Goal: Task Accomplishment & Management: Use online tool/utility

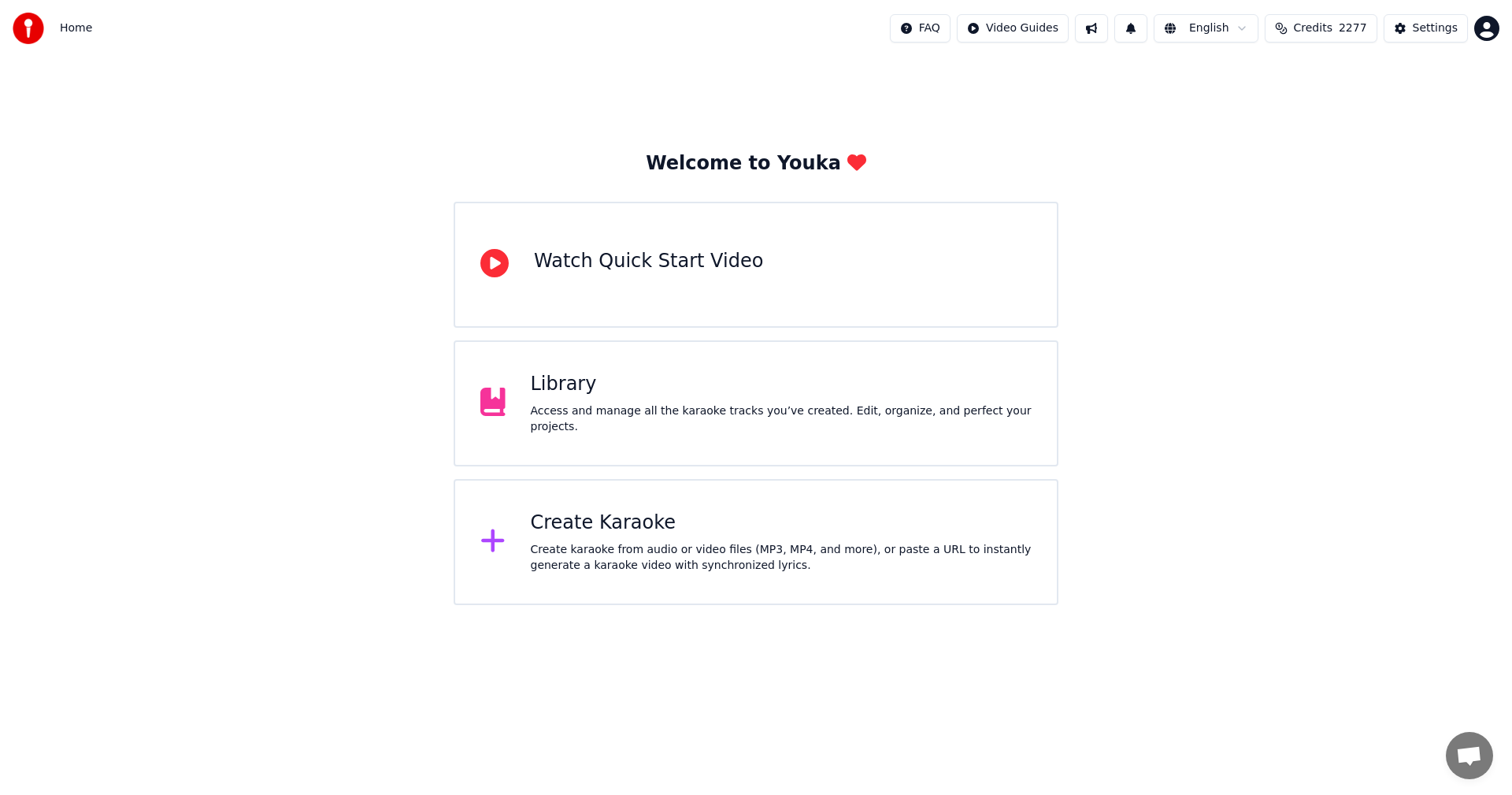
click at [772, 397] on div "Library" at bounding box center [781, 384] width 501 height 25
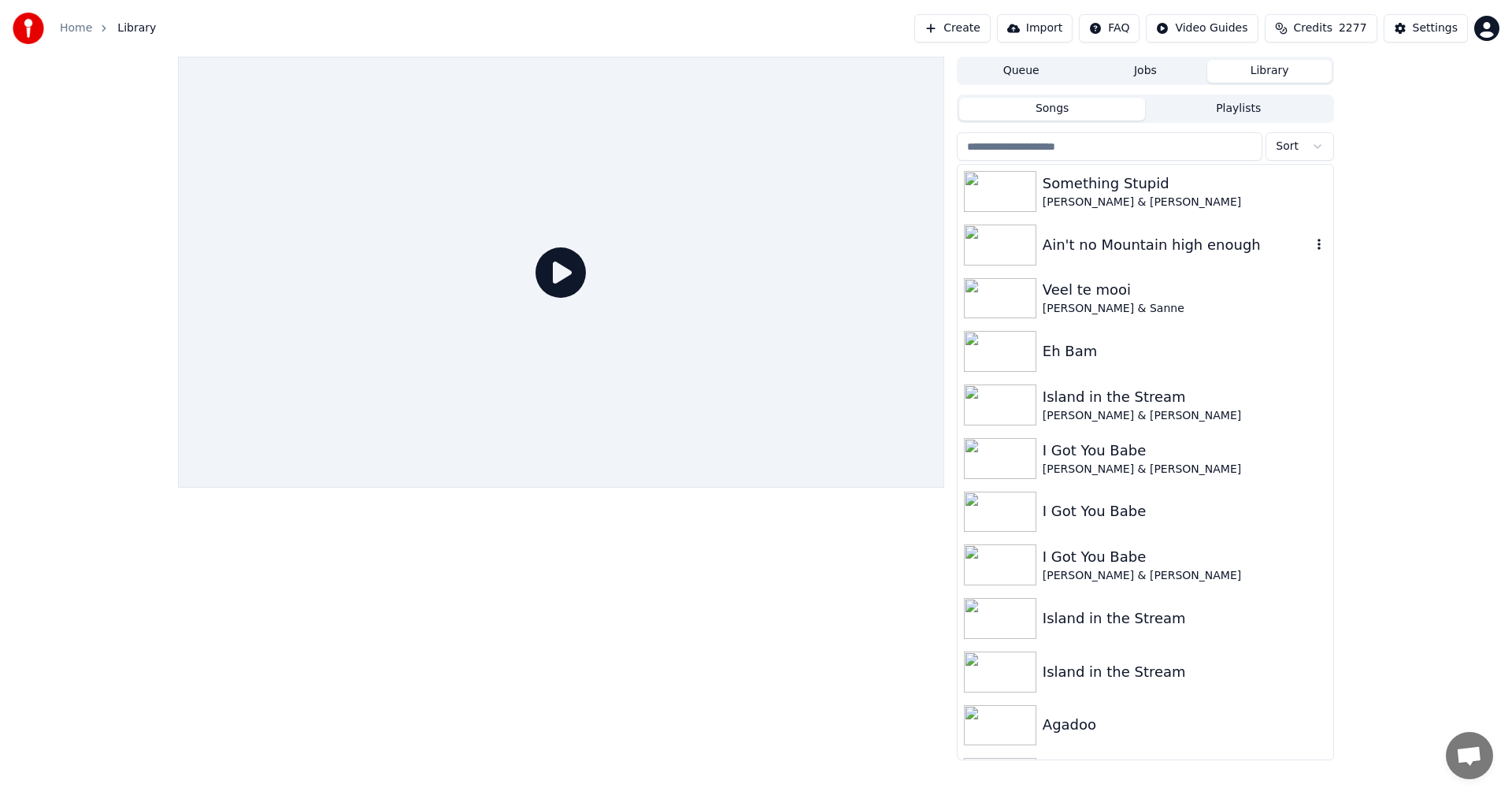
click at [1066, 247] on div "Ain't no Mountain high enough" at bounding box center [1177, 245] width 268 height 22
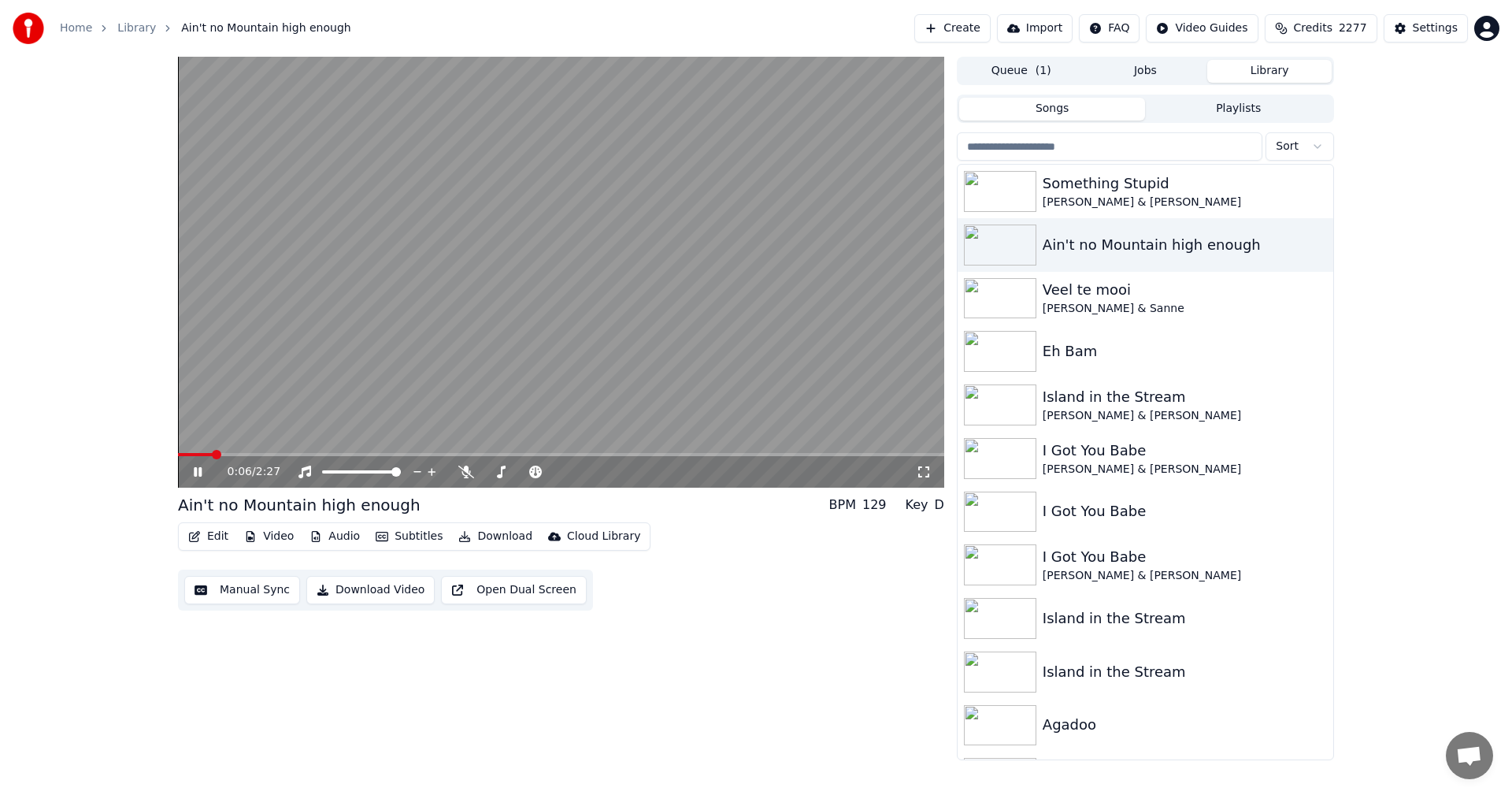
click at [676, 351] on video at bounding box center [561, 272] width 766 height 430
click at [178, 457] on span at bounding box center [182, 454] width 9 height 9
click at [1311, 243] on icon "button" at bounding box center [1319, 244] width 16 height 13
click at [1299, 371] on div "Delete" at bounding box center [1310, 375] width 122 height 25
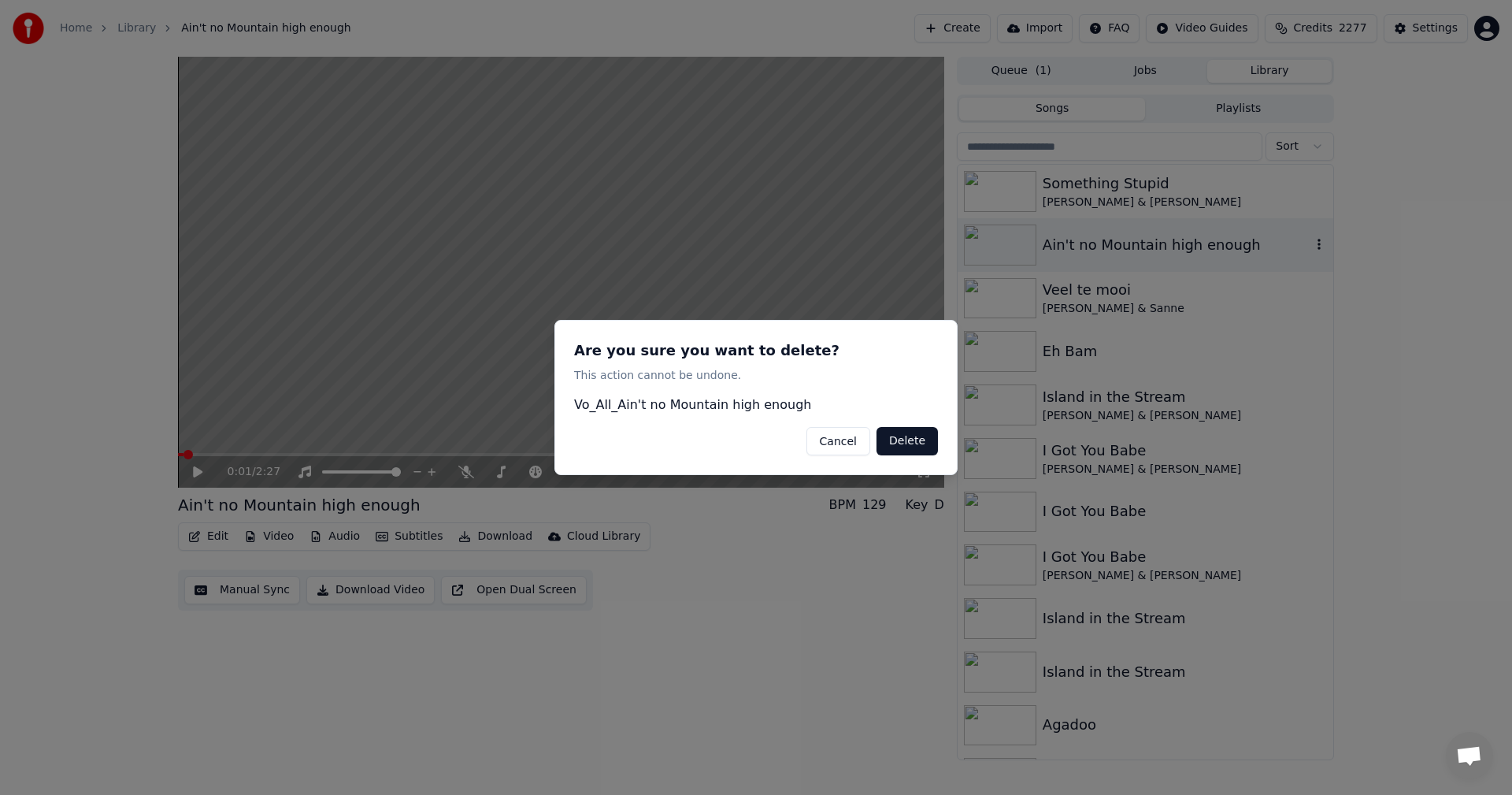
click at [904, 442] on button "Delete" at bounding box center [907, 441] width 62 height 29
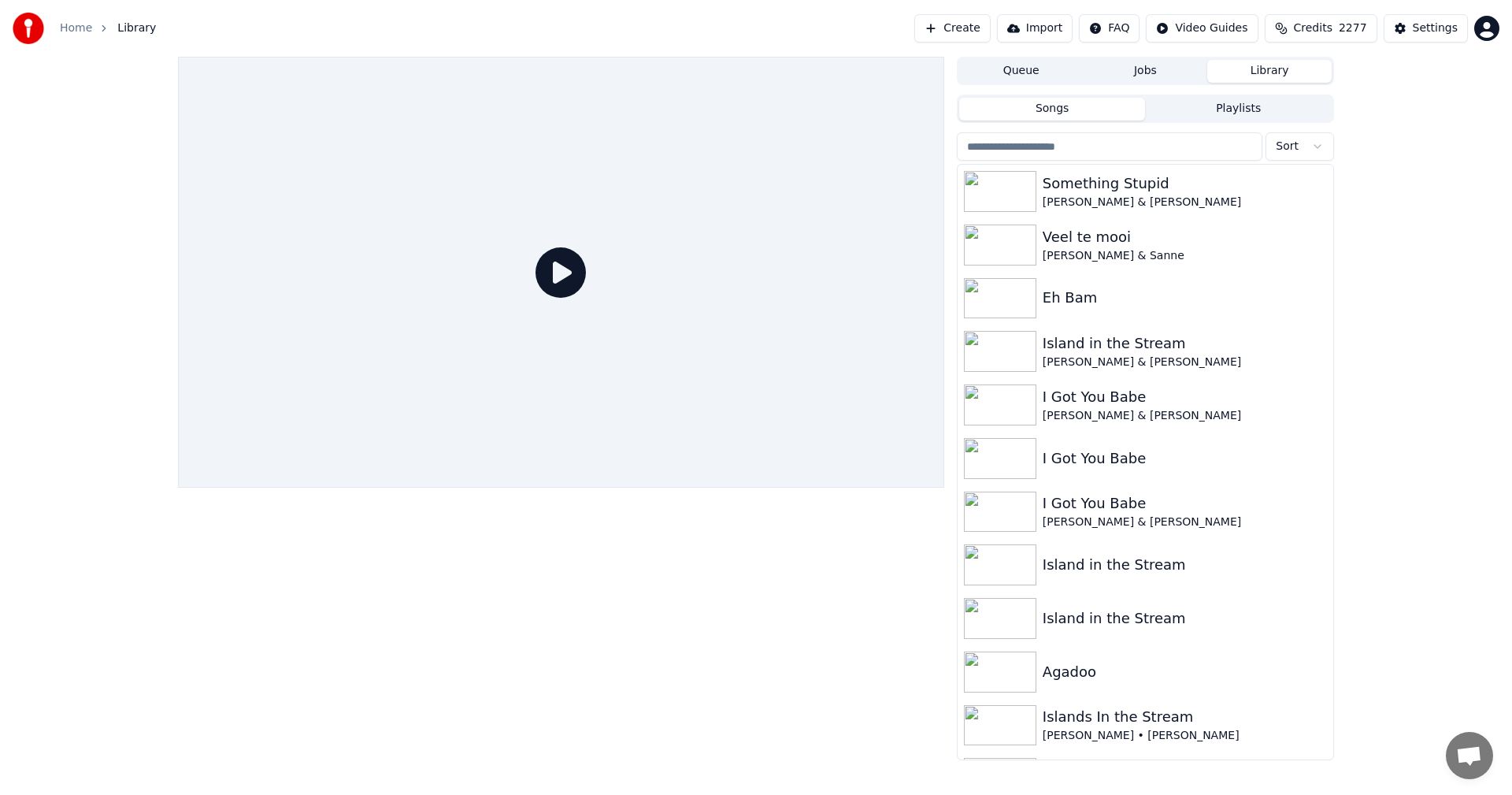
click at [966, 27] on button "Create" at bounding box center [952, 29] width 77 height 29
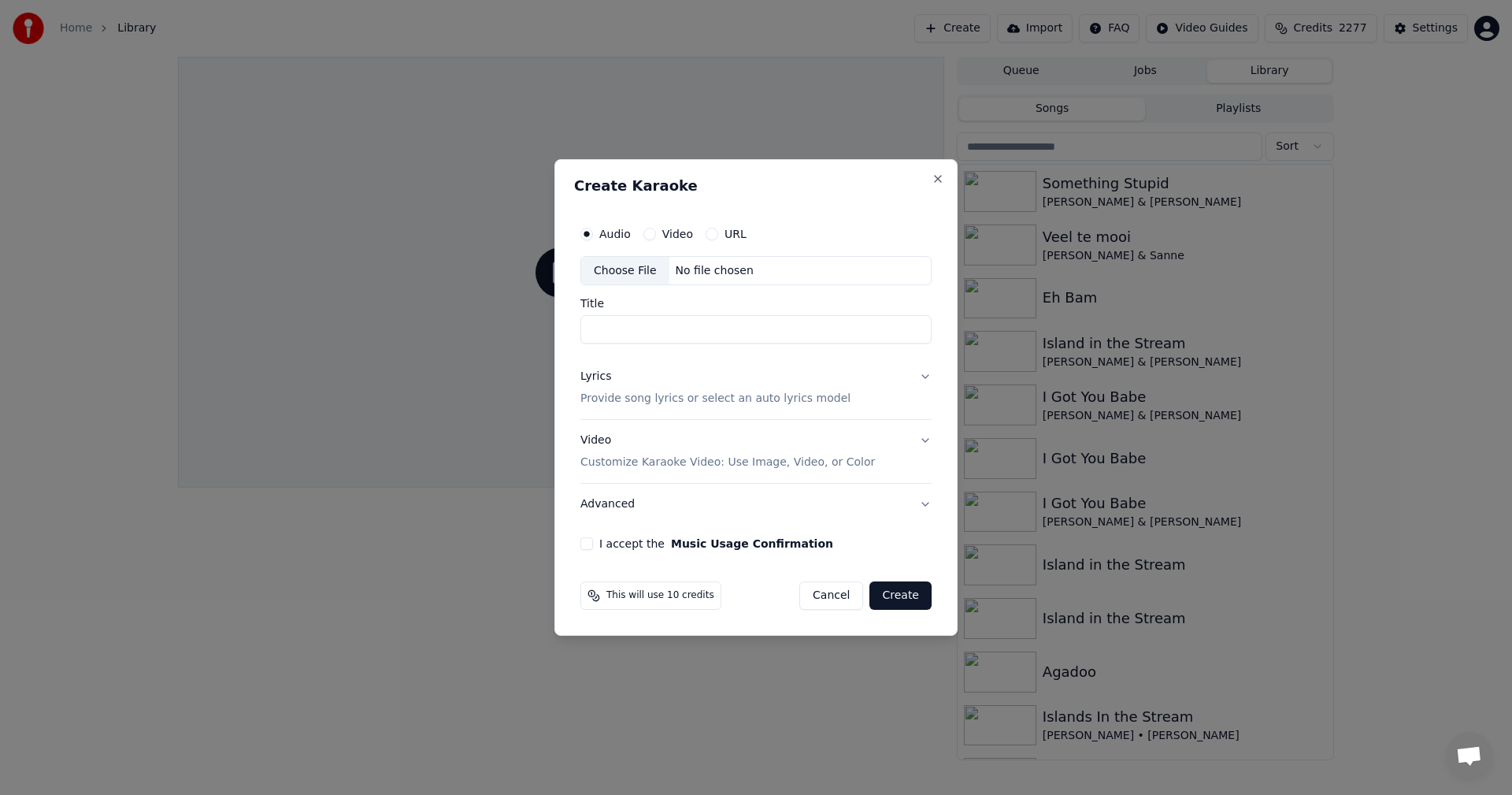
click at [607, 263] on div "Choose File" at bounding box center [625, 271] width 89 height 29
type input "**********"
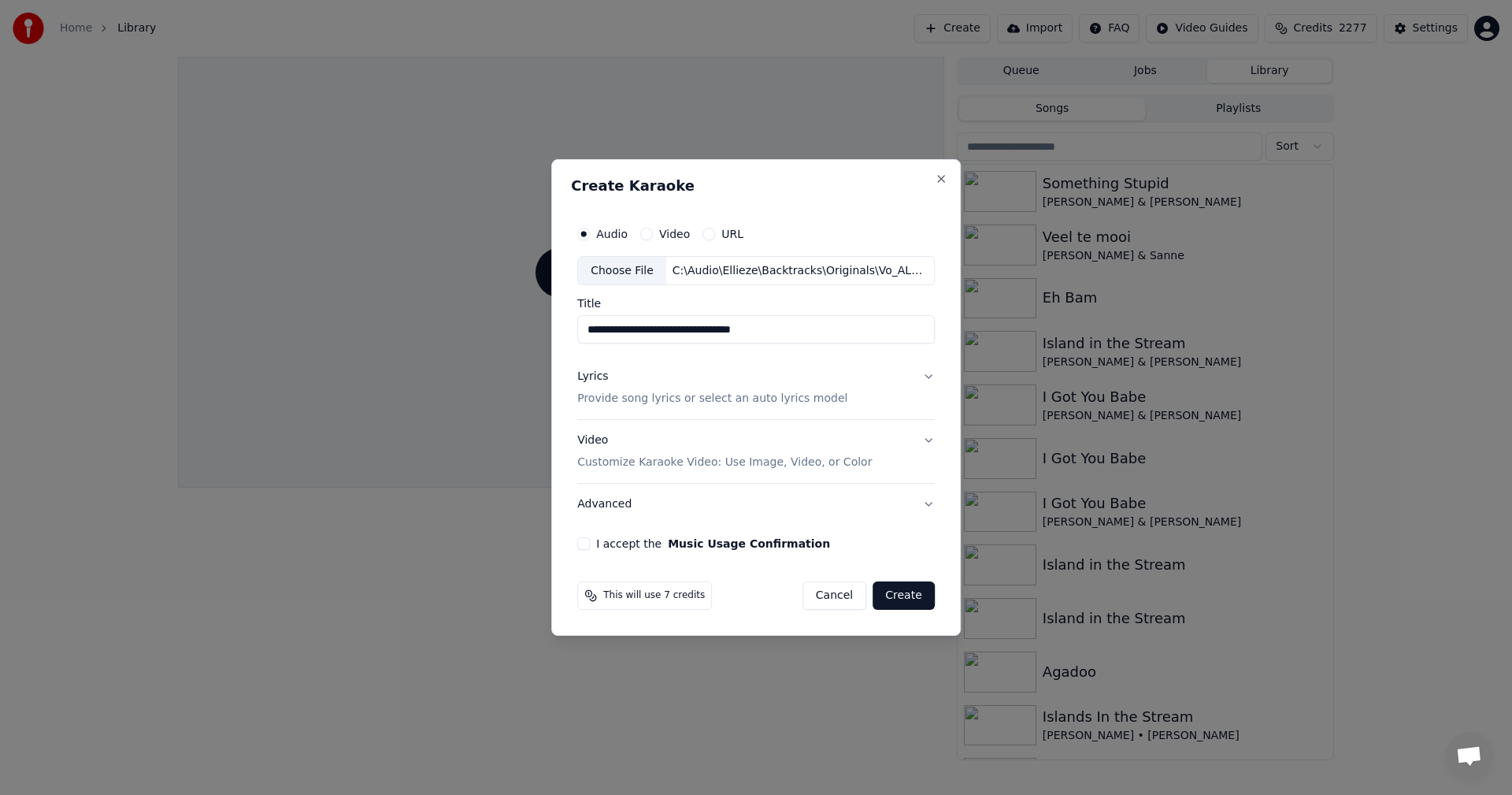
click at [701, 408] on button "Lyrics Provide song lyrics or select an auto lyrics model" at bounding box center [756, 388] width 358 height 63
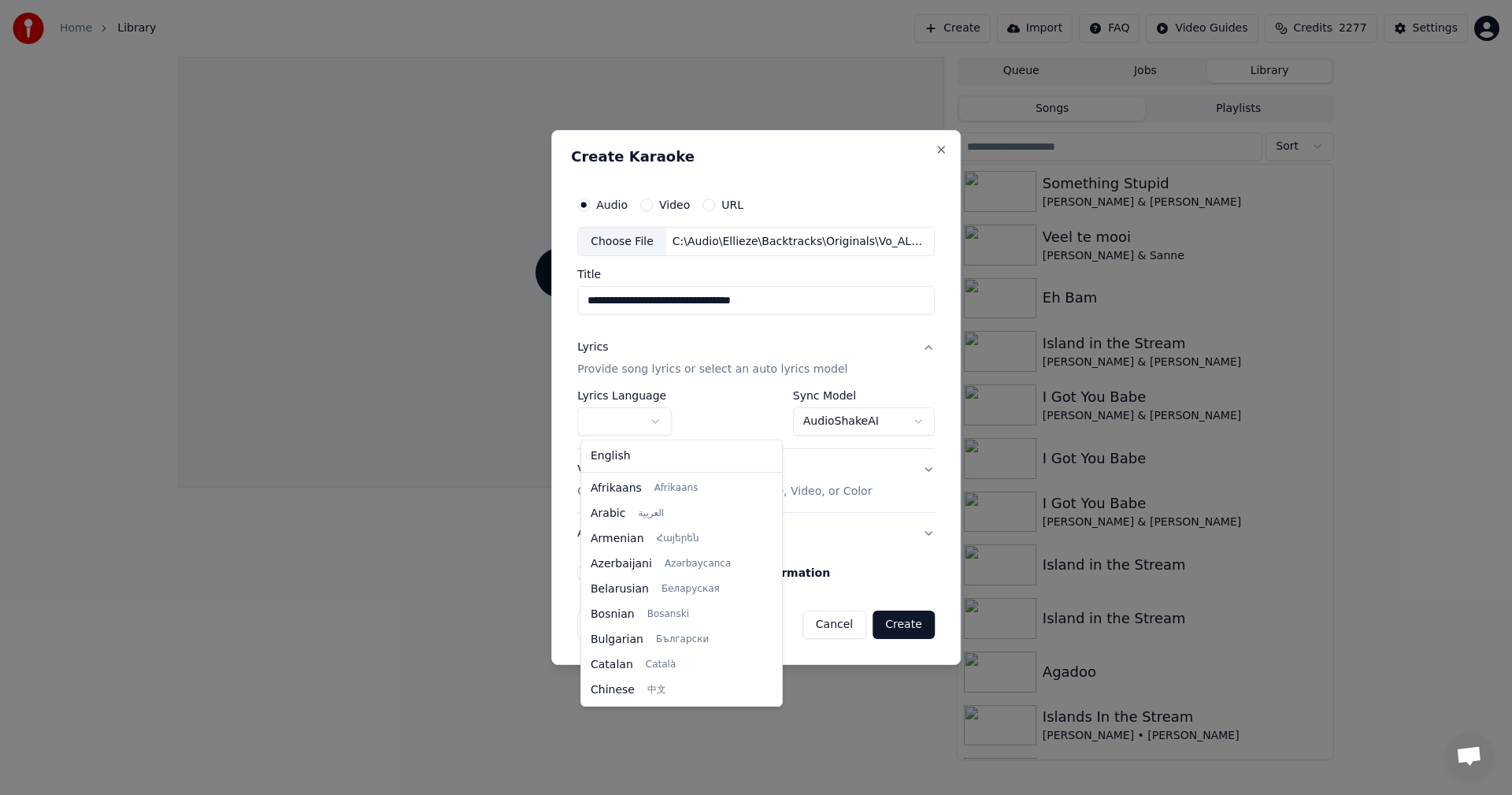
click at [662, 424] on body "**********" at bounding box center [756, 398] width 1512 height 795
select select "**"
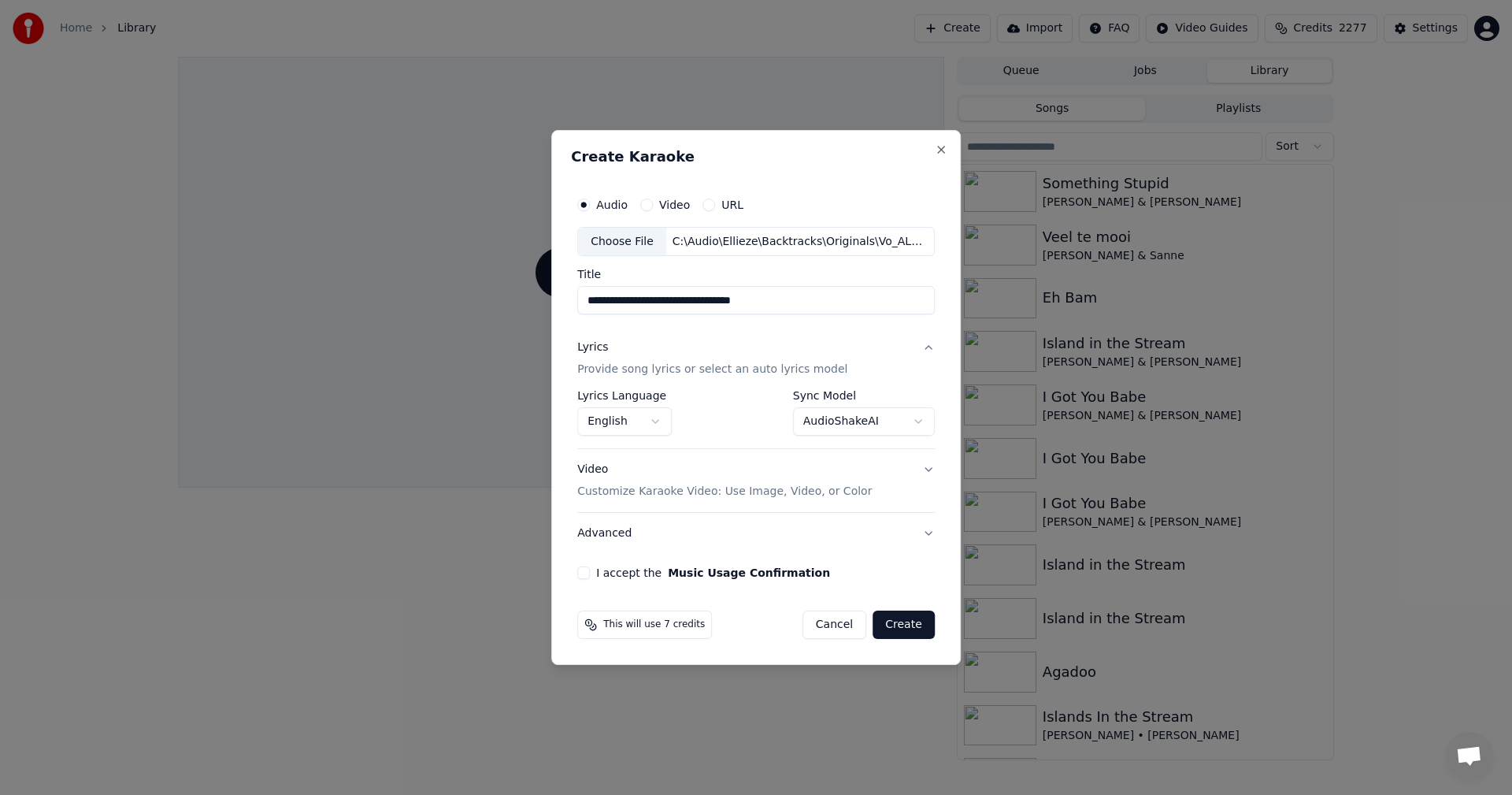
click at [841, 419] on body "**********" at bounding box center [756, 398] width 1512 height 795
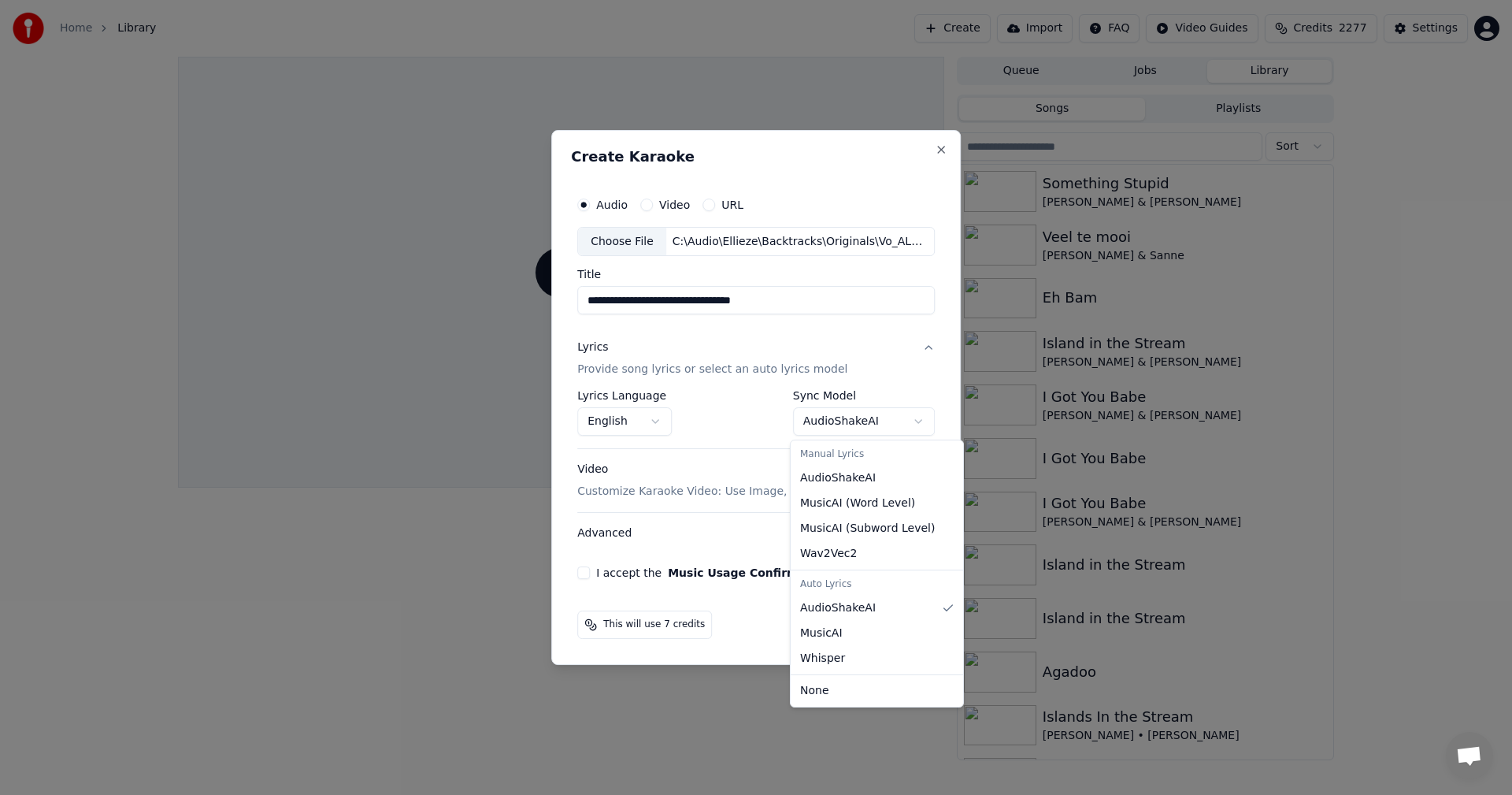
click at [841, 419] on body "**********" at bounding box center [756, 398] width 1512 height 795
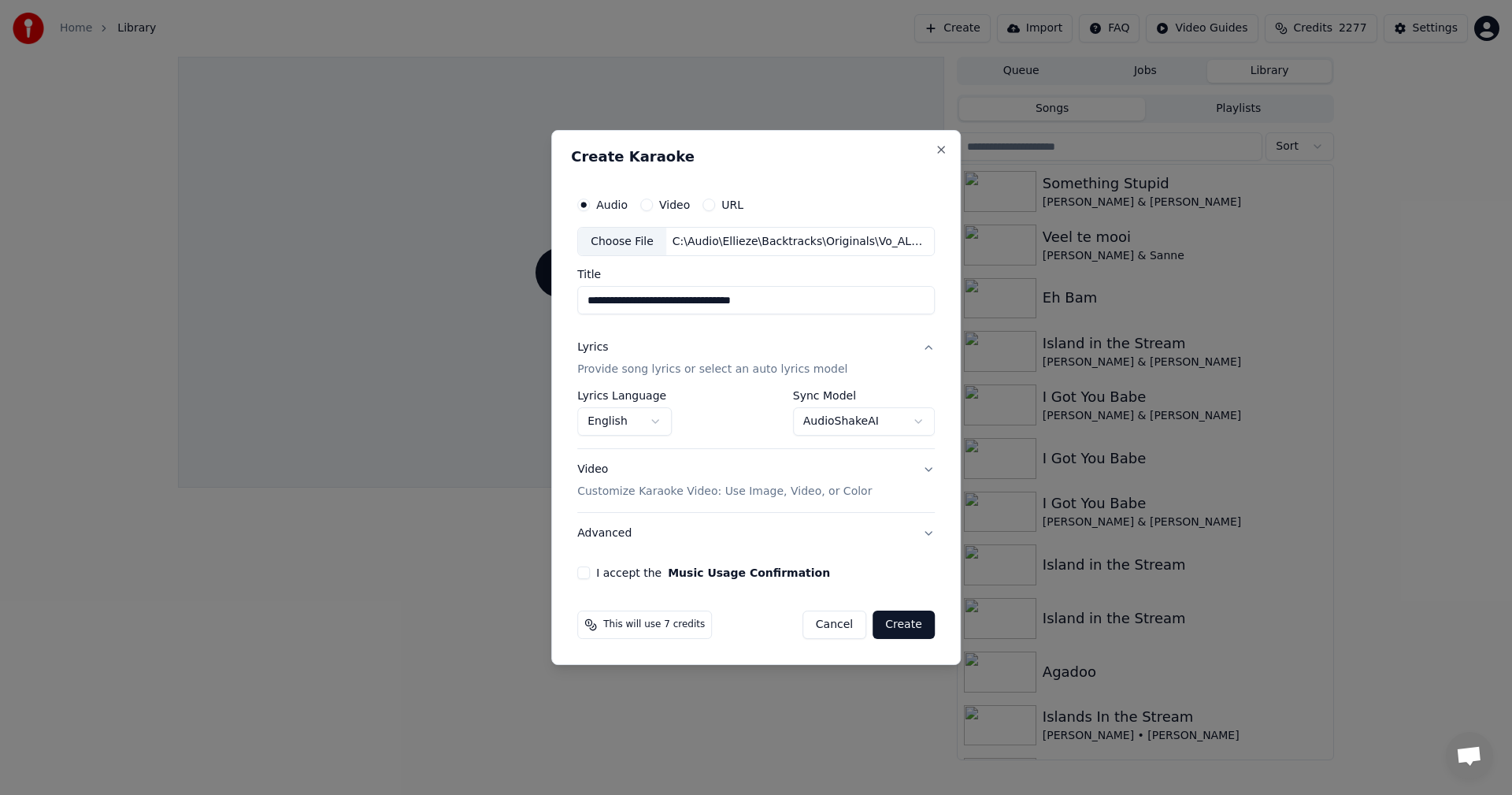
click at [583, 571] on button "I accept the Music Usage Confirmation" at bounding box center [583, 572] width 13 height 13
click at [895, 625] on button "Create" at bounding box center [904, 625] width 62 height 29
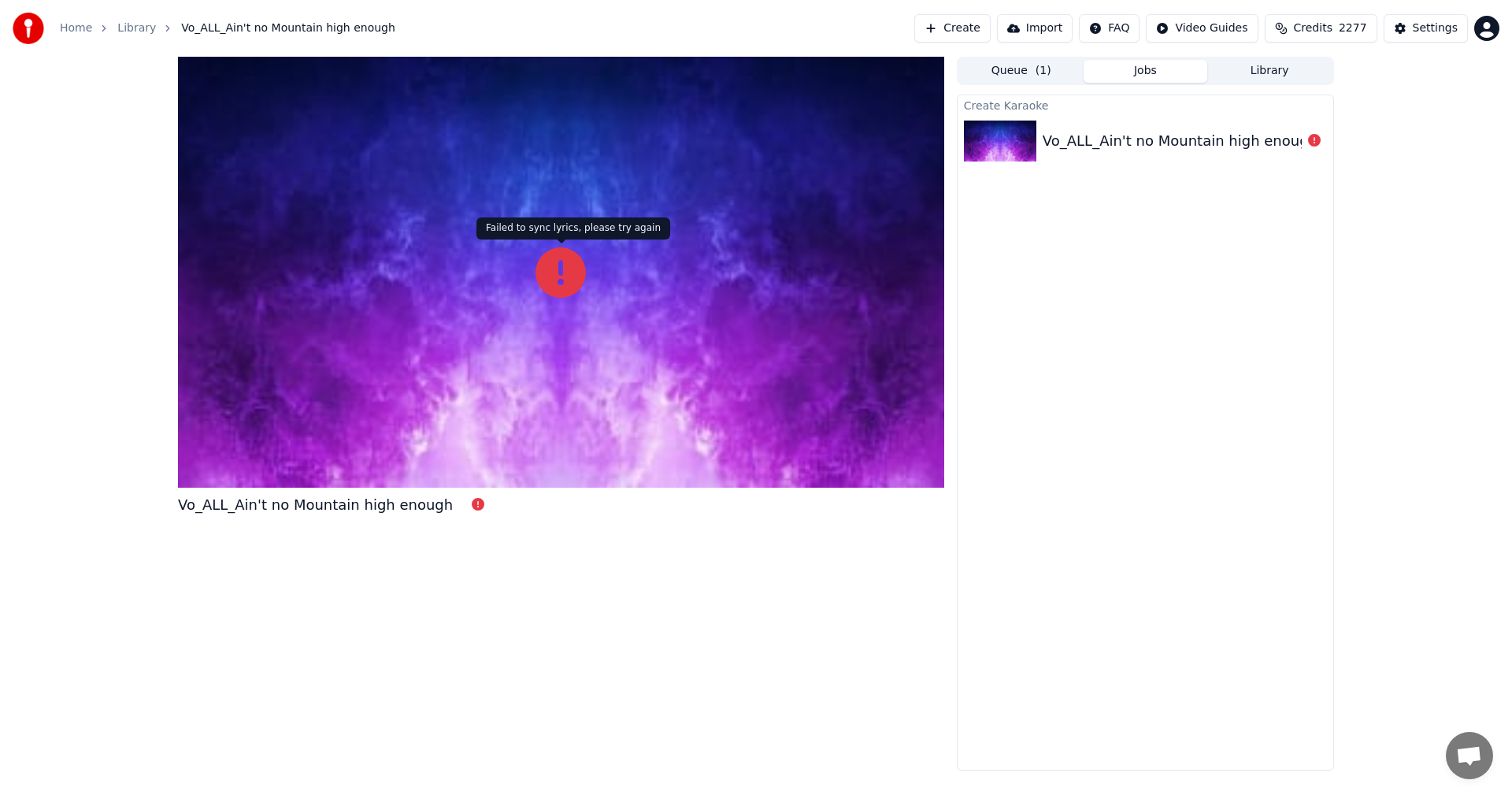
click at [543, 299] on div at bounding box center [561, 272] width 766 height 430
click at [994, 143] on img at bounding box center [1000, 141] width 73 height 41
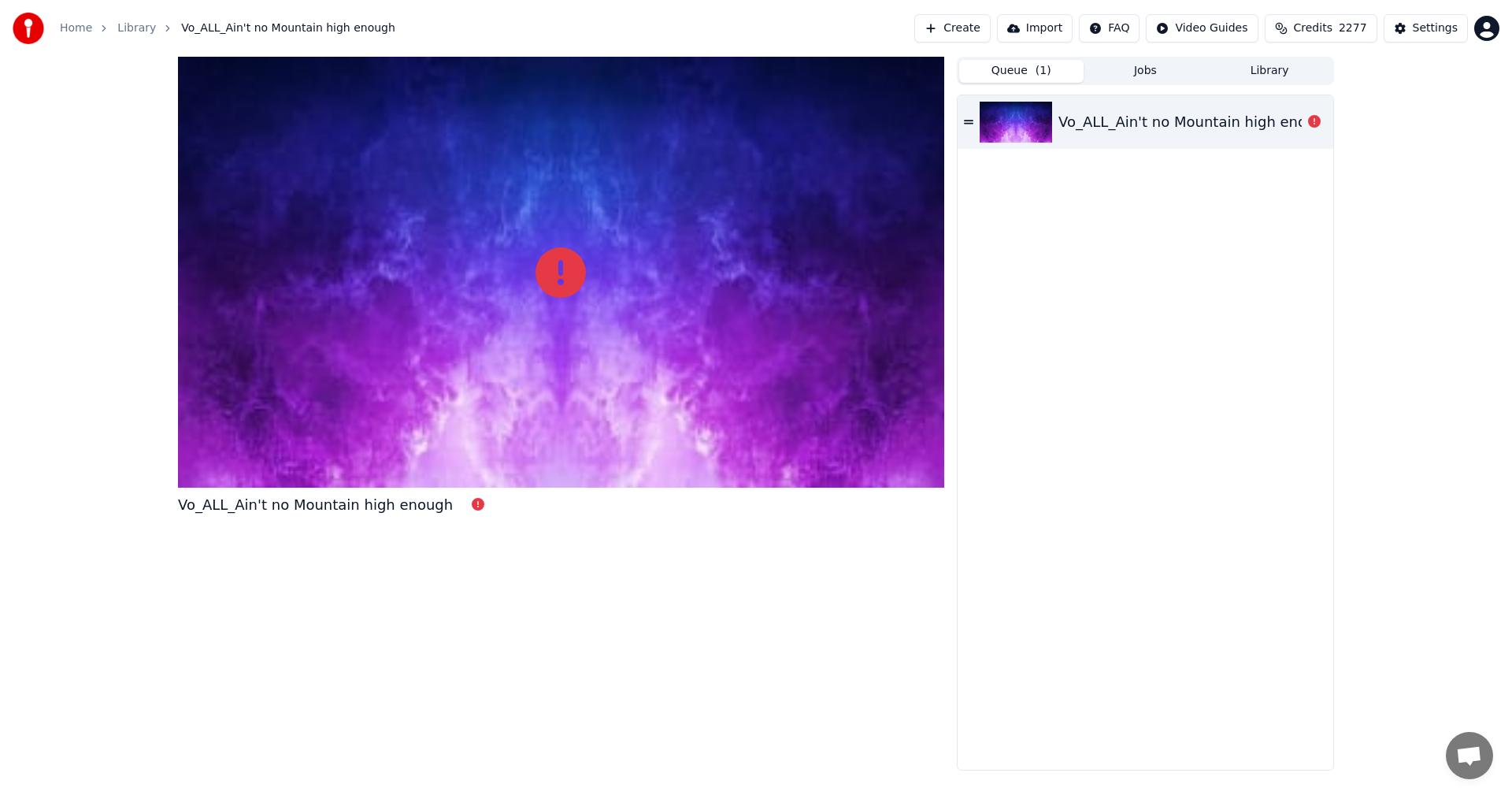
click at [1014, 64] on button "Queue ( 1 )" at bounding box center [1021, 71] width 124 height 23
click at [557, 276] on icon at bounding box center [561, 273] width 51 height 51
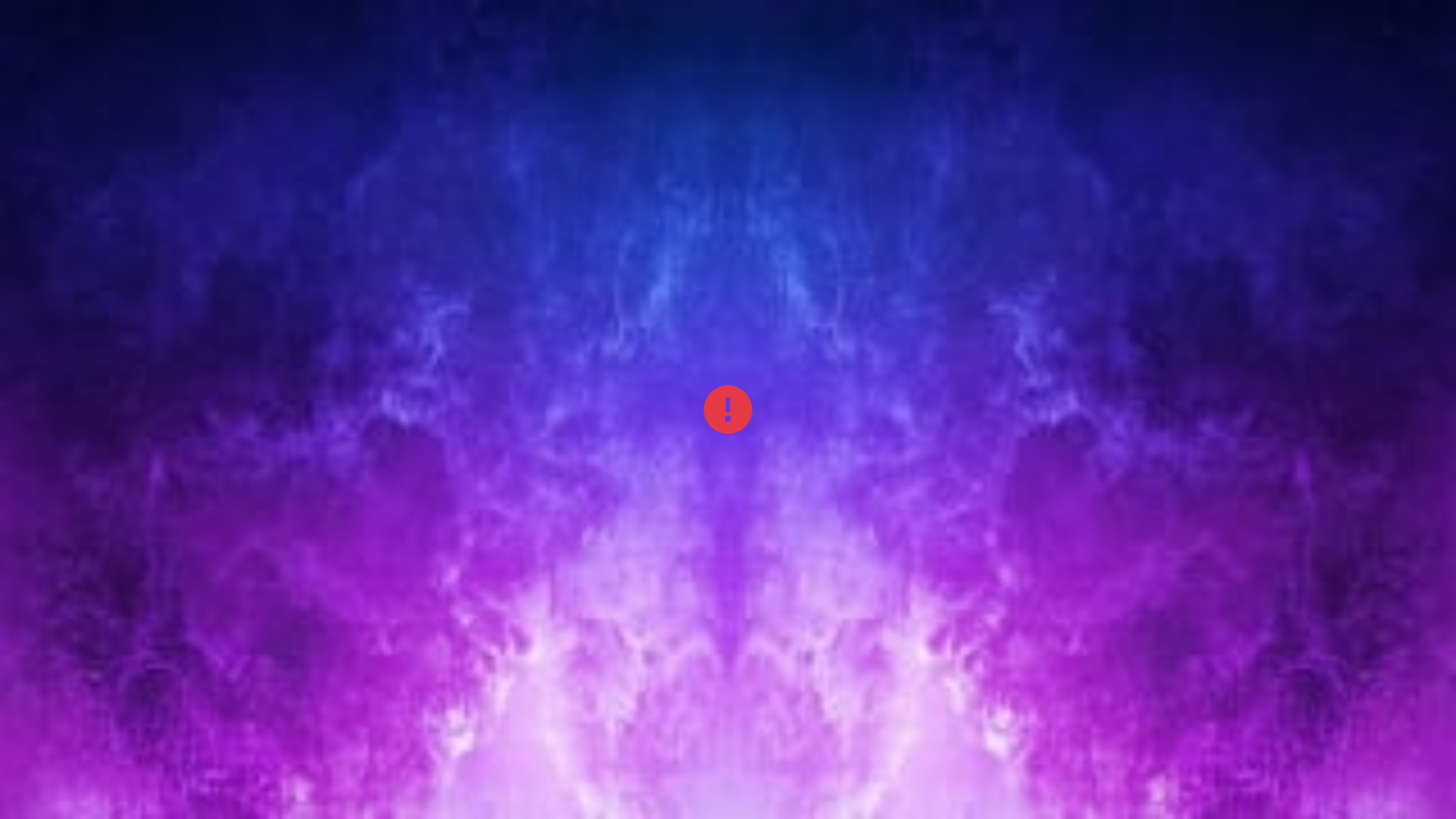
click at [566, 358] on div at bounding box center [728, 410] width 1456 height 819
drag, startPoint x: 566, startPoint y: 358, endPoint x: 566, endPoint y: 340, distance: 18.0
click at [566, 358] on div at bounding box center [728, 410] width 1456 height 819
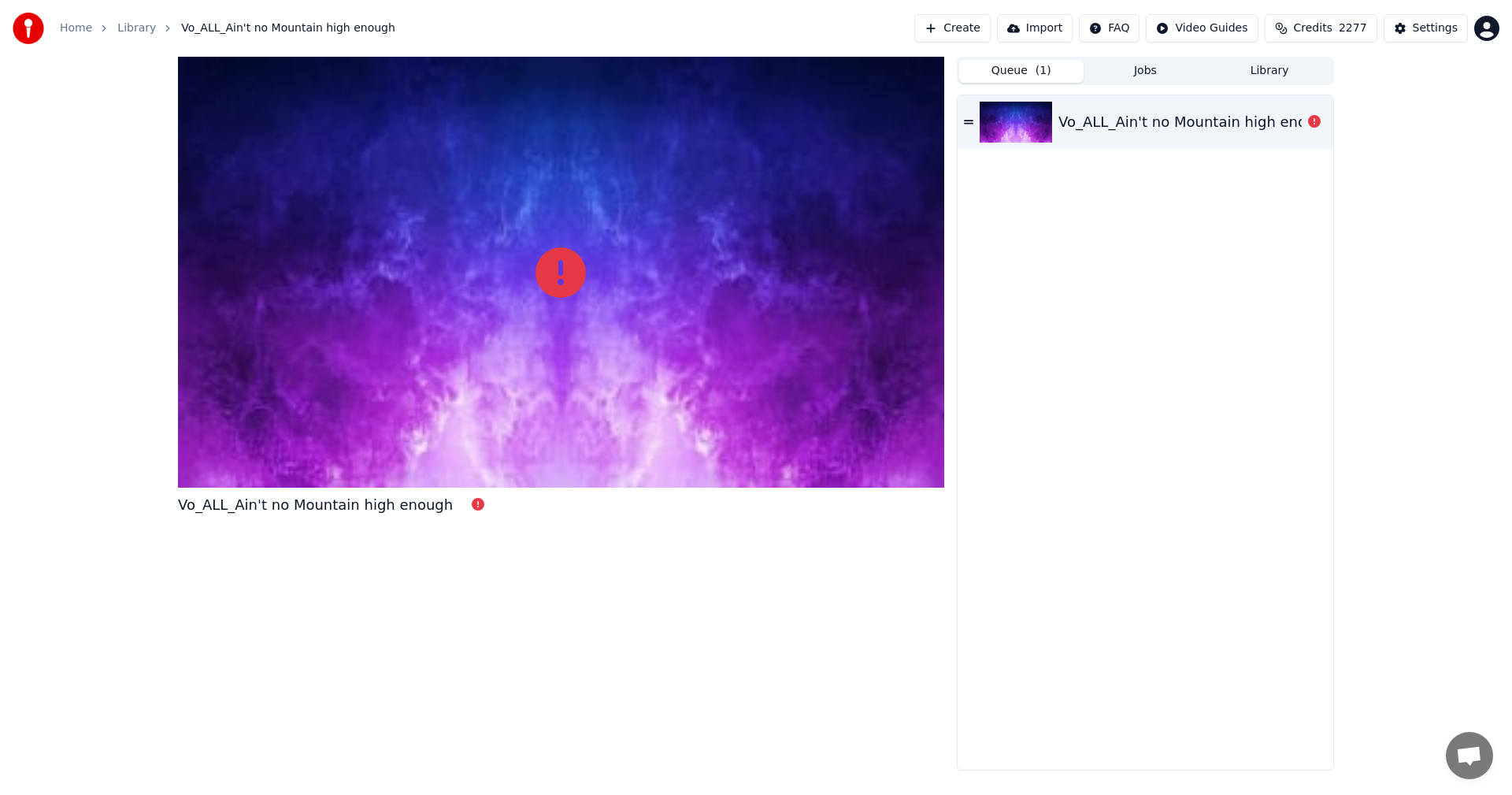
click at [974, 29] on button "Create" at bounding box center [952, 29] width 77 height 29
click at [472, 503] on icon at bounding box center [478, 504] width 13 height 13
click at [1315, 122] on icon at bounding box center [1314, 121] width 13 height 13
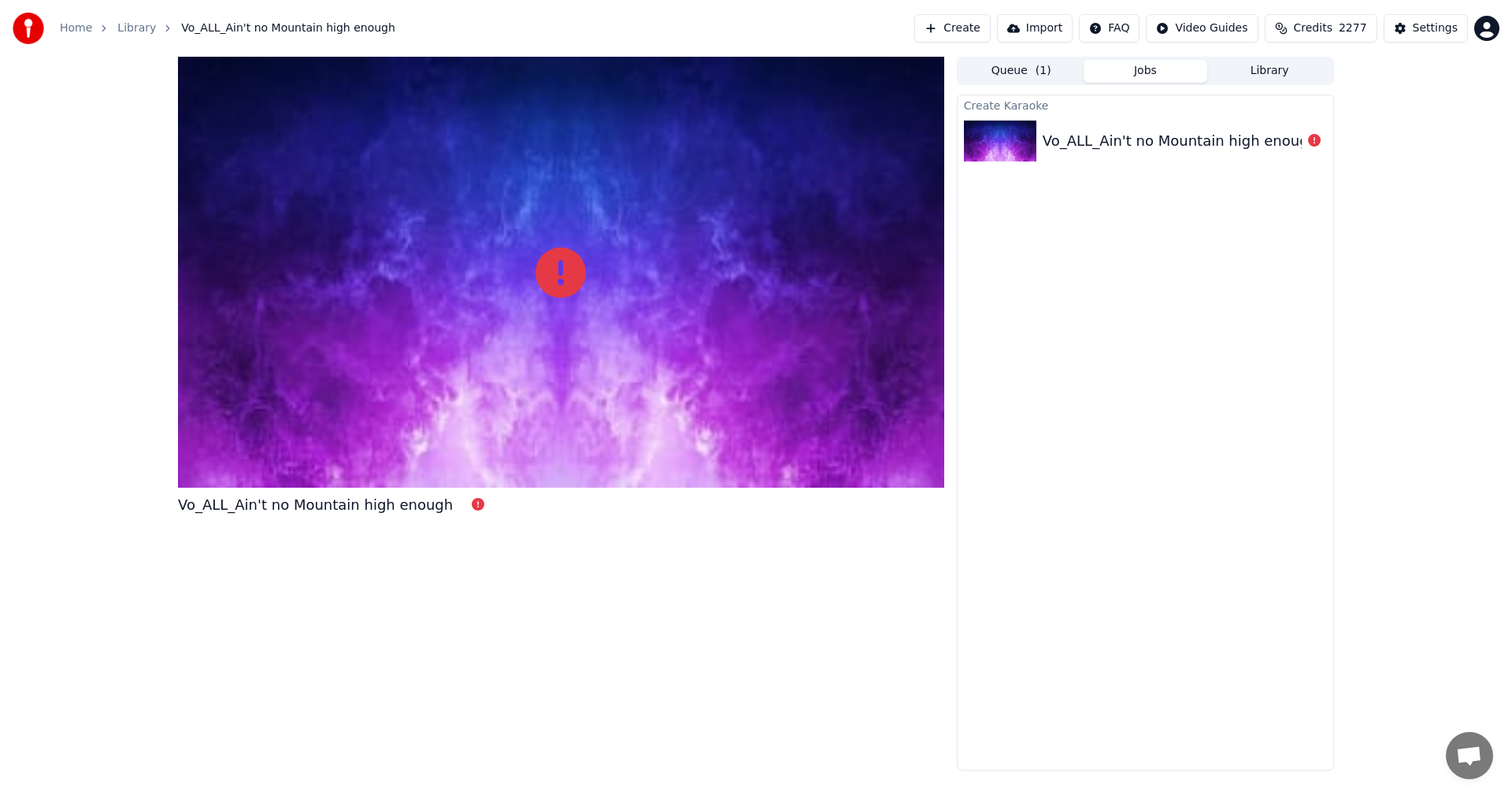
click at [1147, 76] on button "Jobs" at bounding box center [1145, 71] width 124 height 23
click at [1153, 127] on div "Vo_ALL_Ain't no Mountain high enough" at bounding box center [1145, 140] width 375 height 53
click at [1008, 71] on button "Queue ( 1 )" at bounding box center [1021, 71] width 124 height 23
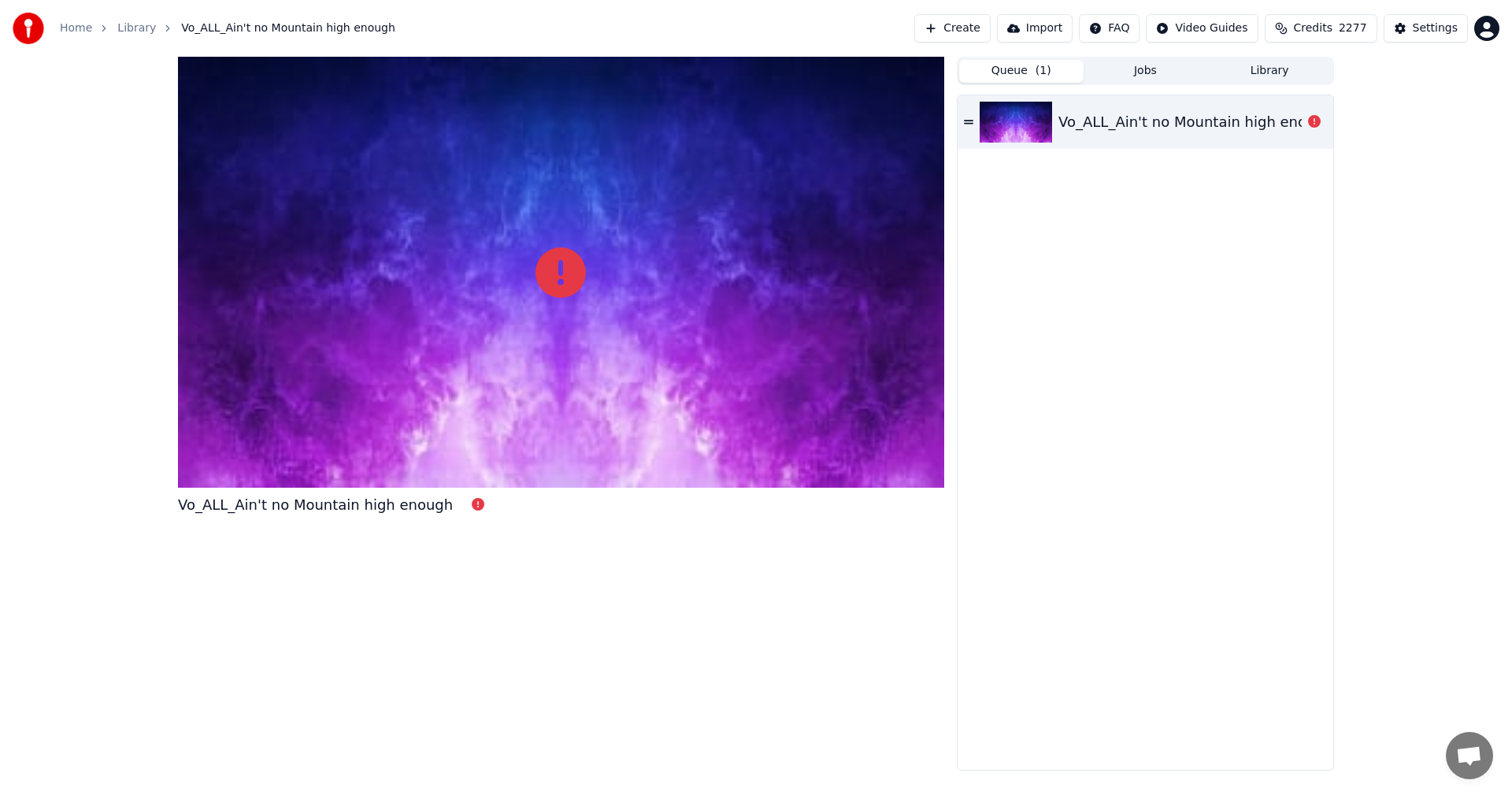
click at [960, 120] on div "Vo_ALL_Ain't no Mountain high enough" at bounding box center [1145, 122] width 375 height 53
click at [964, 123] on icon at bounding box center [968, 122] width 9 height 4
click at [1125, 78] on button "Jobs" at bounding box center [1145, 71] width 124 height 23
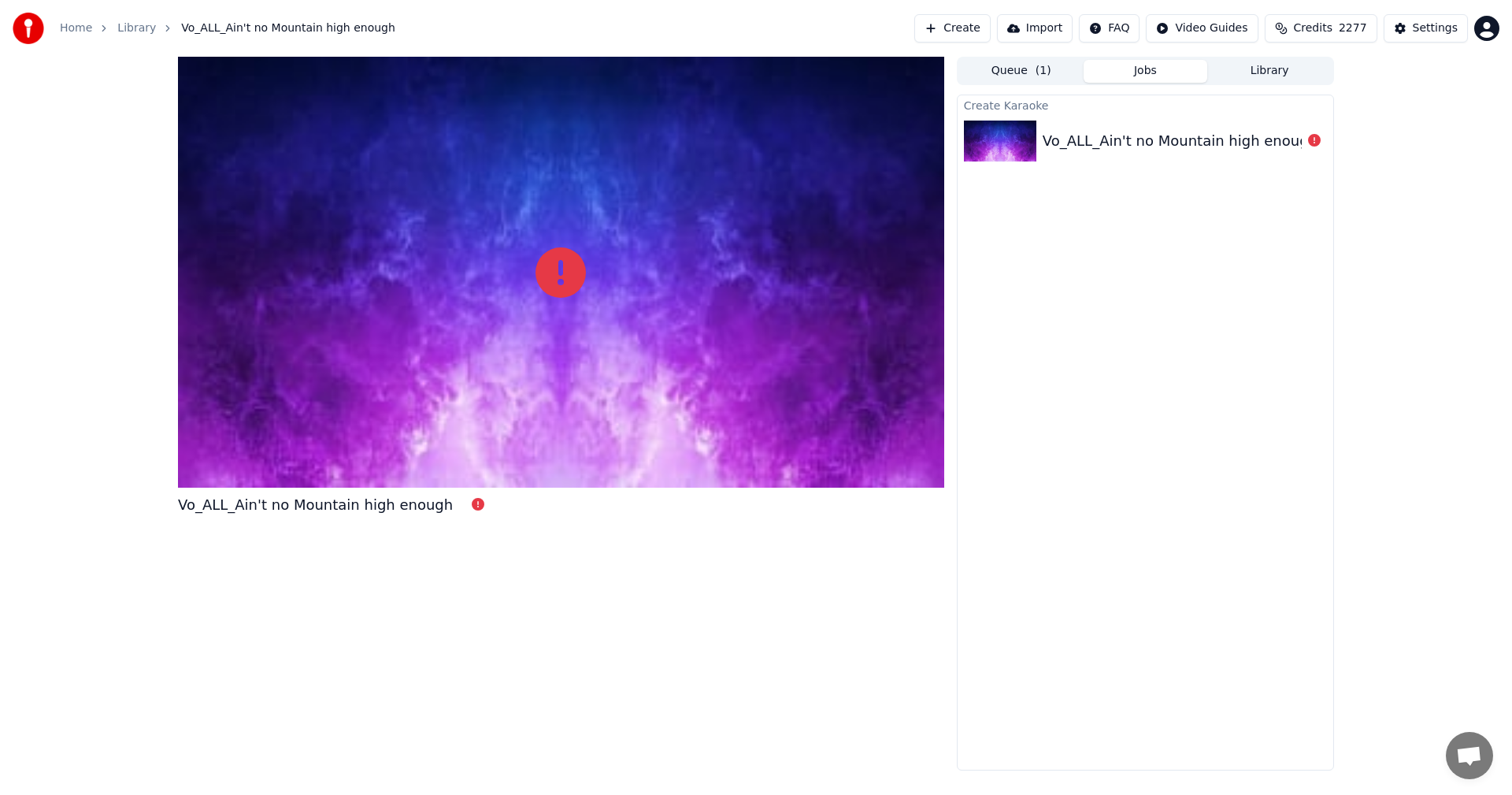
click at [1023, 138] on img at bounding box center [1000, 141] width 73 height 41
click at [980, 30] on button "Create" at bounding box center [952, 29] width 77 height 29
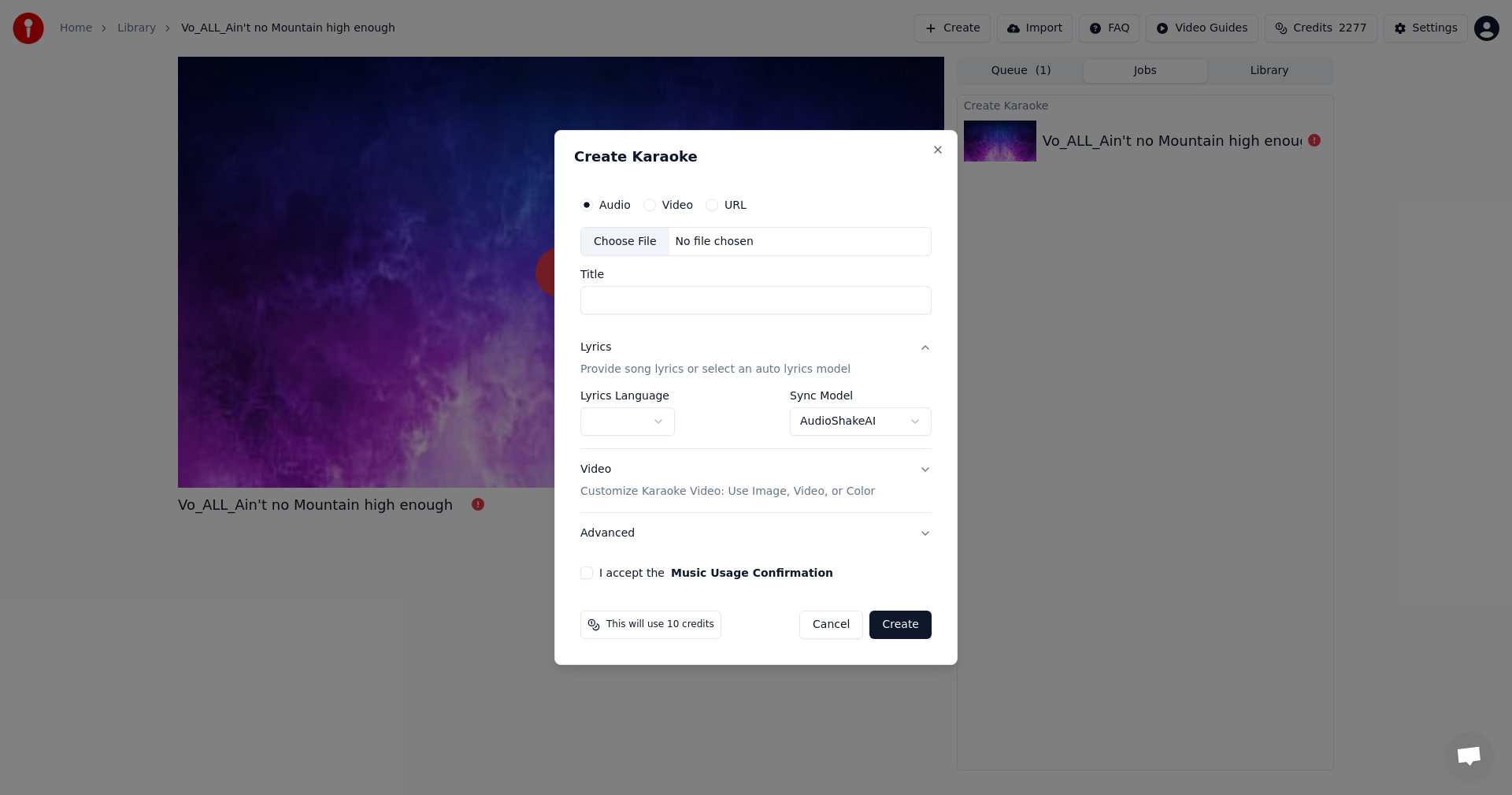
click at [628, 237] on div "Choose File" at bounding box center [625, 242] width 89 height 29
type input "**********"
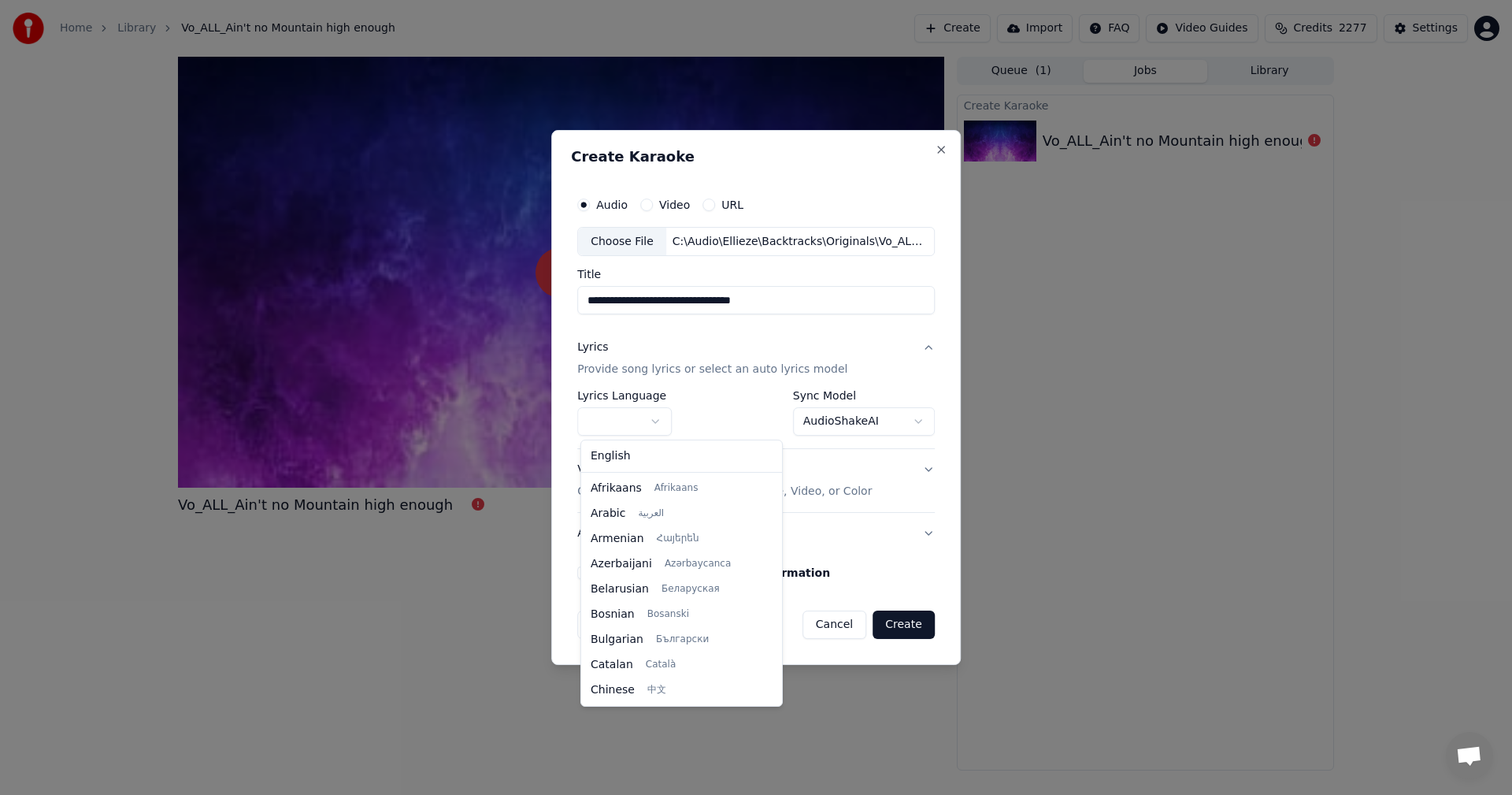
click at [618, 423] on body "**********" at bounding box center [756, 398] width 1512 height 795
select select "**"
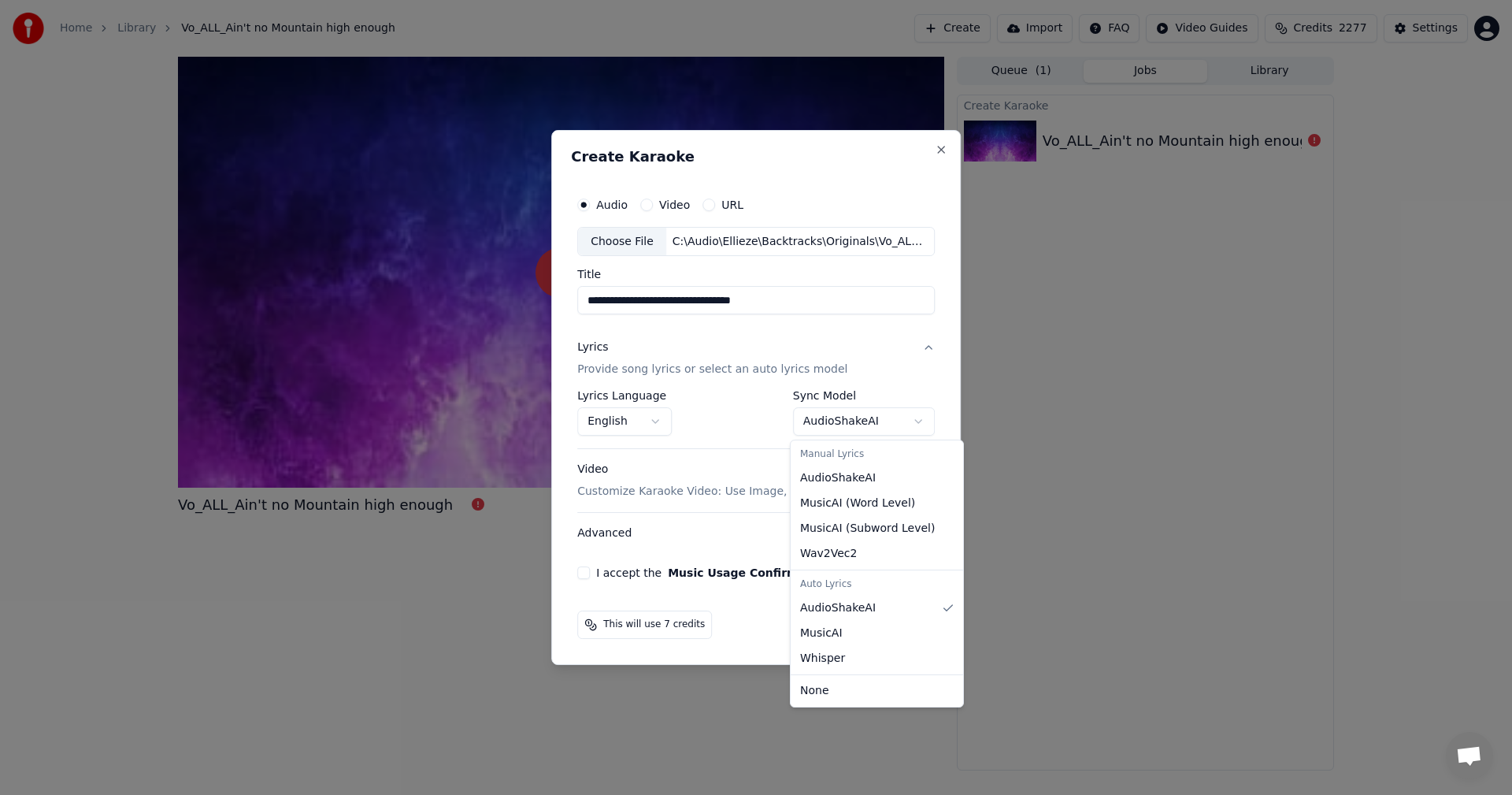
click at [889, 425] on body "**********" at bounding box center [756, 398] width 1512 height 795
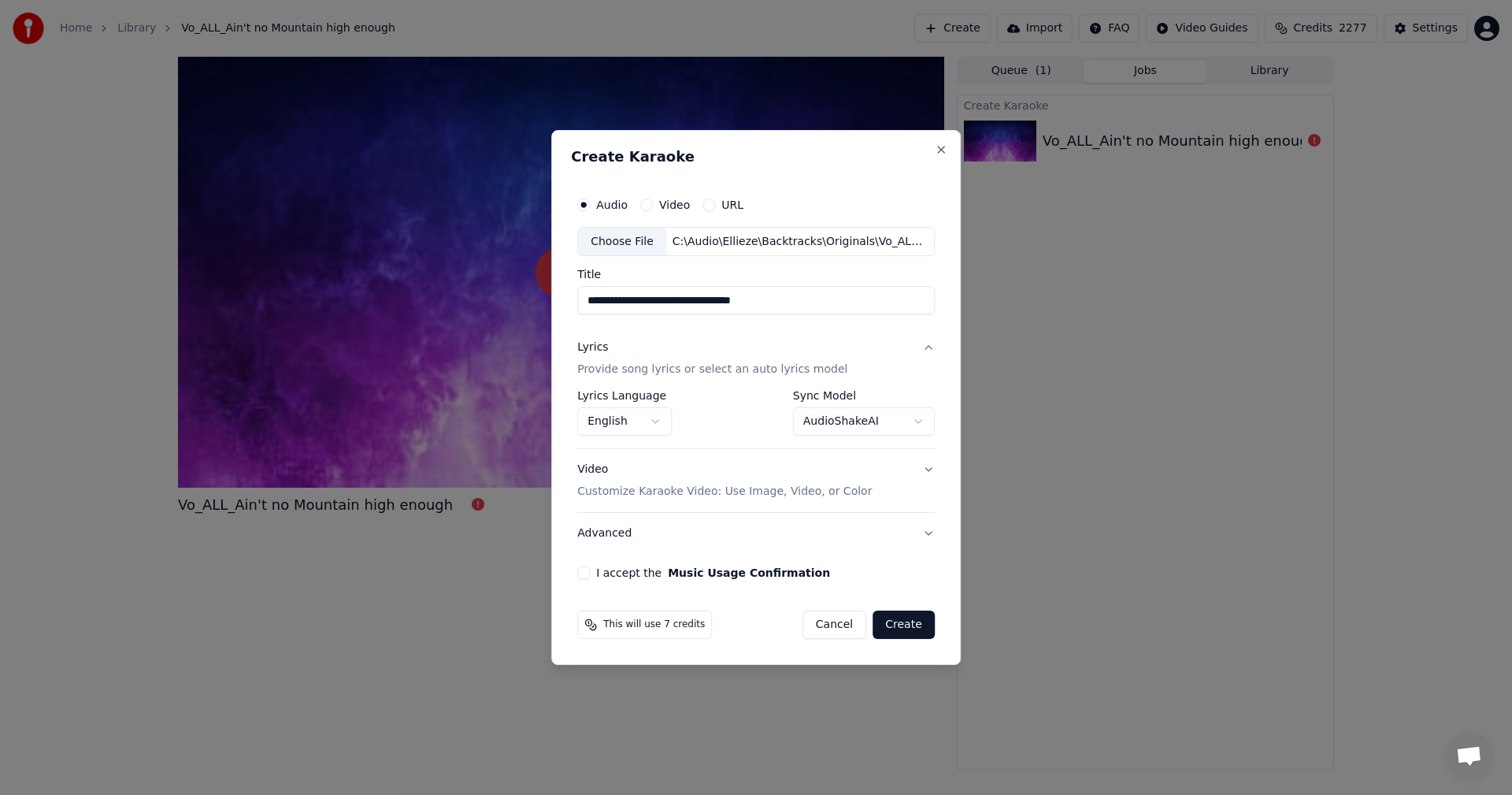
click at [593, 569] on div "I accept the Music Usage Confirmation" at bounding box center [756, 572] width 358 height 13
click at [589, 573] on button "I accept the Music Usage Confirmation" at bounding box center [583, 572] width 13 height 13
click at [898, 627] on button "Create" at bounding box center [904, 625] width 62 height 29
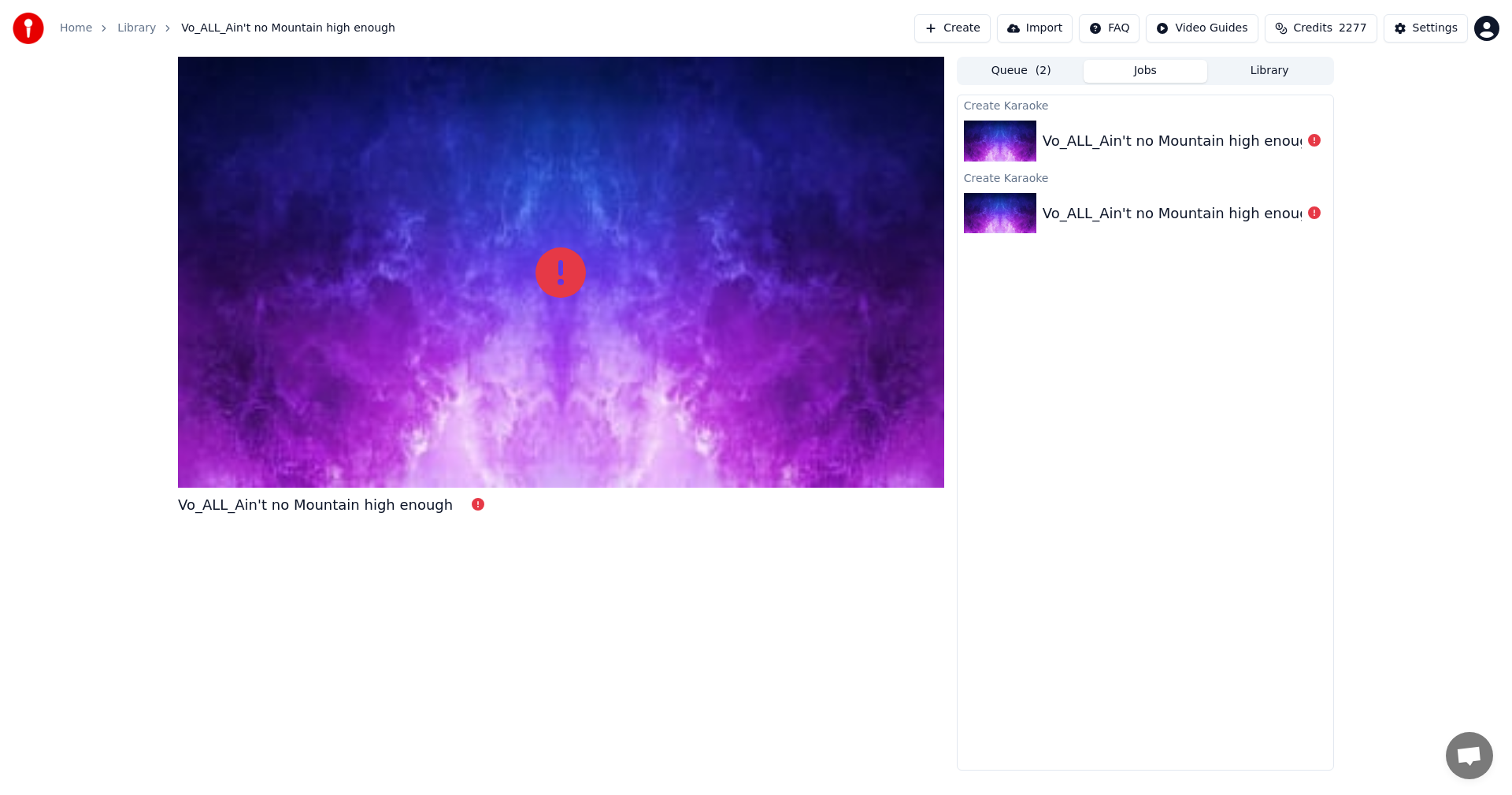
click at [319, 338] on div at bounding box center [561, 272] width 766 height 430
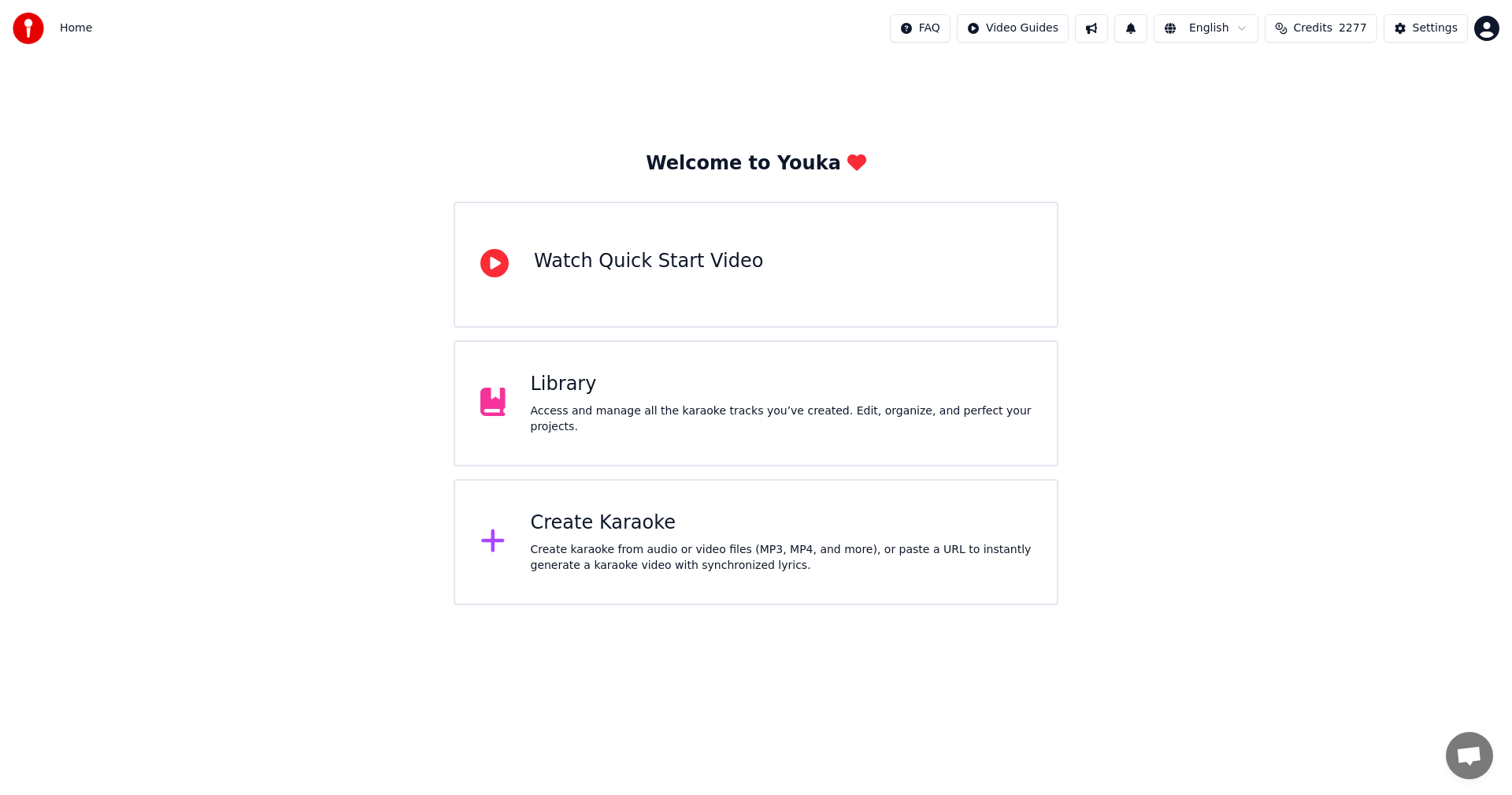
click at [579, 550] on div "Create karaoke from audio or video files (MP3, MP4, and more), or paste a URL t…" at bounding box center [781, 557] width 501 height 31
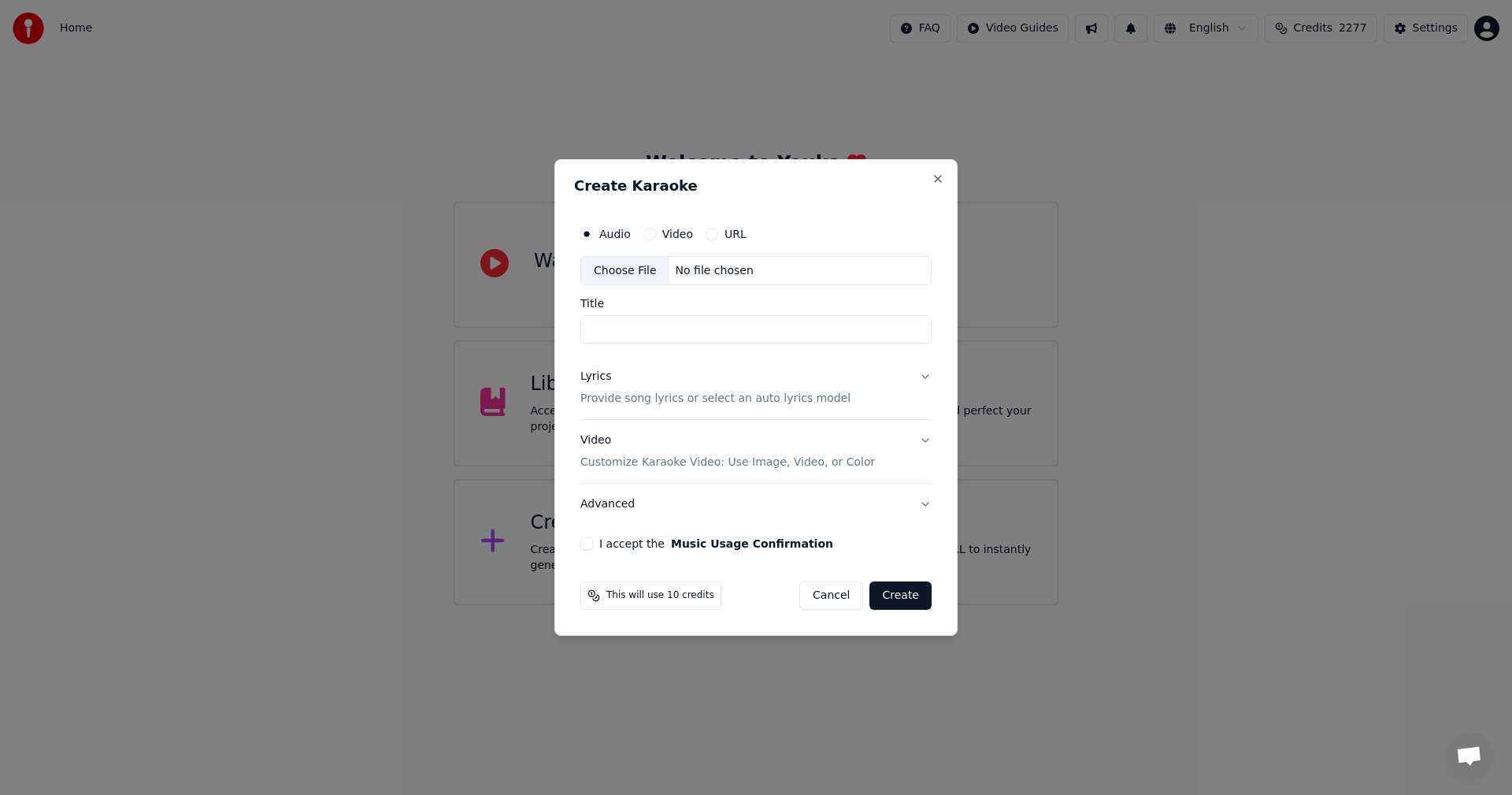
click at [618, 273] on div "Choose File" at bounding box center [625, 271] width 89 height 29
type input "**********"
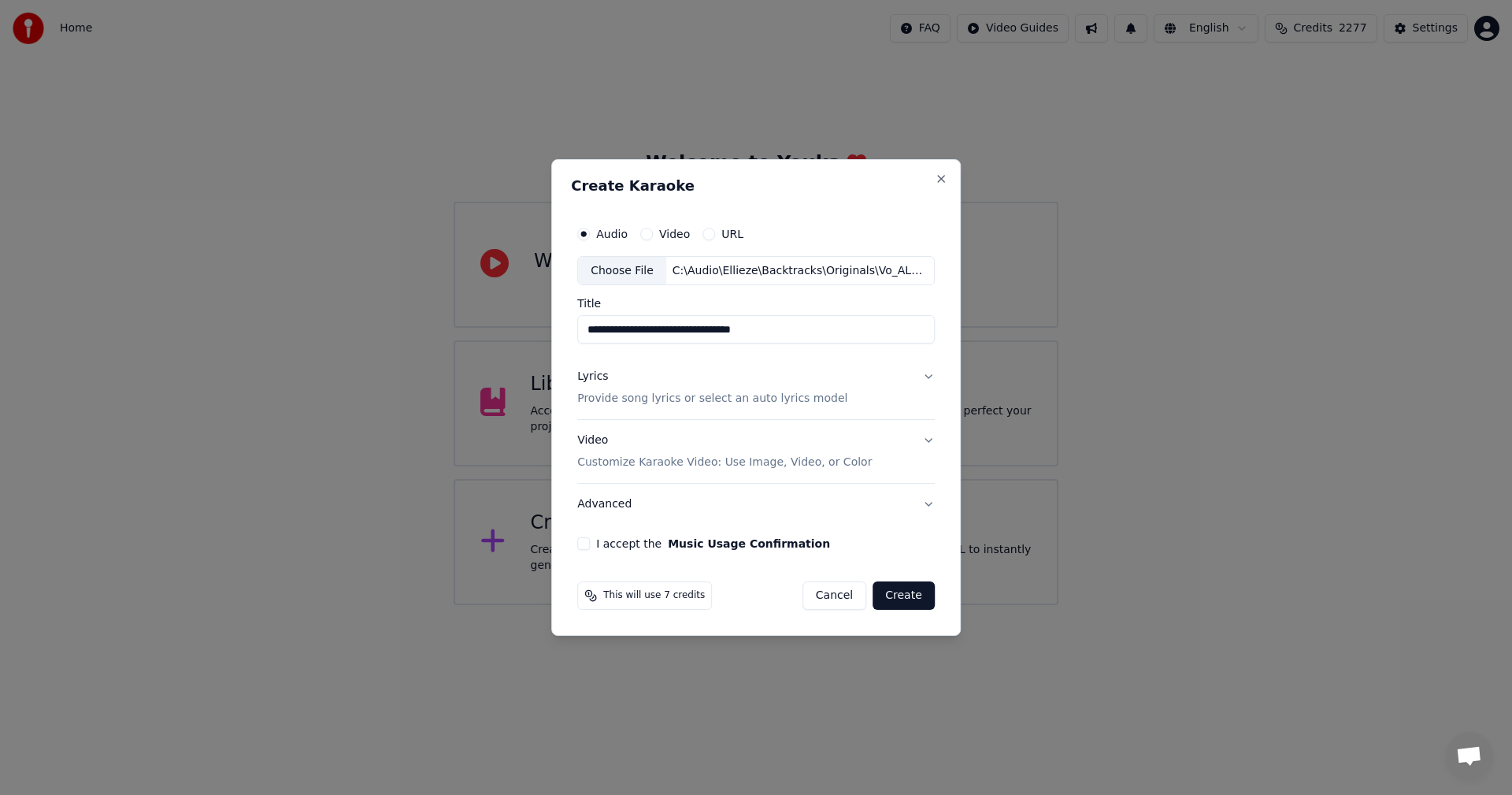
click at [618, 405] on p "Provide song lyrics or select an auto lyrics model" at bounding box center [712, 399] width 270 height 16
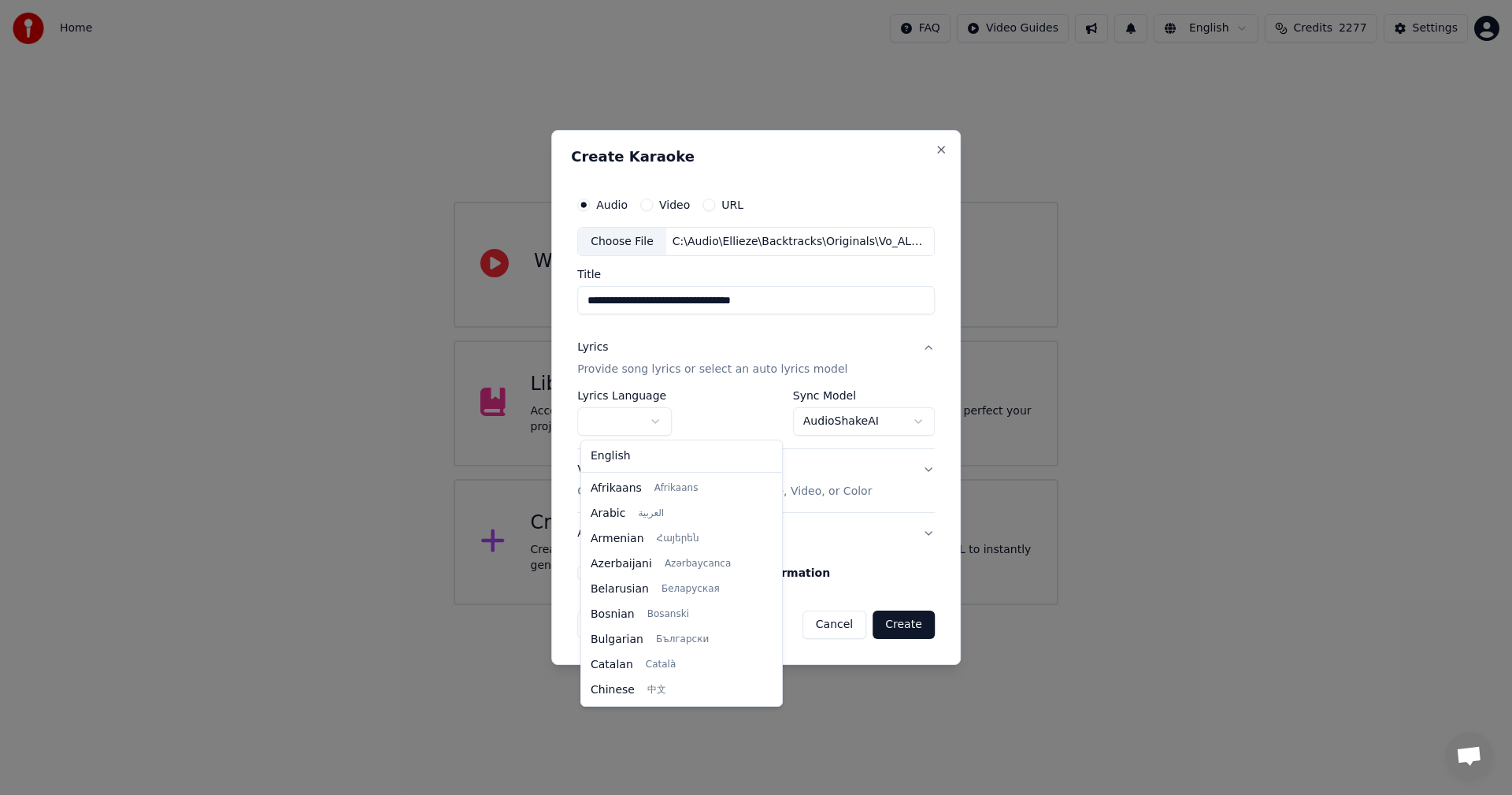
click at [618, 419] on body "**********" at bounding box center [756, 302] width 1512 height 605
select select "**"
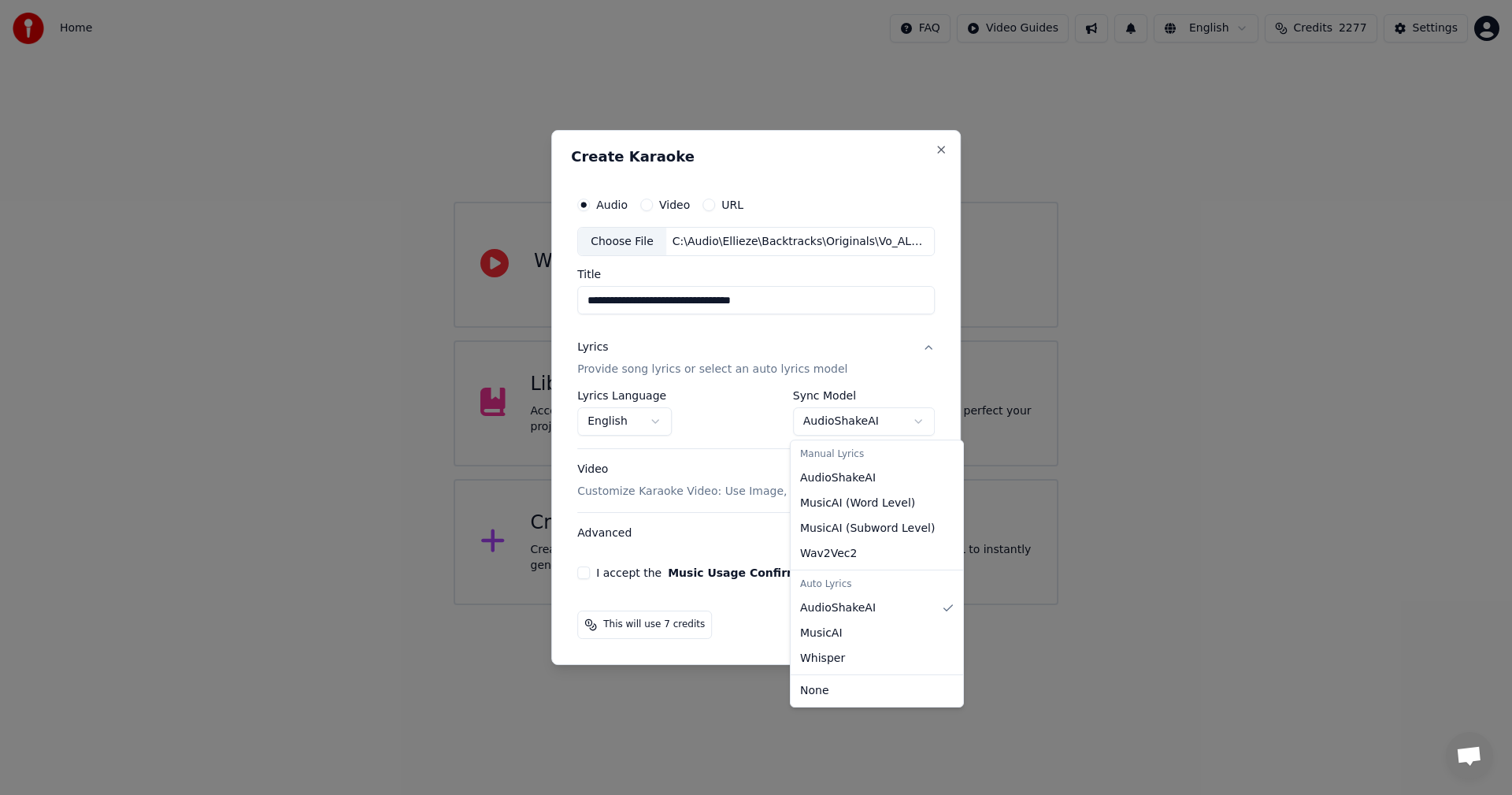
click at [834, 420] on body "**********" at bounding box center [756, 302] width 1512 height 605
select select "**********"
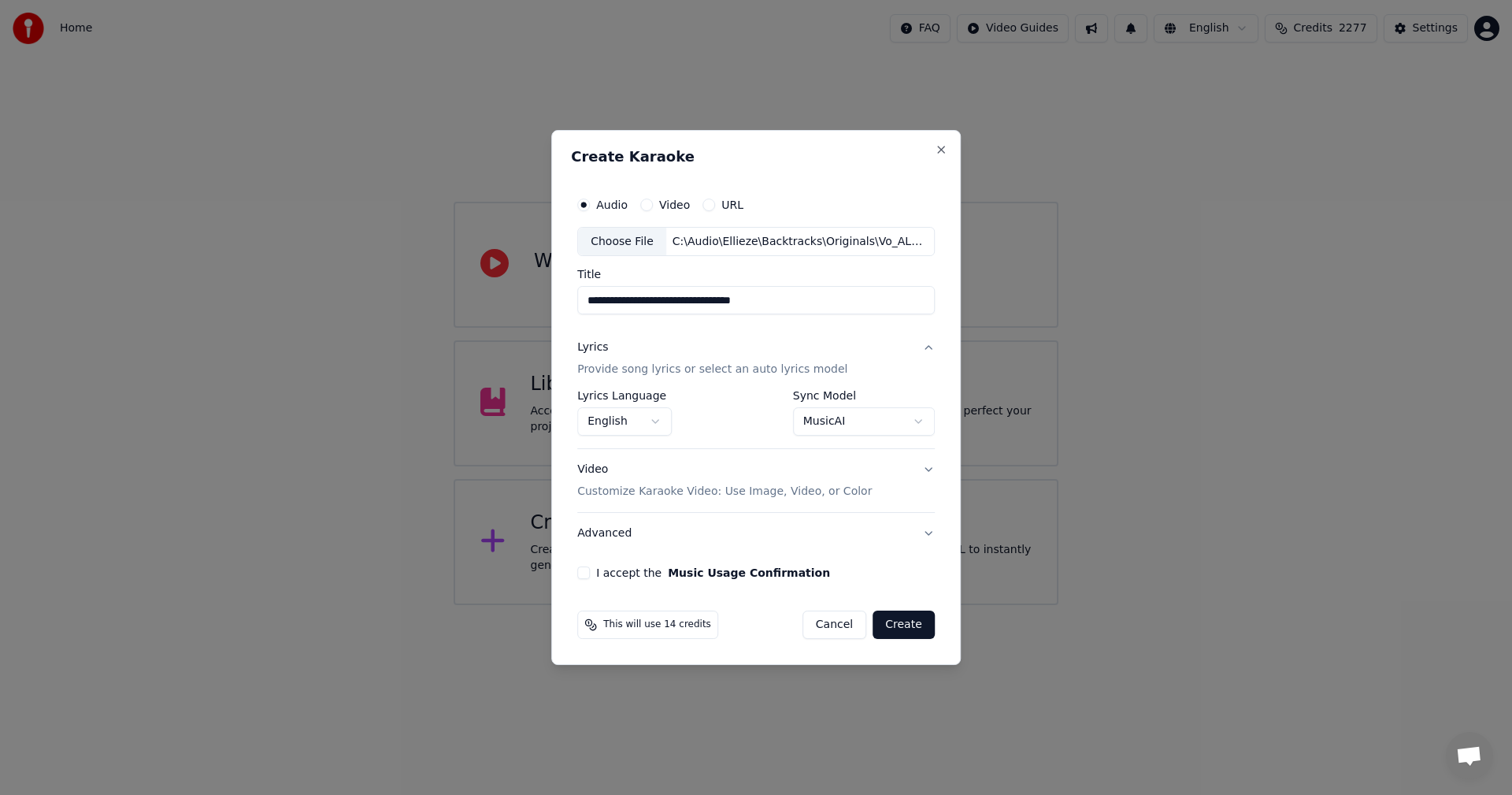
click at [585, 574] on button "I accept the Music Usage Confirmation" at bounding box center [583, 572] width 13 height 13
click at [898, 619] on button "Create" at bounding box center [904, 625] width 62 height 29
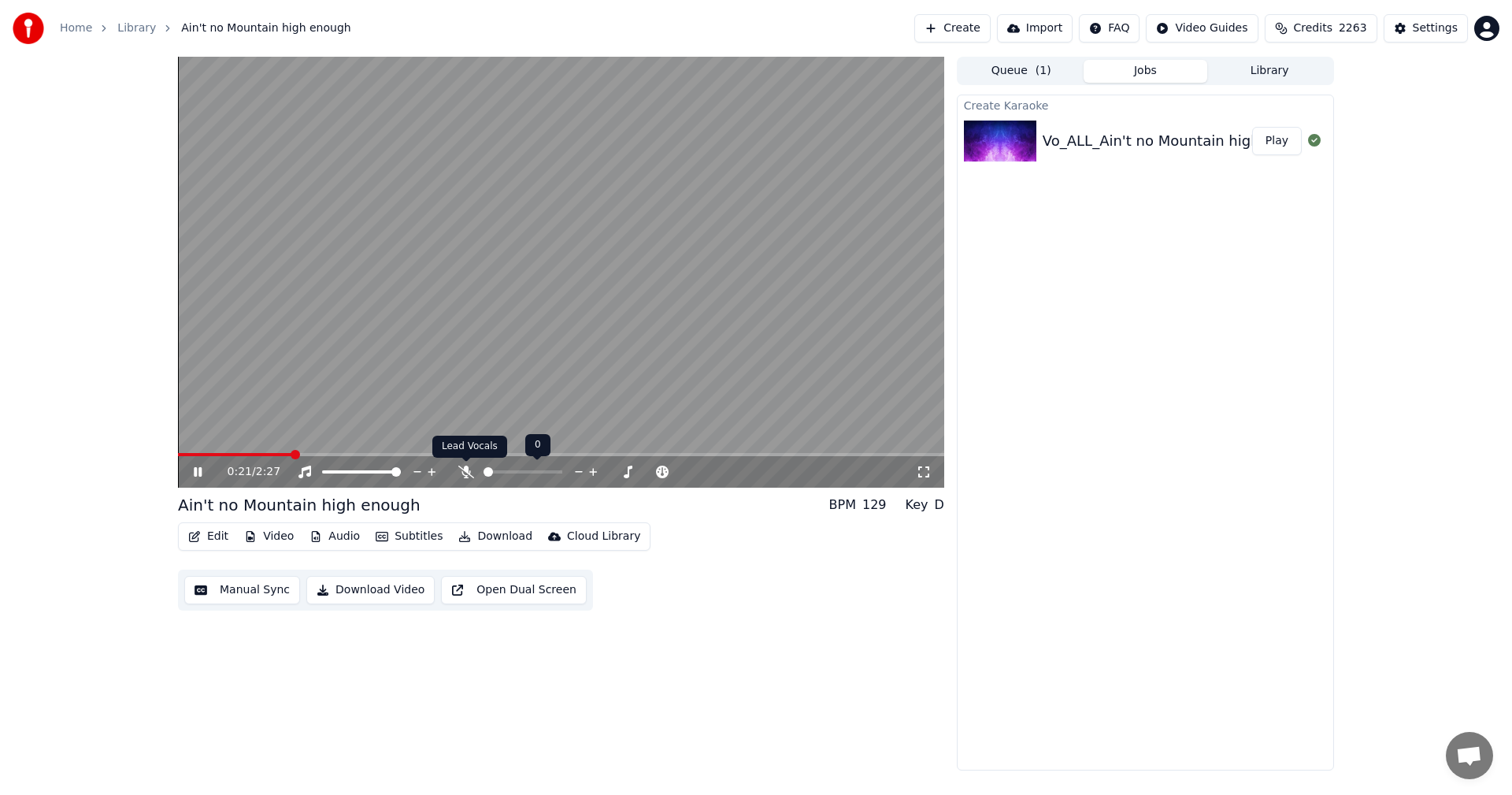
click at [462, 473] on icon at bounding box center [466, 471] width 16 height 13
click at [201, 470] on icon at bounding box center [197, 471] width 8 height 9
click at [178, 457] on span at bounding box center [182, 454] width 9 height 9
click at [196, 470] on icon at bounding box center [197, 471] width 9 height 11
click at [197, 475] on icon at bounding box center [197, 471] width 8 height 9
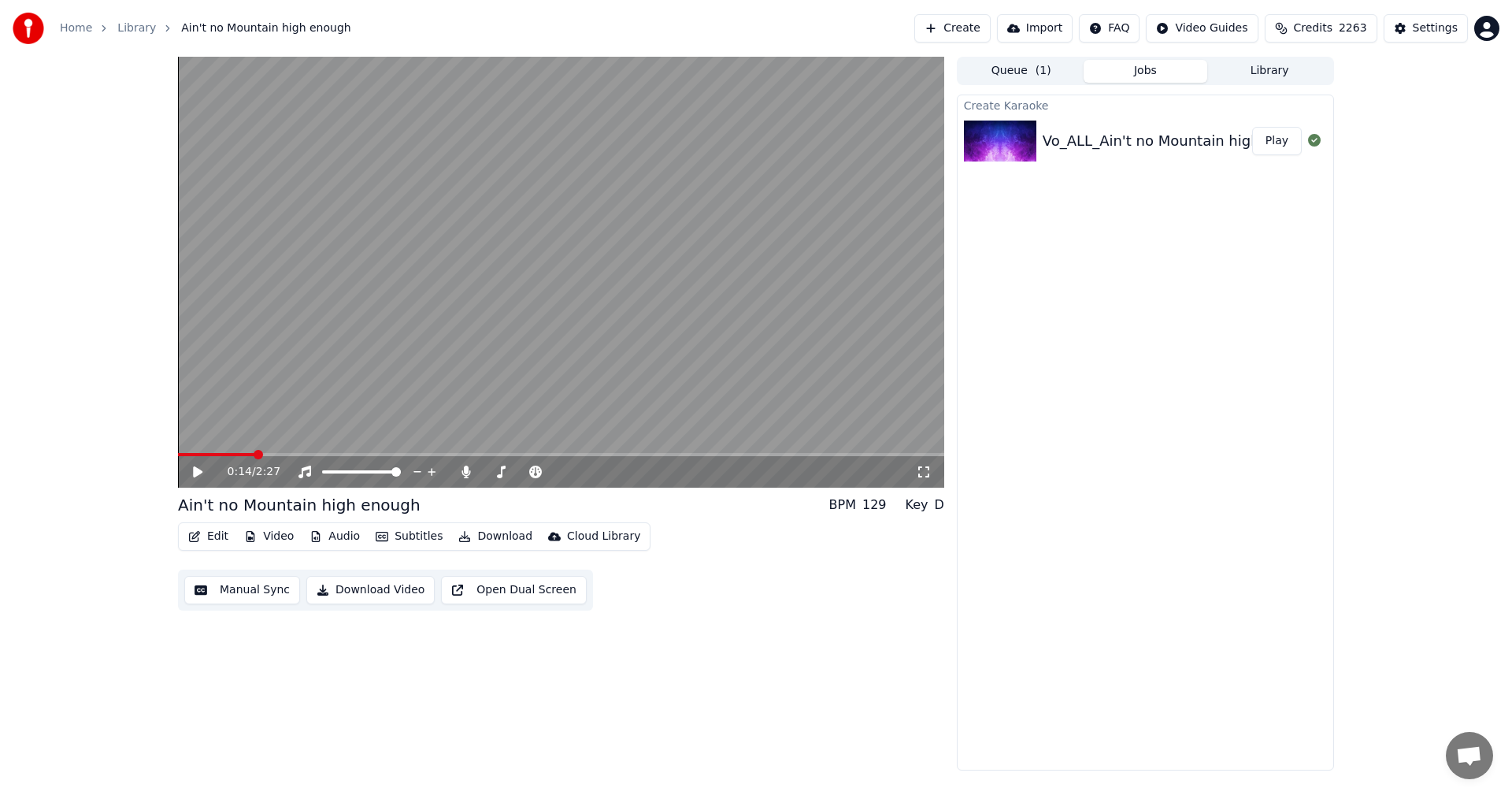
click at [986, 24] on button "Create" at bounding box center [952, 29] width 77 height 29
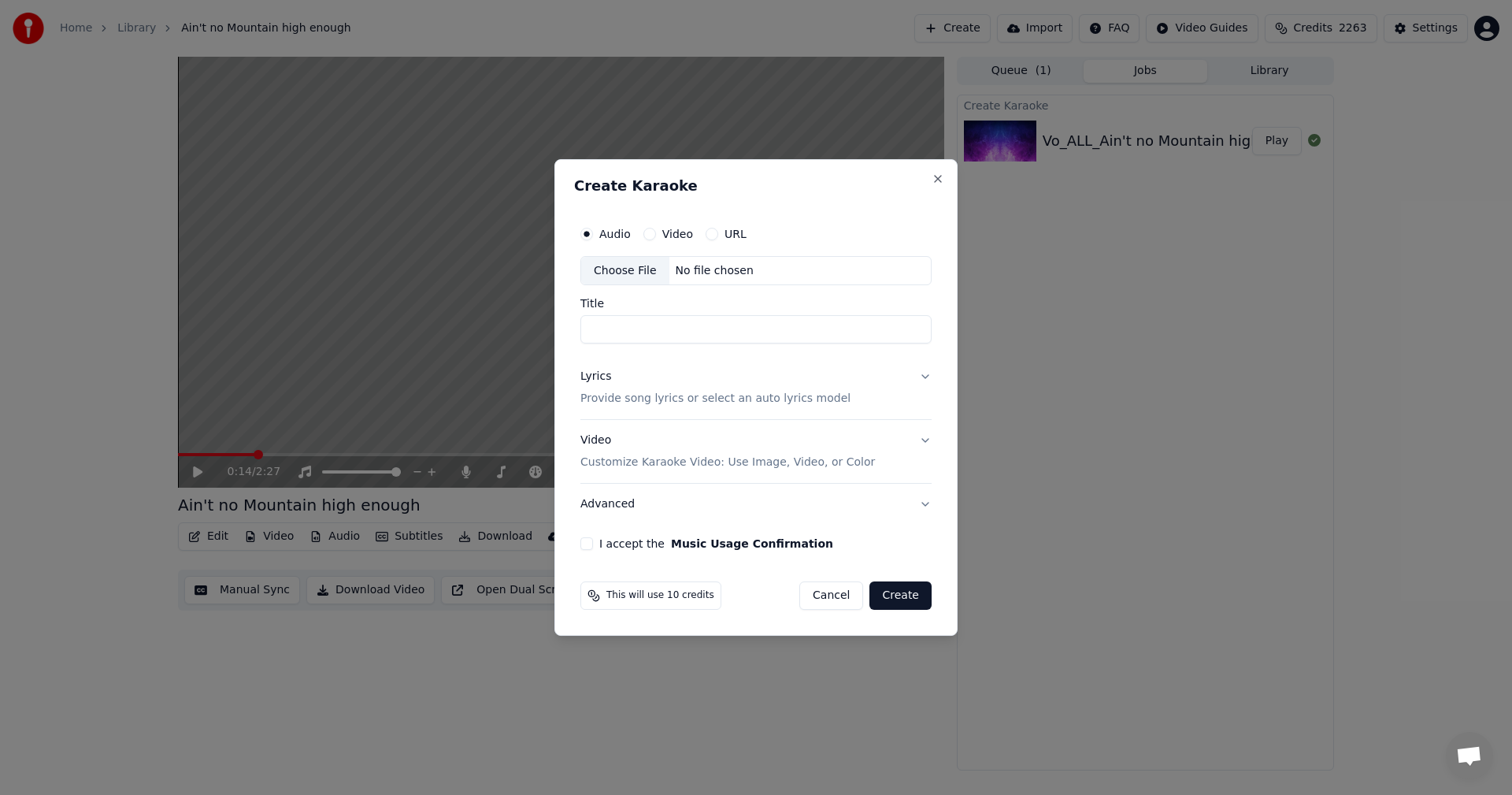
click at [634, 270] on div "Choose File" at bounding box center [625, 271] width 89 height 29
type input "**********"
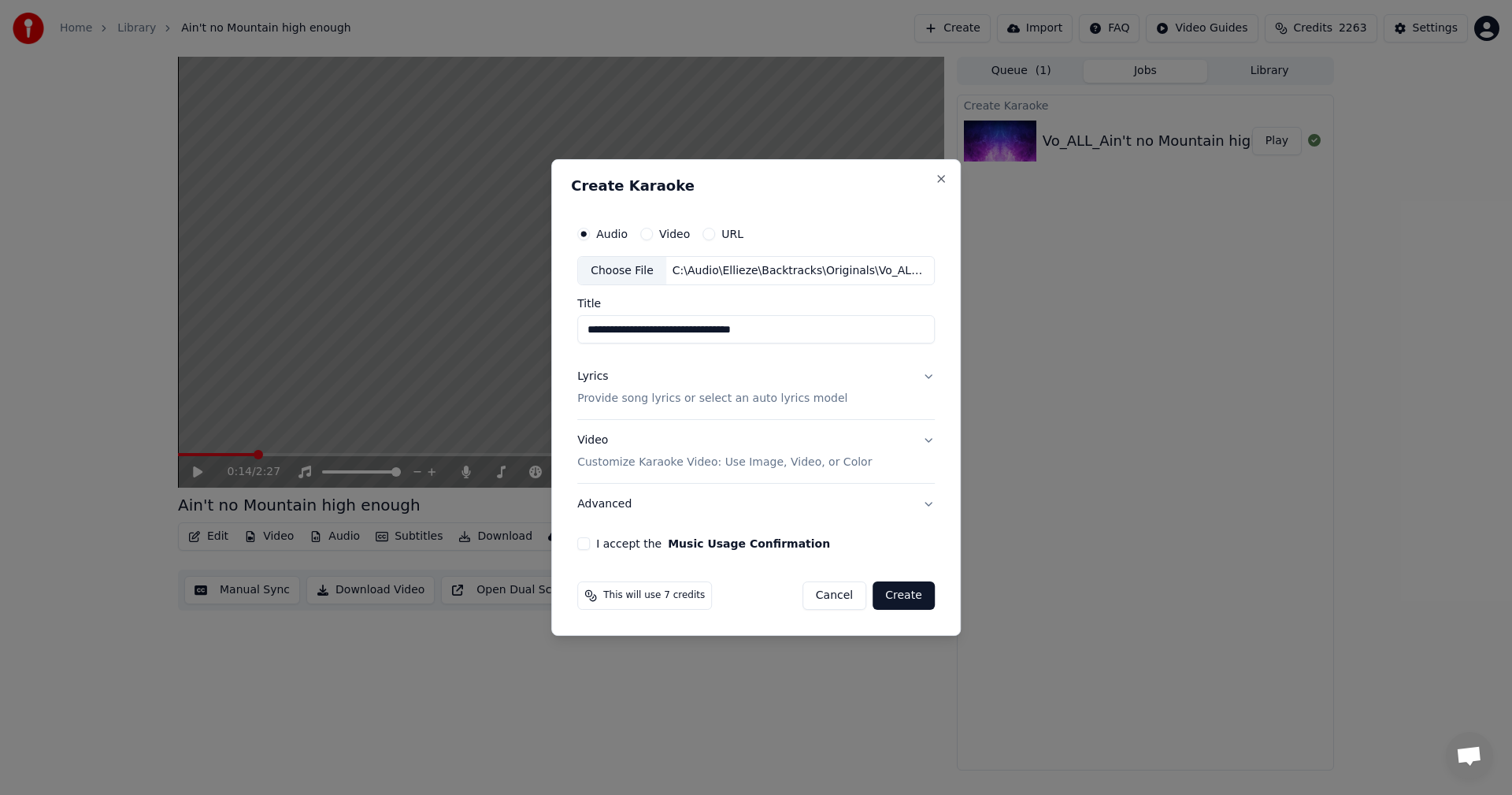
click at [618, 404] on p "Provide song lyrics or select an auto lyrics model" at bounding box center [712, 399] width 270 height 16
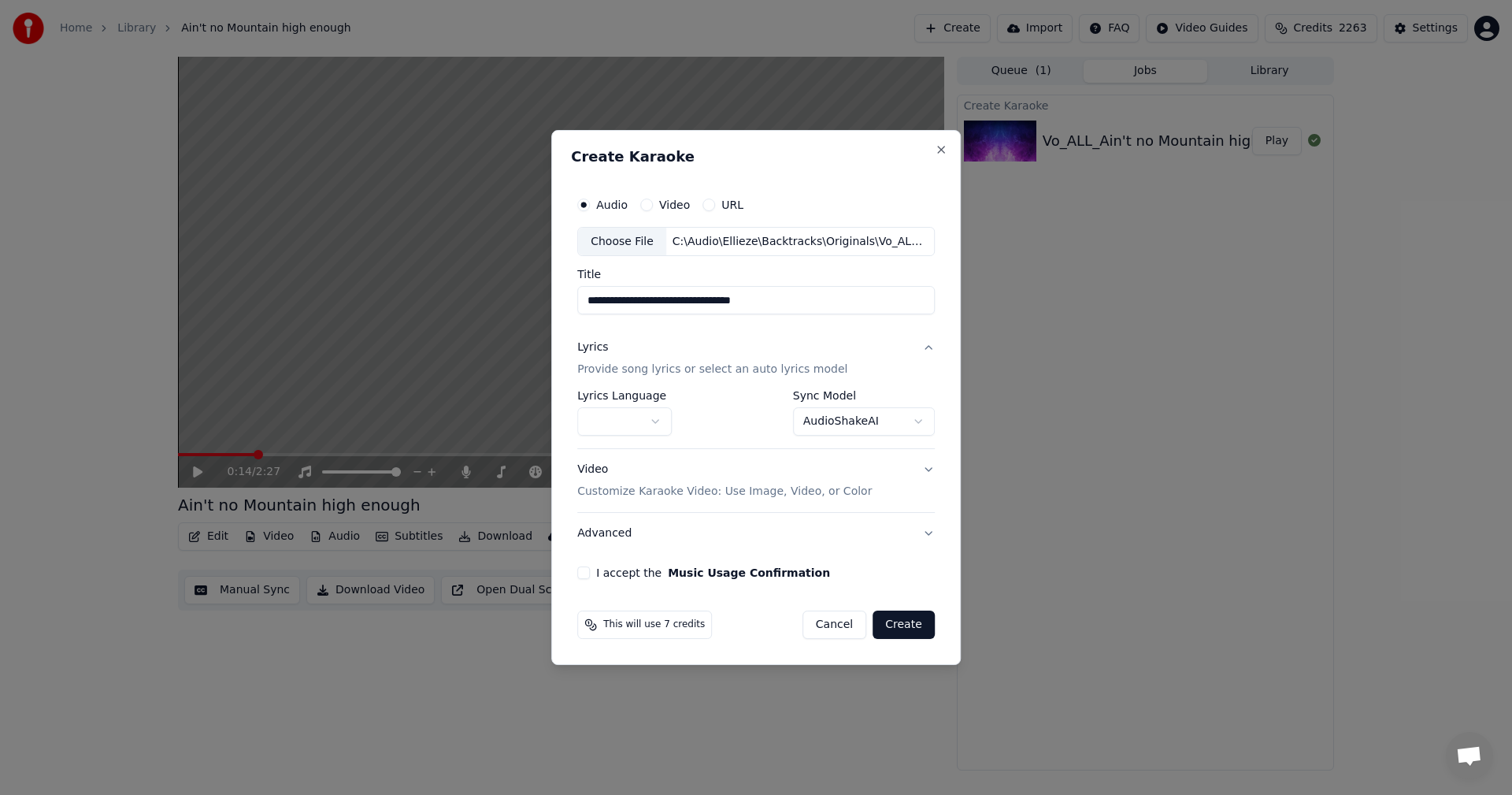
click at [602, 417] on body "**********" at bounding box center [756, 398] width 1512 height 795
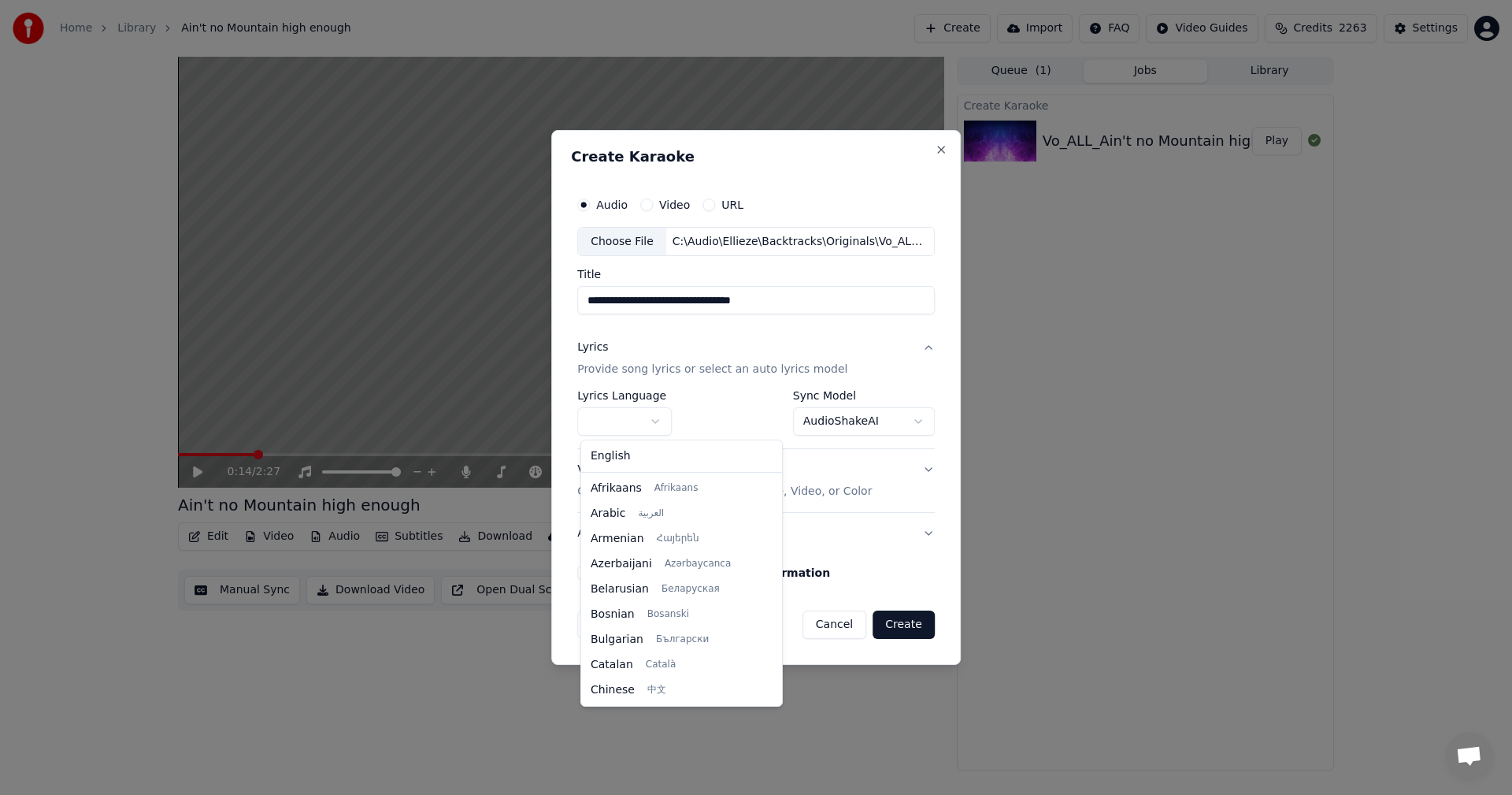
select select "**"
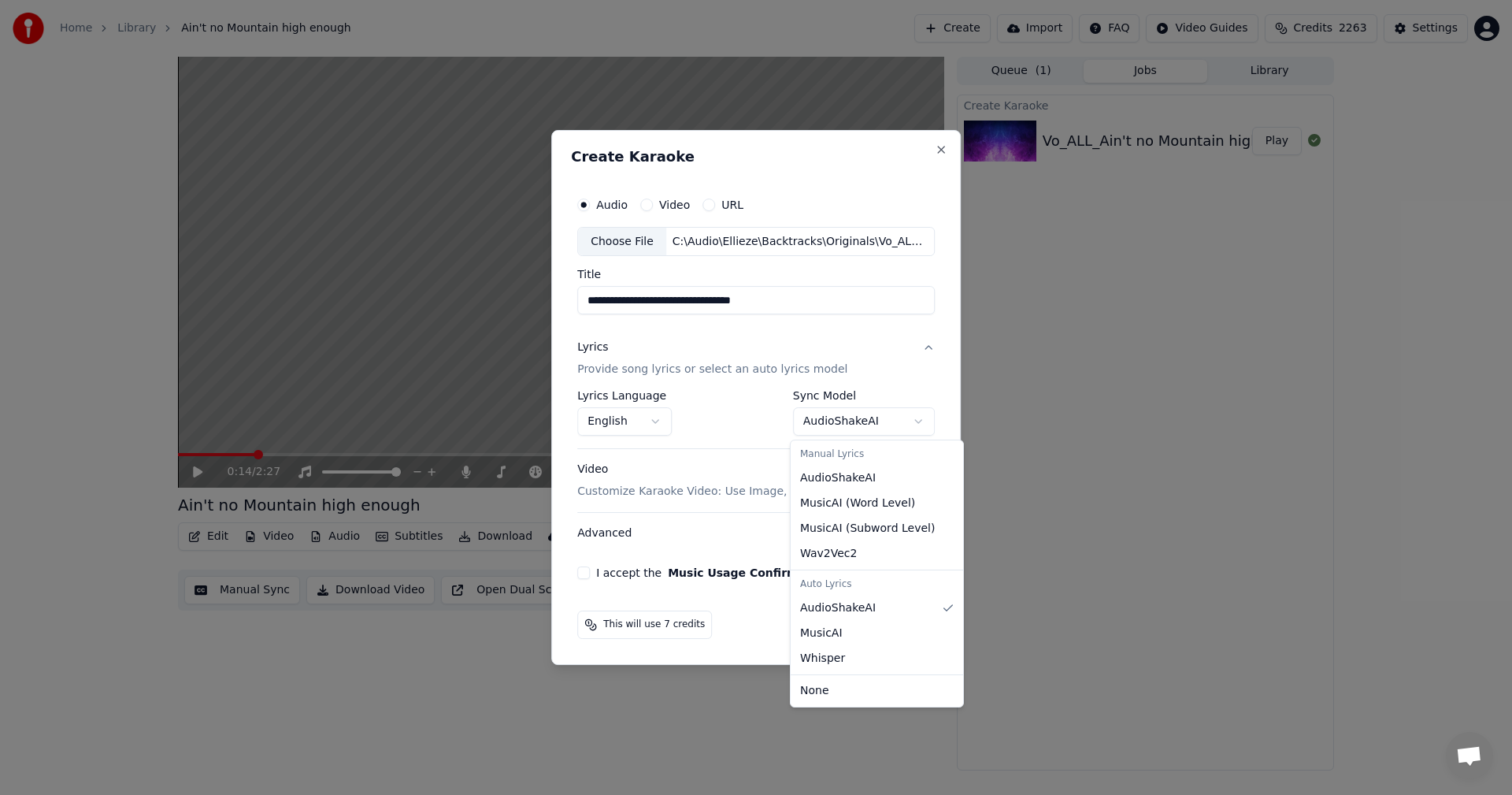
click at [832, 416] on body "**********" at bounding box center [756, 398] width 1512 height 795
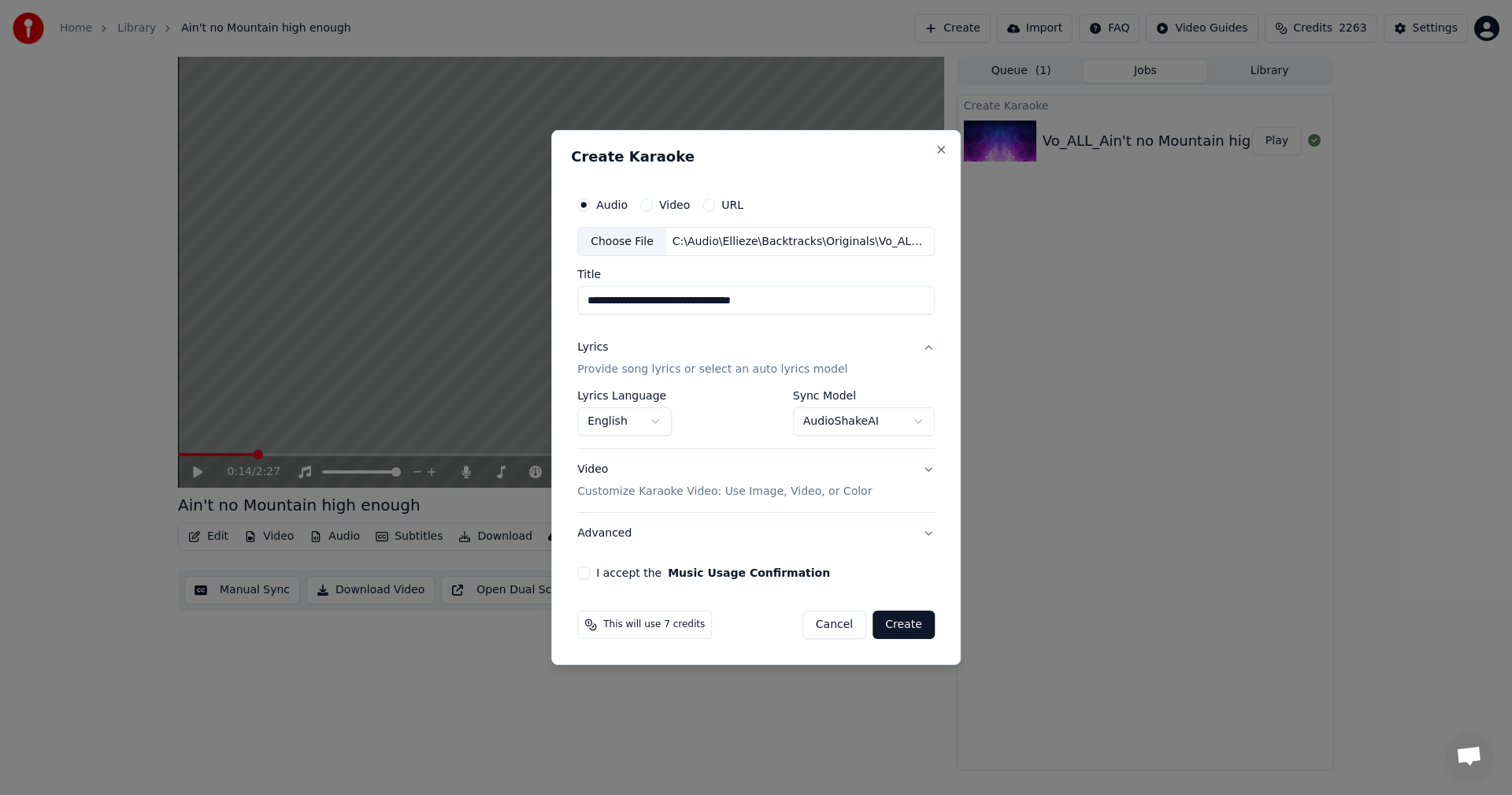
click at [594, 571] on div "I accept the Music Usage Confirmation" at bounding box center [756, 572] width 358 height 13
click at [590, 571] on button "I accept the Music Usage Confirmation" at bounding box center [583, 572] width 13 height 13
click at [903, 634] on button "Create" at bounding box center [904, 625] width 62 height 29
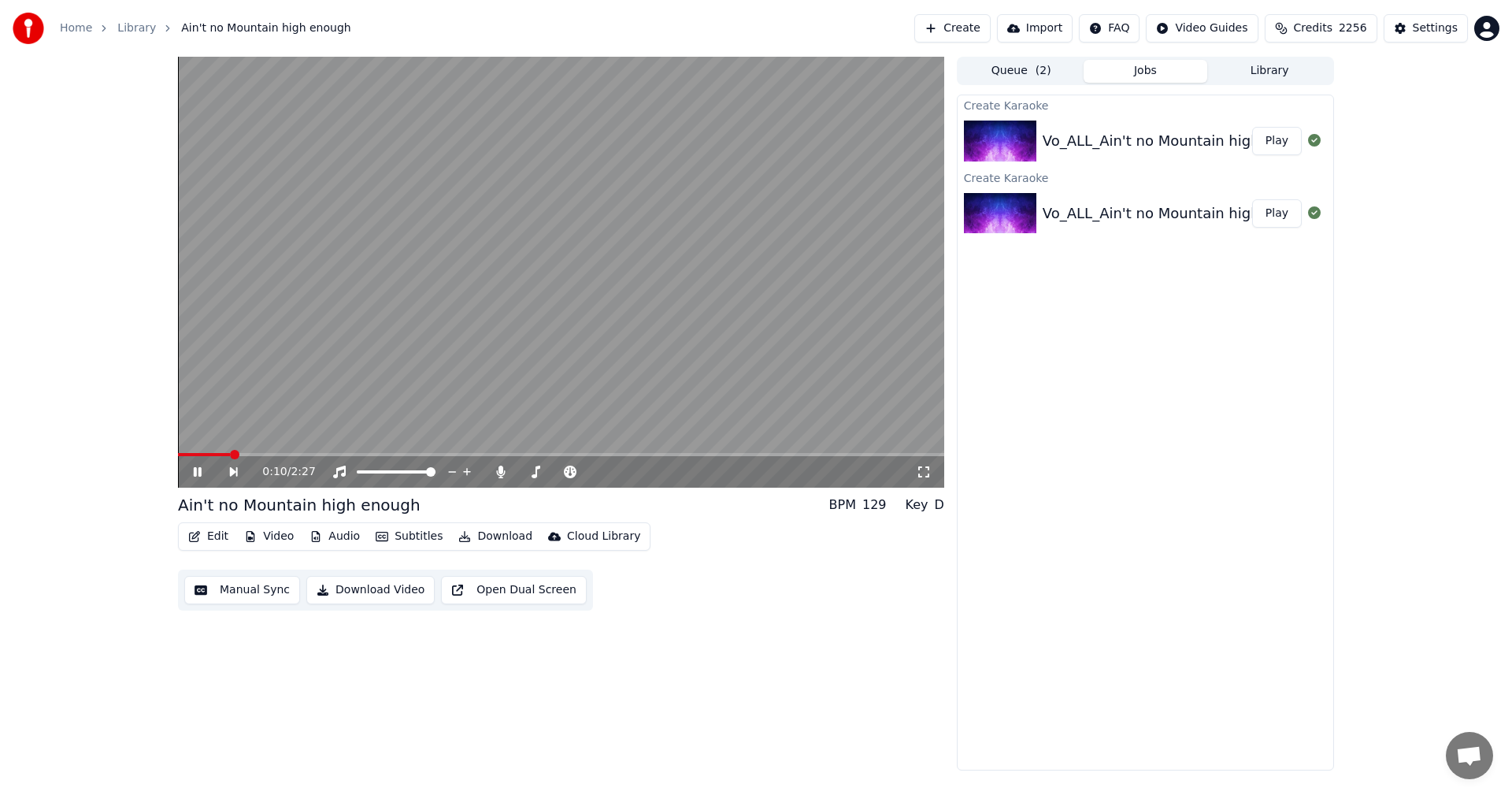
click at [197, 477] on icon at bounding box center [208, 471] width 36 height 13
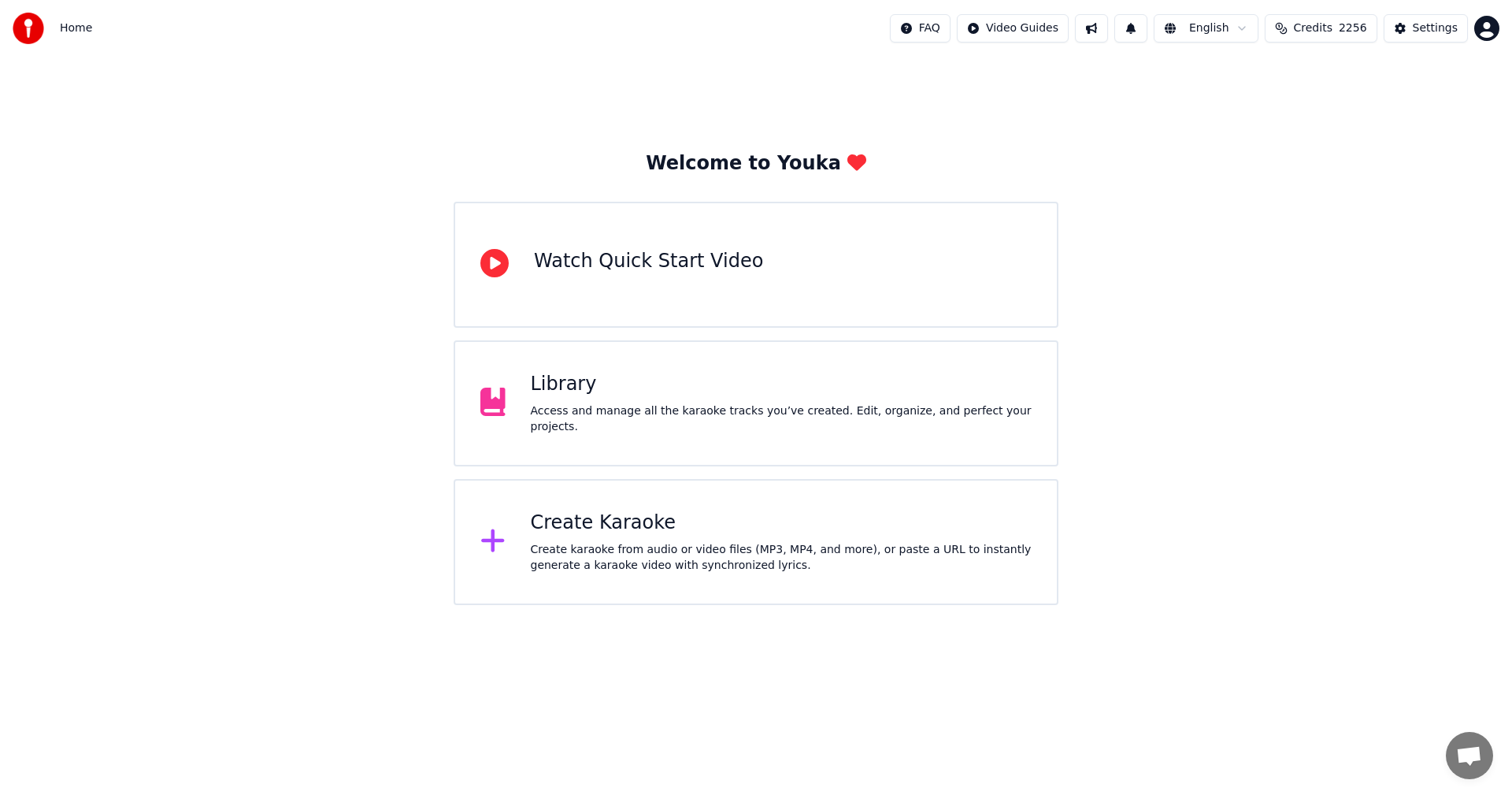
click at [620, 419] on div "Access and manage all the karaoke tracks you’ve created. Edit, organize, and pe…" at bounding box center [781, 419] width 501 height 31
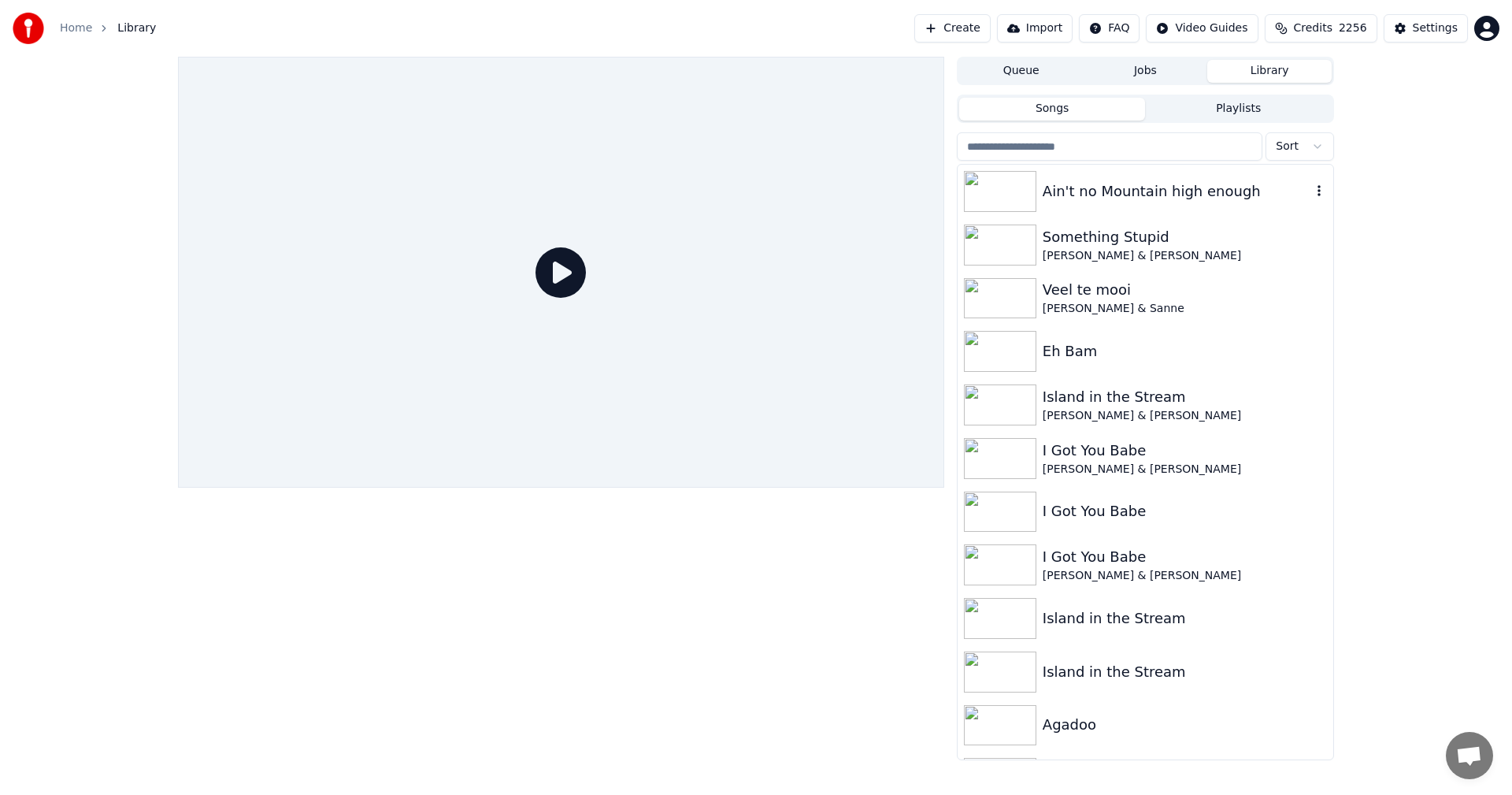
click at [1107, 181] on div "Ain't no Mountain high enough" at bounding box center [1177, 192] width 268 height 22
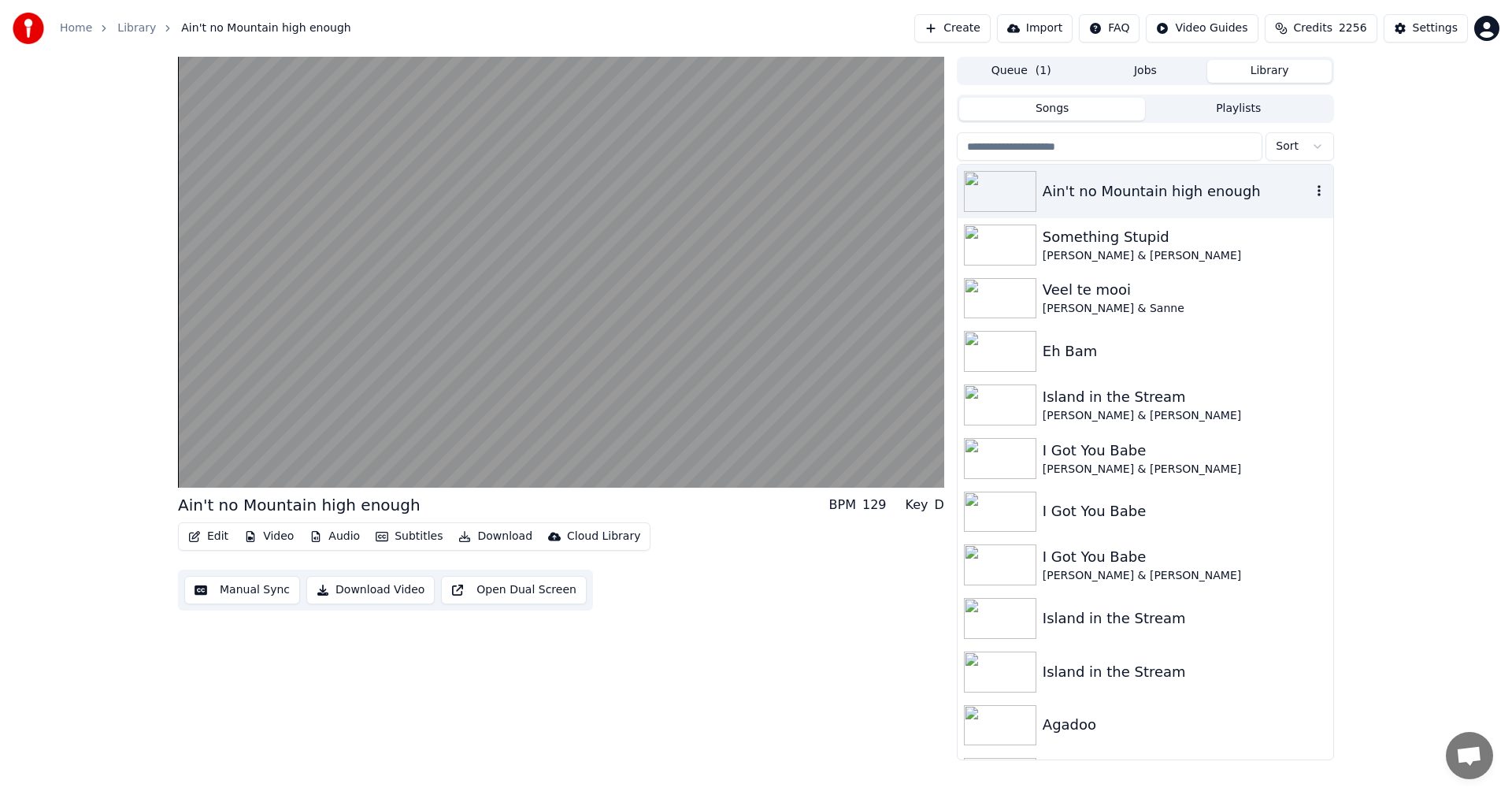
click at [1107, 181] on div "Ain't no Mountain high enough" at bounding box center [1177, 192] width 268 height 22
click at [1311, 188] on icon "button" at bounding box center [1319, 190] width 16 height 13
click at [1293, 323] on div "Delete" at bounding box center [1310, 322] width 122 height 25
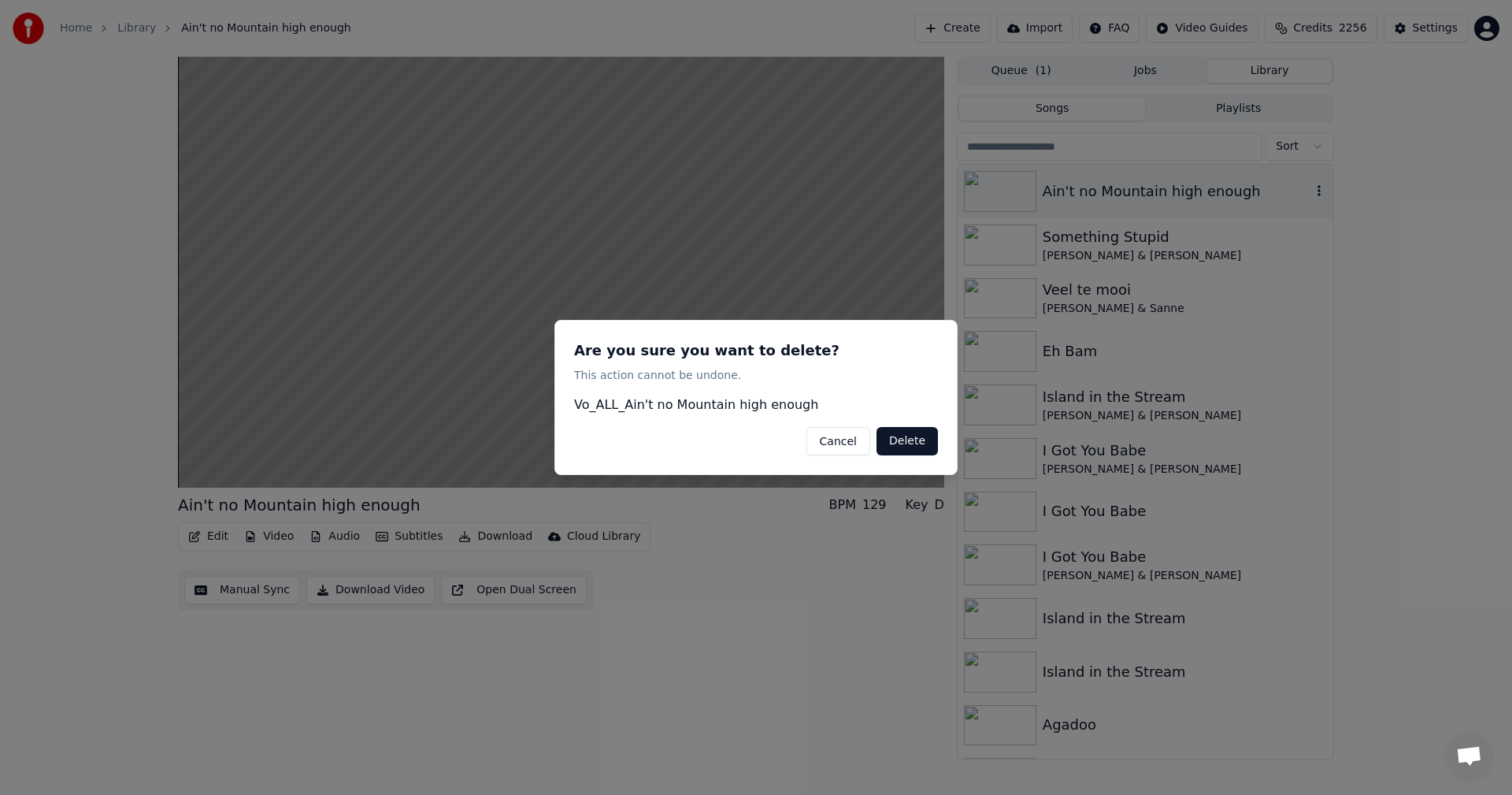
click at [909, 441] on button "Delete" at bounding box center [907, 441] width 62 height 29
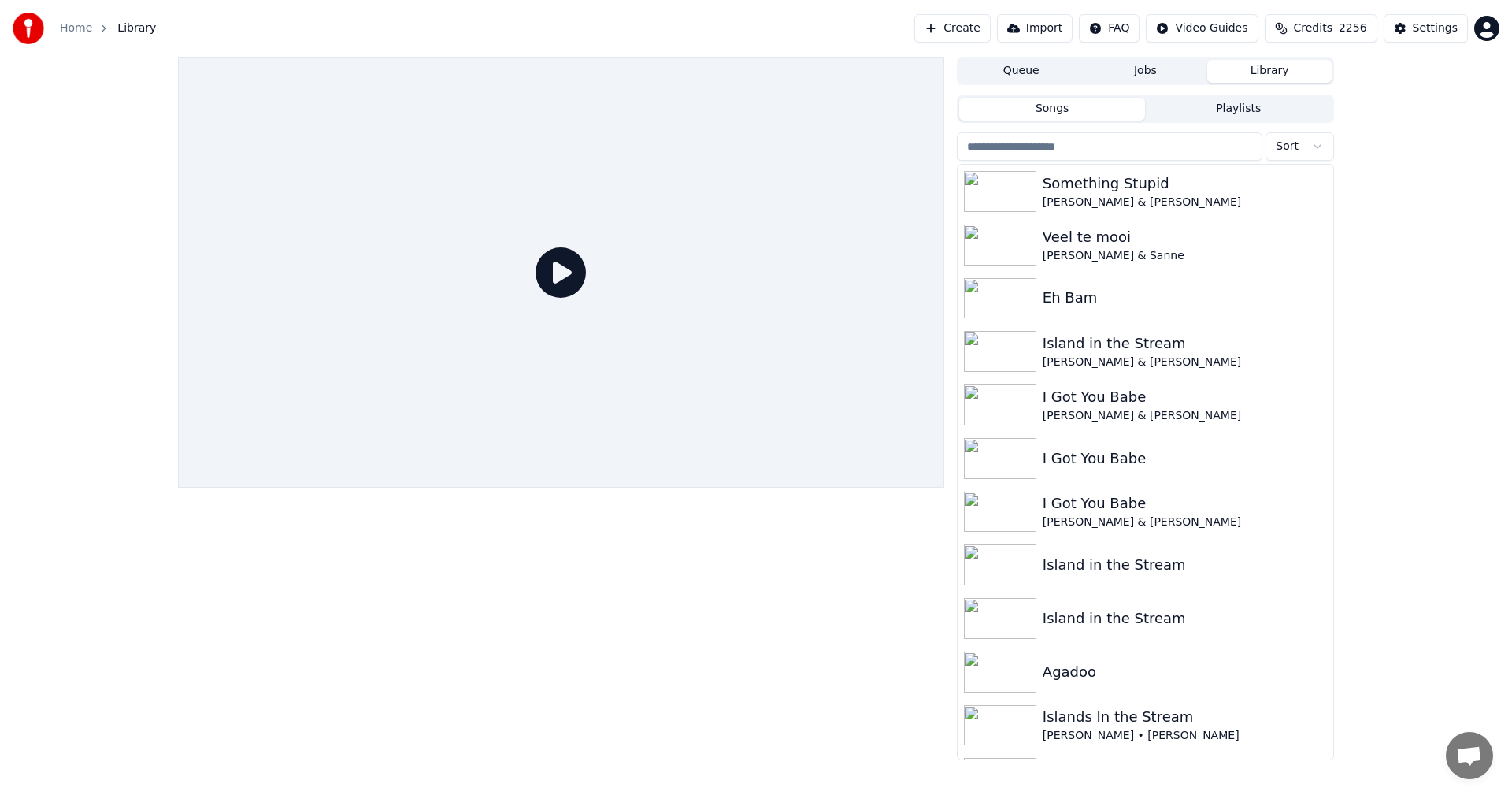
click at [975, 28] on button "Create" at bounding box center [952, 29] width 77 height 29
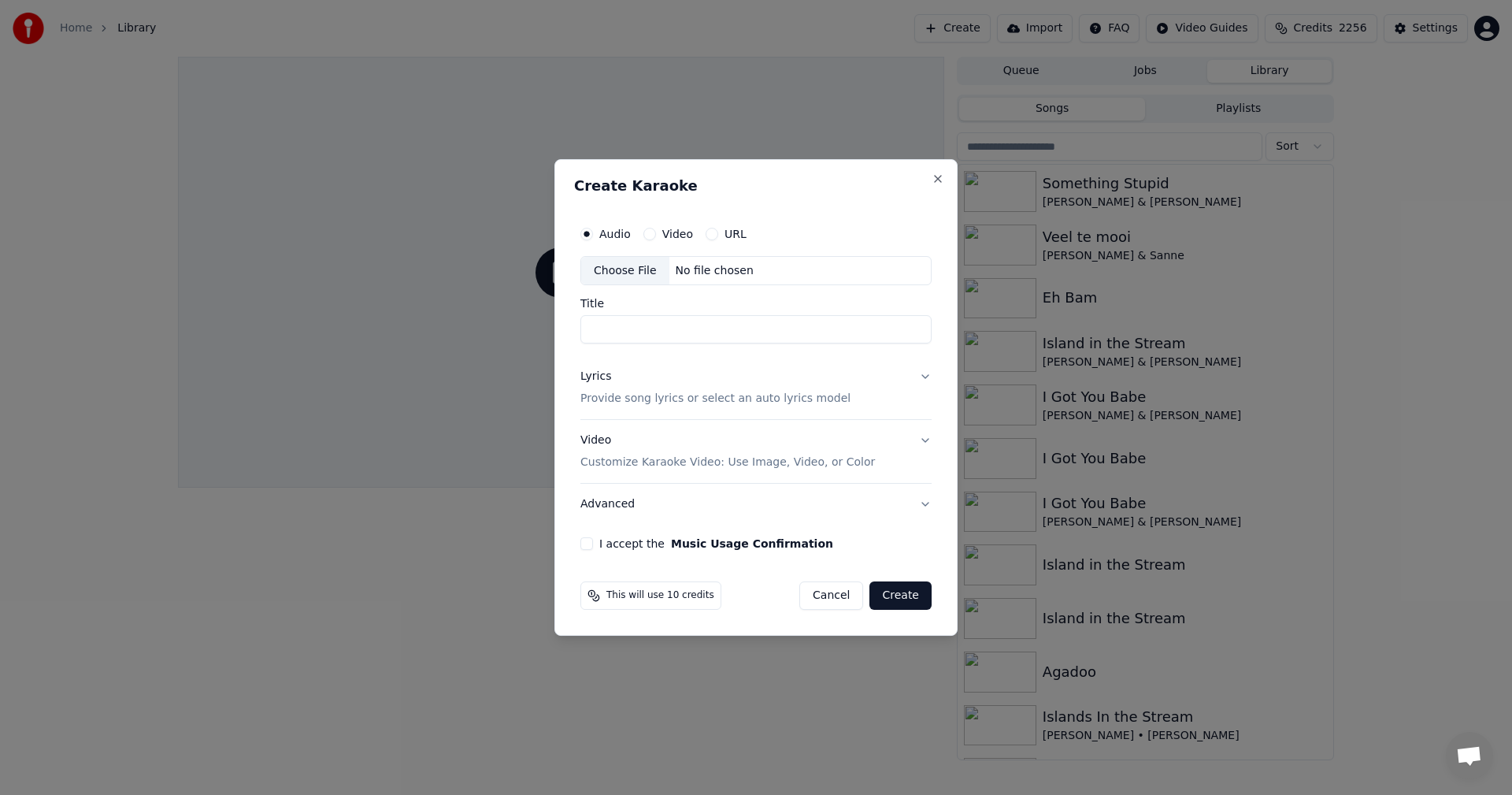
click at [630, 270] on div "Choose File" at bounding box center [625, 271] width 89 height 29
type input "**********"
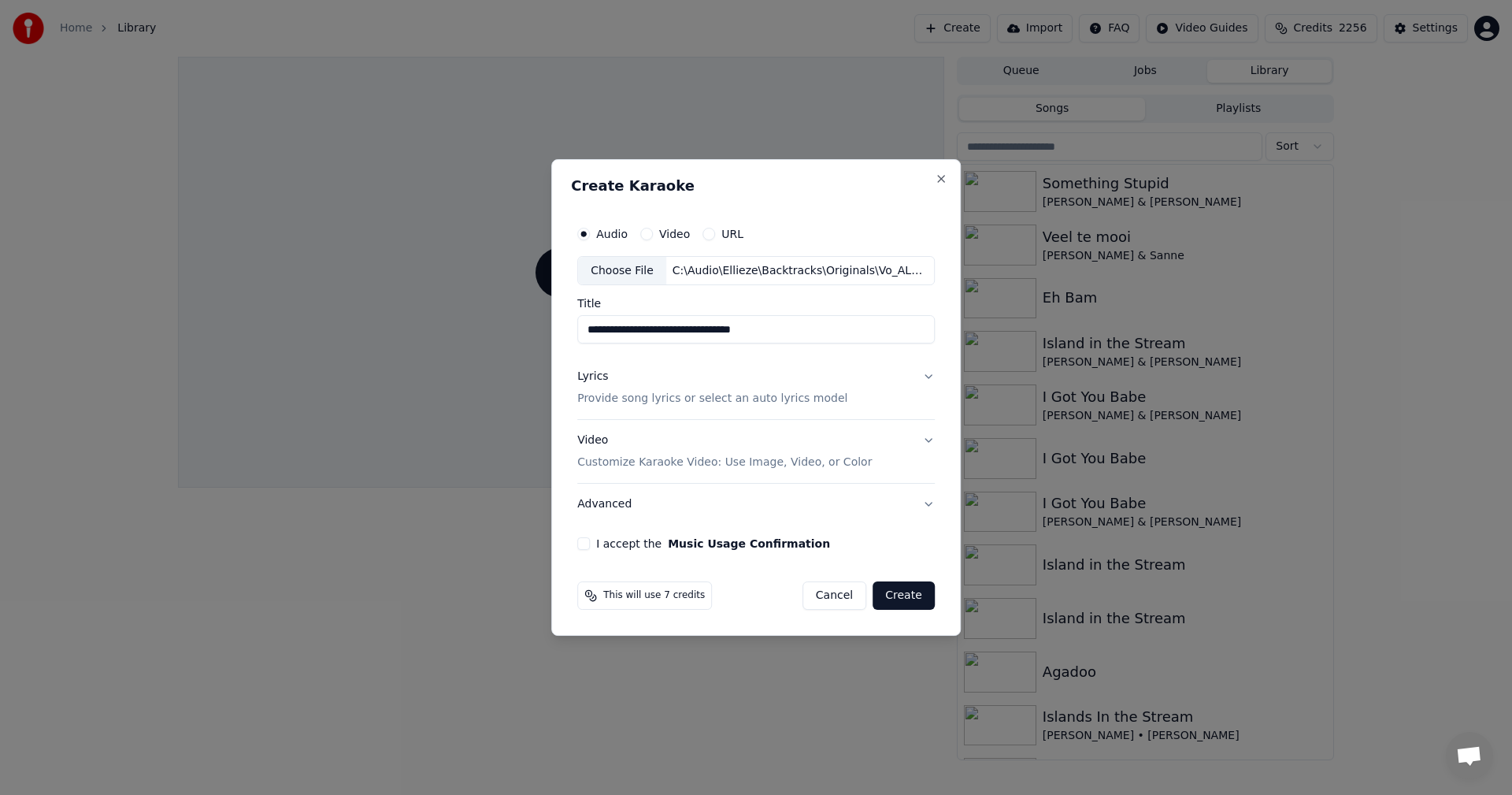
click at [632, 463] on p "Customize Karaoke Video: Use Image, Video, or Color" at bounding box center [724, 462] width 294 height 16
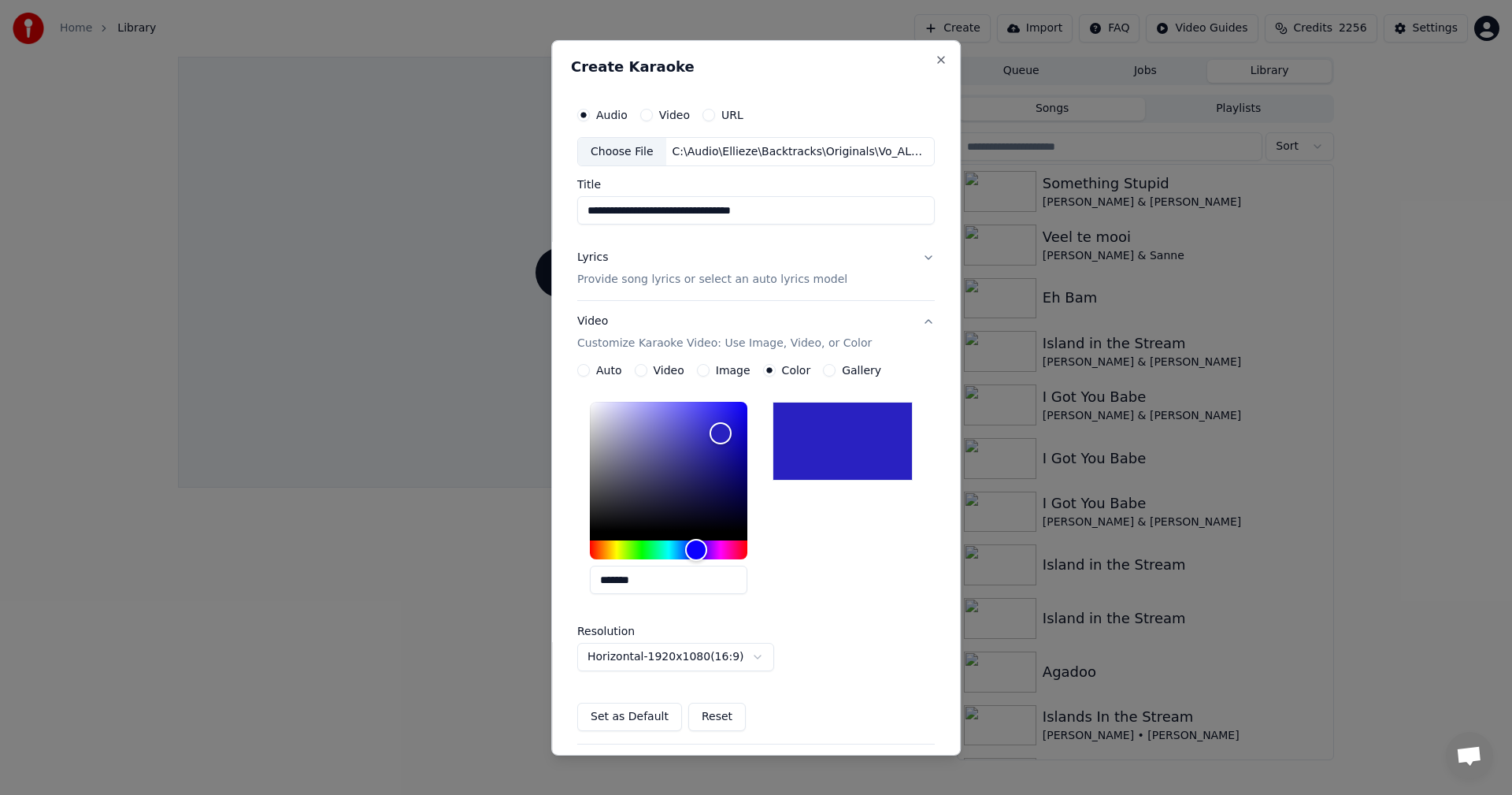
click at [607, 275] on p "Provide song lyrics or select an auto lyrics model" at bounding box center [712, 279] width 270 height 16
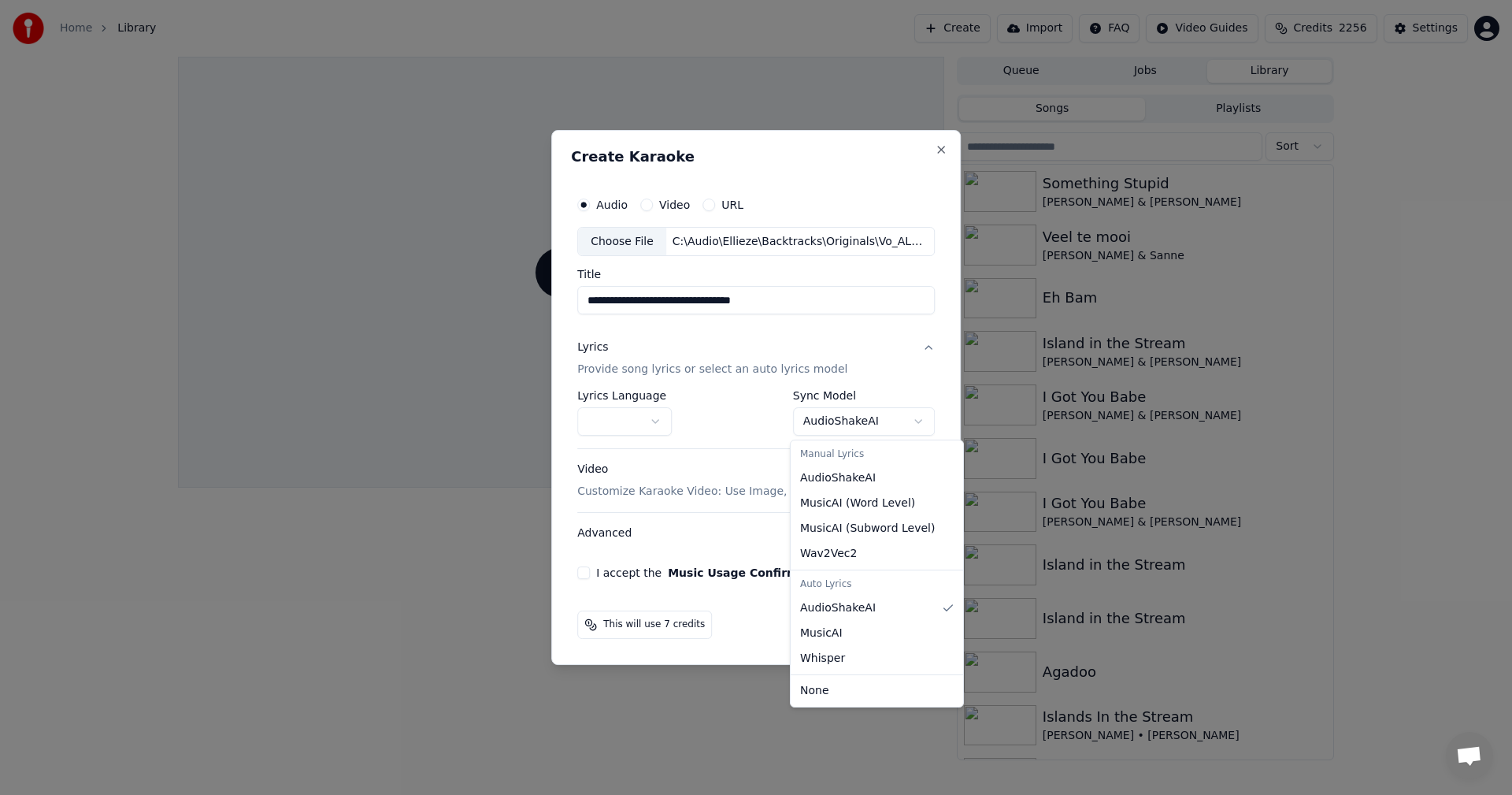
click at [866, 419] on body "**********" at bounding box center [756, 398] width 1512 height 795
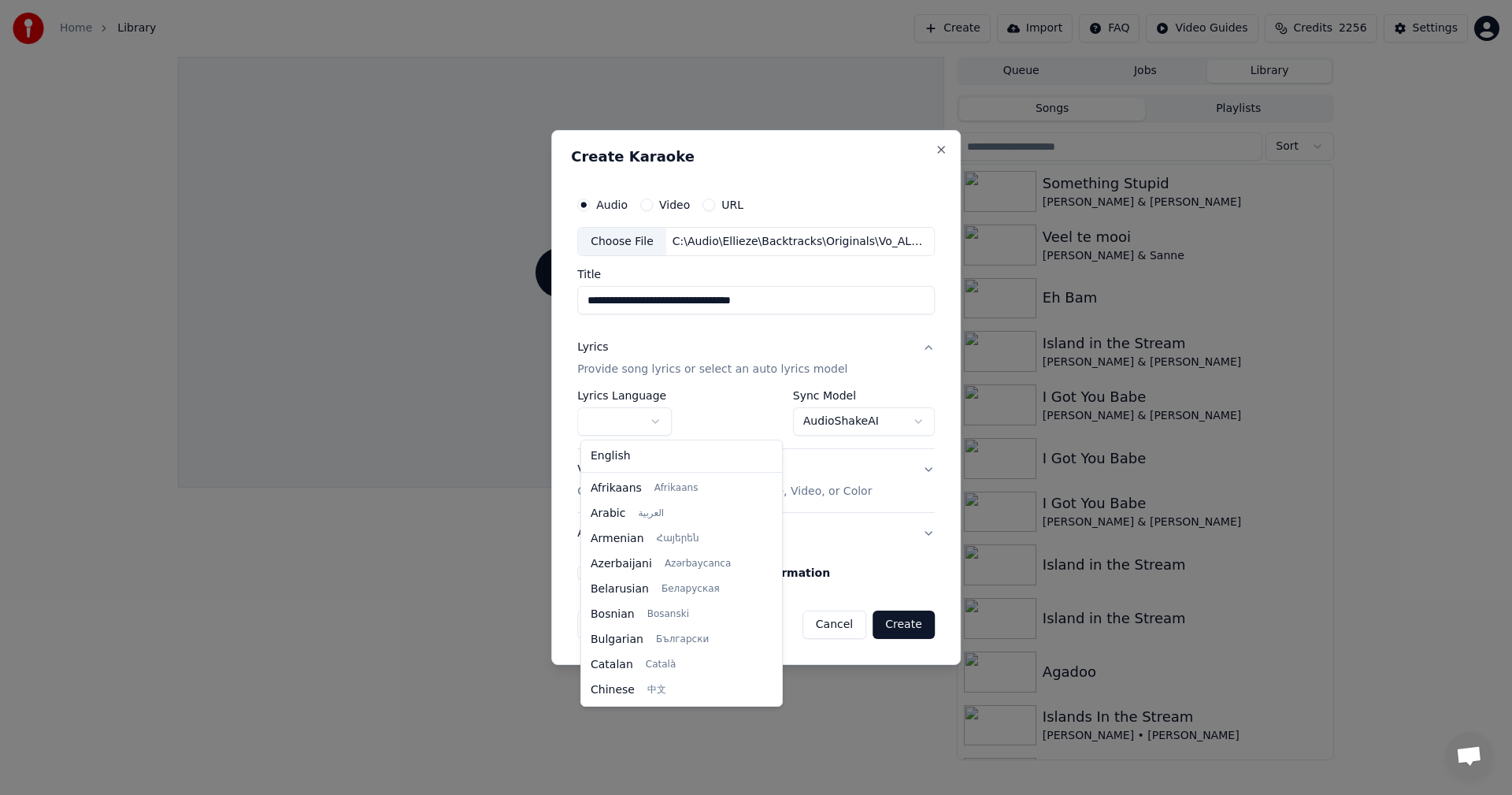
click at [653, 427] on body "**********" at bounding box center [756, 398] width 1512 height 795
select select "**"
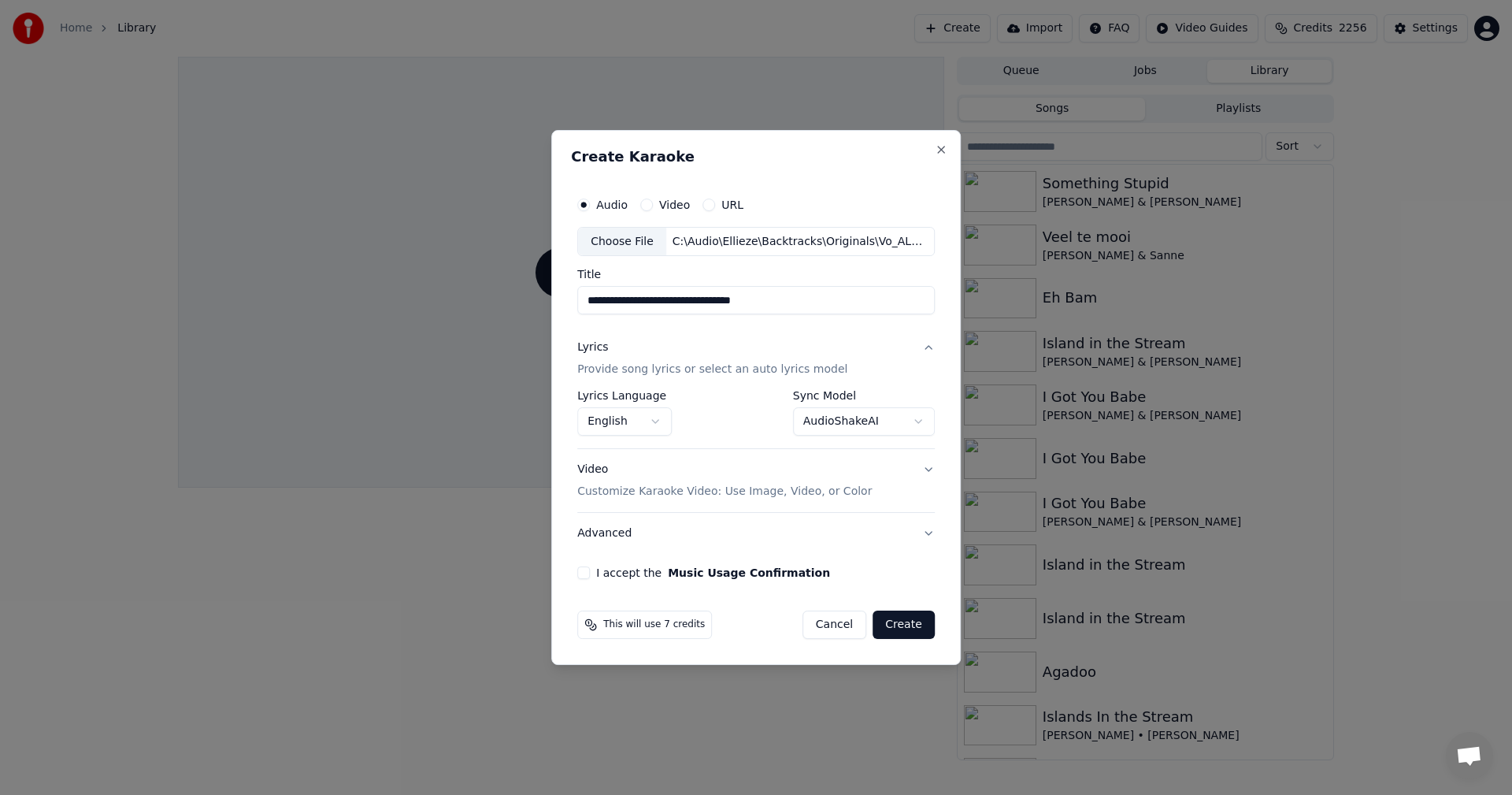
click at [589, 571] on button "I accept the Music Usage Confirmation" at bounding box center [583, 572] width 13 height 13
click at [885, 623] on button "Create" at bounding box center [904, 625] width 62 height 29
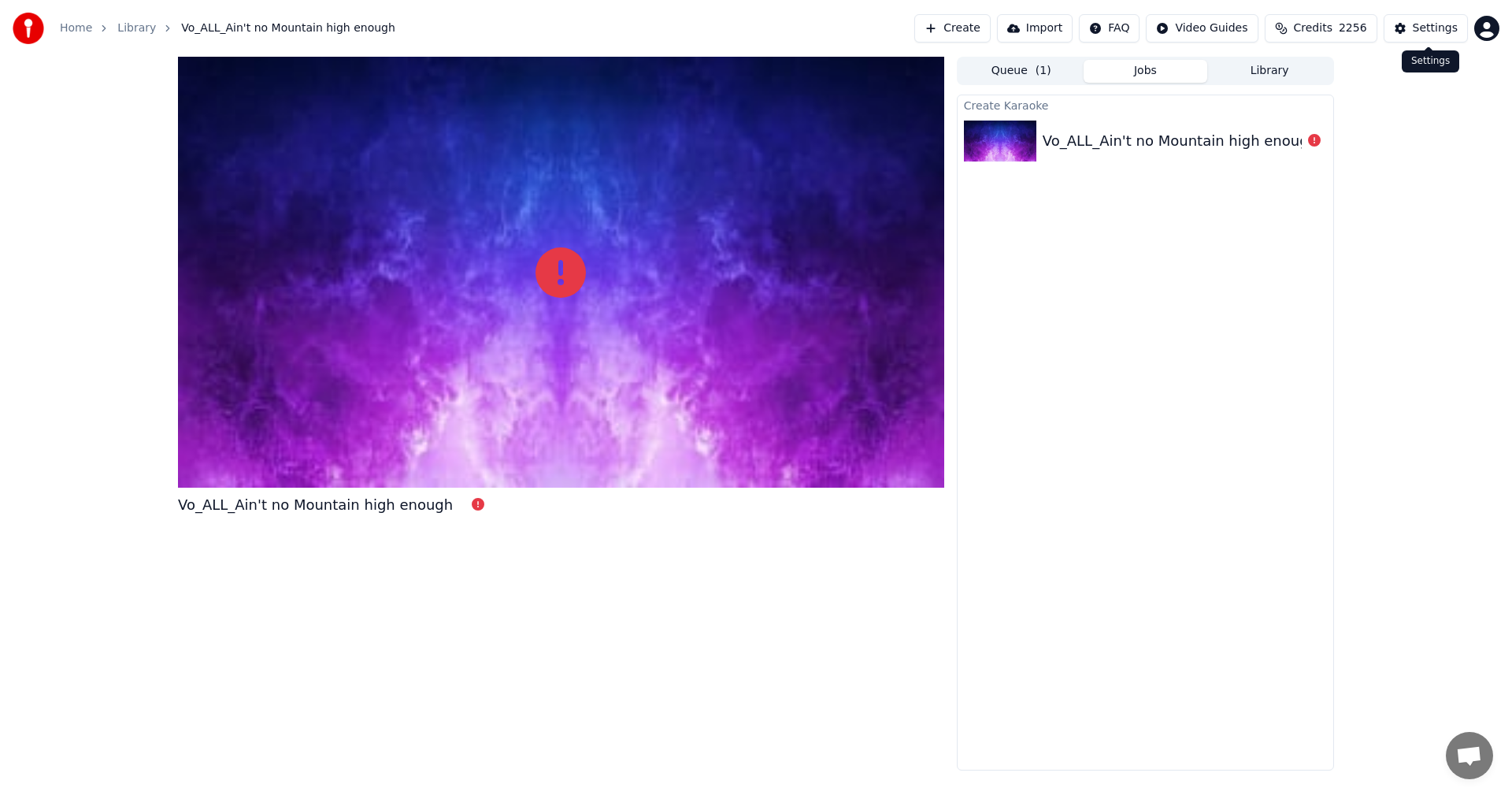
click at [1412, 26] on button "Settings" at bounding box center [1426, 29] width 84 height 29
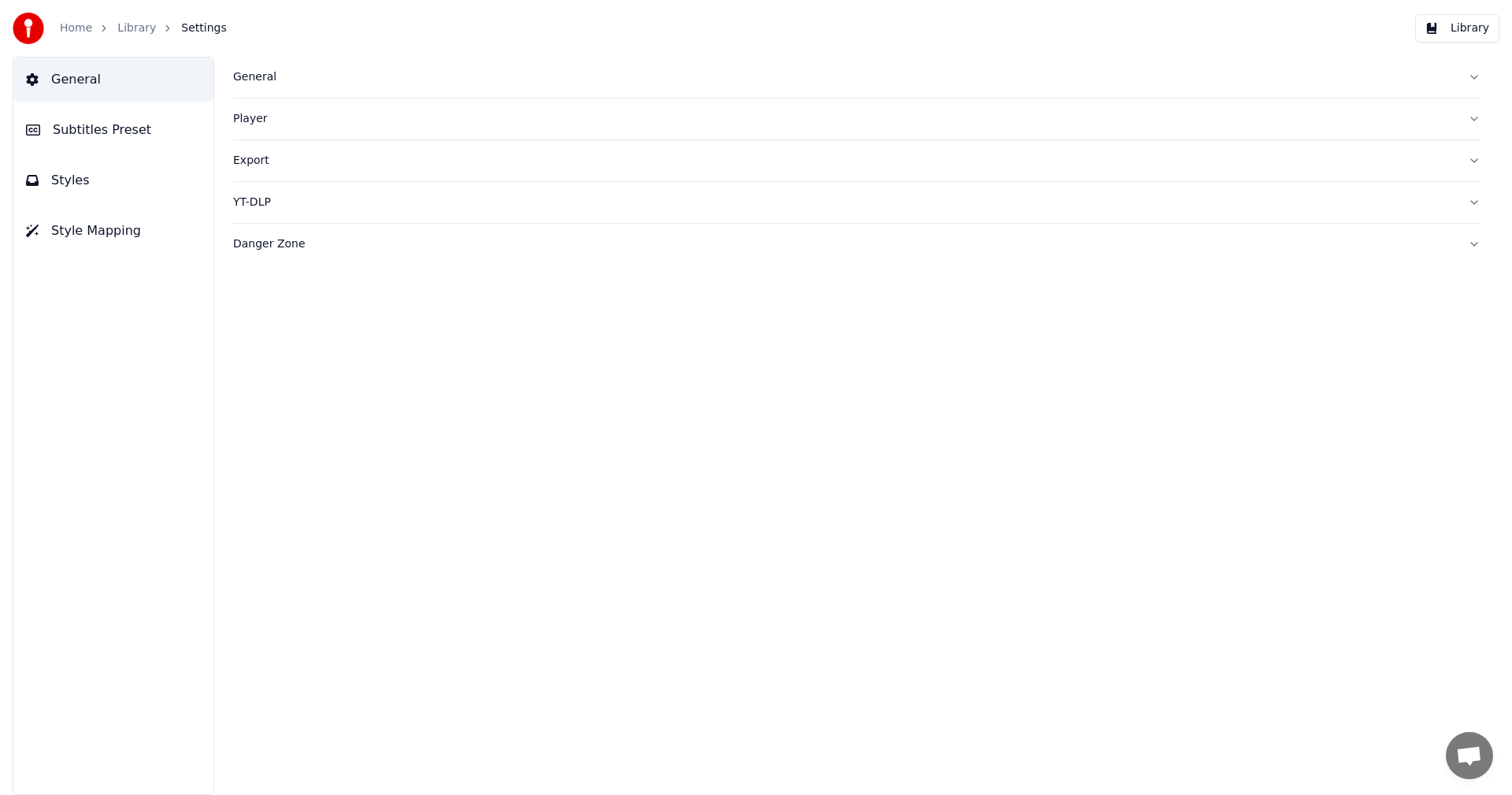
click at [265, 239] on div "Danger Zone" at bounding box center [844, 244] width 1222 height 16
click at [249, 196] on div "YT-DLP" at bounding box center [844, 202] width 1222 height 16
click at [252, 168] on div "Export" at bounding box center [844, 160] width 1222 height 16
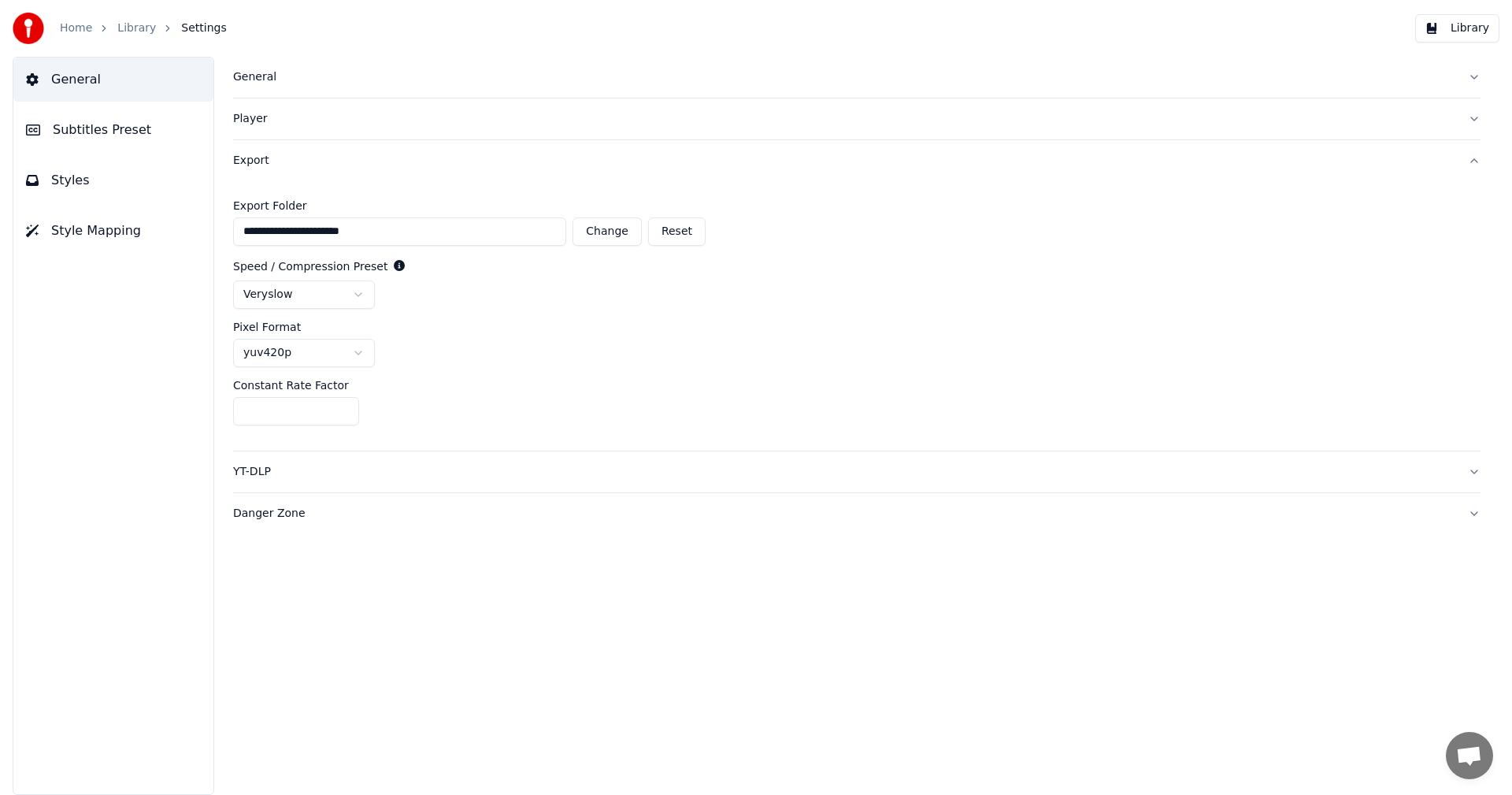
click at [252, 168] on div "Export" at bounding box center [844, 160] width 1222 height 16
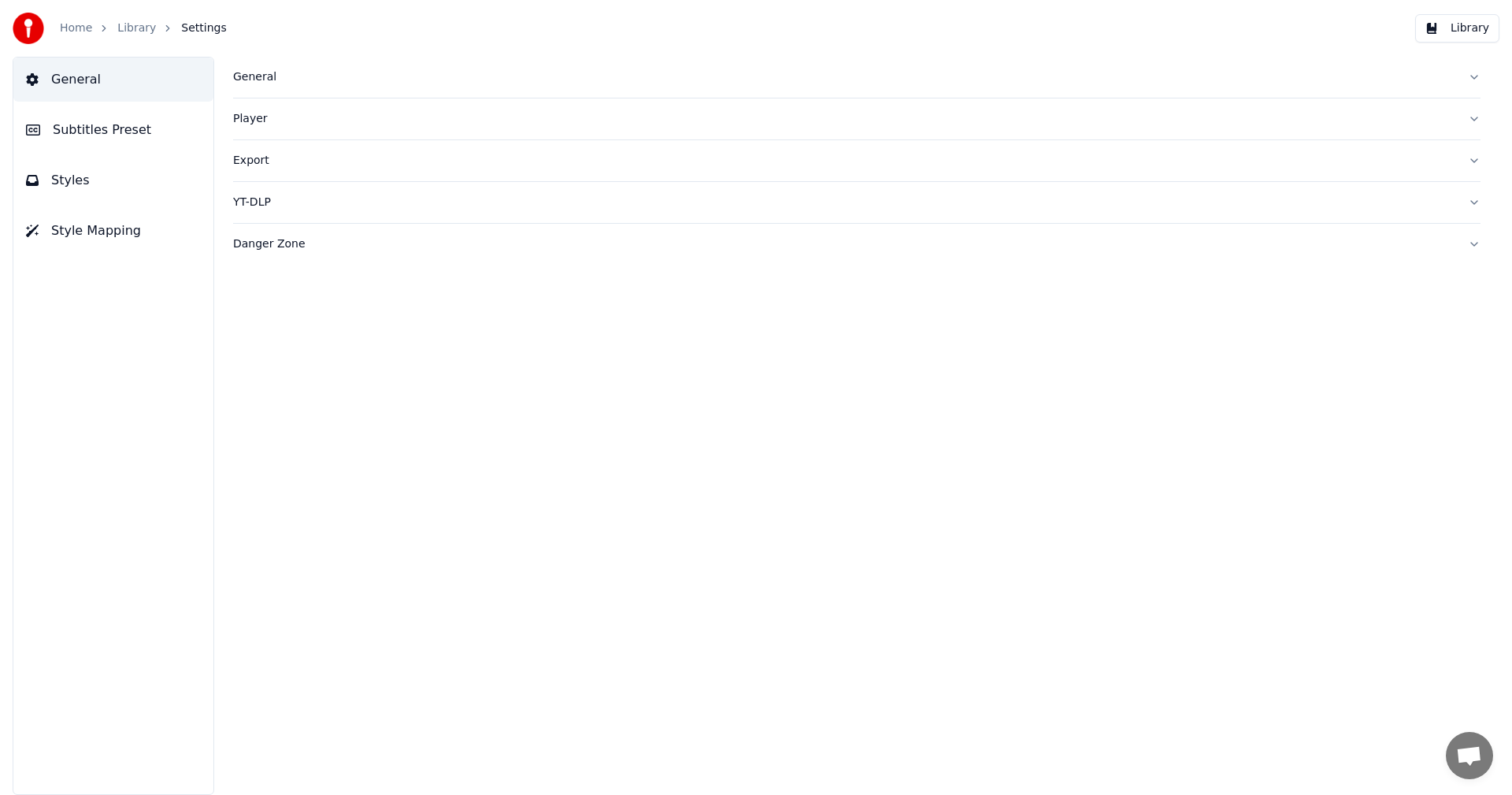
click at [255, 120] on div "Player" at bounding box center [844, 119] width 1222 height 16
click at [256, 86] on button "General" at bounding box center [856, 77] width 1247 height 41
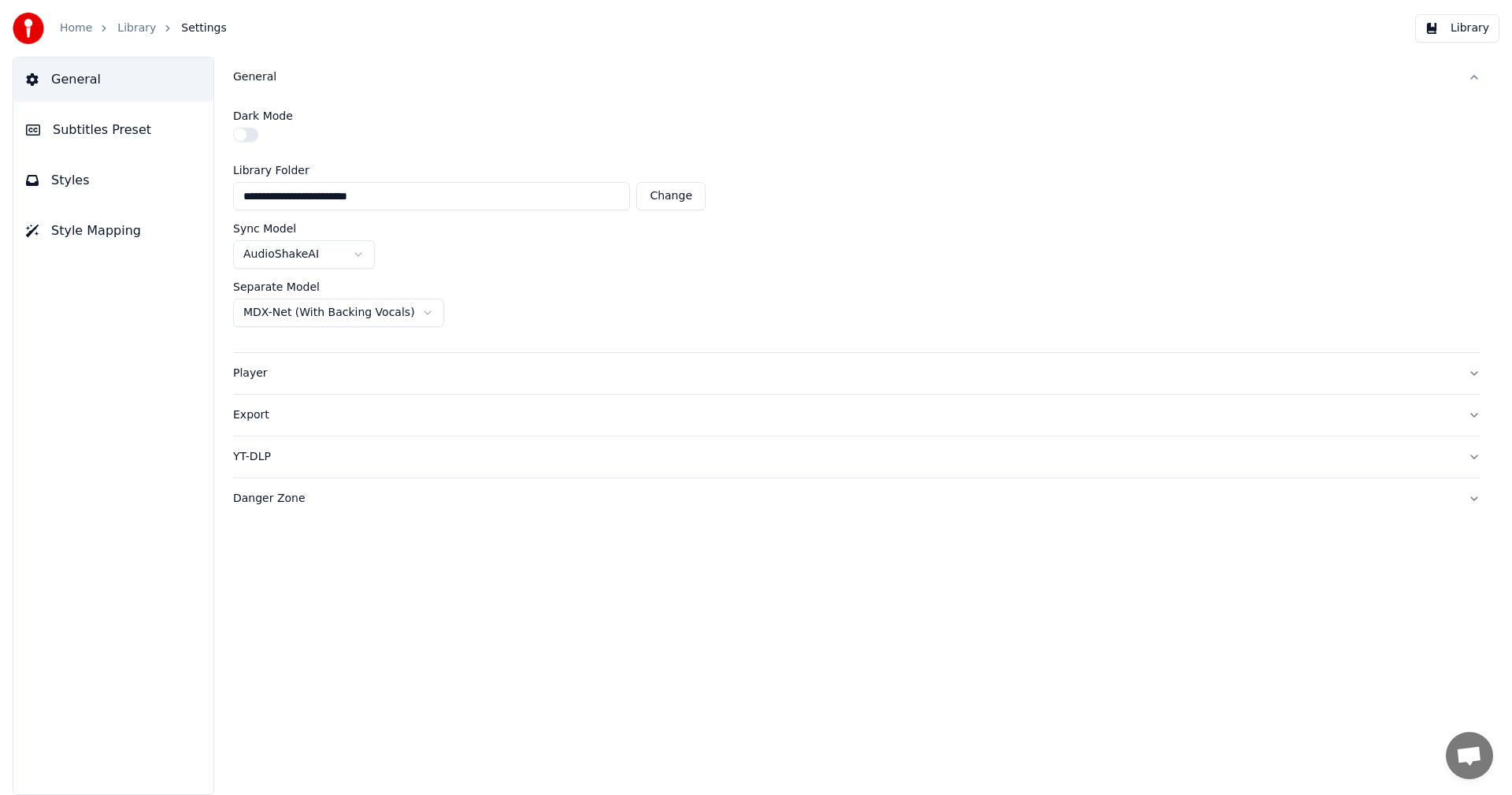
click at [256, 86] on button "General" at bounding box center [856, 77] width 1247 height 41
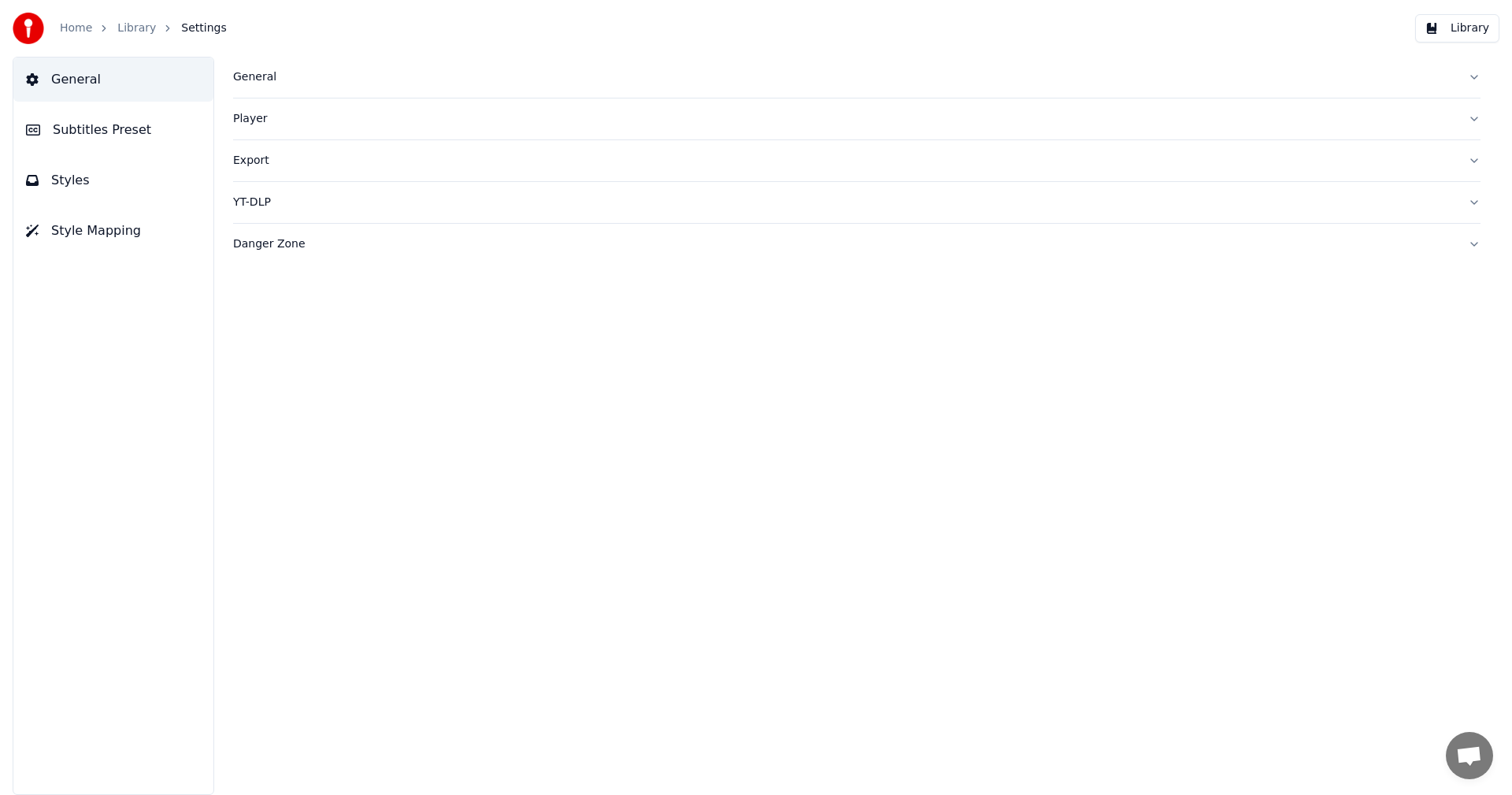
click at [131, 128] on span "Subtitles Preset" at bounding box center [102, 130] width 99 height 19
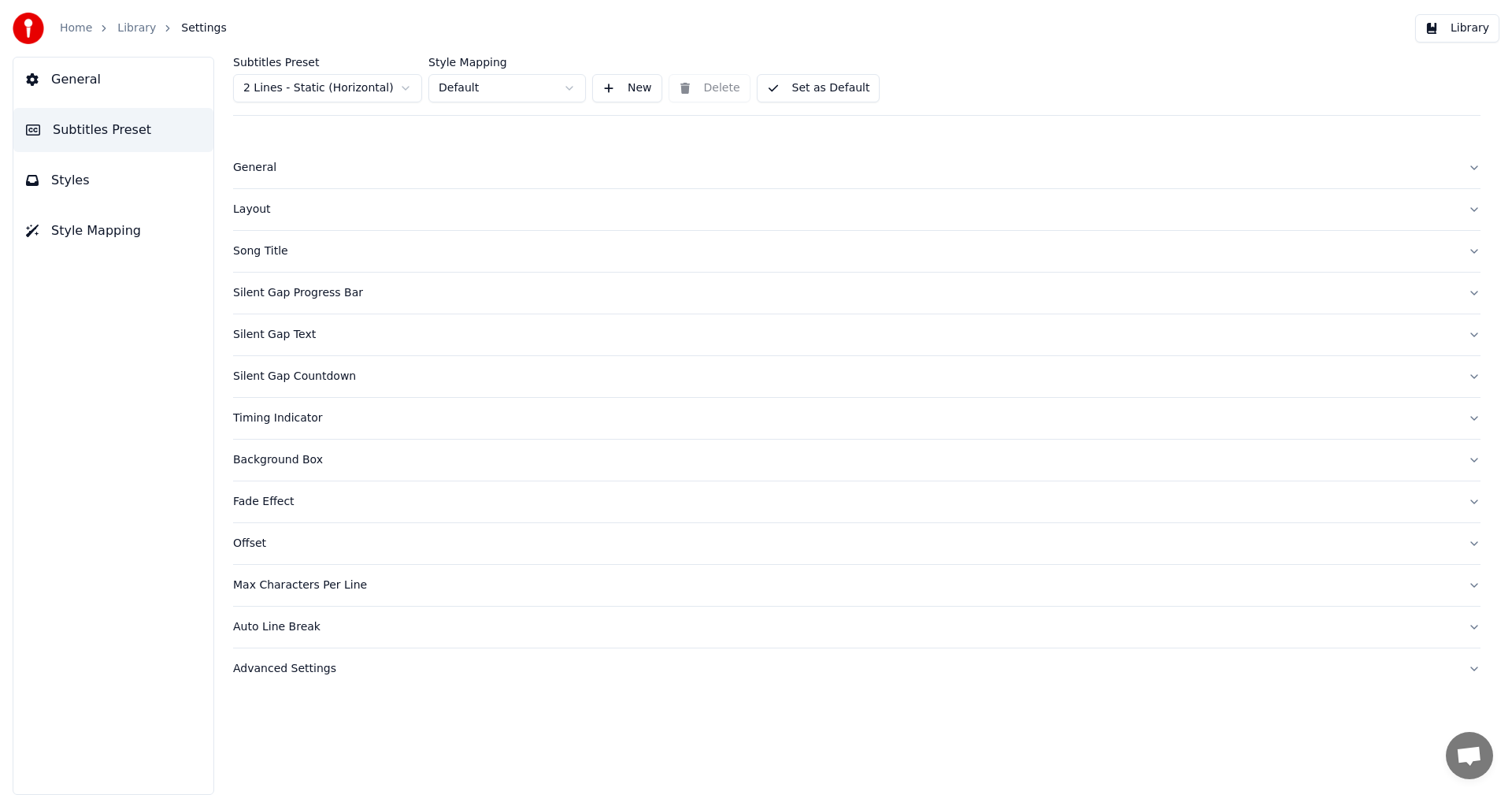
click at [131, 128] on span "Subtitles Preset" at bounding box center [102, 130] width 99 height 19
click at [105, 84] on button "General" at bounding box center [113, 79] width 200 height 44
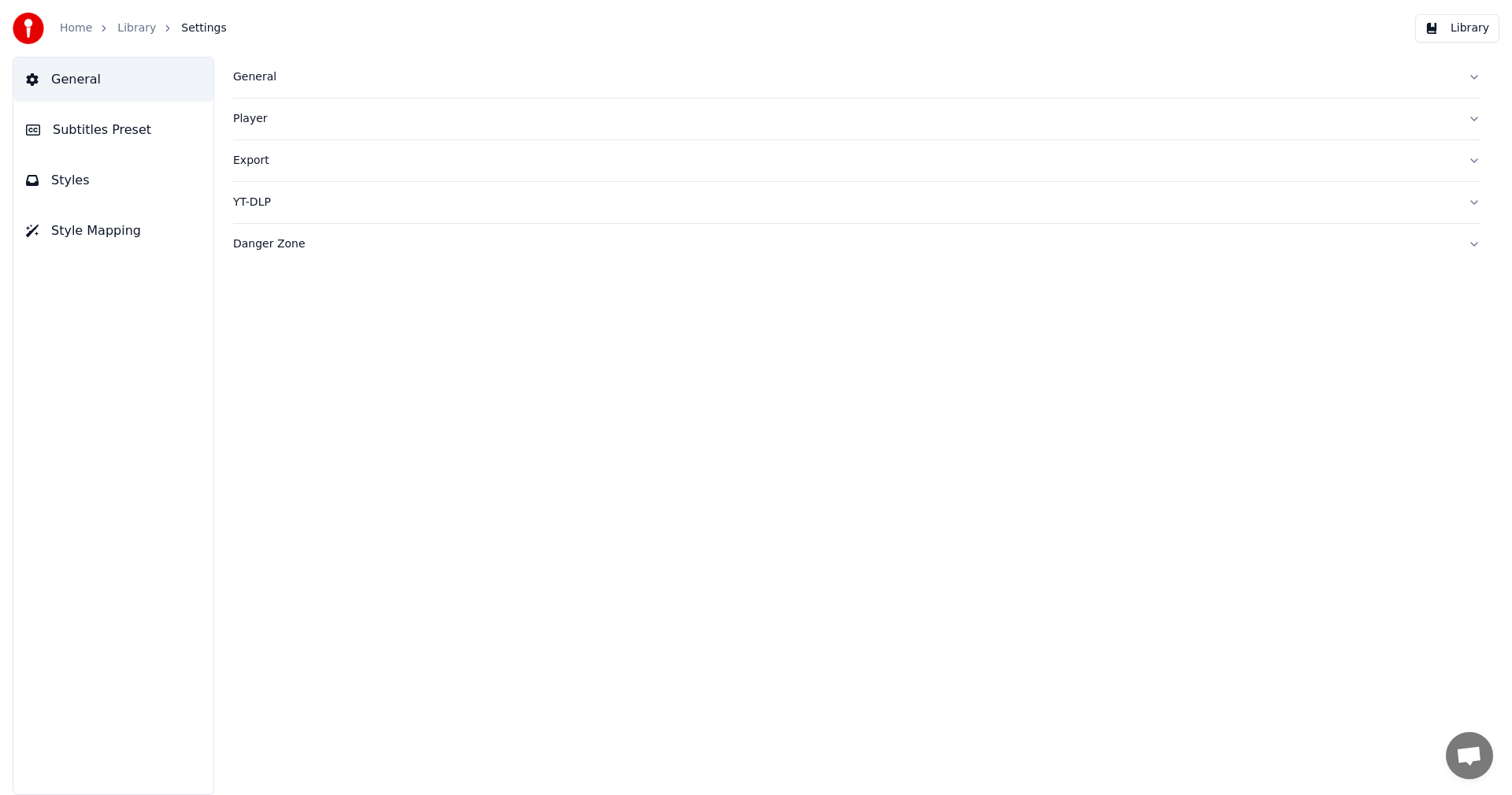
click at [253, 120] on div "Player" at bounding box center [844, 119] width 1222 height 16
click at [251, 242] on div "Danger Zone" at bounding box center [844, 244] width 1222 height 16
click at [294, 489] on button "Analyse Library" at bounding box center [299, 484] width 132 height 29
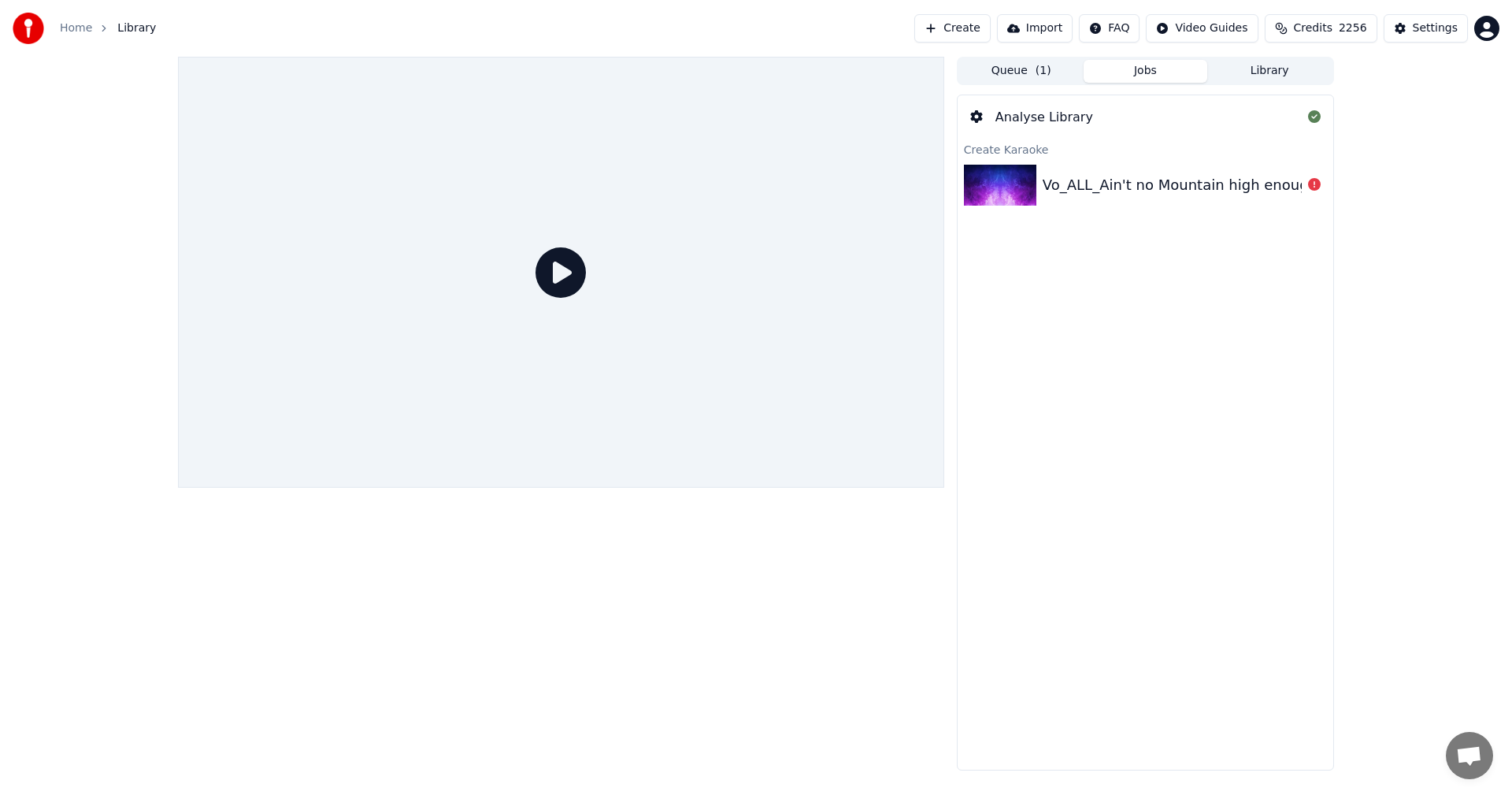
click at [1104, 124] on div "Analyse Library" at bounding box center [1145, 117] width 375 height 44
click at [1255, 72] on button "Library" at bounding box center [1269, 71] width 124 height 23
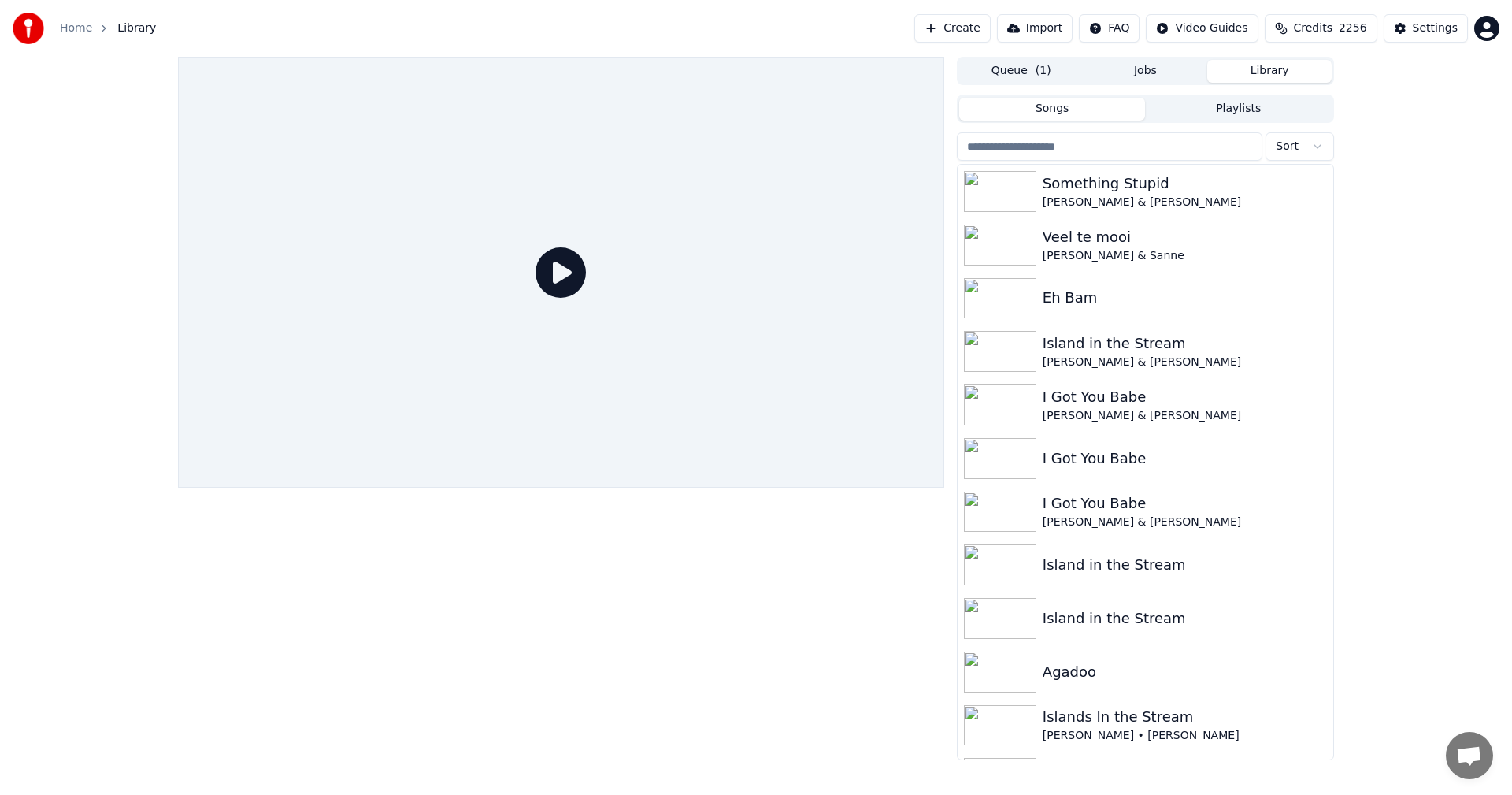
click at [1068, 113] on button "Songs" at bounding box center [1052, 109] width 186 height 23
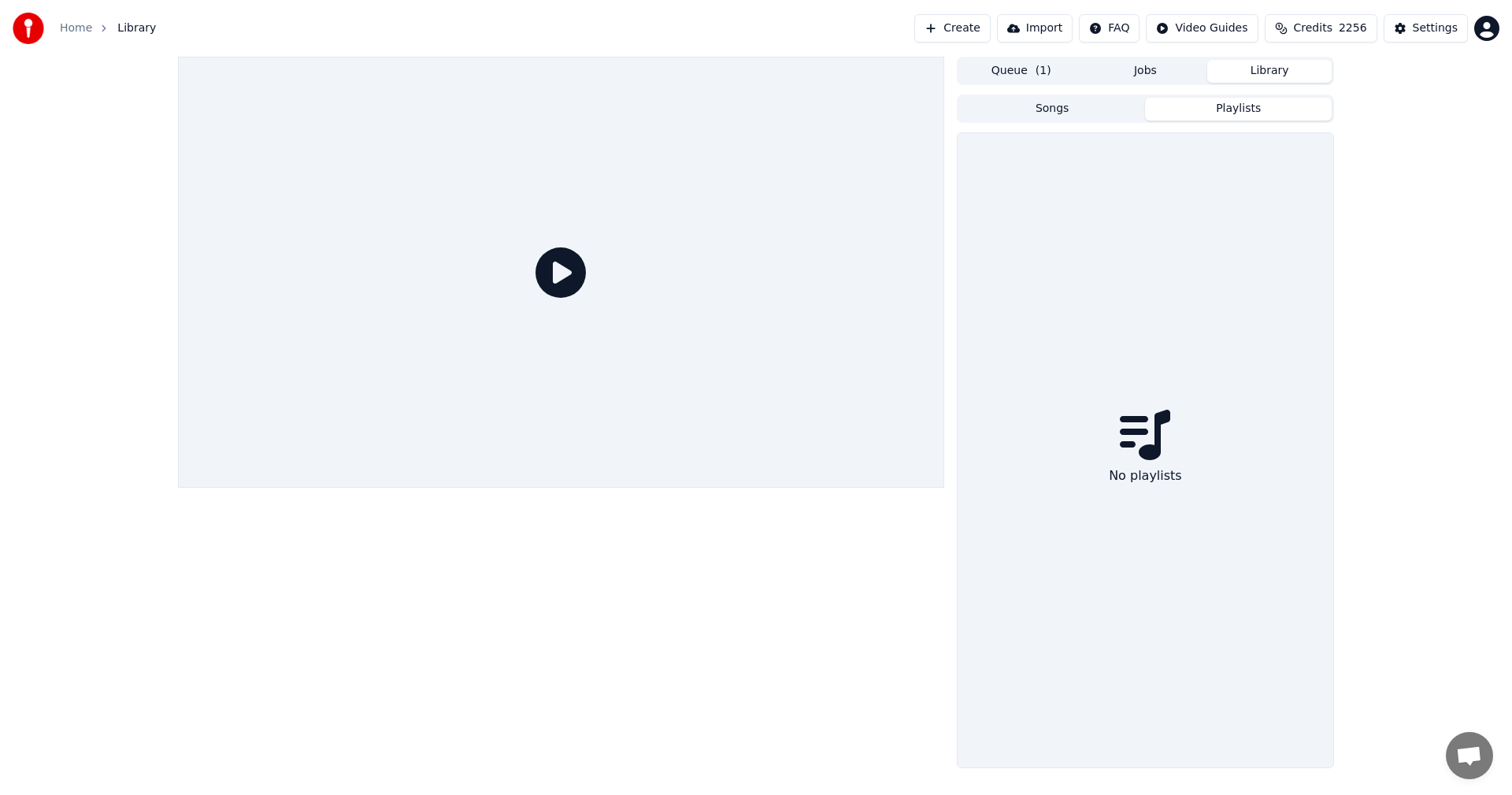
click at [1188, 117] on button "Playlists" at bounding box center [1238, 109] width 186 height 23
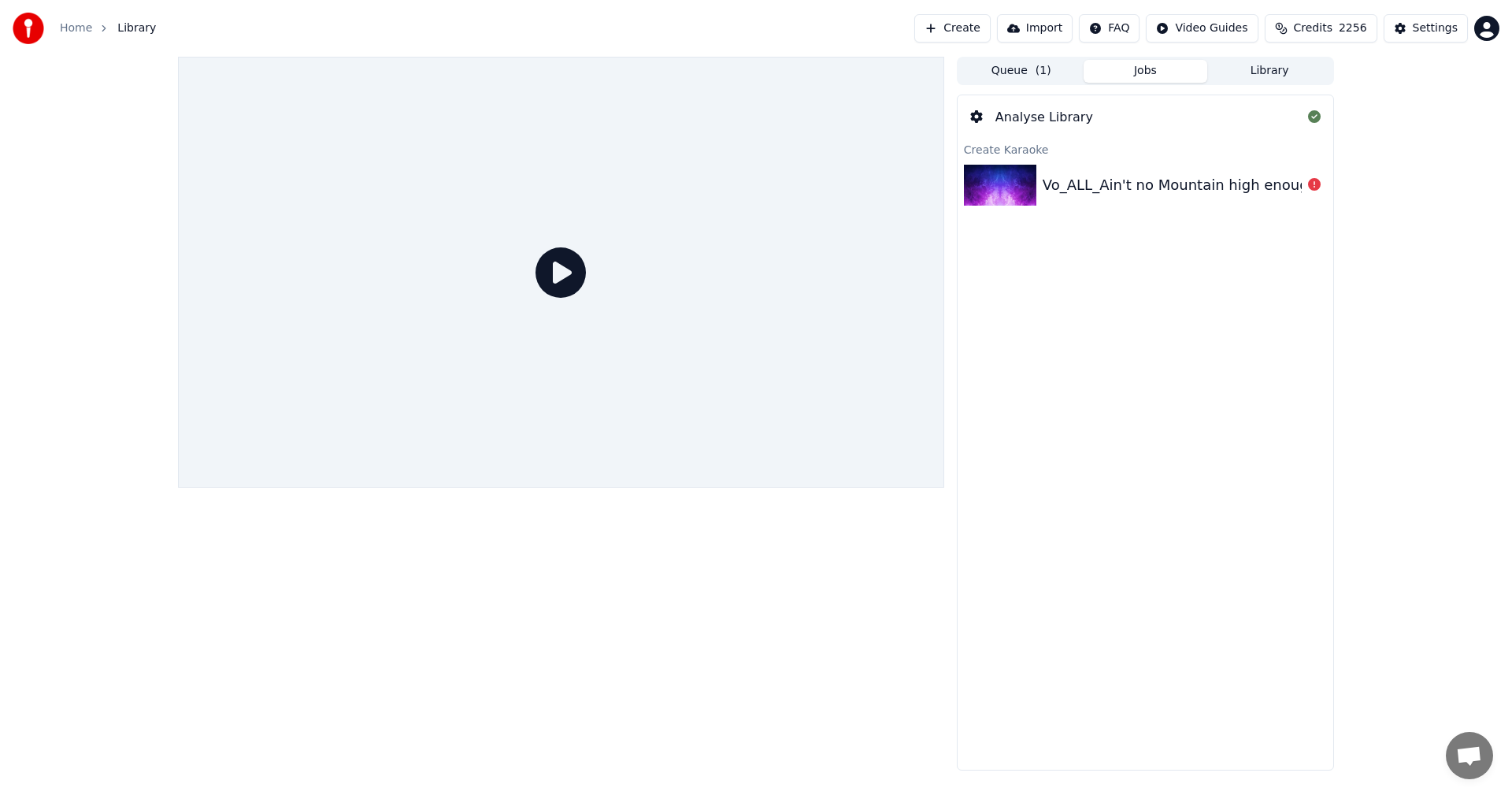
click at [1178, 77] on button "Jobs" at bounding box center [1145, 71] width 124 height 23
click at [1207, 35] on html "Home Library Create Import FAQ Video Guides Credits 2256 Settings Queue ( 1 ) J…" at bounding box center [756, 398] width 1512 height 795
click at [1336, 31] on html "Home Library Create Import FAQ Video Guides Credits 2256 Settings Queue ( 1 ) J…" at bounding box center [756, 398] width 1512 height 795
click at [1332, 31] on span "Credits" at bounding box center [1313, 28] width 39 height 16
click at [1349, 178] on button "Refresh" at bounding box center [1330, 174] width 81 height 29
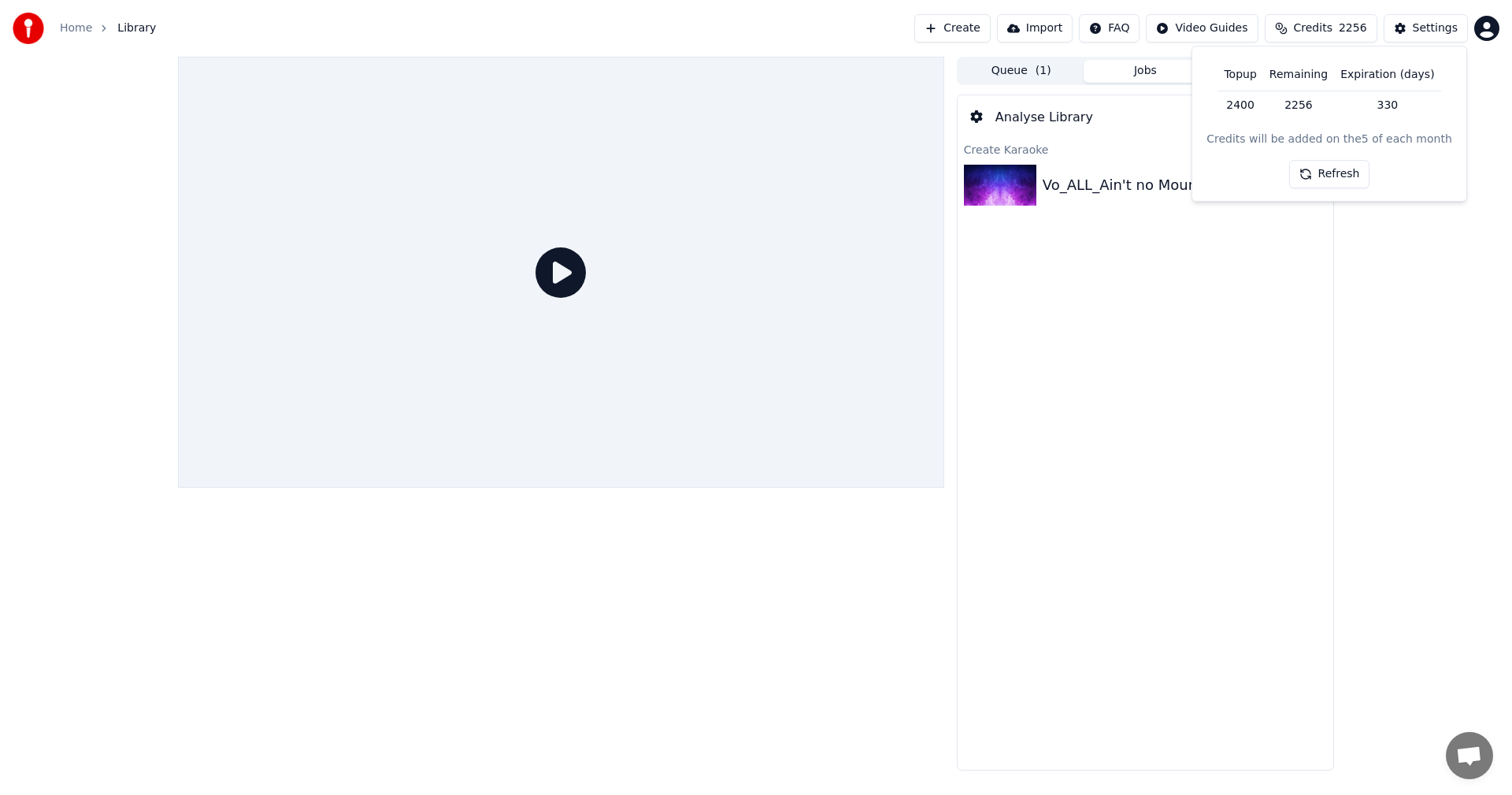
click at [1386, 260] on div "Queue ( 1 ) Jobs Library Analyse Library Create Karaoke Vo_ALL_Ain't no Mountai…" at bounding box center [756, 413] width 1512 height 713
click at [1421, 36] on button "Settings" at bounding box center [1426, 29] width 84 height 29
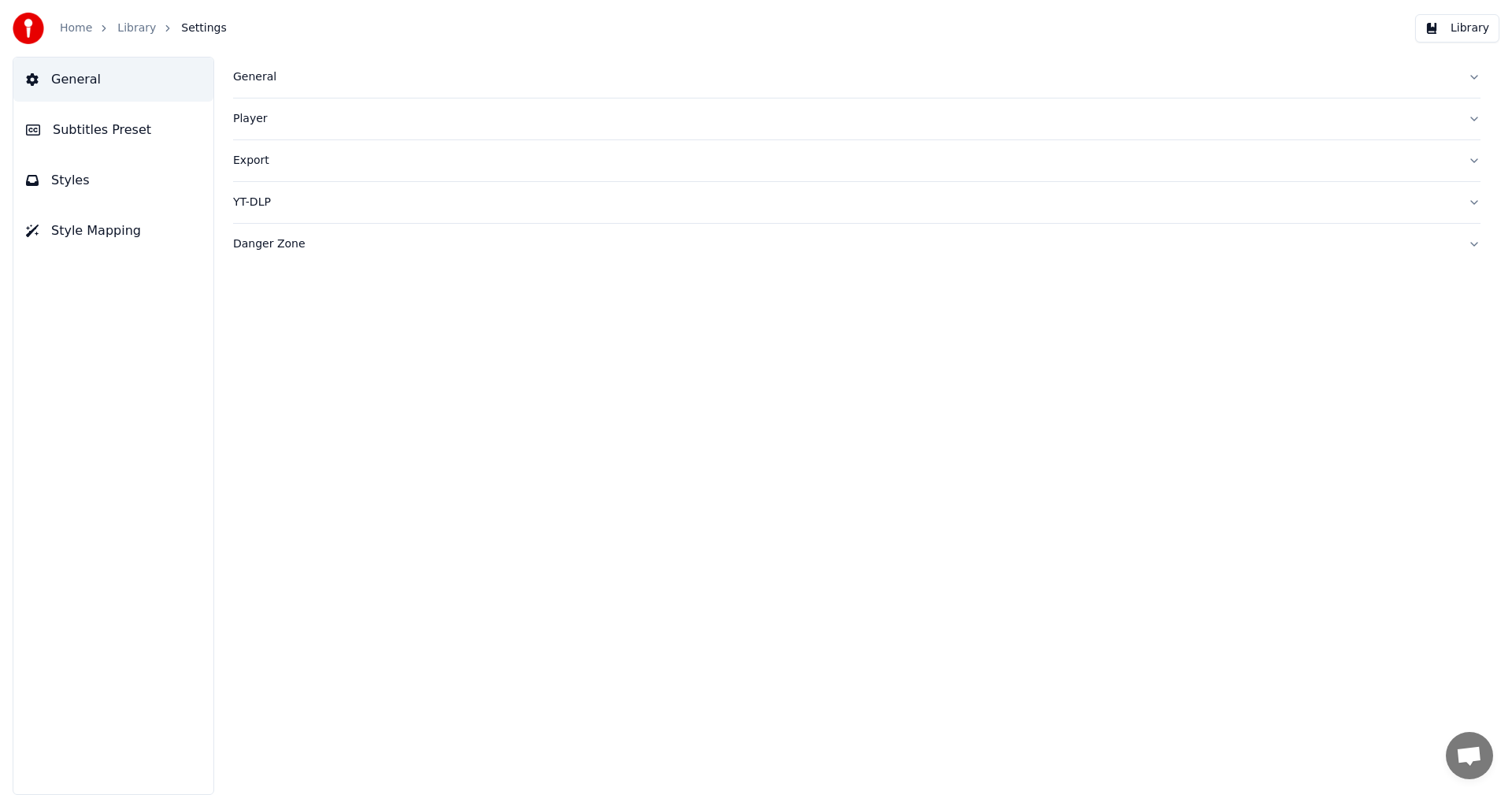
click at [269, 241] on div "Danger Zone" at bounding box center [844, 244] width 1222 height 16
click at [288, 275] on button "Reindex Library" at bounding box center [299, 279] width 132 height 29
click at [321, 491] on button "Analyse Library" at bounding box center [299, 484] width 132 height 29
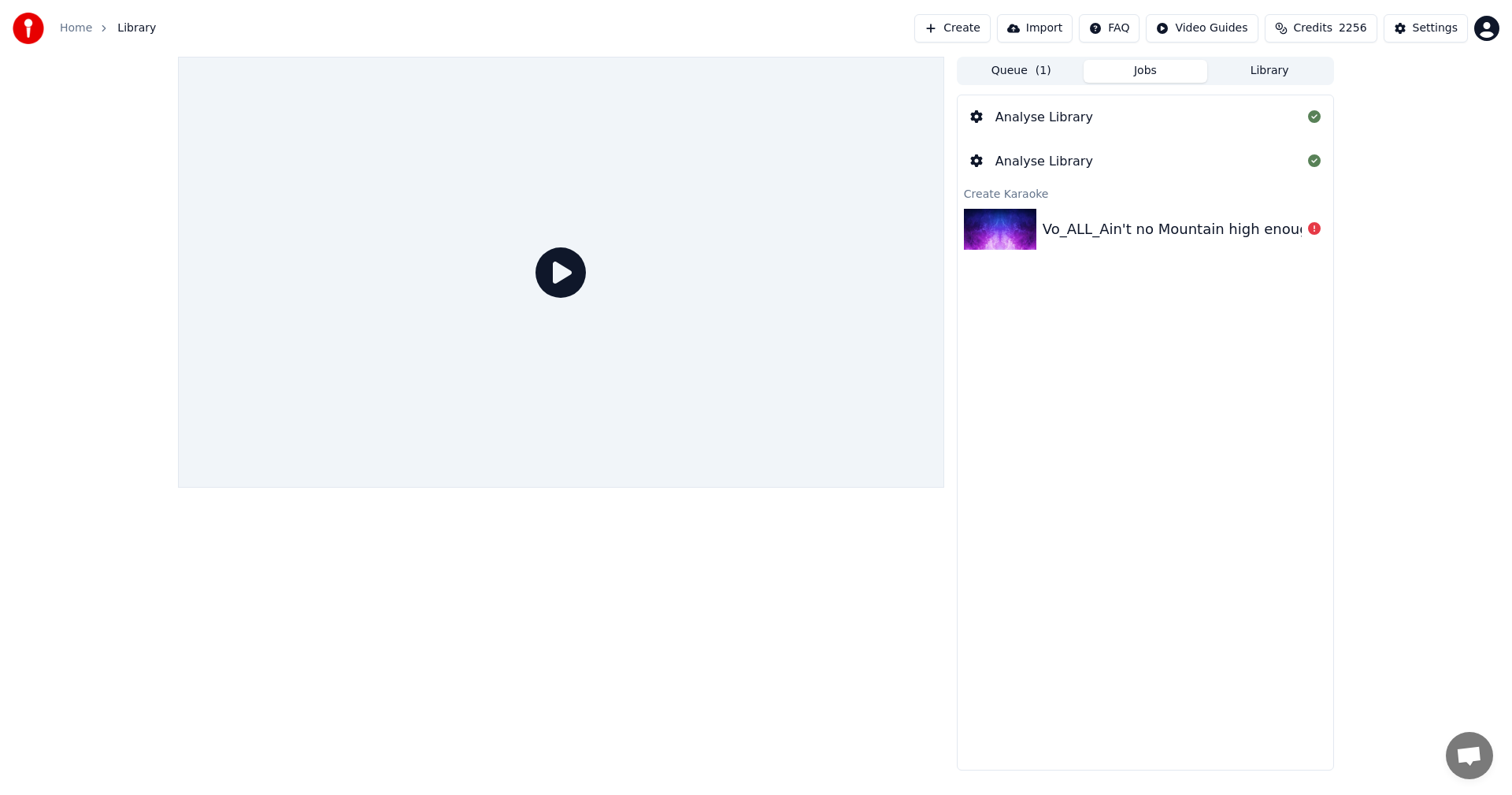
click at [975, 155] on icon at bounding box center [976, 160] width 13 height 13
click at [1024, 159] on div "Analyse Library" at bounding box center [1045, 161] width 98 height 19
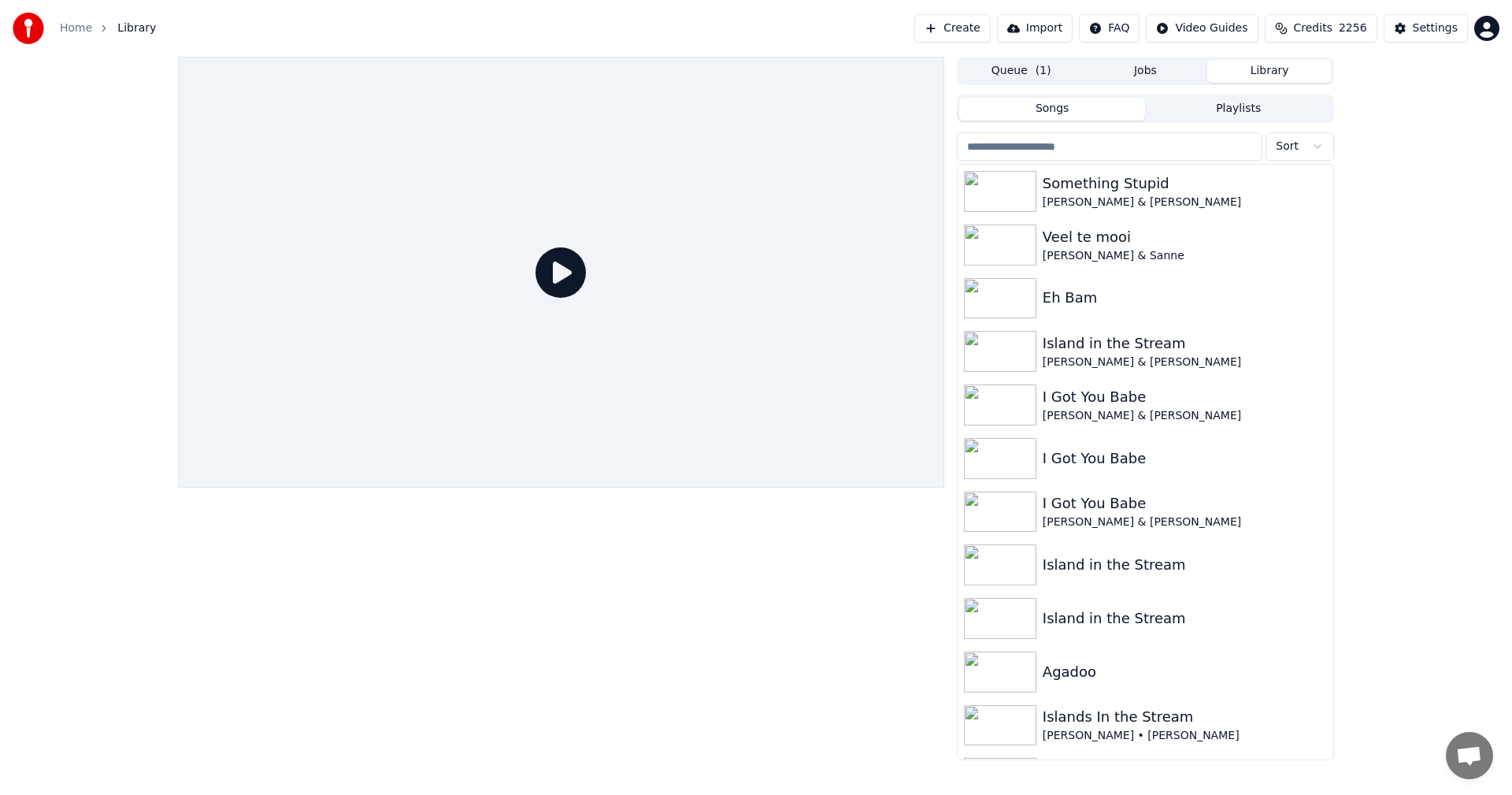
click at [1244, 69] on button "Library" at bounding box center [1269, 71] width 124 height 23
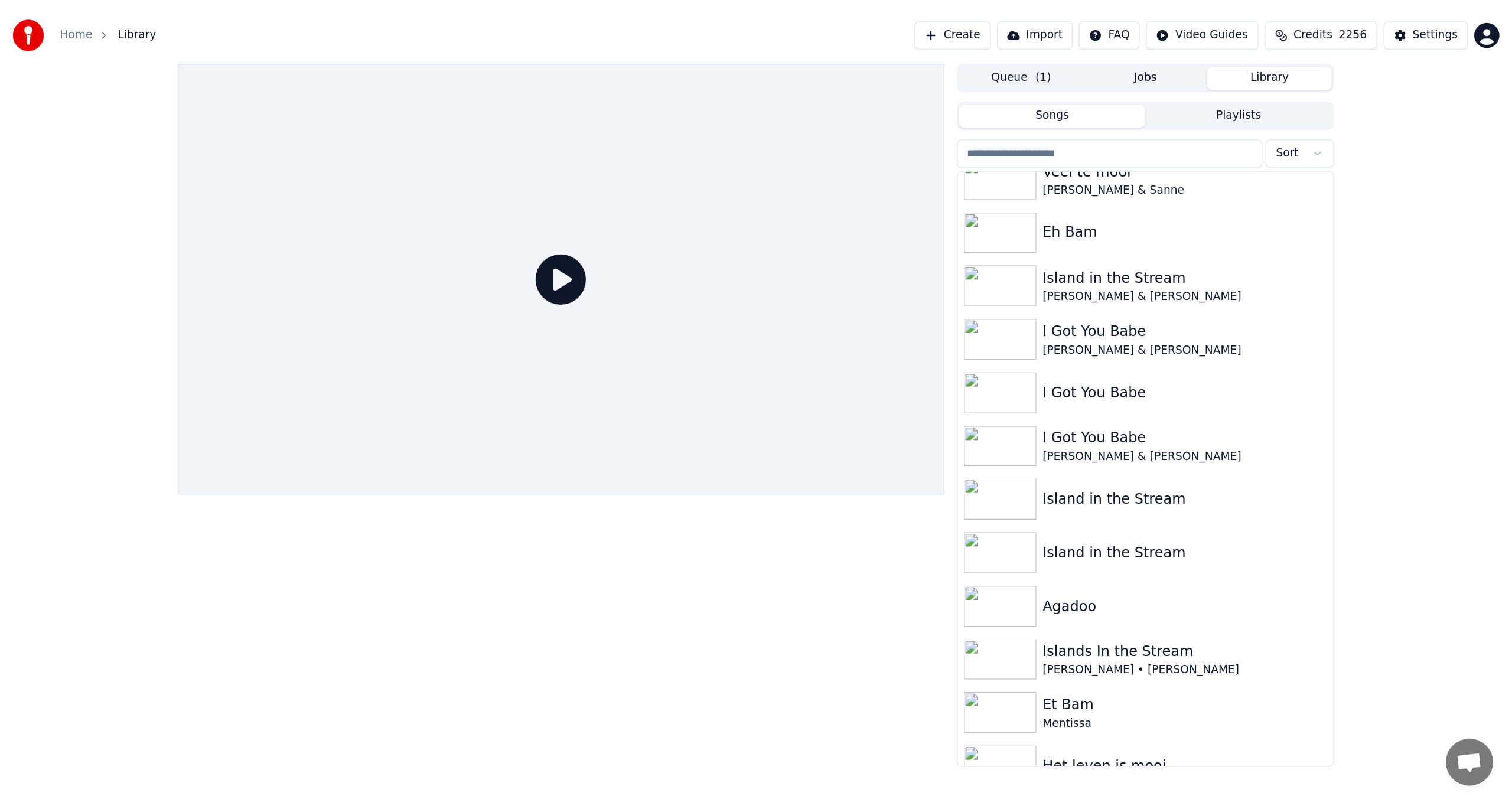
scroll to position [59, 0]
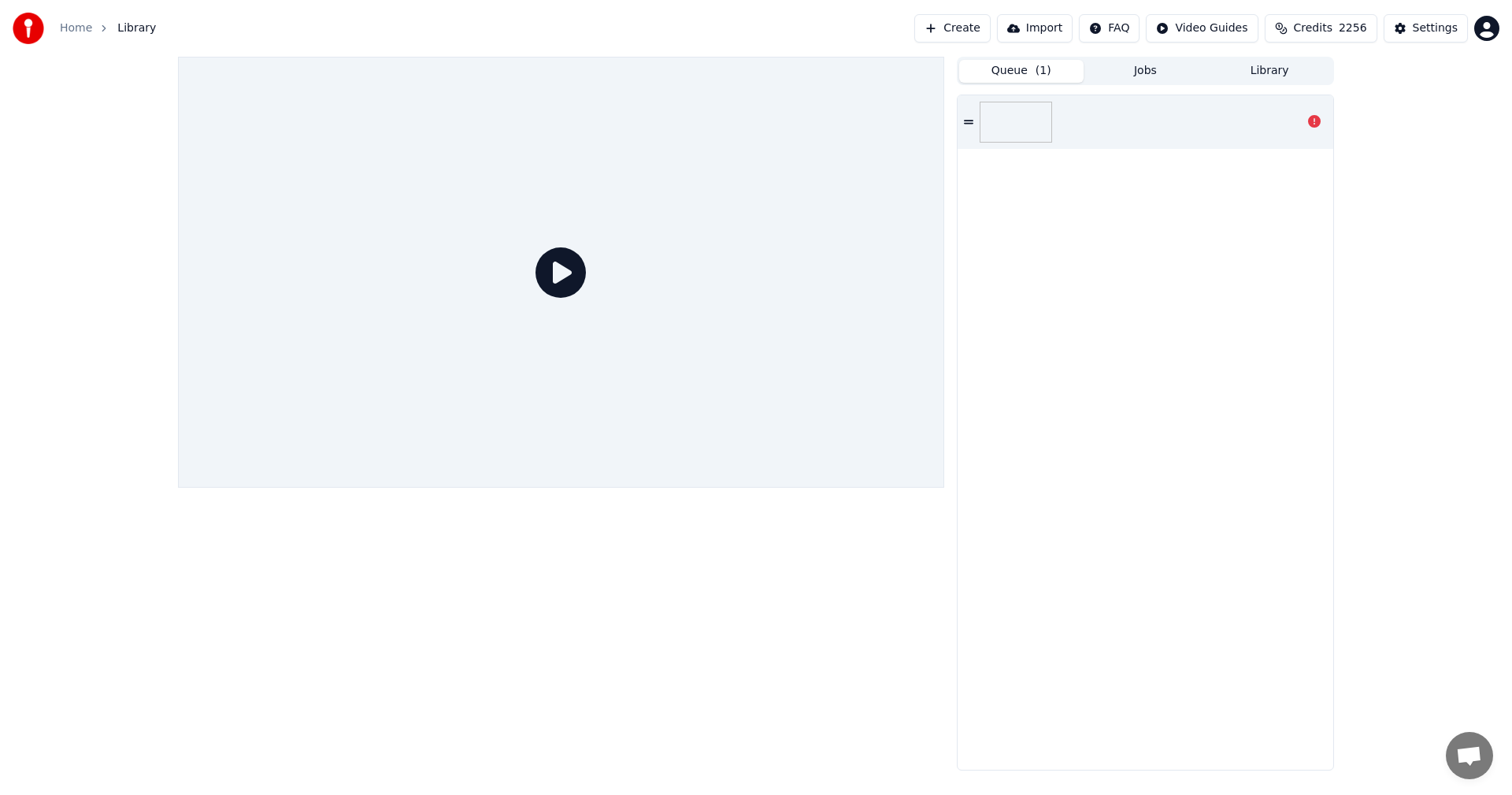
click at [1013, 73] on button "Queue ( 1 )" at bounding box center [1021, 71] width 124 height 23
click at [969, 124] on icon at bounding box center [968, 122] width 9 height 11
click at [1314, 121] on icon at bounding box center [1314, 121] width 13 height 13
click at [984, 19] on button "Create" at bounding box center [952, 29] width 77 height 29
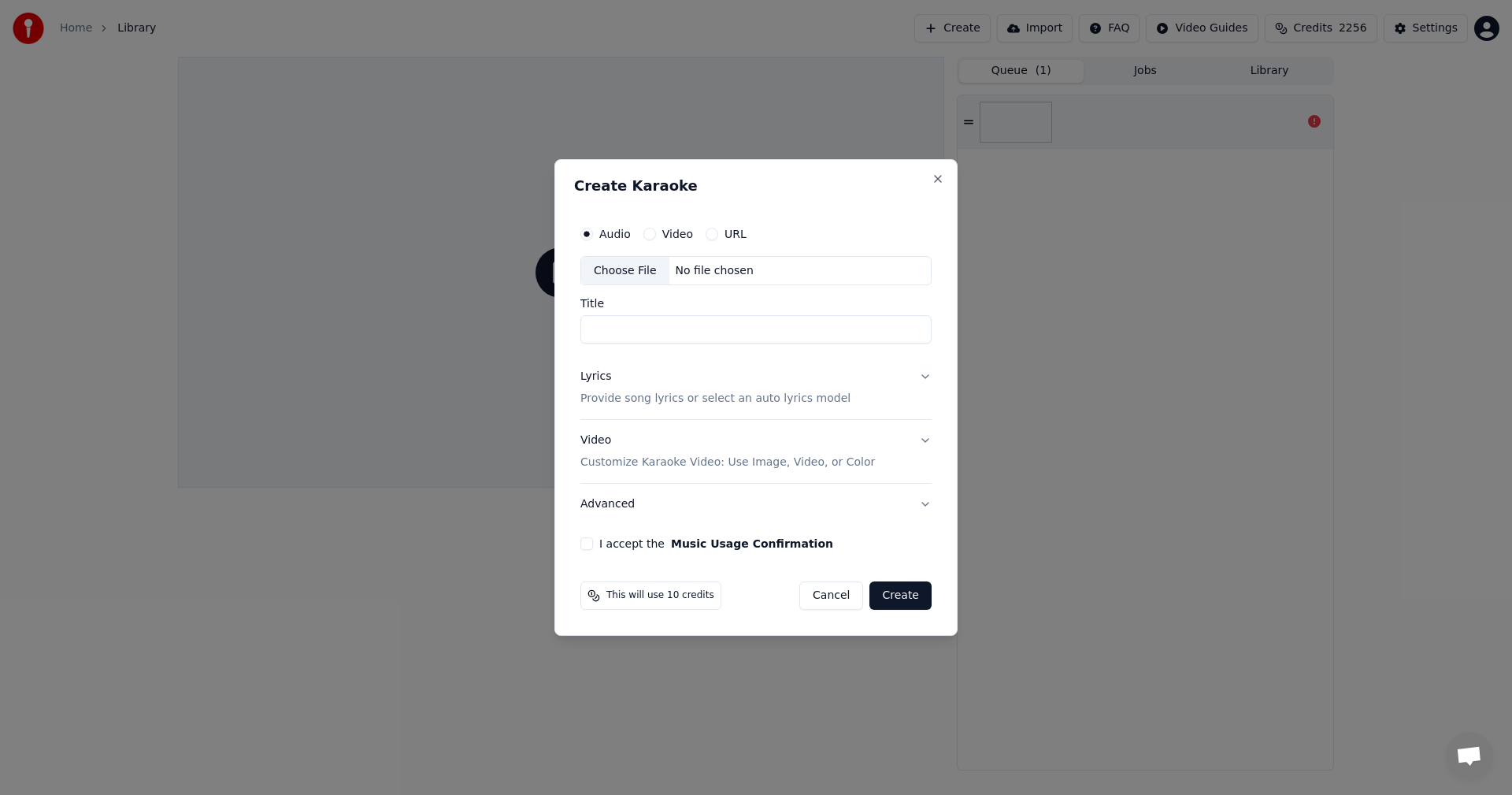
click at [624, 269] on div "Choose File" at bounding box center [625, 271] width 89 height 29
type input "**********"
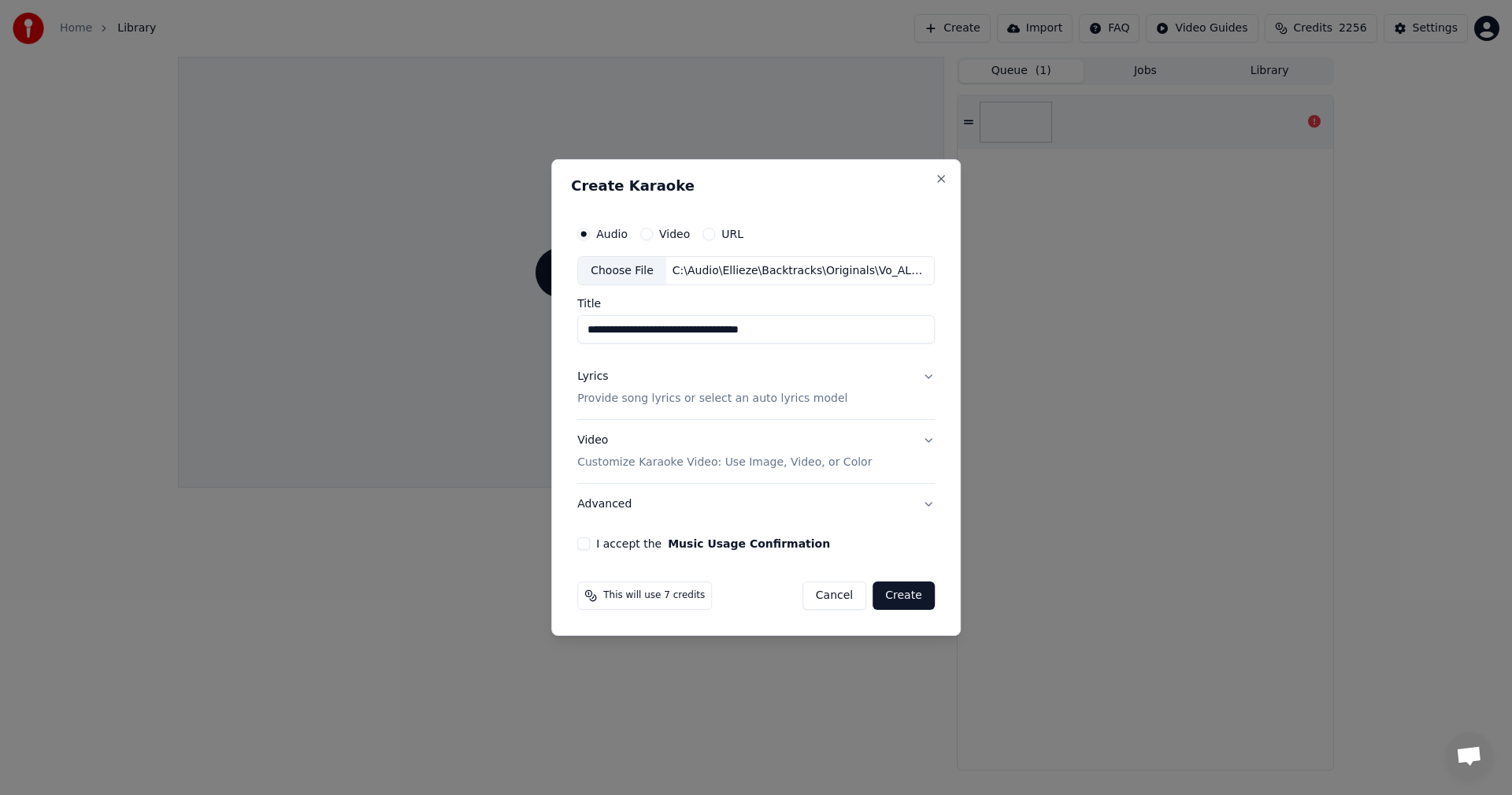
click at [586, 546] on button "I accept the Music Usage Confirmation" at bounding box center [583, 543] width 13 height 13
click at [902, 598] on button "Create" at bounding box center [904, 596] width 62 height 29
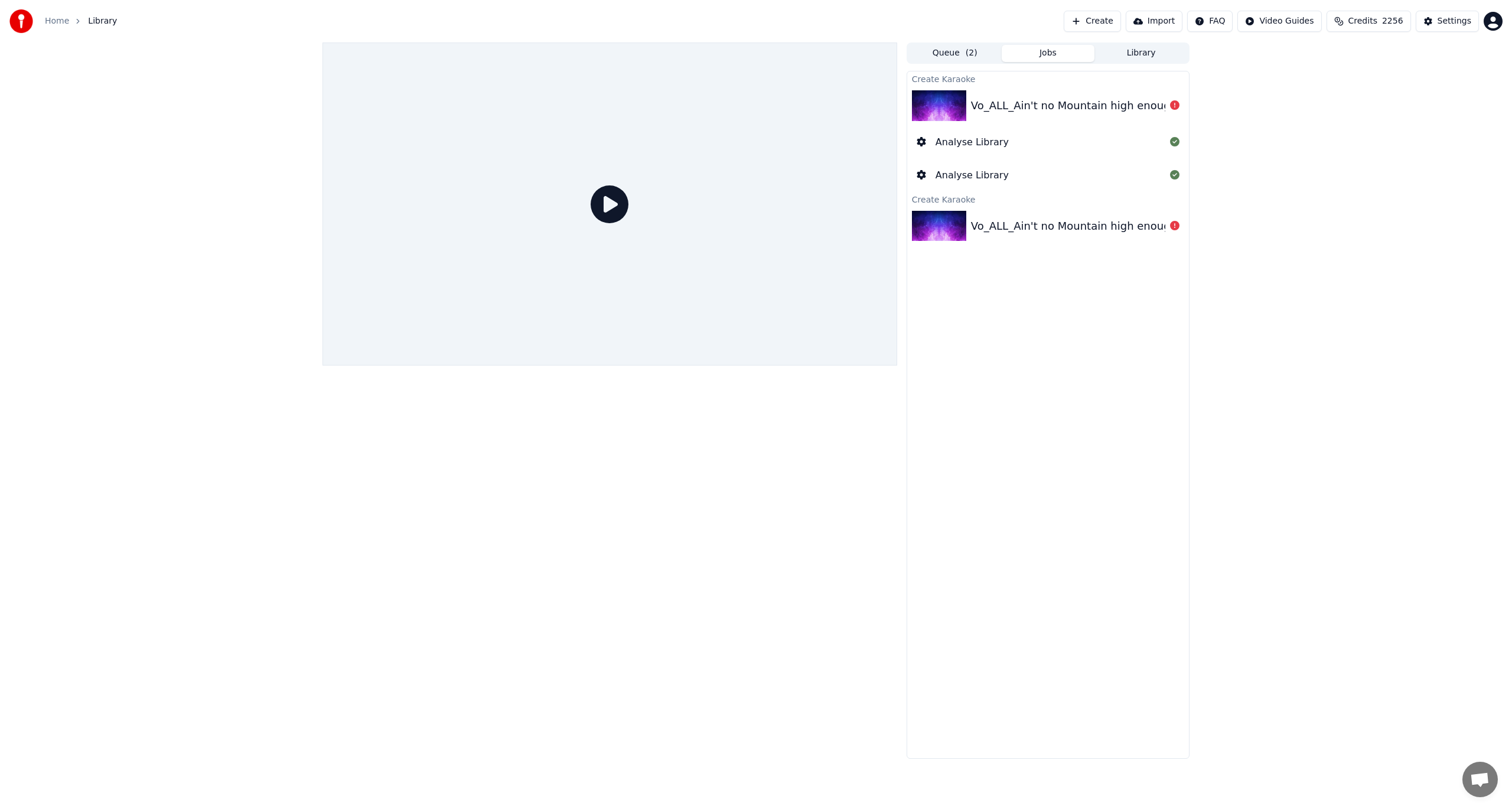
click at [1104, 19] on button "Create" at bounding box center [1092, 22] width 58 height 22
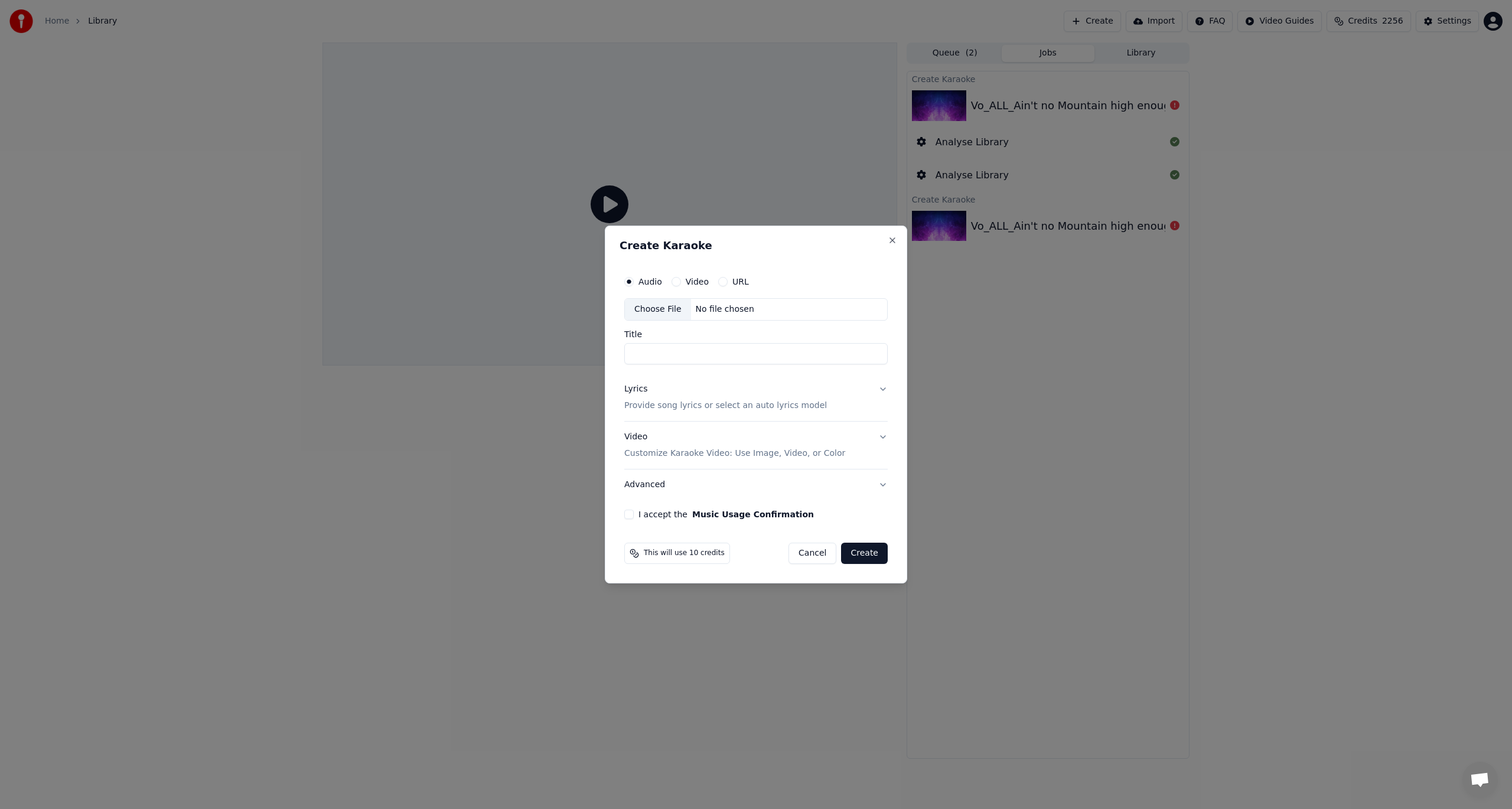
click at [661, 308] on div "Choose File" at bounding box center [658, 310] width 66 height 22
type input "**********"
click at [638, 403] on p "Provide song lyrics or select an auto lyrics model" at bounding box center [723, 406] width 203 height 12
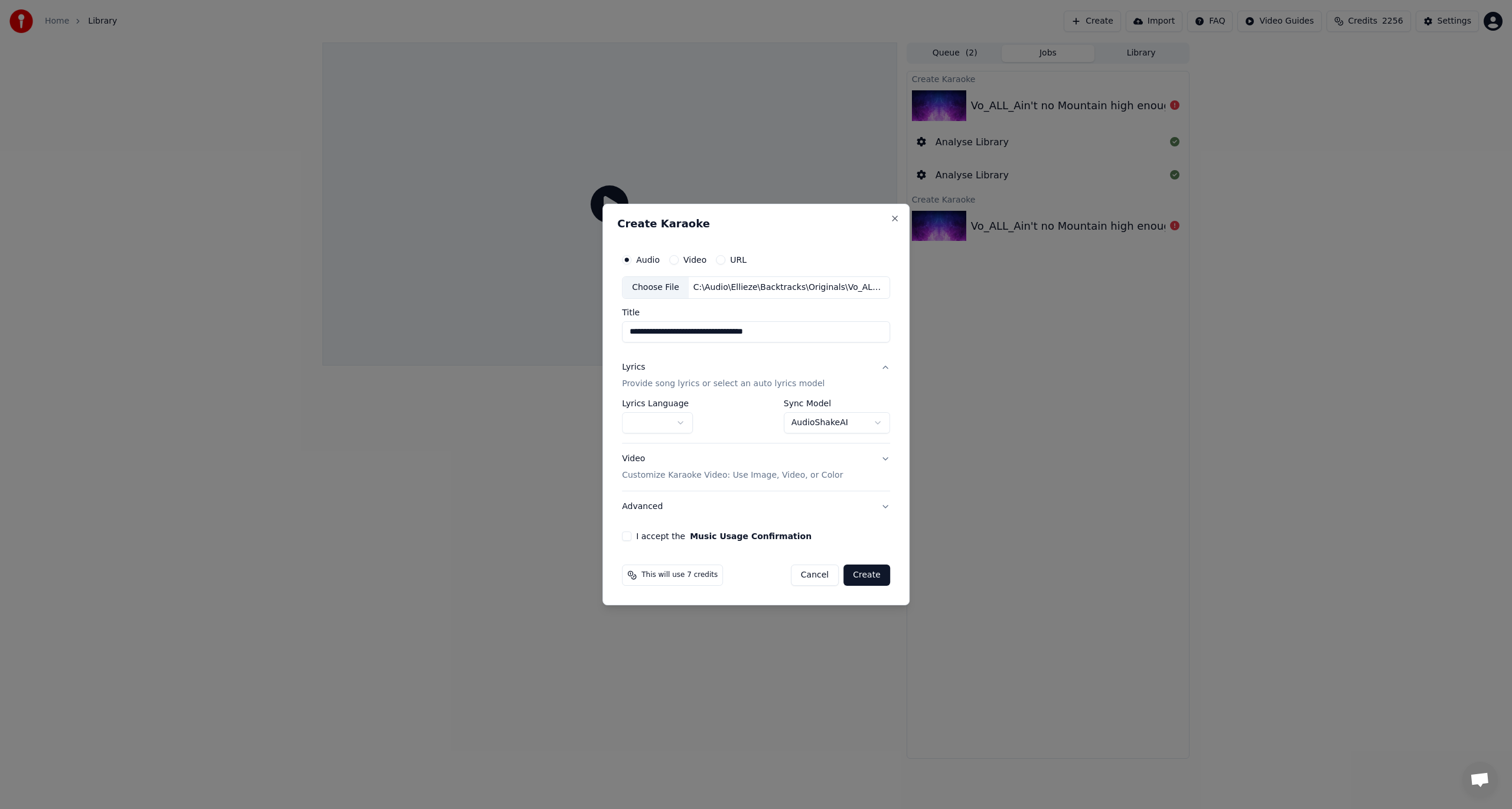
click at [634, 380] on p "Provide song lyrics or select an auto lyrics model" at bounding box center [723, 384] width 203 height 12
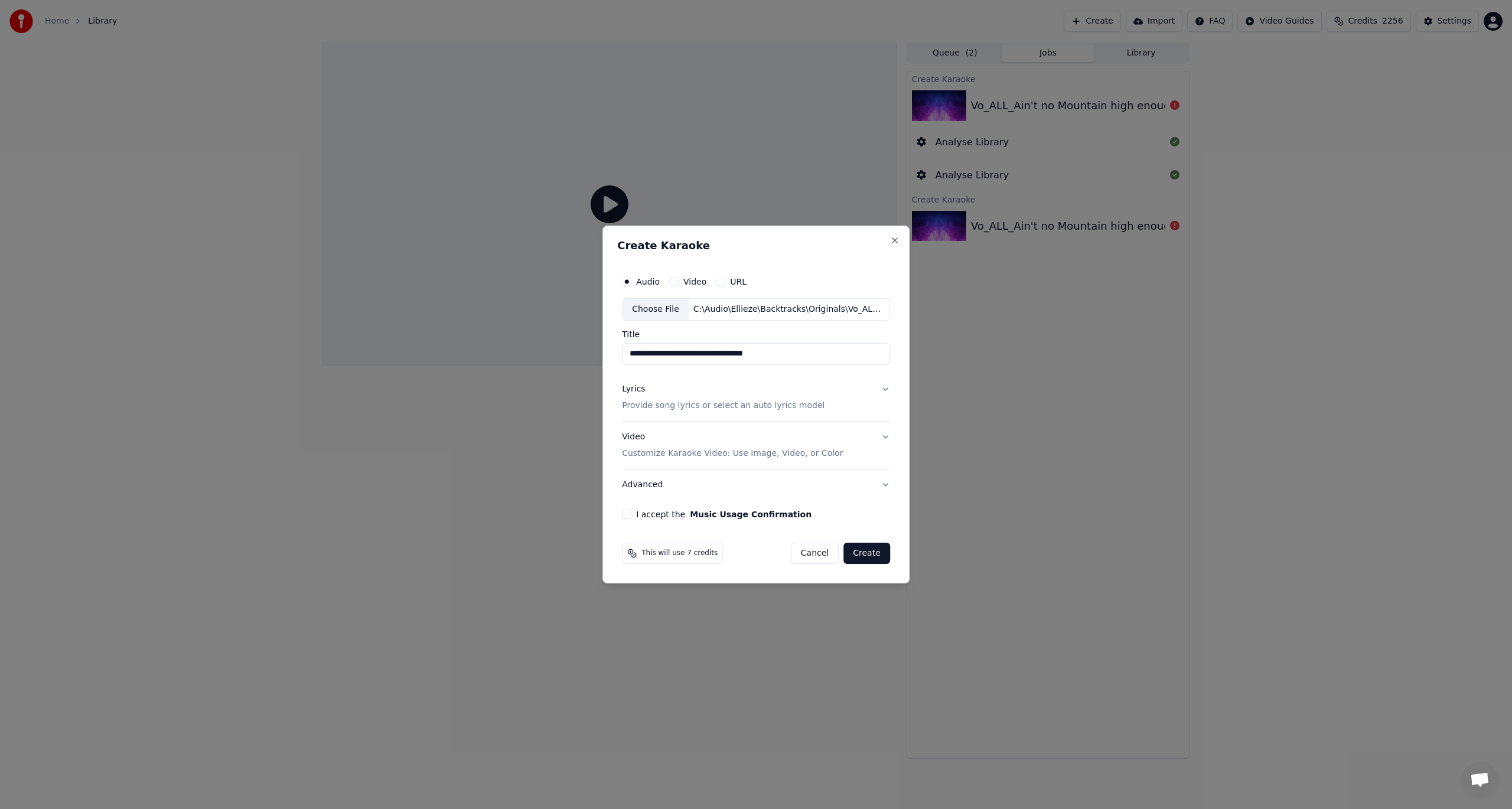
click at [640, 404] on p "Provide song lyrics or select an auto lyrics model" at bounding box center [723, 406] width 203 height 12
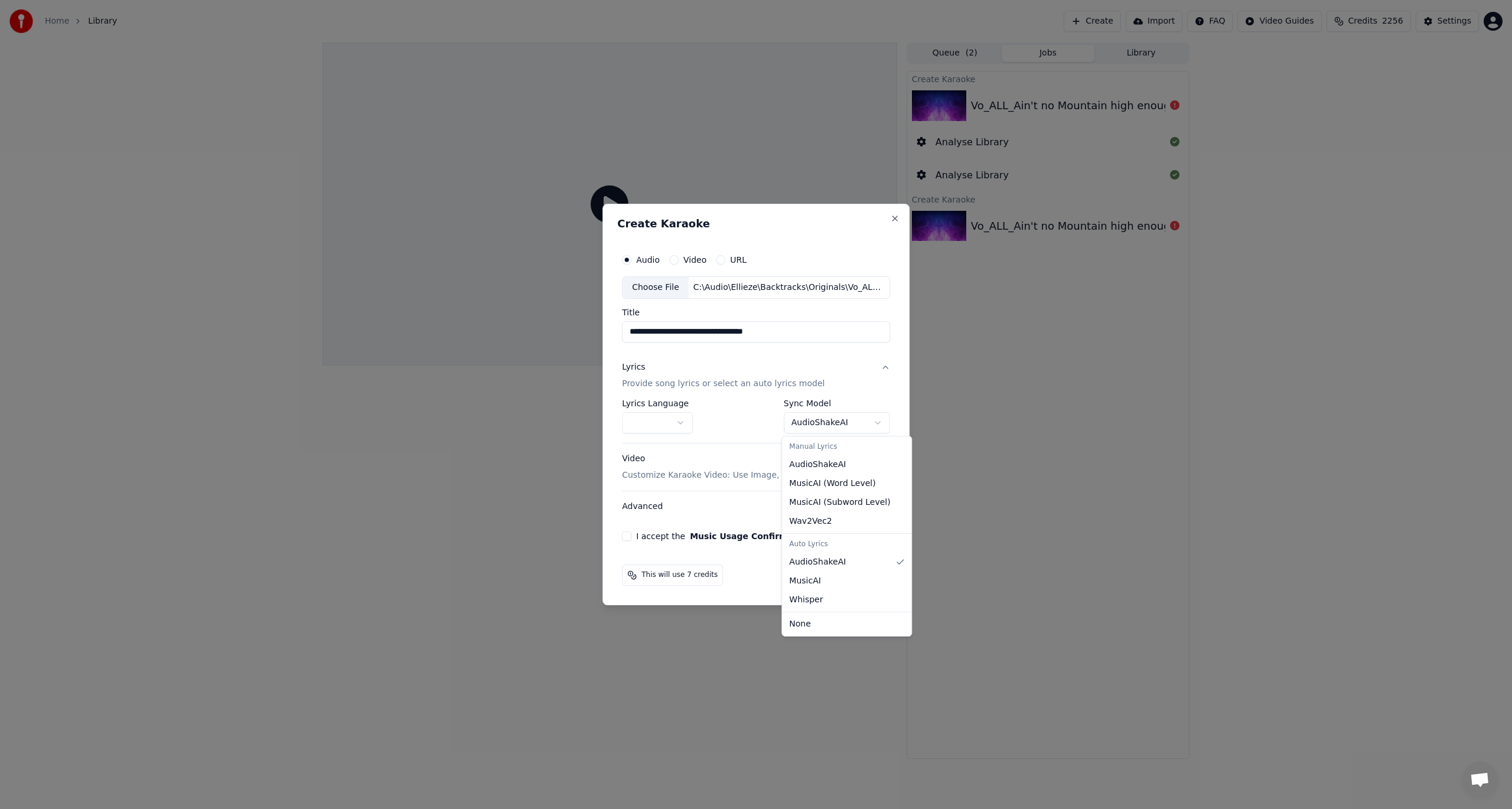
click at [812, 423] on body "**********" at bounding box center [756, 404] width 1512 height 809
select select "**********"
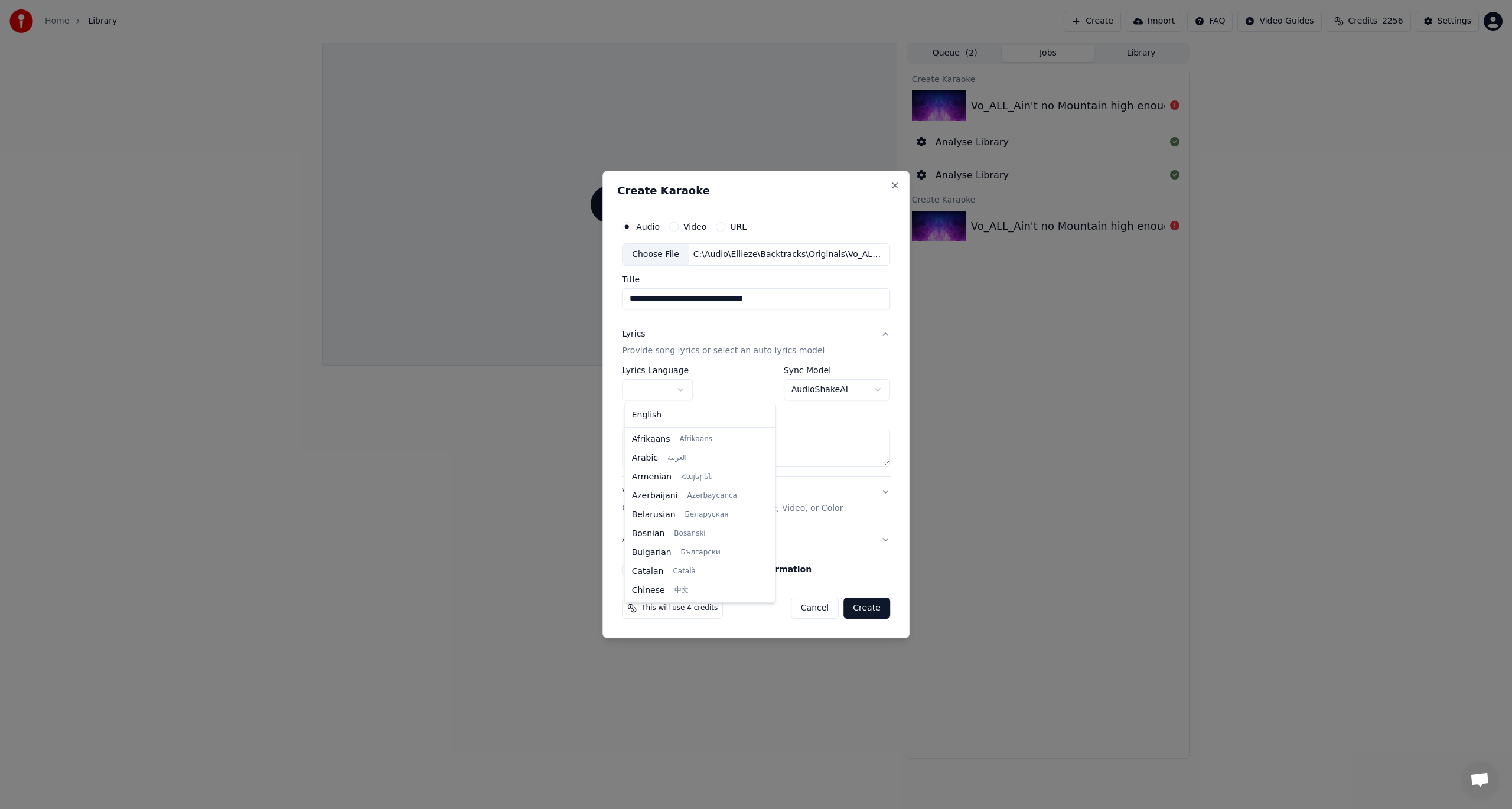
click at [684, 387] on body "**********" at bounding box center [756, 404] width 1512 height 809
select select "**"
click at [640, 443] on textarea at bounding box center [756, 448] width 268 height 38
paste textarea "**********"
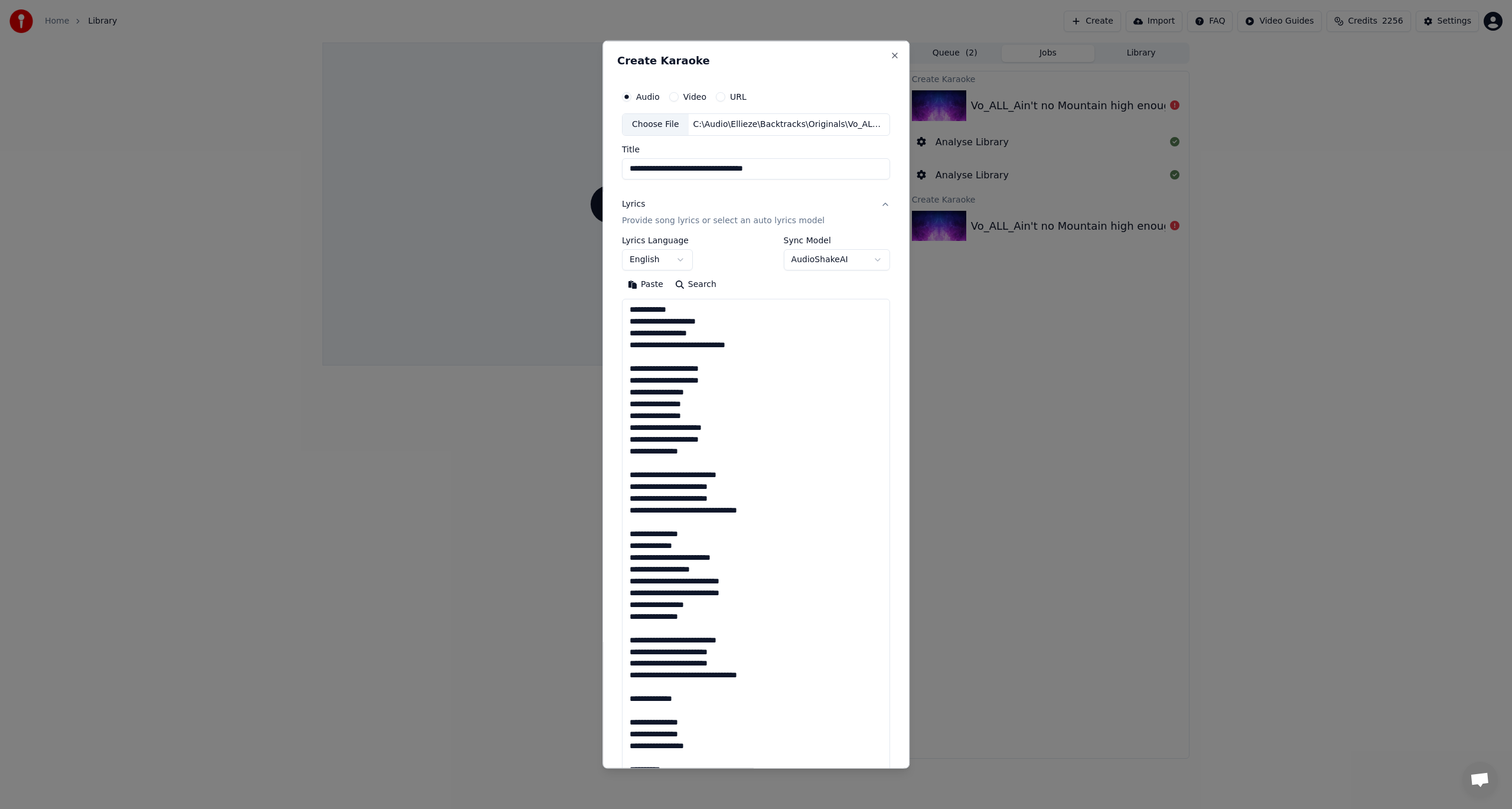
scroll to position [805, 0]
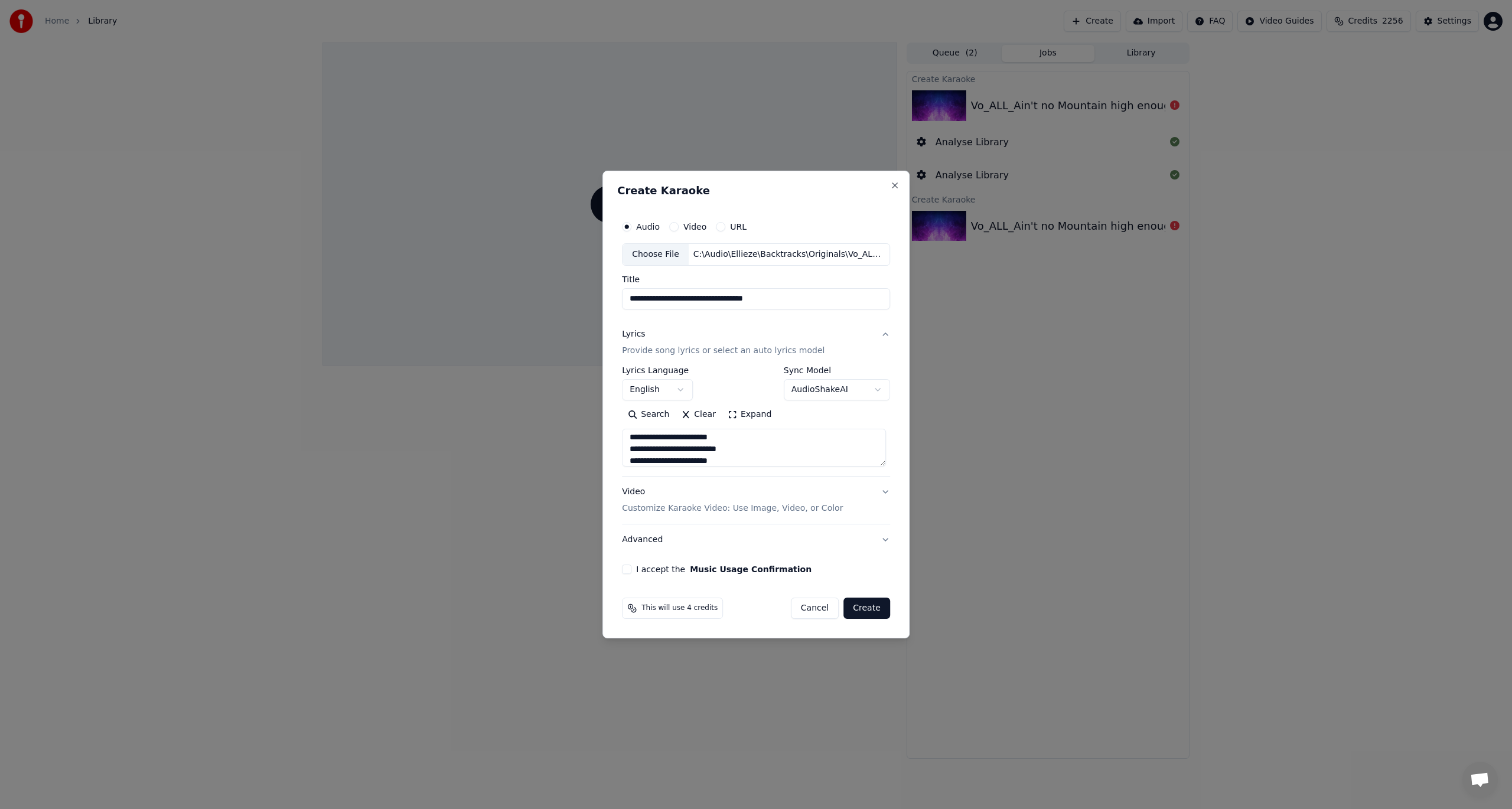
type textarea "**********"
click at [626, 569] on button "I accept the Music Usage Confirmation" at bounding box center [627, 569] width 9 height 9
click at [872, 596] on button "Create" at bounding box center [867, 608] width 47 height 22
select select "**********"
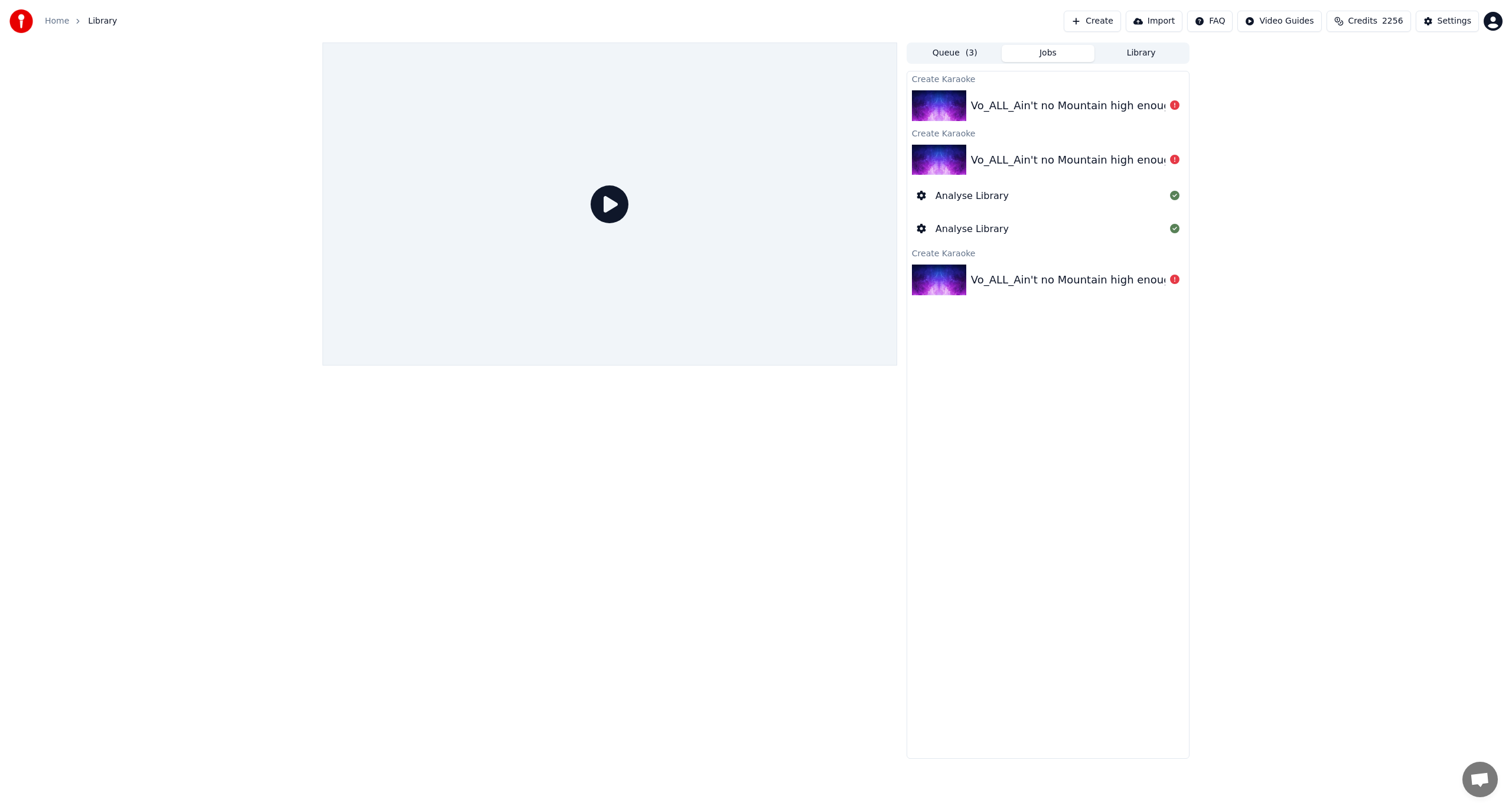
click at [1110, 23] on button "Create" at bounding box center [1092, 22] width 58 height 22
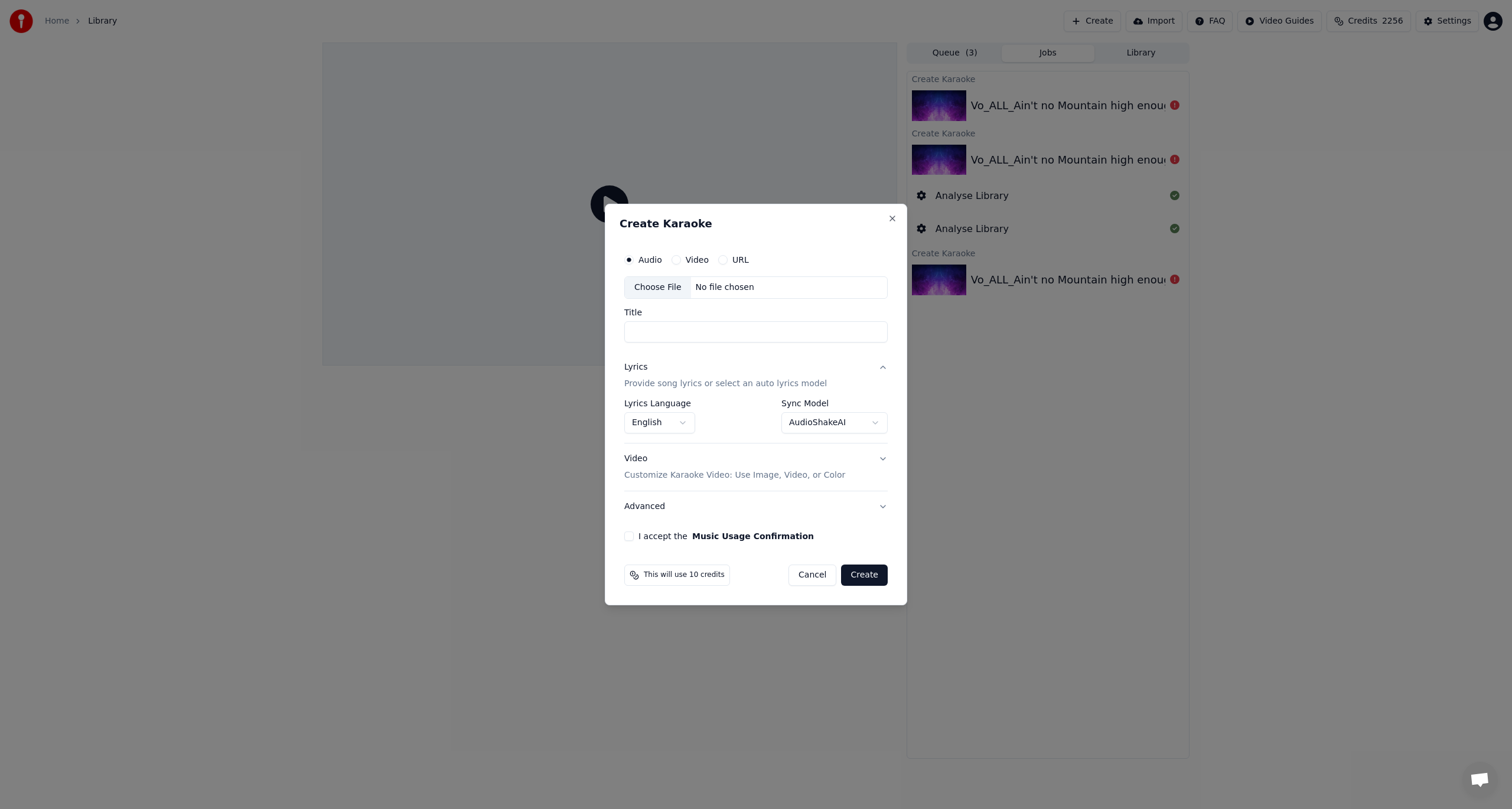
click at [666, 291] on div "Choose File" at bounding box center [658, 288] width 66 height 22
type input "**********"
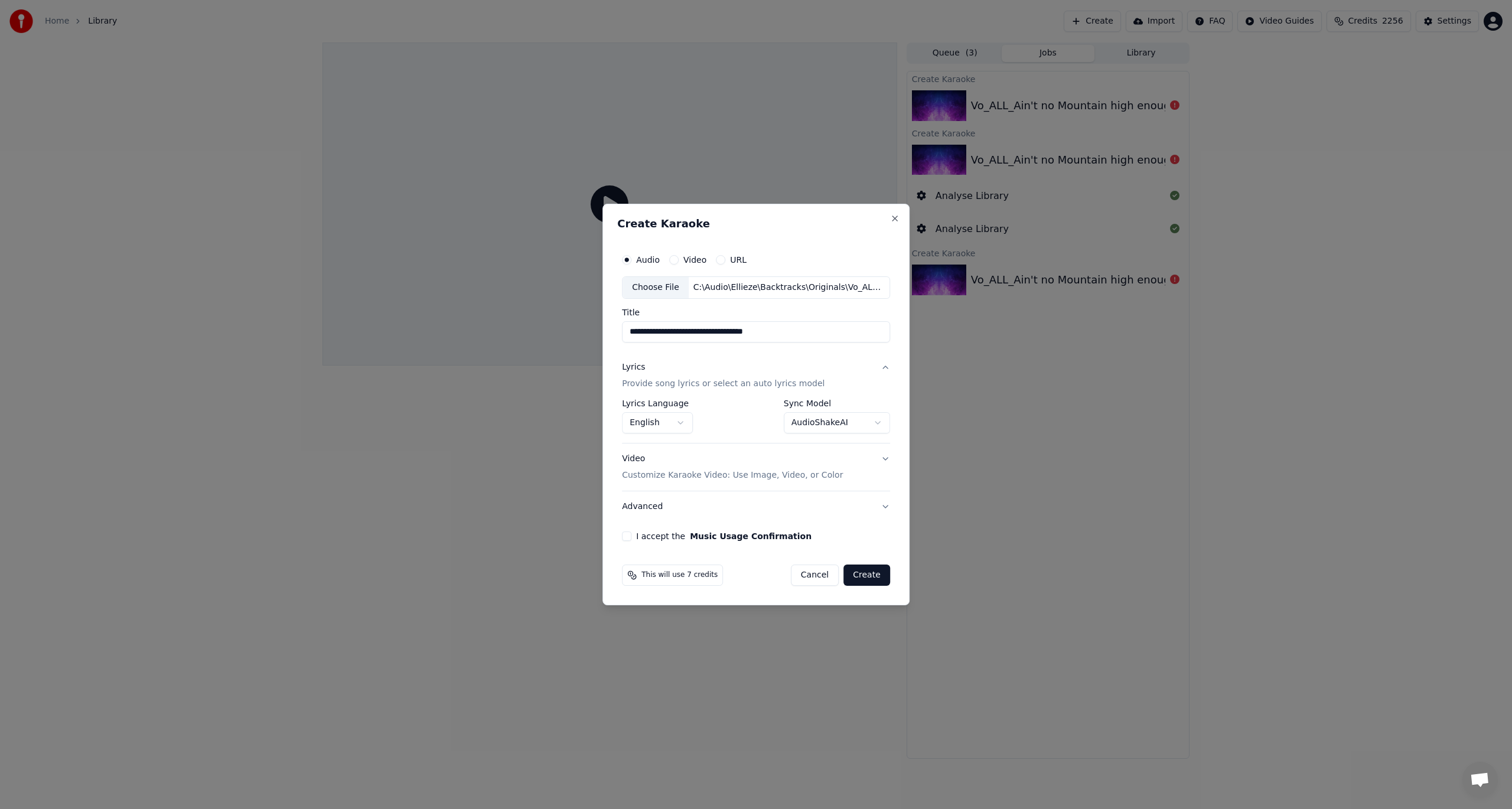
click at [631, 537] on button "I accept the Music Usage Confirmation" at bounding box center [627, 536] width 9 height 9
click at [864, 578] on button "Create" at bounding box center [867, 575] width 47 height 22
select select
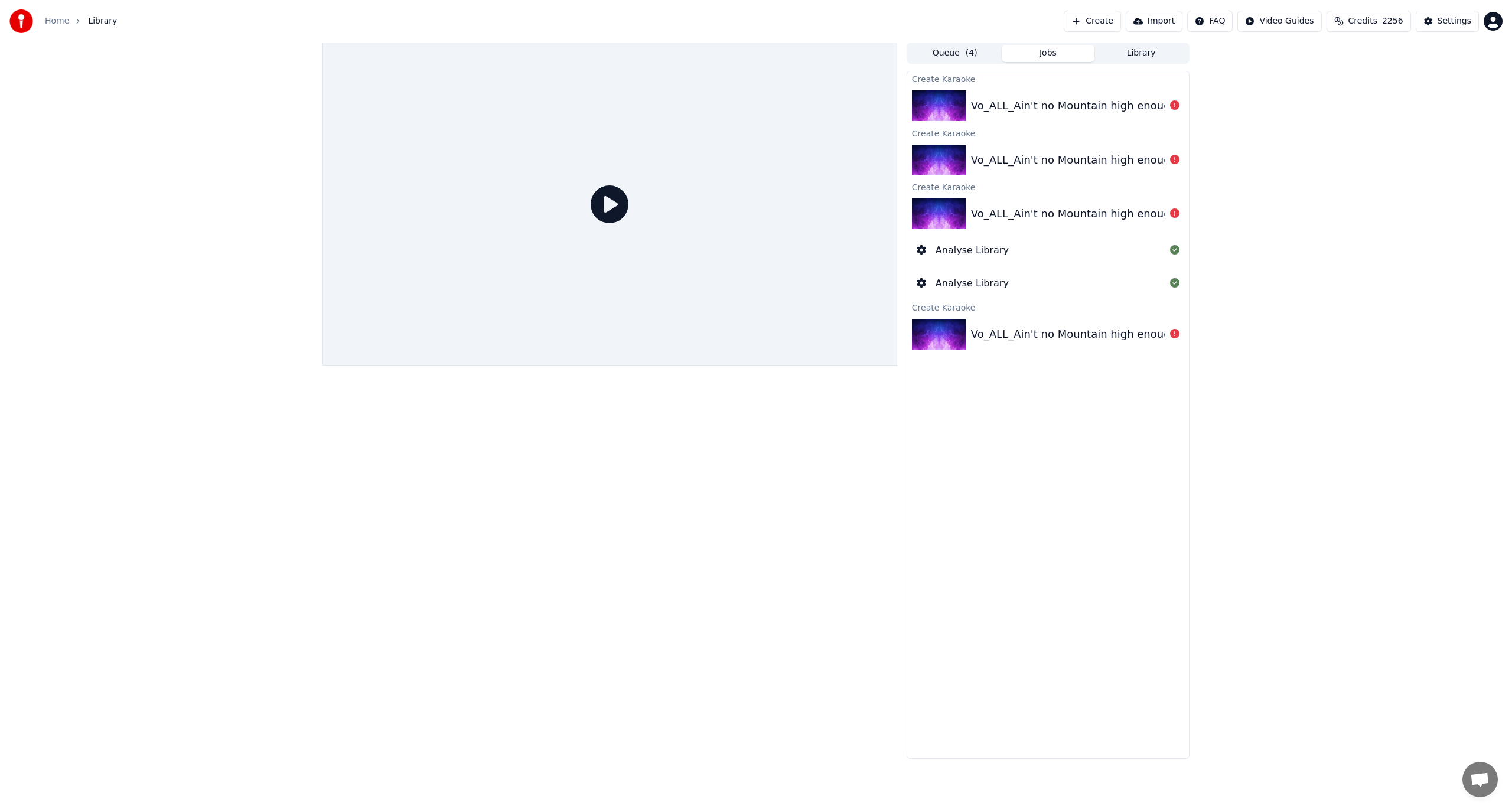
click at [1120, 23] on button "Create" at bounding box center [1092, 22] width 58 height 22
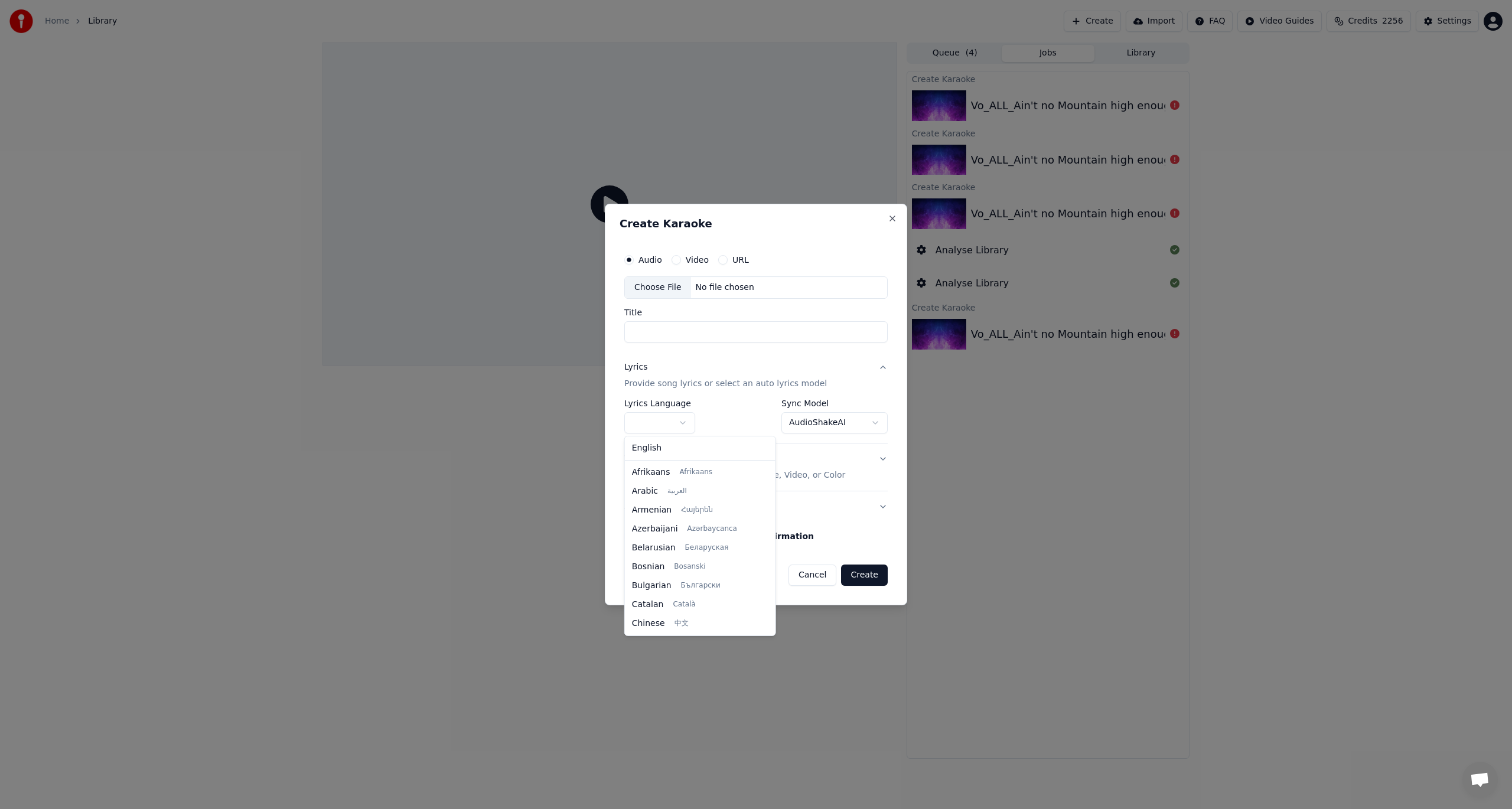
click at [682, 424] on body "**********" at bounding box center [756, 404] width 1512 height 809
click at [649, 291] on div "Choose File" at bounding box center [658, 288] width 66 height 22
type input "**********"
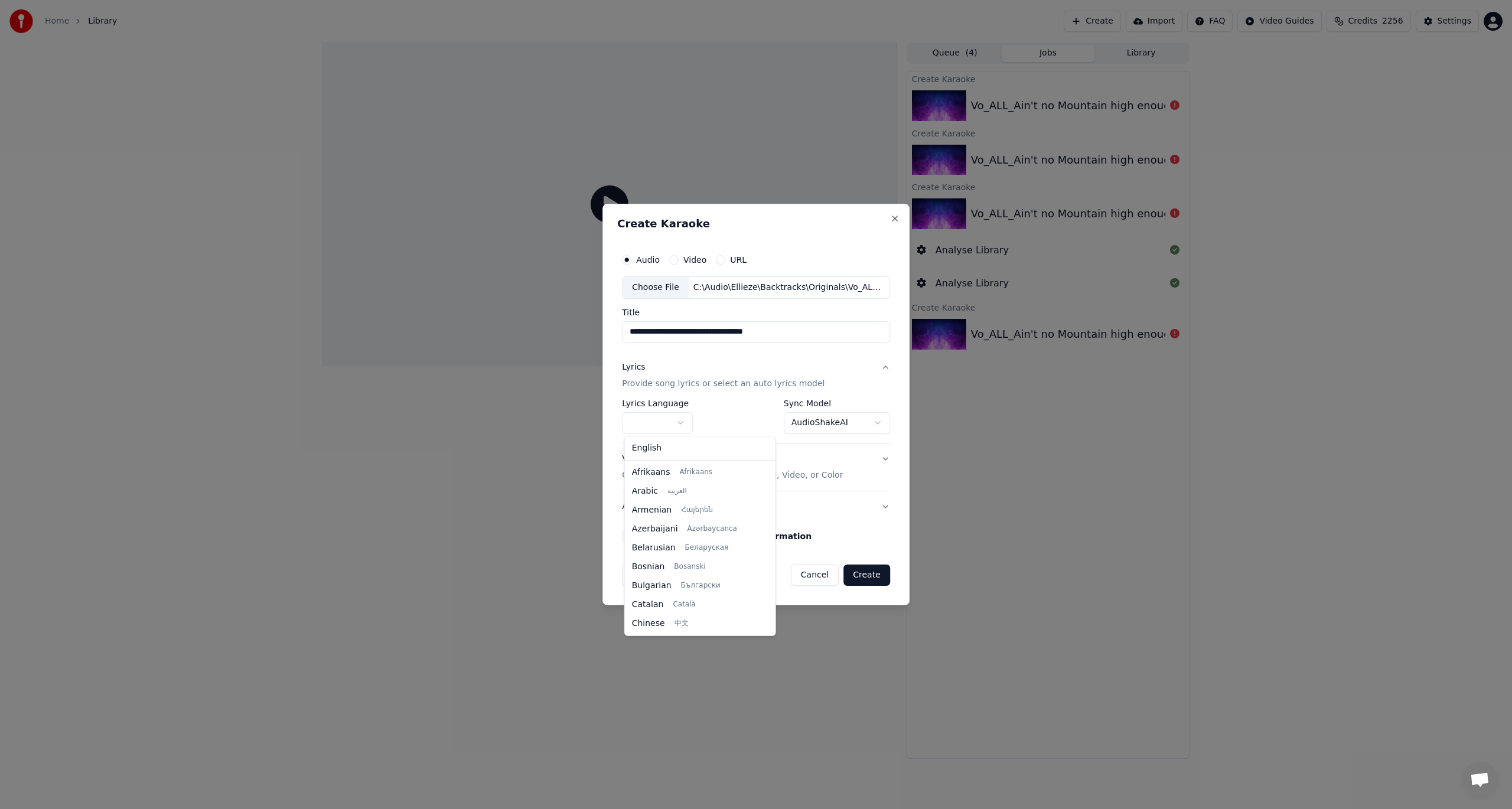
click at [673, 420] on body "**********" at bounding box center [756, 404] width 1512 height 809
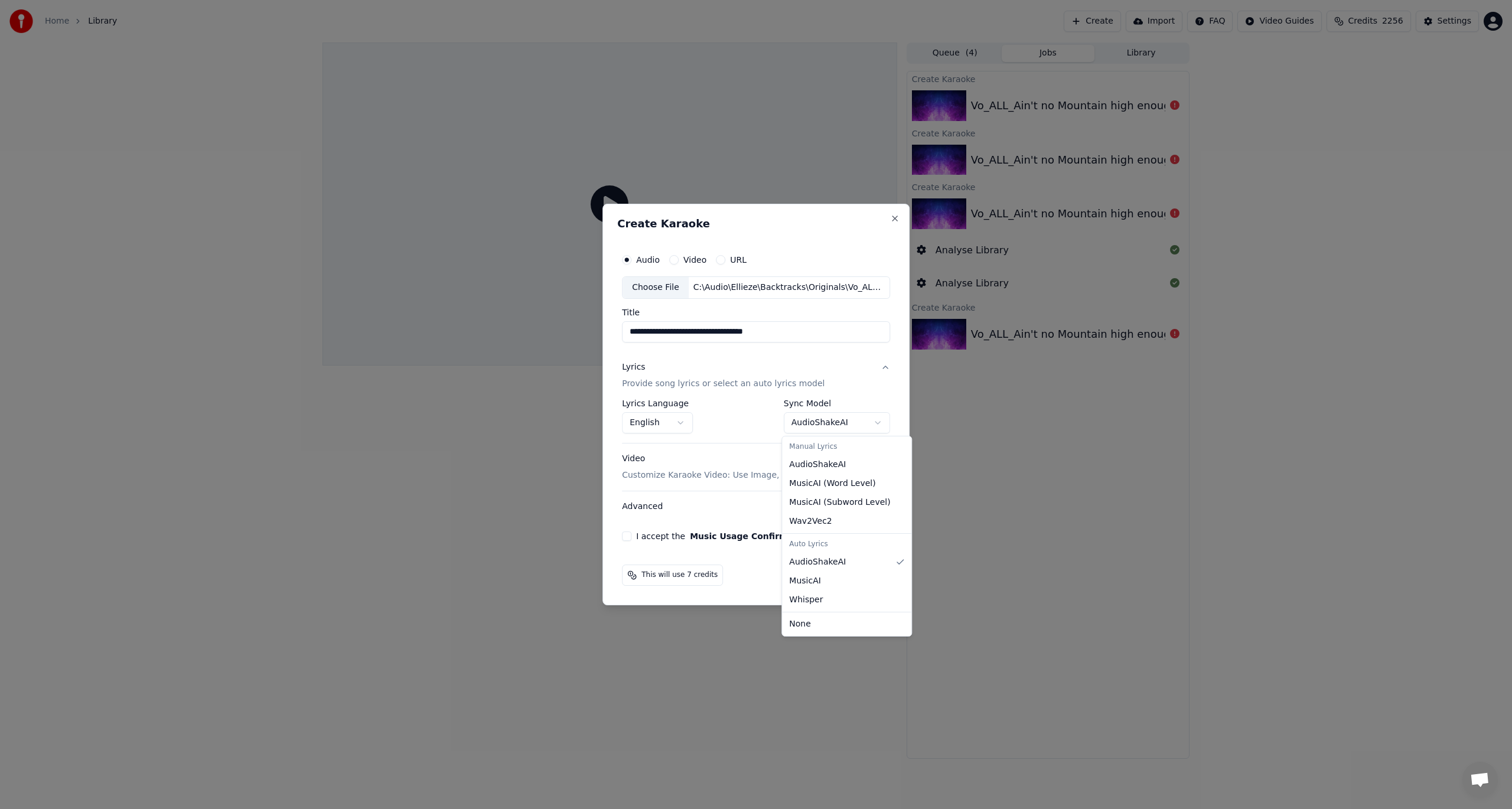
click at [807, 423] on body "**********" at bounding box center [756, 404] width 1512 height 809
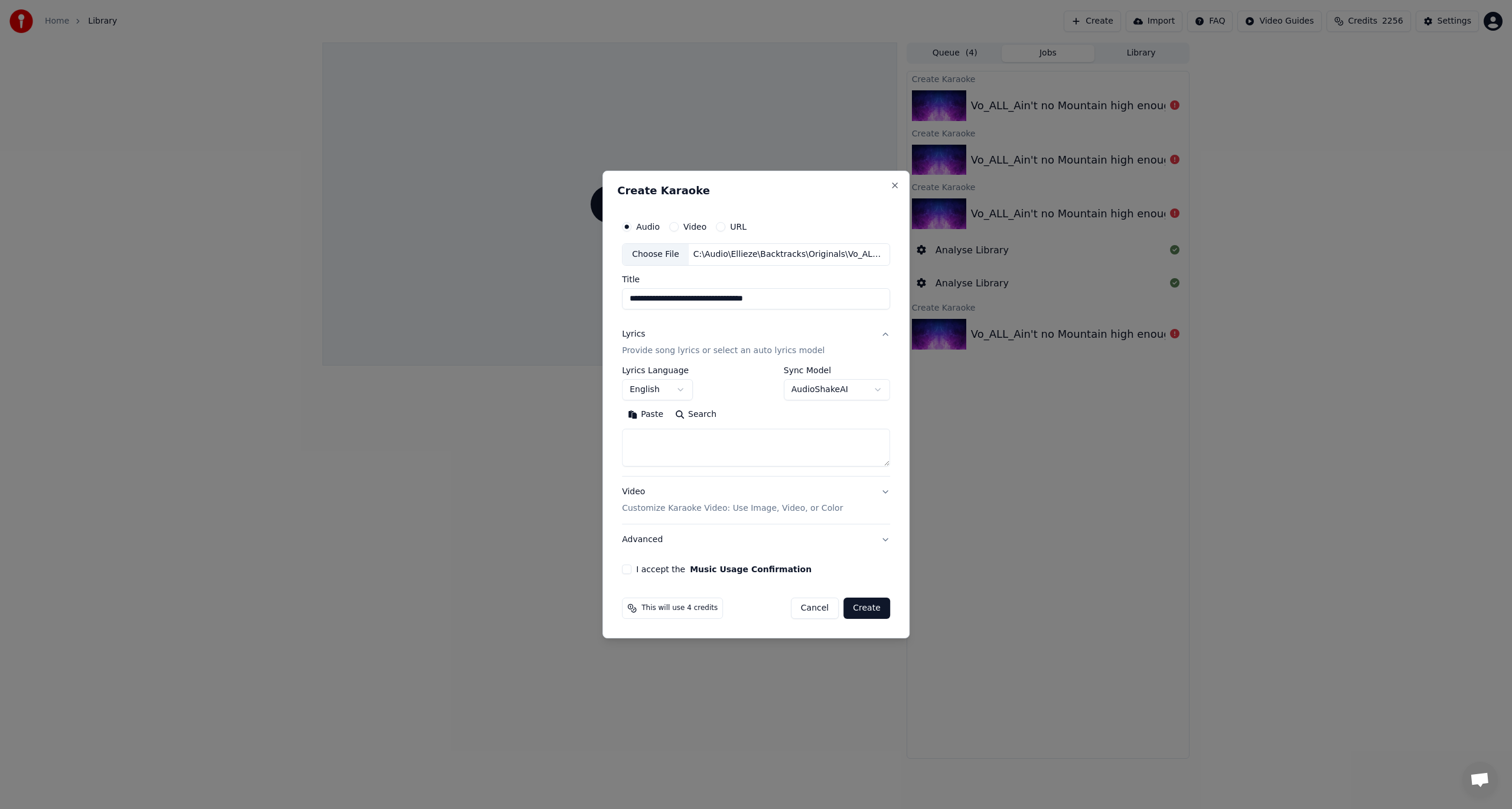
click at [819, 389] on body "**********" at bounding box center [756, 404] width 1512 height 809
select select "**********"
select select
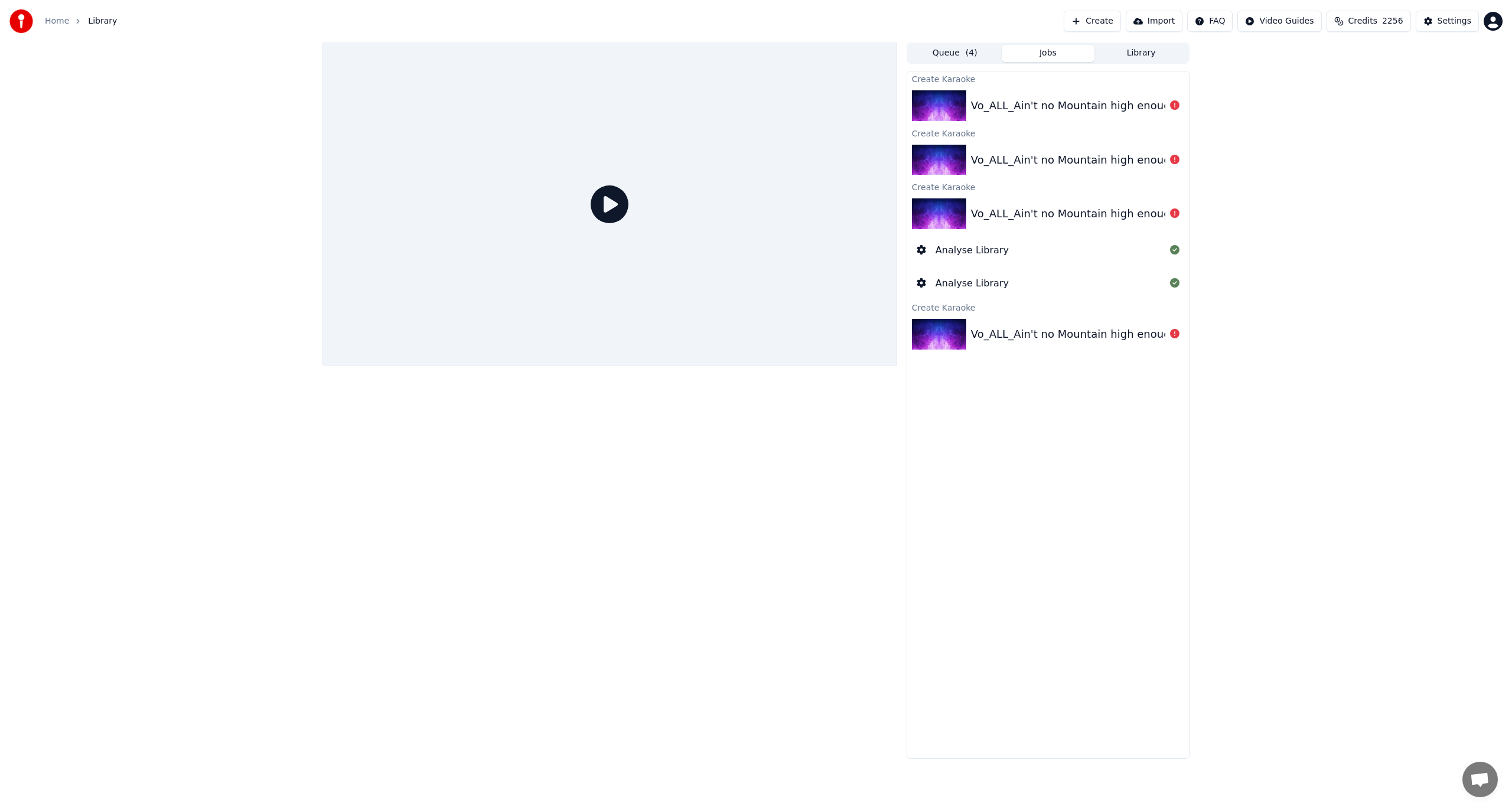
click at [1134, 22] on html "Home Library Create Import FAQ Video Guides Credits 2256 Settings Queue ( 4 ) J…" at bounding box center [756, 404] width 1512 height 809
click at [1134, 68] on div "Lyrics Sync Guide" at bounding box center [1297, 66] width 83 height 19
click at [997, 323] on div "Vo_ALL_Ain't no Mountain high enough" at bounding box center [1047, 334] width 282 height 40
click at [1106, 22] on button "Create" at bounding box center [1092, 22] width 58 height 22
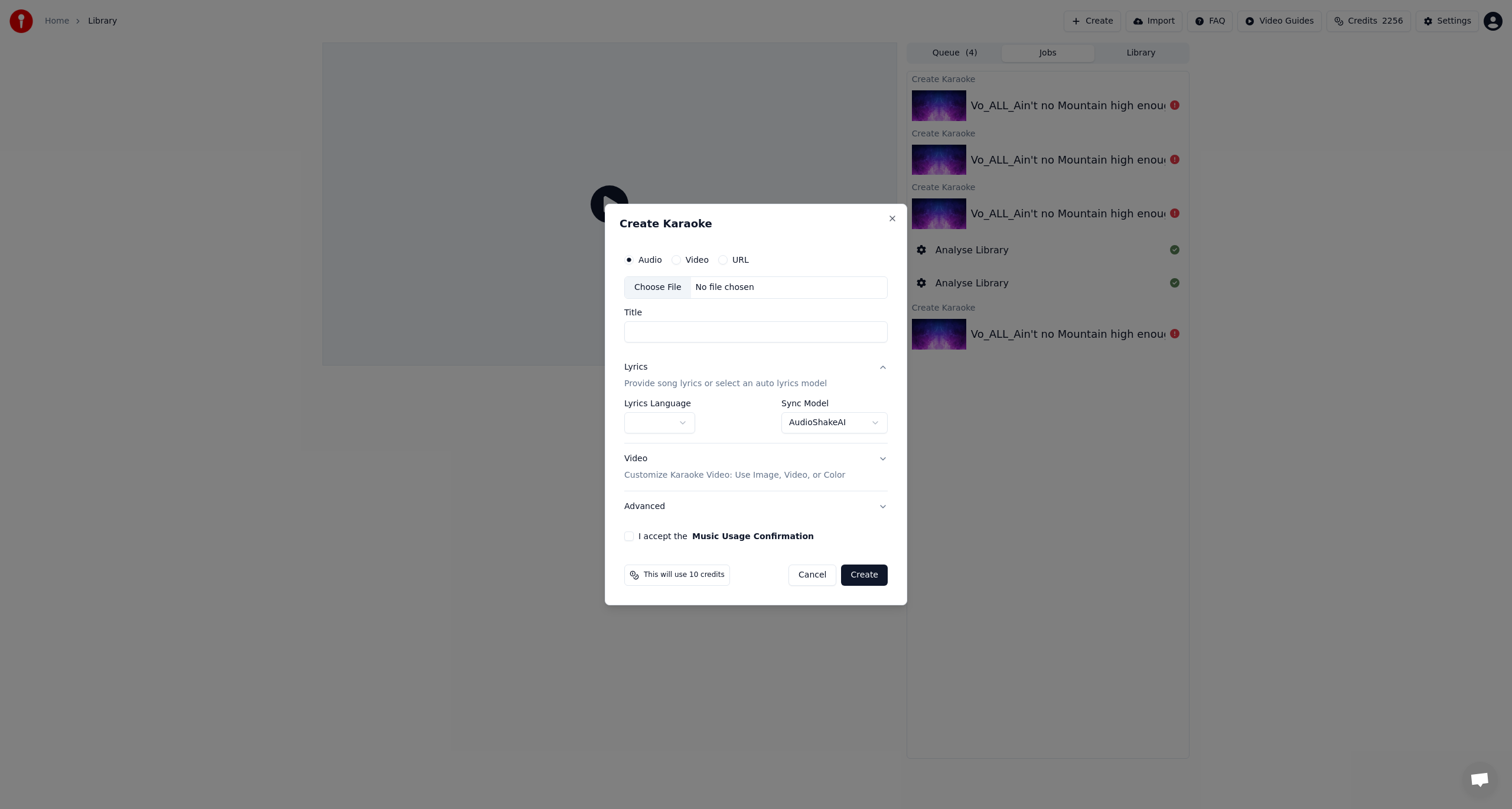
click at [640, 290] on div "Choose File" at bounding box center [658, 288] width 66 height 22
type input "**********"
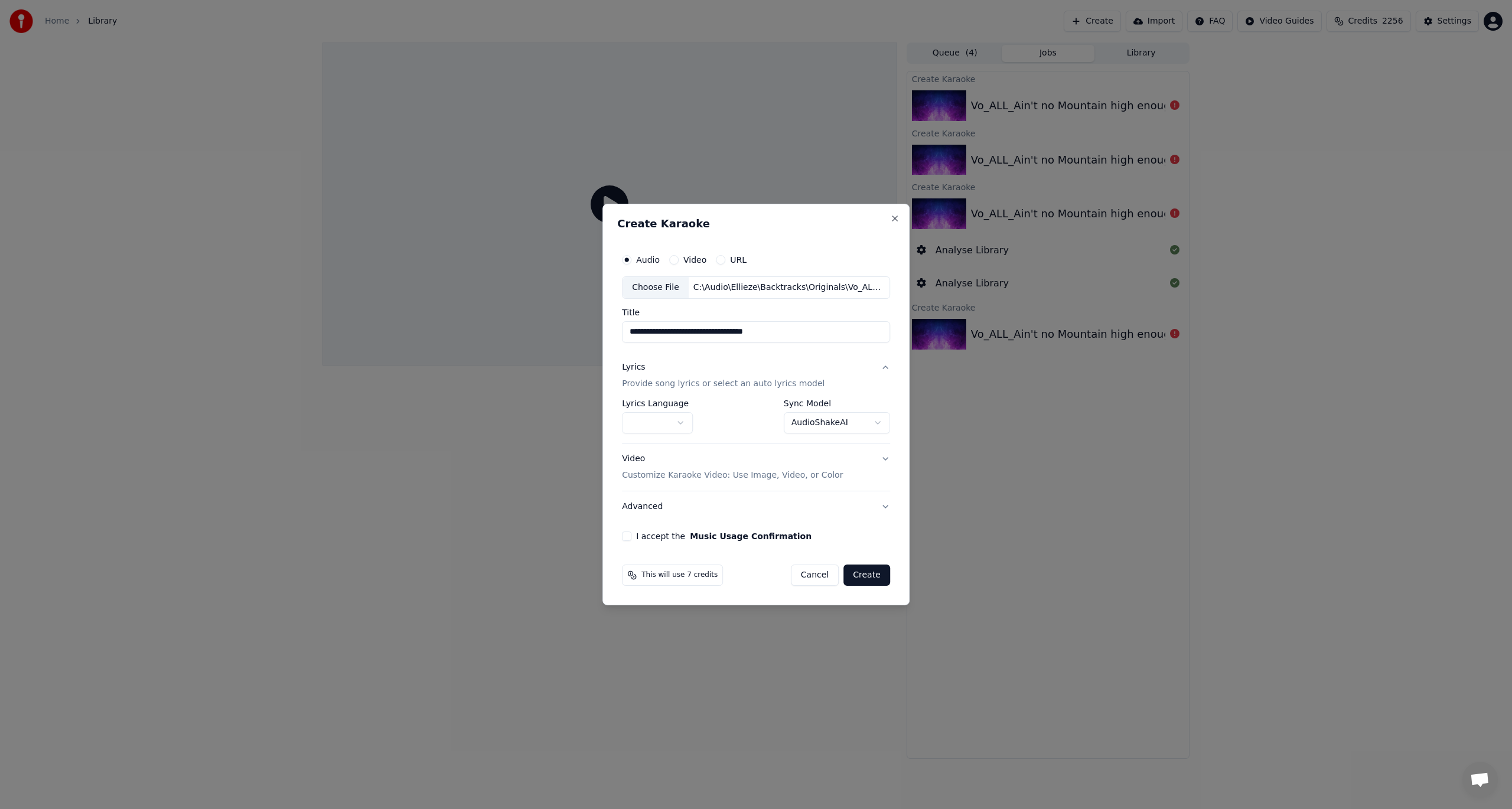
click at [684, 419] on body "**********" at bounding box center [756, 404] width 1512 height 809
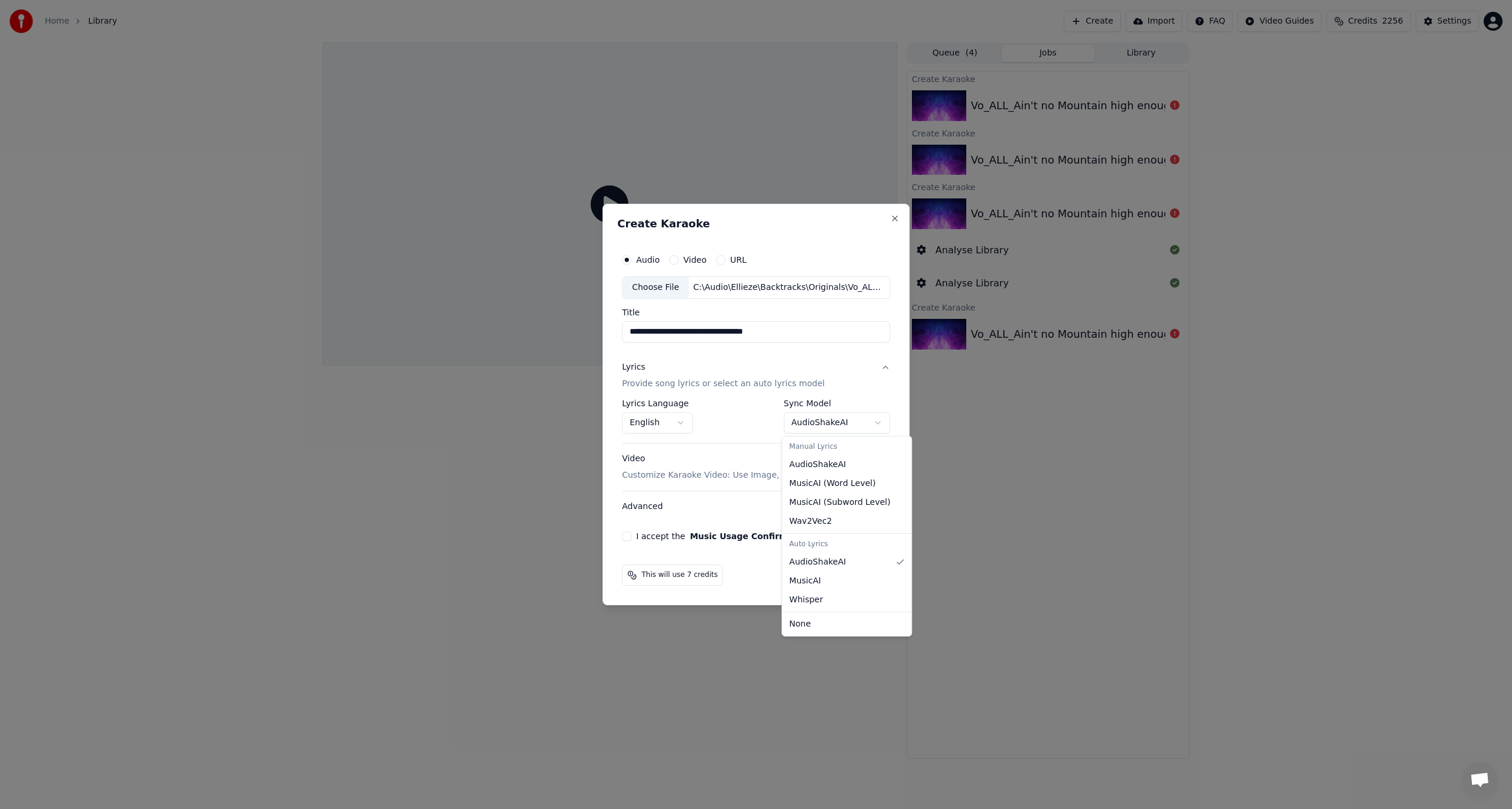
click at [799, 424] on body "**********" at bounding box center [756, 404] width 1512 height 809
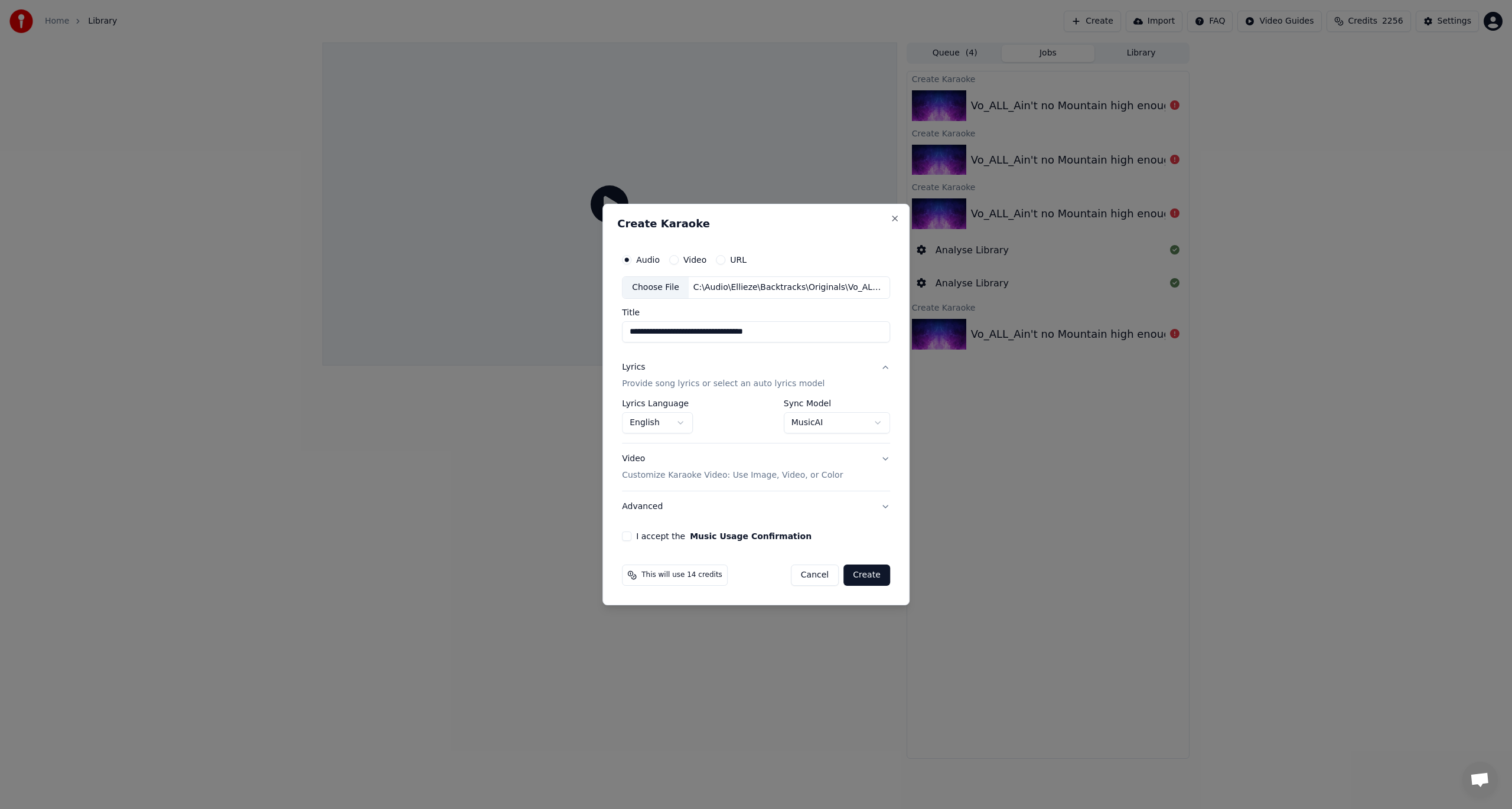
click at [628, 535] on button "I accept the Music Usage Confirmation" at bounding box center [627, 536] width 9 height 9
click at [861, 575] on button "Create" at bounding box center [867, 575] width 47 height 22
select select "**********"
select select
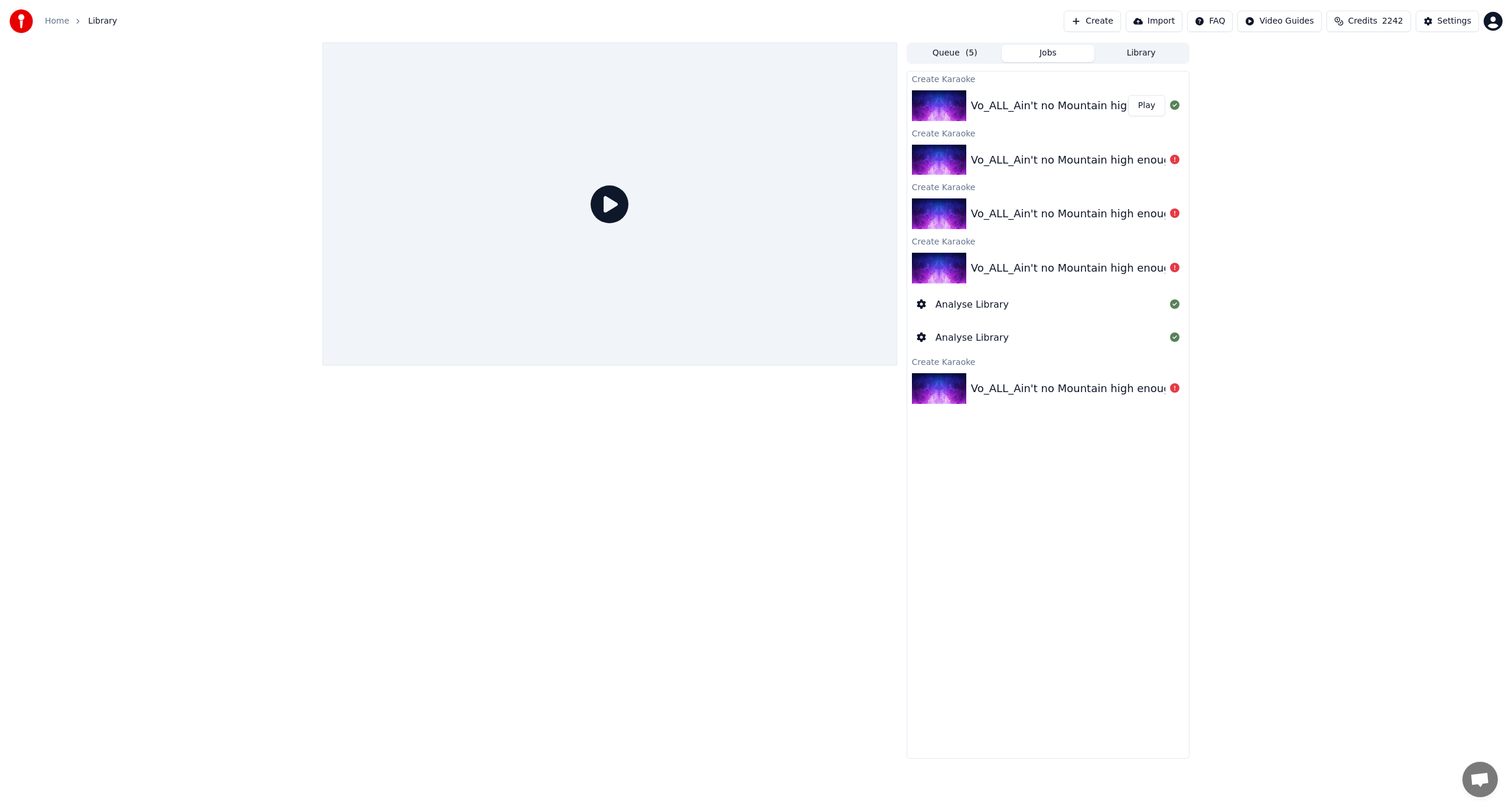
click at [1134, 108] on button "Play" at bounding box center [1146, 106] width 37 height 22
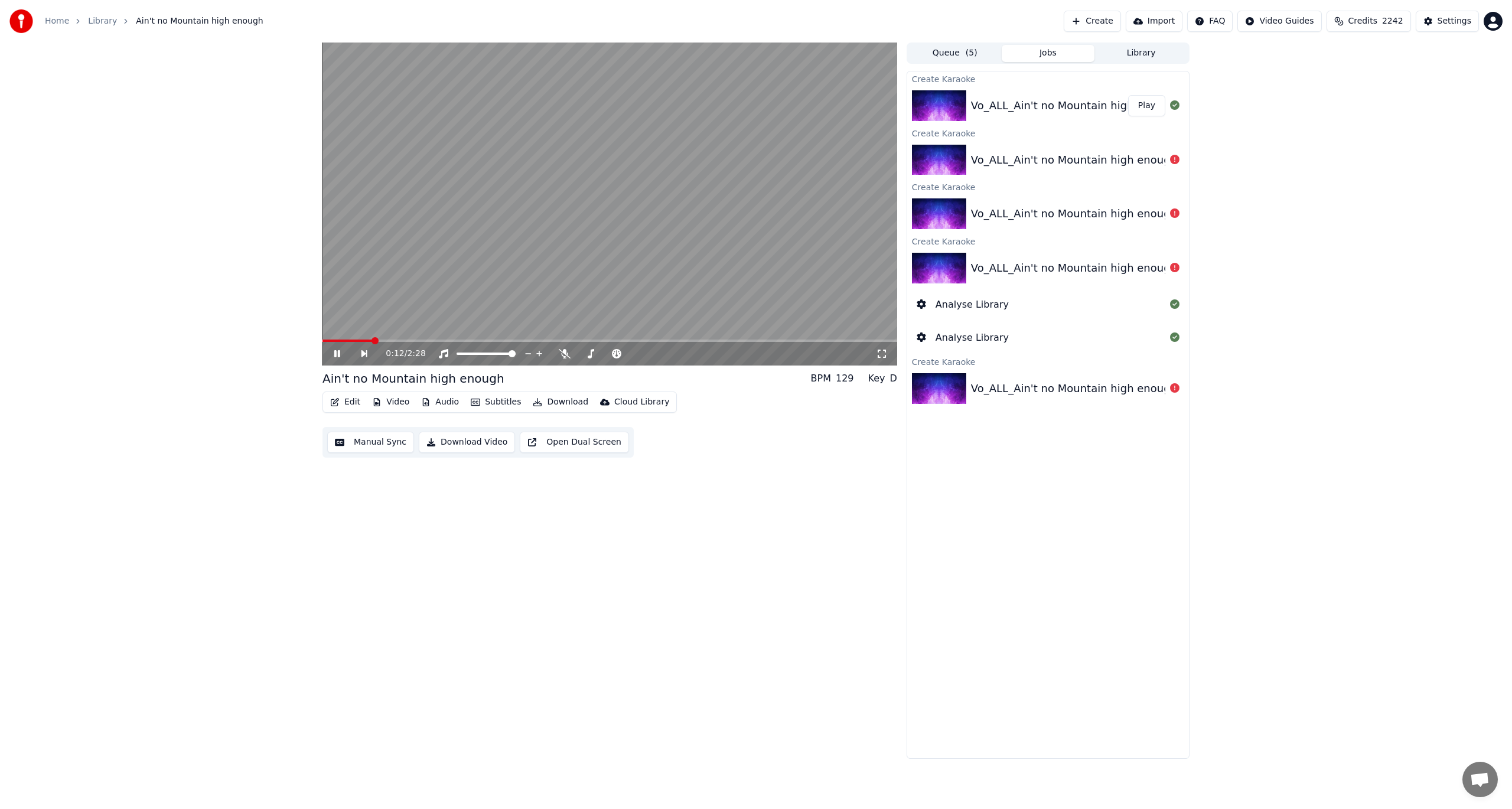
click at [341, 356] on icon at bounding box center [345, 353] width 27 height 9
click at [344, 404] on button "Edit" at bounding box center [345, 402] width 40 height 16
click at [350, 430] on div "Edit Lyrics" at bounding box center [370, 427] width 42 height 12
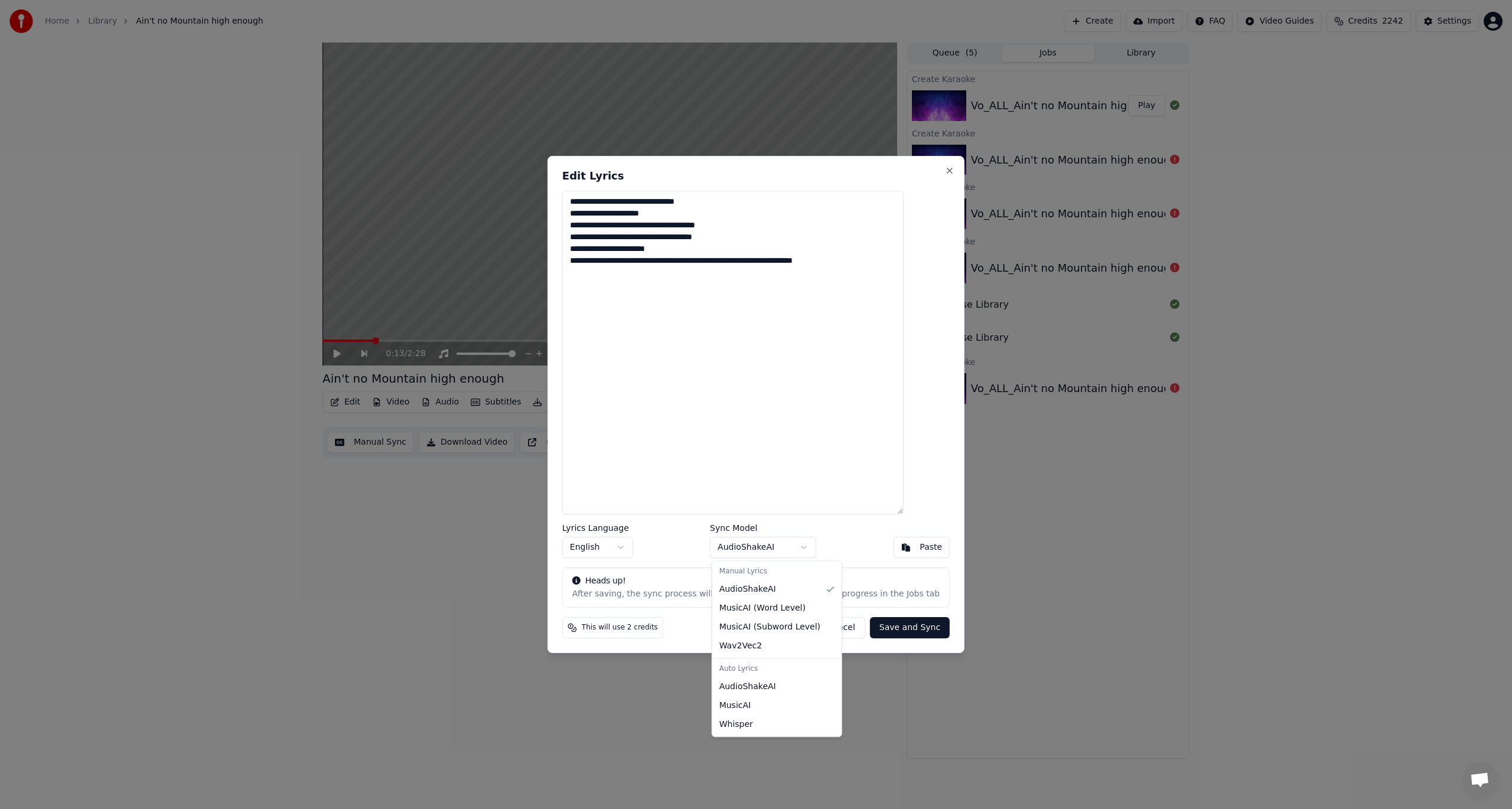
click at [750, 552] on body "**********" at bounding box center [756, 404] width 1512 height 809
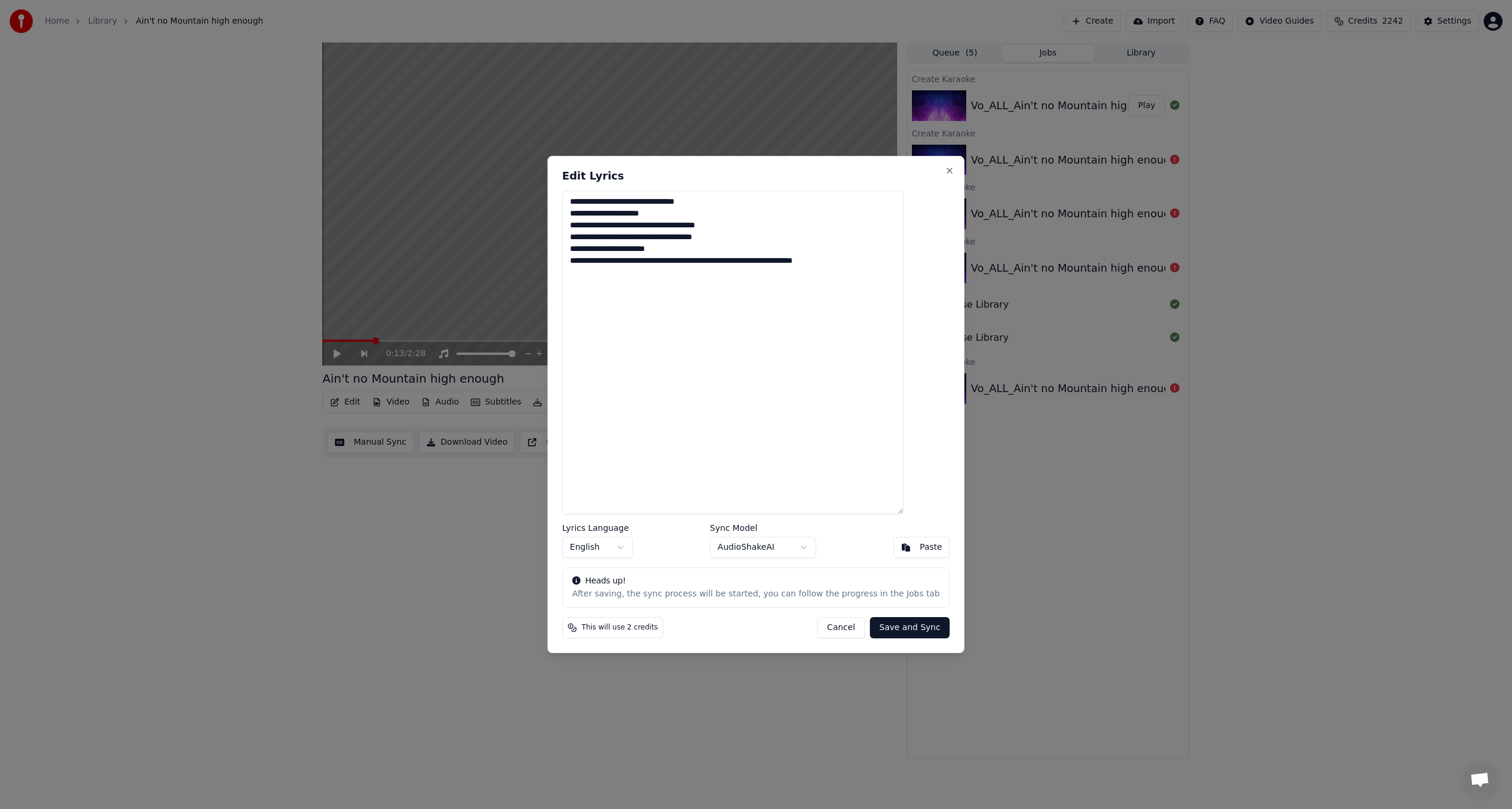
click at [750, 552] on body "**********" at bounding box center [756, 404] width 1512 height 809
click at [904, 460] on textarea "**********" at bounding box center [732, 352] width 341 height 323
drag, startPoint x: 875, startPoint y: 259, endPoint x: 555, endPoint y: 190, distance: 327.4
click at [555, 190] on body "**********" at bounding box center [756, 404] width 1512 height 809
paste textarea "**********"
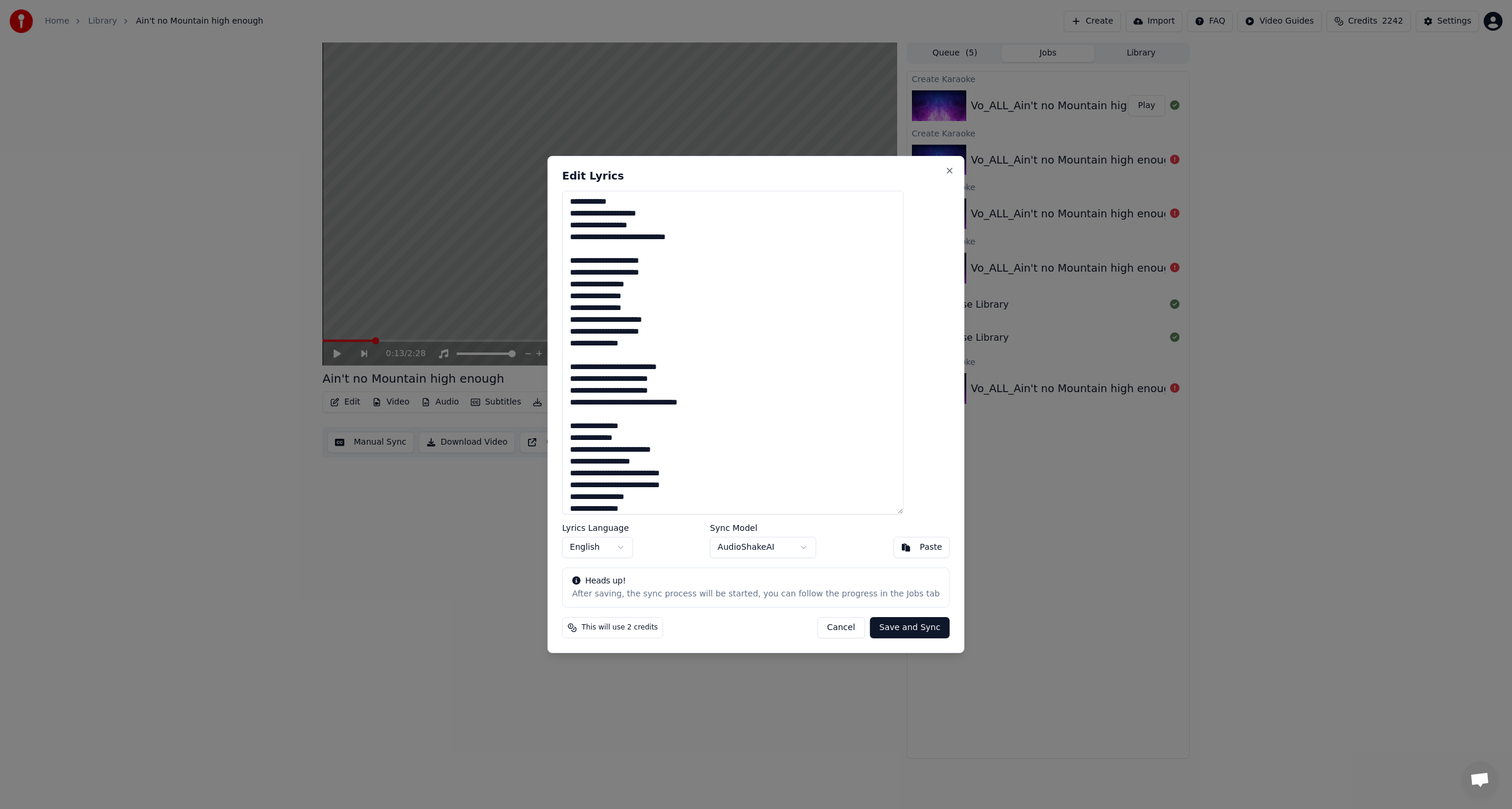
scroll to position [519, 0]
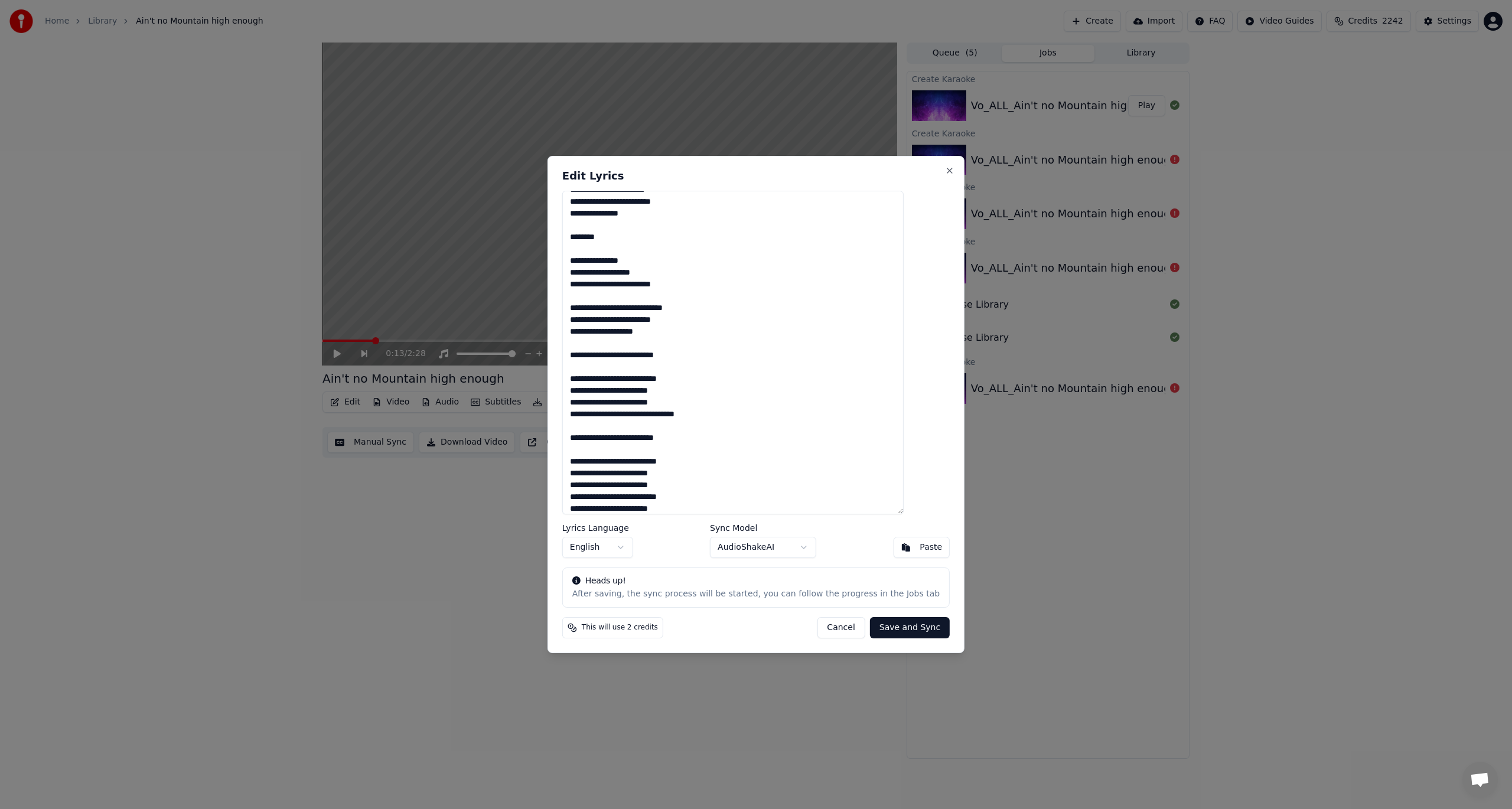
type textarea "**********"
click at [807, 548] on body "Home Library Ain't no Mountain high enough Create Import FAQ Video Guides Credi…" at bounding box center [756, 404] width 1512 height 809
click at [875, 596] on button "Save and Sync" at bounding box center [910, 628] width 80 height 22
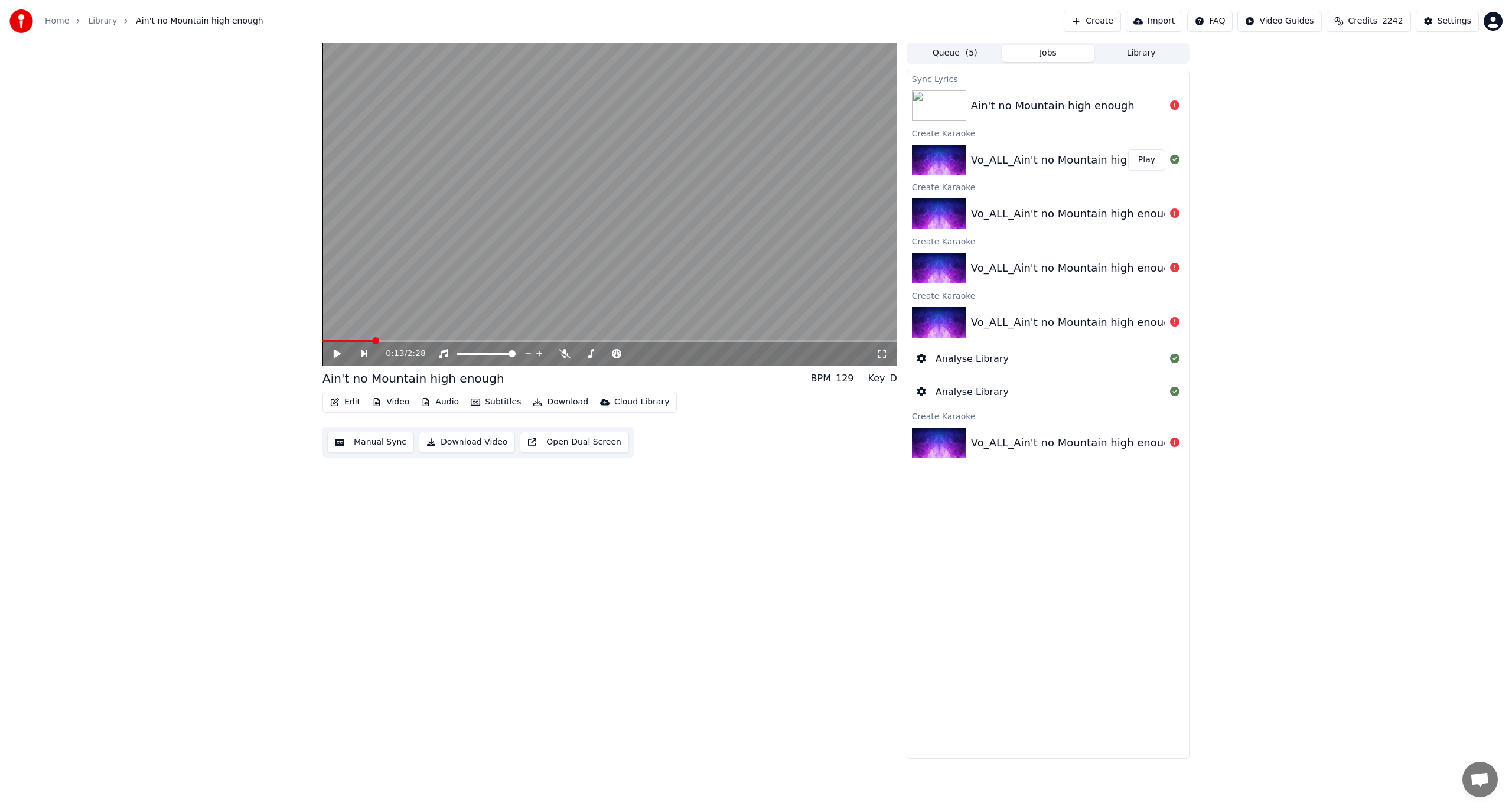
click at [1003, 156] on div "Vo_ALL_Ain't no Mountain high enough_2" at bounding box center [1080, 160] width 218 height 16
click at [353, 401] on button "Edit" at bounding box center [345, 402] width 40 height 16
click at [349, 428] on div "Edit Lyrics" at bounding box center [370, 427] width 42 height 12
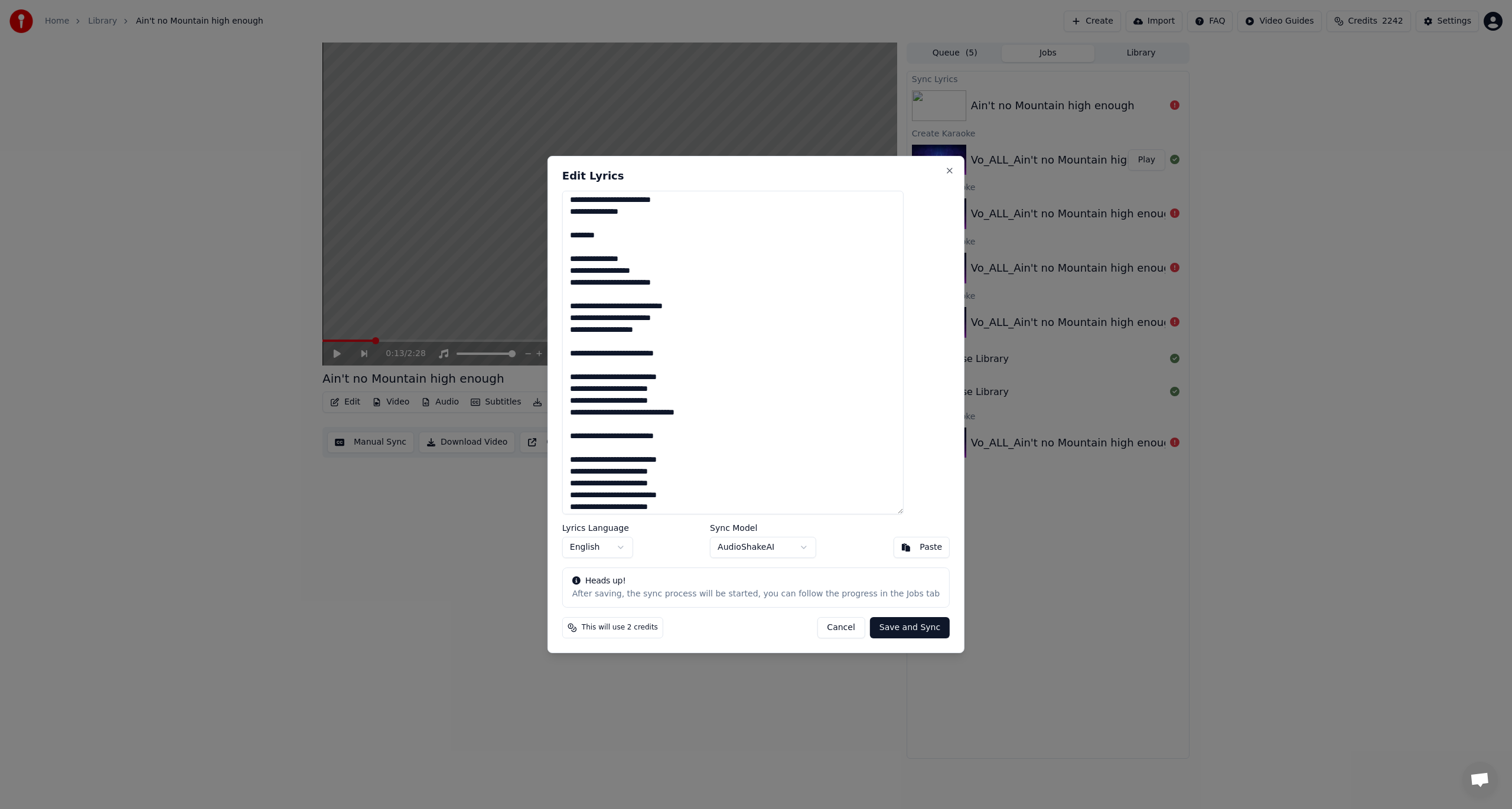
scroll to position [525, 0]
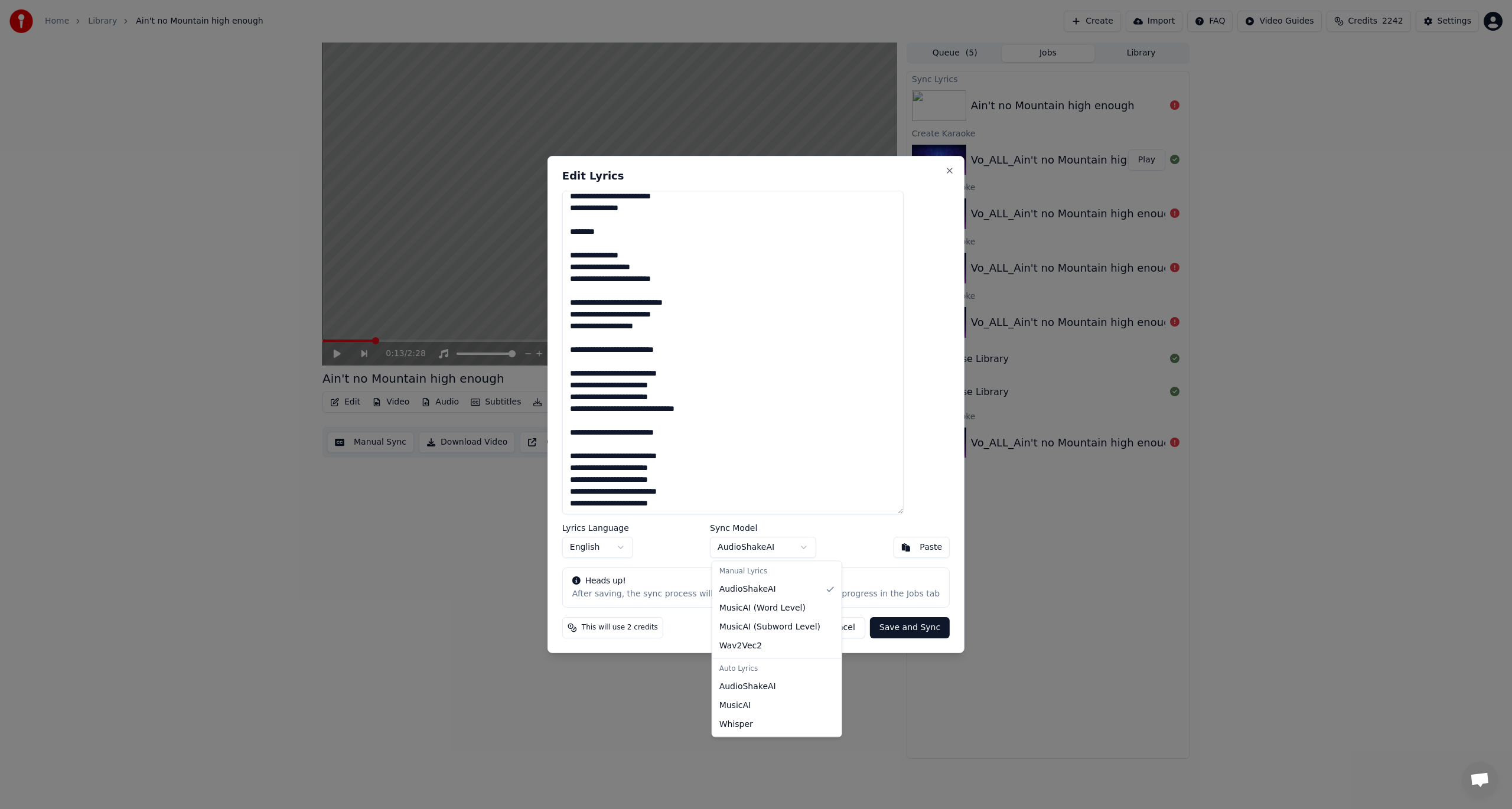
click at [747, 549] on body "Home Library Ain't no Mountain high enough Create Import FAQ Video Guides Credi…" at bounding box center [756, 404] width 1512 height 809
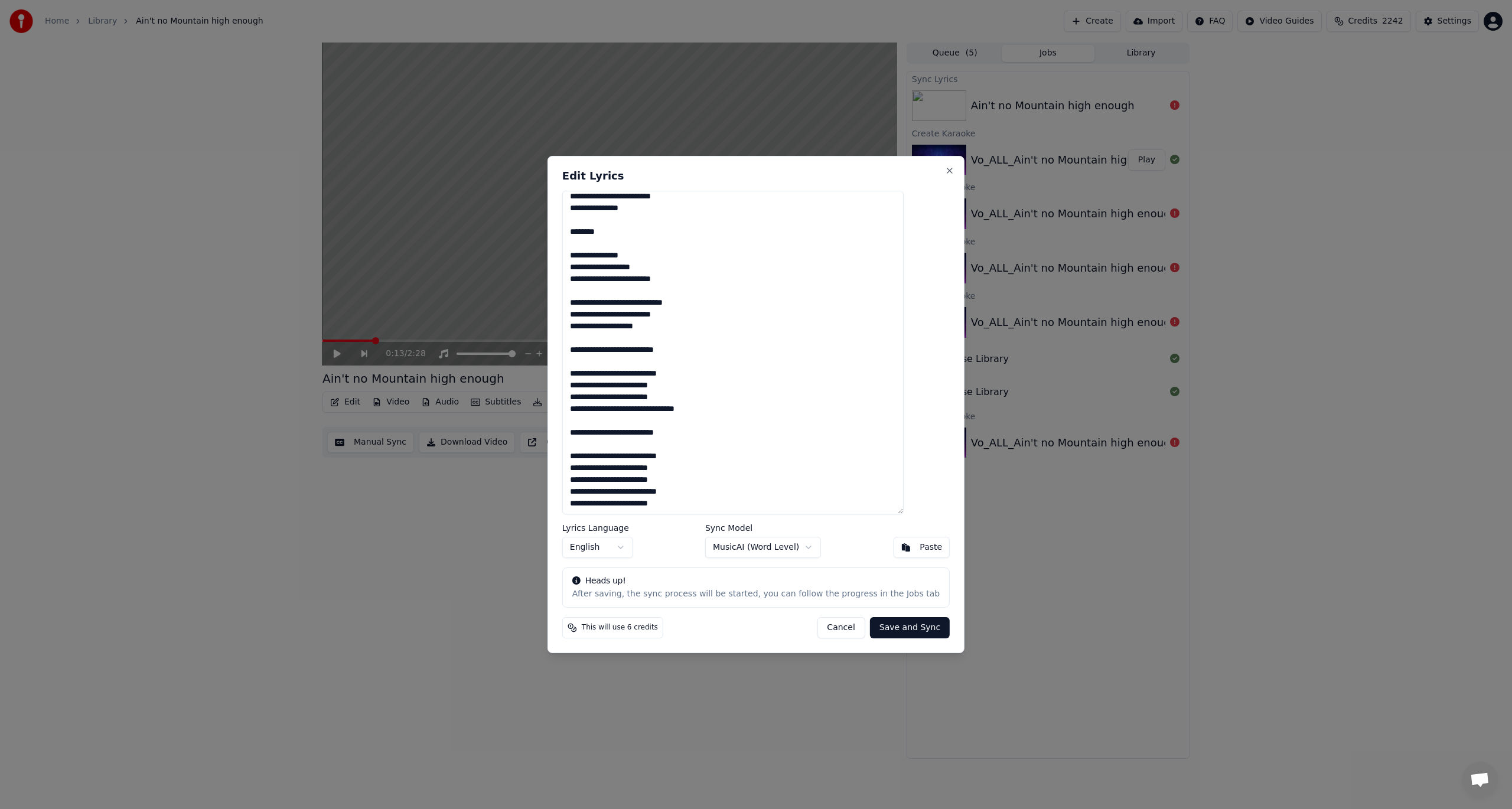
click at [888, 596] on button "Save and Sync" at bounding box center [910, 628] width 80 height 22
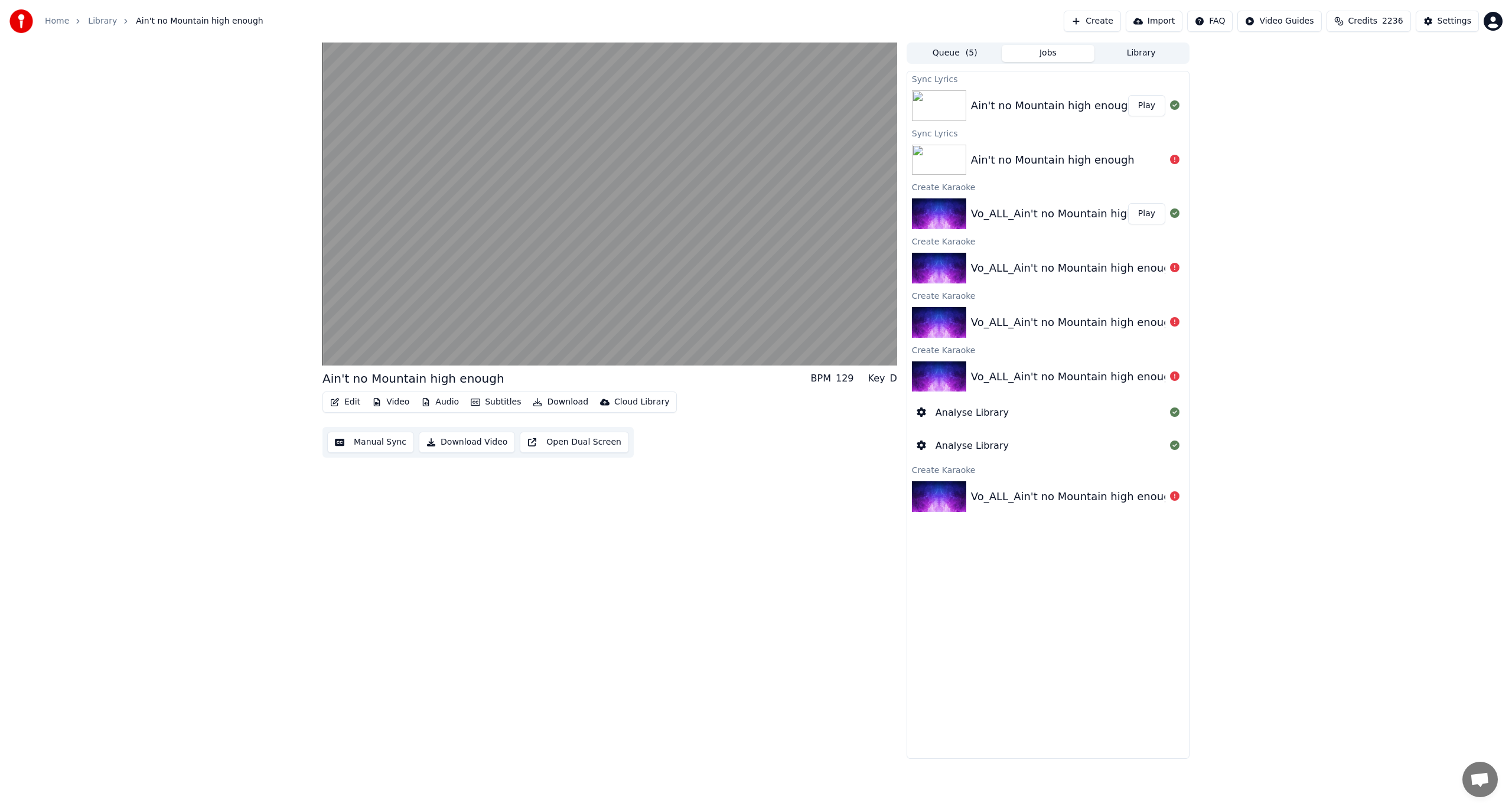
click at [353, 401] on button "Edit" at bounding box center [345, 402] width 40 height 16
click at [410, 323] on video at bounding box center [610, 204] width 575 height 323
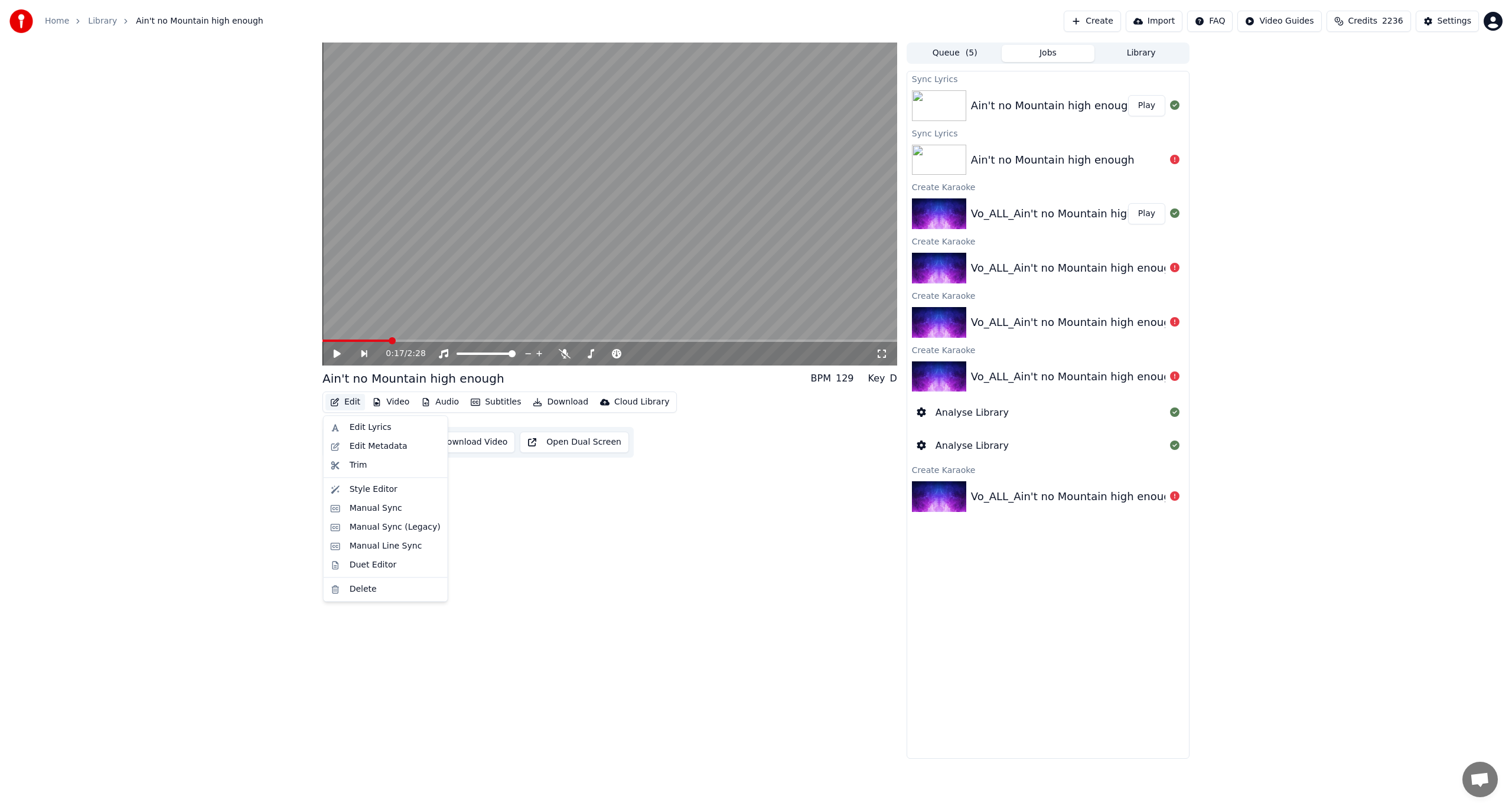
click at [342, 402] on button "Edit" at bounding box center [345, 402] width 40 height 16
click at [363, 510] on div "Manual Sync" at bounding box center [375, 508] width 53 height 12
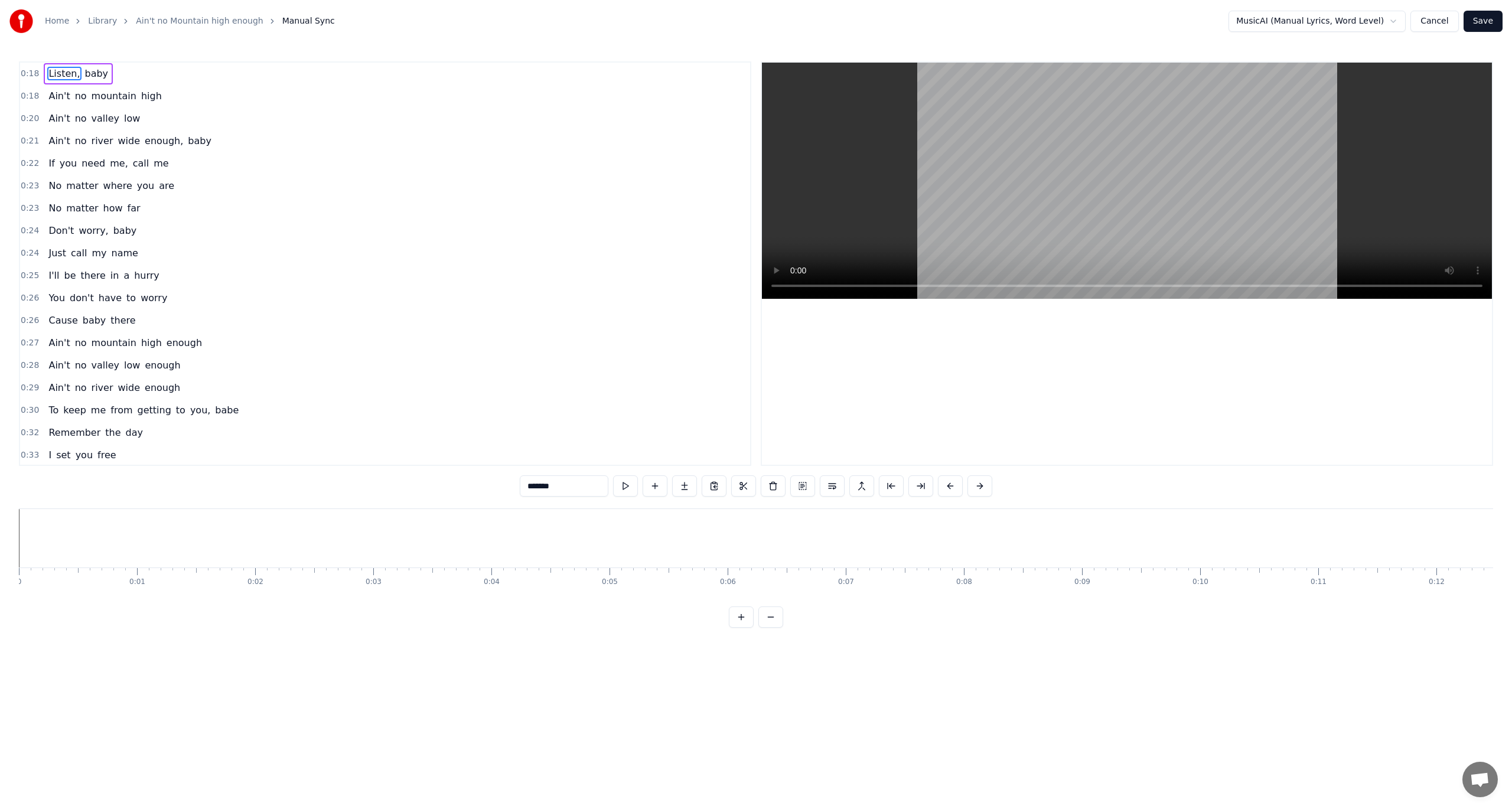
click at [630, 482] on button at bounding box center [625, 486] width 25 height 22
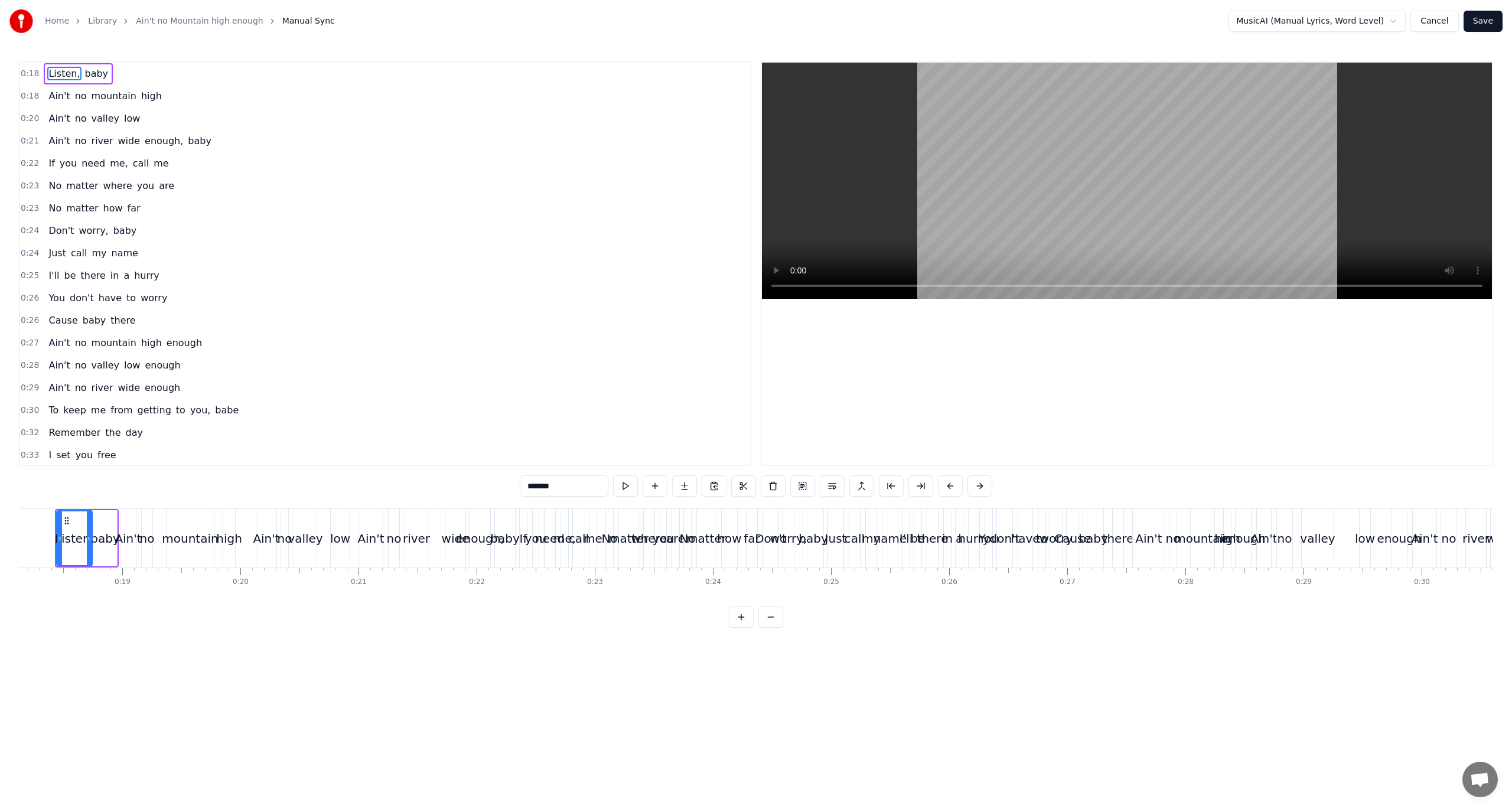
scroll to position [0, 2154]
click at [630, 482] on button at bounding box center [625, 486] width 25 height 22
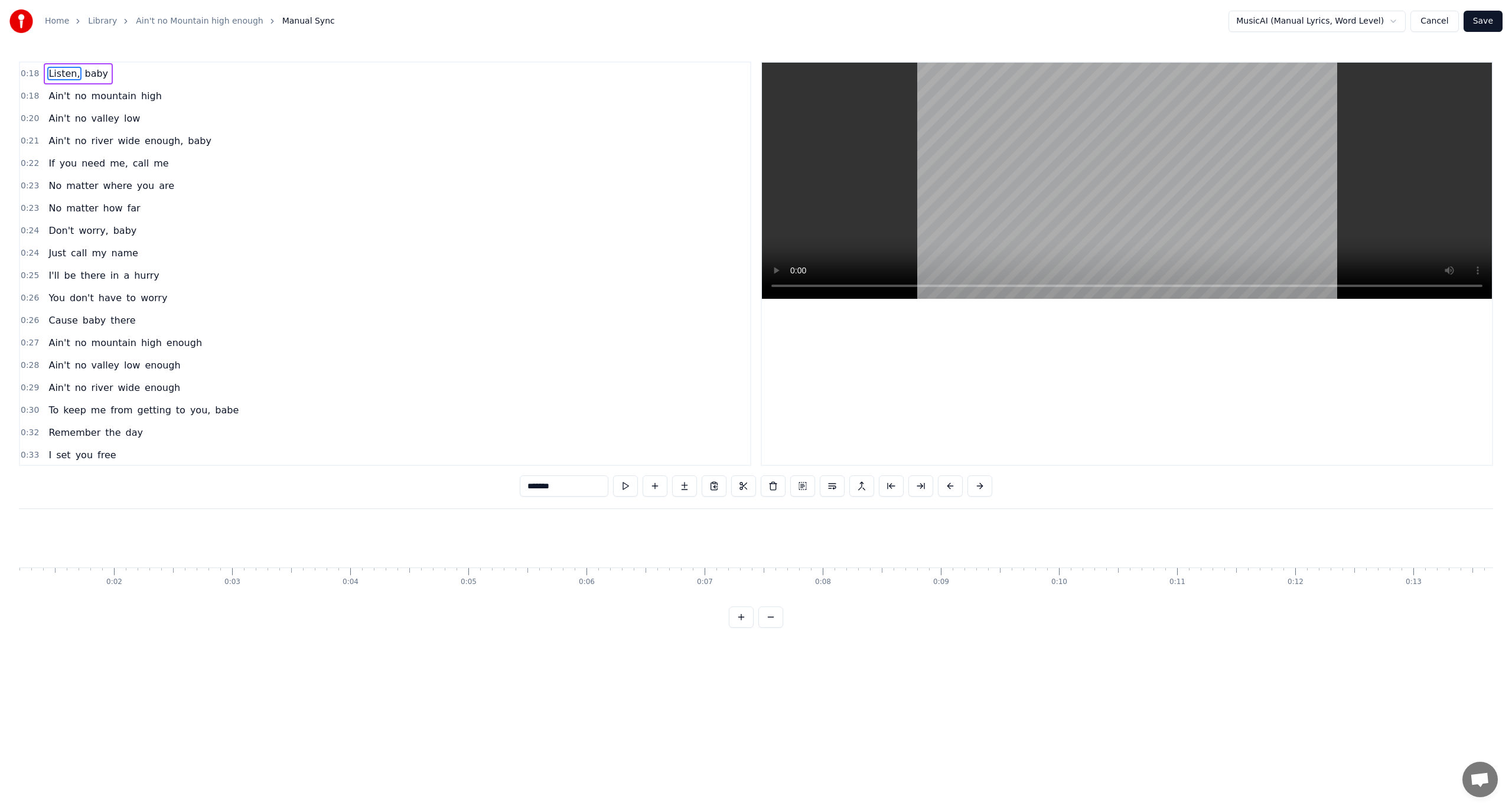
scroll to position [0, 0]
click at [53, 82] on div "Listen, baby" at bounding box center [78, 74] width 69 height 22
drag, startPoint x: 89, startPoint y: 518, endPoint x: 260, endPoint y: 428, distance: 193.2
click at [260, 428] on div "0:18 Listen, baby [DEMOGRAPHIC_DATA]:18 Ain't no mountain high 0:20 Ain't no va…" at bounding box center [756, 344] width 1474 height 567
click at [688, 482] on button at bounding box center [682, 486] width 25 height 22
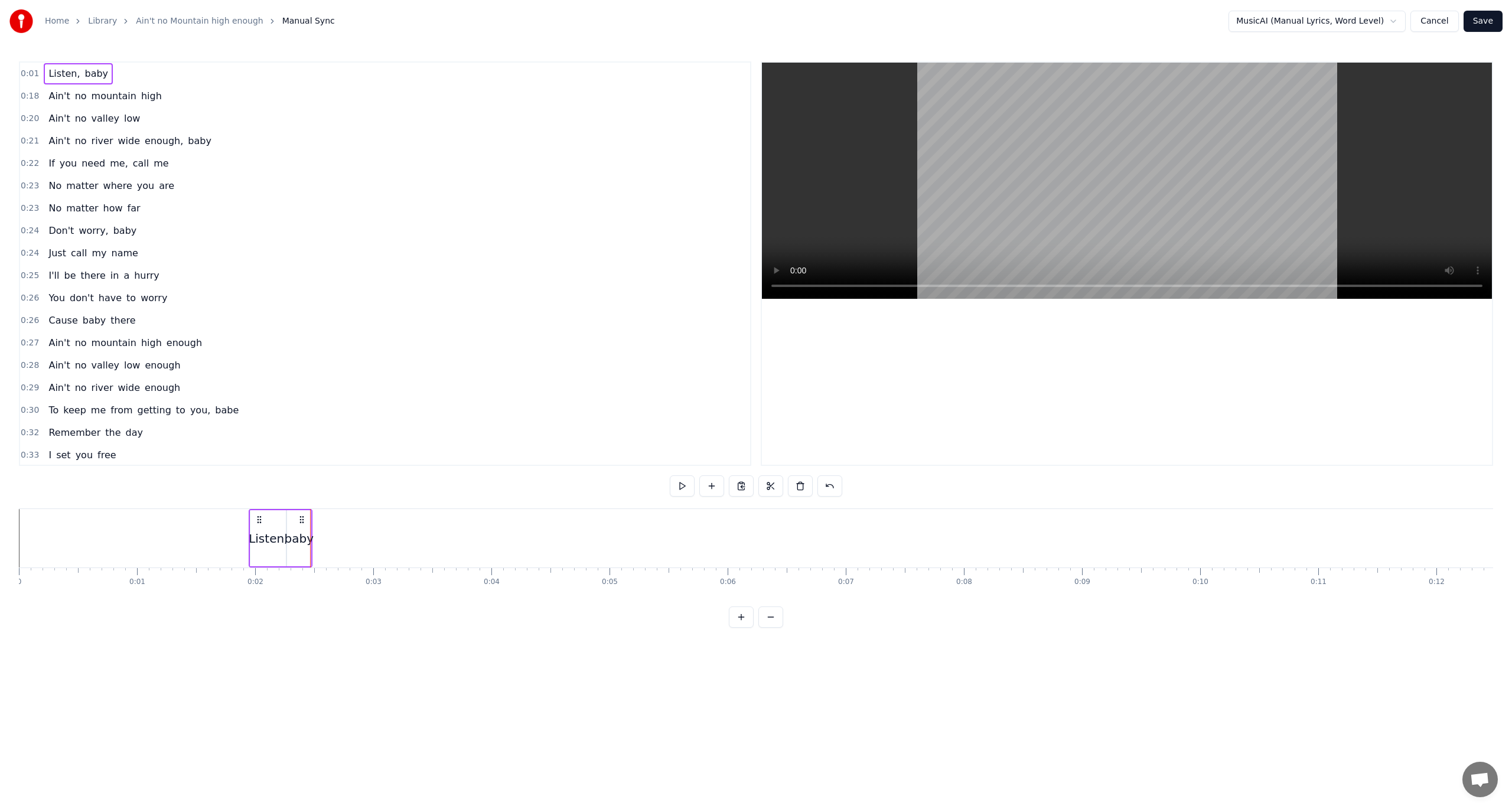
click at [687, 482] on button at bounding box center [682, 486] width 25 height 22
drag, startPoint x: 258, startPoint y: 520, endPoint x: 418, endPoint y: 531, distance: 160.4
click at [418, 531] on div "Listen, baby" at bounding box center [440, 538] width 64 height 58
click at [684, 482] on button at bounding box center [682, 486] width 25 height 22
drag, startPoint x: 421, startPoint y: 520, endPoint x: 837, endPoint y: 549, distance: 417.0
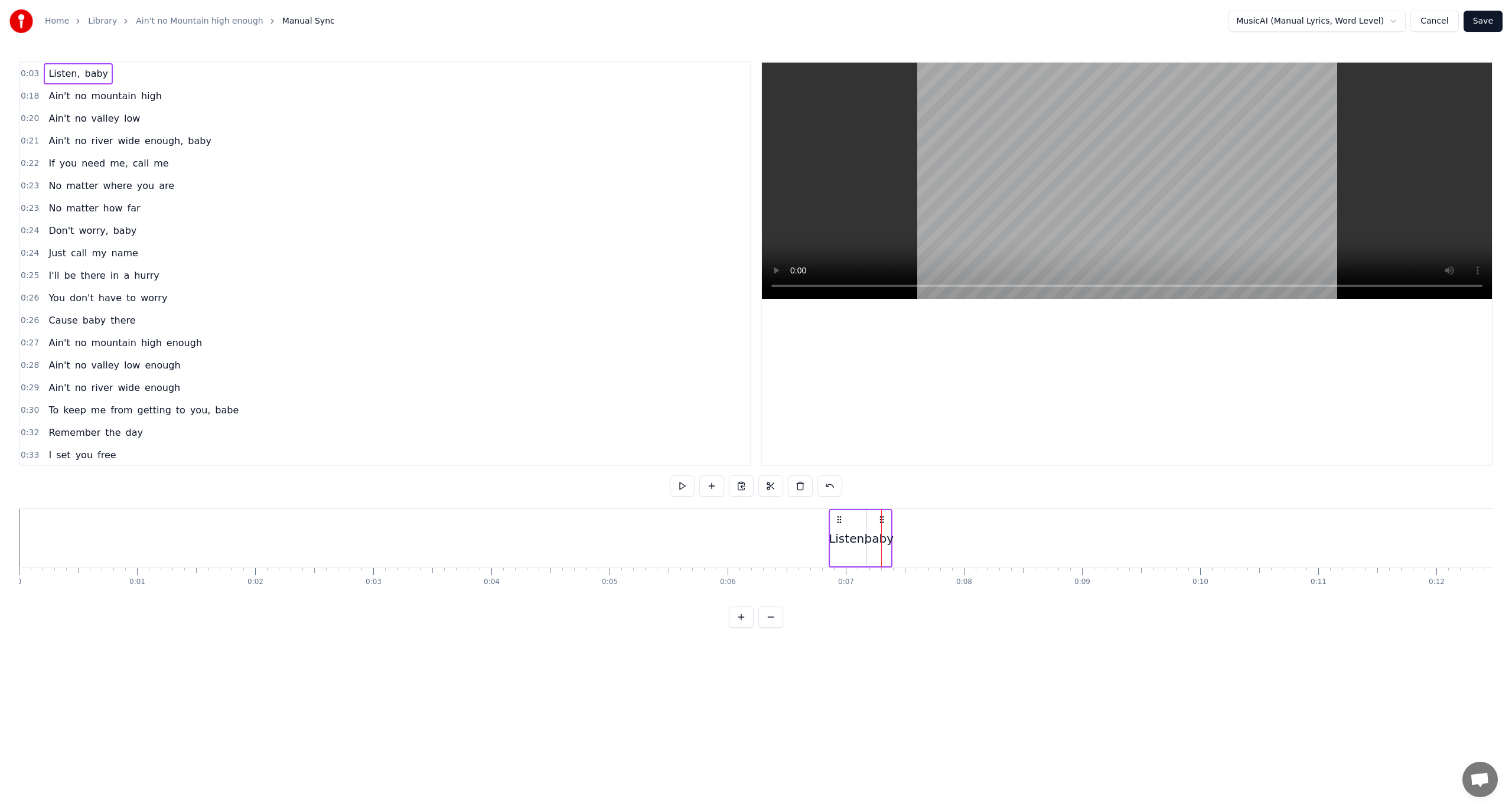
click at [837, 549] on div "Listen, baby" at bounding box center [860, 538] width 64 height 58
click at [678, 480] on button at bounding box center [682, 486] width 25 height 22
click at [1134, 19] on html "Home Library Ain't no Mountain high enough Manual Sync MusicAI (Manual Lyrics, …" at bounding box center [756, 323] width 1512 height 647
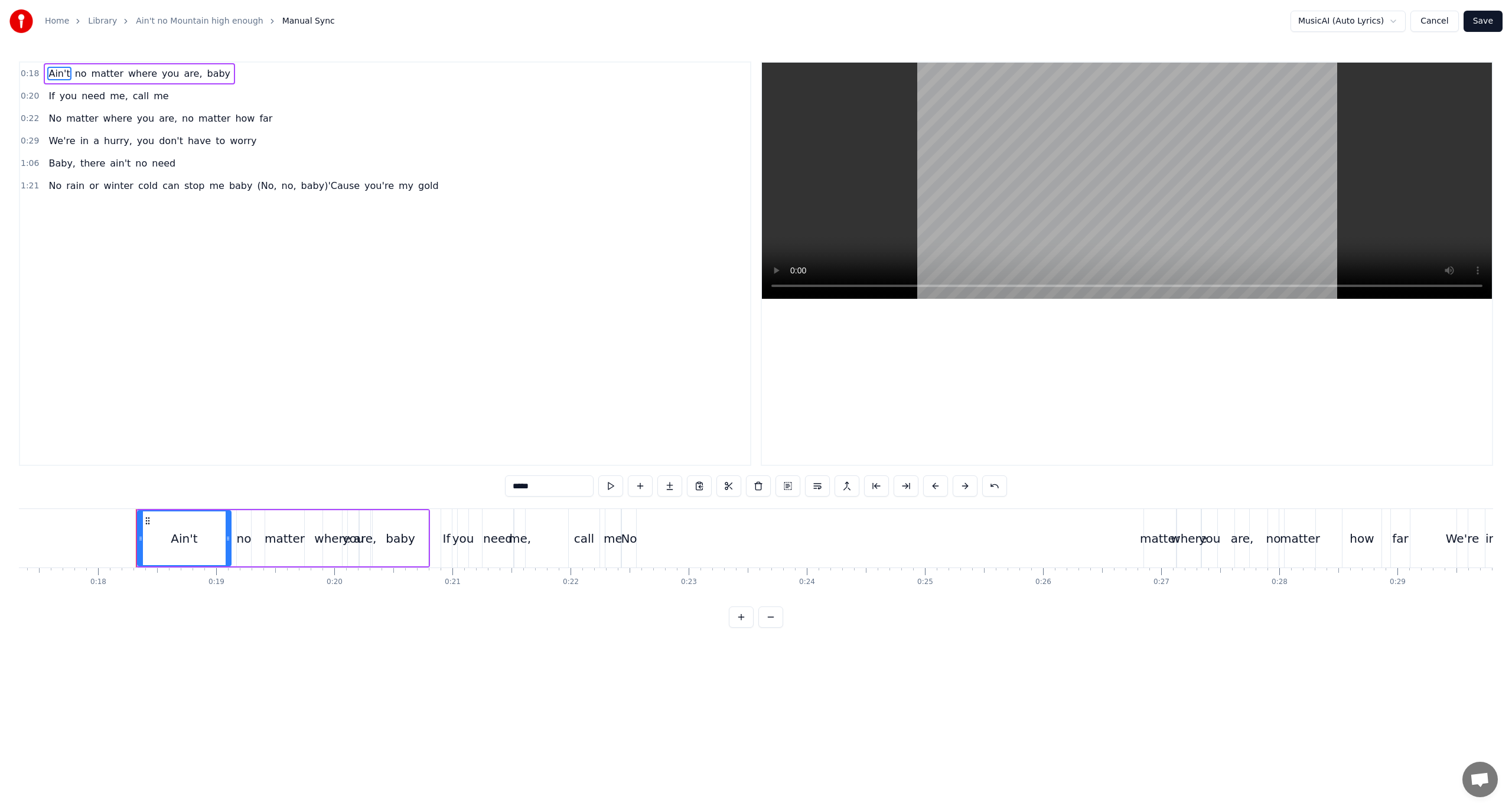
scroll to position [0, 2105]
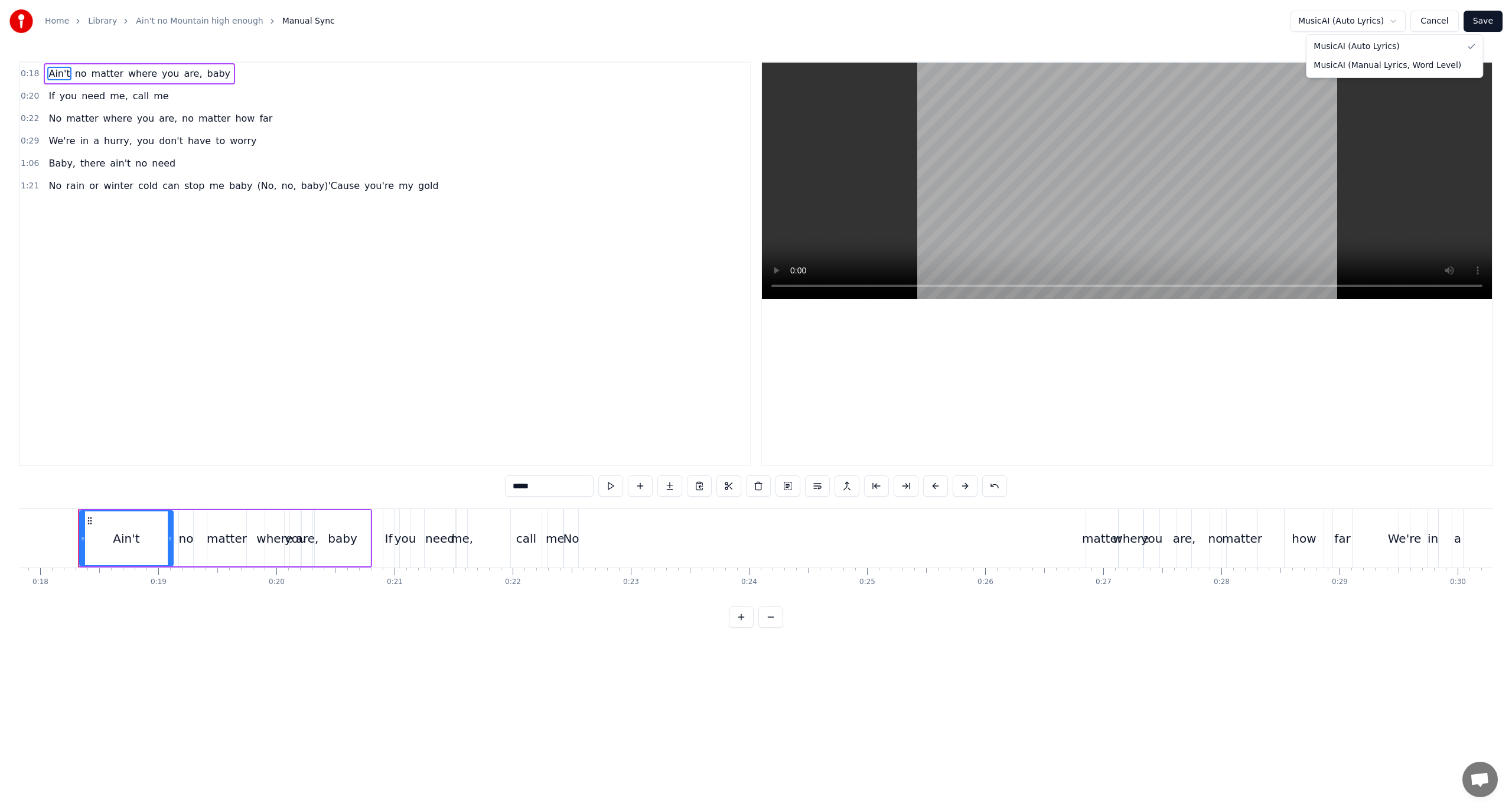
click at [1134, 20] on html "Home Library Ain't no Mountain high enough Manual Sync MusicAI (Auto Lyrics) Ca…" at bounding box center [756, 323] width 1512 height 647
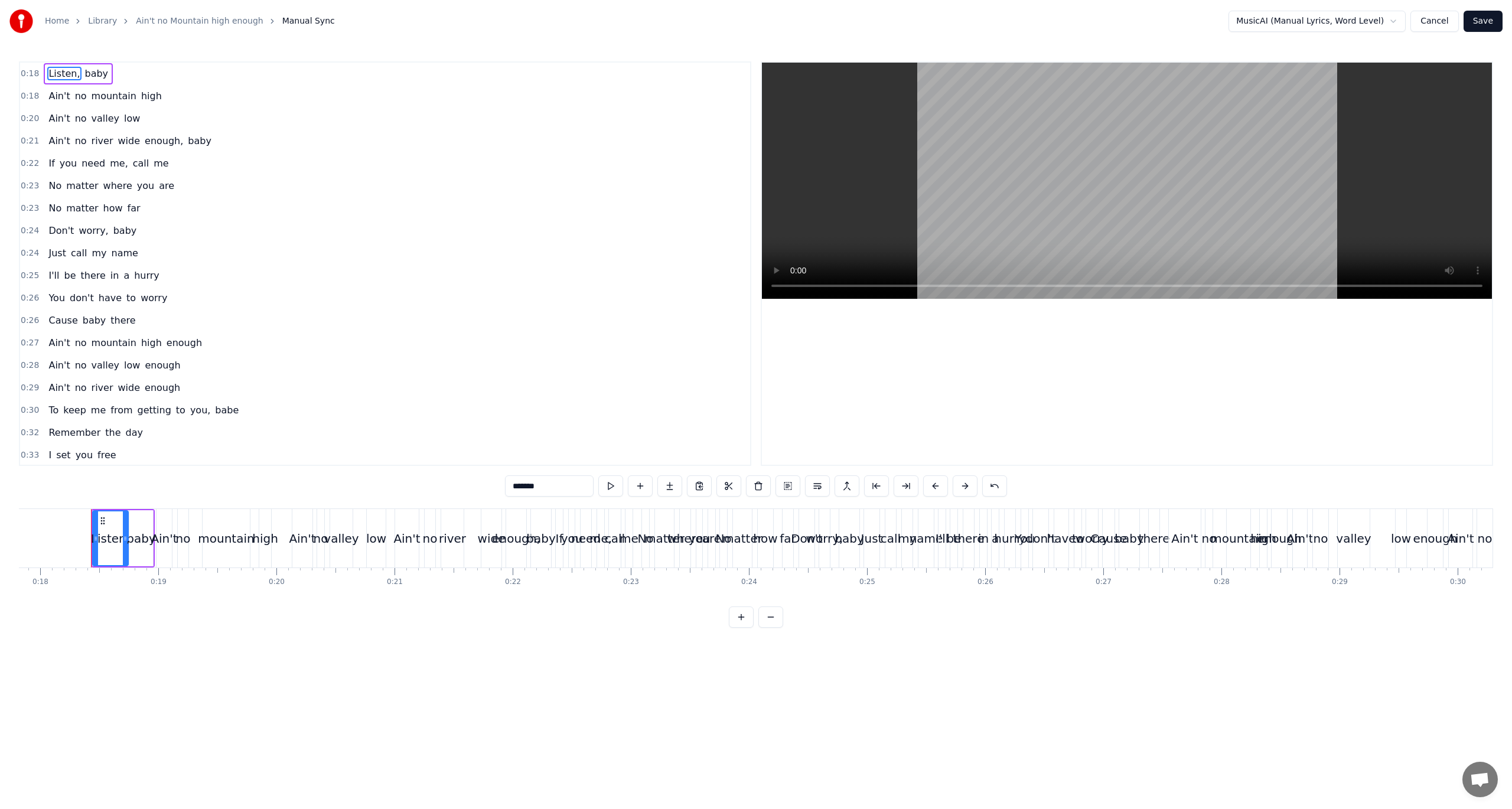
click at [1134, 19] on html "Home Library Ain't no Mountain high enough Manual Sync MusicAI (Manual Lyrics, …" at bounding box center [756, 323] width 1512 height 647
click at [1134, 16] on button "Cancel" at bounding box center [1434, 22] width 48 height 22
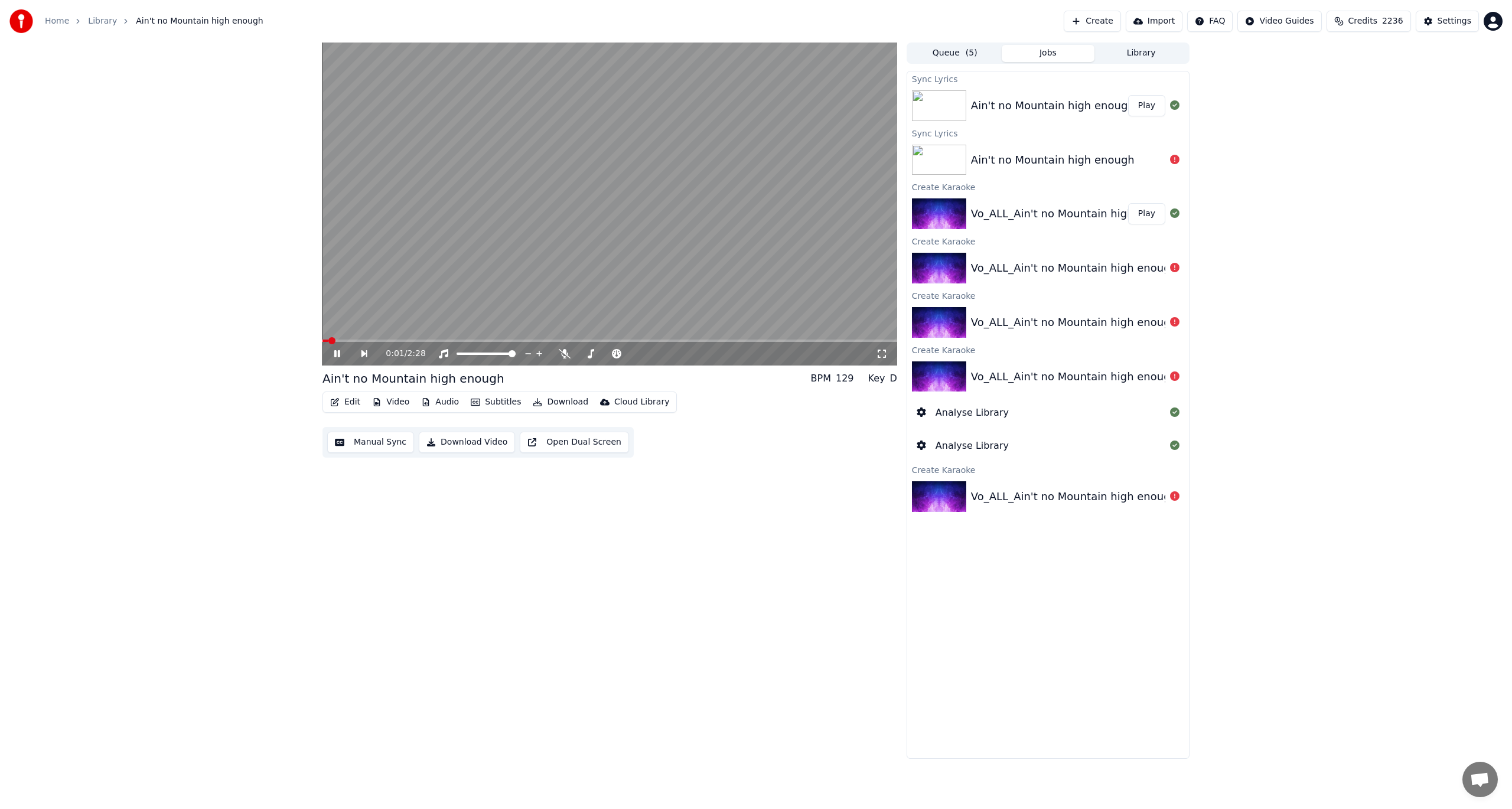
click at [347, 403] on button "Edit" at bounding box center [345, 402] width 40 height 16
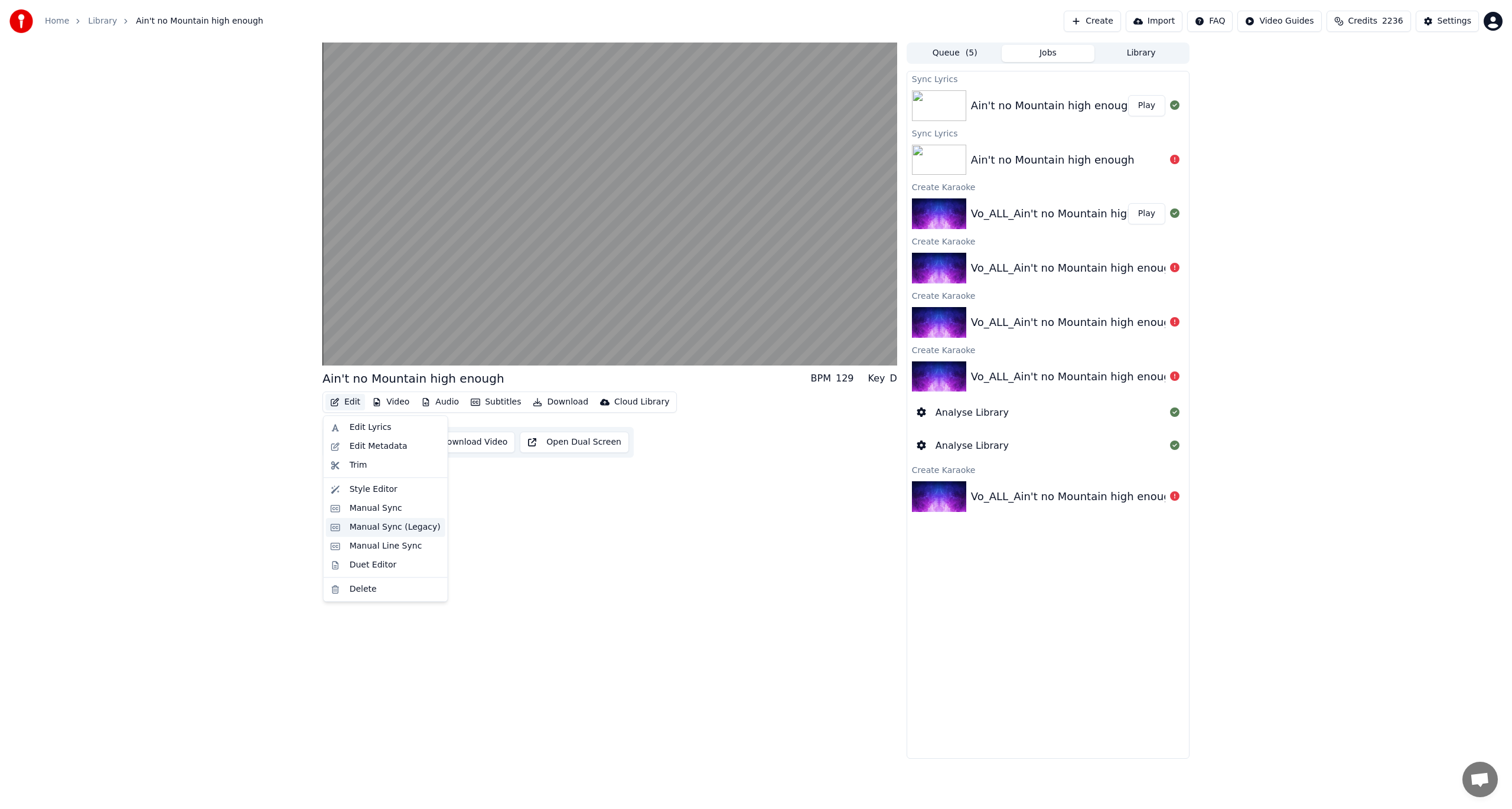
click at [349, 529] on div "Manual Sync (Legacy)" at bounding box center [395, 527] width 91 height 12
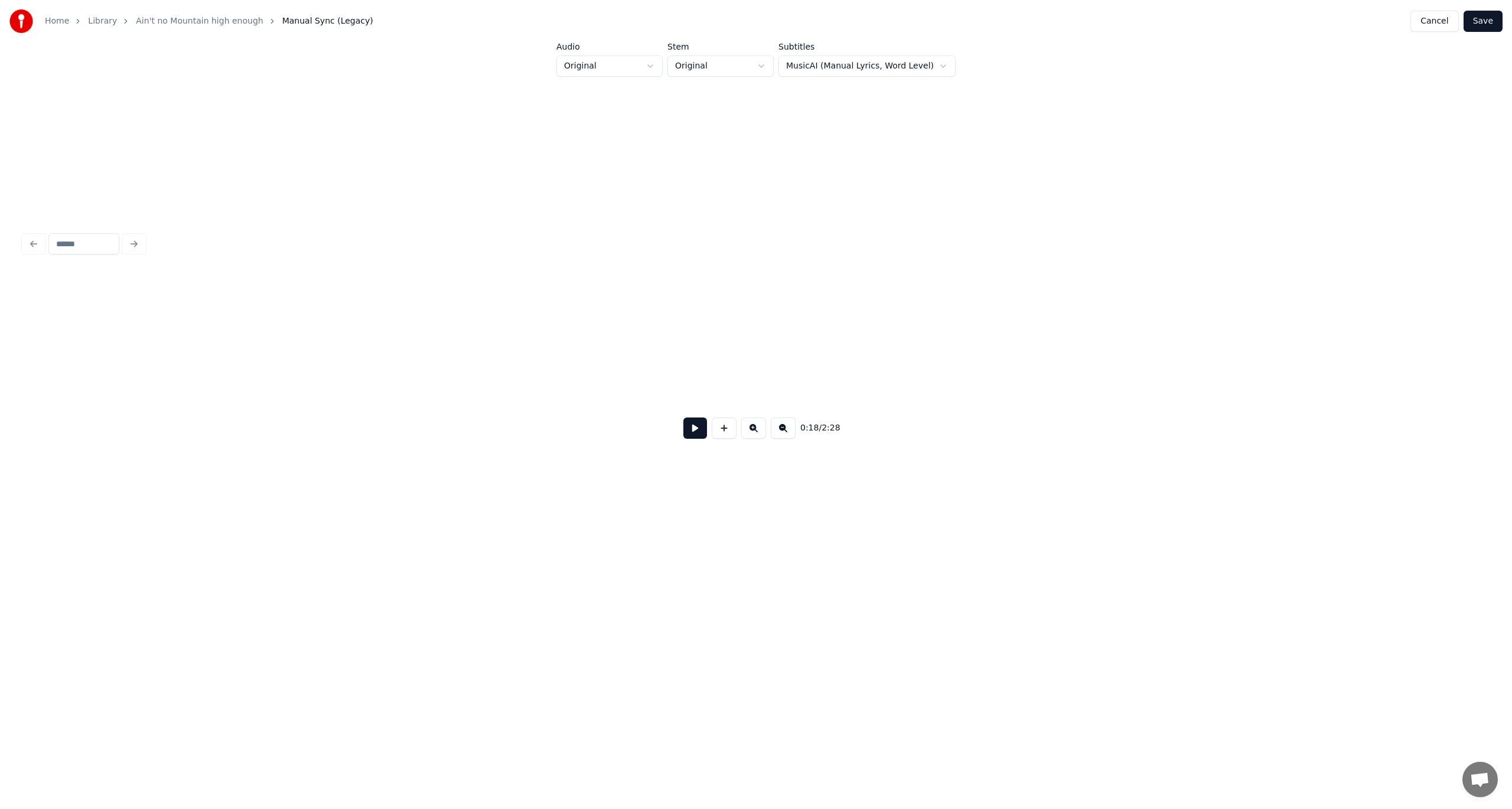
click at [1134, 21] on button "Cancel" at bounding box center [1434, 22] width 48 height 22
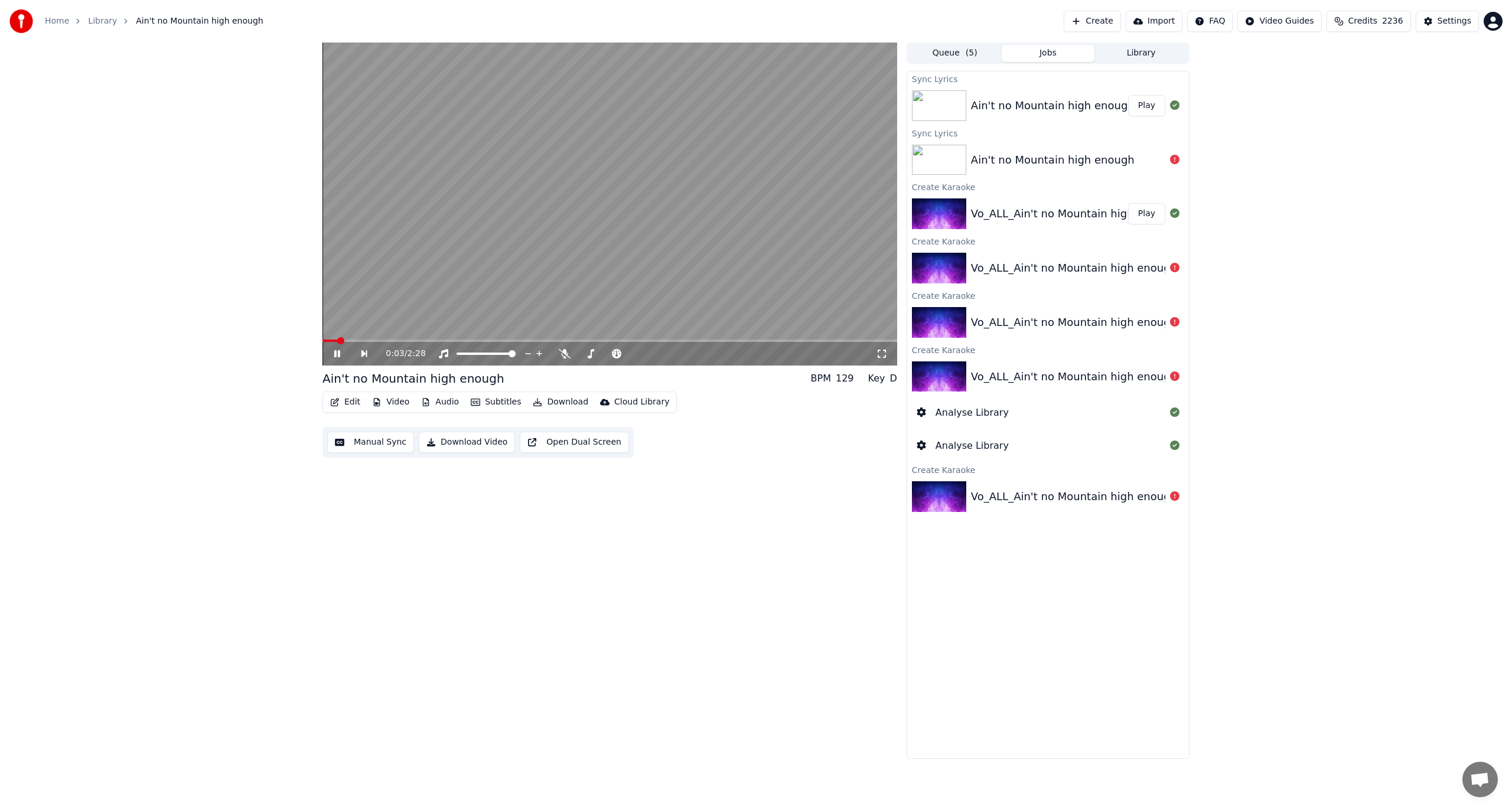
click at [341, 356] on icon at bounding box center [345, 353] width 27 height 9
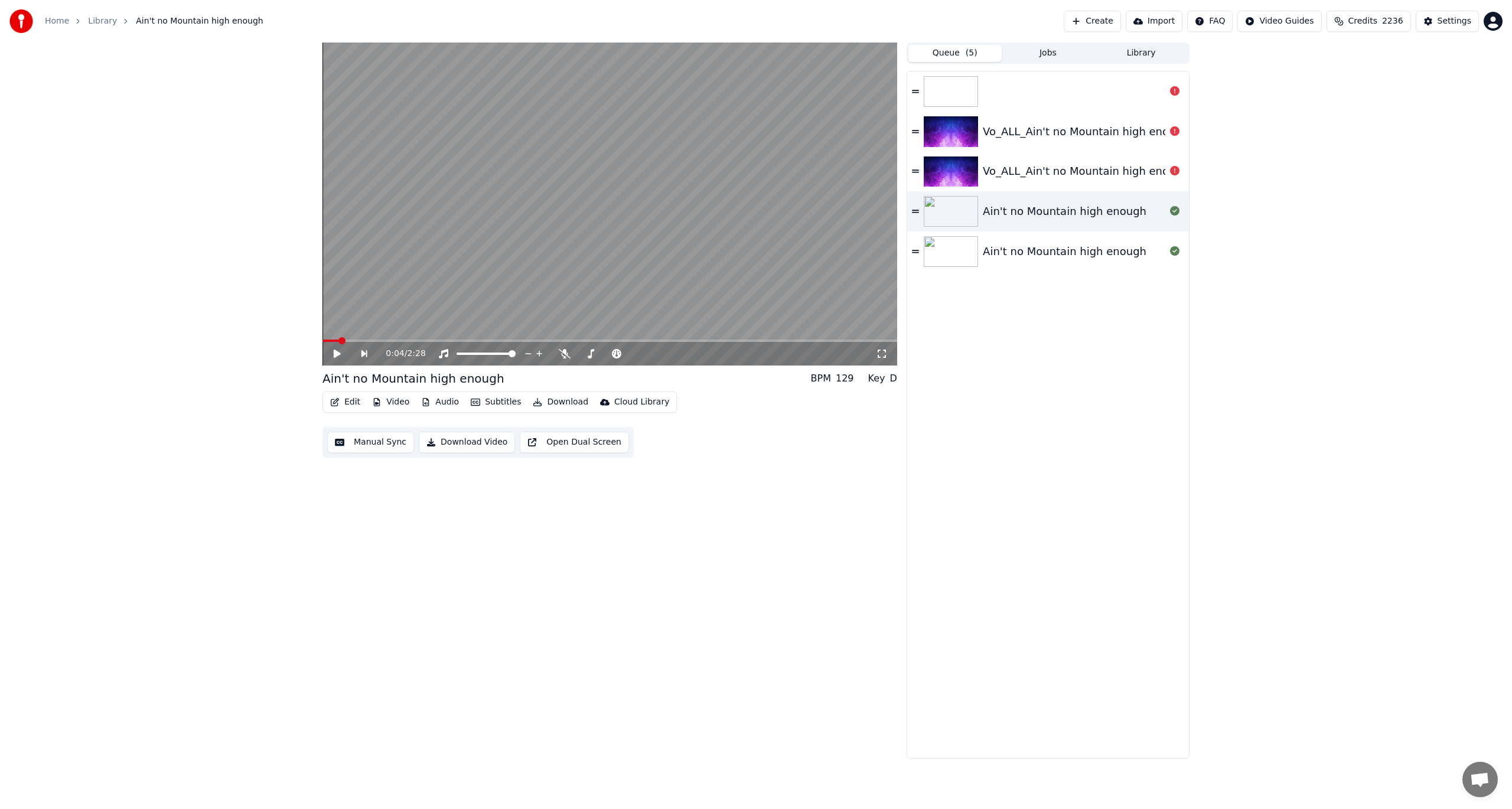
click at [923, 49] on button "Queue ( 5 )" at bounding box center [954, 53] width 93 height 17
click at [916, 89] on icon at bounding box center [915, 91] width 7 height 8
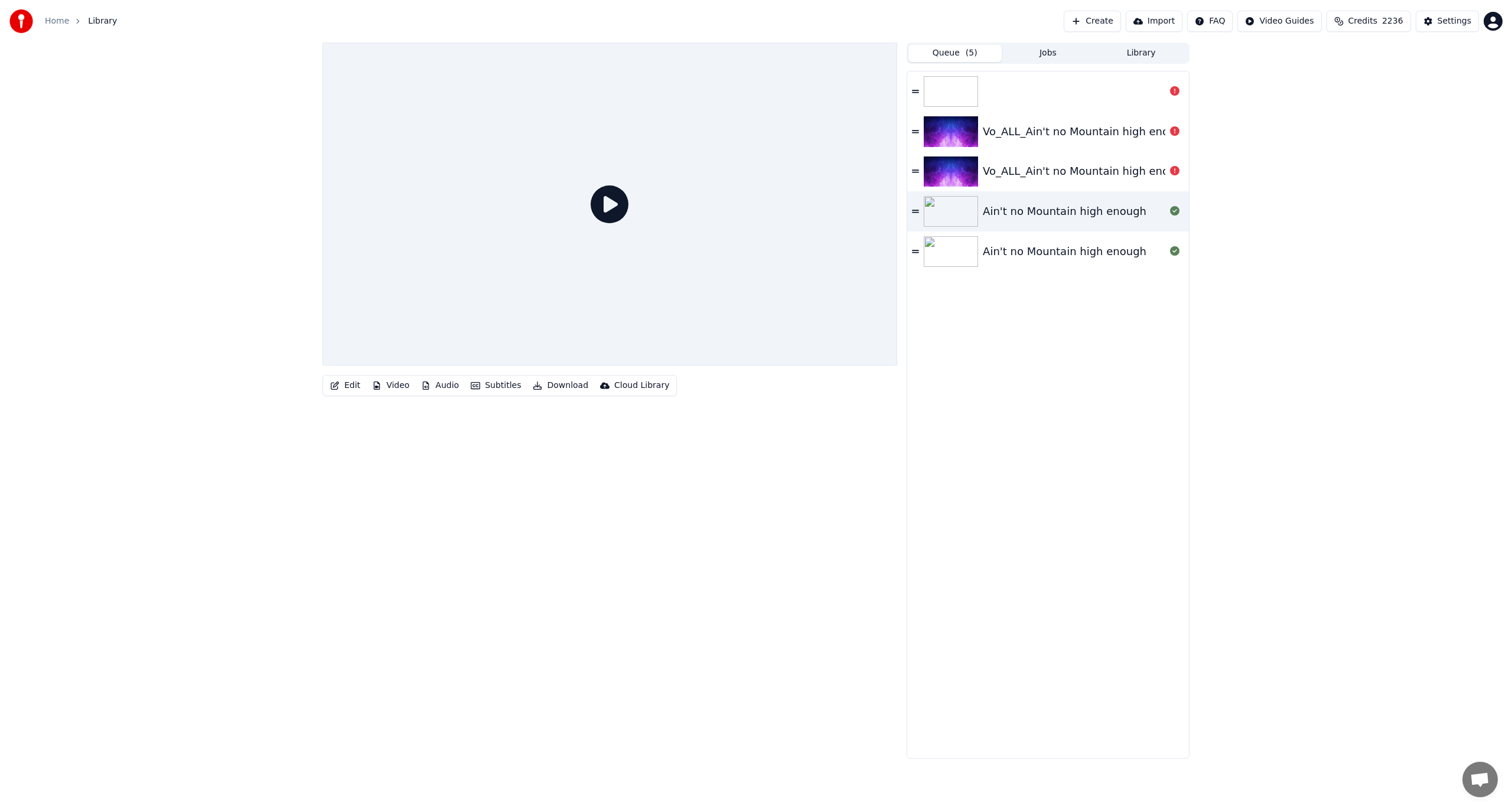
click at [916, 89] on icon at bounding box center [915, 91] width 7 height 8
click at [1101, 11] on button "Create" at bounding box center [1092, 22] width 58 height 22
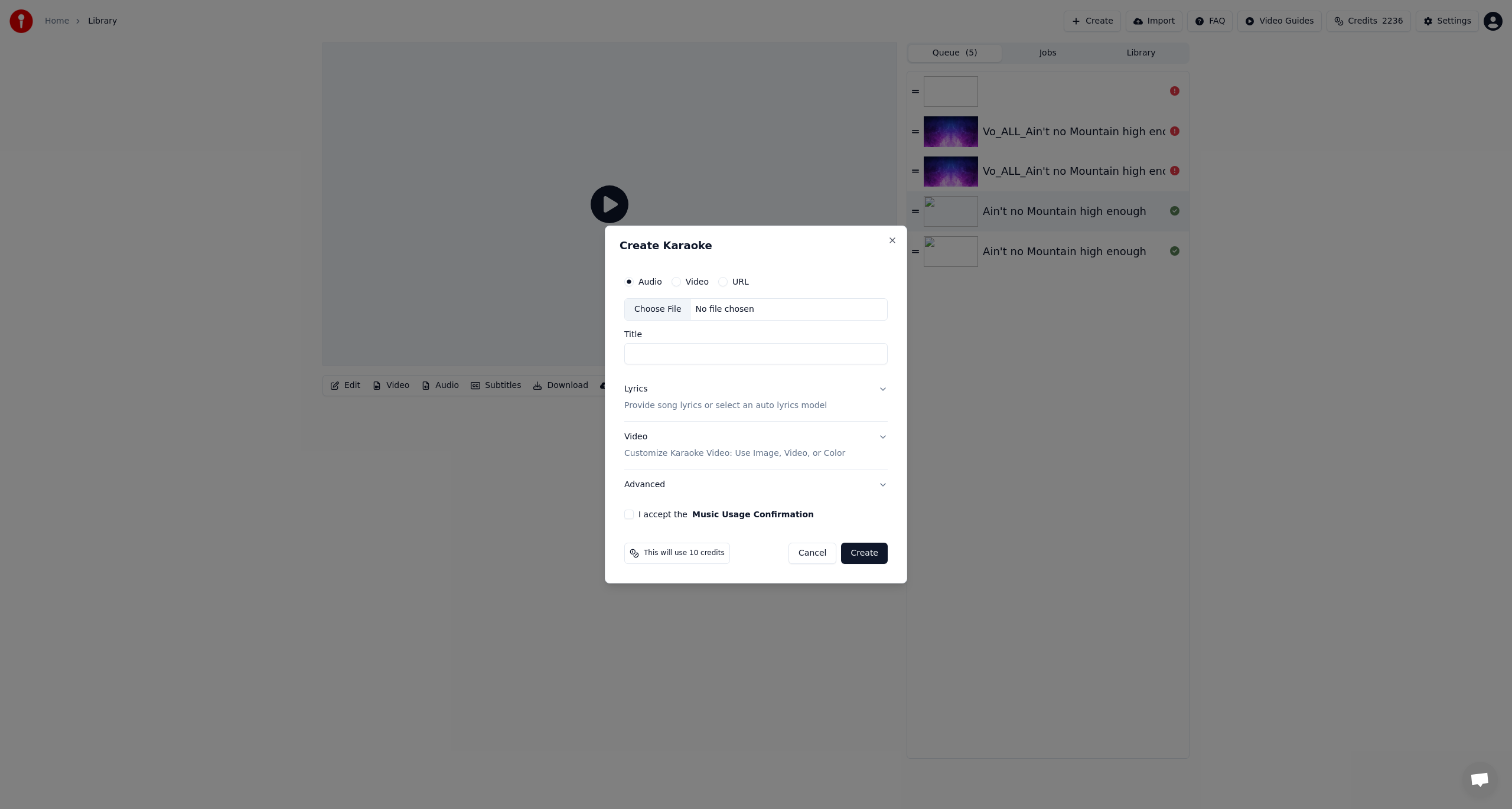
click at [647, 308] on div "Choose File" at bounding box center [658, 310] width 66 height 22
type input "**********"
click at [672, 405] on p "Provide song lyrics or select an auto lyrics model" at bounding box center [723, 406] width 203 height 12
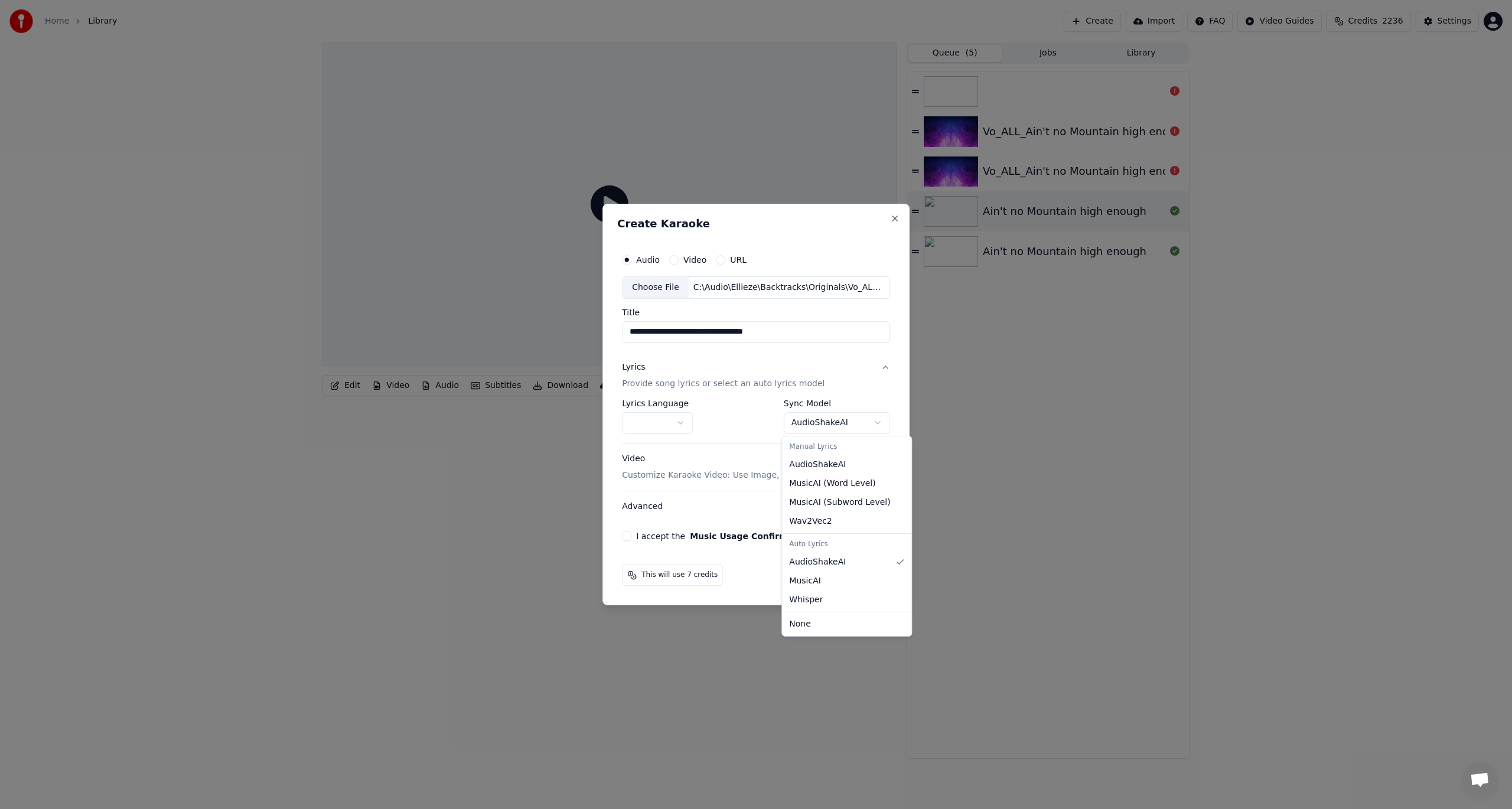
click at [794, 420] on body "**********" at bounding box center [756, 404] width 1512 height 809
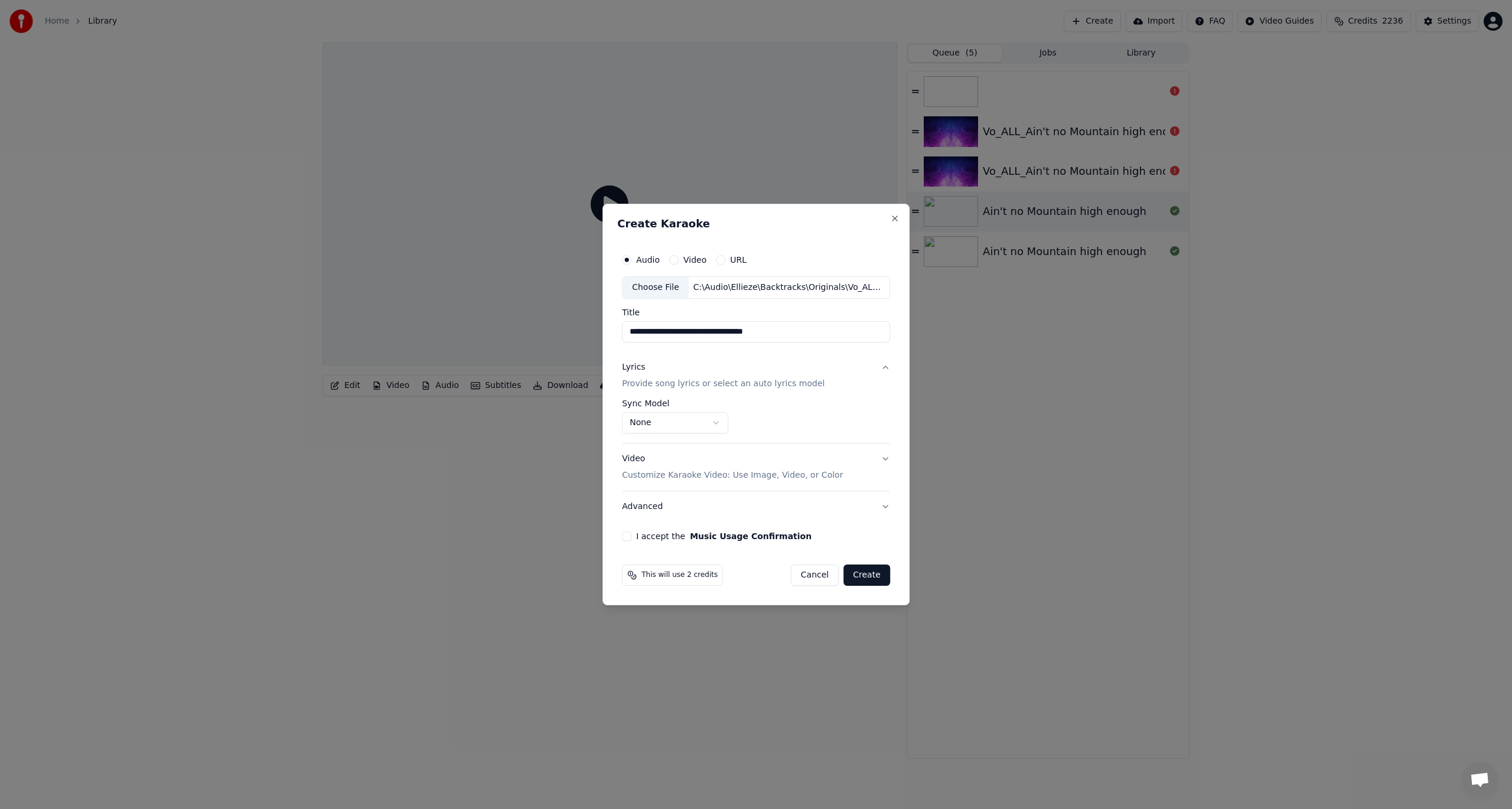
click at [660, 537] on label "I accept the Music Usage Confirmation" at bounding box center [723, 536] width 175 height 8
click at [632, 537] on button "I accept the Music Usage Confirmation" at bounding box center [627, 536] width 9 height 9
click at [863, 571] on button "Create" at bounding box center [867, 575] width 47 height 22
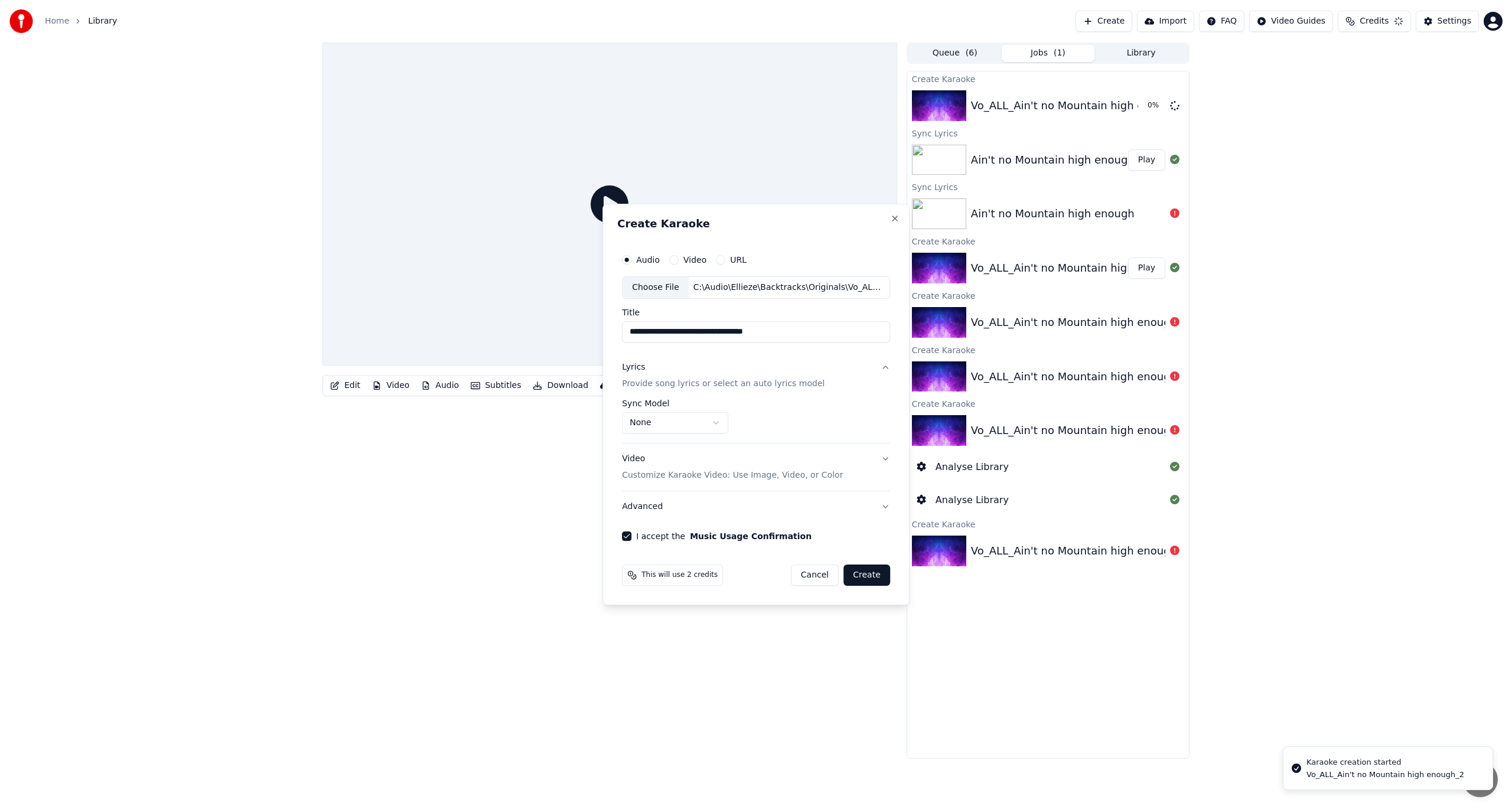
select select "**********"
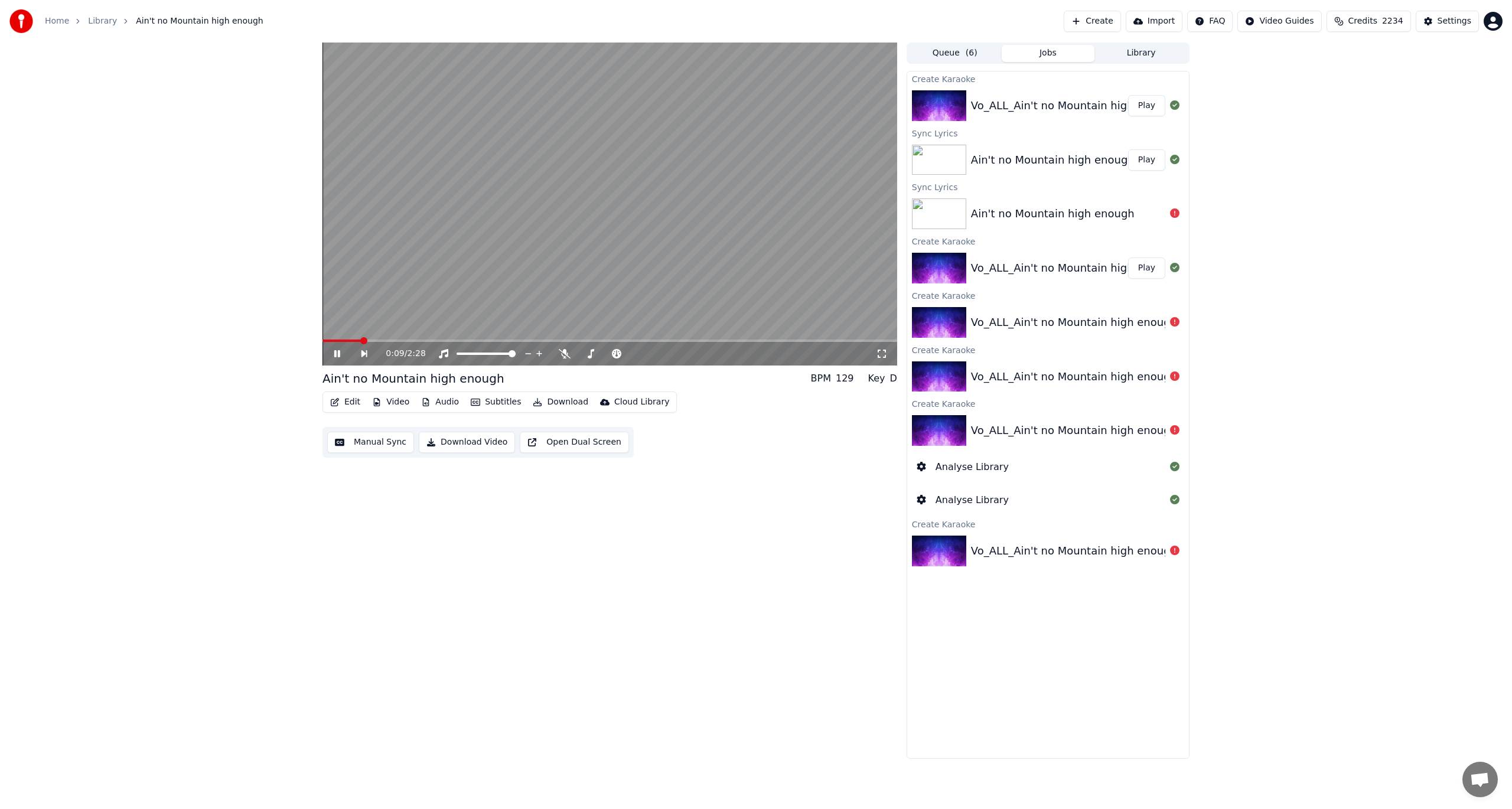
click at [341, 353] on icon at bounding box center [345, 353] width 27 height 9
click at [344, 404] on button "Edit" at bounding box center [345, 402] width 40 height 16
click at [353, 431] on div "Edit Lyrics" at bounding box center [370, 427] width 42 height 12
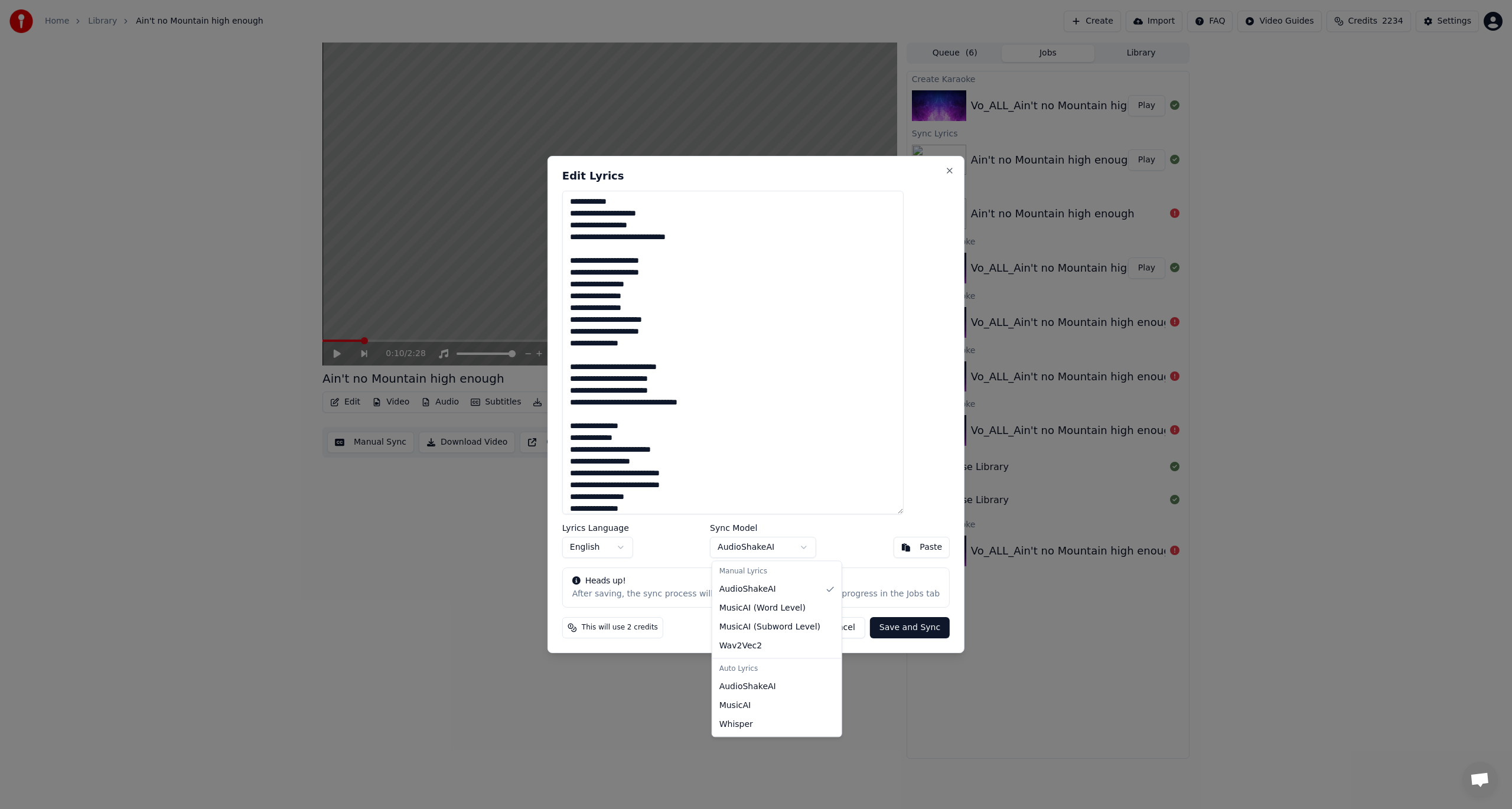
click at [738, 552] on body "Home Library Ain't no Mountain high enough Create Import FAQ Video Guides Credi…" at bounding box center [756, 404] width 1512 height 809
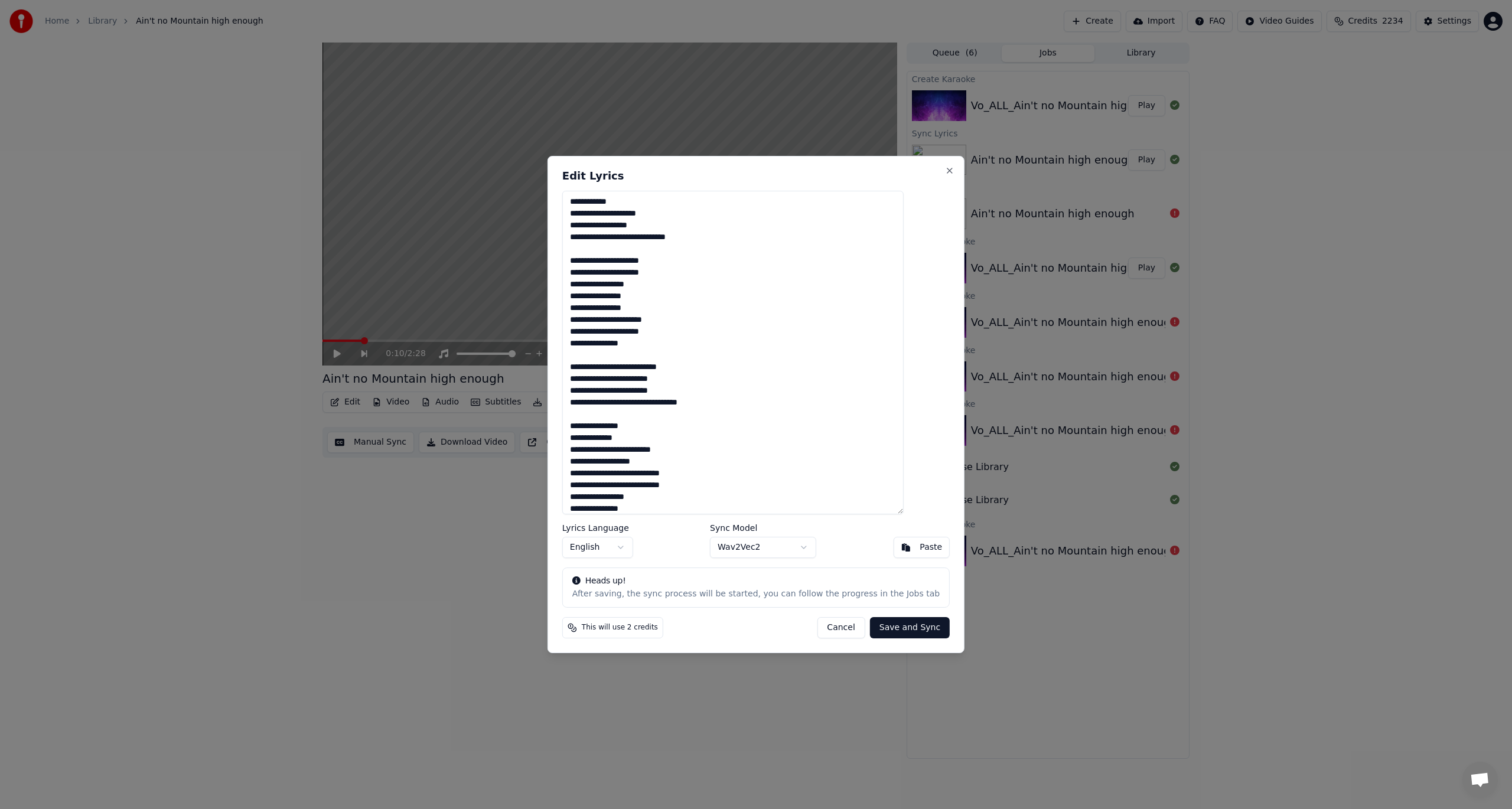
click at [870, 596] on button "Save and Sync" at bounding box center [910, 628] width 80 height 22
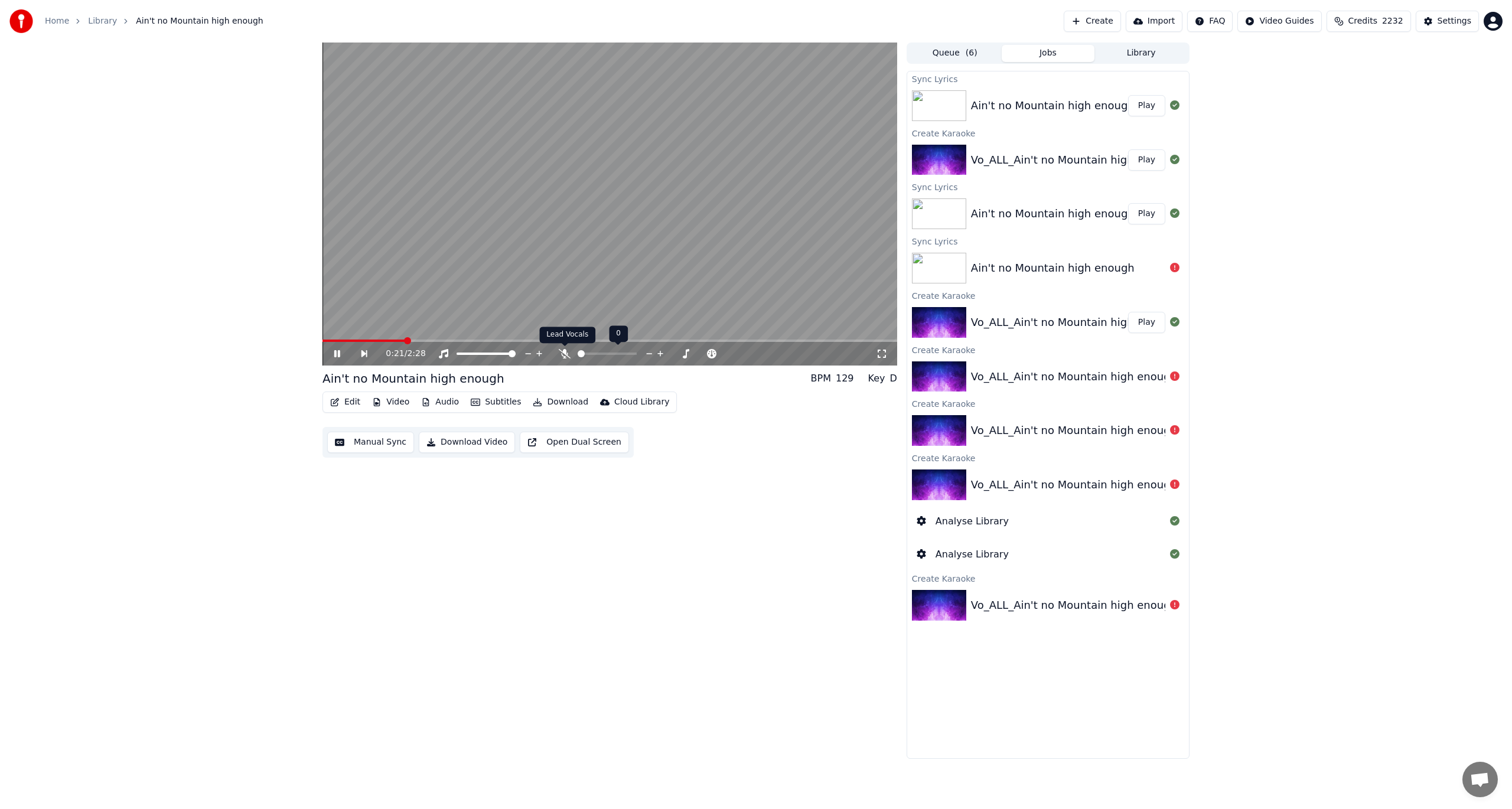
click at [565, 355] on icon at bounding box center [565, 353] width 12 height 9
click at [337, 356] on icon at bounding box center [345, 353] width 27 height 9
click at [323, 344] on span at bounding box center [326, 341] width 7 height 7
click at [339, 352] on icon at bounding box center [345, 353] width 27 height 9
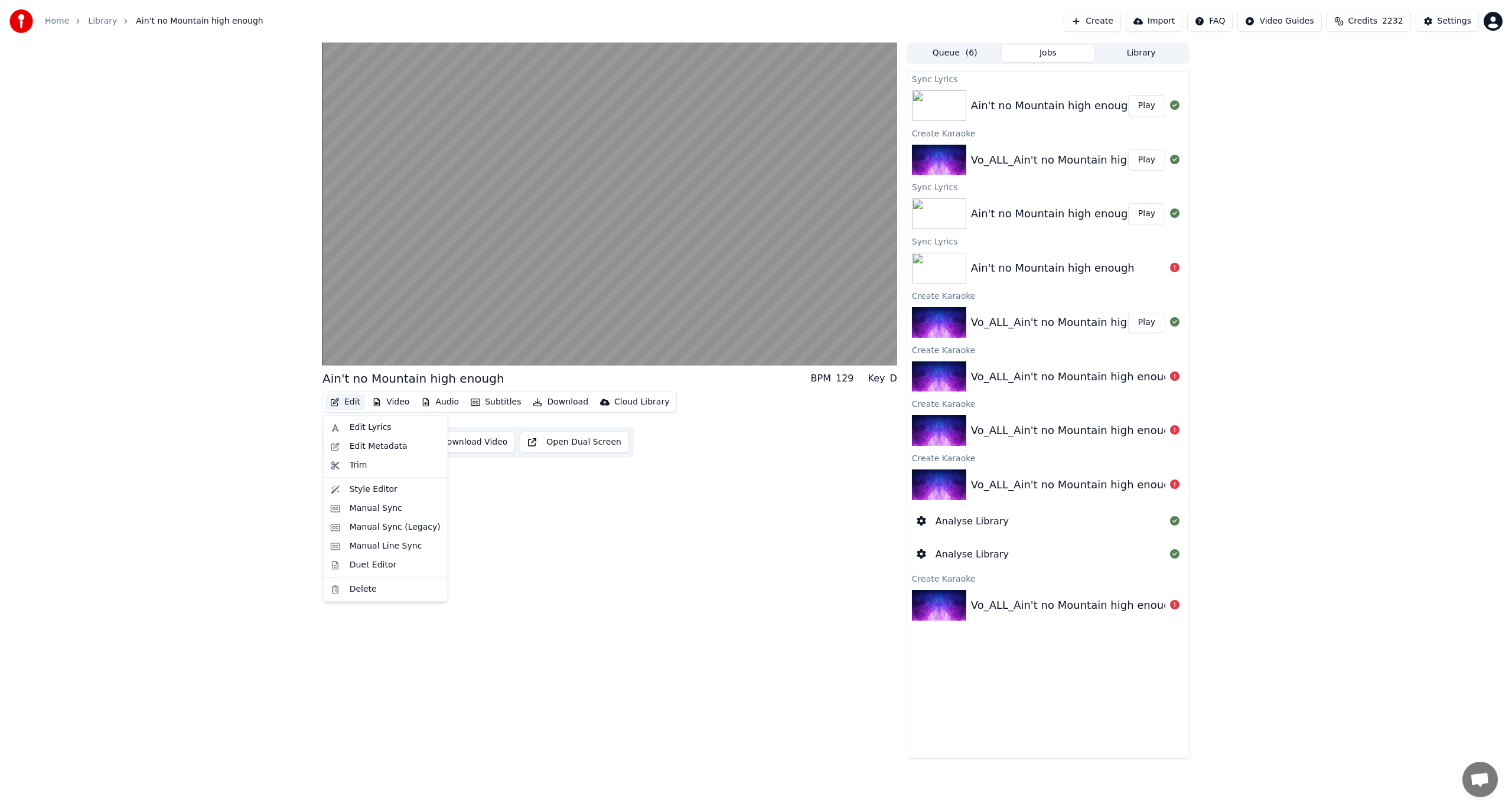
click at [347, 404] on button "Edit" at bounding box center [345, 402] width 40 height 16
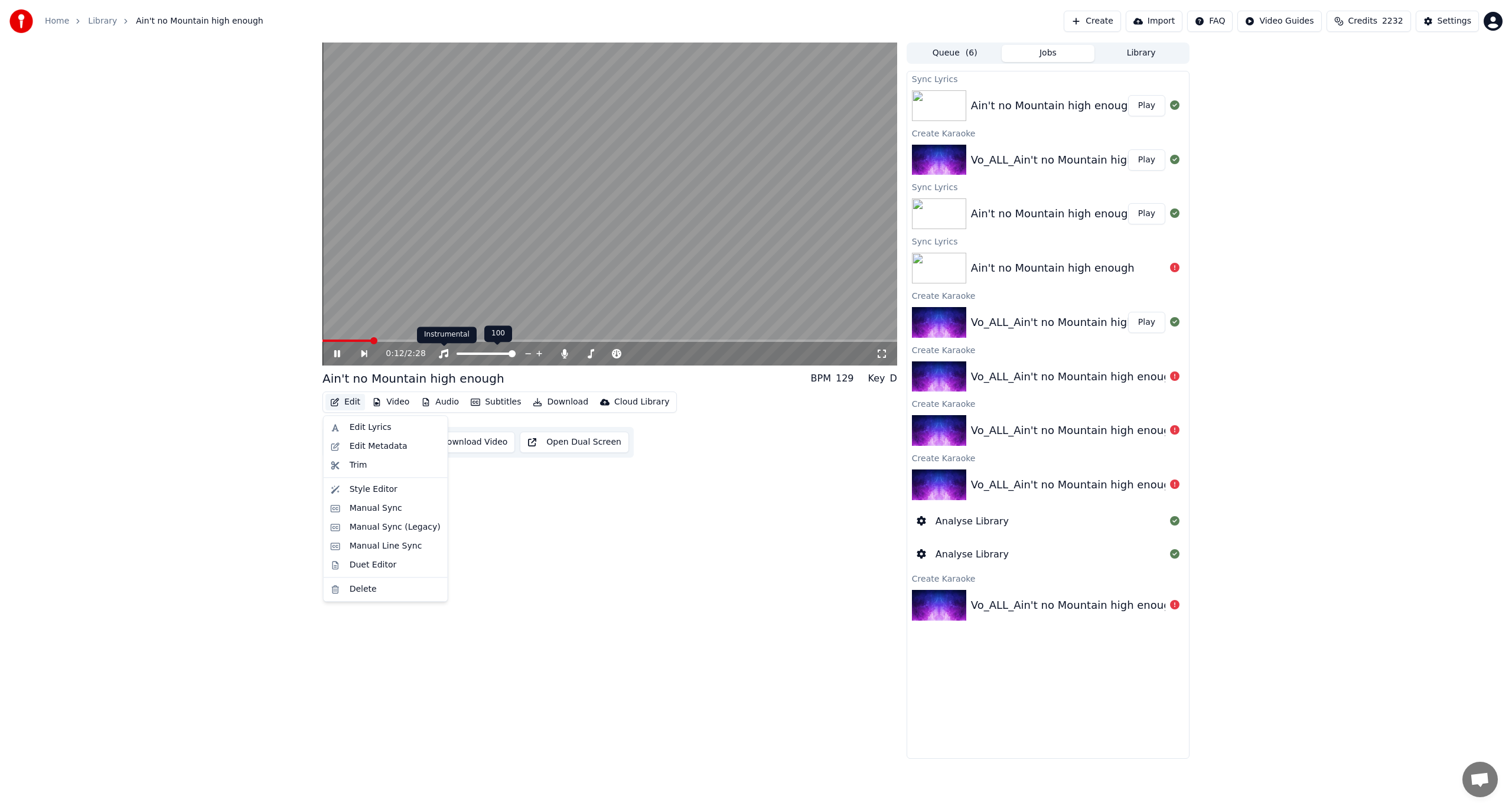
click at [423, 319] on video at bounding box center [610, 204] width 575 height 323
click at [341, 399] on button "Edit" at bounding box center [345, 402] width 40 height 16
click at [358, 509] on div "Manual Sync" at bounding box center [375, 508] width 53 height 12
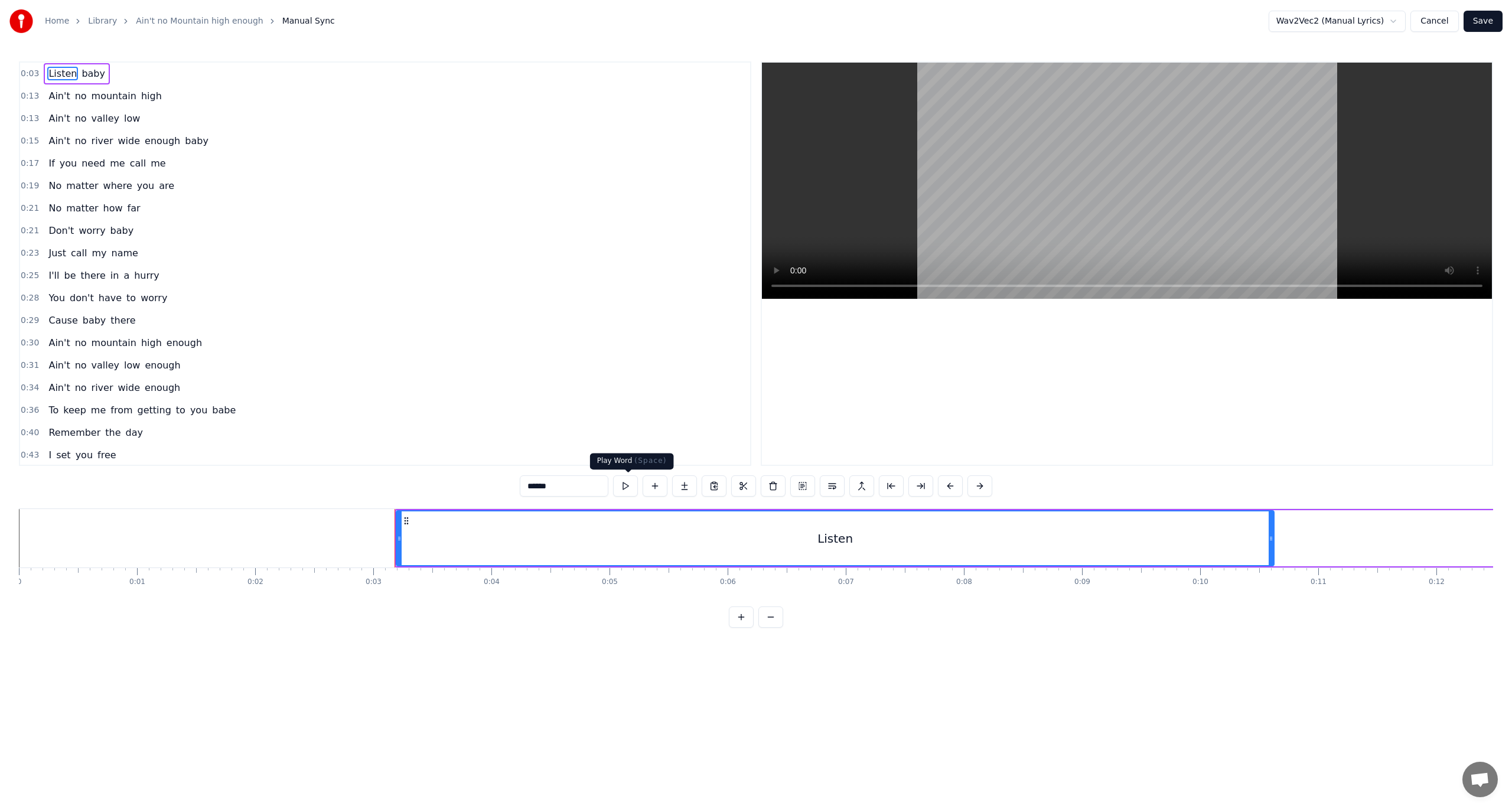
click at [626, 487] on button at bounding box center [625, 486] width 25 height 22
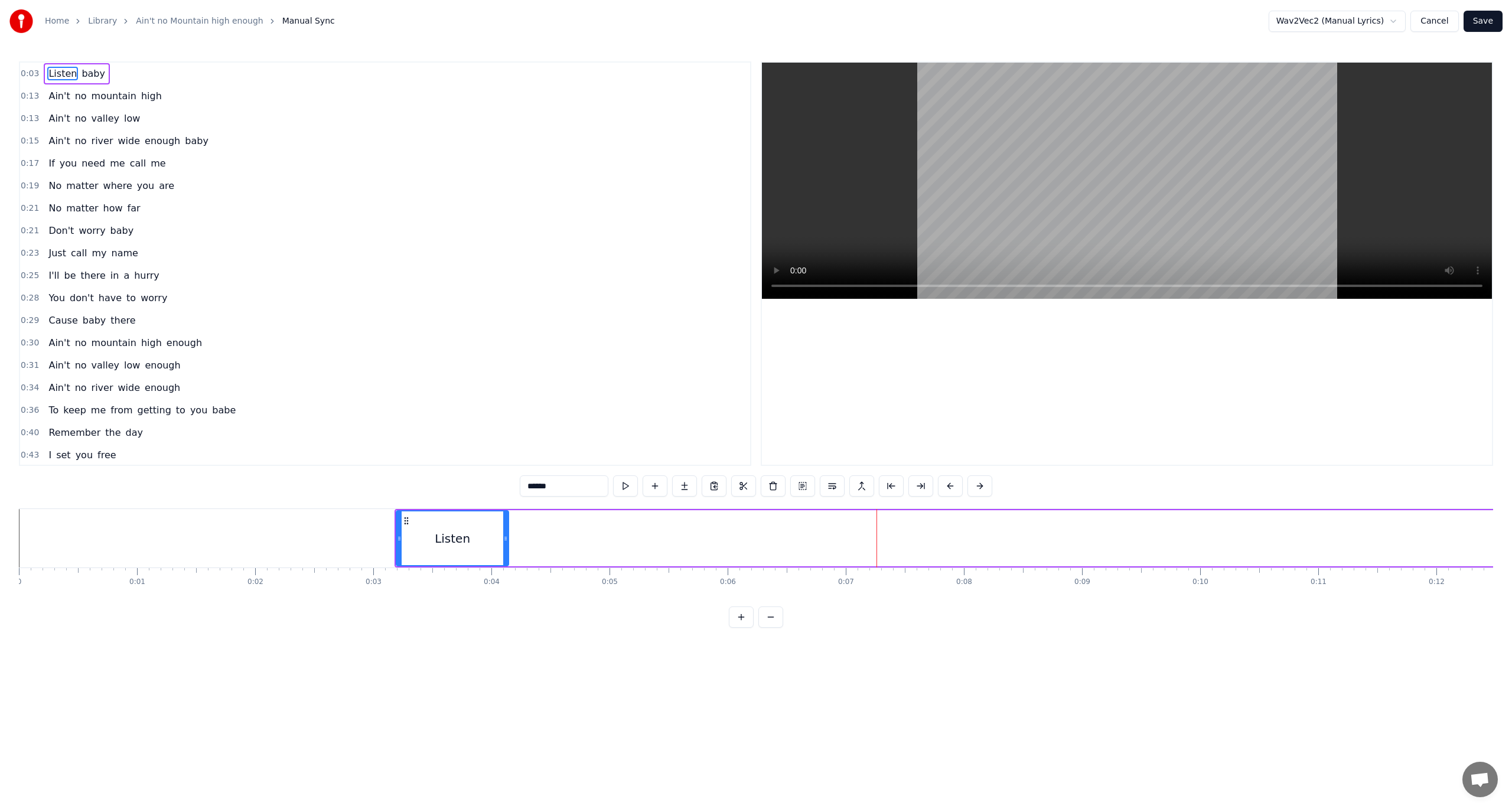
drag, startPoint x: 1271, startPoint y: 536, endPoint x: 506, endPoint y: 534, distance: 765.0
click at [506, 534] on icon at bounding box center [505, 539] width 4 height 9
drag, startPoint x: 465, startPoint y: 520, endPoint x: 797, endPoint y: 566, distance: 335.2
click at [797, 566] on div "Listen baby" at bounding box center [992, 538] width 1196 height 58
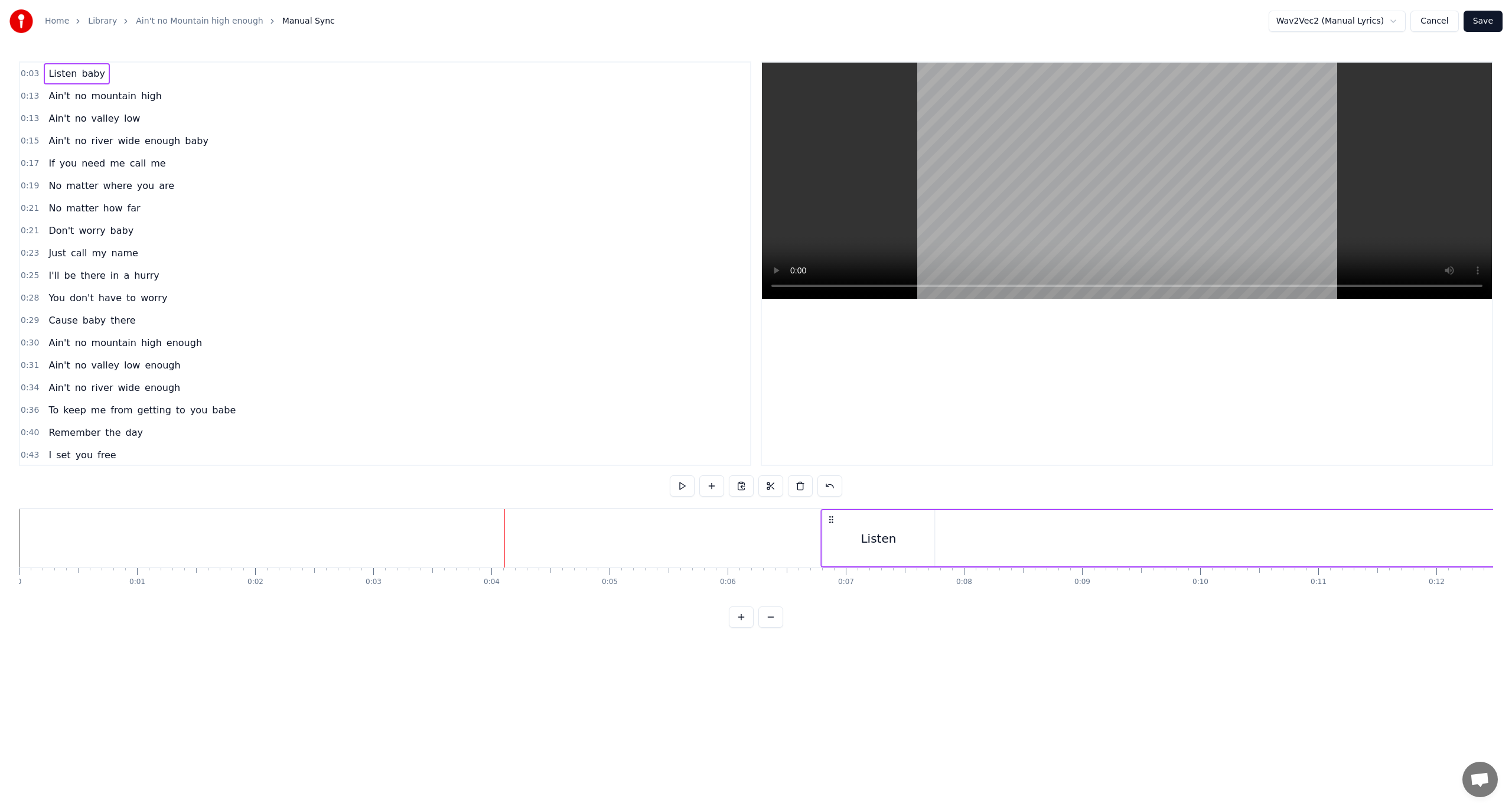
drag, startPoint x: 405, startPoint y: 520, endPoint x: 831, endPoint y: 559, distance: 427.8
click at [831, 559] on div "Listen baby" at bounding box center [1418, 538] width 1196 height 58
drag, startPoint x: 404, startPoint y: 518, endPoint x: 842, endPoint y: 552, distance: 439.3
click at [842, 552] on div "Listen baby" at bounding box center [1430, 538] width 1196 height 58
click at [677, 484] on button at bounding box center [682, 486] width 25 height 22
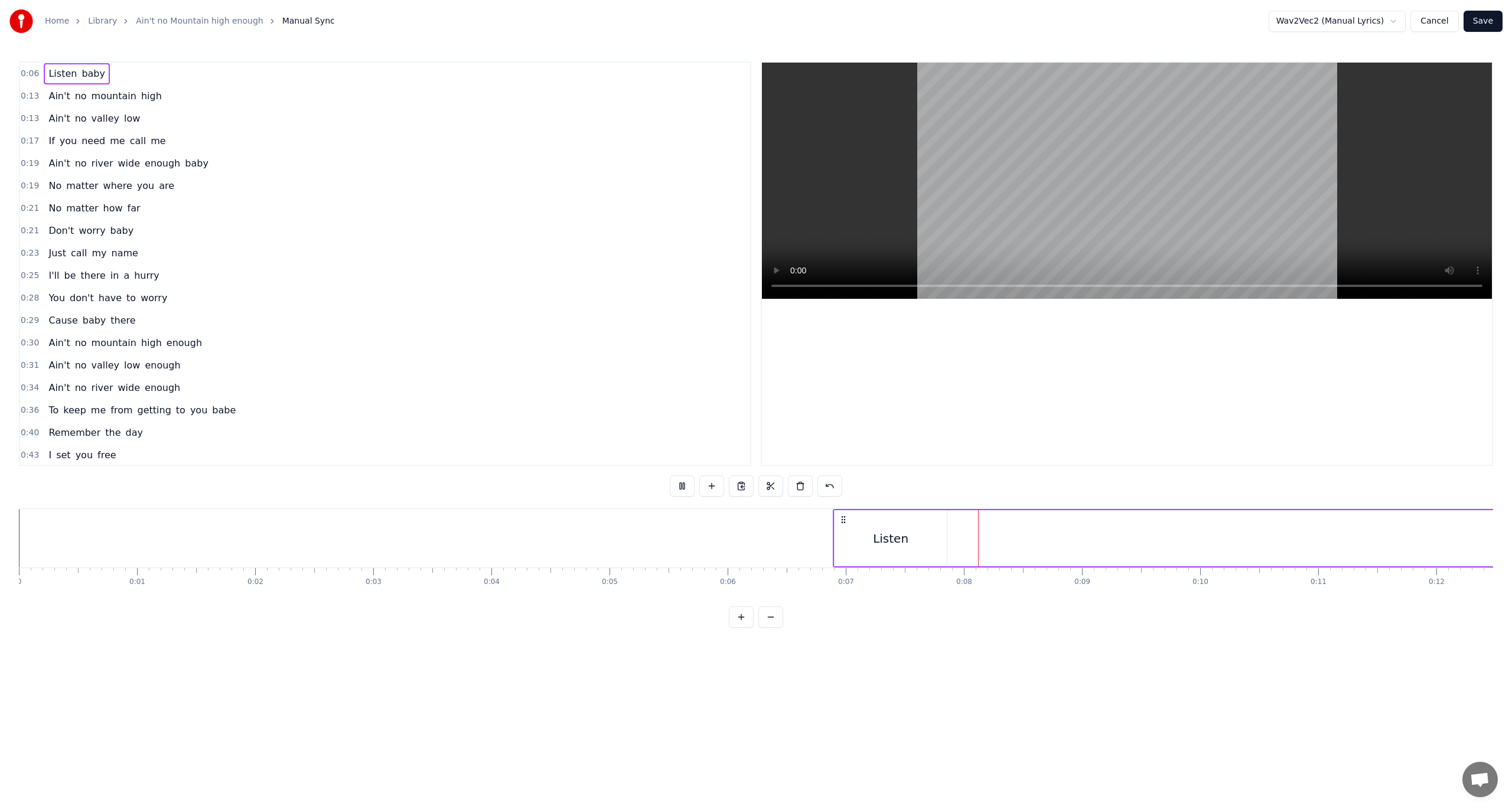
click at [676, 482] on button at bounding box center [682, 486] width 25 height 22
click at [63, 71] on span "Listen" at bounding box center [63, 73] width 31 height 13
click at [614, 486] on button at bounding box center [610, 486] width 25 height 22
drag, startPoint x: 942, startPoint y: 530, endPoint x: 919, endPoint y: 533, distance: 23.2
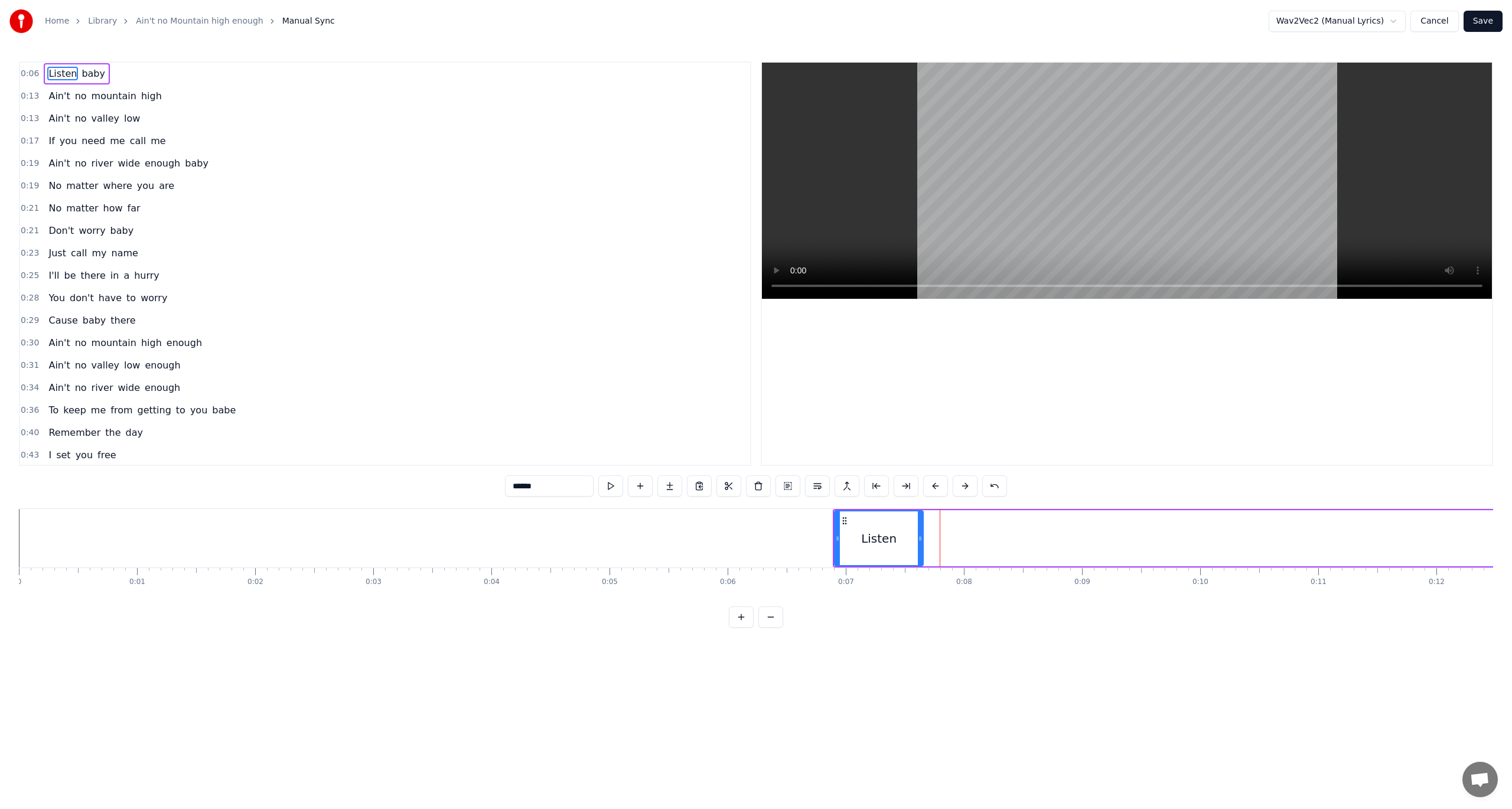
click at [919, 533] on div at bounding box center [920, 538] width 4 height 54
click at [614, 485] on button at bounding box center [610, 486] width 25 height 22
click at [613, 484] on button at bounding box center [610, 486] width 25 height 22
drag, startPoint x: 920, startPoint y: 535, endPoint x: 902, endPoint y: 537, distance: 18.1
click at [902, 537] on icon at bounding box center [902, 539] width 4 height 9
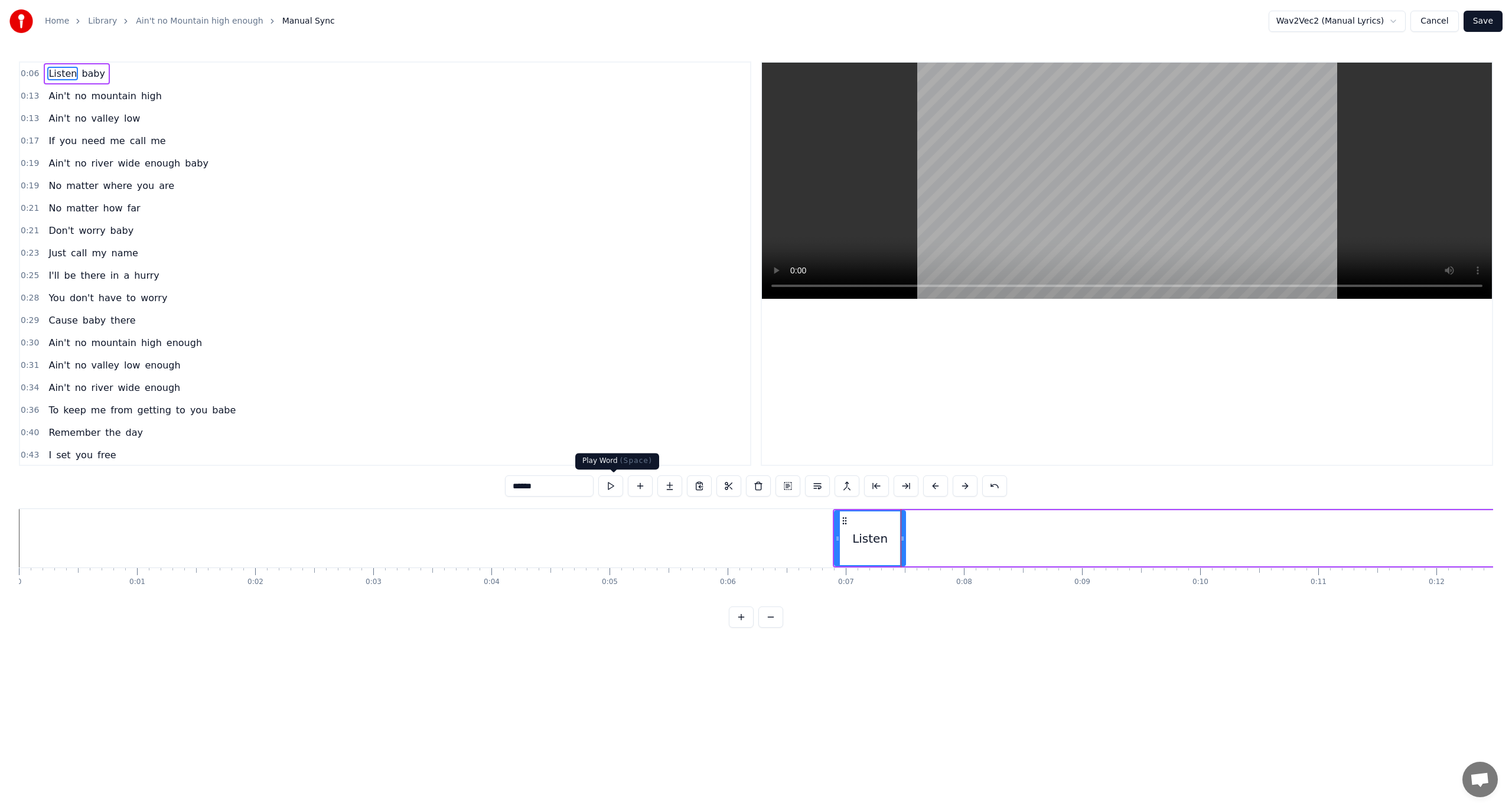
click at [615, 482] on button at bounding box center [610, 486] width 25 height 22
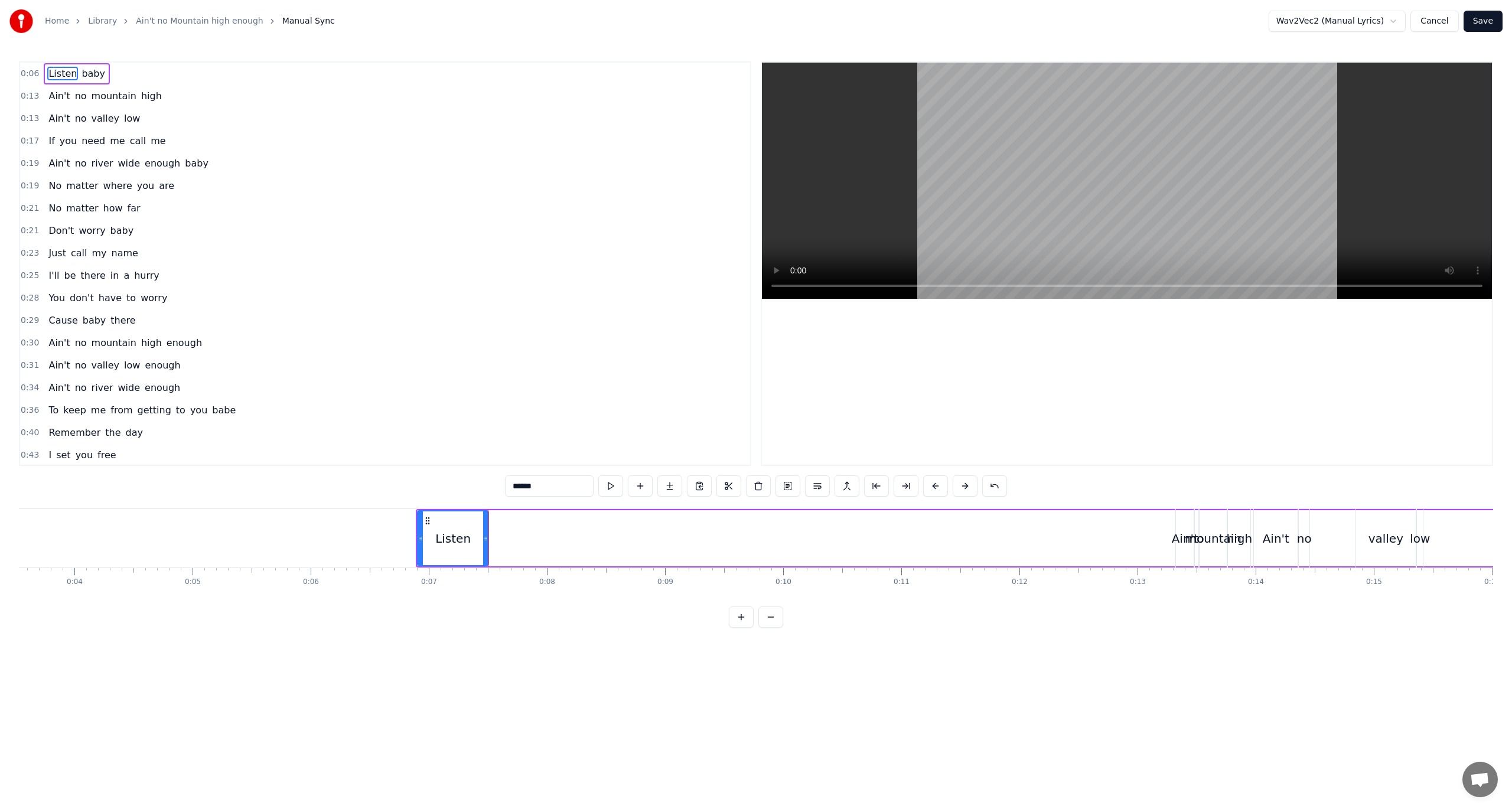
scroll to position [0, 611]
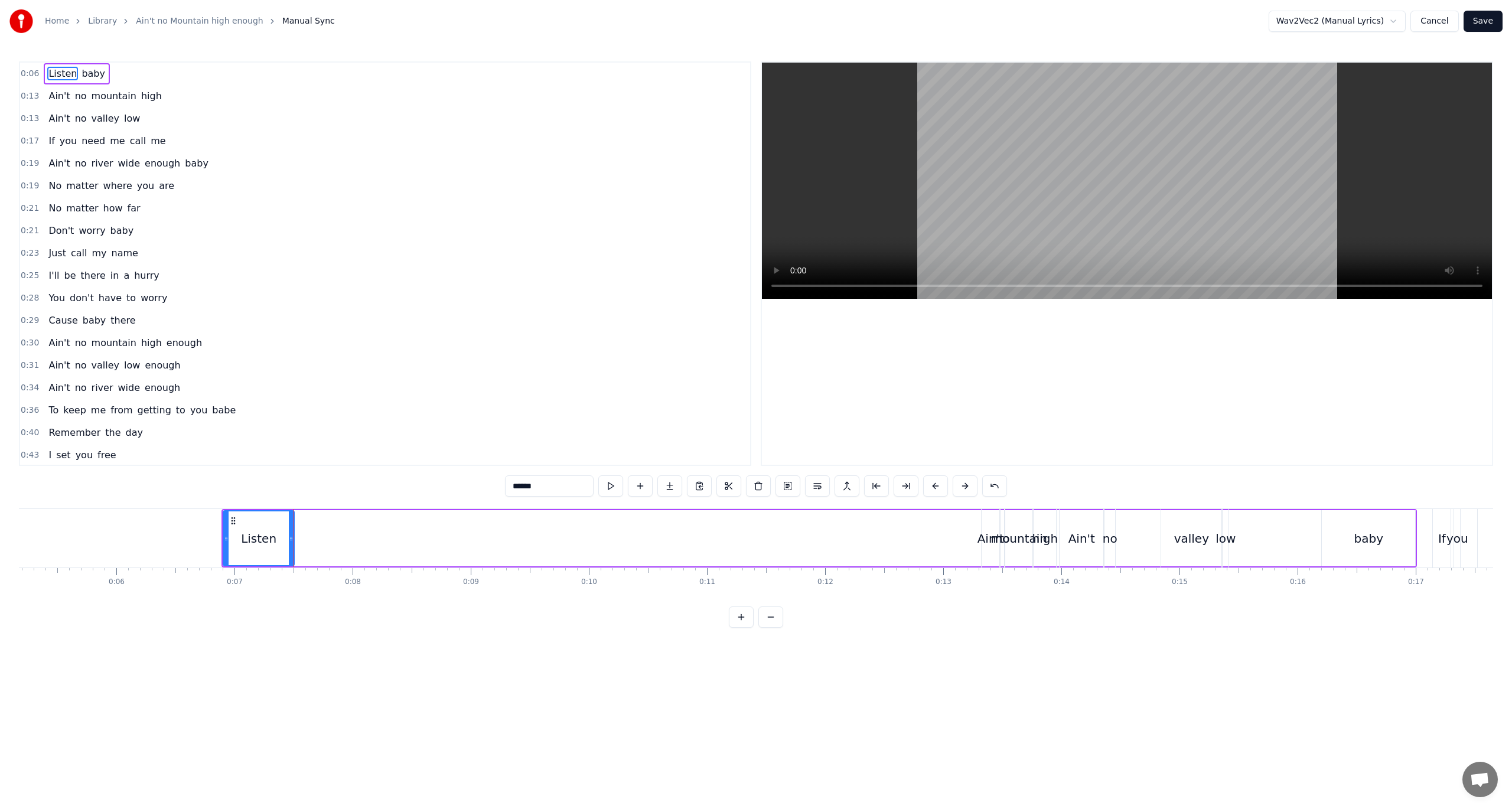
click at [473, 562] on div "Listen baby" at bounding box center [819, 538] width 1196 height 58
drag, startPoint x: 1376, startPoint y: 527, endPoint x: 1358, endPoint y: 543, distance: 24.1
click at [1134, 543] on div "baby" at bounding box center [1368, 538] width 93 height 56
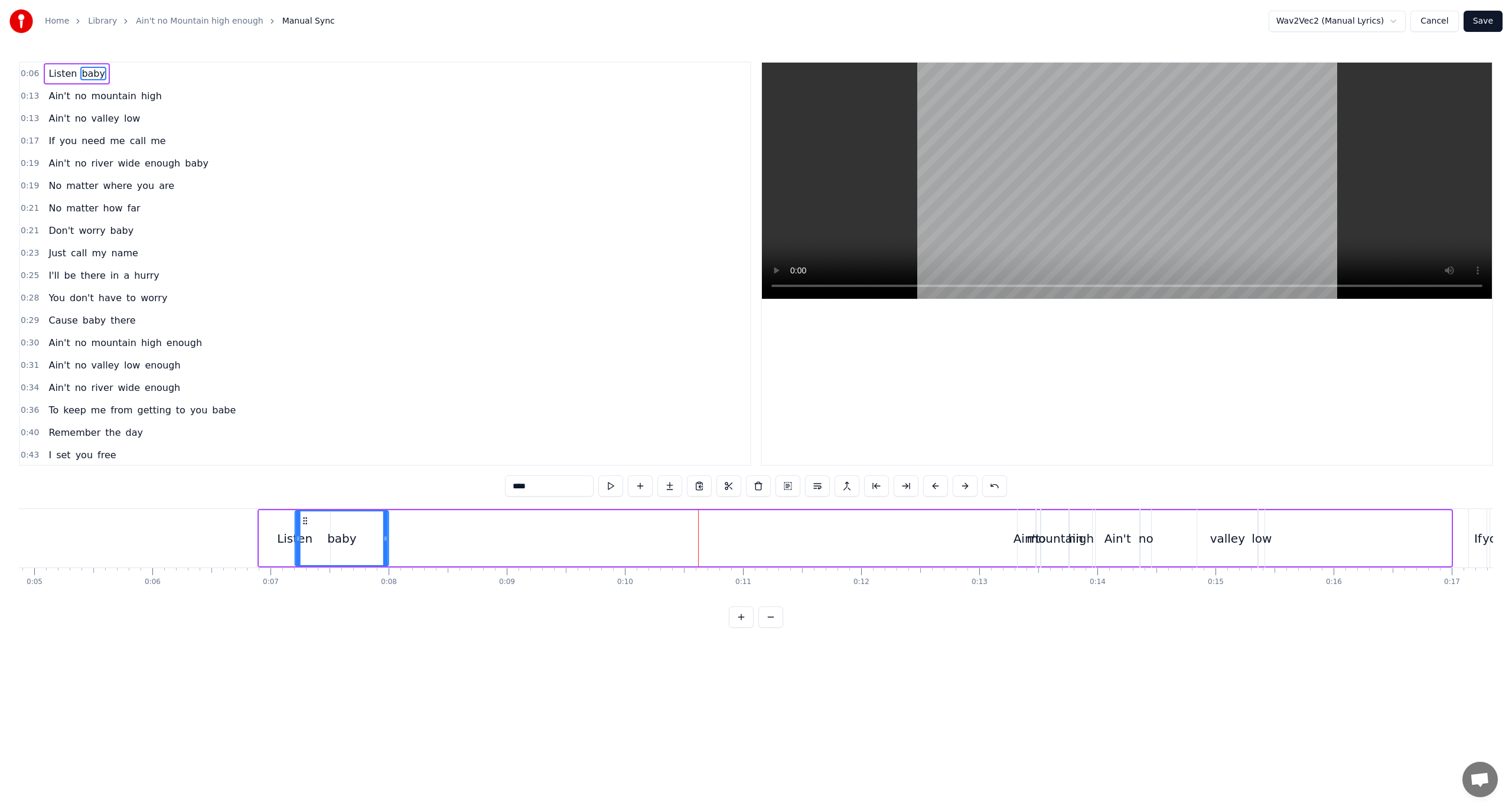
scroll to position [0, 575]
drag, startPoint x: 1329, startPoint y: 520, endPoint x: 337, endPoint y: 555, distance: 992.6
click at [337, 555] on div "baby" at bounding box center [377, 538] width 92 height 54
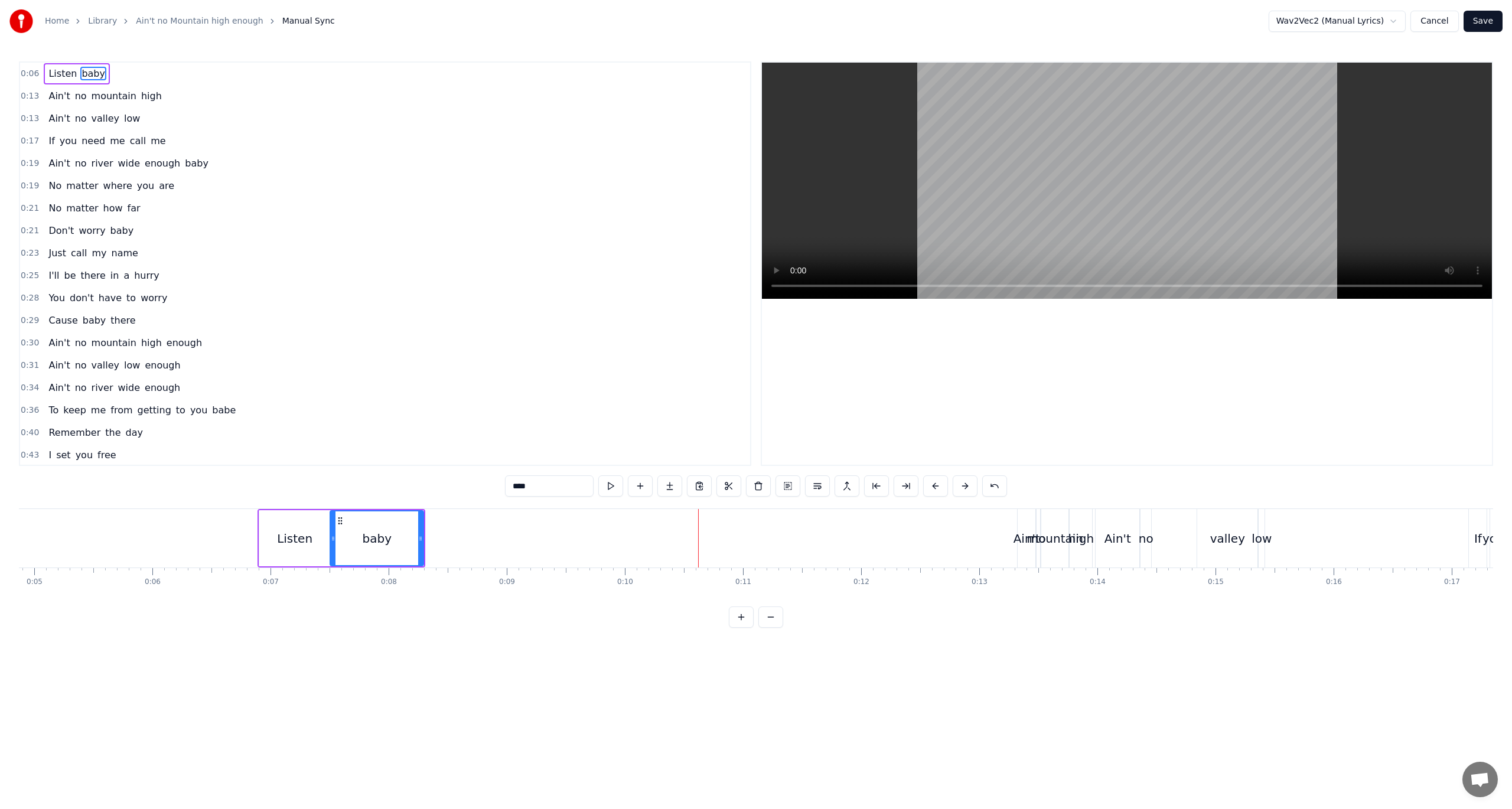
click at [52, 73] on span "Listen" at bounding box center [63, 73] width 31 height 13
type input "******"
click at [27, 75] on span "0:06" at bounding box center [30, 73] width 18 height 12
click at [685, 486] on button at bounding box center [682, 486] width 25 height 22
click at [422, 534] on div "baby" at bounding box center [377, 538] width 93 height 56
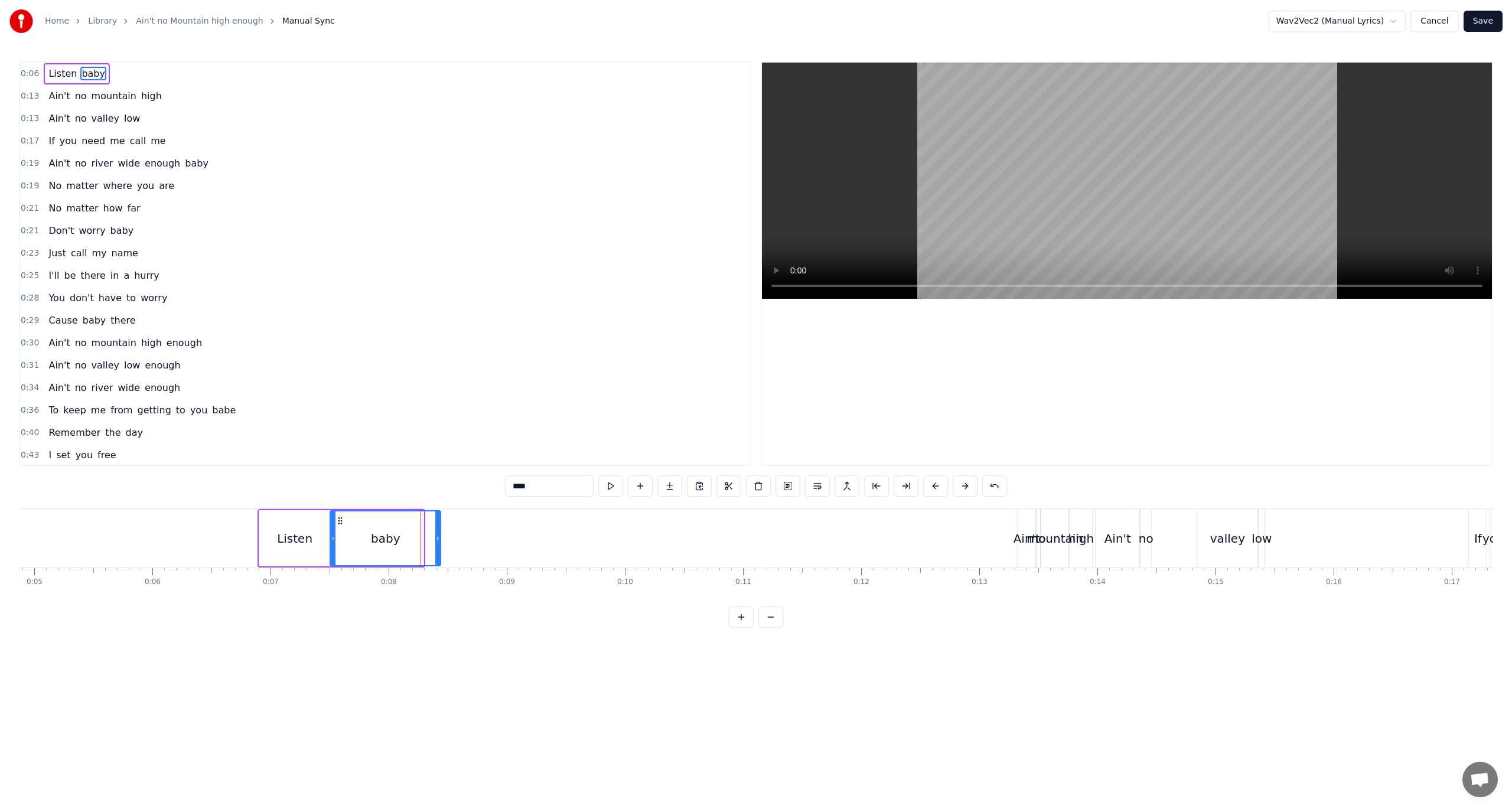
drag, startPoint x: 422, startPoint y: 535, endPoint x: 439, endPoint y: 536, distance: 17.0
click at [439, 536] on icon at bounding box center [437, 539] width 4 height 9
click at [614, 487] on button at bounding box center [610, 486] width 25 height 22
drag, startPoint x: 438, startPoint y: 539, endPoint x: 461, endPoint y: 541, distance: 23.1
click at [461, 541] on icon at bounding box center [459, 539] width 4 height 9
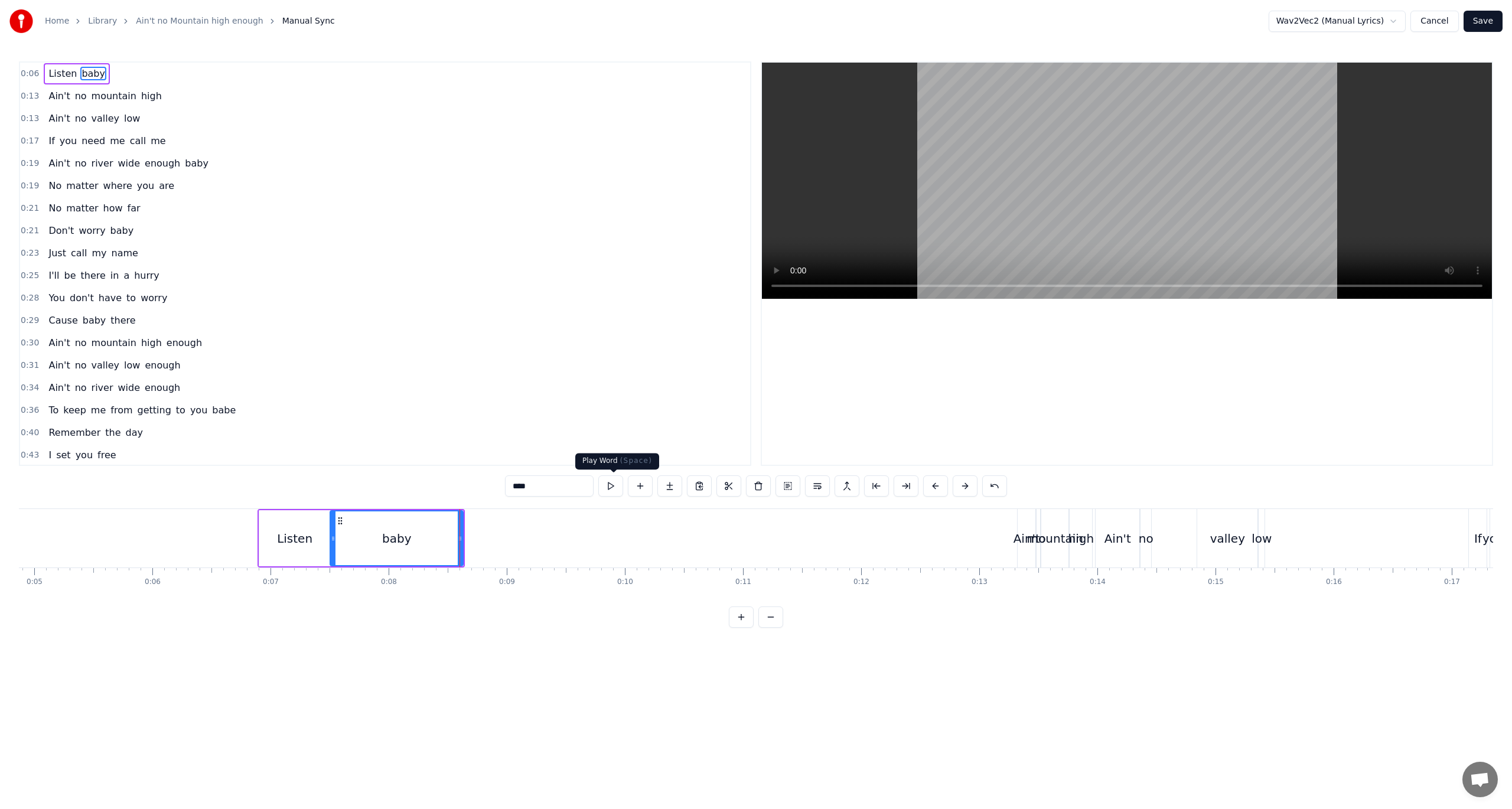
click at [608, 484] on button at bounding box center [610, 486] width 25 height 22
drag, startPoint x: 459, startPoint y: 539, endPoint x: 472, endPoint y: 539, distance: 13.0
click at [472, 539] on icon at bounding box center [472, 539] width 4 height 9
click at [615, 484] on button at bounding box center [610, 486] width 25 height 22
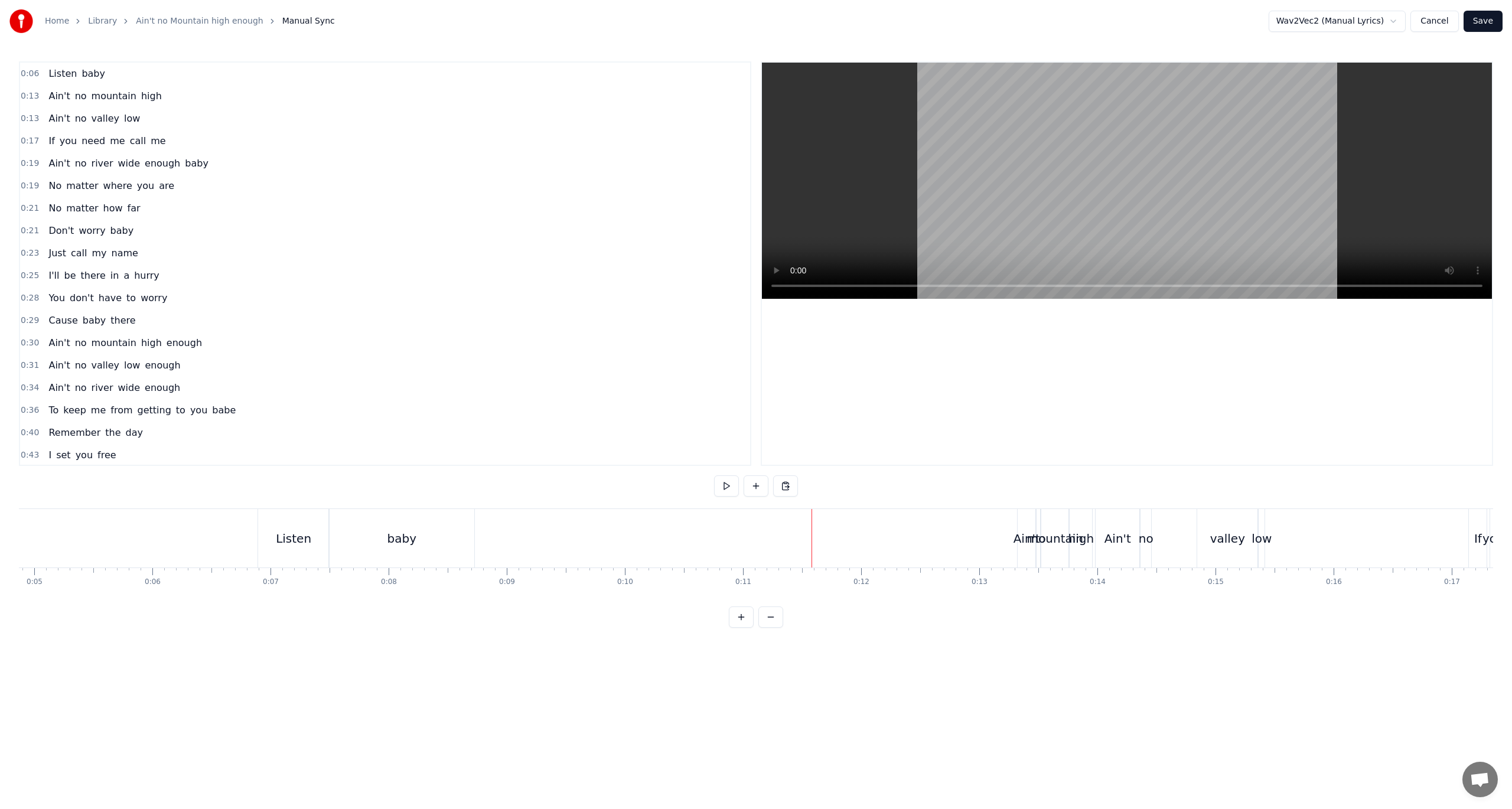
click at [30, 96] on span "0:13" at bounding box center [30, 96] width 18 height 12
drag, startPoint x: 1028, startPoint y: 518, endPoint x: 611, endPoint y: 526, distance: 417.1
click at [611, 526] on div "Ain't no mountain high" at bounding box center [638, 538] width 78 height 58
click at [682, 487] on button at bounding box center [682, 486] width 25 height 22
click at [680, 486] on button at bounding box center [682, 486] width 25 height 22
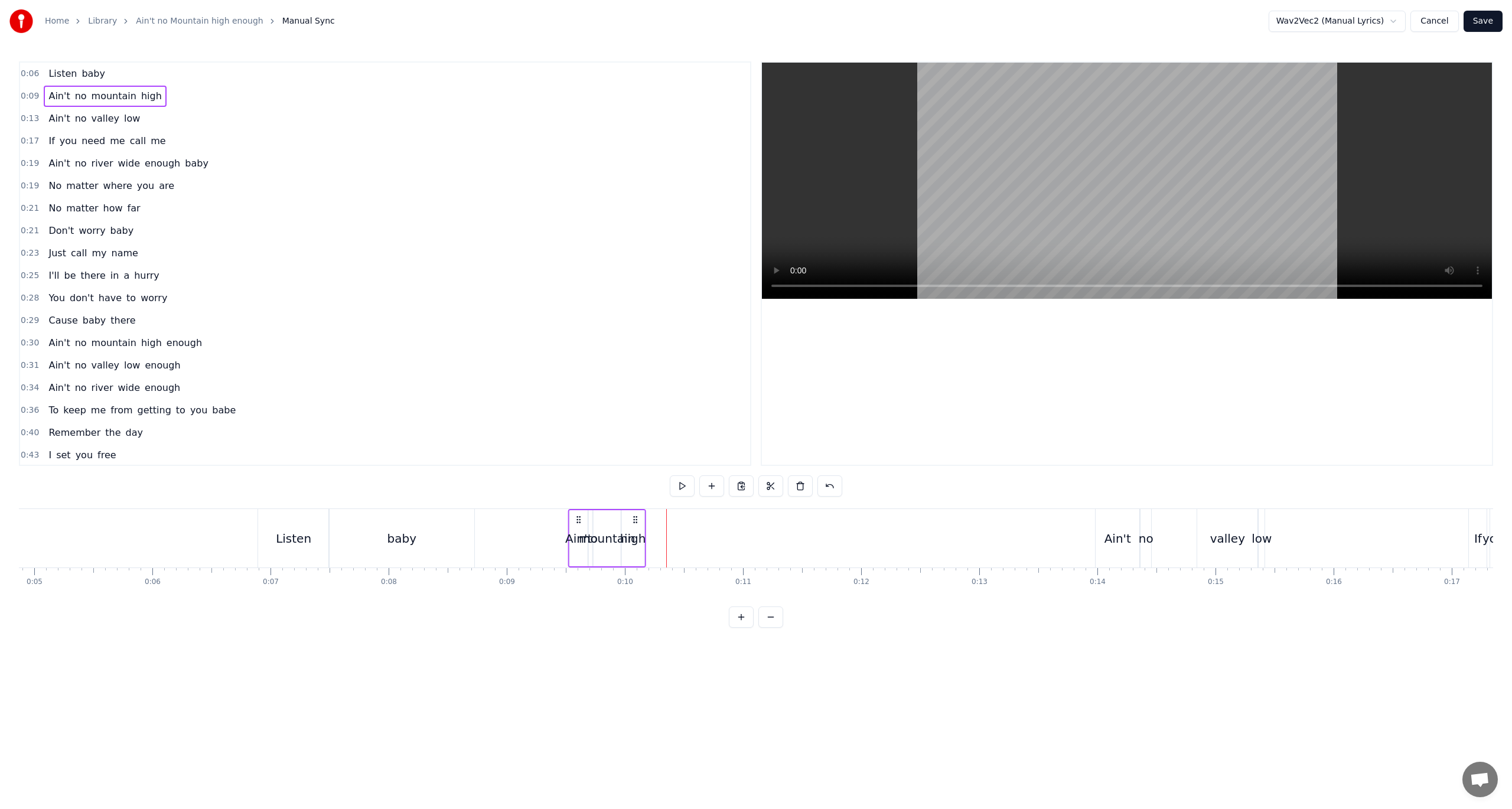
drag, startPoint x: 608, startPoint y: 517, endPoint x: 577, endPoint y: 517, distance: 31.0
click at [577, 517] on icon at bounding box center [578, 520] width 9 height 9
click at [680, 484] on button at bounding box center [682, 486] width 25 height 22
click at [581, 525] on div "Ain't" at bounding box center [579, 538] width 18 height 56
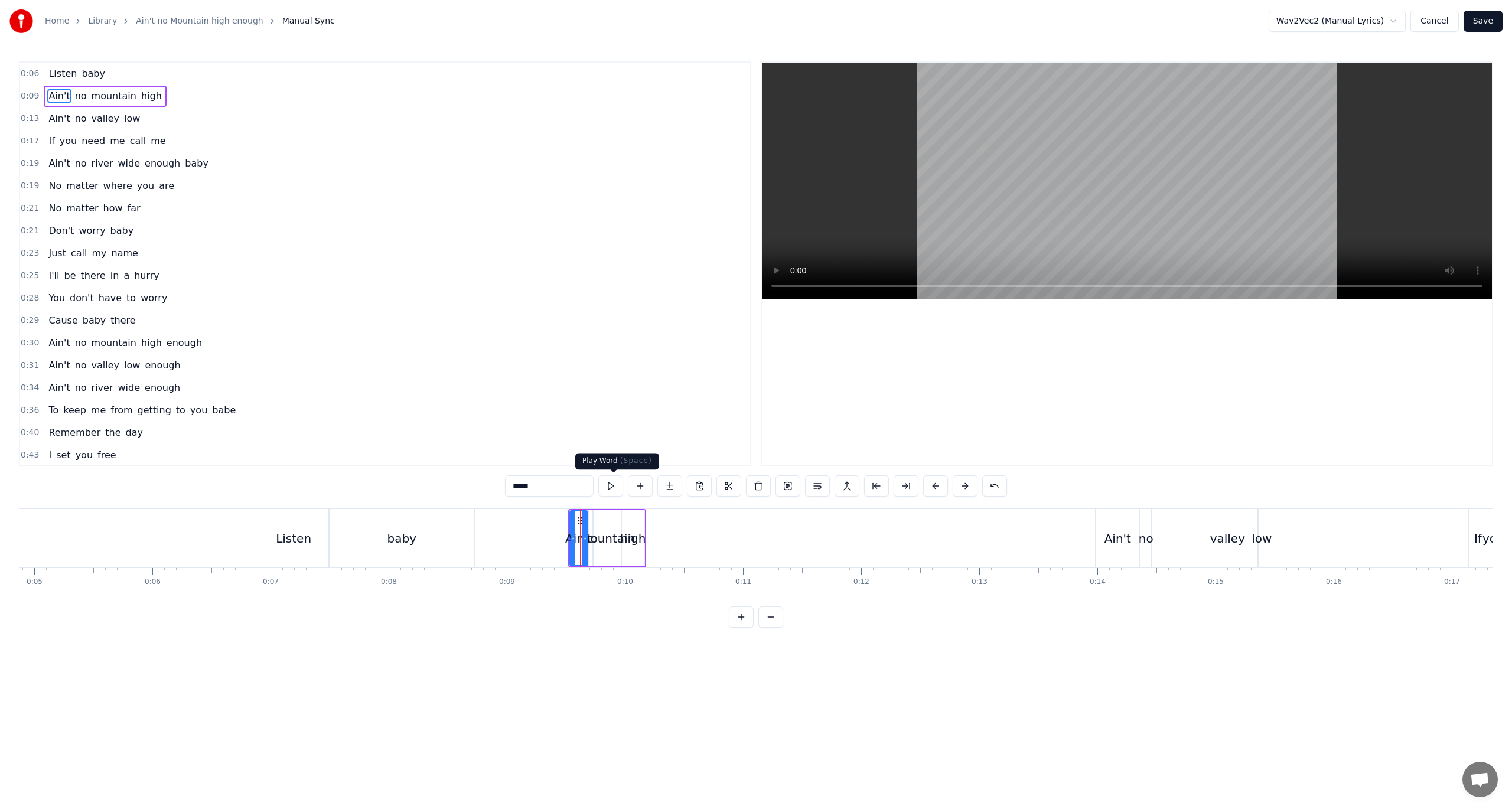
click at [614, 486] on button at bounding box center [610, 486] width 25 height 22
click at [742, 596] on button at bounding box center [741, 617] width 25 height 22
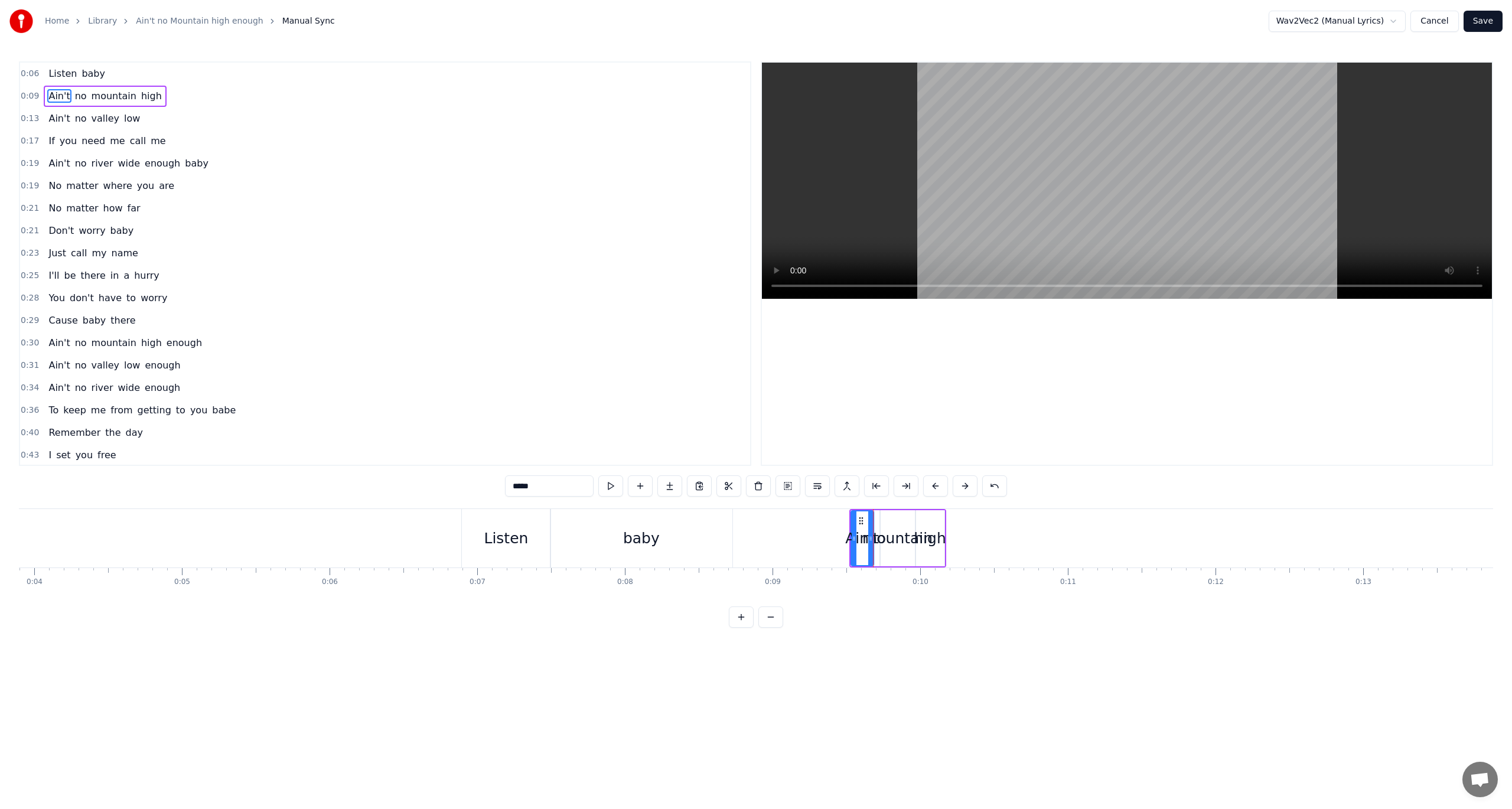
click at [736, 596] on button at bounding box center [741, 617] width 25 height 22
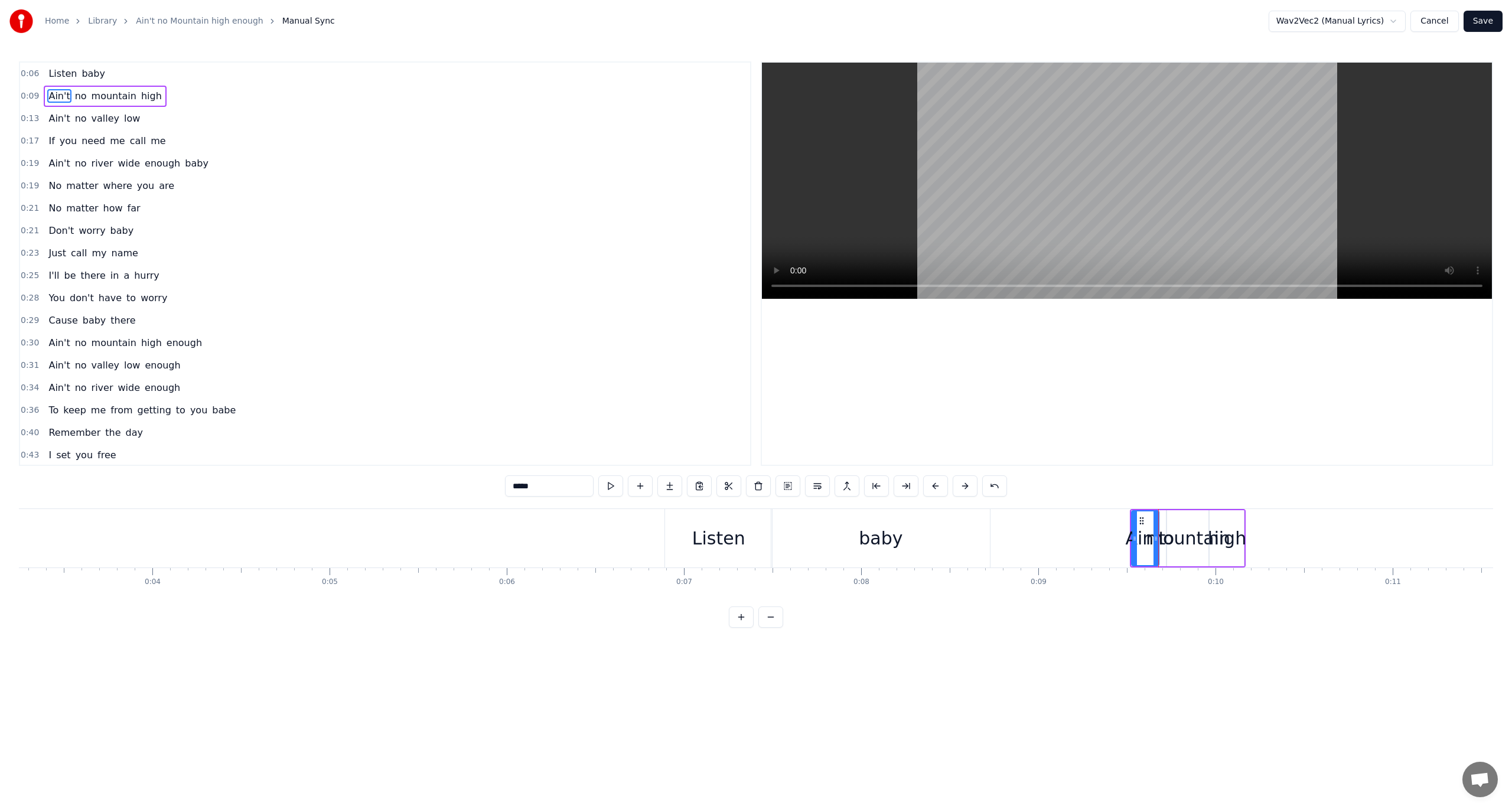
click at [736, 596] on button at bounding box center [741, 617] width 25 height 22
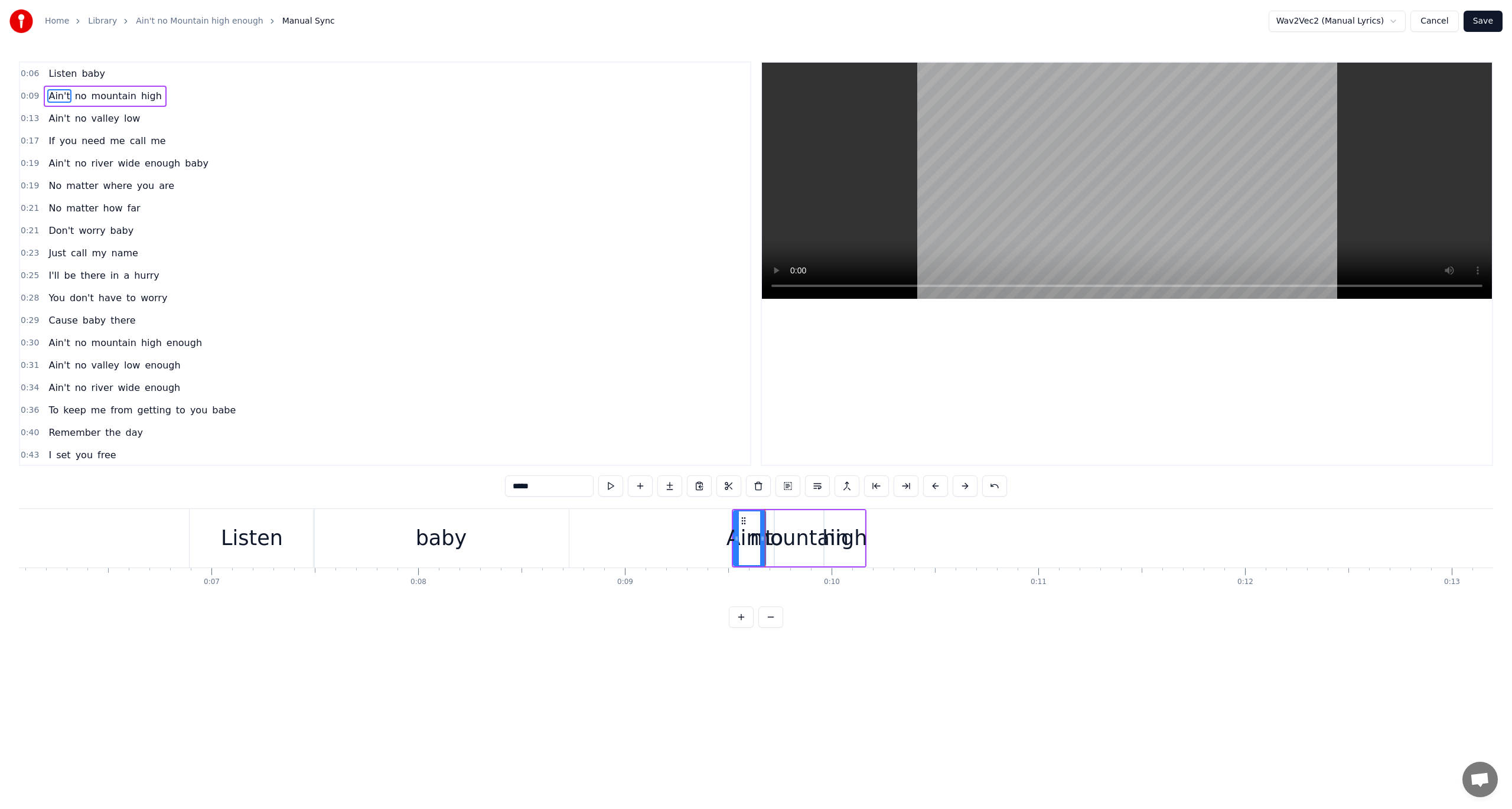
scroll to position [0, 1263]
click at [612, 484] on button at bounding box center [610, 486] width 25 height 22
click at [850, 520] on div "high" at bounding box center [836, 538] width 40 height 56
type input "****"
drag, startPoint x: 855, startPoint y: 524, endPoint x: 953, endPoint y: 542, distance: 99.6
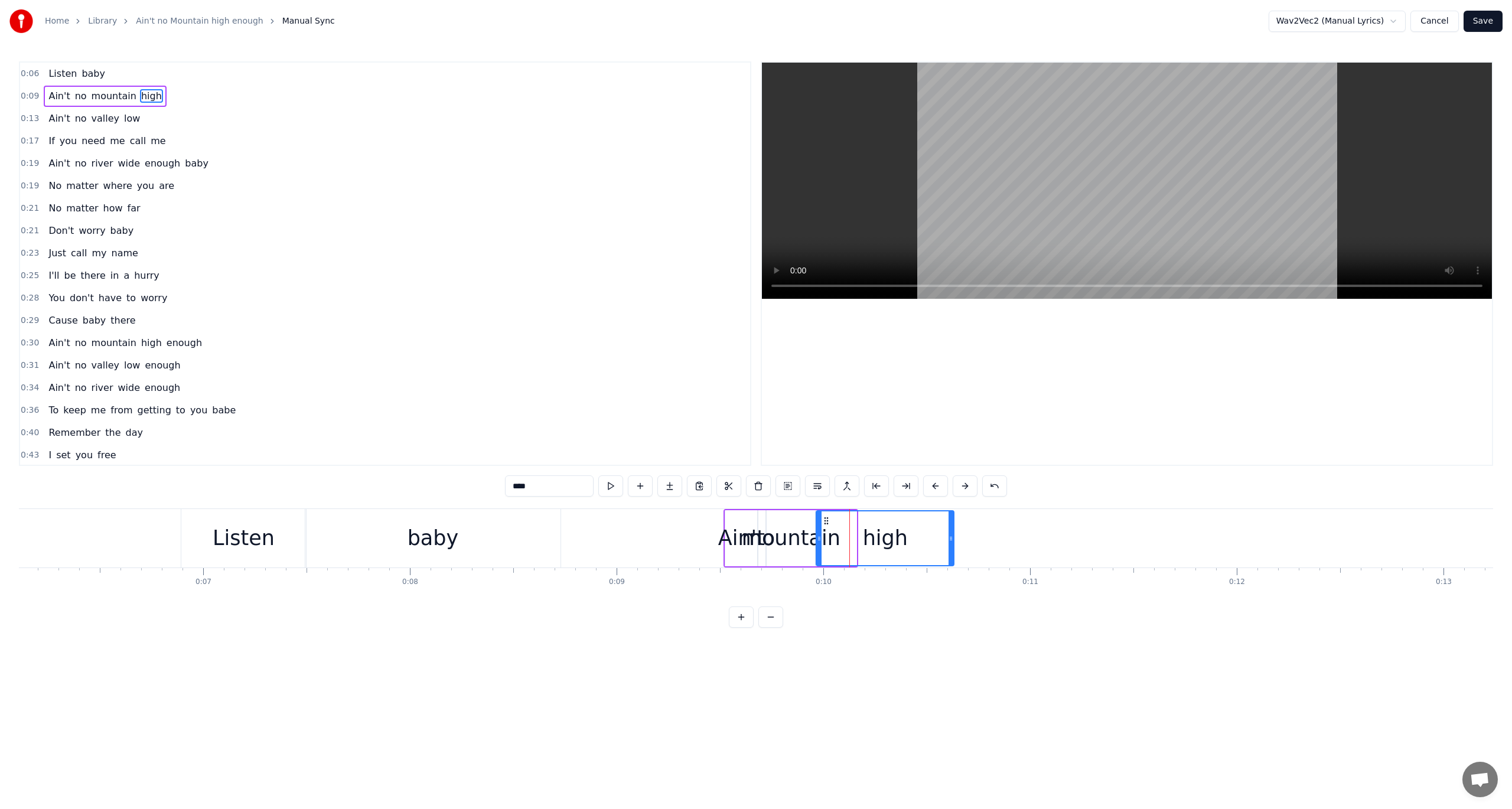
click at [953, 542] on div at bounding box center [951, 538] width 4 height 54
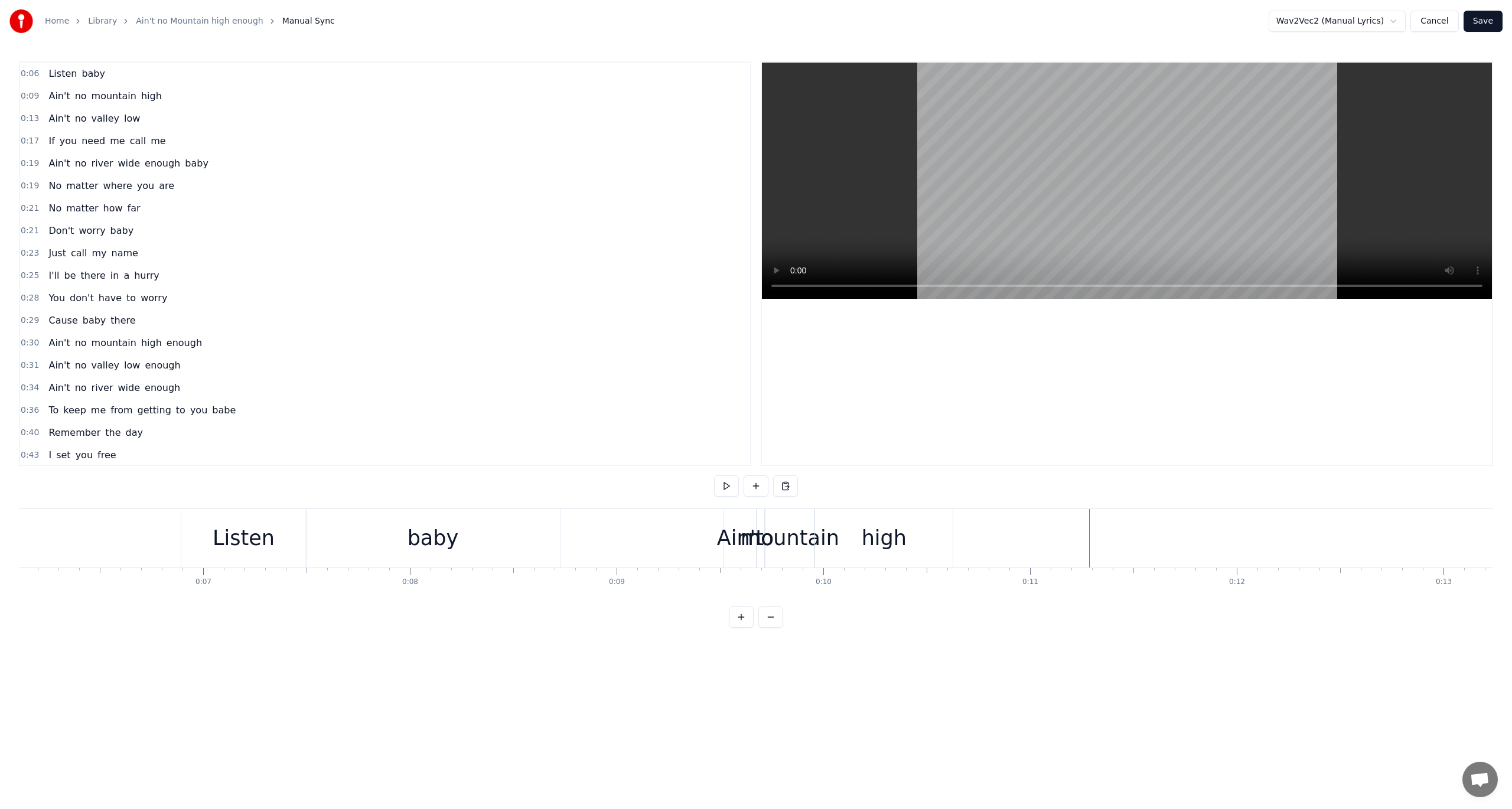
click at [914, 530] on div "high" at bounding box center [884, 538] width 137 height 58
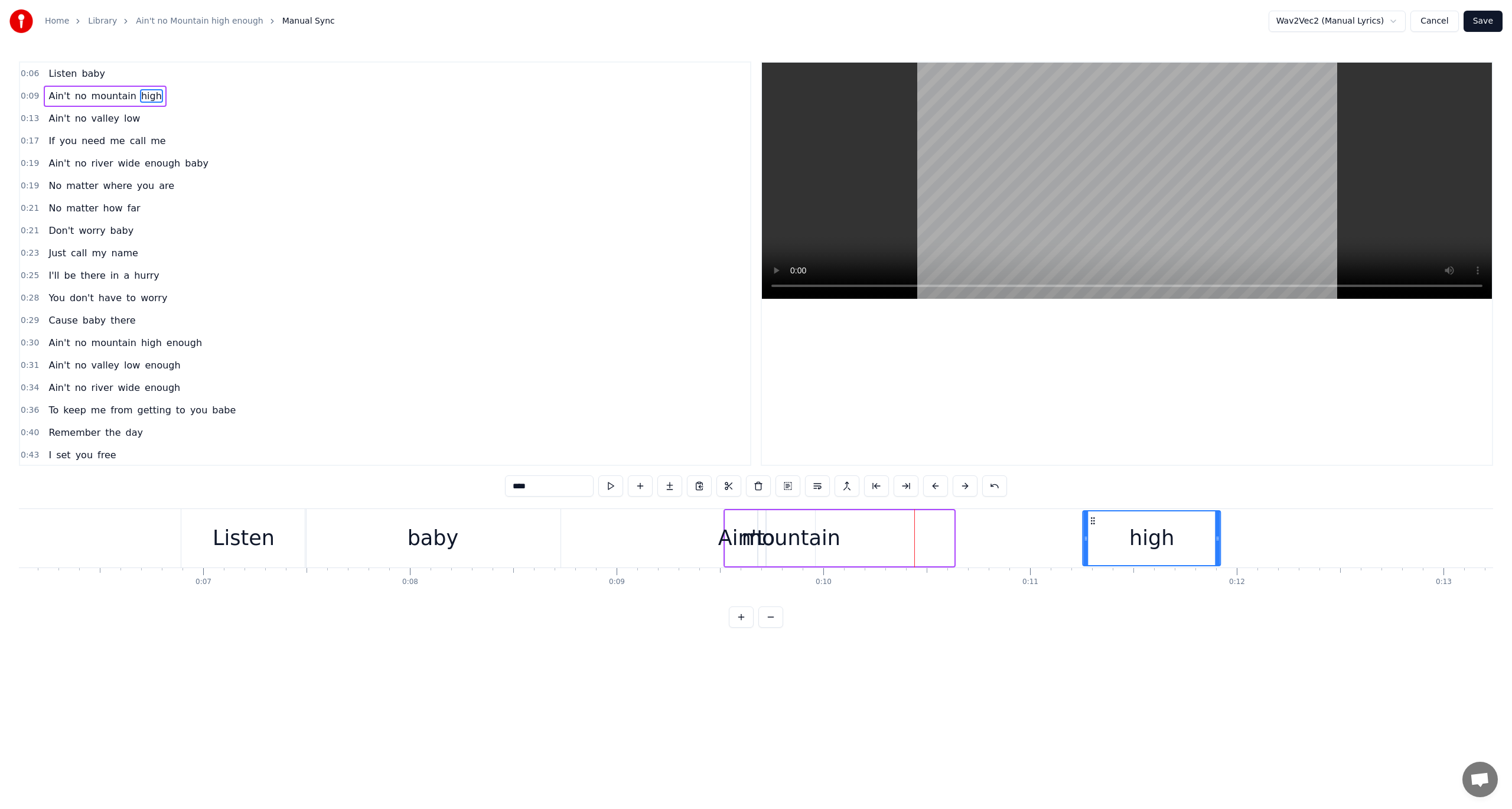
drag, startPoint x: 825, startPoint y: 520, endPoint x: 1091, endPoint y: 544, distance: 267.1
click at [1091, 544] on div "high" at bounding box center [1152, 538] width 137 height 54
click at [847, 540] on div "Ain't no mountain high" at bounding box center [973, 538] width 499 height 58
click at [782, 518] on div "mountain" at bounding box center [790, 538] width 49 height 56
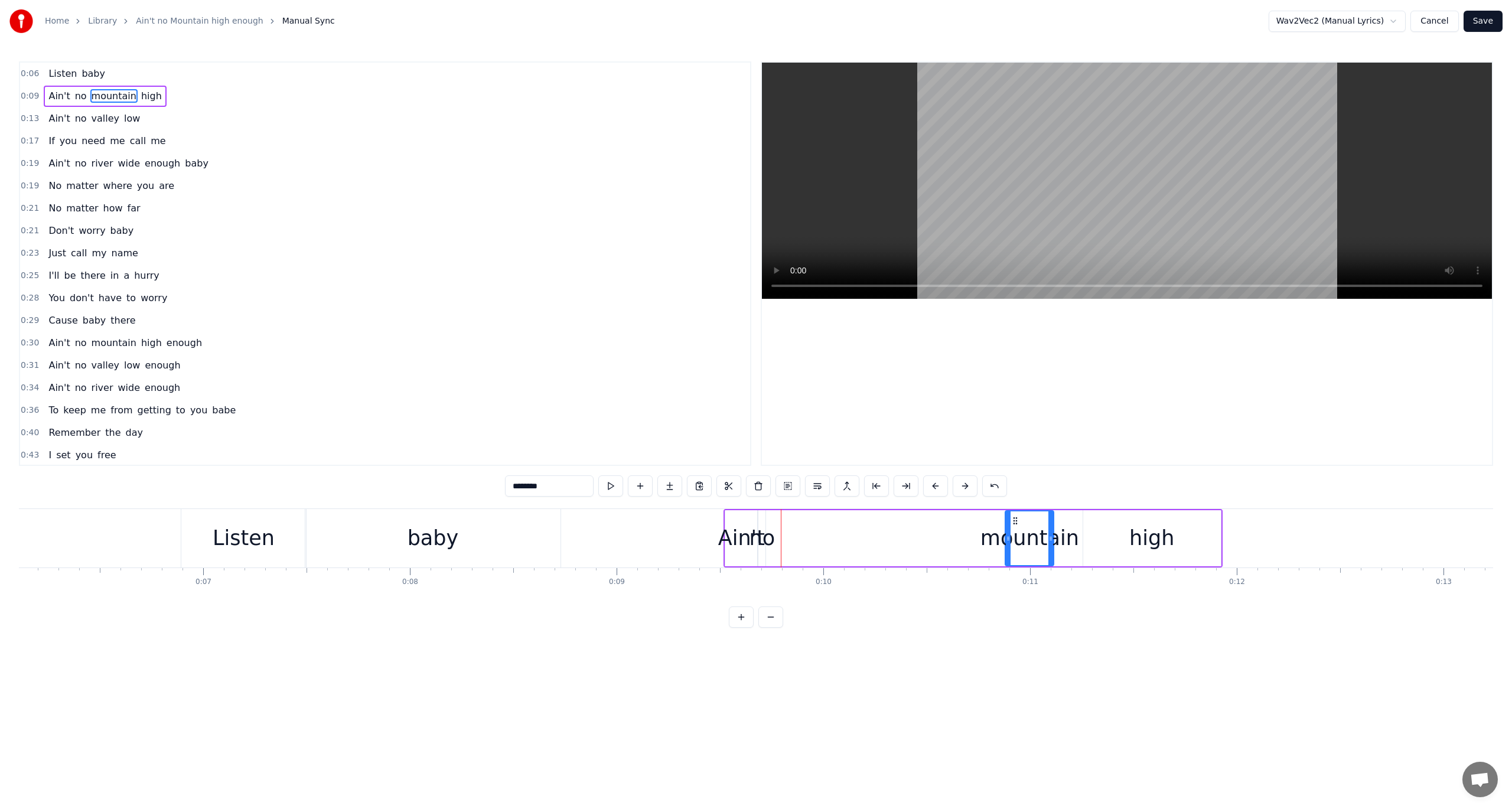
drag, startPoint x: 774, startPoint y: 519, endPoint x: 1013, endPoint y: 555, distance: 241.7
click at [1013, 555] on div "mountain" at bounding box center [1029, 538] width 47 height 54
click at [771, 536] on div "no" at bounding box center [762, 538] width 26 height 31
drag, startPoint x: 761, startPoint y: 521, endPoint x: 801, endPoint y: 530, distance: 41.0
click at [801, 530] on div at bounding box center [802, 538] width 4 height 54
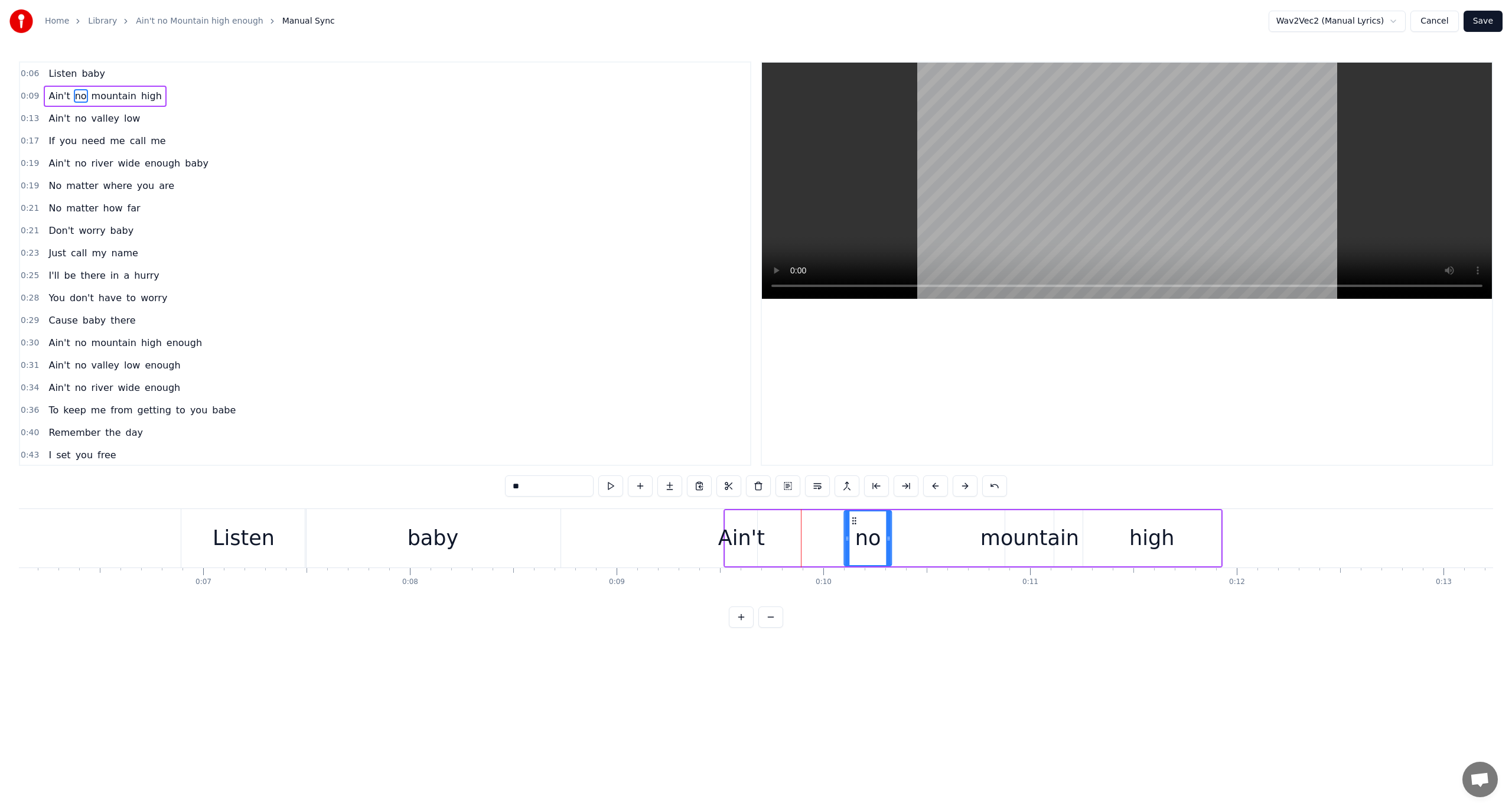
drag, startPoint x: 765, startPoint y: 518, endPoint x: 853, endPoint y: 535, distance: 89.6
click at [853, 535] on div "no" at bounding box center [868, 538] width 46 height 54
click at [737, 536] on div "Ain't" at bounding box center [742, 538] width 47 height 31
type input "*****"
click at [613, 485] on button at bounding box center [610, 486] width 25 height 22
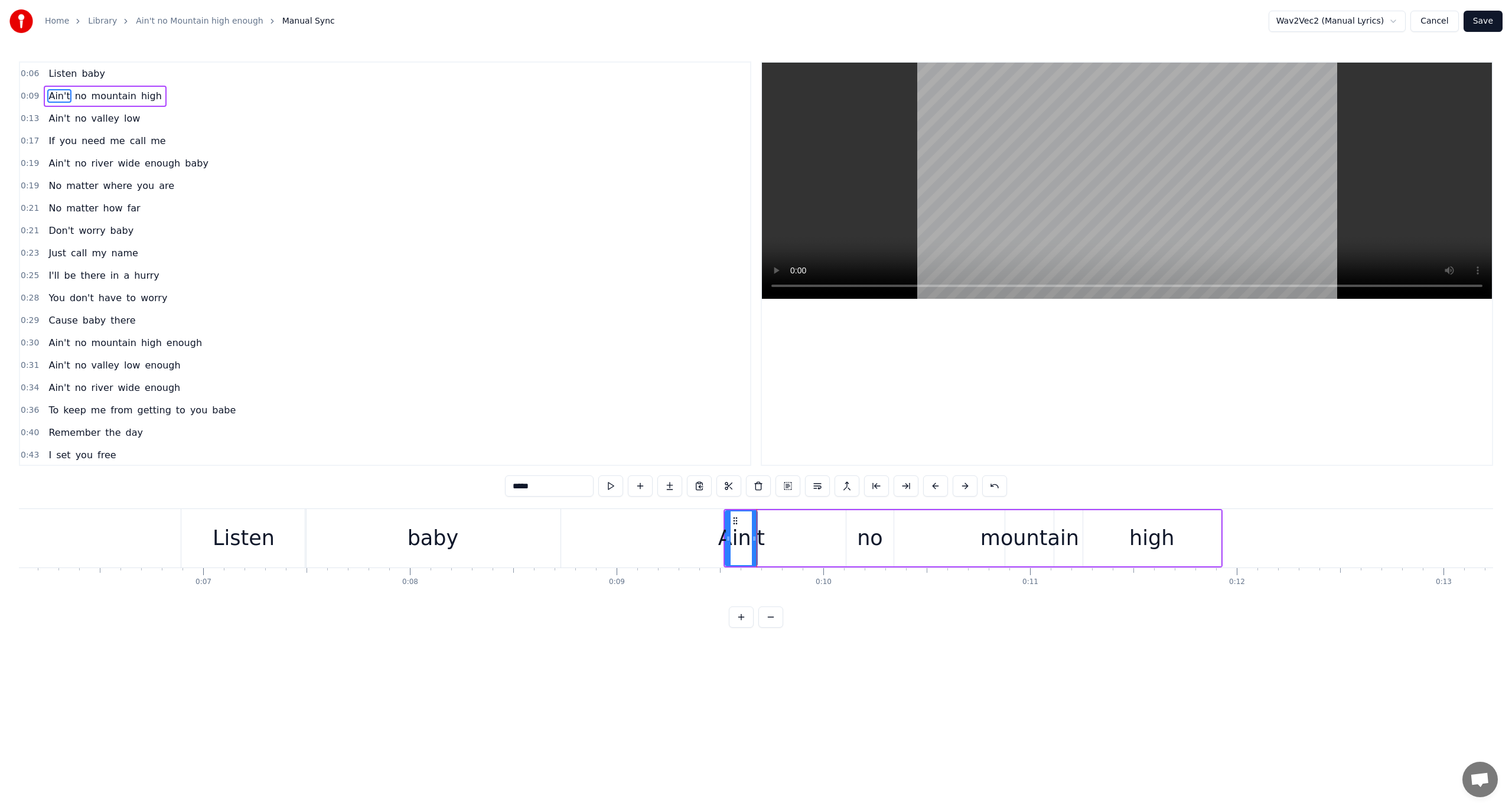
click at [612, 484] on button at bounding box center [610, 486] width 25 height 22
click at [611, 484] on button at bounding box center [610, 486] width 25 height 22
drag, startPoint x: 755, startPoint y: 539, endPoint x: 770, endPoint y: 539, distance: 15.0
click at [770, 539] on icon at bounding box center [768, 539] width 4 height 9
click at [611, 486] on button at bounding box center [610, 486] width 25 height 22
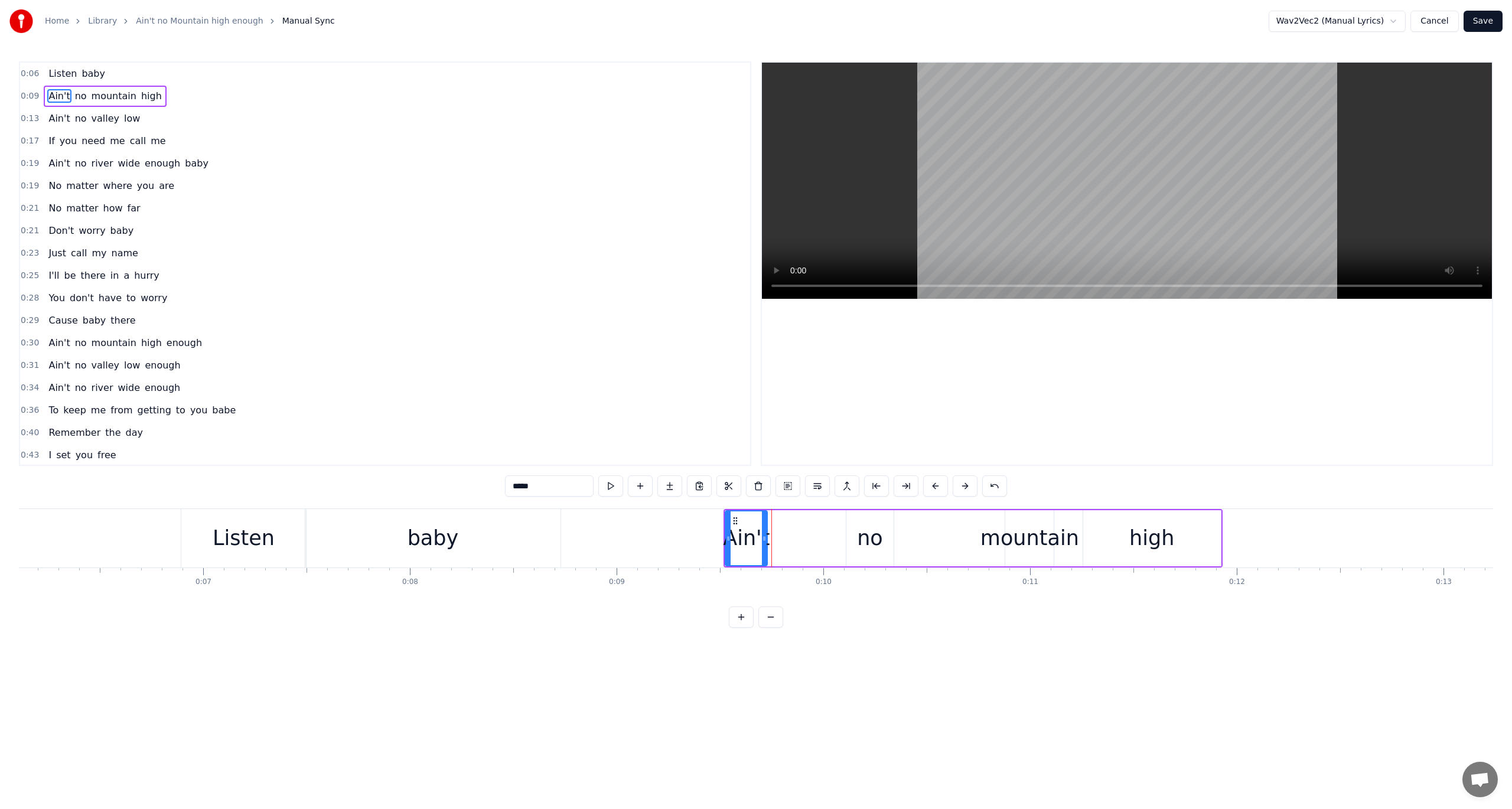
click at [764, 535] on icon at bounding box center [764, 539] width 4 height 9
click at [613, 486] on button at bounding box center [610, 486] width 25 height 22
click at [758, 539] on icon at bounding box center [759, 539] width 4 height 9
click at [612, 484] on button at bounding box center [610, 486] width 25 height 22
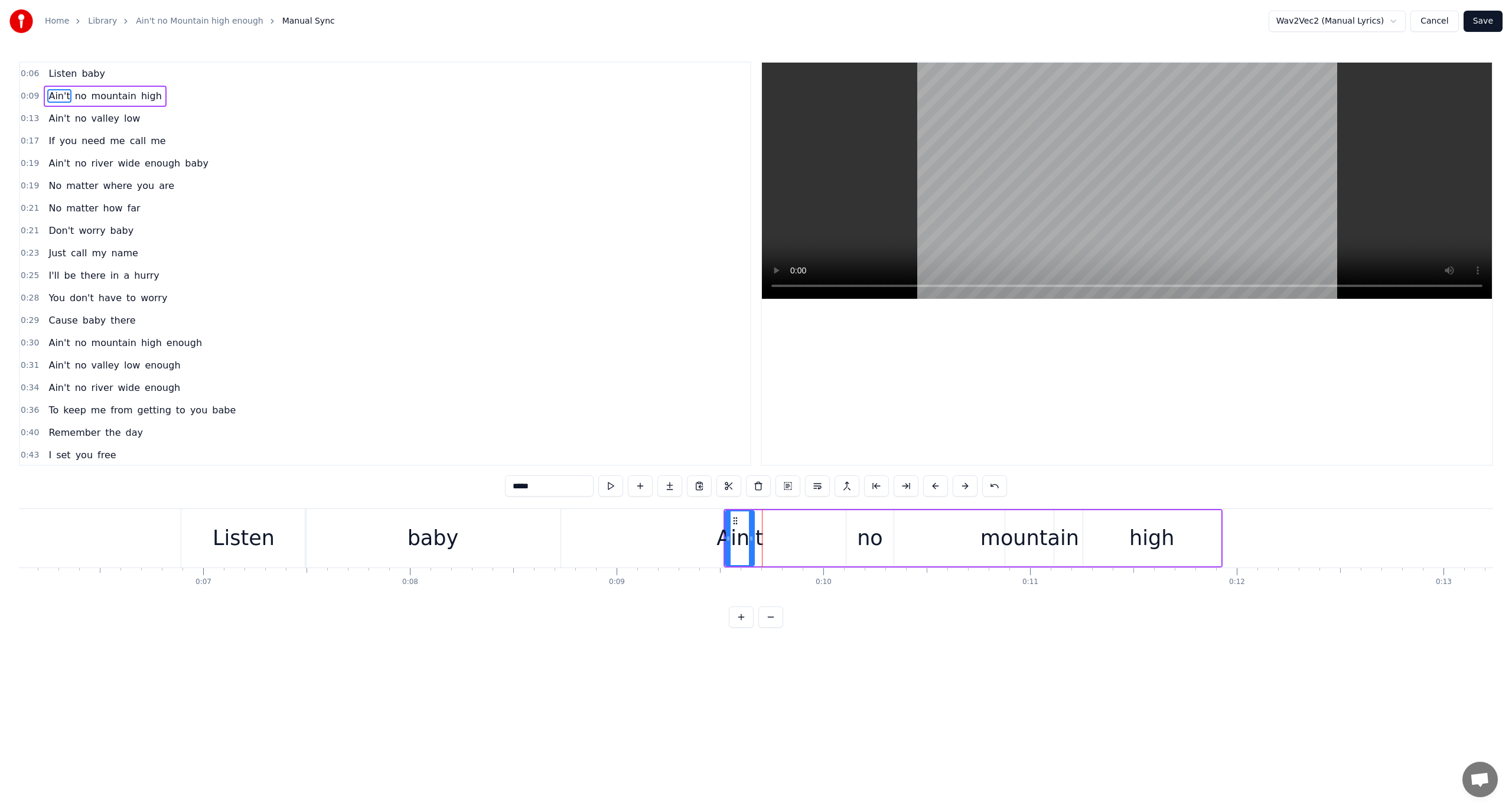
drag, startPoint x: 759, startPoint y: 539, endPoint x: 751, endPoint y: 539, distance: 8.0
click at [751, 539] on icon at bounding box center [751, 539] width 4 height 9
click at [615, 484] on button at bounding box center [610, 486] width 25 height 22
drag, startPoint x: 859, startPoint y: 526, endPoint x: 789, endPoint y: 529, distance: 70.1
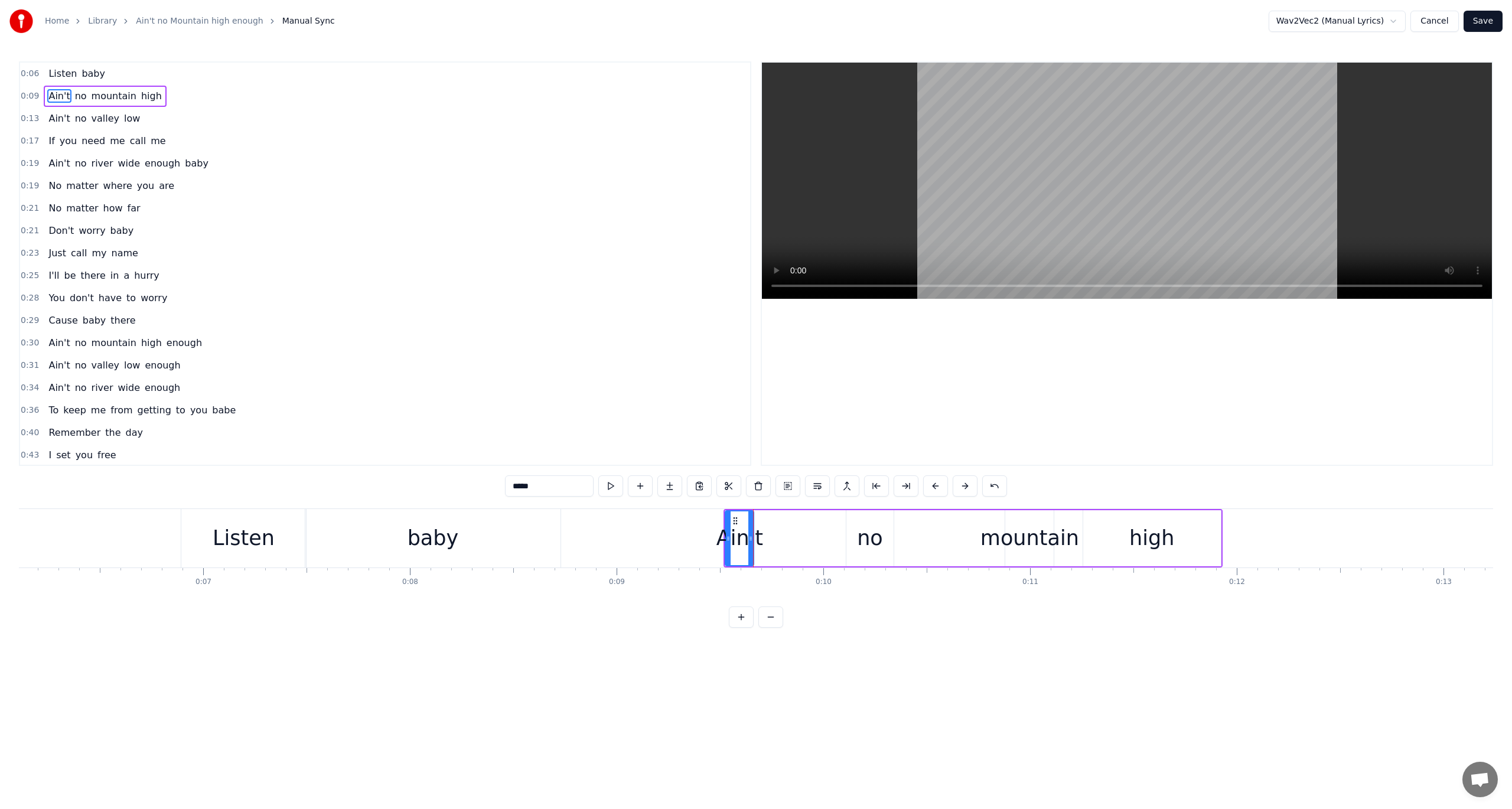
click at [789, 529] on div "Ain't no mountain high" at bounding box center [973, 538] width 499 height 58
click at [860, 535] on div "no" at bounding box center [870, 538] width 26 height 31
drag, startPoint x: 892, startPoint y: 536, endPoint x: 881, endPoint y: 537, distance: 11.0
click at [881, 537] on icon at bounding box center [880, 539] width 4 height 9
drag, startPoint x: 855, startPoint y: 520, endPoint x: 762, endPoint y: 517, distance: 93.0
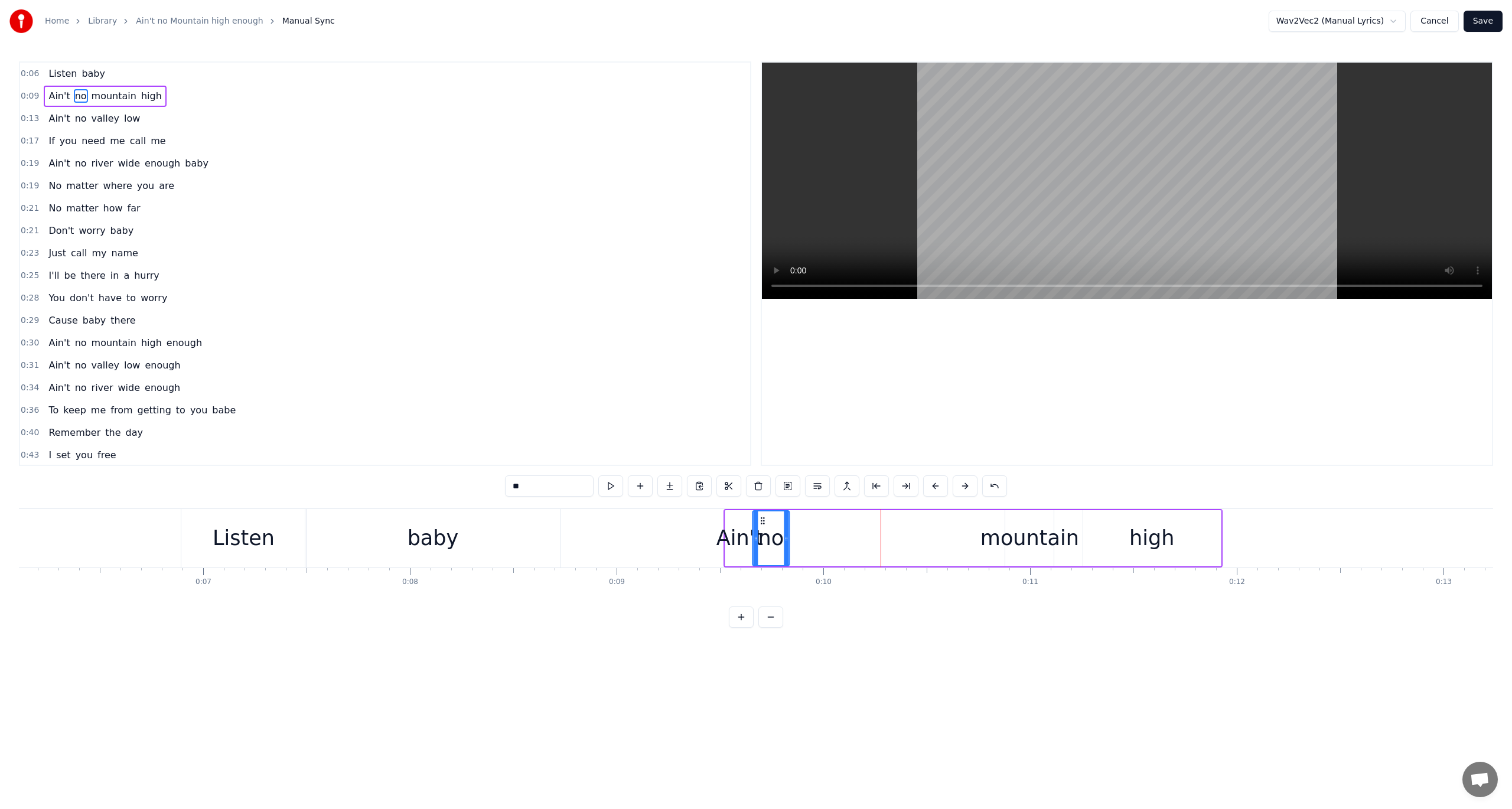
click at [762, 517] on icon at bounding box center [762, 521] width 9 height 9
click at [731, 525] on div "Ain't" at bounding box center [740, 538] width 47 height 31
click at [74, 93] on span "no" at bounding box center [81, 96] width 14 height 13
click at [641, 486] on button at bounding box center [640, 486] width 25 height 22
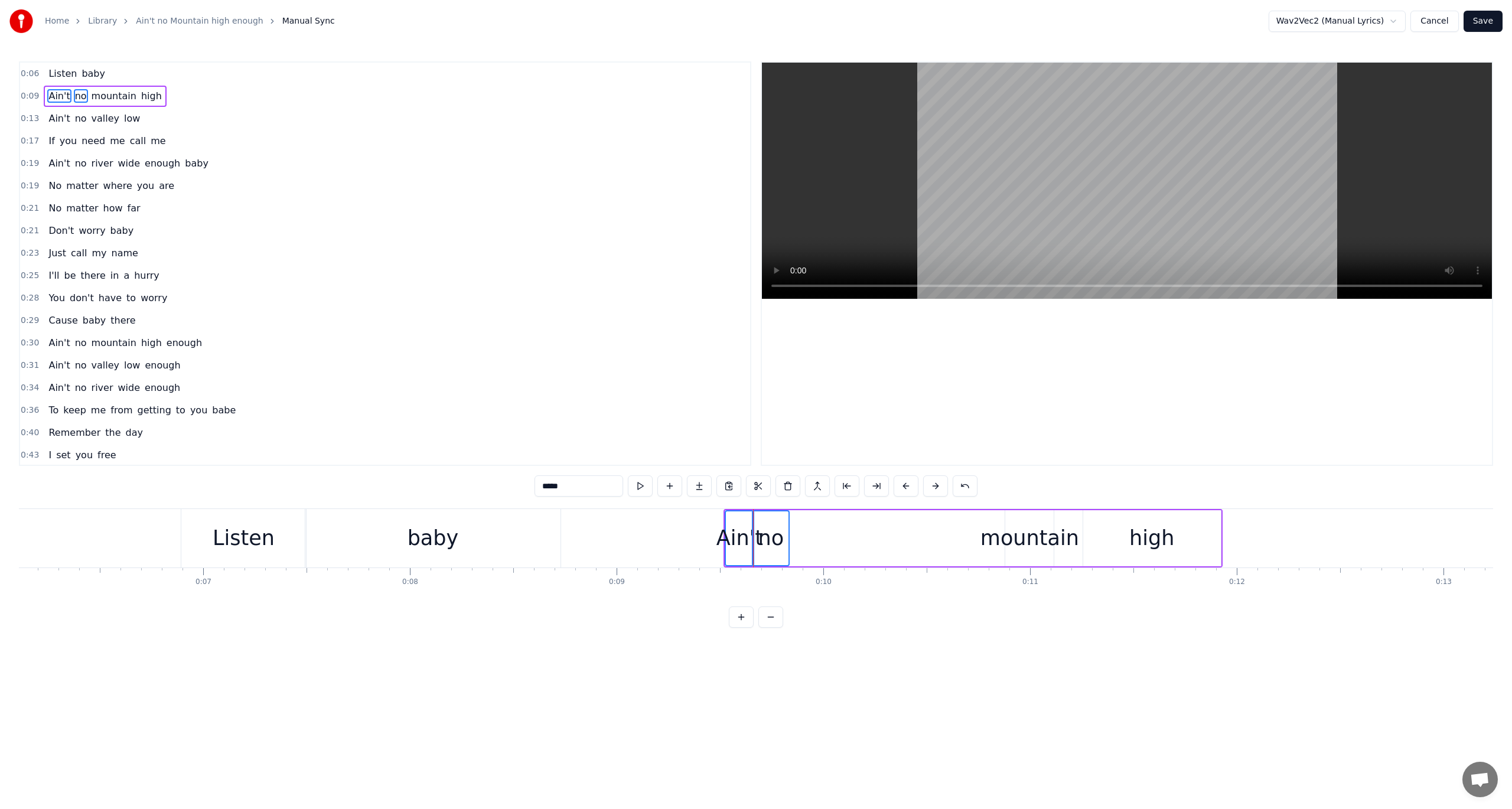
click at [772, 522] on div "no" at bounding box center [771, 538] width 35 height 54
type input "**"
drag, startPoint x: 785, startPoint y: 534, endPoint x: 801, endPoint y: 536, distance: 16.1
click at [801, 536] on icon at bounding box center [802, 539] width 4 height 9
click at [611, 483] on button at bounding box center [610, 486] width 25 height 22
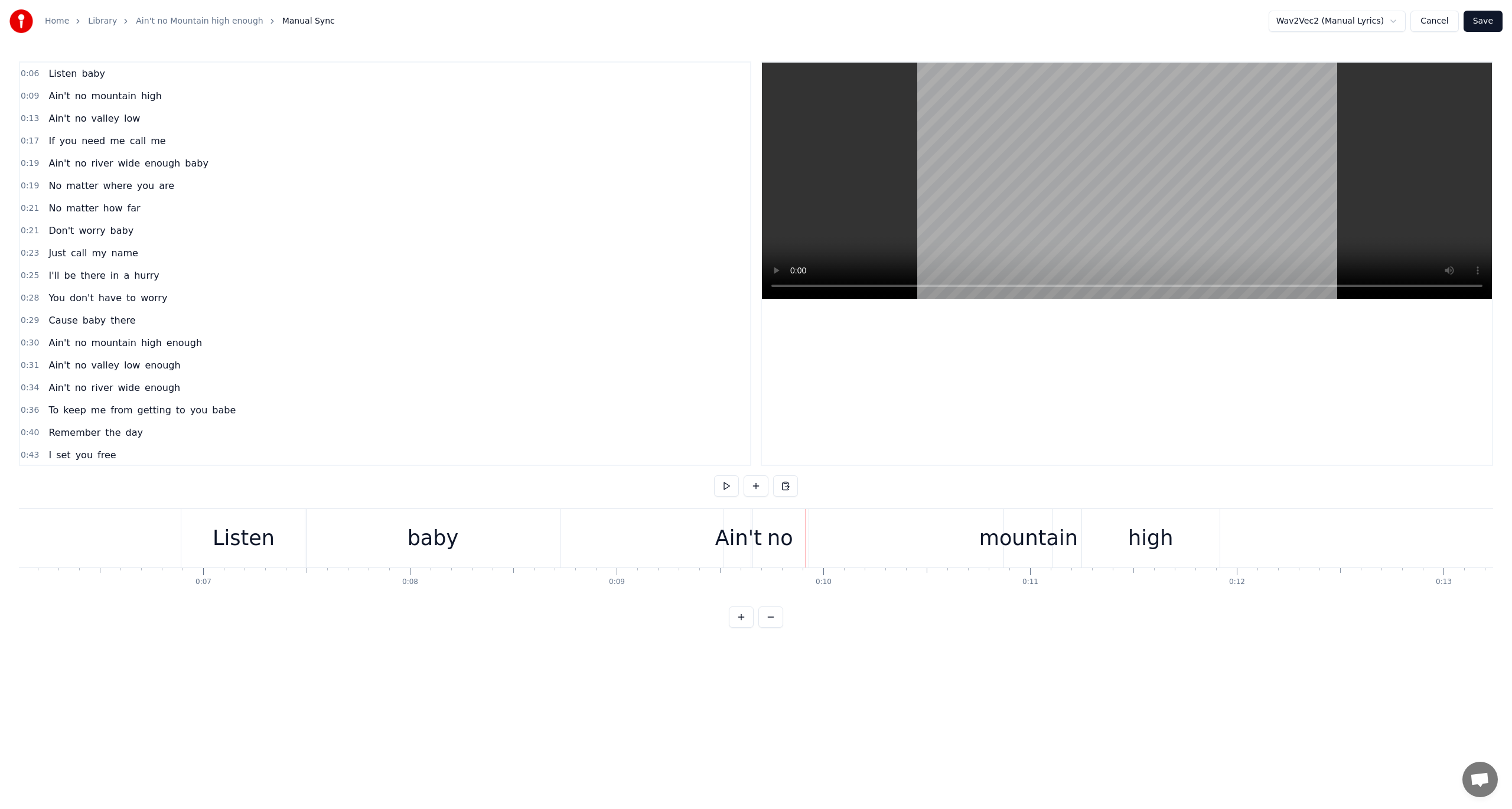
click at [767, 527] on div "no" at bounding box center [780, 538] width 26 height 31
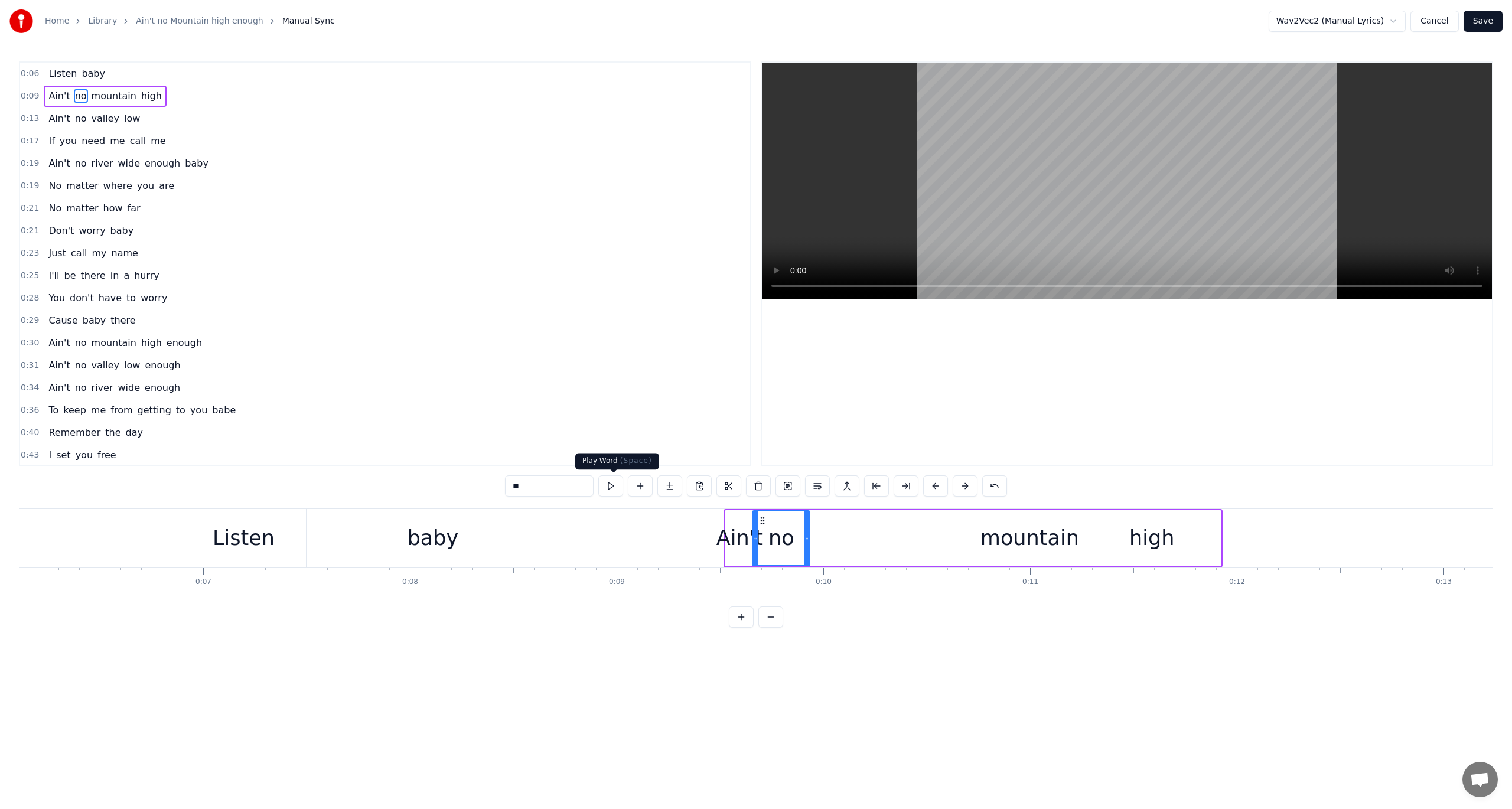
click at [614, 486] on button at bounding box center [610, 486] width 25 height 22
click at [803, 539] on icon at bounding box center [802, 539] width 4 height 9
click at [997, 542] on div "mountain" at bounding box center [1030, 538] width 99 height 31
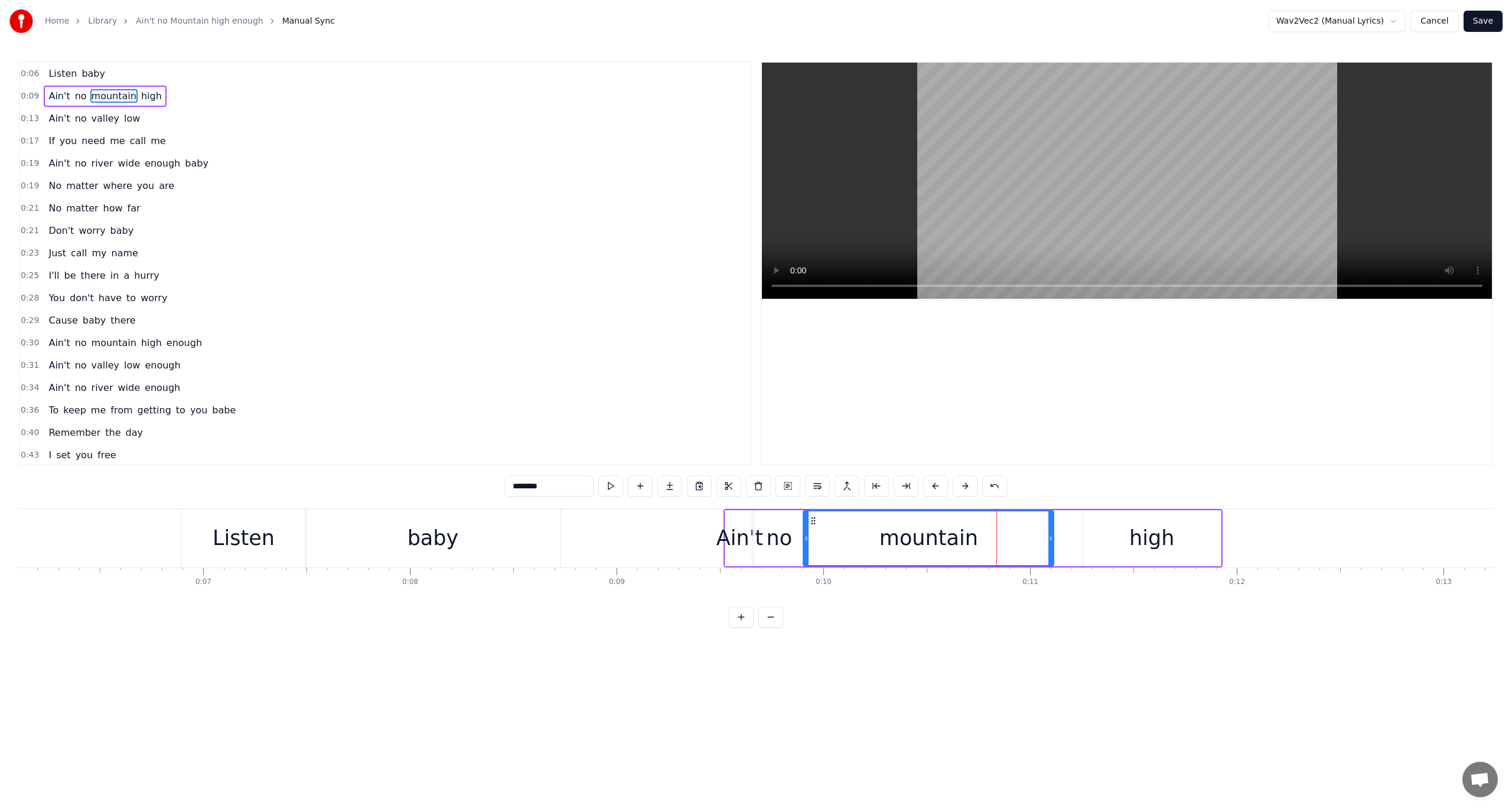
drag, startPoint x: 1008, startPoint y: 540, endPoint x: 806, endPoint y: 539, distance: 202.0
click at [806, 539] on icon at bounding box center [806, 539] width 4 height 9
drag, startPoint x: 1050, startPoint y: 535, endPoint x: 948, endPoint y: 532, distance: 102.0
click at [948, 532] on div at bounding box center [948, 538] width 4 height 54
click at [611, 488] on button at bounding box center [610, 486] width 25 height 22
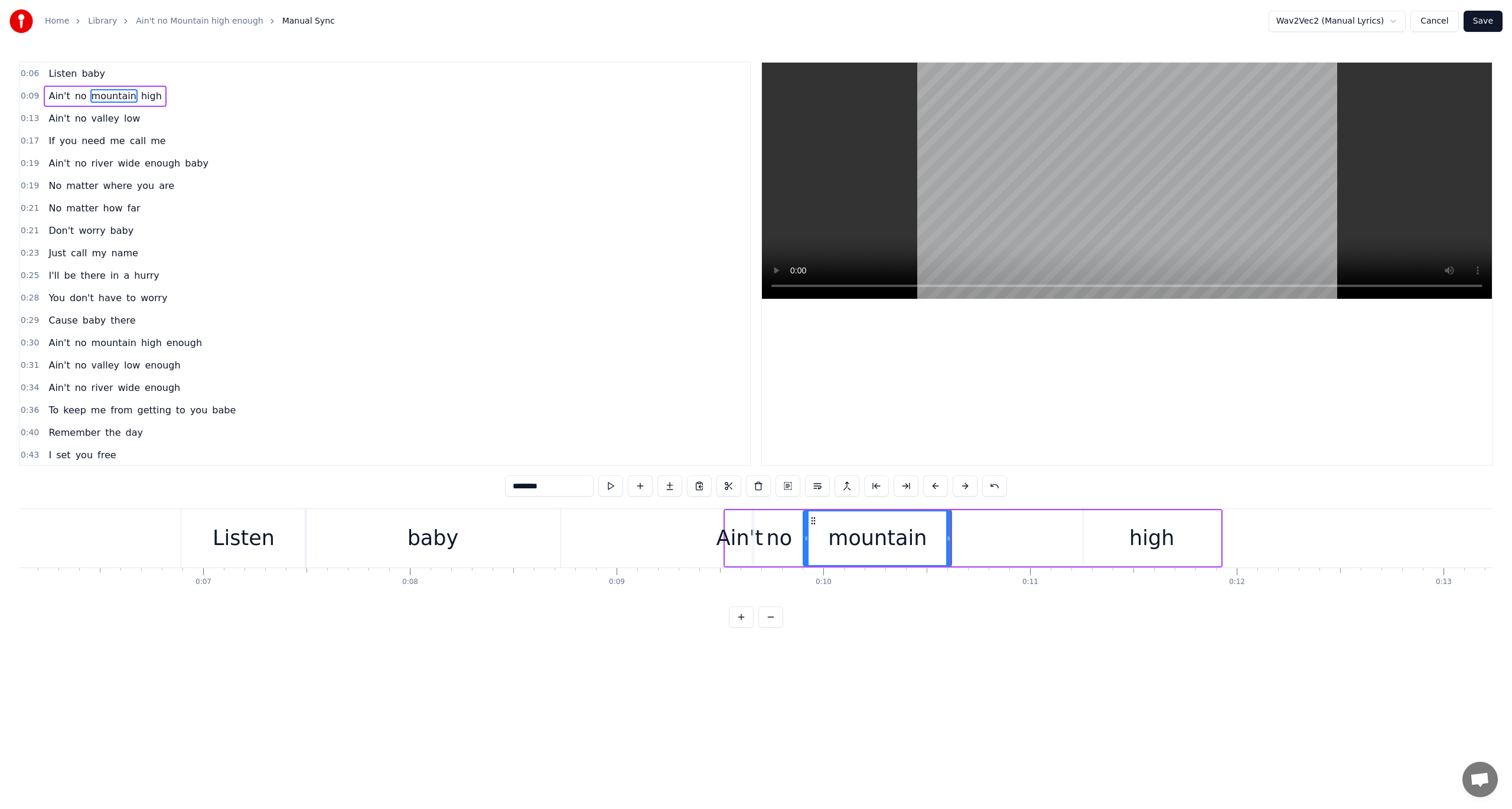
drag, startPoint x: 1158, startPoint y: 539, endPoint x: 1105, endPoint y: 542, distance: 53.1
click at [1105, 542] on div "high" at bounding box center [1151, 538] width 137 height 56
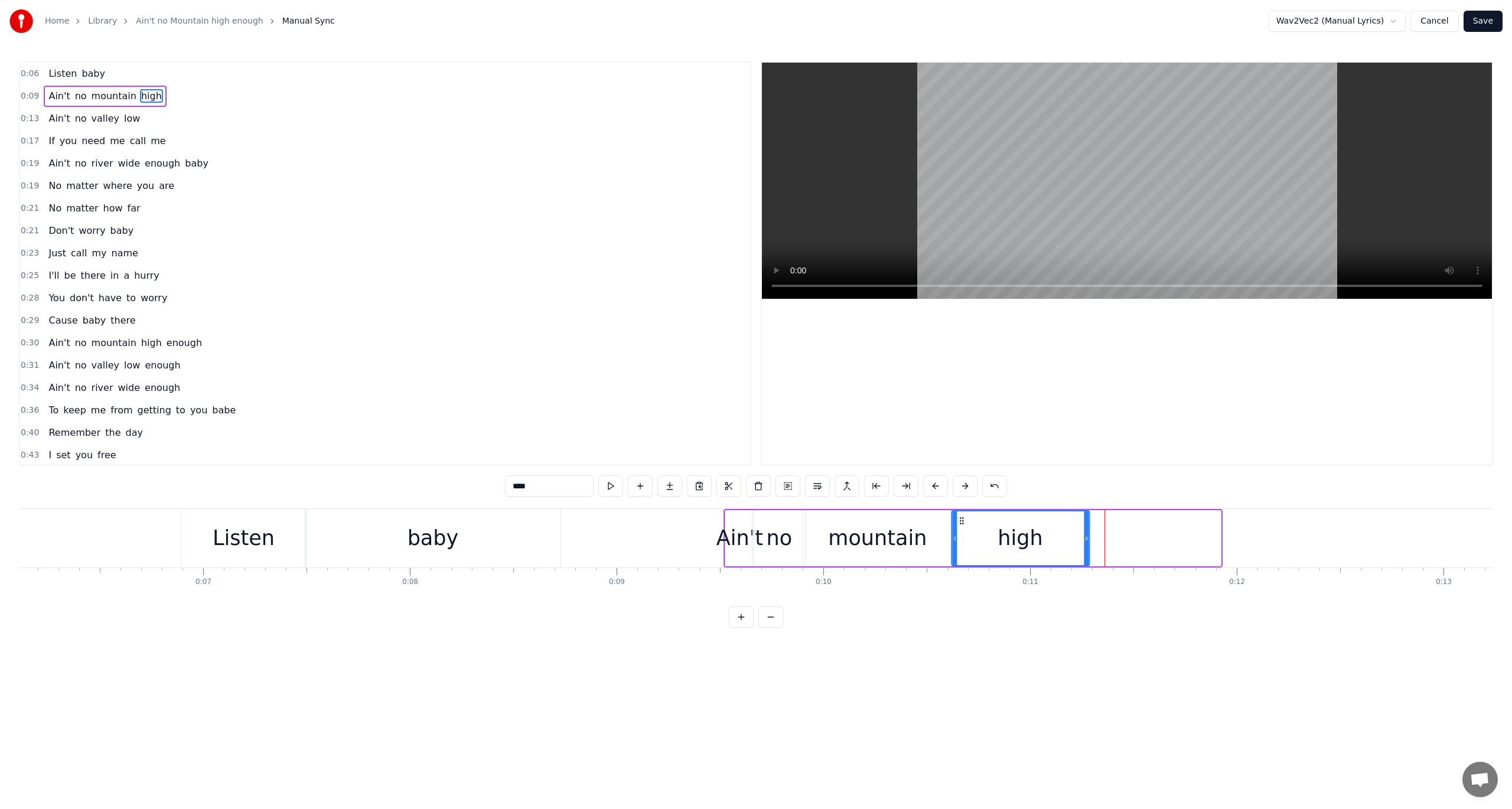
drag, startPoint x: 1089, startPoint y: 520, endPoint x: 959, endPoint y: 518, distance: 130.0
click at [959, 518] on icon at bounding box center [961, 521] width 9 height 9
click at [47, 93] on span "Ain't" at bounding box center [59, 96] width 23 height 13
type input "*****"
click at [22, 96] on span "0:09" at bounding box center [30, 96] width 18 height 12
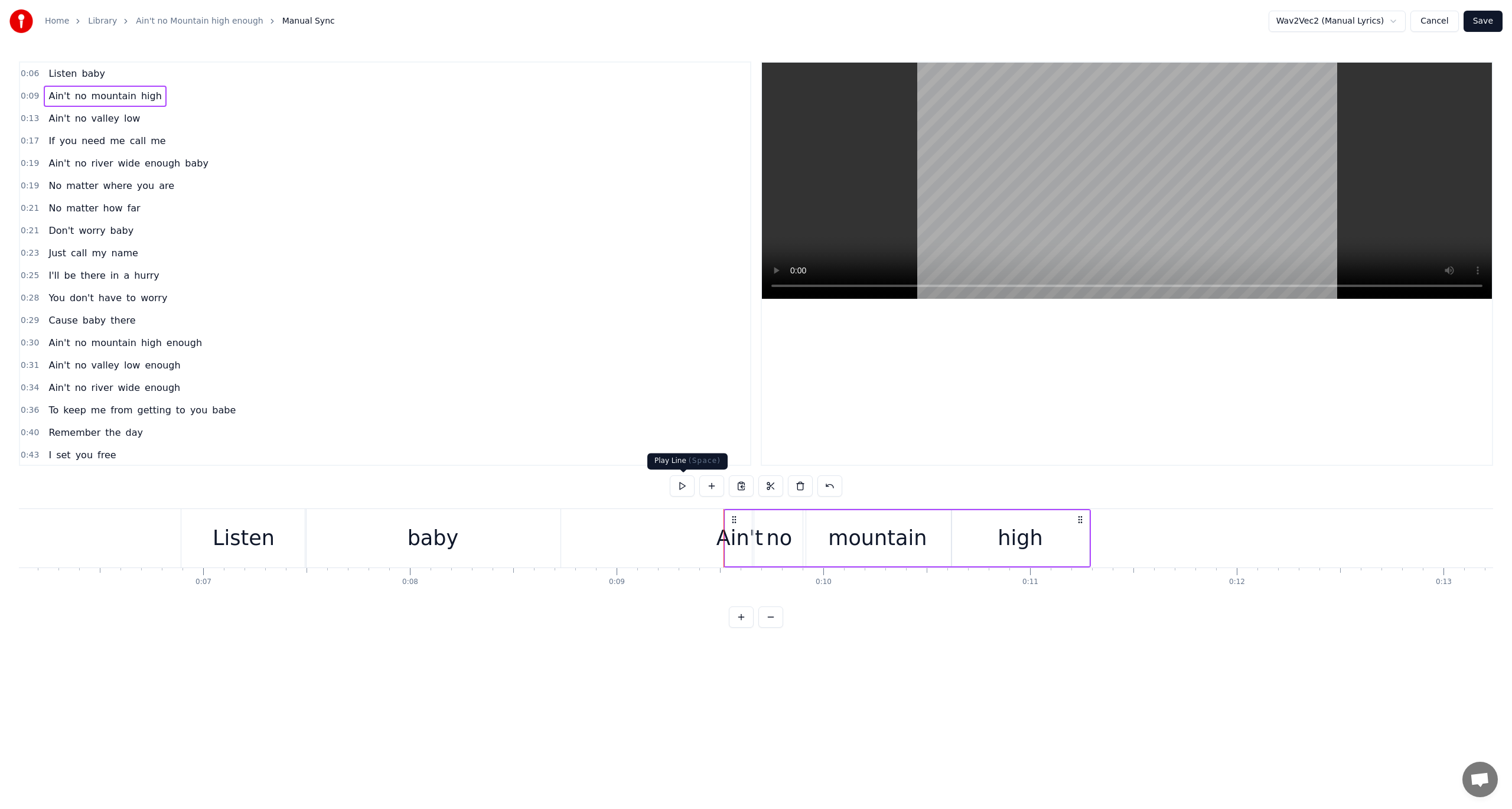
click at [679, 486] on button at bounding box center [682, 486] width 25 height 22
click at [1044, 545] on div "high" at bounding box center [1020, 538] width 137 height 56
drag, startPoint x: 1086, startPoint y: 539, endPoint x: 1121, endPoint y: 542, distance: 35.1
click at [1121, 542] on icon at bounding box center [1120, 539] width 4 height 9
click at [26, 100] on span "0:09" at bounding box center [30, 96] width 18 height 12
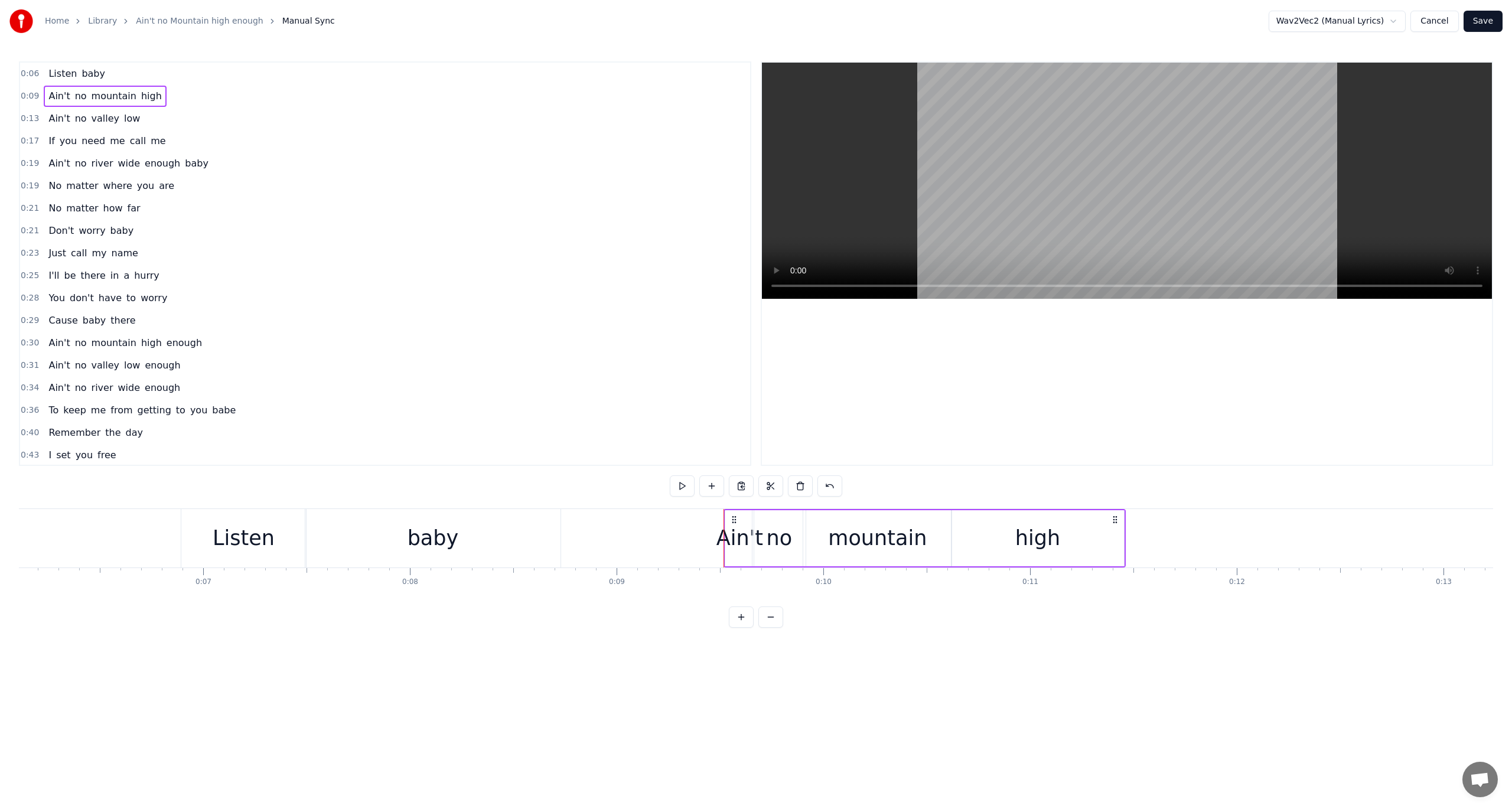
click at [23, 93] on span "0:09" at bounding box center [30, 96] width 18 height 12
click at [682, 486] on button at bounding box center [682, 486] width 25 height 22
click at [1073, 533] on div "high" at bounding box center [1037, 538] width 172 height 56
drag, startPoint x: 1123, startPoint y: 539, endPoint x: 1091, endPoint y: 539, distance: 32.0
click at [1091, 539] on icon at bounding box center [1089, 539] width 4 height 9
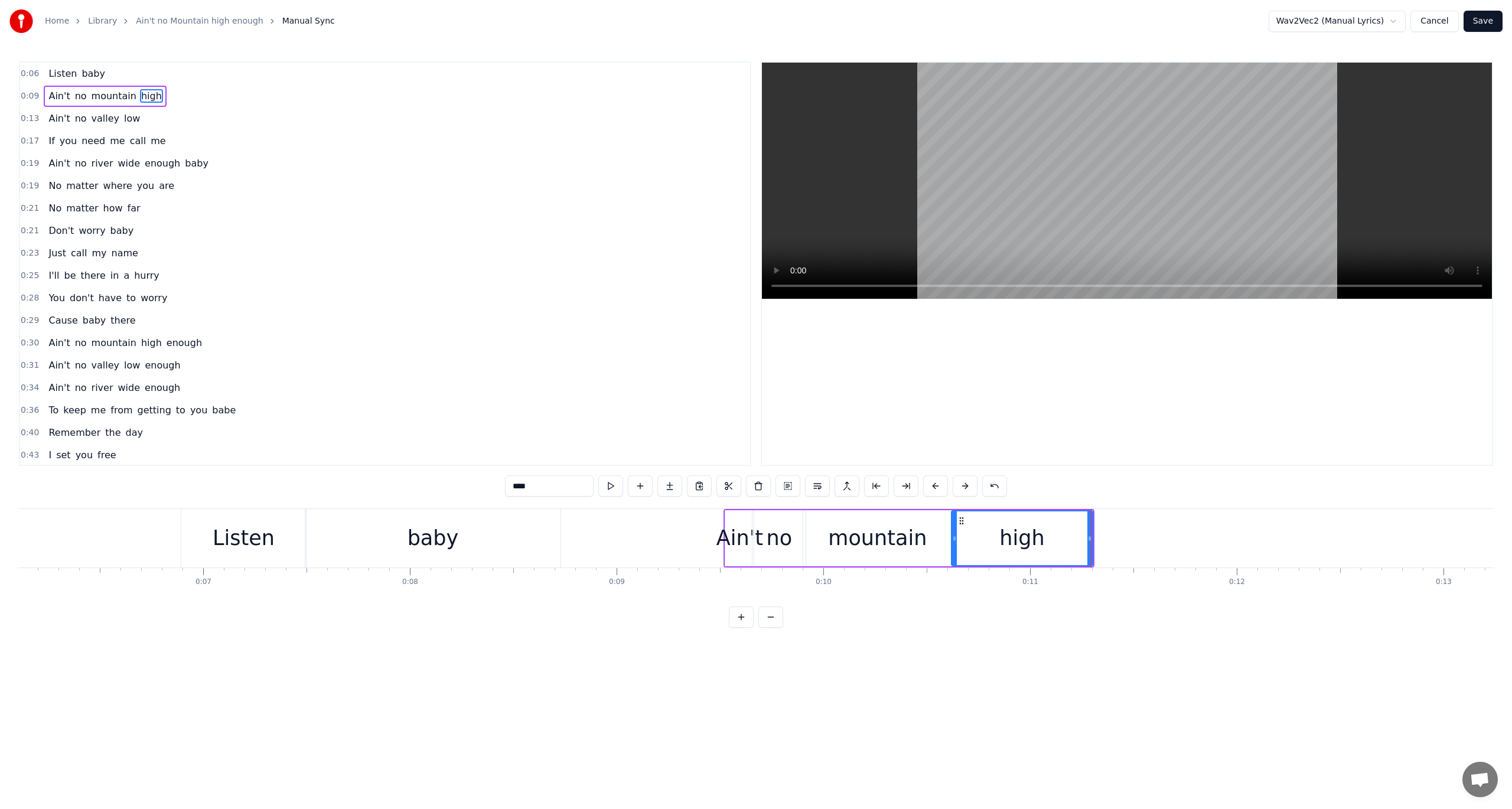
click at [612, 487] on button at bounding box center [610, 486] width 25 height 22
drag, startPoint x: 1089, startPoint y: 540, endPoint x: 1073, endPoint y: 541, distance: 16.0
click at [1073, 541] on icon at bounding box center [1075, 539] width 4 height 9
click at [613, 484] on button at bounding box center [610, 486] width 25 height 22
click at [23, 94] on span "0:09" at bounding box center [30, 96] width 18 height 12
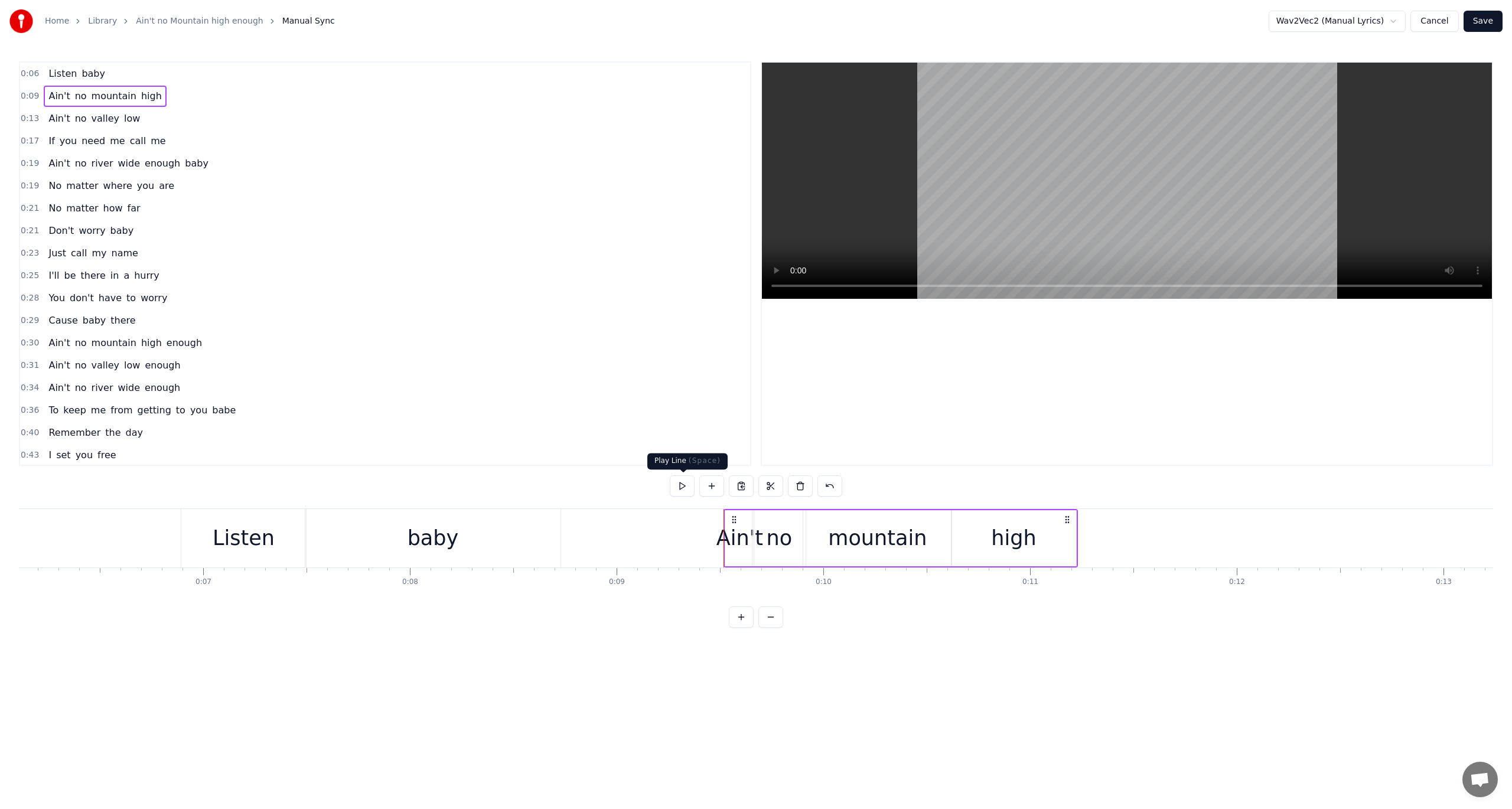
click at [678, 482] on button at bounding box center [682, 486] width 25 height 22
click at [24, 120] on span "0:13" at bounding box center [30, 118] width 18 height 12
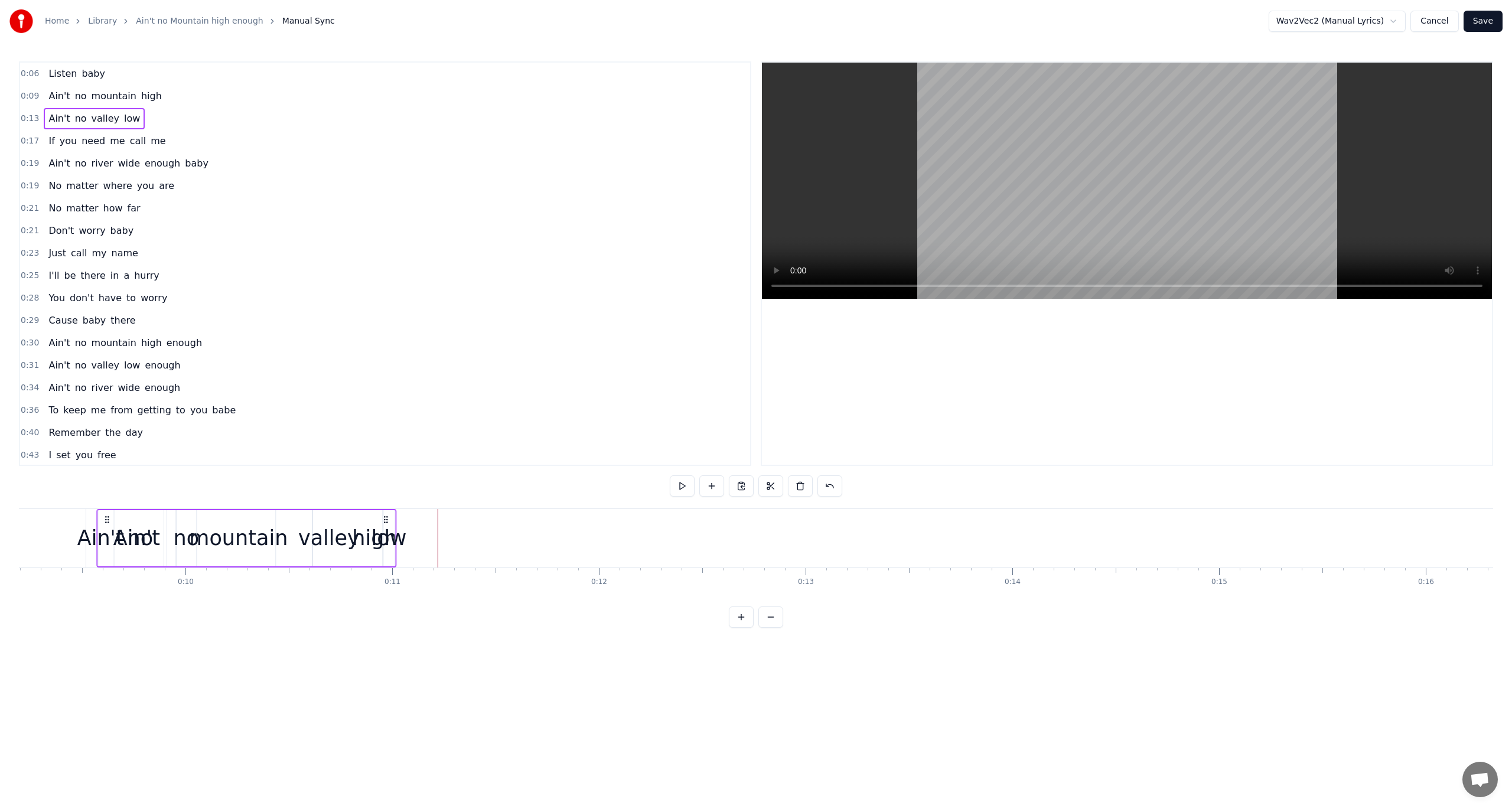
scroll to position [0, 1896]
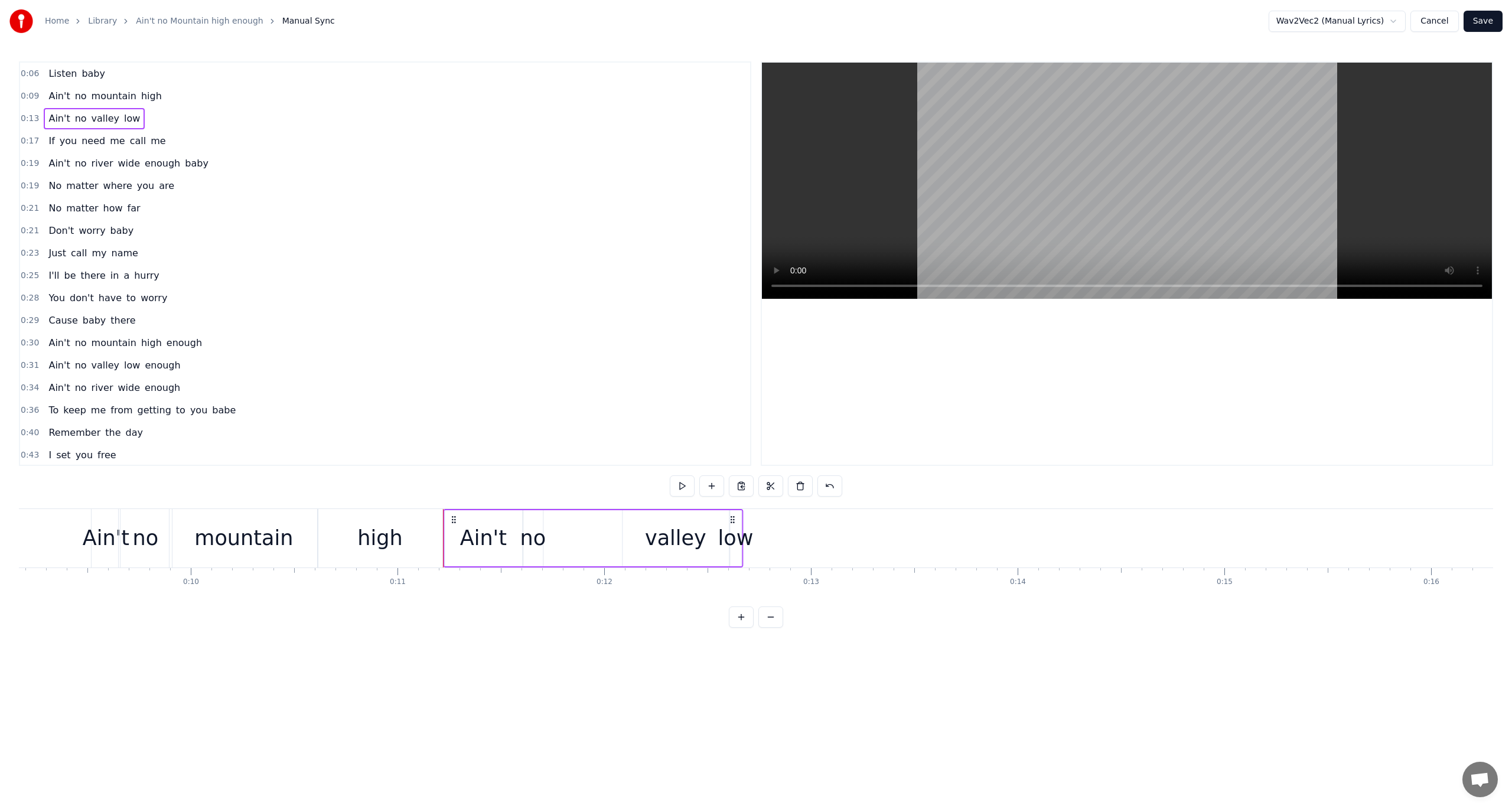
drag, startPoint x: 86, startPoint y: 518, endPoint x: 451, endPoint y: 586, distance: 371.3
click at [451, 586] on div "Listen baby Ain't no mountain high Ain't no valley low If you need me call me A…" at bounding box center [756, 553] width 1474 height 89
click at [29, 94] on span "0:09" at bounding box center [30, 96] width 18 height 12
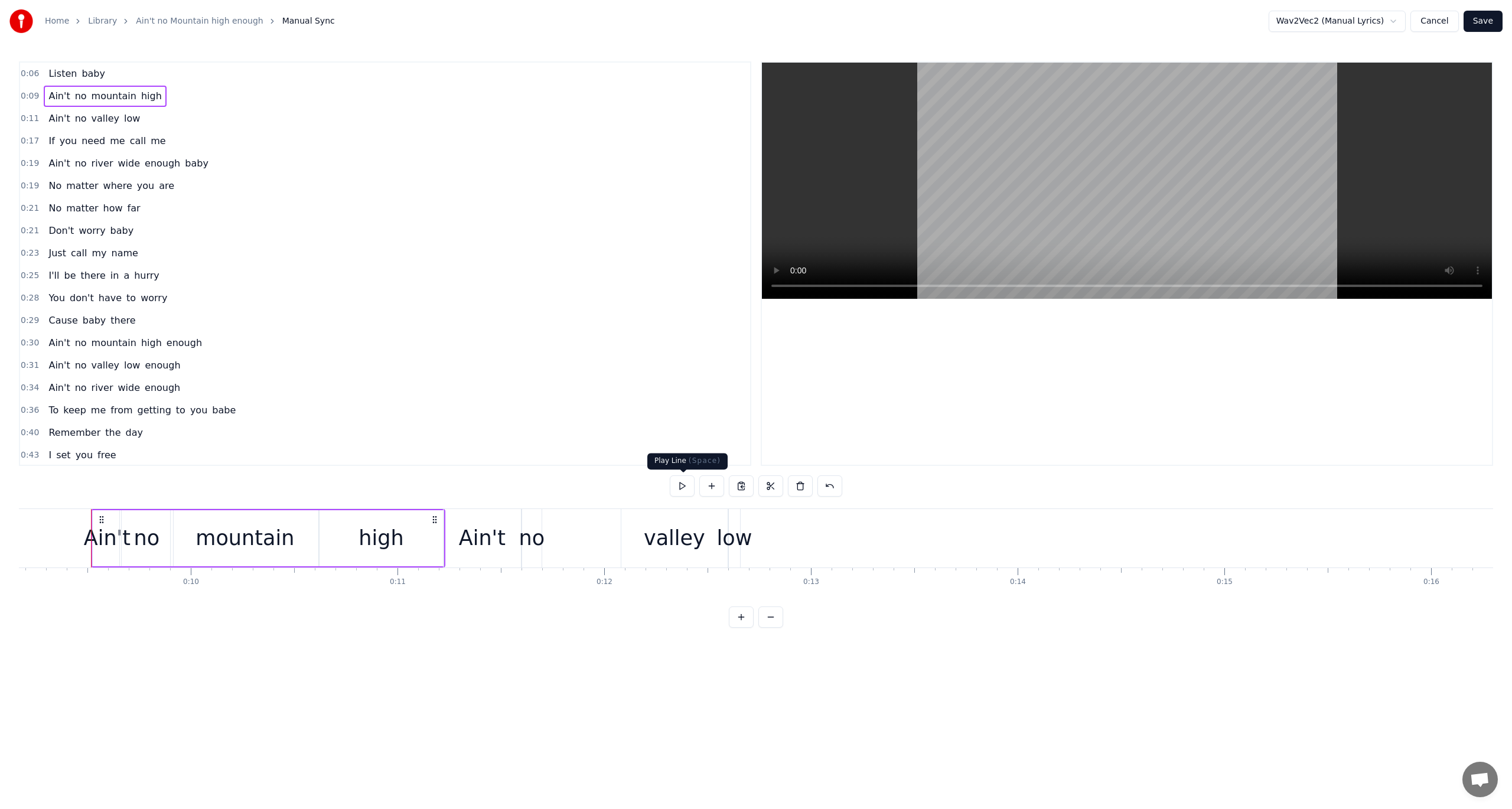
click at [683, 486] on button at bounding box center [682, 486] width 25 height 22
click at [26, 116] on span "0:11" at bounding box center [30, 118] width 18 height 12
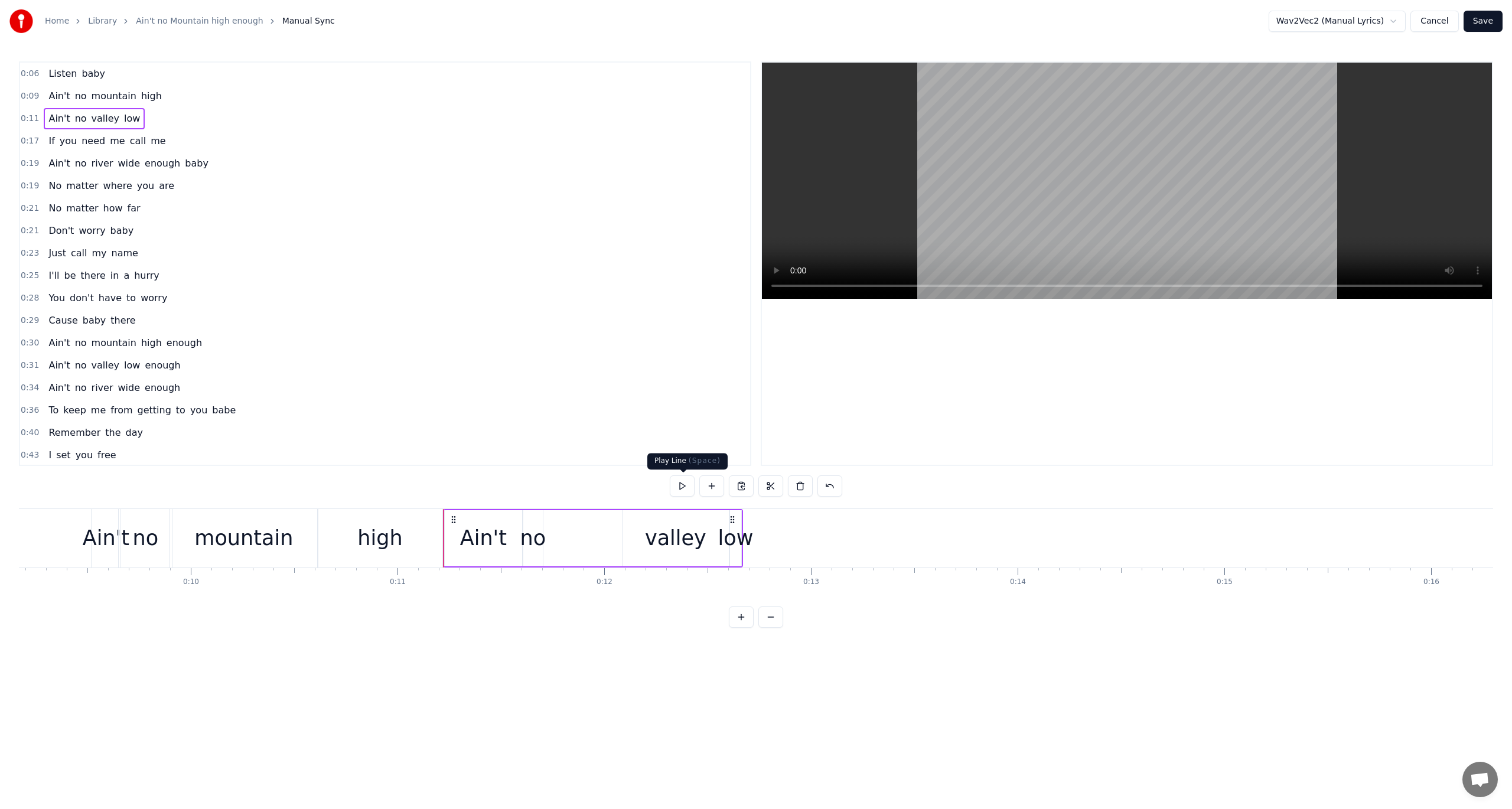
click at [684, 480] on button at bounding box center [682, 486] width 25 height 22
click at [739, 521] on div "low" at bounding box center [735, 538] width 11 height 56
click at [746, 526] on div "low" at bounding box center [738, 538] width 15 height 54
click at [615, 482] on button at bounding box center [610, 486] width 25 height 22
drag, startPoint x: 745, startPoint y: 524, endPoint x: 756, endPoint y: 524, distance: 11.0
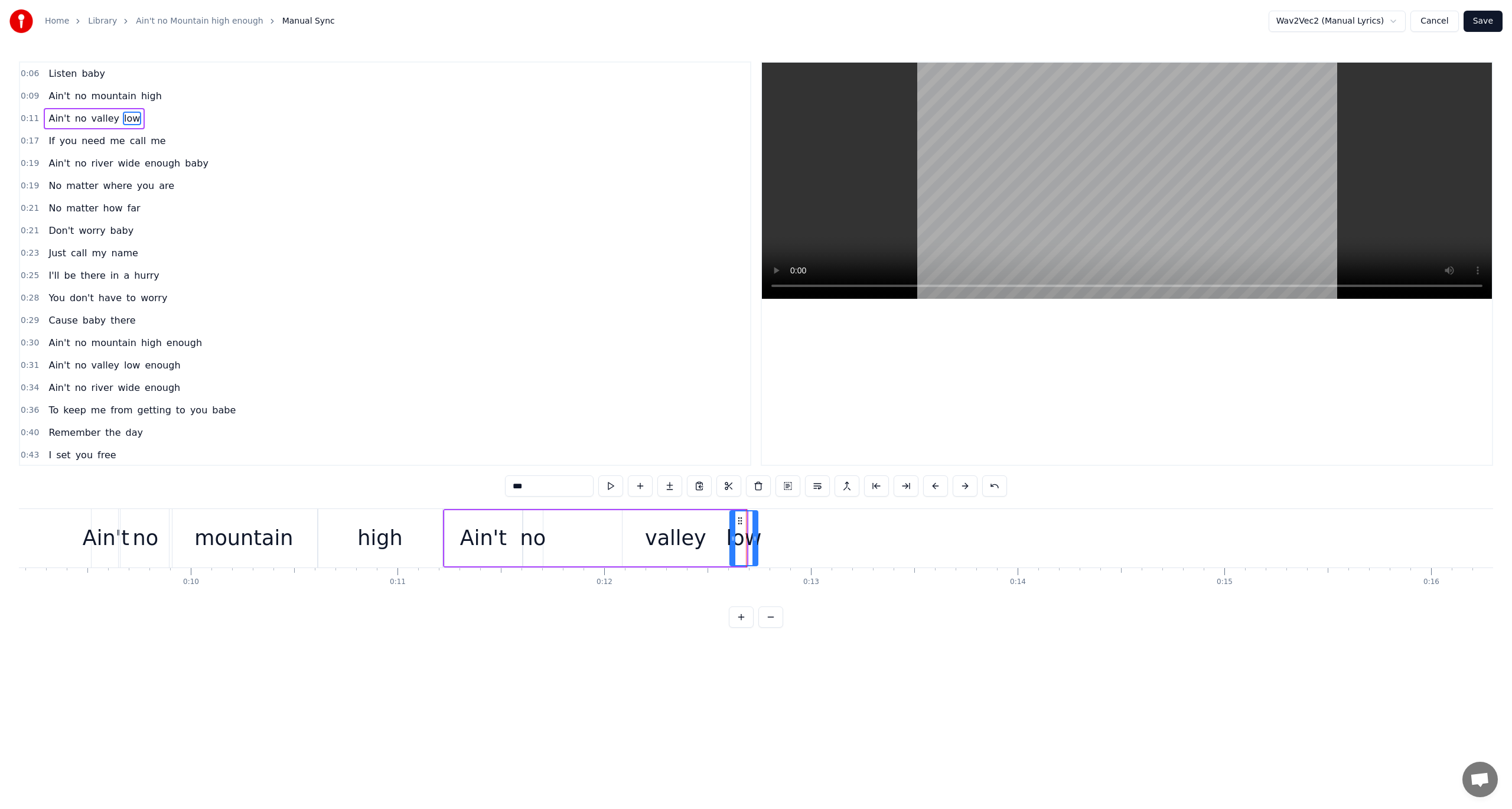
click at [756, 524] on div at bounding box center [754, 538] width 4 height 54
click at [612, 486] on button at bounding box center [610, 486] width 25 height 22
drag, startPoint x: 756, startPoint y: 525, endPoint x: 767, endPoint y: 529, distance: 11.7
click at [767, 529] on div at bounding box center [766, 538] width 4 height 54
click at [613, 488] on button at bounding box center [610, 486] width 25 height 22
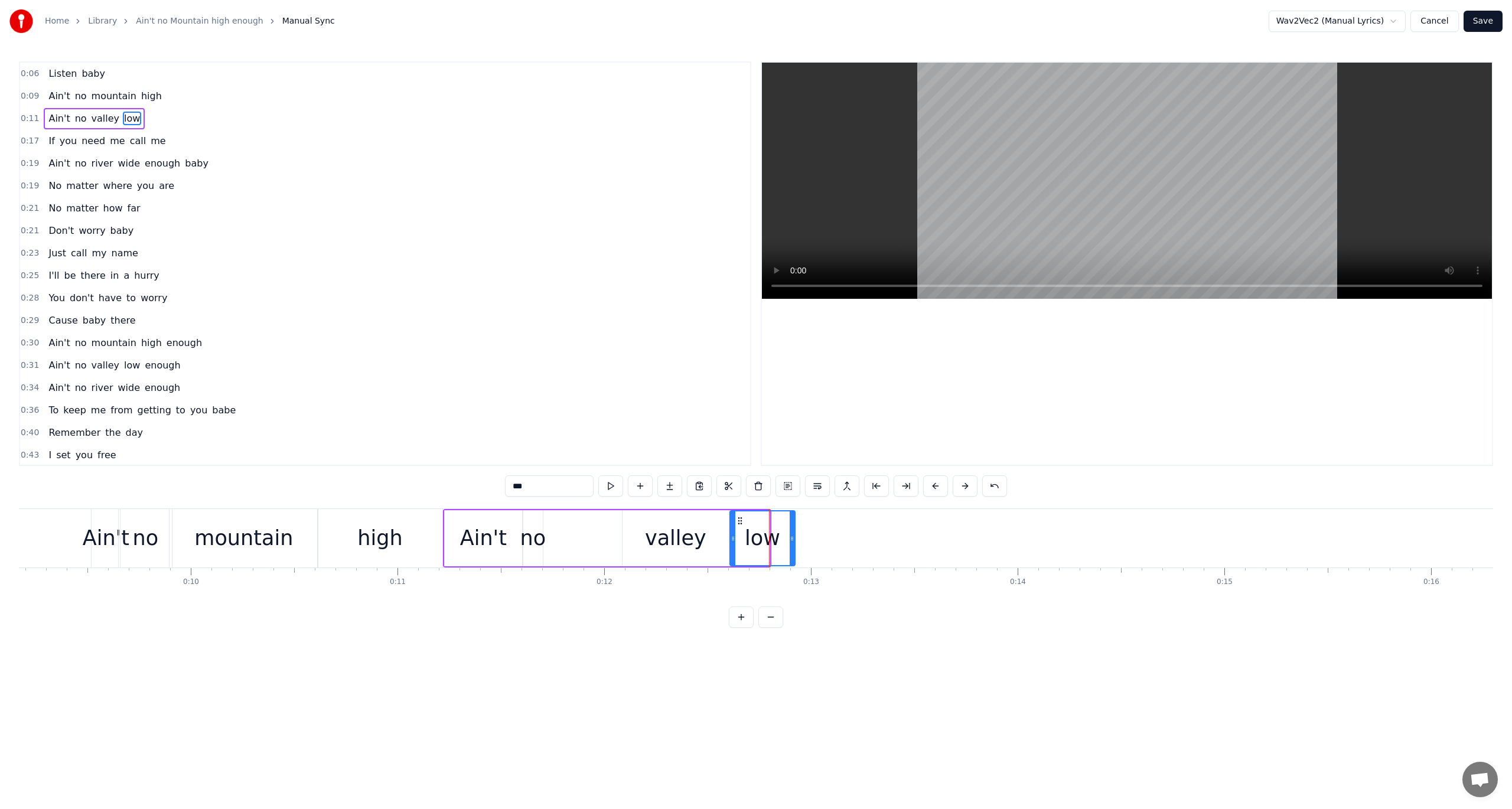
drag, startPoint x: 765, startPoint y: 525, endPoint x: 795, endPoint y: 530, distance: 30.4
click at [794, 530] on div at bounding box center [792, 538] width 4 height 54
click at [613, 482] on button at bounding box center [610, 486] width 25 height 22
drag, startPoint x: 797, startPoint y: 539, endPoint x: 855, endPoint y: 545, distance: 58.3
click at [858, 546] on div at bounding box center [857, 538] width 4 height 54
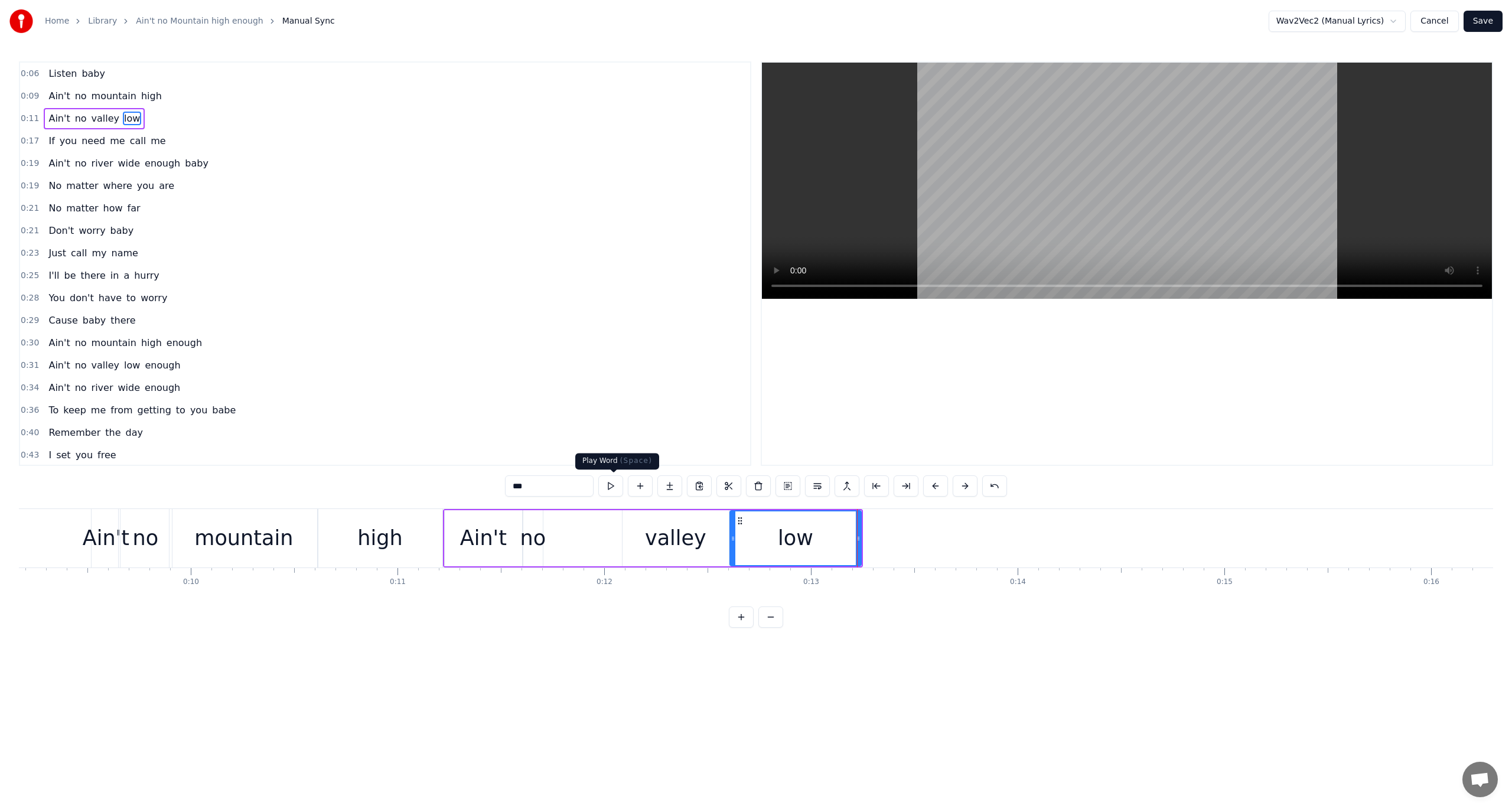
click at [614, 488] on button at bounding box center [610, 486] width 25 height 22
click at [616, 487] on button at bounding box center [610, 486] width 25 height 22
drag, startPoint x: 856, startPoint y: 538, endPoint x: 827, endPoint y: 536, distance: 29.1
click at [828, 536] on icon at bounding box center [830, 539] width 4 height 9
click at [615, 482] on button at bounding box center [610, 486] width 25 height 22
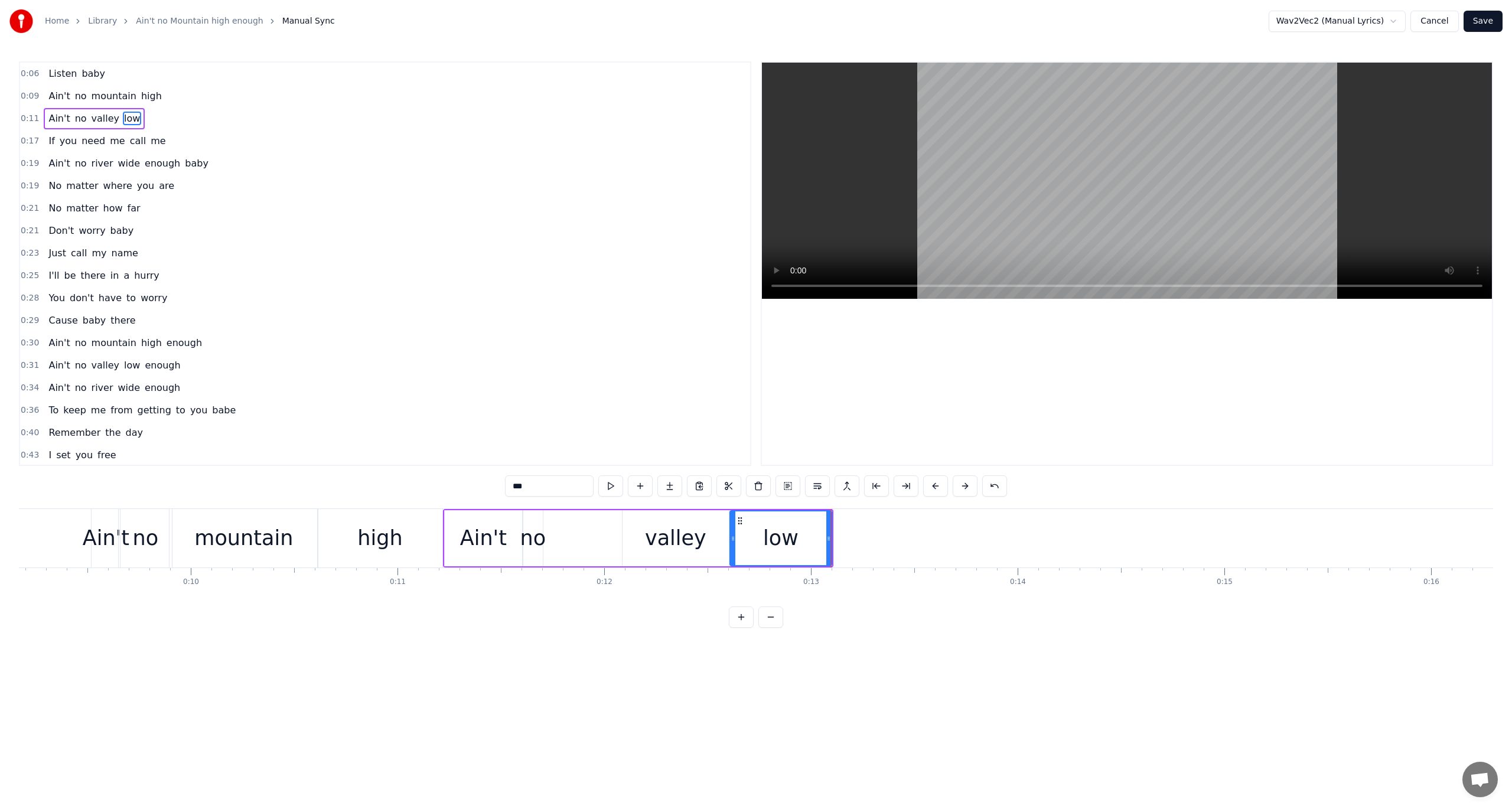
click at [27, 96] on span "0:09" at bounding box center [30, 96] width 18 height 12
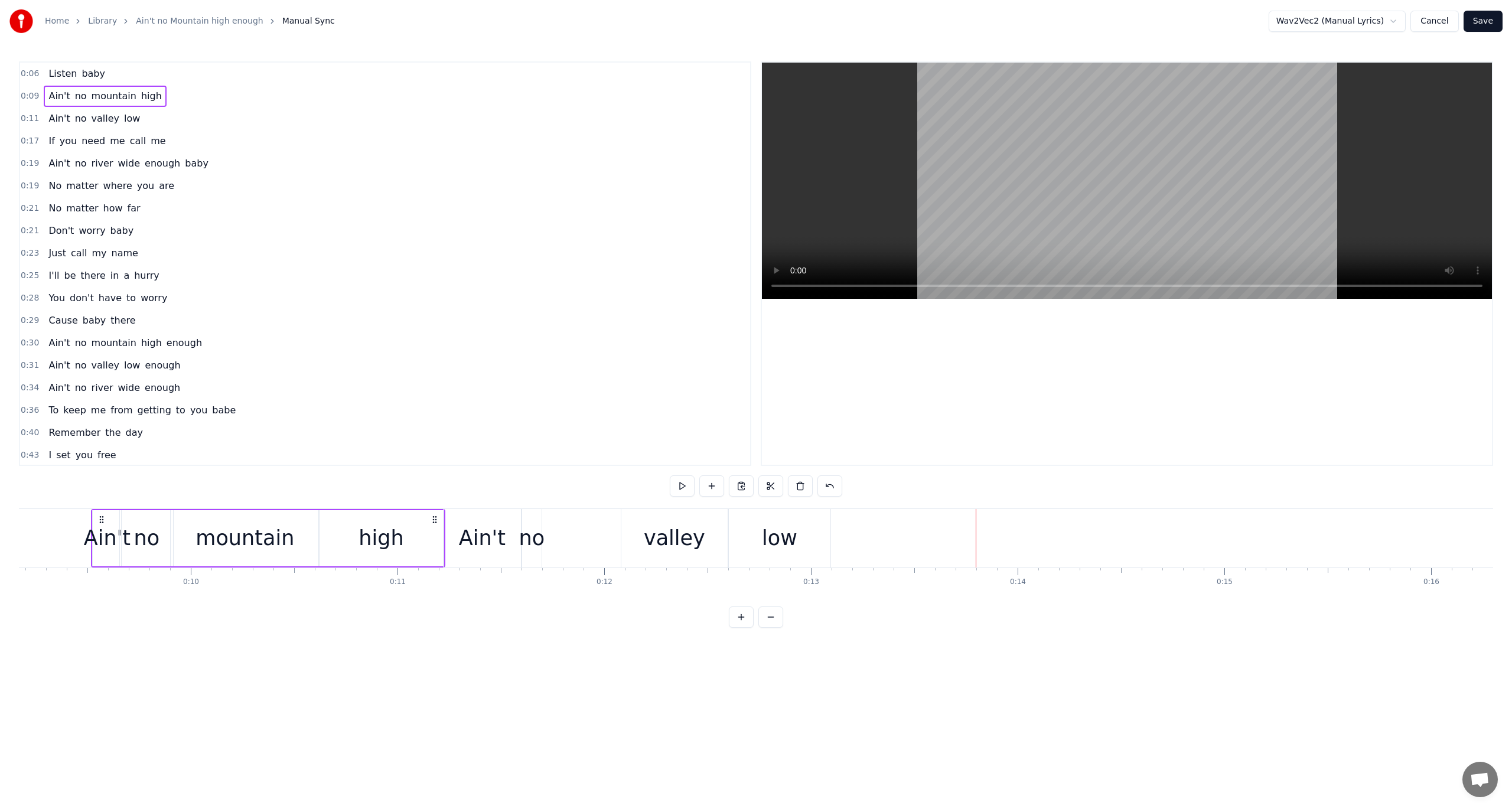
click at [103, 158] on span "river" at bounding box center [103, 163] width 24 height 13
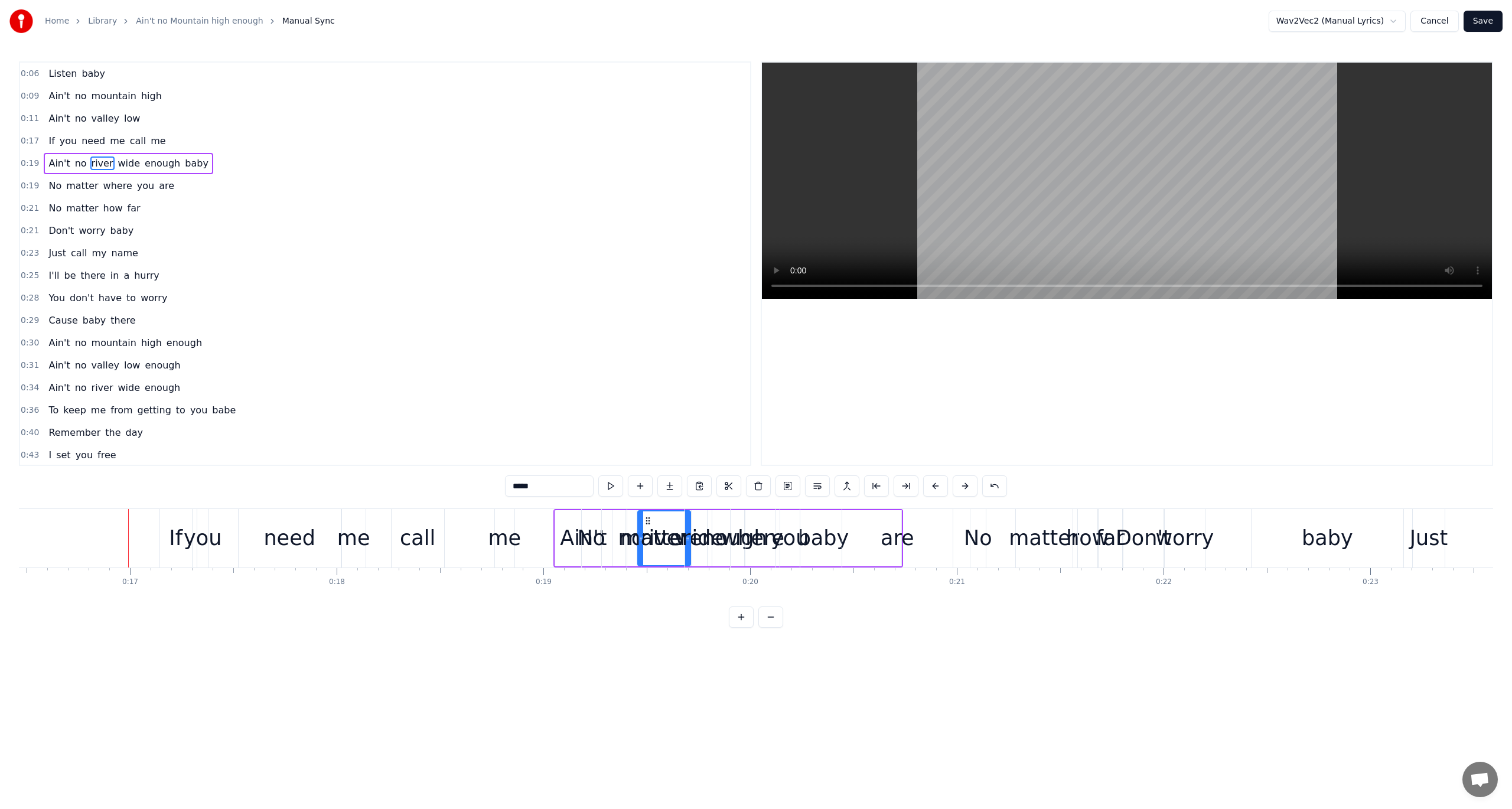
scroll to position [0, 3453]
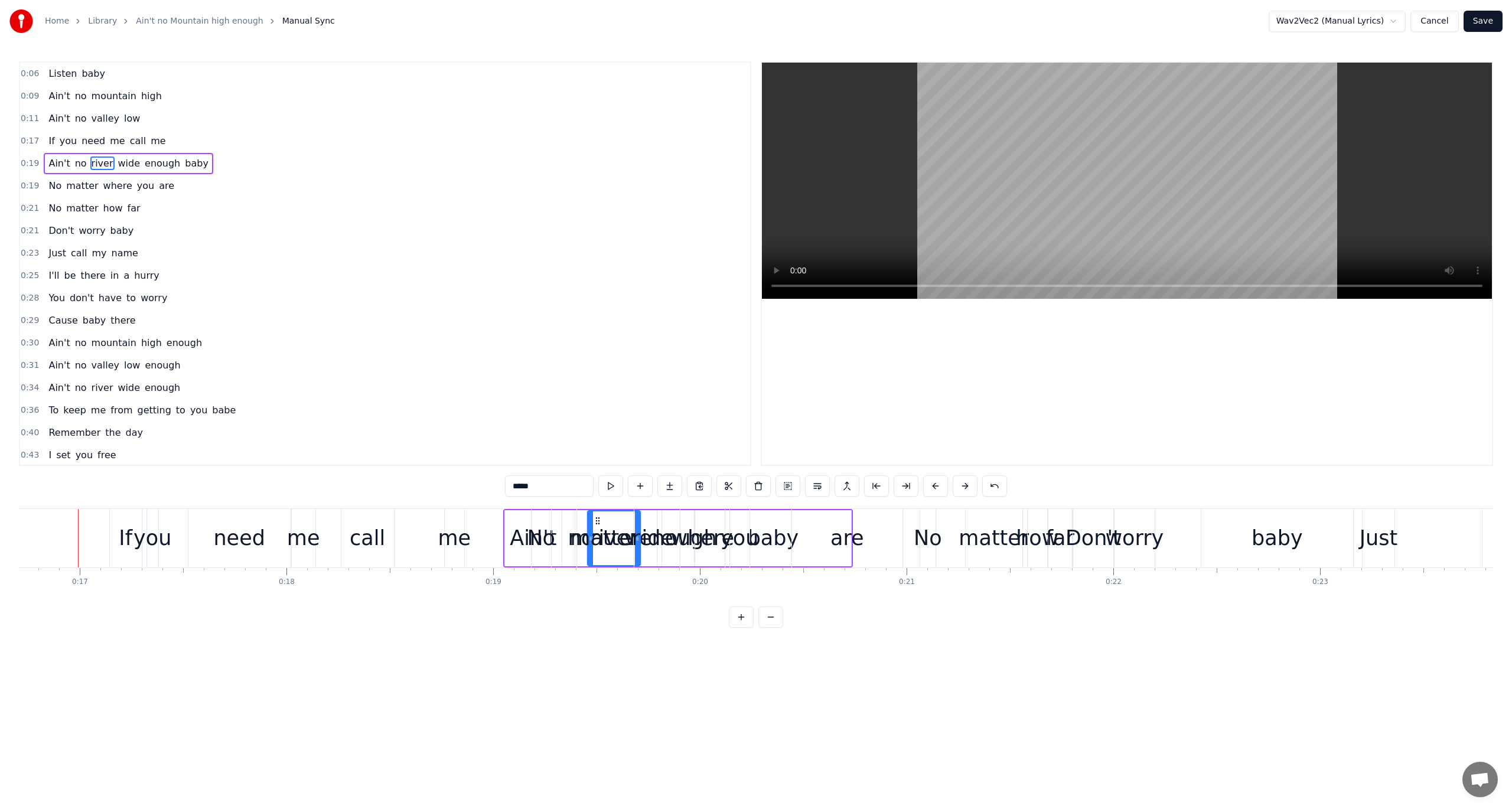
drag, startPoint x: 591, startPoint y: 521, endPoint x: 503, endPoint y: 512, distance: 88.5
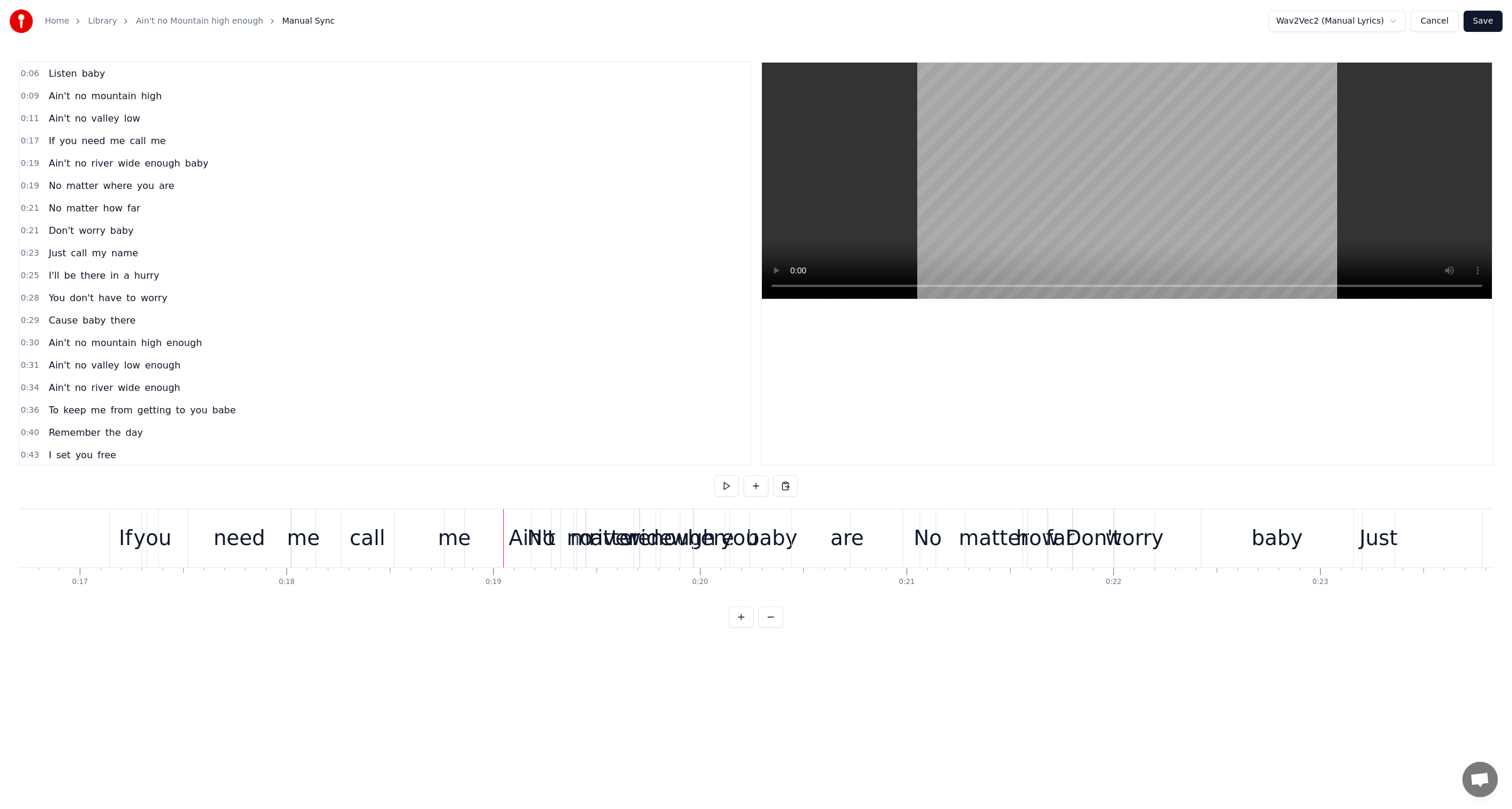
click at [28, 162] on span "0:19" at bounding box center [30, 163] width 18 height 12
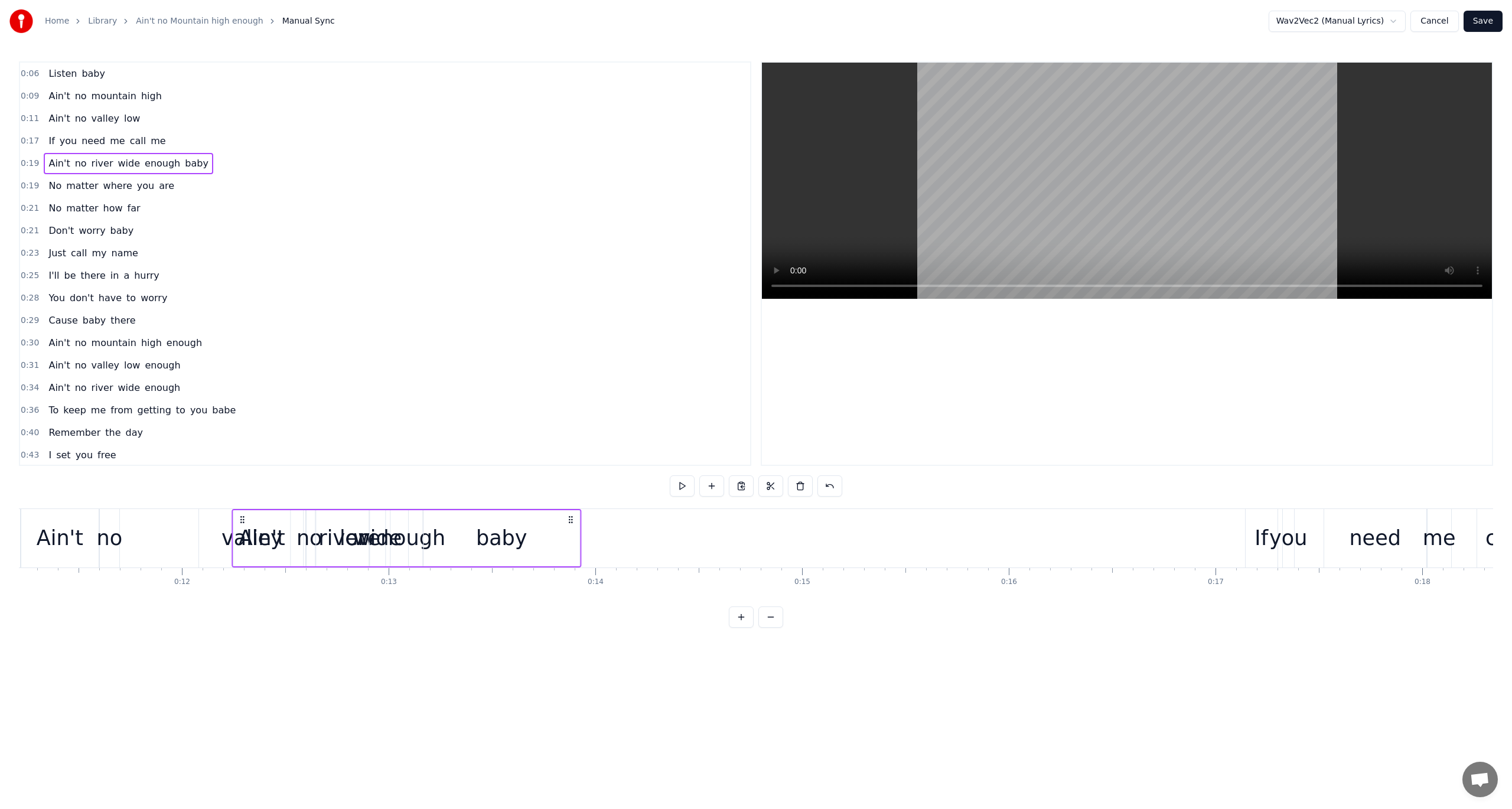
scroll to position [0, 2303]
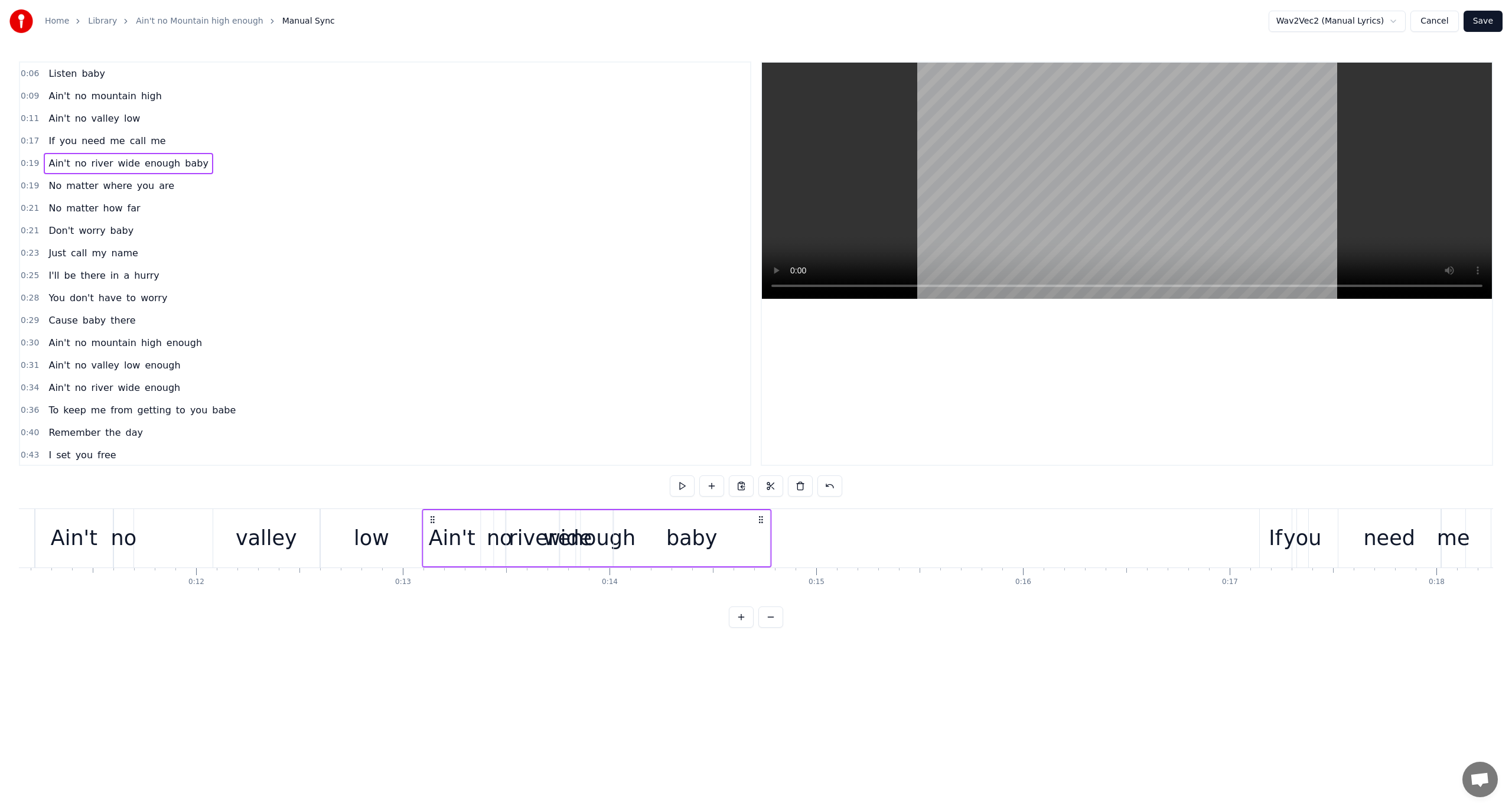
drag, startPoint x: 513, startPoint y: 520, endPoint x: 431, endPoint y: 561, distance: 91.7
click at [431, 561] on div "Ain't no river wide enough baby" at bounding box center [596, 538] width 349 height 58
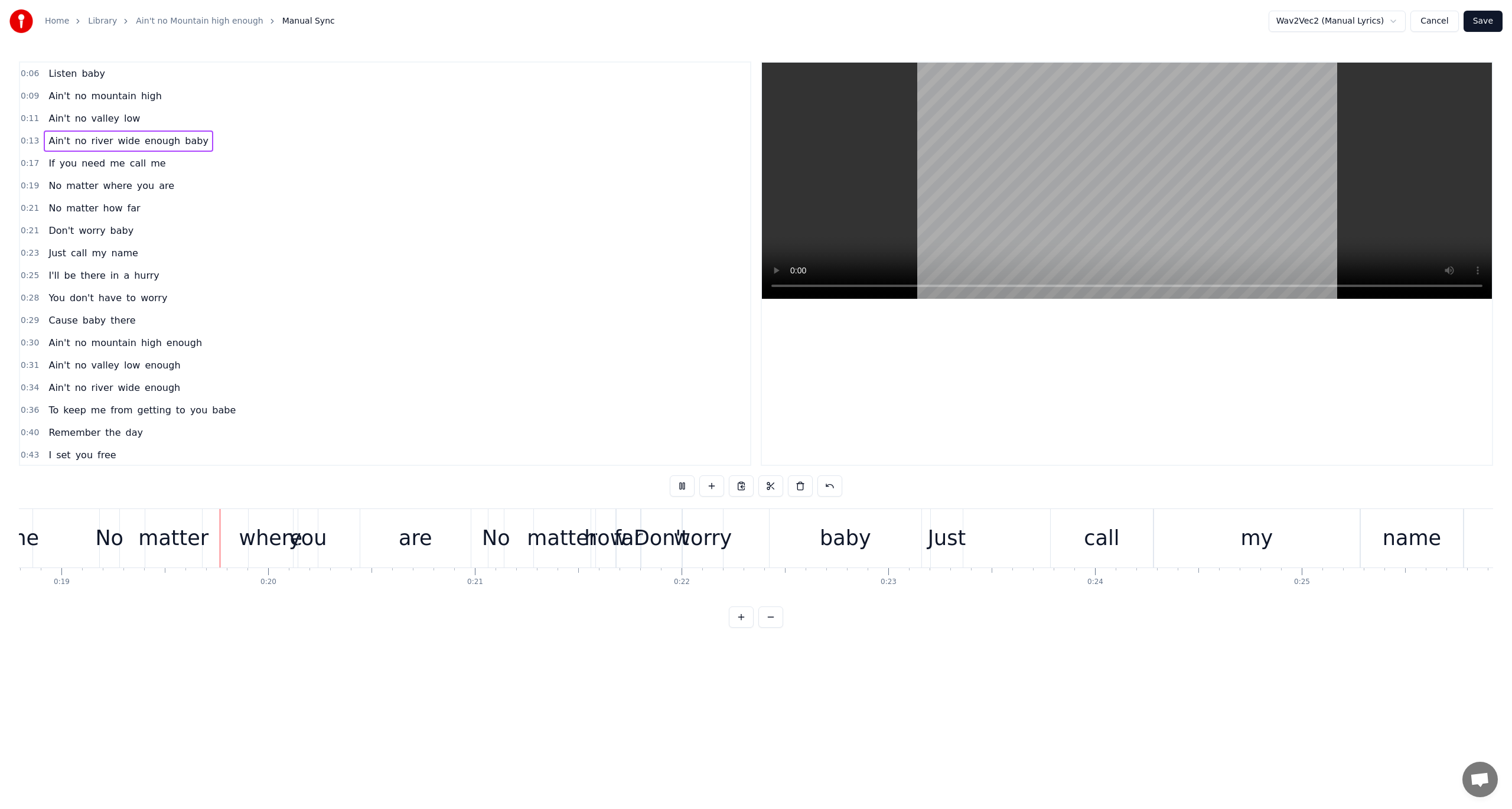
scroll to position [0, 3921]
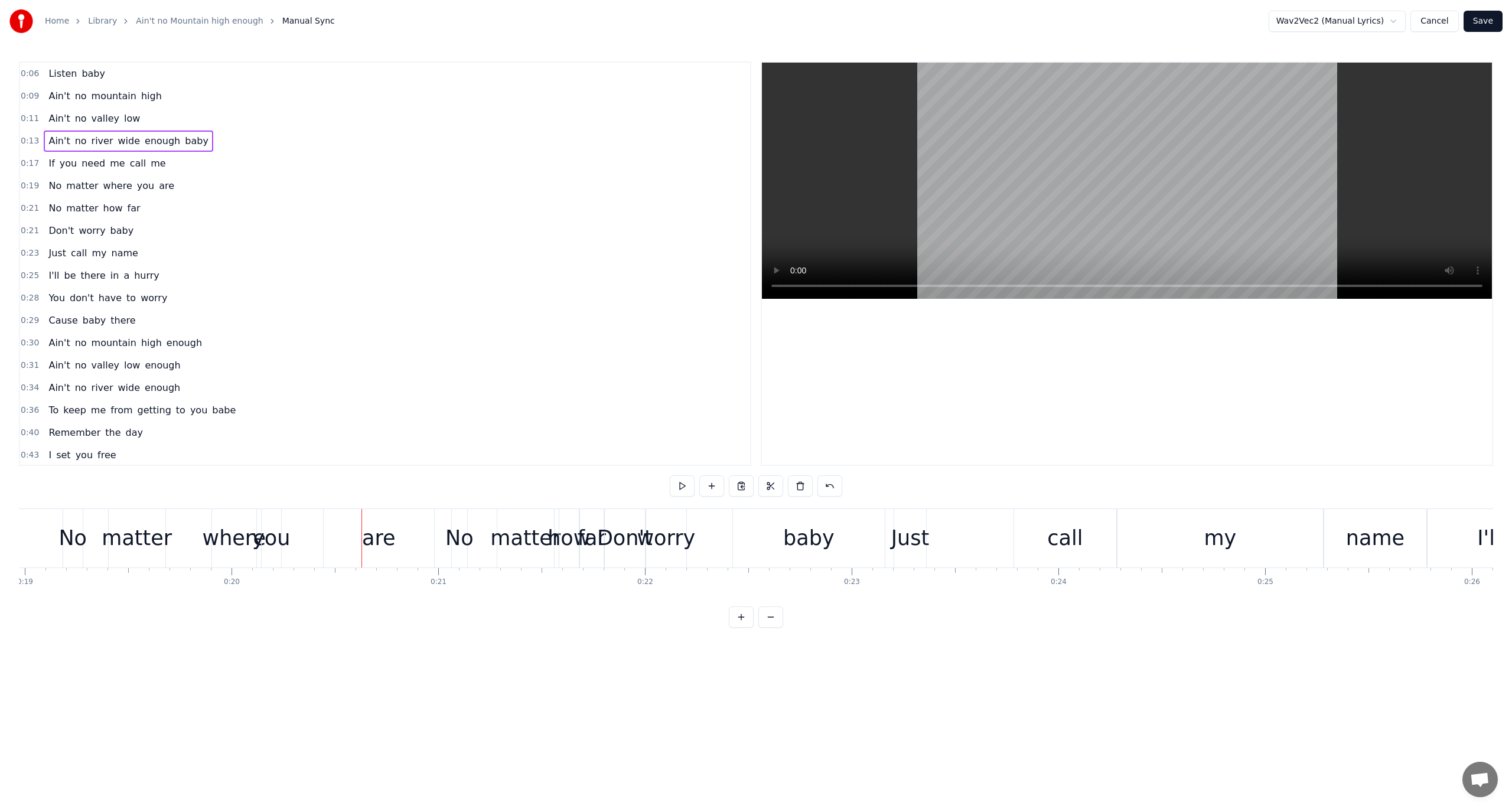
click at [34, 120] on span "0:11" at bounding box center [30, 118] width 18 height 12
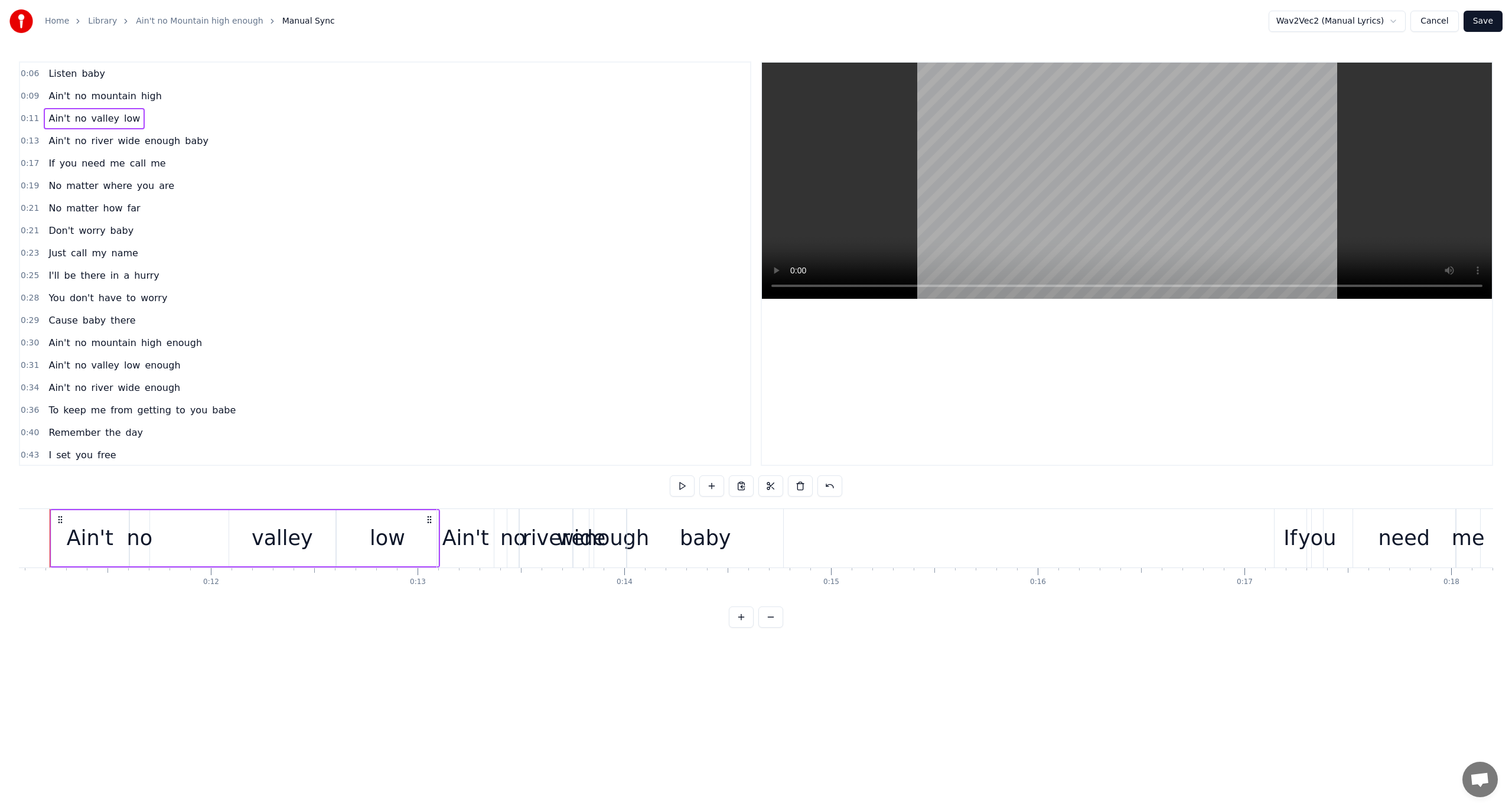
scroll to position [0, 2259]
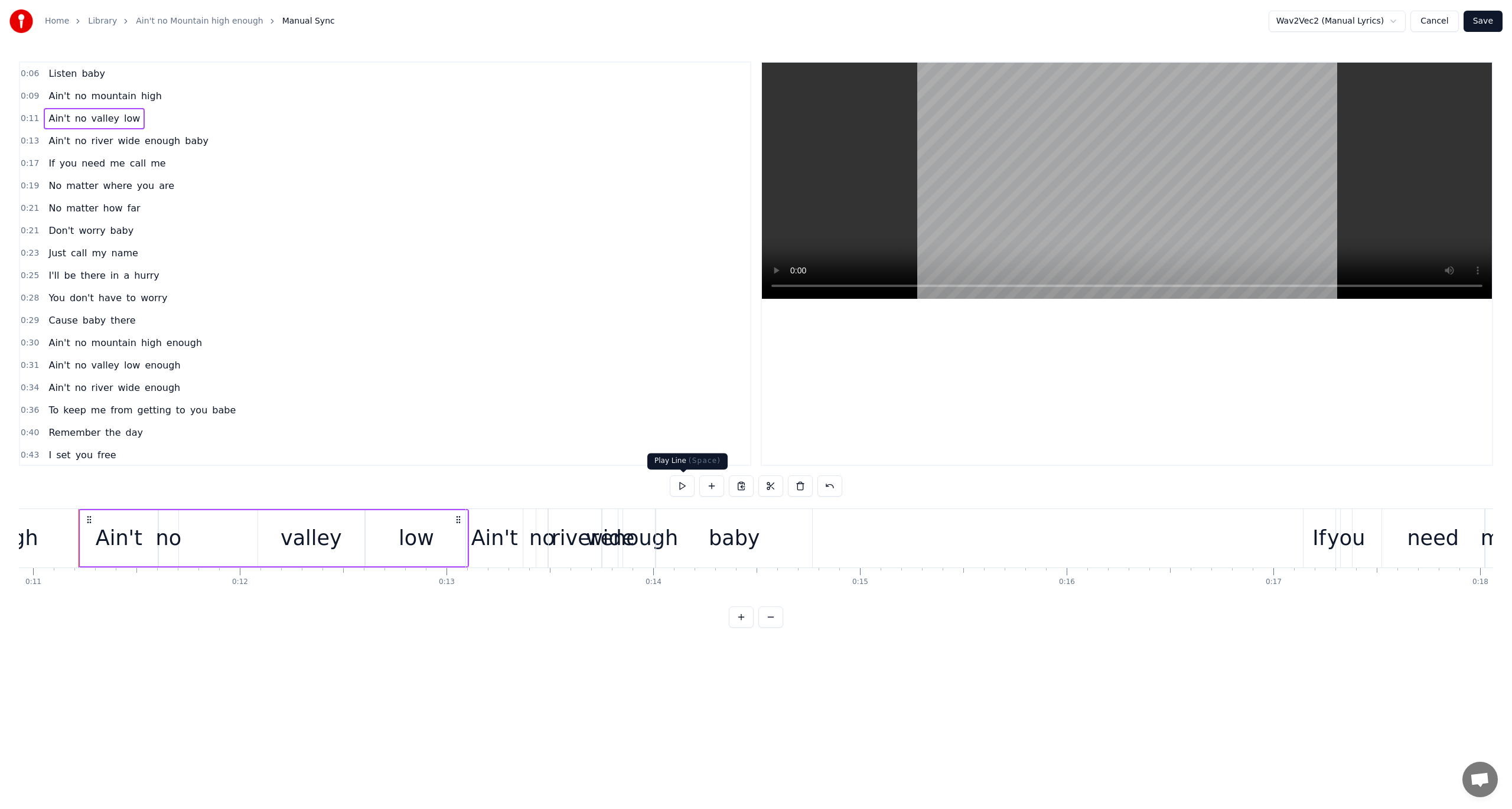
click at [680, 491] on button at bounding box center [682, 486] width 25 height 22
click at [34, 140] on span "0:13" at bounding box center [30, 141] width 18 height 12
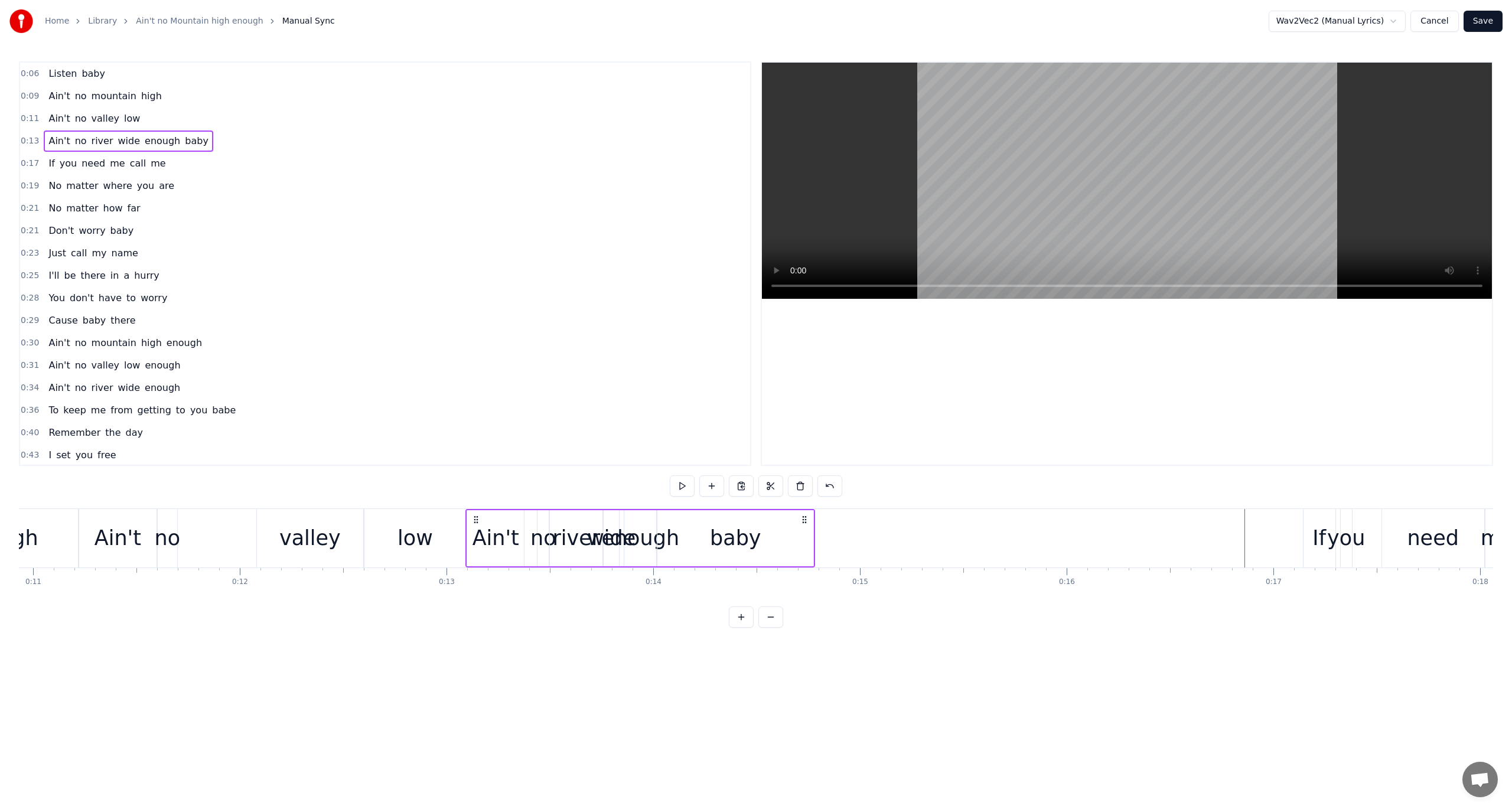
click at [800, 535] on div "baby" at bounding box center [735, 538] width 156 height 56
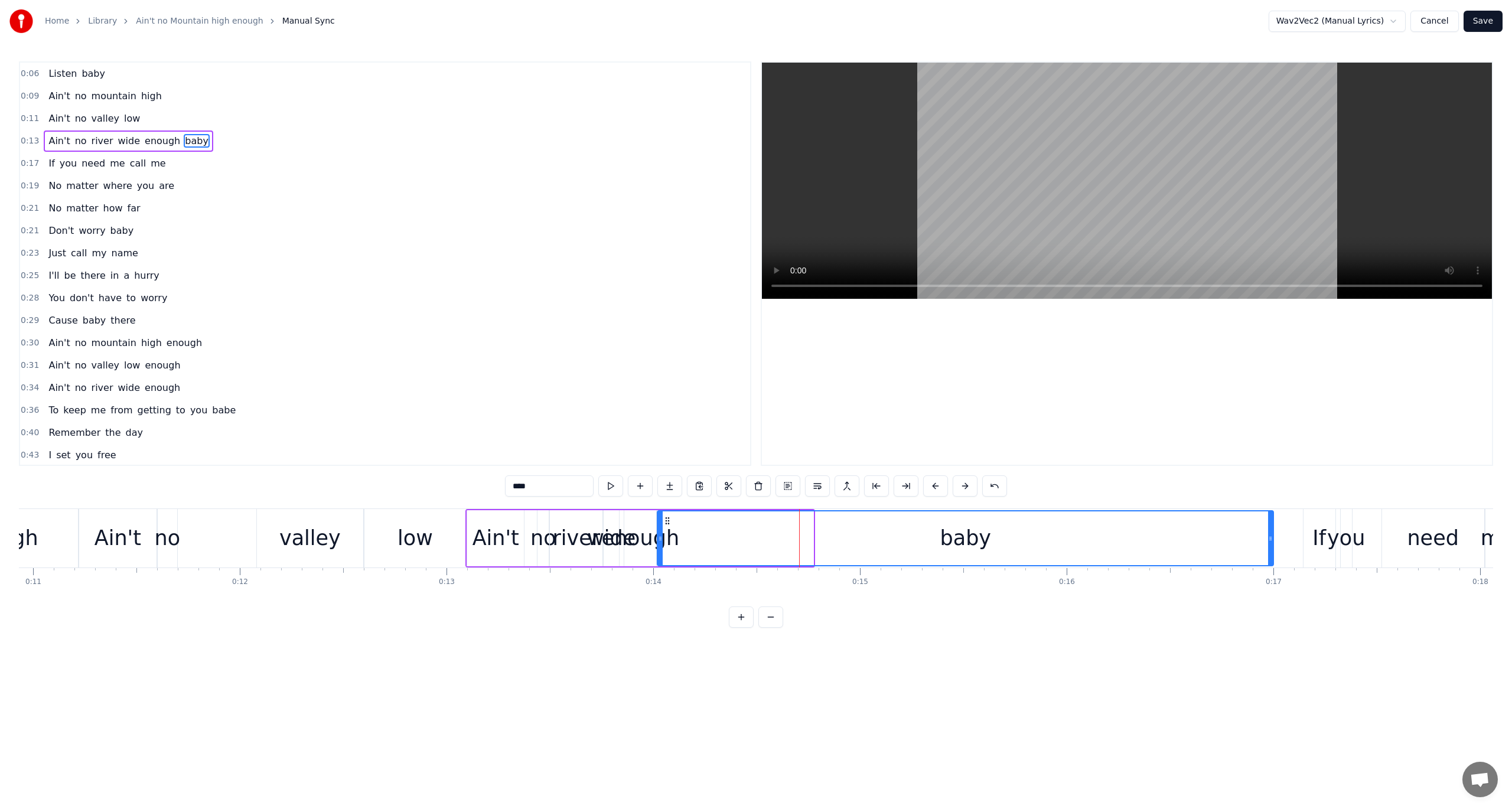
drag, startPoint x: 812, startPoint y: 530, endPoint x: 1272, endPoint y: 591, distance: 464.0
click at [1134, 591] on div "Listen baby Ain't no mountain high Ain't no valley low Ain't no river wide enou…" at bounding box center [756, 553] width 1474 height 89
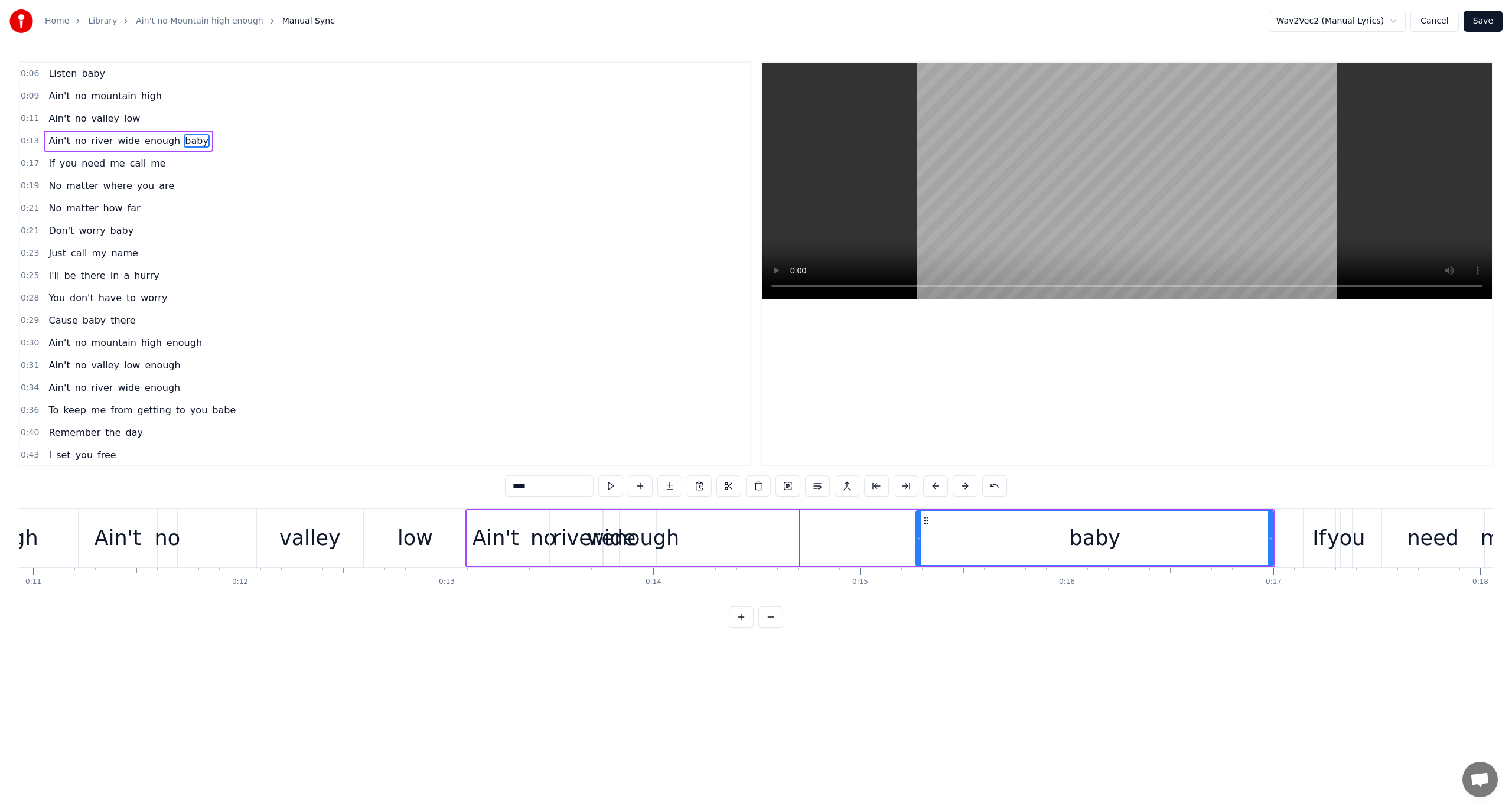
drag, startPoint x: 660, startPoint y: 529, endPoint x: 919, endPoint y: 563, distance: 261.2
click at [919, 563] on div at bounding box center [918, 538] width 4 height 54
click at [613, 488] on button at bounding box center [610, 486] width 25 height 22
drag, startPoint x: 918, startPoint y: 541, endPoint x: 990, endPoint y: 556, distance: 73.5
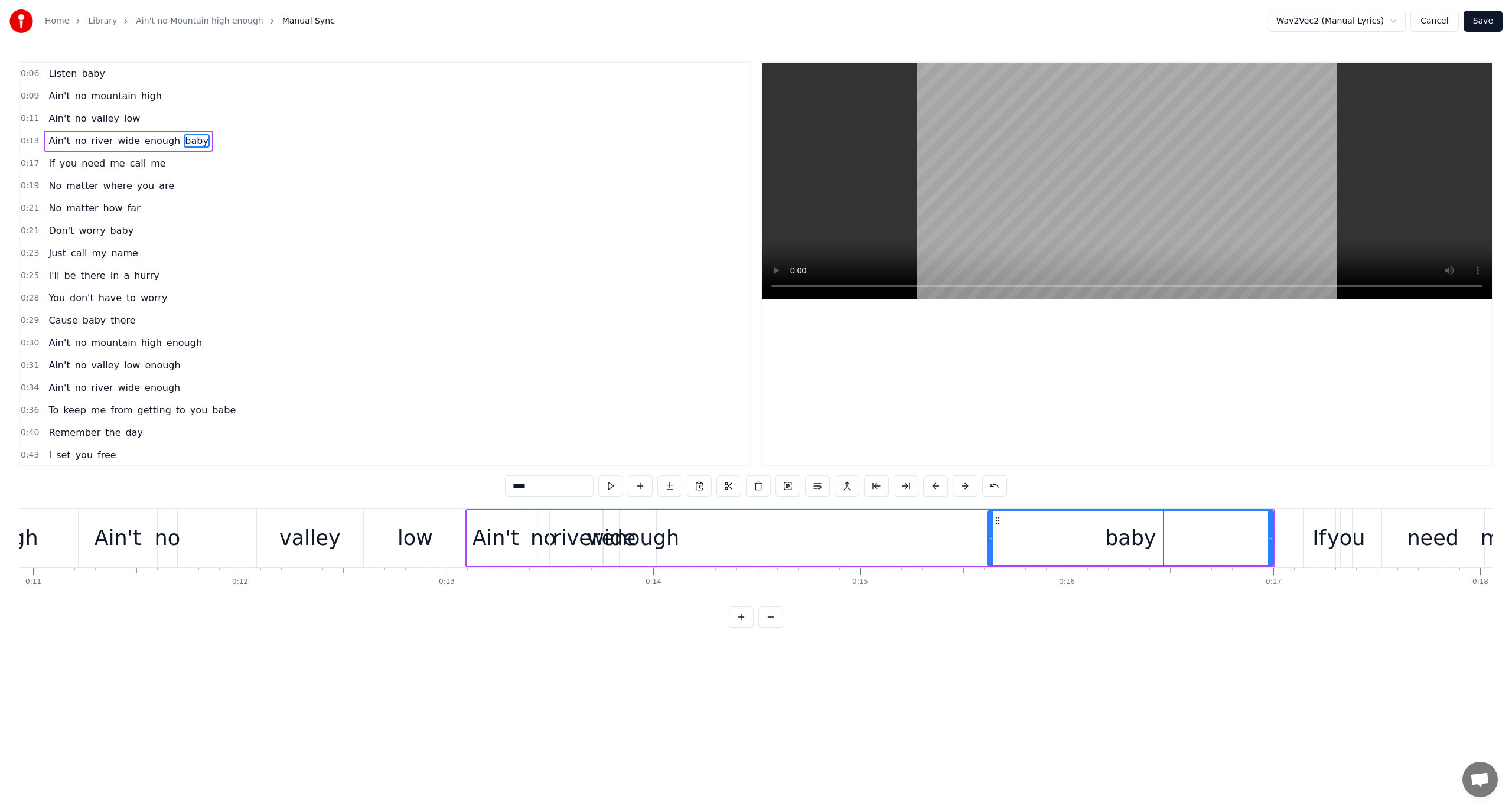
click at [990, 556] on div at bounding box center [990, 538] width 4 height 54
click at [618, 481] on button at bounding box center [610, 486] width 25 height 22
click at [618, 481] on button at bounding box center [610, 486] width 25 height 22
drag, startPoint x: 990, startPoint y: 541, endPoint x: 1001, endPoint y: 544, distance: 11.4
click at [1001, 544] on div at bounding box center [1001, 538] width 4 height 54
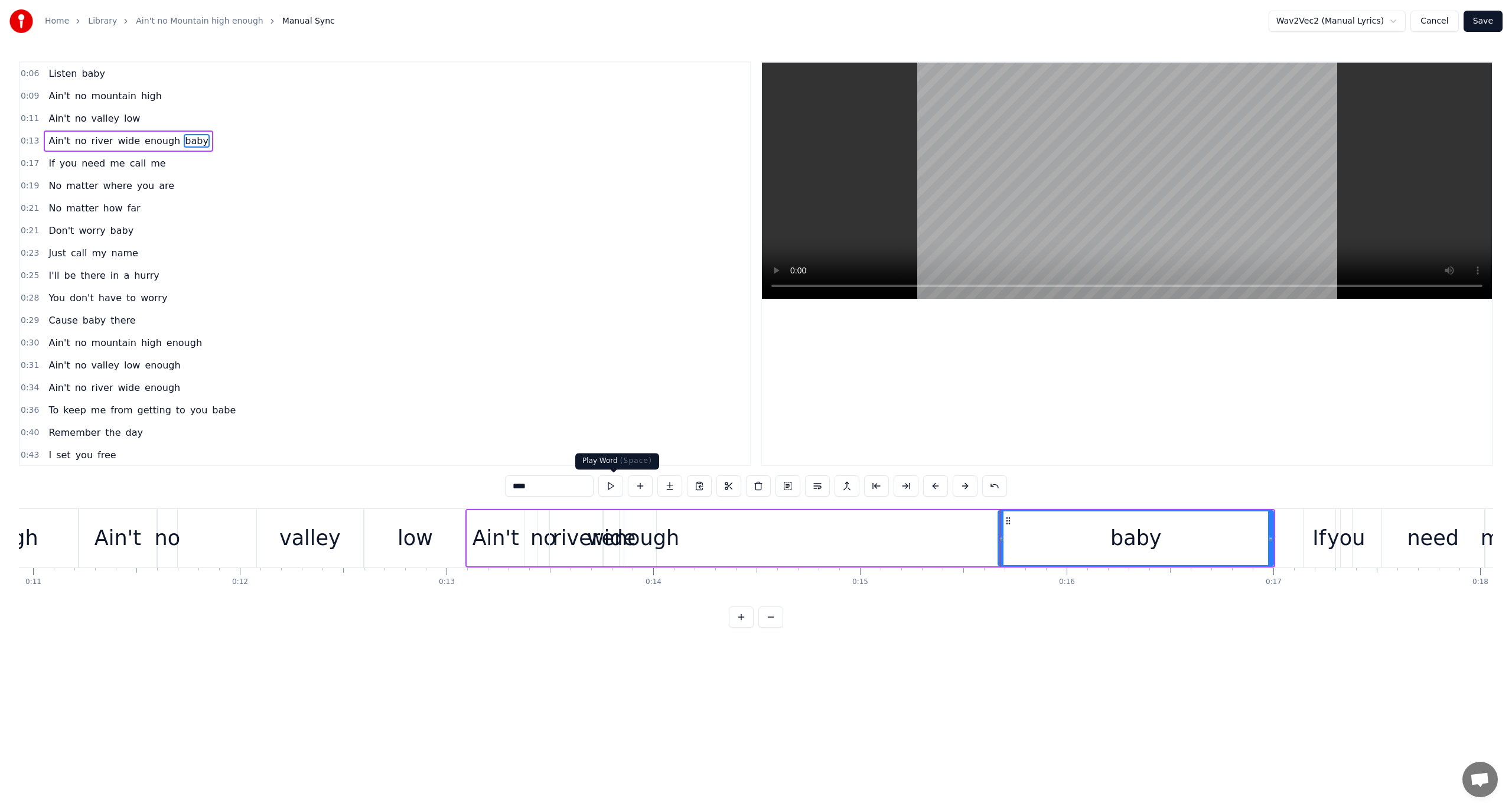
click at [615, 487] on button at bounding box center [610, 486] width 25 height 22
click at [613, 487] on button at bounding box center [610, 486] width 25 height 22
click at [667, 536] on div "enough" at bounding box center [640, 538] width 78 height 31
type input "******"
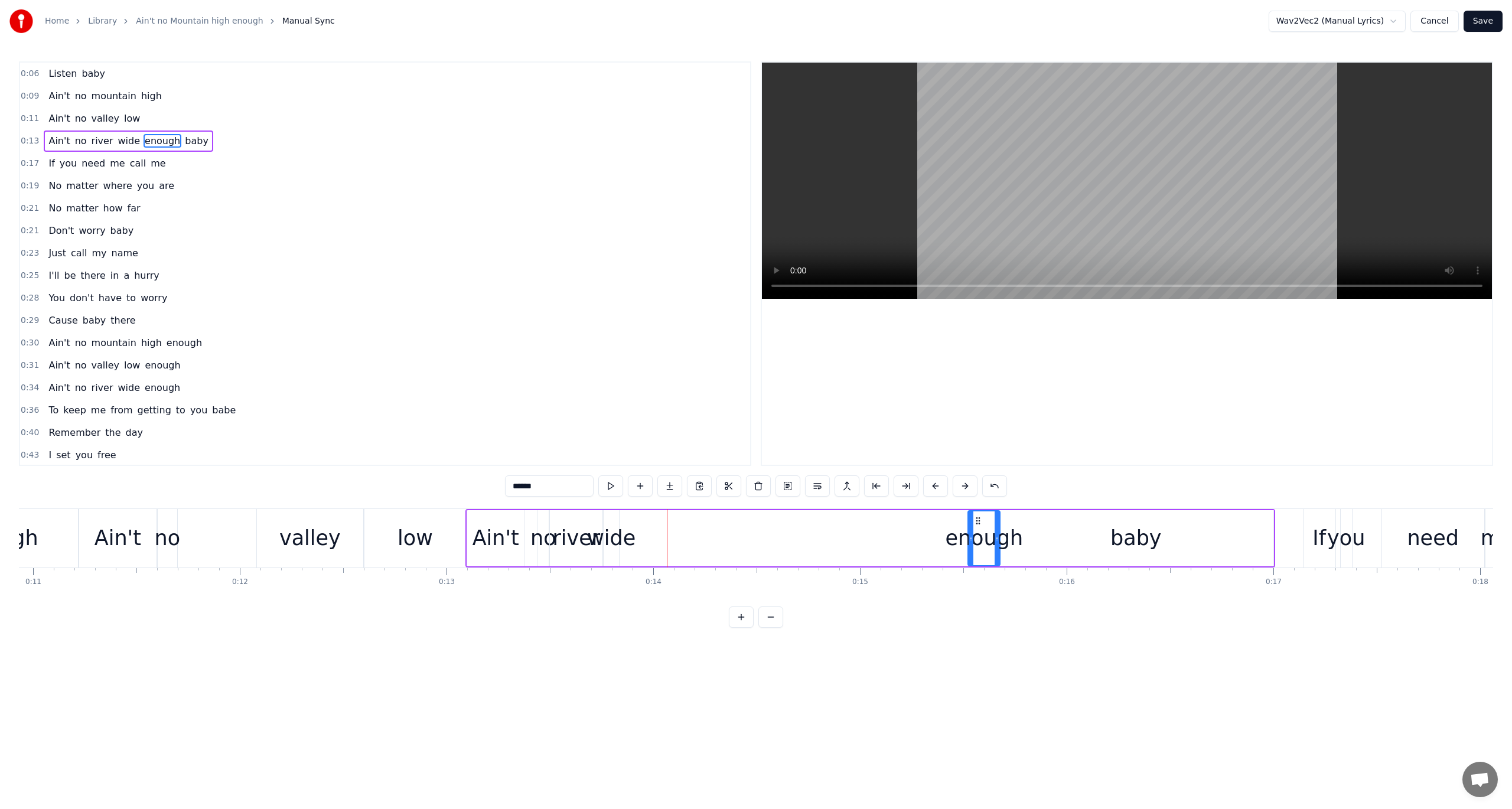
drag, startPoint x: 632, startPoint y: 518, endPoint x: 976, endPoint y: 574, distance: 348.5
click at [976, 574] on div "Listen baby Ain't no mountain high Ain't no valley low Ain't no river wide enou…" at bounding box center [756, 553] width 1474 height 89
drag, startPoint x: 969, startPoint y: 538, endPoint x: 772, endPoint y: 522, distance: 197.6
click at [772, 522] on div at bounding box center [773, 538] width 4 height 54
click at [617, 483] on button at bounding box center [610, 486] width 25 height 22
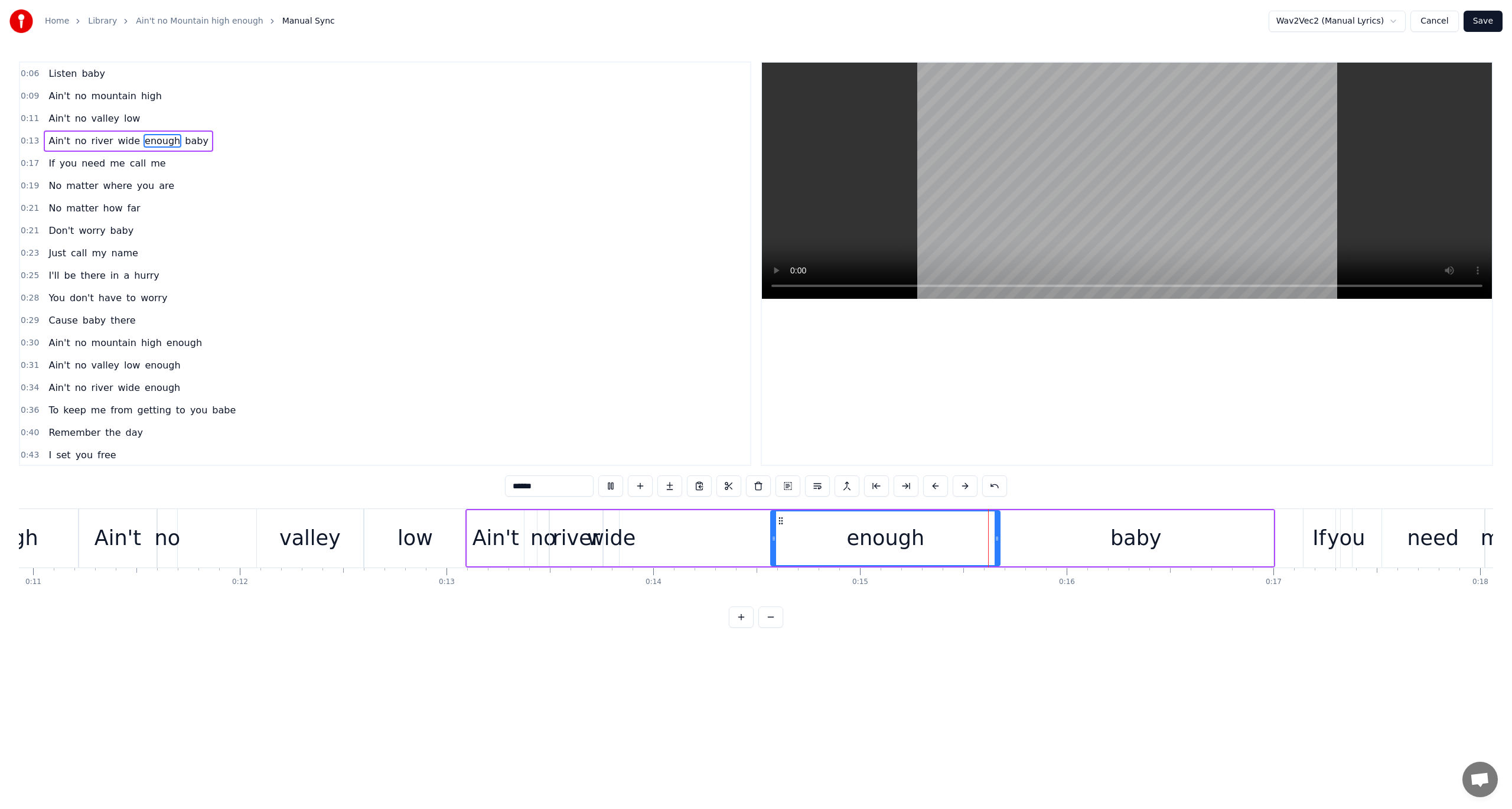
click at [616, 483] on button at bounding box center [610, 486] width 25 height 22
drag, startPoint x: 773, startPoint y: 542, endPoint x: 905, endPoint y: 561, distance: 133.4
click at [905, 561] on div at bounding box center [906, 538] width 4 height 54
click at [616, 482] on button at bounding box center [610, 486] width 25 height 22
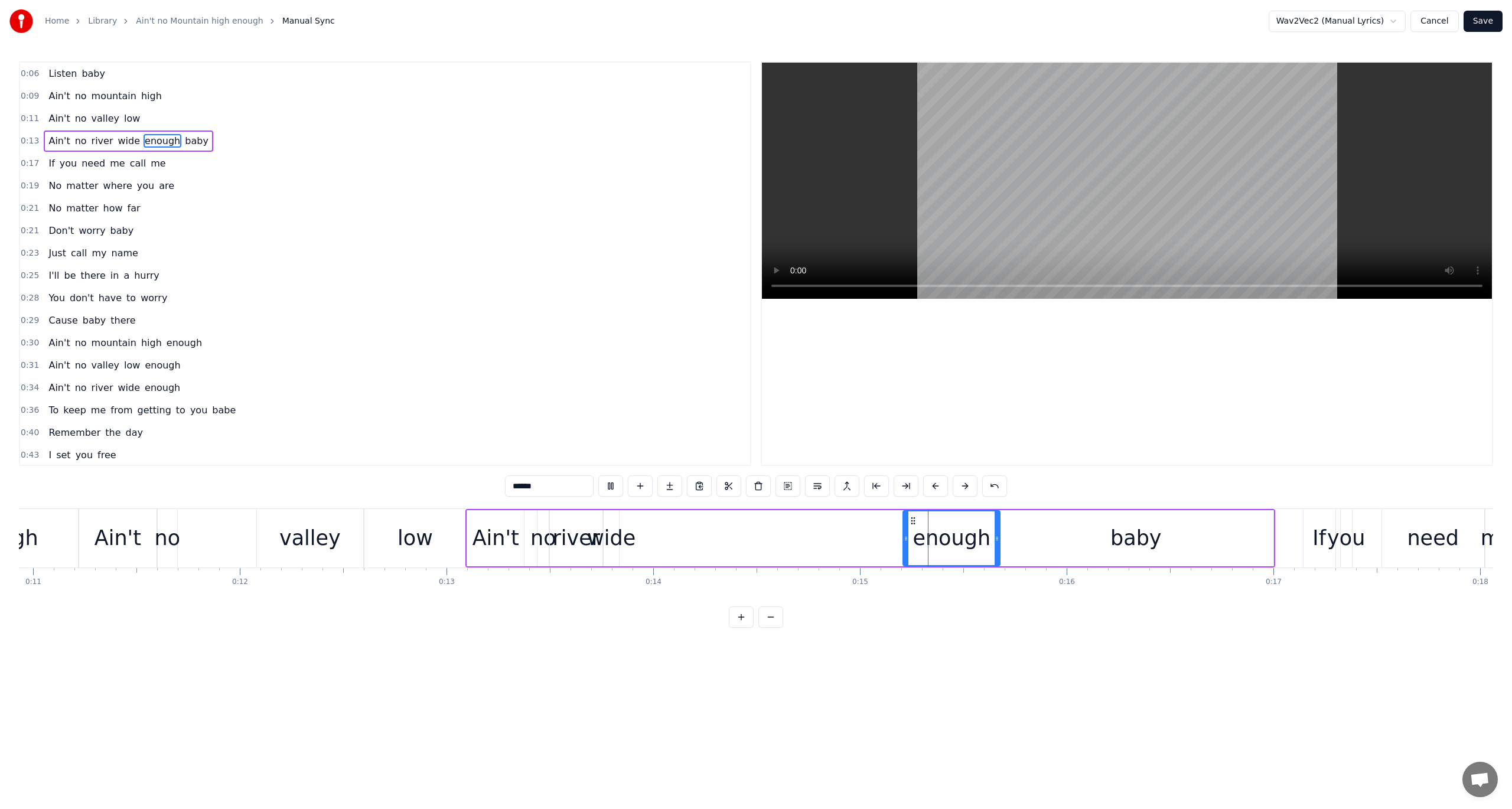
click at [616, 482] on button at bounding box center [610, 486] width 25 height 22
drag, startPoint x: 613, startPoint y: 534, endPoint x: 673, endPoint y: 544, distance: 60.8
click at [673, 544] on div "Ain't no river wide enough baby" at bounding box center [870, 538] width 809 height 58
click at [616, 535] on div "wide" at bounding box center [611, 538] width 49 height 31
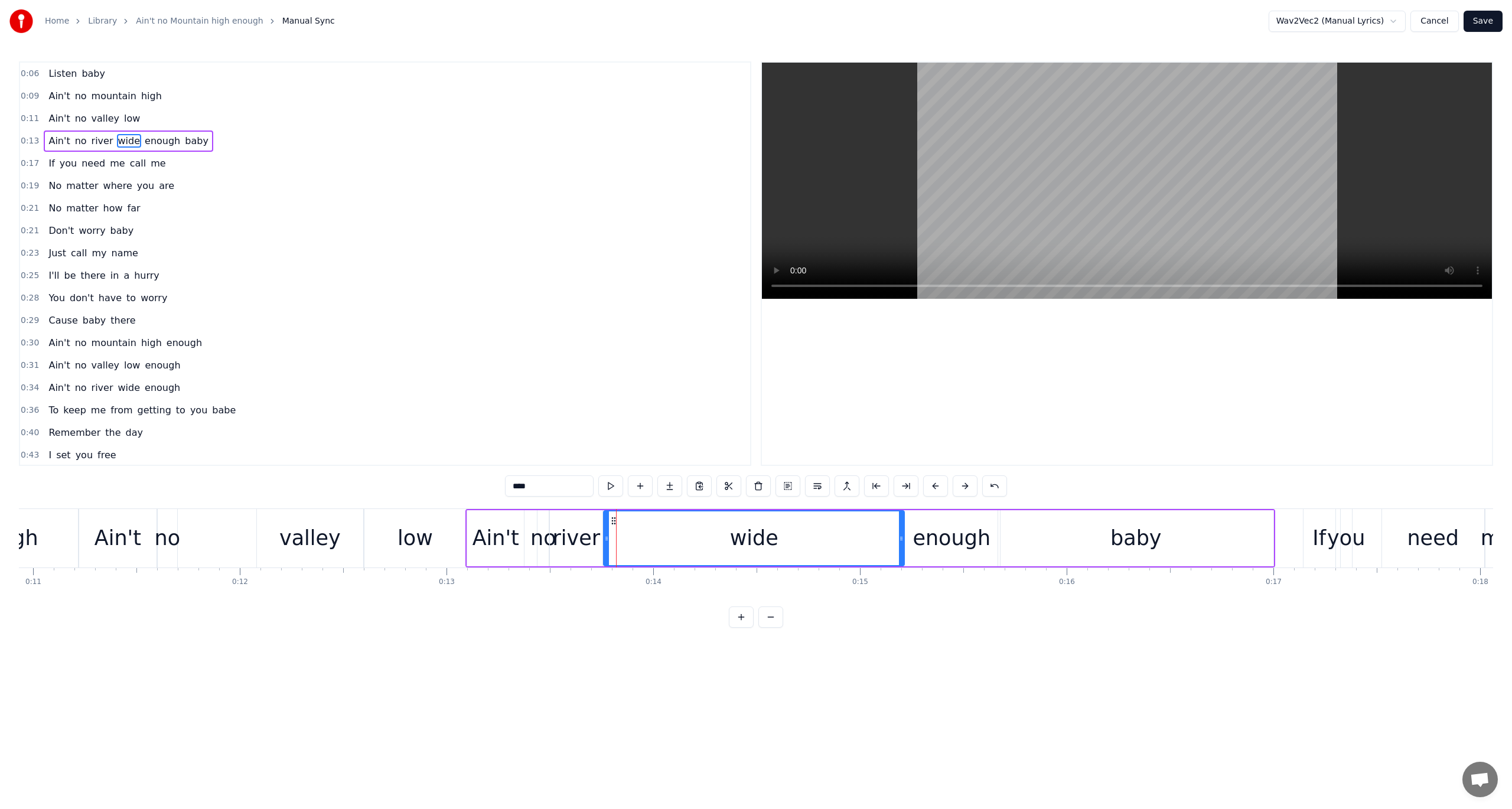
drag, startPoint x: 614, startPoint y: 520, endPoint x: 899, endPoint y: 579, distance: 291.0
click at [899, 579] on div "Listen baby Ain't no mountain high Ain't no valley low Ain't no river wide enou…" at bounding box center [756, 553] width 1474 height 89
drag, startPoint x: 606, startPoint y: 536, endPoint x: 685, endPoint y: 550, distance: 80.2
click at [685, 550] on div at bounding box center [684, 538] width 4 height 54
click at [608, 480] on button at bounding box center [610, 486] width 25 height 22
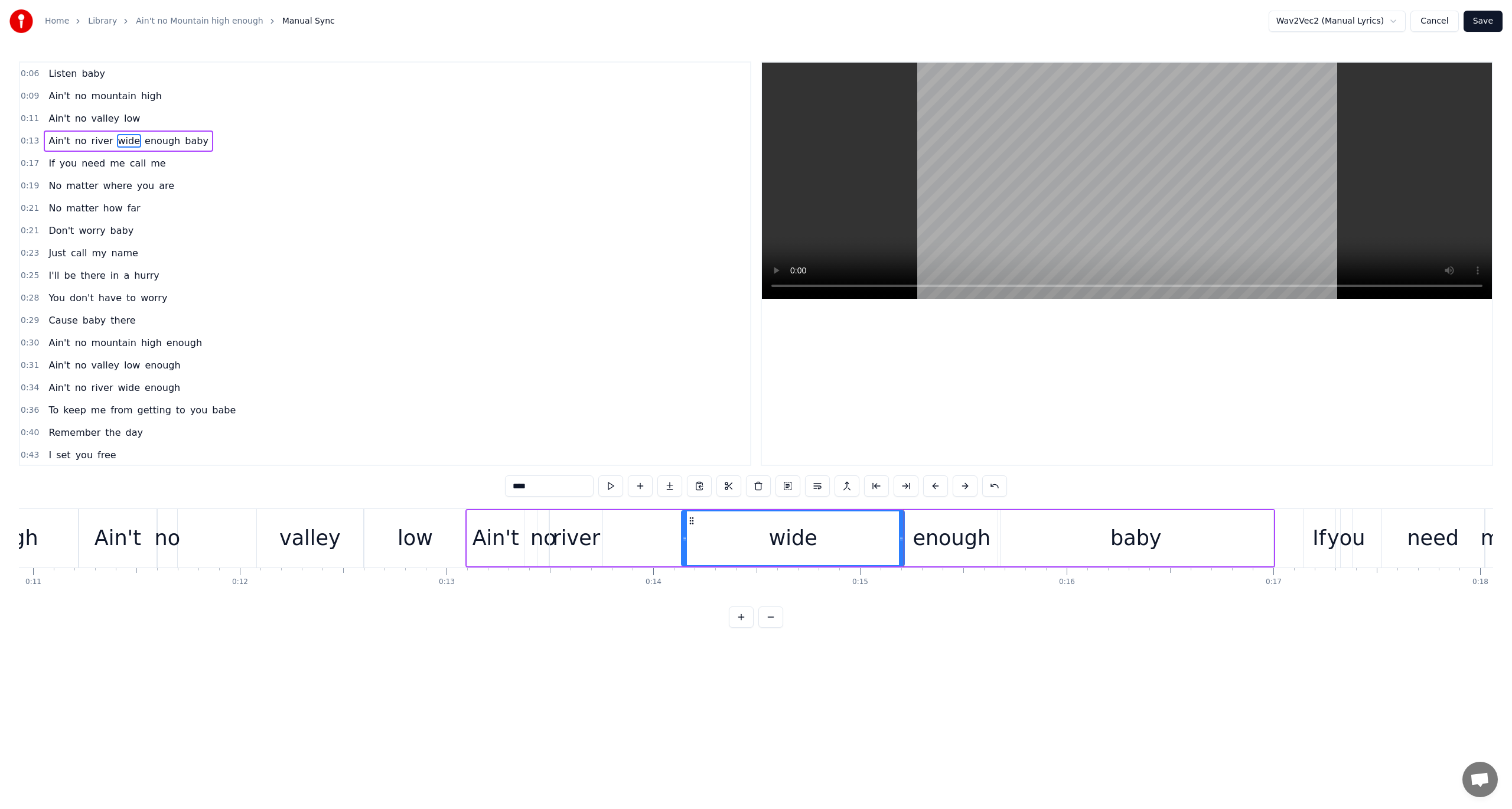
drag, startPoint x: 687, startPoint y: 540, endPoint x: 706, endPoint y: 544, distance: 19.4
click at [706, 544] on div "wide" at bounding box center [793, 538] width 222 height 54
click at [682, 535] on icon at bounding box center [684, 539] width 4 height 9
drag, startPoint x: 682, startPoint y: 536, endPoint x: 709, endPoint y: 538, distance: 27.1
click at [709, 538] on icon at bounding box center [711, 539] width 4 height 9
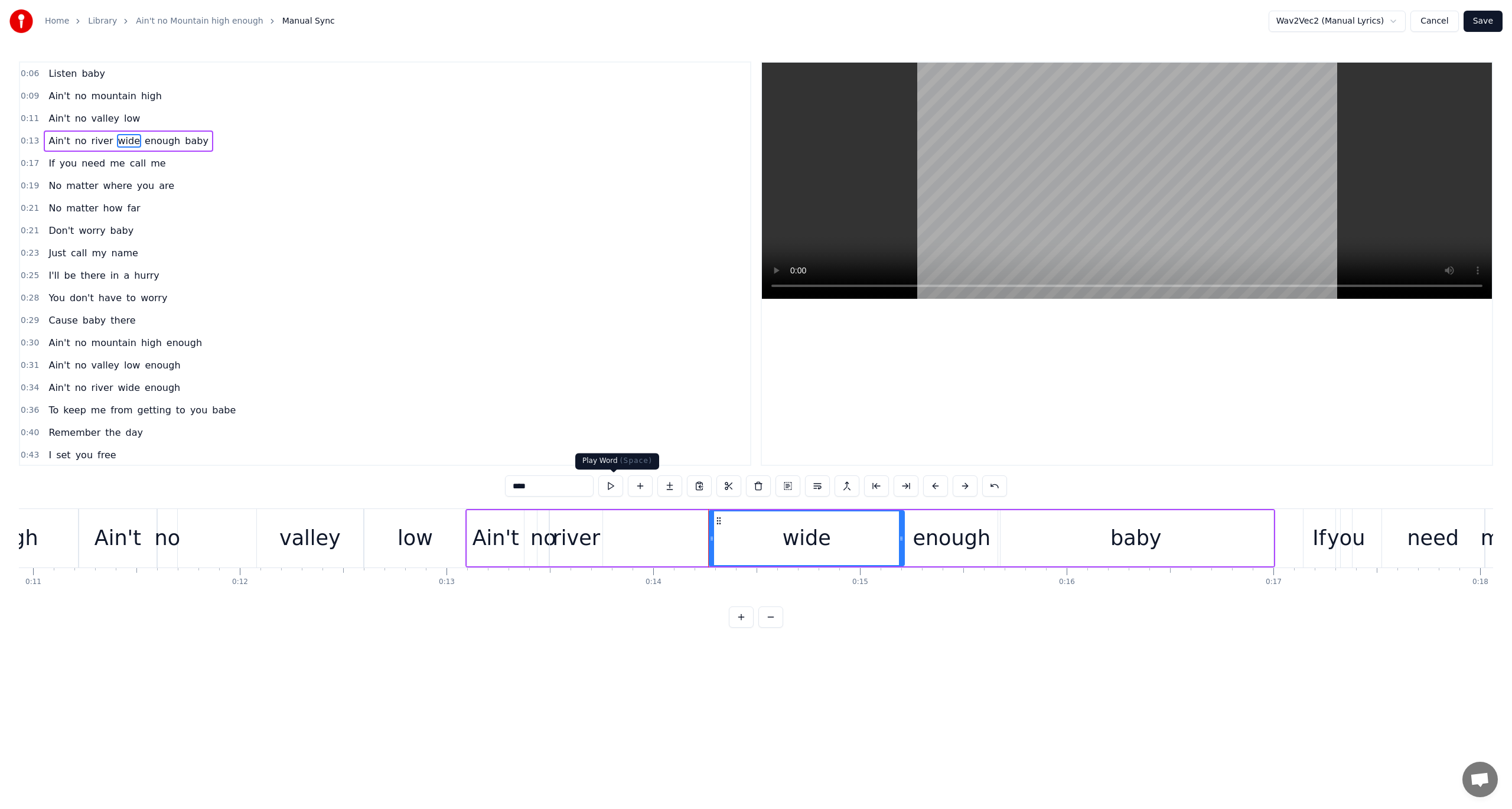
click at [614, 484] on button at bounding box center [610, 486] width 25 height 22
click at [573, 536] on div "river" at bounding box center [577, 538] width 48 height 31
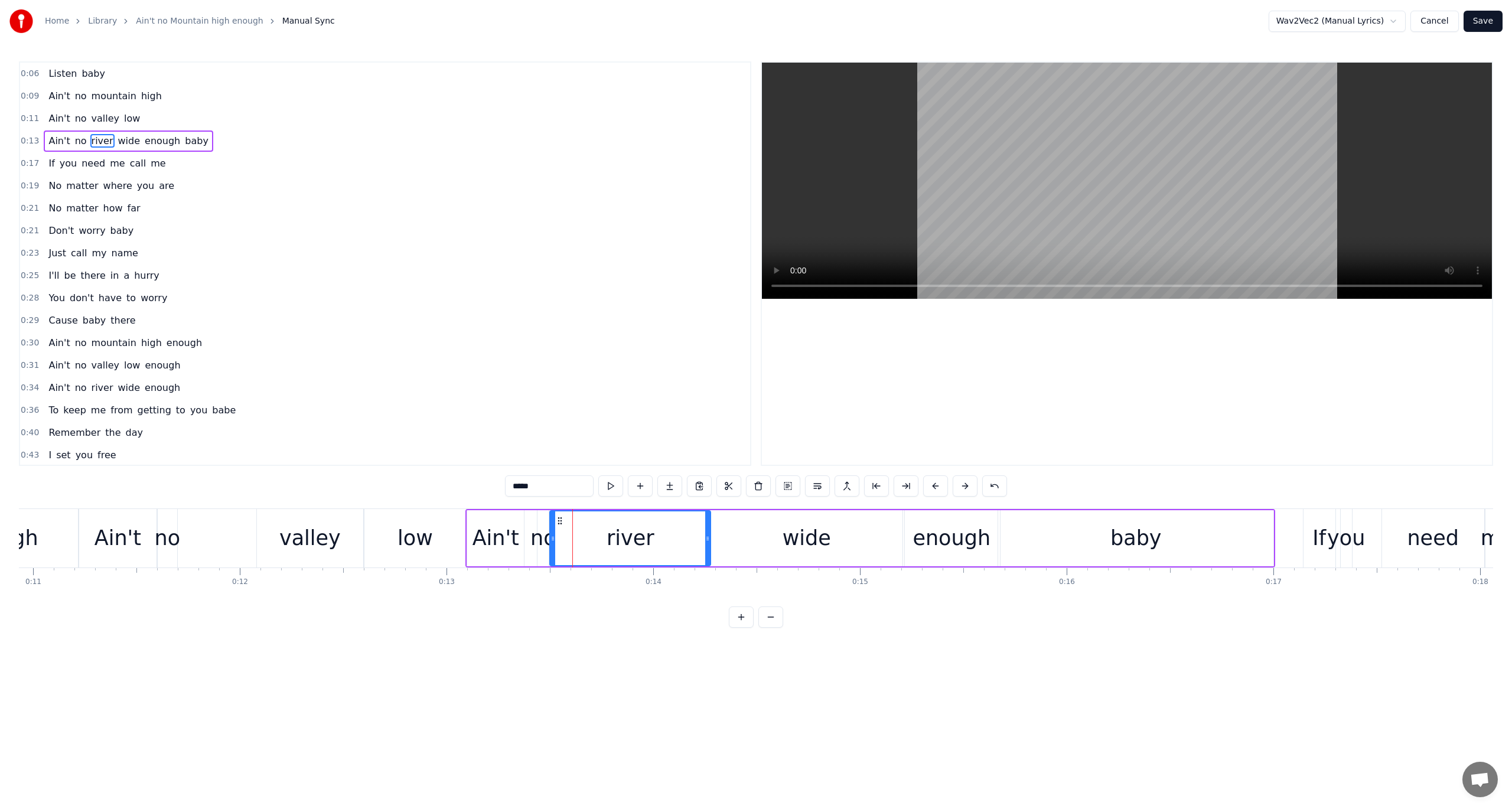
drag, startPoint x: 599, startPoint y: 540, endPoint x: 708, endPoint y: 551, distance: 109.6
click at [708, 551] on div at bounding box center [707, 538] width 4 height 54
drag, startPoint x: 551, startPoint y: 538, endPoint x: 597, endPoint y: 544, distance: 46.4
click at [597, 544] on div at bounding box center [599, 538] width 4 height 54
click at [613, 487] on button at bounding box center [610, 486] width 25 height 22
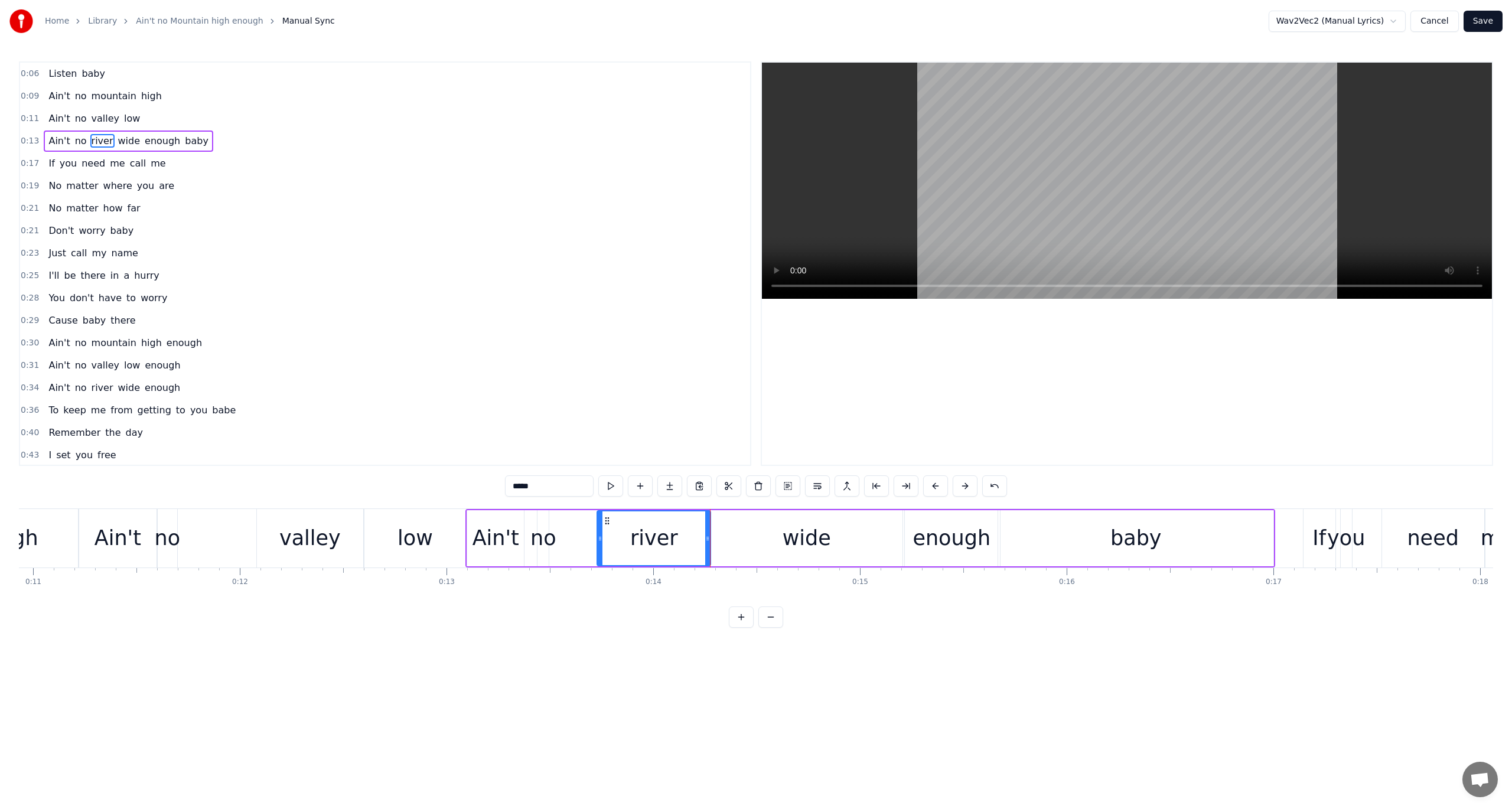
click at [613, 487] on button at bounding box center [610, 486] width 25 height 22
click at [544, 534] on div "no" at bounding box center [543, 538] width 26 height 31
click at [614, 491] on button at bounding box center [610, 486] width 25 height 22
drag, startPoint x: 546, startPoint y: 527, endPoint x: 594, endPoint y: 535, distance: 48.7
click at [594, 535] on div at bounding box center [594, 538] width 4 height 54
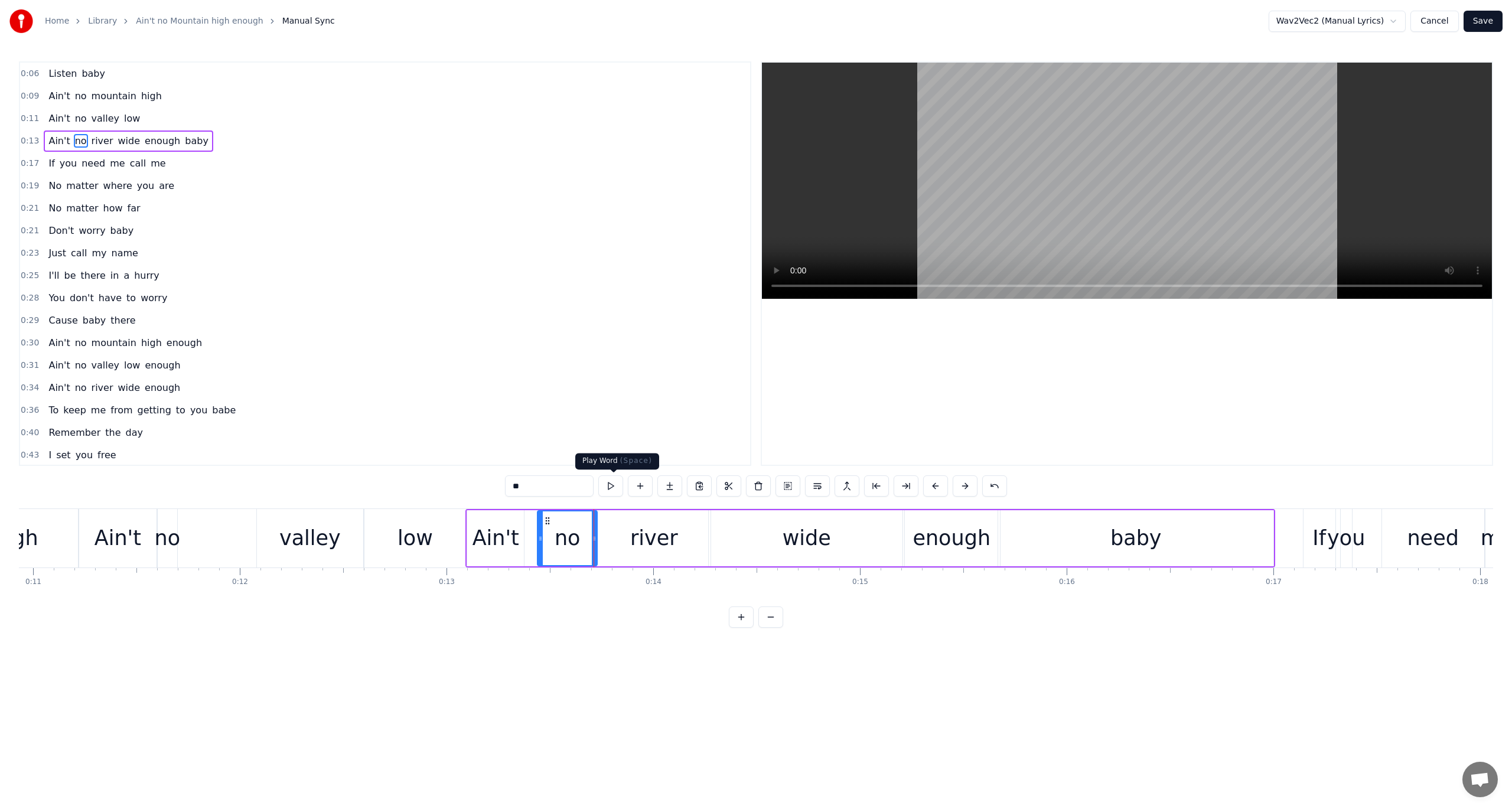
click at [608, 486] on button at bounding box center [610, 486] width 25 height 22
click at [471, 529] on div "Ain't" at bounding box center [496, 538] width 57 height 56
click at [614, 487] on button at bounding box center [610, 486] width 25 height 22
drag, startPoint x: 519, startPoint y: 537, endPoint x: 541, endPoint y: 540, distance: 22.2
click at [541, 540] on icon at bounding box center [542, 539] width 4 height 9
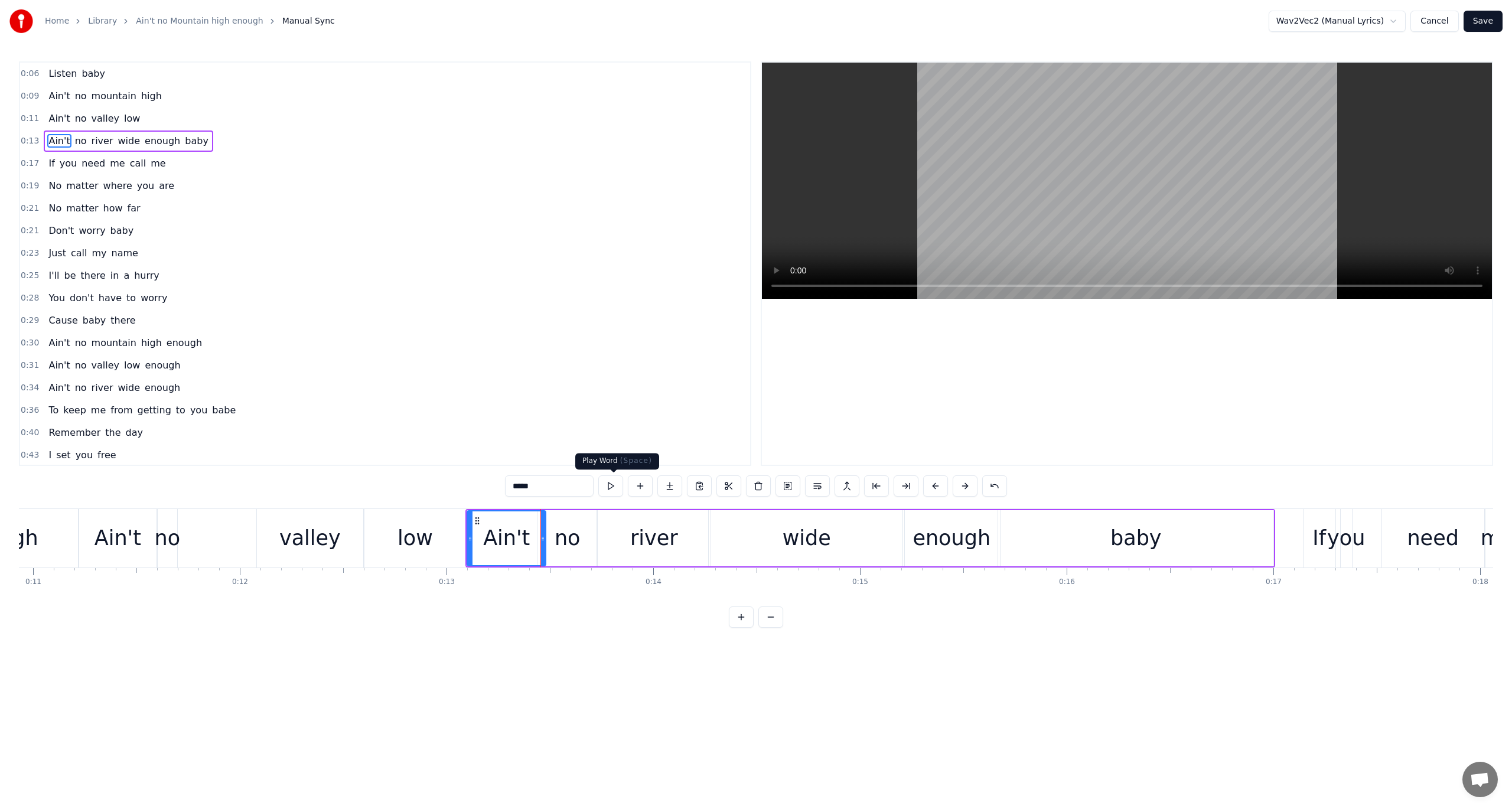
click at [614, 483] on button at bounding box center [610, 486] width 25 height 22
click at [565, 532] on div "no" at bounding box center [567, 538] width 26 height 31
type input "**"
click at [548, 520] on icon at bounding box center [551, 521] width 9 height 9
click at [27, 135] on span "0:13" at bounding box center [30, 141] width 18 height 12
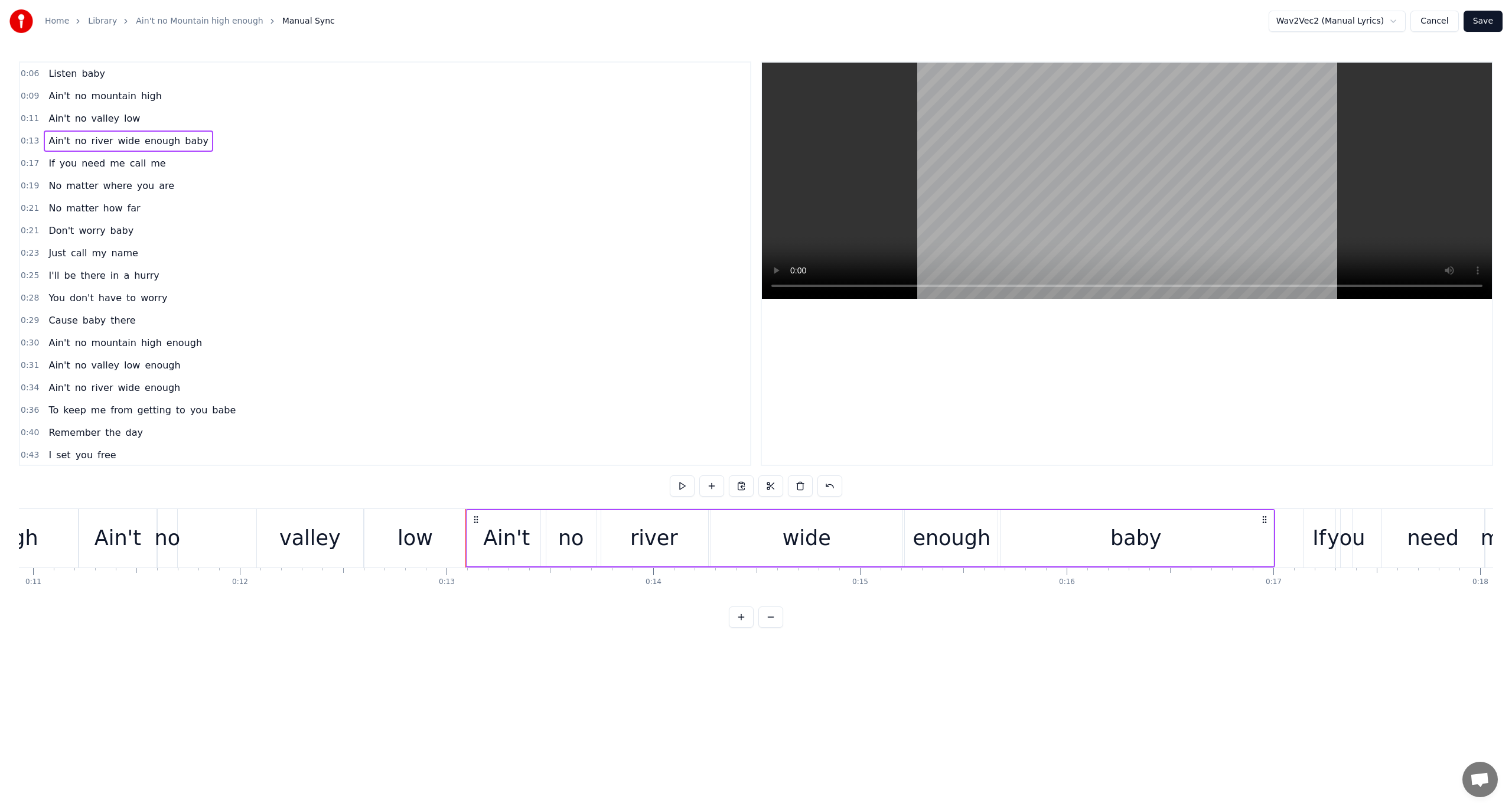
click at [26, 137] on span "0:13" at bounding box center [30, 141] width 18 height 12
click at [685, 488] on button at bounding box center [682, 486] width 25 height 22
click at [1020, 530] on div "baby" at bounding box center [1135, 538] width 275 height 56
click at [969, 534] on div "enough" at bounding box center [951, 538] width 78 height 31
click at [1043, 542] on div "baby" at bounding box center [1135, 538] width 275 height 56
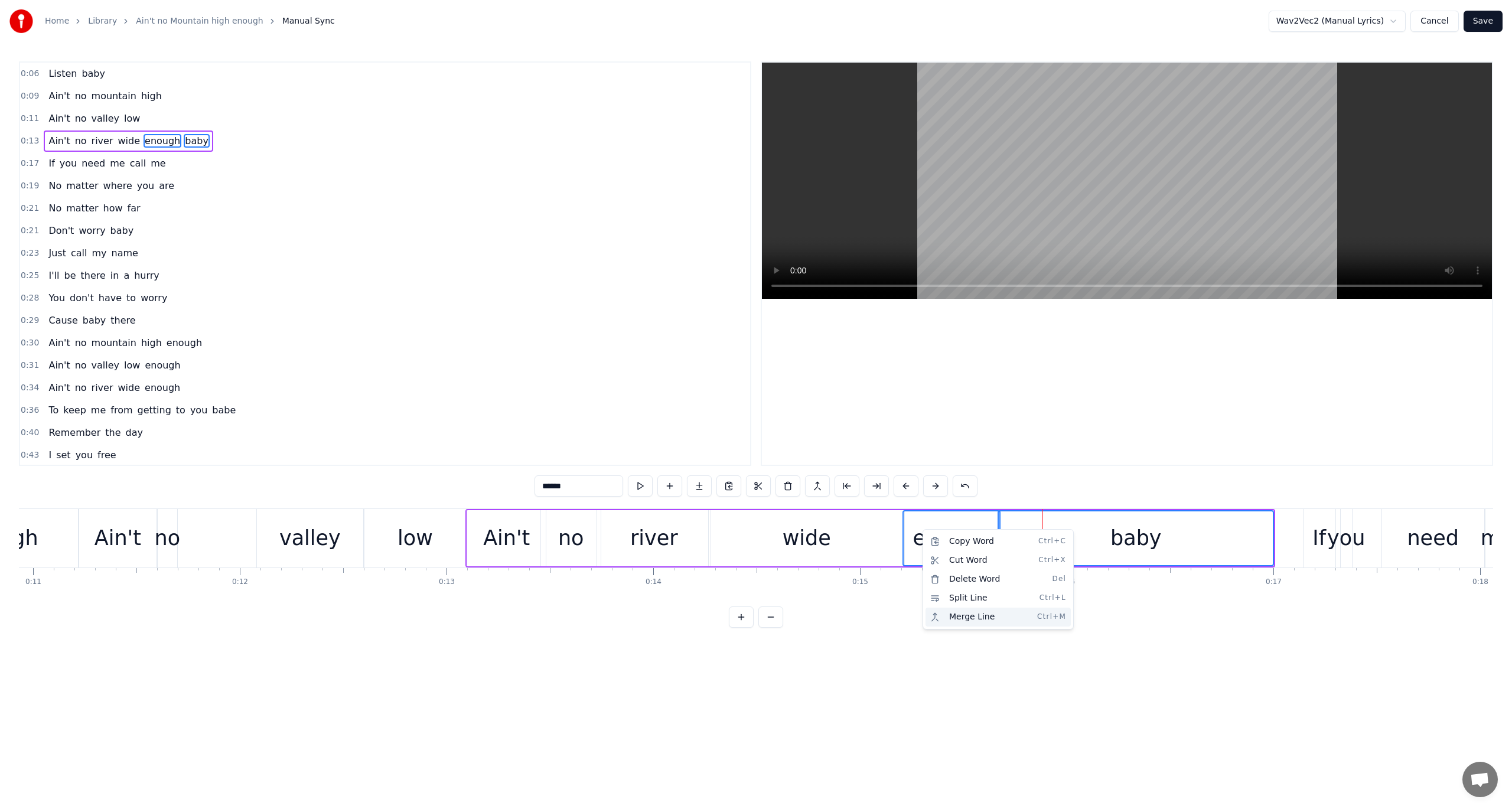
click at [954, 596] on div "Merge Line Ctrl+M" at bounding box center [998, 617] width 146 height 19
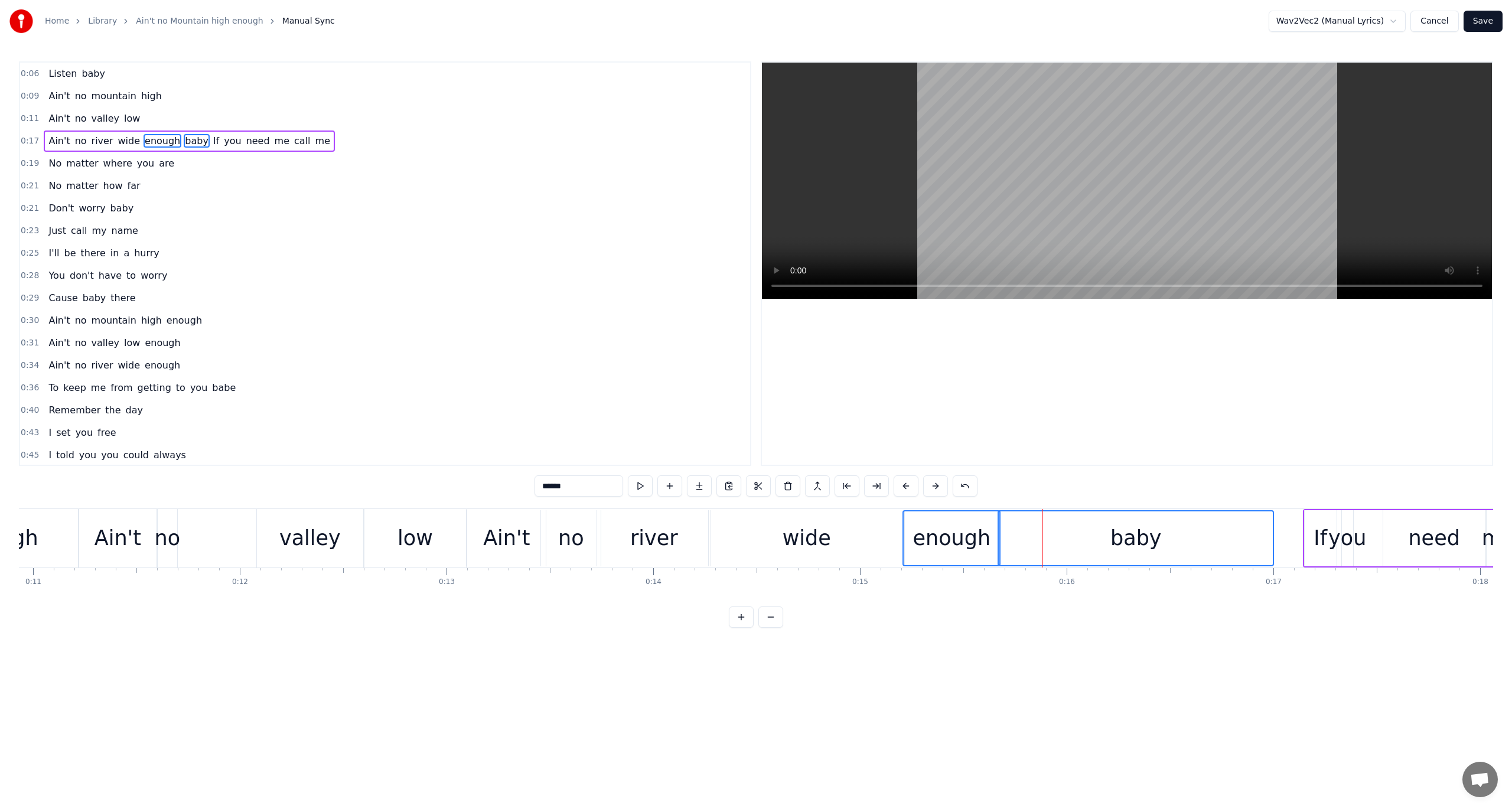
click at [212, 142] on span "If" at bounding box center [216, 141] width 8 height 13
type input "**"
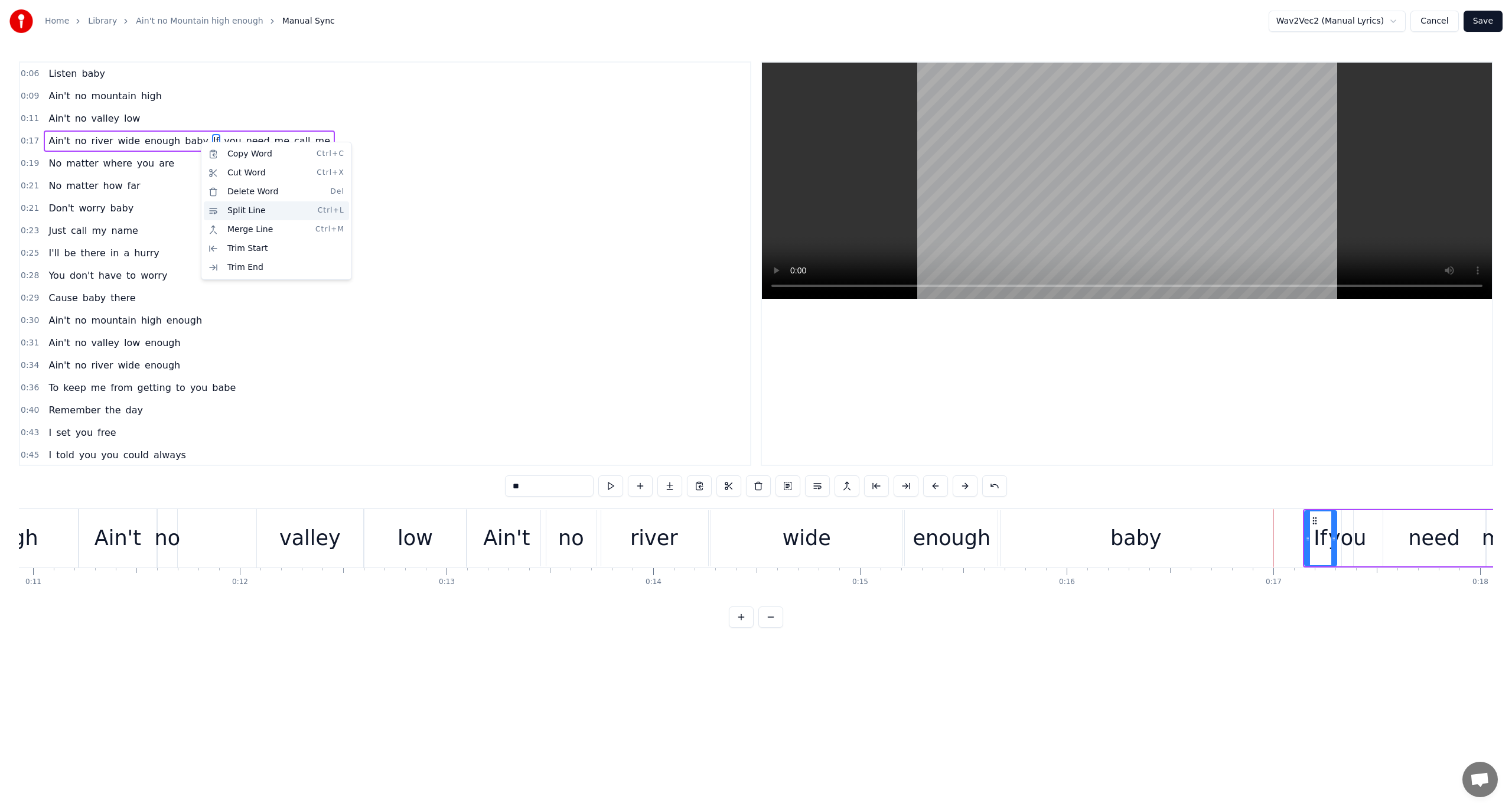
click at [232, 213] on div "Split Line Ctrl+L" at bounding box center [277, 211] width 146 height 19
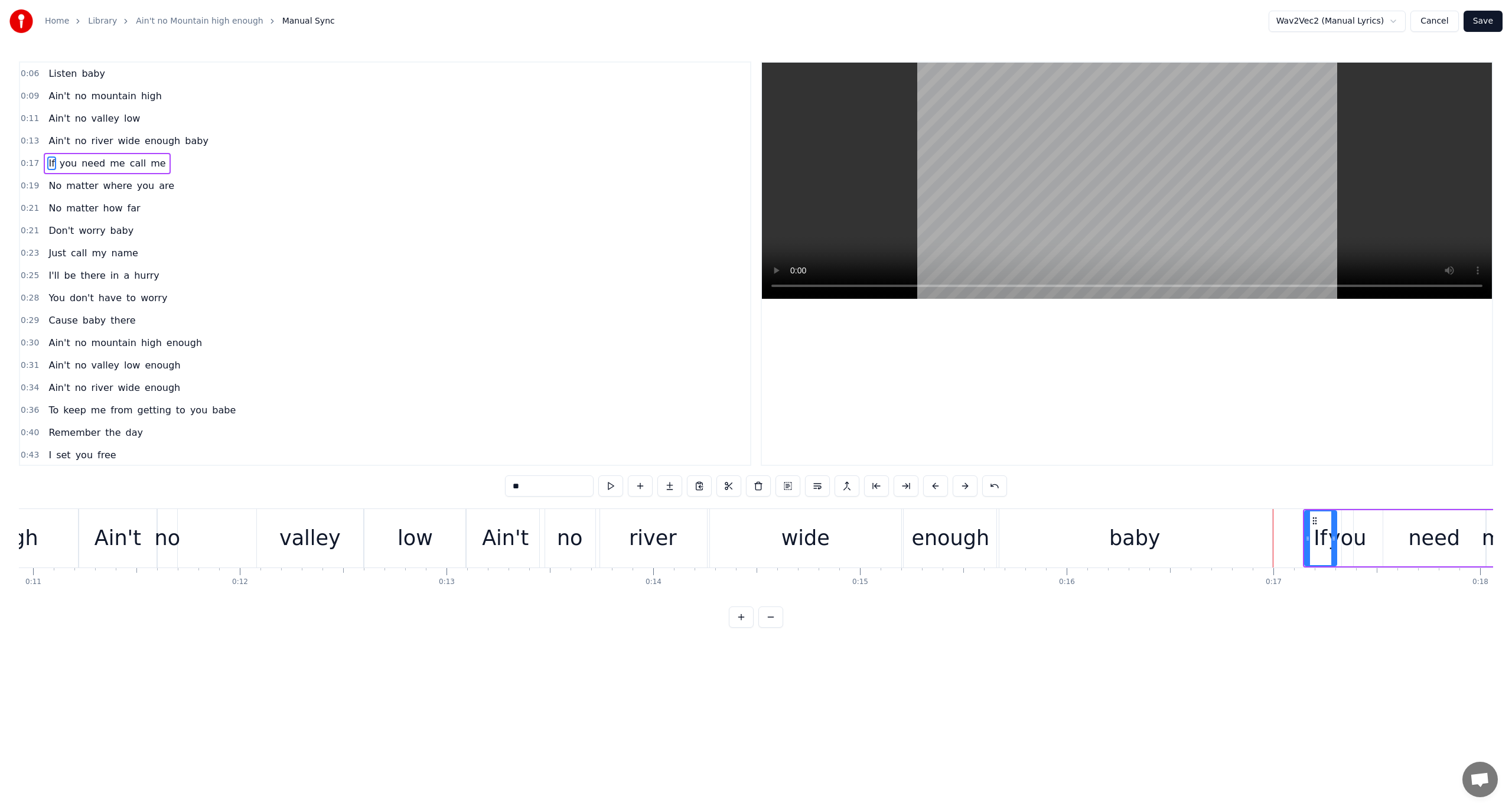
click at [28, 138] on span "0:13" at bounding box center [30, 141] width 18 height 12
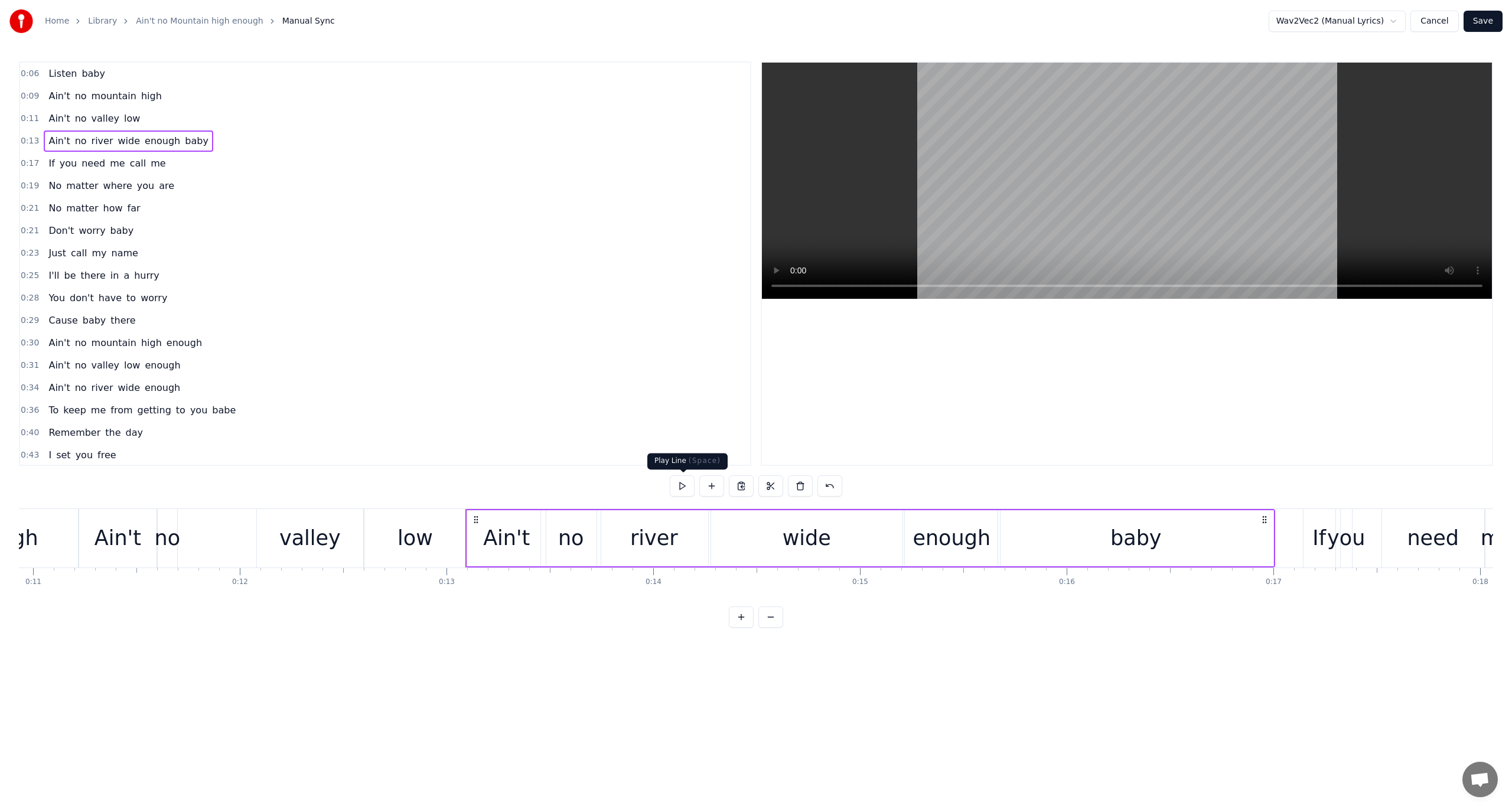
click at [682, 485] on button at bounding box center [682, 486] width 25 height 22
click at [682, 486] on button at bounding box center [682, 486] width 25 height 22
click at [728, 527] on div "wide" at bounding box center [806, 538] width 196 height 56
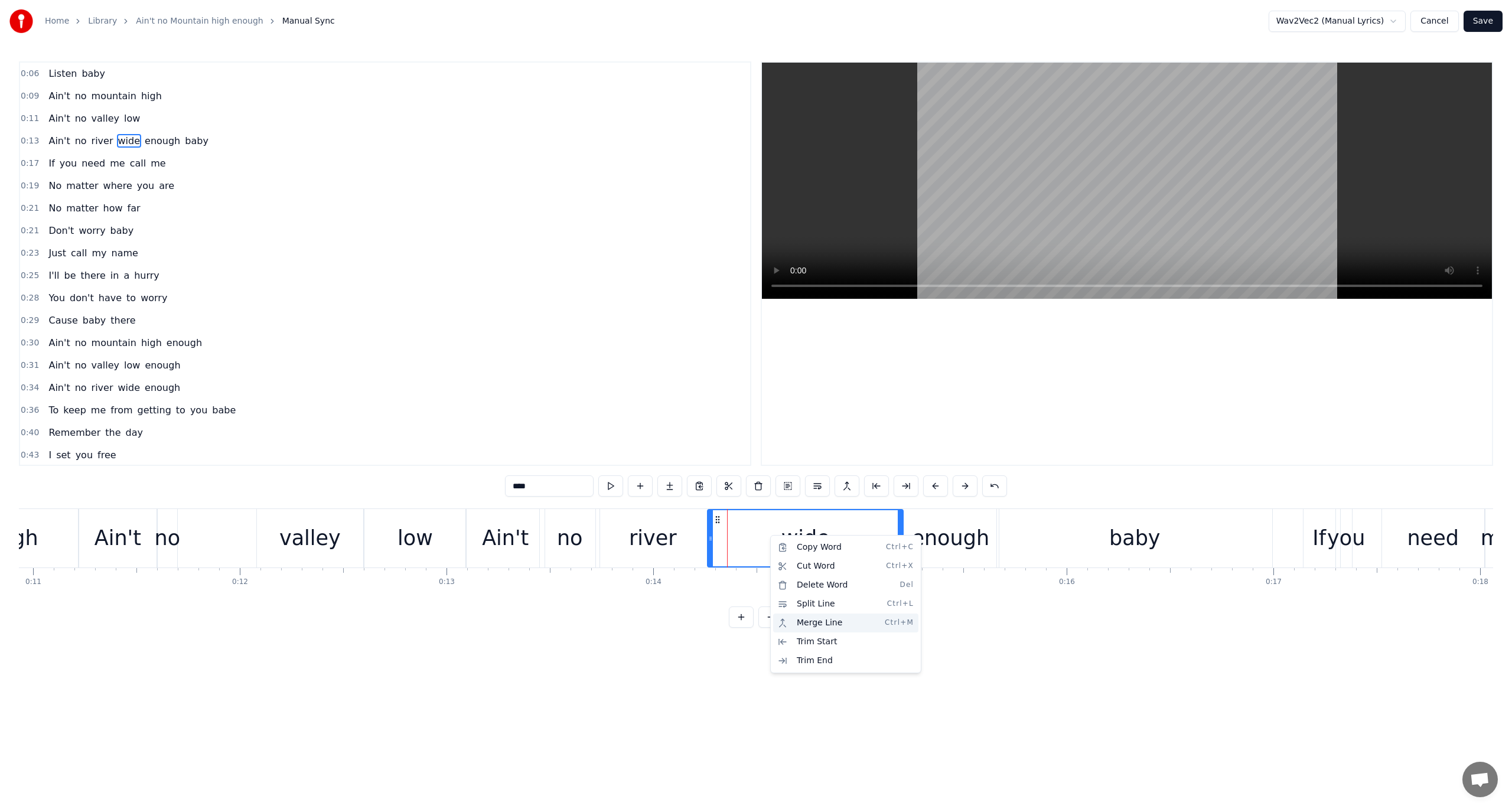
click at [799, 596] on div "Merge Line Ctrl+M" at bounding box center [846, 624] width 146 height 19
click at [648, 551] on div "river" at bounding box center [653, 538] width 48 height 31
type input "*****"
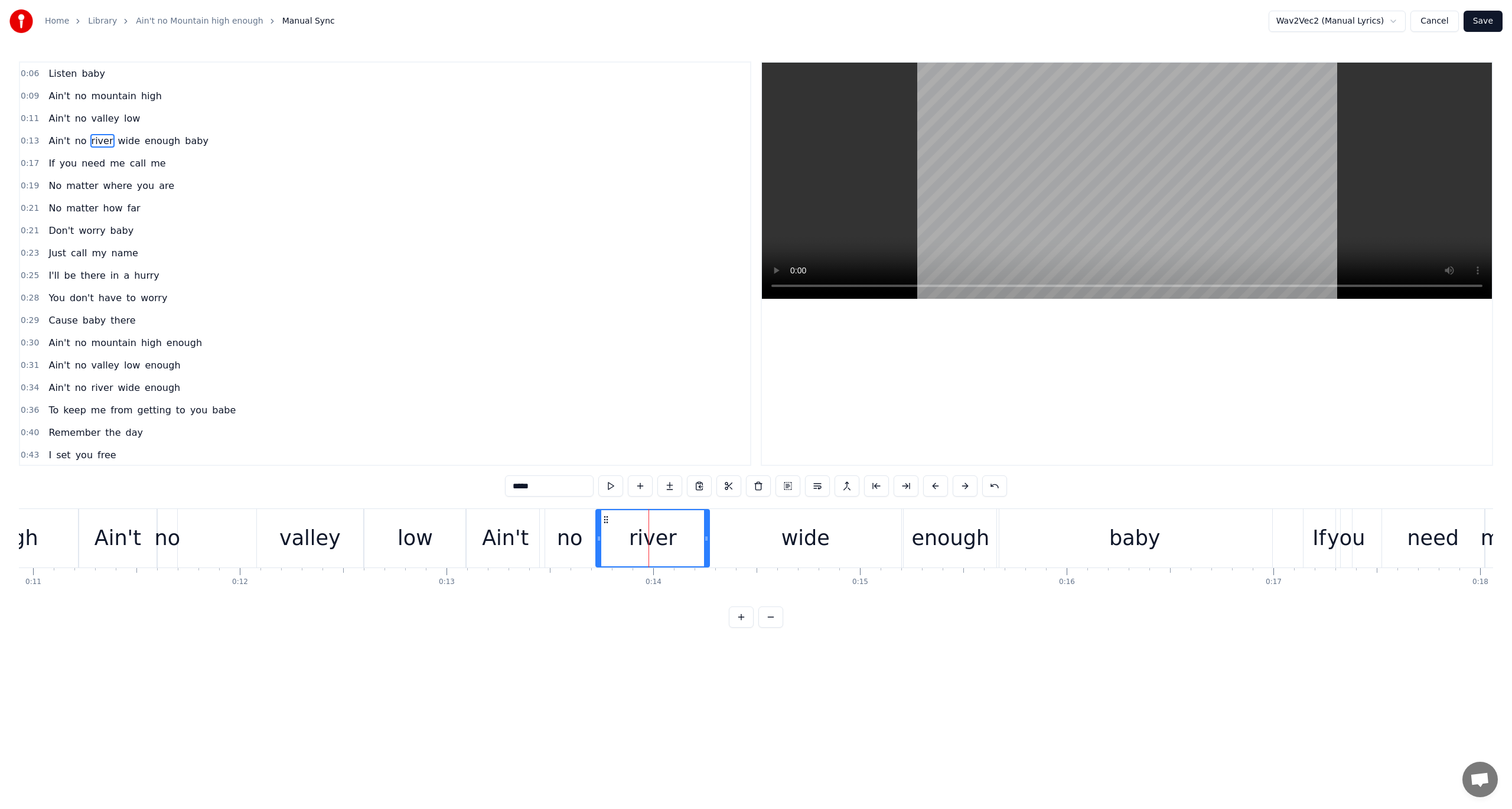
click at [30, 139] on span "0:13" at bounding box center [30, 141] width 18 height 12
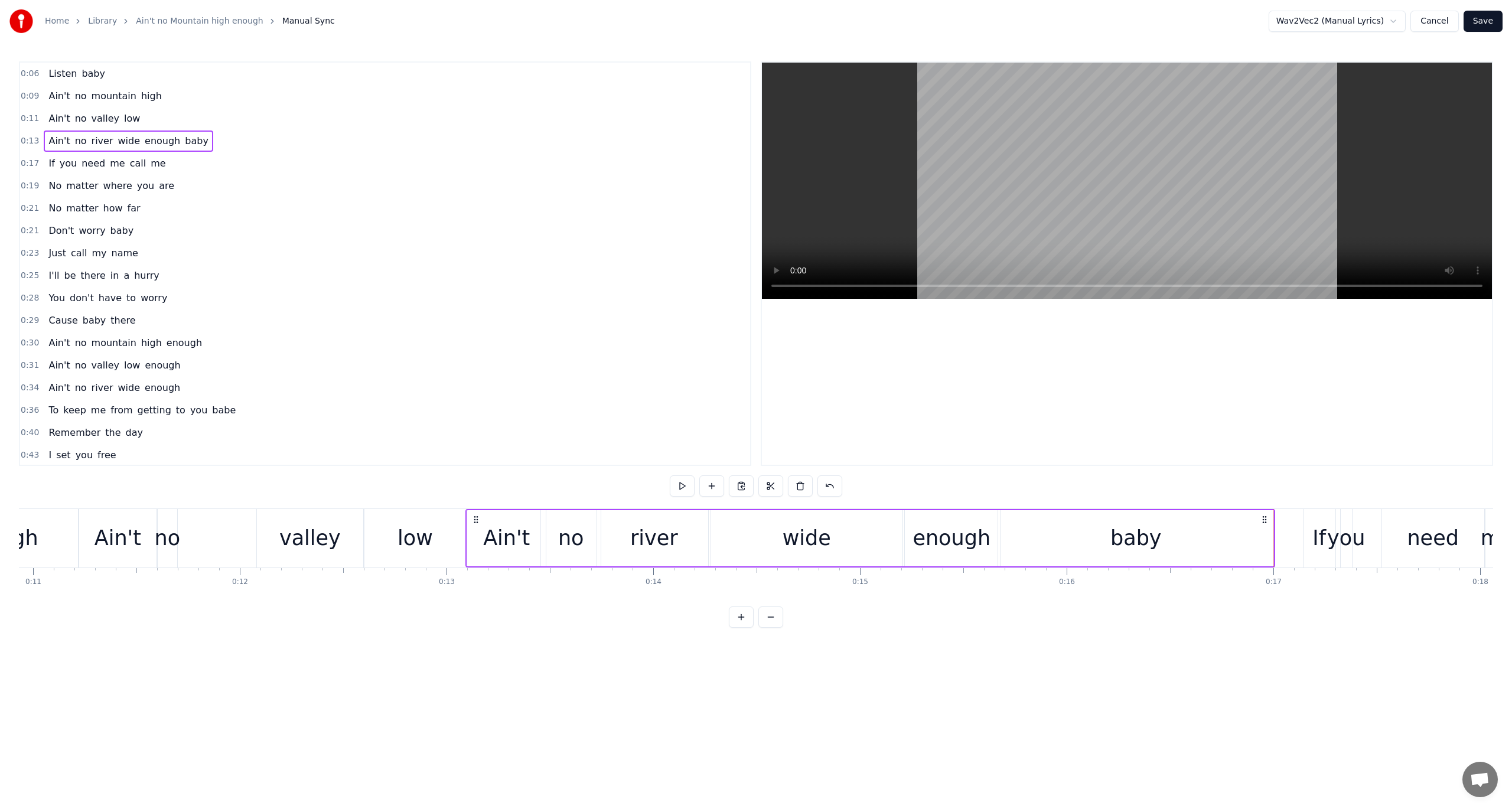
click at [1134, 18] on button "Save" at bounding box center [1483, 22] width 39 height 22
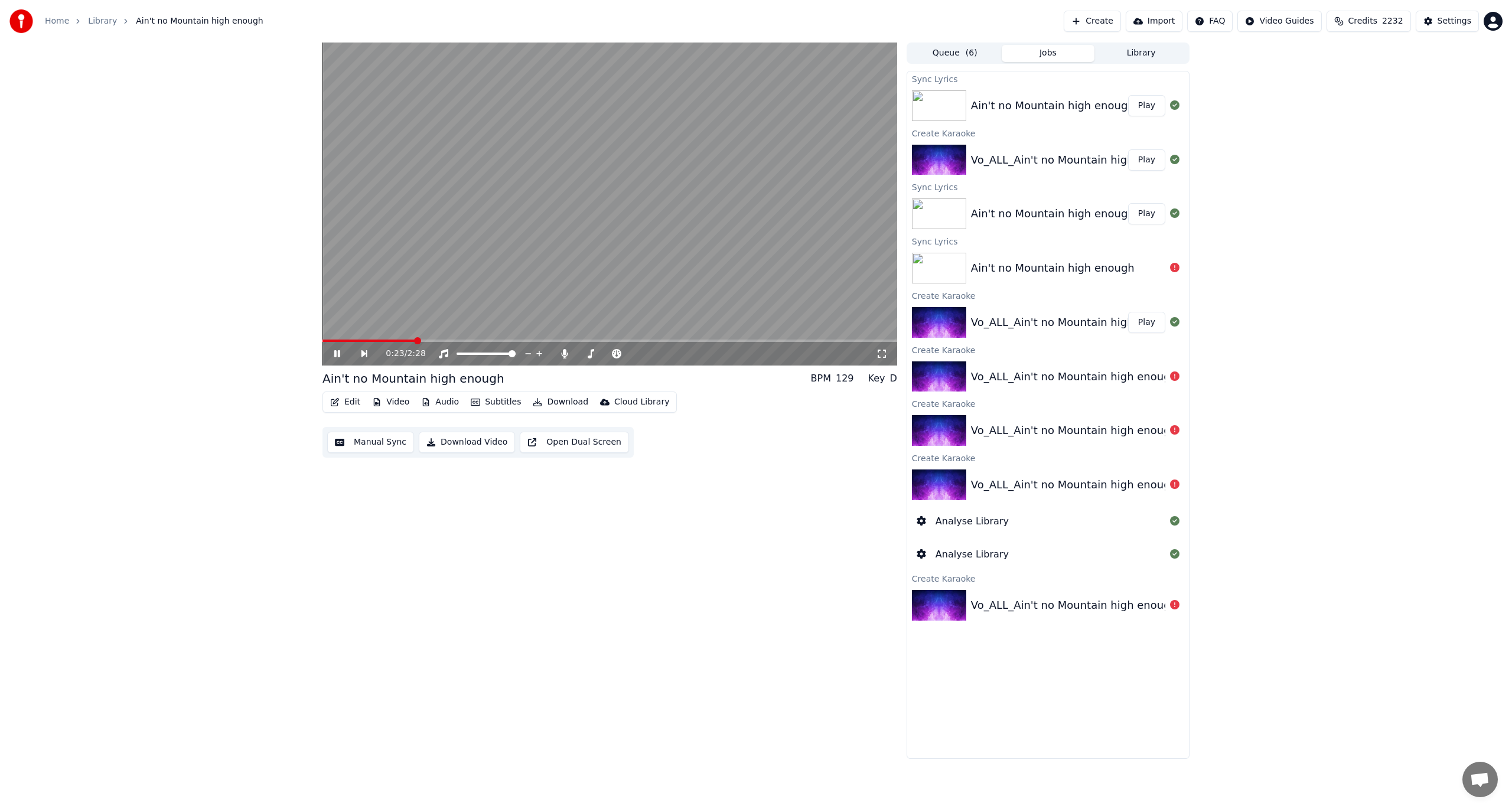
click at [718, 149] on video at bounding box center [610, 204] width 575 height 323
click at [346, 401] on button "Edit" at bounding box center [345, 402] width 40 height 16
click at [356, 506] on div "Manual Sync" at bounding box center [375, 508] width 53 height 12
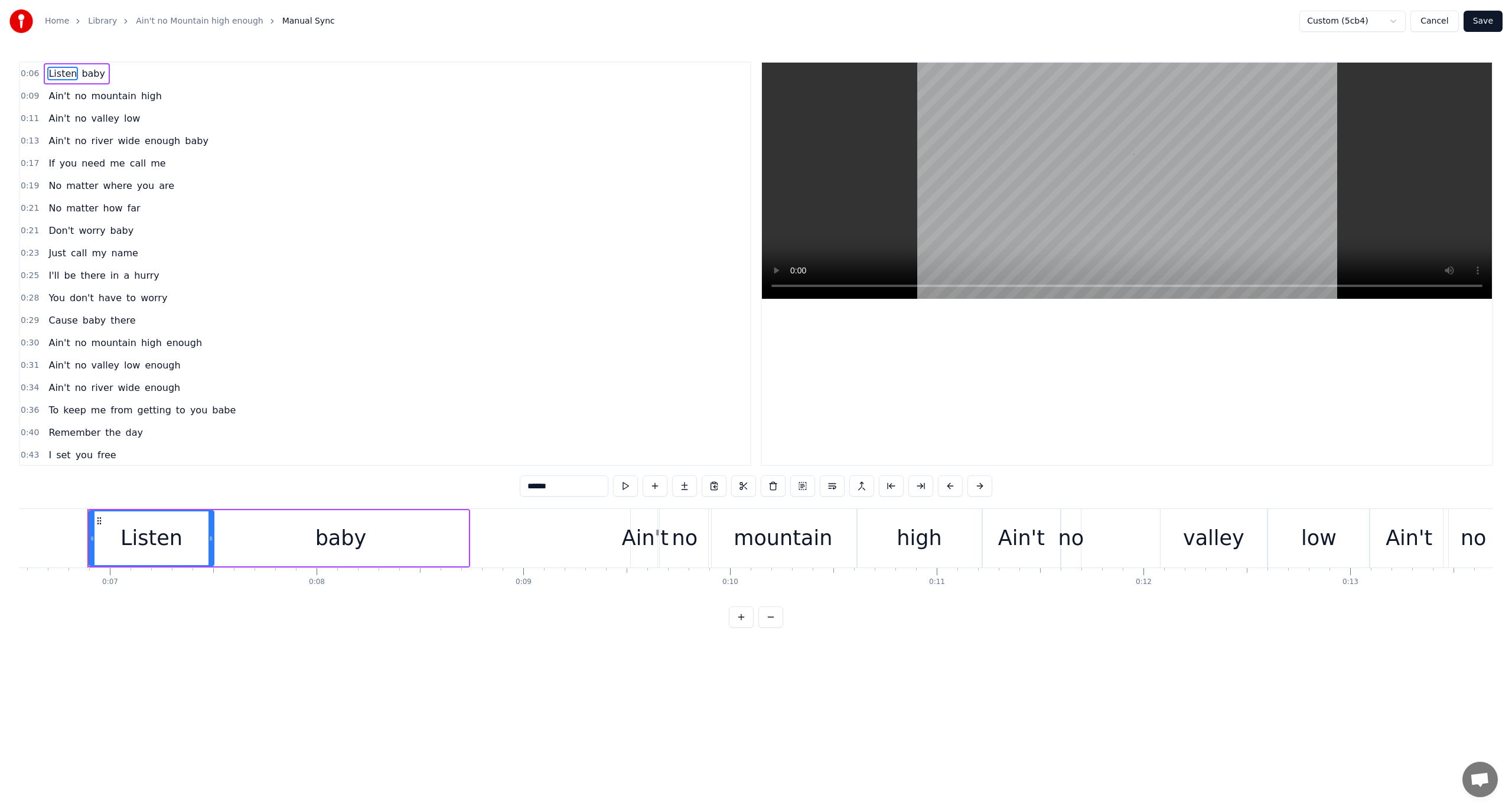
scroll to position [0, 1365]
click at [25, 160] on span "0:17" at bounding box center [30, 163] width 18 height 12
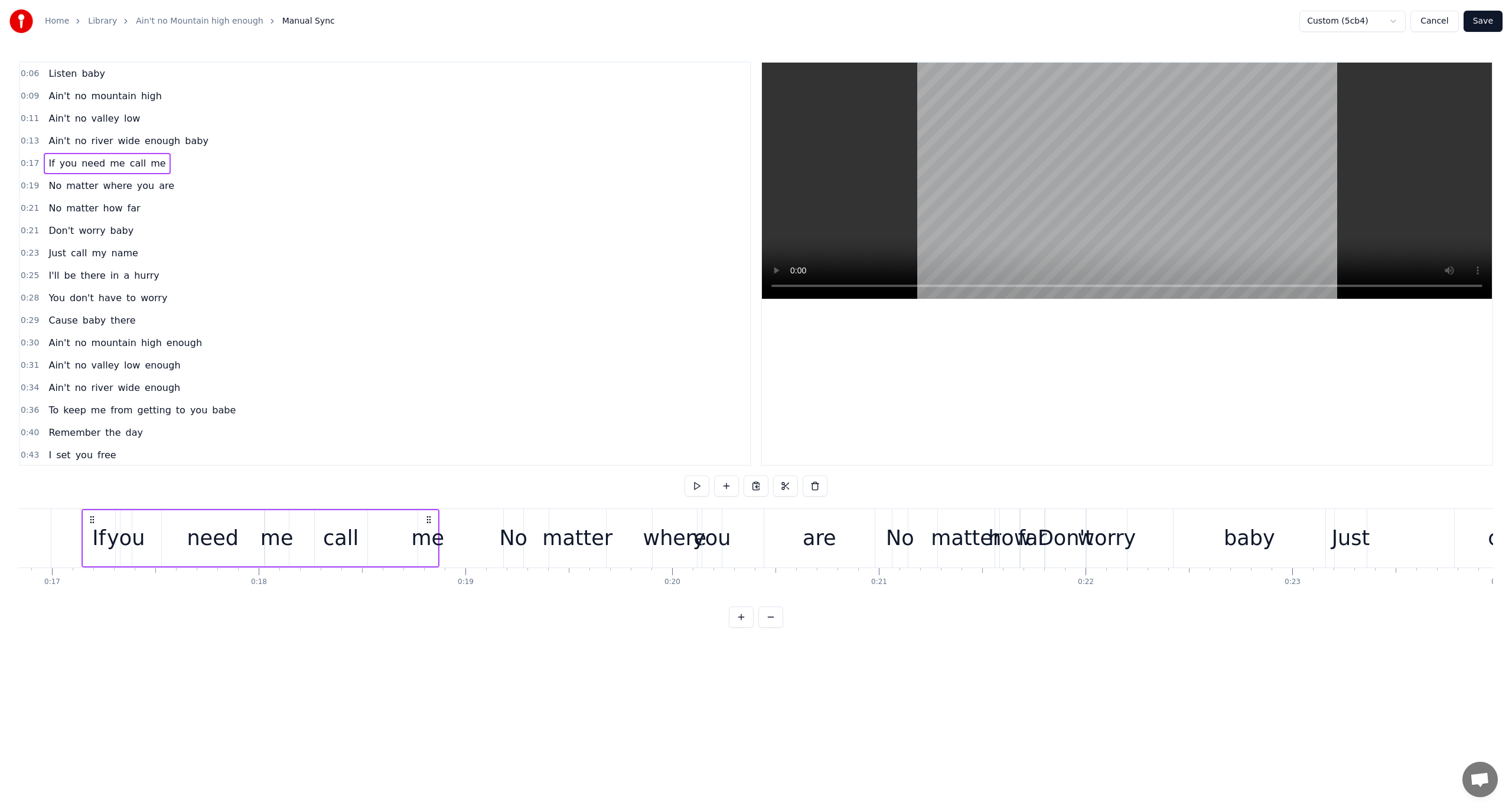
scroll to position [0, 3484]
click at [30, 190] on div "0:19 No matter where you are" at bounding box center [385, 185] width 730 height 22
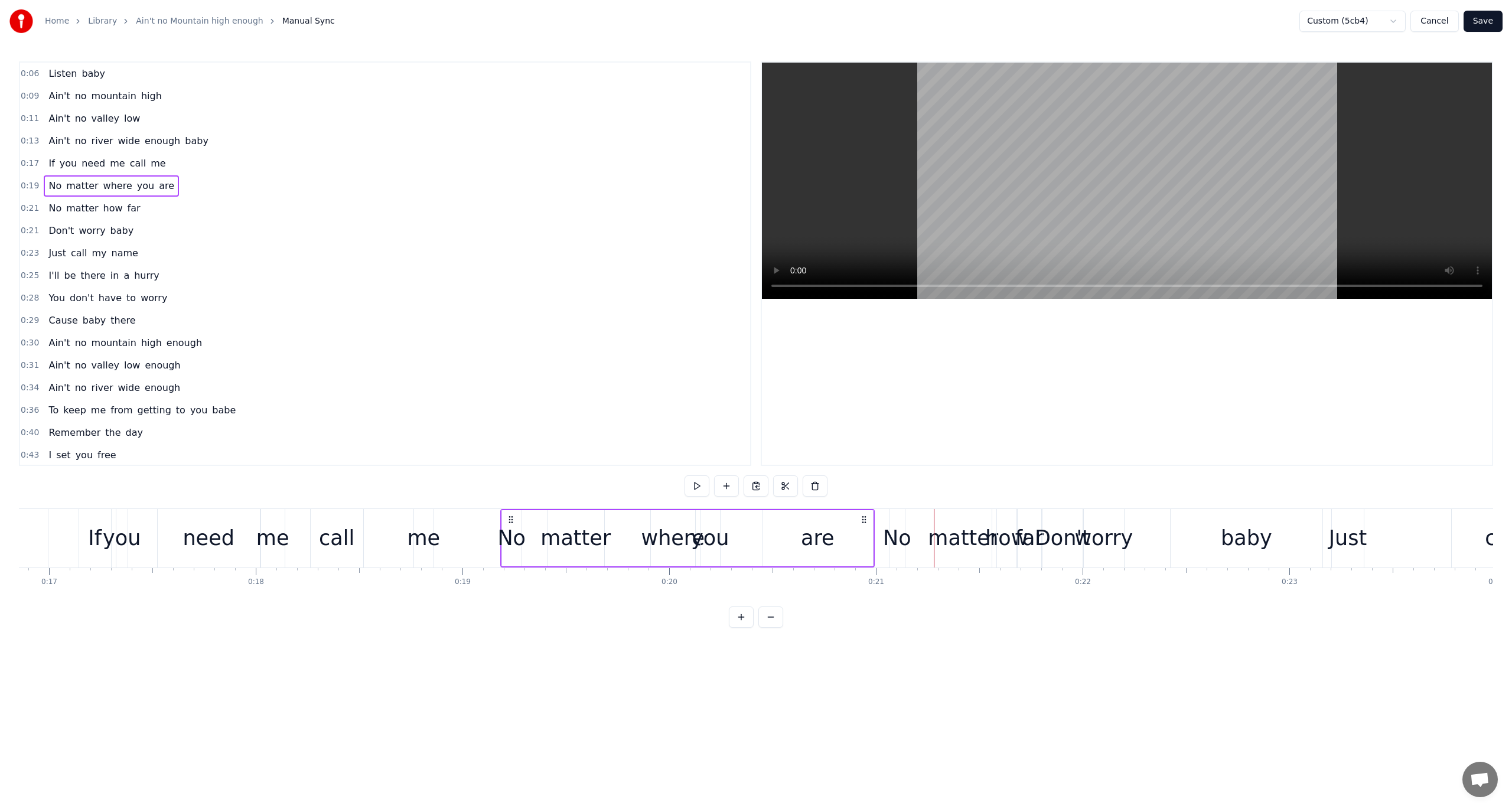
click at [544, 533] on div "No matter where you are" at bounding box center [687, 538] width 375 height 58
click at [31, 186] on span "0:19" at bounding box center [30, 186] width 18 height 12
click at [53, 208] on span "No" at bounding box center [55, 208] width 15 height 13
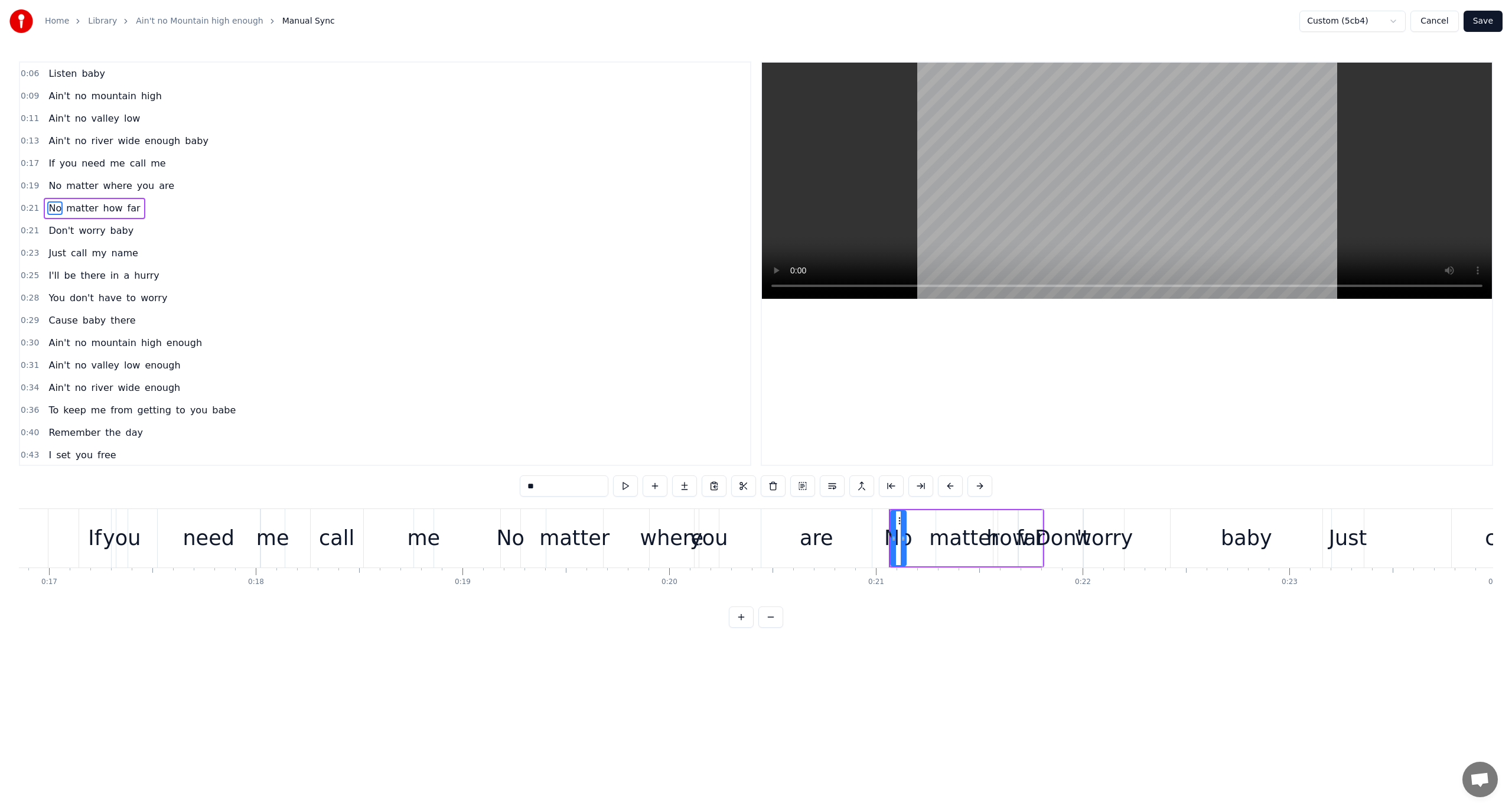
click at [32, 208] on span "0:21" at bounding box center [30, 208] width 18 height 12
click at [32, 225] on span "0:21" at bounding box center [30, 231] width 18 height 12
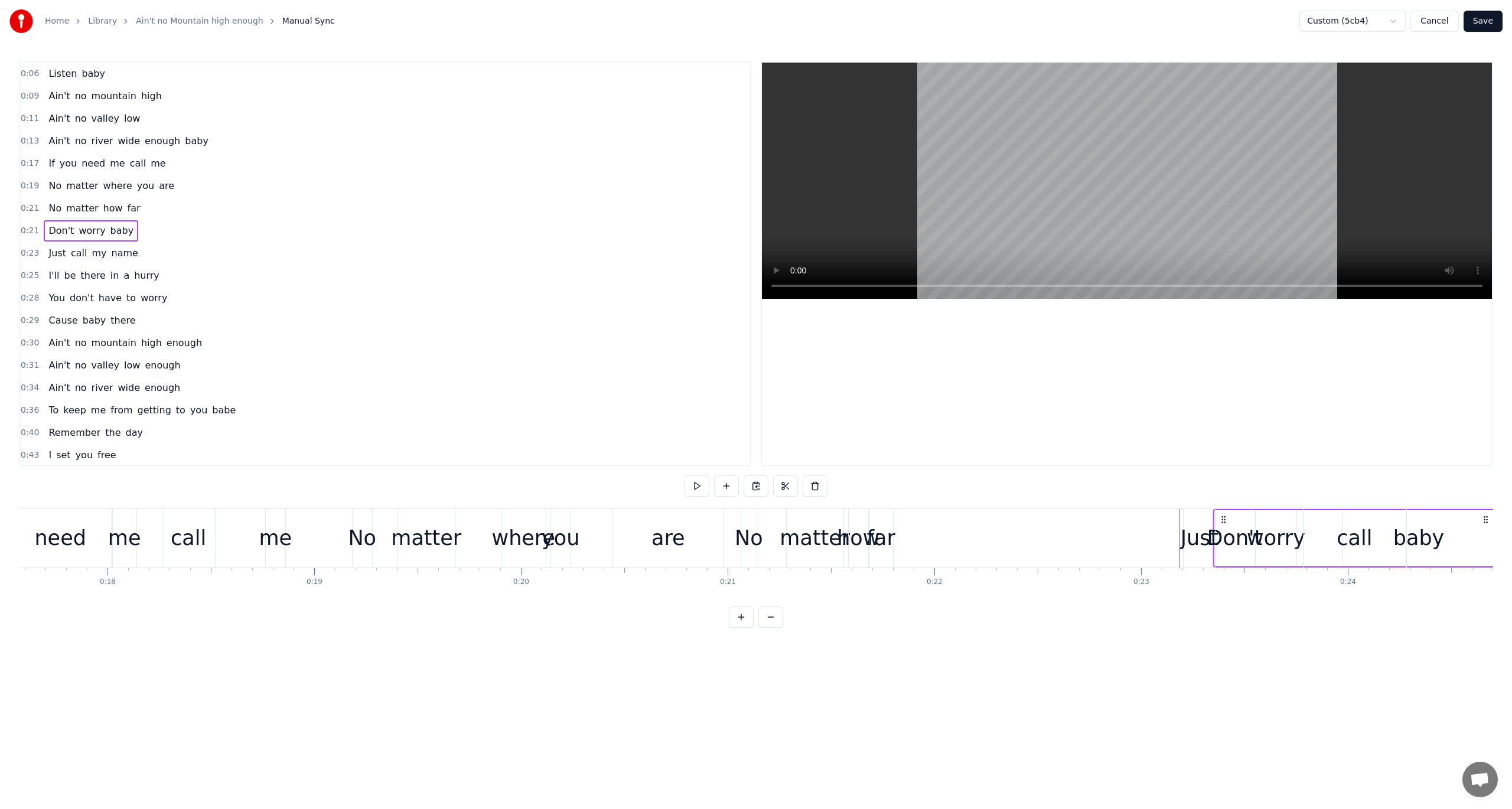
scroll to position [0, 3639]
drag, startPoint x: 1056, startPoint y: 519, endPoint x: 1227, endPoint y: 533, distance: 171.6
drag, startPoint x: 897, startPoint y: 518, endPoint x: 1172, endPoint y: 553, distance: 277.2
click at [1134, 553] on div "Don't worry baby" at bounding box center [1304, 538] width 284 height 58
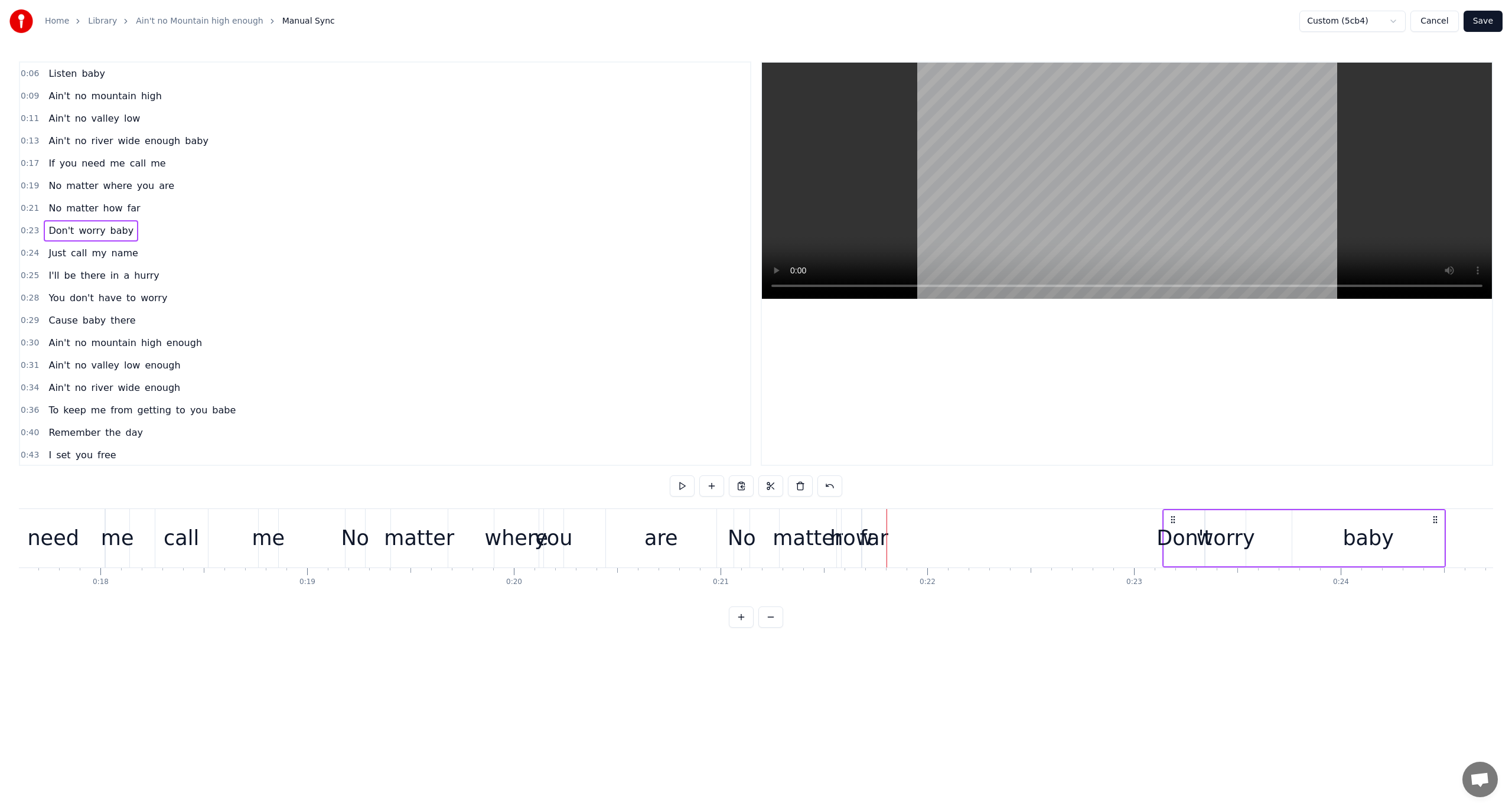
click at [25, 209] on span "0:21" at bounding box center [30, 208] width 18 height 12
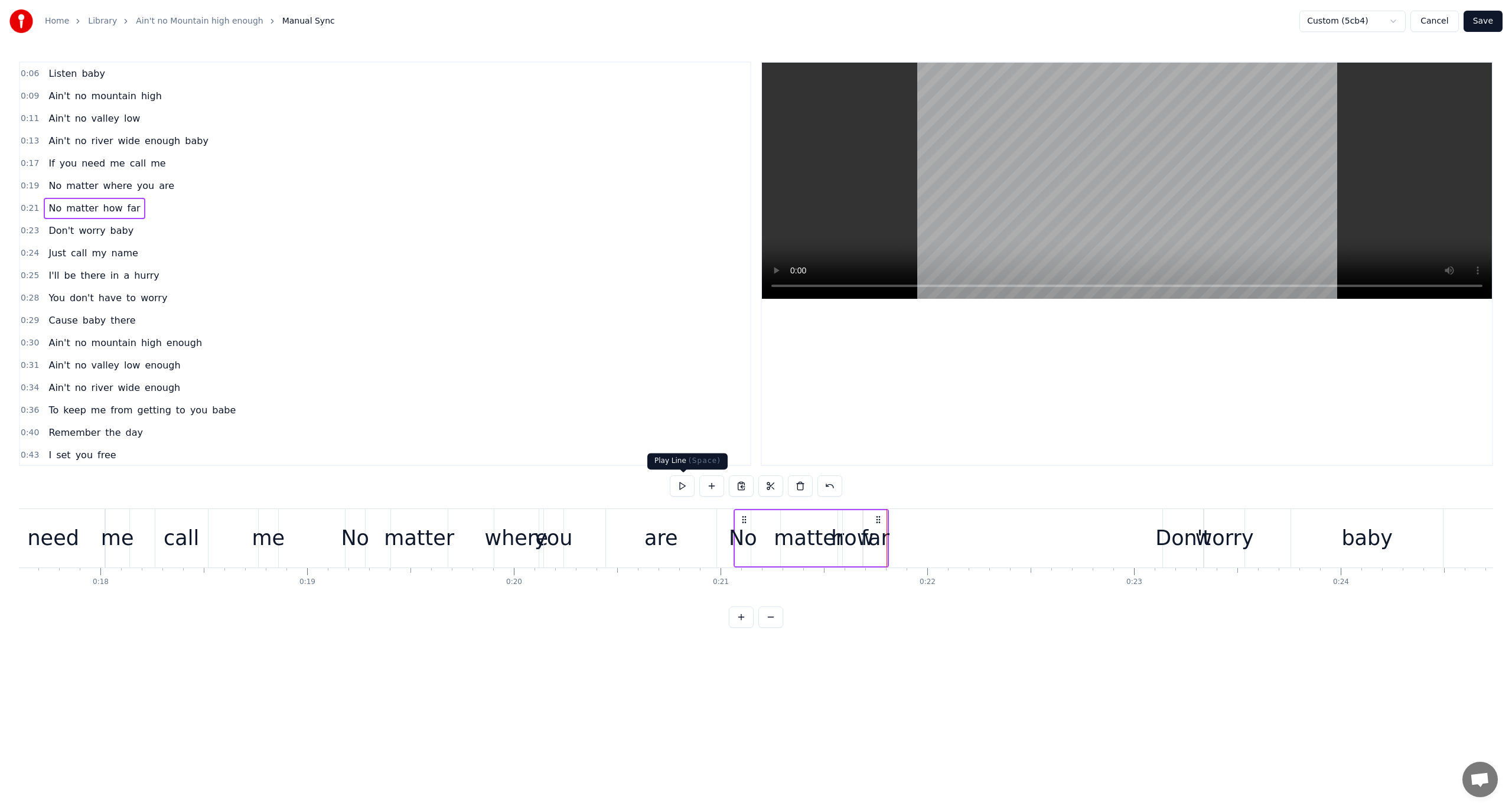
click at [680, 484] on button at bounding box center [682, 486] width 25 height 22
click at [25, 203] on span "0:21" at bounding box center [30, 208] width 18 height 12
click at [879, 539] on div "far" at bounding box center [874, 538] width 28 height 31
drag, startPoint x: 873, startPoint y: 521, endPoint x: 940, endPoint y: 529, distance: 67.5
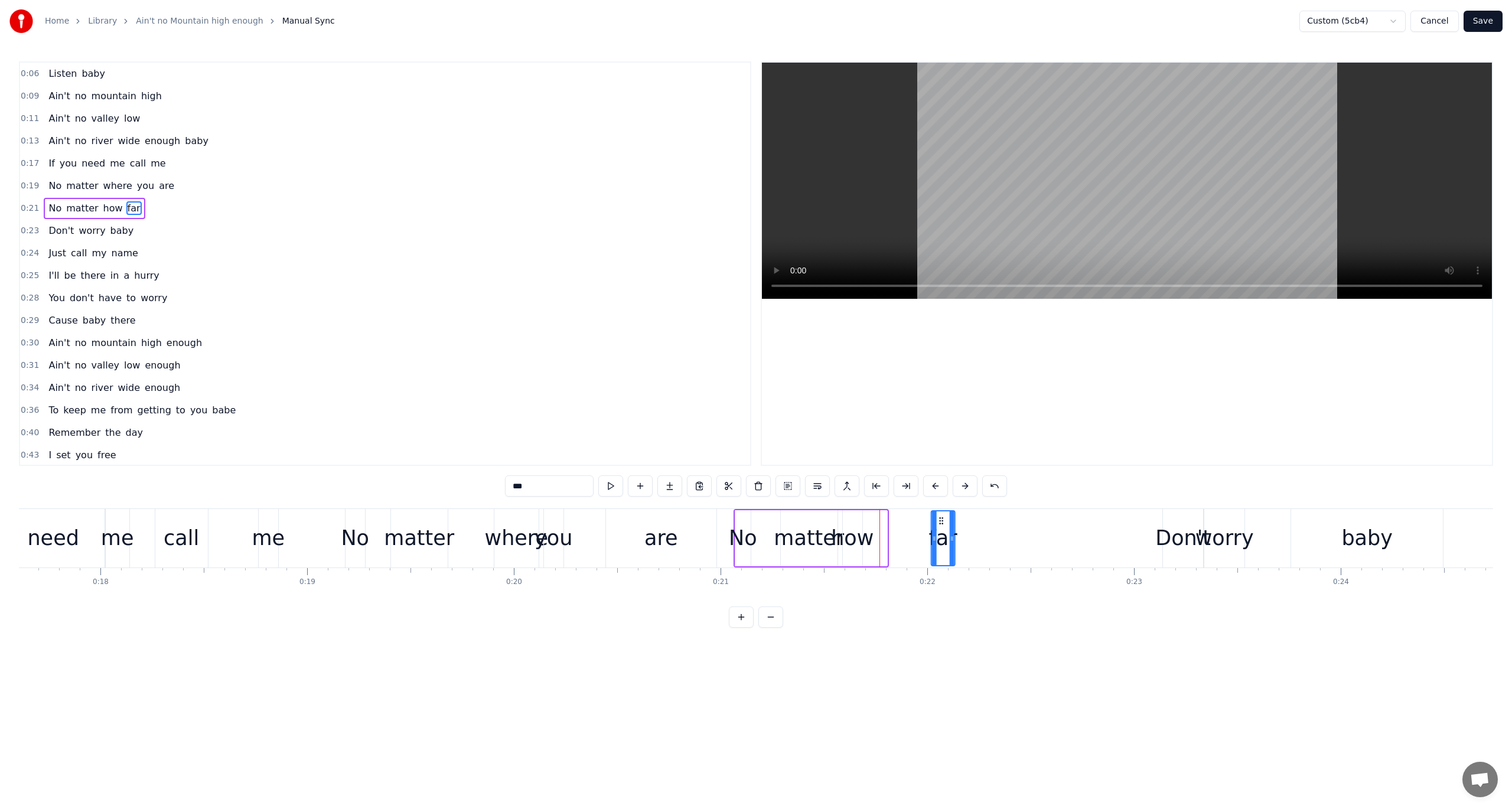
click at [940, 529] on div "far" at bounding box center [942, 538] width 22 height 54
drag, startPoint x: 952, startPoint y: 537, endPoint x: 994, endPoint y: 548, distance: 43.4
click at [994, 548] on div at bounding box center [992, 538] width 4 height 54
drag, startPoint x: 861, startPoint y: 536, endPoint x: 890, endPoint y: 542, distance: 29.6
click at [890, 542] on div "No matter how far" at bounding box center [865, 538] width 263 height 58
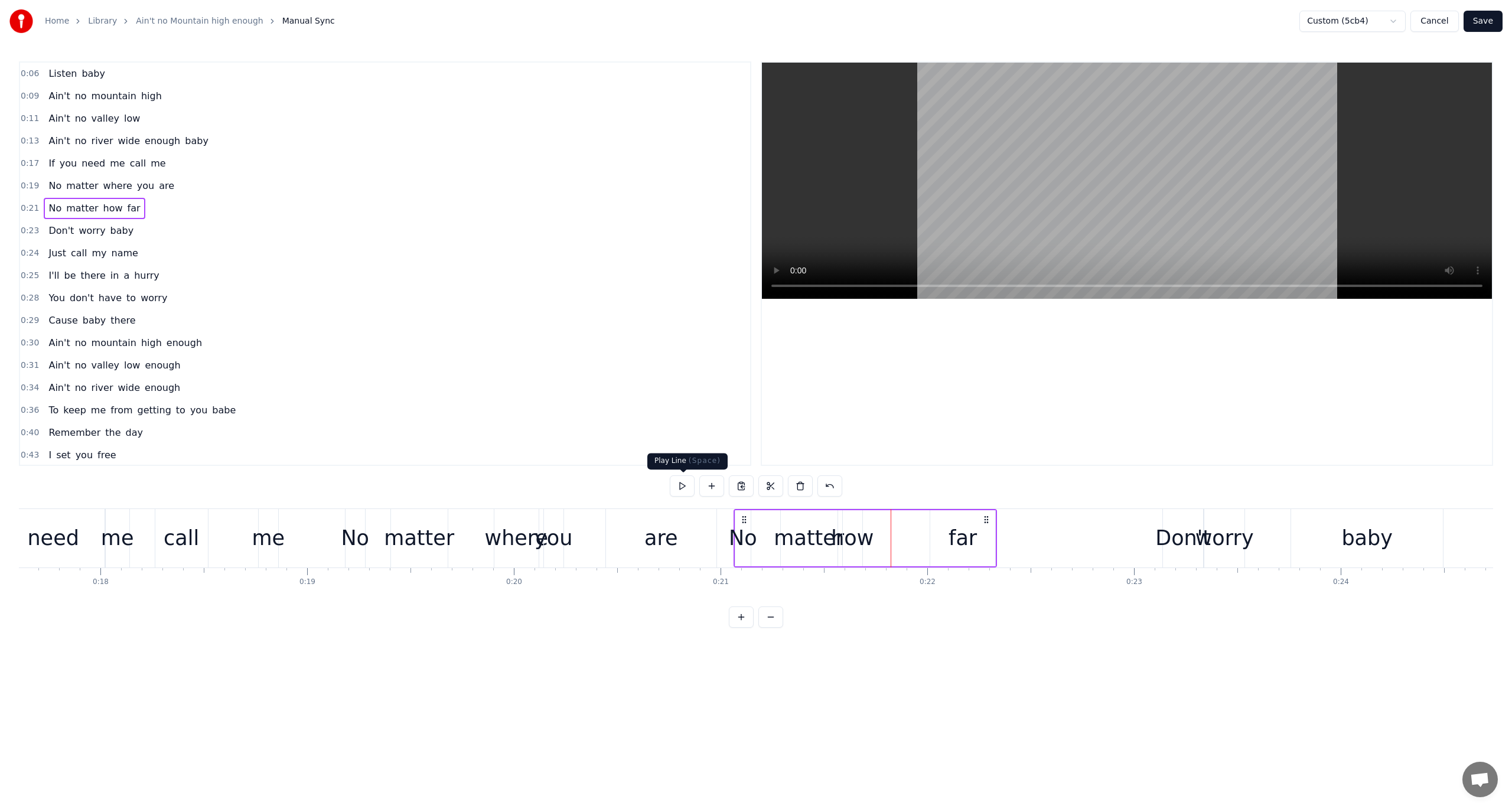
click at [682, 484] on button at bounding box center [682, 486] width 25 height 22
click at [682, 484] on button at bounding box center [682, 486] width 25 height 22
click at [959, 542] on div "far" at bounding box center [963, 538] width 28 height 31
drag, startPoint x: 939, startPoint y: 517, endPoint x: 1061, endPoint y: 535, distance: 123.3
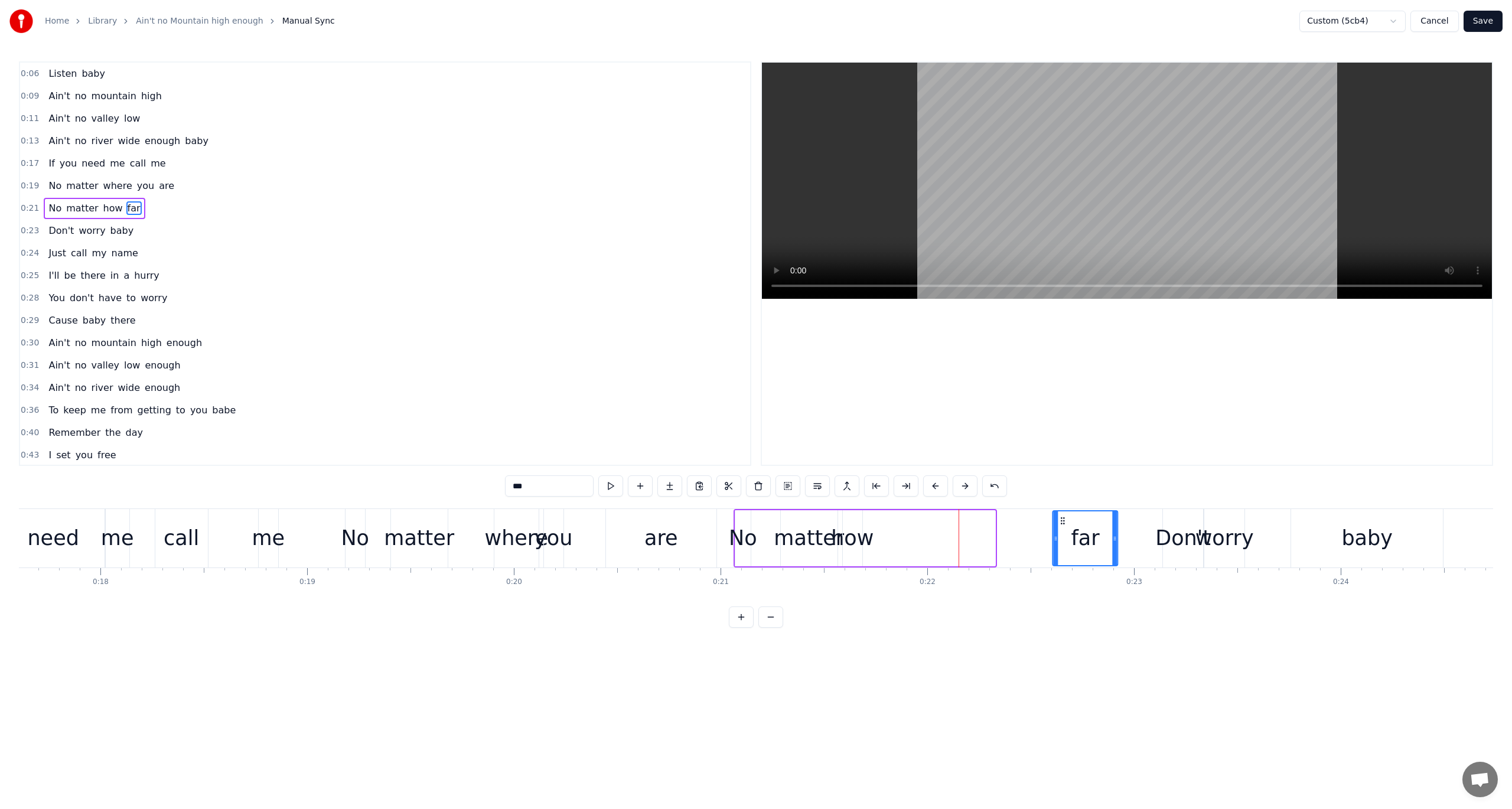
click at [1061, 535] on div "far" at bounding box center [1085, 538] width 64 height 54
click at [861, 538] on div "how" at bounding box center [852, 538] width 42 height 31
drag, startPoint x: 851, startPoint y: 520, endPoint x: 941, endPoint y: 544, distance: 93.1
click at [941, 544] on div "how" at bounding box center [942, 538] width 18 height 54
drag, startPoint x: 950, startPoint y: 532, endPoint x: 1003, endPoint y: 544, distance: 54.3
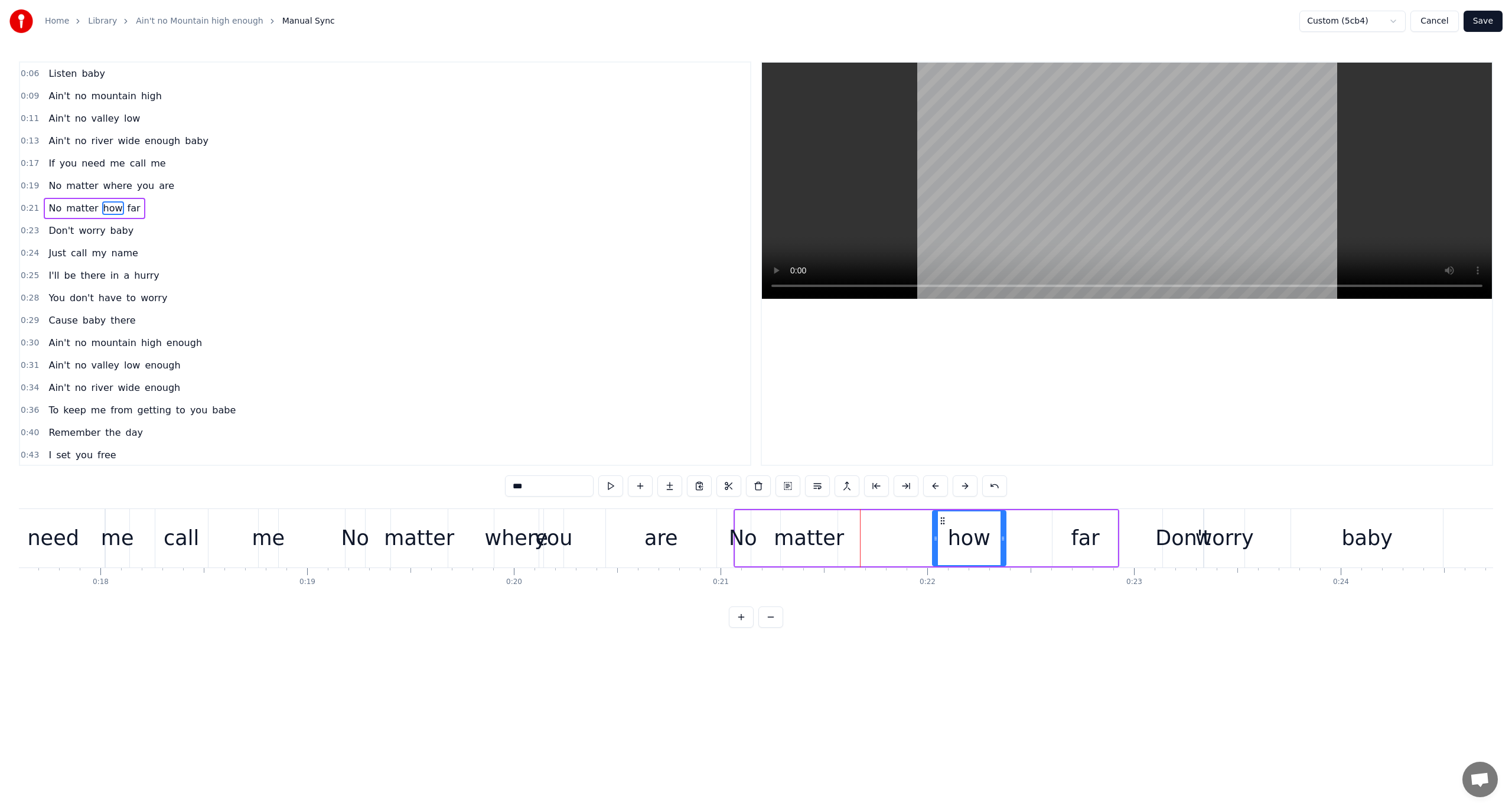
click at [1003, 544] on div at bounding box center [1003, 538] width 4 height 54
click at [803, 535] on div "matter" at bounding box center [808, 538] width 70 height 31
drag, startPoint x: 789, startPoint y: 520, endPoint x: 792, endPoint y: 527, distance: 7.6
click at [792, 527] on div "matter" at bounding box center [813, 538] width 56 height 54
drag, startPoint x: 839, startPoint y: 539, endPoint x: 921, endPoint y: 549, distance: 82.6
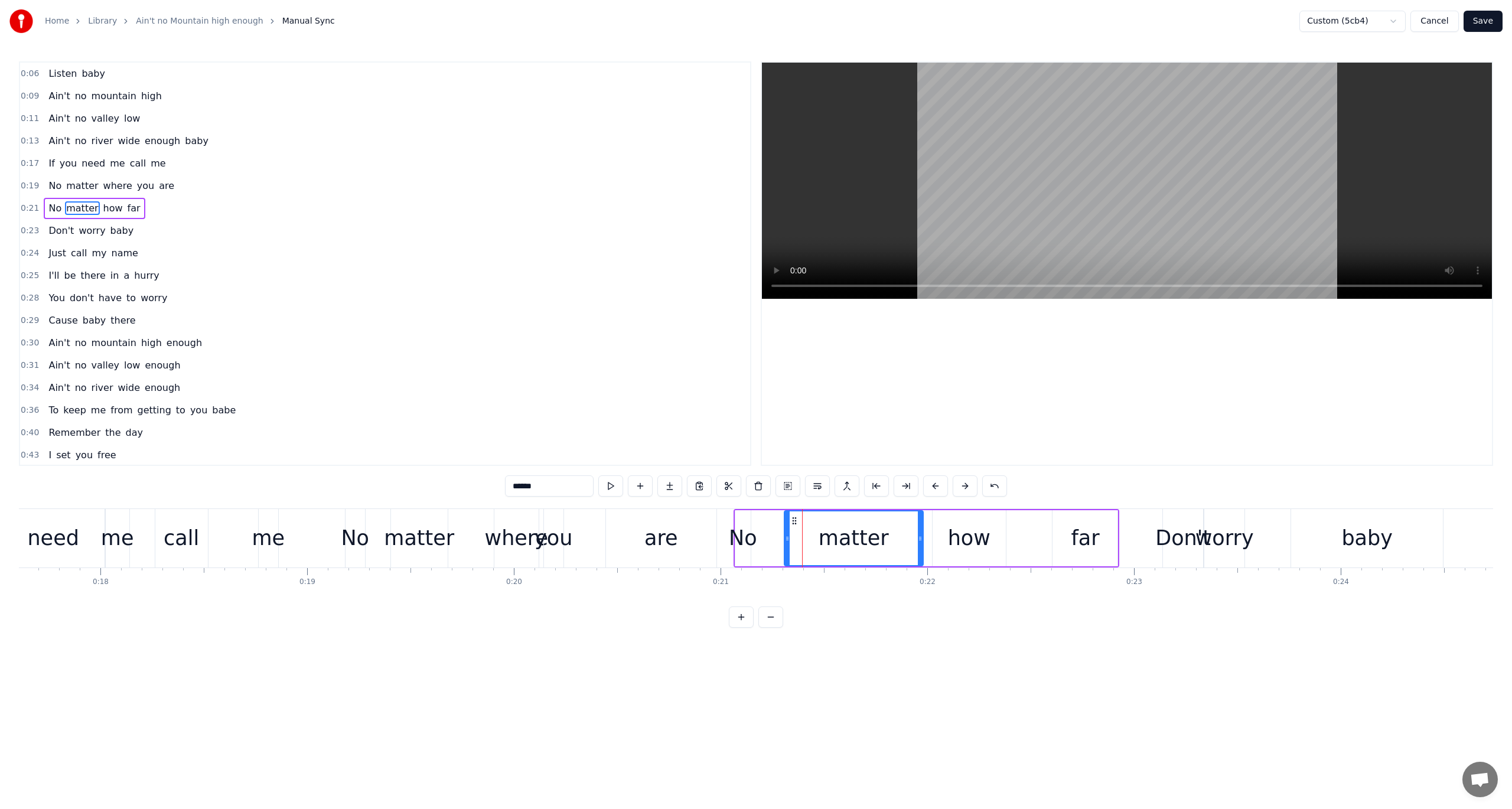
click at [921, 549] on div at bounding box center [920, 538] width 4 height 54
click at [738, 533] on div "No" at bounding box center [743, 538] width 28 height 31
type input "**"
drag, startPoint x: 749, startPoint y: 537, endPoint x: 782, endPoint y: 544, distance: 33.7
click at [782, 544] on div at bounding box center [780, 538] width 4 height 54
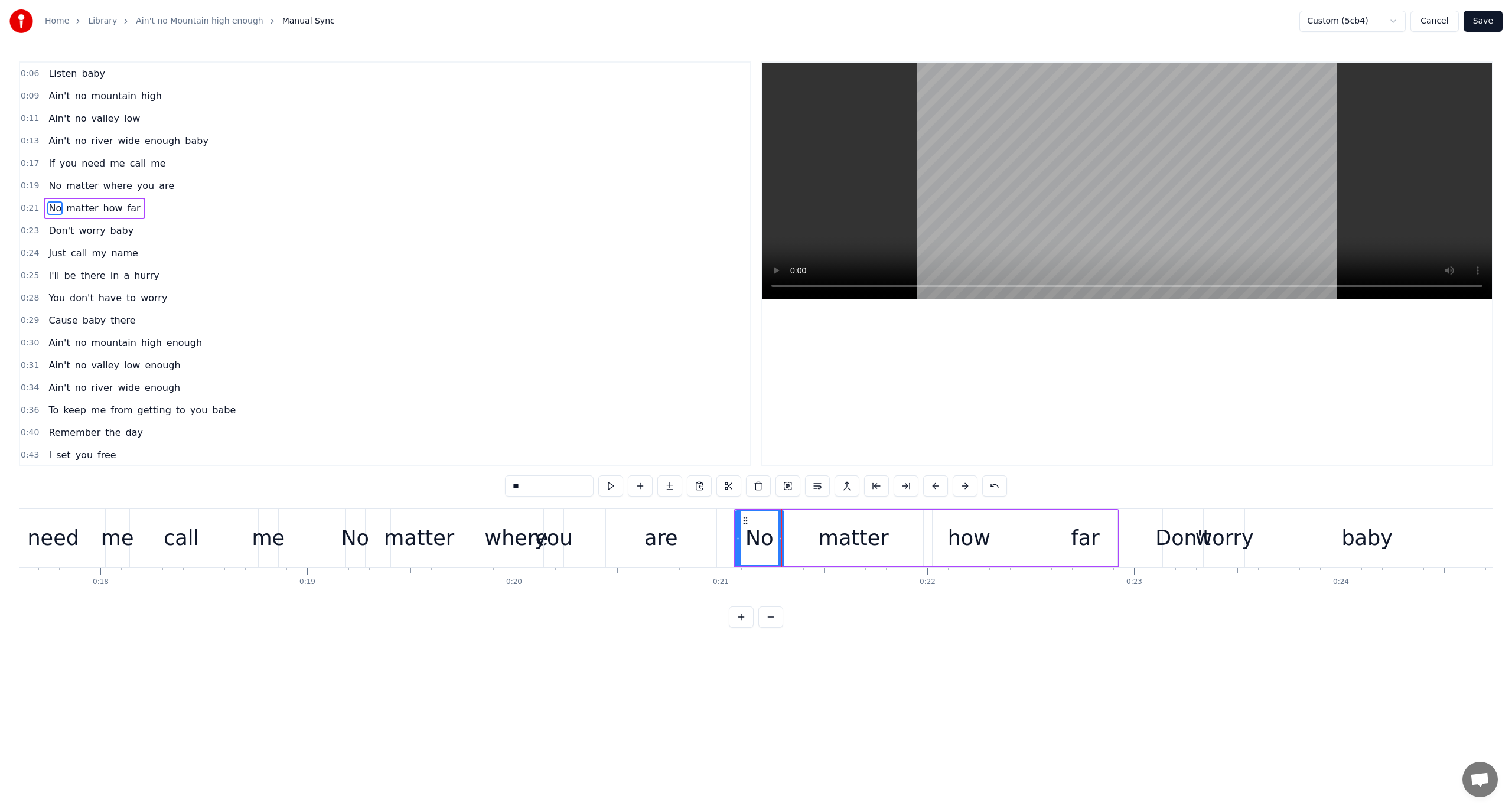
click at [28, 203] on span "0:21" at bounding box center [30, 208] width 18 height 12
click at [679, 487] on button at bounding box center [682, 486] width 25 height 22
click at [646, 533] on div "are" at bounding box center [661, 538] width 111 height 58
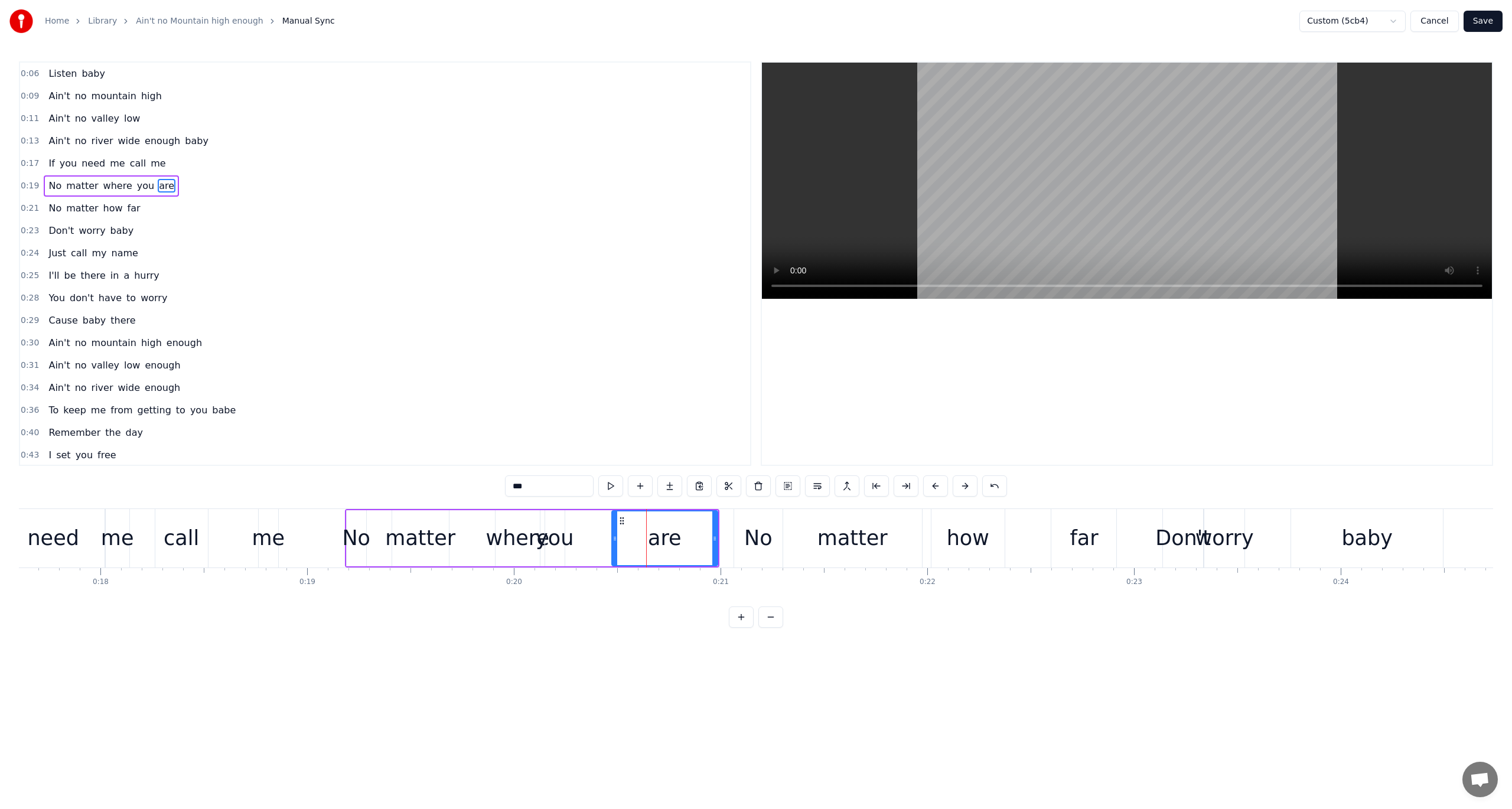
drag, startPoint x: 612, startPoint y: 517, endPoint x: 616, endPoint y: 525, distance: 8.9
click at [616, 525] on div at bounding box center [615, 538] width 4 height 54
drag, startPoint x: 618, startPoint y: 518, endPoint x: 592, endPoint y: 522, distance: 26.3
click at [592, 522] on icon at bounding box center [595, 521] width 9 height 9
drag, startPoint x: 688, startPoint y: 525, endPoint x: 673, endPoint y: 525, distance: 15.0
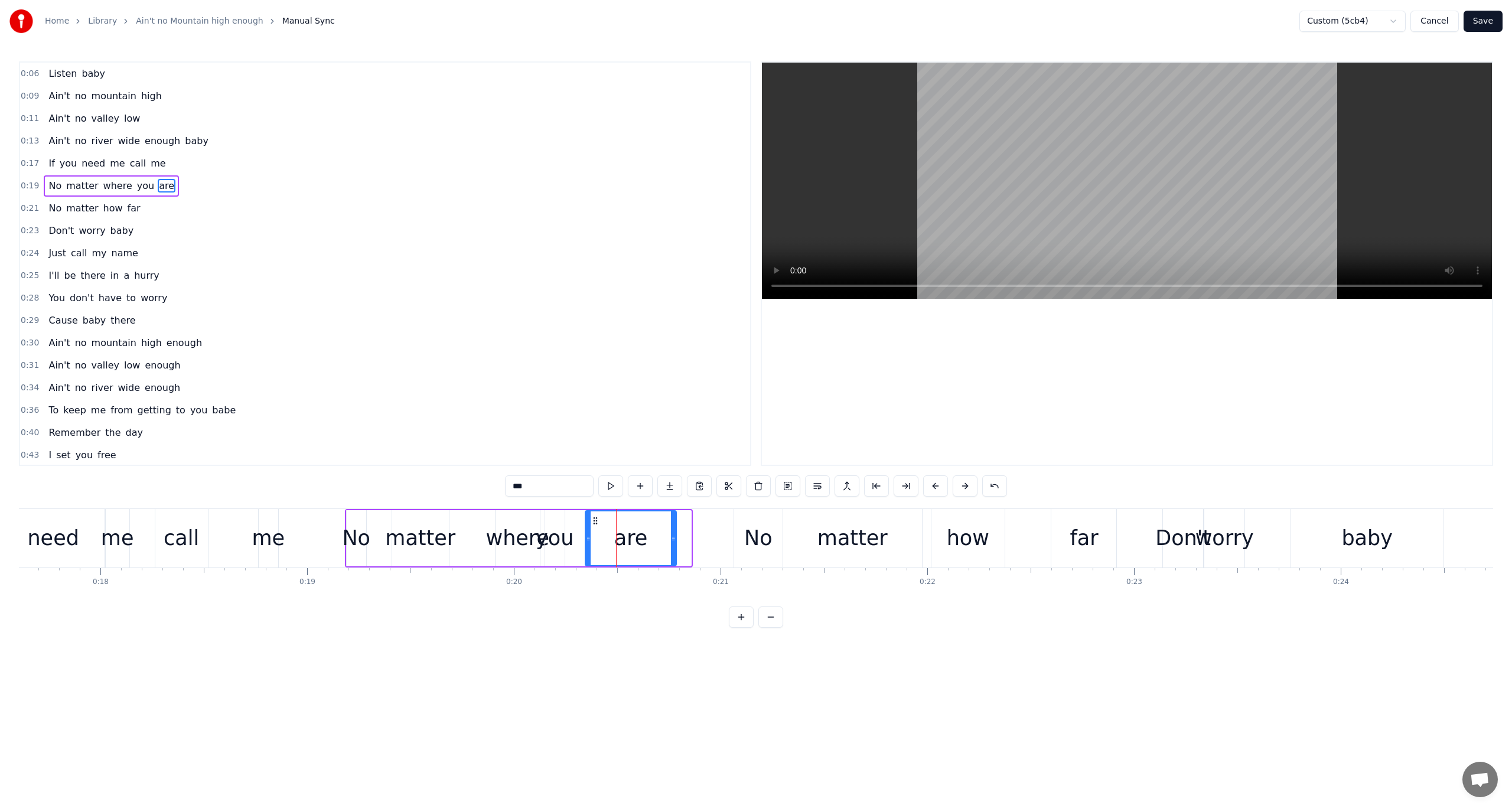
click at [673, 525] on div at bounding box center [673, 538] width 4 height 54
drag, startPoint x: 411, startPoint y: 535, endPoint x: 457, endPoint y: 543, distance: 46.7
click at [457, 543] on div "No matter where you are" at bounding box center [511, 538] width 333 height 58
click at [177, 526] on div "call" at bounding box center [181, 538] width 35 height 31
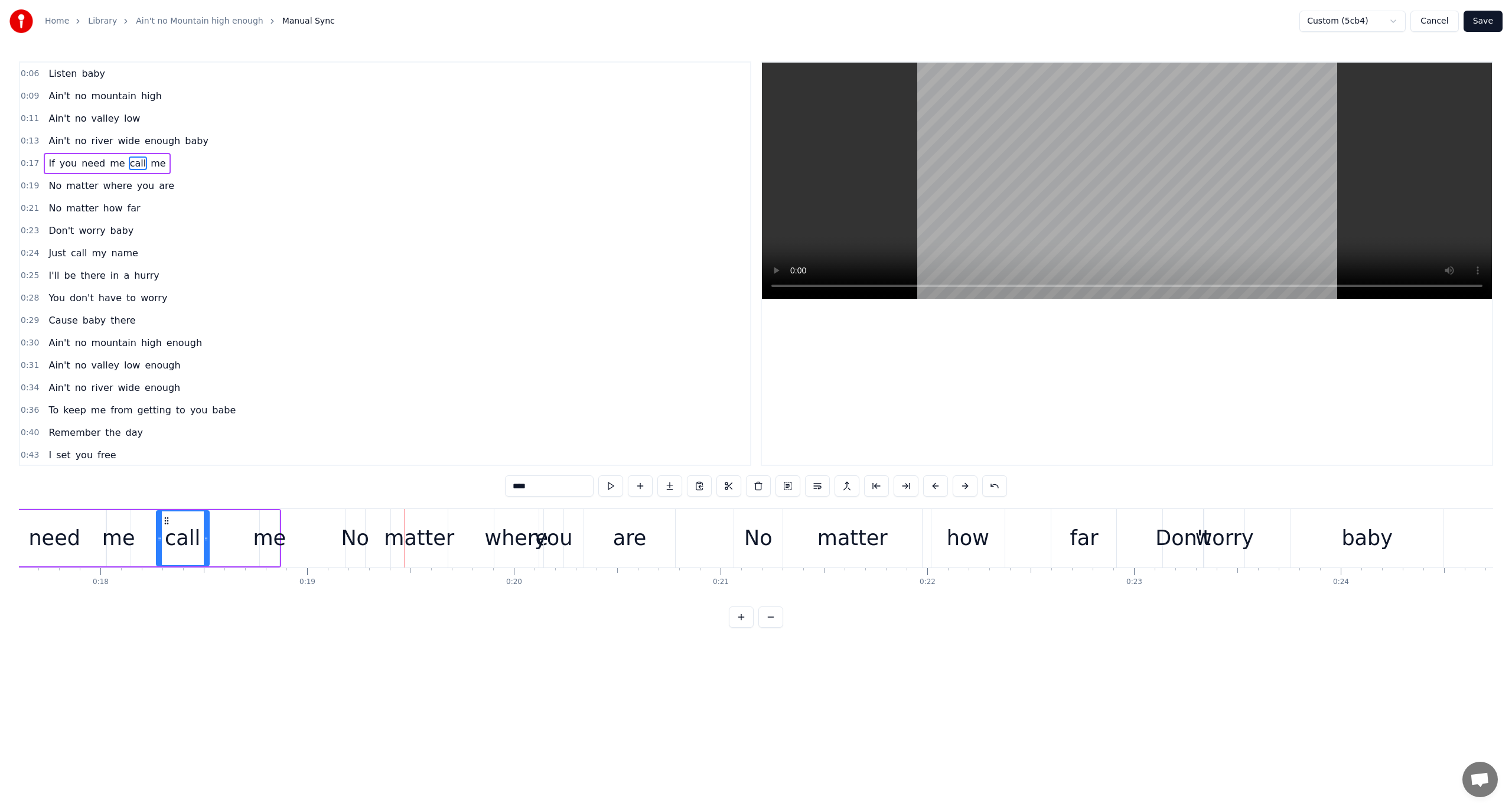
click at [269, 537] on div "me" at bounding box center [269, 538] width 33 height 31
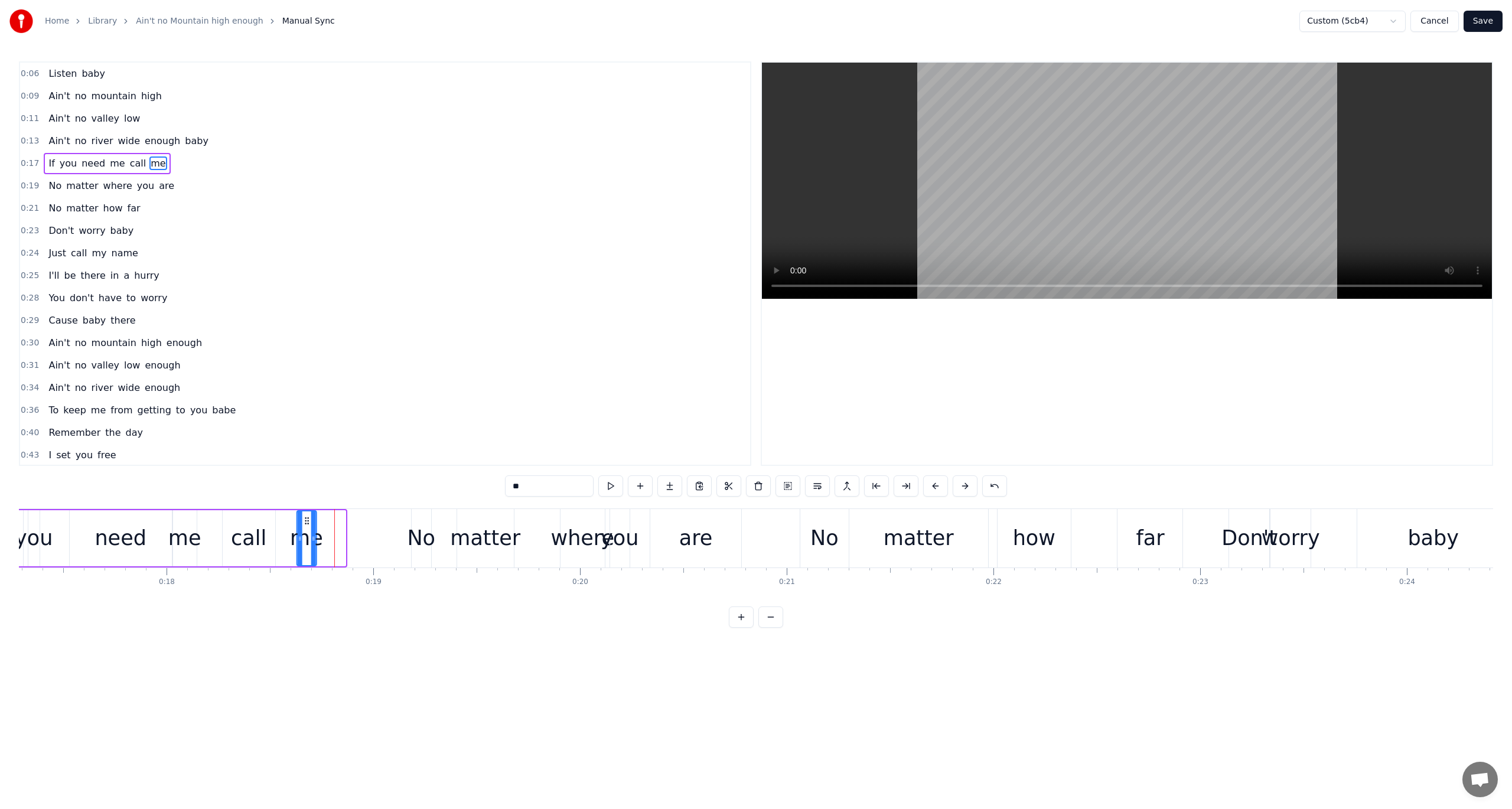
scroll to position [0, 3571]
drag, startPoint x: 270, startPoint y: 518, endPoint x: 344, endPoint y: 529, distance: 74.8
click at [344, 529] on div "me" at bounding box center [343, 538] width 18 height 54
drag, startPoint x: 351, startPoint y: 529, endPoint x: 365, endPoint y: 530, distance: 14.0
click at [365, 530] on div at bounding box center [364, 538] width 4 height 54
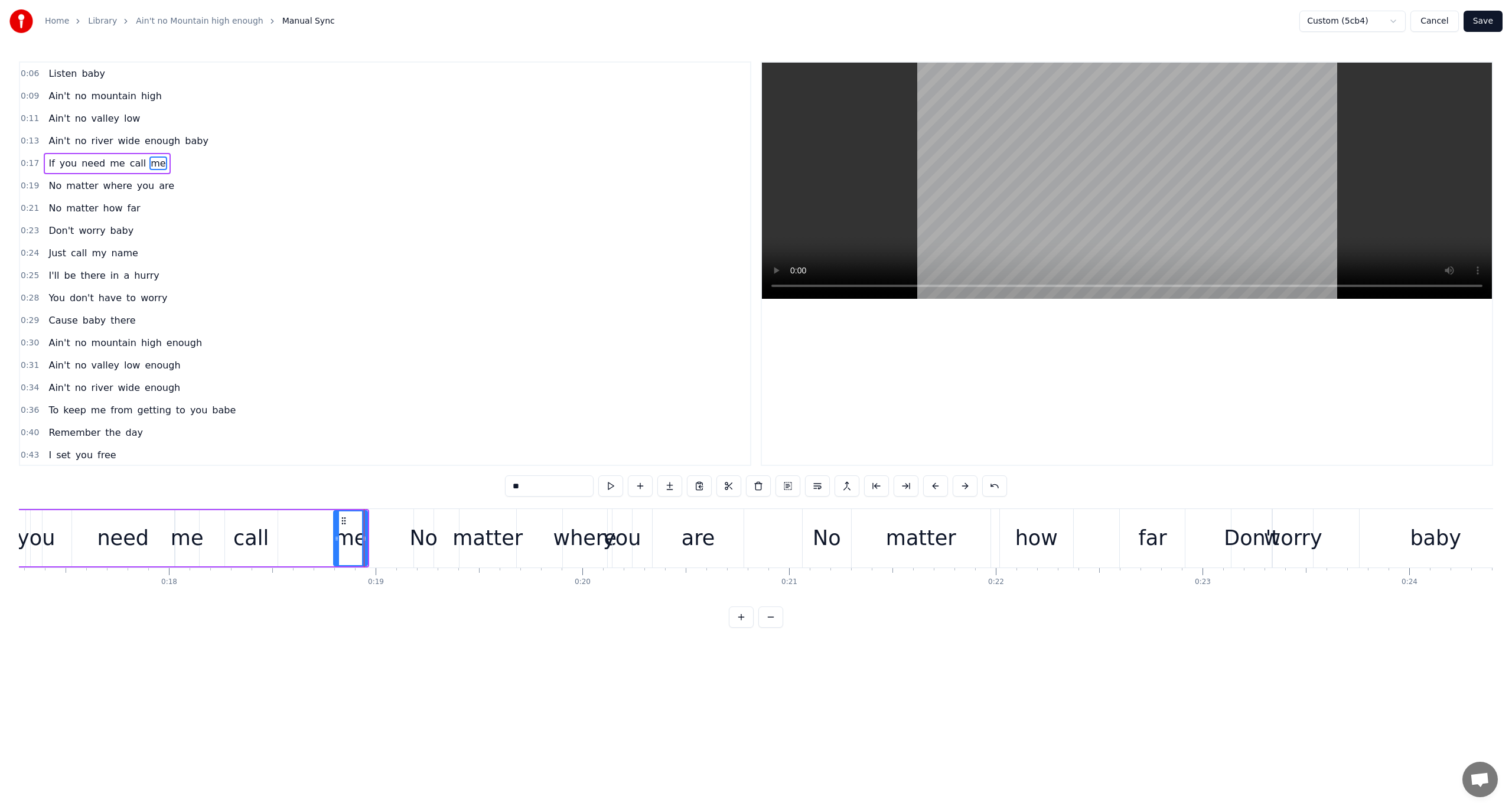
click at [258, 529] on div "call" at bounding box center [251, 538] width 35 height 31
type input "****"
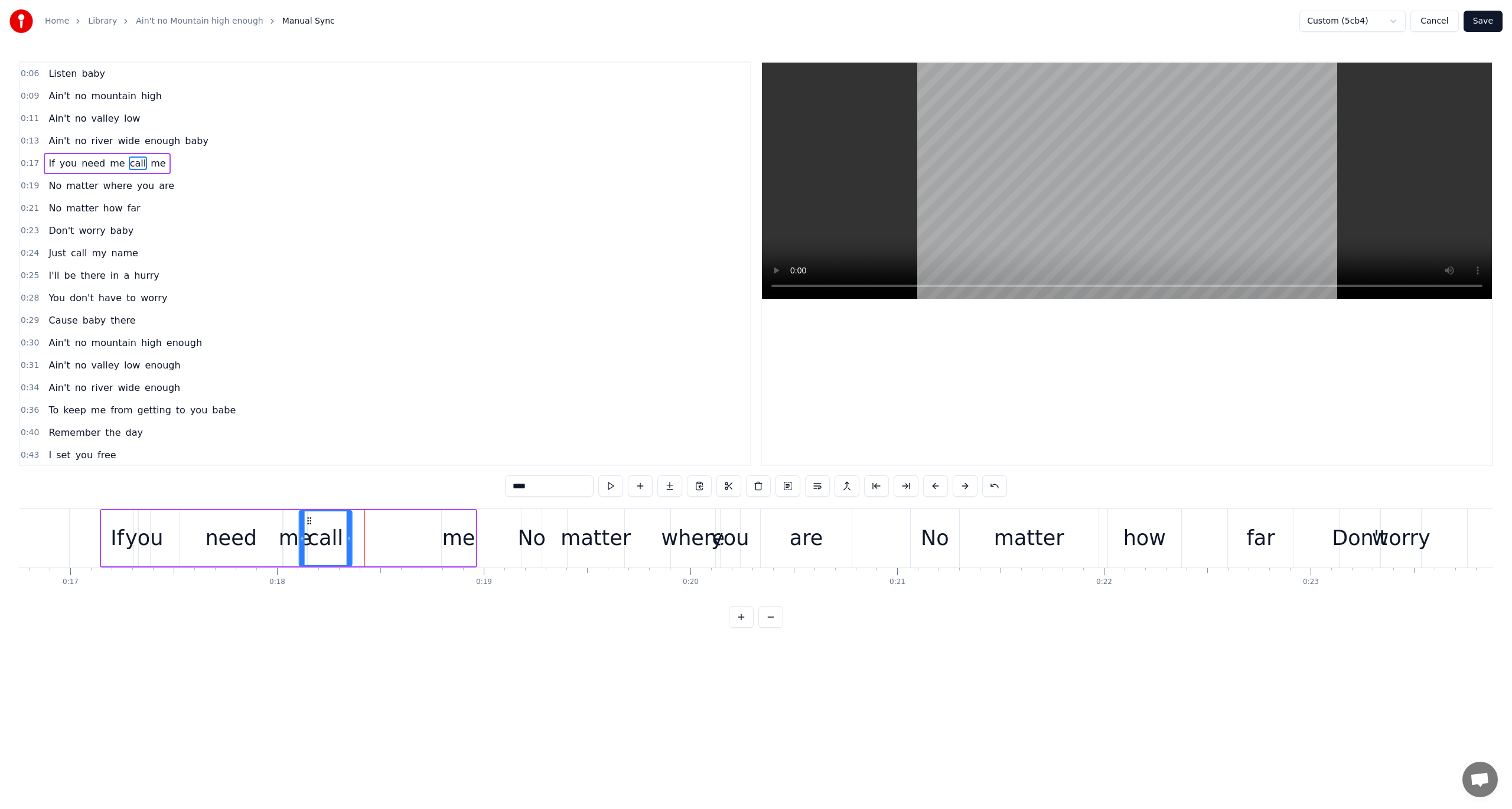
scroll to position [0, 3458]
drag, startPoint x: 232, startPoint y: 520, endPoint x: 353, endPoint y: 541, distance: 122.8
click at [353, 541] on div "call" at bounding box center [372, 538] width 51 height 54
drag, startPoint x: 398, startPoint y: 538, endPoint x: 442, endPoint y: 548, distance: 45.1
click at [442, 548] on div at bounding box center [439, 538] width 4 height 54
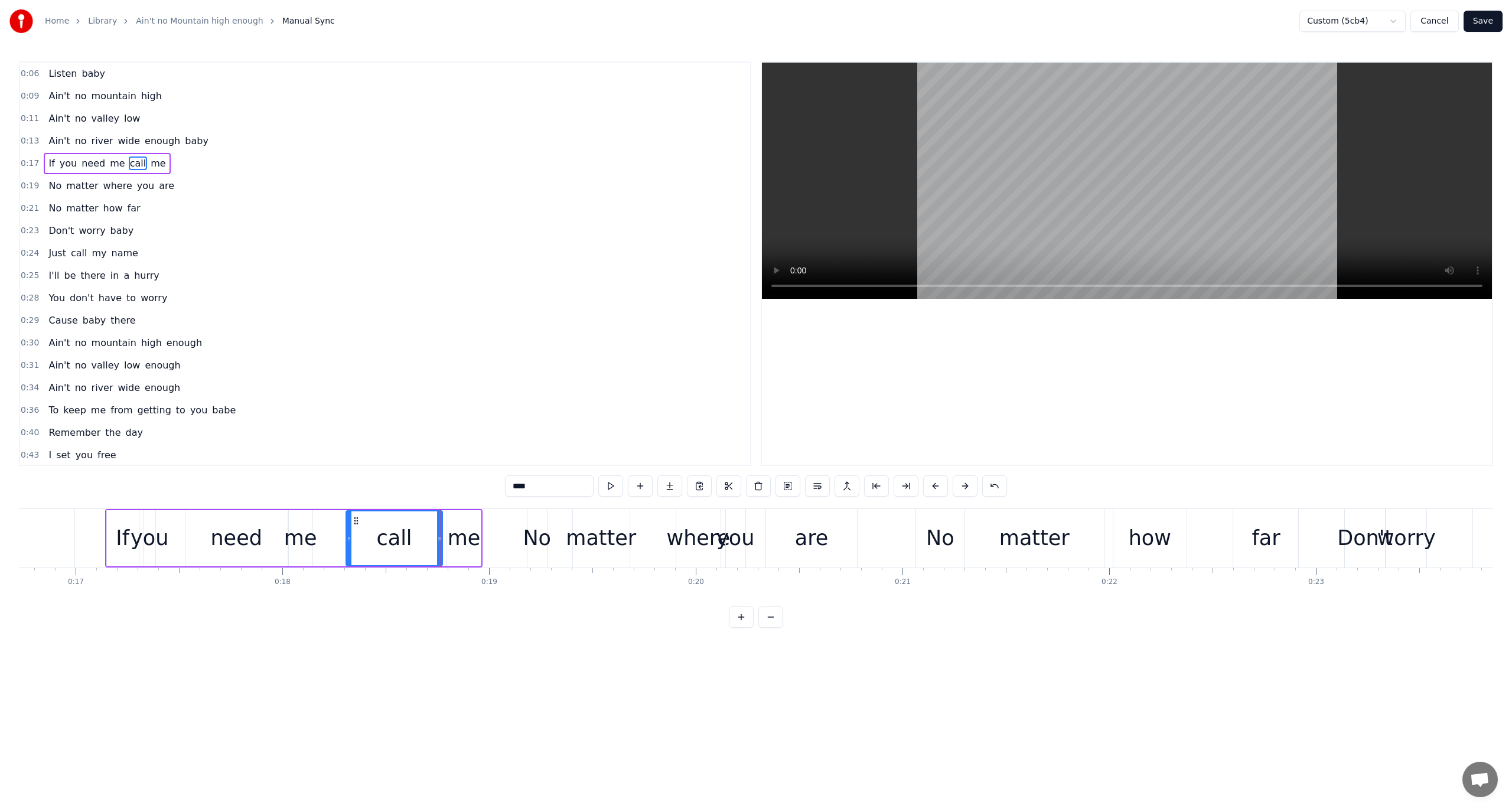
click at [28, 161] on span "0:17" at bounding box center [30, 163] width 18 height 12
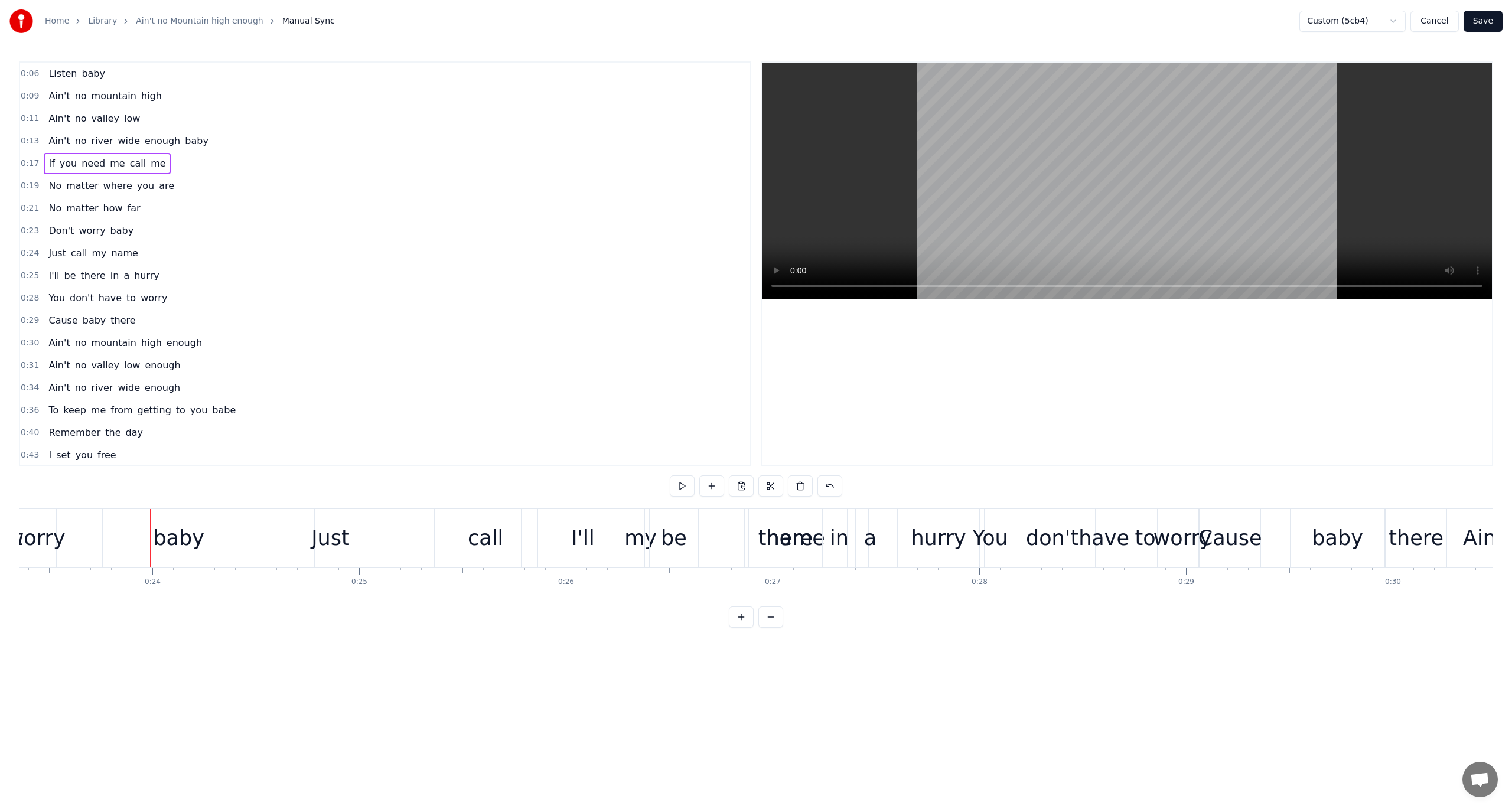
scroll to position [0, 4844]
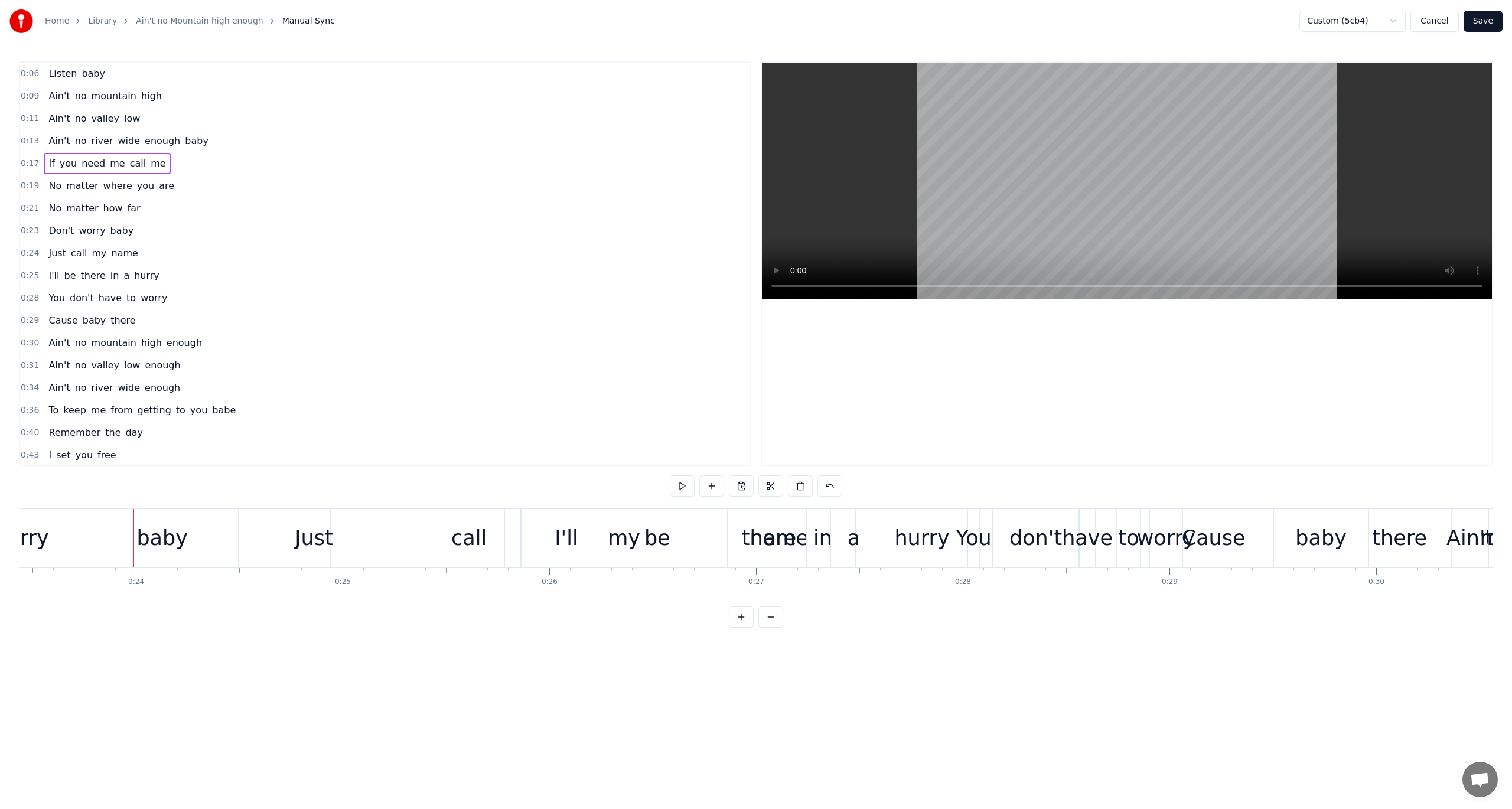
click at [24, 227] on span "0:23" at bounding box center [30, 231] width 18 height 12
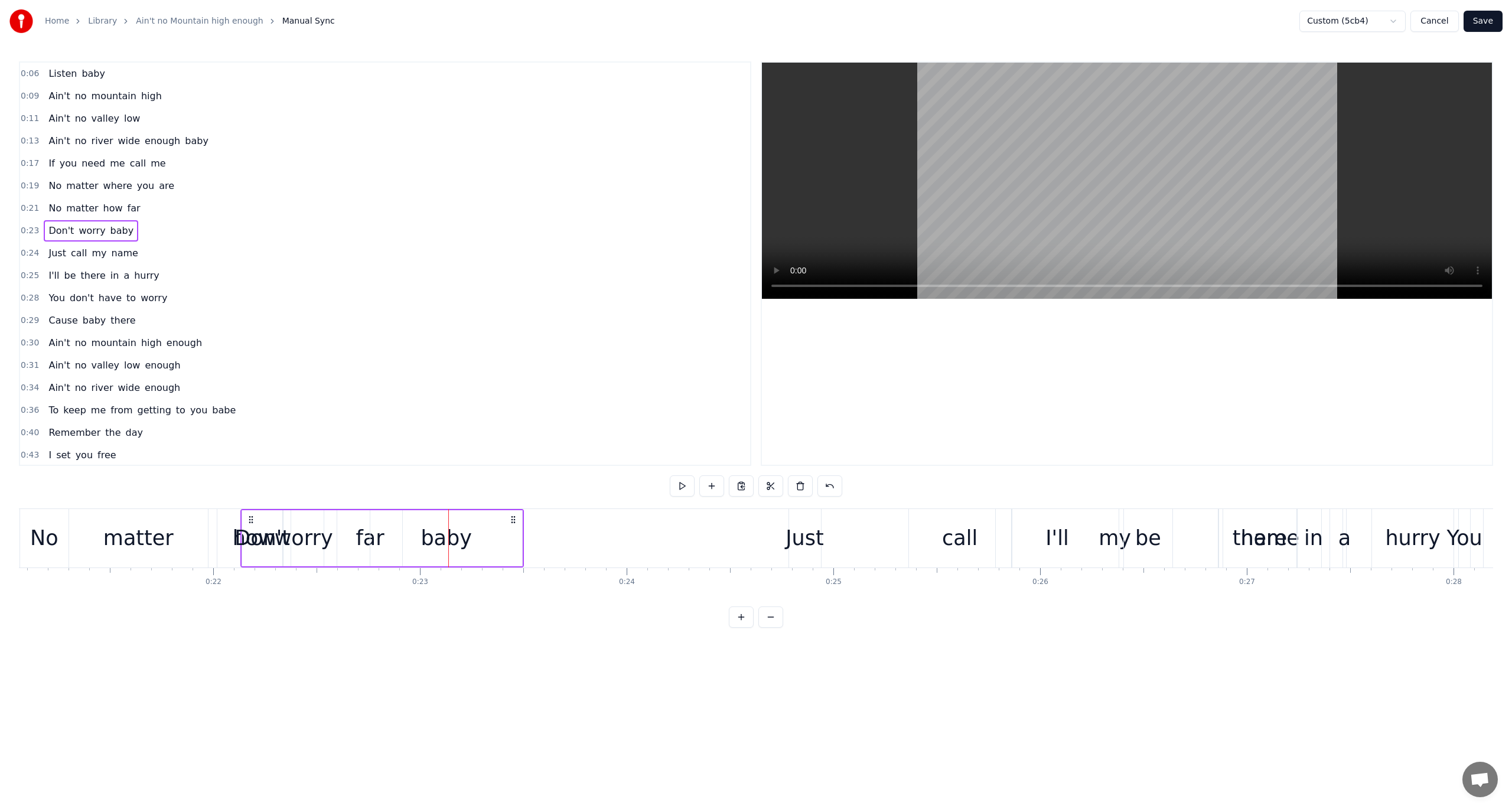
scroll to position [0, 4330]
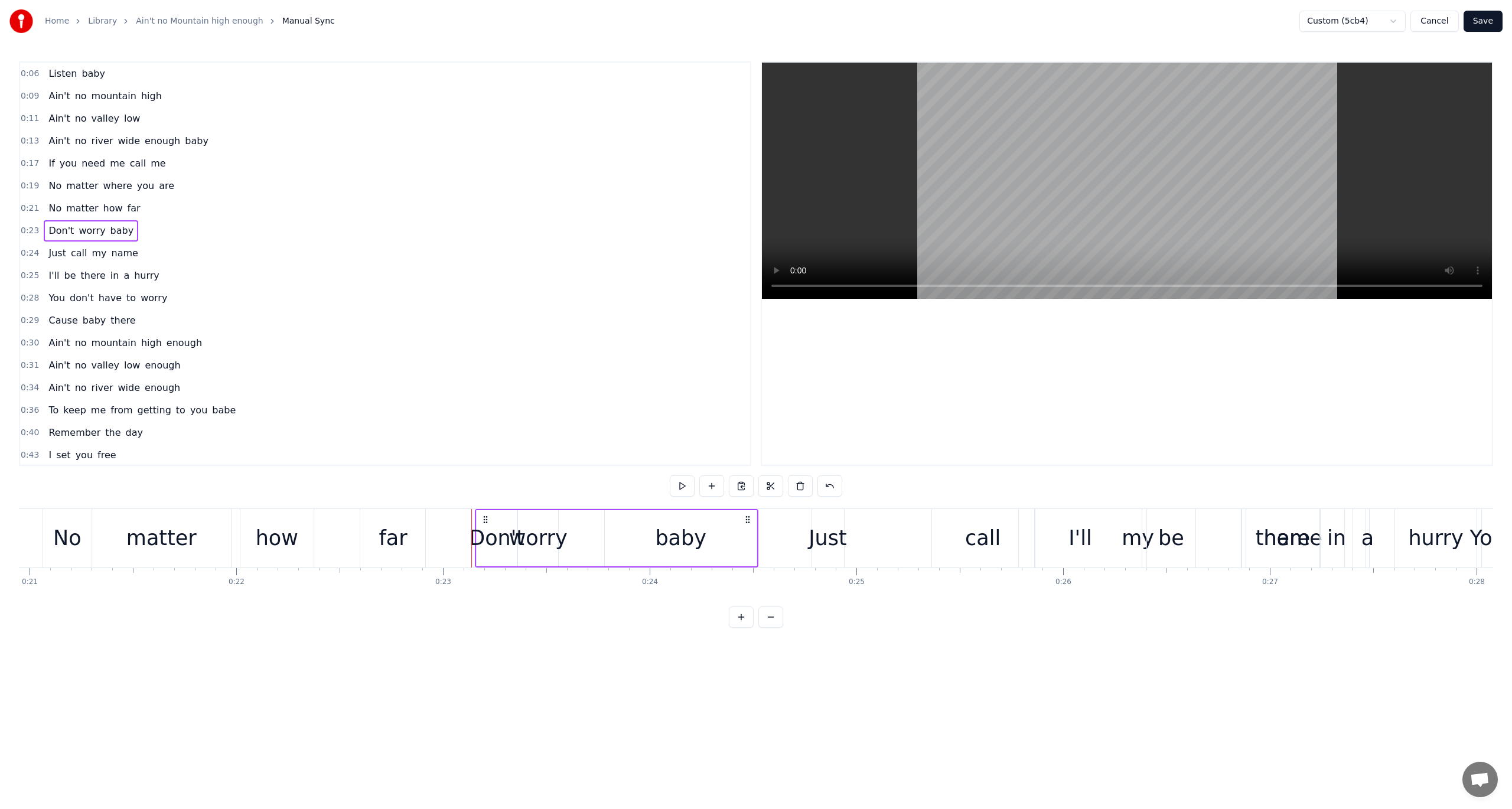
drag, startPoint x: 87, startPoint y: 518, endPoint x: 483, endPoint y: 581, distance: 401.0
click at [483, 581] on div "Listen baby Ain't no mountain high Ain't no valley low Ain't no river wide enou…" at bounding box center [756, 553] width 1474 height 89
click at [25, 183] on span "0:19" at bounding box center [30, 186] width 18 height 12
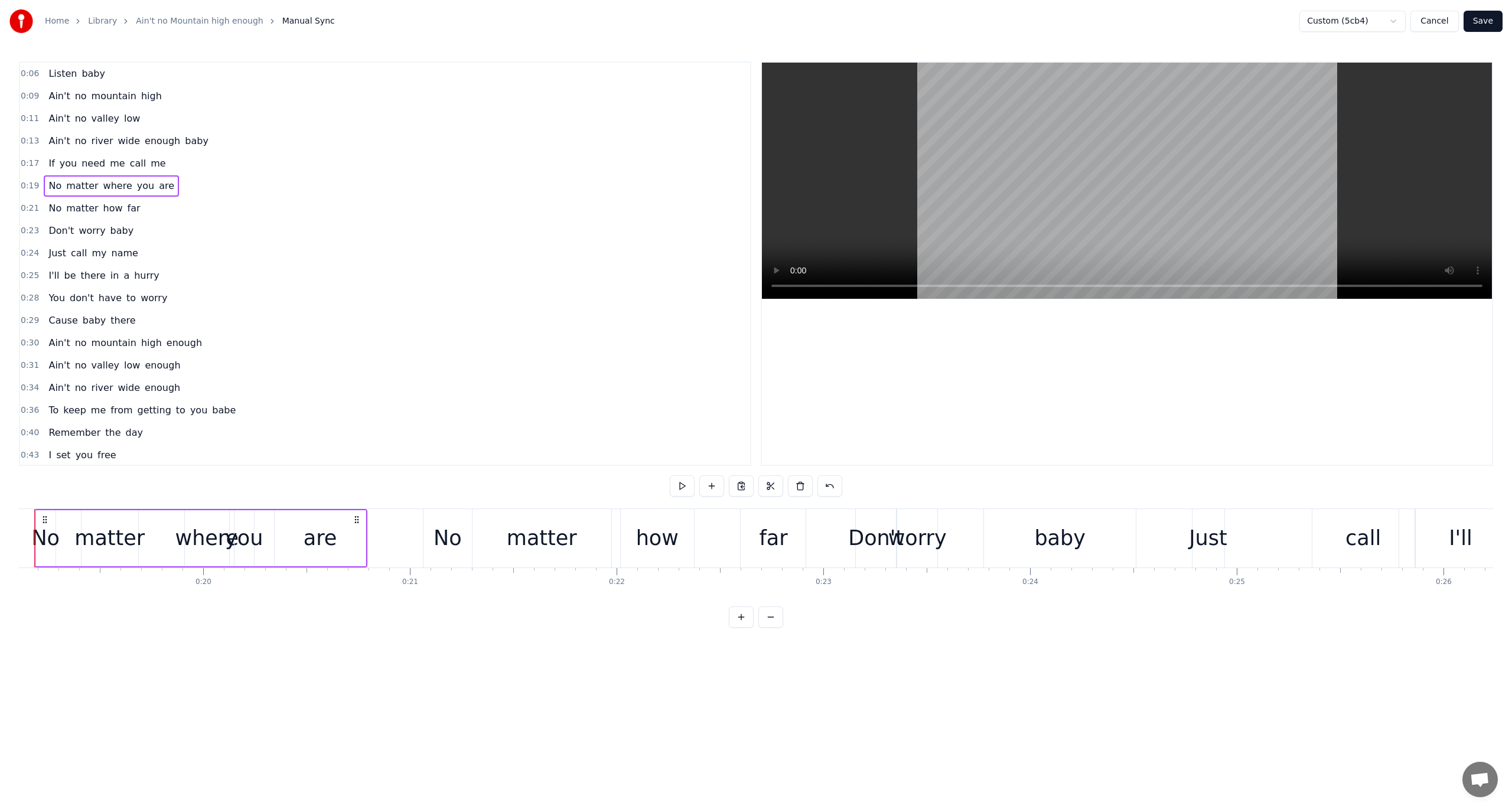
scroll to position [0, 3906]
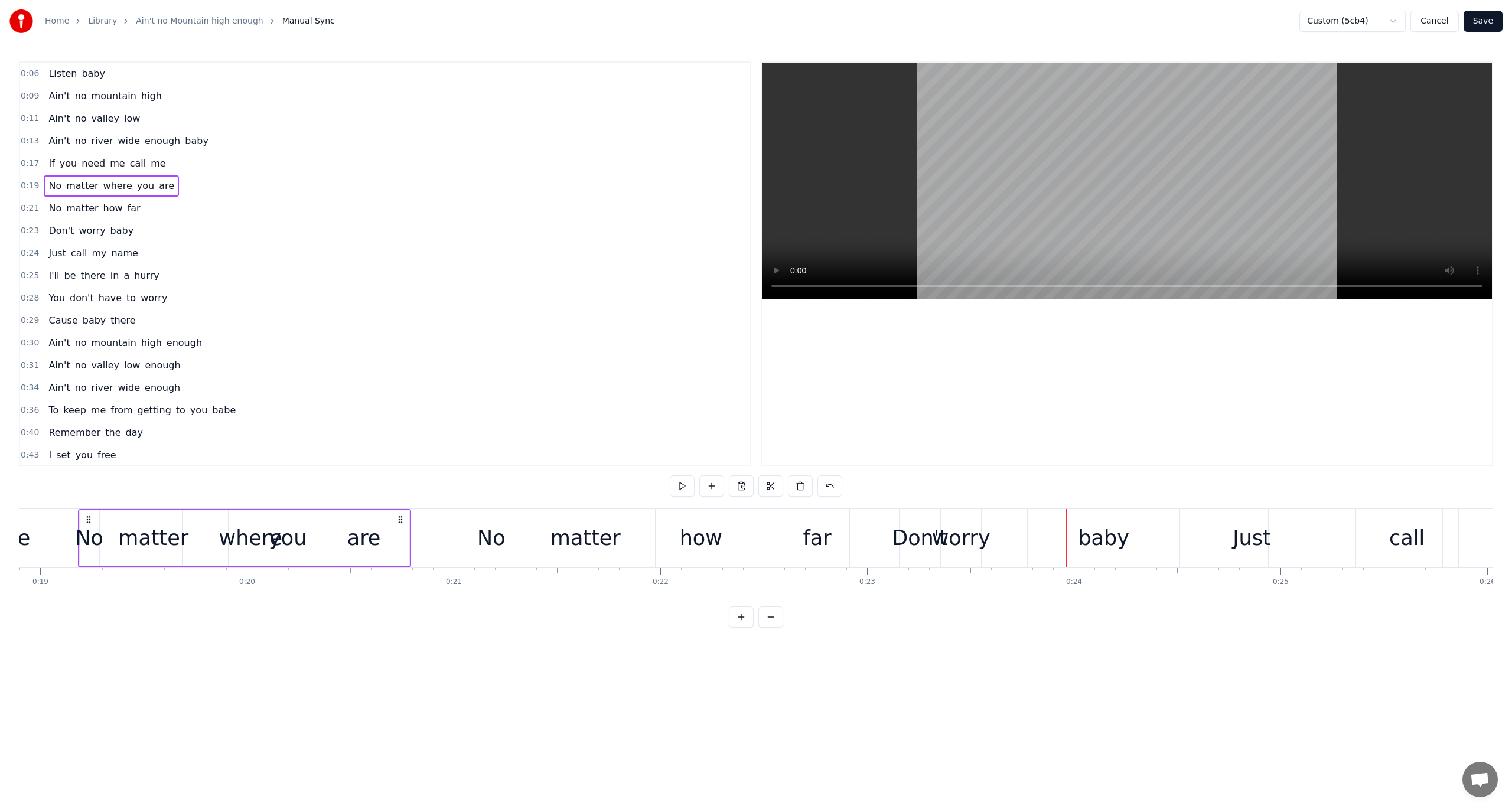
click at [923, 522] on div "Don't" at bounding box center [919, 538] width 40 height 58
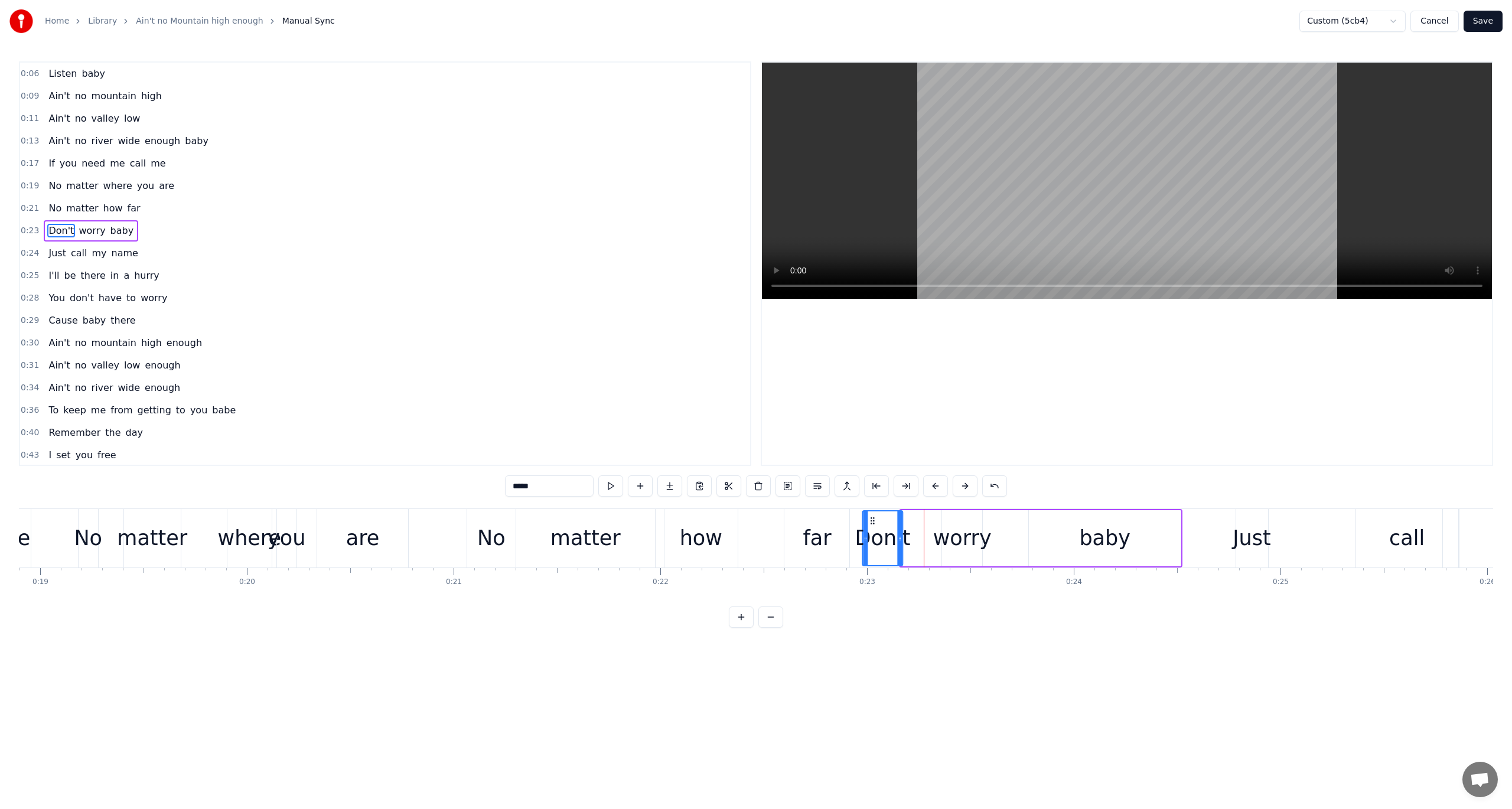
drag, startPoint x: 913, startPoint y: 520, endPoint x: 874, endPoint y: 522, distance: 39.1
click at [874, 522] on icon at bounding box center [872, 521] width 9 height 9
drag, startPoint x: 898, startPoint y: 536, endPoint x: 918, endPoint y: 536, distance: 20.0
click at [918, 536] on icon at bounding box center [918, 539] width 4 height 9
click at [963, 544] on div "worry" at bounding box center [962, 538] width 58 height 31
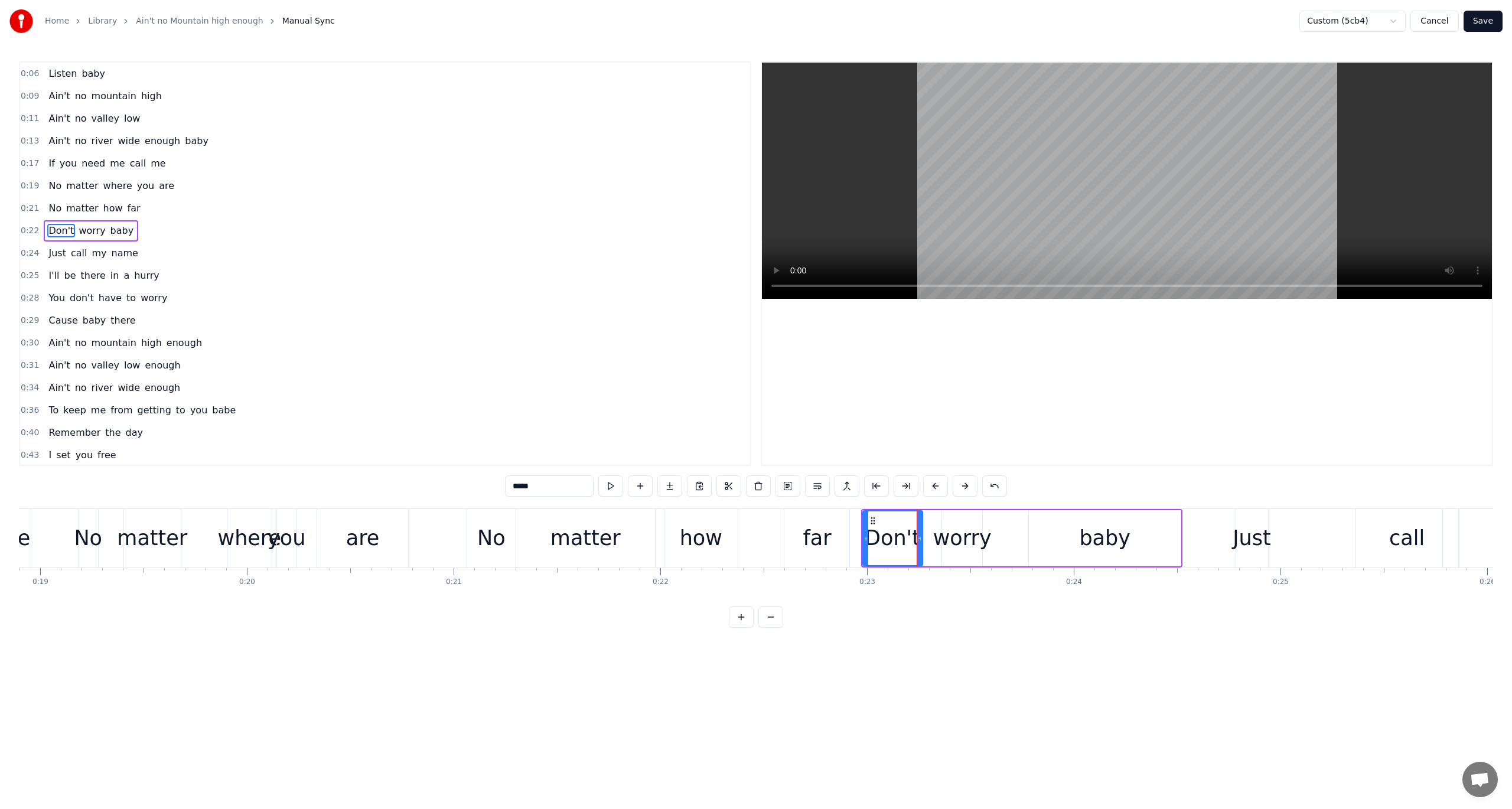
type input "*****"
click at [946, 521] on icon at bounding box center [946, 521] width 9 height 9
click at [27, 227] on span "0:22" at bounding box center [30, 231] width 18 height 12
click at [681, 488] on button at bounding box center [682, 486] width 25 height 22
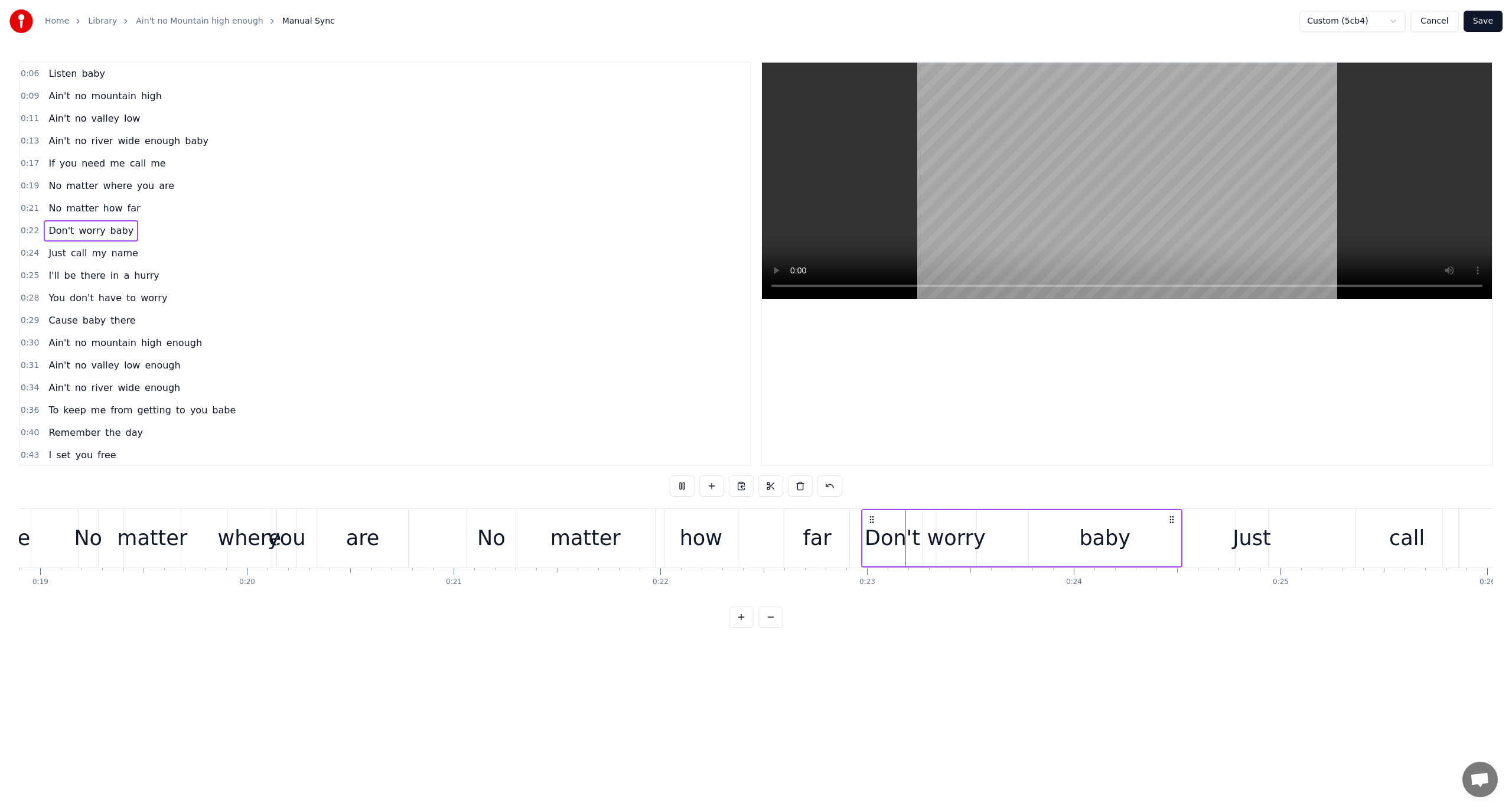
click at [681, 488] on button at bounding box center [682, 486] width 25 height 22
click at [1051, 534] on div "baby" at bounding box center [1105, 538] width 152 height 56
drag, startPoint x: 1032, startPoint y: 530, endPoint x: 1004, endPoint y: 534, distance: 28.3
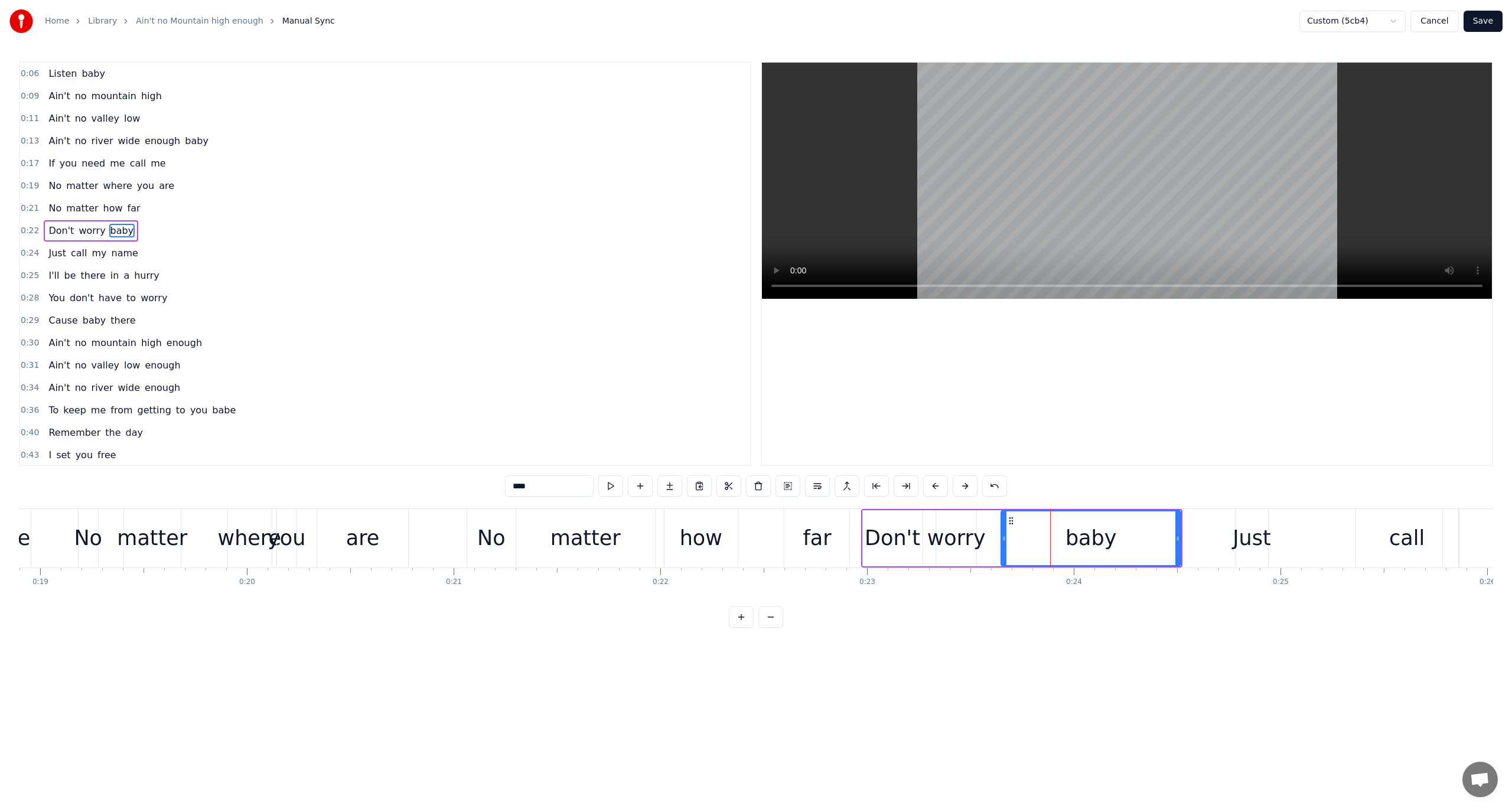
click at [1004, 534] on div at bounding box center [1004, 538] width 4 height 54
click at [611, 486] on button at bounding box center [610, 486] width 25 height 22
drag, startPoint x: 1004, startPoint y: 540, endPoint x: 1015, endPoint y: 539, distance: 11.0
click at [1015, 539] on icon at bounding box center [1015, 539] width 4 height 9
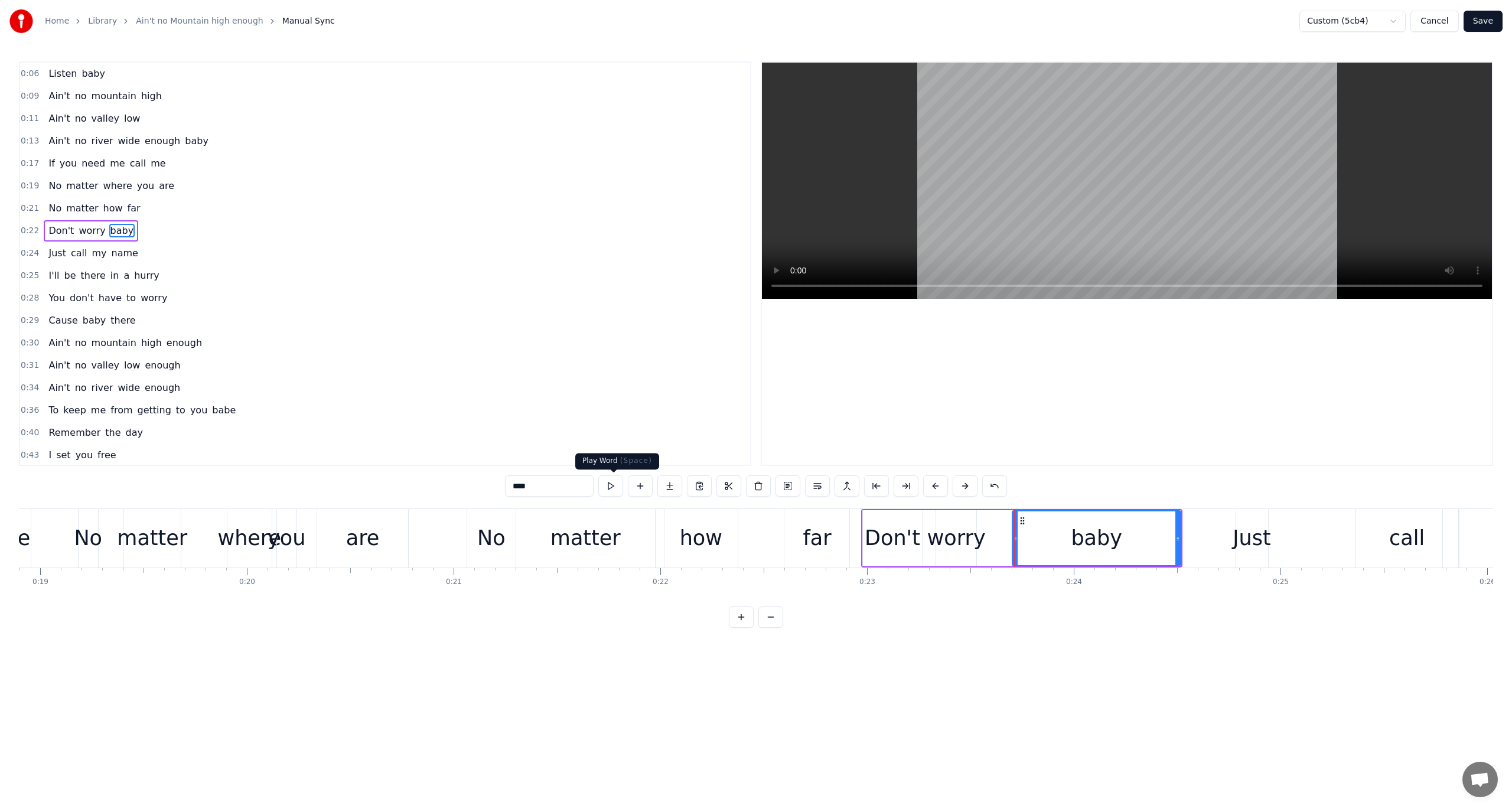
click at [611, 481] on button at bounding box center [610, 486] width 25 height 22
drag, startPoint x: 1015, startPoint y: 542, endPoint x: 1026, endPoint y: 541, distance: 11.0
click at [1026, 541] on icon at bounding box center [1026, 539] width 4 height 9
click at [598, 475] on button at bounding box center [610, 486] width 25 height 22
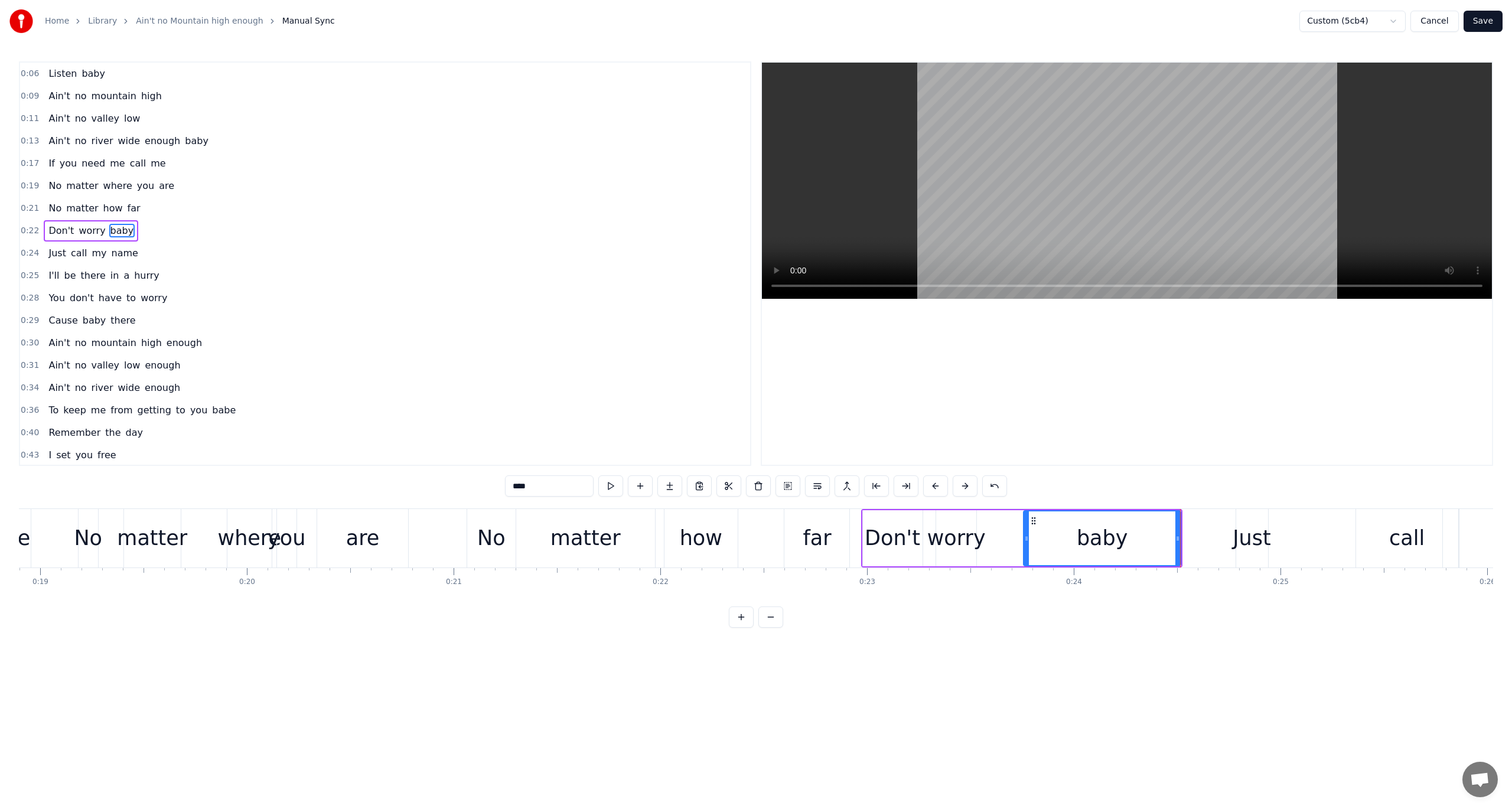
click at [598, 475] on button at bounding box center [610, 486] width 25 height 22
click at [1030, 539] on icon at bounding box center [1030, 539] width 4 height 9
click at [598, 475] on button at bounding box center [610, 486] width 25 height 22
click at [956, 535] on div "worry" at bounding box center [956, 538] width 58 height 31
drag, startPoint x: 973, startPoint y: 537, endPoint x: 1026, endPoint y: 549, distance: 54.3
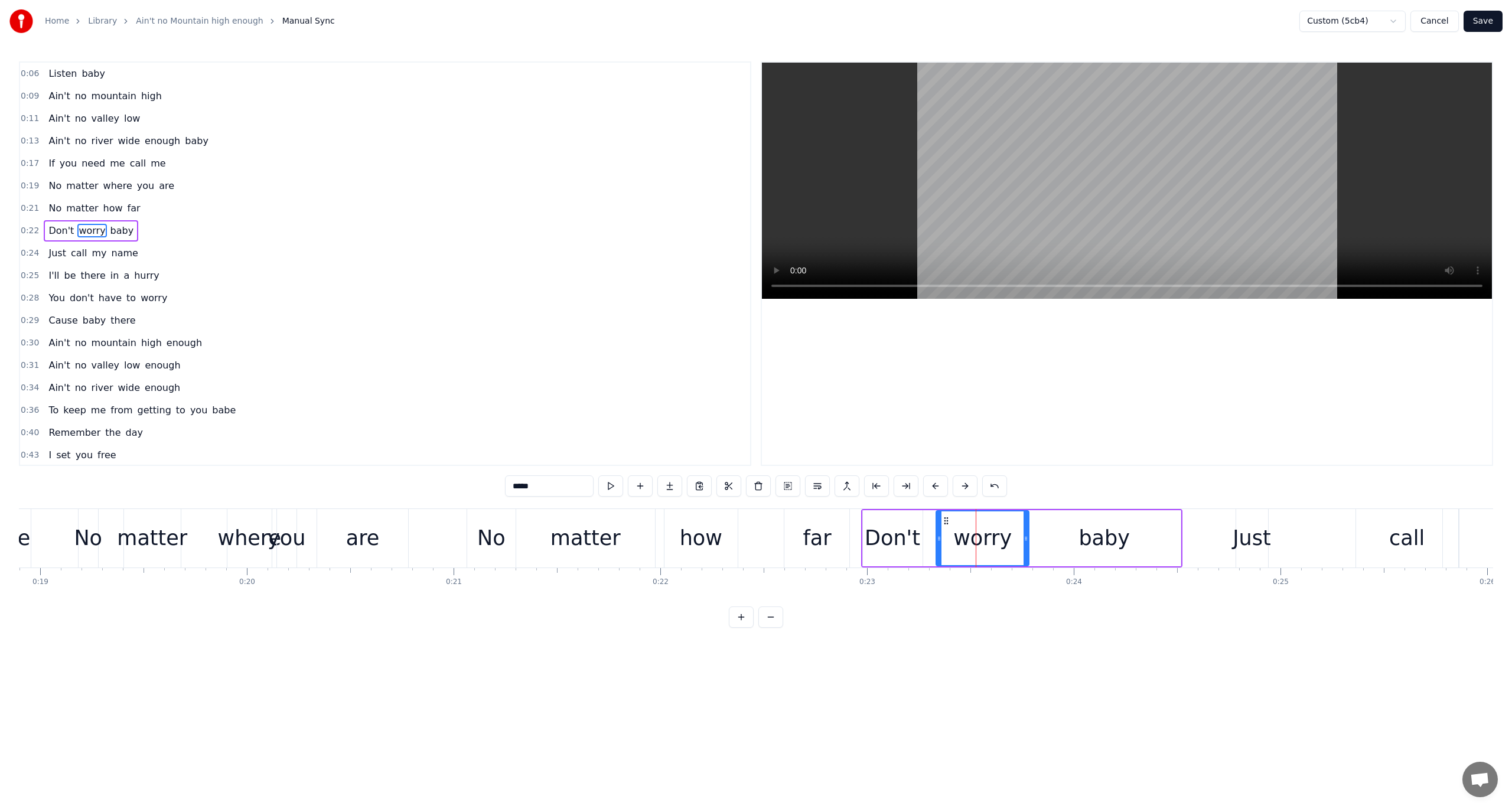
click at [1026, 549] on div at bounding box center [1025, 538] width 4 height 54
drag, startPoint x: 939, startPoint y: 537, endPoint x: 948, endPoint y: 537, distance: 9.0
click at [948, 537] on icon at bounding box center [948, 539] width 4 height 9
click at [953, 537] on icon at bounding box center [953, 539] width 4 height 9
click at [900, 537] on div "Don't" at bounding box center [892, 538] width 56 height 31
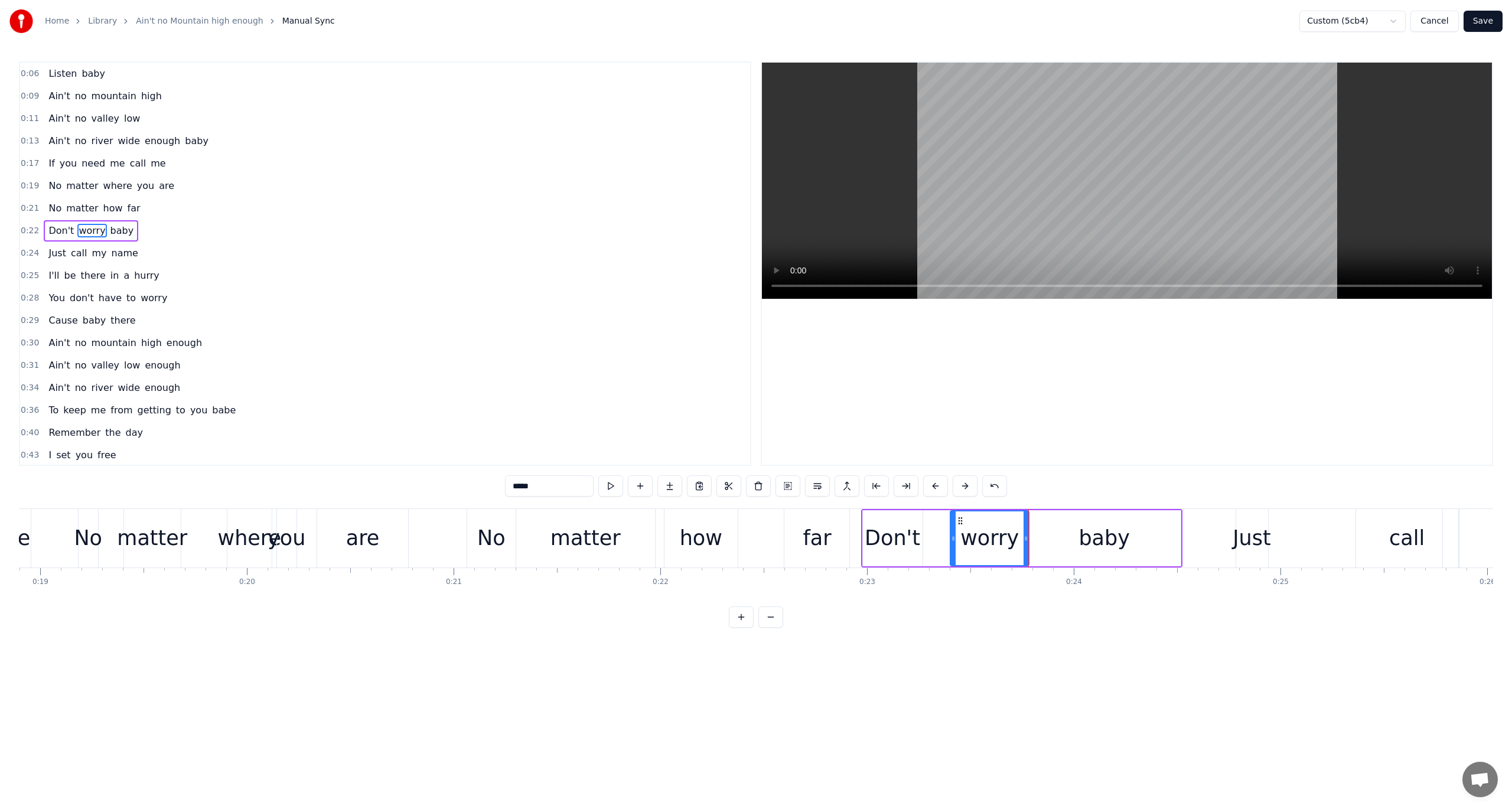
type input "*****"
drag, startPoint x: 920, startPoint y: 539, endPoint x: 949, endPoint y: 544, distance: 29.4
click at [949, 544] on div at bounding box center [949, 538] width 4 height 54
click at [27, 225] on span "0:22" at bounding box center [30, 231] width 18 height 12
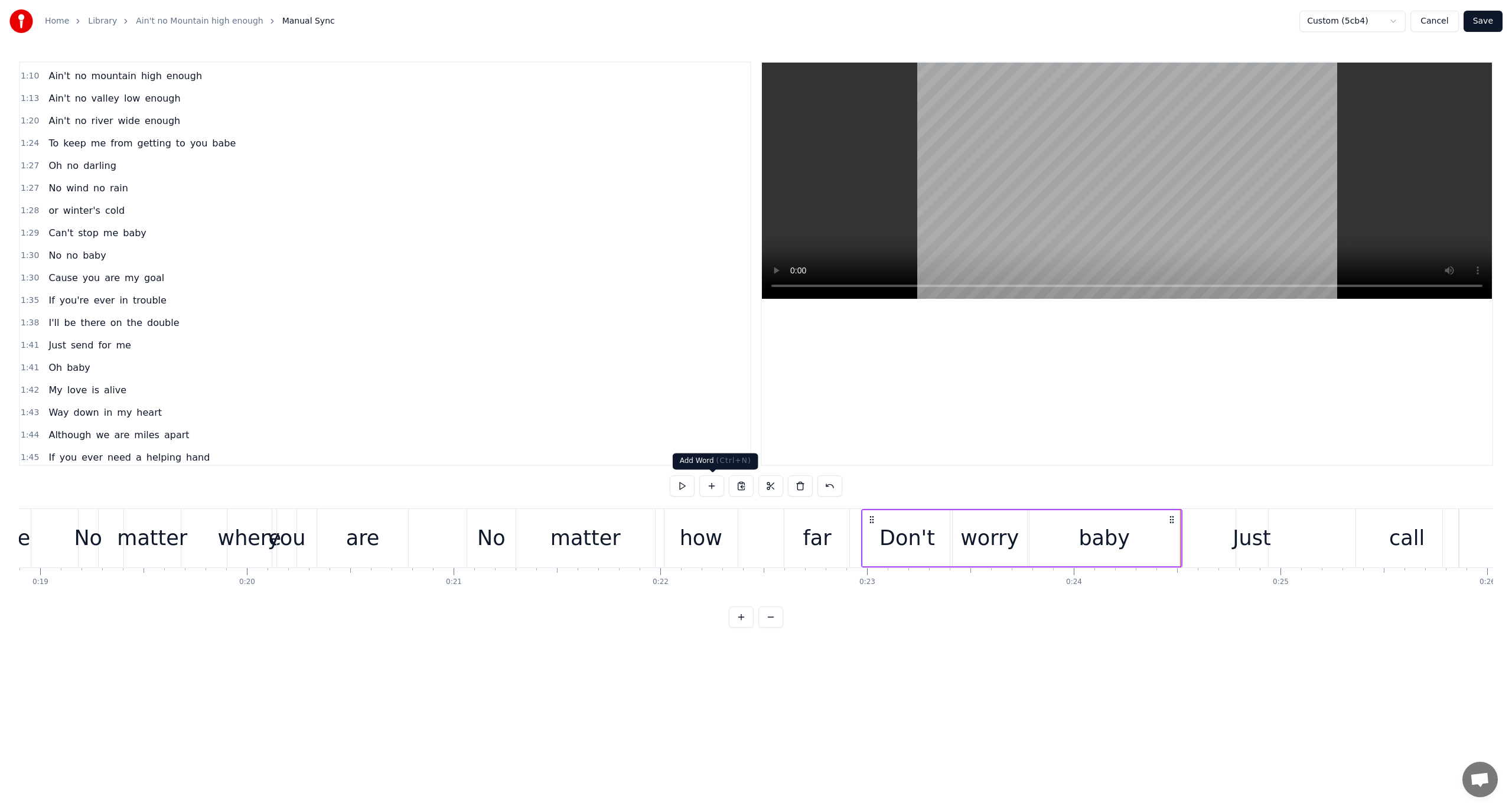
scroll to position [704, 0]
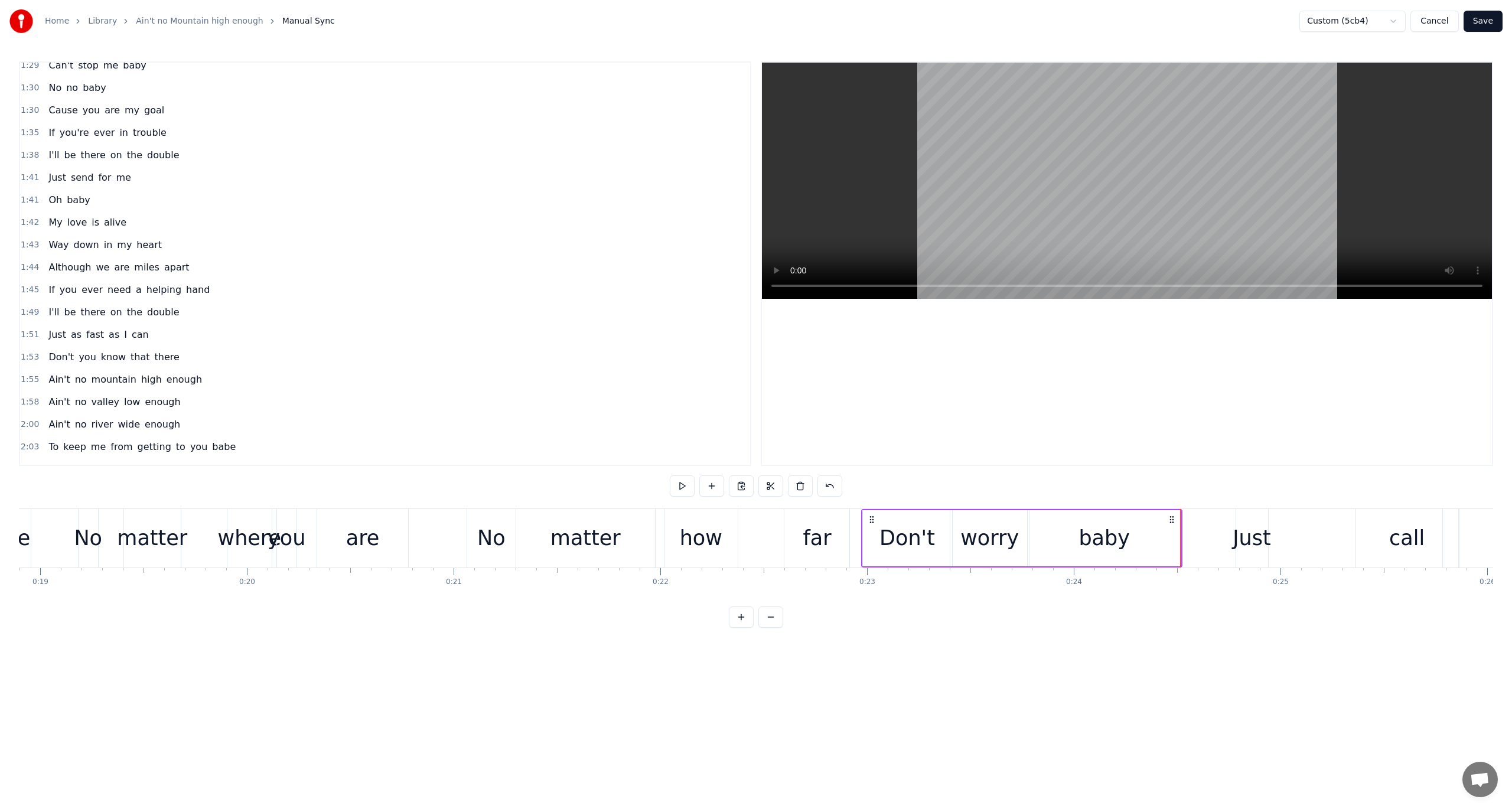
click at [1134, 534] on div "Just" at bounding box center [1252, 538] width 38 height 31
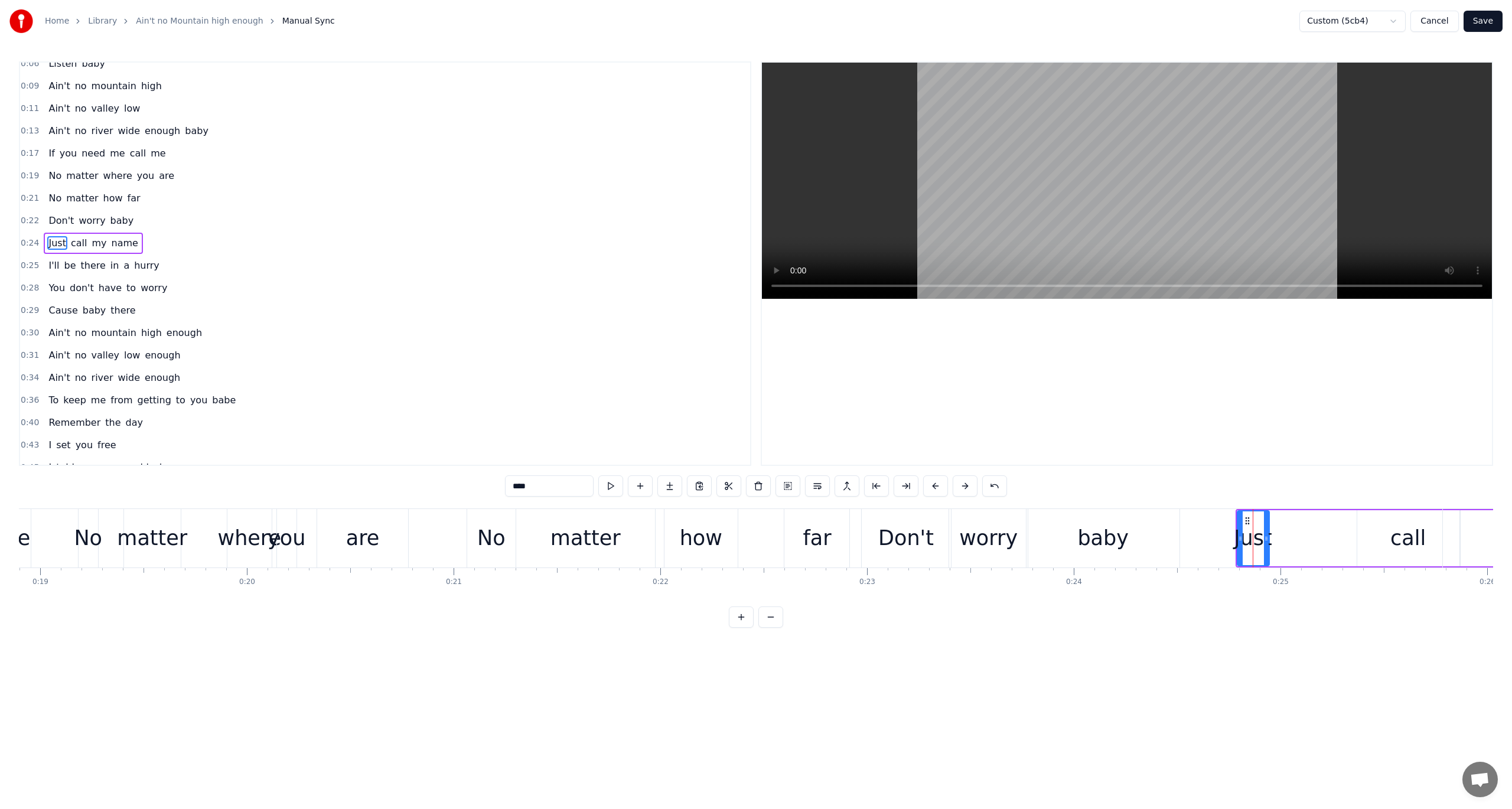
scroll to position [0, 0]
click at [990, 488] on button at bounding box center [994, 486] width 25 height 22
click at [968, 475] on button at bounding box center [980, 486] width 25 height 22
click at [26, 227] on span "0:22" at bounding box center [30, 231] width 18 height 12
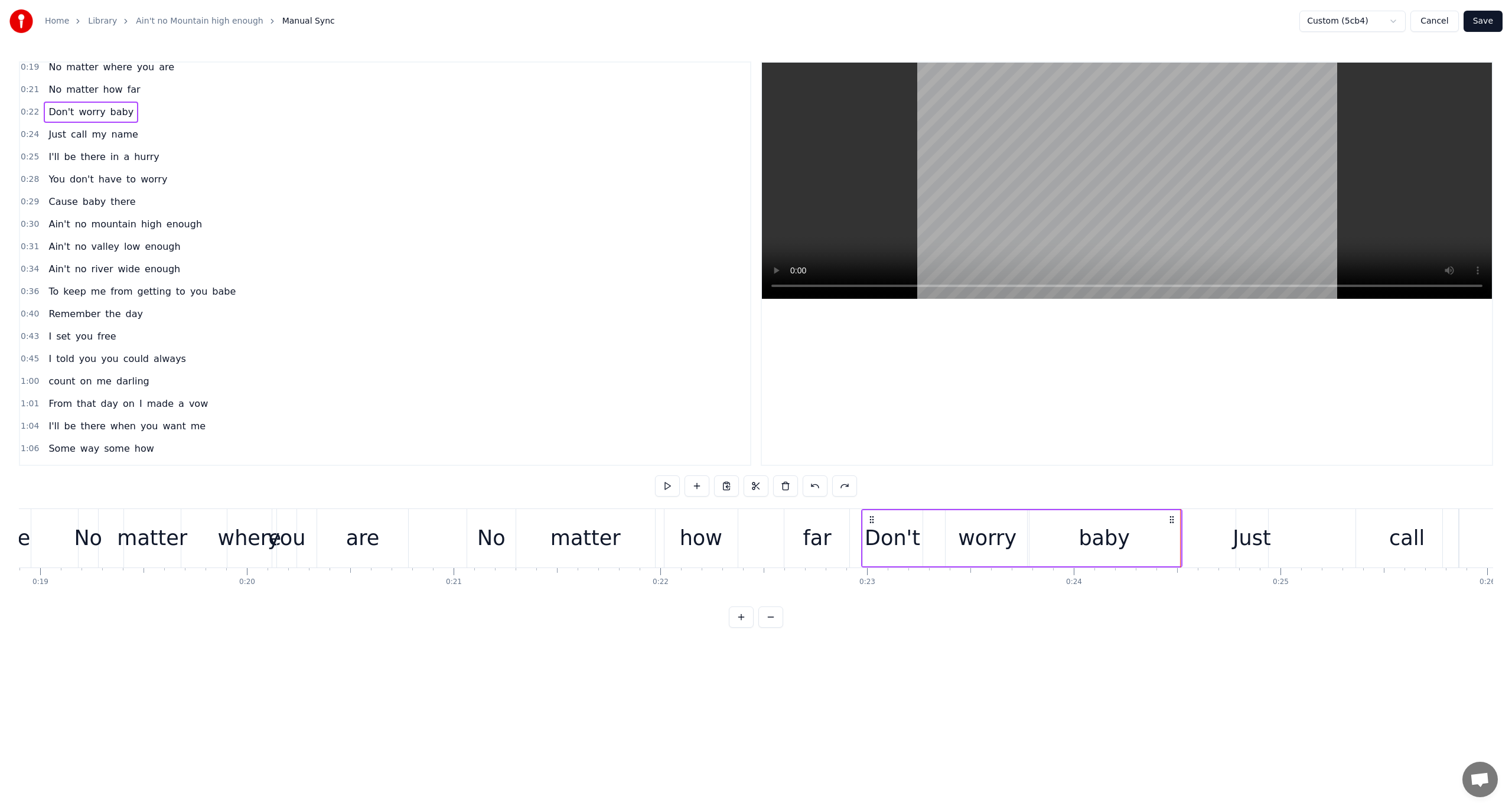
scroll to position [116, 0]
click at [22, 134] on span "0:24" at bounding box center [30, 137] width 18 height 12
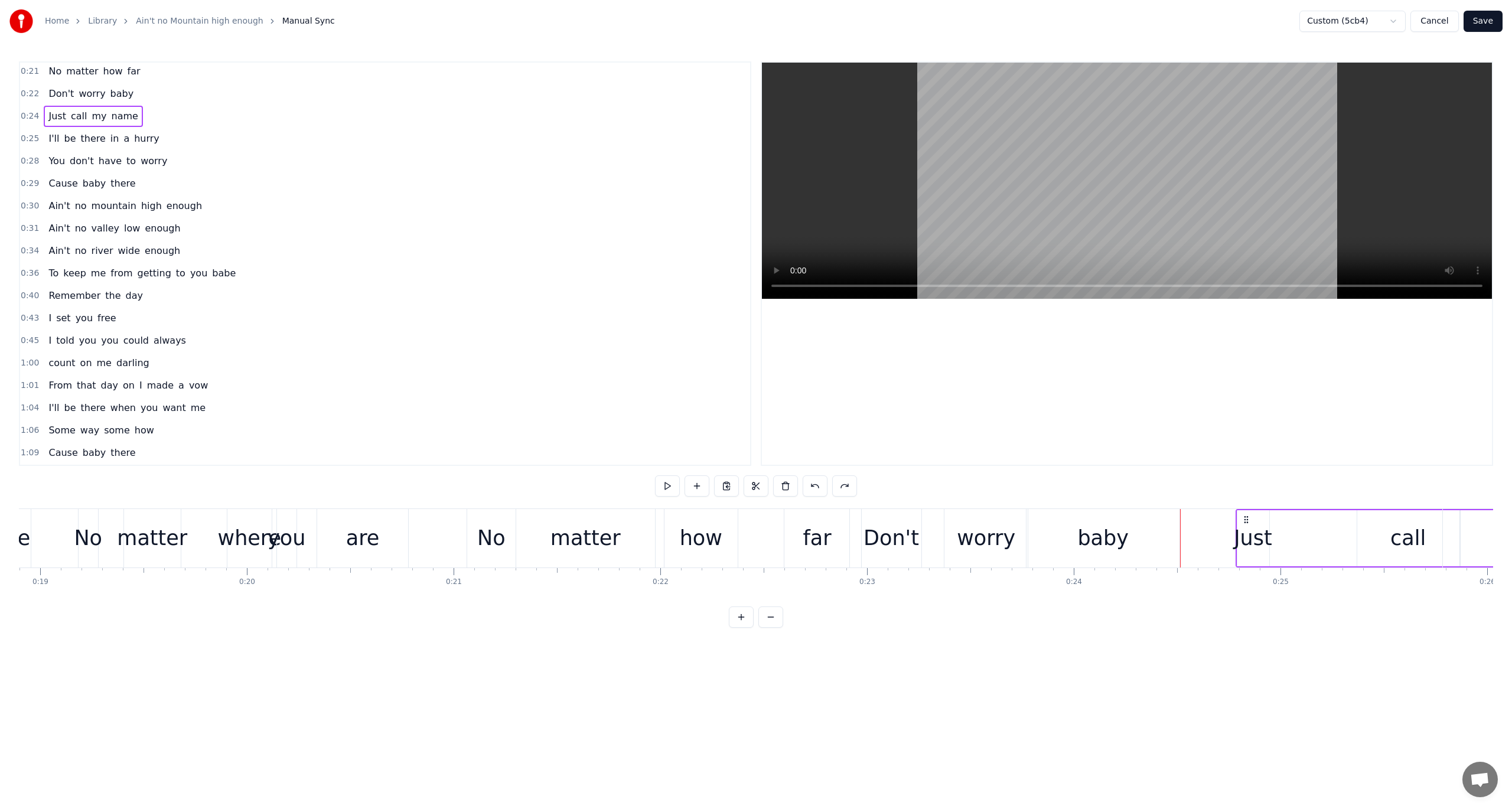
scroll to position [113, 0]
click at [26, 136] on span "0:24" at bounding box center [30, 140] width 18 height 12
click at [666, 484] on button at bounding box center [667, 486] width 25 height 22
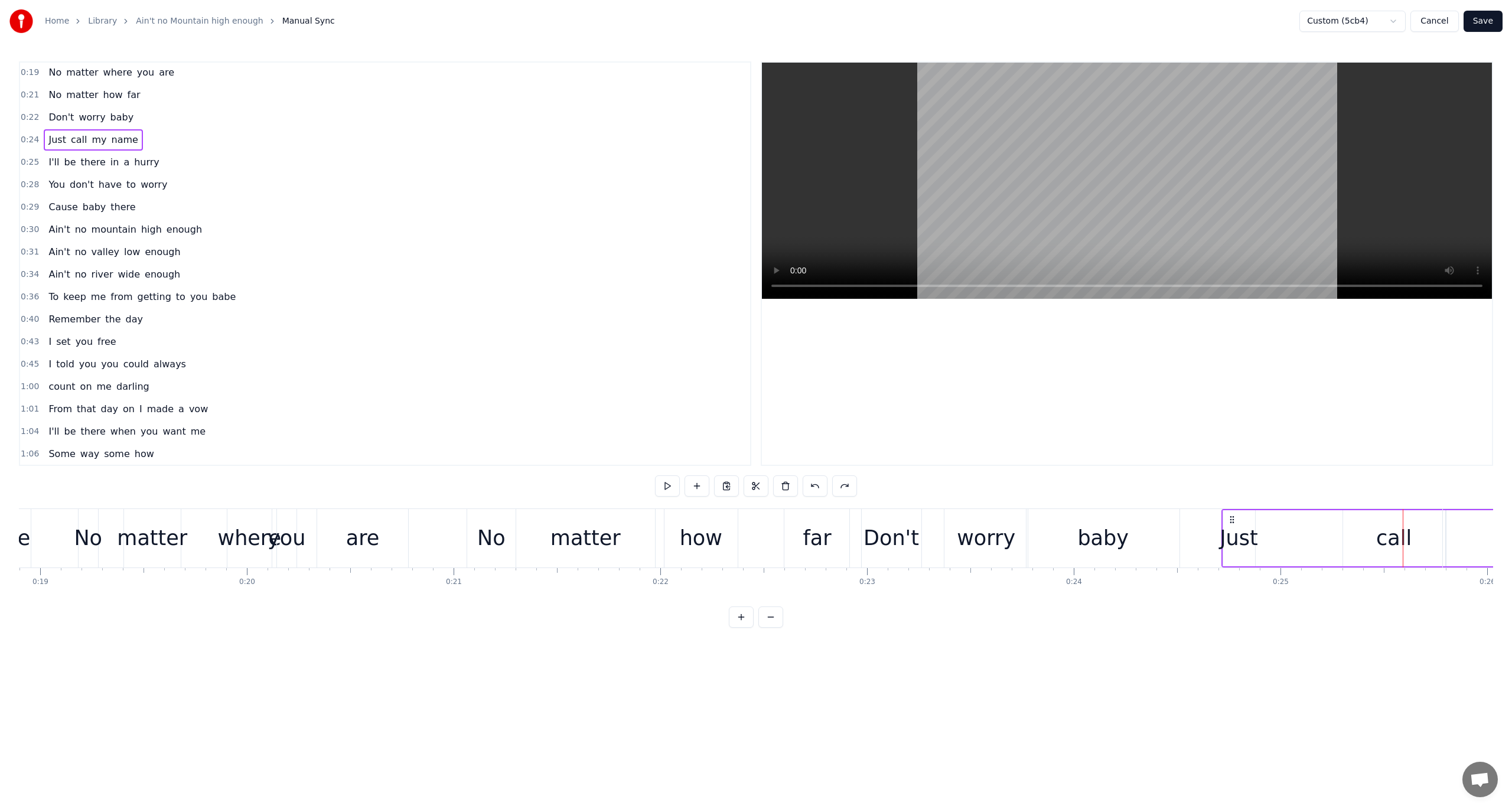
drag, startPoint x: 1245, startPoint y: 520, endPoint x: 1231, endPoint y: 524, distance: 14.6
click at [1134, 524] on icon at bounding box center [1232, 520] width 9 height 9
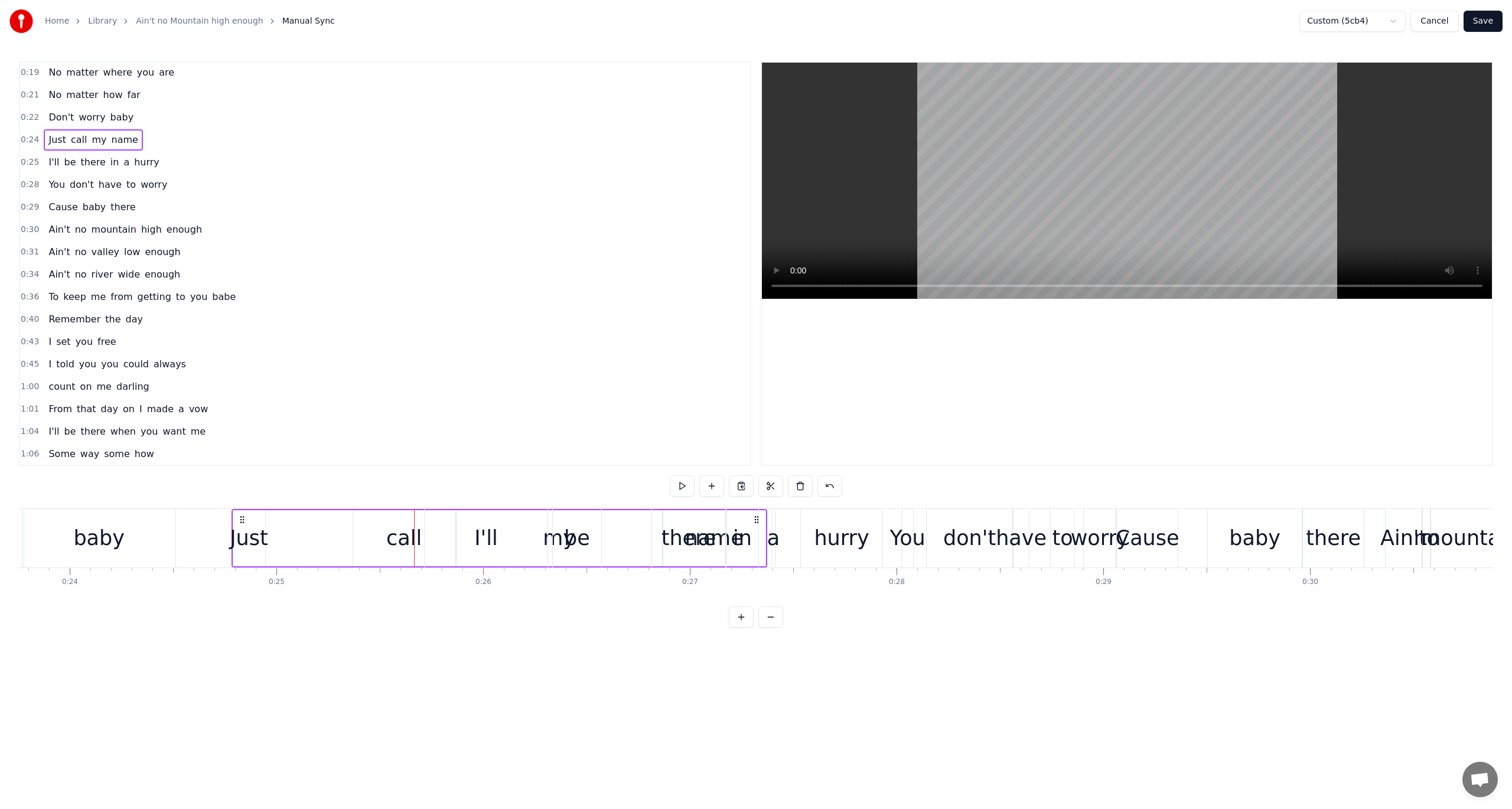
click at [278, 546] on div "Just call my name" at bounding box center [499, 538] width 535 height 58
click at [246, 539] on div "Just" at bounding box center [249, 538] width 38 height 31
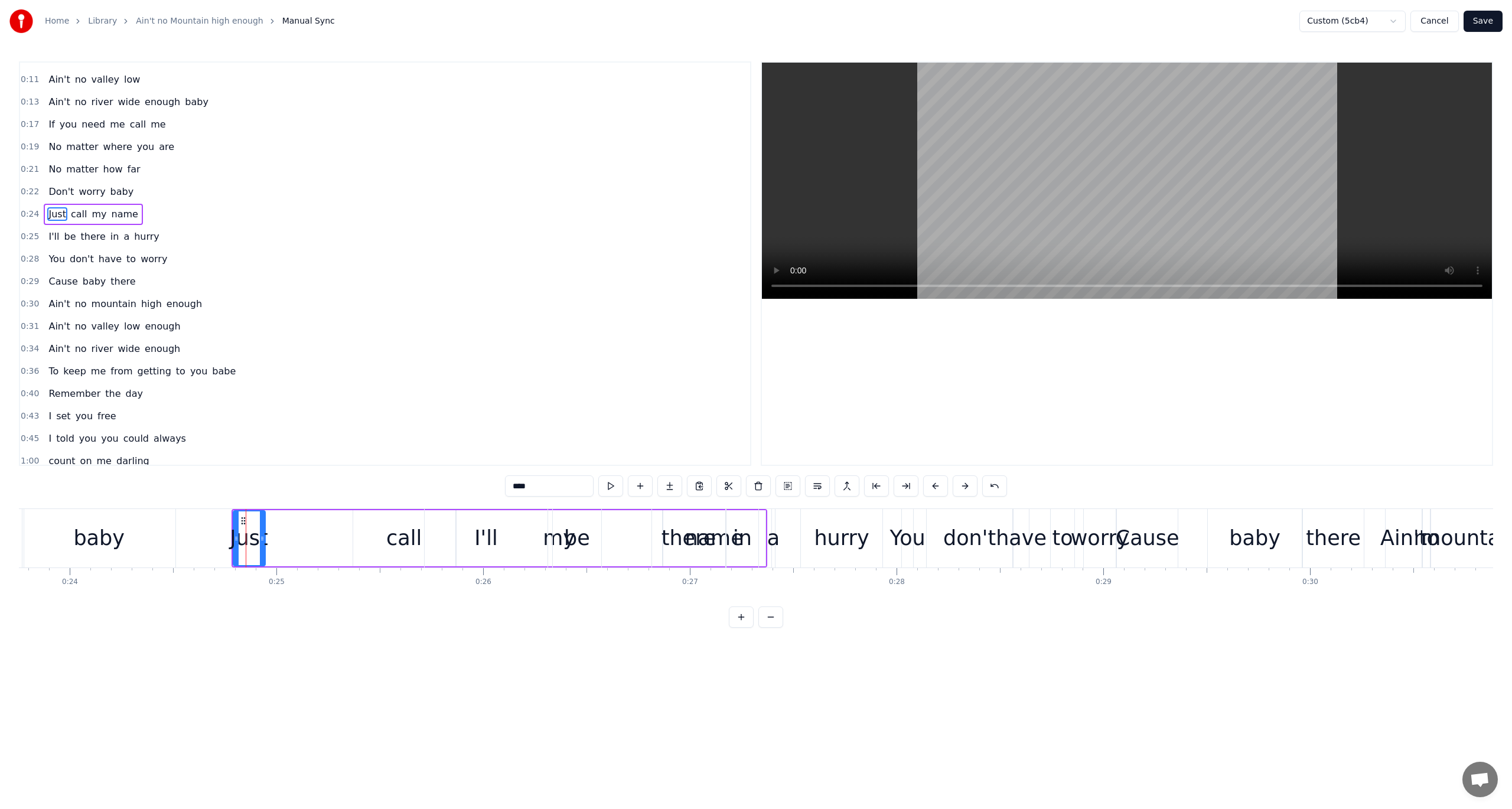
scroll to position [0, 0]
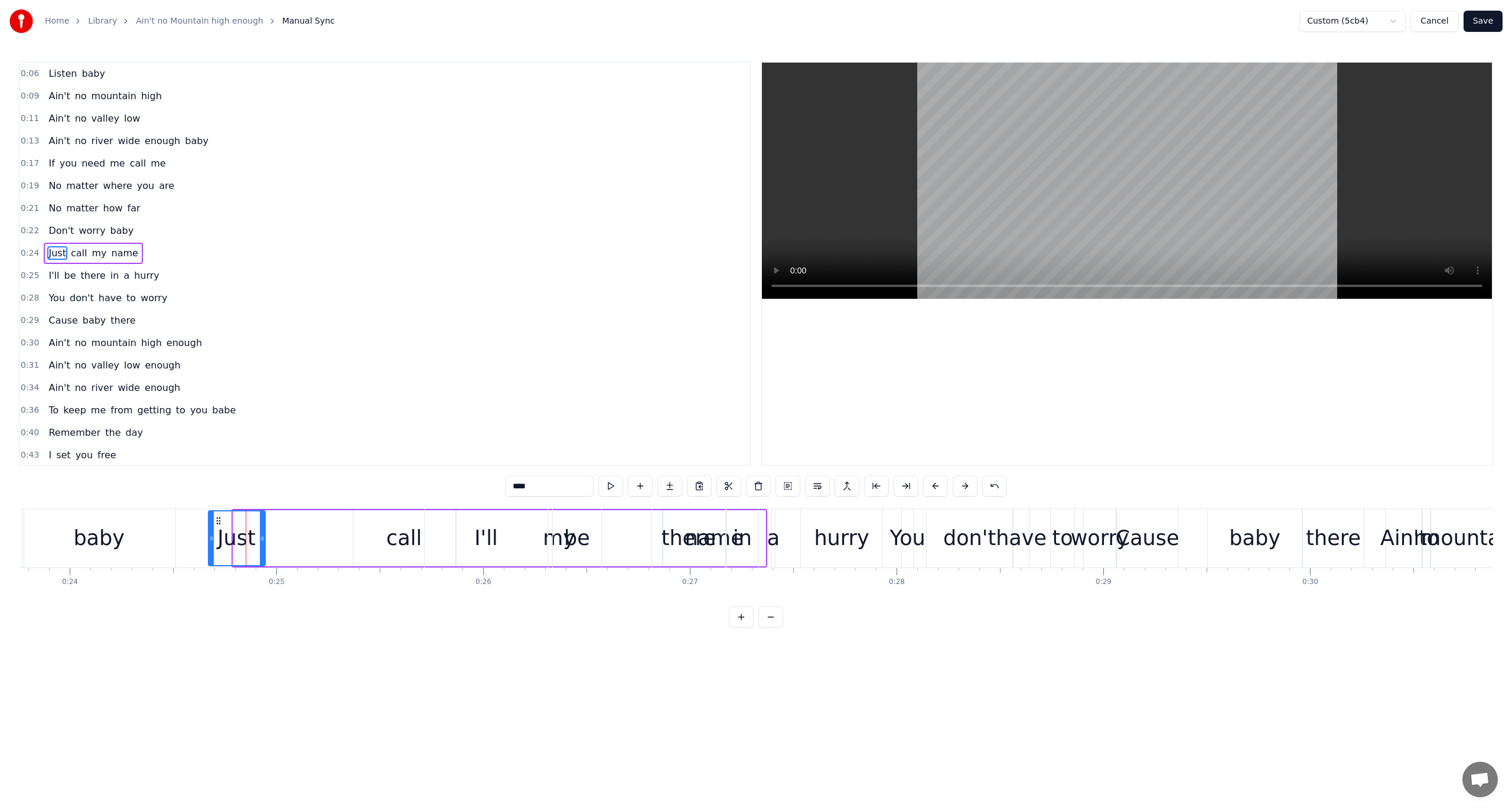
drag, startPoint x: 234, startPoint y: 537, endPoint x: 209, endPoint y: 541, distance: 25.3
click at [209, 541] on icon at bounding box center [211, 539] width 4 height 9
click at [205, 540] on icon at bounding box center [207, 539] width 4 height 9
click at [397, 549] on div "call" at bounding box center [404, 538] width 35 height 31
type input "****"
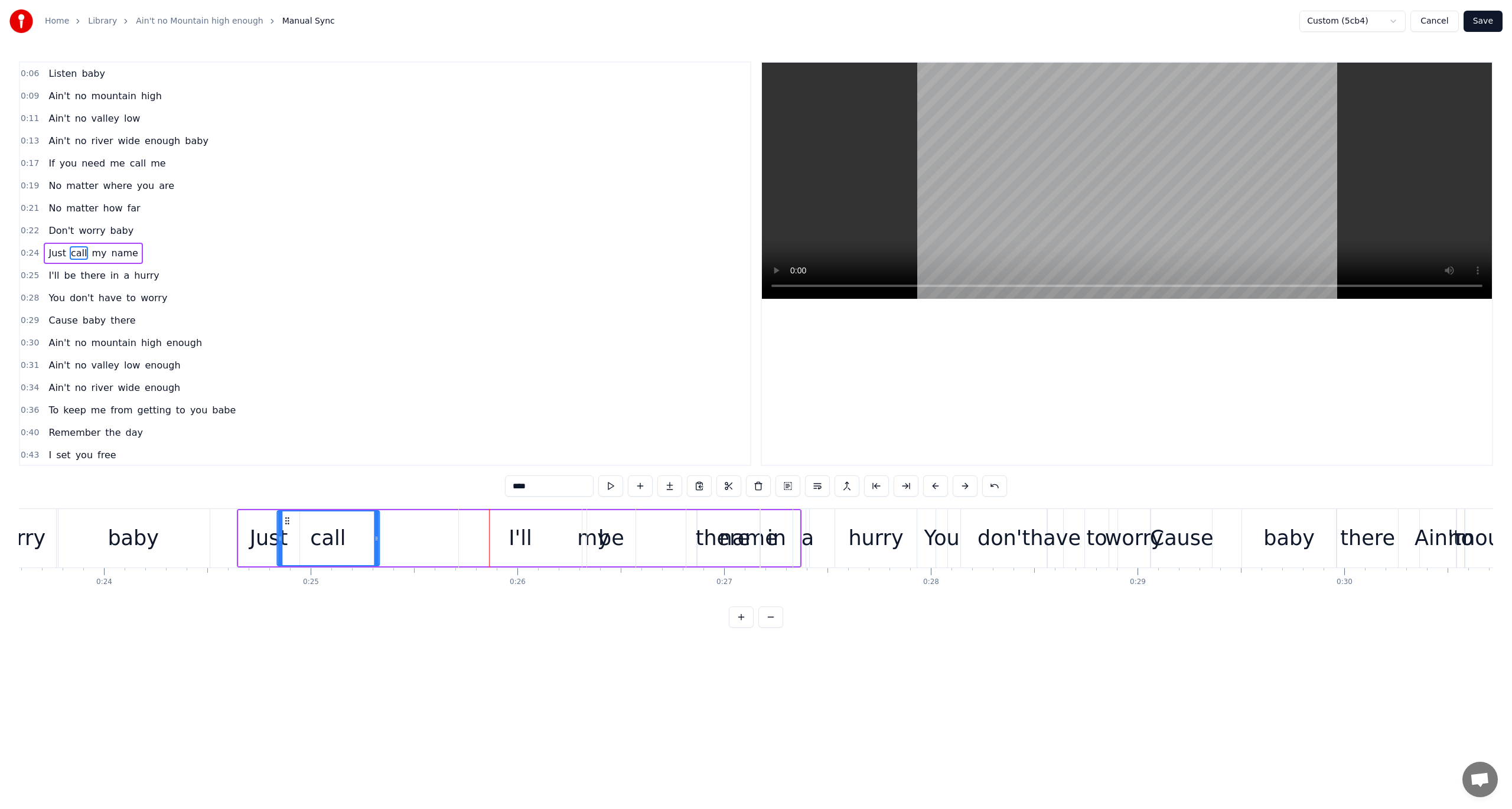
scroll to position [0, 4864]
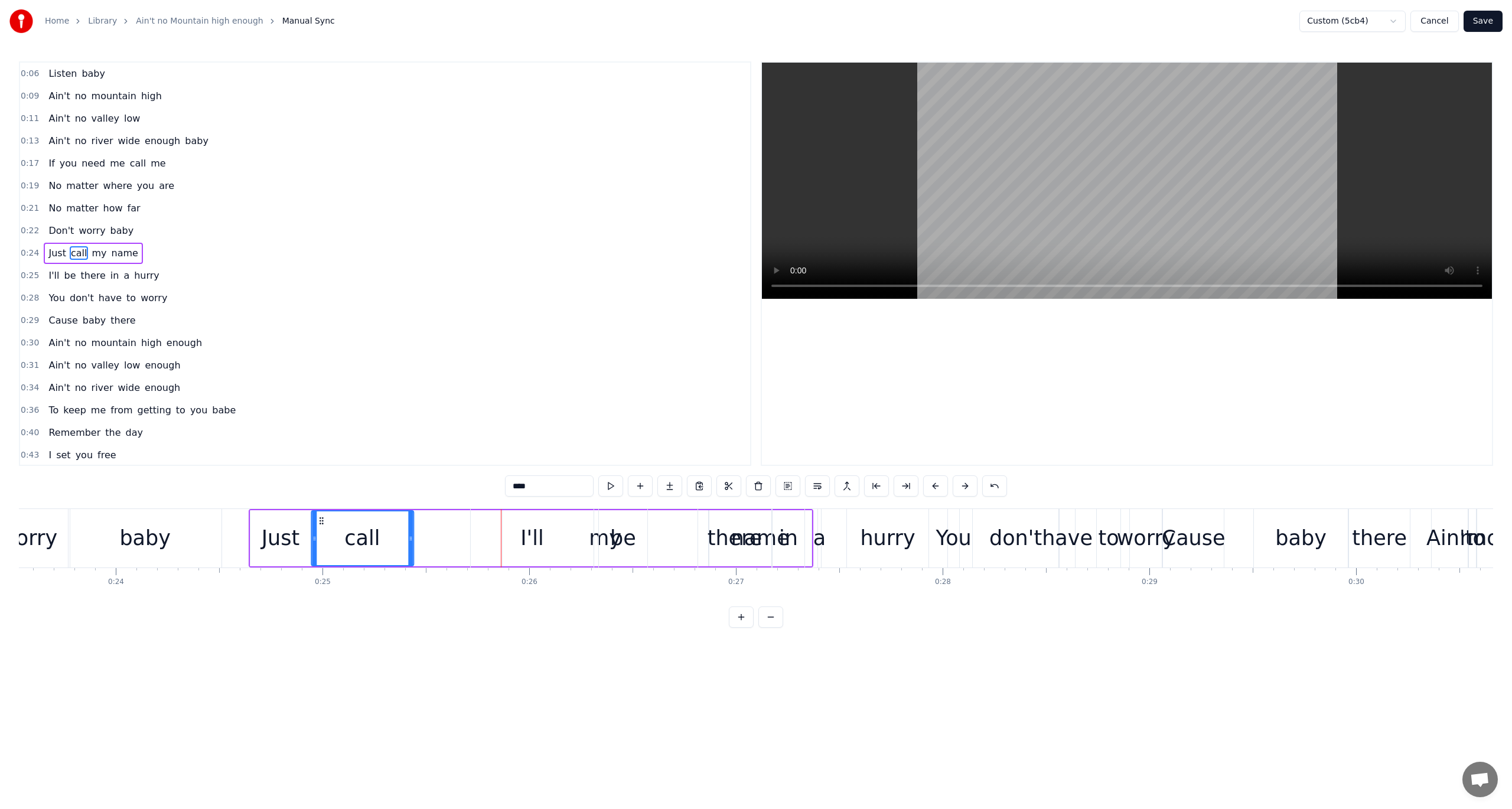
drag, startPoint x: 360, startPoint y: 520, endPoint x: 318, endPoint y: 531, distance: 43.4
click at [318, 531] on div "call" at bounding box center [363, 538] width 101 height 54
click at [325, 520] on circle at bounding box center [325, 520] width 1 height 1
drag, startPoint x: 416, startPoint y: 537, endPoint x: 396, endPoint y: 538, distance: 20.0
click at [396, 538] on icon at bounding box center [396, 539] width 4 height 9
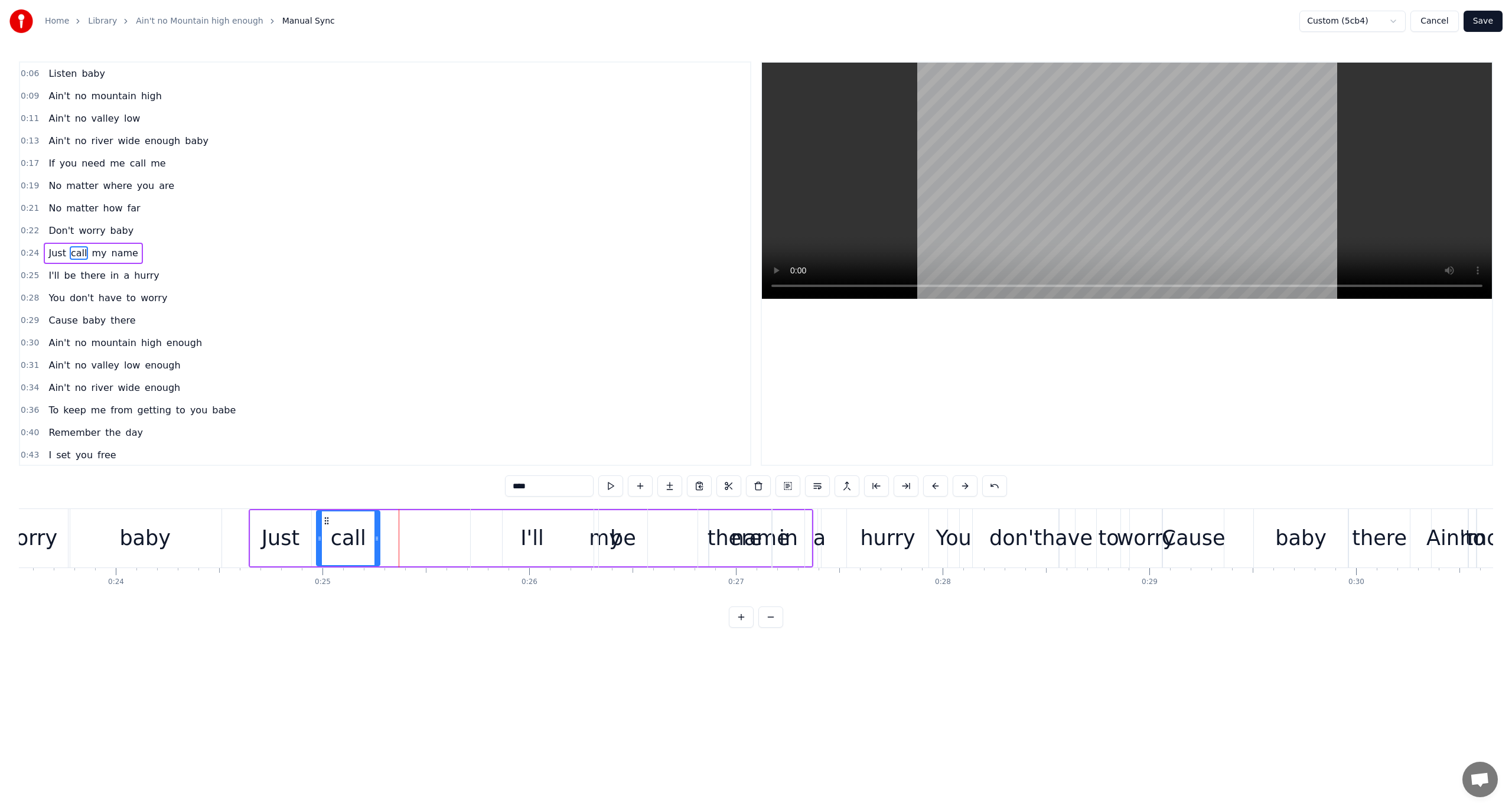
drag, startPoint x: 396, startPoint y: 538, endPoint x: 377, endPoint y: 538, distance: 19.0
click at [377, 538] on circle at bounding box center [377, 538] width 1 height 1
click at [372, 539] on icon at bounding box center [371, 539] width 4 height 9
click at [403, 540] on div "Just call my name" at bounding box center [531, 538] width 565 height 58
click at [707, 487] on button at bounding box center [711, 486] width 25 height 22
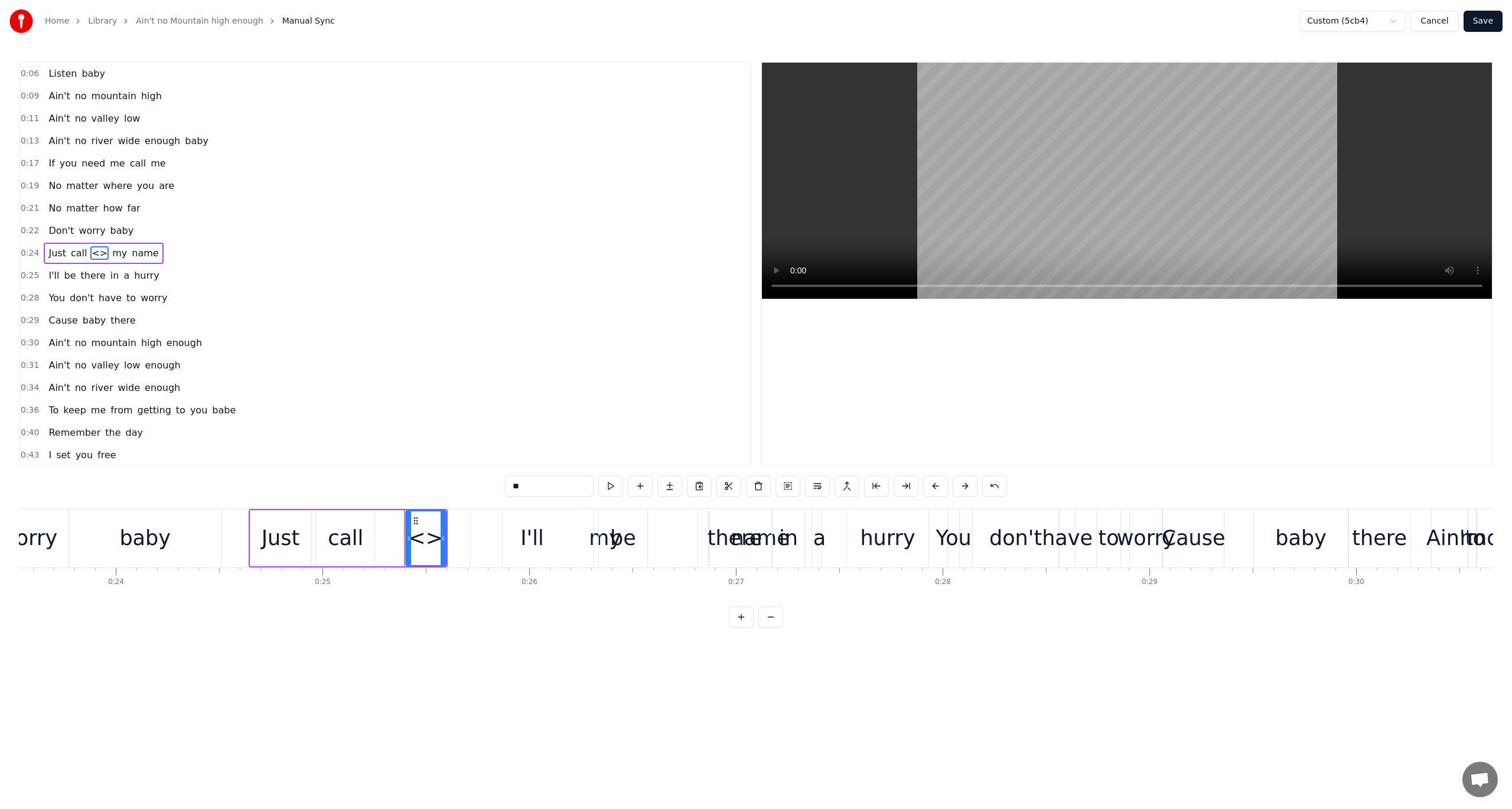
click at [561, 489] on input "**" at bounding box center [549, 486] width 89 height 22
type input "*"
type input "**"
click at [450, 436] on div "0:40 Remember the day" at bounding box center [385, 432] width 730 height 22
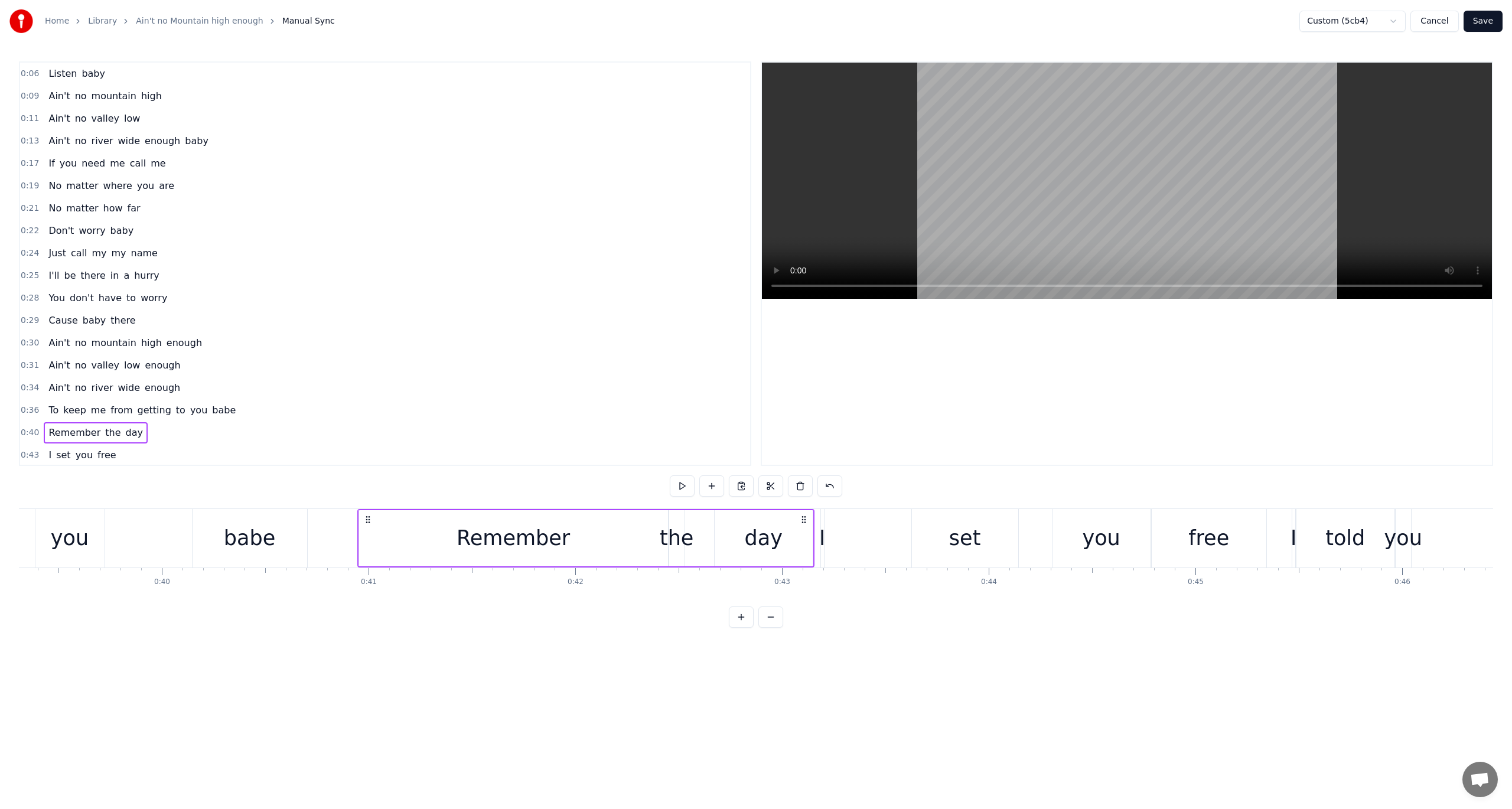
scroll to position [0, 8404]
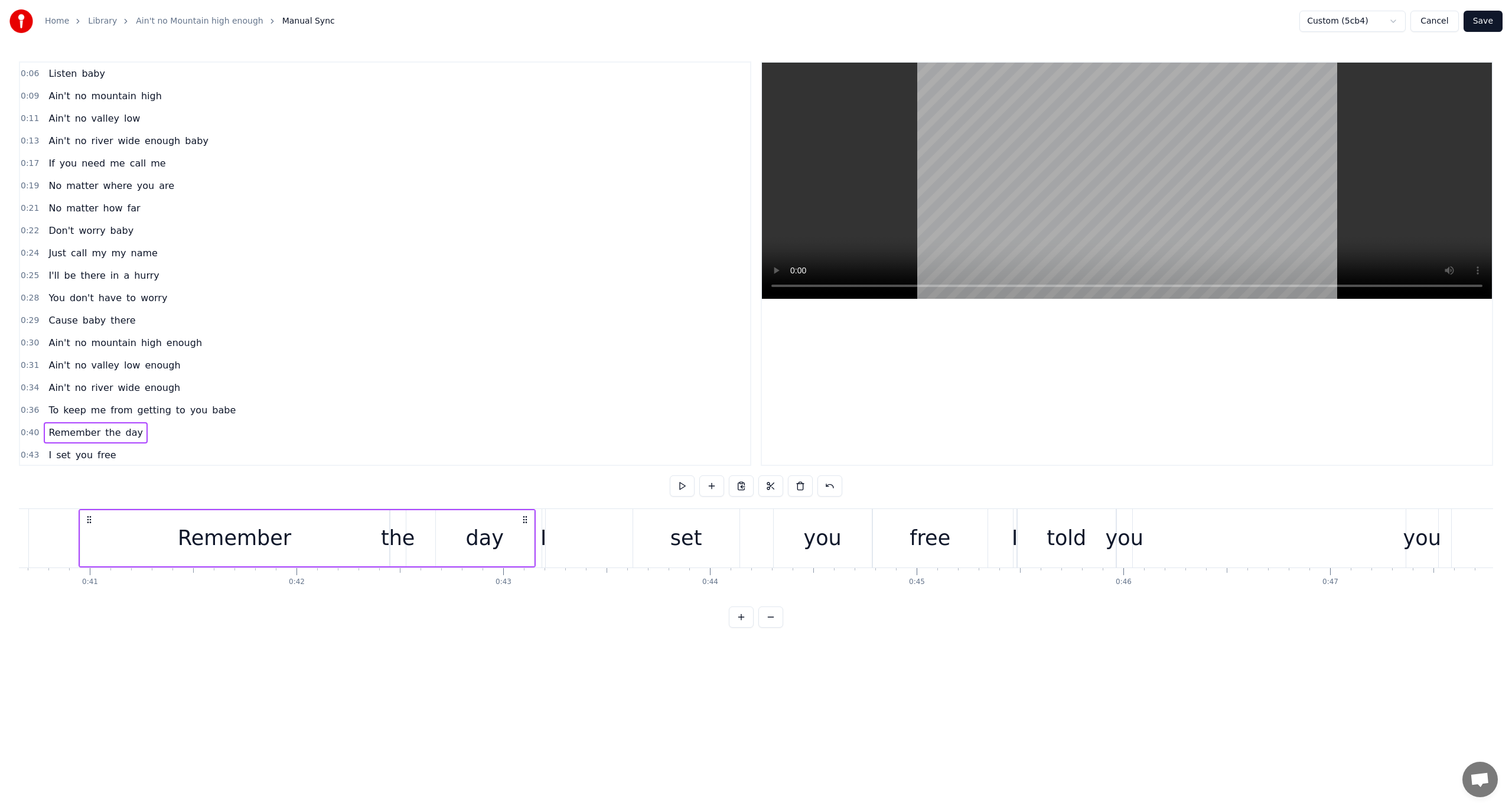
click at [54, 251] on span "Just" at bounding box center [57, 253] width 20 height 13
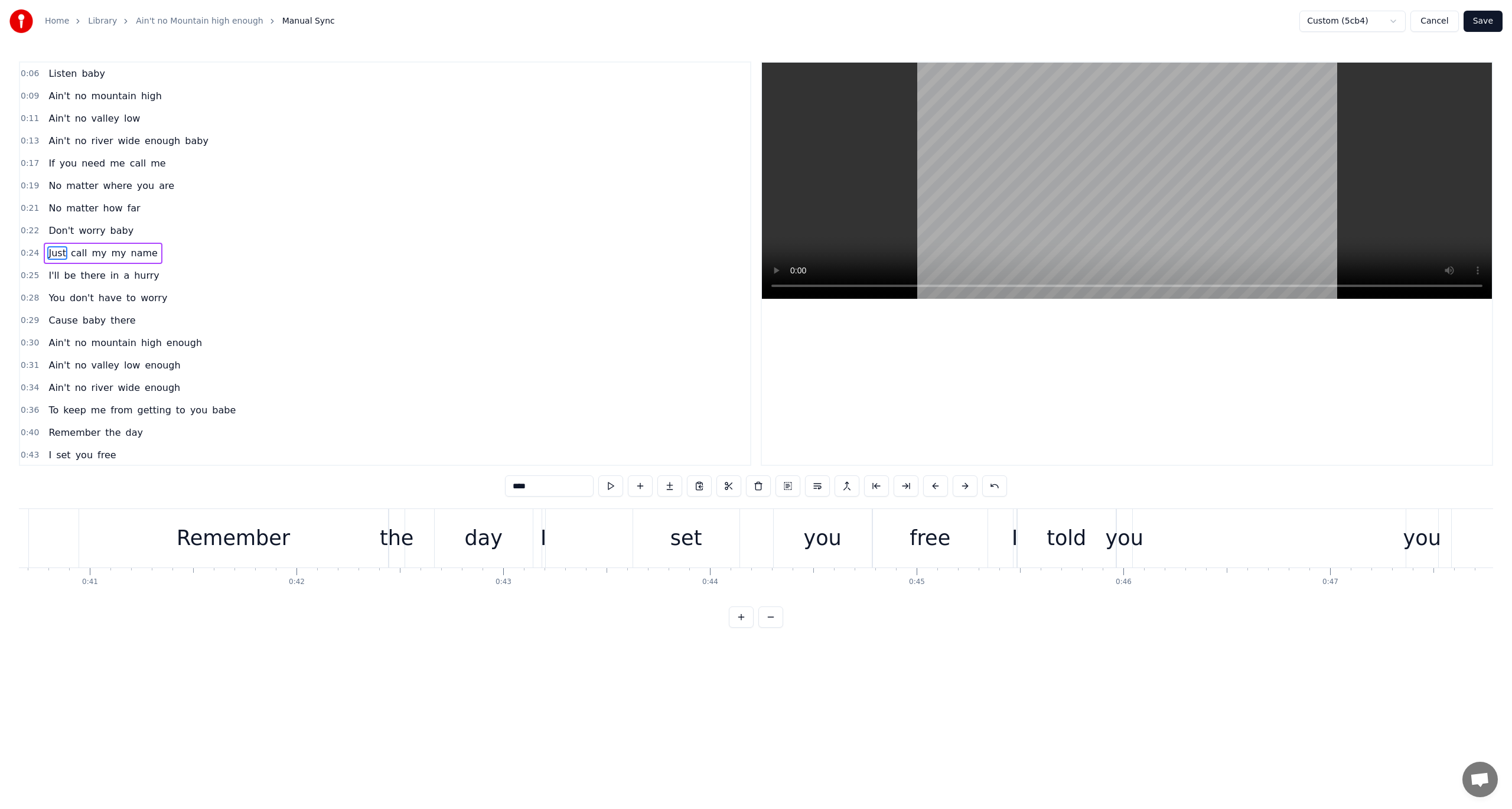
click at [32, 249] on span "0:24" at bounding box center [30, 253] width 18 height 12
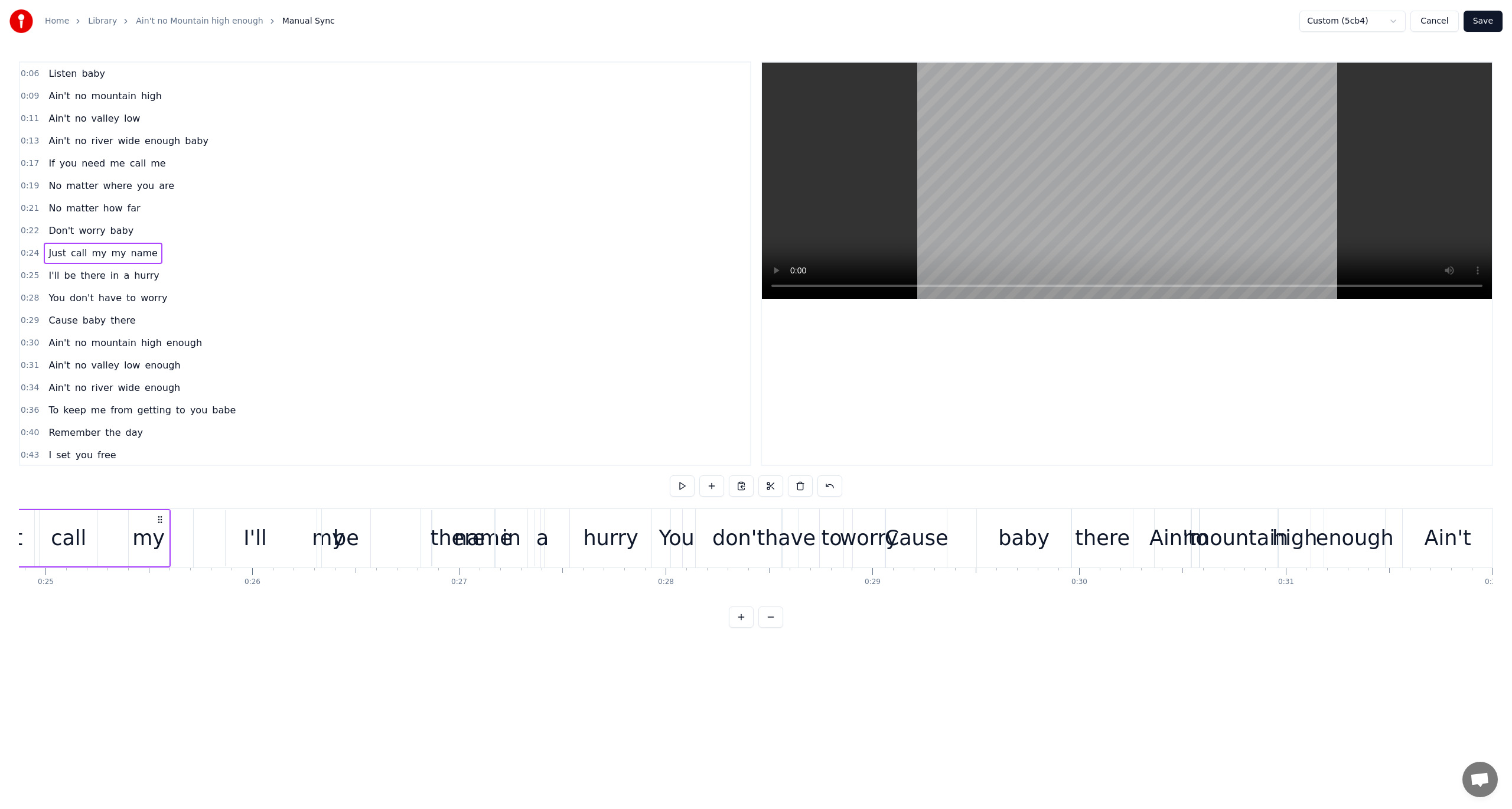
scroll to position [0, 5034]
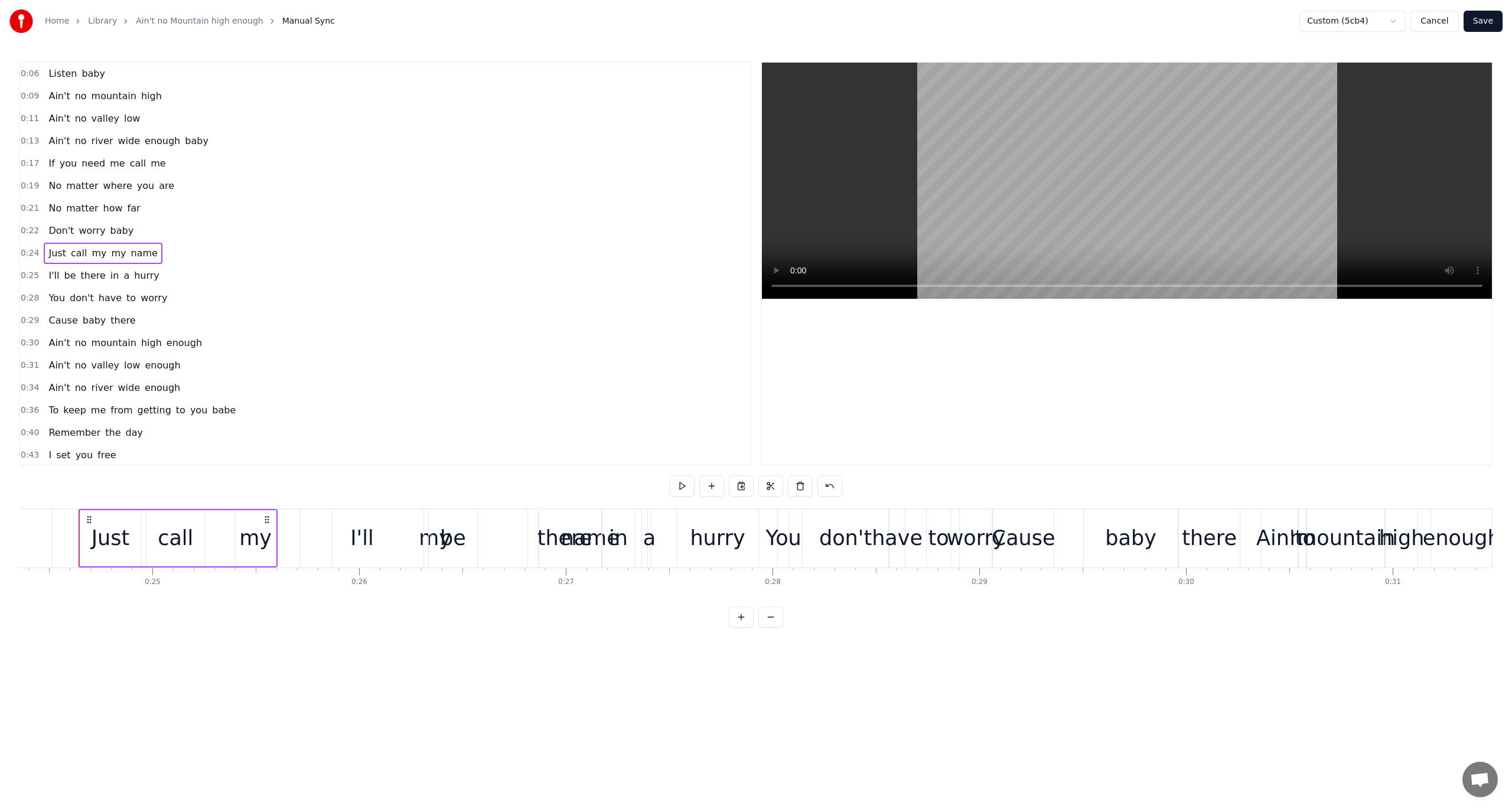
click at [110, 252] on span "my" at bounding box center [118, 253] width 17 height 13
click at [261, 535] on div "my" at bounding box center [255, 538] width 32 height 31
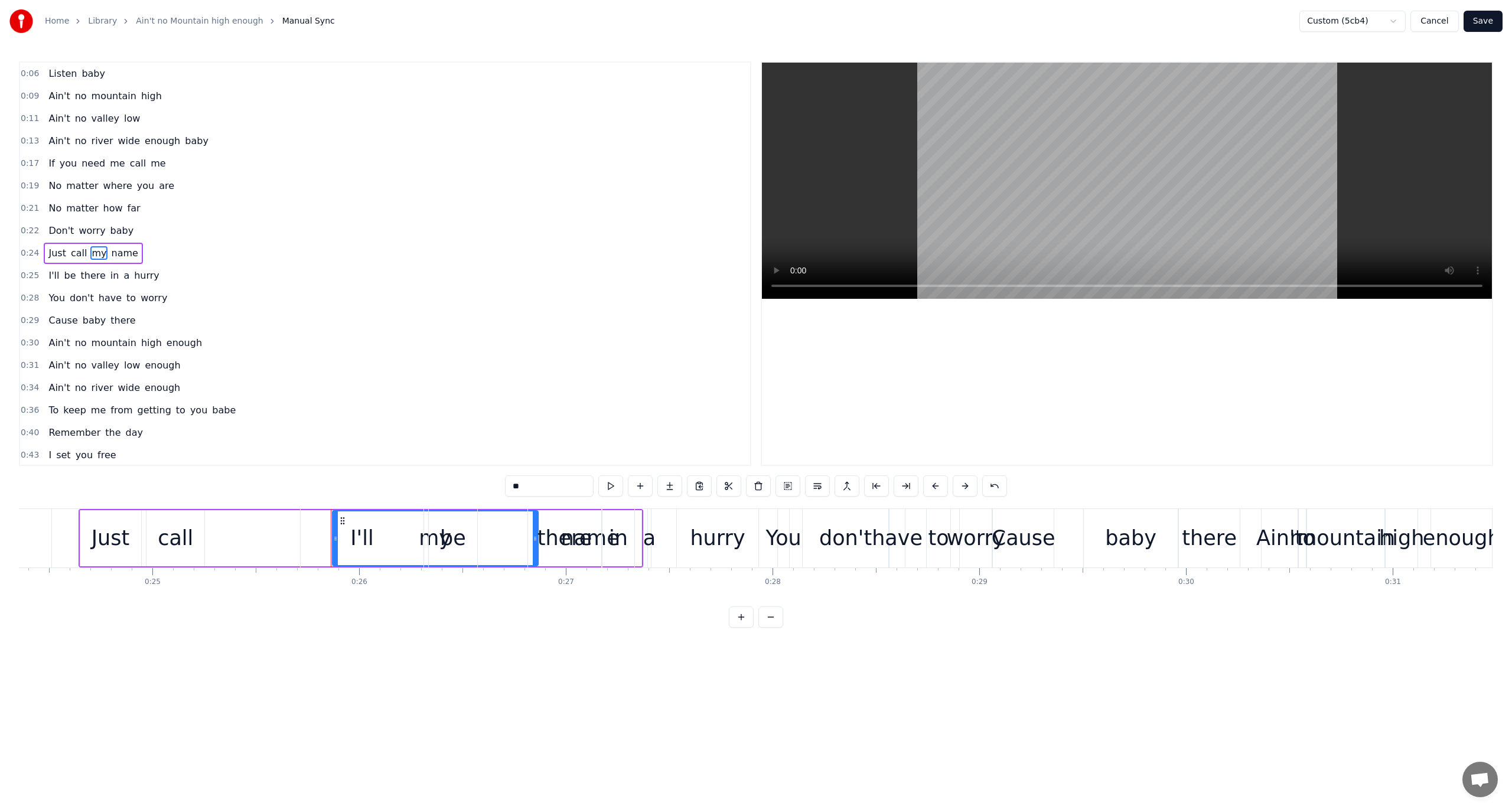
click at [310, 429] on div "0:40 Remember the day" at bounding box center [385, 432] width 730 height 22
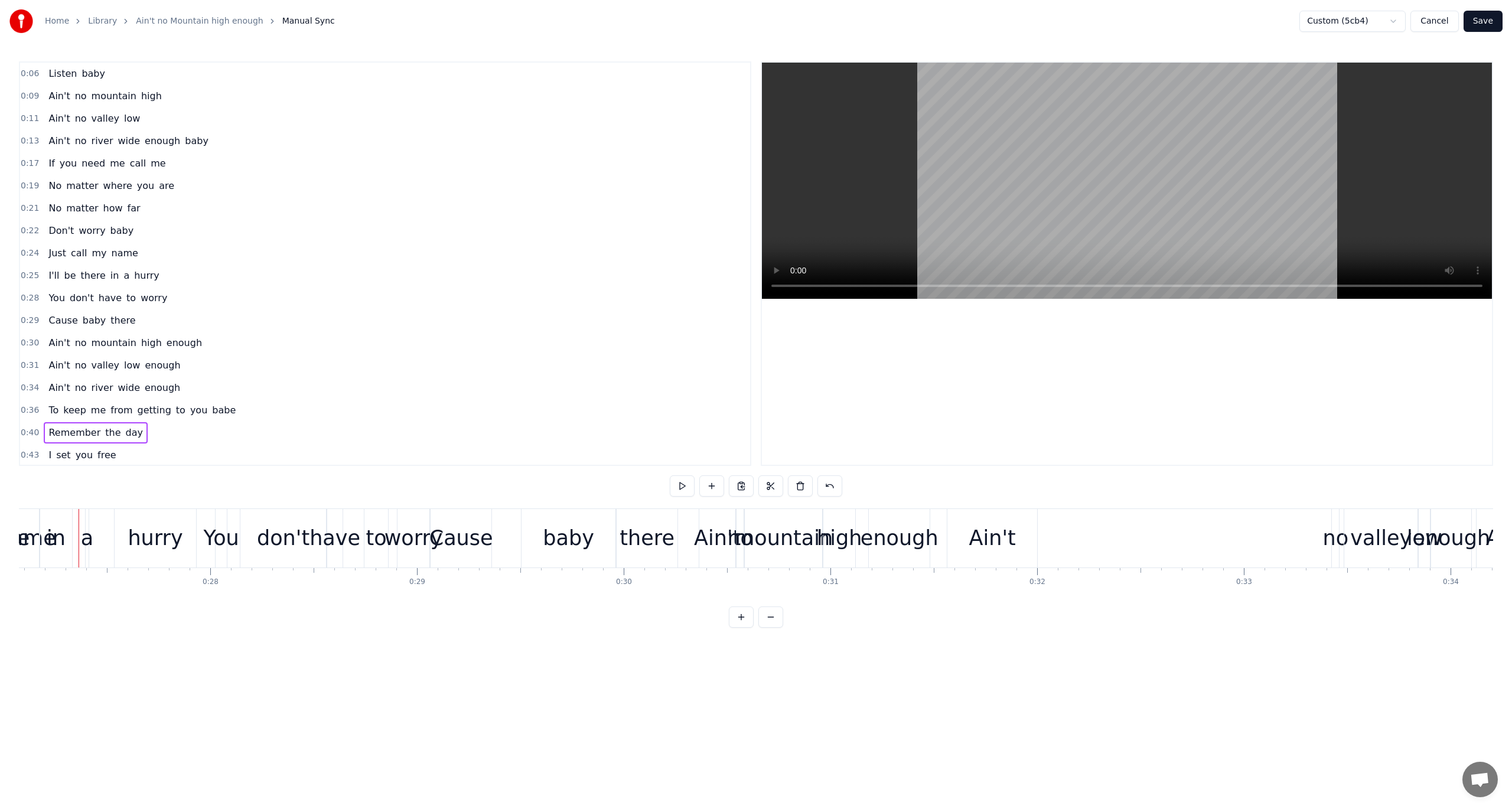
click at [91, 249] on span "my" at bounding box center [99, 253] width 17 height 13
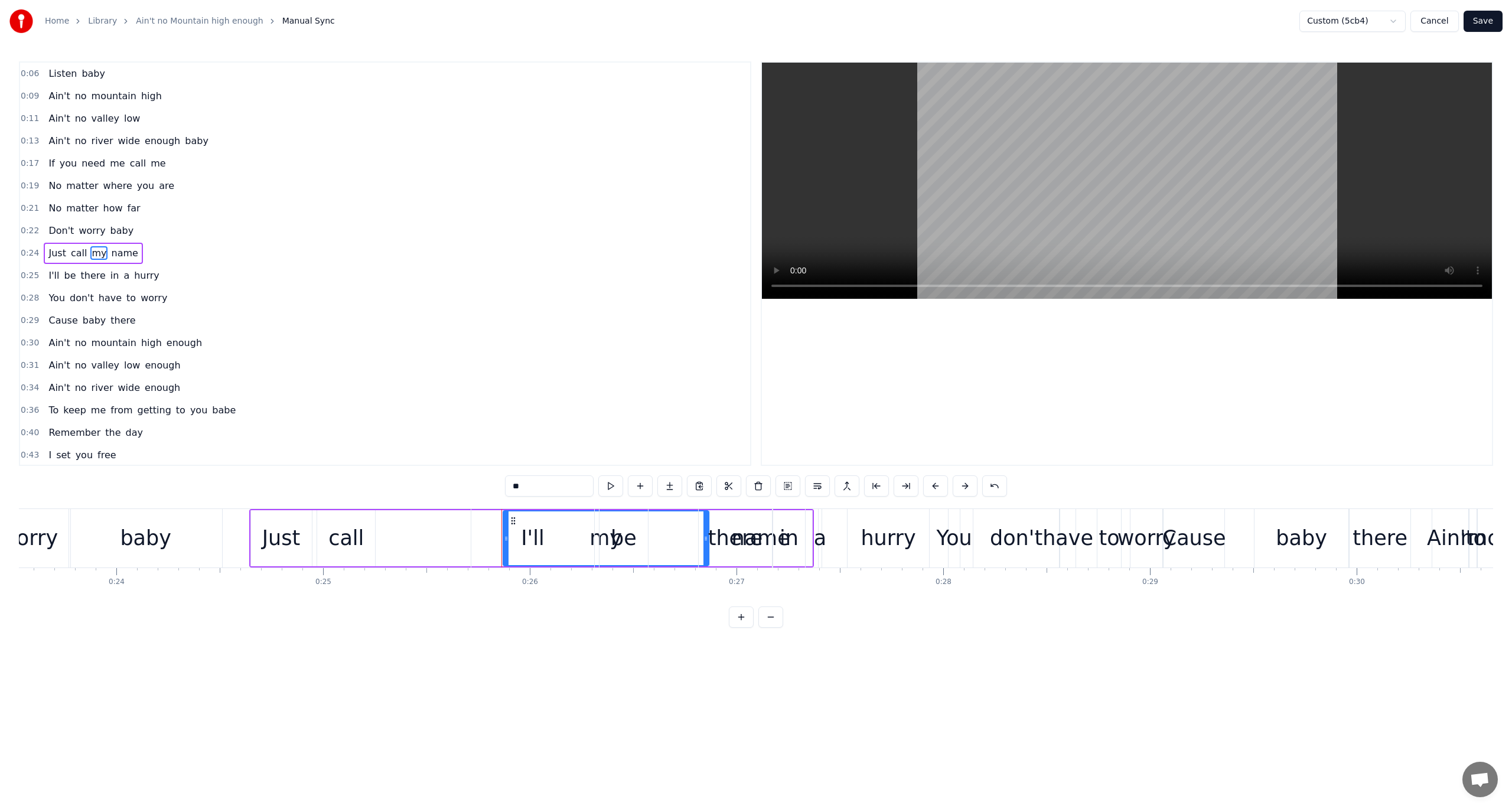
scroll to position [0, 4747]
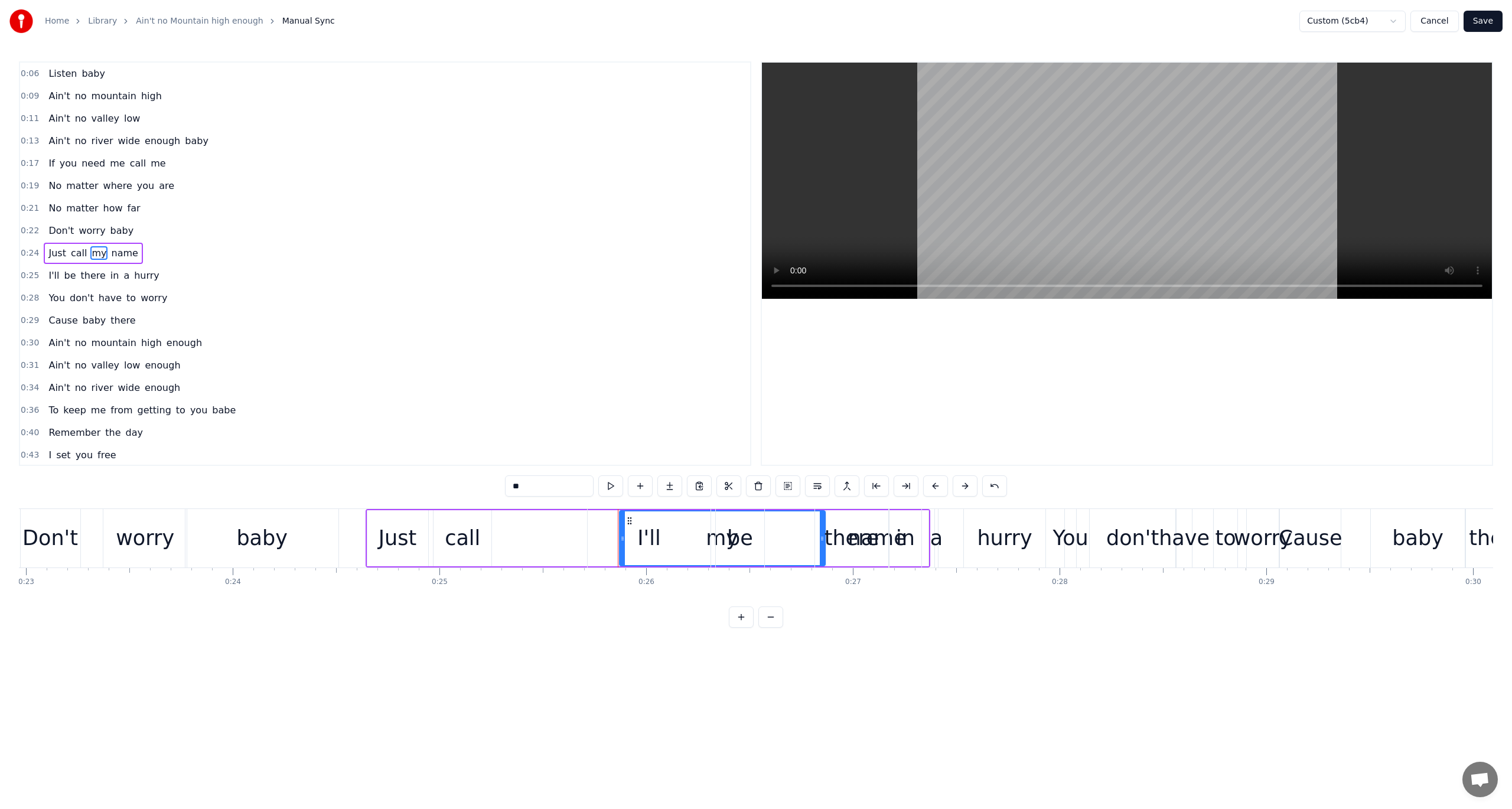
drag, startPoint x: 628, startPoint y: 519, endPoint x: 639, endPoint y: 526, distance: 13.0
click at [639, 526] on div "I'll" at bounding box center [649, 538] width 123 height 58
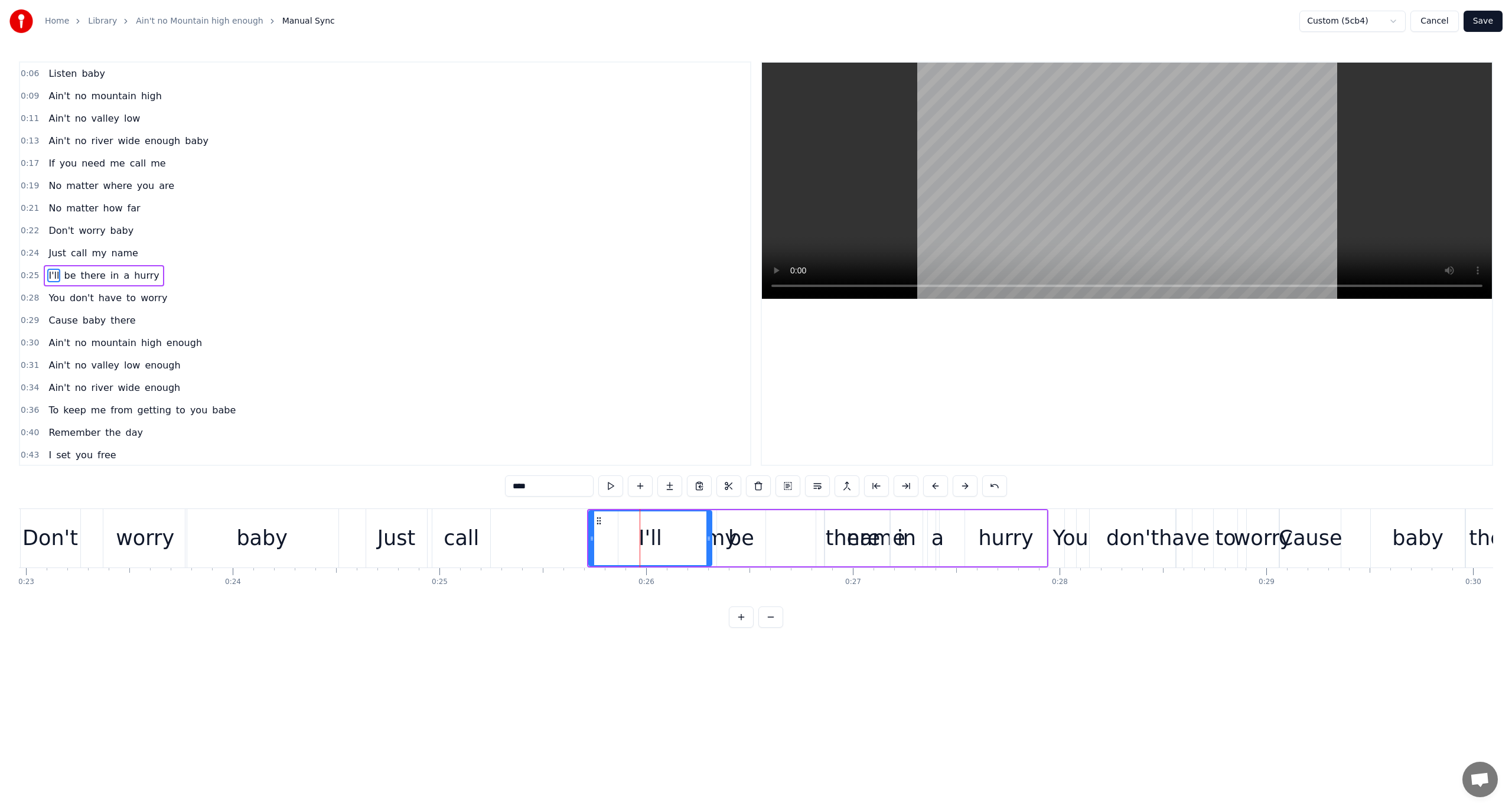
scroll to position [8, 0]
click at [78, 243] on span "call" at bounding box center [79, 244] width 19 height 13
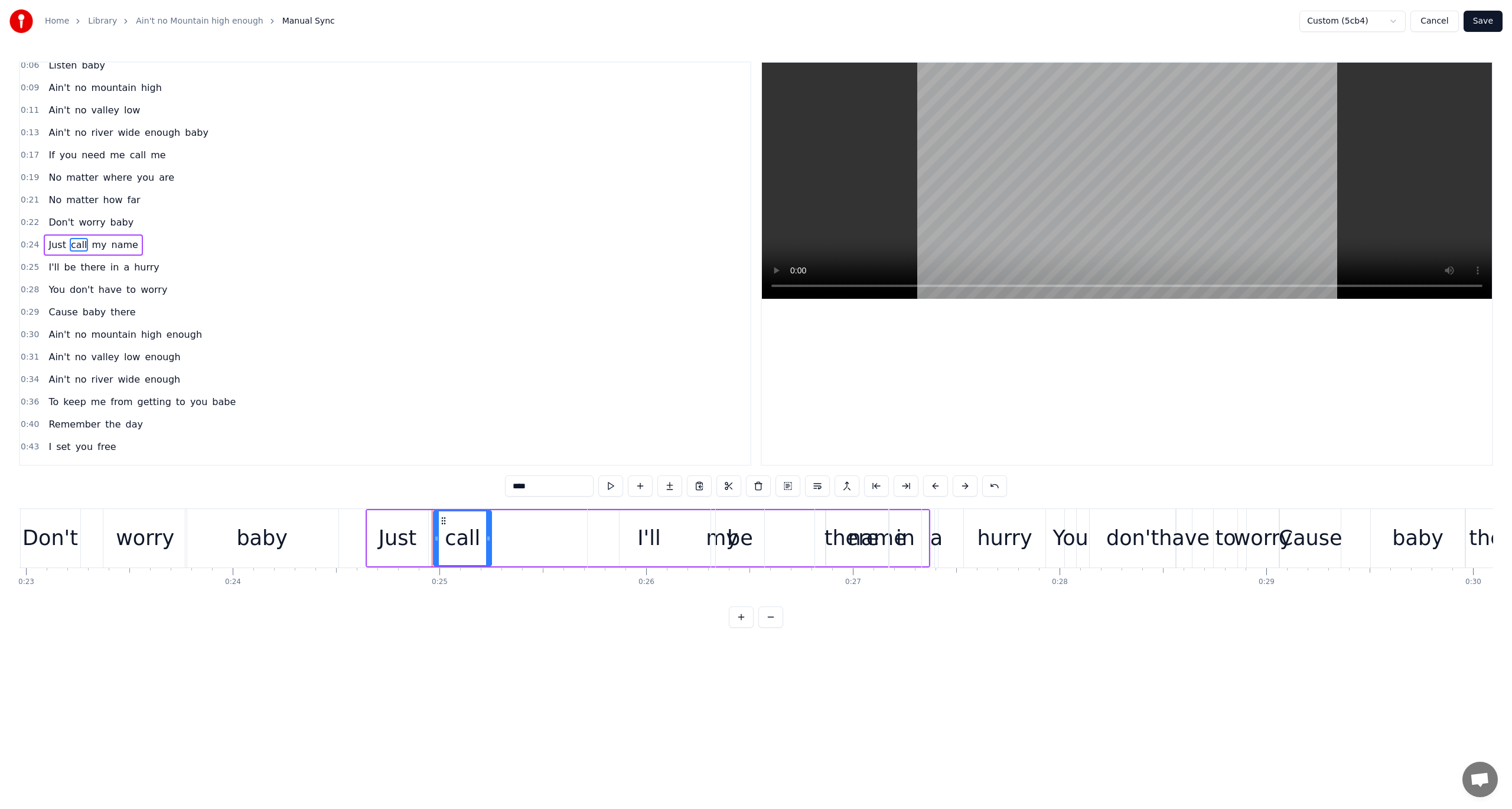
scroll to position [0, 0]
click at [92, 248] on span "my" at bounding box center [99, 253] width 17 height 13
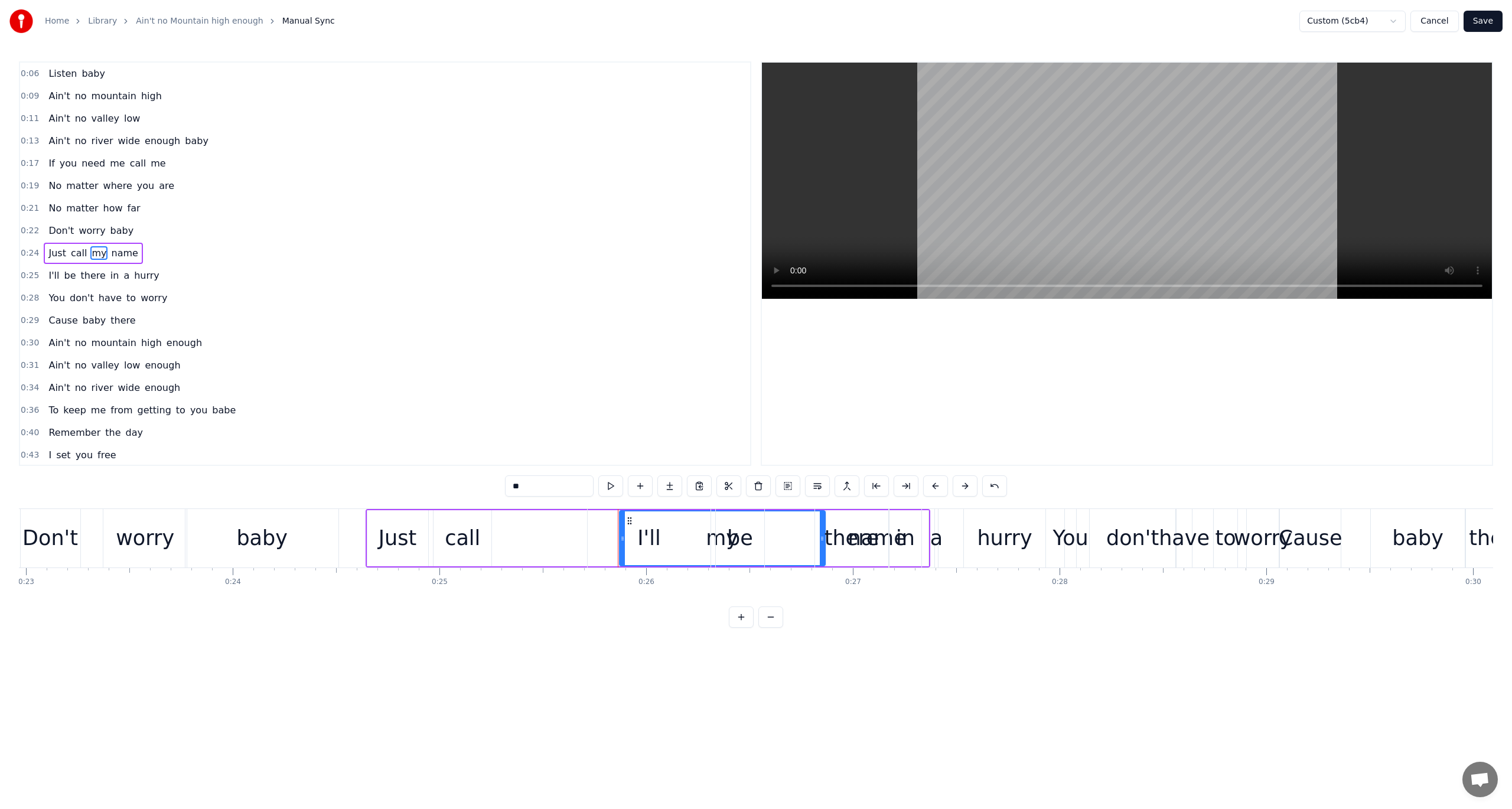
drag, startPoint x: 628, startPoint y: 520, endPoint x: 616, endPoint y: 523, distance: 12.4
click at [614, 522] on div "I'll" at bounding box center [649, 538] width 123 height 58
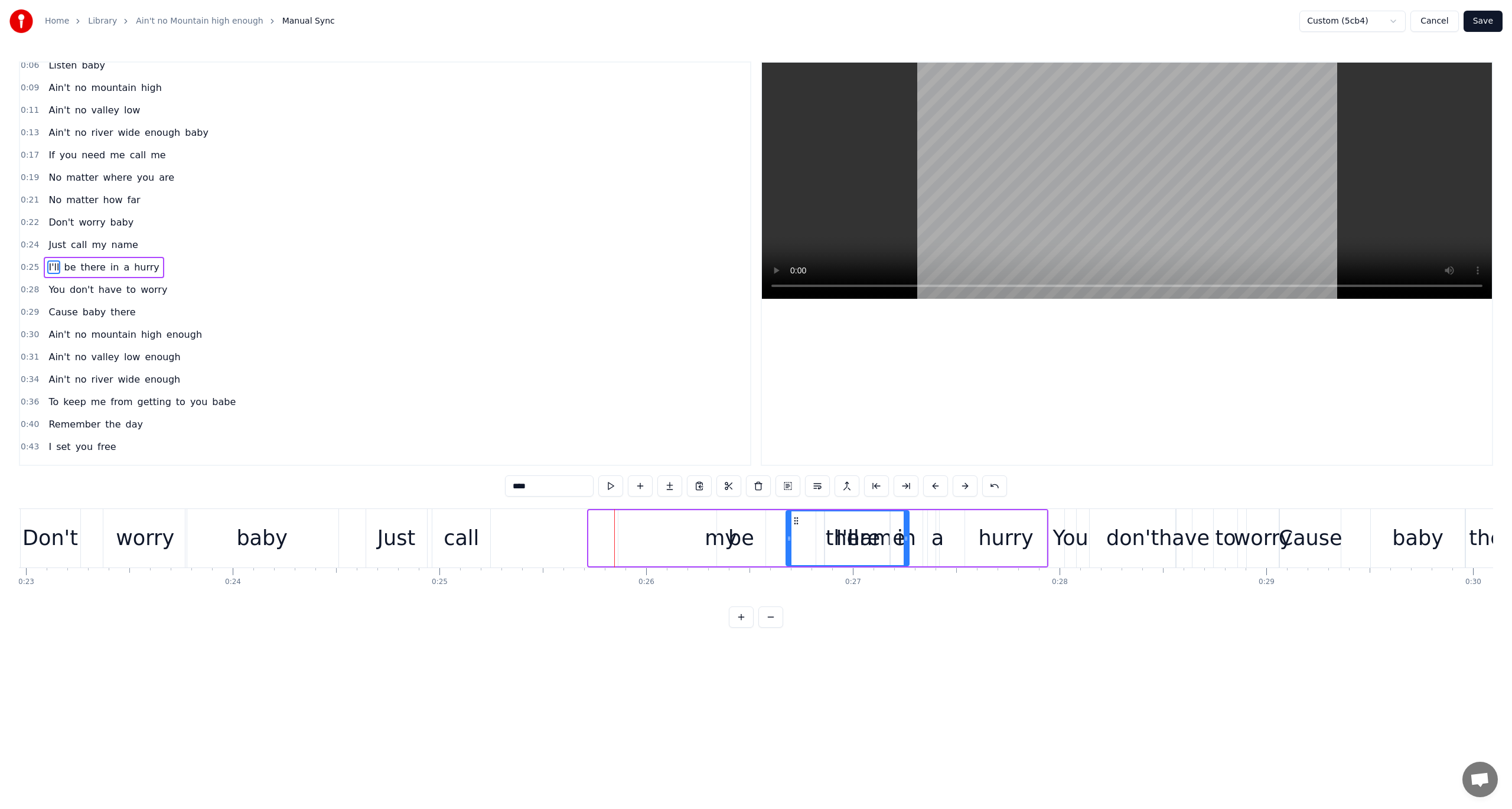
drag, startPoint x: 596, startPoint y: 520, endPoint x: 799, endPoint y: 560, distance: 206.9
click at [717, 537] on div "be" at bounding box center [741, 538] width 49 height 56
click at [711, 537] on div "my" at bounding box center [720, 538] width 32 height 31
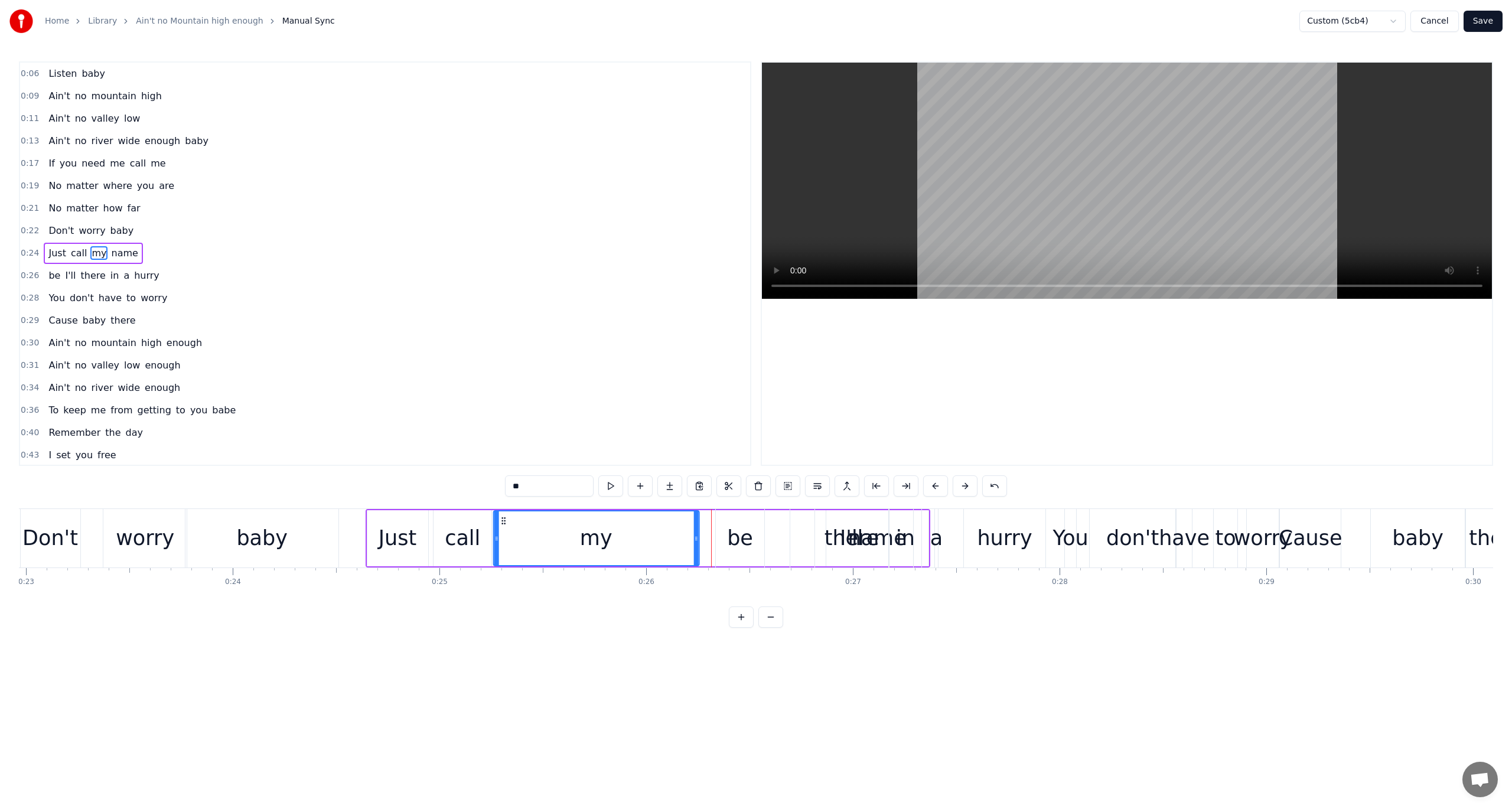
drag, startPoint x: 630, startPoint y: 520, endPoint x: 504, endPoint y: 527, distance: 126.2
click at [504, 527] on div "my" at bounding box center [596, 538] width 204 height 54
drag, startPoint x: 697, startPoint y: 539, endPoint x: 581, endPoint y: 537, distance: 116.0
click at [581, 537] on icon at bounding box center [582, 539] width 4 height 9
drag, startPoint x: 581, startPoint y: 537, endPoint x: 571, endPoint y: 537, distance: 10.0
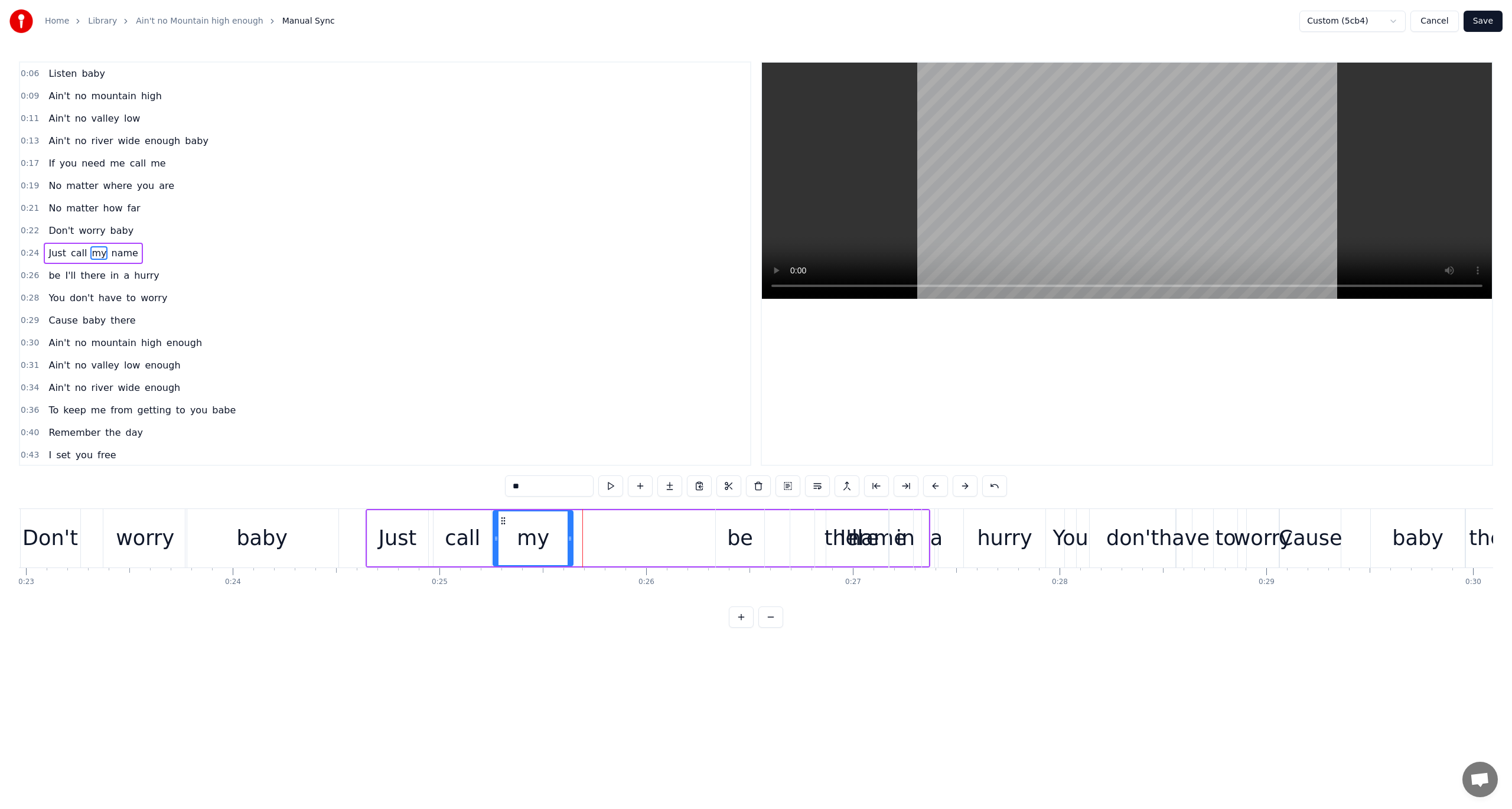
click at [571, 537] on icon at bounding box center [570, 539] width 4 height 9
click at [110, 247] on span "name" at bounding box center [125, 253] width 29 height 13
type input "****"
drag, startPoint x: 835, startPoint y: 520, endPoint x: 668, endPoint y: 520, distance: 167.0
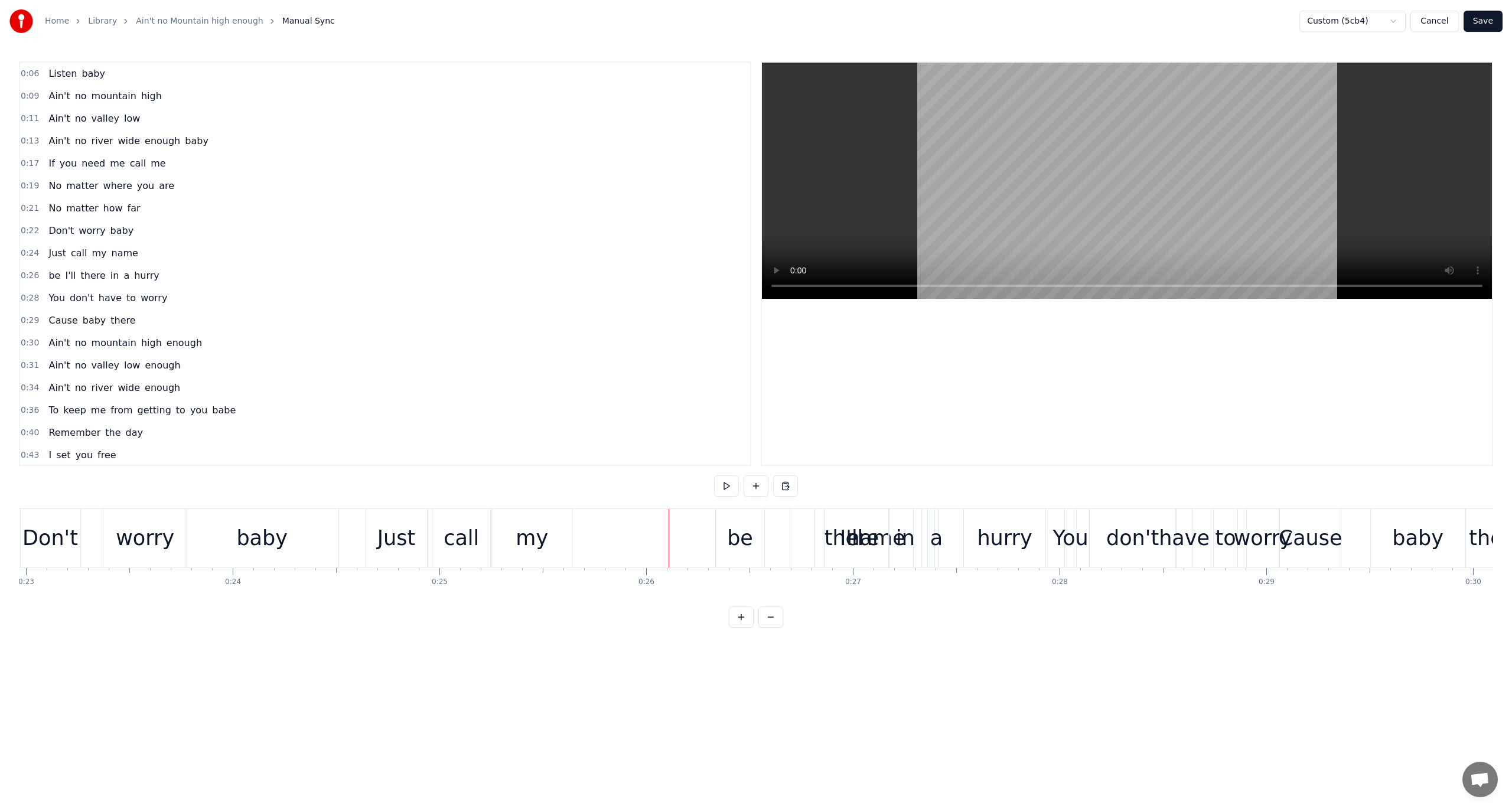
click at [110, 246] on span "name" at bounding box center [125, 253] width 29 height 13
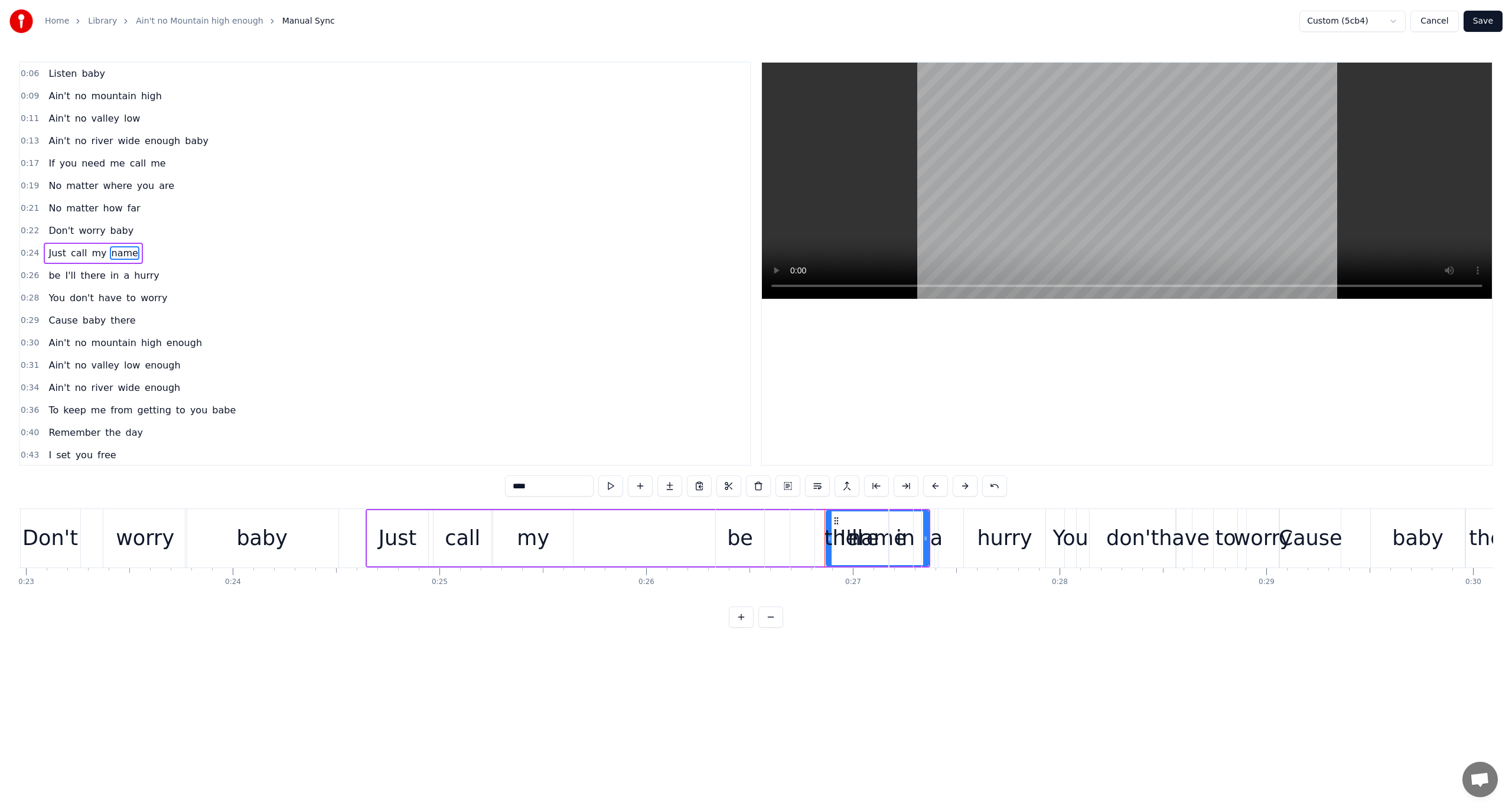
click at [842, 521] on div "there" at bounding box center [852, 538] width 73 height 58
type input "*****"
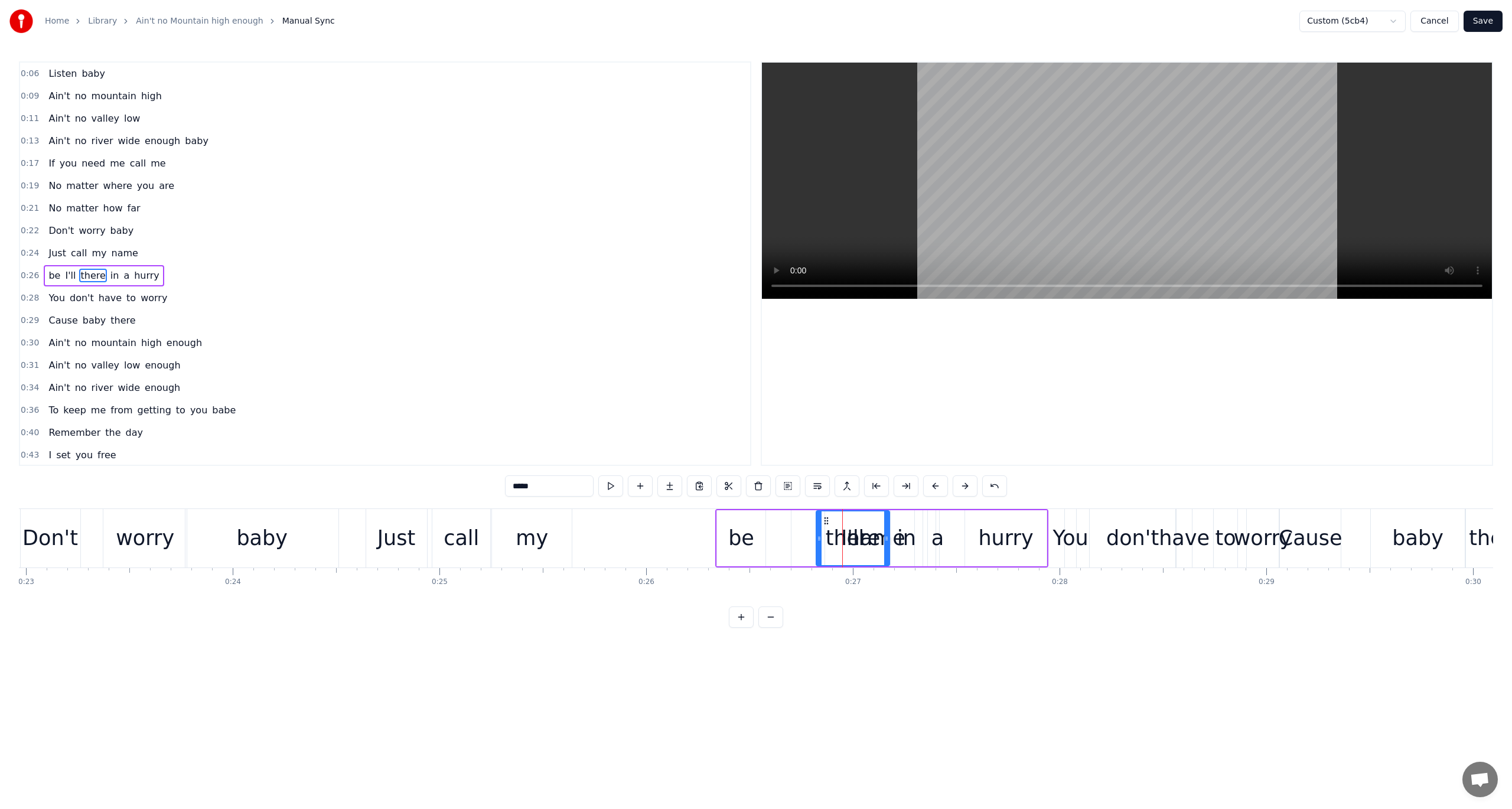
scroll to position [8, 0]
click at [930, 535] on div "be I'll there in a hurry" at bounding box center [882, 538] width 333 height 58
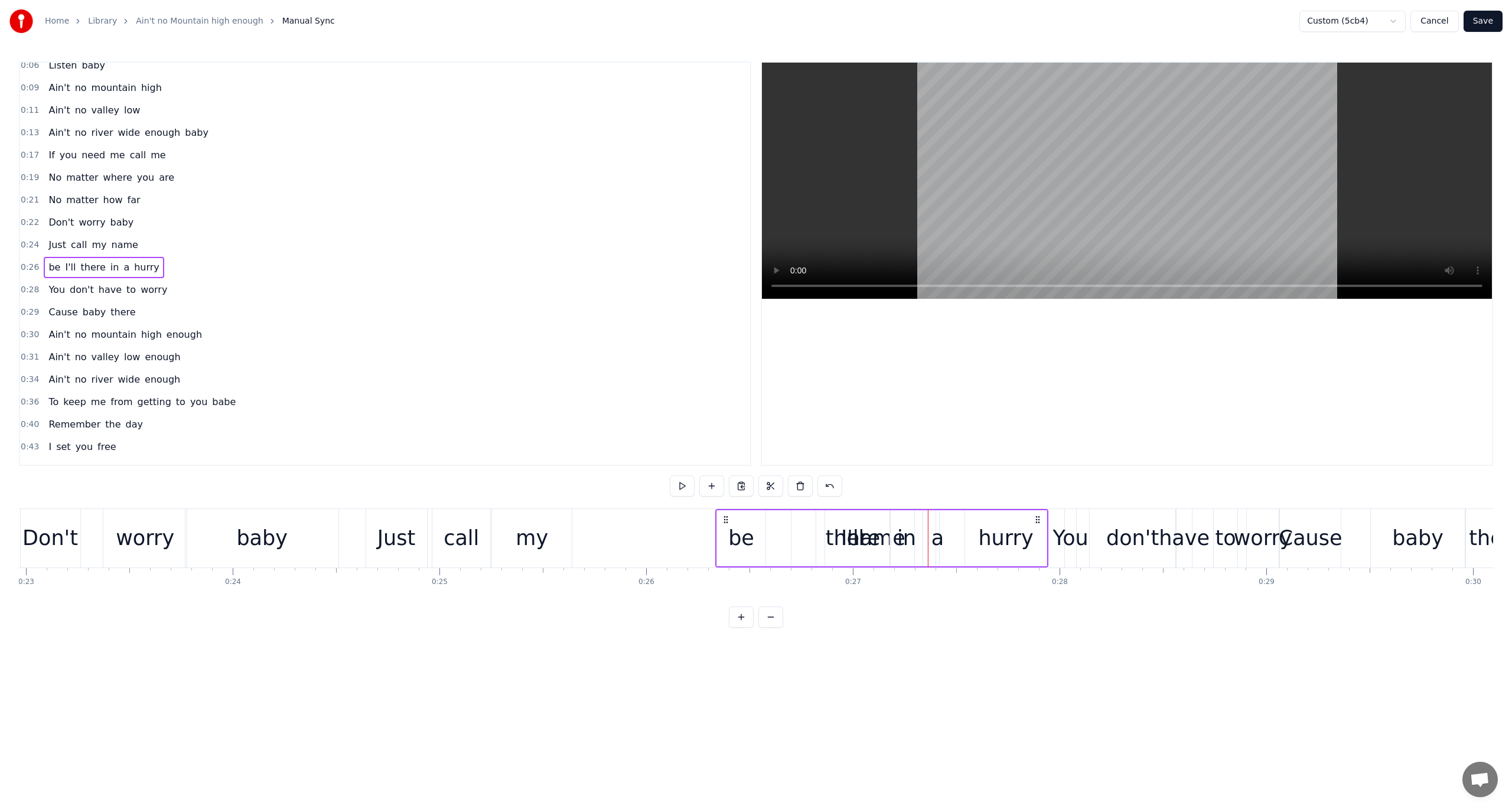
click at [902, 536] on div "in" at bounding box center [906, 538] width 19 height 31
click at [113, 239] on span "name" at bounding box center [125, 244] width 29 height 13
type input "****"
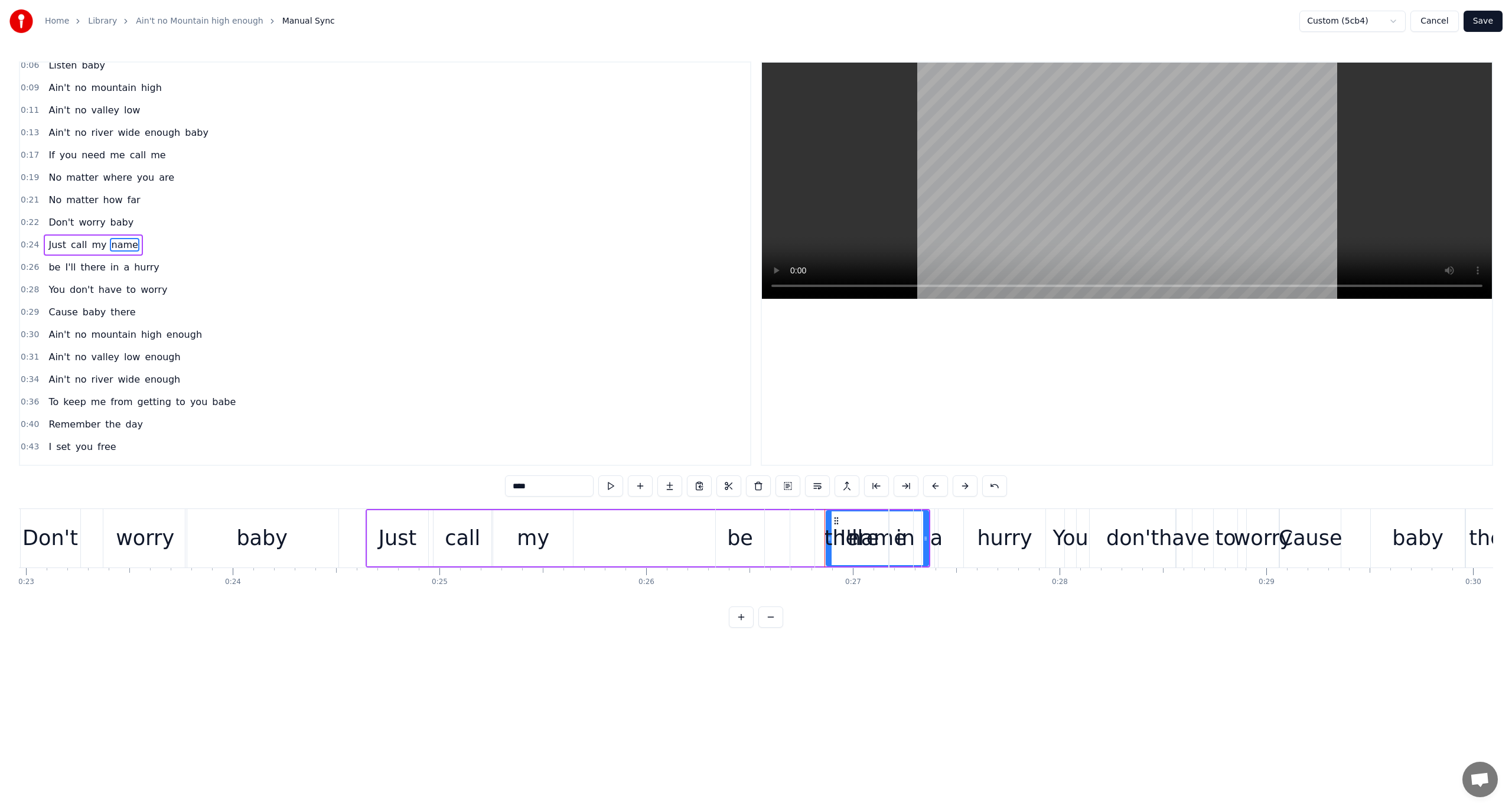
scroll to position [0, 0]
click at [110, 252] on span "name" at bounding box center [125, 253] width 29 height 13
drag, startPoint x: 834, startPoint y: 520, endPoint x: 678, endPoint y: 520, distance: 156.0
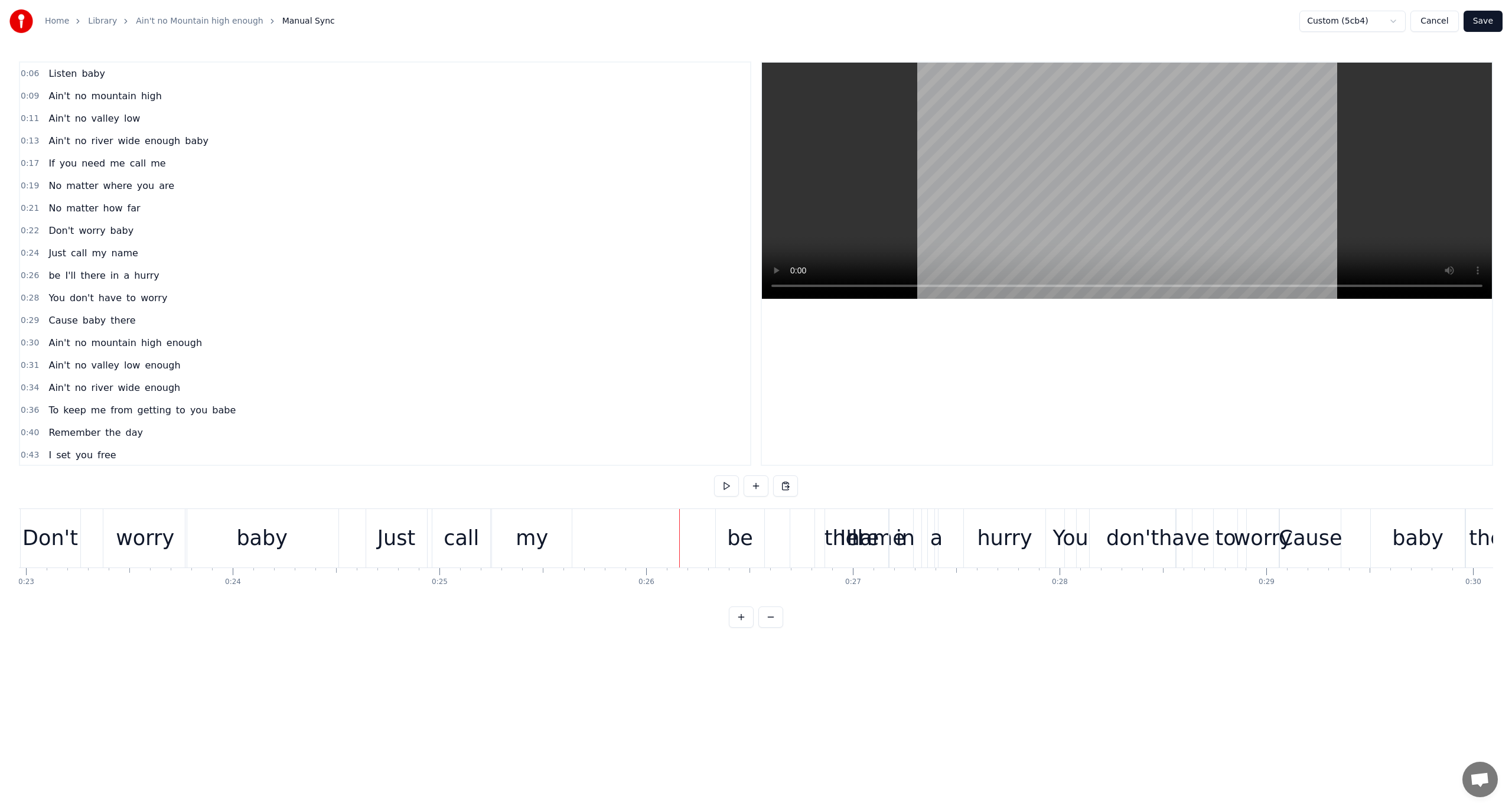
click at [91, 247] on span "my" at bounding box center [99, 253] width 17 height 13
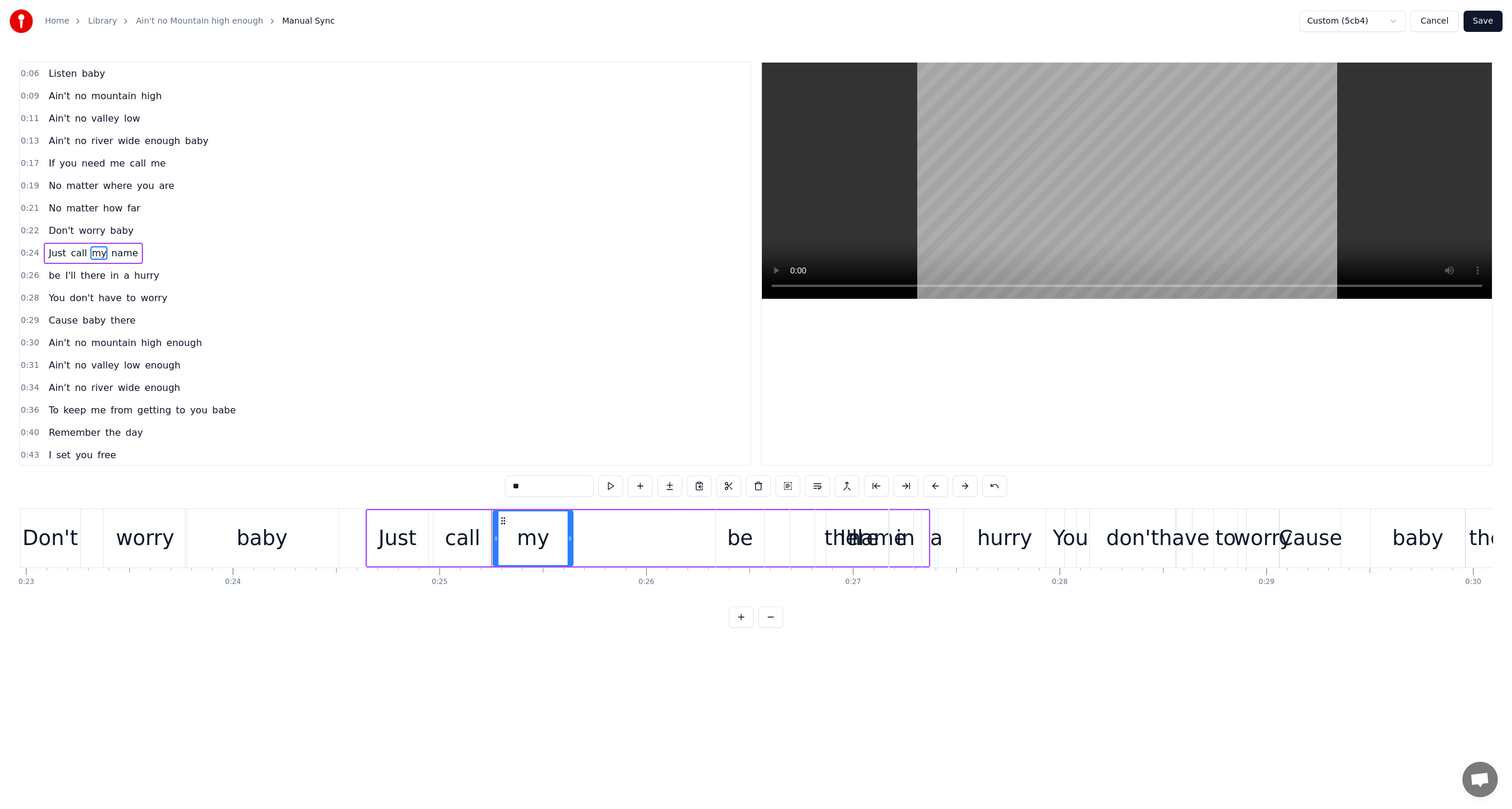
click at [111, 251] on span "name" at bounding box center [125, 253] width 29 height 13
type input "****"
drag, startPoint x: 906, startPoint y: 524, endPoint x: 817, endPoint y: 527, distance: 89.1
click at [817, 527] on div "be I'll there in a hurry" at bounding box center [882, 538] width 333 height 58
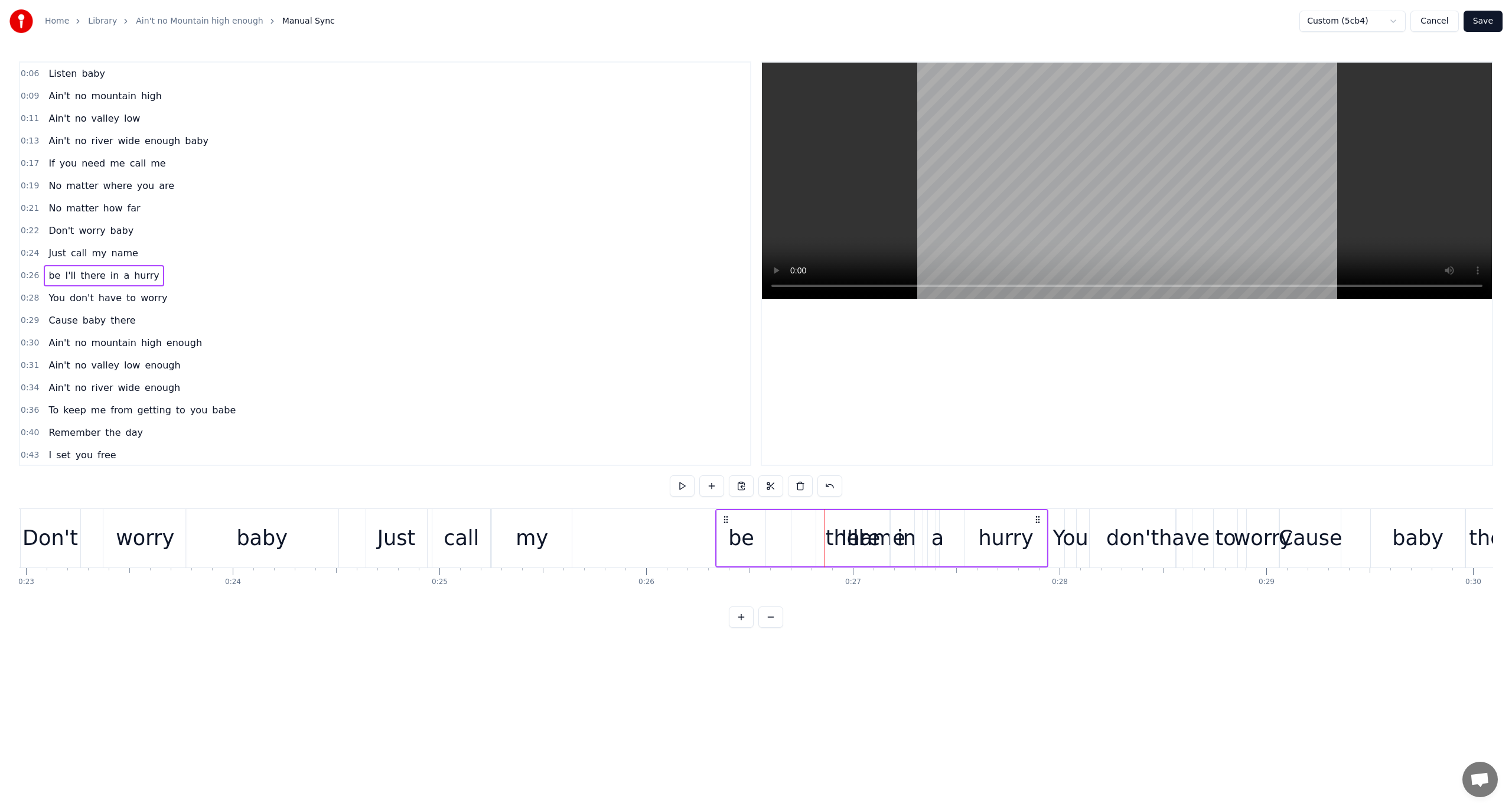
click at [459, 520] on div "call" at bounding box center [461, 538] width 58 height 58
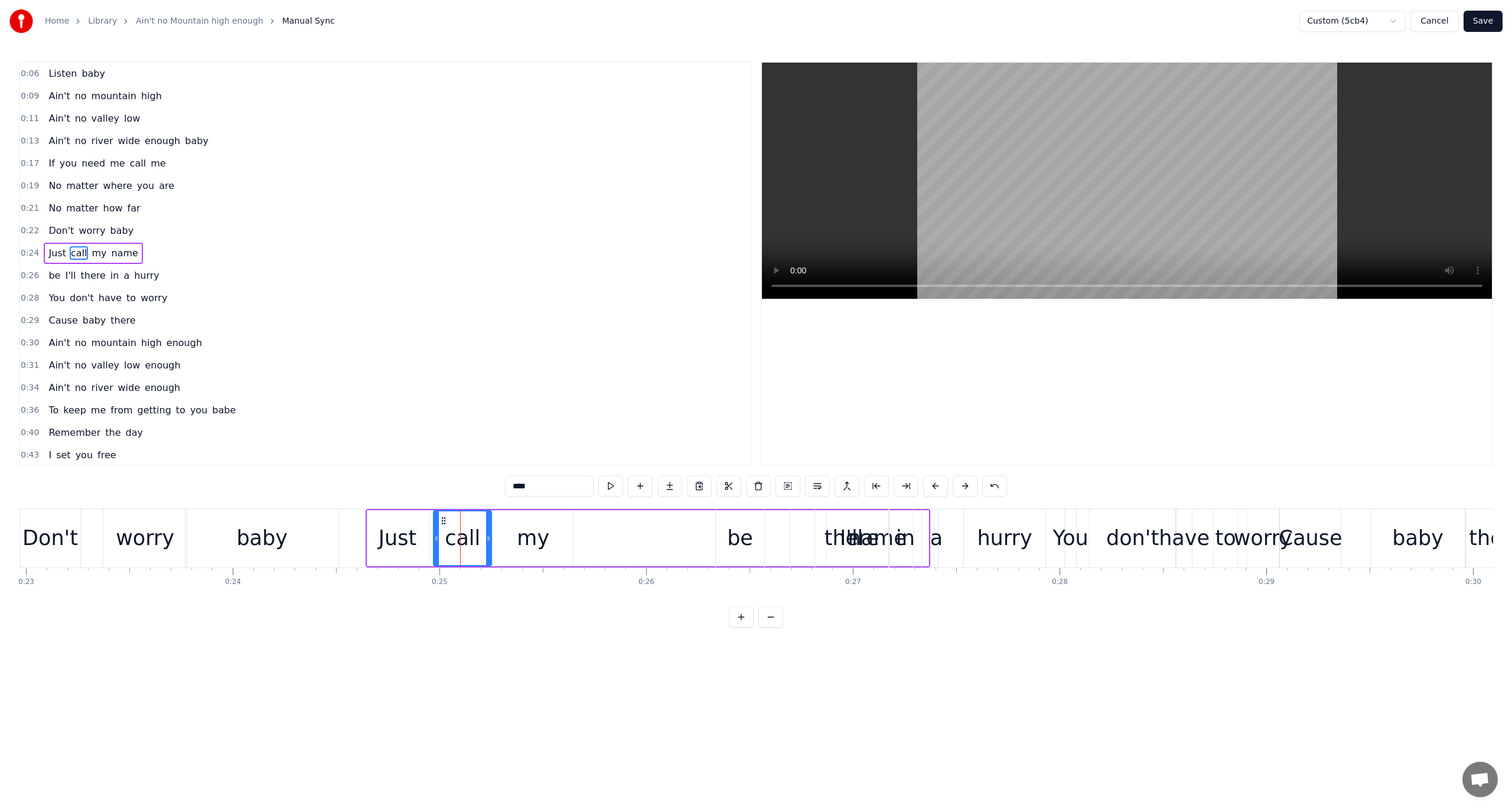
click at [30, 248] on span "0:24" at bounding box center [30, 253] width 18 height 12
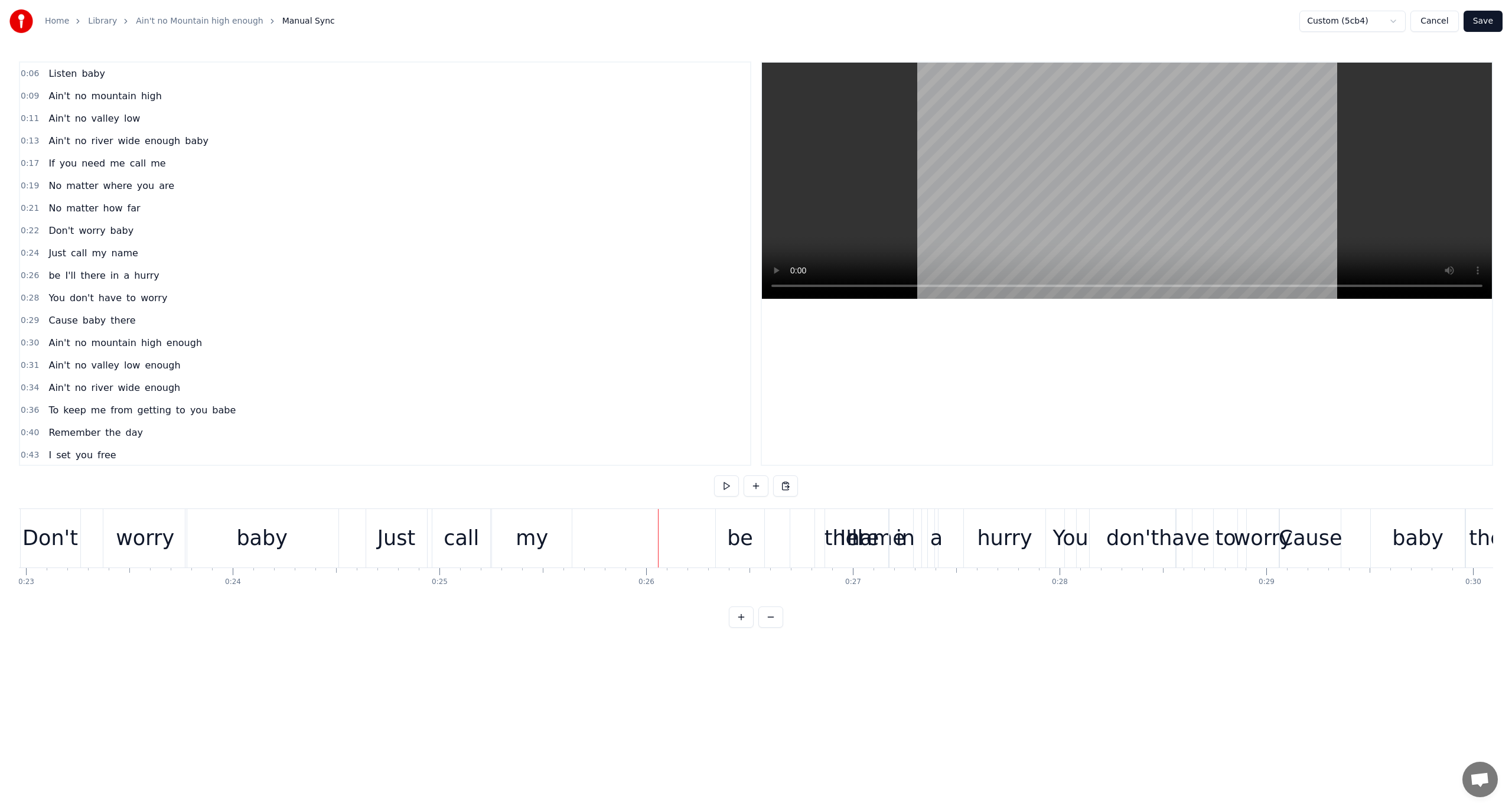
click at [56, 246] on span "Just" at bounding box center [57, 253] width 20 height 13
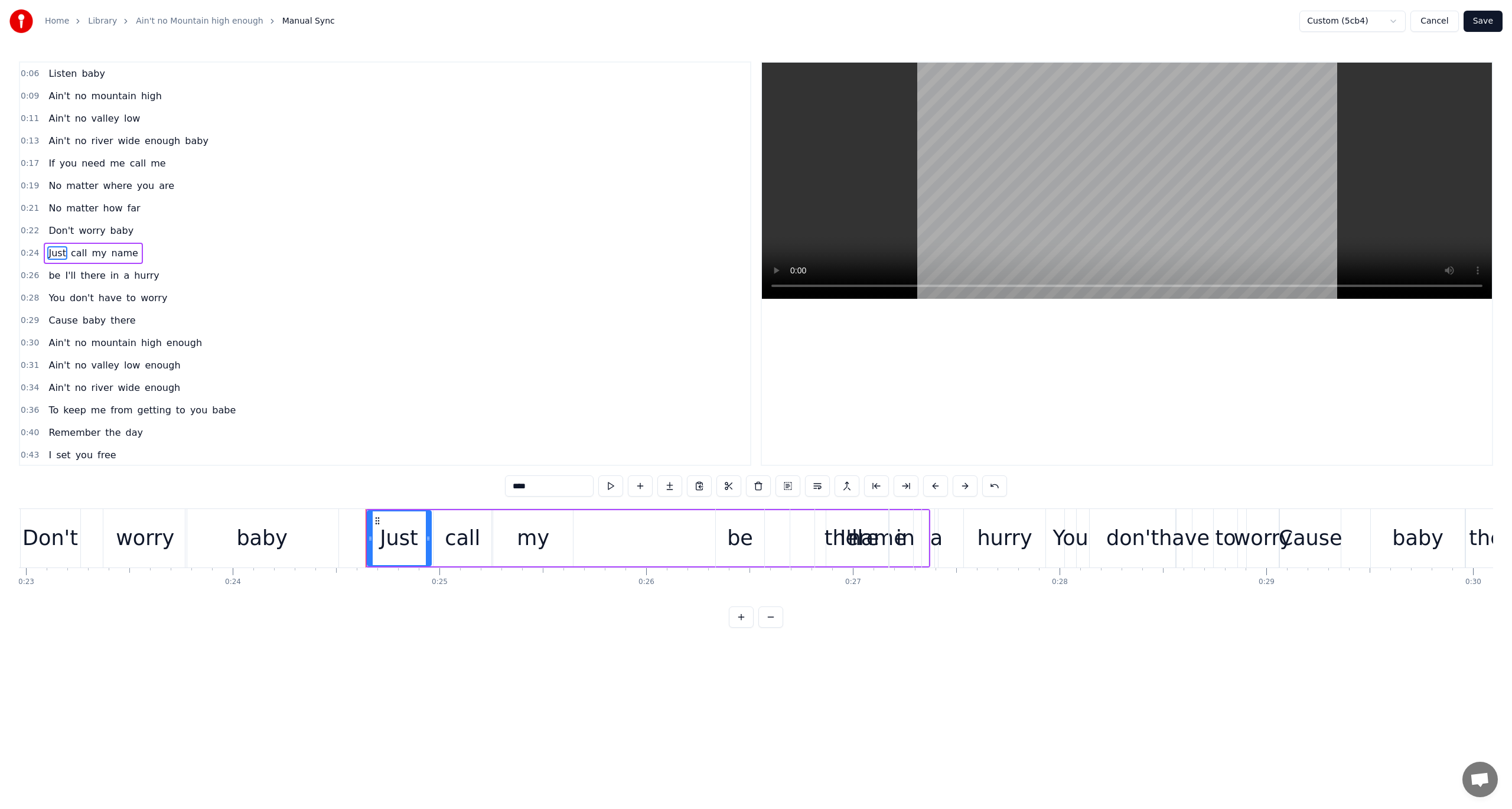
drag, startPoint x: 424, startPoint y: 536, endPoint x: 427, endPoint y: 547, distance: 11.4
click at [427, 547] on div at bounding box center [428, 538] width 4 height 54
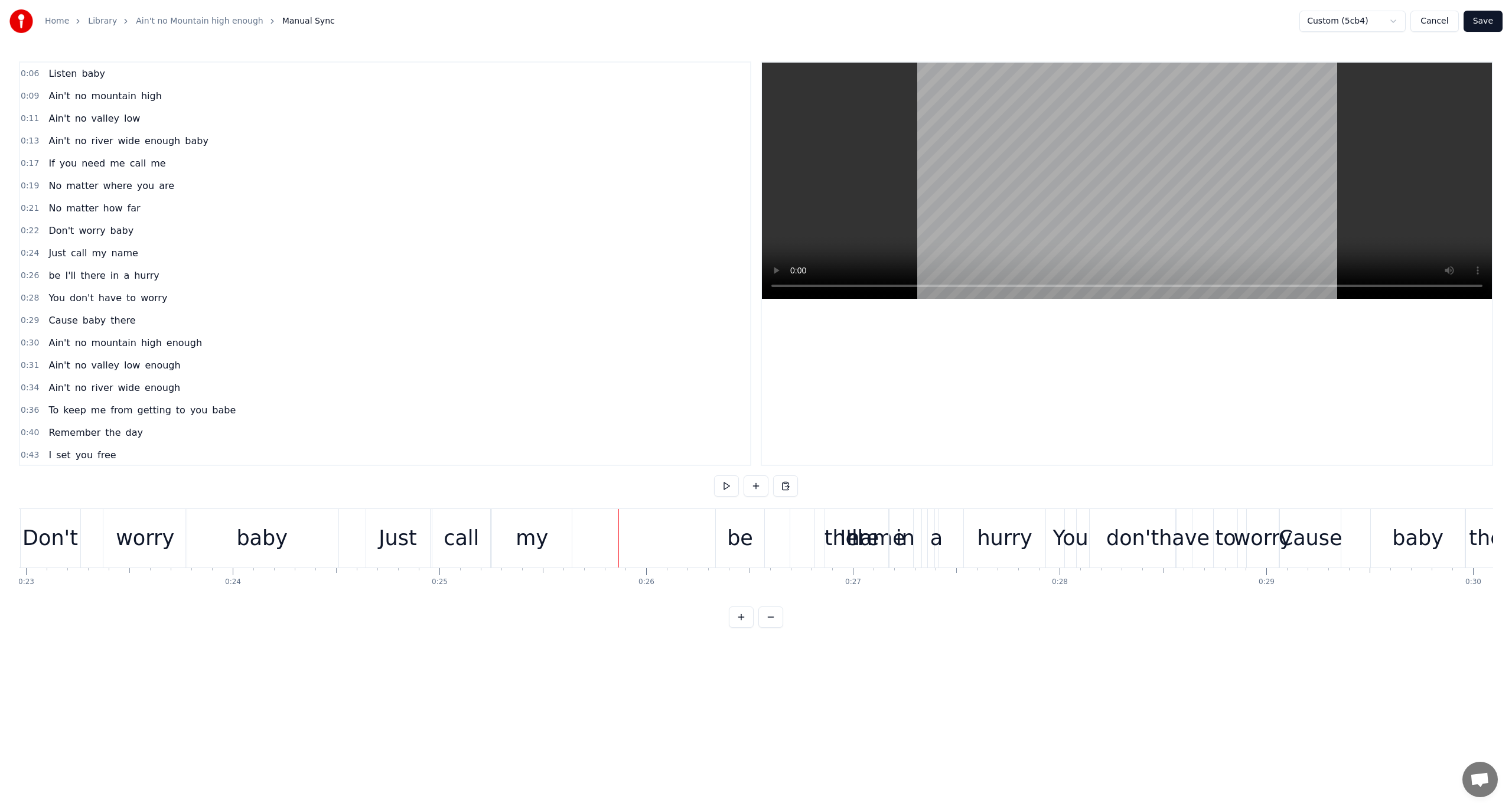
click at [80, 246] on span "call" at bounding box center [79, 253] width 19 height 13
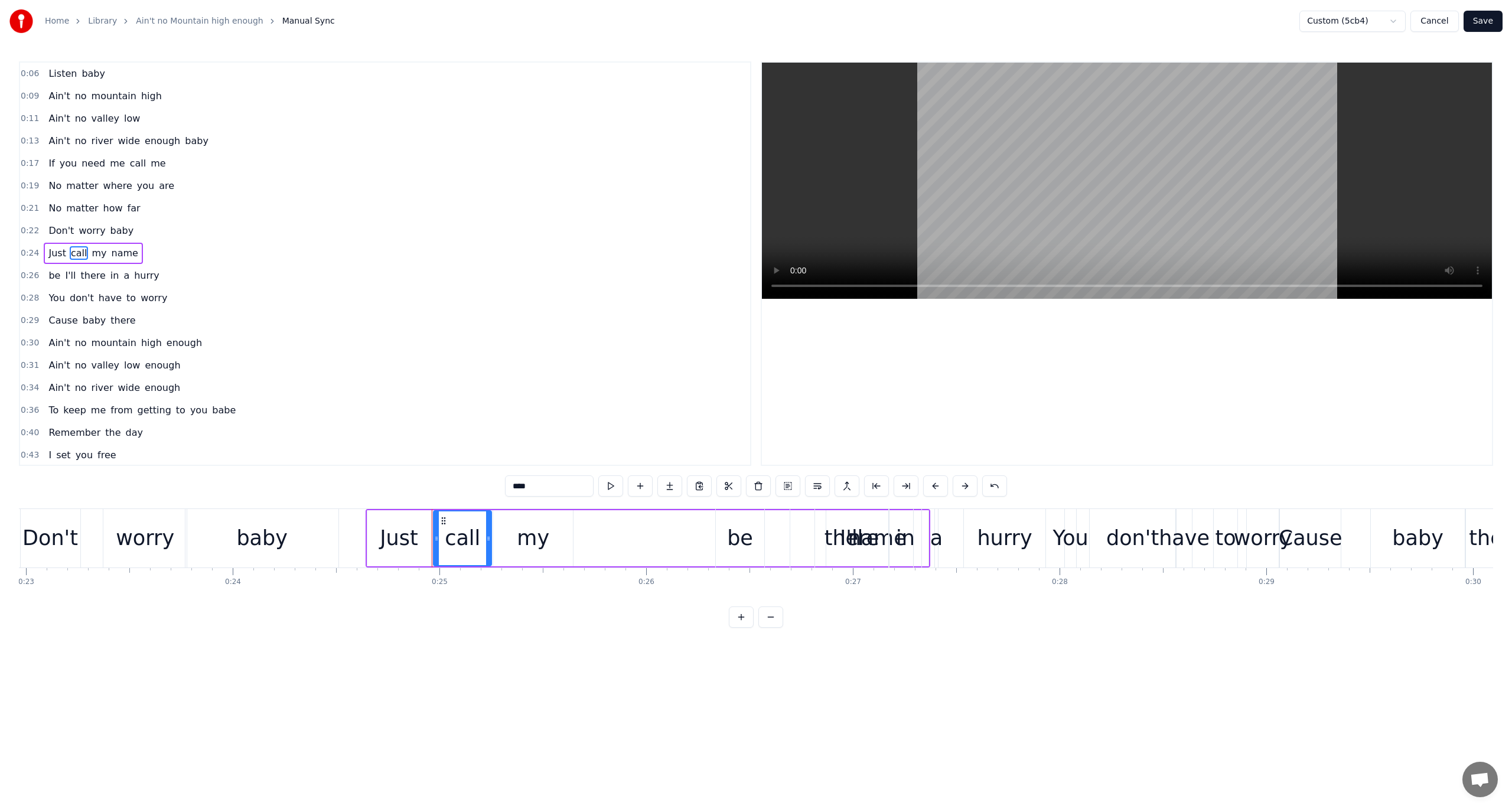
click at [112, 248] on span "name" at bounding box center [125, 253] width 29 height 13
type input "****"
click at [761, 487] on button at bounding box center [758, 486] width 25 height 22
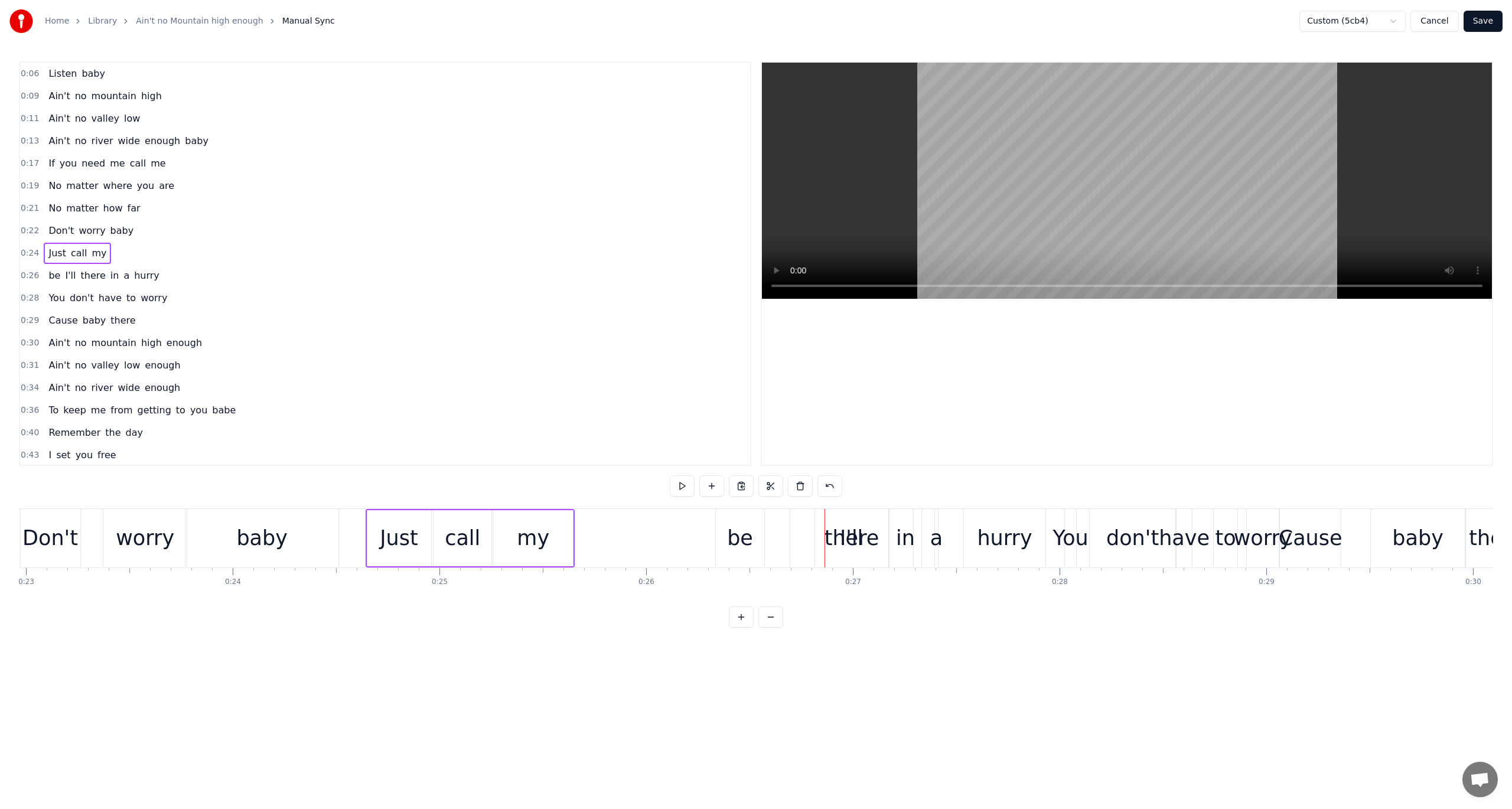
click at [98, 247] on div "Just call my" at bounding box center [77, 254] width 67 height 22
click at [561, 541] on div "my" at bounding box center [533, 538] width 80 height 56
click at [648, 489] on button at bounding box center [640, 486] width 25 height 22
click at [554, 480] on input "**" at bounding box center [549, 486] width 89 height 22
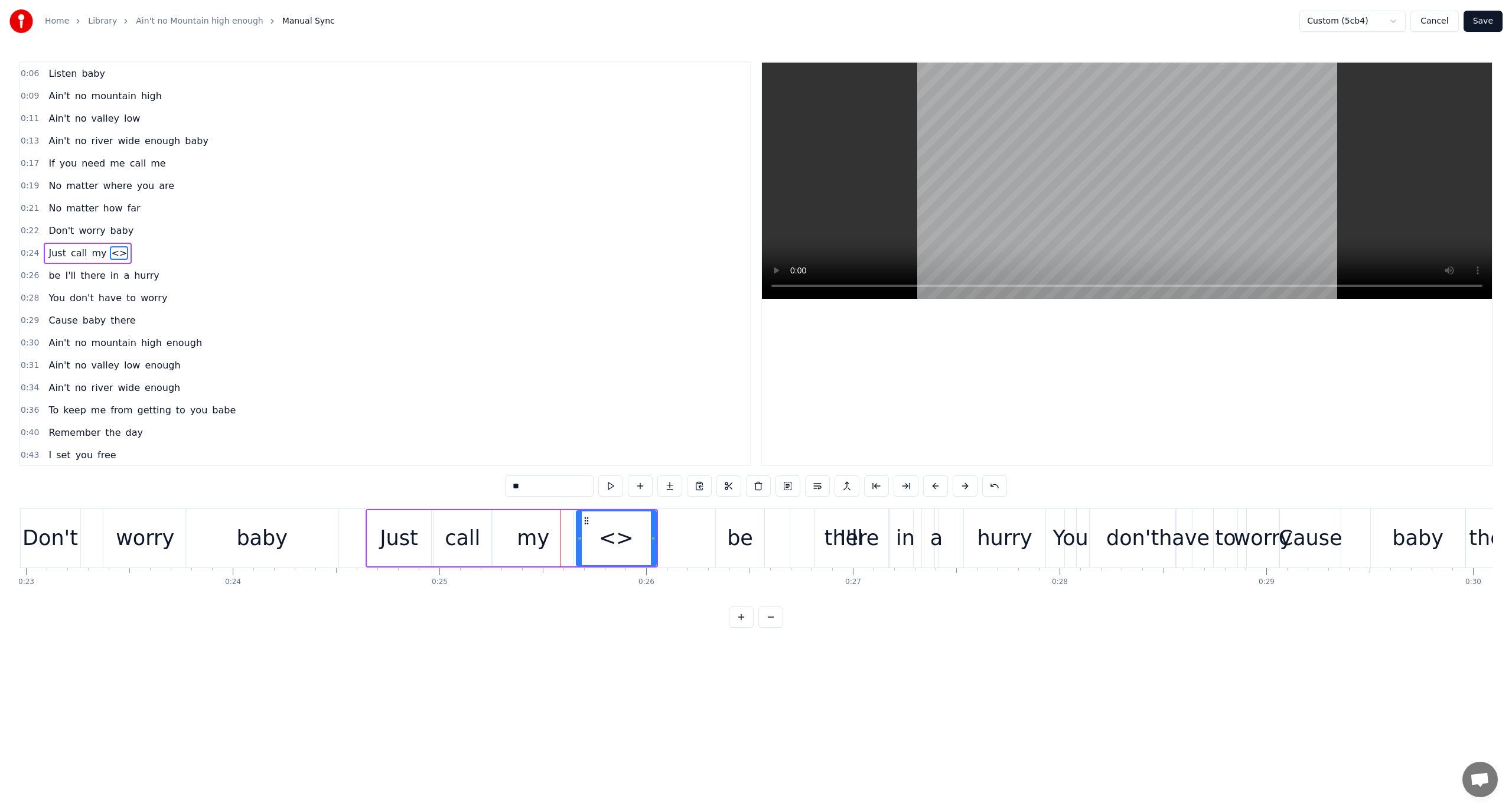
click at [554, 480] on input "**" at bounding box center [549, 486] width 89 height 22
type input "****"
click at [428, 389] on div "0:34 Ain't no river wide enough" at bounding box center [385, 387] width 730 height 22
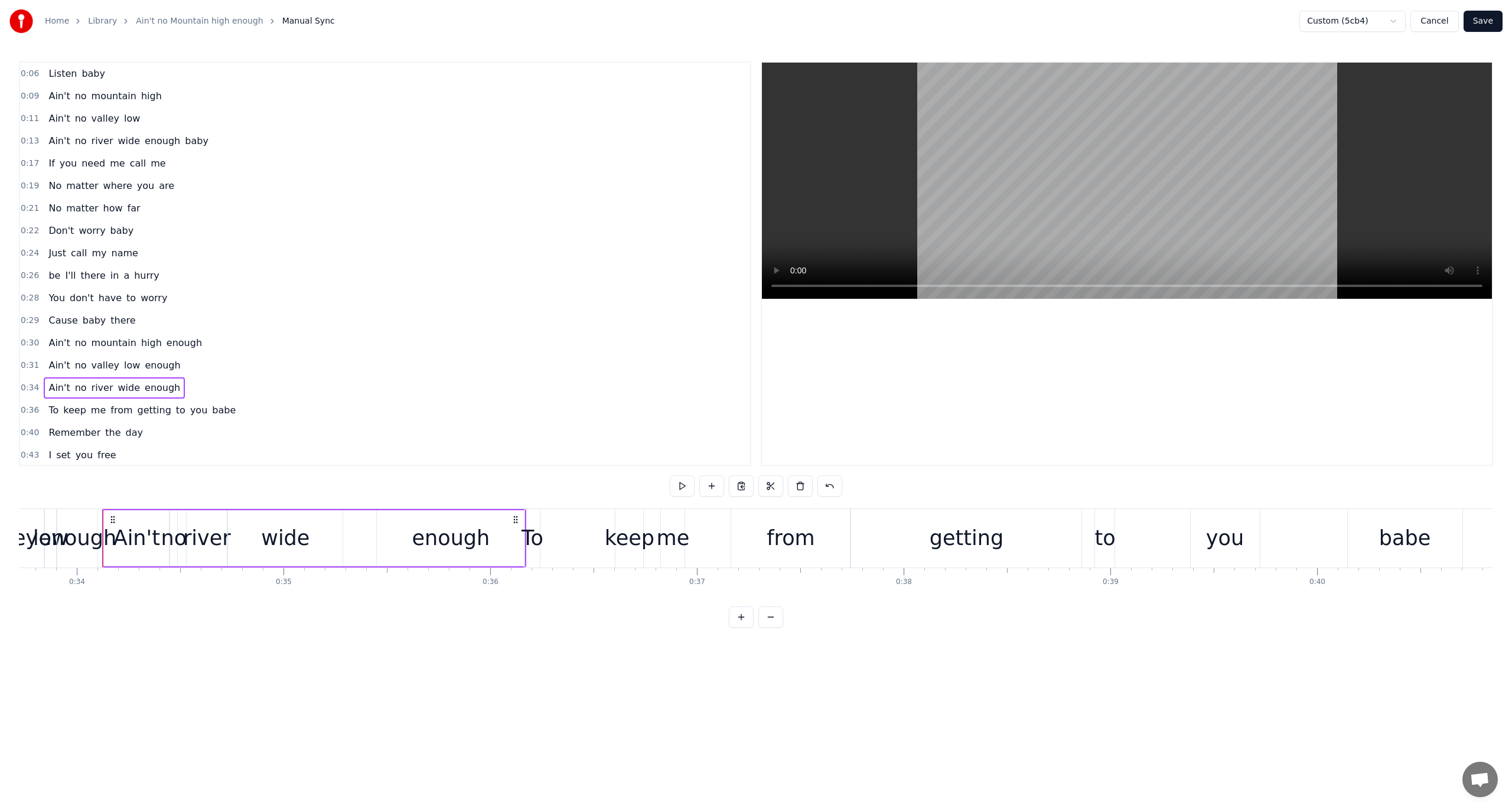
scroll to position [0, 6994]
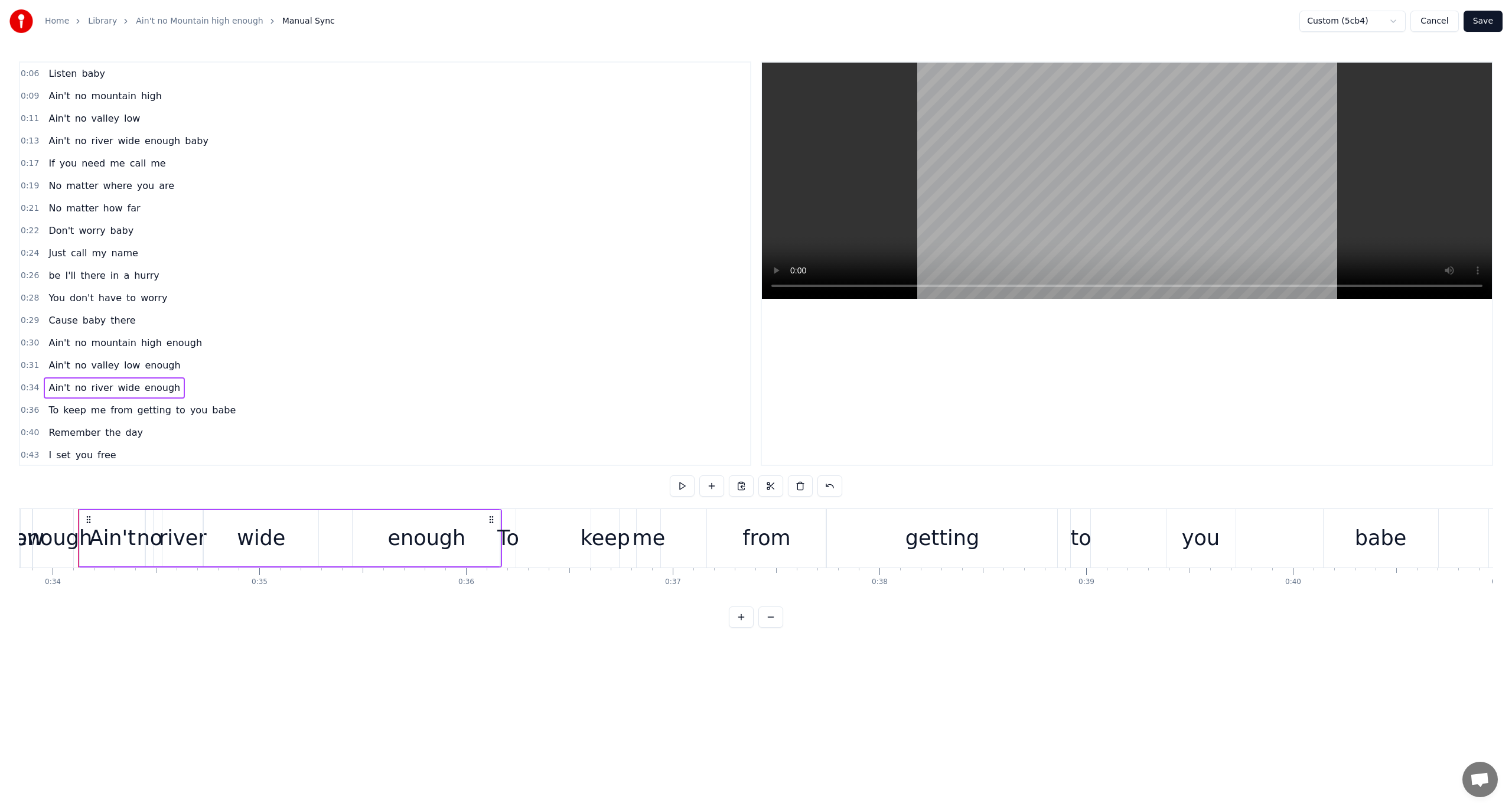
click at [78, 246] on span "call" at bounding box center [79, 253] width 19 height 13
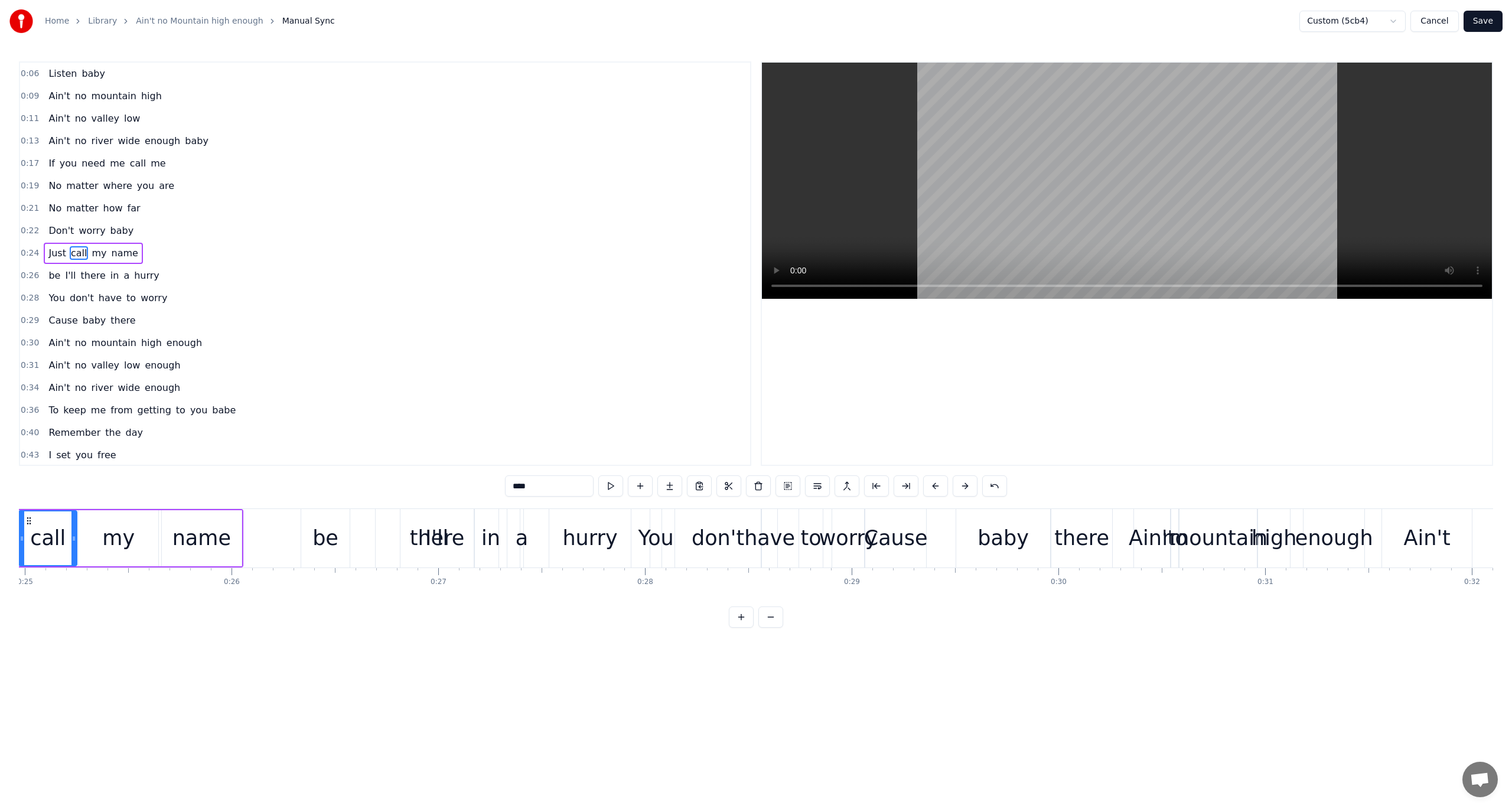
click at [28, 248] on span "0:24" at bounding box center [30, 253] width 18 height 12
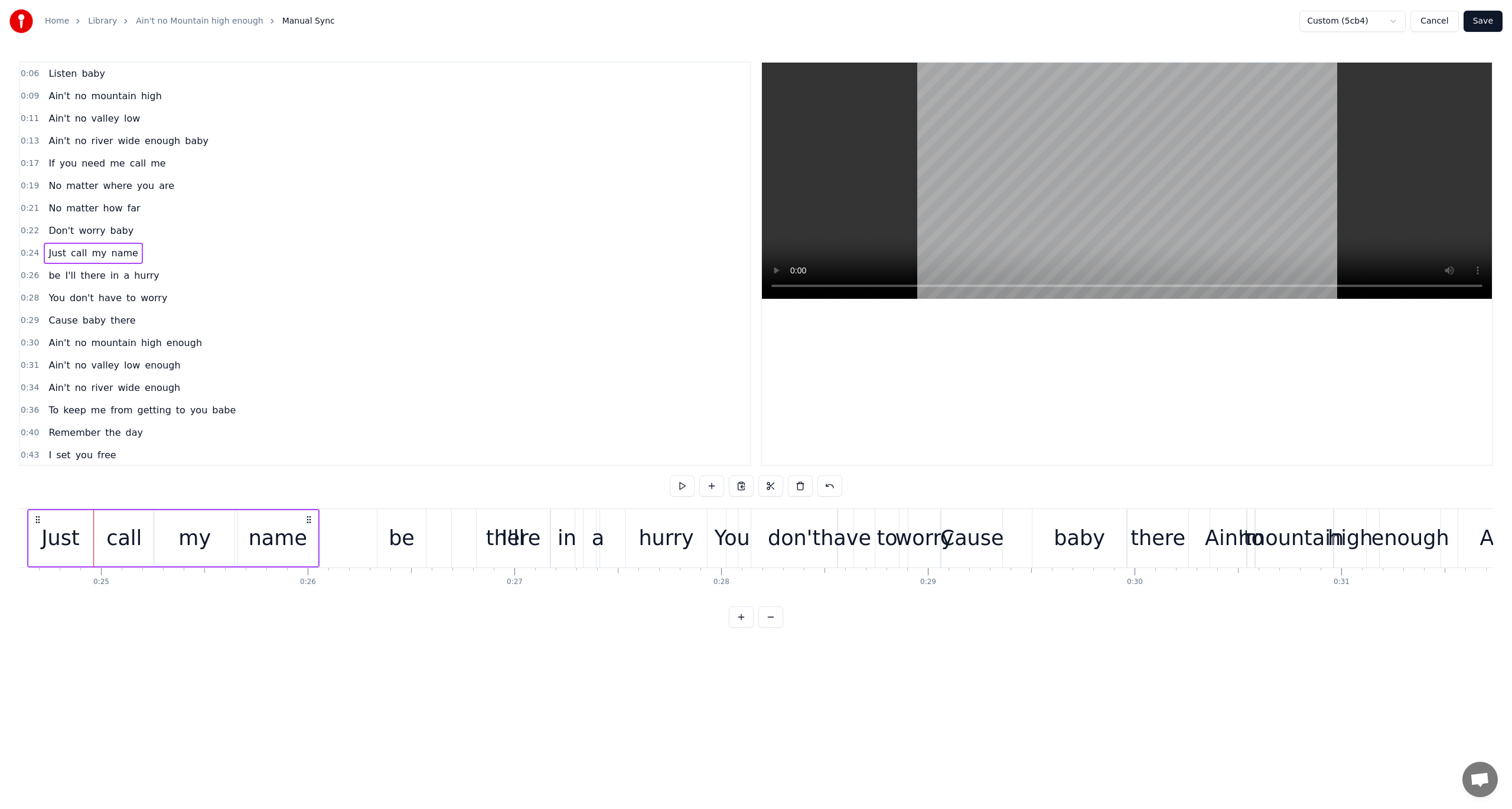
scroll to position [0, 5034]
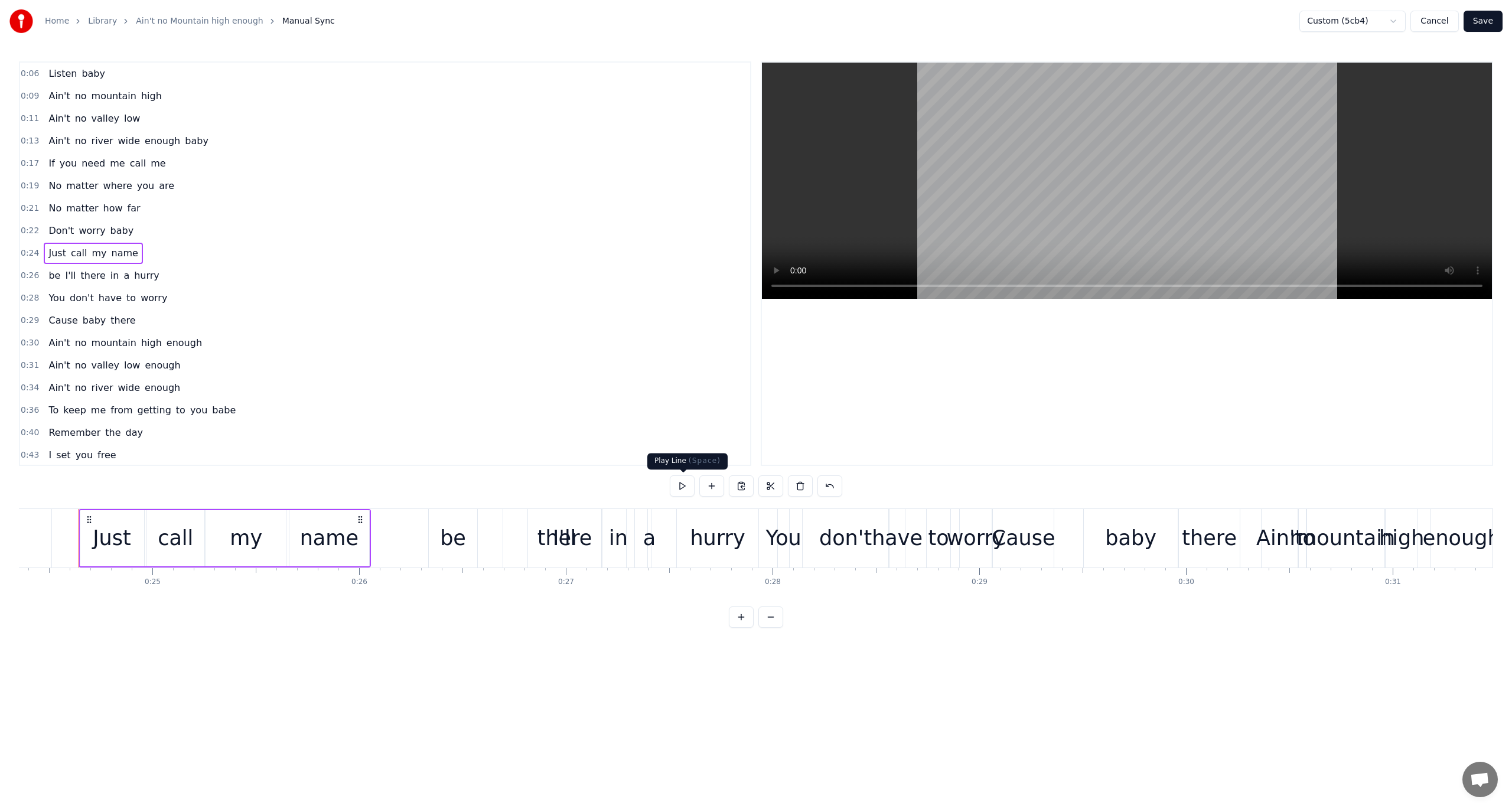
click at [679, 484] on button at bounding box center [682, 486] width 25 height 22
click at [352, 530] on div "name" at bounding box center [329, 538] width 58 height 31
drag, startPoint x: 367, startPoint y: 536, endPoint x: 379, endPoint y: 536, distance: 12.0
click at [379, 536] on icon at bounding box center [377, 539] width 4 height 9
click at [609, 485] on button at bounding box center [610, 486] width 25 height 22
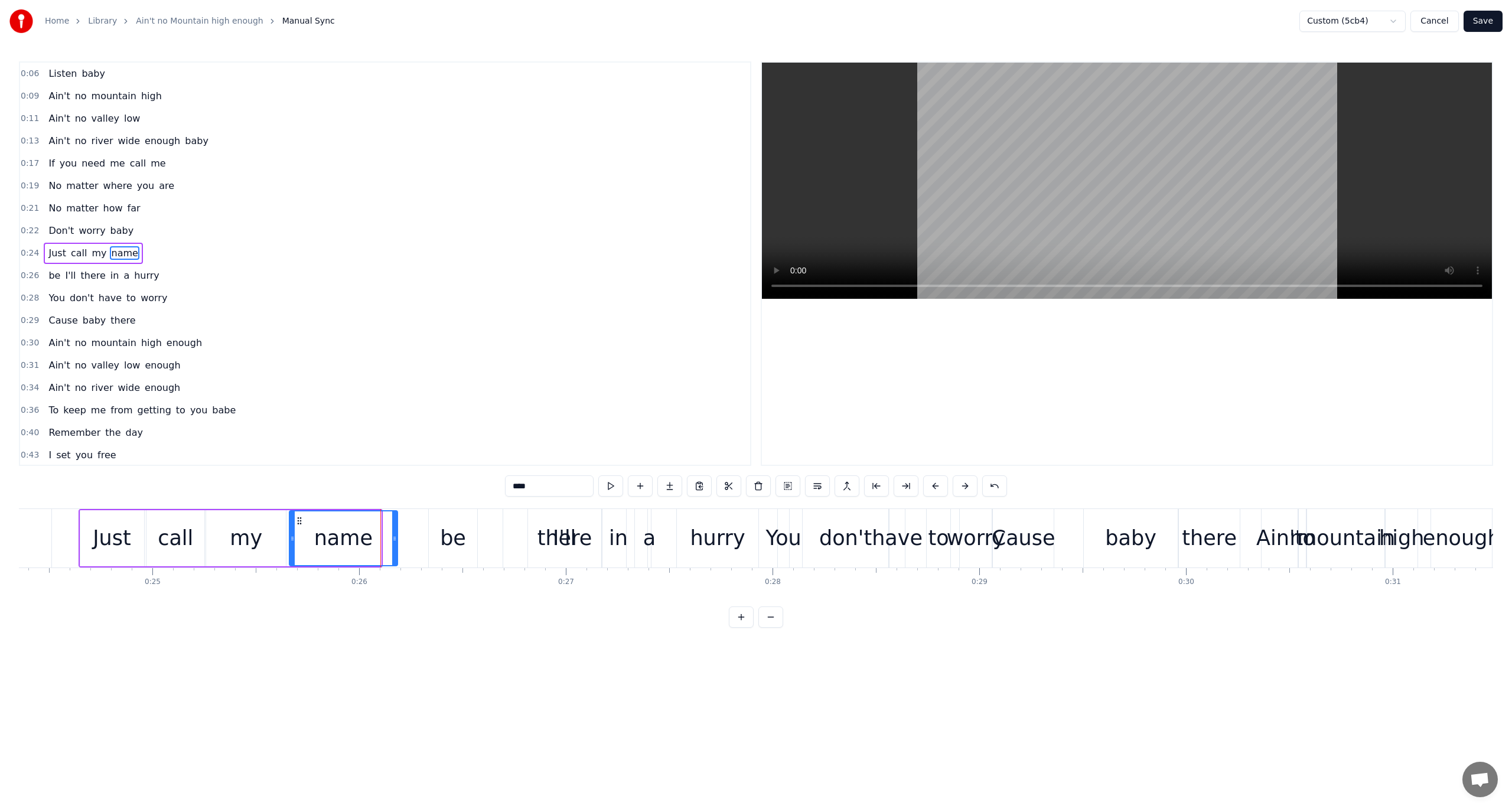
drag, startPoint x: 378, startPoint y: 541, endPoint x: 395, endPoint y: 543, distance: 17.1
click at [395, 543] on div at bounding box center [394, 538] width 4 height 54
click at [612, 482] on button at bounding box center [610, 486] width 25 height 22
click at [53, 270] on span "be" at bounding box center [54, 275] width 14 height 13
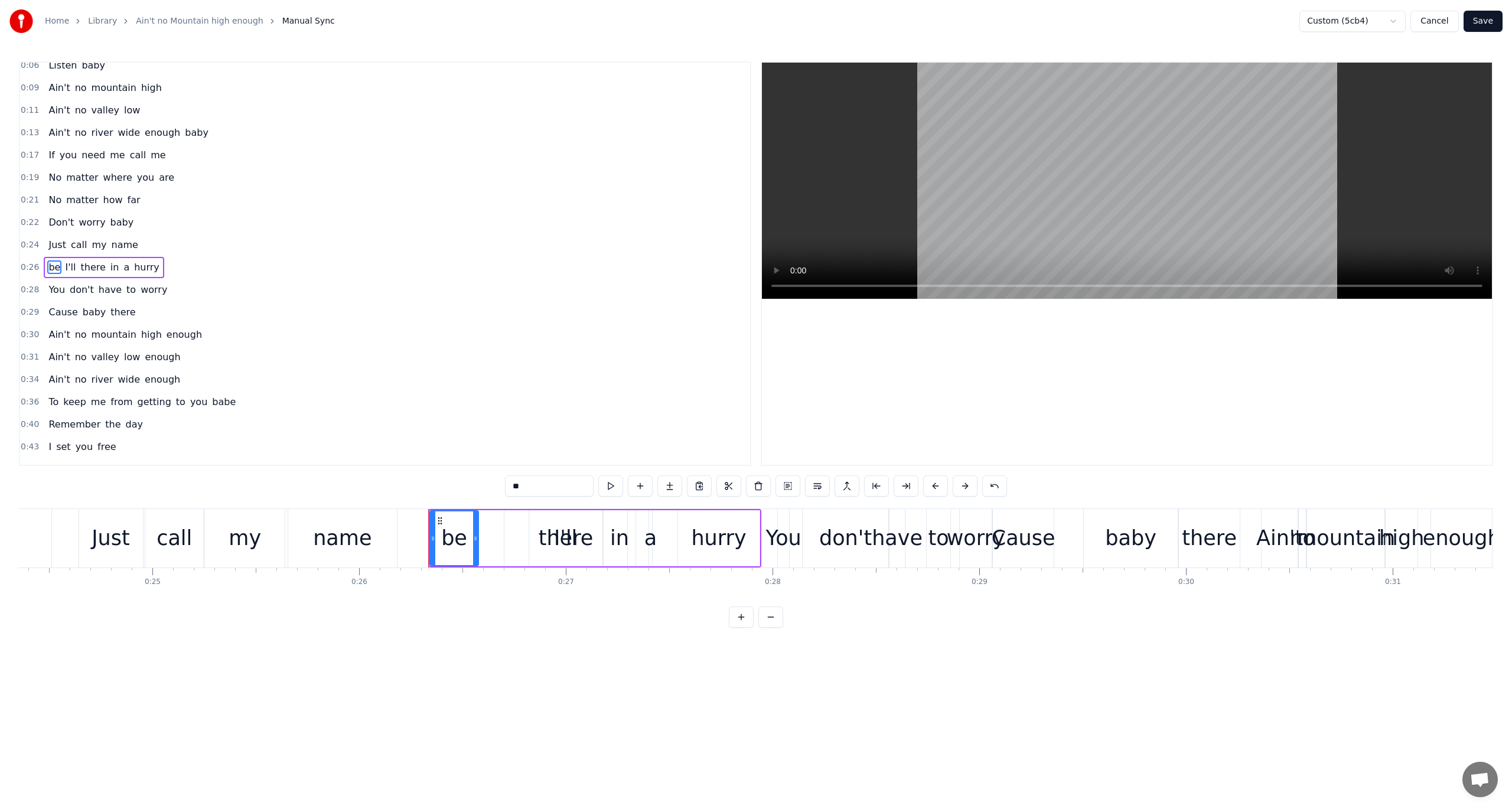
click at [92, 270] on span "there" at bounding box center [92, 267] width 27 height 13
type input "*****"
click at [57, 257] on div "be I'll there in a hurry" at bounding box center [103, 268] width 120 height 22
click at [796, 487] on button at bounding box center [800, 486] width 25 height 22
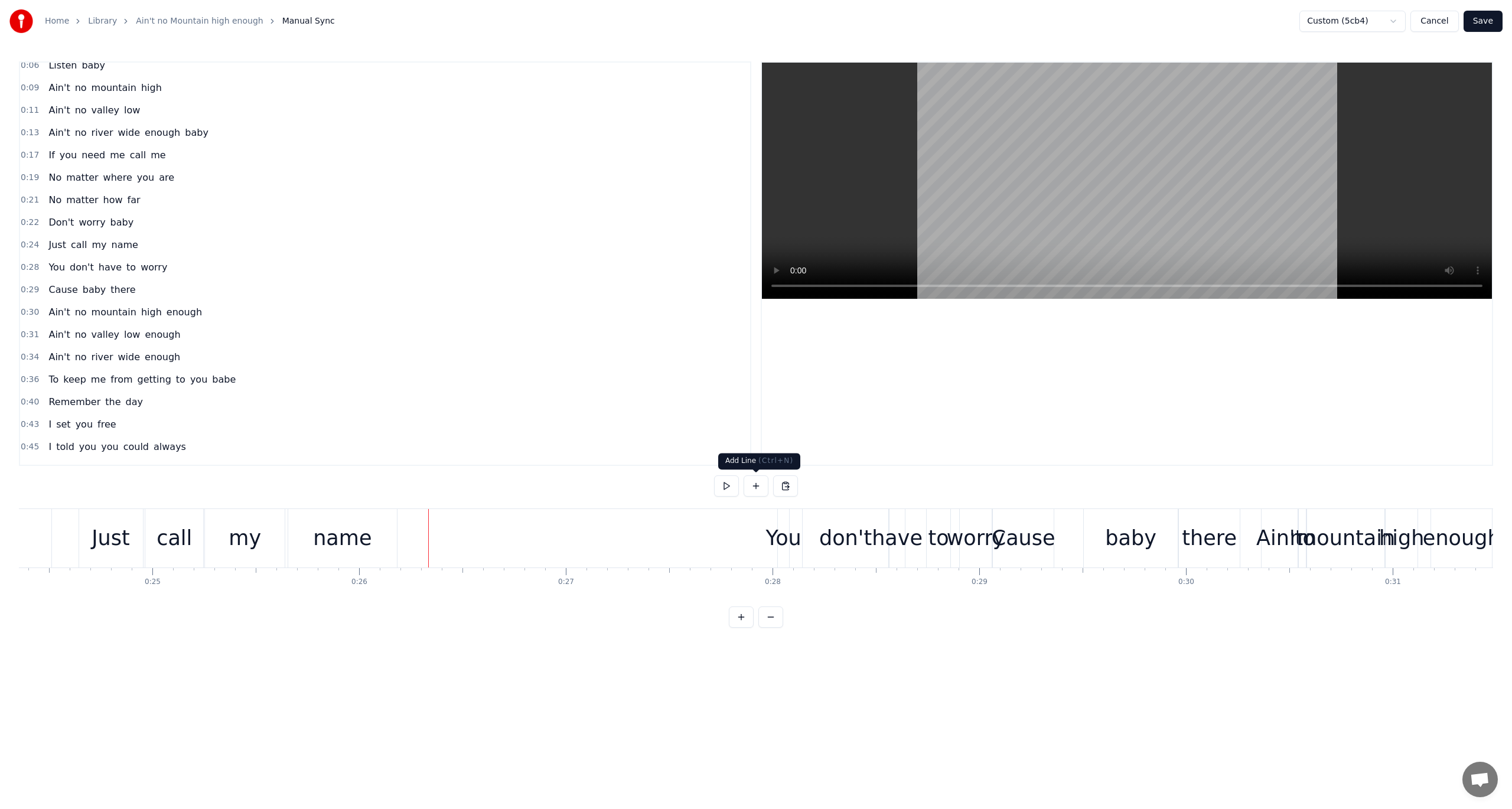
click at [756, 486] on button at bounding box center [756, 486] width 25 height 22
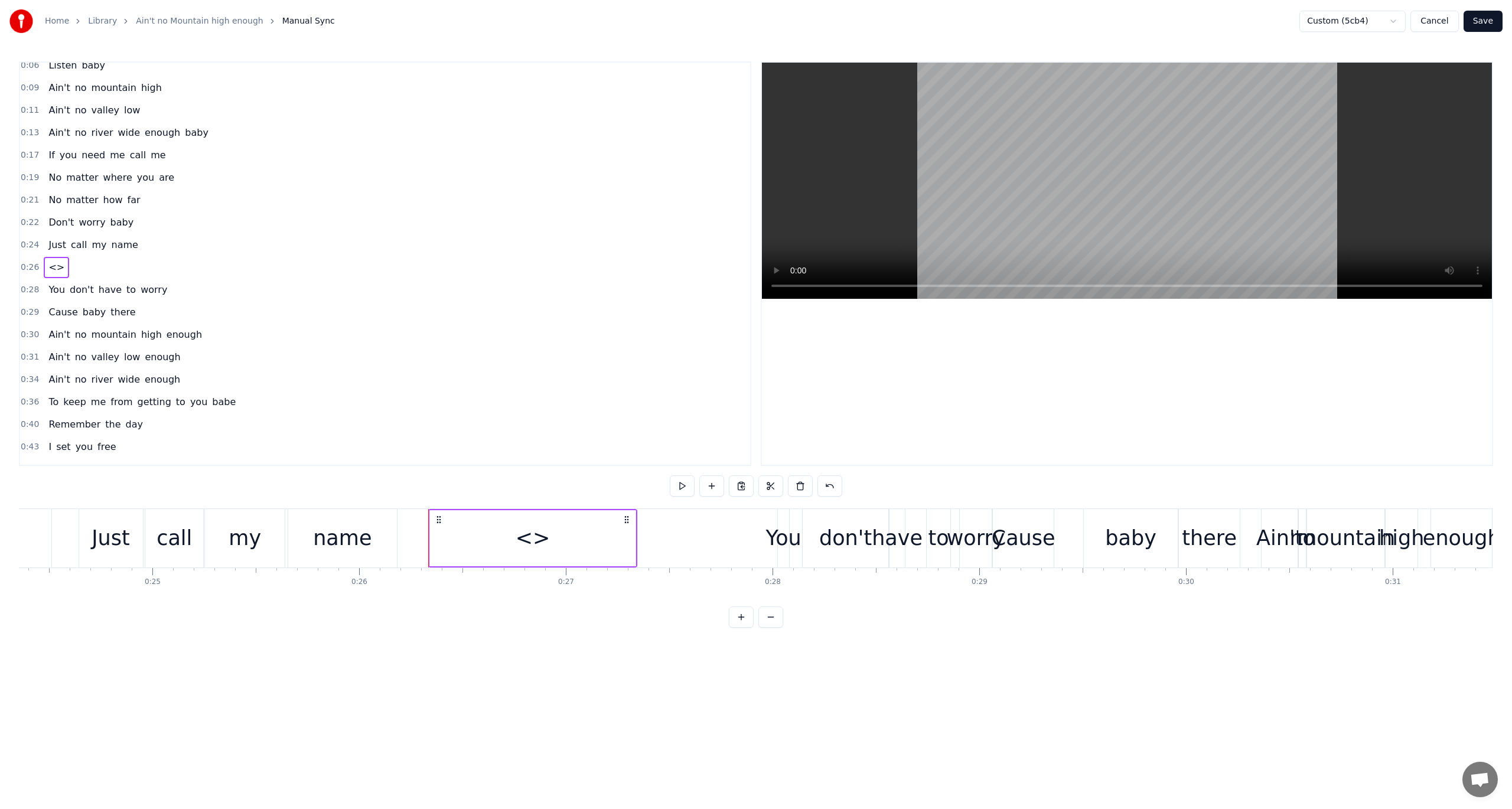
click at [553, 534] on div "<>" at bounding box center [532, 538] width 206 height 56
click at [542, 490] on input "**" at bounding box center [549, 486] width 89 height 22
paste input "**********"
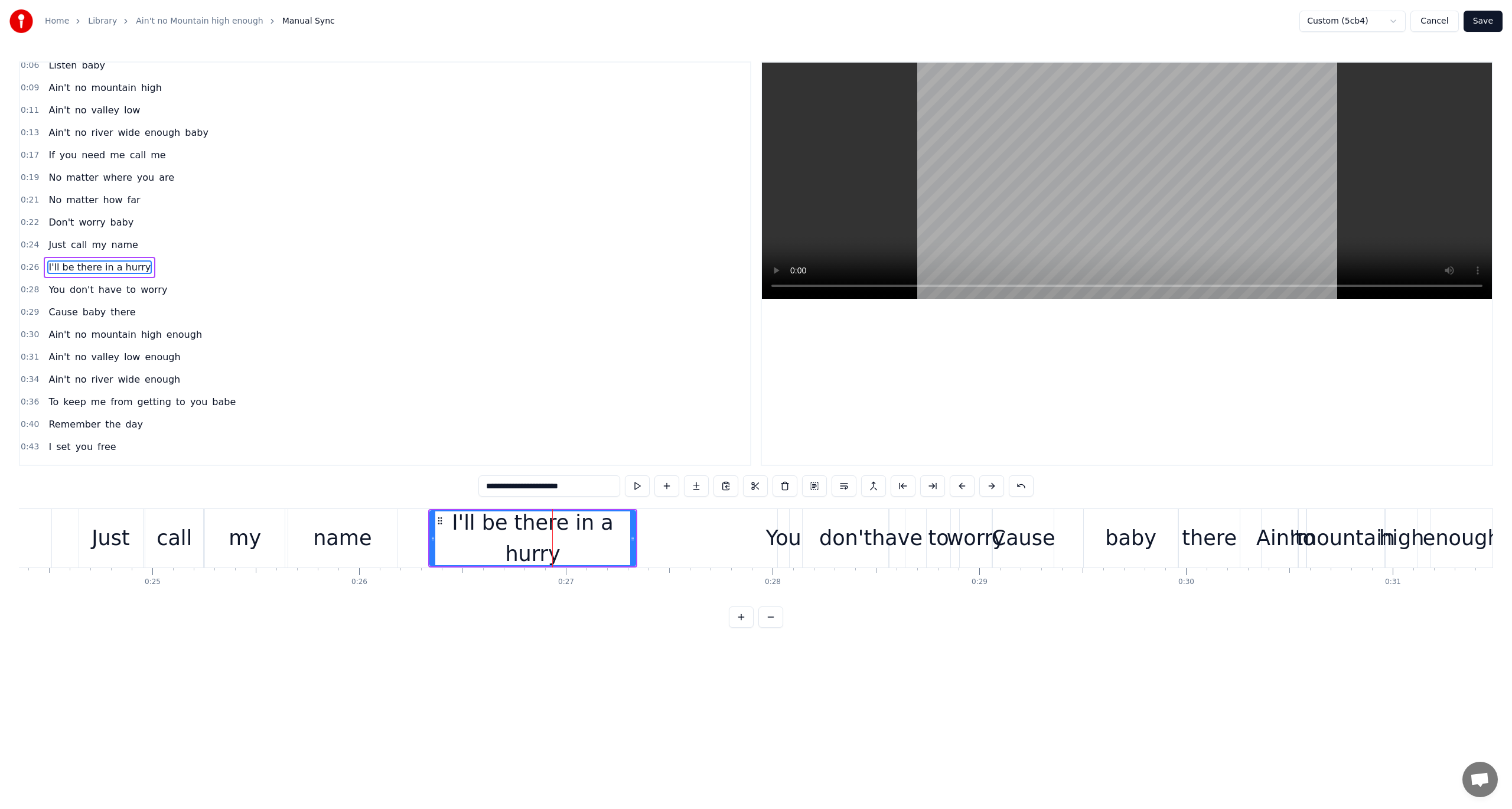
type input "**********"
click at [499, 354] on div "0:31 Ain't no valley low enough" at bounding box center [385, 357] width 730 height 22
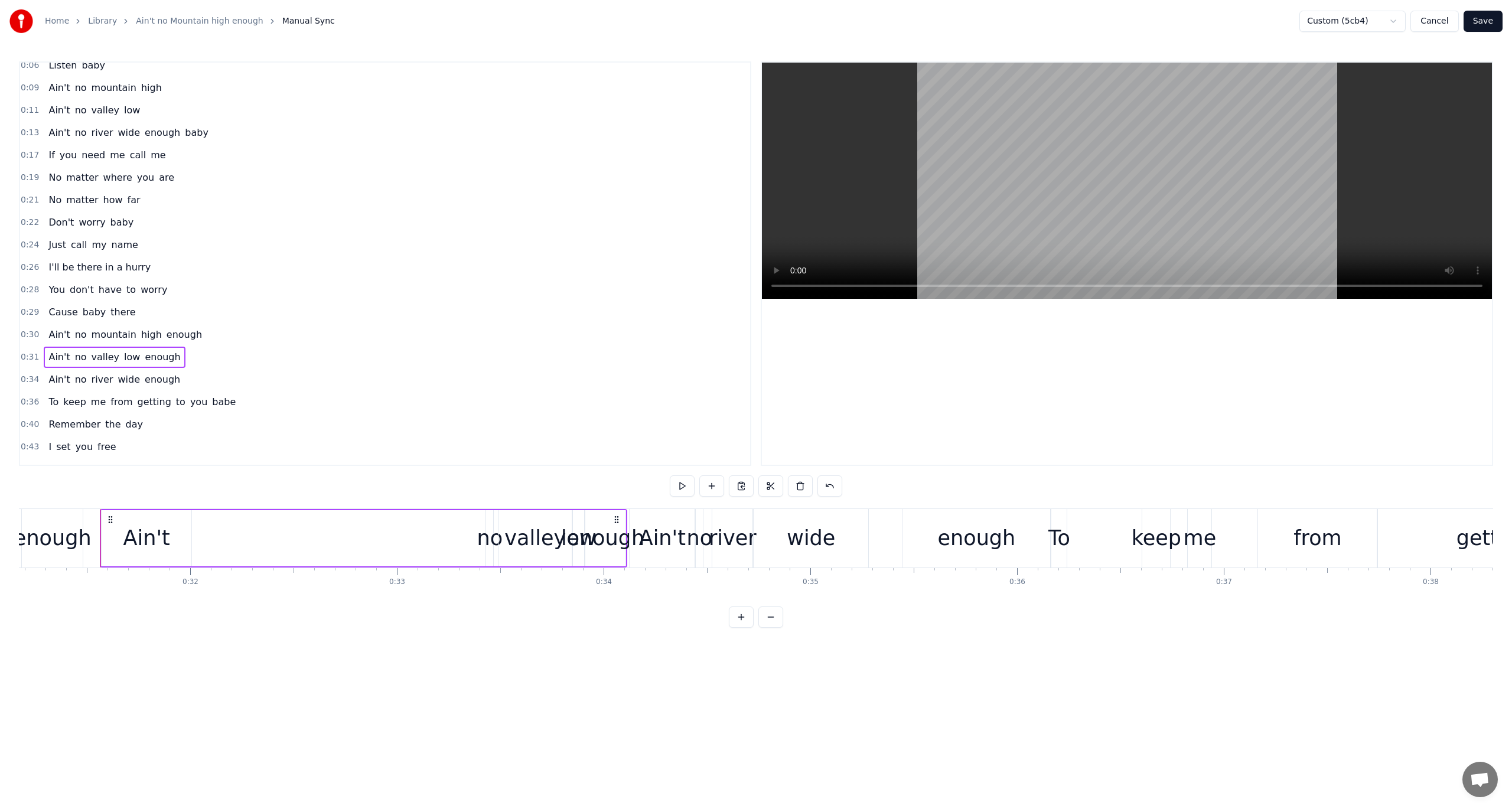
scroll to position [0, 6465]
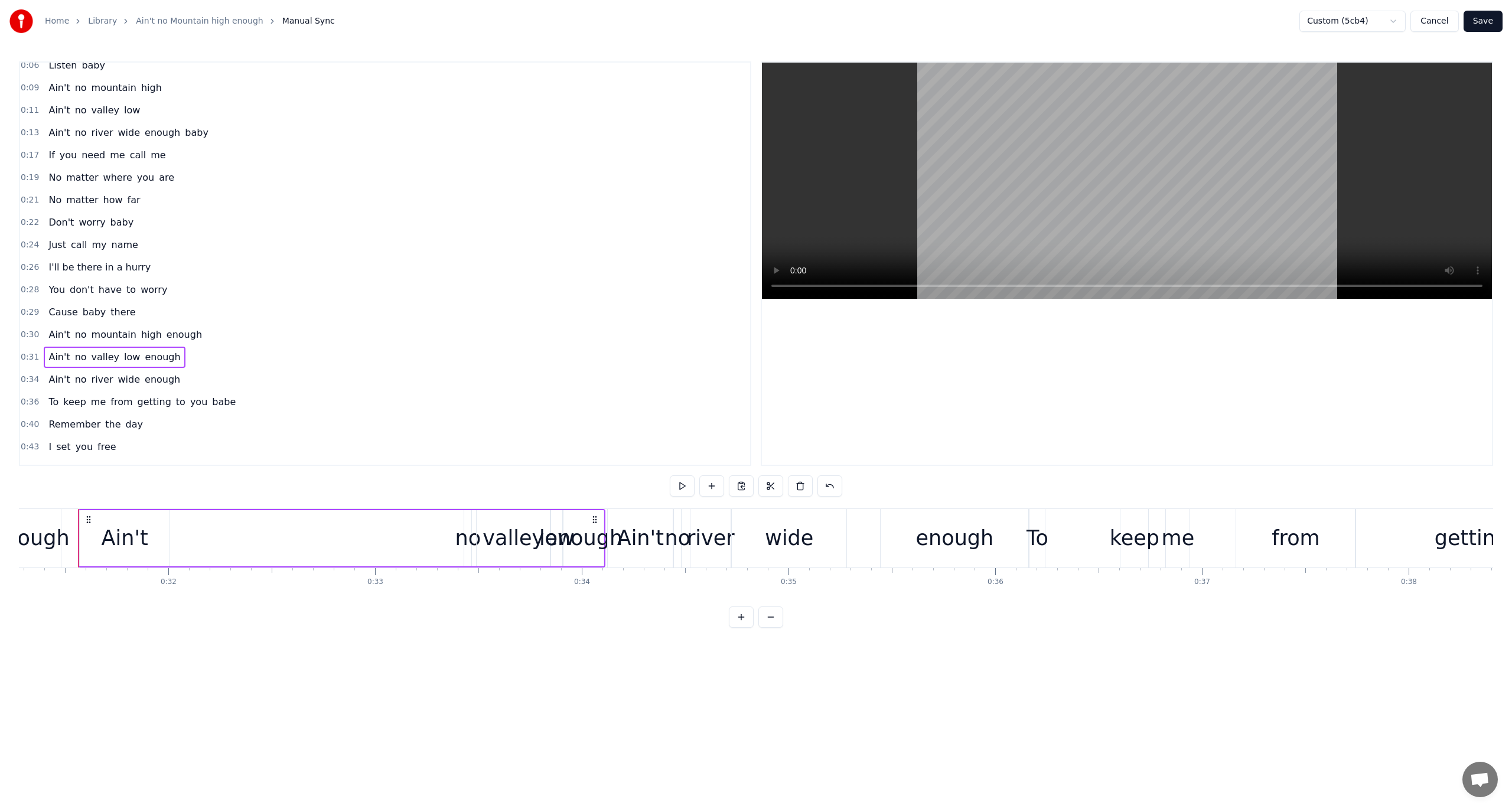
click at [87, 261] on span "I'll be there in a hurry" at bounding box center [99, 267] width 104 height 13
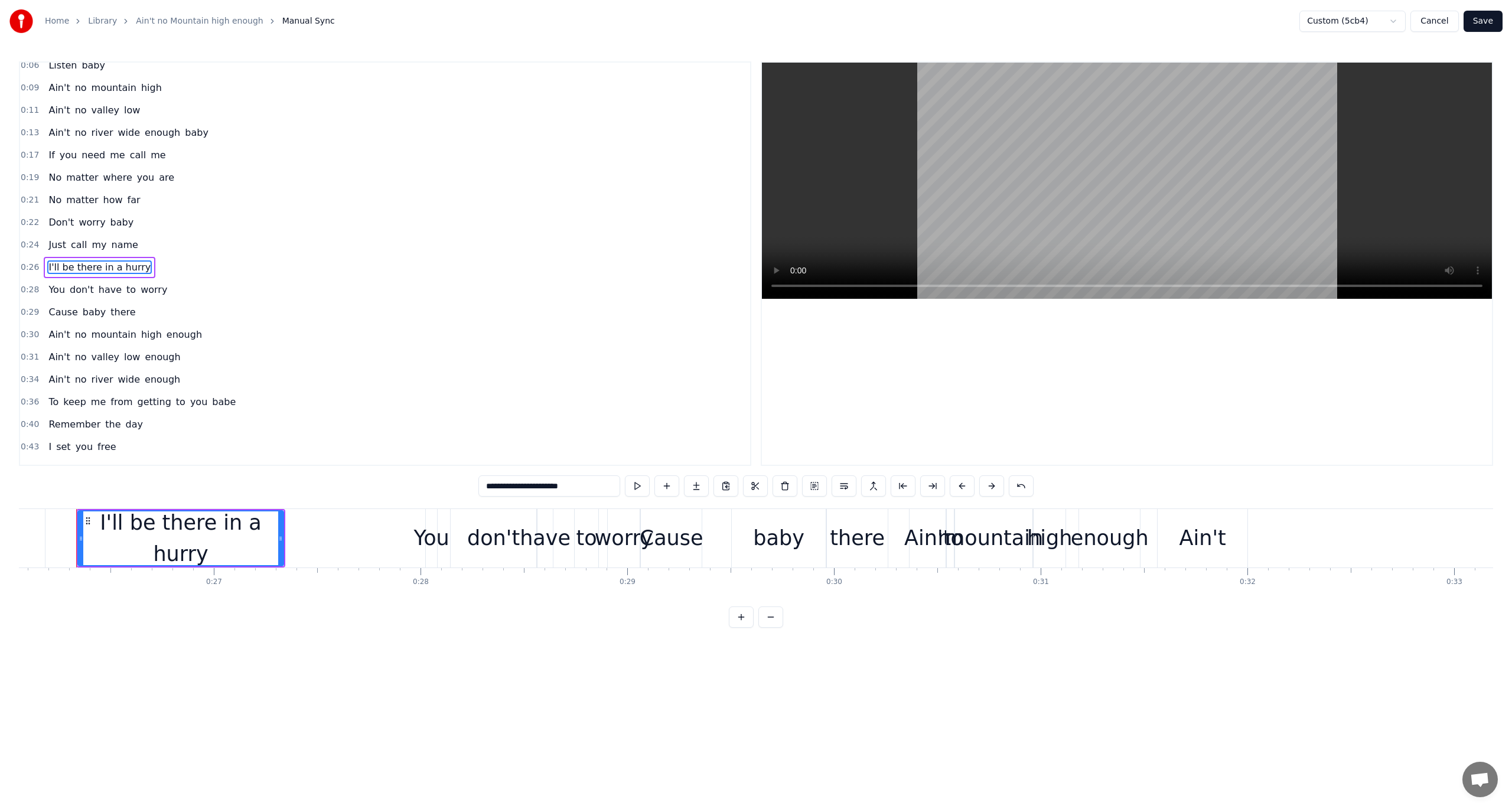
scroll to position [0, 5385]
click at [77, 244] on span "call" at bounding box center [79, 244] width 19 height 13
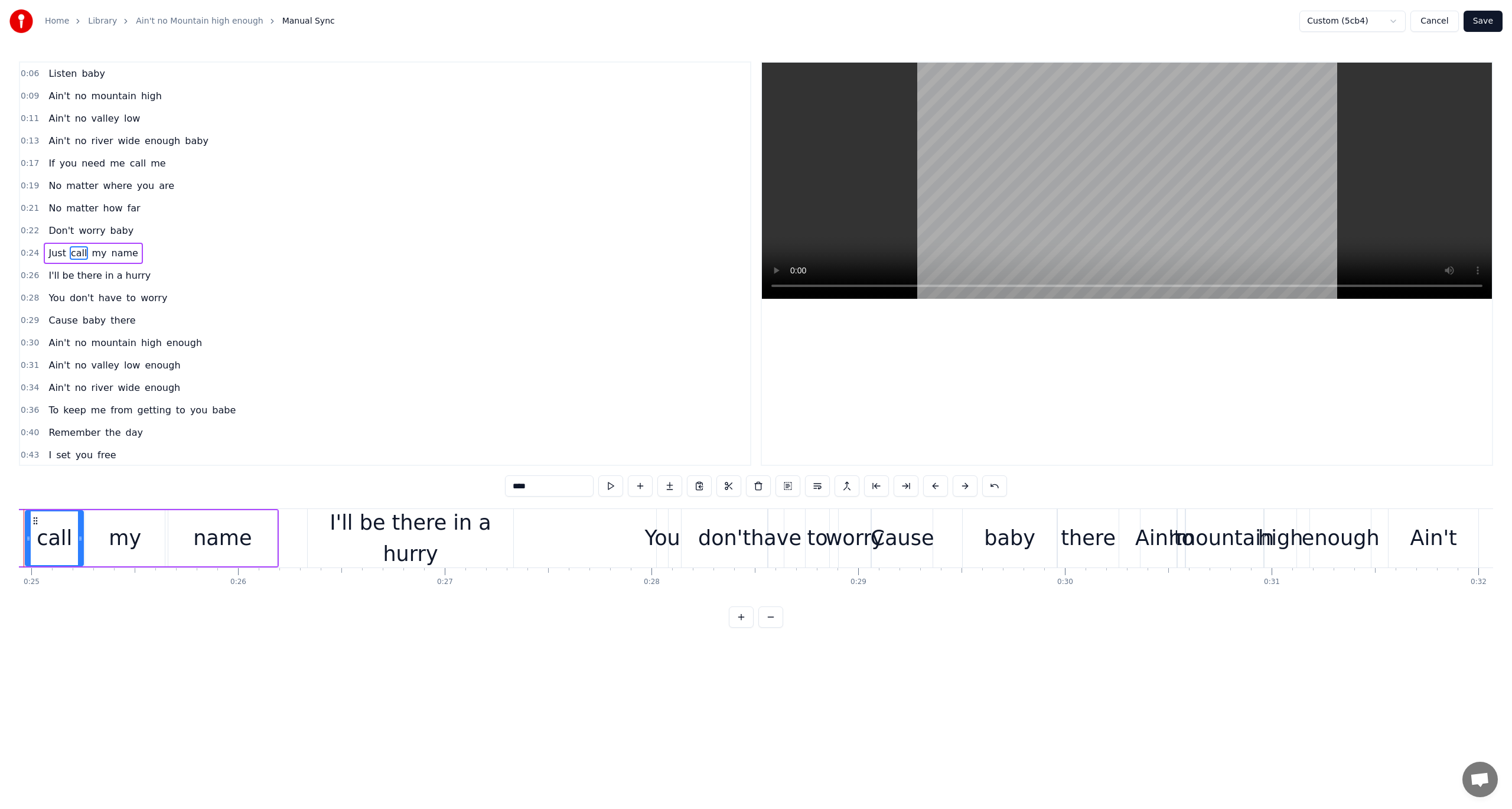
scroll to position [0, 5101]
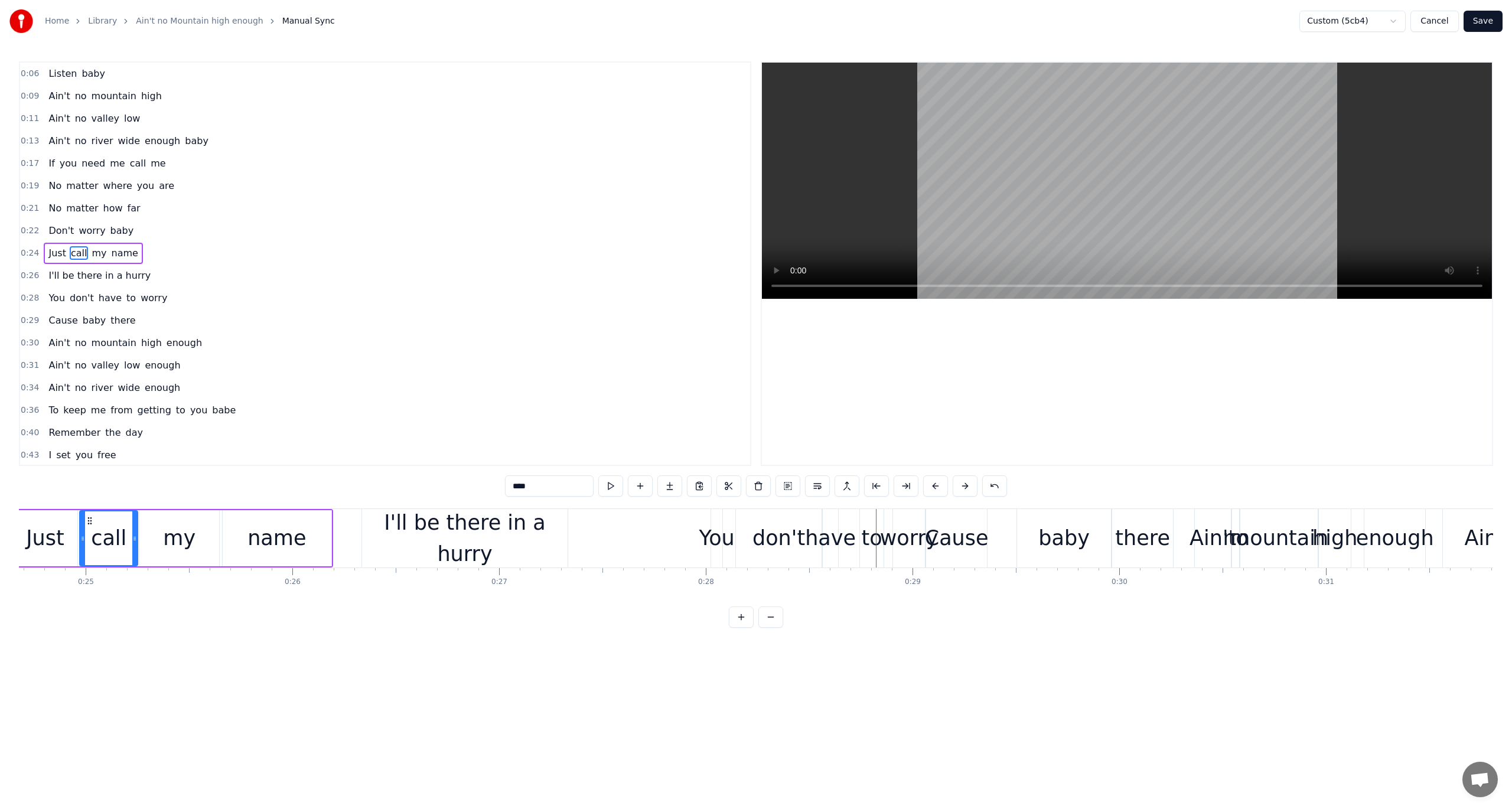
click at [92, 272] on span "I'll be there in a hurry" at bounding box center [99, 275] width 104 height 13
type input "**********"
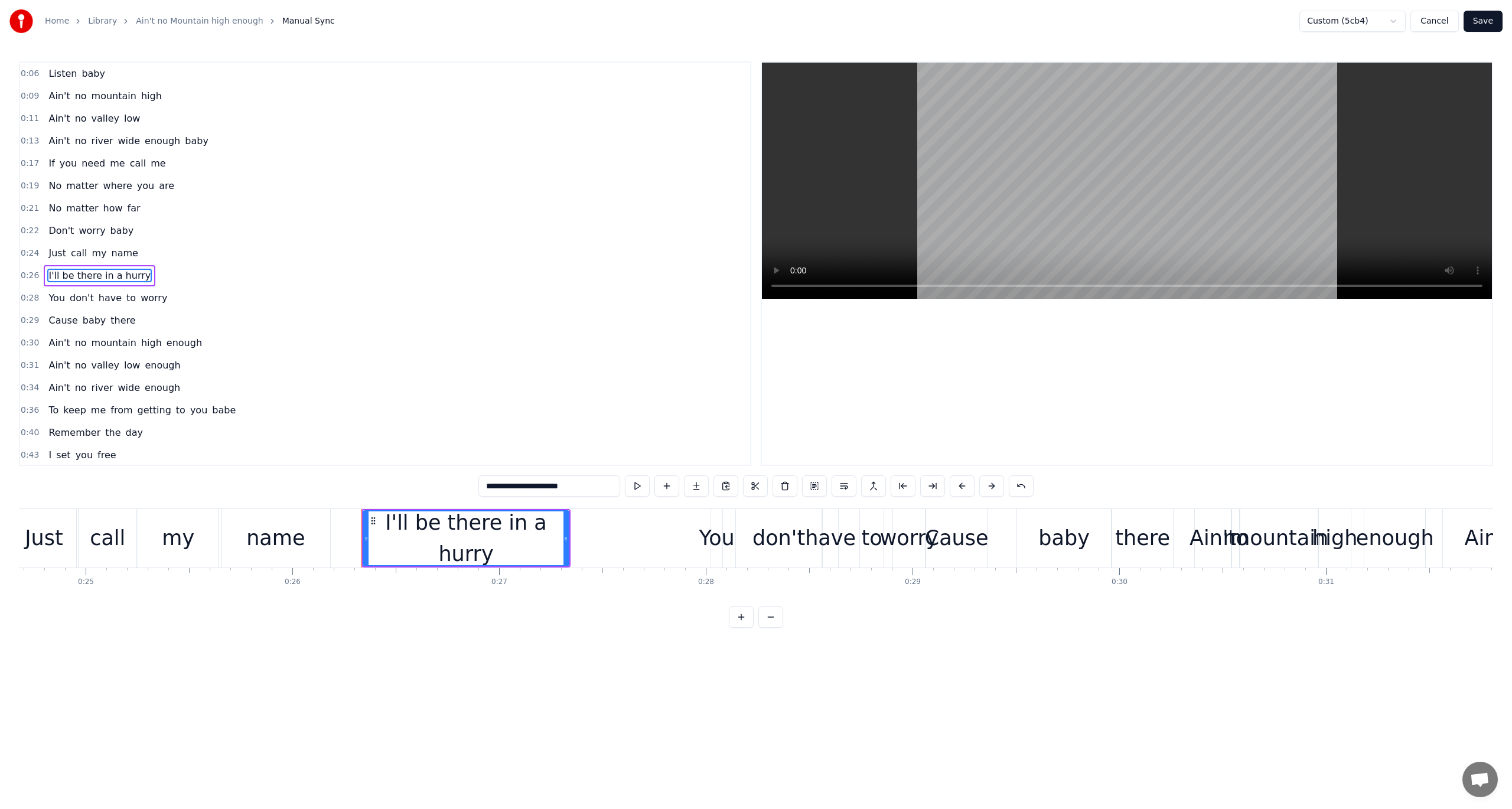
scroll to position [8, 0]
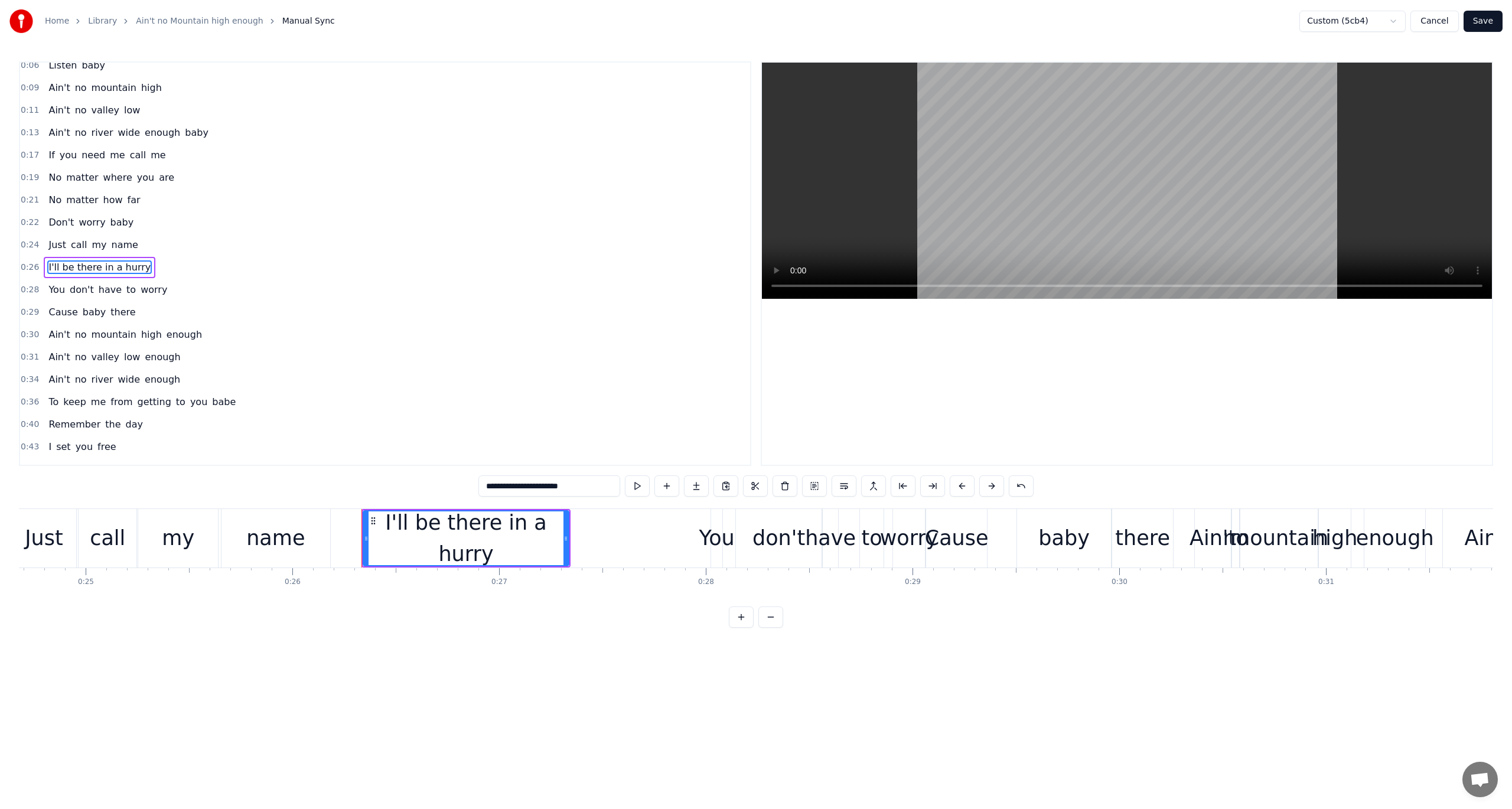
click at [21, 284] on span "0:28" at bounding box center [30, 290] width 18 height 12
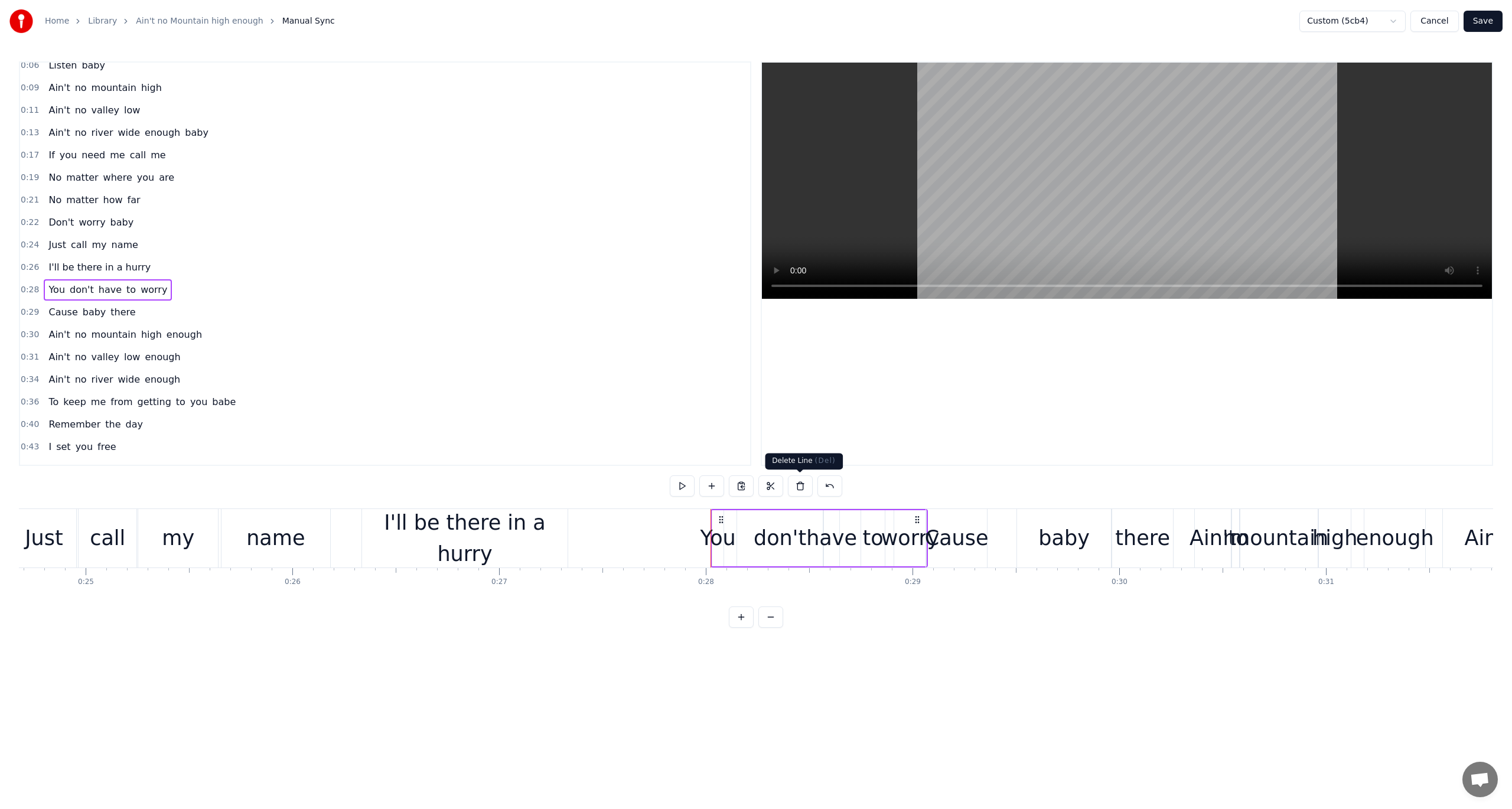
click at [802, 491] on button at bounding box center [800, 486] width 25 height 22
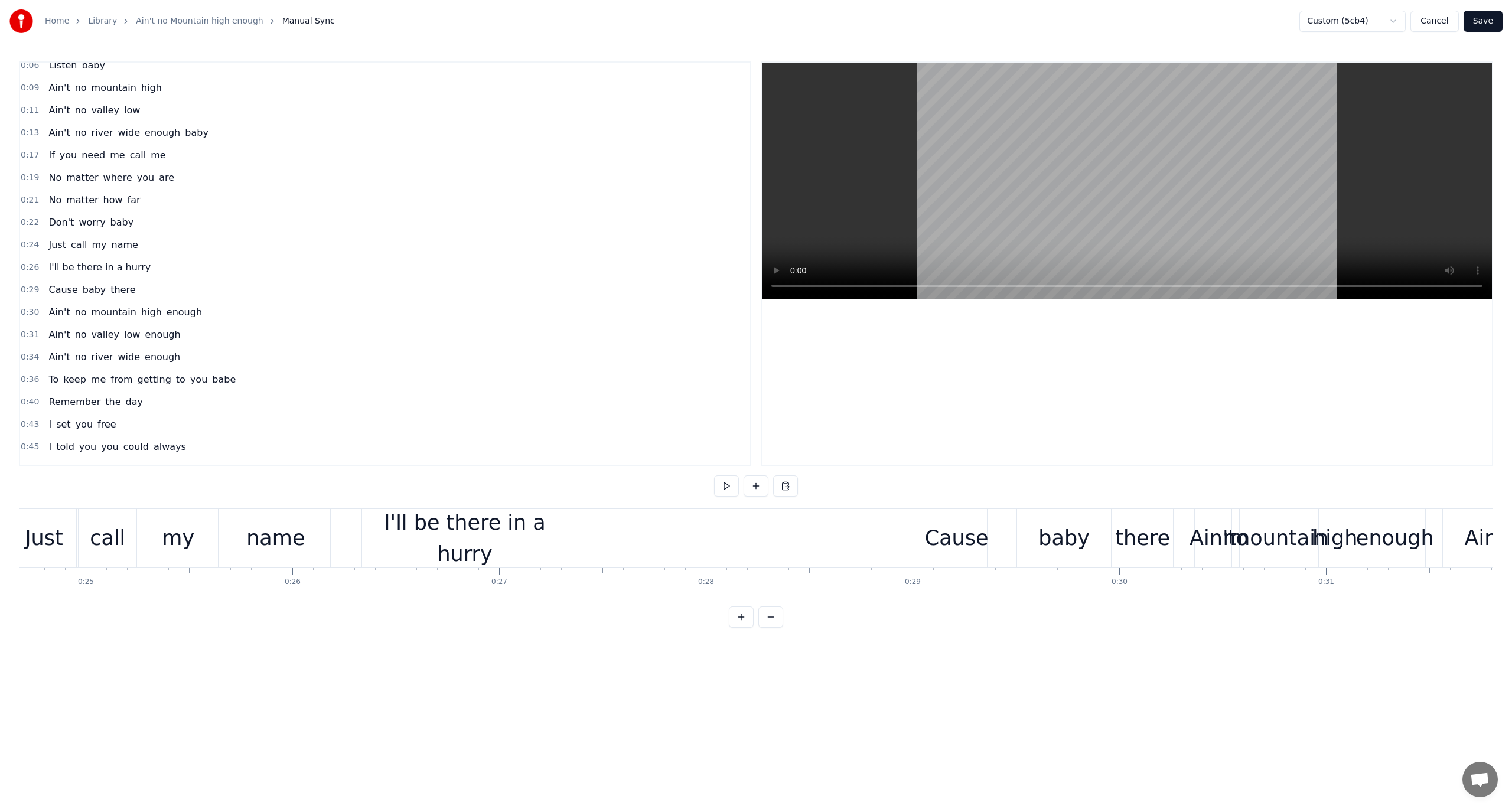
click at [547, 529] on div "I'll be there in a hurry" at bounding box center [465, 539] width 206 height 62
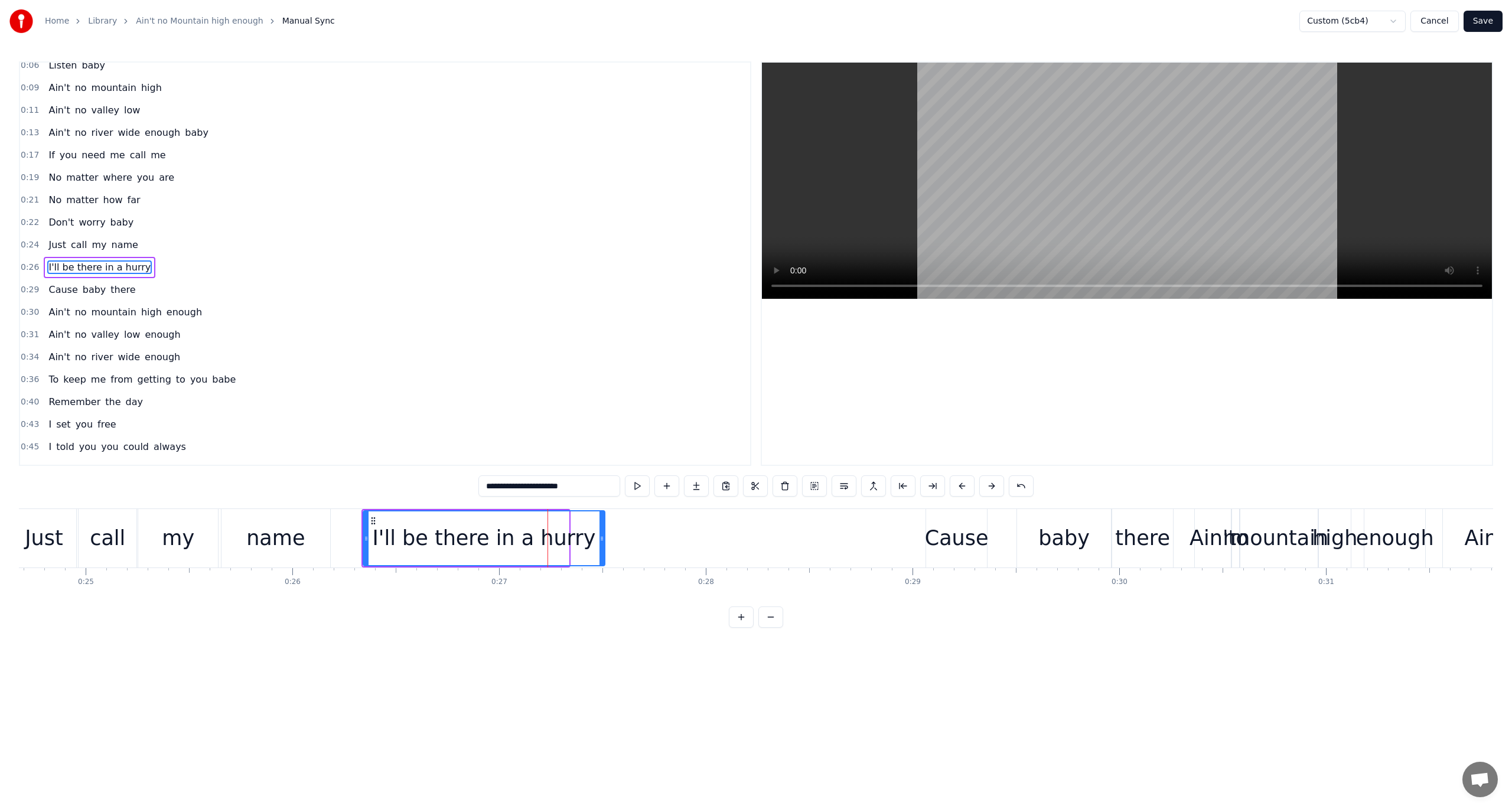
drag, startPoint x: 566, startPoint y: 525, endPoint x: 602, endPoint y: 548, distance: 42.7
click at [602, 548] on div at bounding box center [601, 538] width 4 height 54
click at [420, 529] on html "Home Library Ain't no Mountain high enough Manual Sync Custom (5cb4) Cancel Sav…" at bounding box center [756, 323] width 1512 height 647
click at [567, 487] on input "**********" at bounding box center [549, 486] width 142 height 22
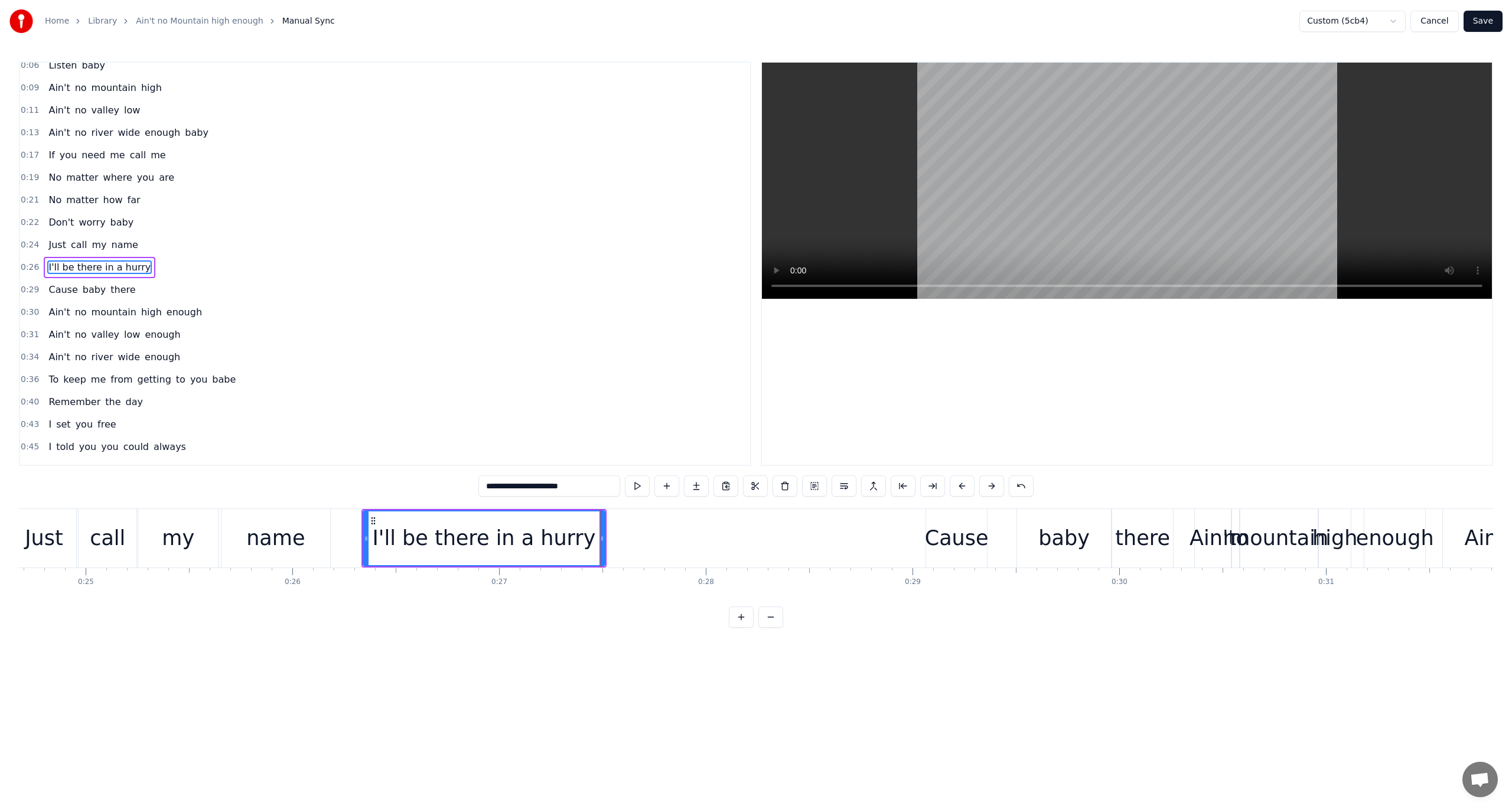
click at [567, 487] on input "**********" at bounding box center [549, 486] width 142 height 22
click at [782, 485] on button at bounding box center [785, 486] width 25 height 22
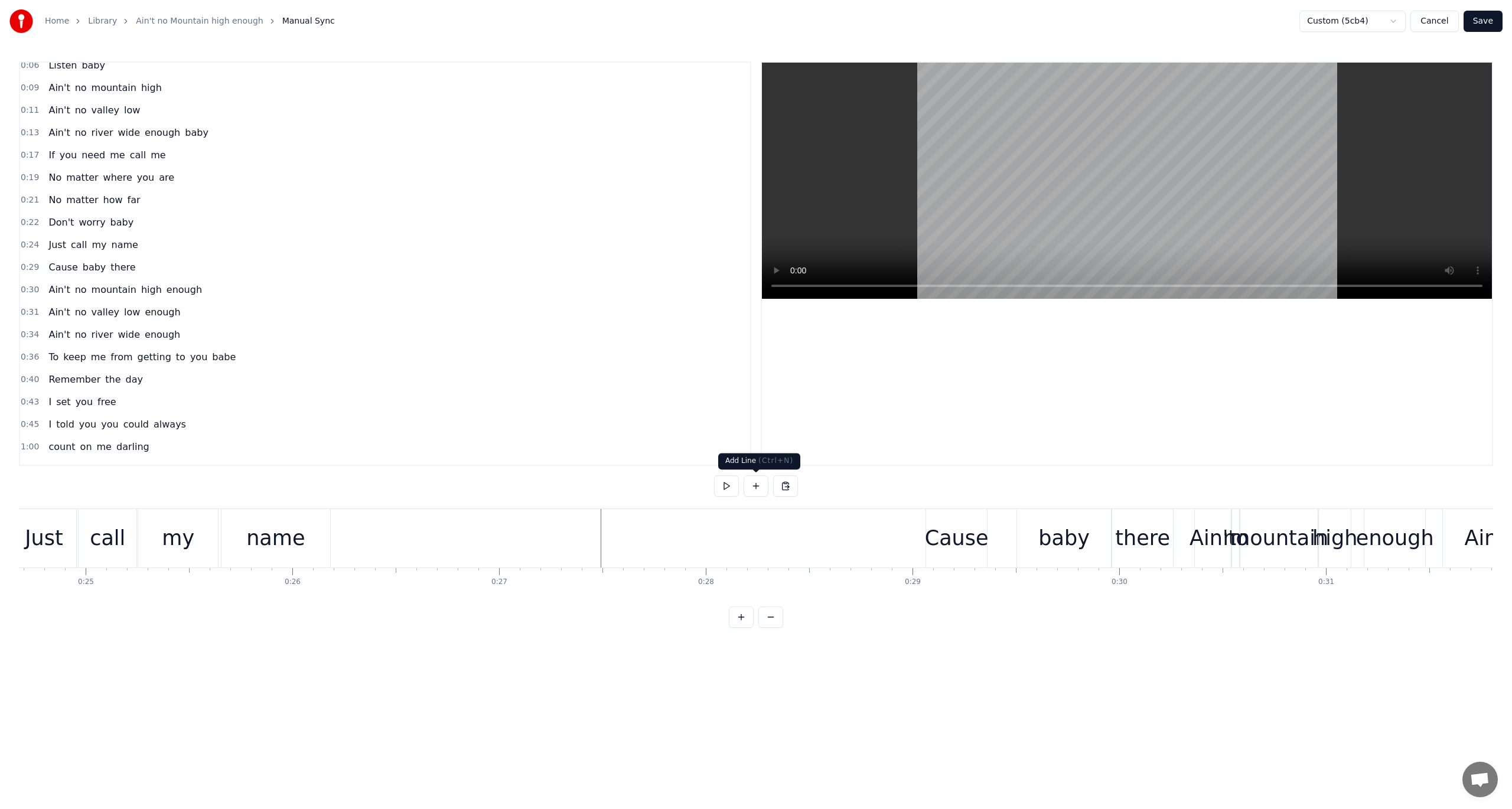
click at [756, 487] on button at bounding box center [756, 486] width 25 height 22
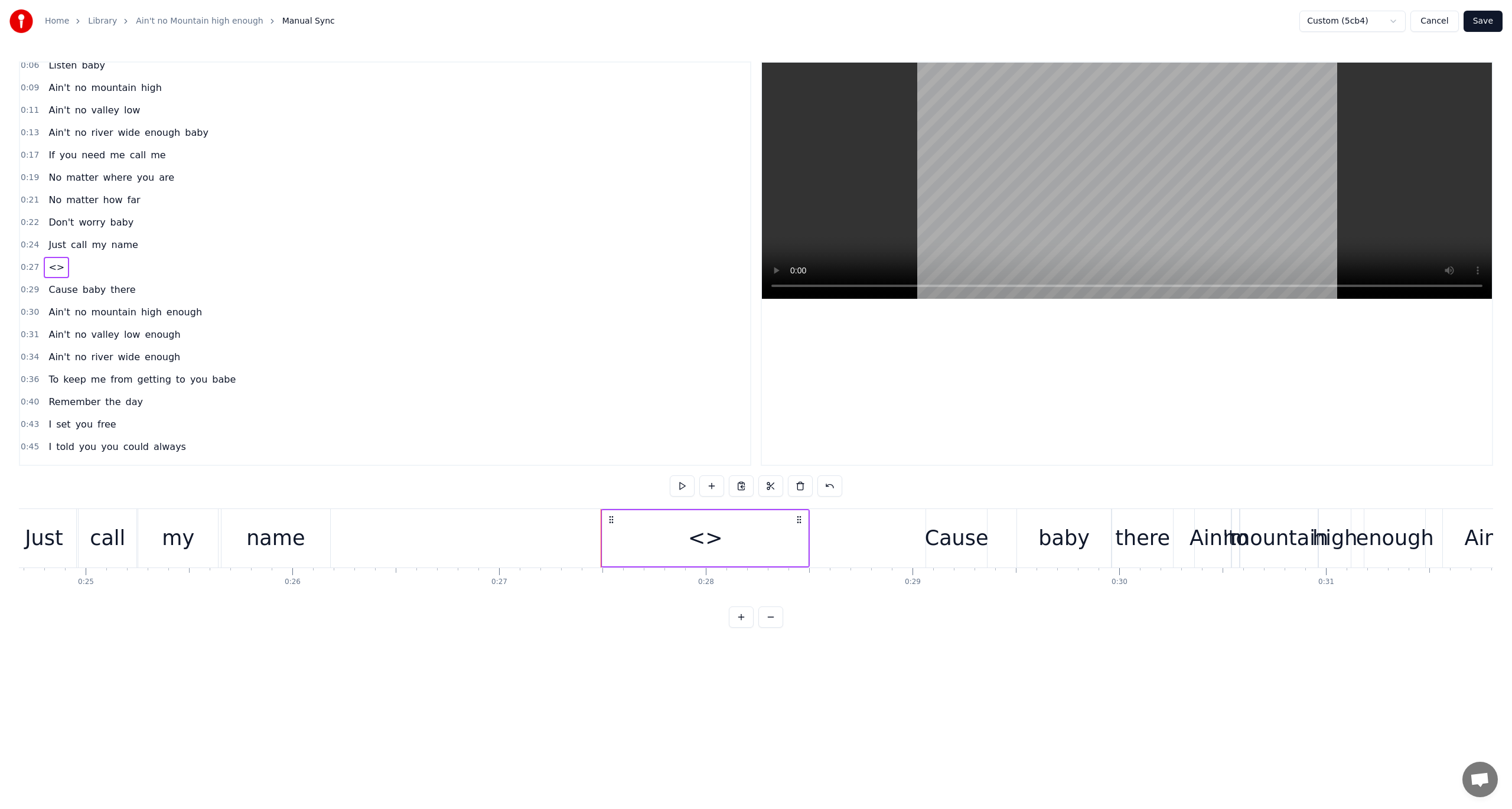
click at [675, 539] on div "<>" at bounding box center [705, 538] width 206 height 56
click at [553, 488] on input "**" at bounding box center [549, 486] width 89 height 22
type input "****"
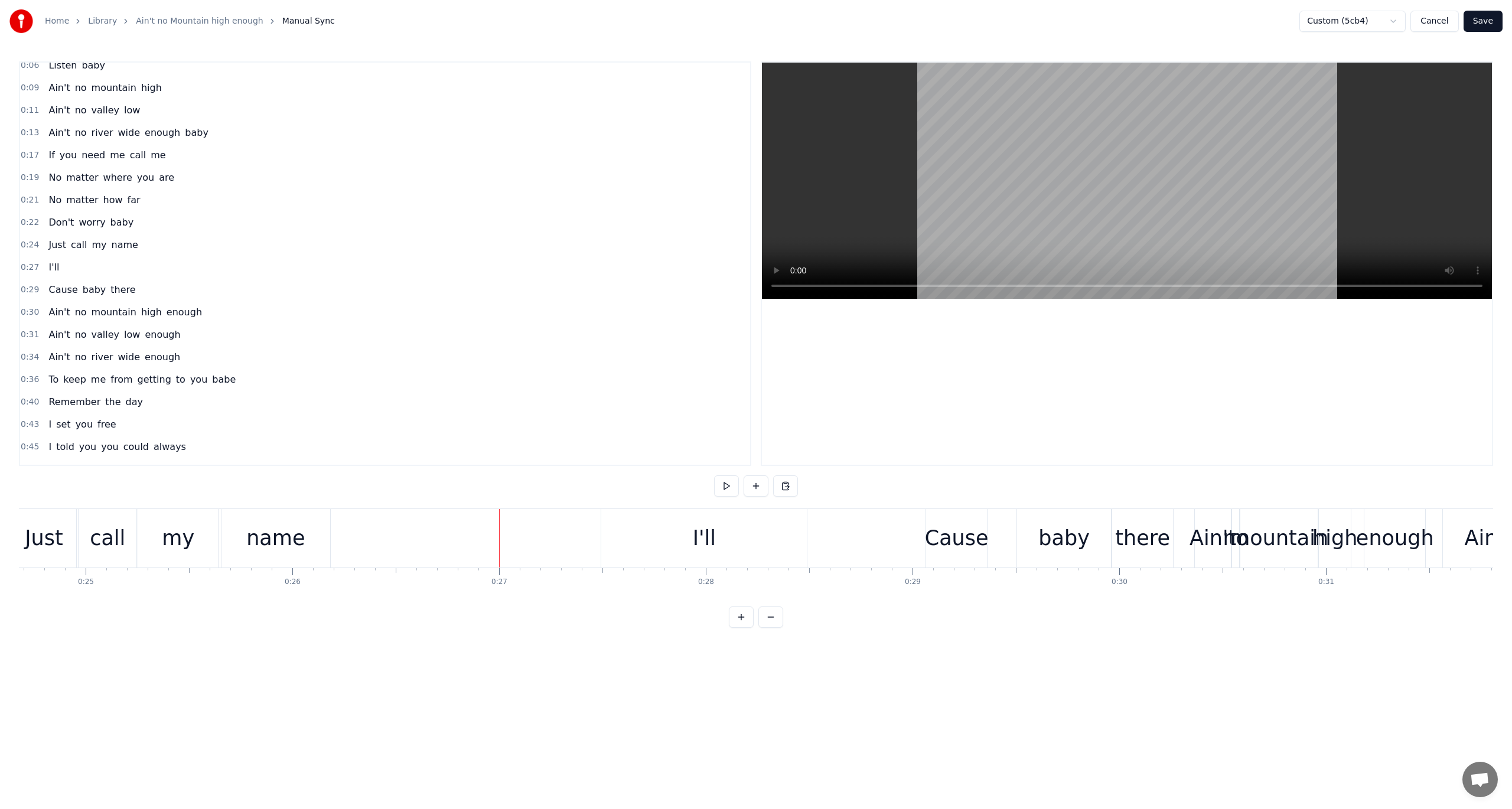
click at [710, 536] on div "I'll" at bounding box center [704, 538] width 23 height 31
click at [807, 536] on div "I'll" at bounding box center [705, 538] width 207 height 56
drag, startPoint x: 805, startPoint y: 537, endPoint x: 706, endPoint y: 539, distance: 99.0
click at [706, 539] on icon at bounding box center [706, 539] width 4 height 9
drag, startPoint x: 653, startPoint y: 539, endPoint x: 600, endPoint y: 537, distance: 53.0
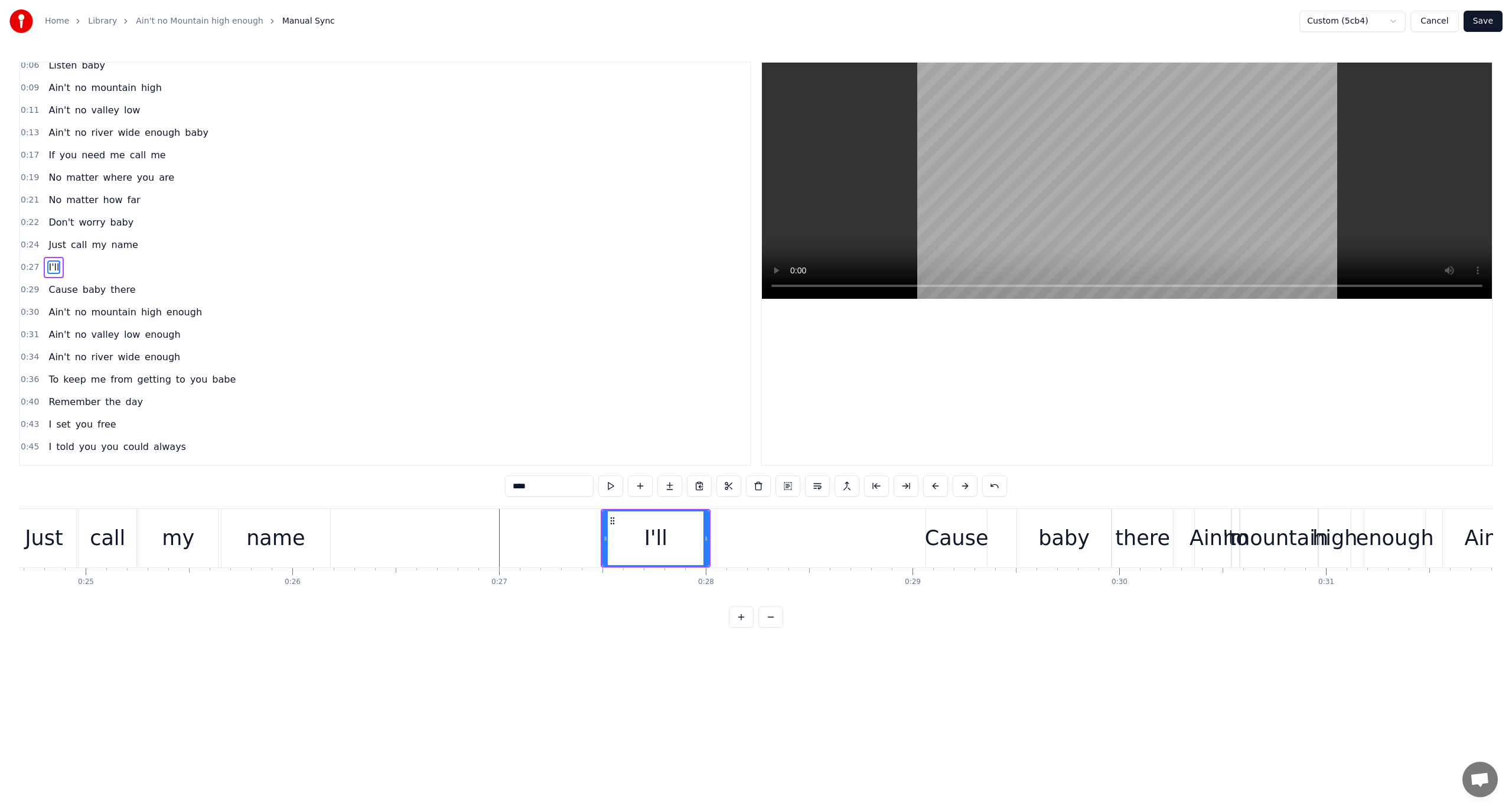
click at [601, 537] on div "I'll" at bounding box center [656, 538] width 110 height 58
drag, startPoint x: 611, startPoint y: 518, endPoint x: 508, endPoint y: 517, distance: 103.0
click at [508, 517] on icon at bounding box center [509, 520] width 9 height 9
drag, startPoint x: 506, startPoint y: 517, endPoint x: 339, endPoint y: 517, distance: 167.0
click at [339, 517] on icon at bounding box center [342, 520] width 9 height 9
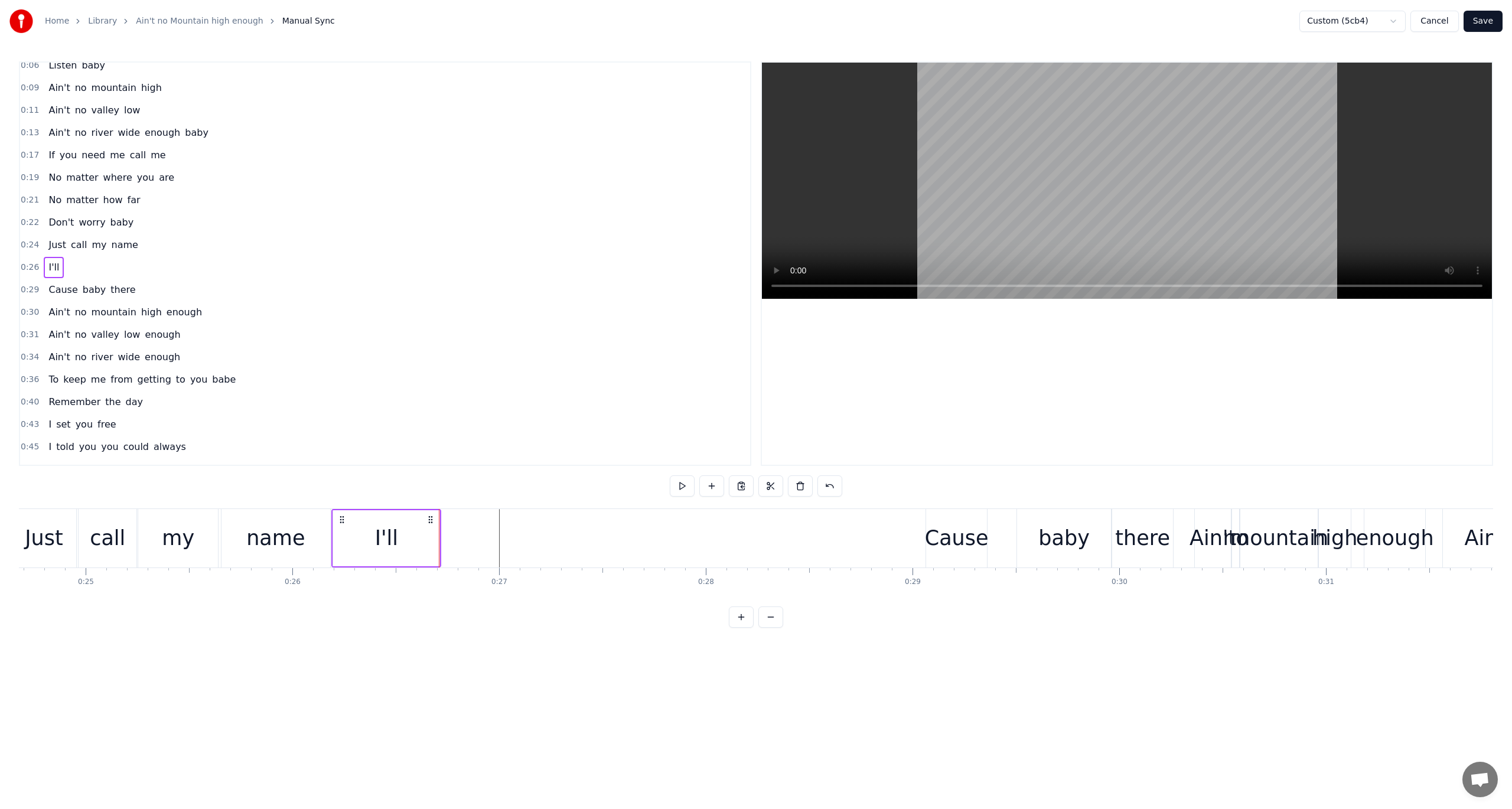
click at [377, 527] on div "I'll" at bounding box center [387, 538] width 23 height 31
drag, startPoint x: 336, startPoint y: 531, endPoint x: 357, endPoint y: 534, distance: 21.2
click at [357, 534] on div at bounding box center [356, 538] width 4 height 54
drag, startPoint x: 357, startPoint y: 534, endPoint x: 375, endPoint y: 538, distance: 18.4
click at [375, 538] on icon at bounding box center [375, 539] width 4 height 9
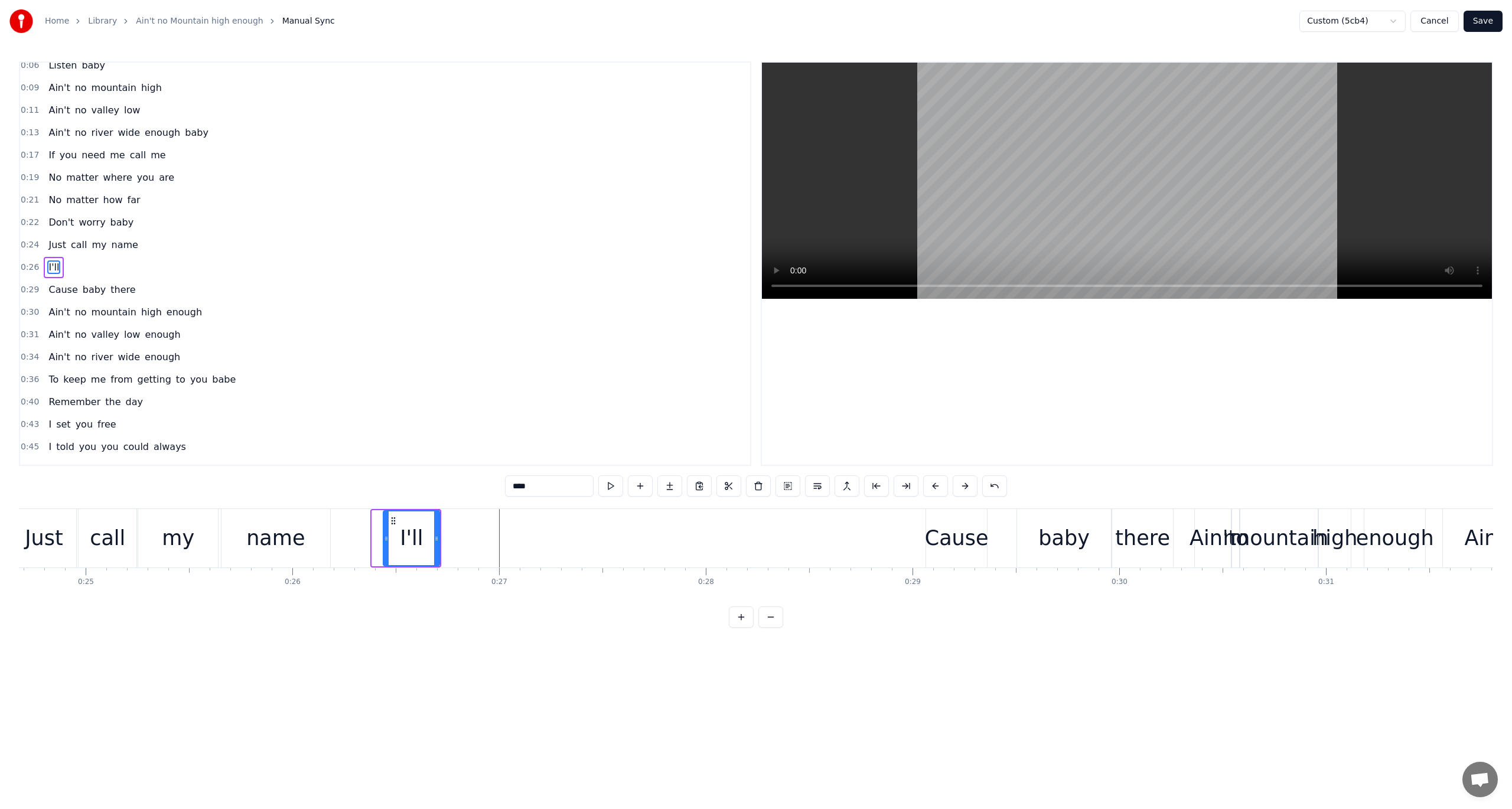
drag, startPoint x: 374, startPoint y: 539, endPoint x: 385, endPoint y: 539, distance: 11.0
click at [385, 539] on icon at bounding box center [386, 539] width 4 height 9
click at [389, 539] on icon at bounding box center [390, 539] width 4 height 9
click at [386, 538] on circle at bounding box center [386, 538] width 1 height 1
drag, startPoint x: 437, startPoint y: 537, endPoint x: 417, endPoint y: 536, distance: 20.0
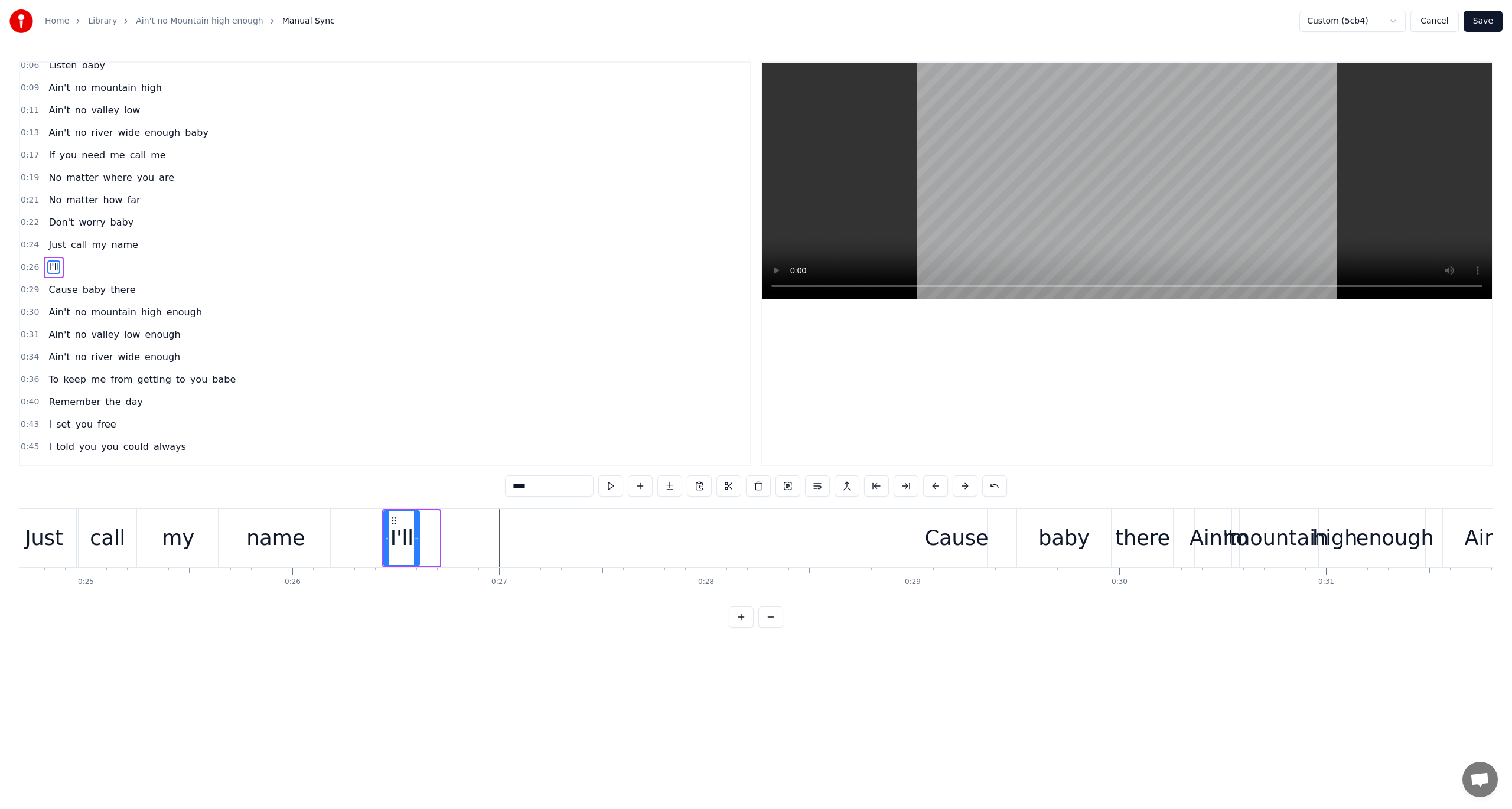
click at [417, 537] on circle at bounding box center [417, 537] width 1 height 1
click at [403, 523] on div "I'll" at bounding box center [401, 538] width 23 height 31
click at [638, 487] on button at bounding box center [640, 486] width 25 height 22
click at [544, 486] on input "**" at bounding box center [549, 486] width 89 height 22
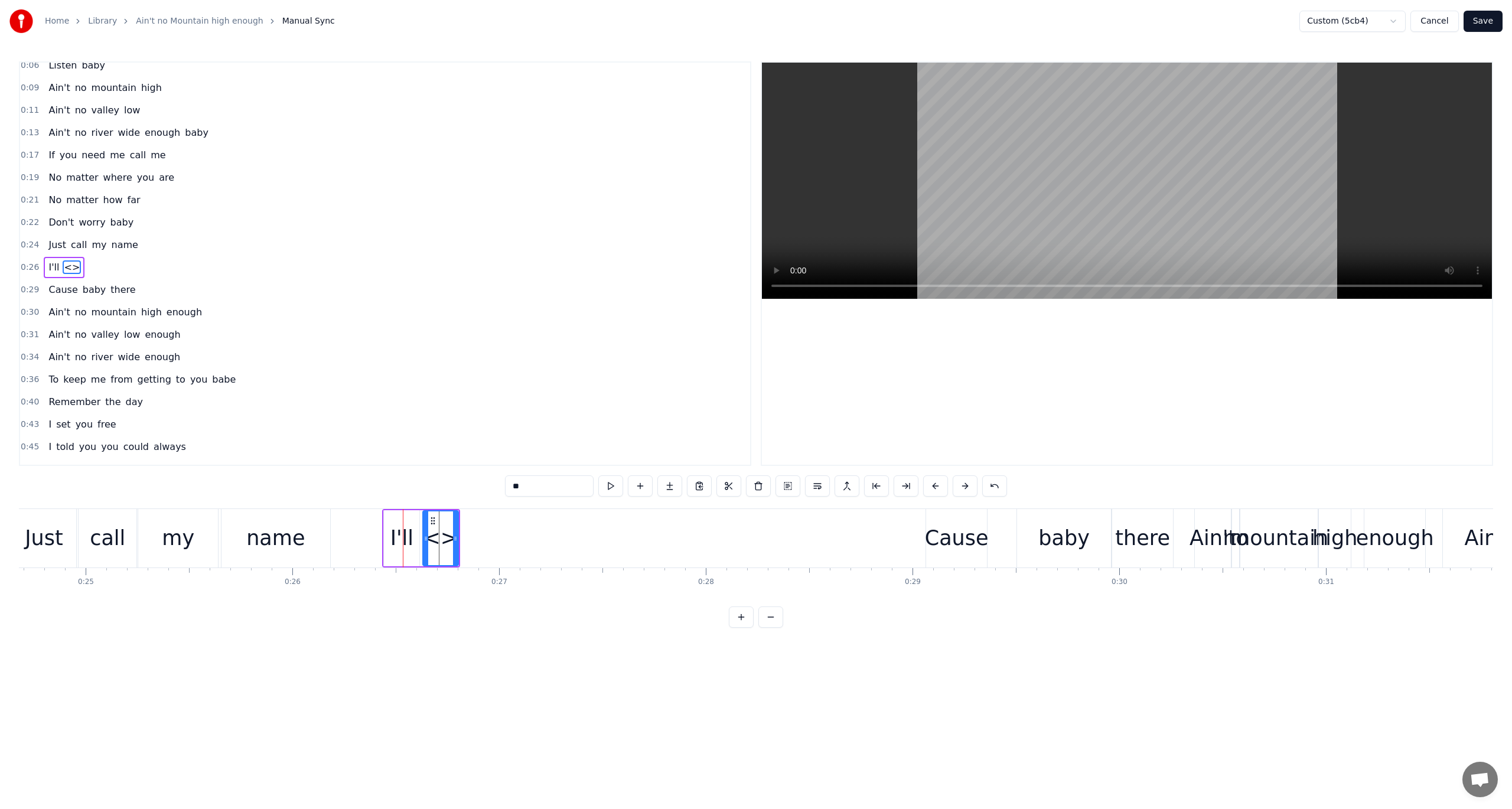
click at [544, 486] on input "**" at bounding box center [549, 486] width 89 height 22
type input "****"
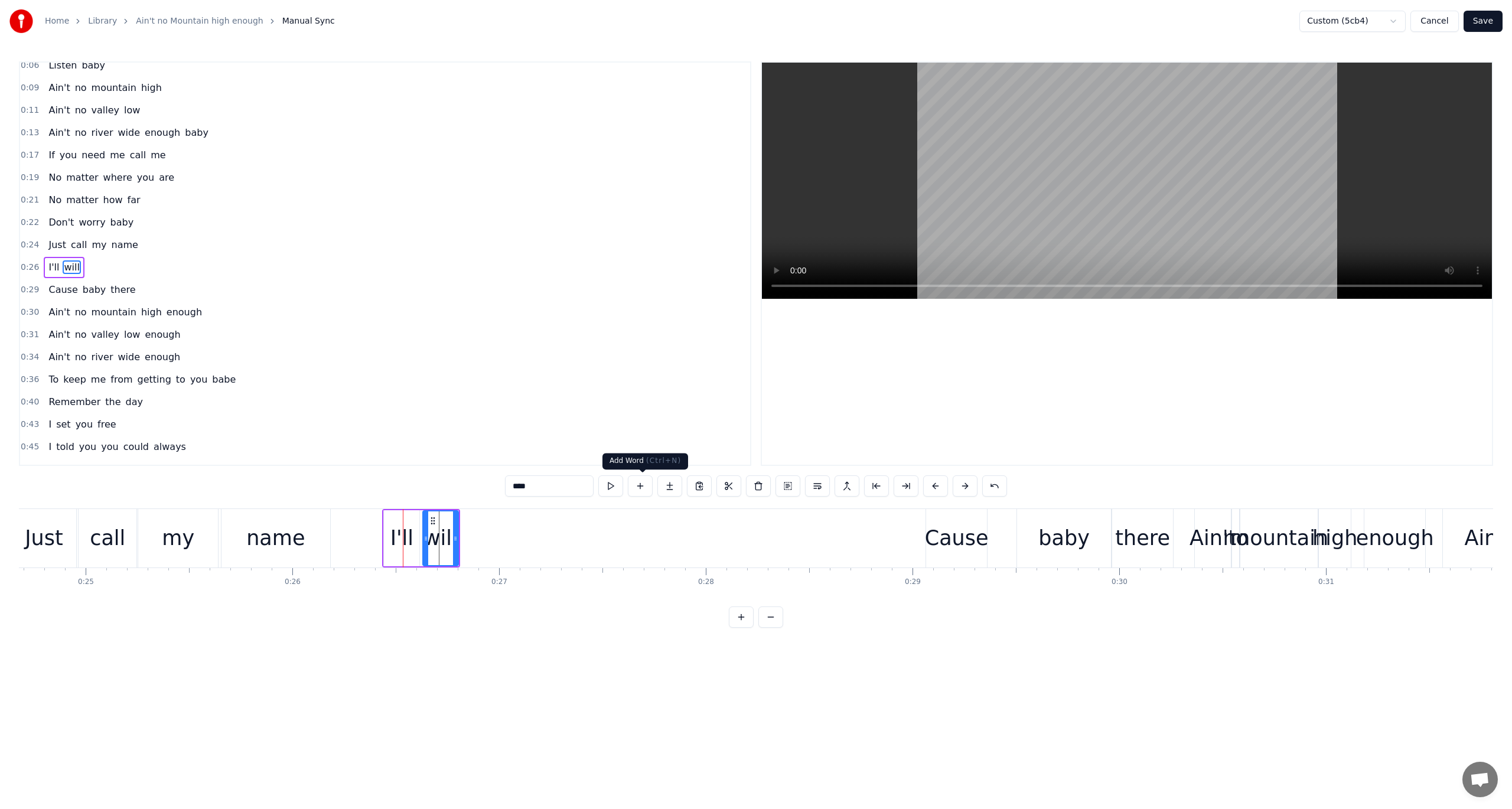
click at [640, 490] on button at bounding box center [640, 486] width 25 height 22
click at [552, 490] on input "**" at bounding box center [549, 486] width 89 height 22
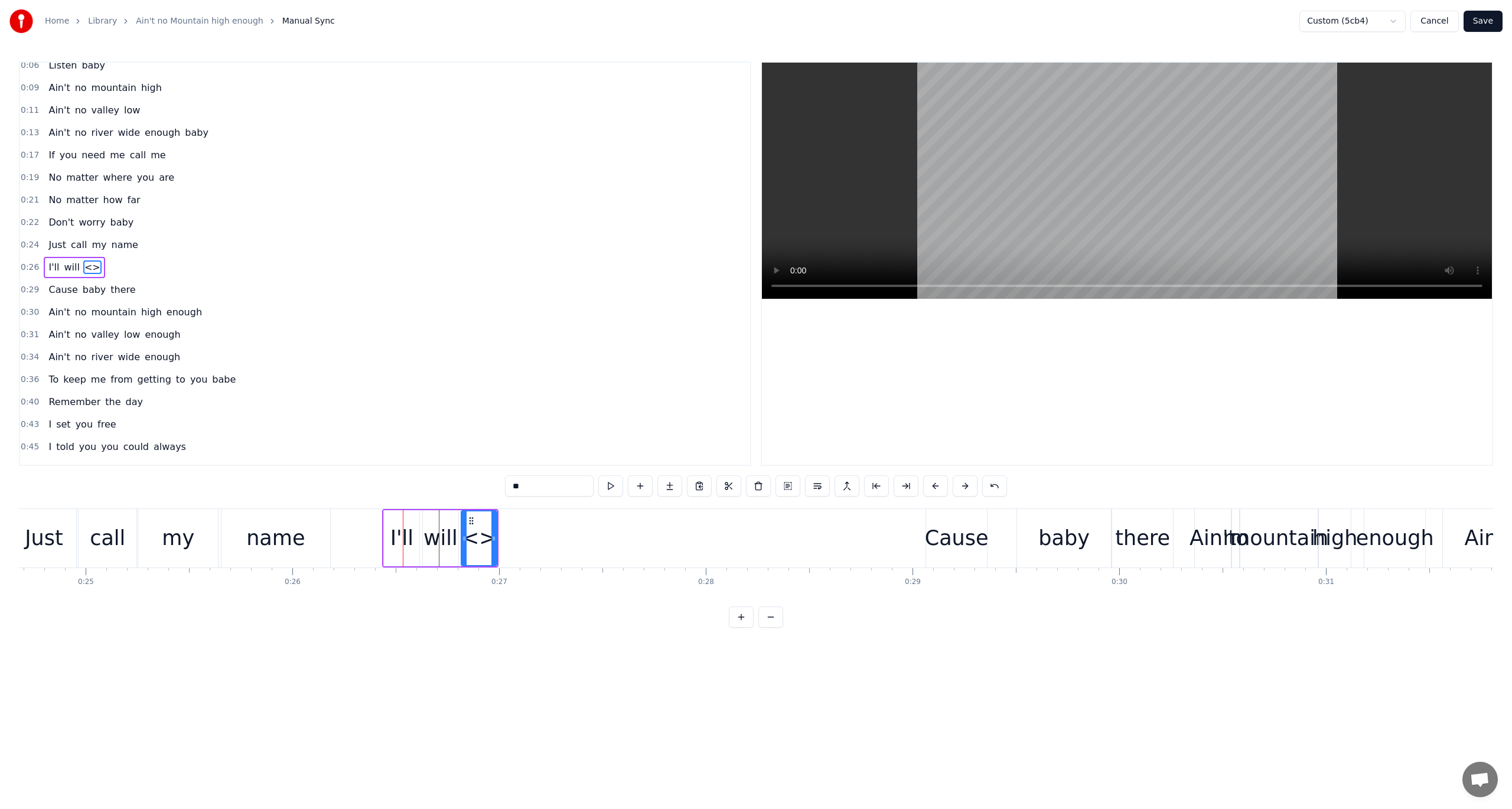
click at [552, 490] on input "**" at bounding box center [549, 486] width 89 height 22
type input "**"
click at [640, 484] on button at bounding box center [640, 486] width 25 height 22
click at [539, 486] on input "**" at bounding box center [549, 486] width 89 height 22
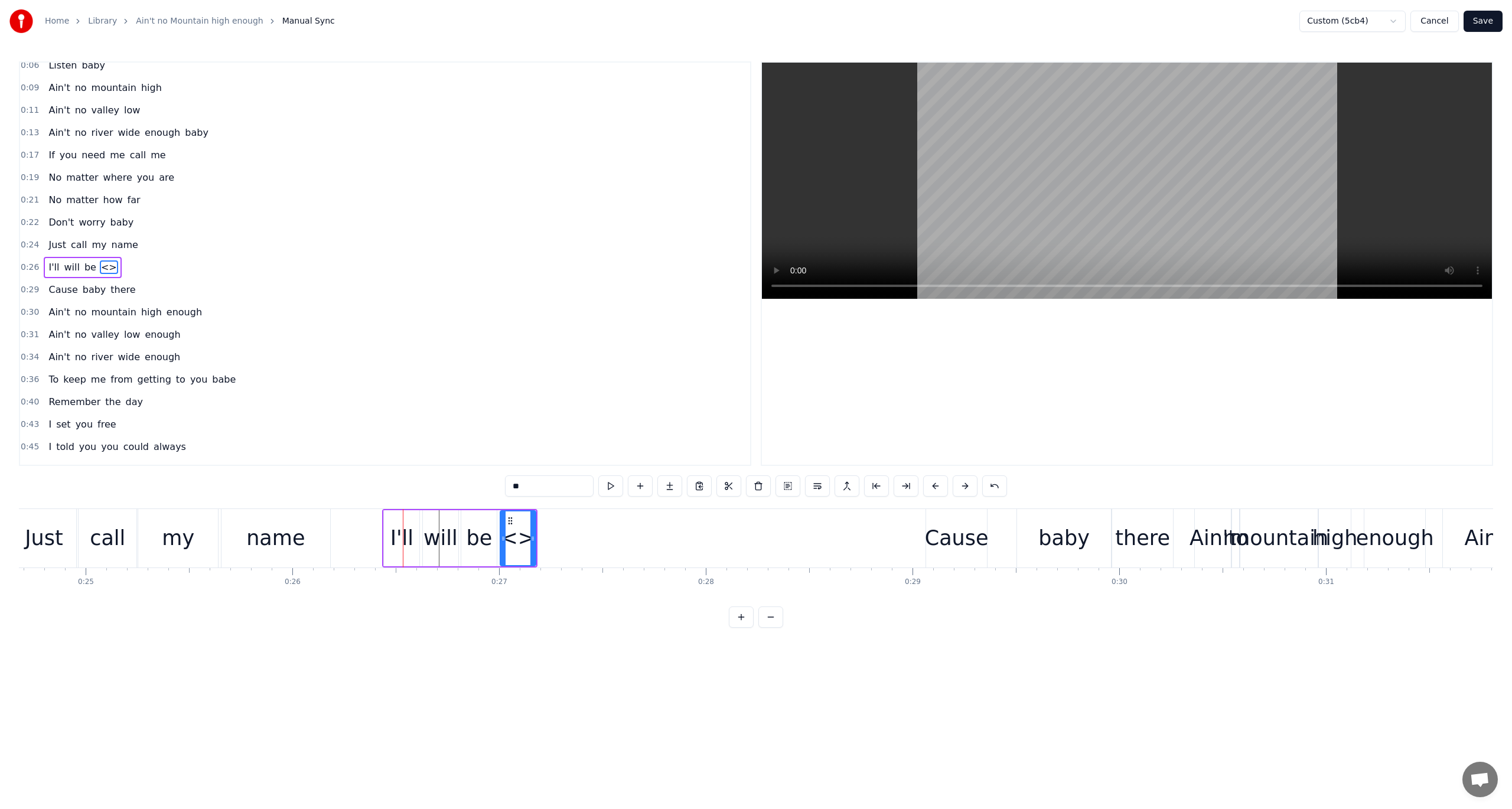
click at [539, 486] on input "**" at bounding box center [549, 486] width 89 height 22
type input "*****"
click at [495, 417] on div "0:43 I set you free" at bounding box center [385, 424] width 730 height 22
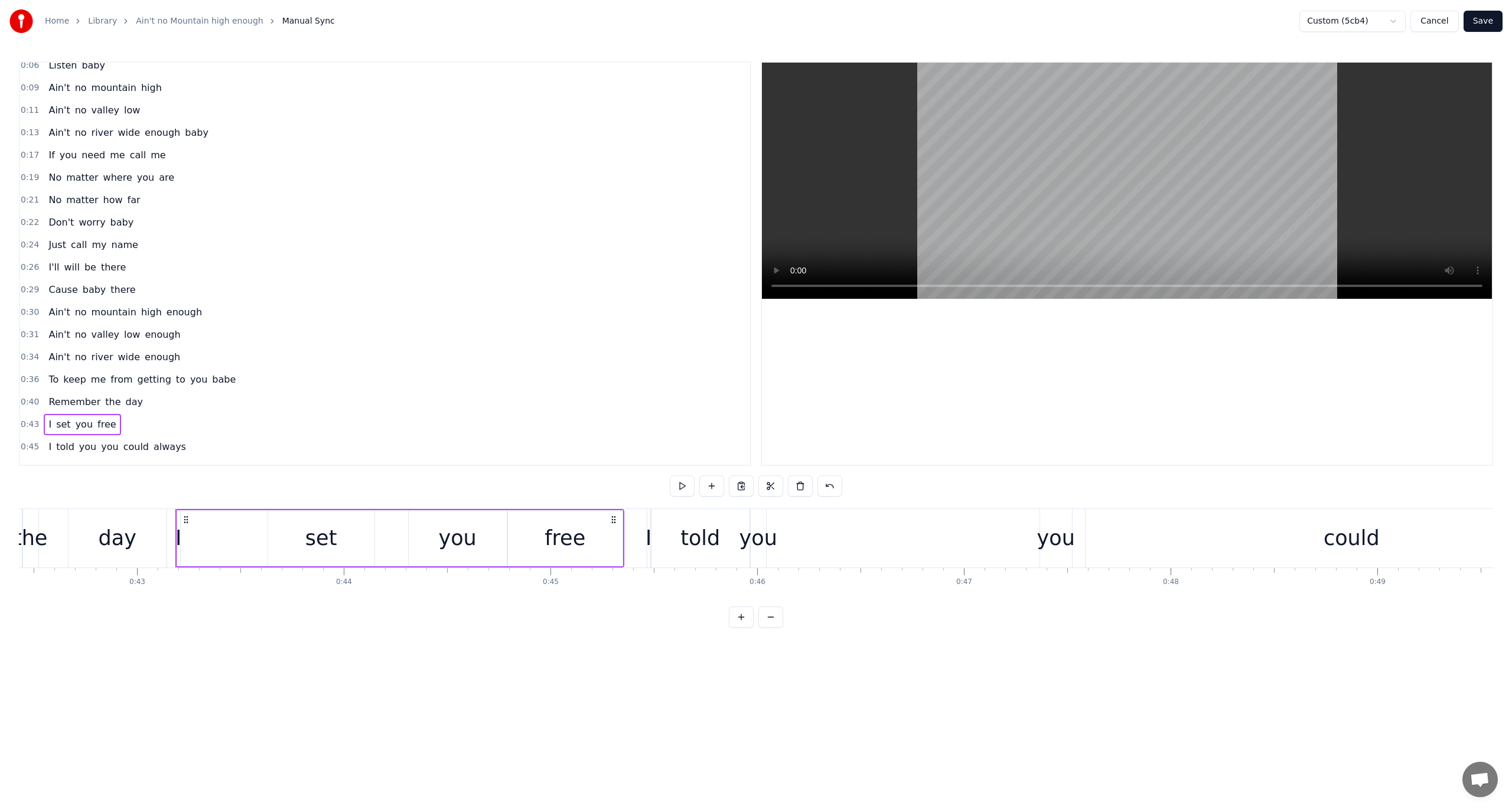
scroll to position [0, 8868]
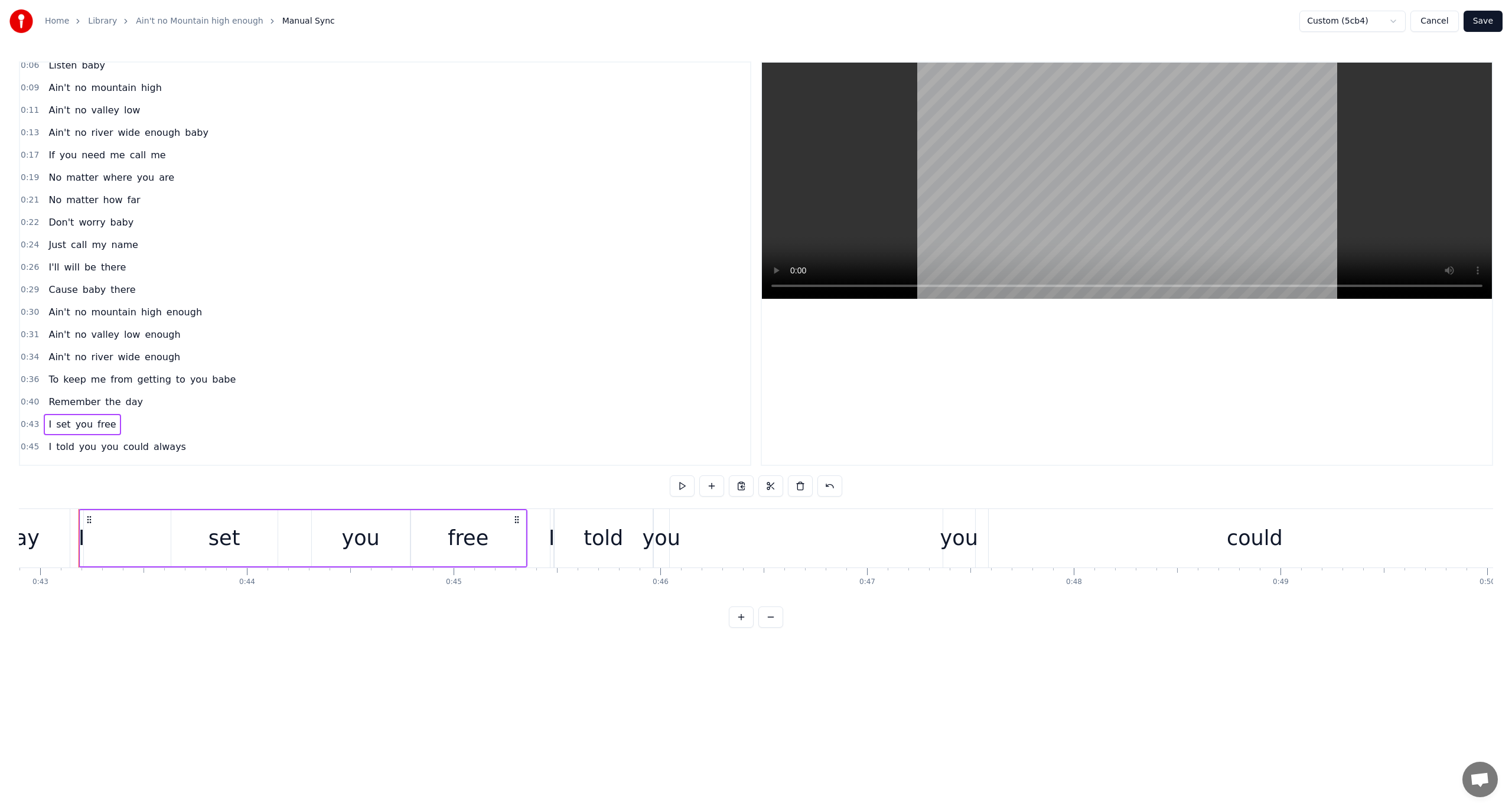
click at [47, 265] on span "I'll" at bounding box center [54, 267] width 13 height 13
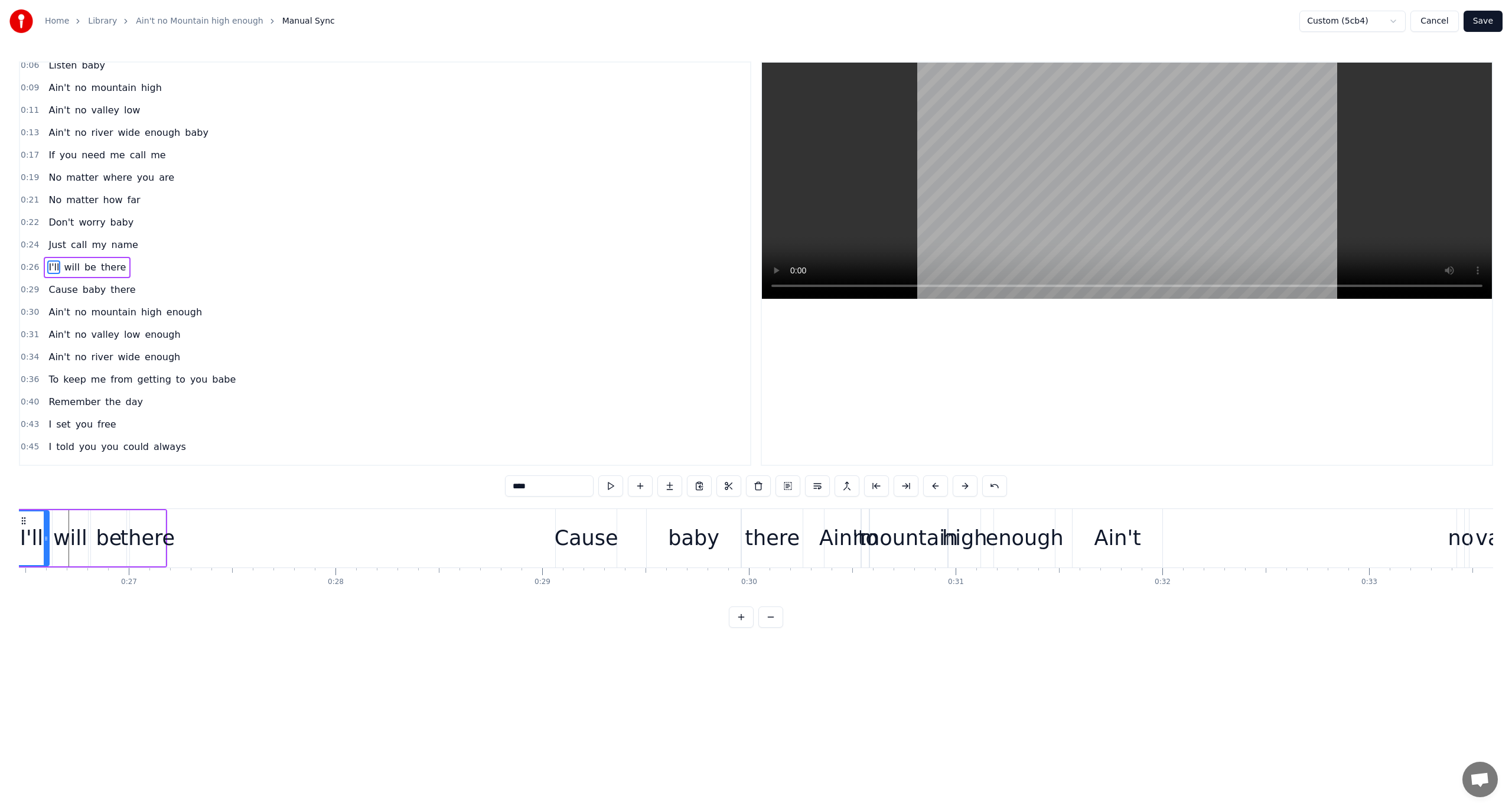
scroll to position [0, 5405]
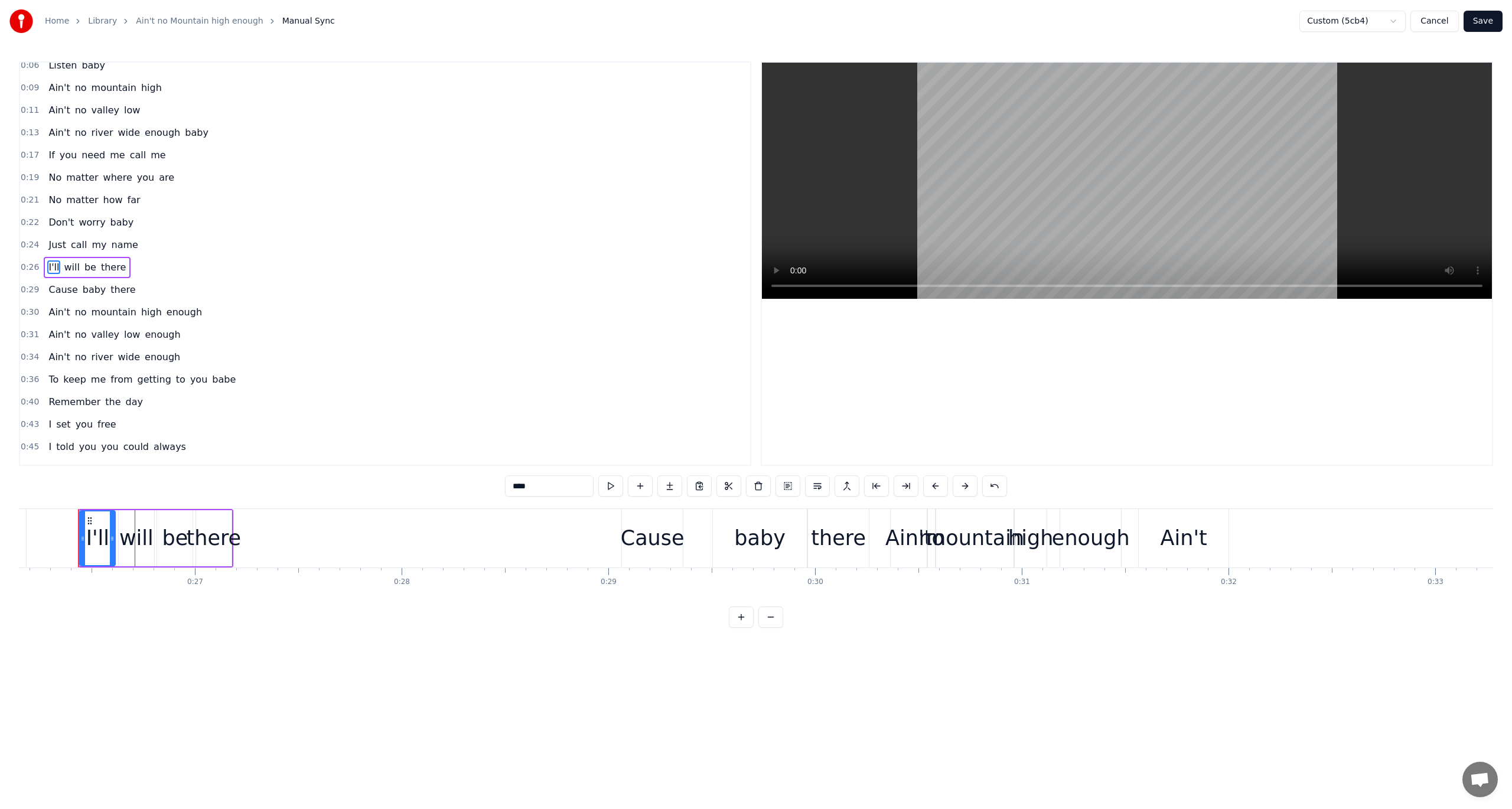
click at [30, 268] on span "0:26" at bounding box center [30, 267] width 18 height 12
click at [684, 486] on button at bounding box center [682, 486] width 25 height 22
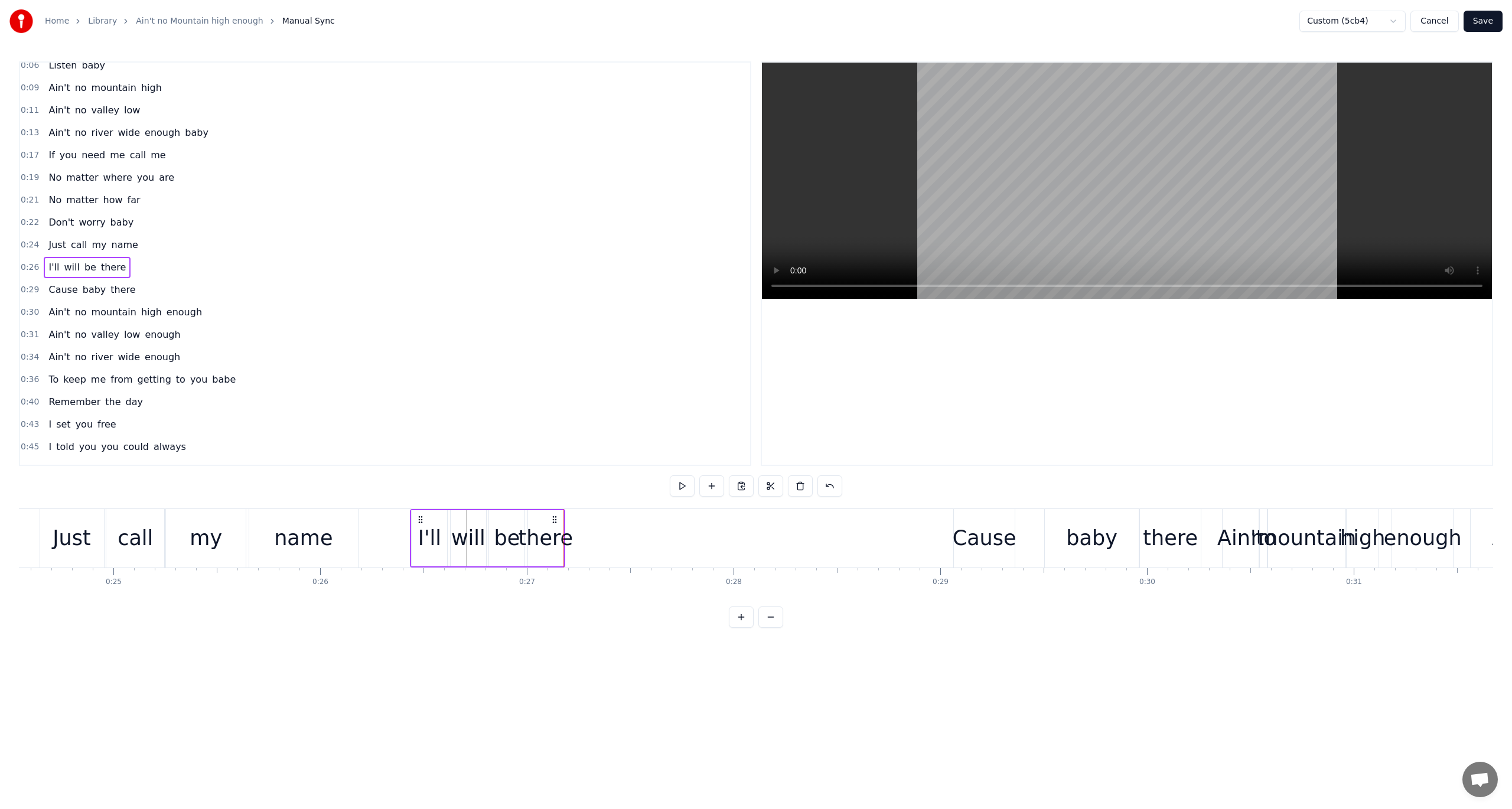
scroll to position [0, 4933]
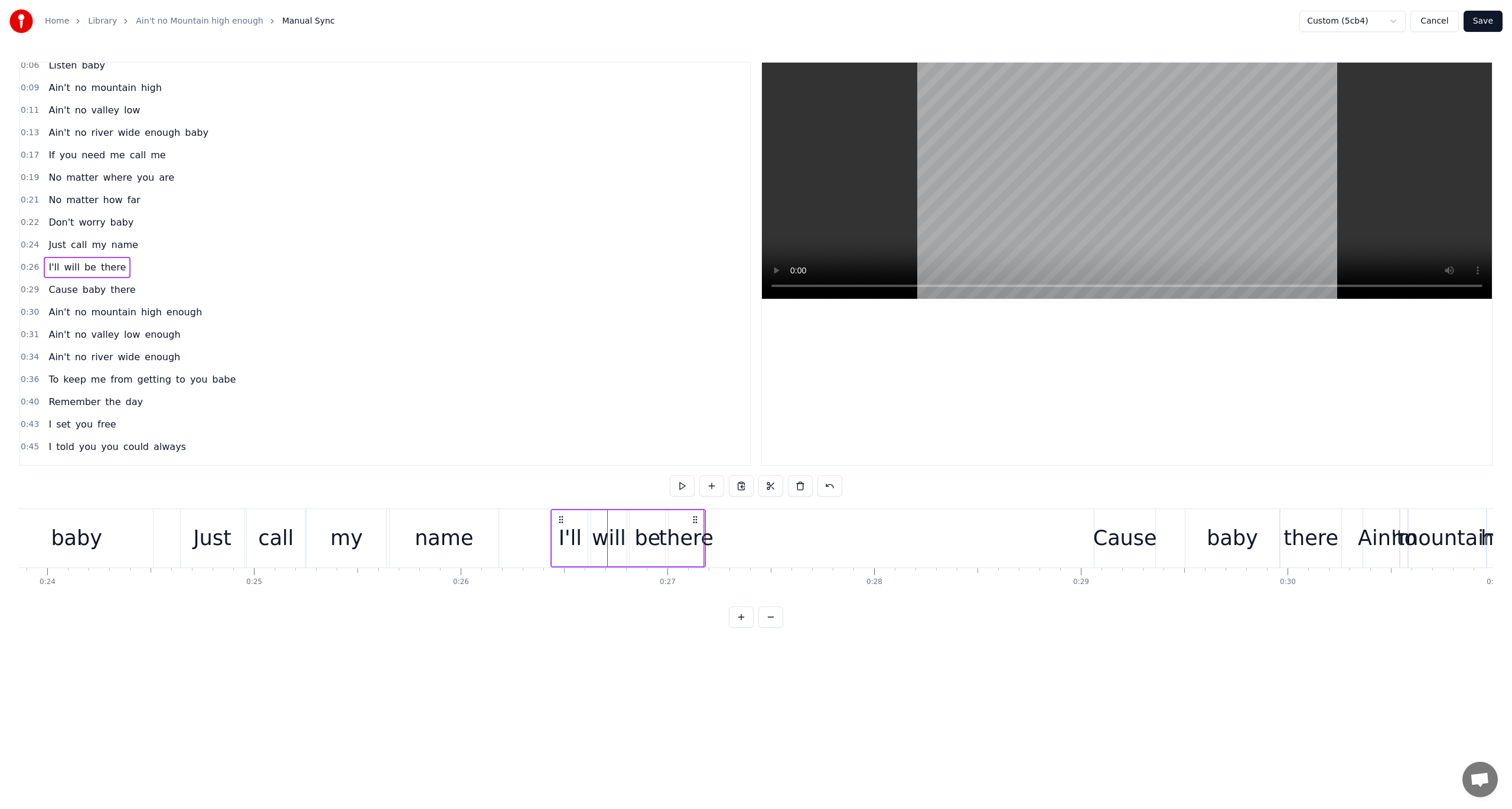
click at [680, 530] on div "there" at bounding box center [686, 538] width 55 height 31
drag, startPoint x: 702, startPoint y: 522, endPoint x: 742, endPoint y: 527, distance: 40.3
click at [742, 527] on div at bounding box center [740, 538] width 4 height 54
drag, startPoint x: 670, startPoint y: 527, endPoint x: 685, endPoint y: 538, distance: 18.6
click at [685, 538] on div at bounding box center [687, 538] width 4 height 54
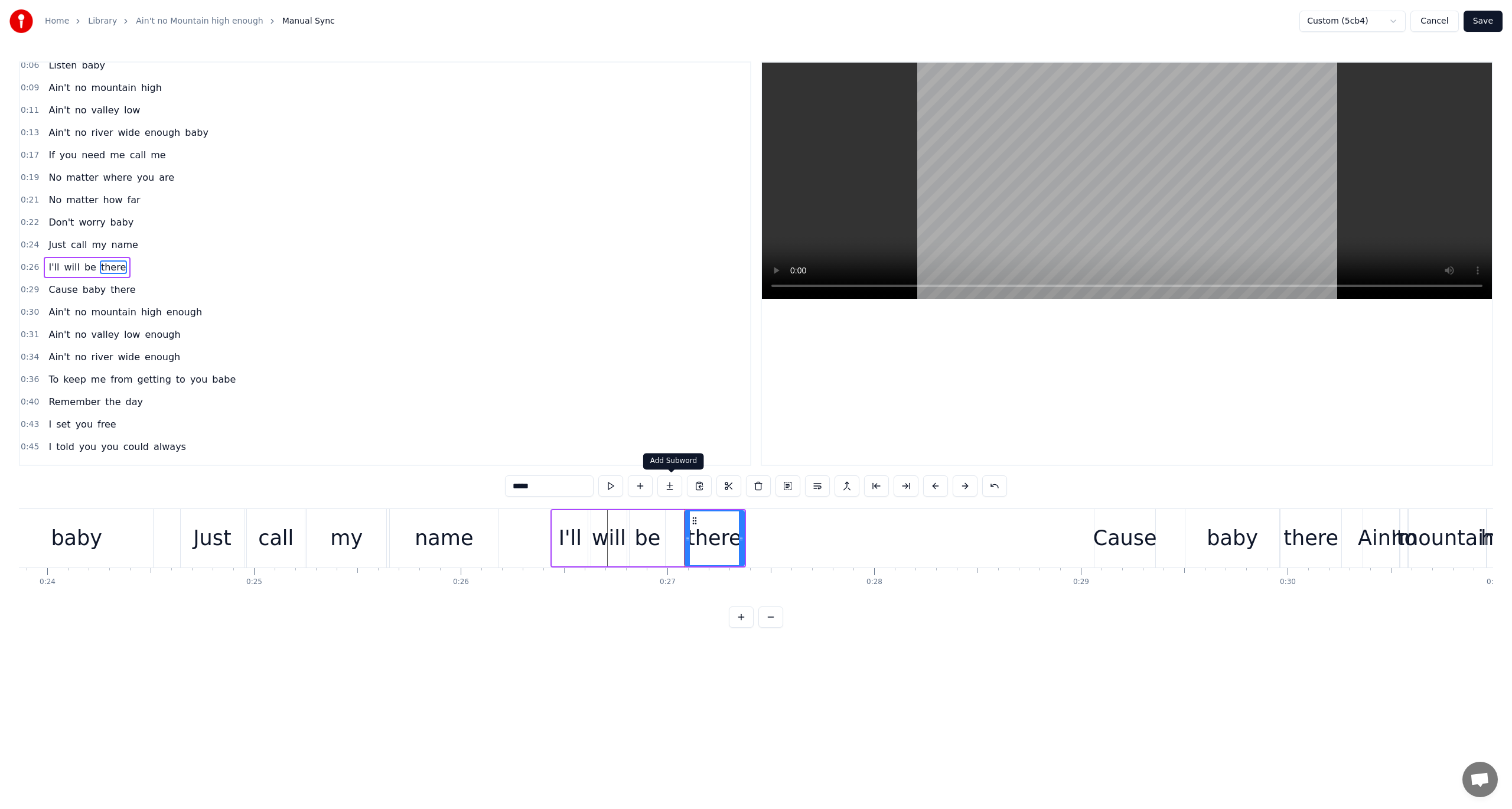
click at [671, 486] on button at bounding box center [670, 486] width 25 height 22
click at [533, 482] on input "**" at bounding box center [535, 486] width 89 height 22
type input "****"
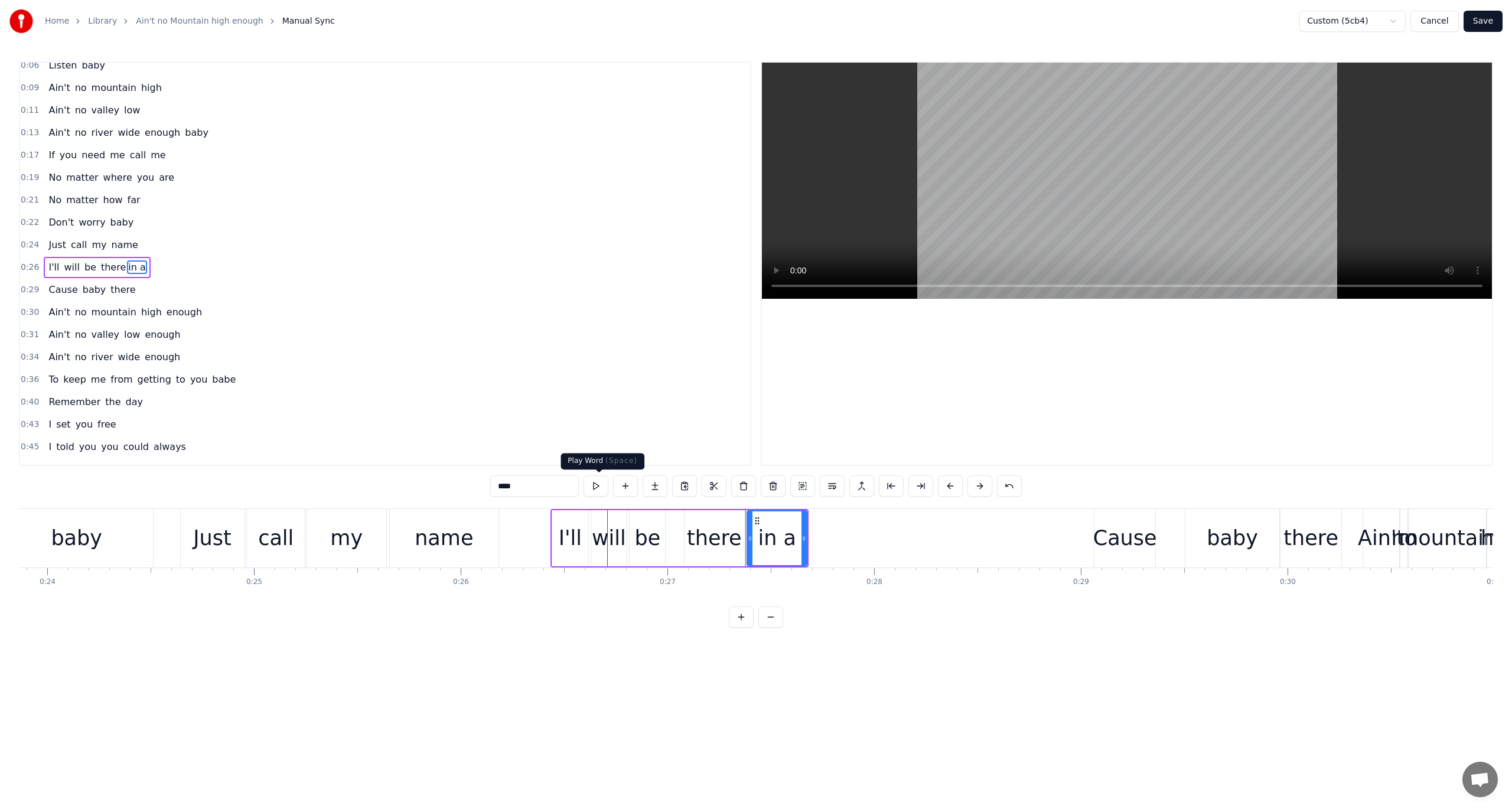
click at [603, 487] on button at bounding box center [596, 486] width 25 height 22
click at [627, 487] on button at bounding box center [625, 486] width 25 height 22
click at [545, 488] on input "**" at bounding box center [549, 486] width 89 height 22
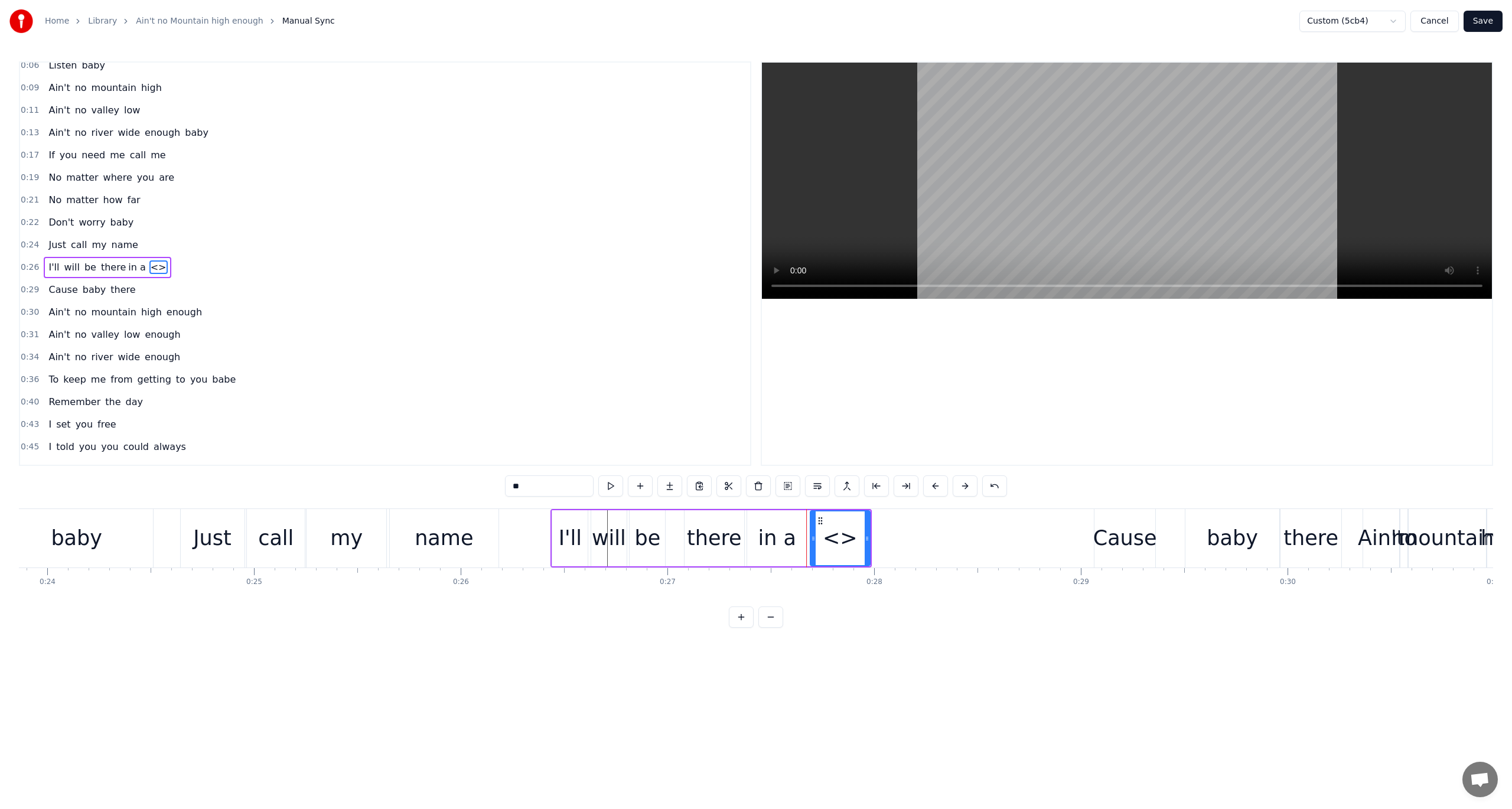
type input "*"
click at [606, 487] on button at bounding box center [610, 486] width 25 height 22
drag, startPoint x: 867, startPoint y: 535, endPoint x: 978, endPoint y: 550, distance: 112.0
click at [978, 550] on div at bounding box center [978, 538] width 4 height 54
click at [785, 532] on div "in a" at bounding box center [777, 538] width 38 height 31
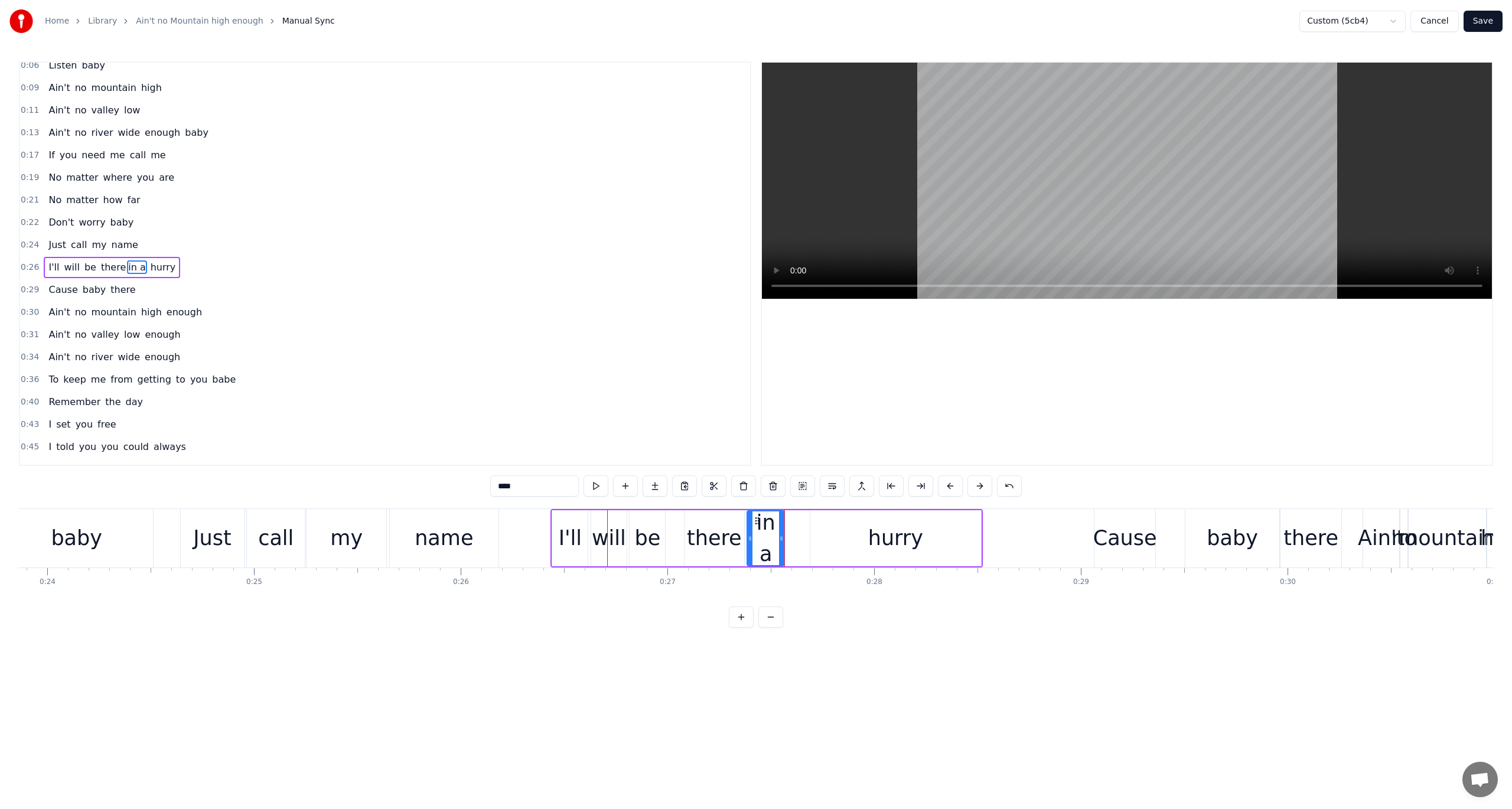
drag, startPoint x: 804, startPoint y: 537, endPoint x: 782, endPoint y: 538, distance: 22.0
click at [782, 538] on icon at bounding box center [781, 539] width 4 height 9
click at [837, 539] on div "hurry" at bounding box center [896, 538] width 171 height 56
type input "*****"
drag, startPoint x: 813, startPoint y: 540, endPoint x: 790, endPoint y: 541, distance: 23.0
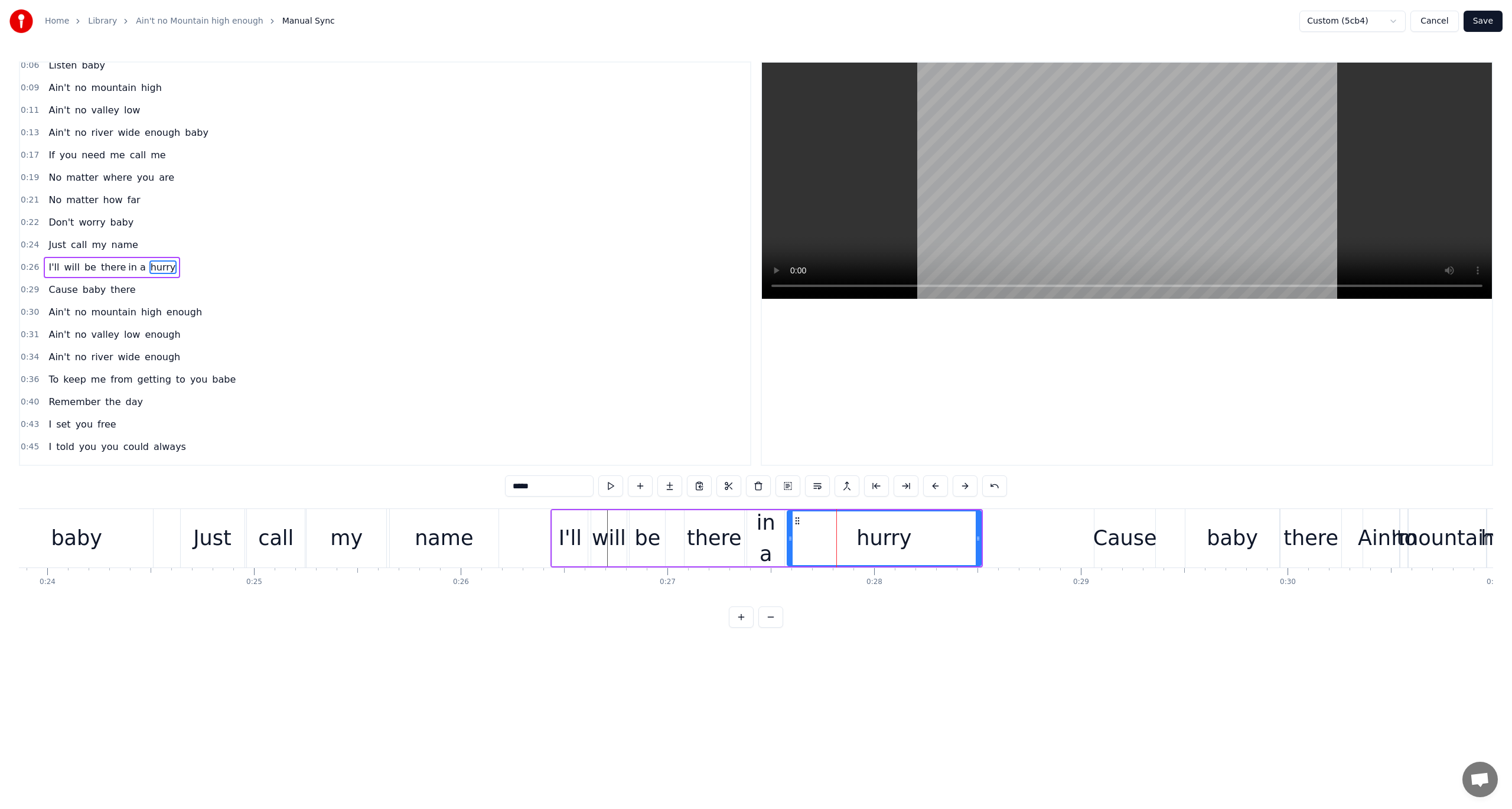
click at [790, 541] on icon at bounding box center [790, 539] width 4 height 9
click at [30, 261] on span "0:26" at bounding box center [30, 267] width 18 height 12
click at [679, 486] on button at bounding box center [682, 486] width 25 height 22
click at [696, 545] on div "there" at bounding box center [714, 538] width 55 height 31
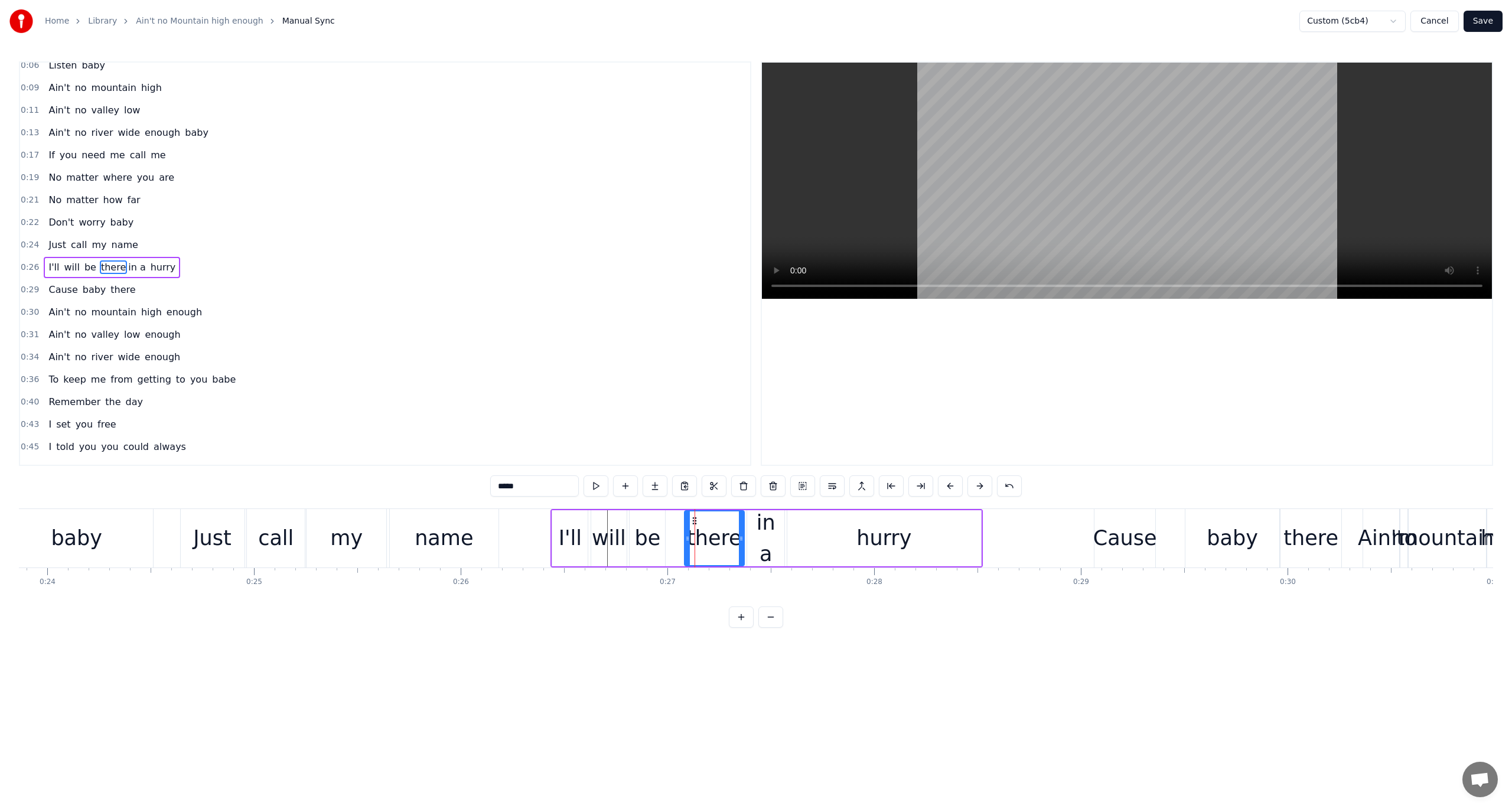
click at [759, 544] on div "in a" at bounding box center [765, 539] width 37 height 62
click at [761, 519] on icon at bounding box center [761, 521] width 9 height 9
click at [599, 487] on button at bounding box center [596, 486] width 25 height 22
click at [699, 531] on div "there" at bounding box center [714, 538] width 55 height 31
type input "*****"
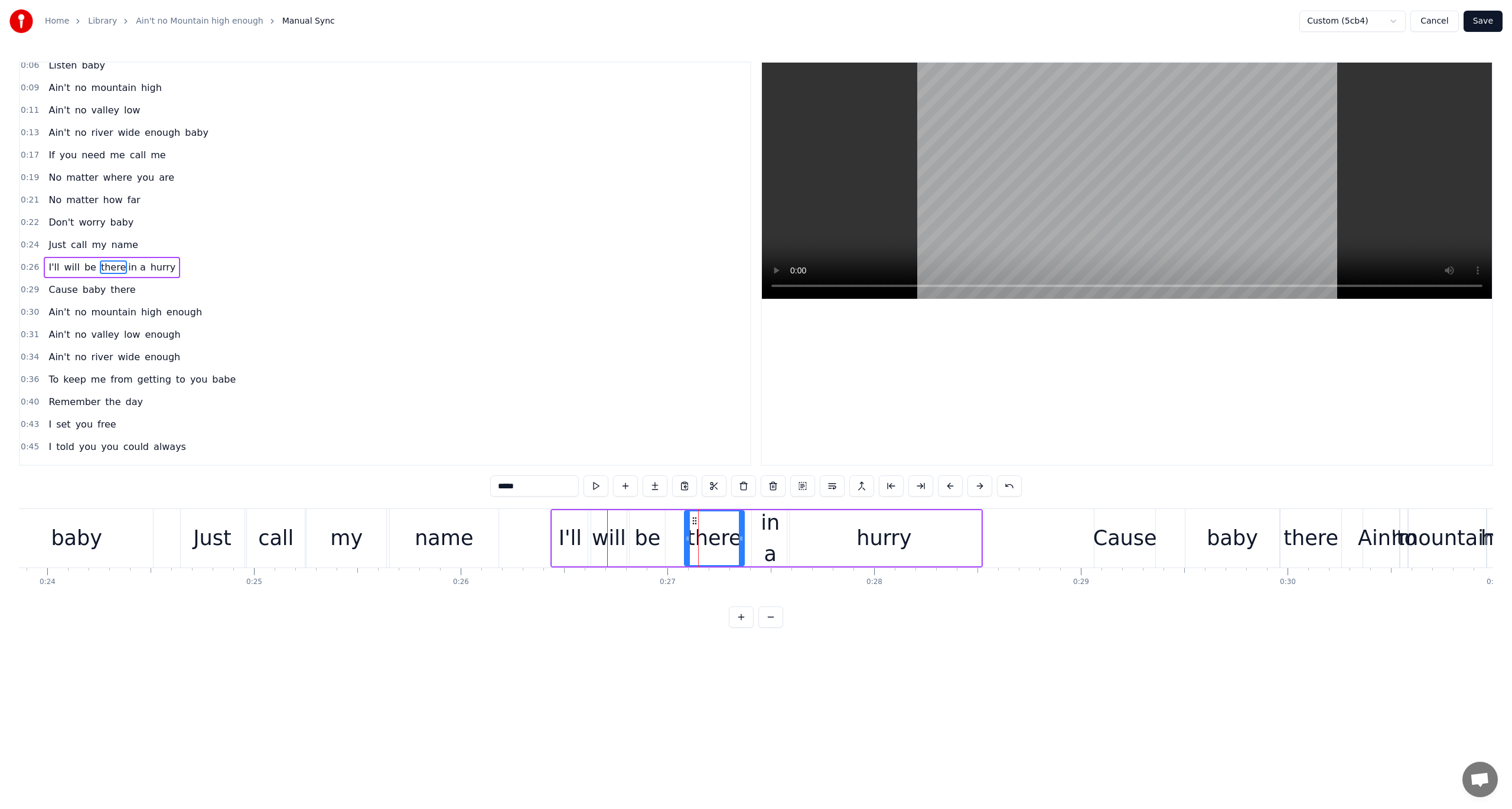
click at [1134, 21] on button "Save" at bounding box center [1483, 22] width 39 height 22
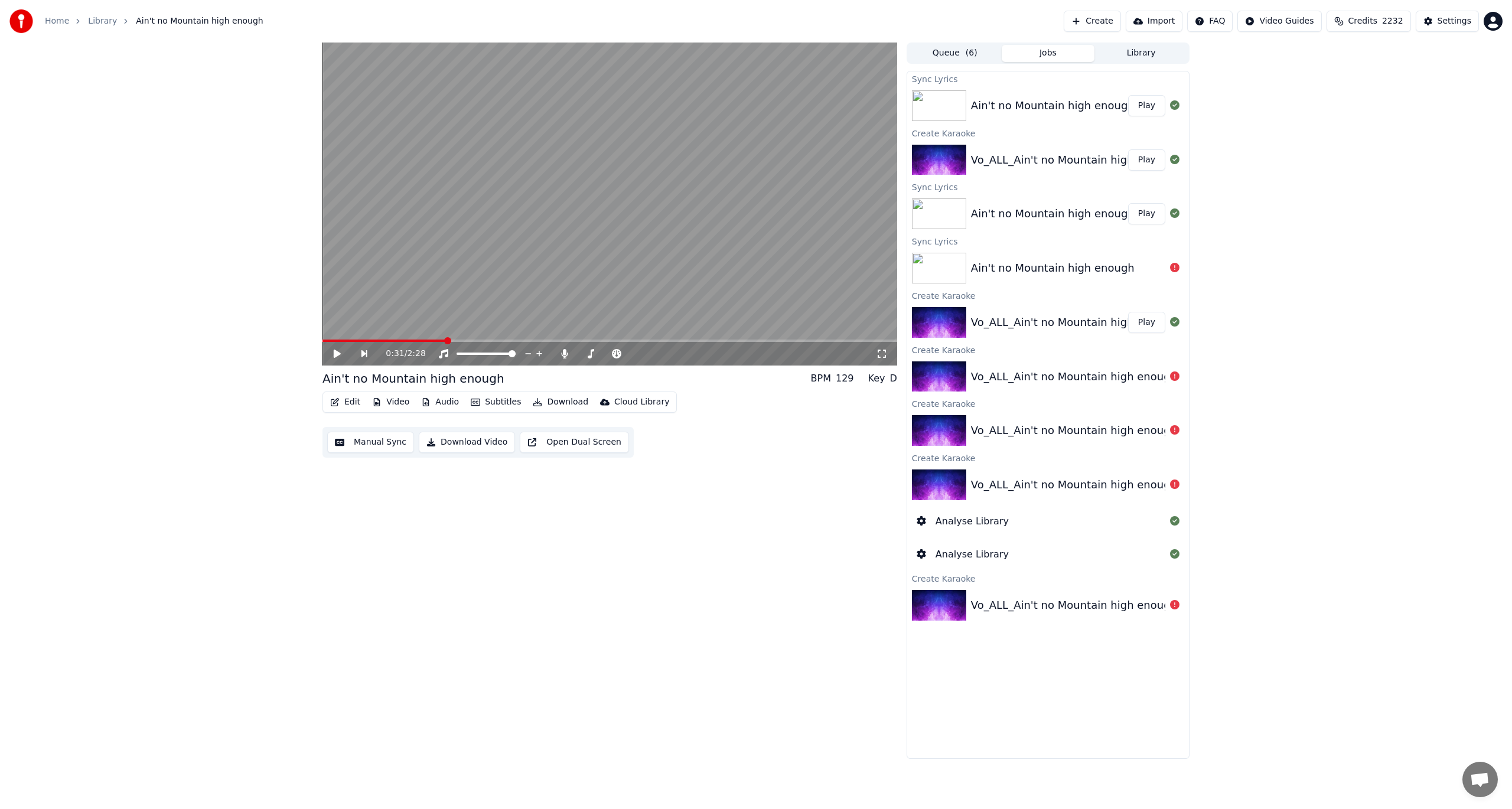
click at [341, 402] on button "Edit" at bounding box center [345, 402] width 40 height 16
click at [362, 508] on div "Manual Sync" at bounding box center [375, 508] width 53 height 12
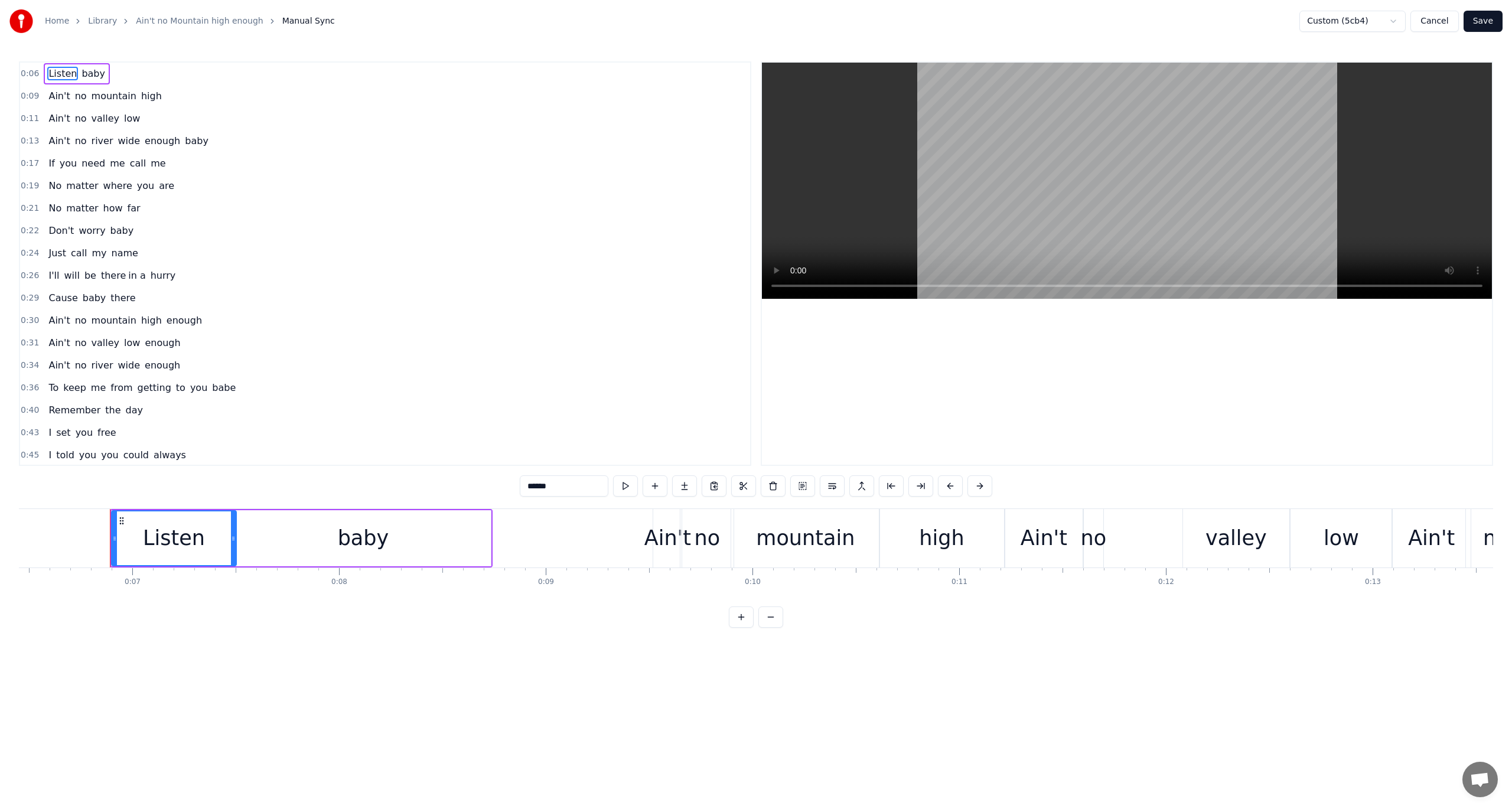
scroll to position [0, 1365]
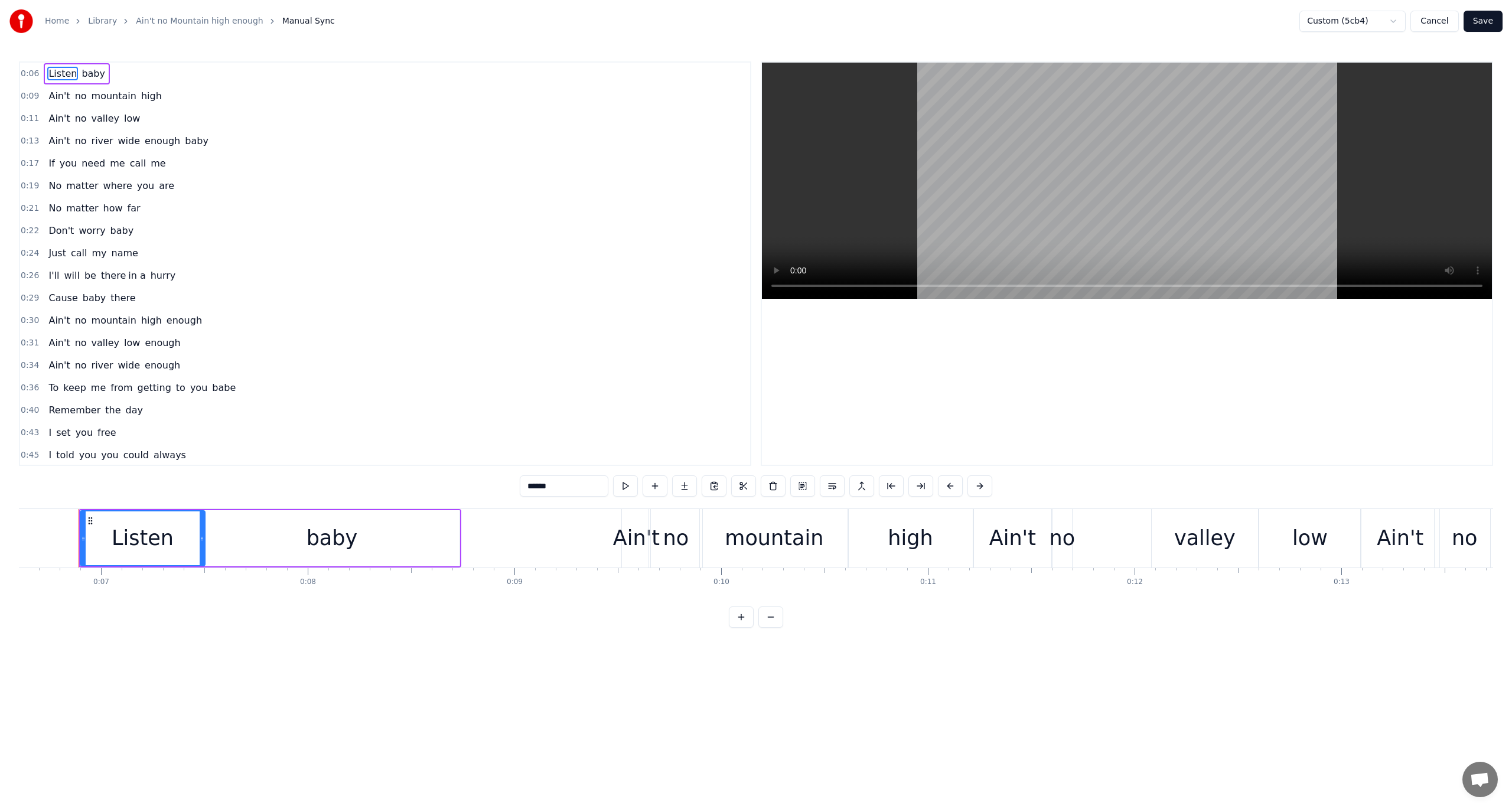
click at [109, 292] on span "there" at bounding box center [123, 298] width 27 height 13
type input "*****"
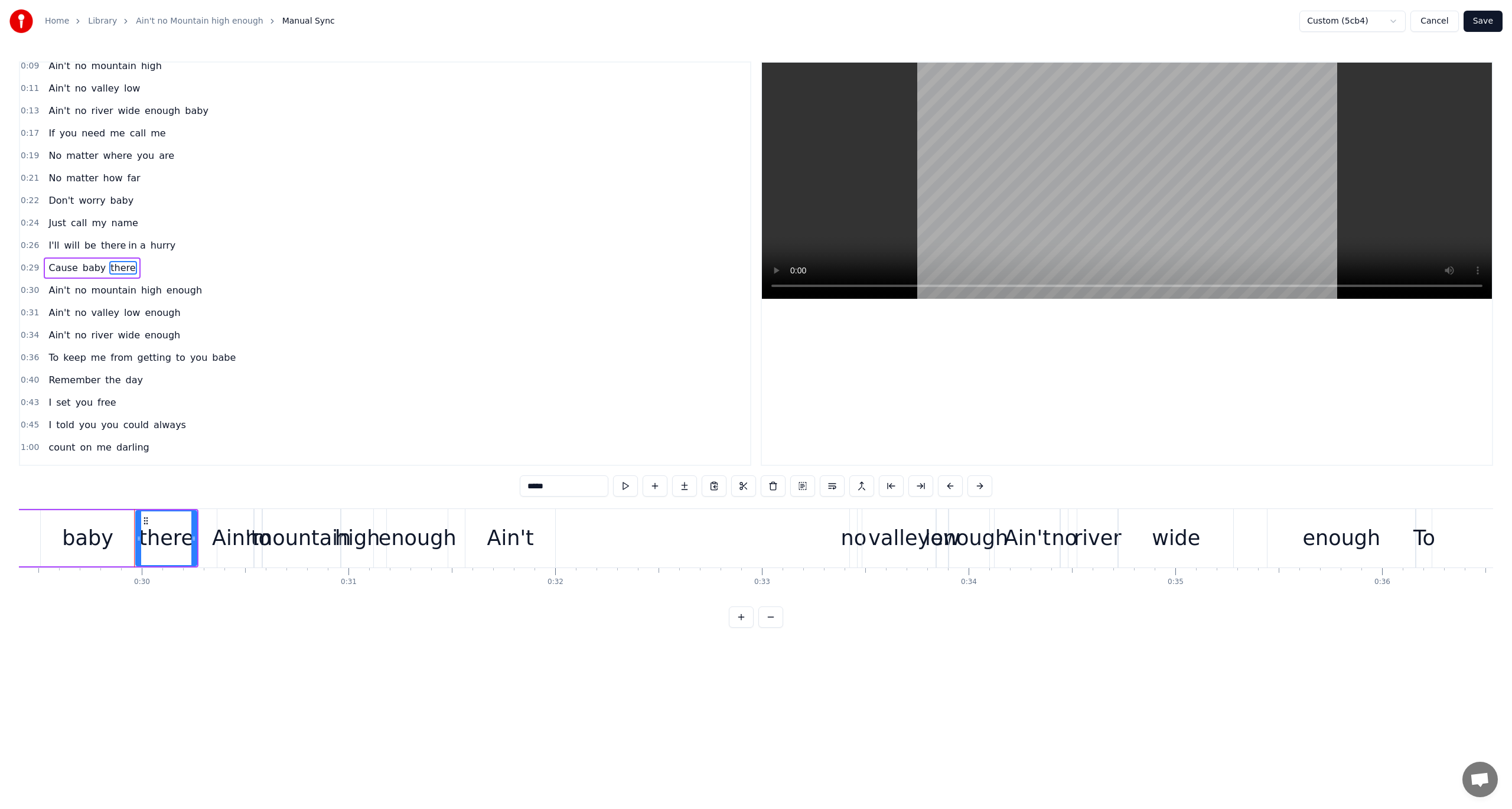
scroll to position [0, 6135]
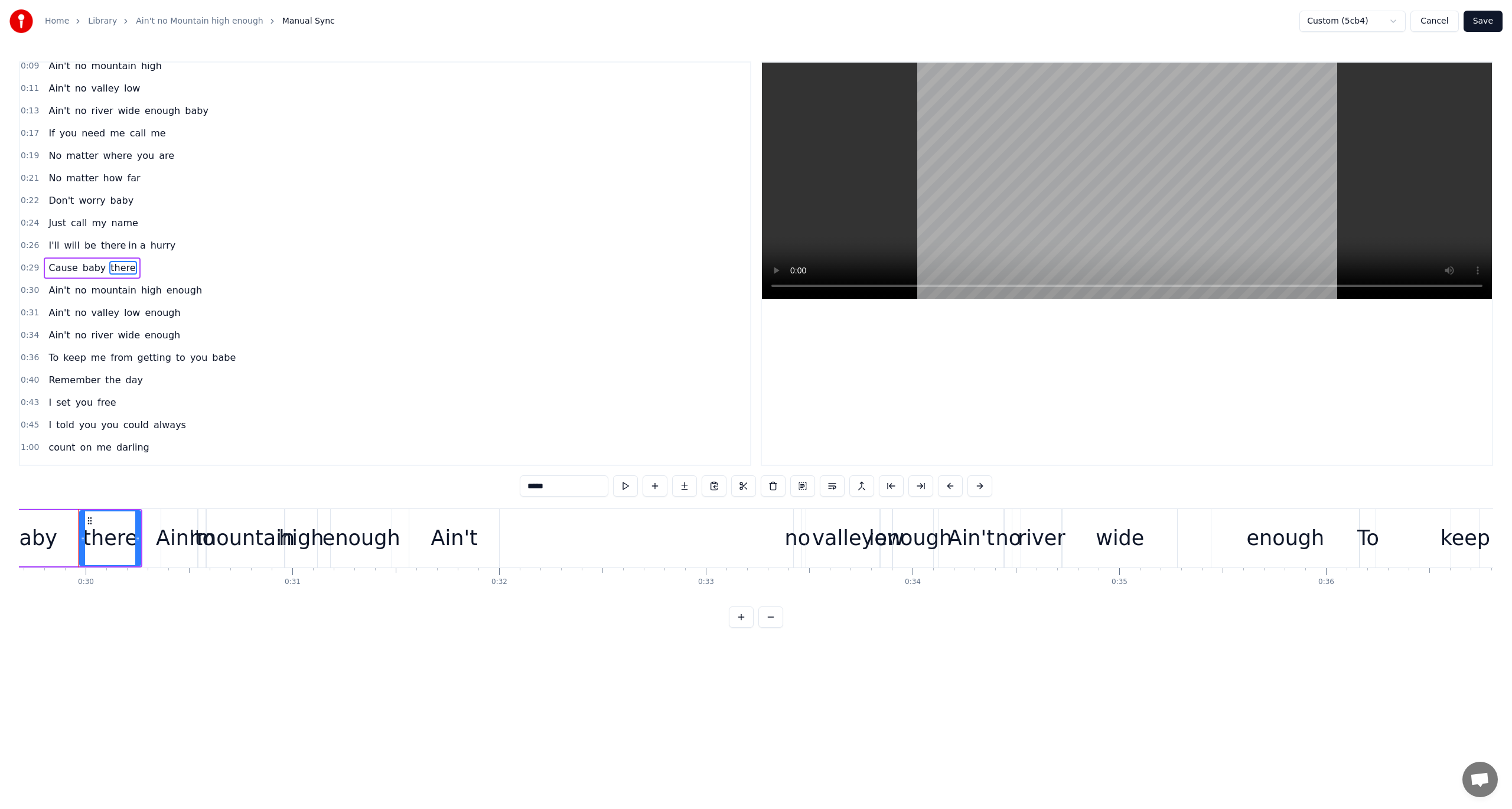
click at [207, 246] on div "0:26 I'll will be there in a hurry" at bounding box center [385, 245] width 730 height 22
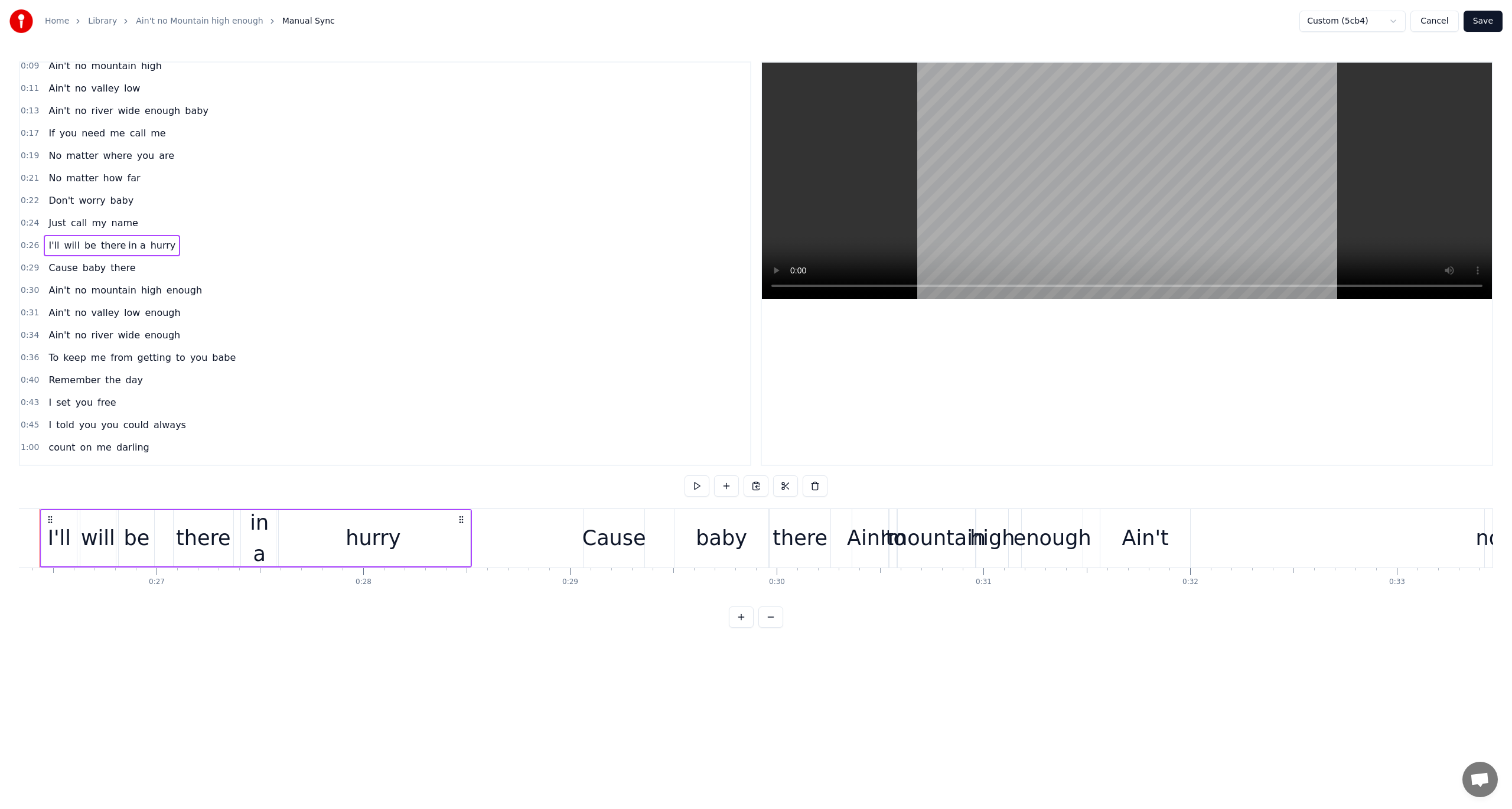
scroll to position [0, 5405]
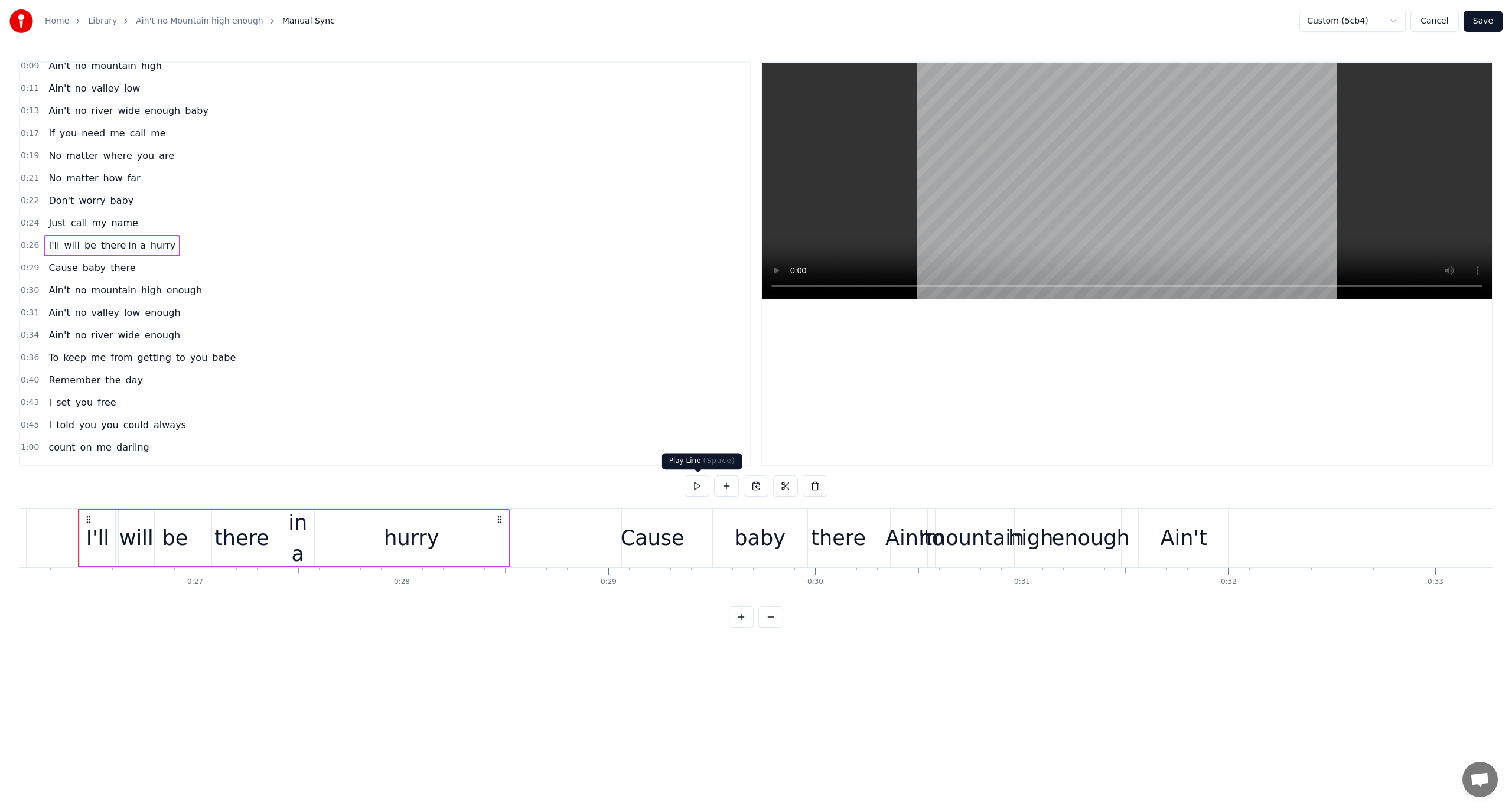
click at [696, 486] on button at bounding box center [697, 486] width 25 height 22
click at [30, 263] on span "0:29" at bounding box center [30, 268] width 18 height 12
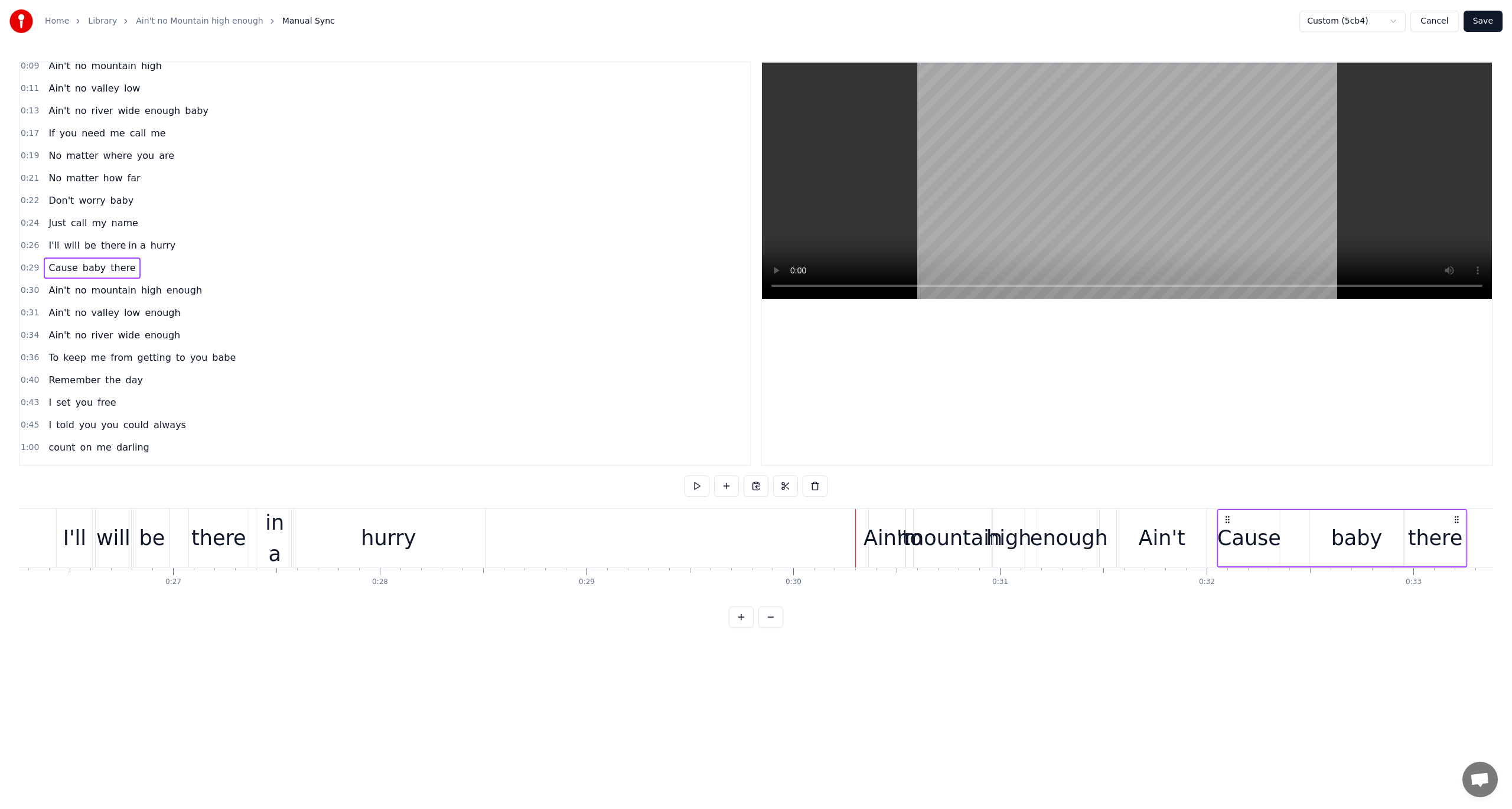
scroll to position [0, 5435]
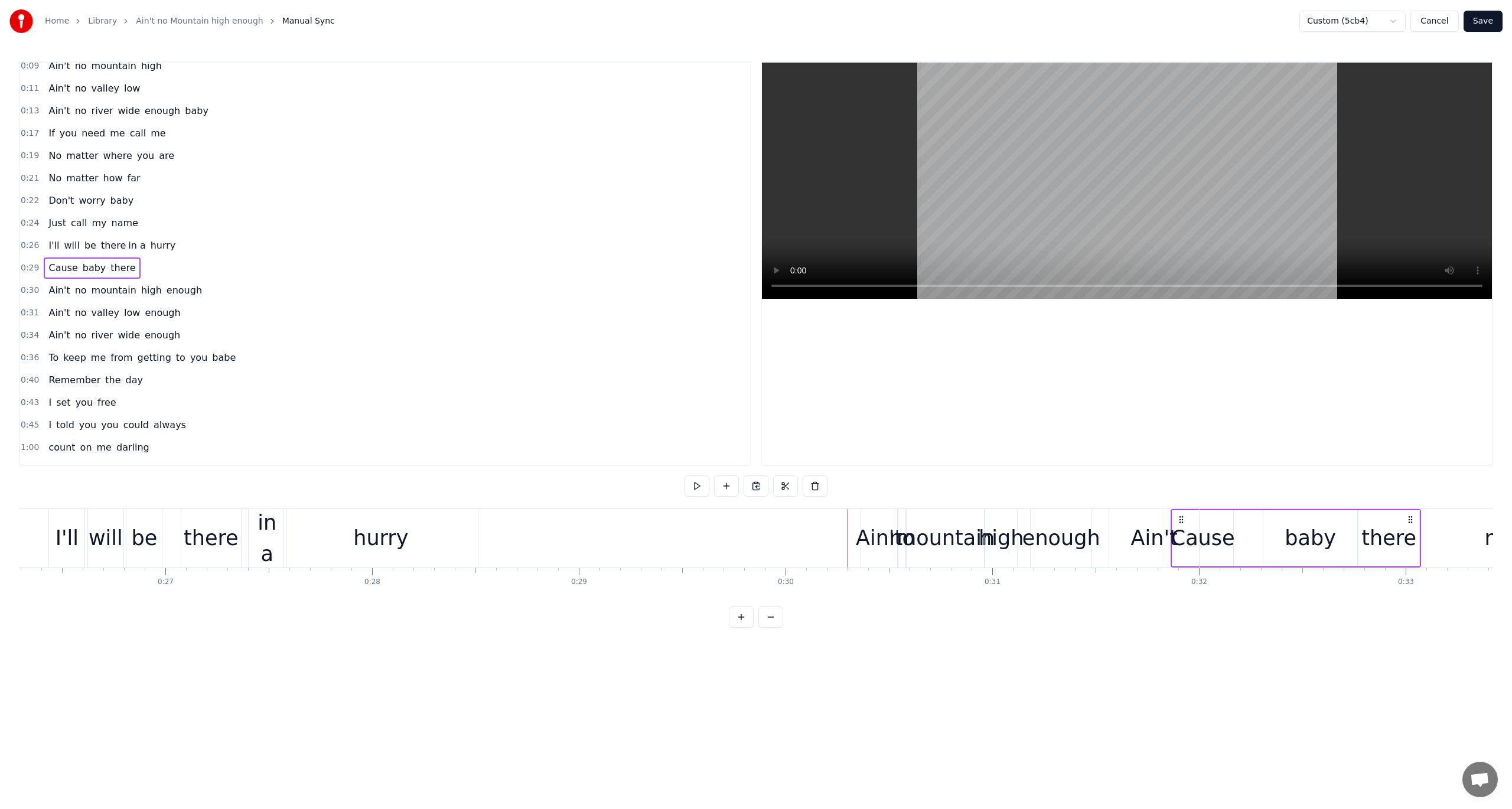
drag, startPoint x: 627, startPoint y: 517, endPoint x: 1177, endPoint y: 553, distance: 551.2
drag, startPoint x: 600, startPoint y: 517, endPoint x: 1103, endPoint y: 544, distance: 503.7
click at [356, 529] on div "hurry" at bounding box center [380, 538] width 55 height 31
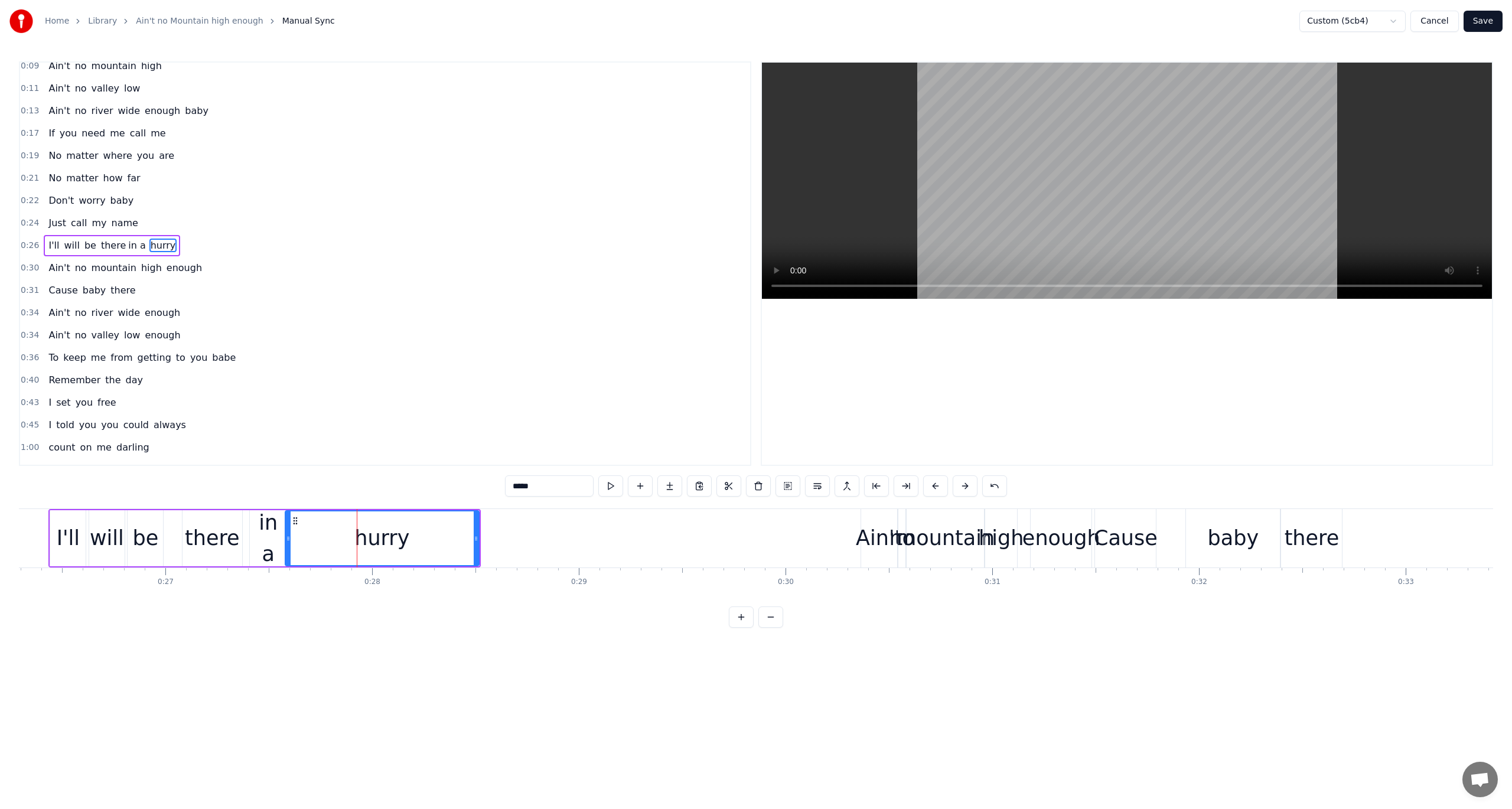
scroll to position [8, 0]
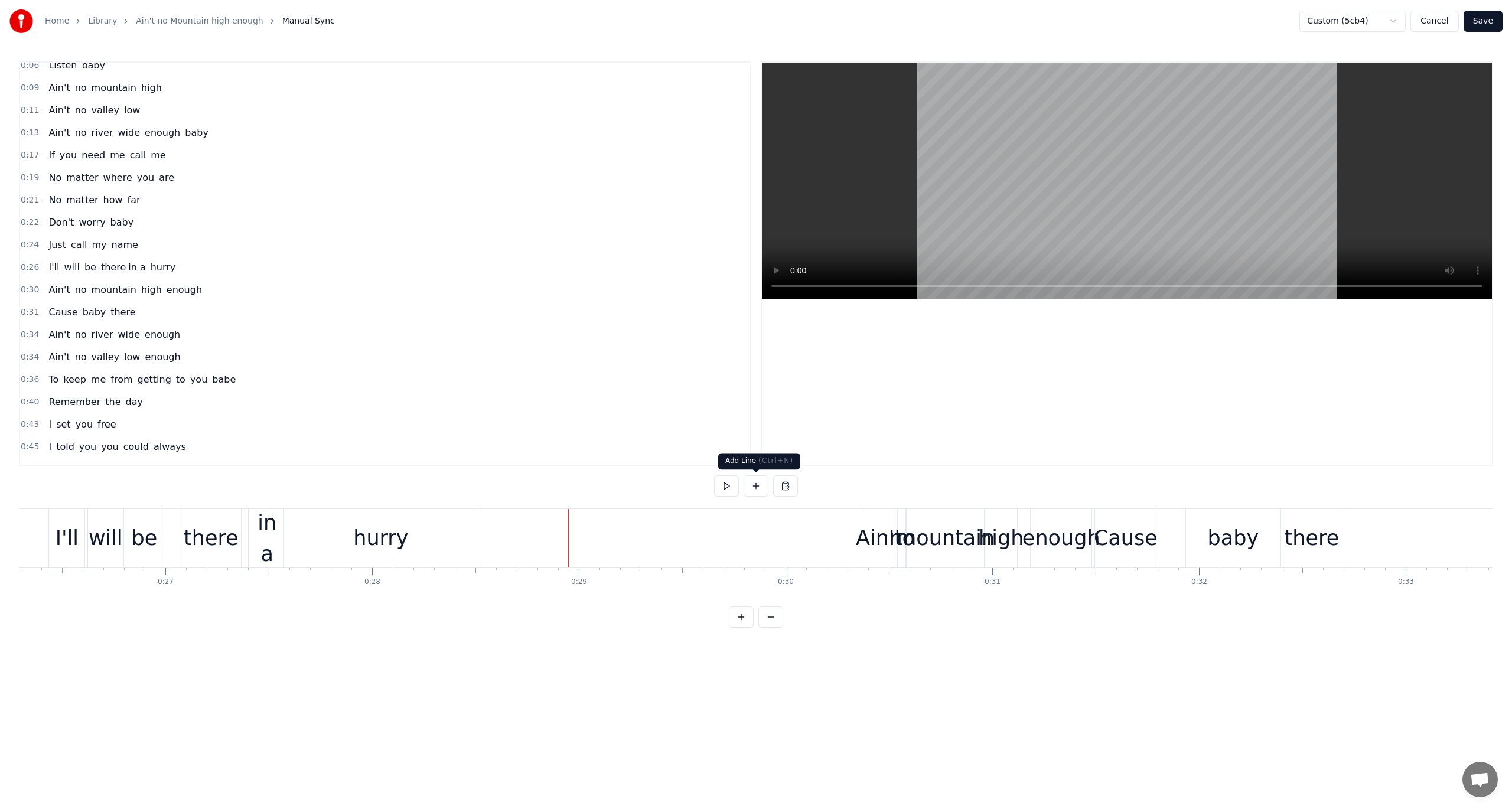
click at [753, 484] on button at bounding box center [756, 486] width 25 height 22
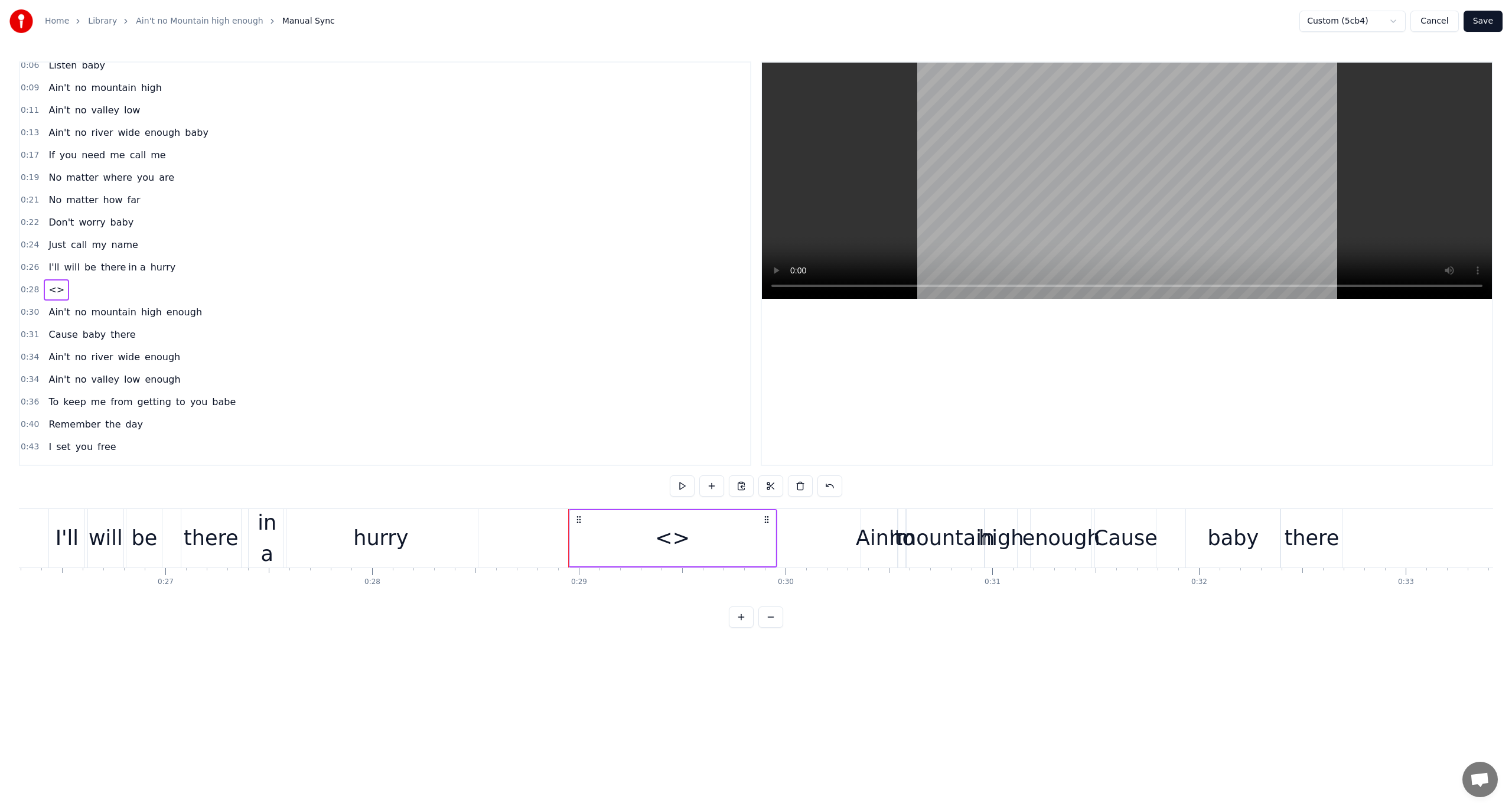
click at [675, 536] on div "<>" at bounding box center [672, 538] width 35 height 31
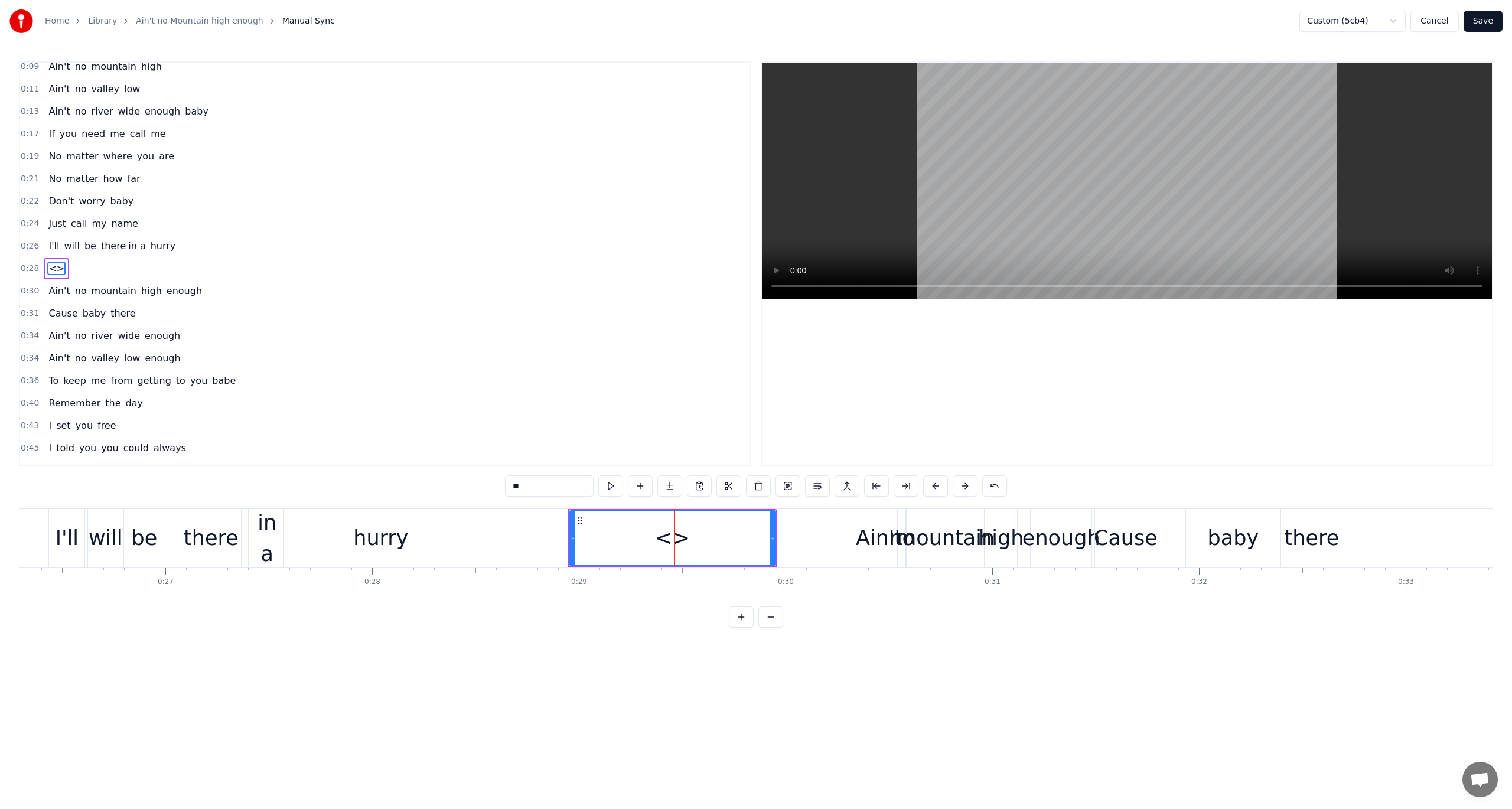
scroll to position [30, 0]
click at [558, 487] on input "**" at bounding box center [549, 486] width 89 height 22
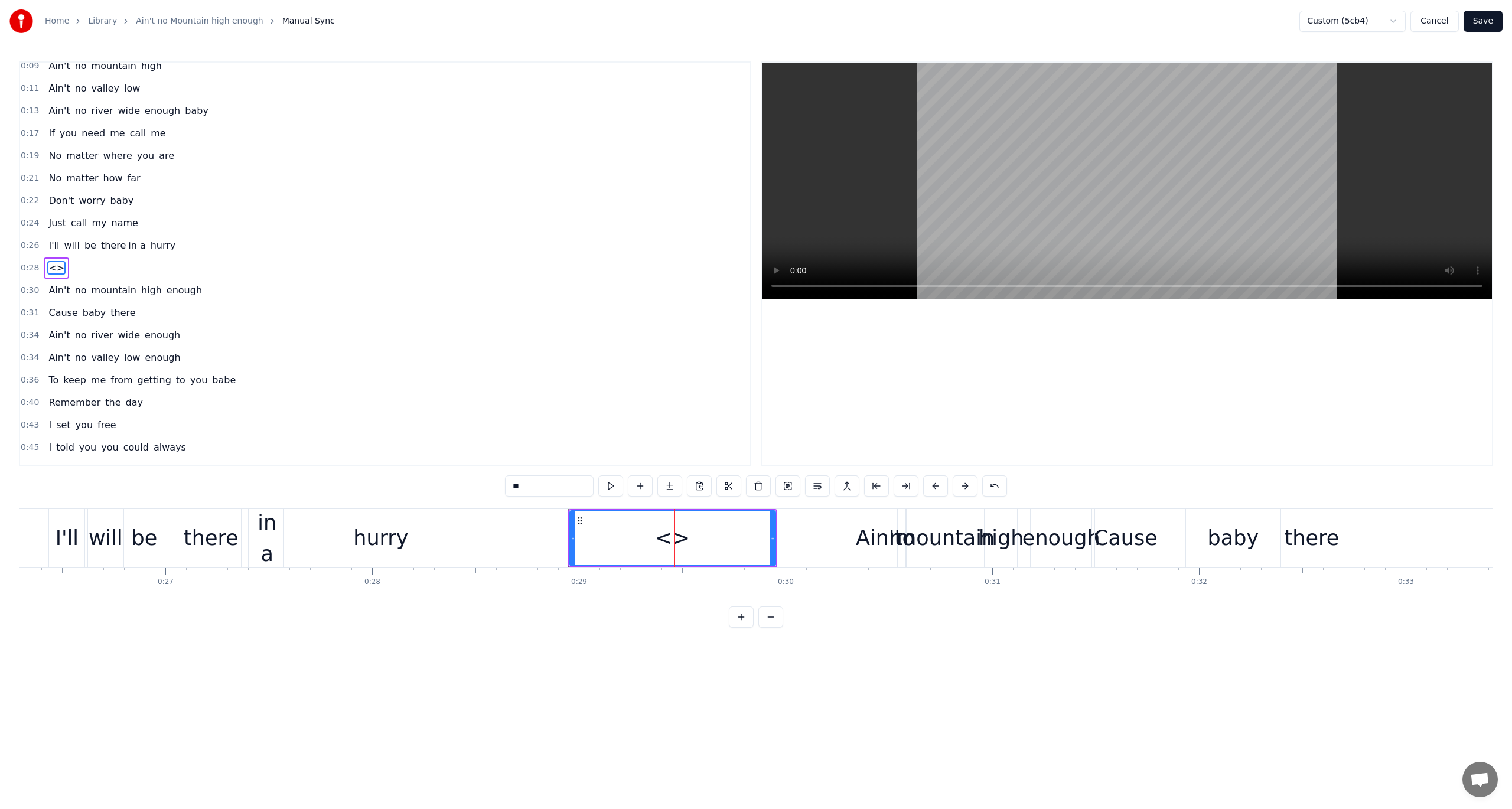
paste input "**********"
type input "**********"
click at [498, 402] on div "0:40 Remember the day" at bounding box center [385, 403] width 730 height 22
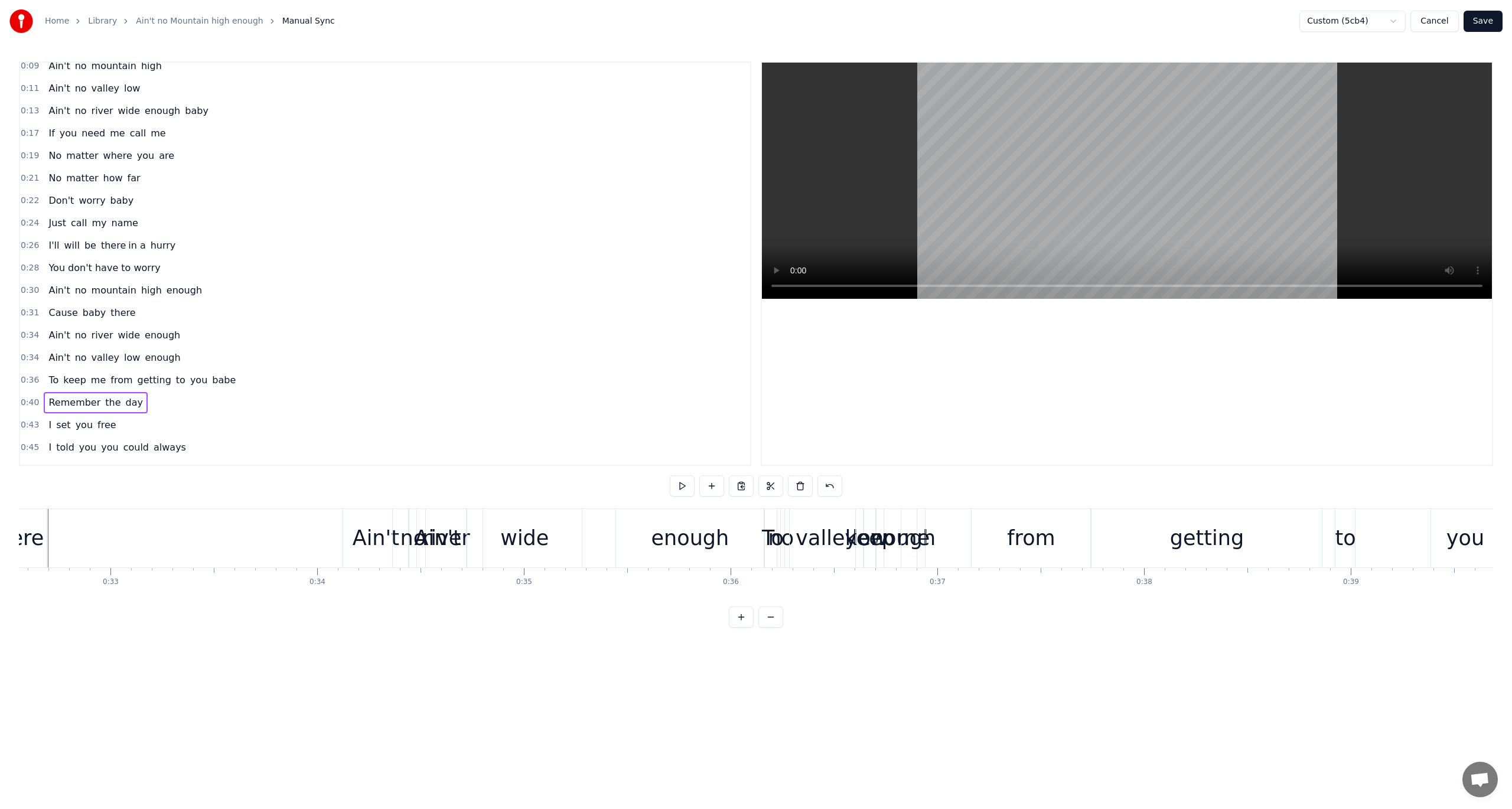
scroll to position [0, 6699]
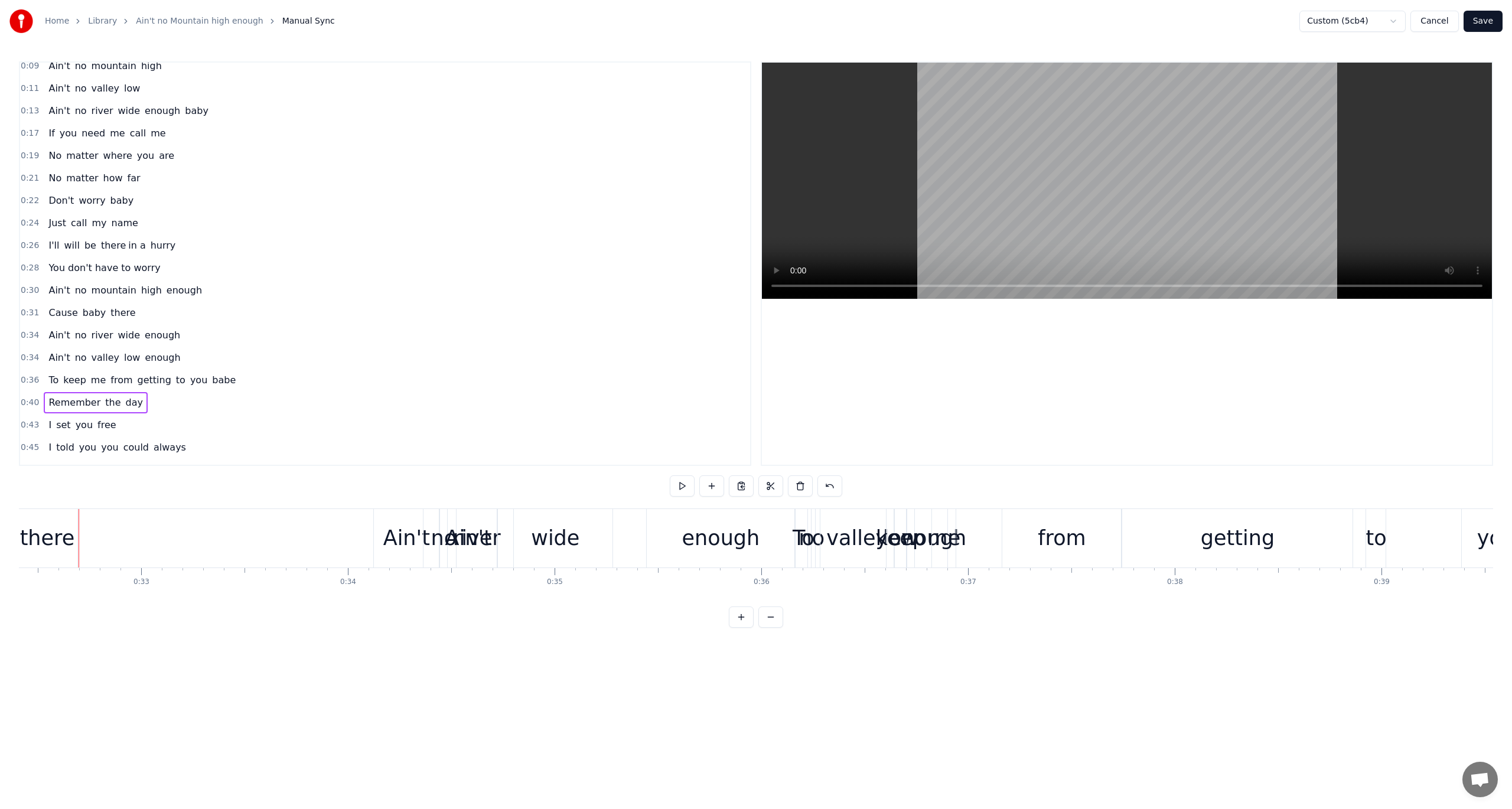
click at [27, 268] on span "0:28" at bounding box center [30, 268] width 18 height 12
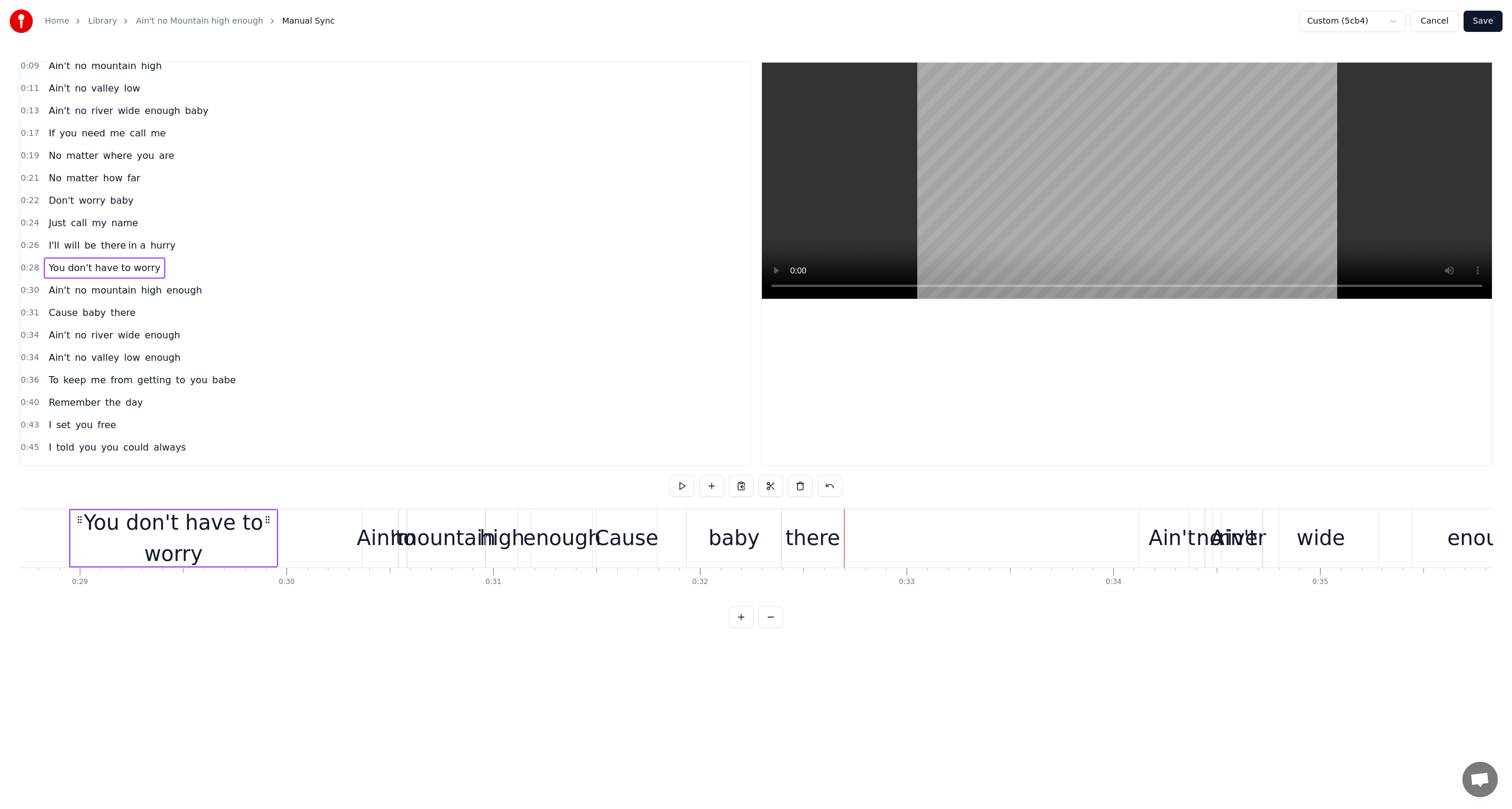
scroll to position [0, 5925]
click at [22, 262] on span "0:28" at bounding box center [30, 268] width 18 height 12
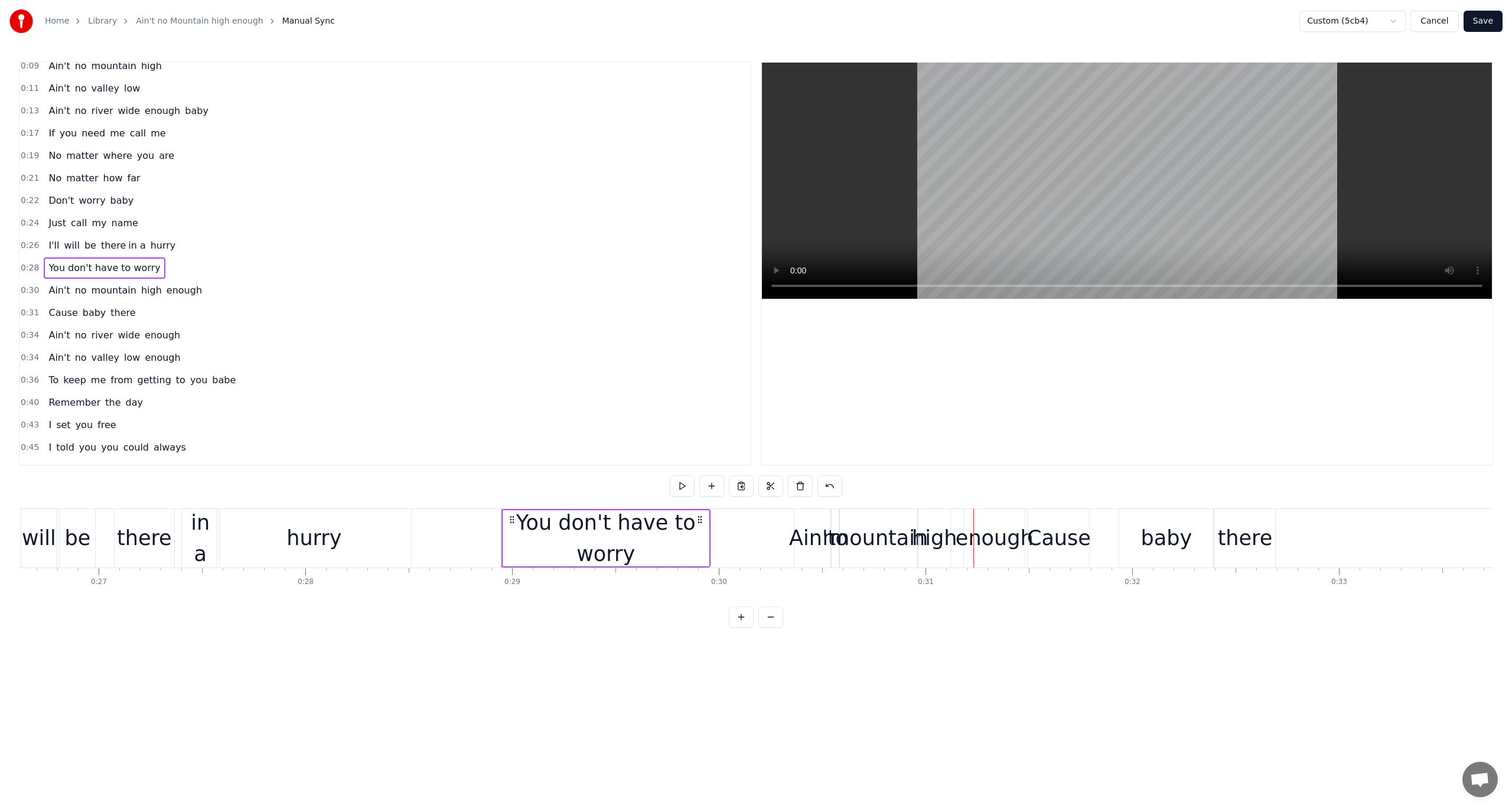
scroll to position [0, 5468]
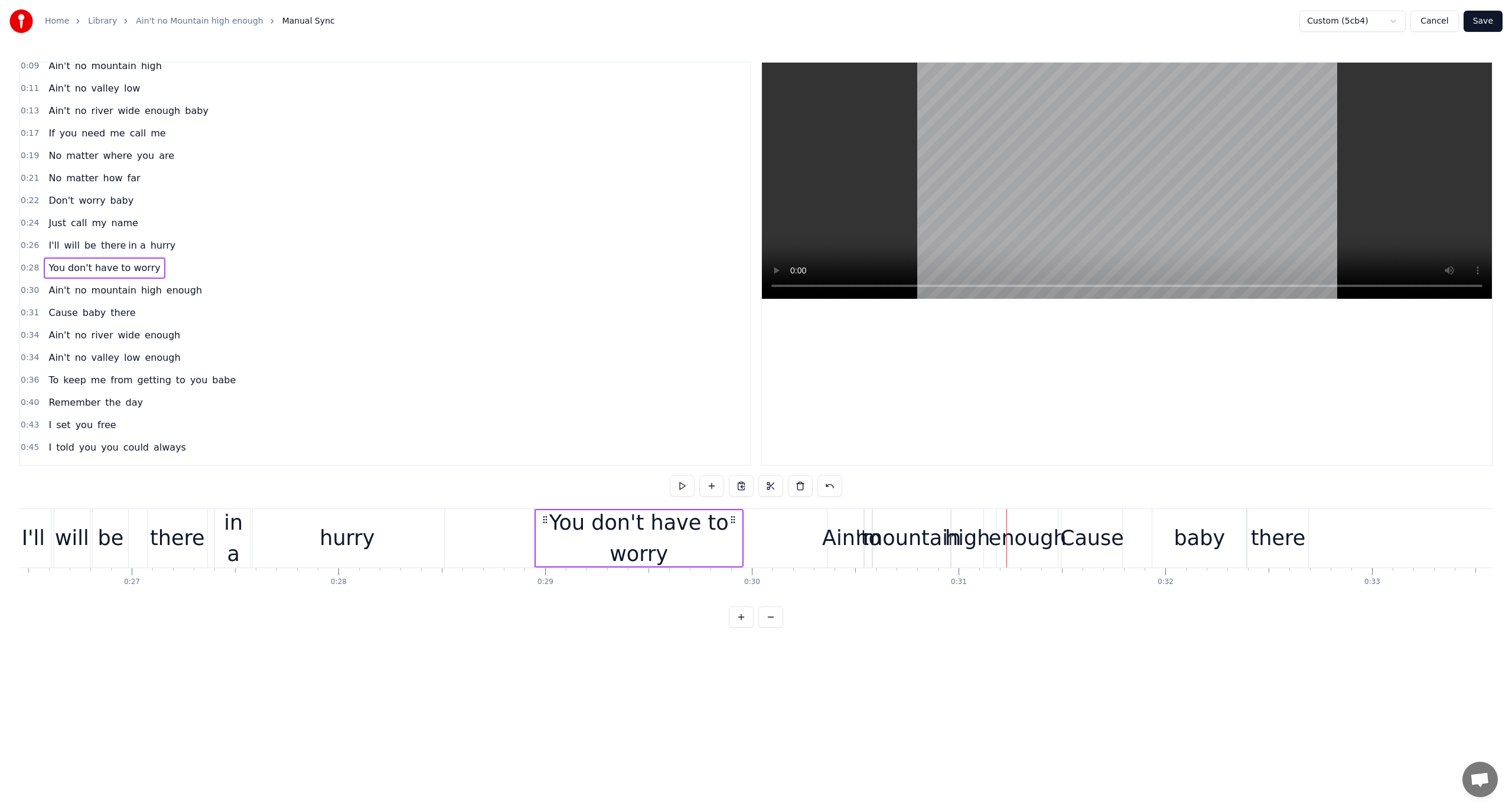
click at [558, 549] on div "You don't have to worry" at bounding box center [639, 539] width 206 height 62
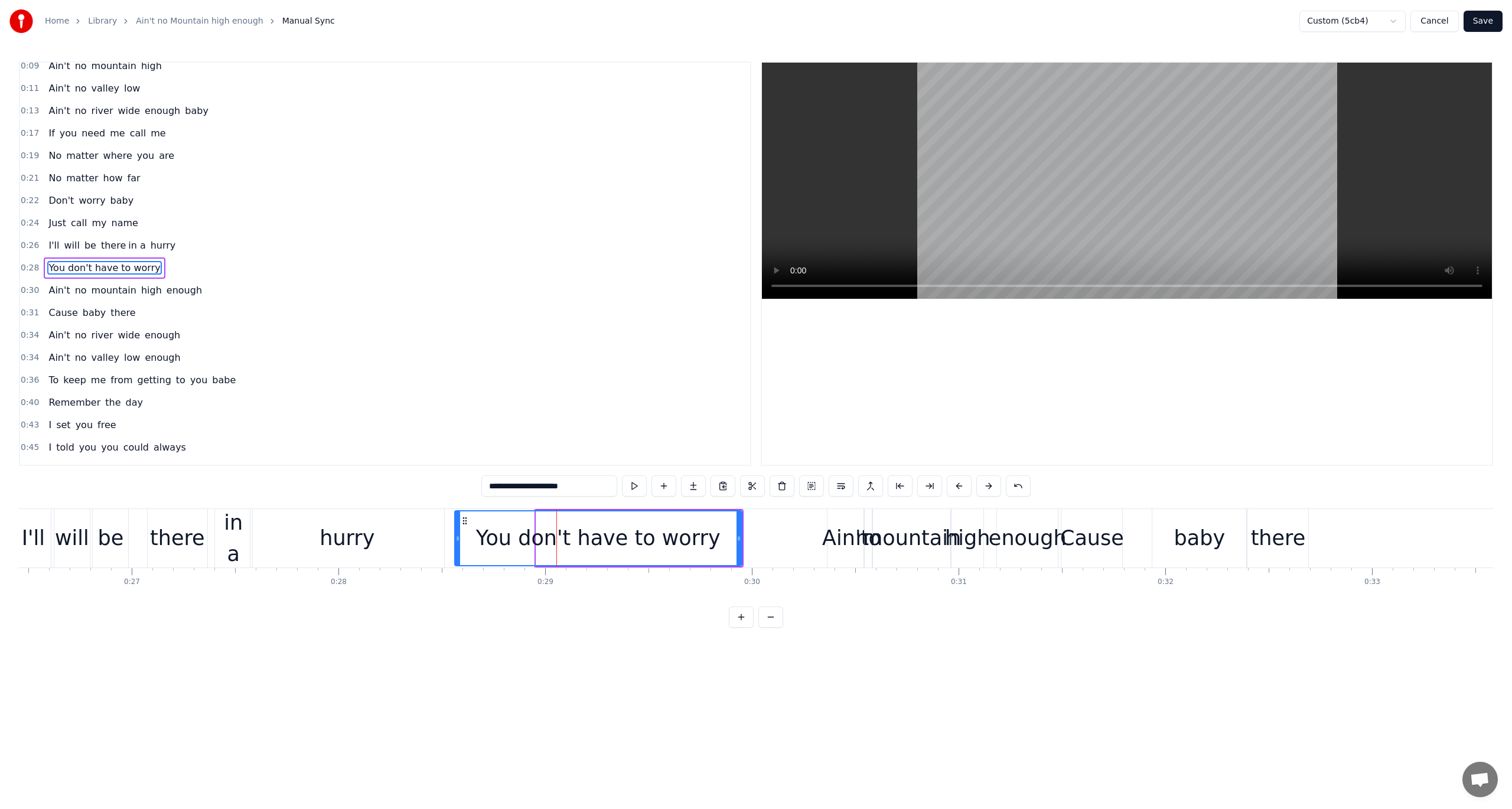
drag, startPoint x: 536, startPoint y: 534, endPoint x: 455, endPoint y: 544, distance: 81.6
click at [455, 544] on div at bounding box center [457, 538] width 4 height 54
drag, startPoint x: 456, startPoint y: 535, endPoint x: 475, endPoint y: 535, distance: 19.0
click at [475, 535] on icon at bounding box center [475, 539] width 4 height 9
click at [517, 547] on div "You don't have to worry" at bounding box center [608, 538] width 244 height 31
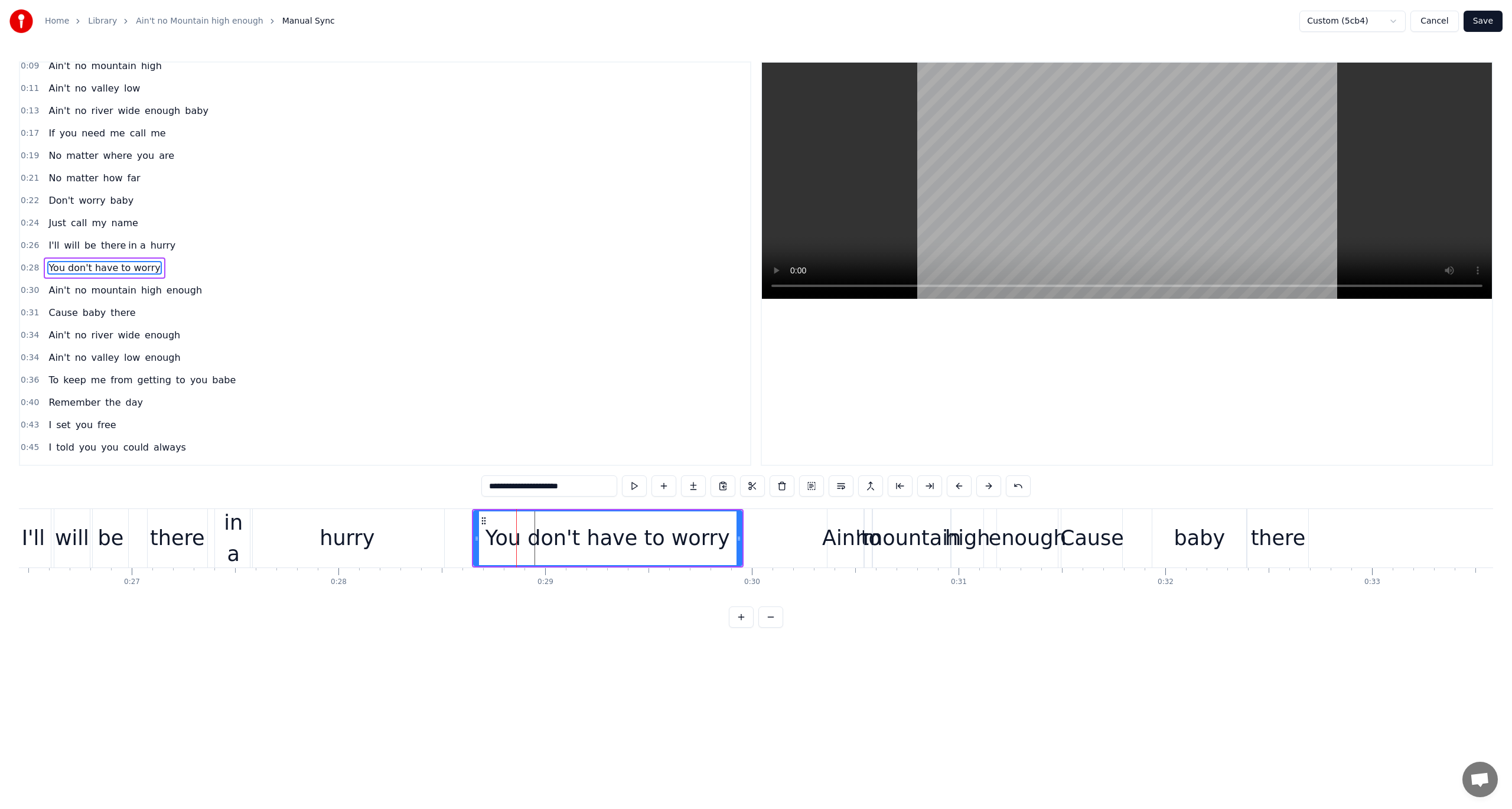
click at [532, 539] on div "You don't have to worry" at bounding box center [608, 538] width 244 height 31
click at [490, 487] on input "**********" at bounding box center [549, 486] width 136 height 22
click at [572, 561] on div "Cut Word Ctrl+X" at bounding box center [608, 562] width 146 height 19
click at [546, 542] on div "You don't have to worry" at bounding box center [608, 538] width 244 height 31
click at [491, 486] on input "**********" at bounding box center [534, 486] width 136 height 22
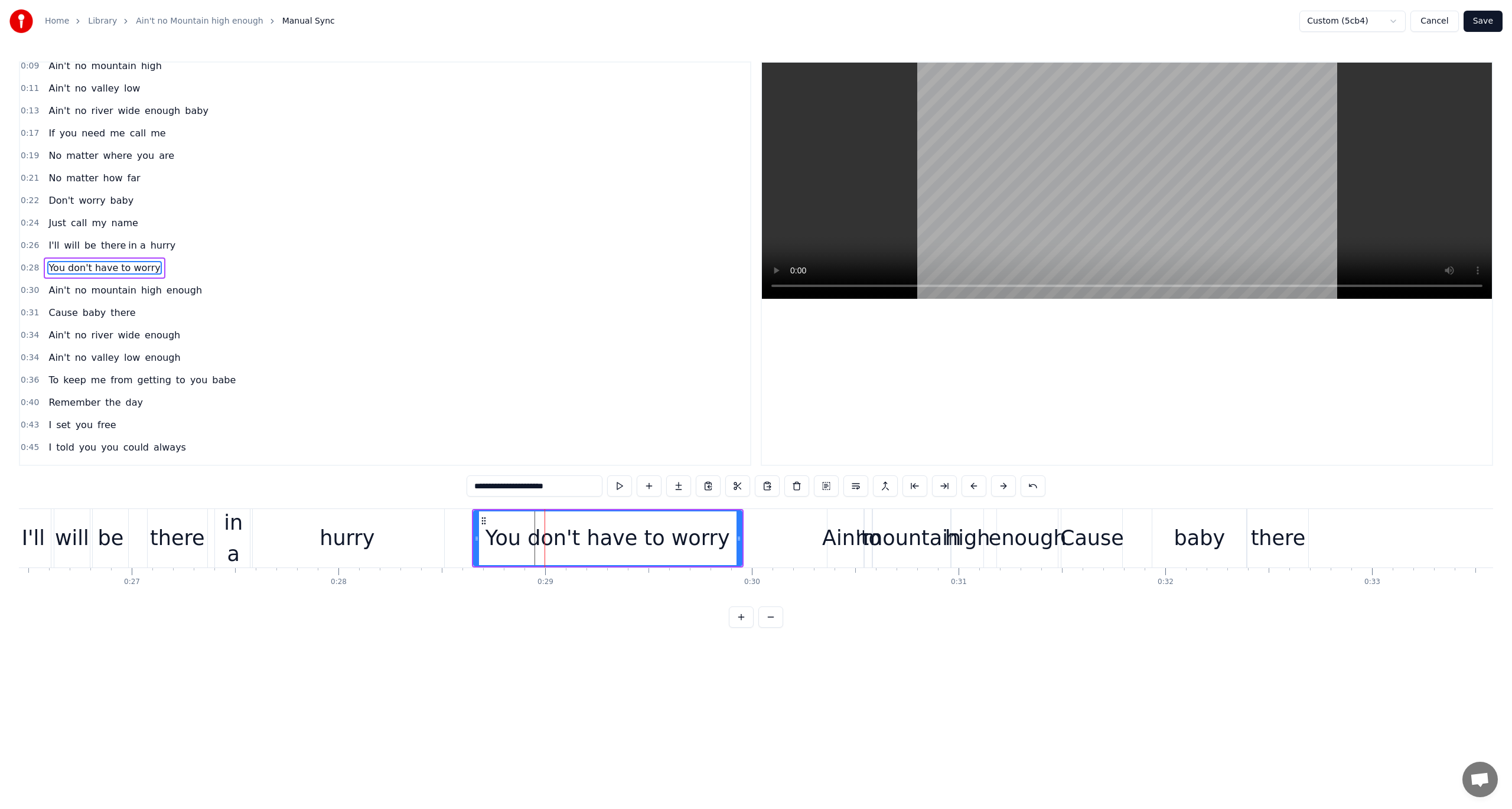
click at [508, 526] on div "You don't have to worry" at bounding box center [608, 538] width 244 height 31
click at [53, 261] on span "You don't have to worry" at bounding box center [104, 267] width 114 height 13
click at [532, 546] on html "Home Library Ain't no Mountain high enough Manual Sync Custom (5cb4) Cancel Sav…" at bounding box center [756, 323] width 1512 height 647
click at [532, 541] on div "You don't have to worry" at bounding box center [608, 538] width 244 height 31
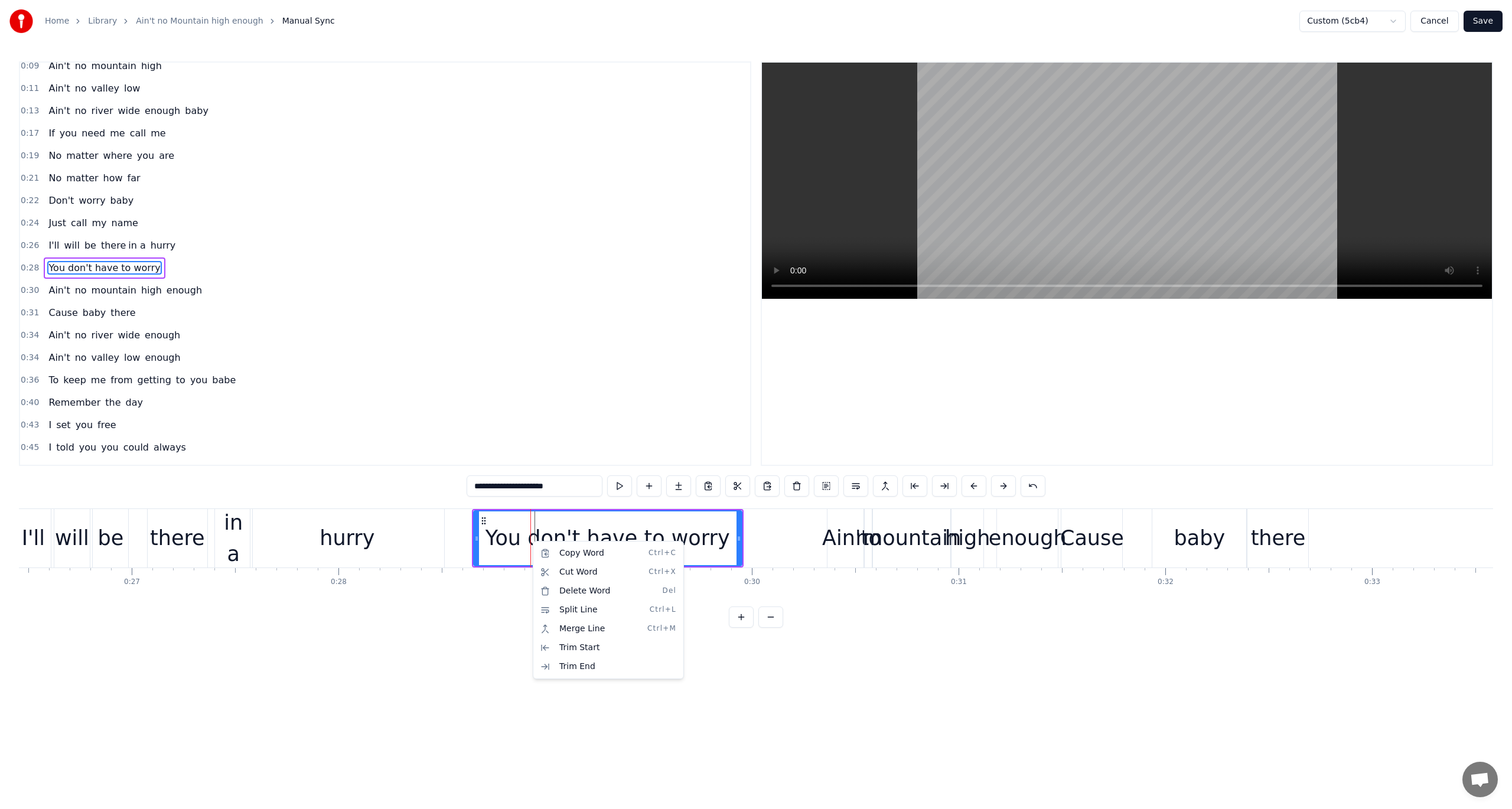
click at [500, 537] on html "Home Library Ain't no Mountain high enough Manual Sync Custom (5cb4) Cancel Sav…" at bounding box center [756, 323] width 1512 height 647
click at [647, 486] on button at bounding box center [649, 486] width 25 height 22
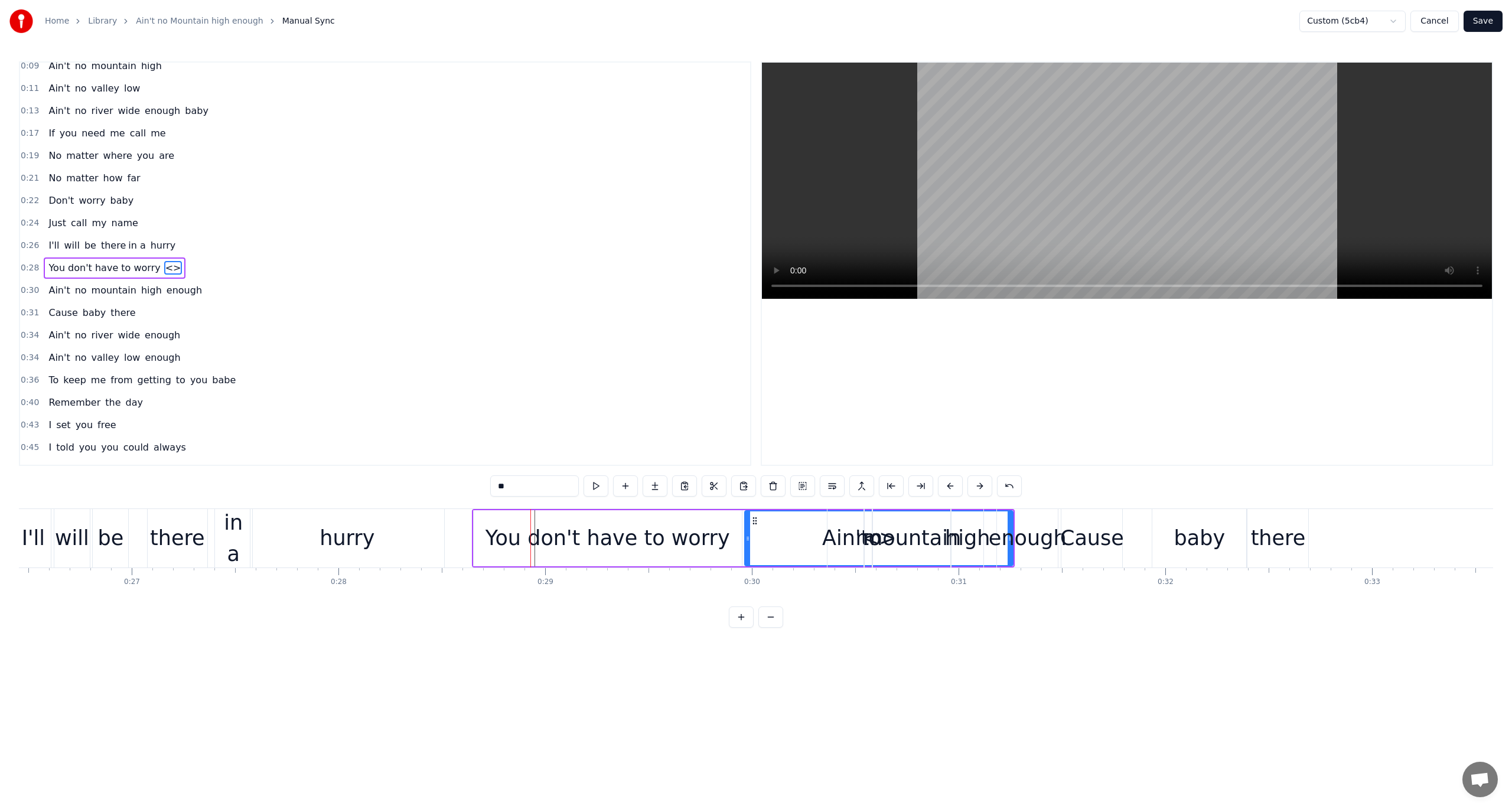
drag, startPoint x: 522, startPoint y: 486, endPoint x: 492, endPoint y: 486, distance: 30.0
click at [492, 486] on input "**" at bounding box center [535, 486] width 89 height 22
click at [517, 486] on input "**" at bounding box center [535, 486] width 89 height 22
drag, startPoint x: 506, startPoint y: 487, endPoint x: 490, endPoint y: 488, distance: 16.0
click at [490, 488] on div "0:06 Listen baby [DEMOGRAPHIC_DATA]:09 Ain't no mountain high 0:11 Ain't no val…" at bounding box center [756, 344] width 1474 height 567
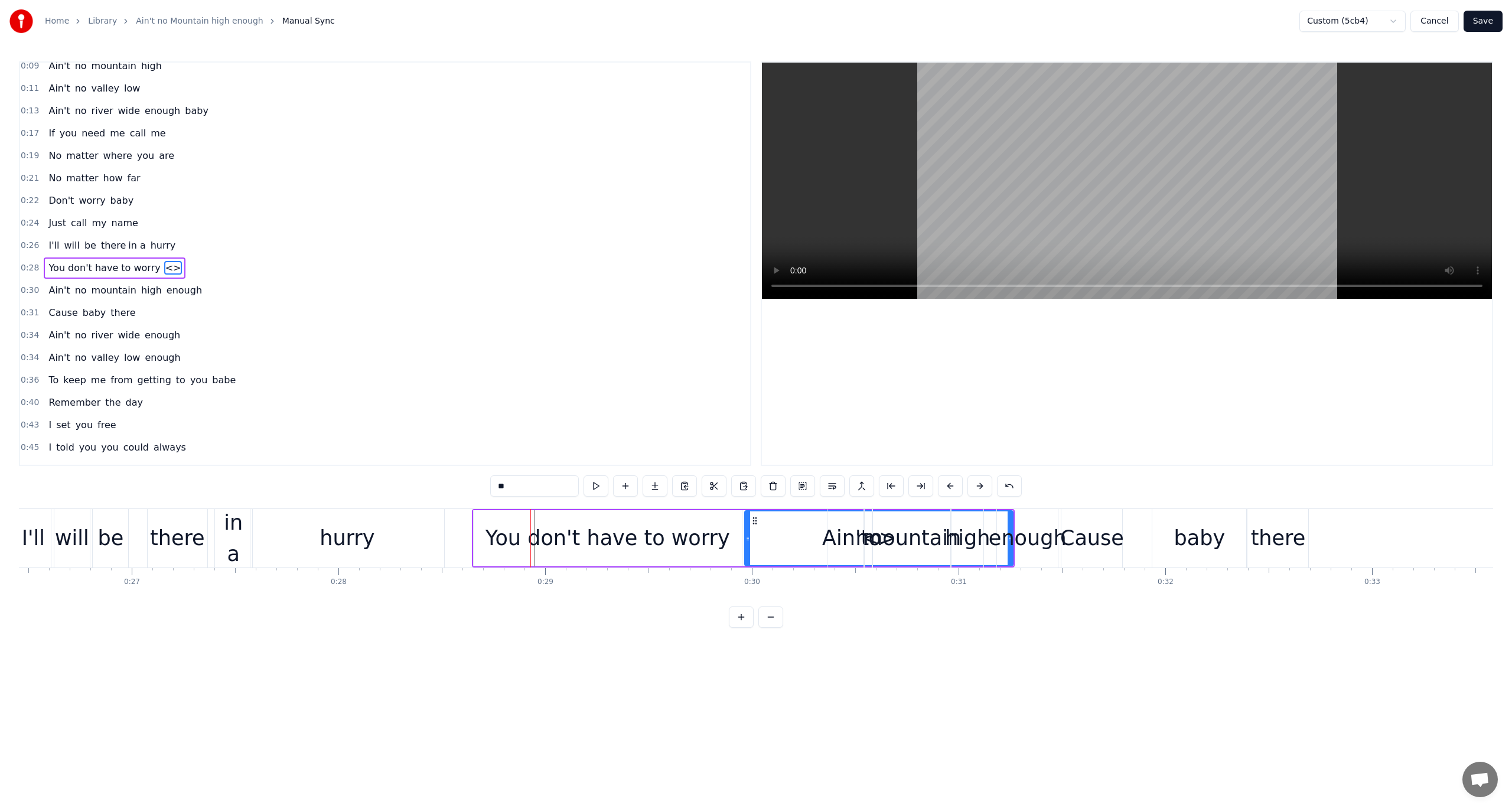
click at [506, 536] on div "You don't have to worry" at bounding box center [608, 538] width 244 height 31
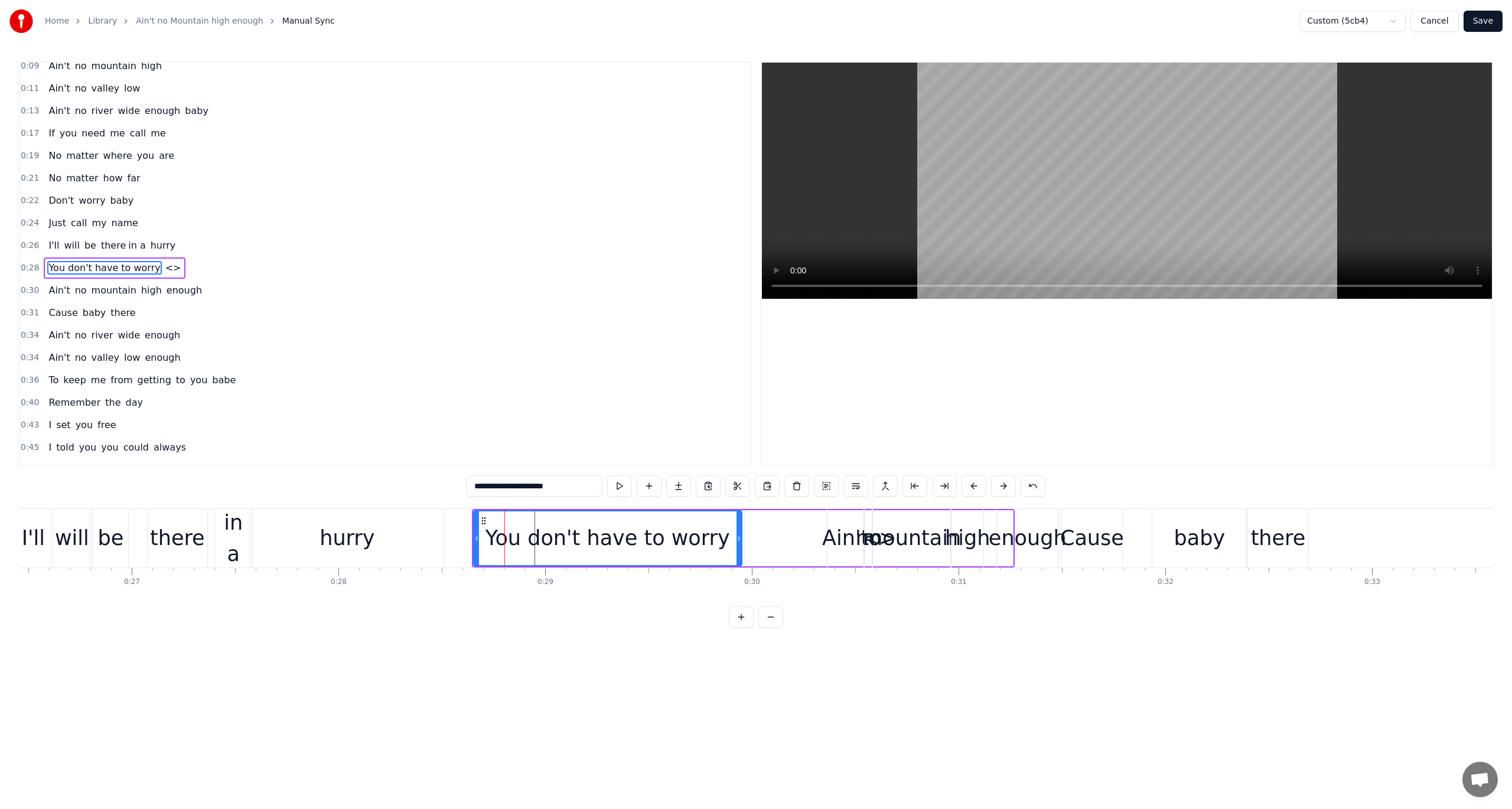
click at [478, 489] on input "**********" at bounding box center [534, 486] width 136 height 22
paste input "*"
click at [172, 261] on span "<>" at bounding box center [181, 267] width 18 height 13
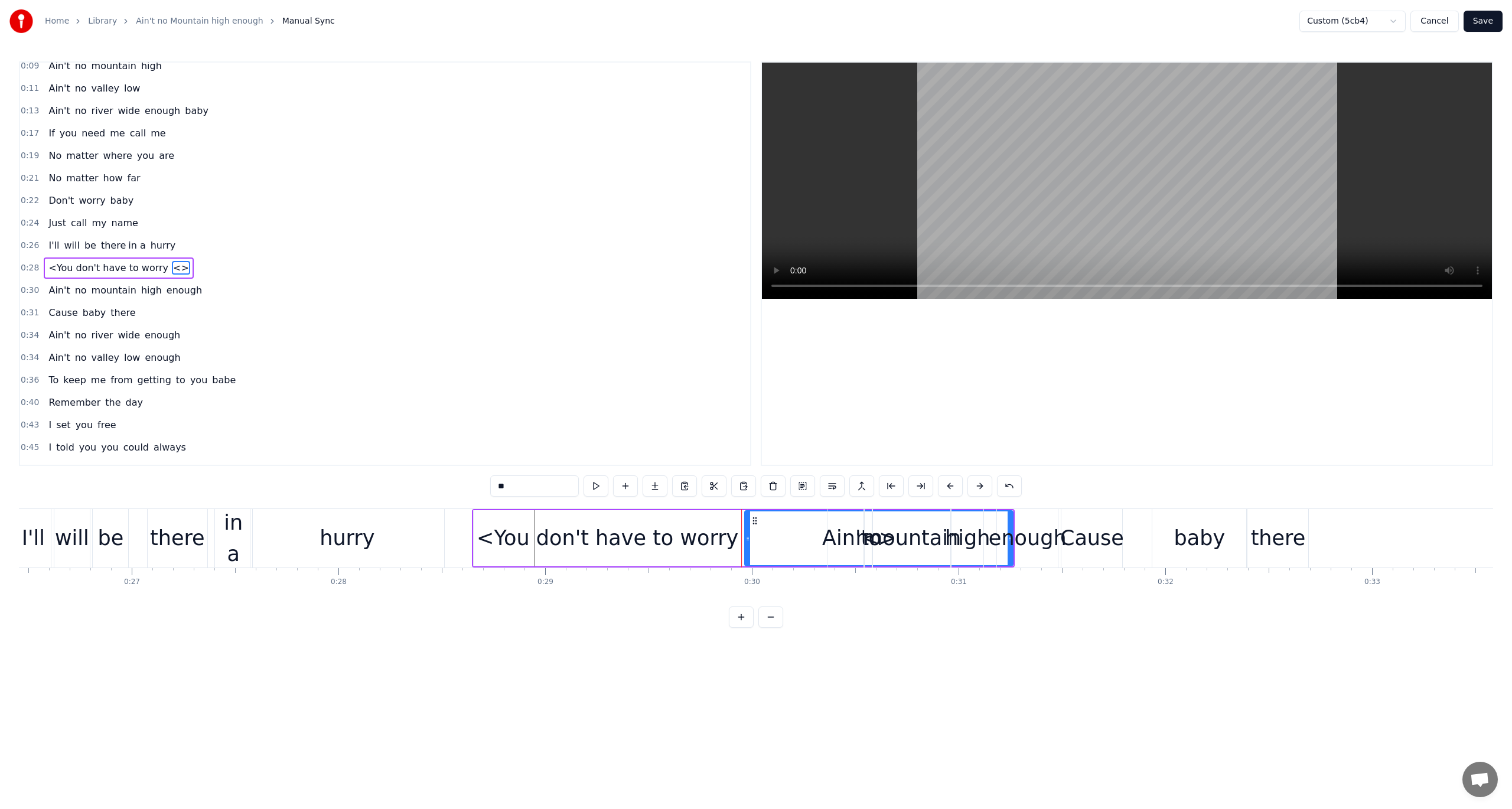
drag, startPoint x: 508, startPoint y: 487, endPoint x: 516, endPoint y: 487, distance: 8.0
click at [516, 487] on input "**" at bounding box center [535, 486] width 89 height 22
click at [526, 542] on div "<You don't have to worry" at bounding box center [607, 538] width 261 height 31
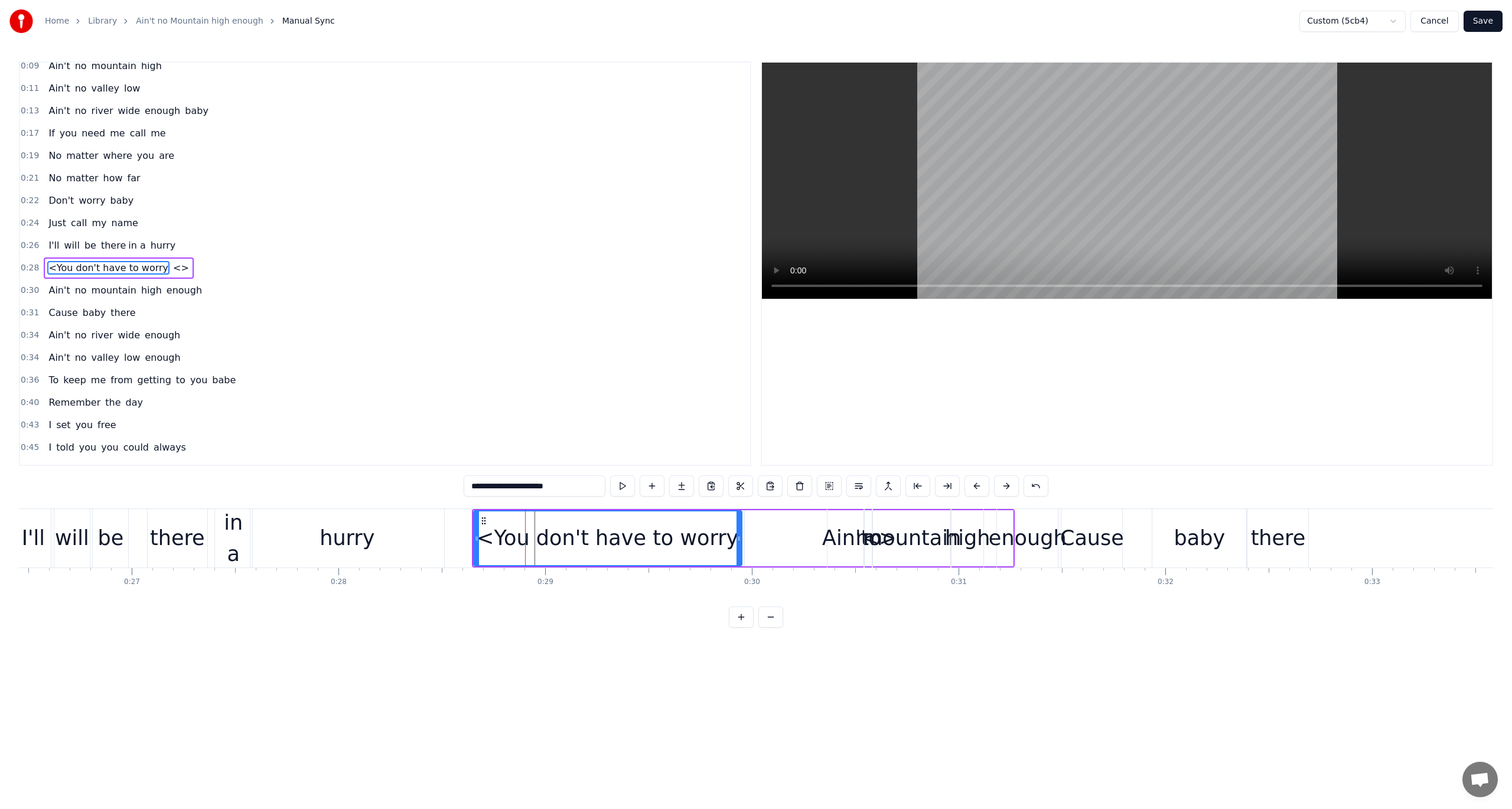
click at [492, 487] on input "**********" at bounding box center [535, 486] width 142 height 22
paste input "*"
type input "**********"
click at [435, 370] on div "0:36 To keep me from getting to you babe" at bounding box center [385, 380] width 730 height 22
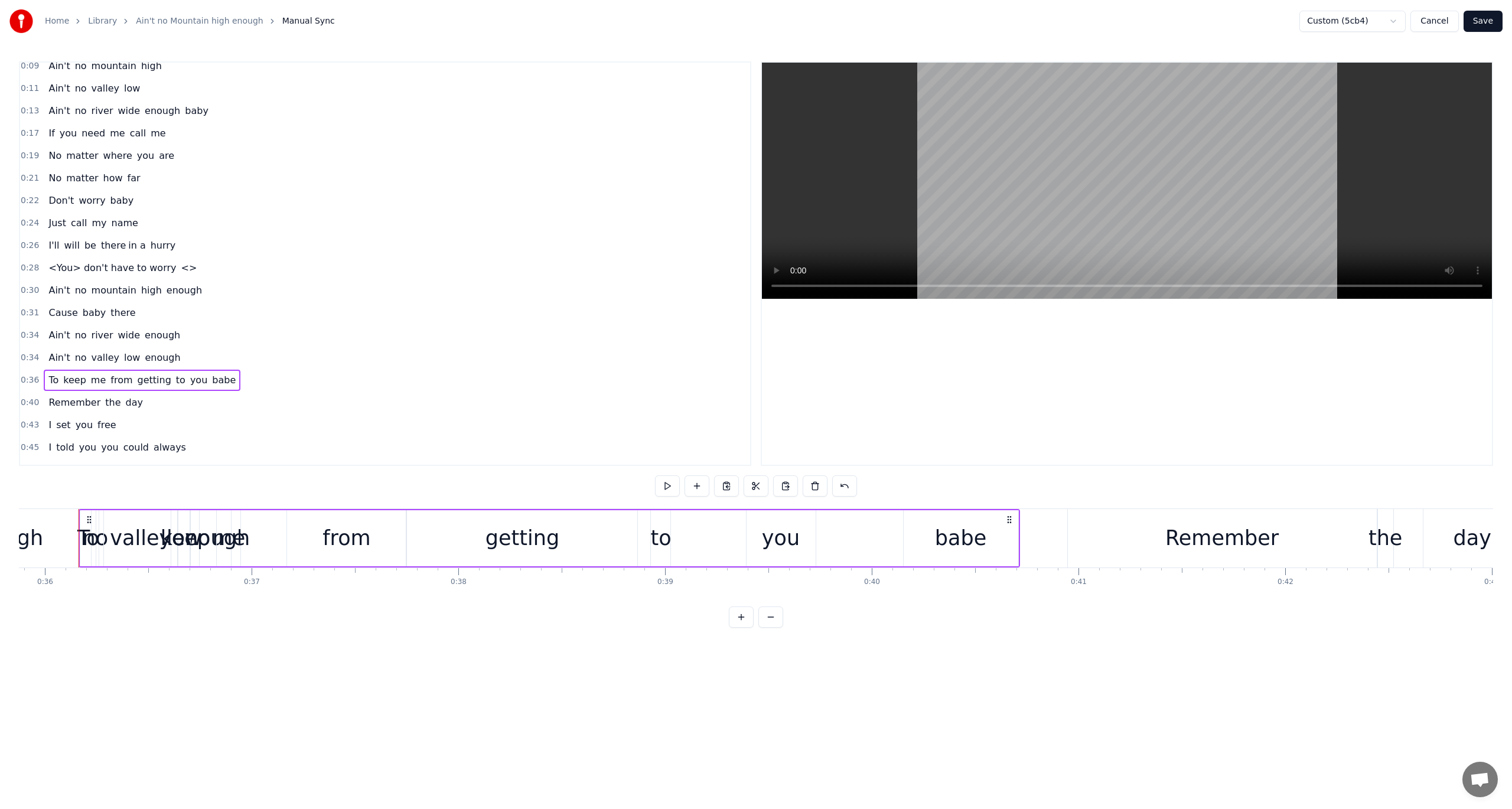
scroll to position [0, 7416]
click at [58, 262] on span "<You> don't have to worry" at bounding box center [112, 267] width 130 height 13
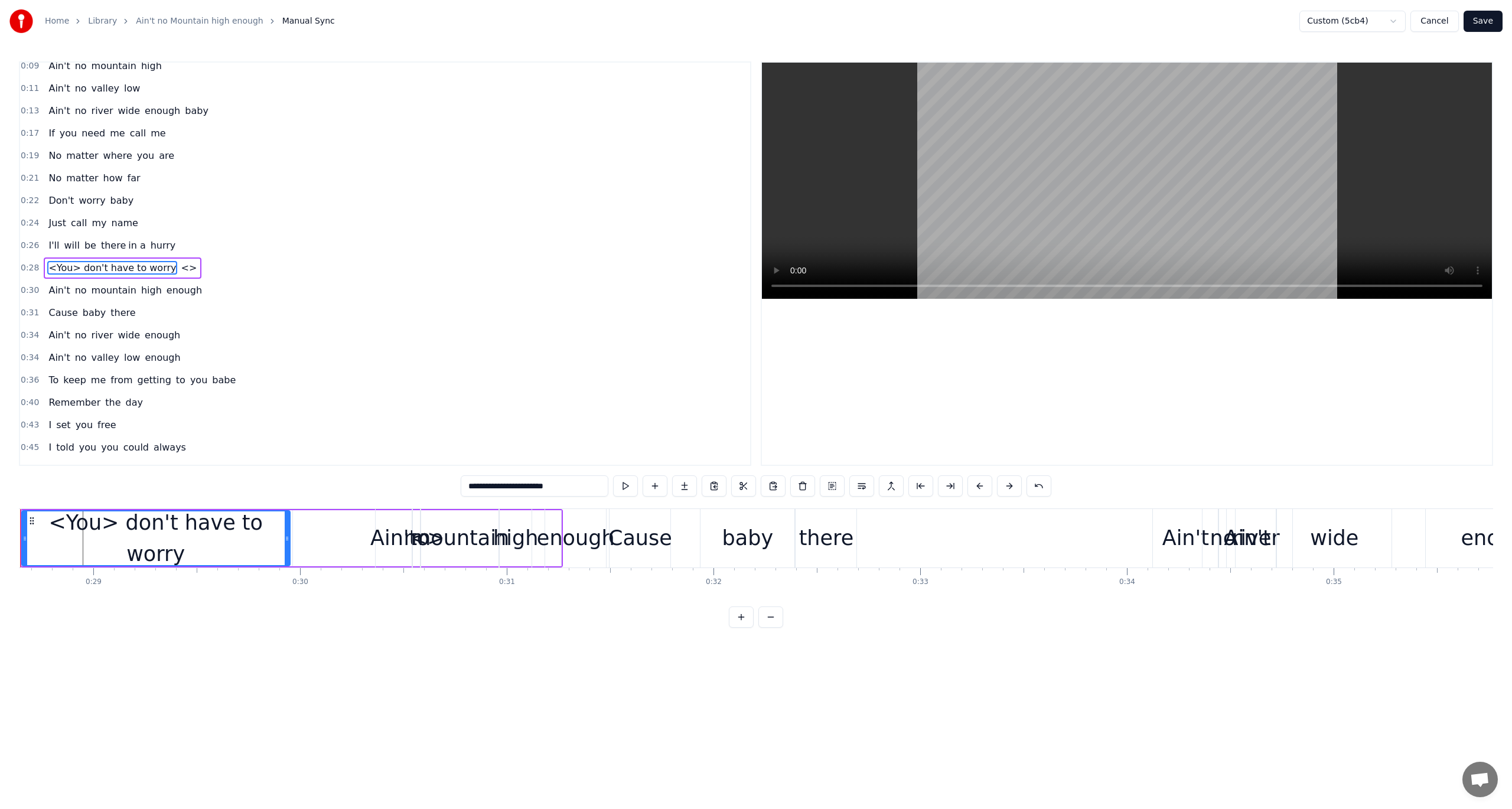
scroll to position [0, 5862]
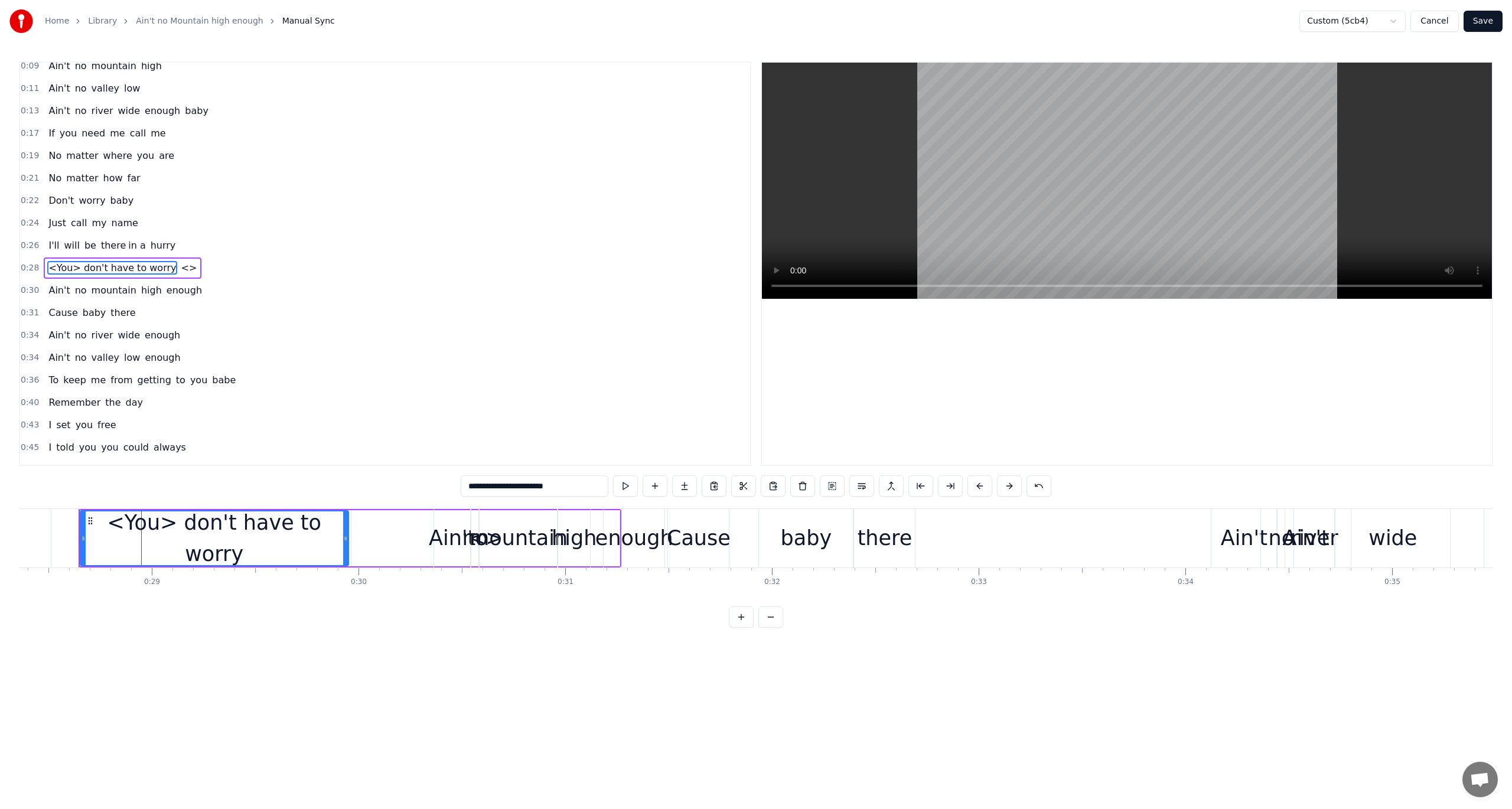
click at [406, 510] on div "<>" at bounding box center [485, 538] width 270 height 56
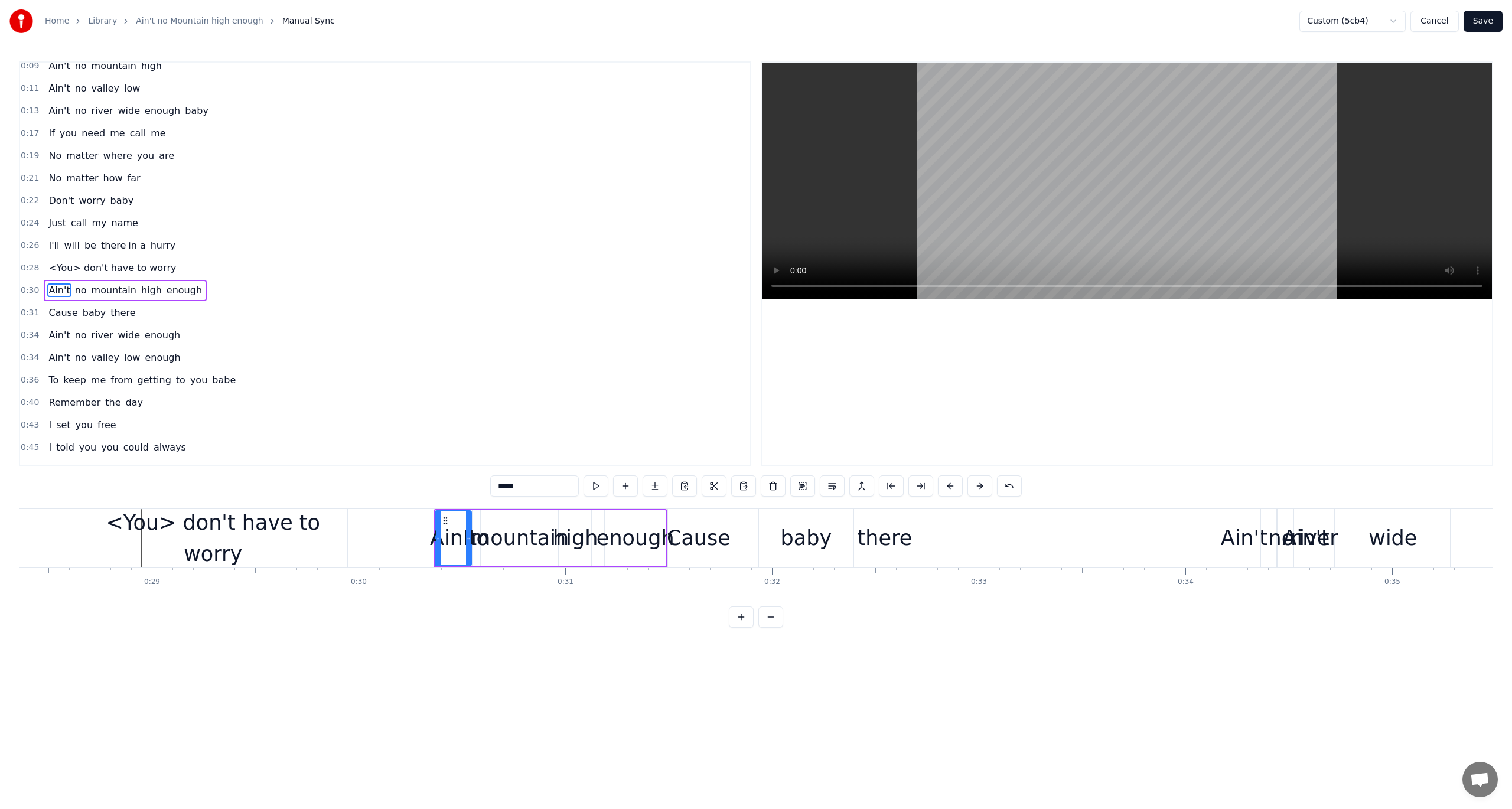
scroll to position [52, 0]
click at [130, 541] on div "<You> don't have to worry" at bounding box center [213, 539] width 268 height 62
type input "**********"
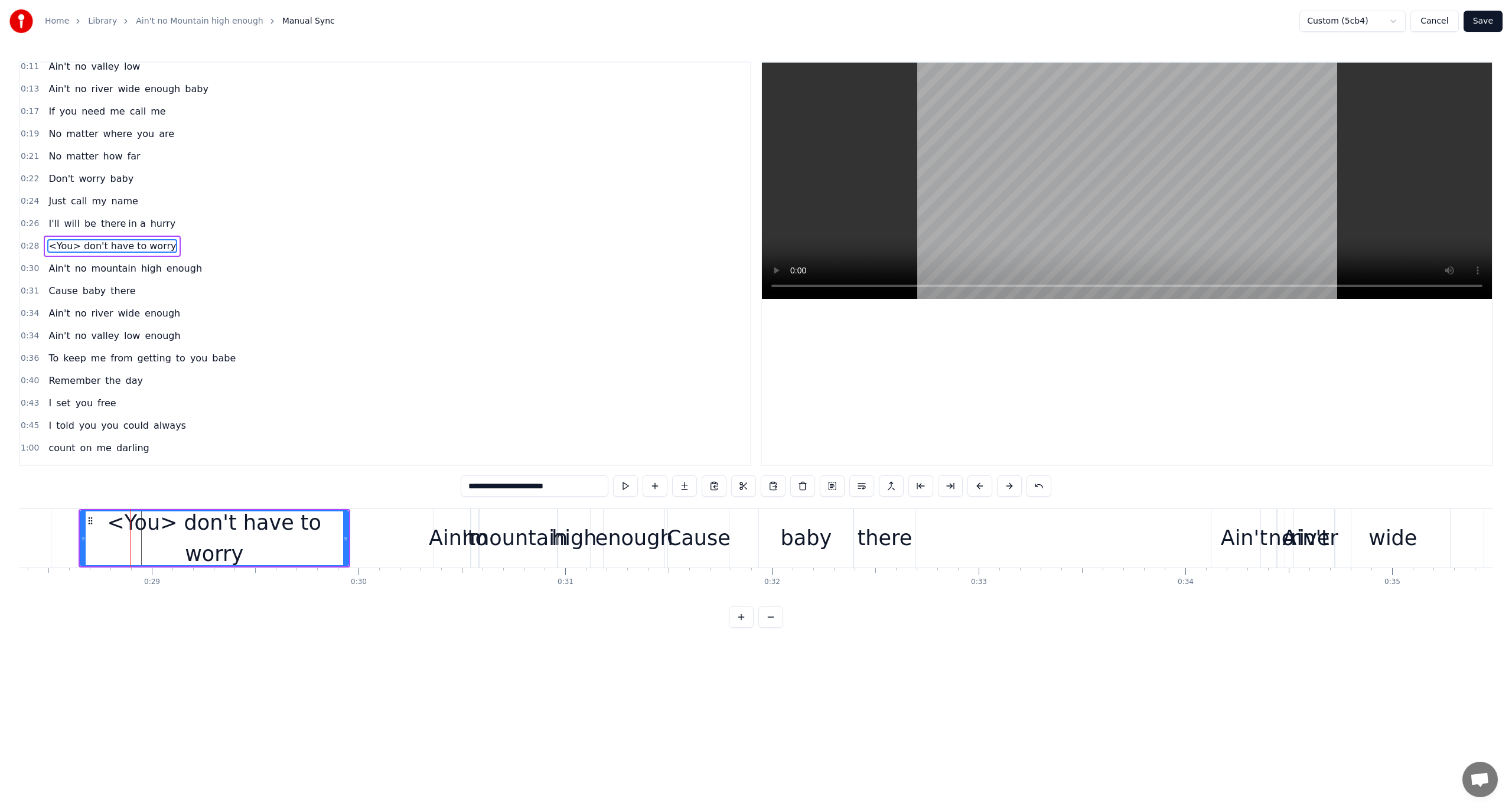
scroll to position [30, 0]
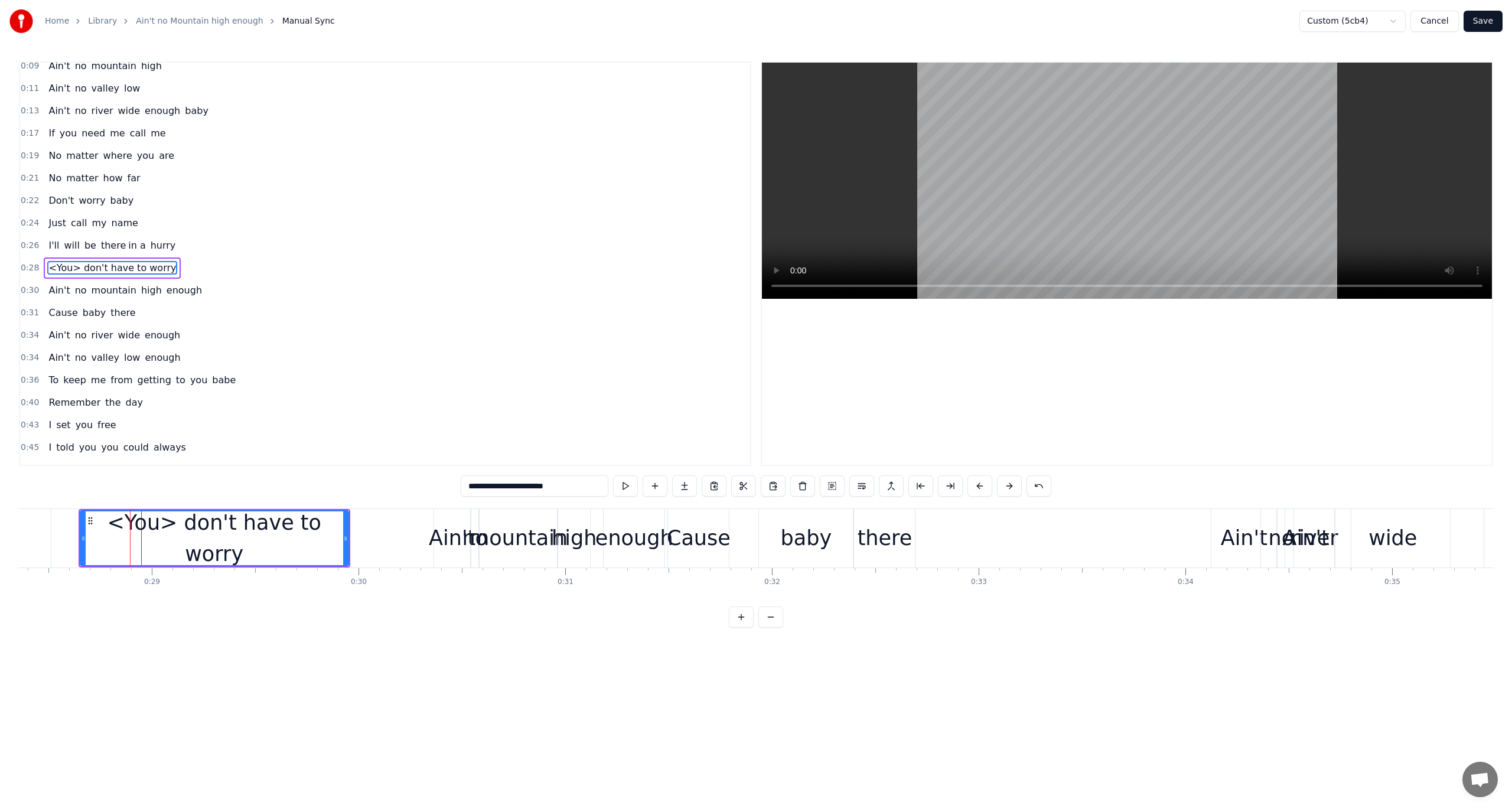
drag, startPoint x: 582, startPoint y: 488, endPoint x: 378, endPoint y: 485, distance: 204.0
click at [379, 485] on div "0:06 Listen baby [DEMOGRAPHIC_DATA]:09 Ain't no mountain high 0:11 Ain't no val…" at bounding box center [756, 344] width 1474 height 567
type input "*"
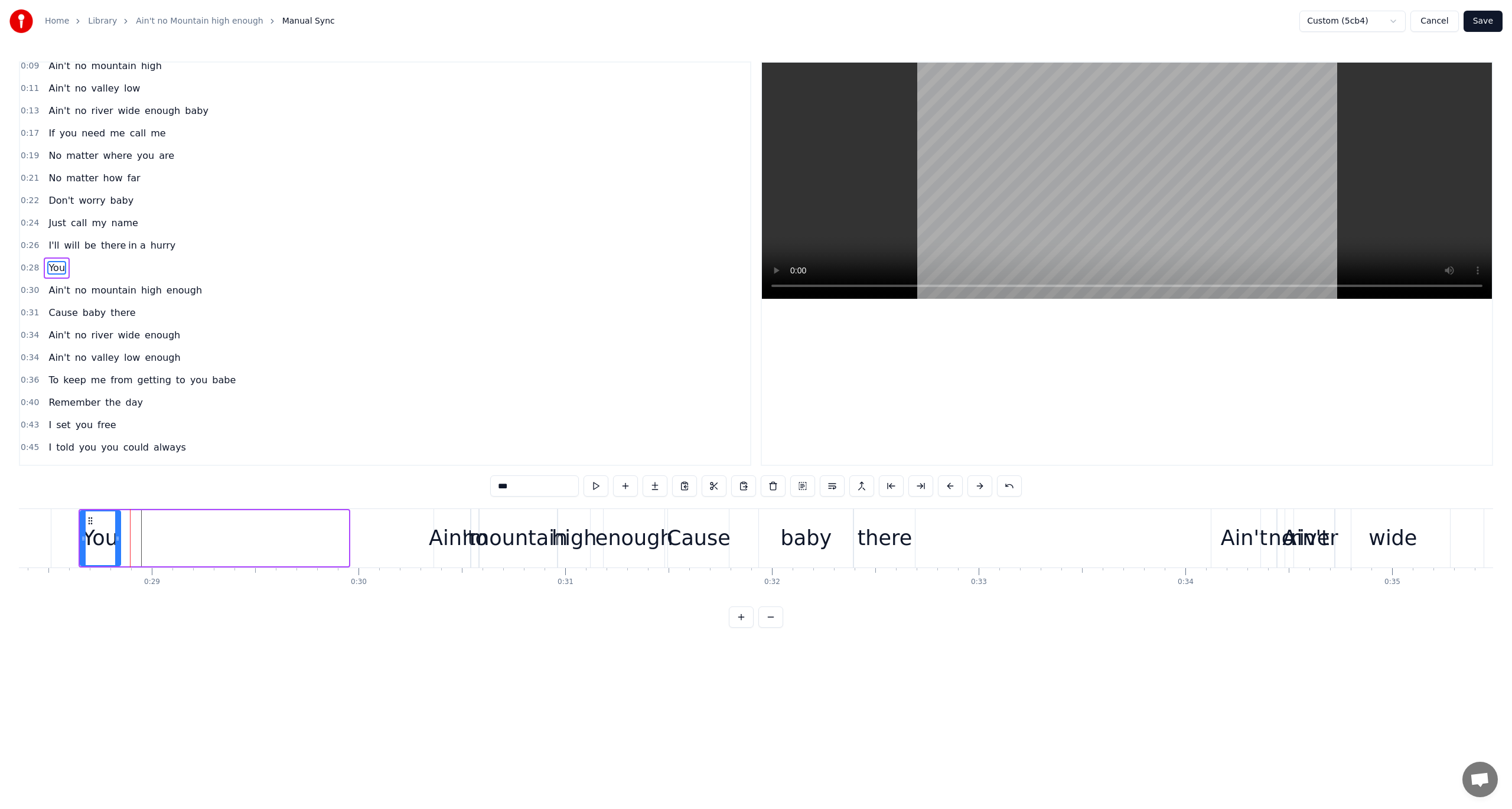
drag, startPoint x: 346, startPoint y: 531, endPoint x: 118, endPoint y: 535, distance: 228.0
click at [118, 535] on div at bounding box center [117, 538] width 4 height 54
click at [110, 526] on div "You" at bounding box center [101, 538] width 35 height 31
click at [594, 487] on button at bounding box center [596, 486] width 25 height 22
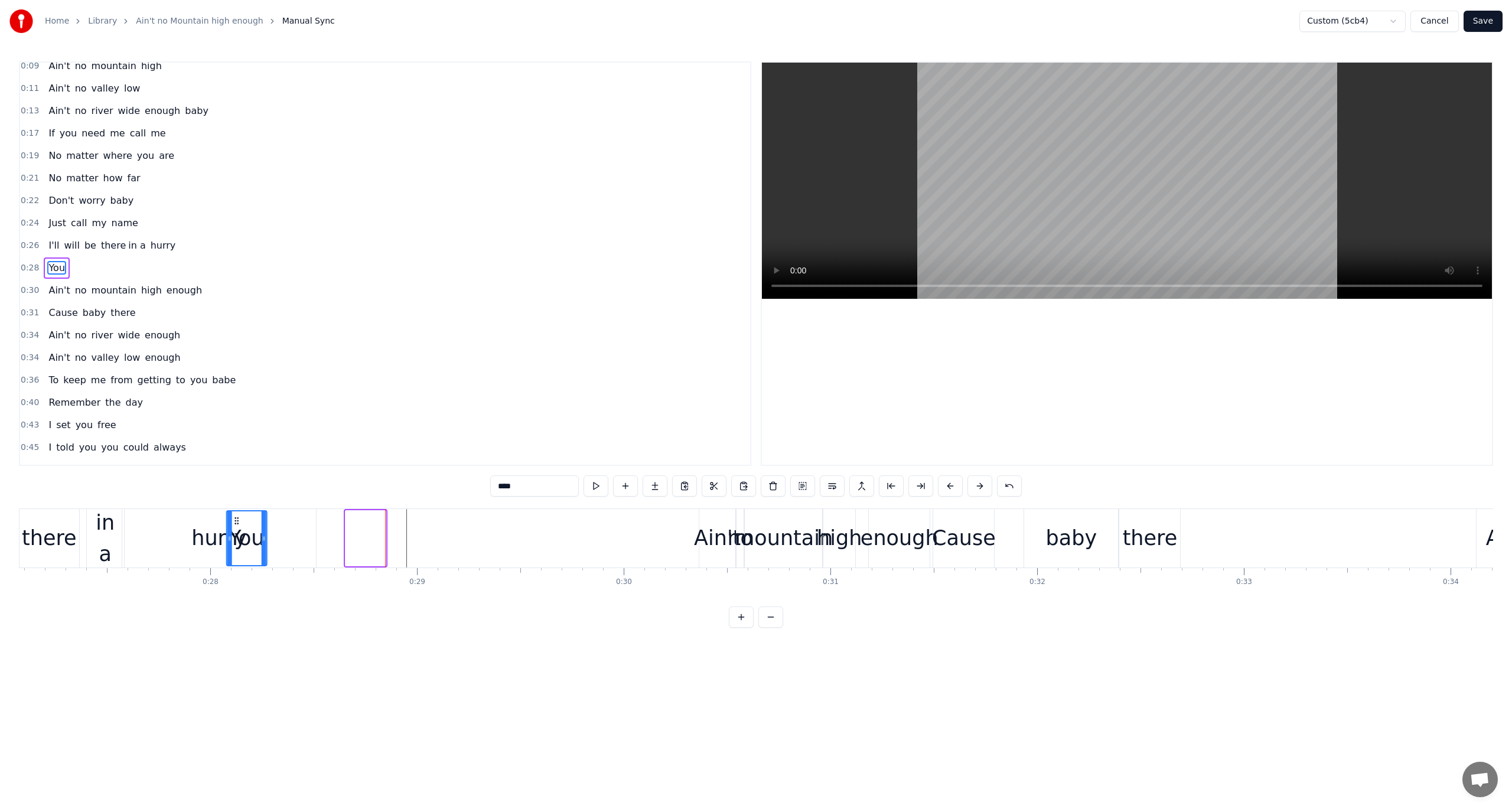
scroll to position [0, 5573]
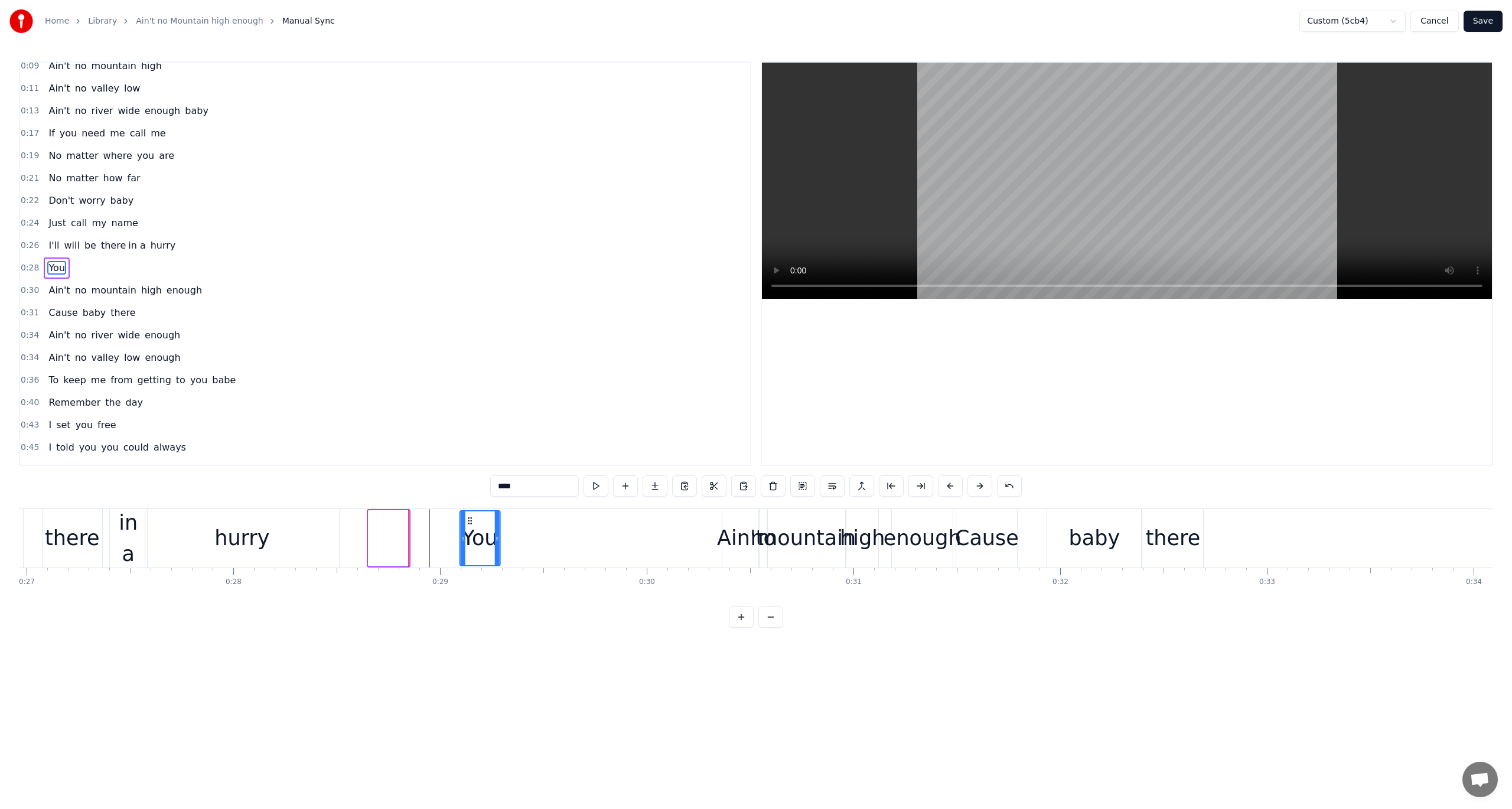
drag, startPoint x: 89, startPoint y: 521, endPoint x: 470, endPoint y: 561, distance: 383.1
click at [470, 561] on div "You" at bounding box center [480, 538] width 39 height 54
click at [251, 532] on div "hurry" at bounding box center [242, 538] width 55 height 31
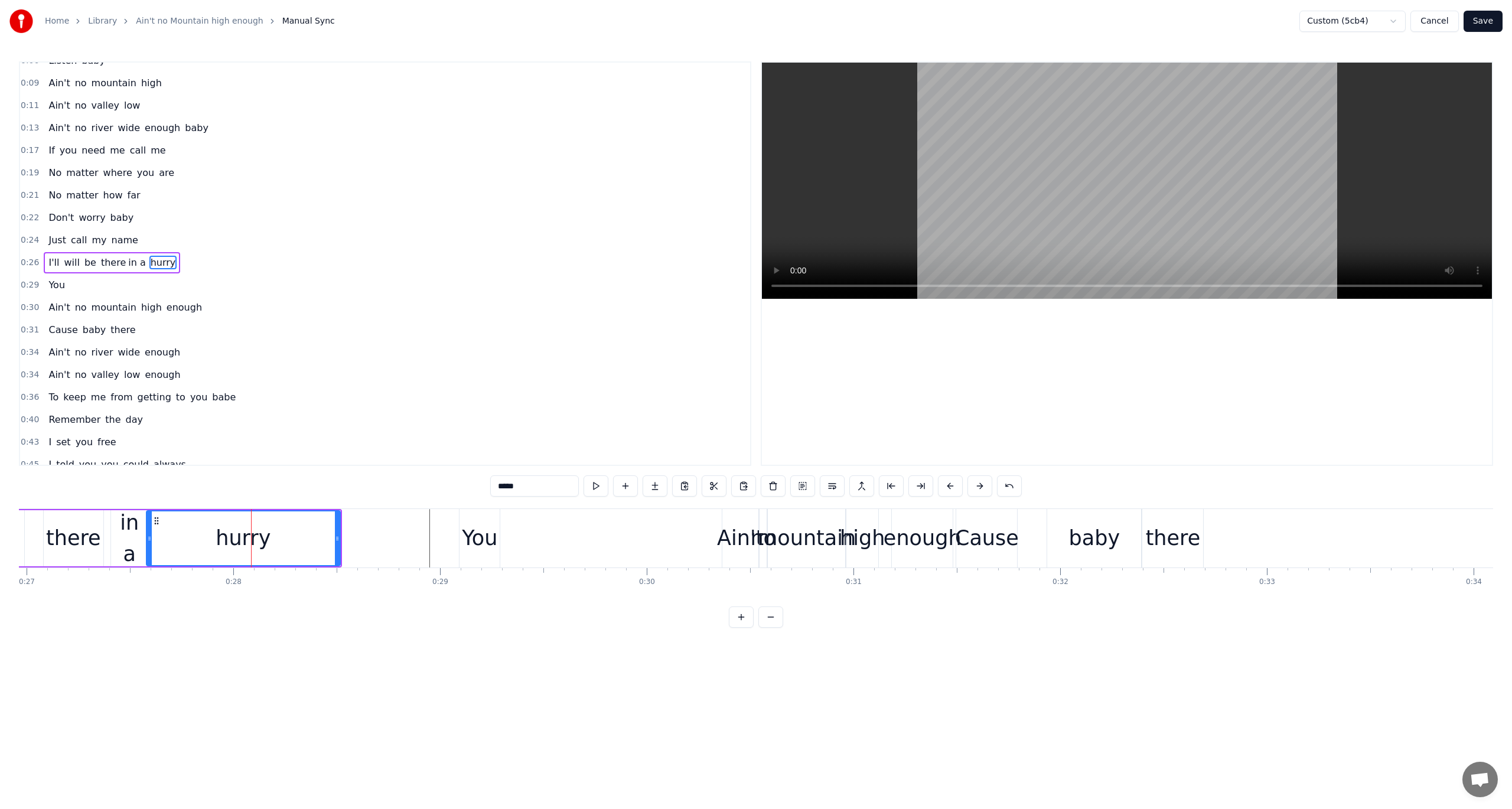
scroll to position [8, 0]
click at [473, 542] on div "You" at bounding box center [480, 538] width 35 height 31
type input "***"
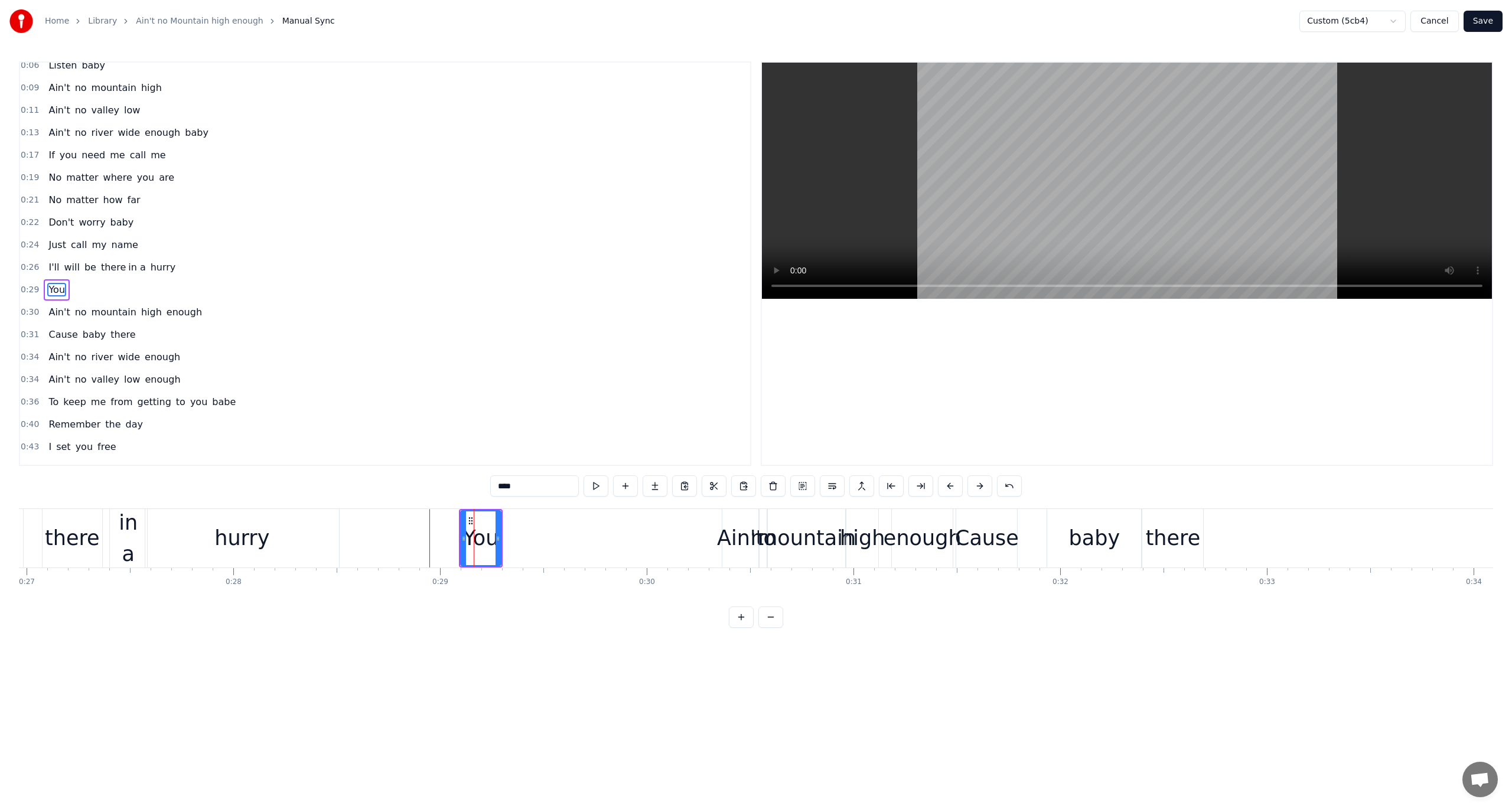
scroll to position [30, 0]
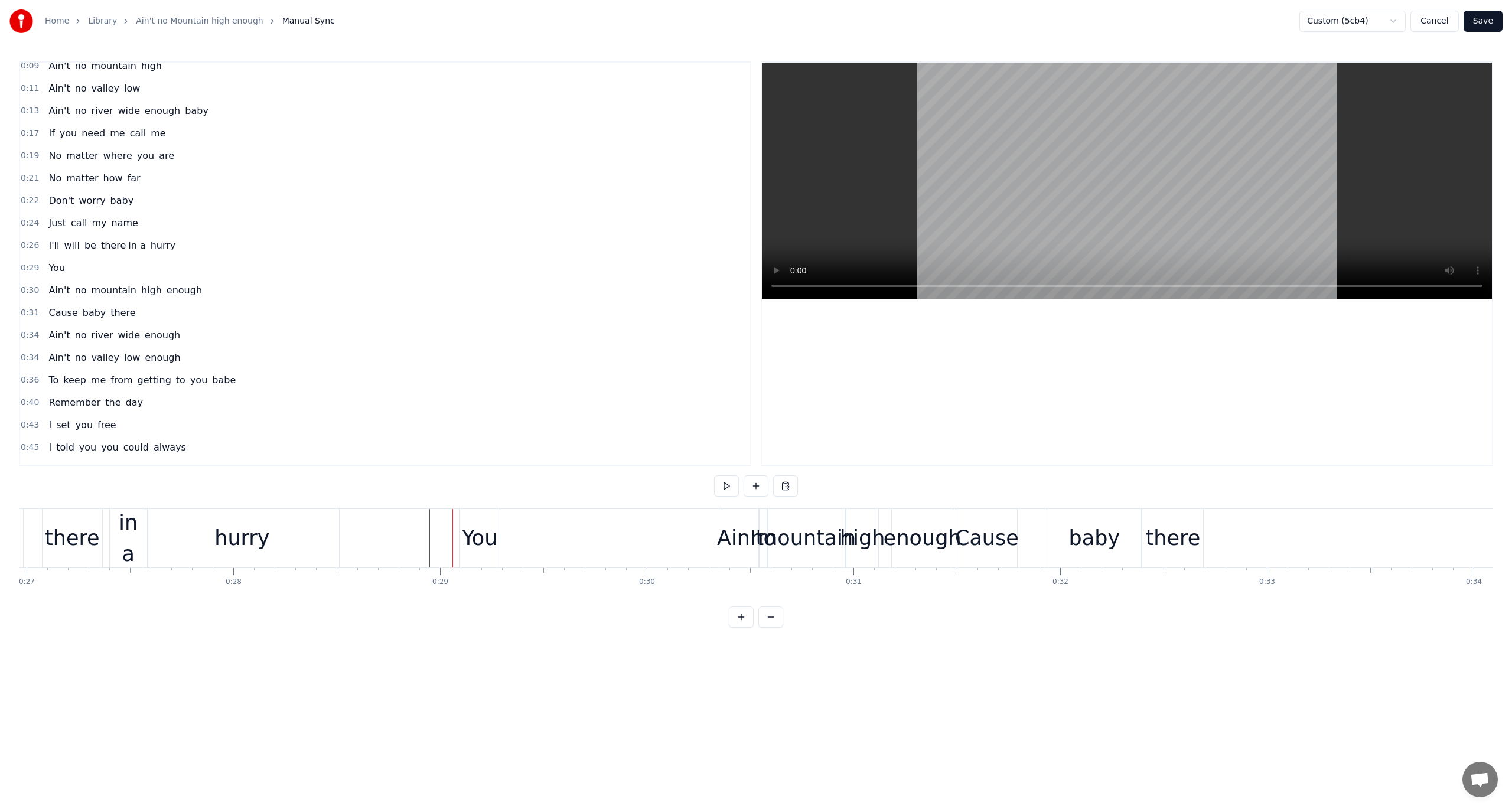
click at [477, 529] on div "You" at bounding box center [480, 538] width 35 height 31
drag, startPoint x: 470, startPoint y: 519, endPoint x: 440, endPoint y: 517, distance: 30.1
click at [440, 517] on icon at bounding box center [441, 521] width 9 height 9
drag, startPoint x: 466, startPoint y: 538, endPoint x: 461, endPoint y: 536, distance: 5.4
click at [461, 536] on icon at bounding box center [462, 539] width 4 height 9
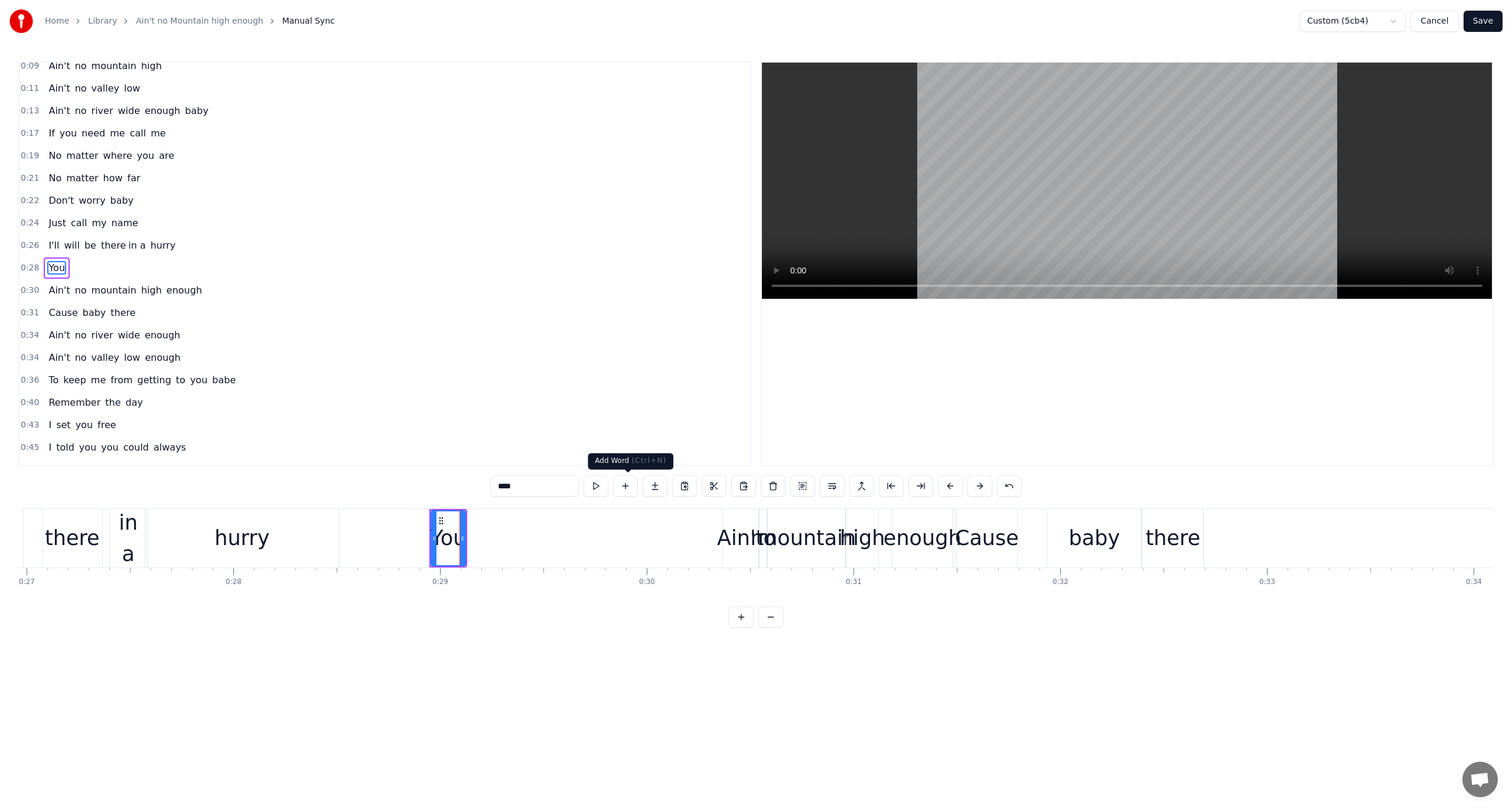
click at [627, 487] on button at bounding box center [625, 486] width 25 height 22
click at [516, 483] on input "**" at bounding box center [535, 486] width 89 height 22
type input "*****"
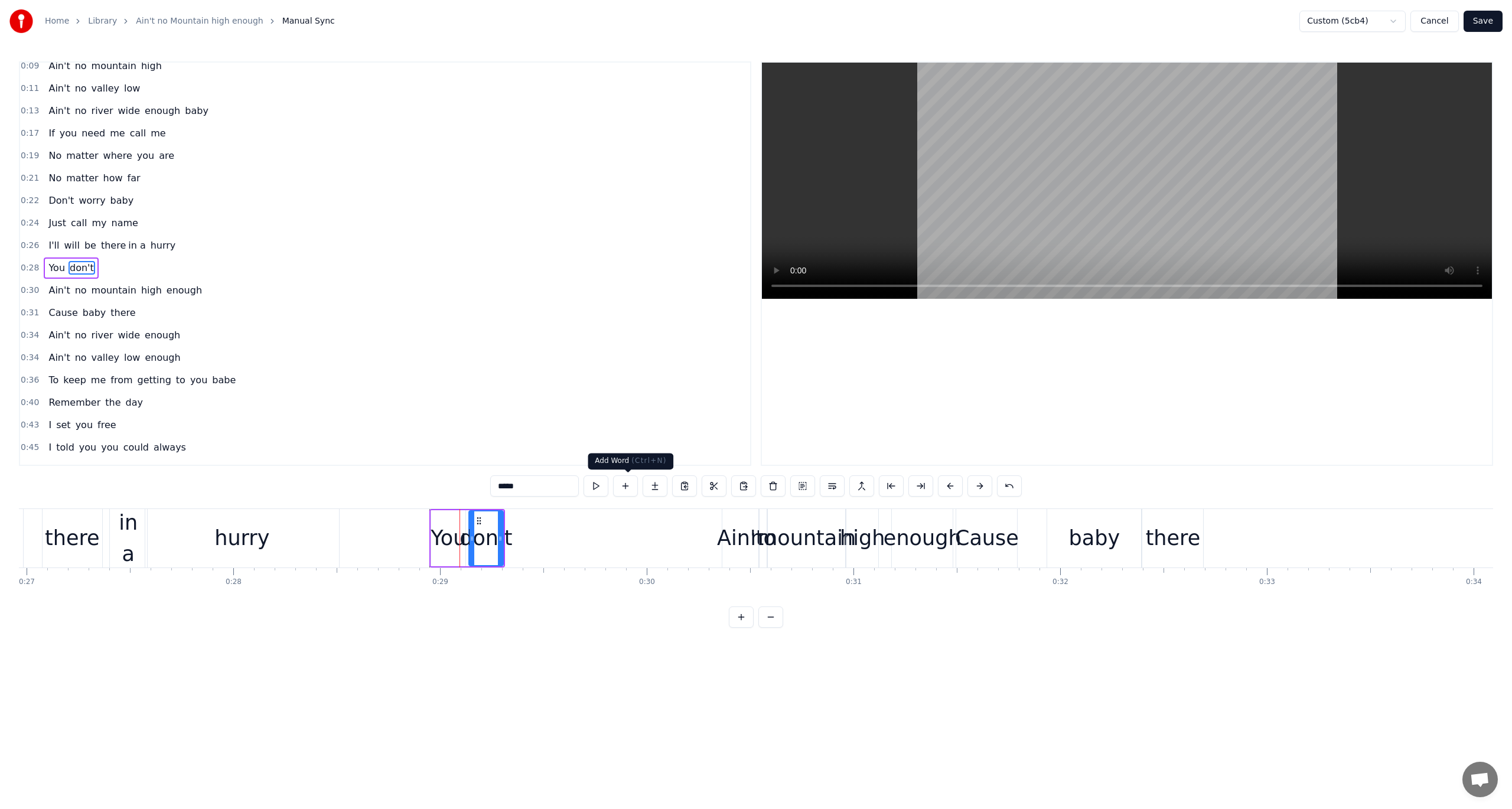
click at [632, 486] on button at bounding box center [625, 486] width 25 height 22
click at [534, 489] on input "**" at bounding box center [535, 486] width 89 height 22
type input "****"
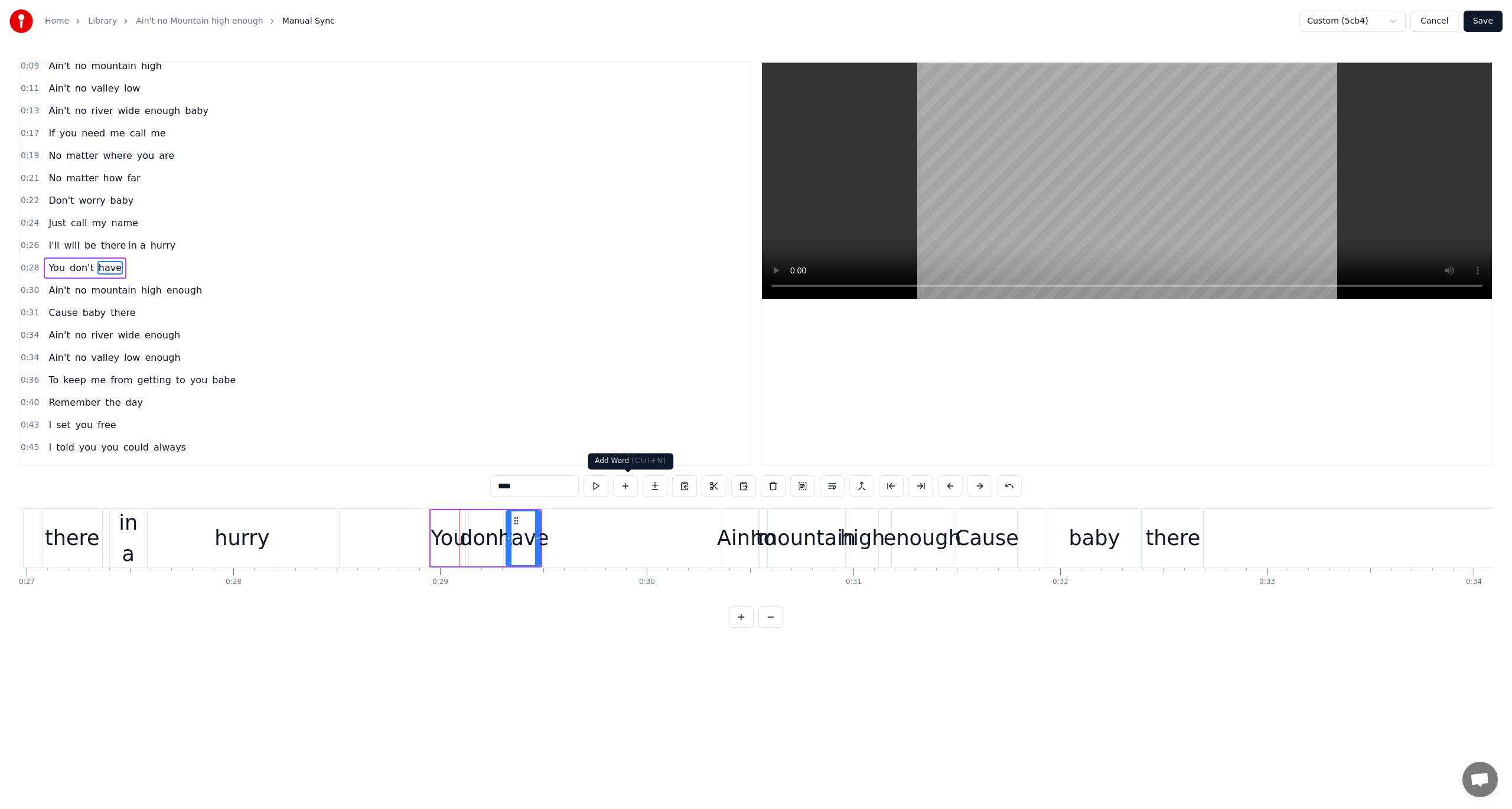
click at [628, 482] on button at bounding box center [625, 486] width 25 height 22
click at [546, 482] on input "**" at bounding box center [535, 486] width 89 height 22
type input "**"
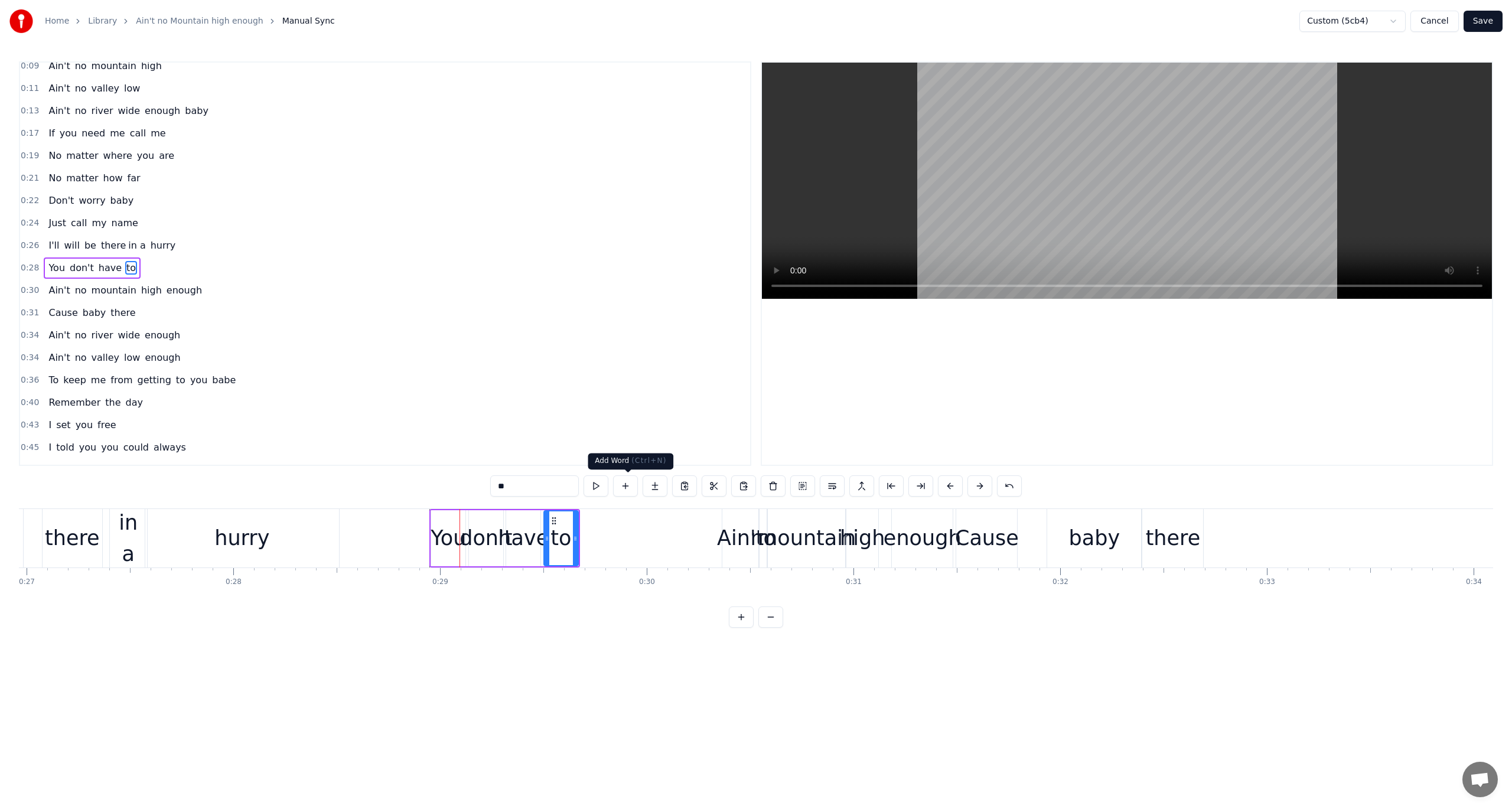
click at [627, 482] on button at bounding box center [625, 486] width 25 height 22
click at [579, 490] on input "**" at bounding box center [535, 486] width 89 height 22
click at [549, 480] on input "**" at bounding box center [535, 486] width 89 height 22
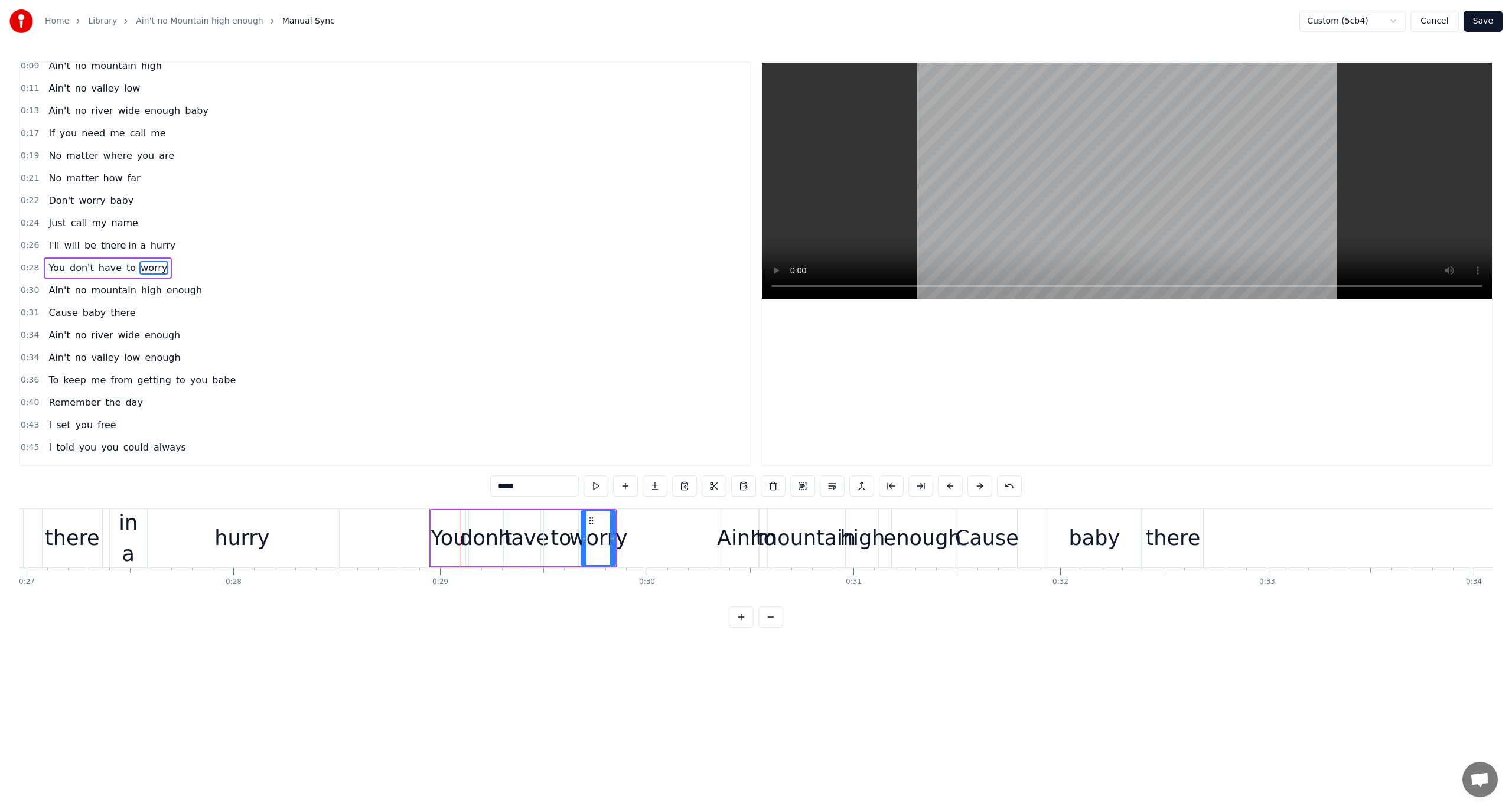
type input "*****"
click at [449, 422] on div "0:43 I set you free" at bounding box center [385, 425] width 730 height 22
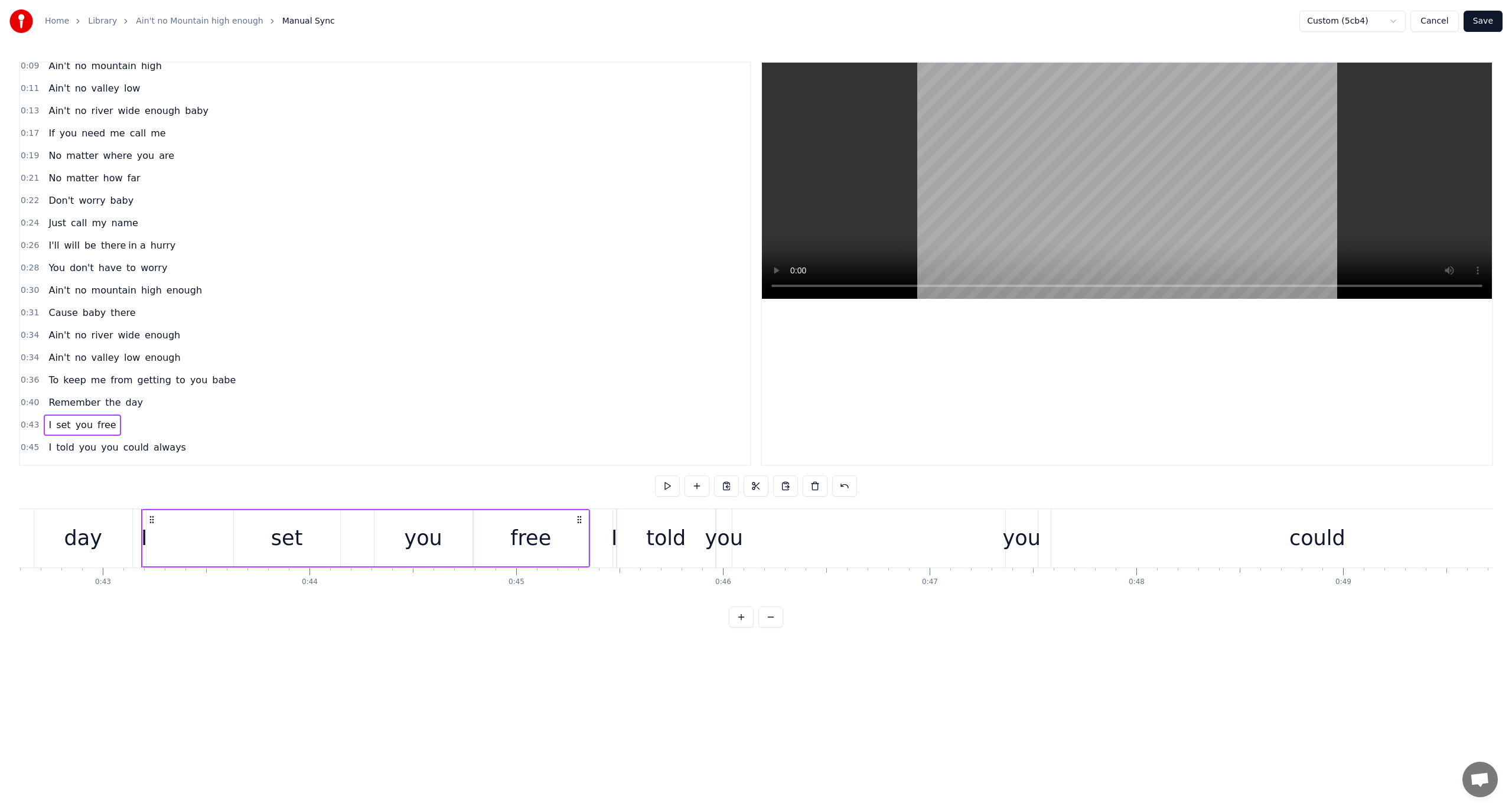
scroll to position [0, 8868]
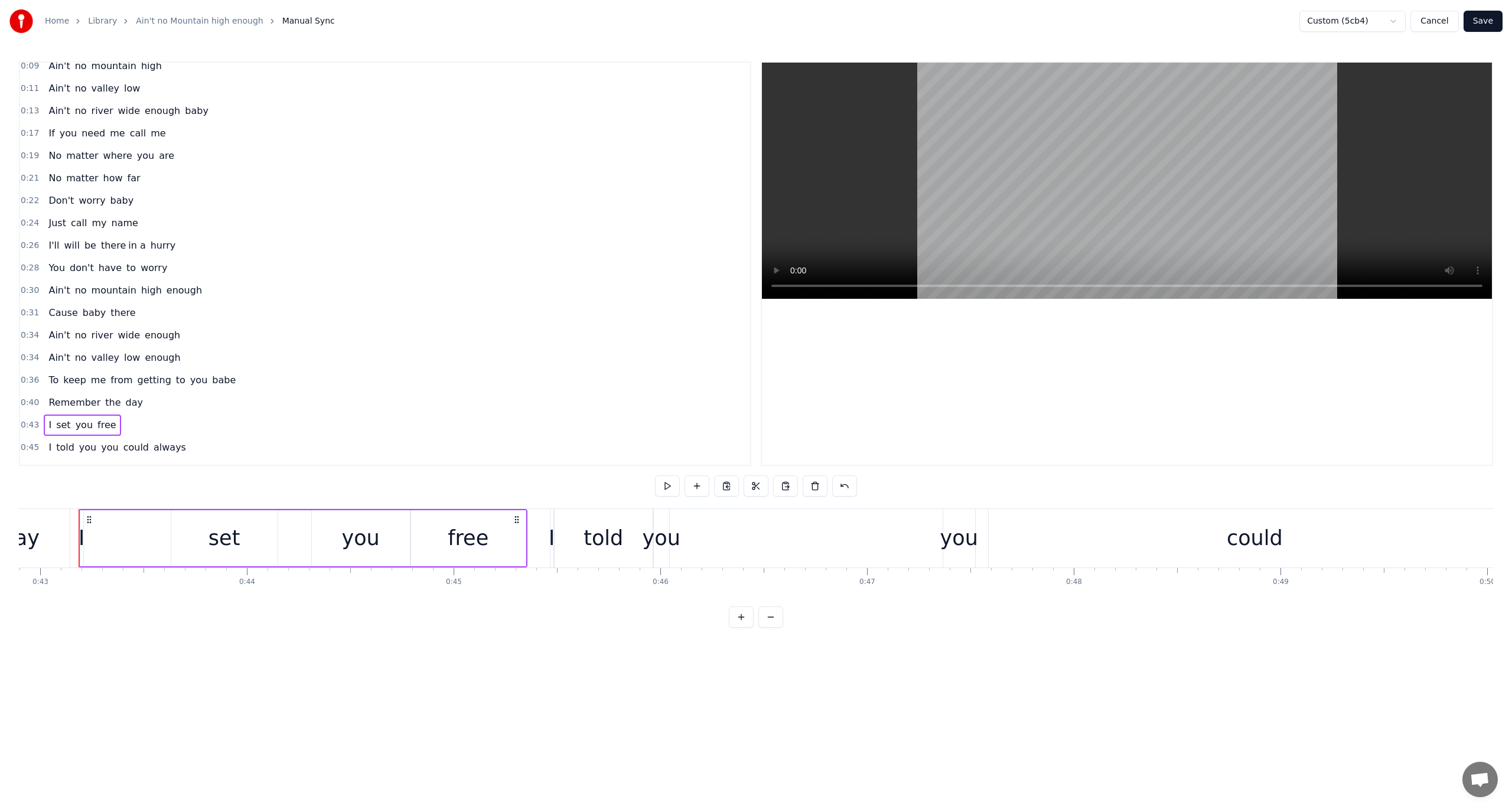
click at [58, 261] on span "You" at bounding box center [57, 267] width 19 height 13
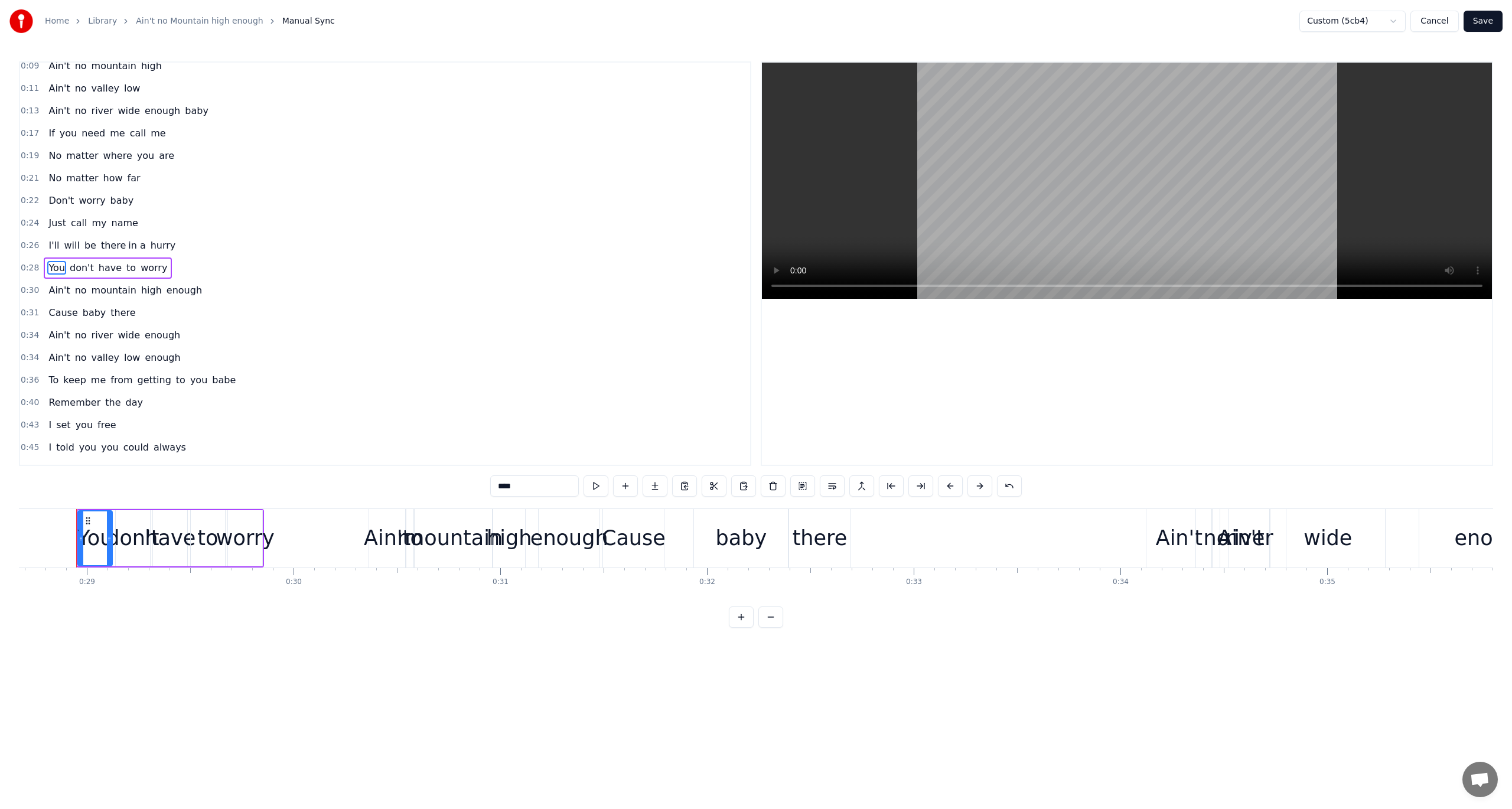
scroll to position [0, 5925]
click at [596, 482] on button at bounding box center [596, 486] width 25 height 22
drag, startPoint x: 110, startPoint y: 534, endPoint x: 99, endPoint y: 535, distance: 11.0
click at [99, 535] on icon at bounding box center [100, 539] width 4 height 9
click at [598, 483] on button at bounding box center [596, 486] width 25 height 22
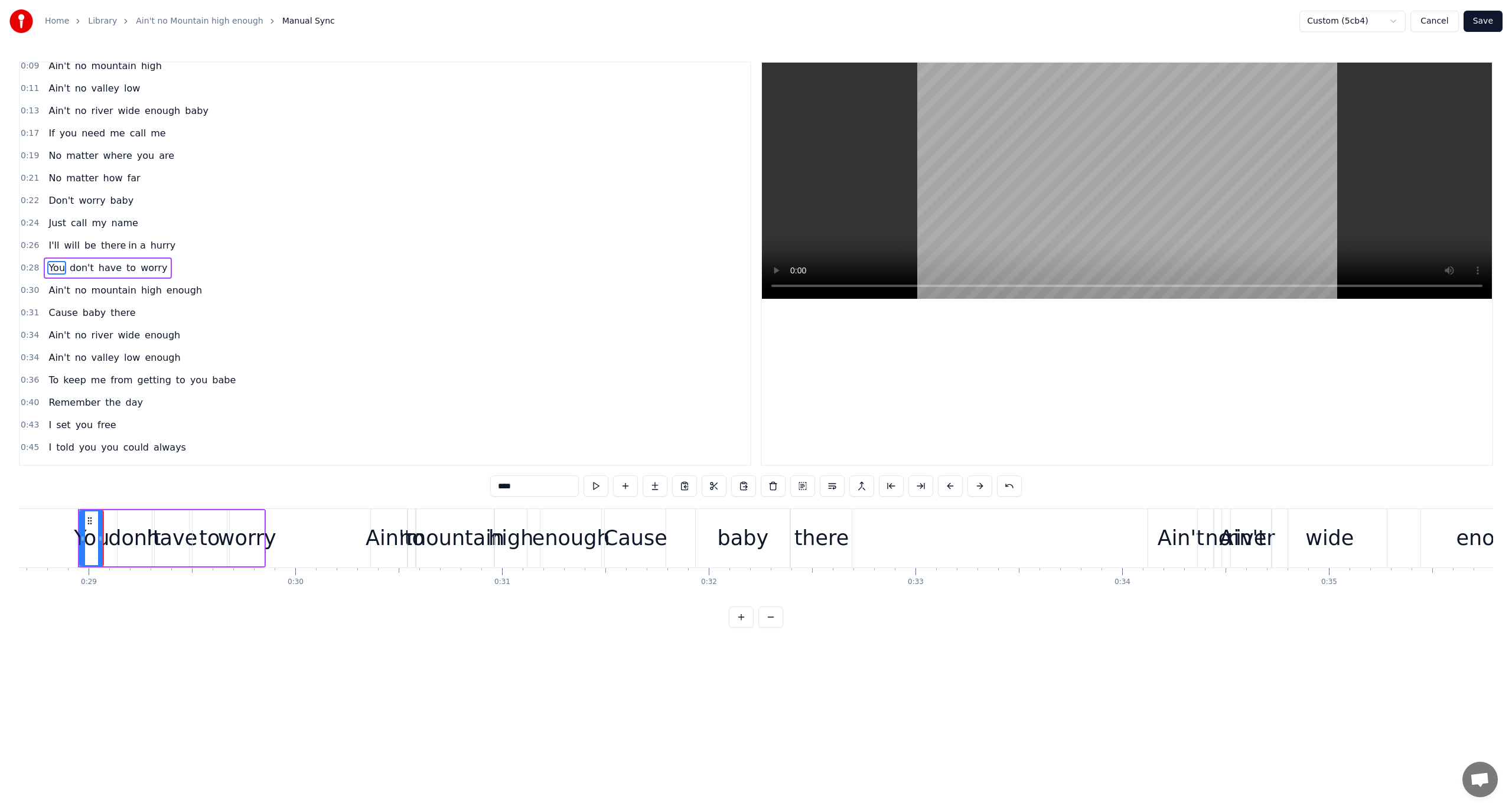
click at [598, 483] on button at bounding box center [596, 486] width 25 height 22
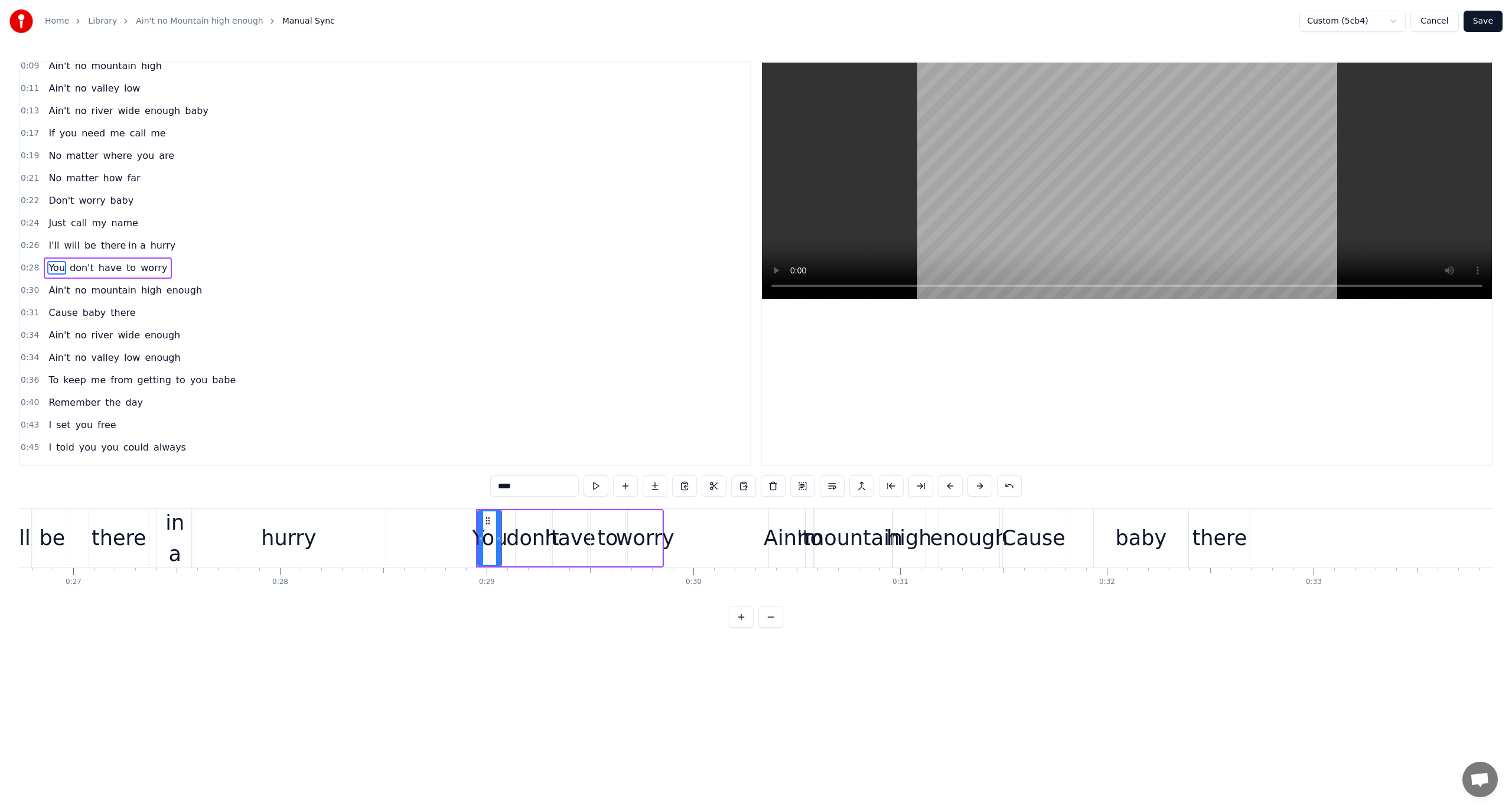
scroll to position [0, 5402]
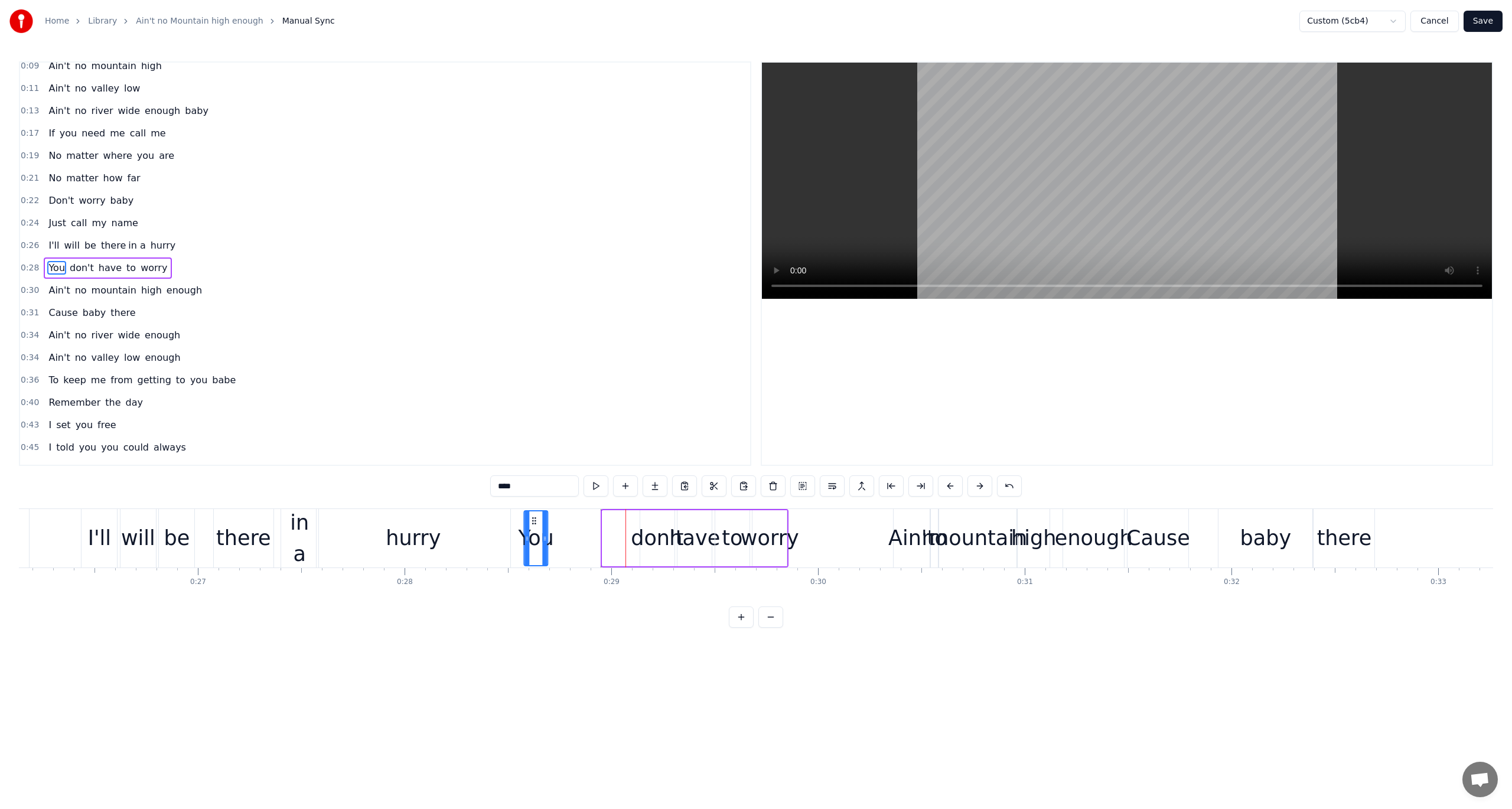
drag, startPoint x: 612, startPoint y: 518, endPoint x: 534, endPoint y: 520, distance: 78.0
click at [534, 520] on icon at bounding box center [534, 521] width 9 height 9
click at [600, 484] on button at bounding box center [596, 486] width 25 height 22
drag, startPoint x: 544, startPoint y: 528, endPoint x: 560, endPoint y: 528, distance: 16.0
click at [560, 528] on div at bounding box center [561, 538] width 4 height 54
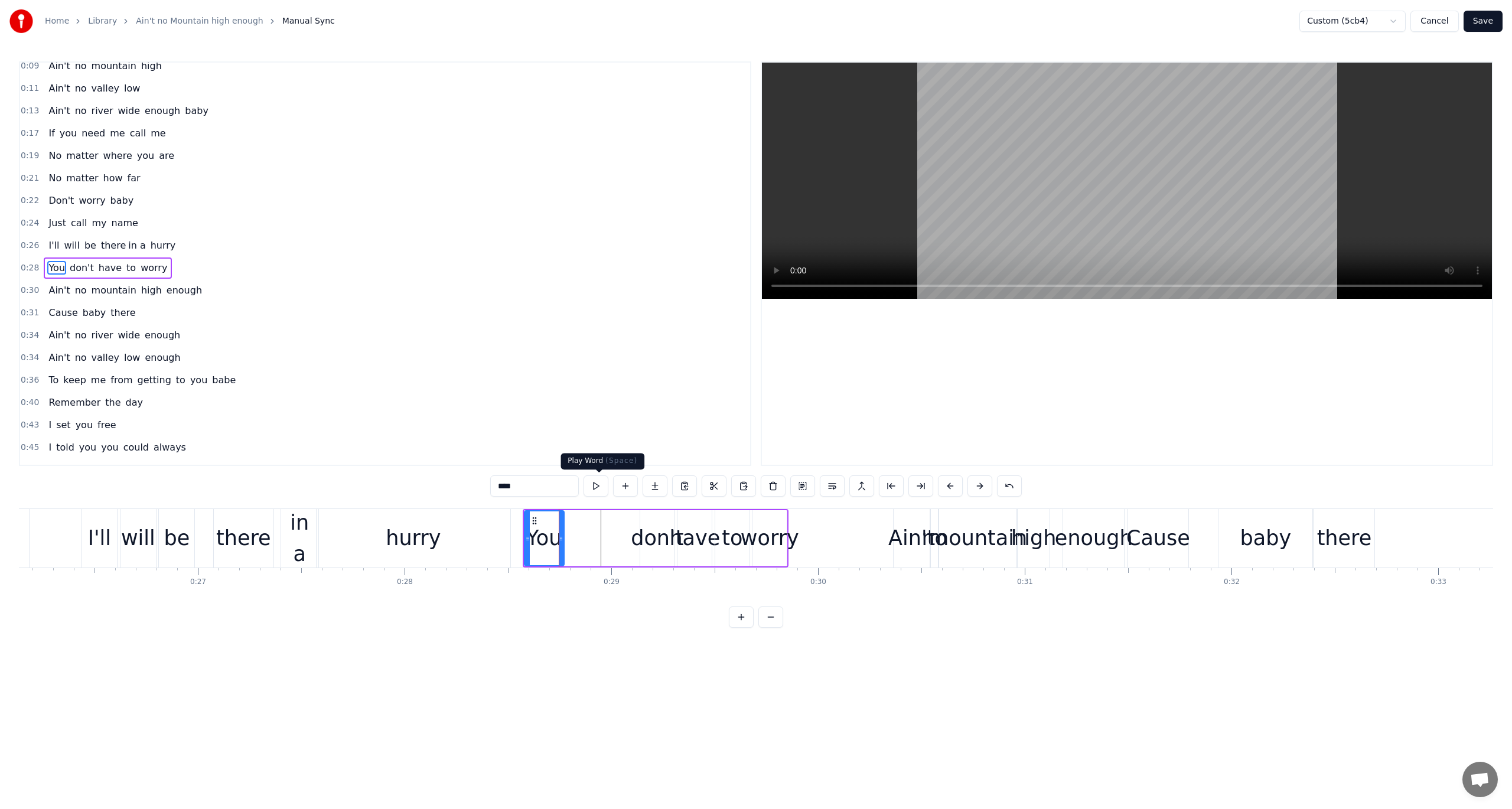
click at [596, 484] on button at bounding box center [596, 486] width 25 height 22
drag, startPoint x: 532, startPoint y: 520, endPoint x: 554, endPoint y: 521, distance: 22.0
click at [554, 521] on circle at bounding box center [554, 520] width 1 height 1
click at [593, 488] on button at bounding box center [596, 486] width 25 height 22
click at [579, 537] on icon at bounding box center [580, 539] width 4 height 9
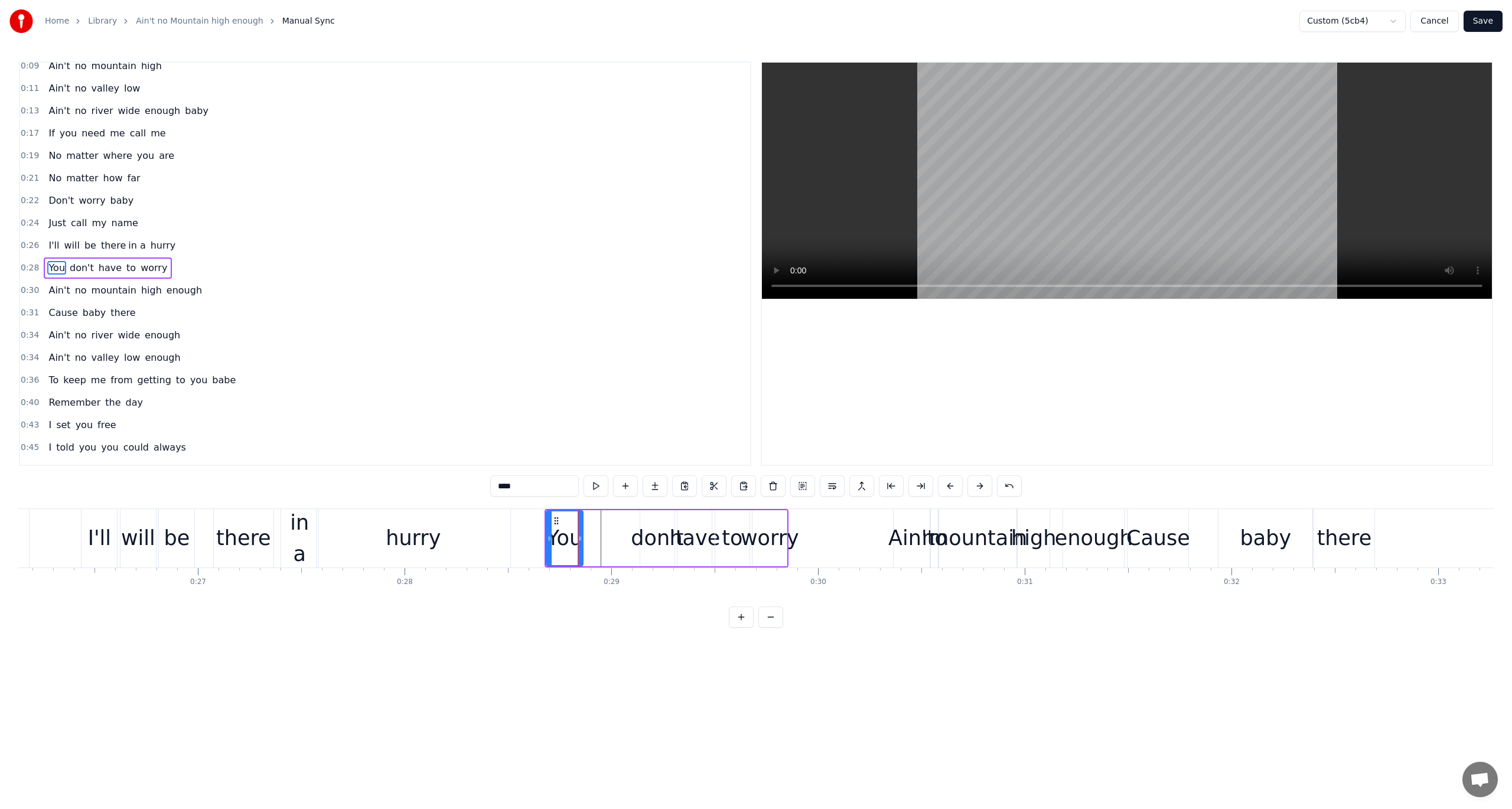
click at [632, 541] on div "You don't have to worry" at bounding box center [666, 538] width 244 height 58
click at [69, 262] on span "don't" at bounding box center [82, 267] width 27 height 13
drag, startPoint x: 649, startPoint y: 520, endPoint x: 596, endPoint y: 526, distance: 53.3
click at [596, 526] on div "don't" at bounding box center [604, 538] width 33 height 54
click at [599, 482] on button at bounding box center [596, 486] width 25 height 22
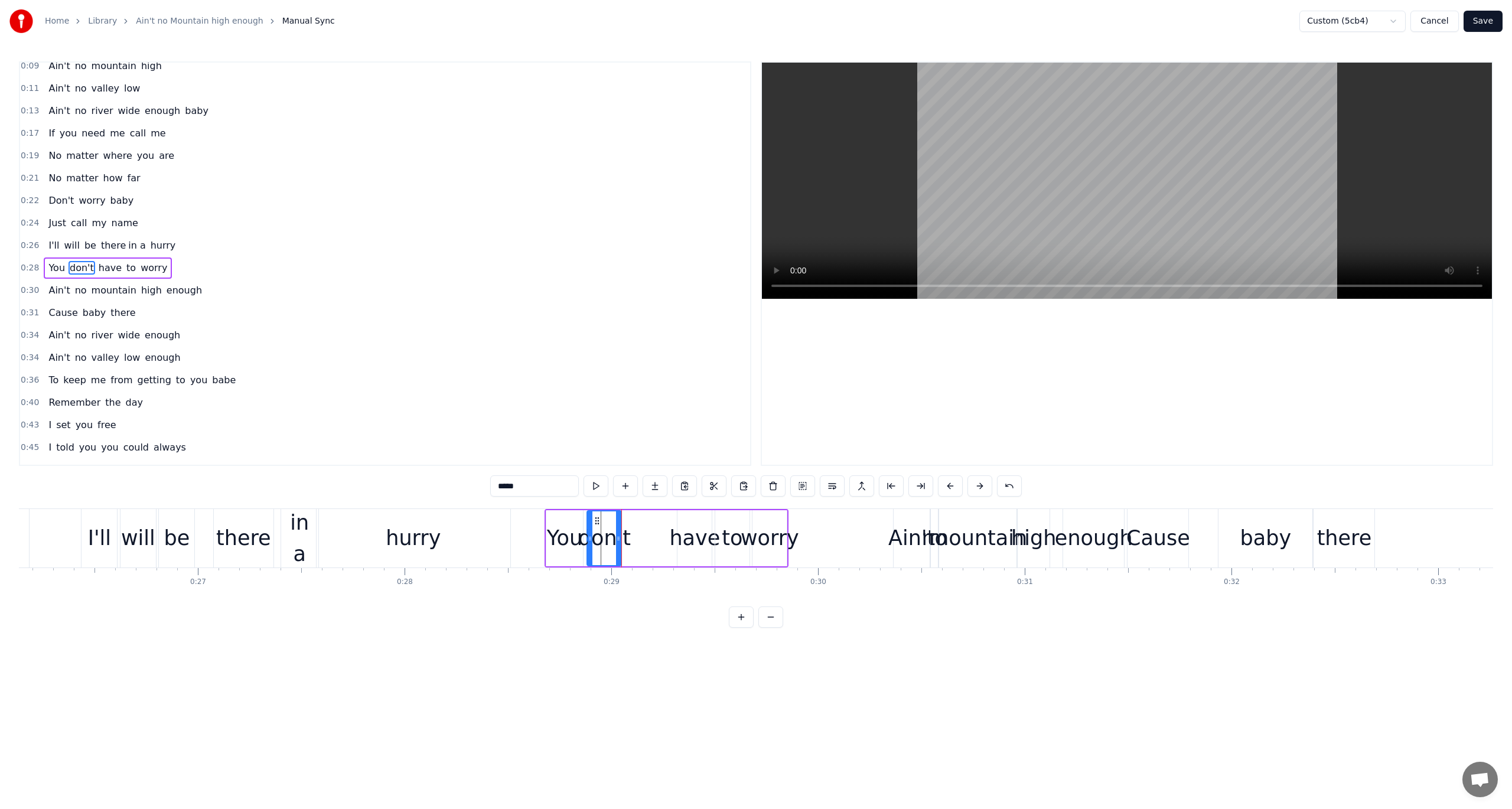
click at [599, 482] on button at bounding box center [596, 486] width 25 height 22
click at [623, 520] on div at bounding box center [622, 538] width 4 height 54
click at [688, 537] on div "have" at bounding box center [694, 538] width 51 height 31
drag, startPoint x: 689, startPoint y: 519, endPoint x: 633, endPoint y: 518, distance: 56.0
click at [633, 518] on icon at bounding box center [632, 521] width 9 height 9
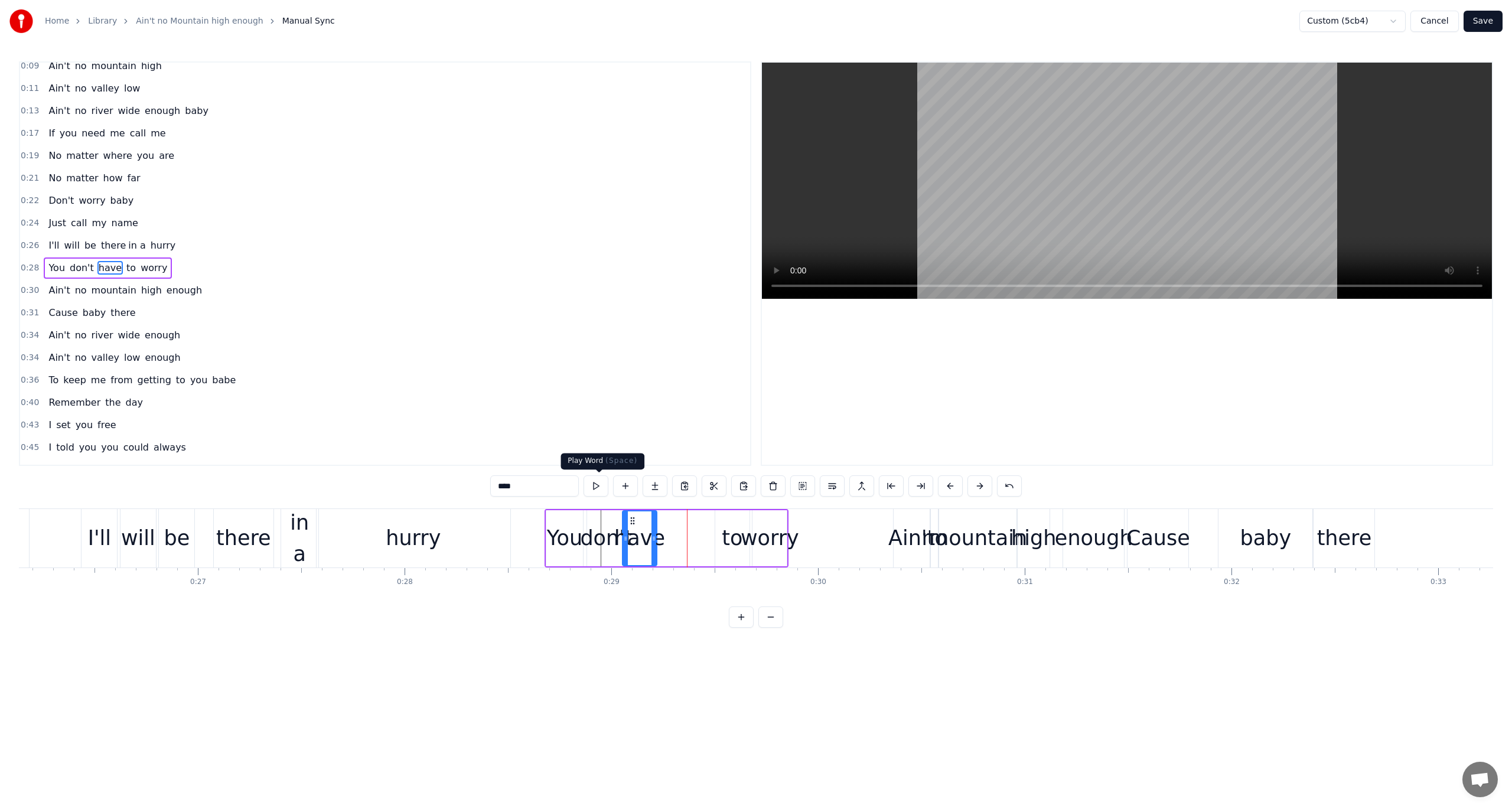
click at [601, 484] on button at bounding box center [596, 486] width 25 height 22
drag, startPoint x: 654, startPoint y: 533, endPoint x: 671, endPoint y: 533, distance: 17.0
click at [671, 533] on div at bounding box center [670, 538] width 4 height 54
click at [594, 488] on button at bounding box center [596, 486] width 25 height 22
click at [722, 532] on div "to" at bounding box center [732, 538] width 21 height 31
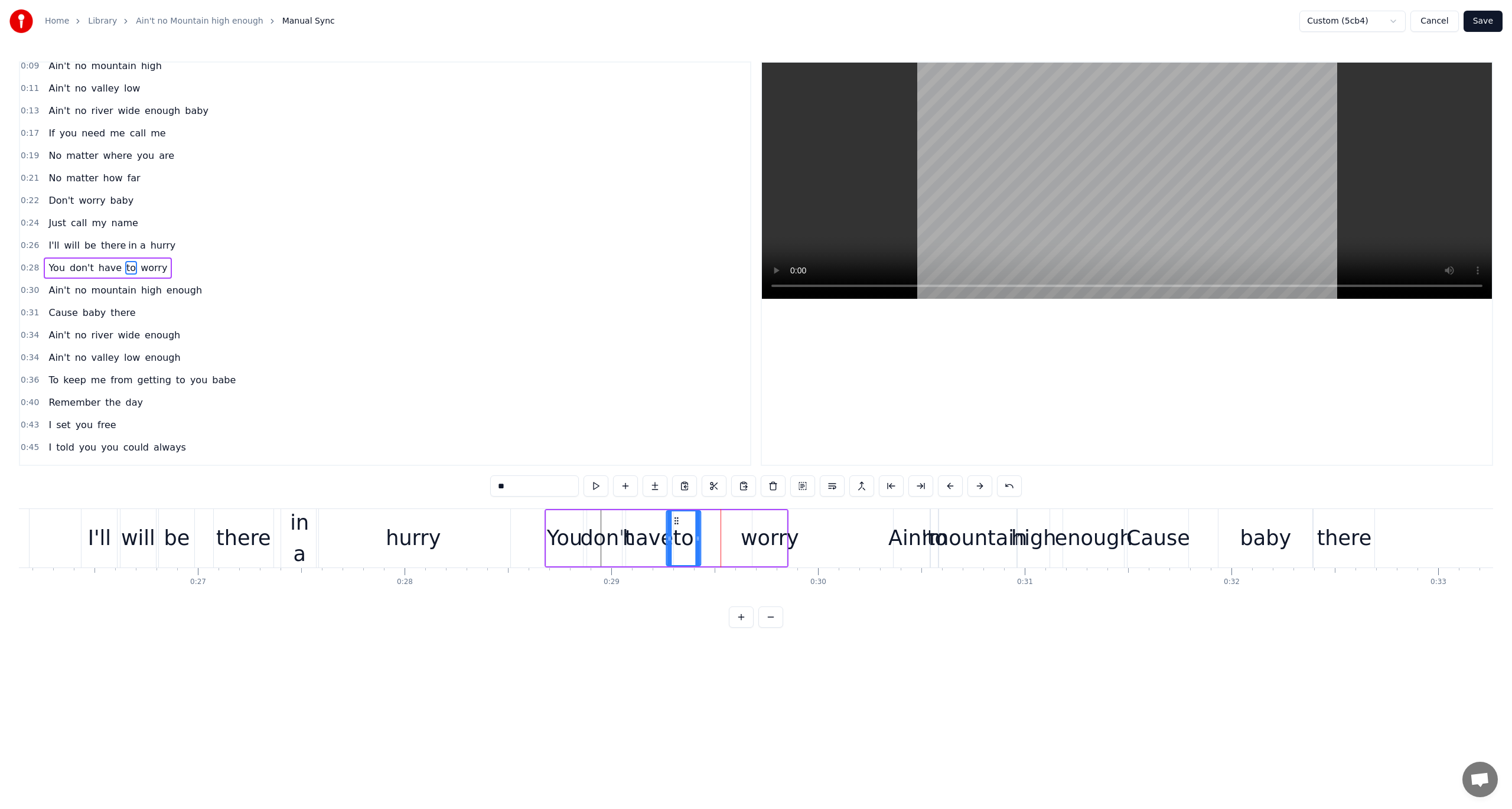
drag, startPoint x: 724, startPoint y: 520, endPoint x: 675, endPoint y: 520, distance: 49.0
click at [675, 520] on icon at bounding box center [676, 521] width 9 height 9
click at [596, 487] on button at bounding box center [596, 486] width 25 height 22
click at [761, 530] on div "worry" at bounding box center [770, 538] width 58 height 31
type input "*****"
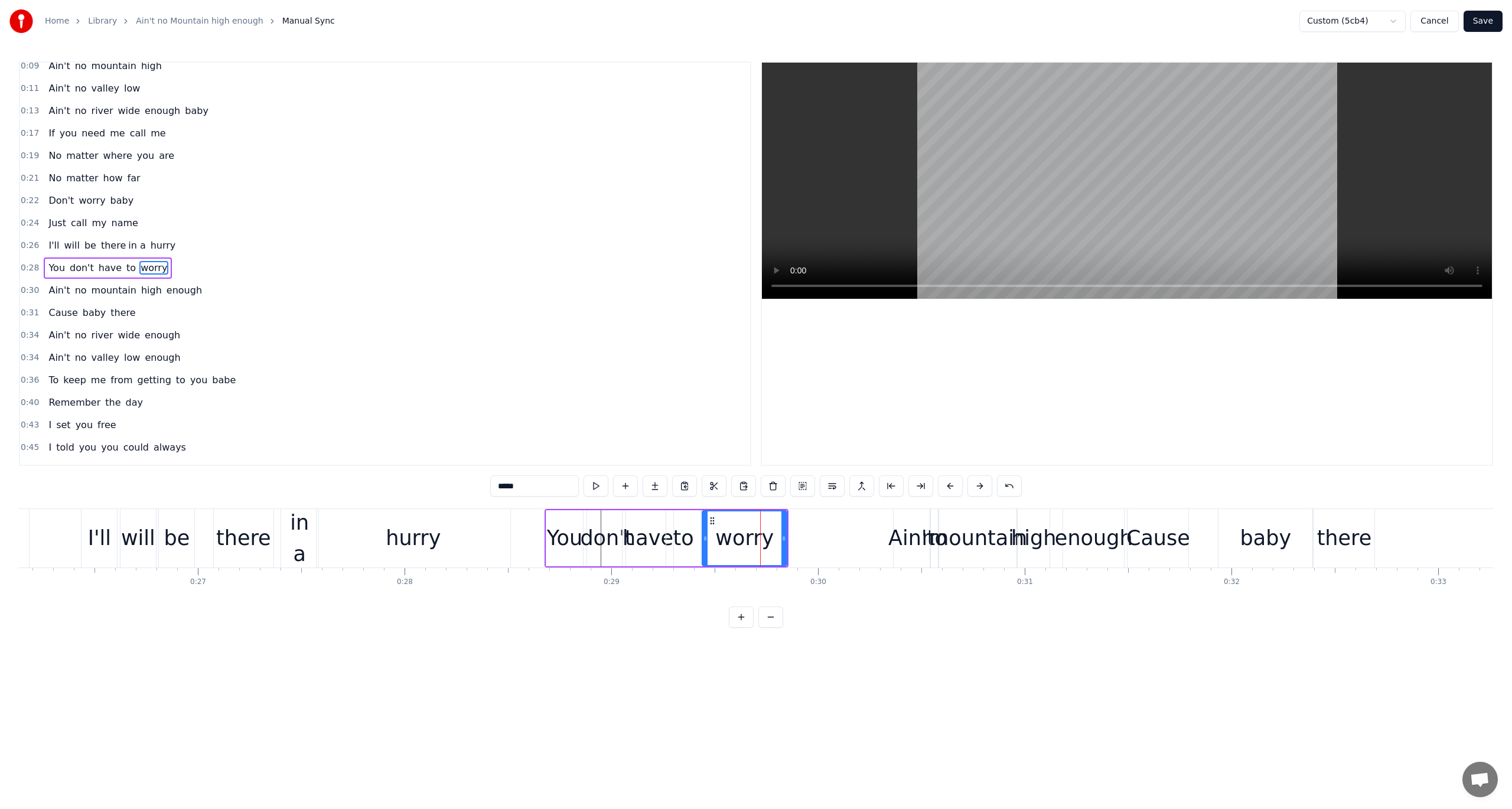
drag, startPoint x: 754, startPoint y: 535, endPoint x: 704, endPoint y: 535, distance: 50.0
click at [704, 535] on icon at bounding box center [704, 539] width 4 height 9
click at [33, 263] on span "0:28" at bounding box center [30, 268] width 18 height 12
click at [673, 486] on button at bounding box center [667, 486] width 25 height 22
click at [777, 530] on div "worry" at bounding box center [744, 538] width 84 height 56
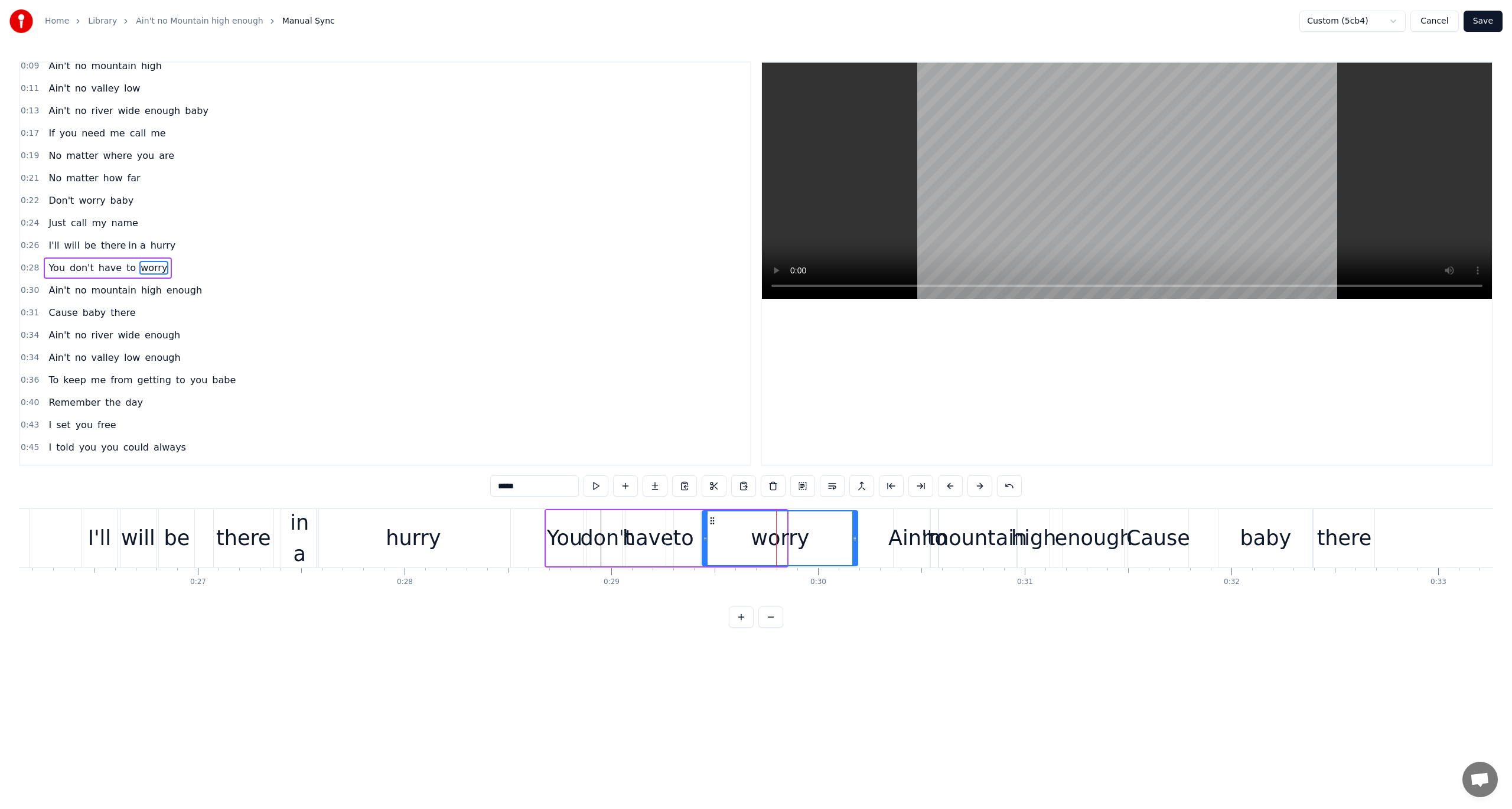
drag, startPoint x: 785, startPoint y: 533, endPoint x: 856, endPoint y: 540, distance: 71.3
click at [856, 540] on div at bounding box center [854, 538] width 4 height 54
click at [23, 266] on span "0:28" at bounding box center [30, 268] width 18 height 12
click at [663, 487] on button at bounding box center [667, 486] width 25 height 22
click at [1134, 16] on button "Save" at bounding box center [1483, 22] width 39 height 22
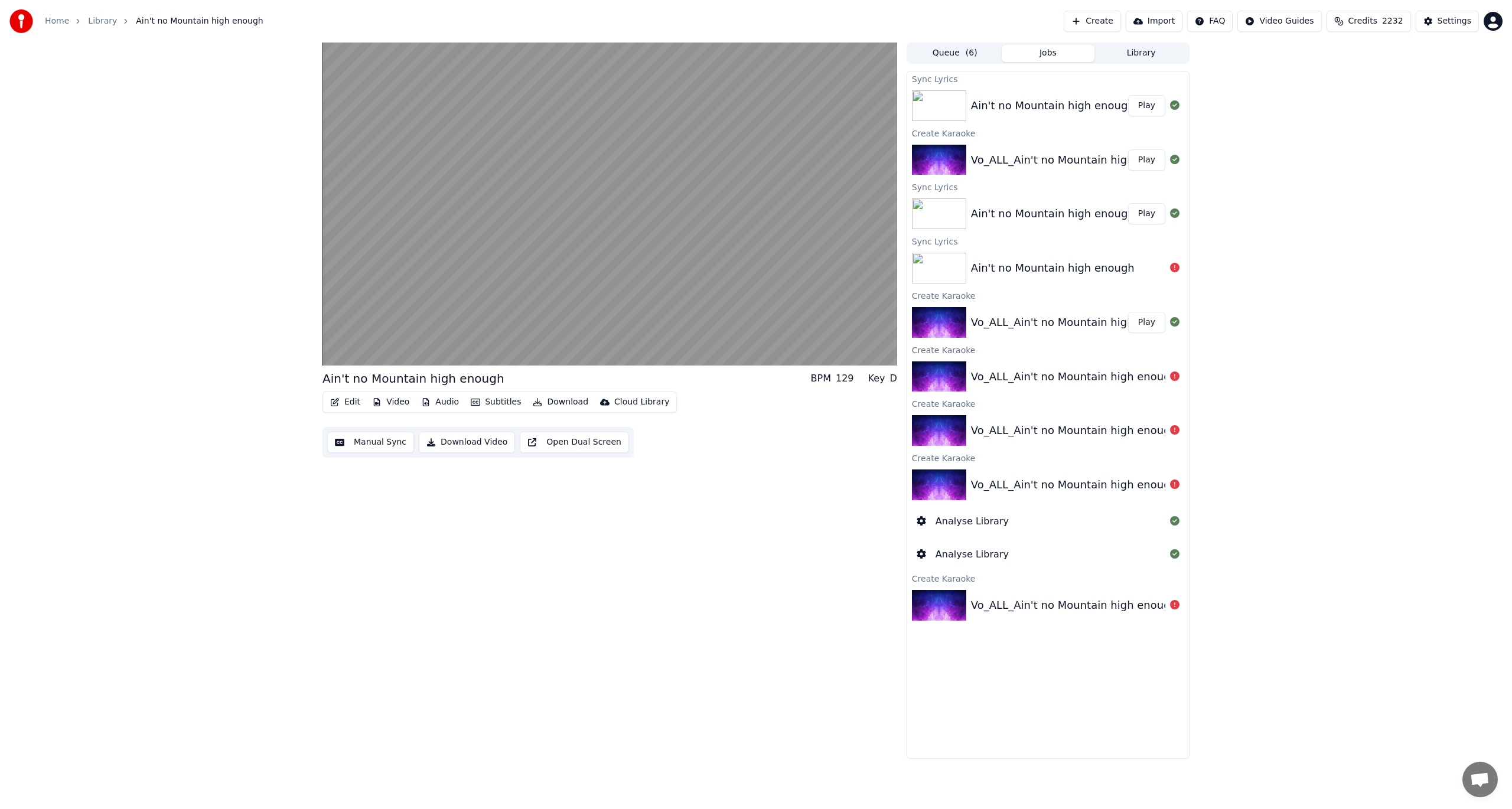
drag, startPoint x: 980, startPoint y: 239, endPoint x: 1004, endPoint y: 277, distance: 44.9
click at [982, 243] on div "Sync Lyrics" at bounding box center [1047, 241] width 282 height 14
drag, startPoint x: 999, startPoint y: 278, endPoint x: 996, endPoint y: 286, distance: 8.5
click at [995, 285] on div "Ain't no Mountain high enough" at bounding box center [1047, 268] width 282 height 40
click at [348, 398] on button "Edit" at bounding box center [345, 402] width 40 height 16
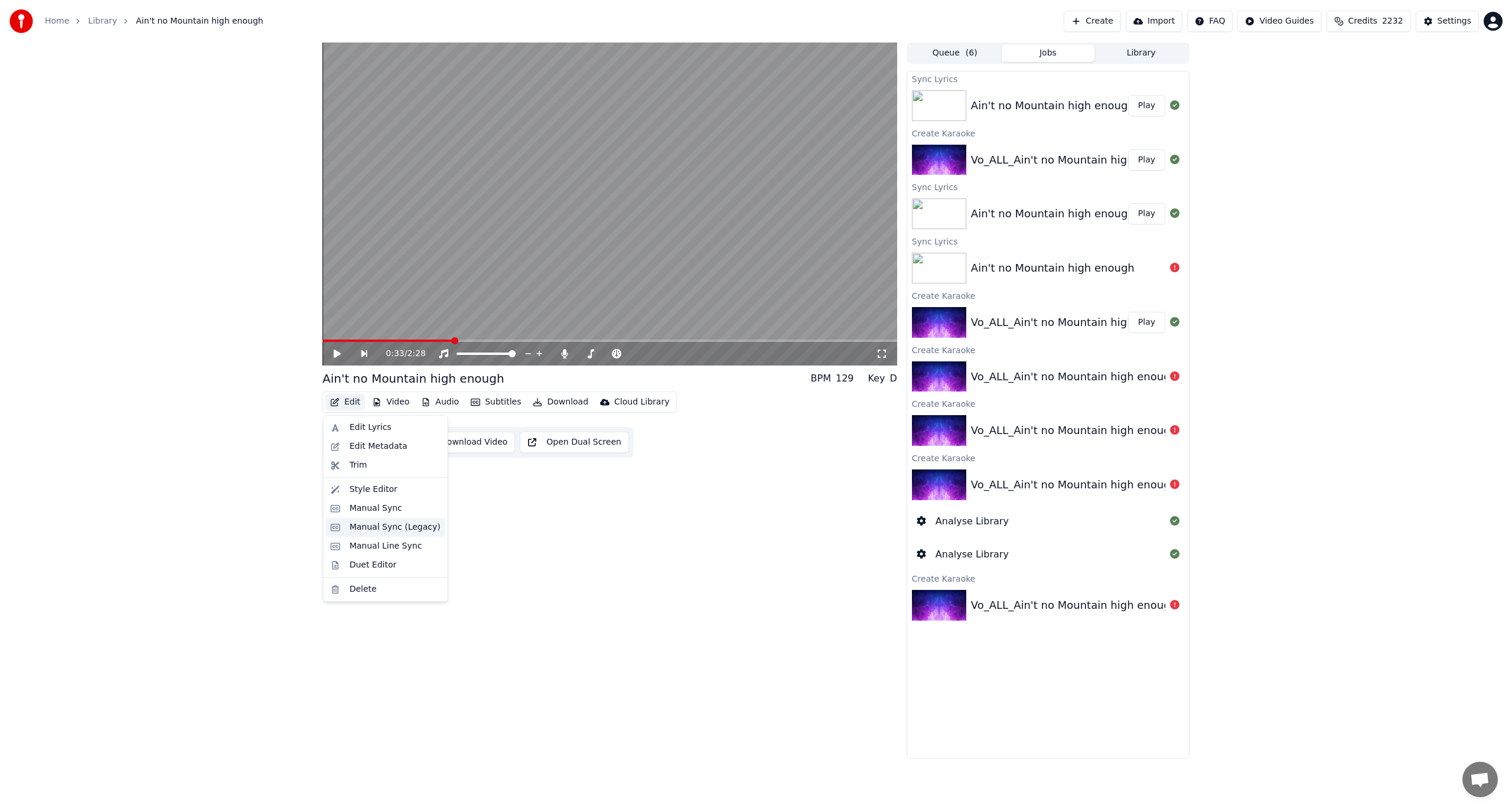
click at [352, 534] on div "Manual Sync (Legacy)" at bounding box center [385, 527] width 119 height 19
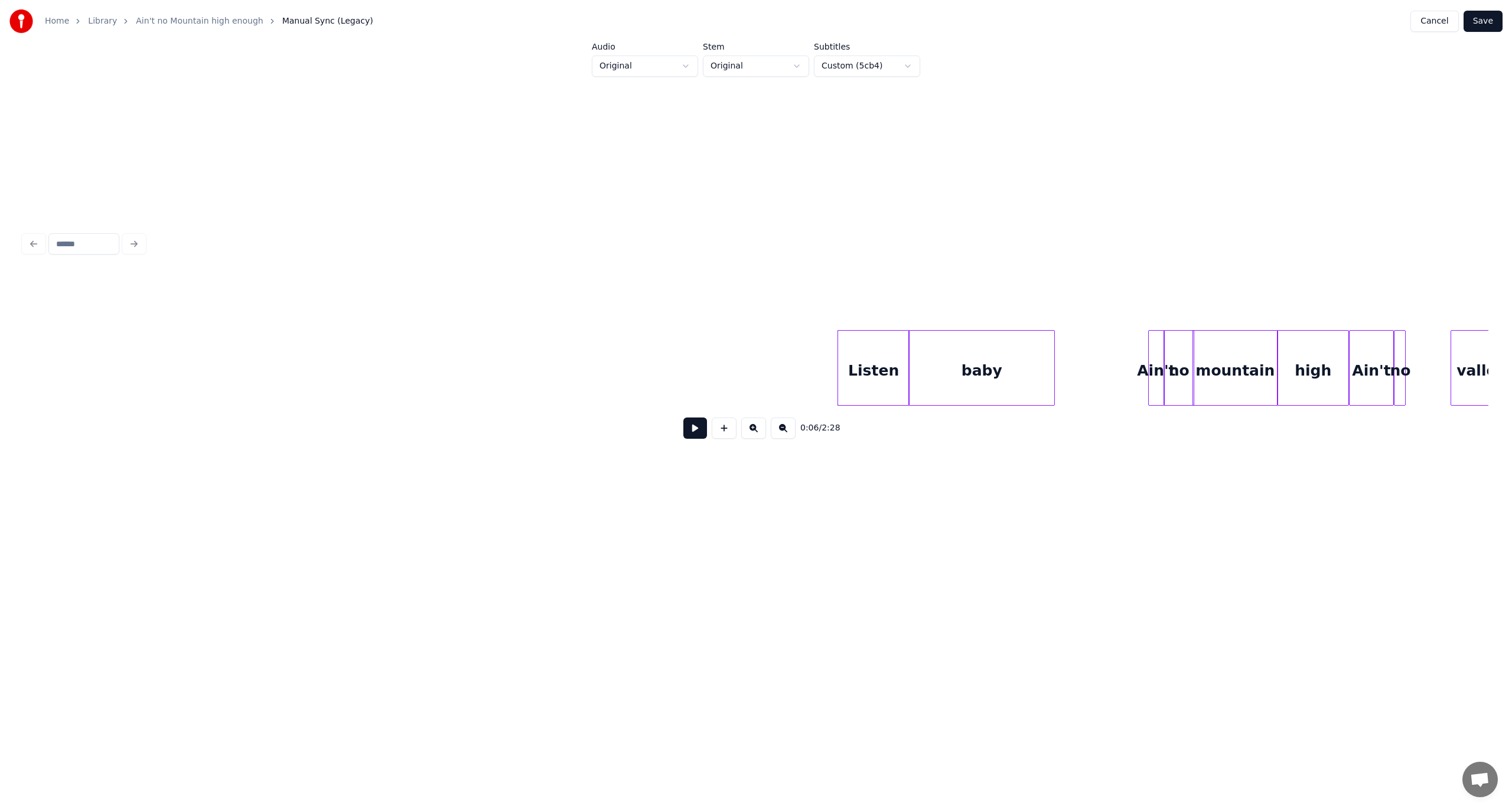
click at [696, 435] on button at bounding box center [695, 429] width 23 height 22
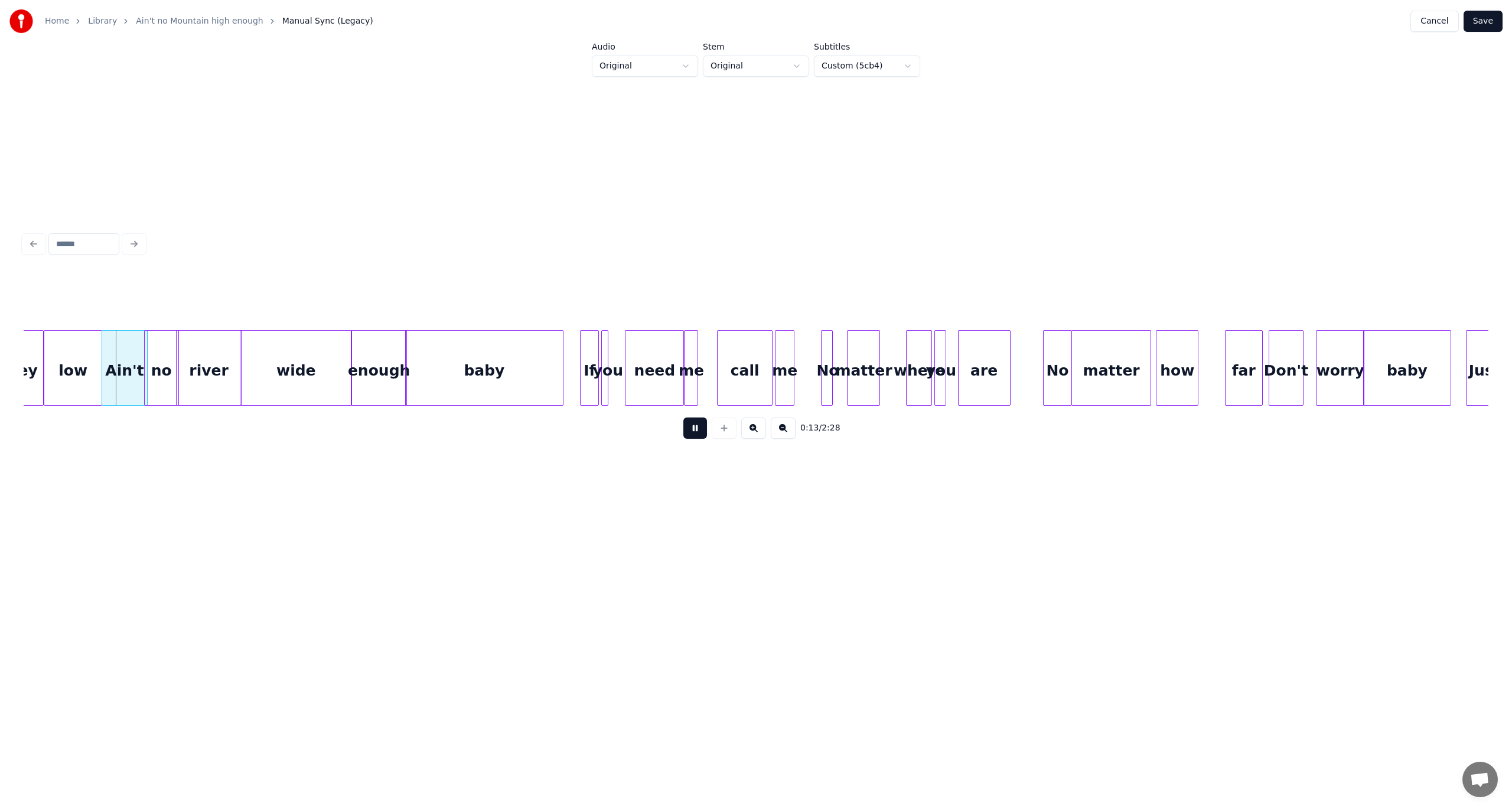
click at [696, 435] on button at bounding box center [695, 429] width 23 height 22
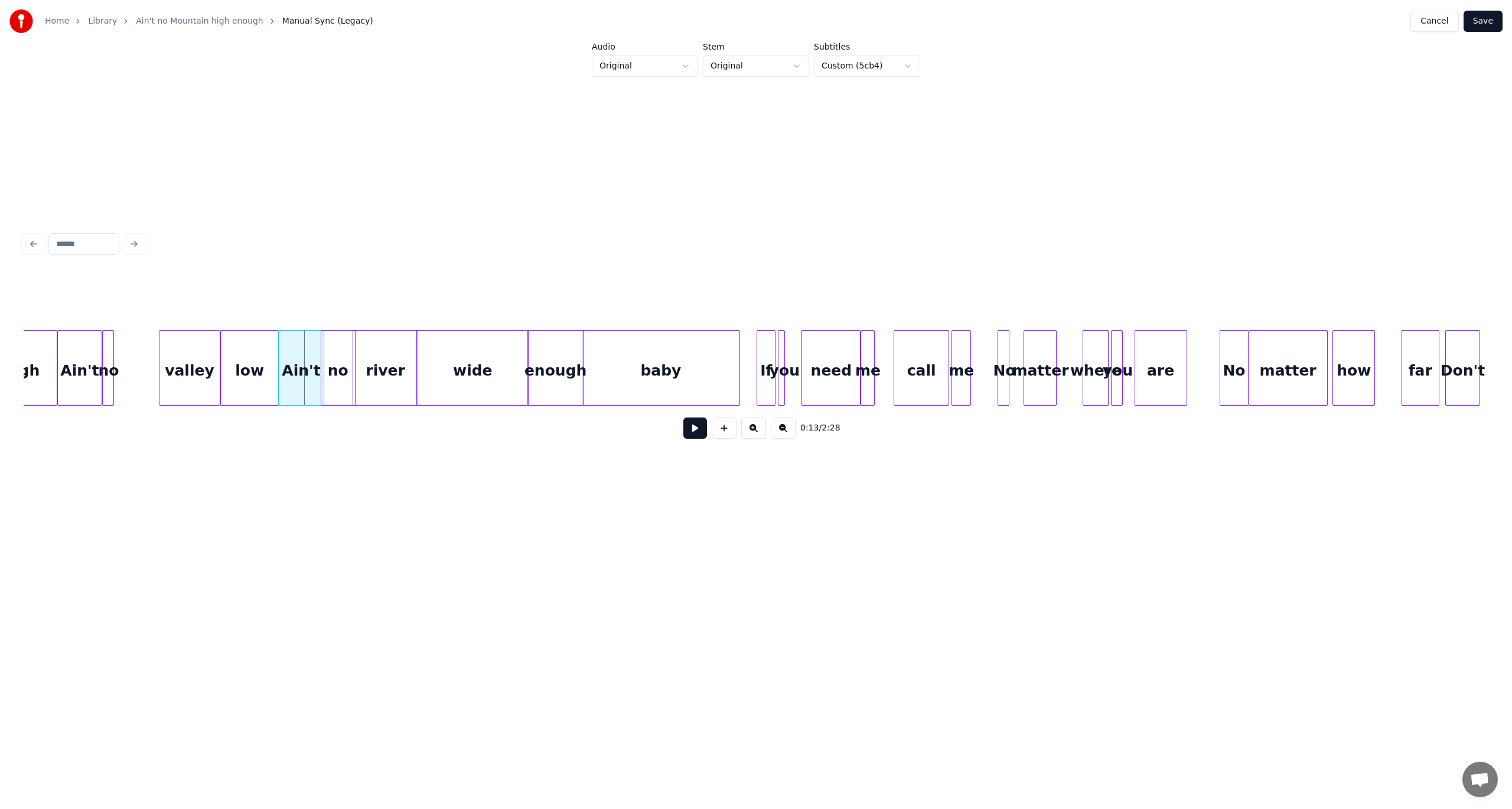
scroll to position [0, 1234]
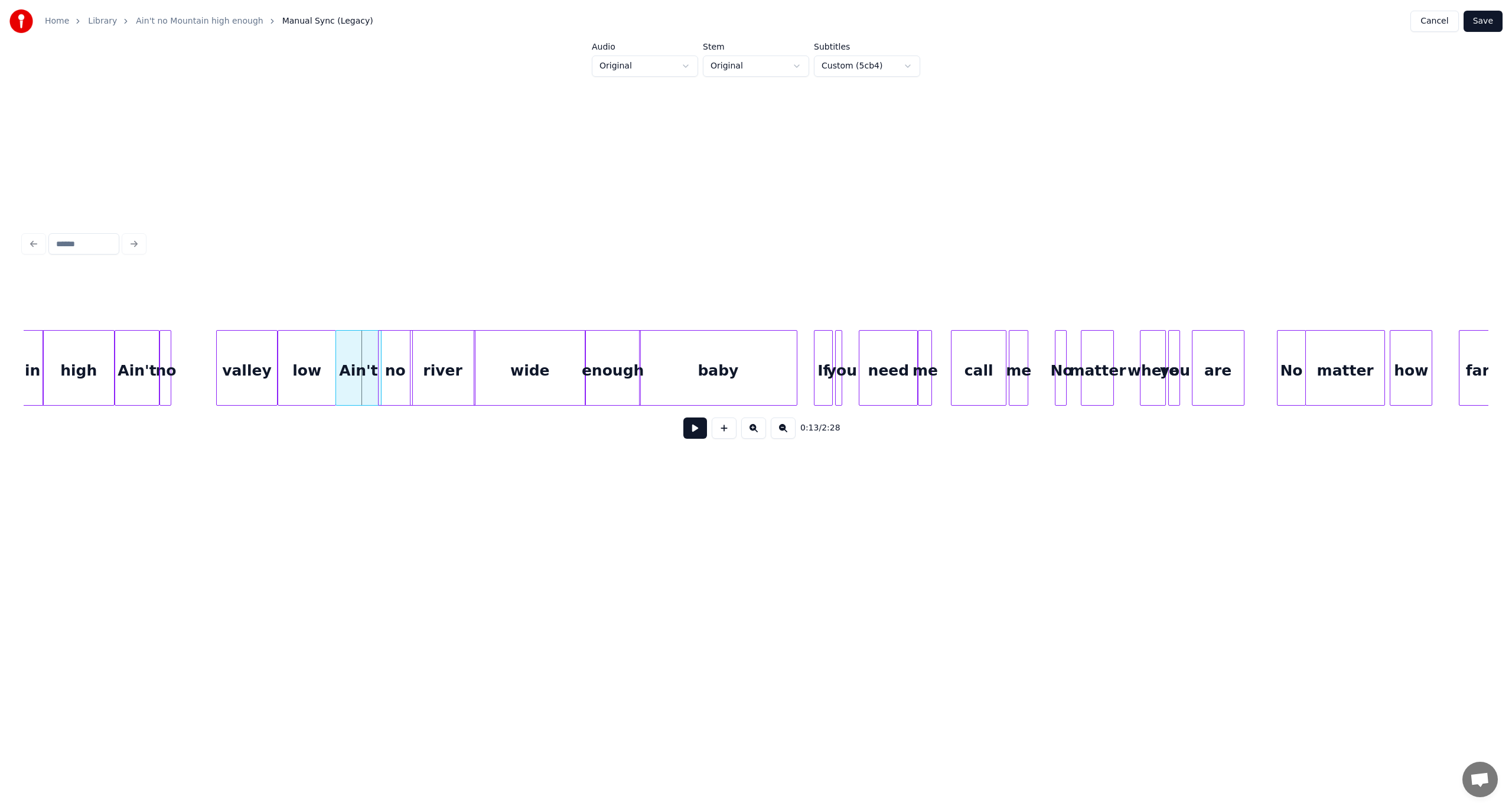
click at [259, 364] on div "valley" at bounding box center [246, 371] width 60 height 80
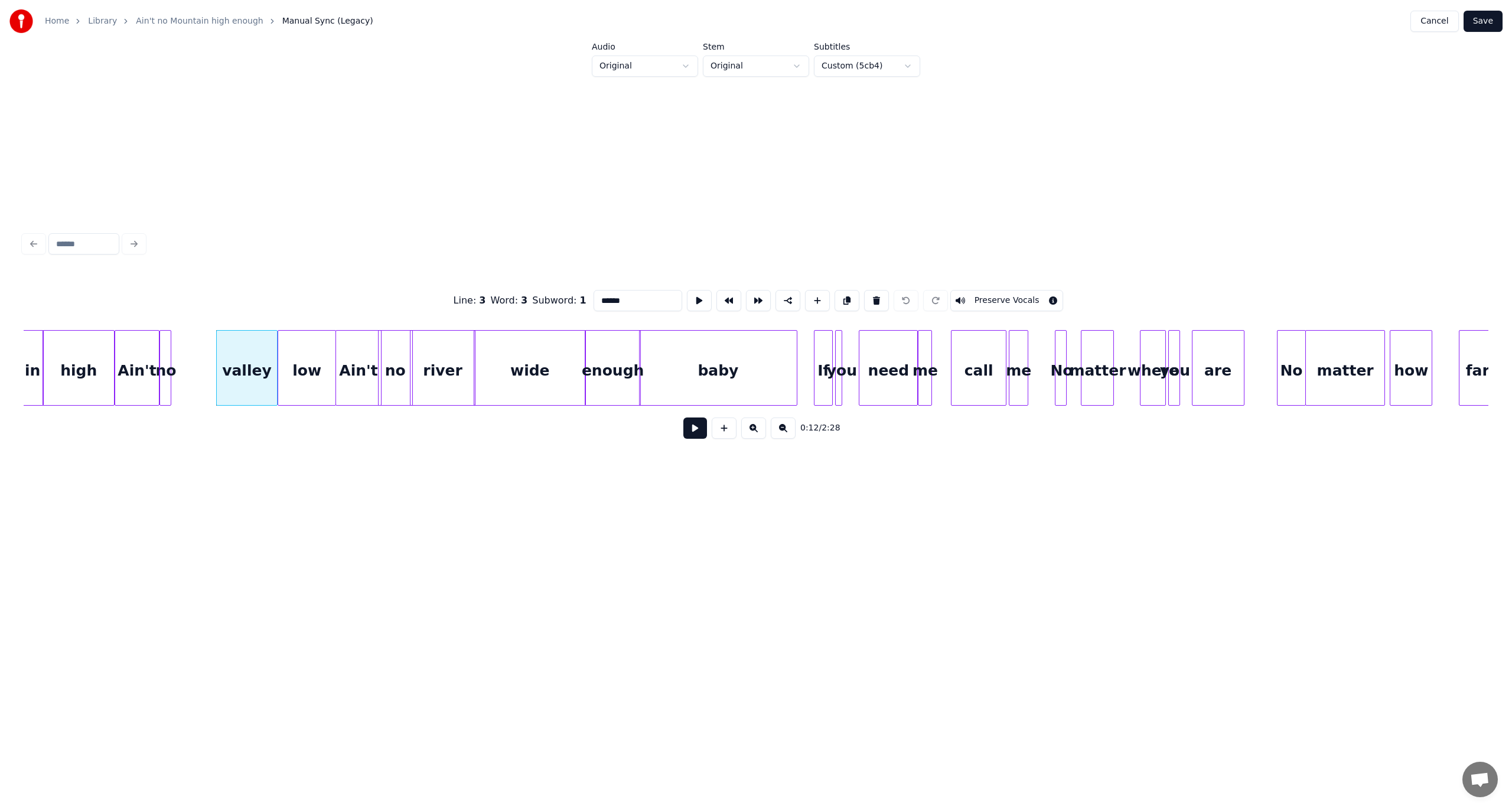
click at [692, 439] on button at bounding box center [695, 429] width 23 height 22
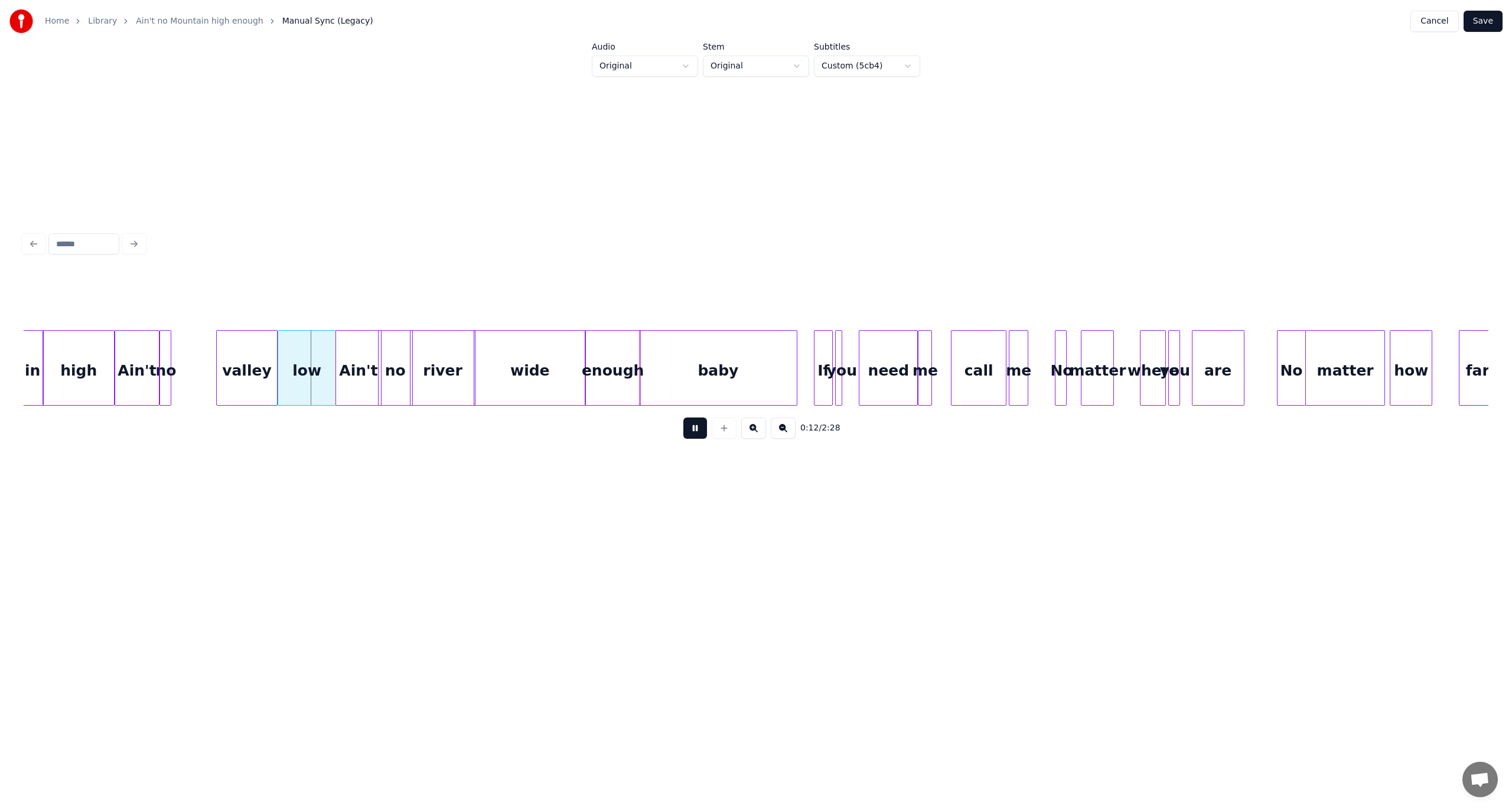
click at [692, 439] on button at bounding box center [695, 429] width 23 height 22
click at [1134, 18] on button "Cancel" at bounding box center [1434, 22] width 48 height 22
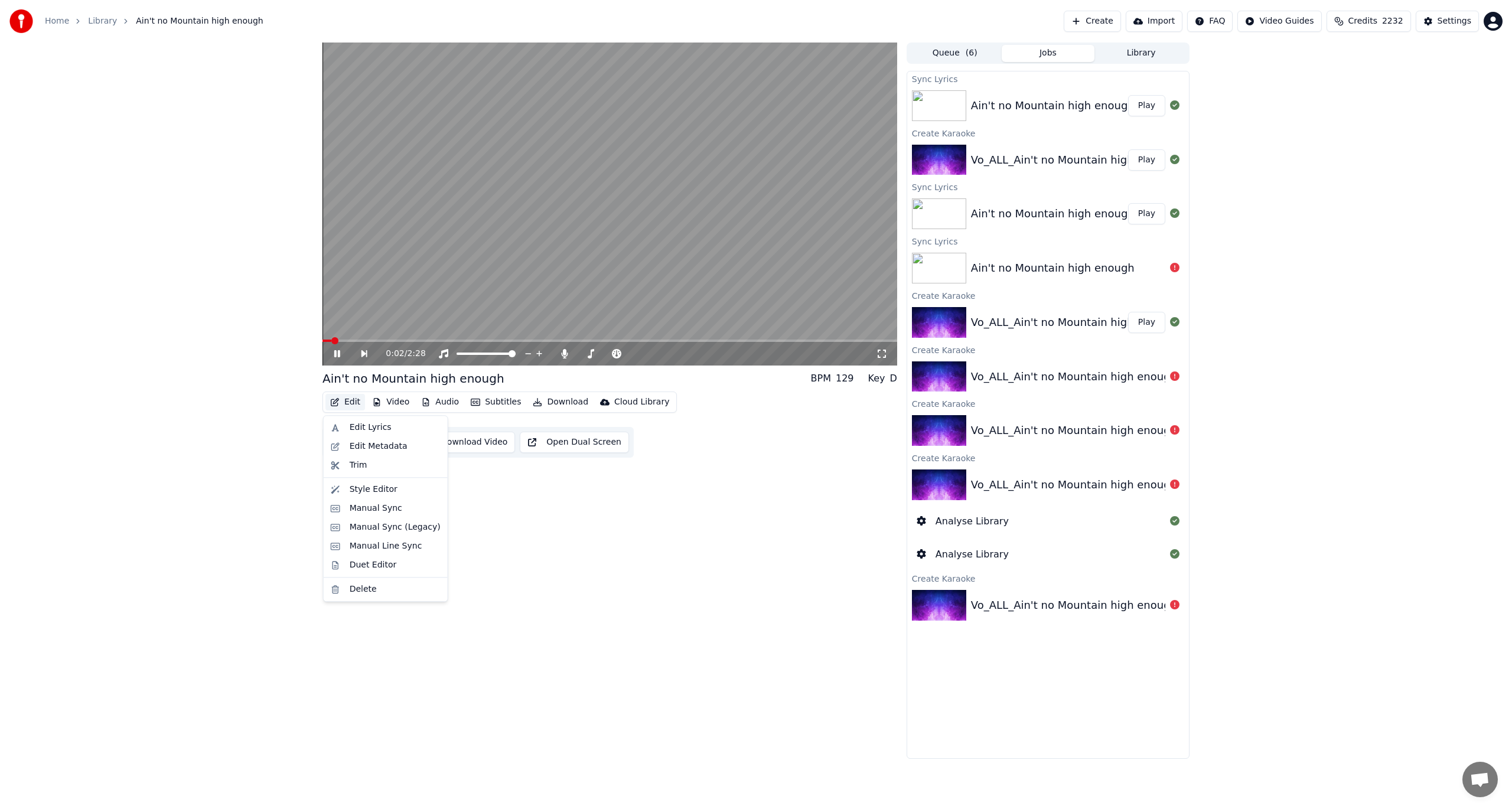
click at [346, 398] on button "Edit" at bounding box center [345, 402] width 40 height 16
click at [359, 544] on div "Manual Line Sync" at bounding box center [385, 546] width 73 height 12
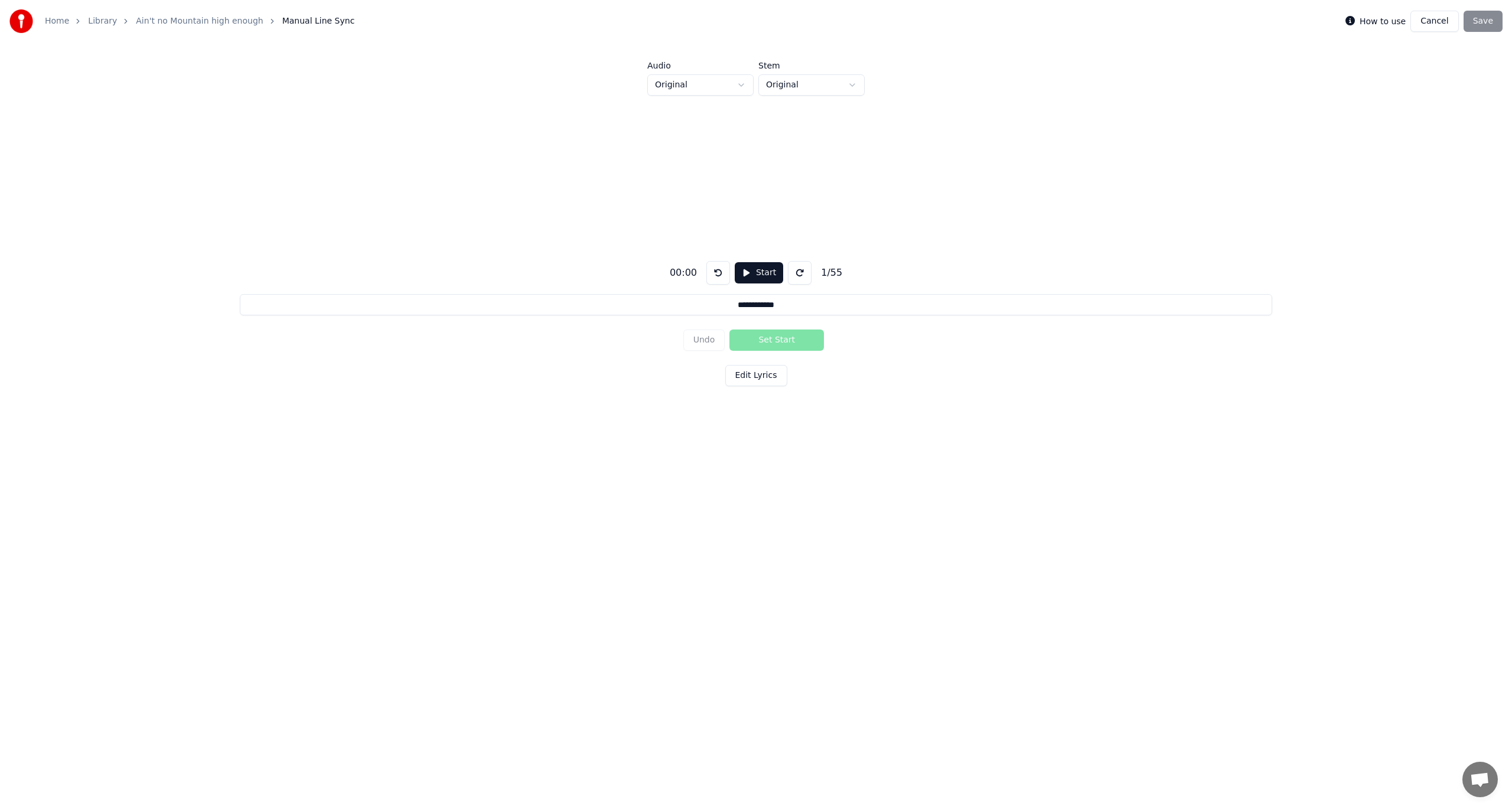
click at [755, 265] on button "Start" at bounding box center [759, 273] width 49 height 22
click at [1134, 22] on label "How to use" at bounding box center [1382, 21] width 46 height 8
click at [1134, 22] on button "Cancel" at bounding box center [1434, 22] width 48 height 22
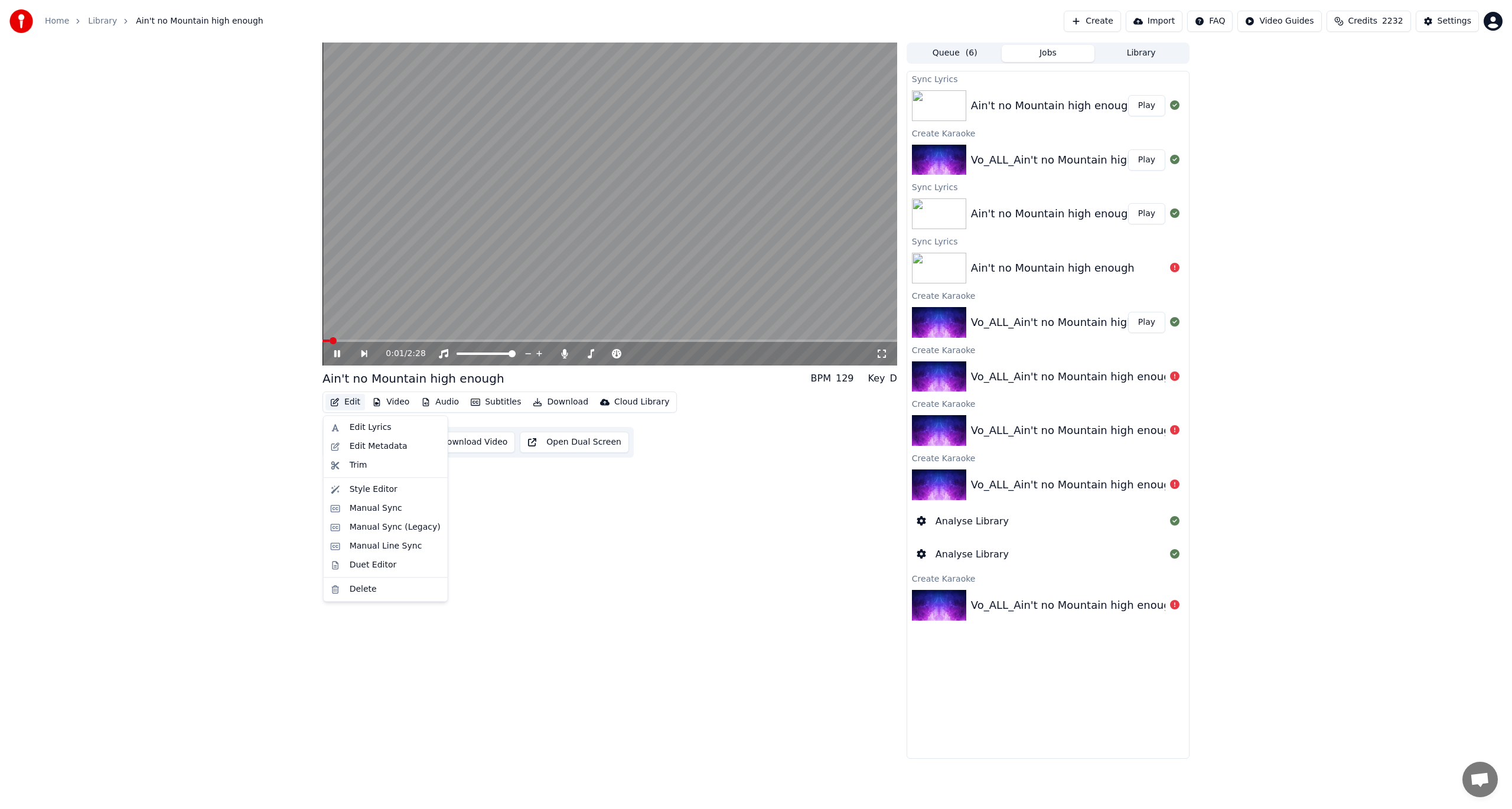
click at [349, 402] on button "Edit" at bounding box center [345, 402] width 40 height 16
click at [365, 544] on div "Manual Line Sync" at bounding box center [385, 546] width 73 height 12
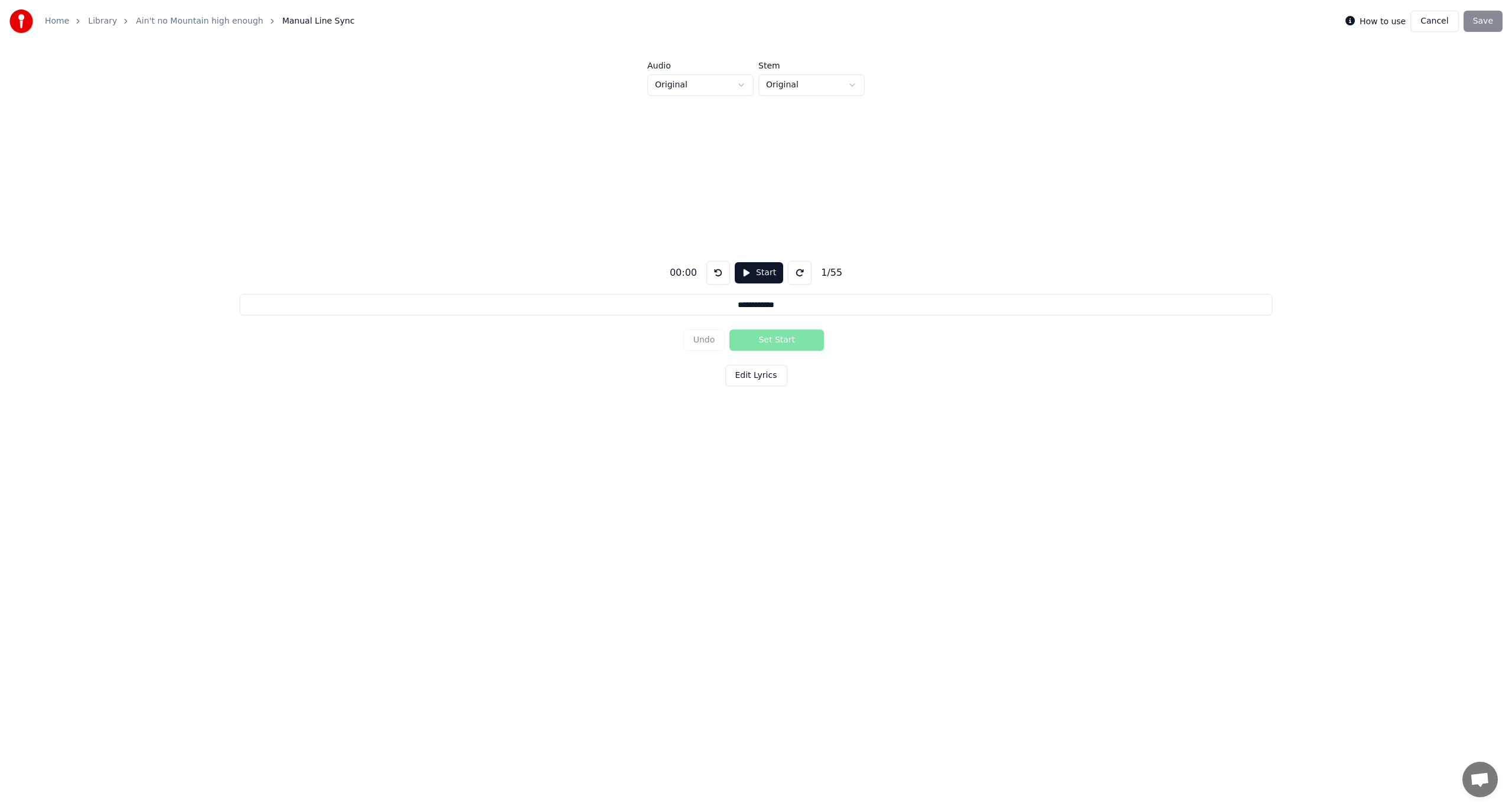
click at [747, 266] on button "Start" at bounding box center [759, 273] width 49 height 22
click at [753, 341] on button "Set Start" at bounding box center [776, 341] width 94 height 22
click at [752, 341] on button "Set End" at bounding box center [776, 341] width 94 height 22
click at [752, 341] on button "Set Start" at bounding box center [776, 341] width 94 height 22
click at [752, 341] on button "Set End" at bounding box center [776, 341] width 94 height 22
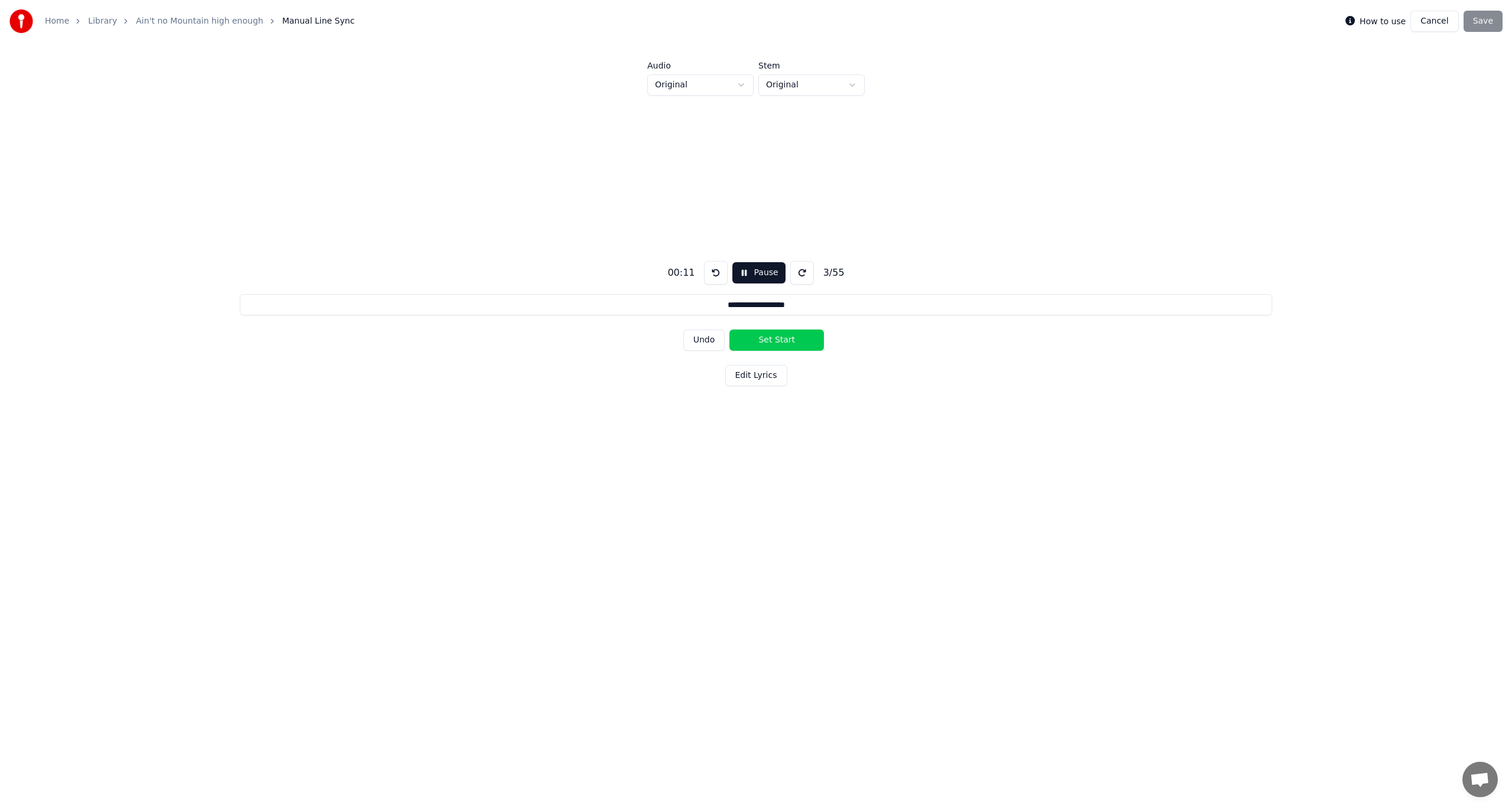
click at [752, 341] on button "Set Start" at bounding box center [776, 341] width 94 height 22
click at [752, 341] on button "Set End" at bounding box center [776, 341] width 94 height 22
click at [751, 341] on button "Set Start" at bounding box center [776, 341] width 94 height 22
click at [751, 341] on button "Set End" at bounding box center [776, 341] width 94 height 22
click at [751, 341] on button "Set Start" at bounding box center [776, 341] width 94 height 22
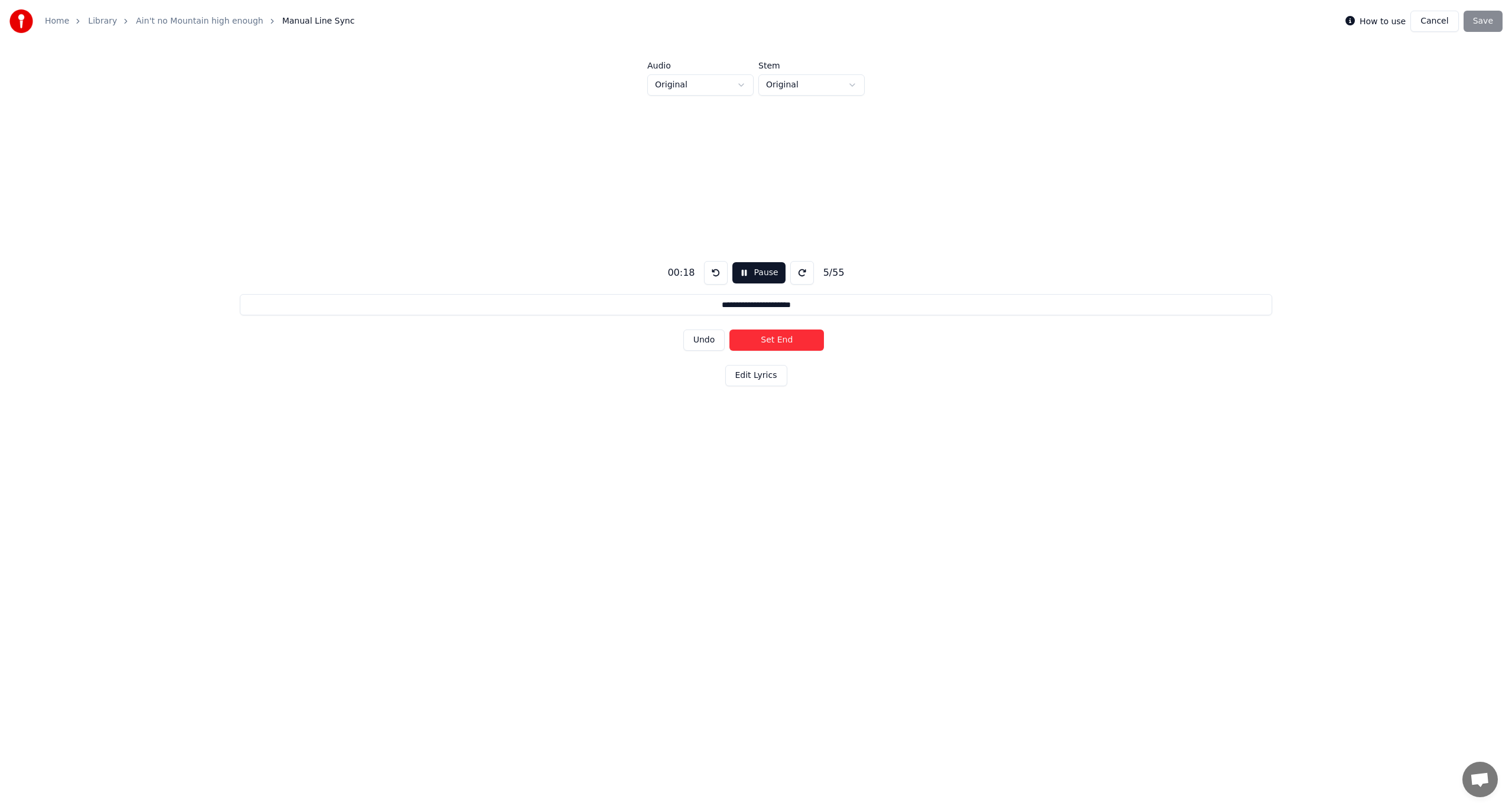
click at [751, 341] on button "Set End" at bounding box center [776, 341] width 94 height 22
click at [751, 341] on button "Set Start" at bounding box center [776, 341] width 94 height 22
click at [751, 341] on button "Set End" at bounding box center [776, 341] width 94 height 22
click at [751, 341] on button "Set Start" at bounding box center [776, 341] width 94 height 22
click at [751, 341] on button "Set End" at bounding box center [776, 341] width 94 height 22
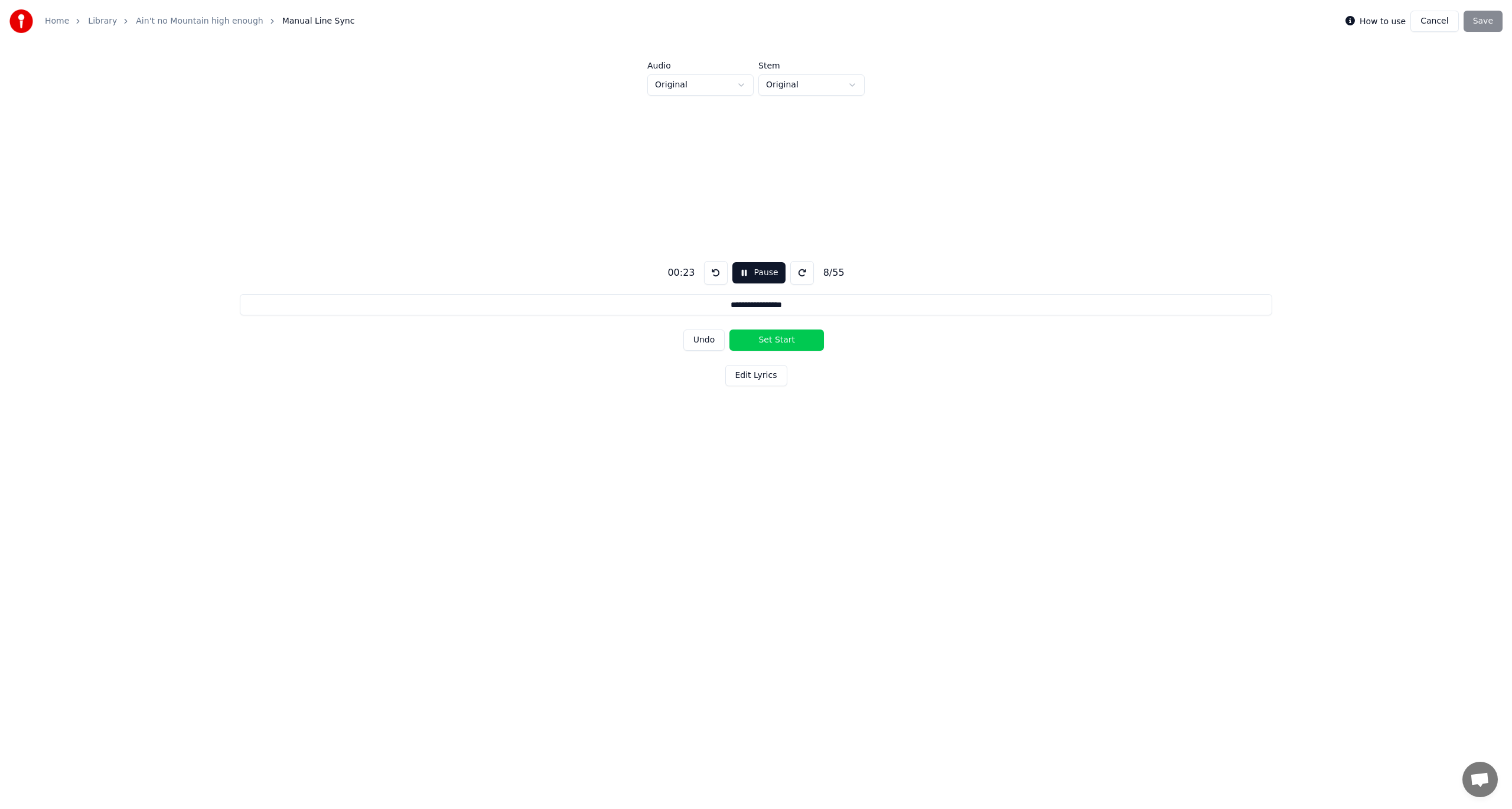
click at [751, 341] on button "Set Start" at bounding box center [776, 341] width 94 height 22
click at [751, 341] on button "Set End" at bounding box center [776, 341] width 94 height 22
click at [751, 341] on button "Set Start" at bounding box center [776, 341] width 94 height 22
click at [751, 341] on button "Set End" at bounding box center [776, 341] width 94 height 22
type input "**********"
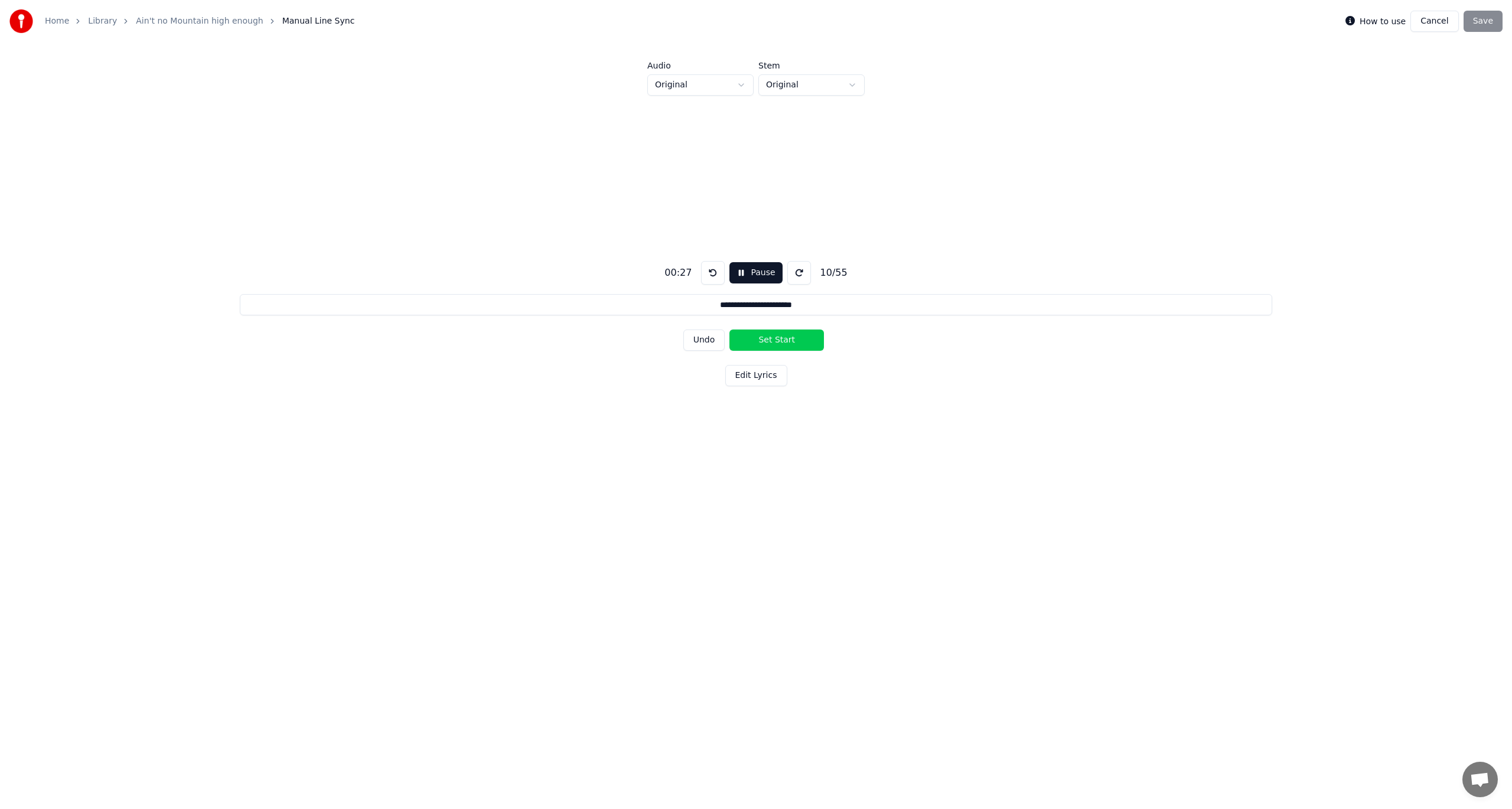
click at [745, 272] on button "Pause" at bounding box center [755, 273] width 53 height 22
click at [1134, 18] on div "How to use Cancel Save" at bounding box center [1424, 22] width 157 height 22
click at [1134, 22] on button "Cancel" at bounding box center [1434, 22] width 48 height 22
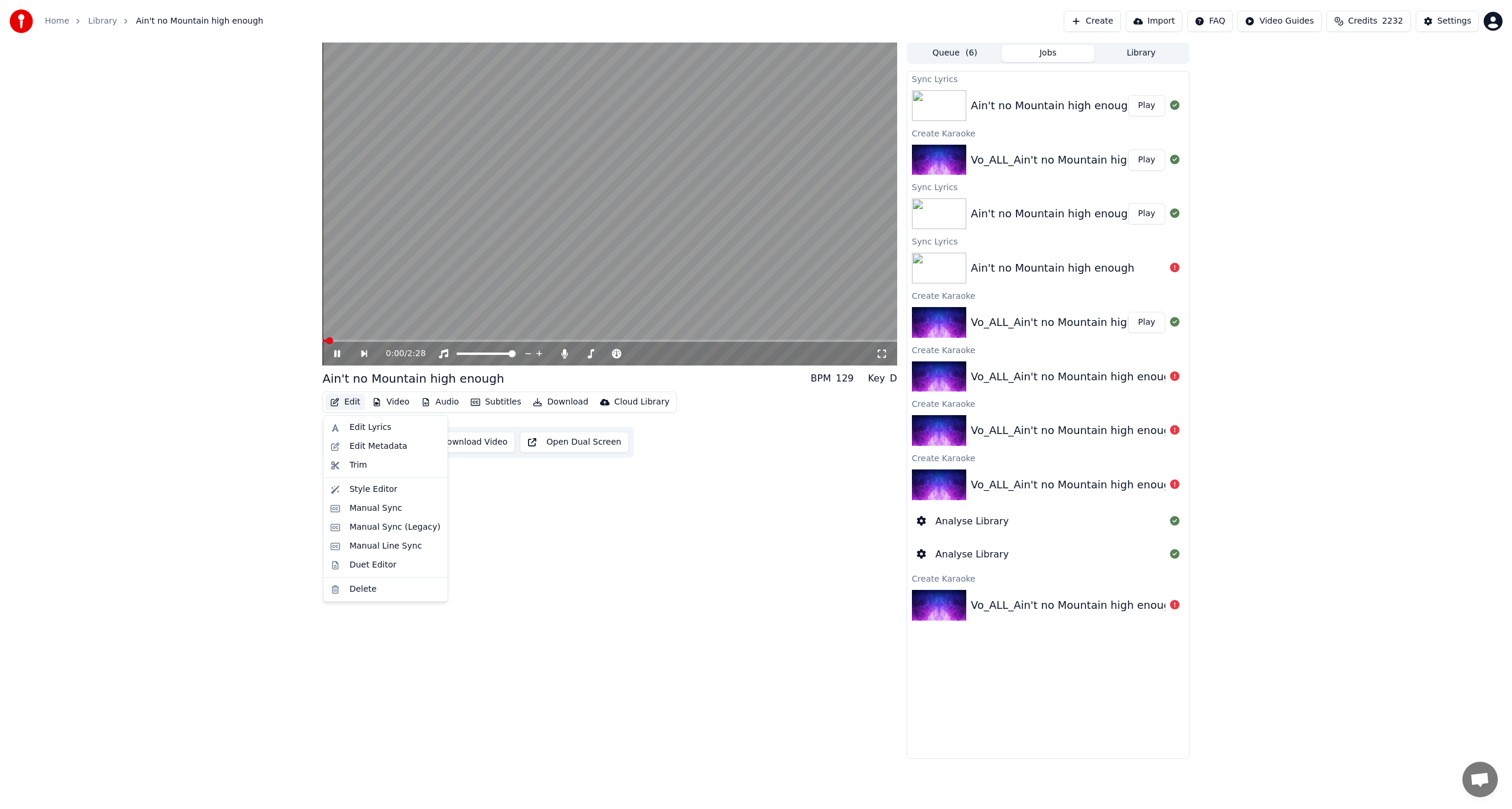
click at [349, 401] on button "Edit" at bounding box center [345, 402] width 40 height 16
click at [206, 331] on div "0:02 / 2:28 Ain't no Mountain high enough BPM 129 Key D Edit Video Audio Subtit…" at bounding box center [756, 401] width 1512 height 717
click at [410, 284] on video at bounding box center [610, 204] width 575 height 323
click at [429, 341] on span at bounding box center [432, 341] width 7 height 7
click at [336, 353] on icon at bounding box center [337, 353] width 7 height 8
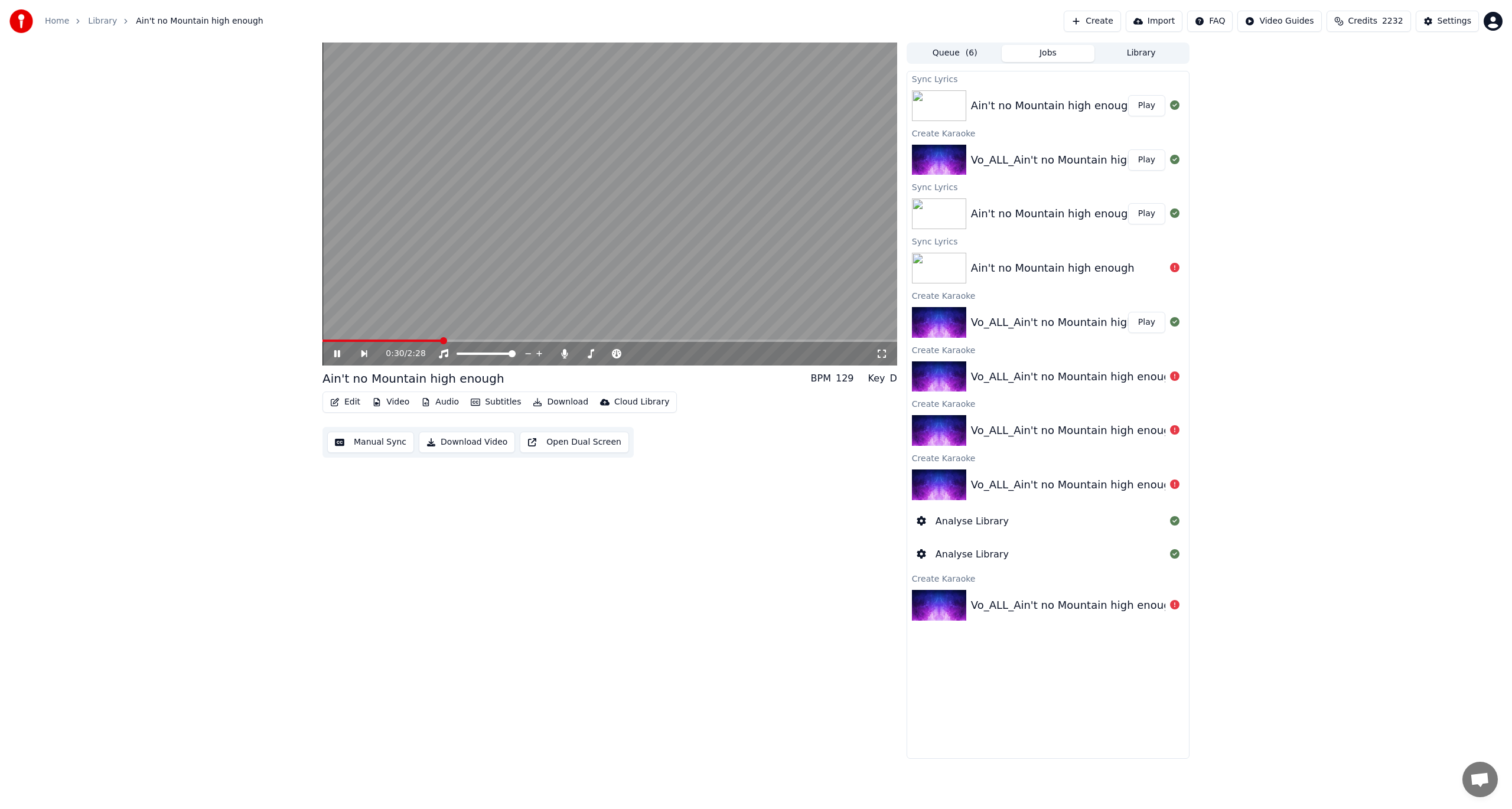
click at [336, 353] on icon at bounding box center [337, 353] width 6 height 7
click at [341, 403] on button "Edit" at bounding box center [345, 402] width 40 height 16
click at [353, 424] on div "Edit Lyrics" at bounding box center [370, 427] width 42 height 12
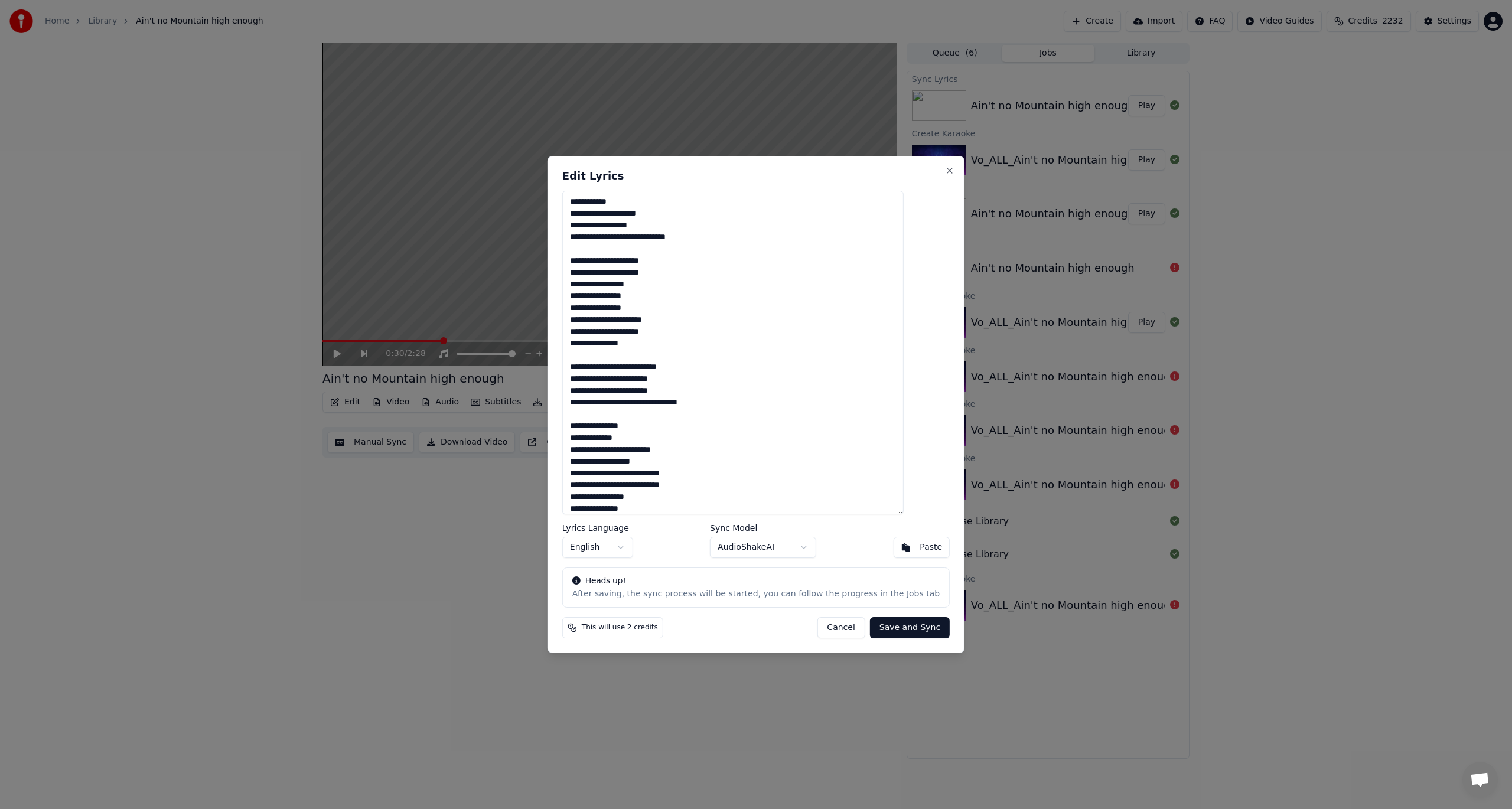
click at [593, 332] on textarea at bounding box center [732, 352] width 341 height 323
click at [823, 596] on button "Cancel" at bounding box center [841, 628] width 48 height 22
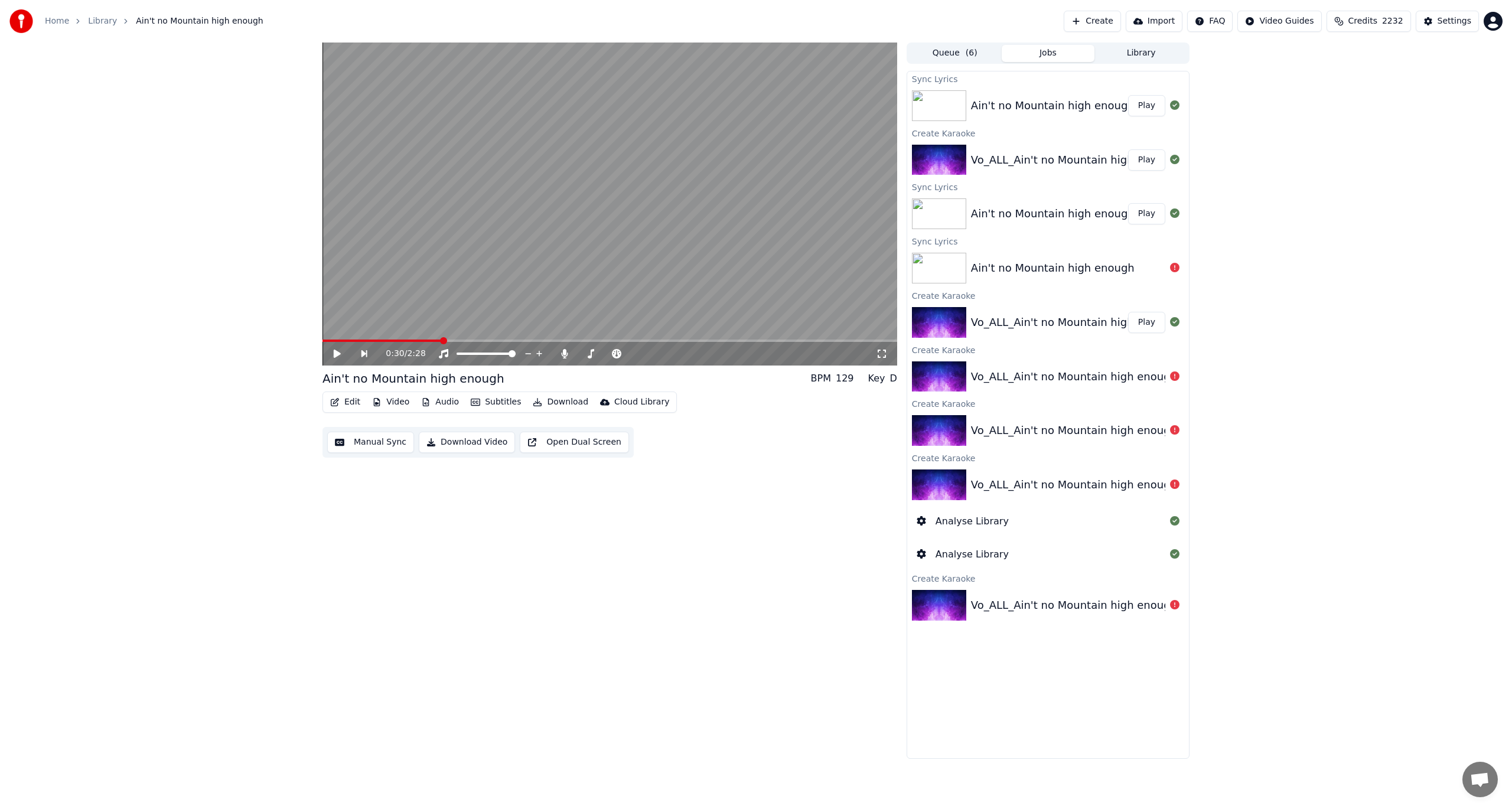
click at [352, 401] on button "Edit" at bounding box center [345, 402] width 40 height 16
click at [371, 510] on div "Manual Sync" at bounding box center [375, 508] width 53 height 12
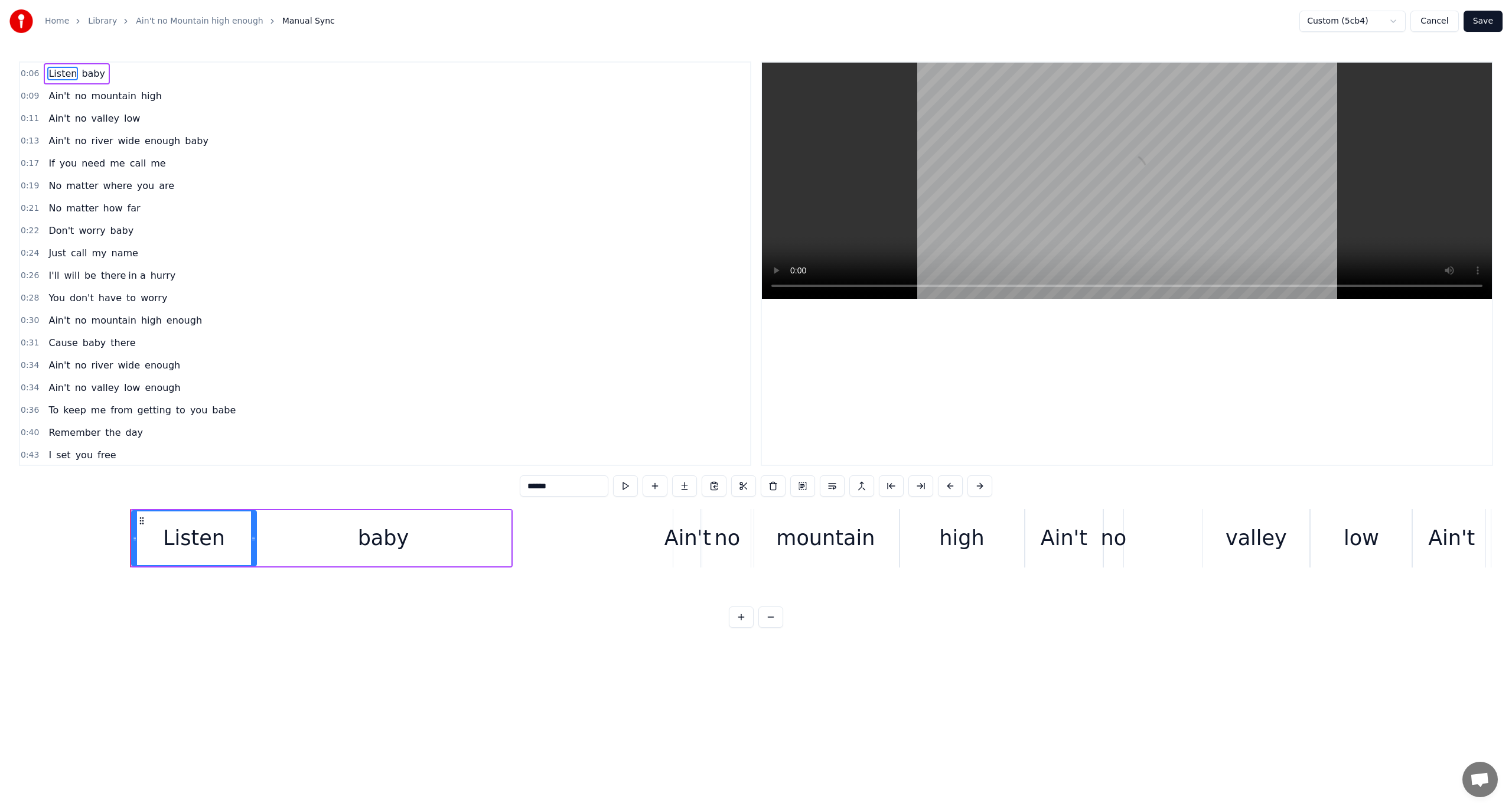
scroll to position [0, 1365]
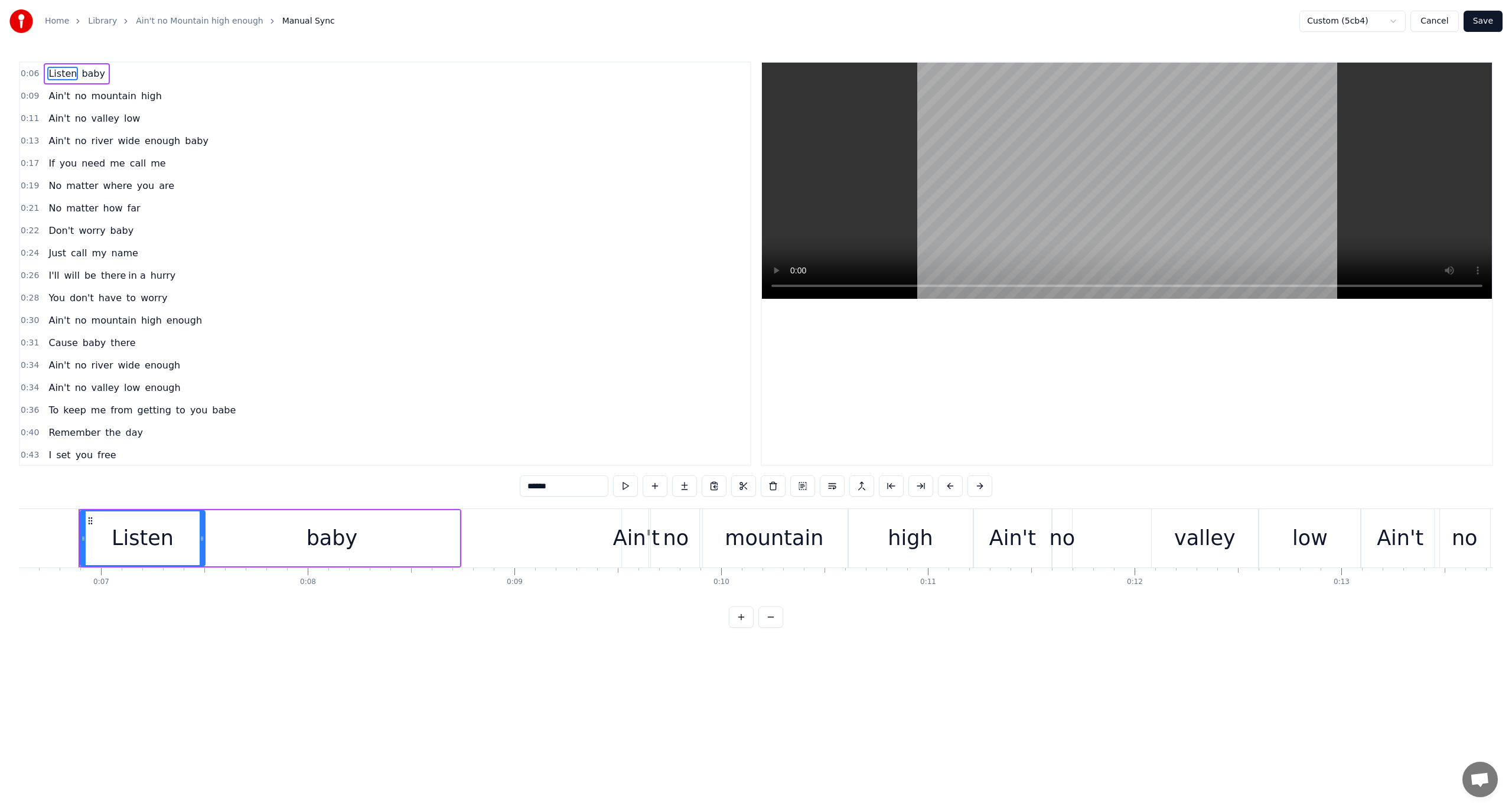
click at [65, 340] on span "Cause" at bounding box center [63, 342] width 31 height 13
type input "*****"
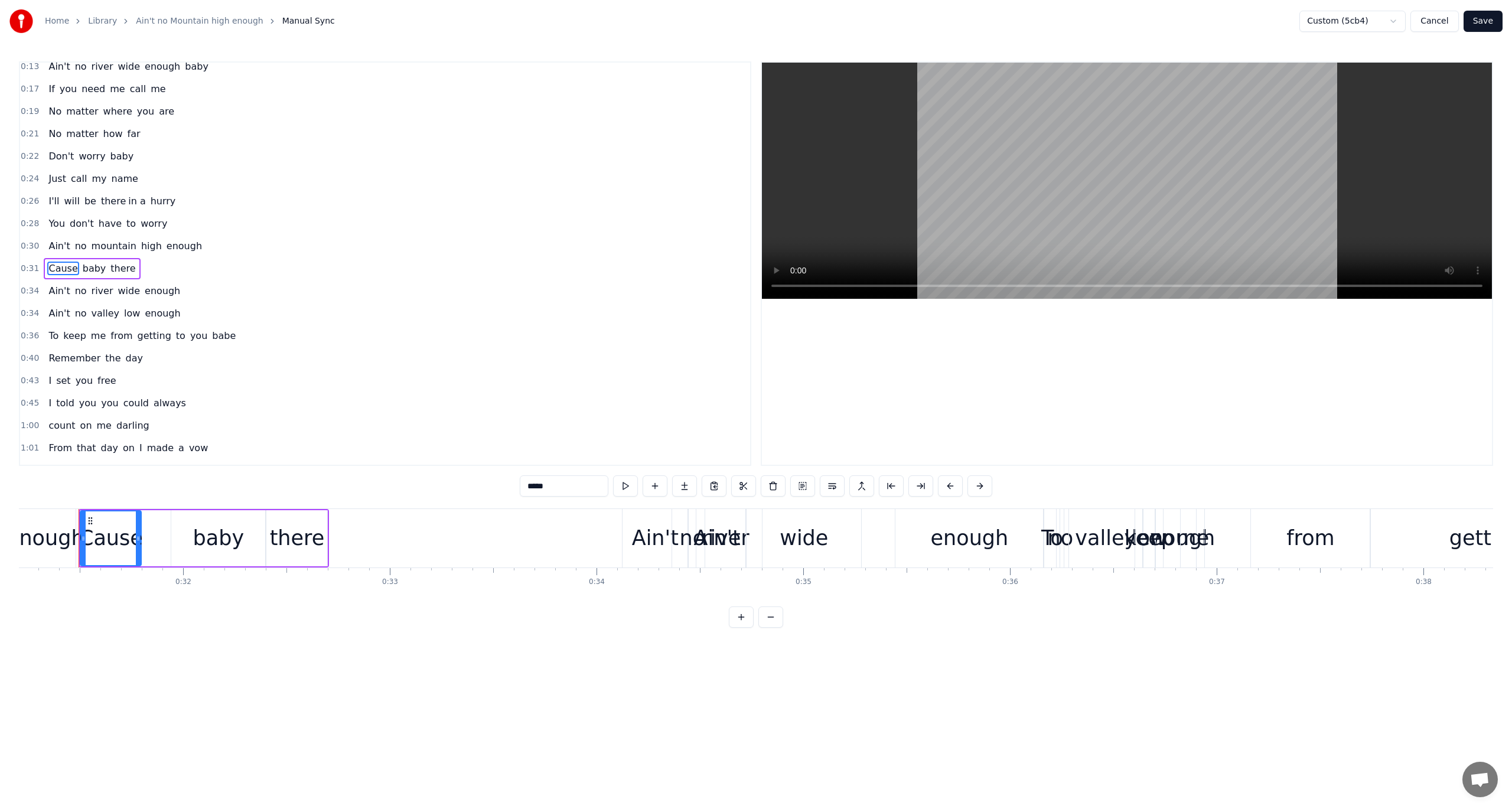
scroll to position [0, 6451]
click at [27, 263] on span "0:31" at bounding box center [30, 268] width 18 height 12
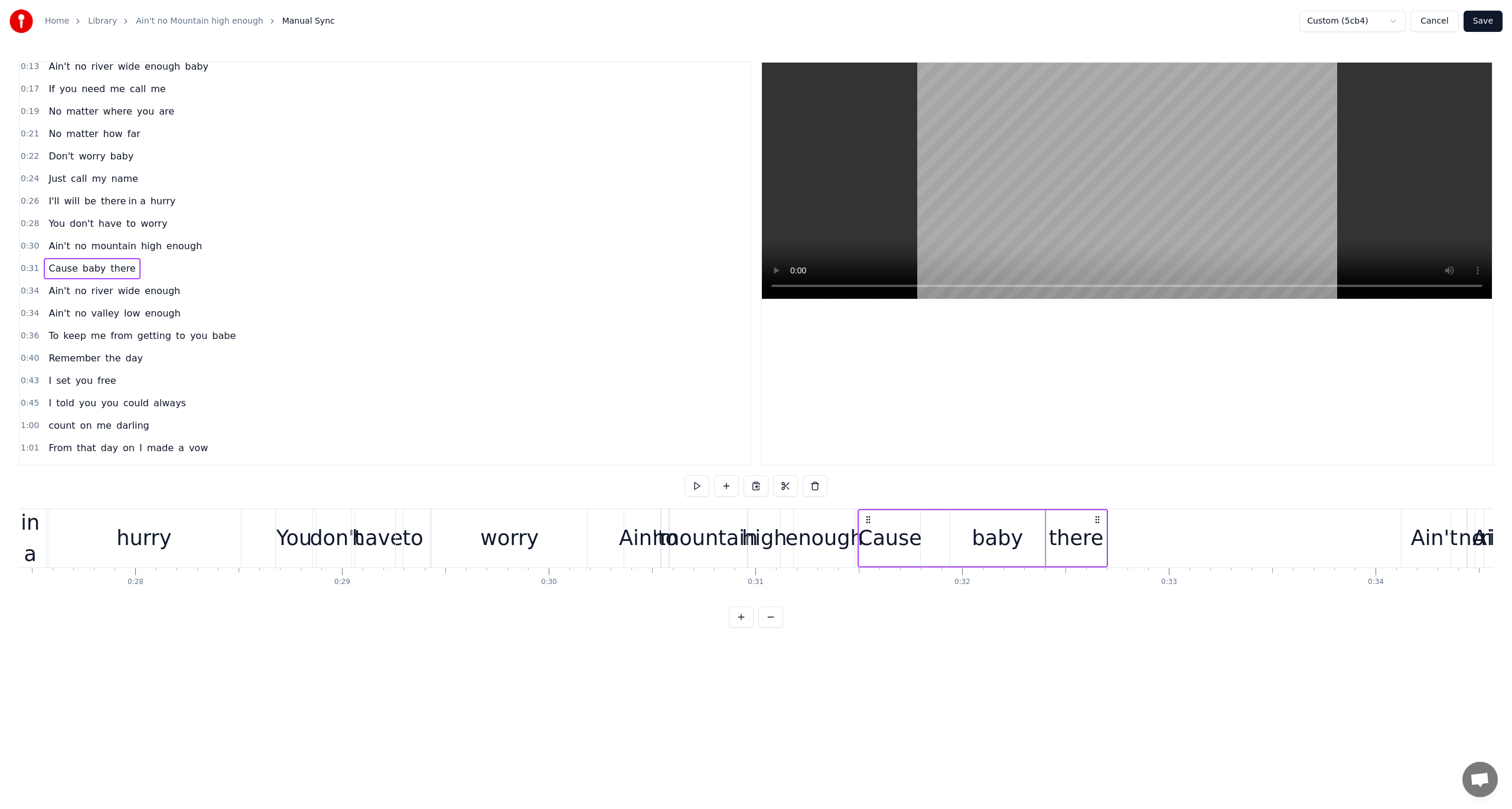
scroll to position [0, 5663]
click at [22, 241] on span "0:30" at bounding box center [30, 246] width 18 height 12
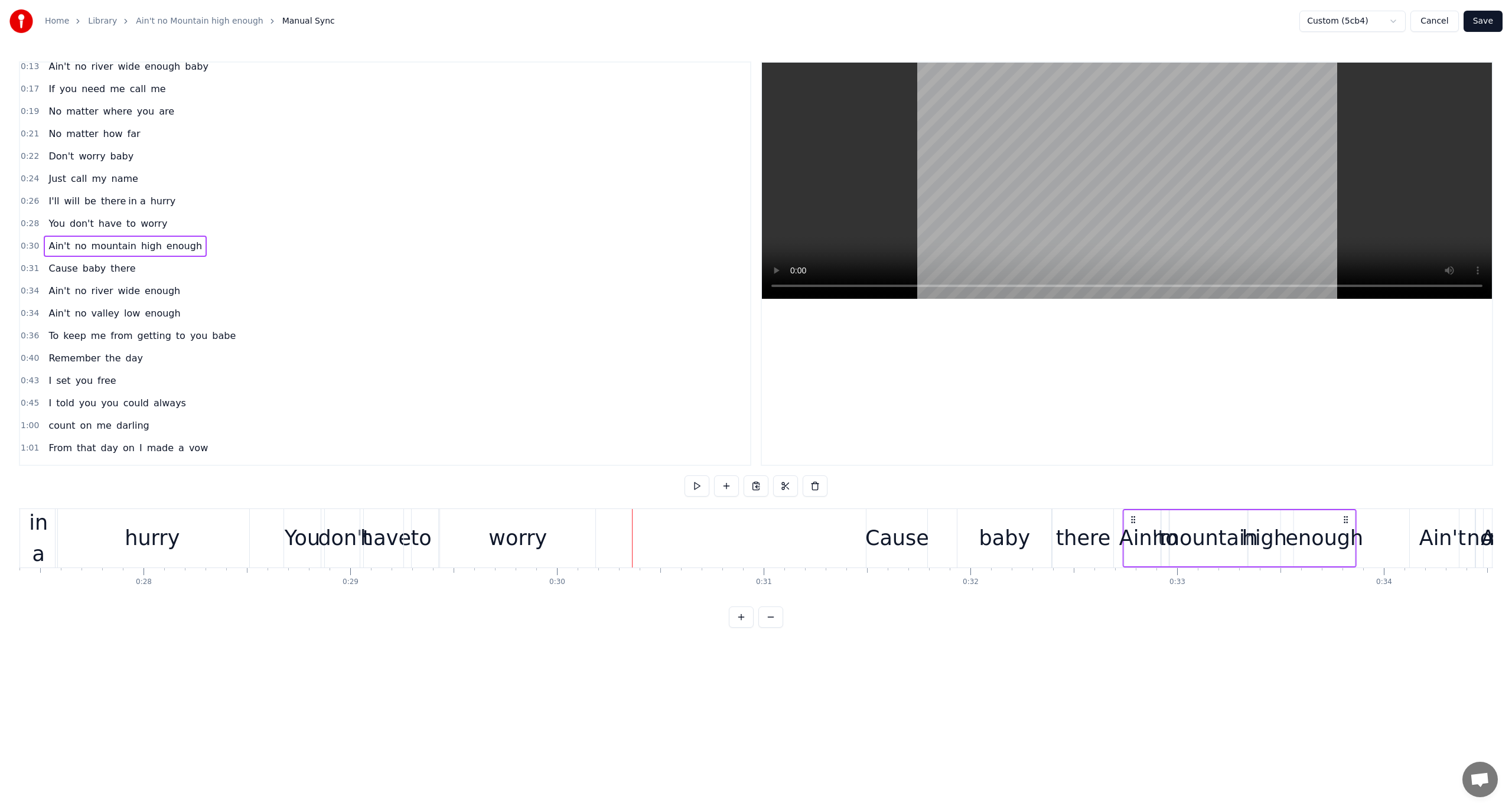
drag, startPoint x: 640, startPoint y: 518, endPoint x: 1130, endPoint y: 611, distance: 498.7
click at [26, 241] on span "0:31" at bounding box center [30, 246] width 18 height 12
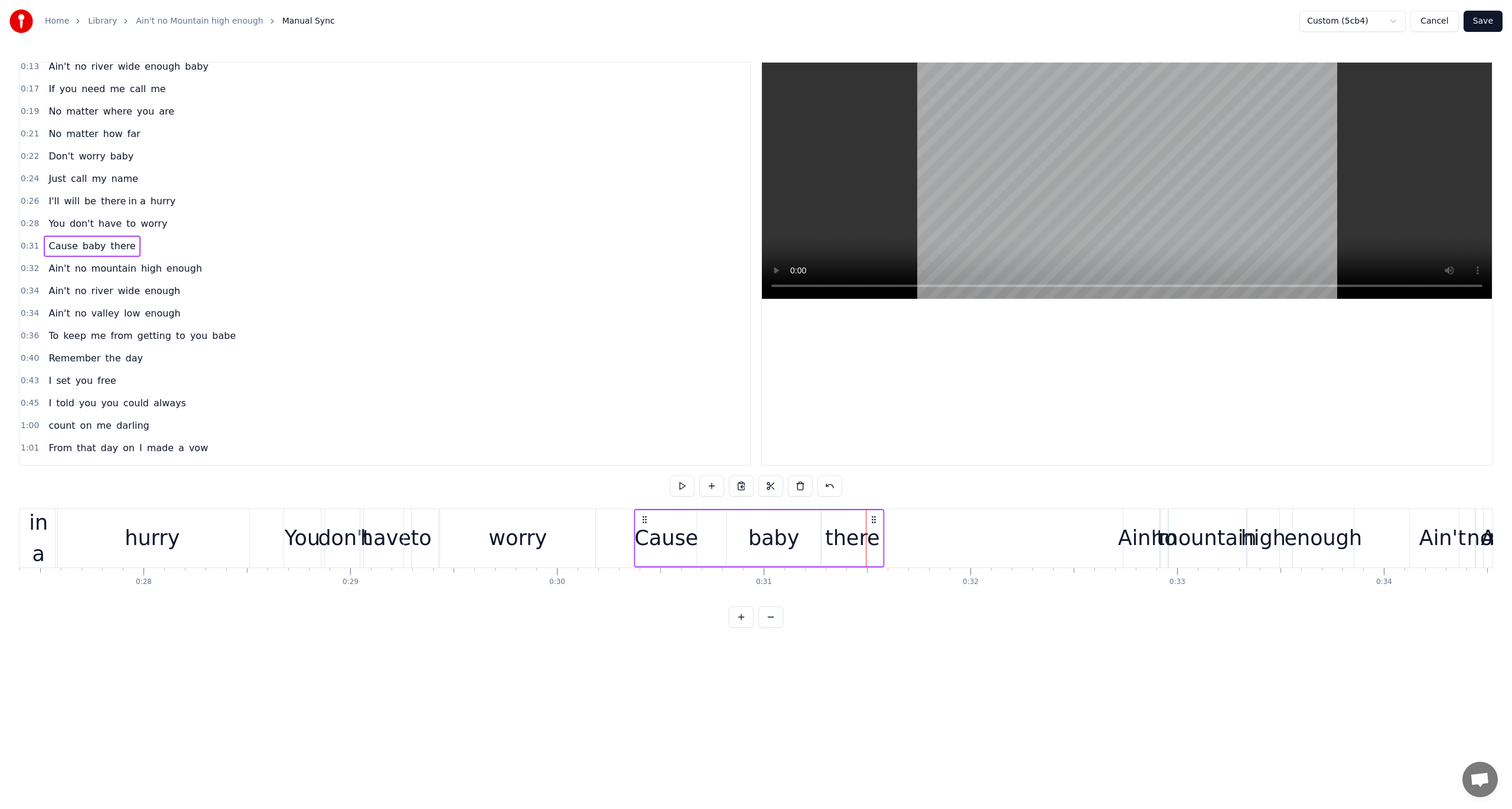
drag, startPoint x: 875, startPoint y: 517, endPoint x: 642, endPoint y: 526, distance: 233.2
click at [642, 526] on div "Cause baby there" at bounding box center [759, 538] width 251 height 58
click at [682, 483] on button at bounding box center [682, 486] width 25 height 22
click at [681, 482] on button at bounding box center [682, 486] width 25 height 22
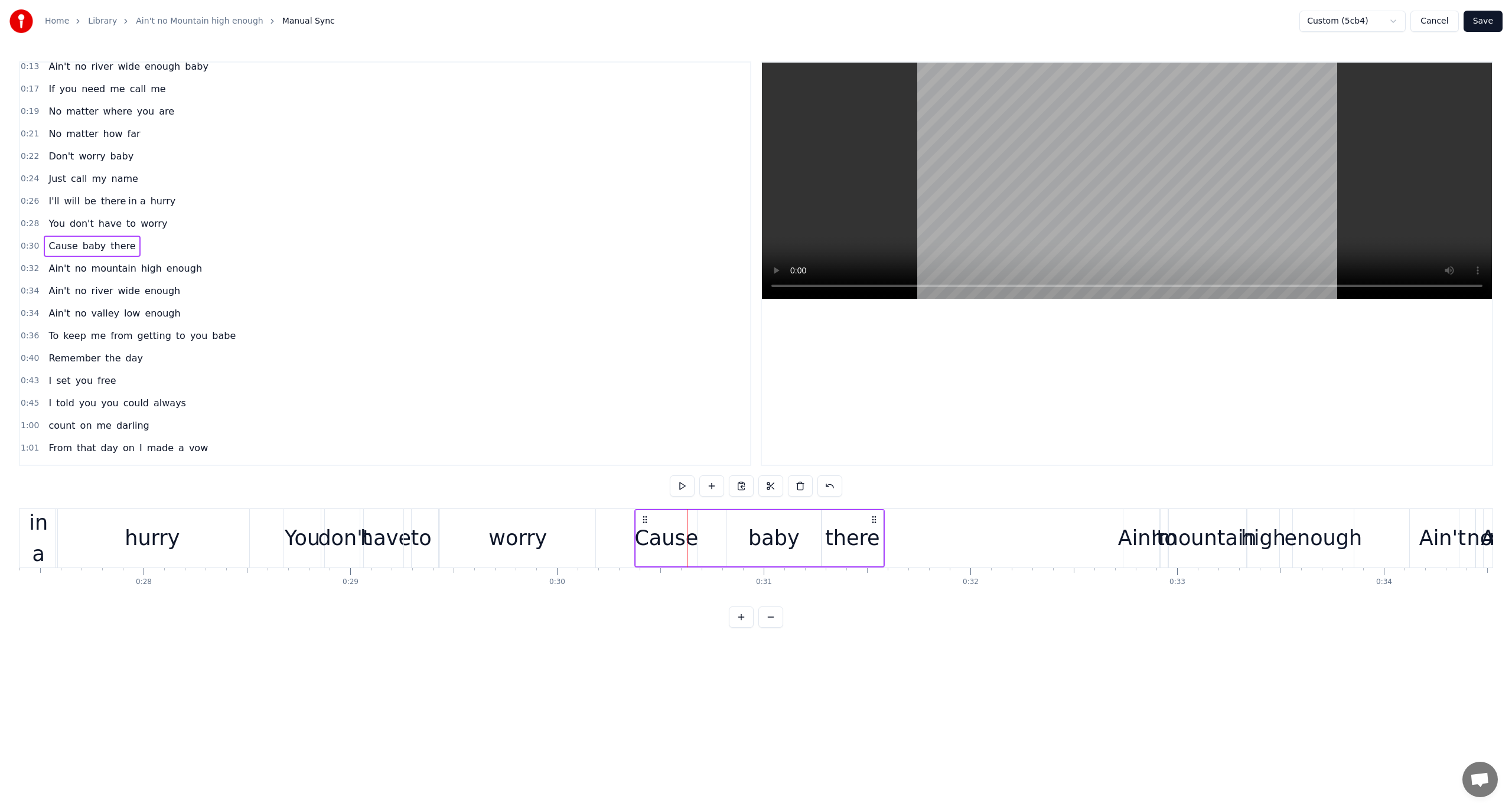
click at [681, 482] on button at bounding box center [682, 486] width 25 height 22
click at [755, 535] on div "baby" at bounding box center [773, 538] width 51 height 31
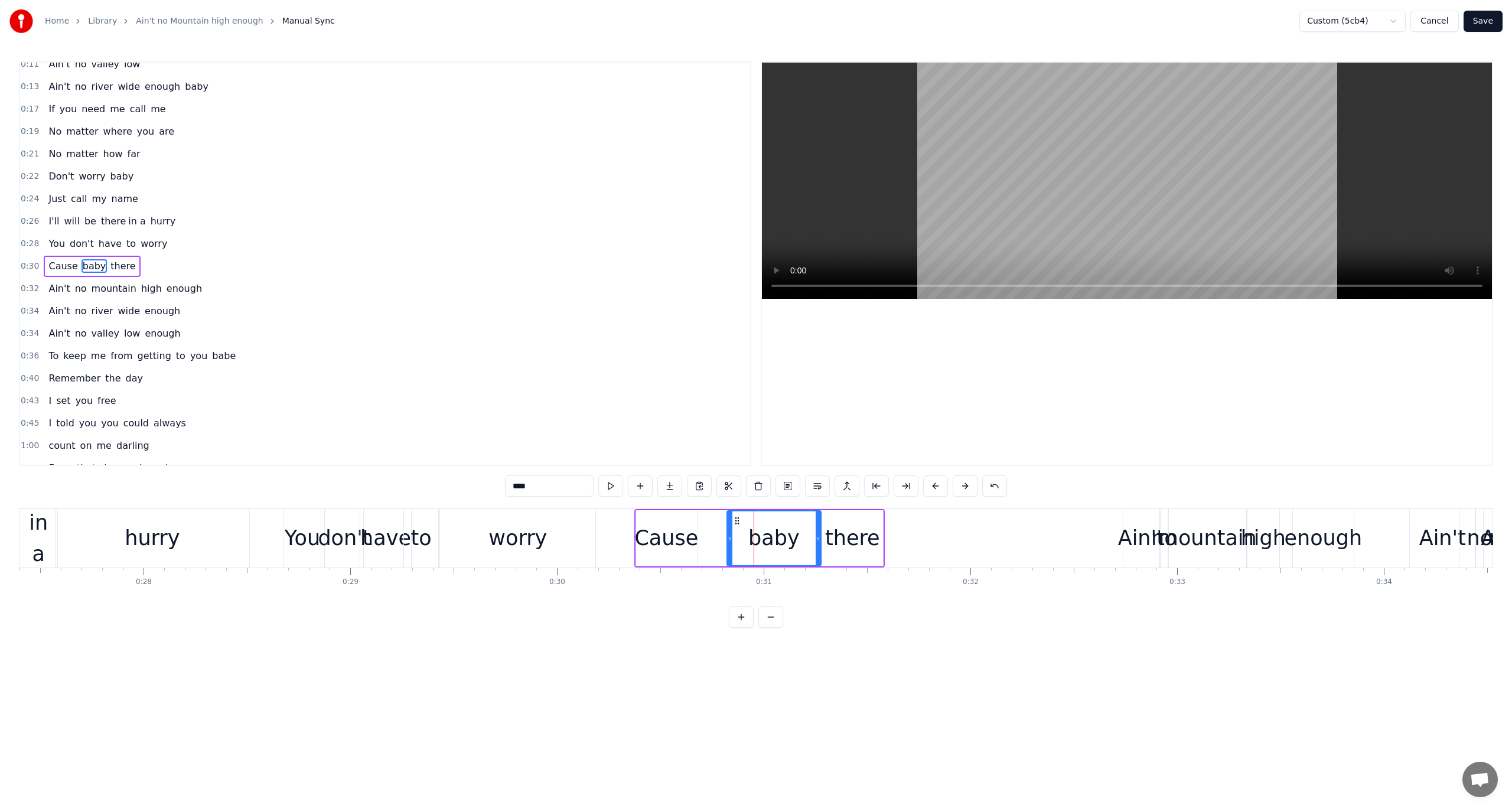
scroll to position [52, 0]
click at [655, 521] on div "Cause" at bounding box center [666, 538] width 61 height 56
drag, startPoint x: 644, startPoint y: 520, endPoint x: 632, endPoint y: 520, distance: 12.0
click at [632, 520] on icon at bounding box center [634, 521] width 9 height 9
click at [849, 542] on div "there" at bounding box center [853, 538] width 55 height 31
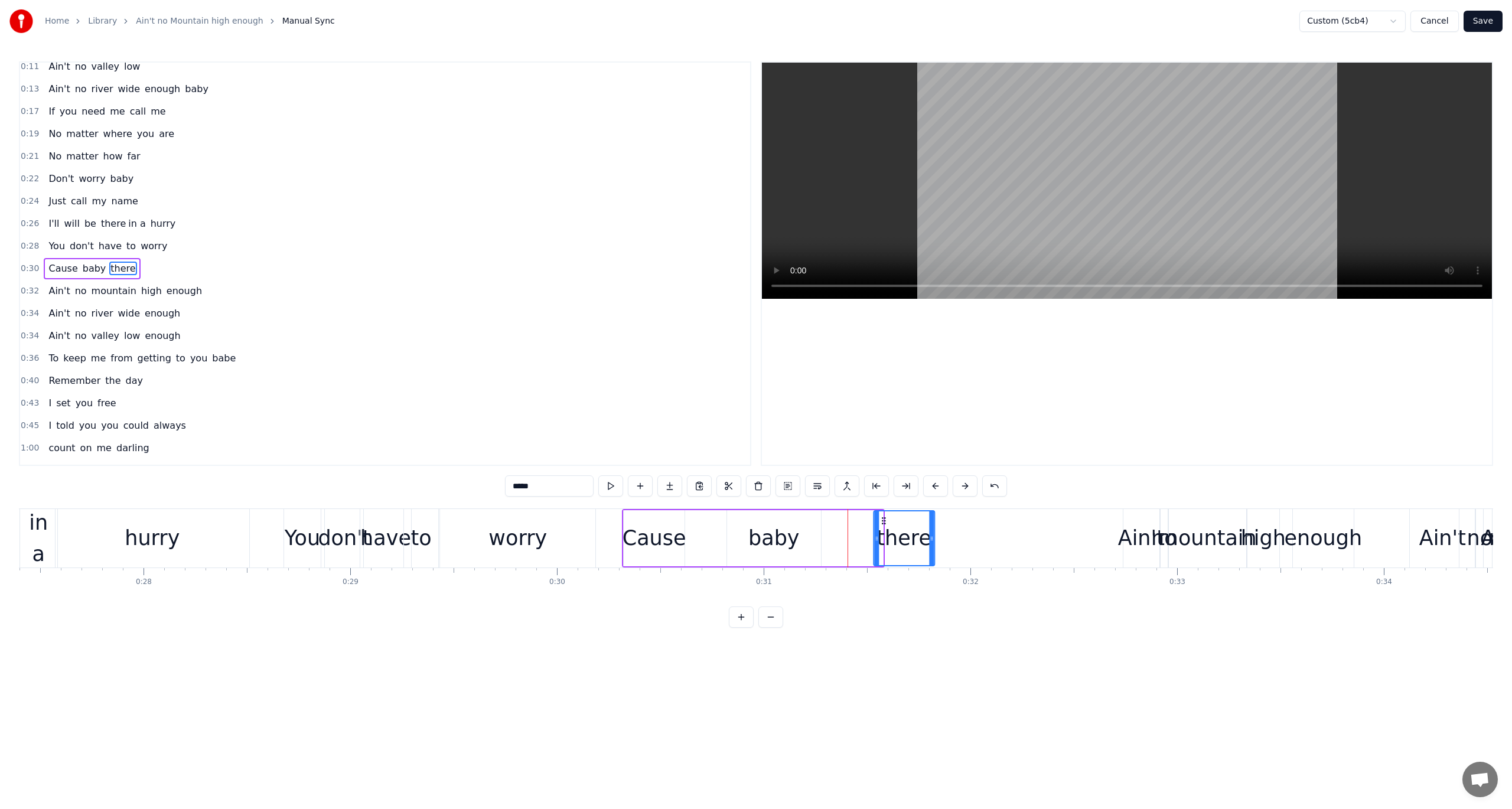
drag, startPoint x: 828, startPoint y: 517, endPoint x: 880, endPoint y: 526, distance: 52.8
click at [880, 526] on div "there" at bounding box center [904, 538] width 59 height 54
click at [788, 535] on div "baby" at bounding box center [773, 538] width 51 height 31
type input "****"
drag, startPoint x: 736, startPoint y: 519, endPoint x: 774, endPoint y: 524, distance: 38.3
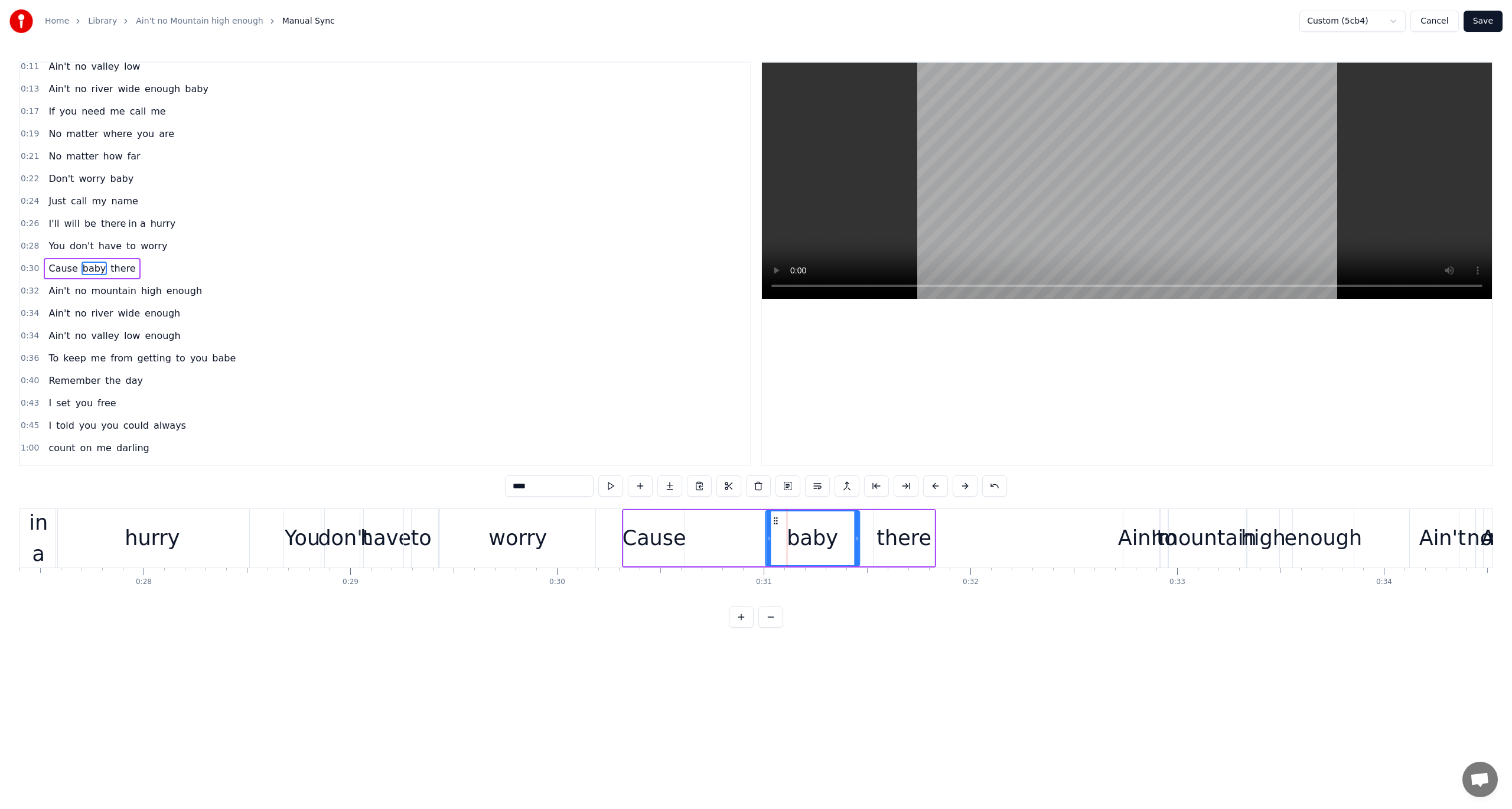
click at [774, 524] on icon at bounding box center [775, 521] width 9 height 9
click at [622, 415] on div "0:45 I told you you could always" at bounding box center [385, 425] width 730 height 22
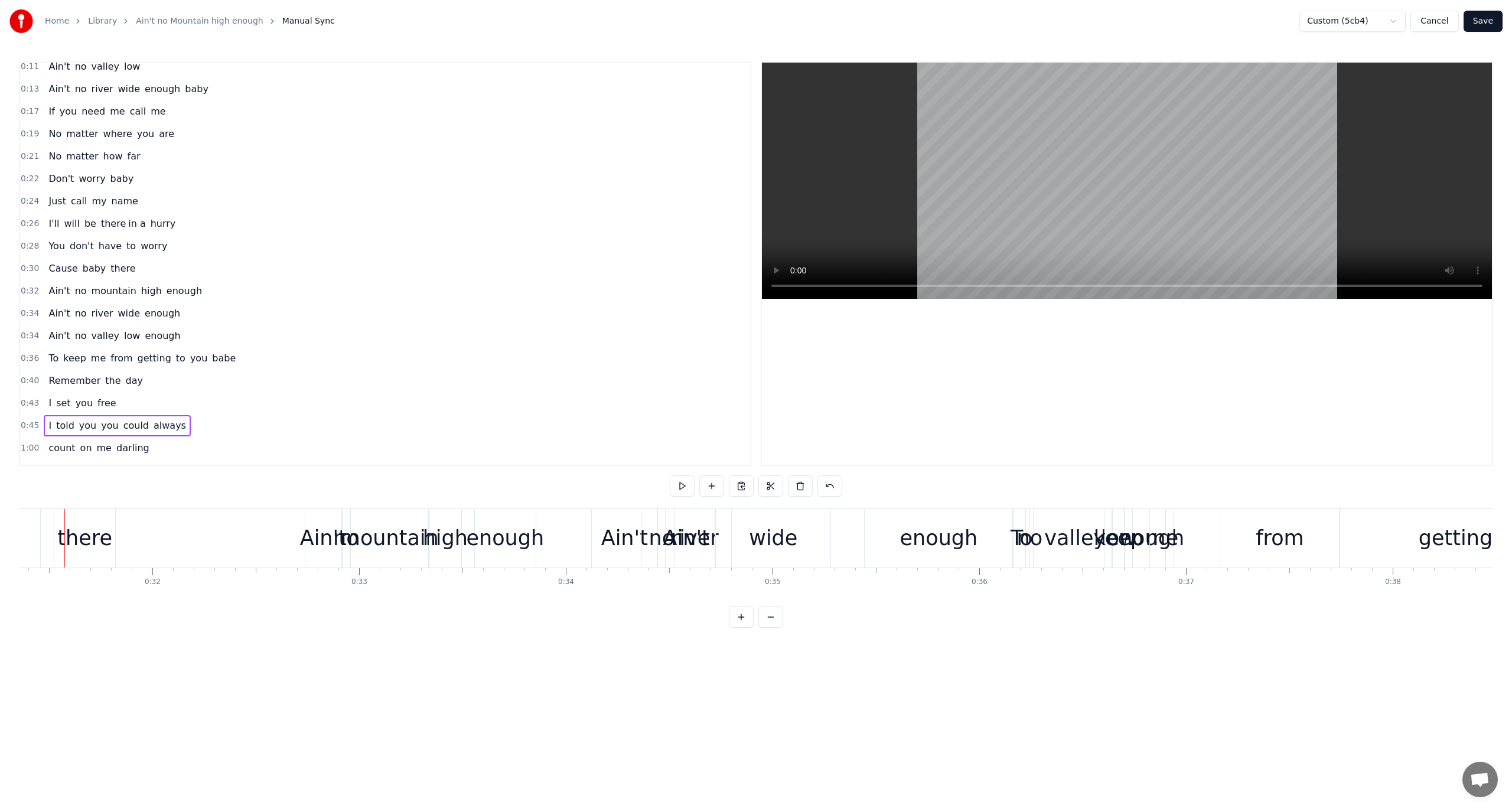
scroll to position [0, 6467]
click at [18, 265] on div "Home Library Ain't no Mountain high enough Manual Sync Custom (5cb4) Cancel Sav…" at bounding box center [756, 314] width 1512 height 628
click at [23, 263] on span "0:30" at bounding box center [30, 268] width 18 height 12
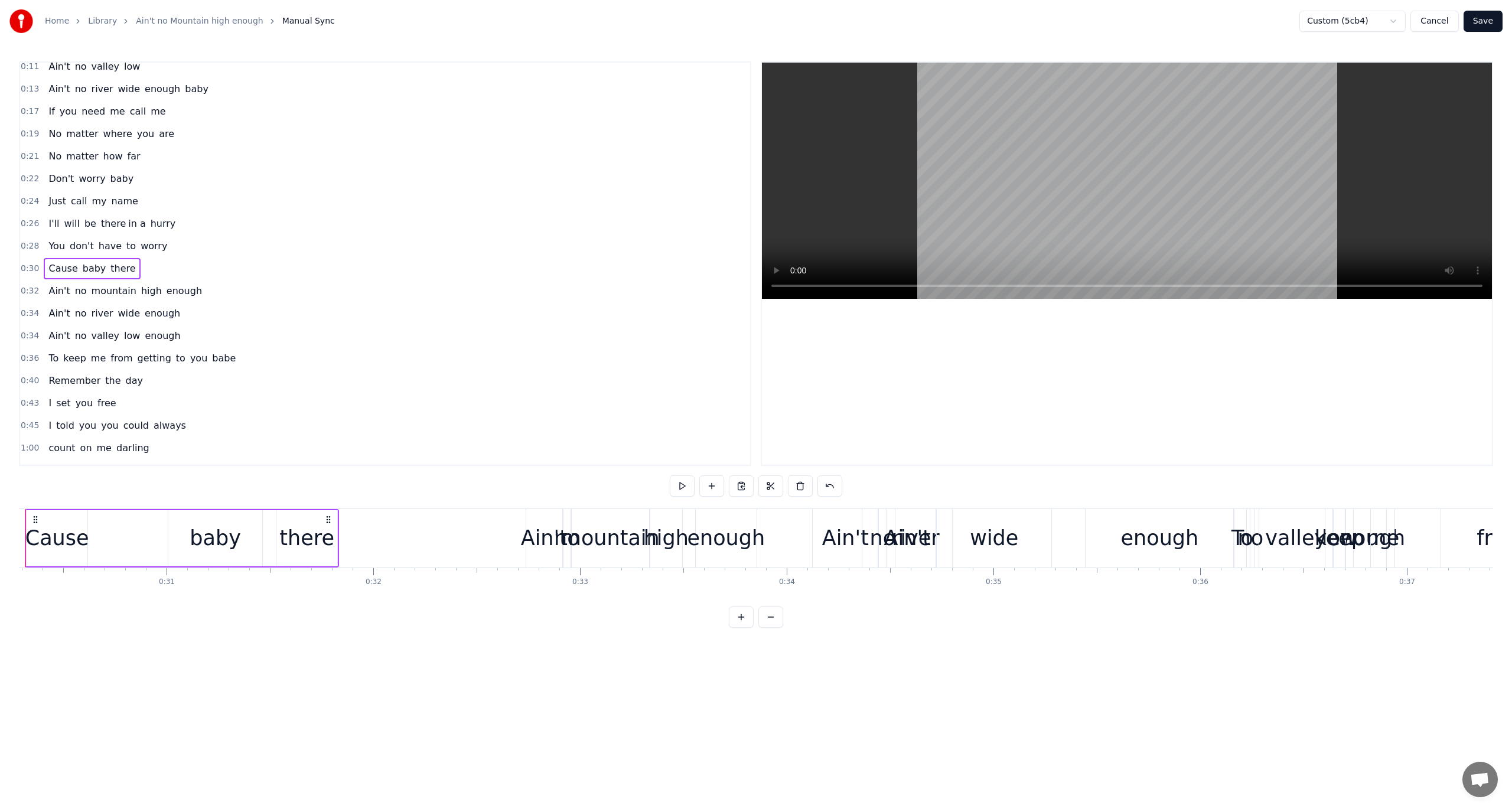
scroll to position [0, 6207]
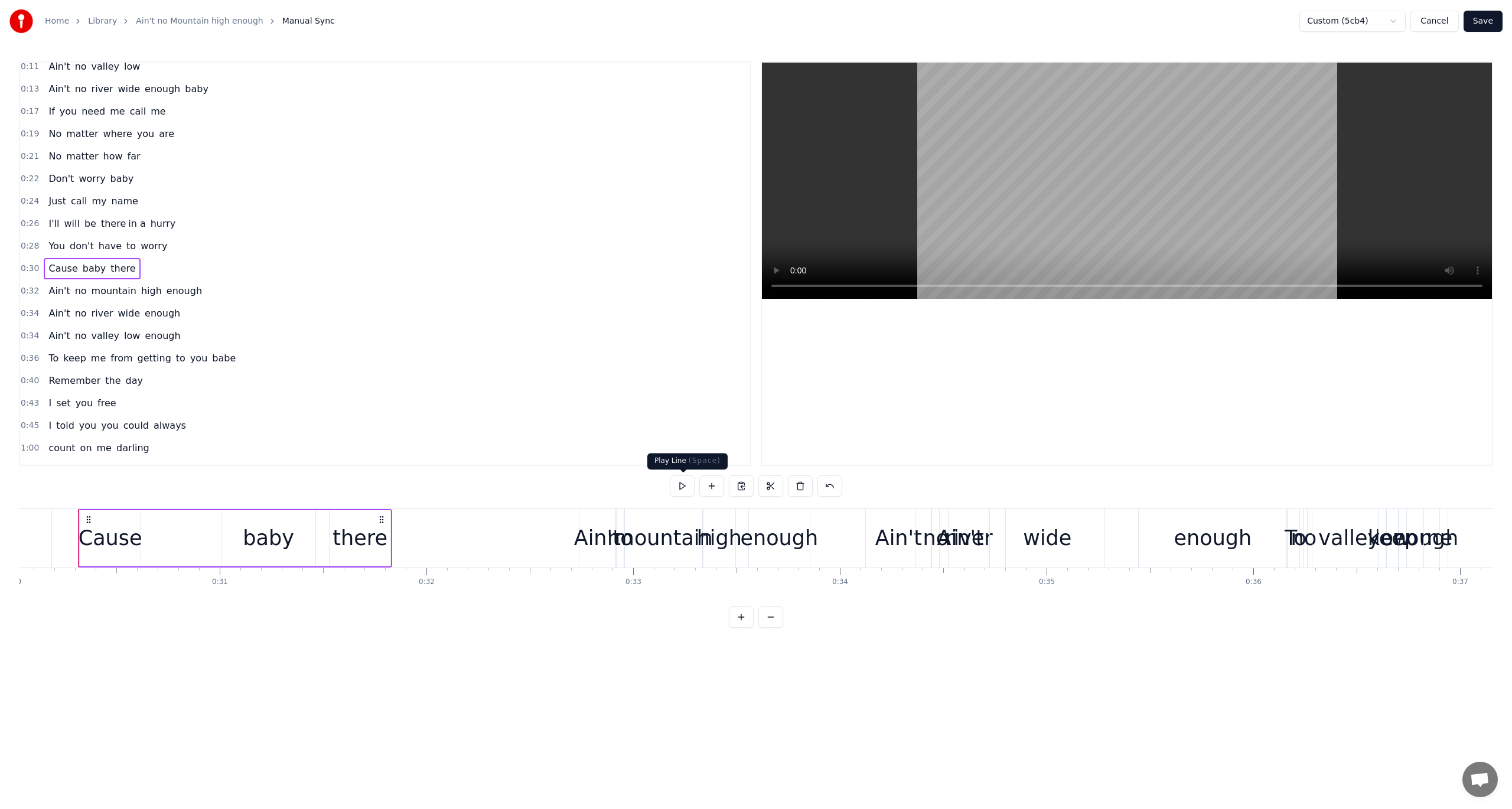
click at [678, 482] on button at bounding box center [682, 486] width 25 height 22
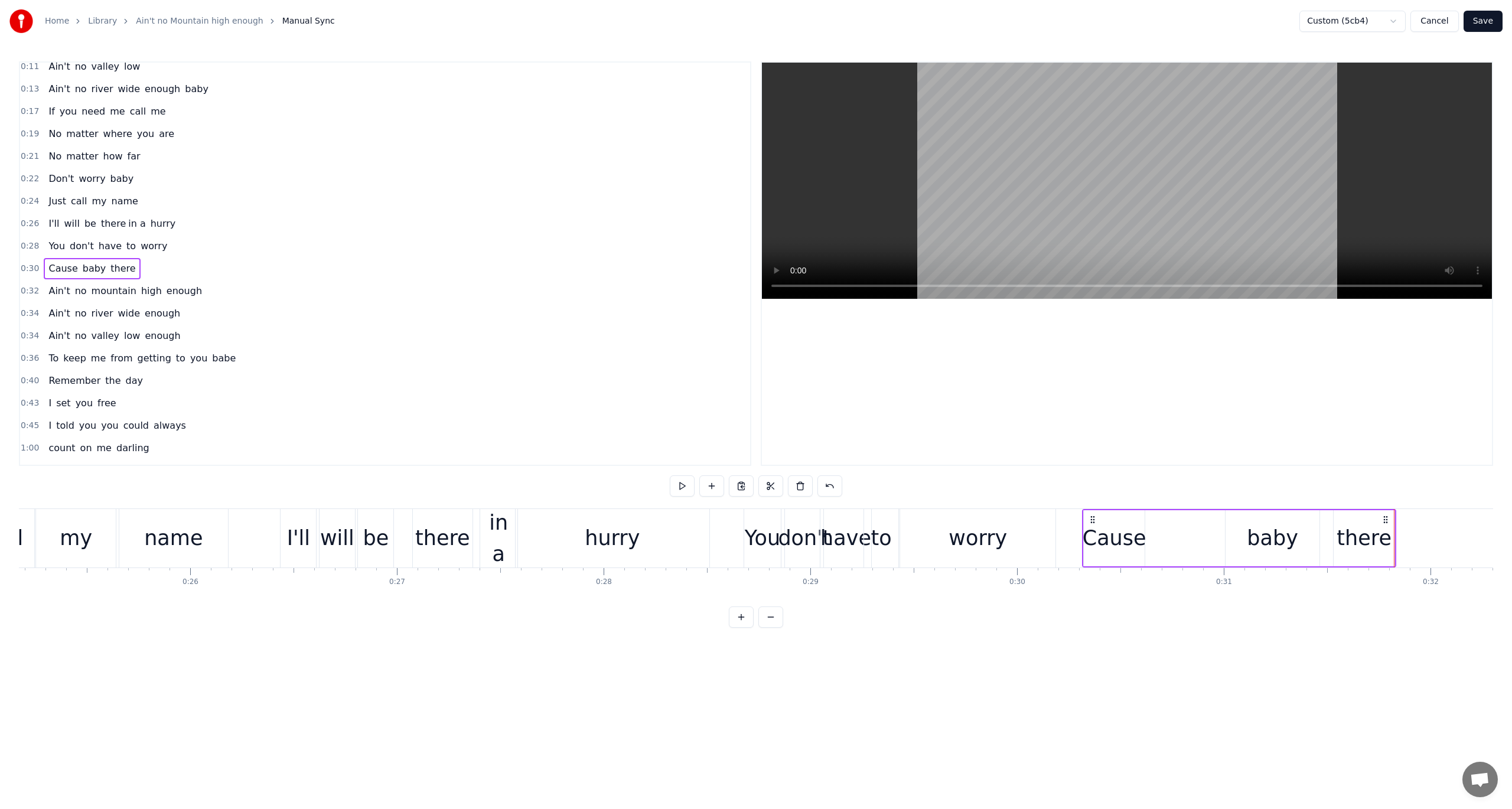
scroll to position [0, 5178]
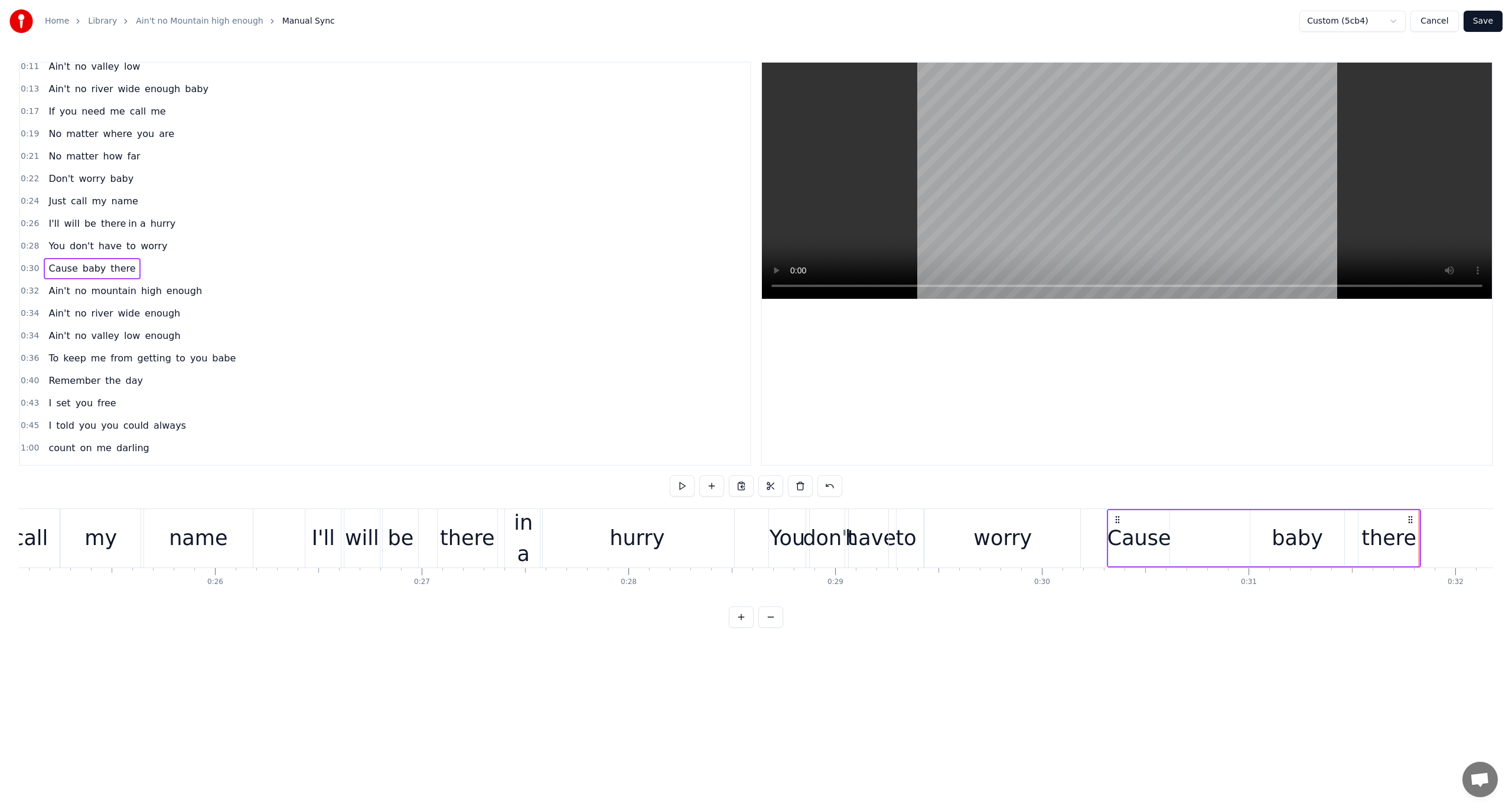
click at [1124, 539] on div "Cause" at bounding box center [1139, 538] width 64 height 31
click at [1134, 540] on div "baby" at bounding box center [1297, 538] width 94 height 56
drag, startPoint x: 1260, startPoint y: 521, endPoint x: 1166, endPoint y: 521, distance: 94.0
click at [1134, 521] on circle at bounding box center [1166, 520] width 1 height 1
click at [1134, 540] on div "there" at bounding box center [1389, 538] width 55 height 31
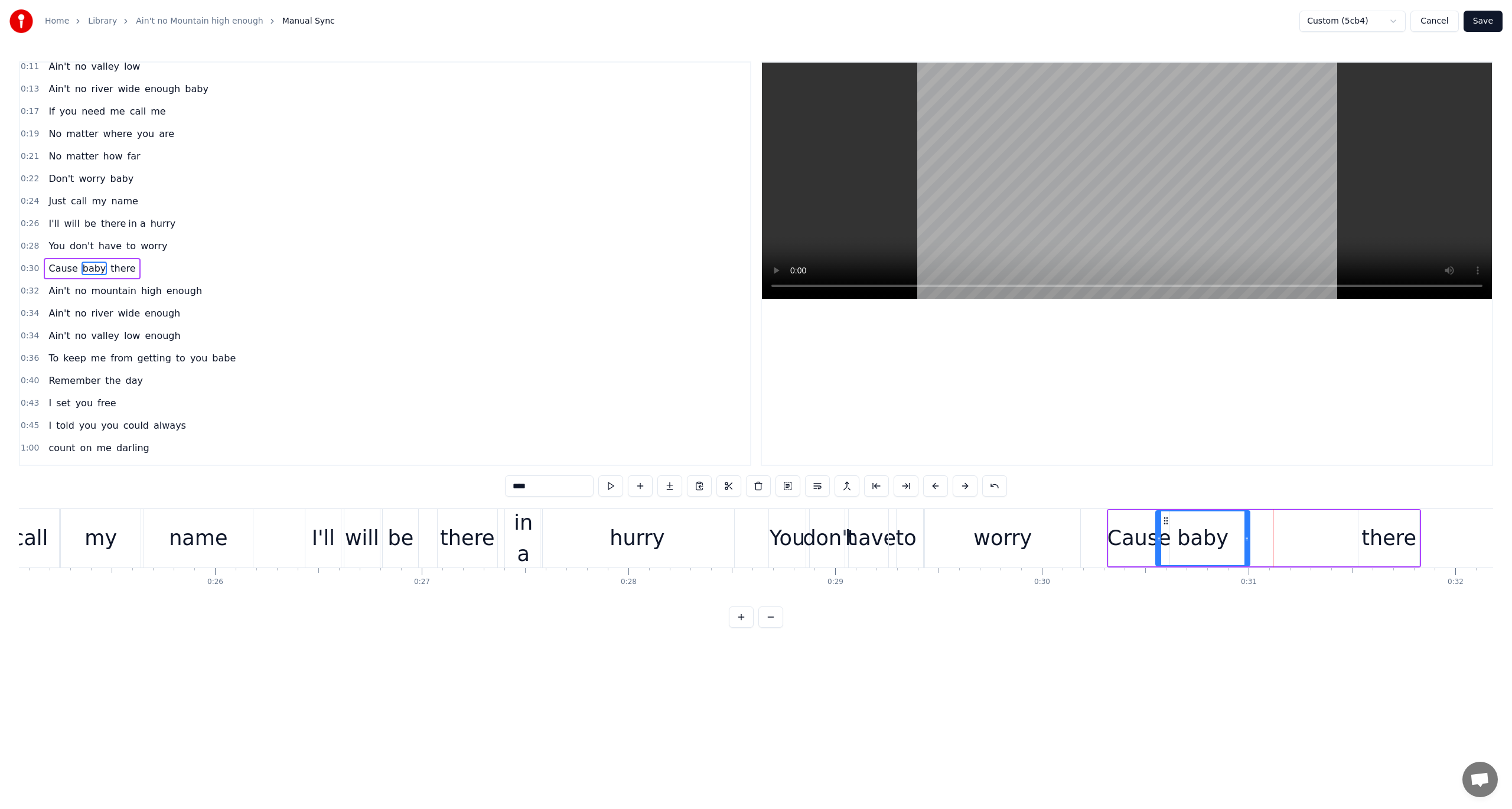
type input "*****"
drag, startPoint x: 1365, startPoint y: 518, endPoint x: 1231, endPoint y: 526, distance: 134.2
click at [1134, 526] on div "there" at bounding box center [1255, 538] width 59 height 54
click at [25, 263] on span "0:30" at bounding box center [30, 268] width 18 height 12
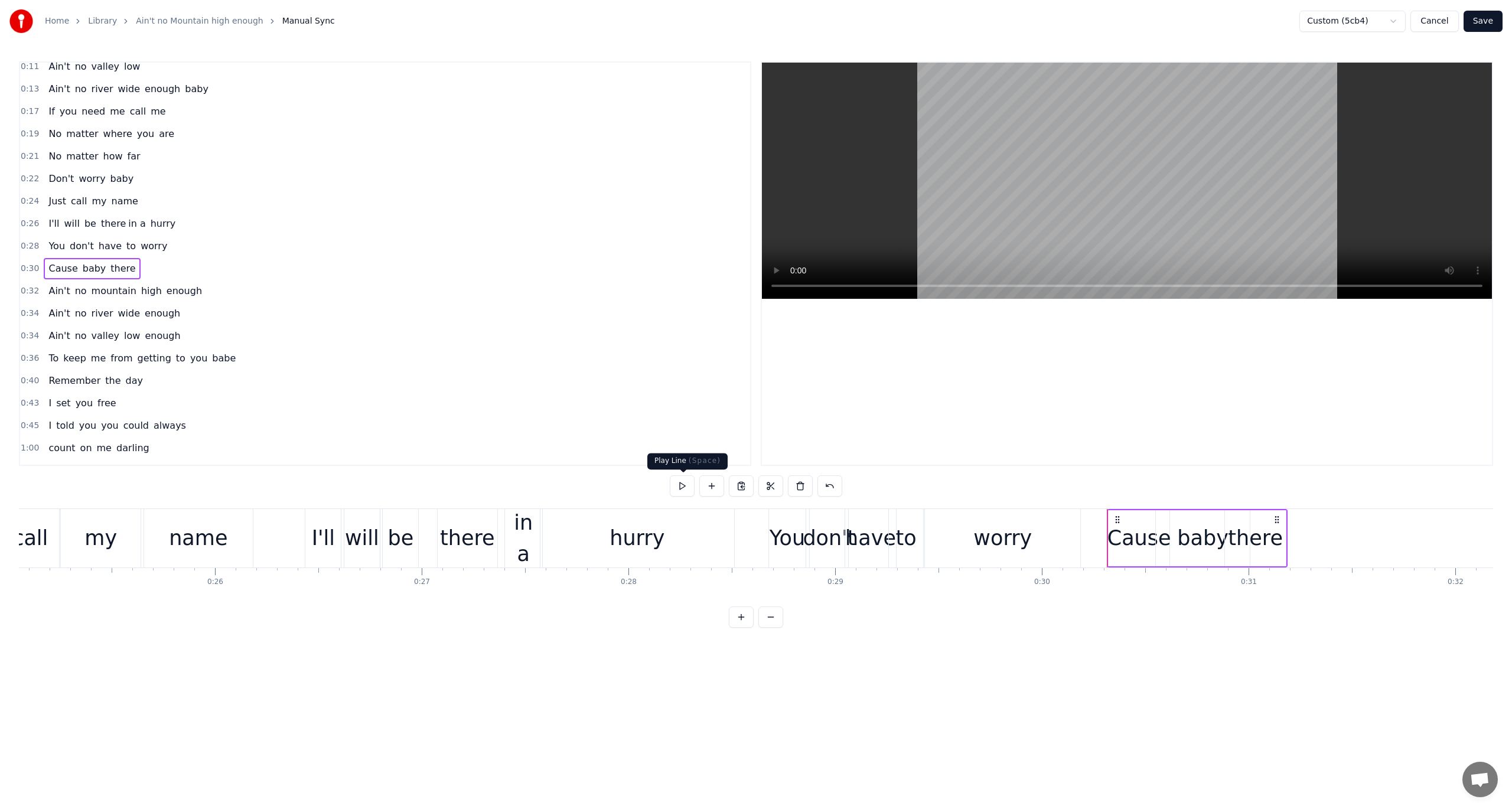
click at [683, 484] on button at bounding box center [682, 486] width 25 height 22
click at [1134, 509] on div "Cause baby there" at bounding box center [1197, 538] width 181 height 58
click at [1134, 528] on div "there" at bounding box center [1255, 538] width 55 height 31
drag, startPoint x: 1287, startPoint y: 536, endPoint x: 1318, endPoint y: 539, distance: 31.1
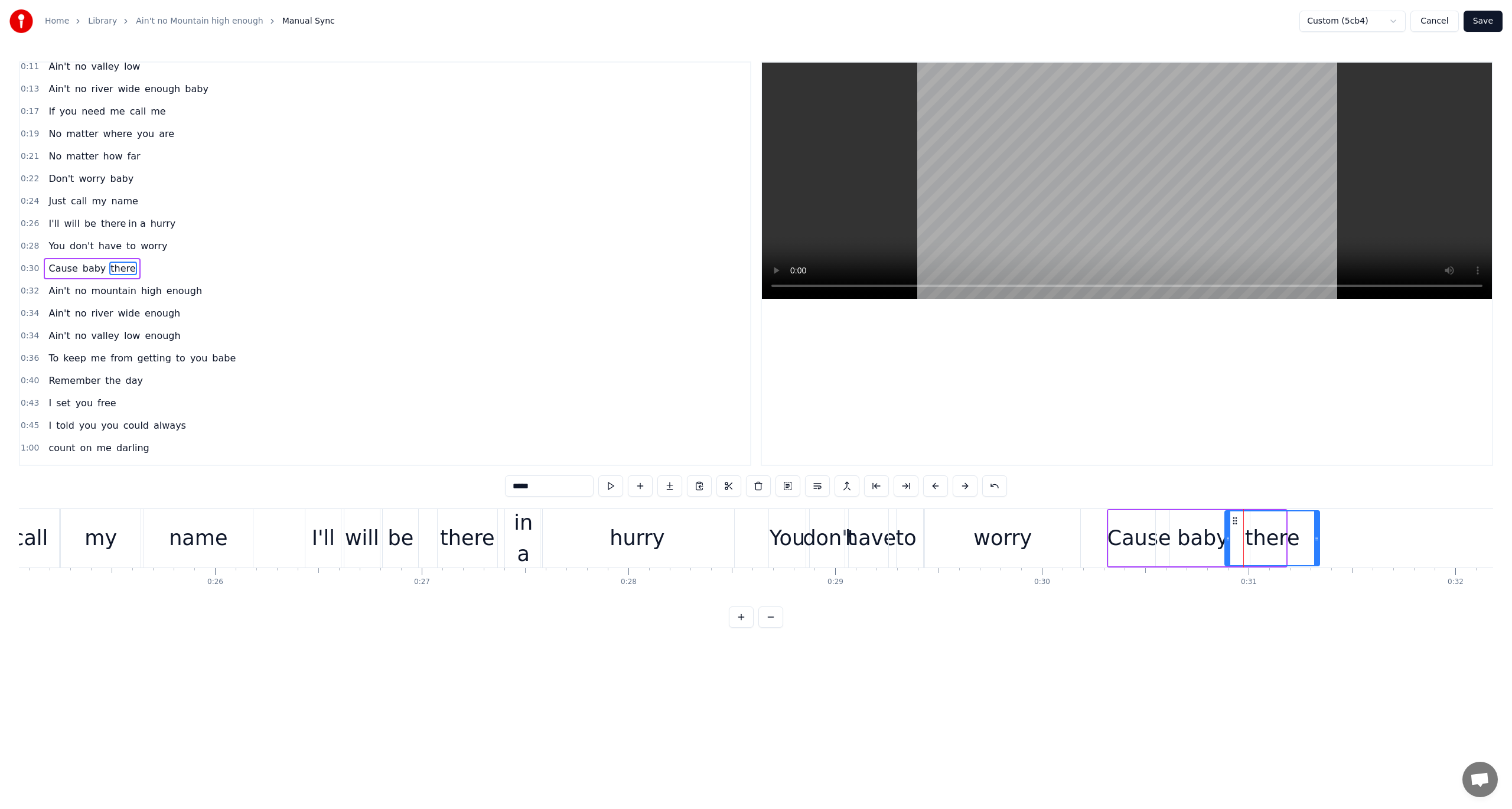
click at [1134, 539] on icon at bounding box center [1316, 539] width 4 height 9
click at [611, 484] on button at bounding box center [610, 486] width 25 height 22
drag, startPoint x: 1227, startPoint y: 536, endPoint x: 1246, endPoint y: 536, distance: 19.0
click at [1134, 536] on icon at bounding box center [1246, 539] width 4 height 9
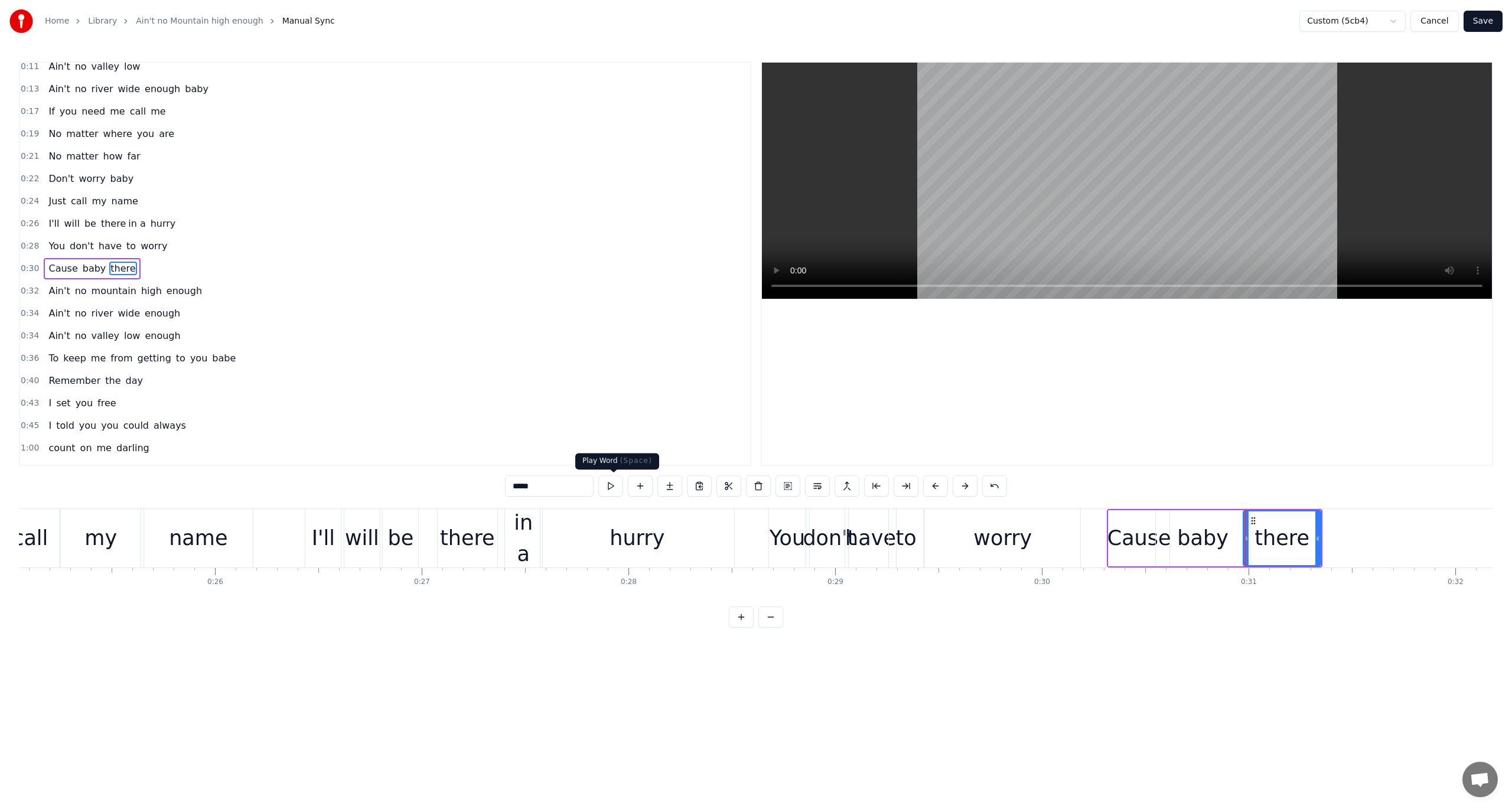
click at [612, 480] on button at bounding box center [610, 486] width 25 height 22
drag, startPoint x: 1244, startPoint y: 535, endPoint x: 1259, endPoint y: 537, distance: 15.1
click at [1134, 537] on icon at bounding box center [1261, 539] width 4 height 9
click at [613, 482] on button at bounding box center [610, 486] width 25 height 22
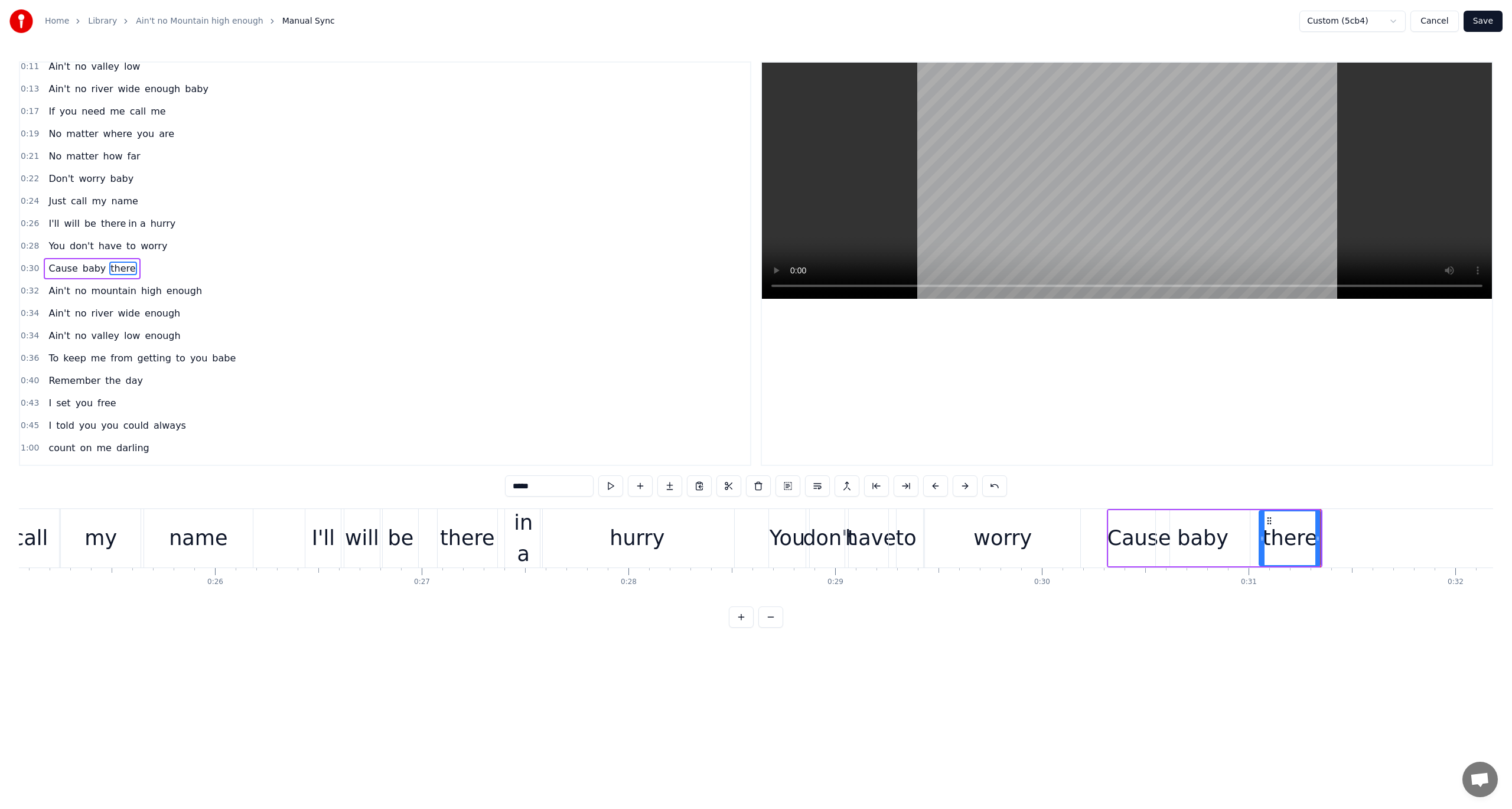
drag, startPoint x: 1182, startPoint y: 539, endPoint x: 1196, endPoint y: 541, distance: 14.1
click at [1134, 541] on div "baby" at bounding box center [1203, 538] width 51 height 31
drag, startPoint x: 1160, startPoint y: 517, endPoint x: 1173, endPoint y: 518, distance: 13.0
click at [1134, 518] on div at bounding box center [1169, 538] width 4 height 54
drag, startPoint x: 1180, startPoint y: 521, endPoint x: 1193, endPoint y: 524, distance: 13.3
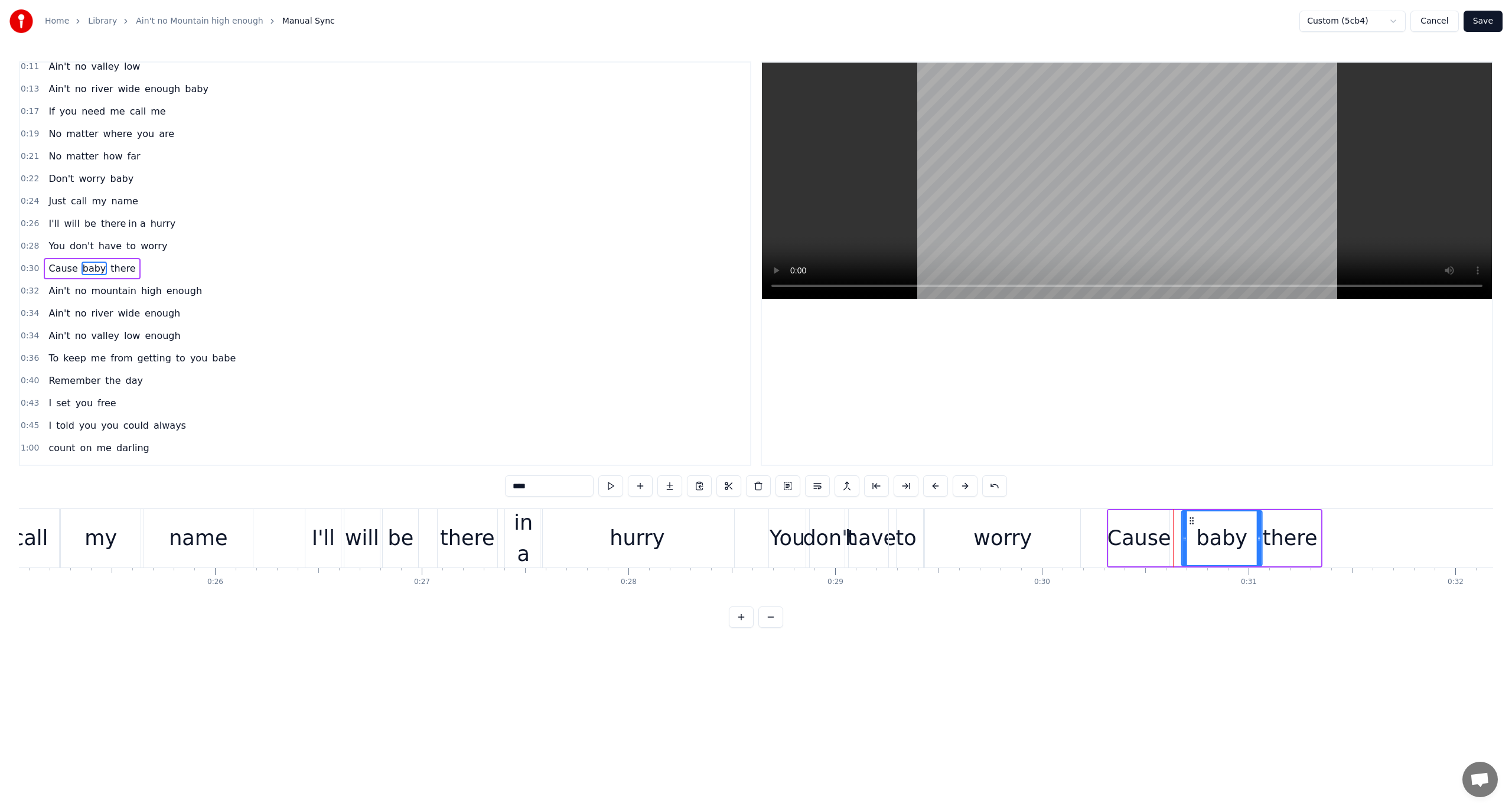
click at [1134, 524] on icon at bounding box center [1192, 521] width 9 height 9
click at [613, 485] on button at bounding box center [610, 486] width 25 height 22
click at [1117, 527] on div "Cause" at bounding box center [1139, 538] width 64 height 31
click at [611, 486] on button at bounding box center [610, 486] width 25 height 22
drag, startPoint x: 1165, startPoint y: 535, endPoint x: 1178, endPoint y: 533, distance: 13.2
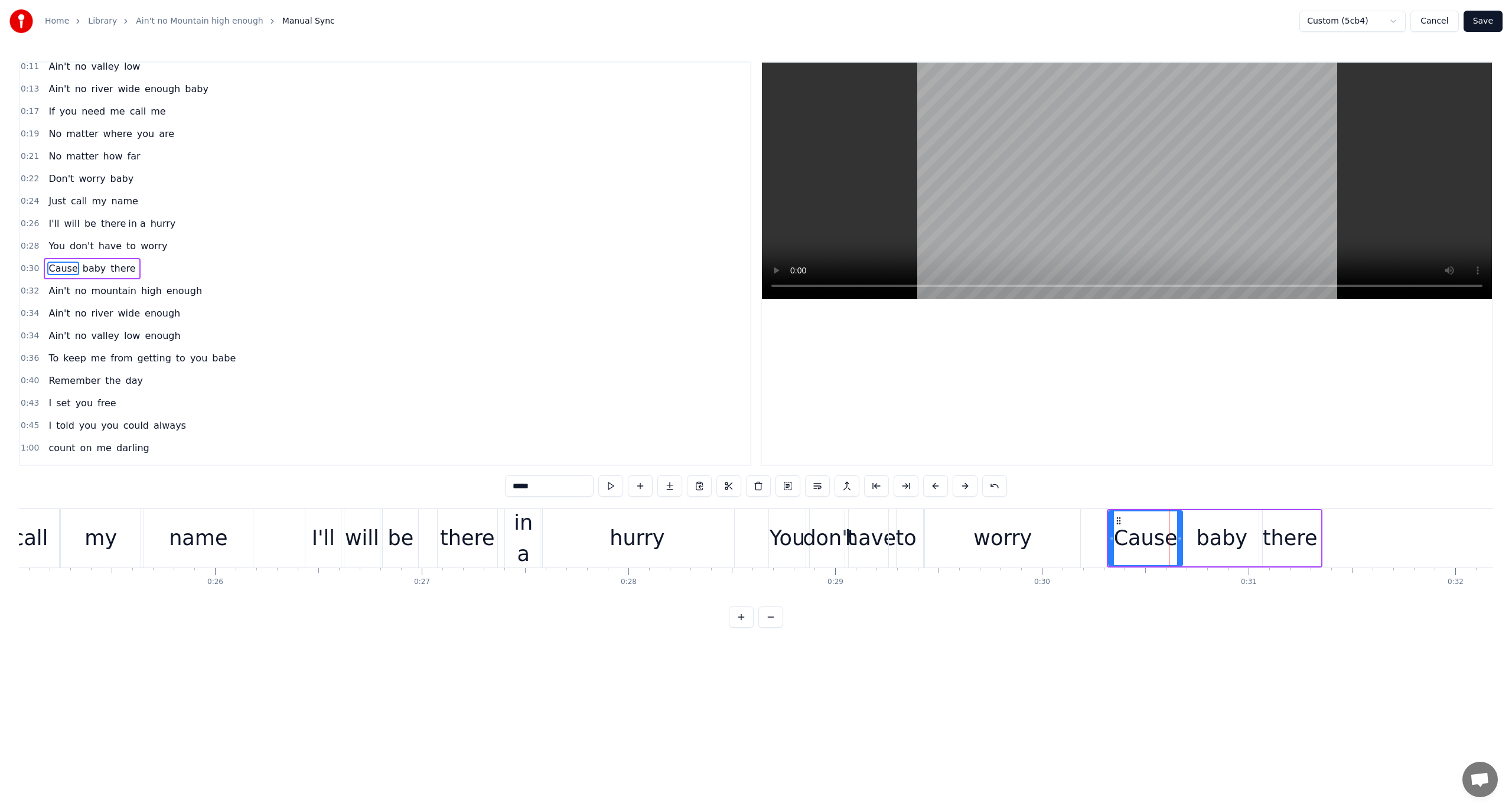
click at [1134, 533] on div at bounding box center [1179, 538] width 4 height 54
click at [615, 484] on button at bounding box center [610, 486] width 25 height 22
click at [1134, 537] on circle at bounding box center [1175, 537] width 1 height 1
click at [1134, 535] on div "baby" at bounding box center [1221, 538] width 51 height 31
type input "****"
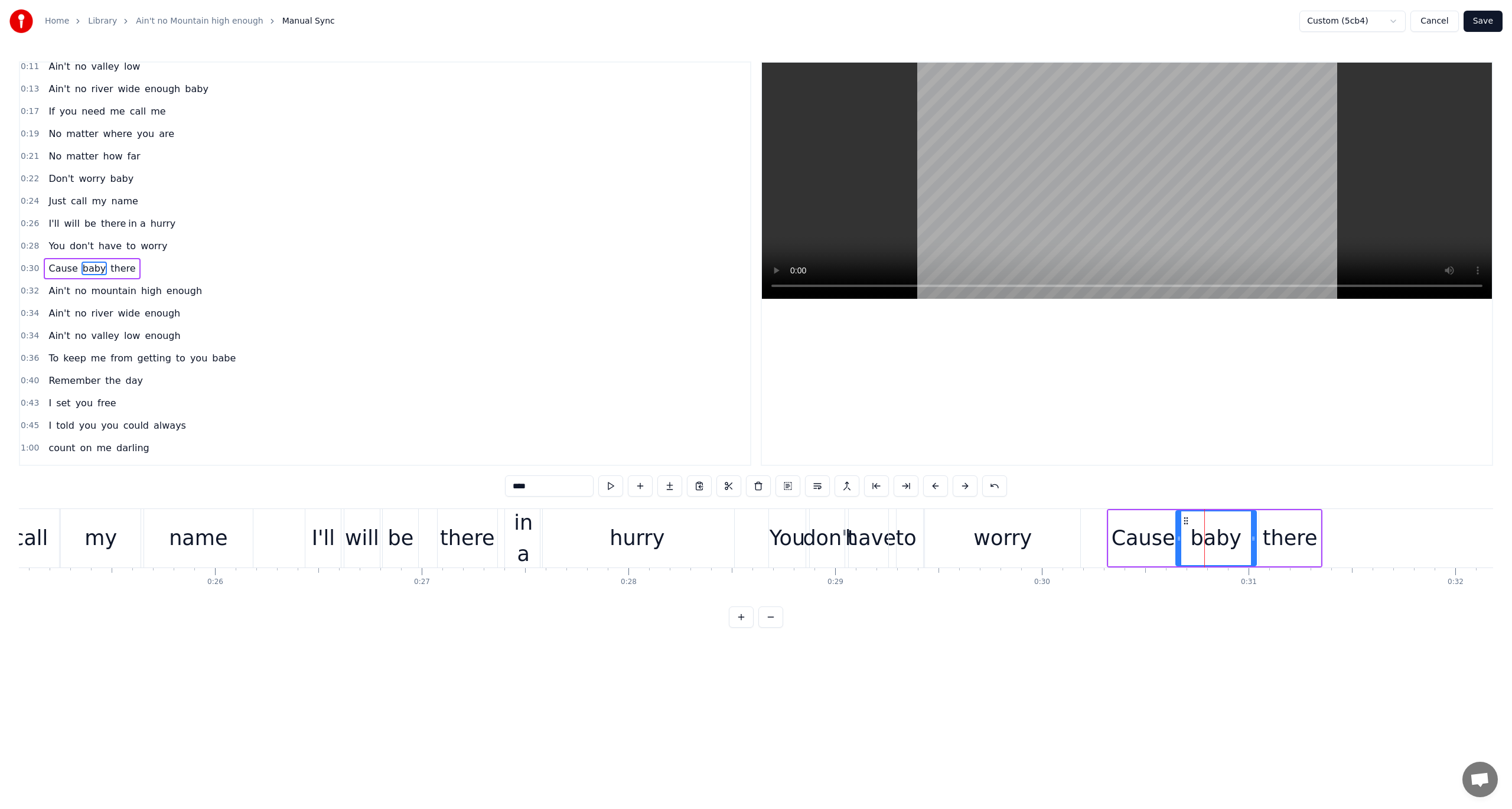
drag, startPoint x: 1189, startPoint y: 518, endPoint x: 1184, endPoint y: 519, distance: 5.1
click at [1134, 519] on icon at bounding box center [1185, 521] width 9 height 9
click at [22, 263] on span "0:30" at bounding box center [30, 268] width 18 height 12
click at [682, 484] on button at bounding box center [682, 486] width 25 height 22
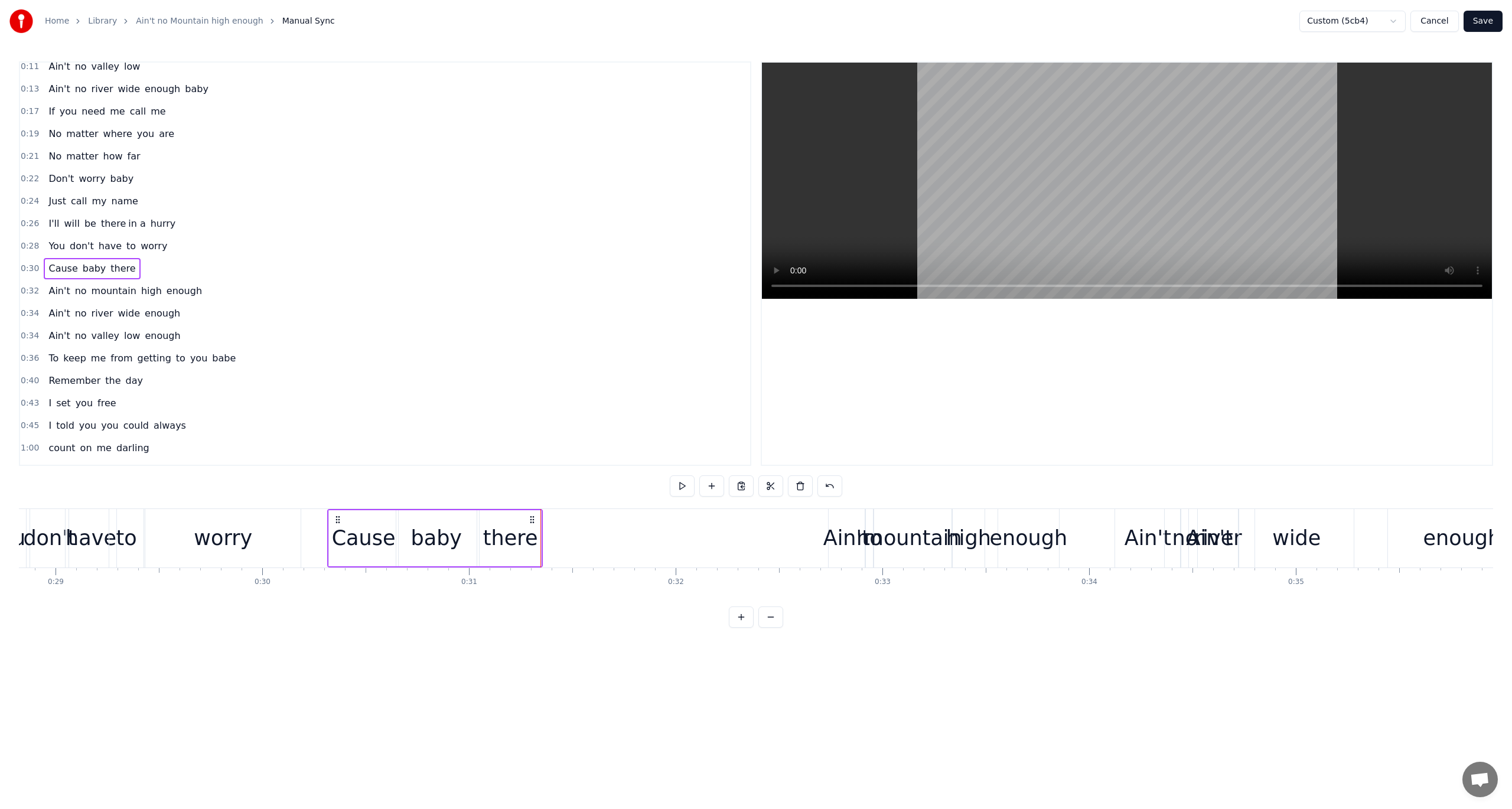
scroll to position [0, 5966]
click at [28, 286] on span "0:32" at bounding box center [30, 291] width 18 height 12
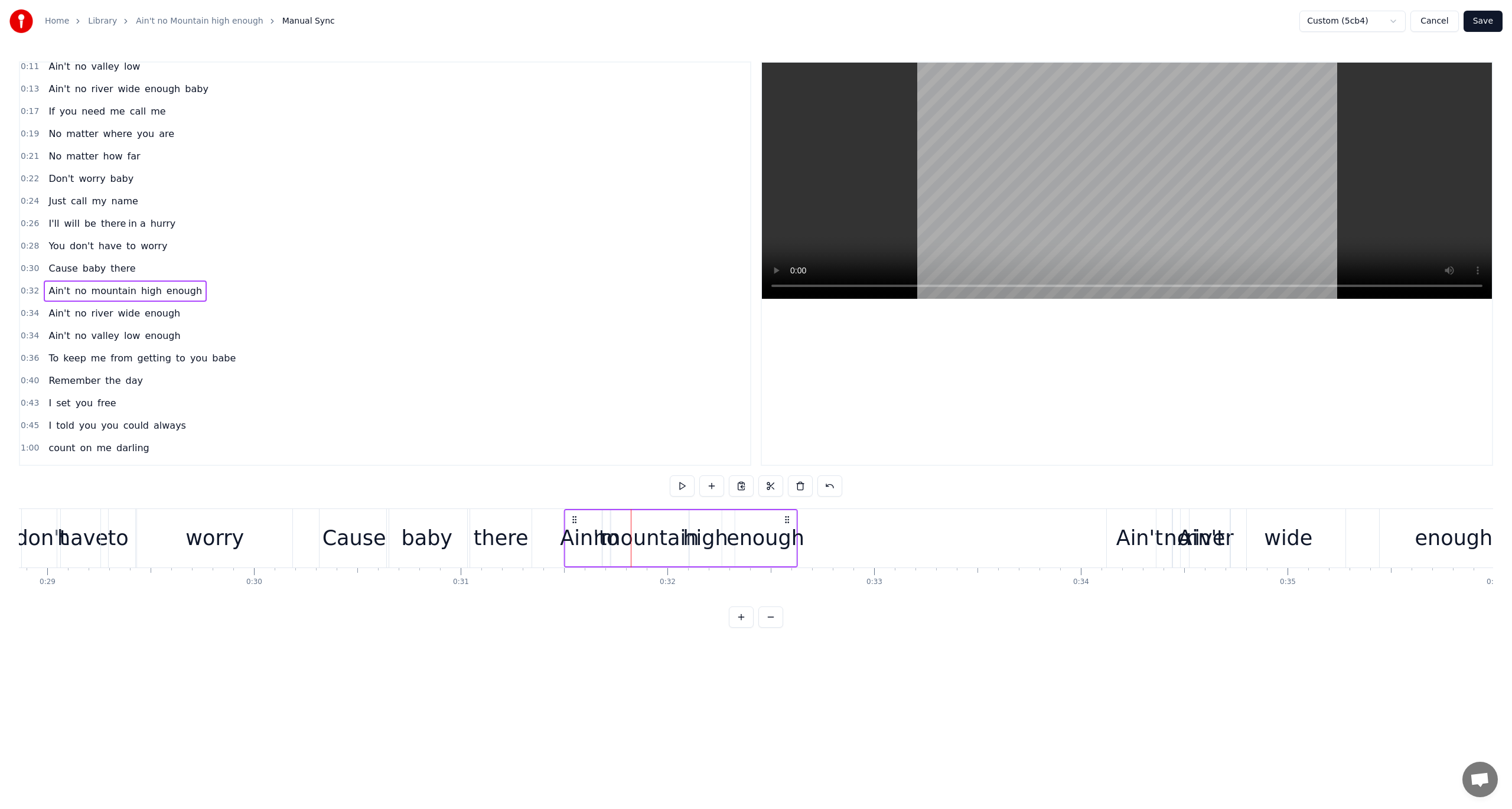
drag, startPoint x: 826, startPoint y: 517, endPoint x: 570, endPoint y: 520, distance: 256.0
click at [570, 520] on icon at bounding box center [574, 520] width 9 height 9
click at [683, 483] on button at bounding box center [682, 486] width 25 height 22
click at [74, 286] on span "no" at bounding box center [81, 291] width 14 height 13
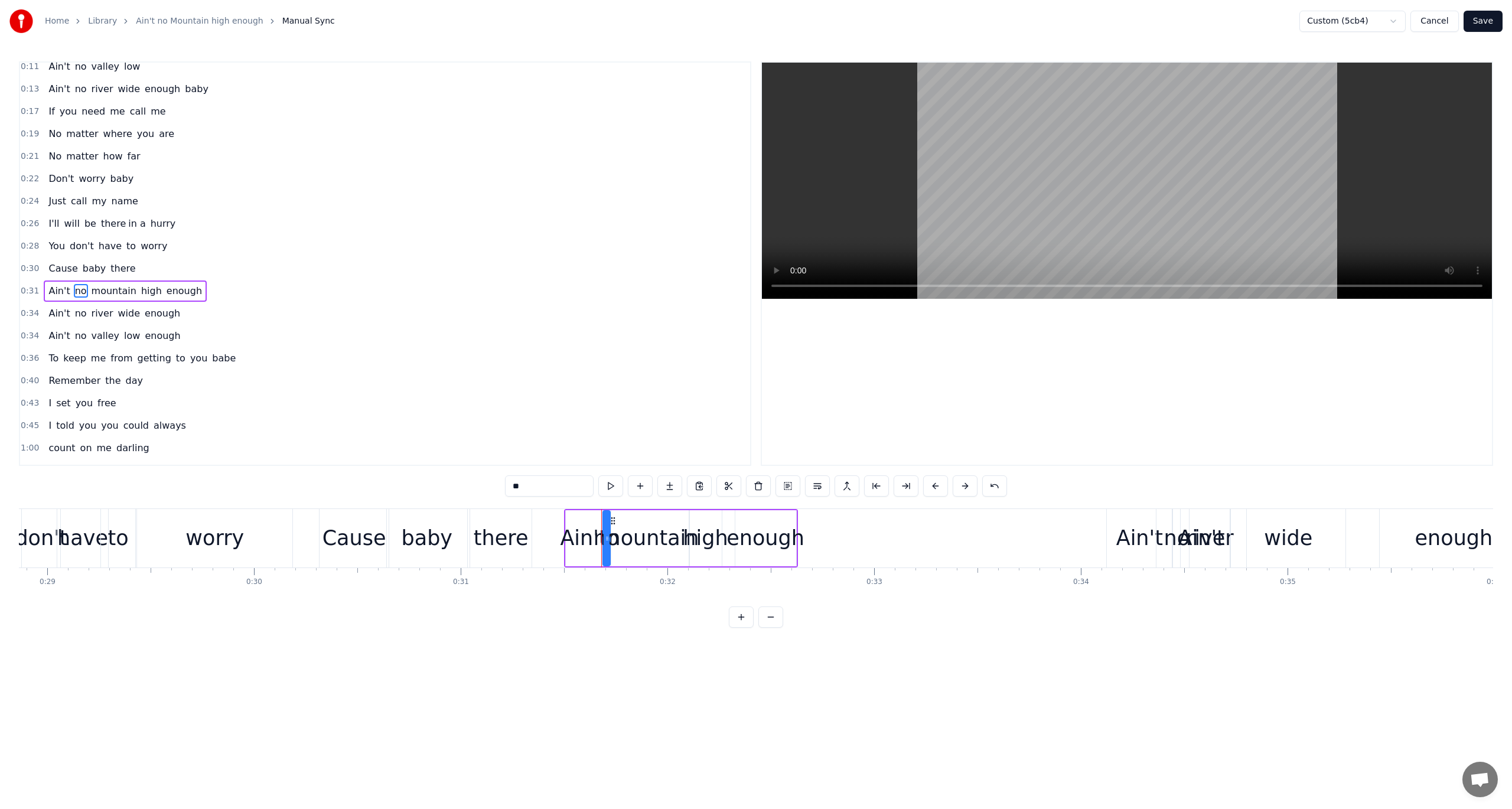
scroll to position [75, 0]
click at [44, 270] on div "Ain't no mountain high enough" at bounding box center [125, 269] width 163 height 22
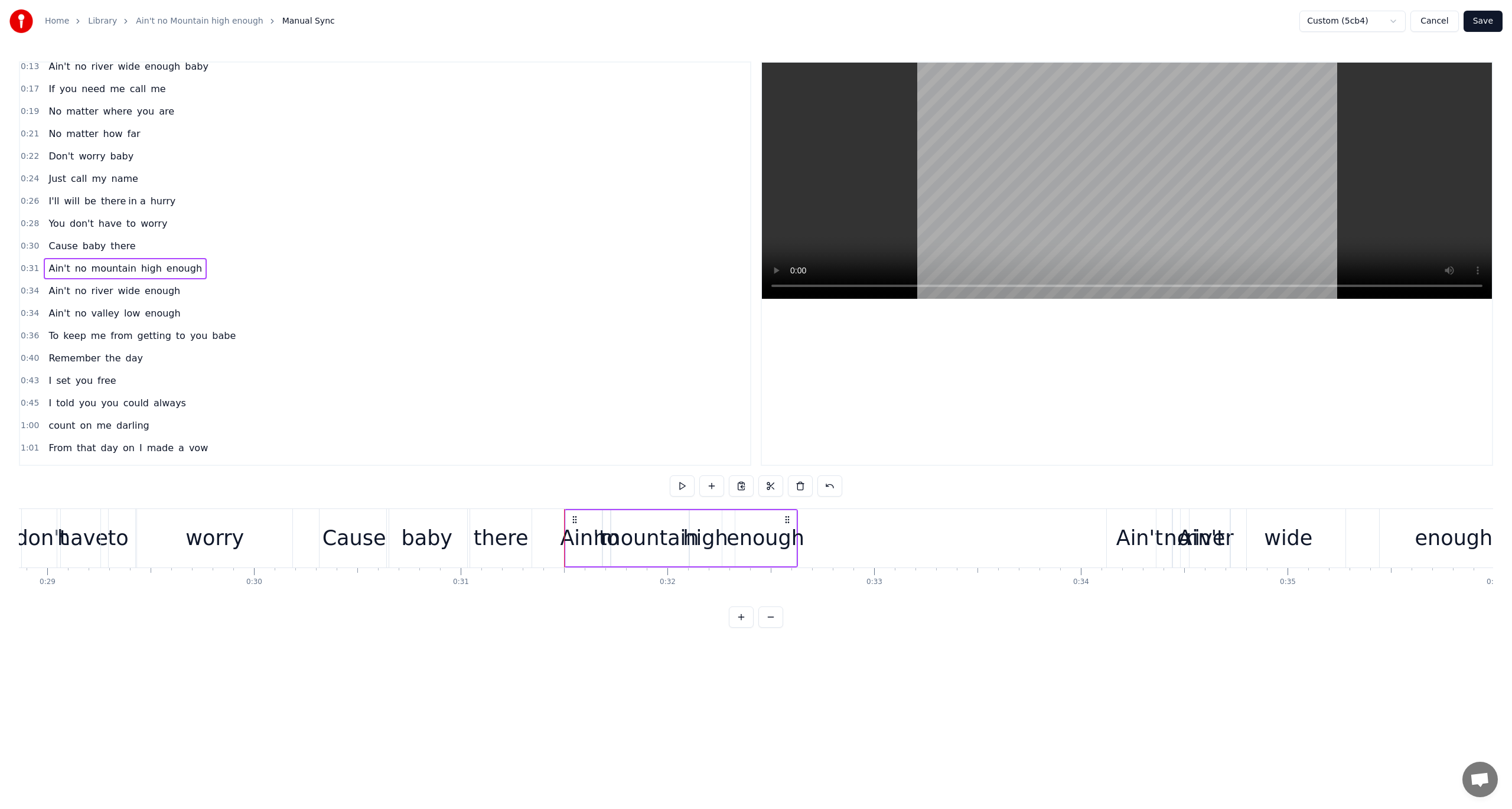
click at [574, 516] on icon at bounding box center [575, 520] width 9 height 9
click at [716, 509] on div "Ain't no mountain high enough" at bounding box center [681, 538] width 234 height 58
click at [762, 544] on div "enough" at bounding box center [765, 538] width 78 height 31
drag, startPoint x: 794, startPoint y: 538, endPoint x: 950, endPoint y: 561, distance: 157.7
click at [950, 561] on div at bounding box center [948, 538] width 4 height 54
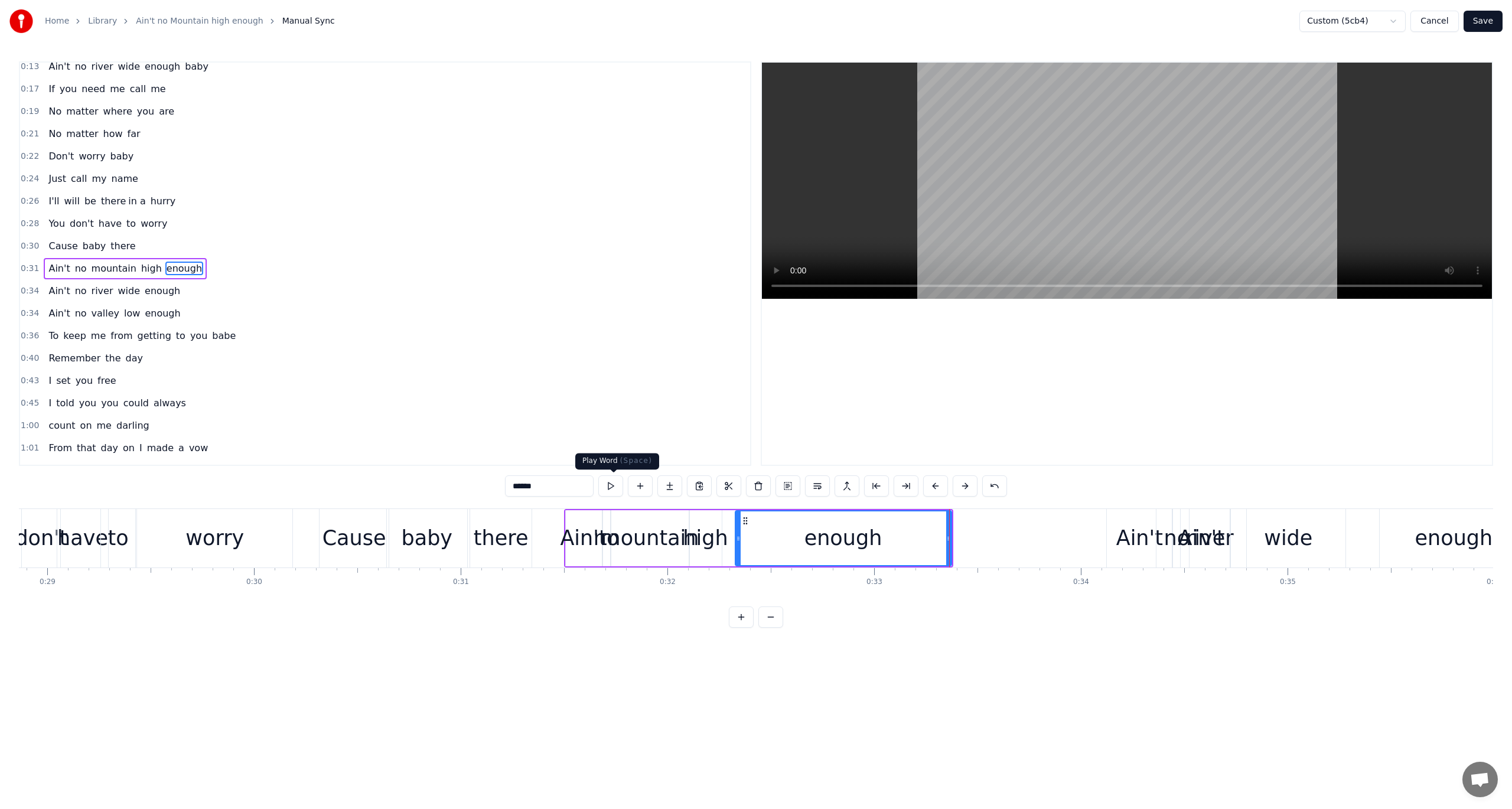
click at [615, 486] on button at bounding box center [610, 486] width 25 height 22
drag, startPoint x: 738, startPoint y: 537, endPoint x: 830, endPoint y: 551, distance: 93.1
click at [830, 551] on div at bounding box center [828, 538] width 4 height 54
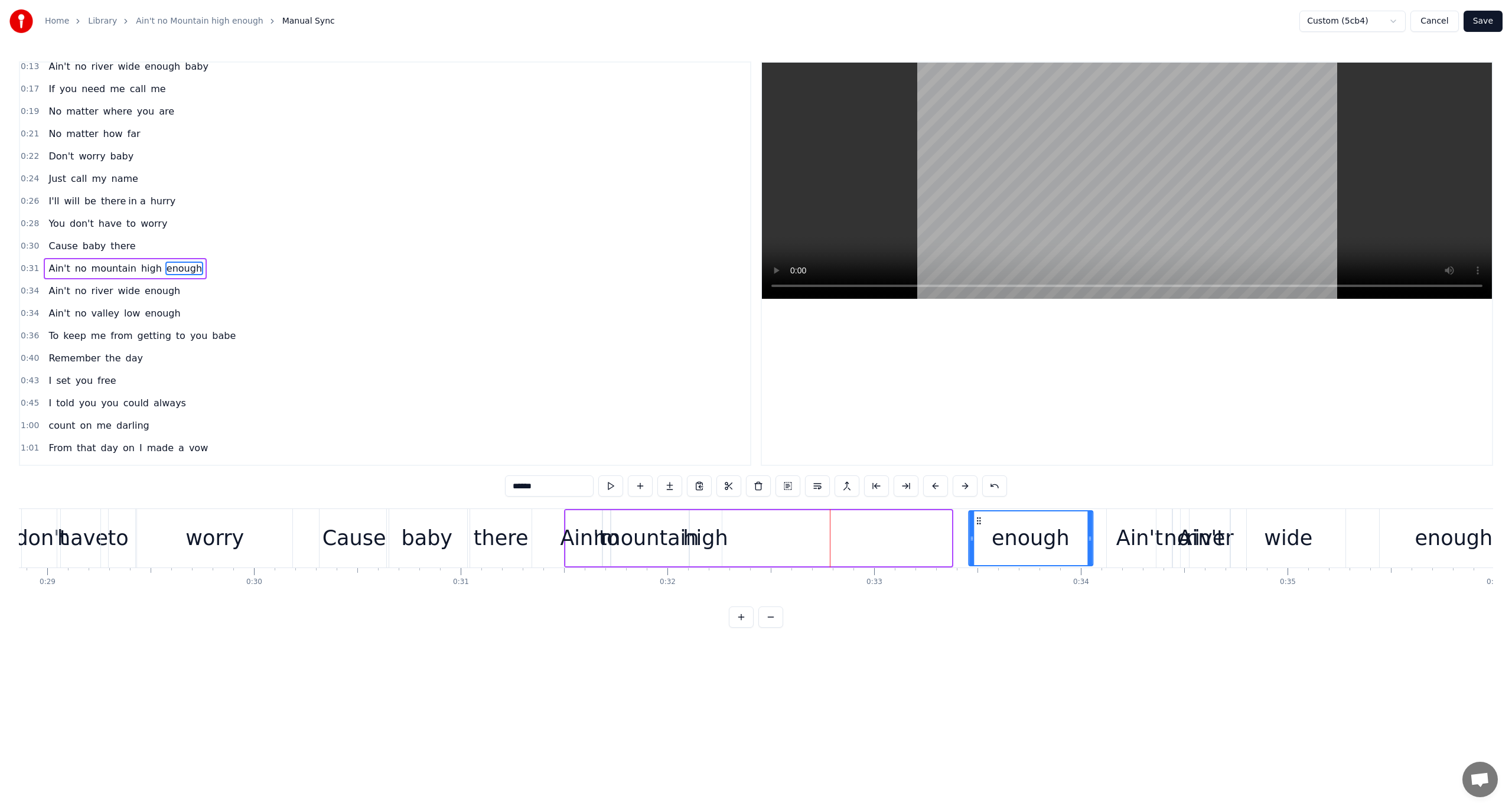
drag, startPoint x: 834, startPoint y: 517, endPoint x: 976, endPoint y: 542, distance: 144.2
click at [976, 542] on div "enough" at bounding box center [1030, 538] width 123 height 54
click at [722, 536] on div "high" at bounding box center [705, 538] width 45 height 31
drag, startPoint x: 719, startPoint y: 539, endPoint x: 776, endPoint y: 551, distance: 58.2
click at [776, 551] on div at bounding box center [775, 538] width 4 height 54
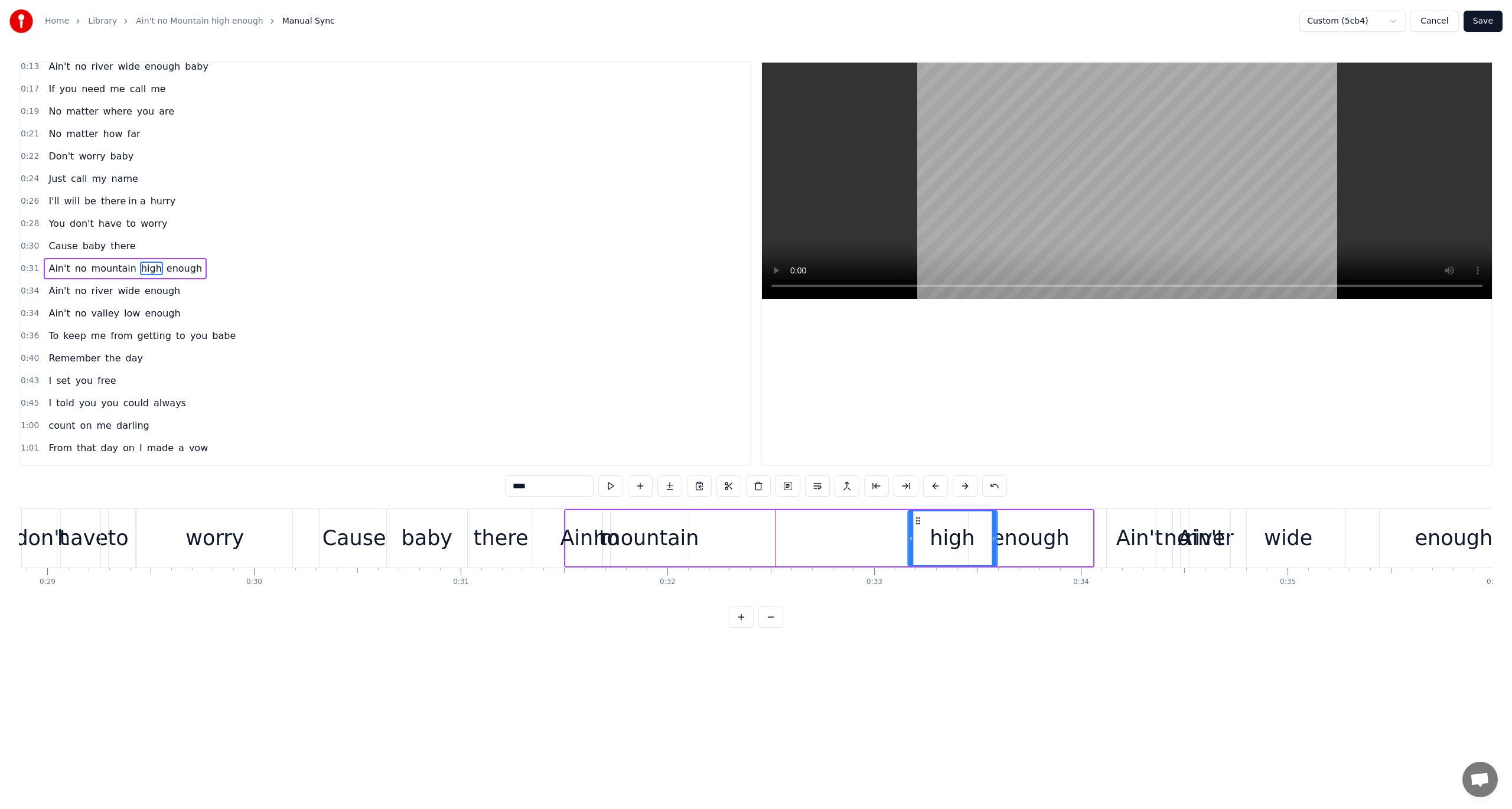
drag, startPoint x: 699, startPoint y: 517, endPoint x: 916, endPoint y: 565, distance: 222.2
click at [916, 565] on div "high" at bounding box center [952, 538] width 88 height 54
click at [691, 536] on div "mountain" at bounding box center [650, 538] width 99 height 31
drag, startPoint x: 622, startPoint y: 517, endPoint x: 844, endPoint y: 553, distance: 224.9
click at [844, 553] on div "mountain" at bounding box center [873, 538] width 76 height 54
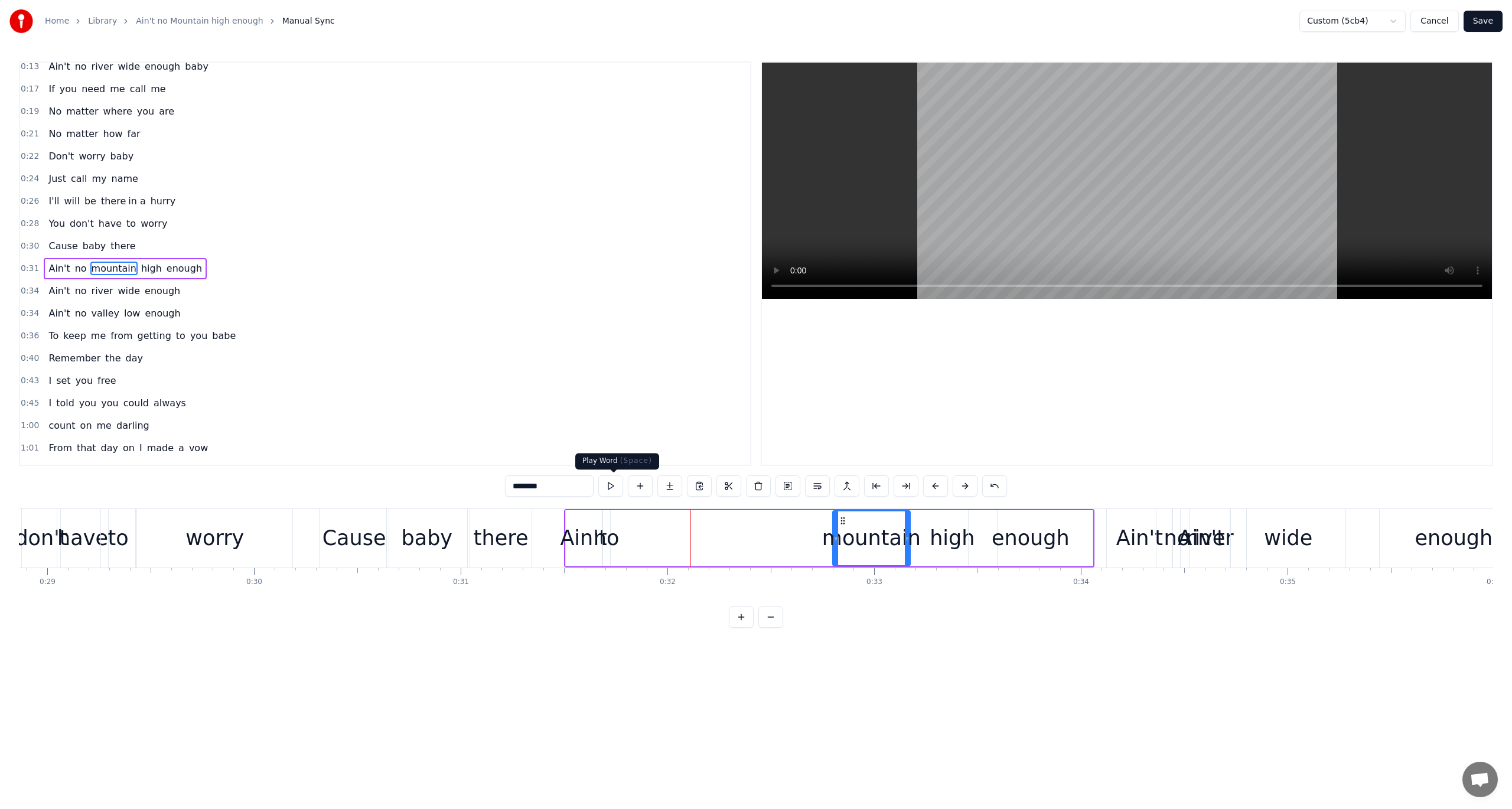
click at [611, 482] on button at bounding box center [610, 486] width 25 height 22
drag, startPoint x: 835, startPoint y: 540, endPoint x: 773, endPoint y: 539, distance: 62.0
click at [773, 539] on icon at bounding box center [773, 539] width 4 height 9
click at [609, 484] on button at bounding box center [610, 486] width 25 height 22
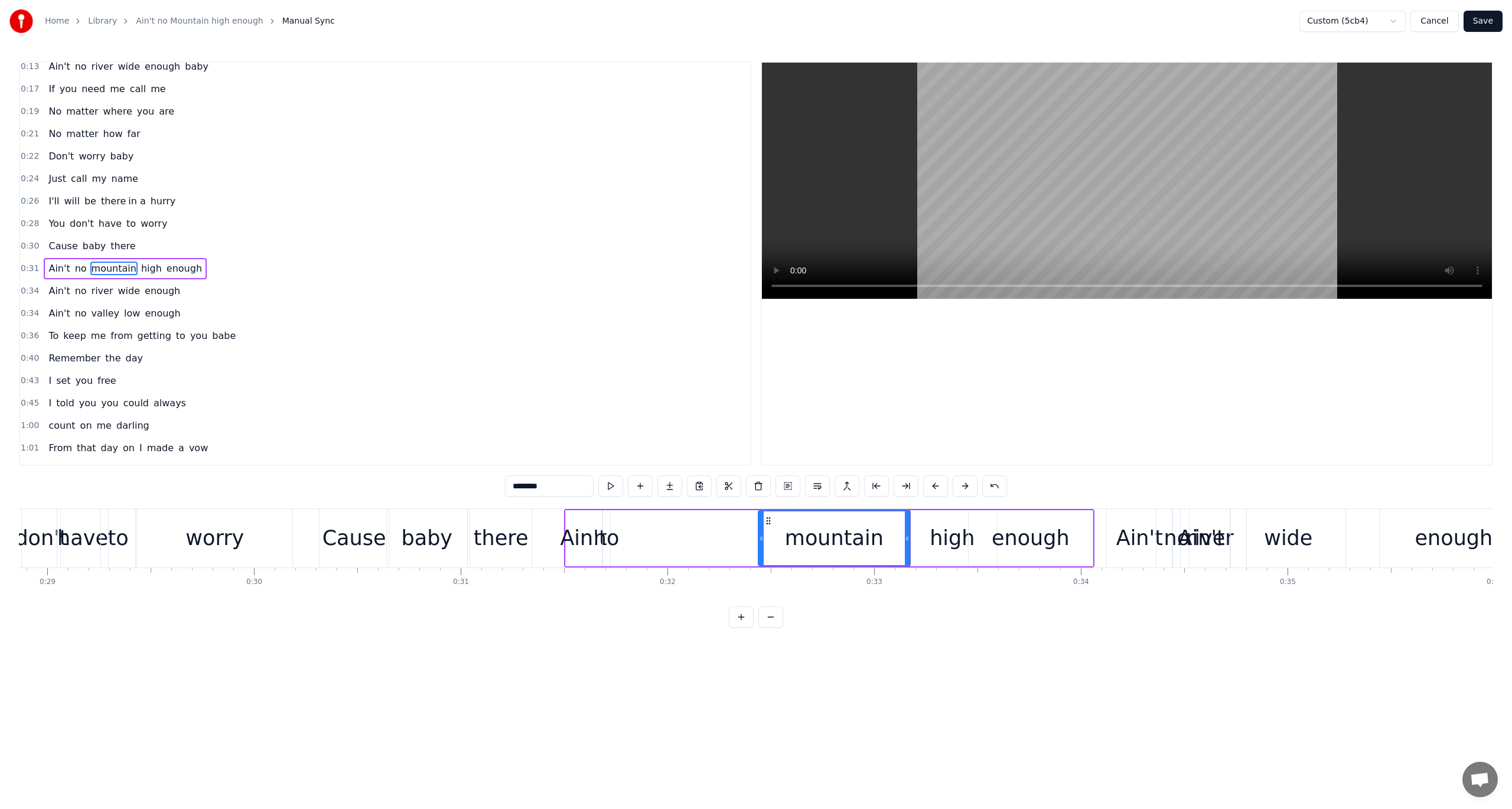
drag, startPoint x: 772, startPoint y: 540, endPoint x: 759, endPoint y: 541, distance: 13.0
click at [759, 541] on icon at bounding box center [761, 539] width 4 height 9
click at [612, 486] on button at bounding box center [610, 486] width 25 height 22
drag, startPoint x: 759, startPoint y: 536, endPoint x: 746, endPoint y: 537, distance: 13.0
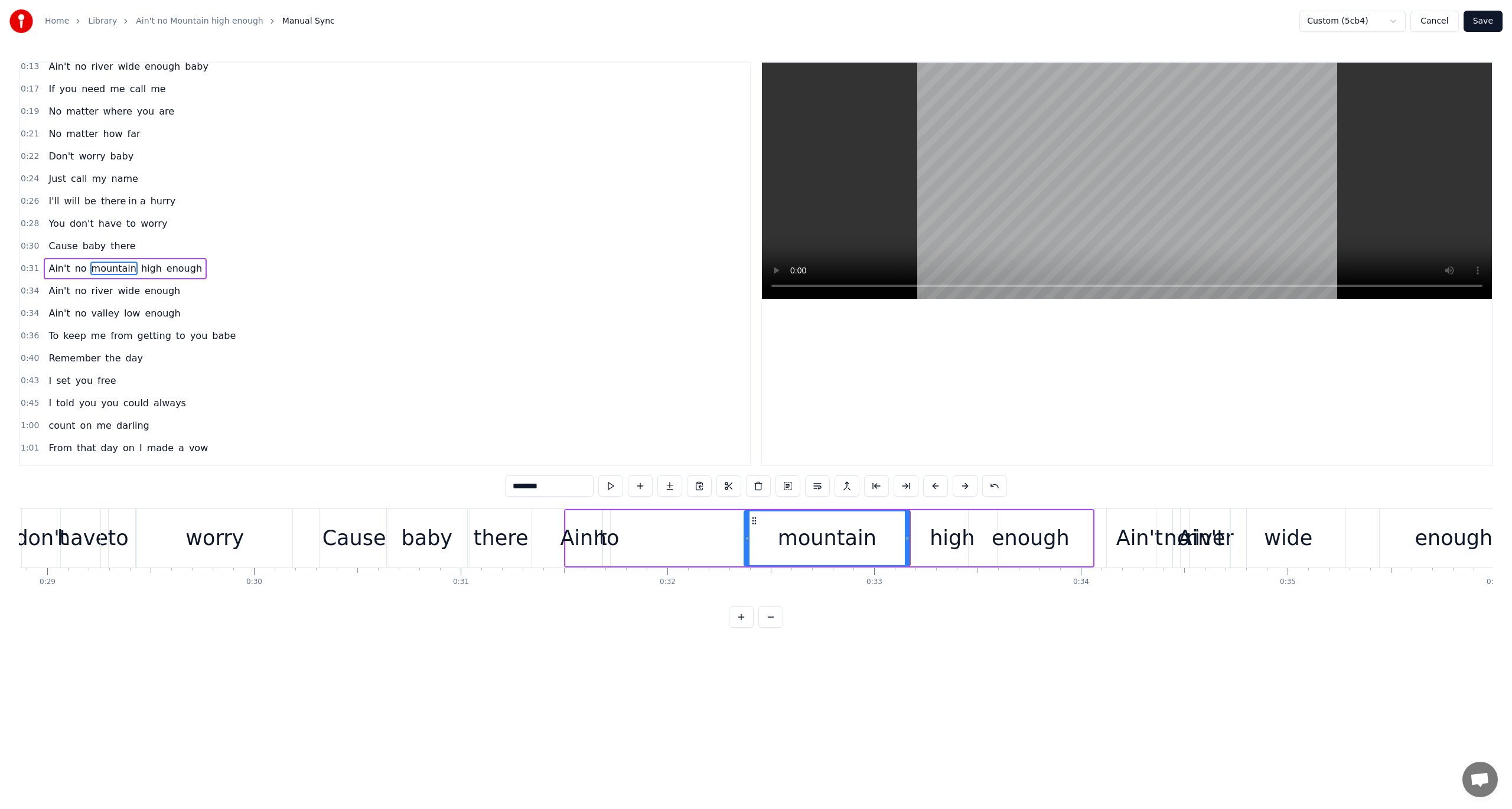
click at [746, 537] on circle at bounding box center [746, 537] width 1 height 1
click at [612, 487] on button at bounding box center [610, 486] width 25 height 22
click at [919, 548] on div "high" at bounding box center [952, 538] width 89 height 56
type input "****"
click at [611, 484] on button at bounding box center [610, 486] width 25 height 22
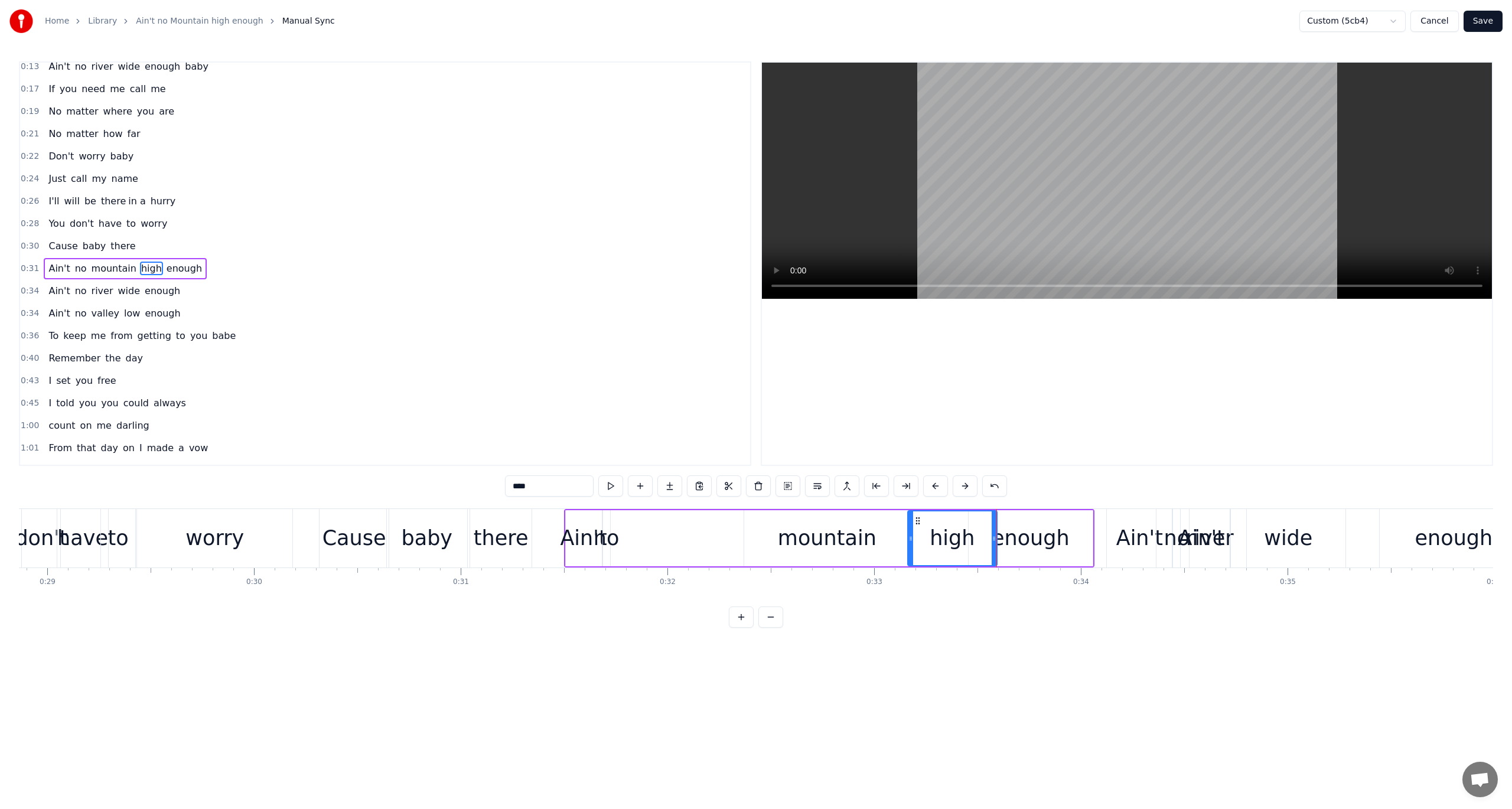
click at [28, 263] on span "0:31" at bounding box center [30, 268] width 18 height 12
click at [681, 485] on button at bounding box center [682, 486] width 25 height 22
drag, startPoint x: 608, startPoint y: 529, endPoint x: 616, endPoint y: 529, distance: 8.0
click at [616, 529] on div "no" at bounding box center [606, 538] width 26 height 31
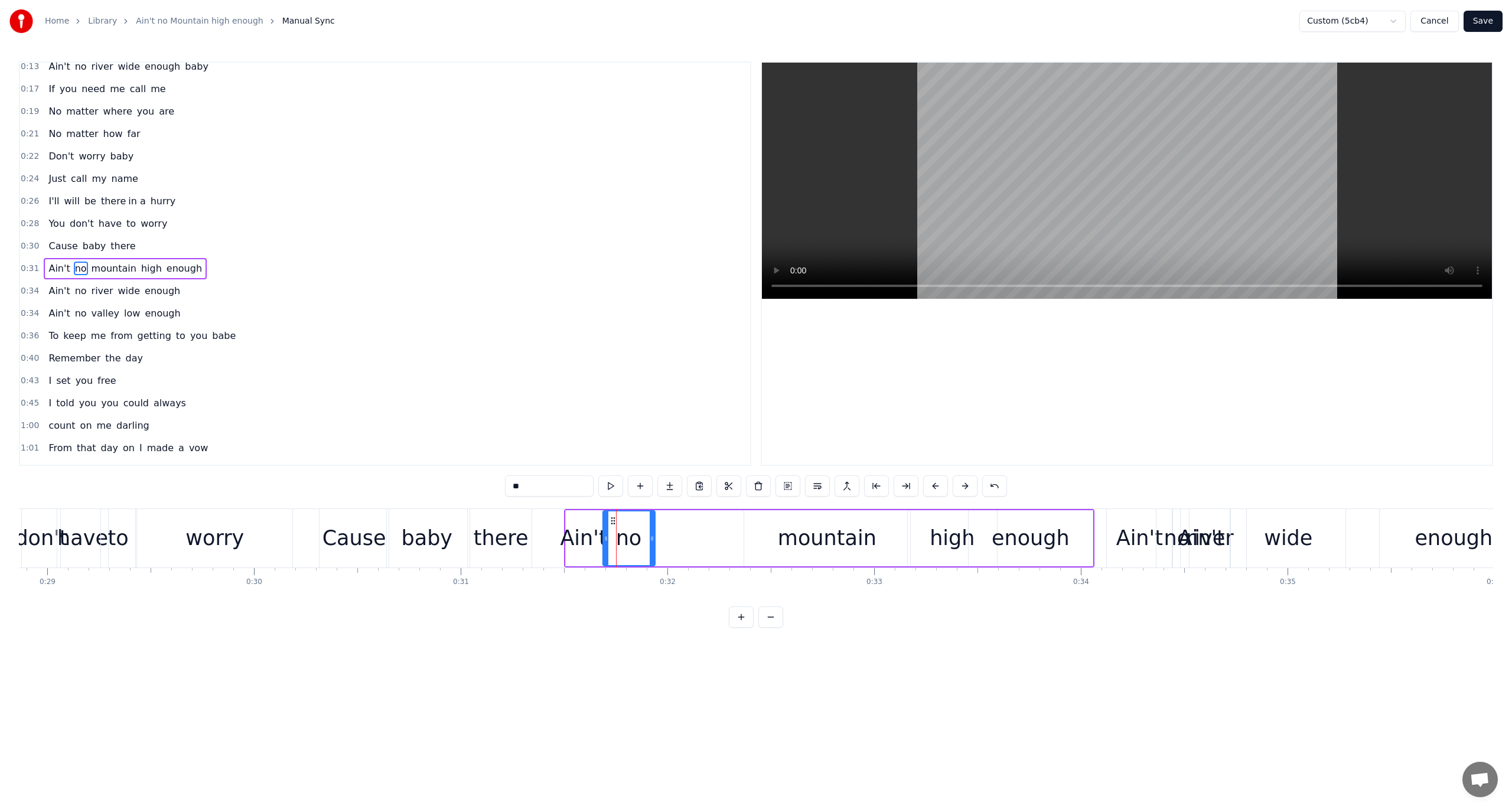
drag, startPoint x: 608, startPoint y: 536, endPoint x: 654, endPoint y: 546, distance: 47.1
click at [654, 546] on div at bounding box center [651, 538] width 4 height 54
drag, startPoint x: 613, startPoint y: 518, endPoint x: 701, endPoint y: 536, distance: 89.8
click at [701, 536] on div "no" at bounding box center [717, 538] width 51 height 54
drag, startPoint x: 694, startPoint y: 539, endPoint x: 665, endPoint y: 535, distance: 29.3
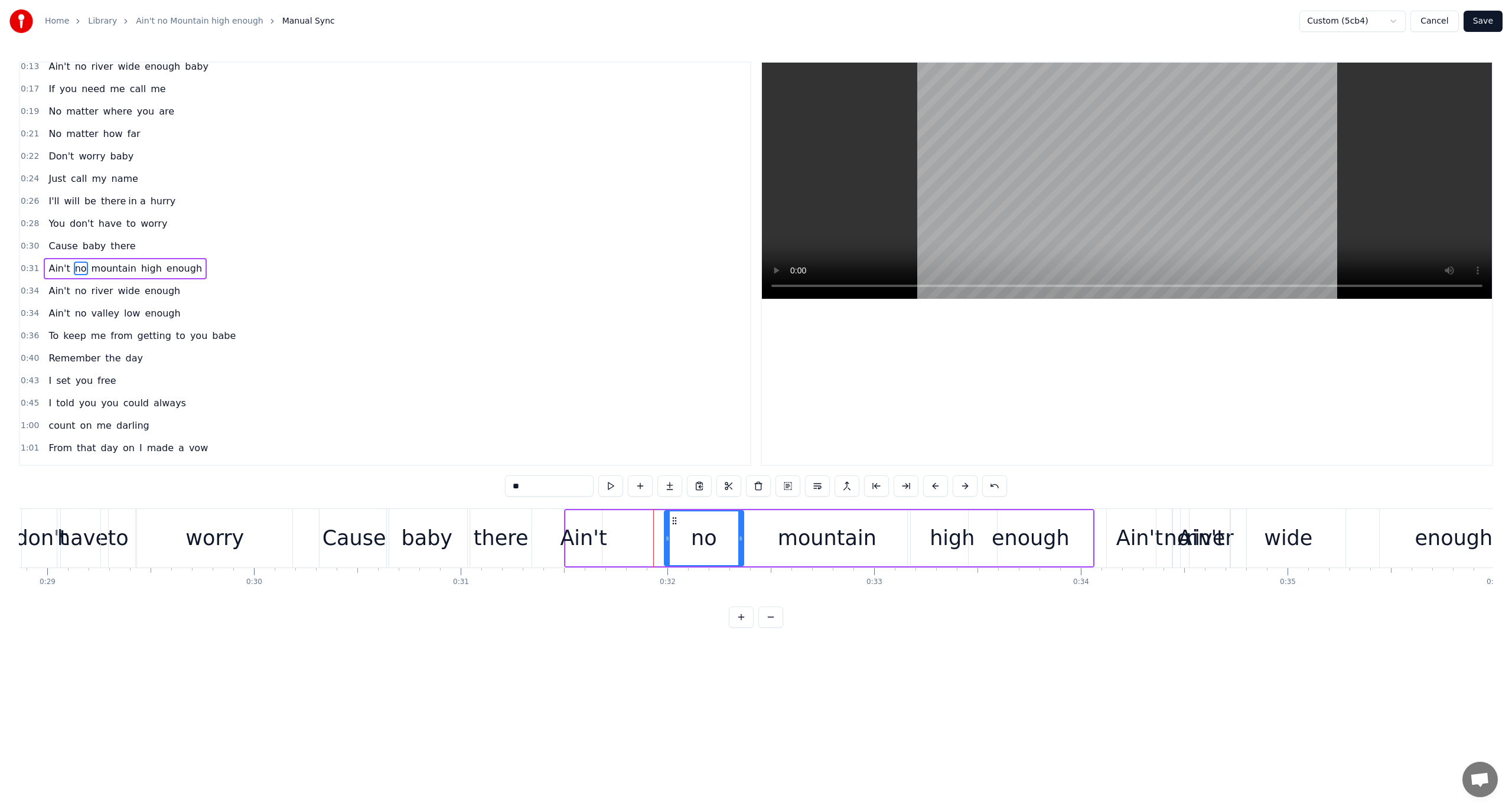
click at [665, 535] on icon at bounding box center [667, 539] width 4 height 9
click at [590, 525] on div "Ain't" at bounding box center [584, 538] width 47 height 31
type input "*****"
drag, startPoint x: 597, startPoint y: 537, endPoint x: 648, endPoint y: 546, distance: 51.8
click at [648, 546] on div at bounding box center [649, 538] width 4 height 54
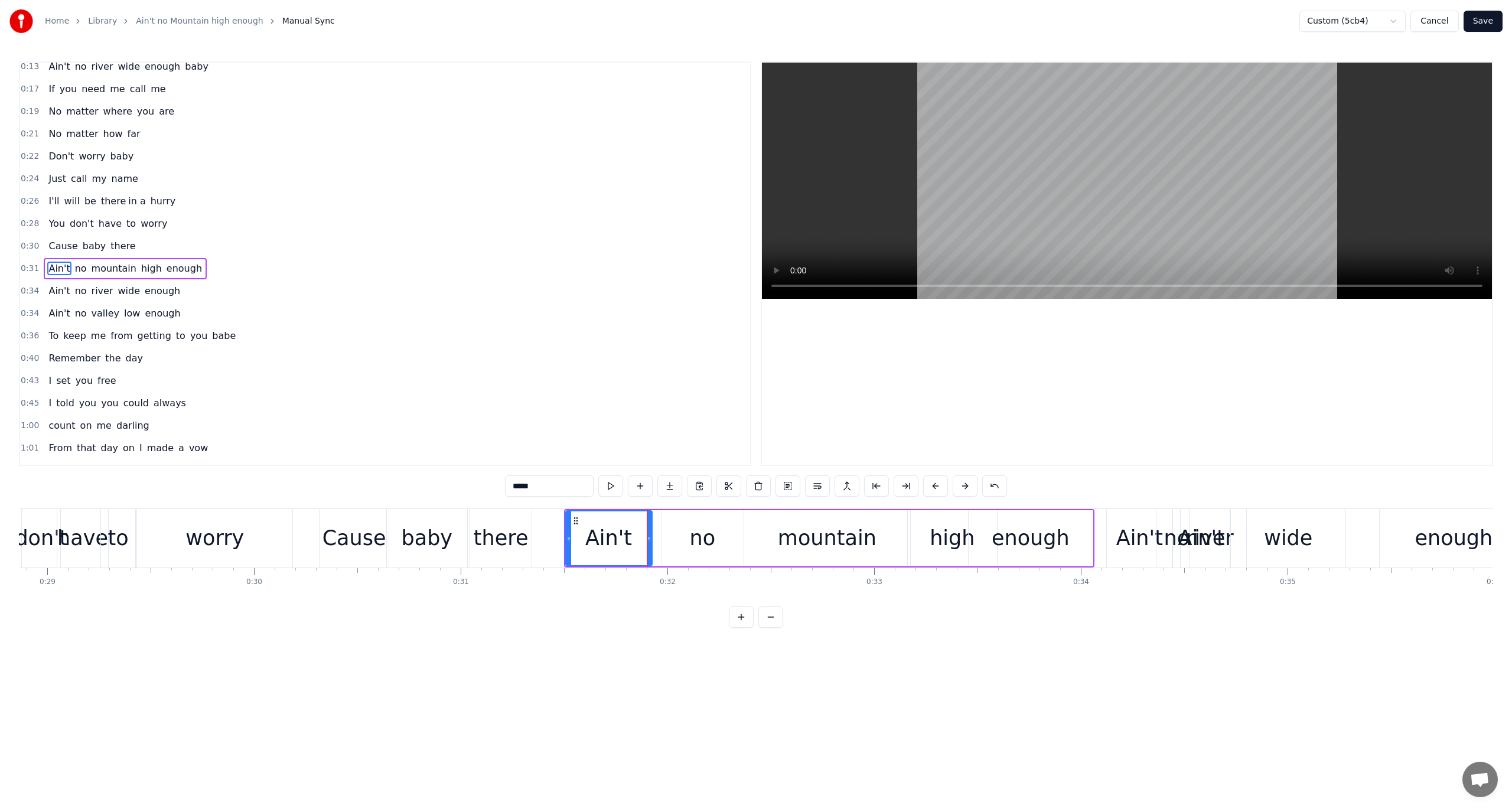
click at [25, 263] on span "0:31" at bounding box center [30, 268] width 18 height 12
click at [679, 485] on button at bounding box center [682, 486] width 25 height 22
click at [679, 486] on button at bounding box center [682, 486] width 25 height 22
click at [618, 532] on div "Ain't" at bounding box center [609, 538] width 47 height 31
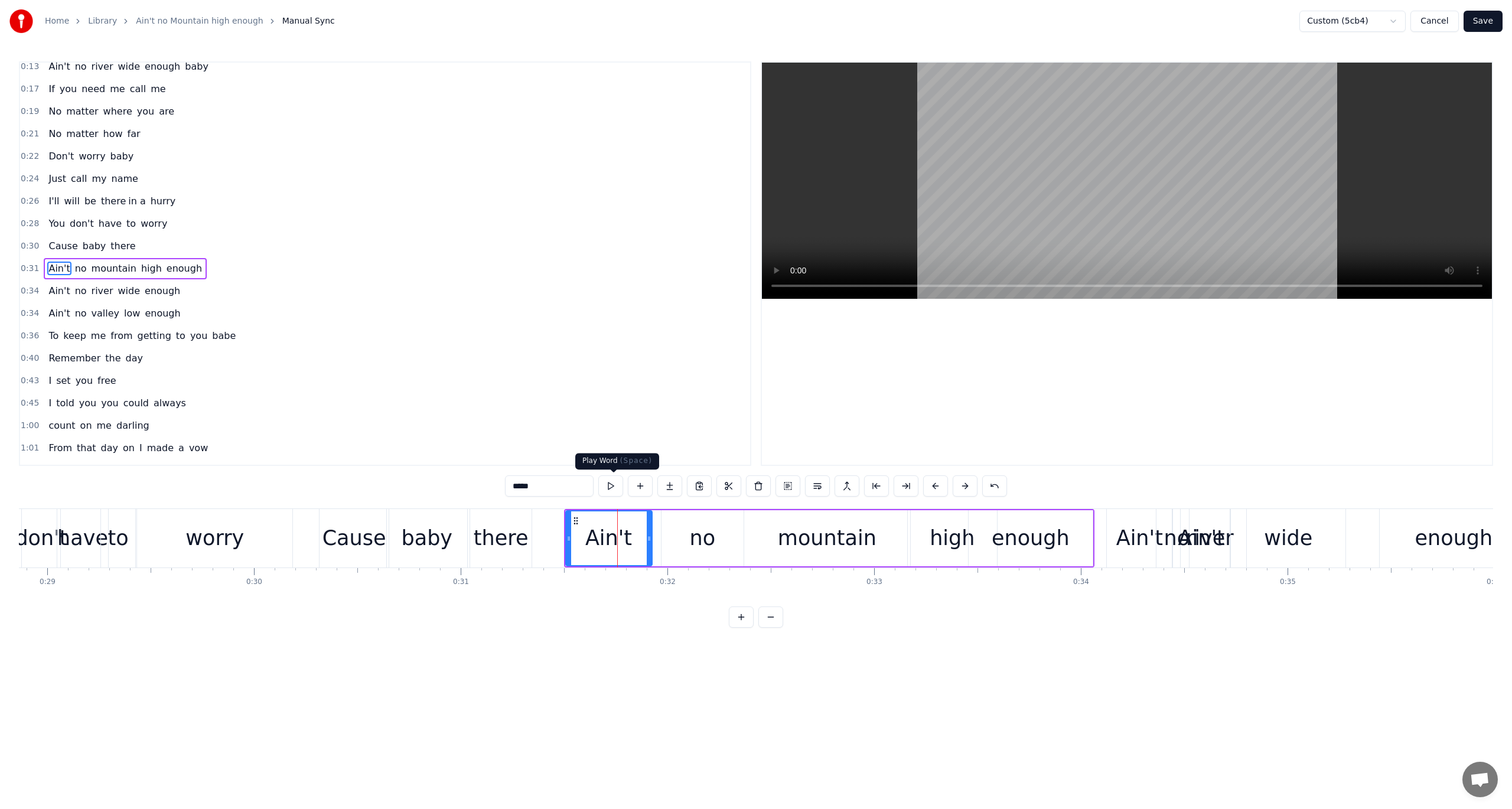
click at [609, 484] on button at bounding box center [610, 486] width 25 height 22
click at [654, 537] on circle at bounding box center [654, 537] width 1 height 1
click at [614, 484] on button at bounding box center [610, 486] width 25 height 22
drag, startPoint x: 653, startPoint y: 537, endPoint x: 665, endPoint y: 539, distance: 12.2
click at [665, 539] on icon at bounding box center [664, 539] width 4 height 9
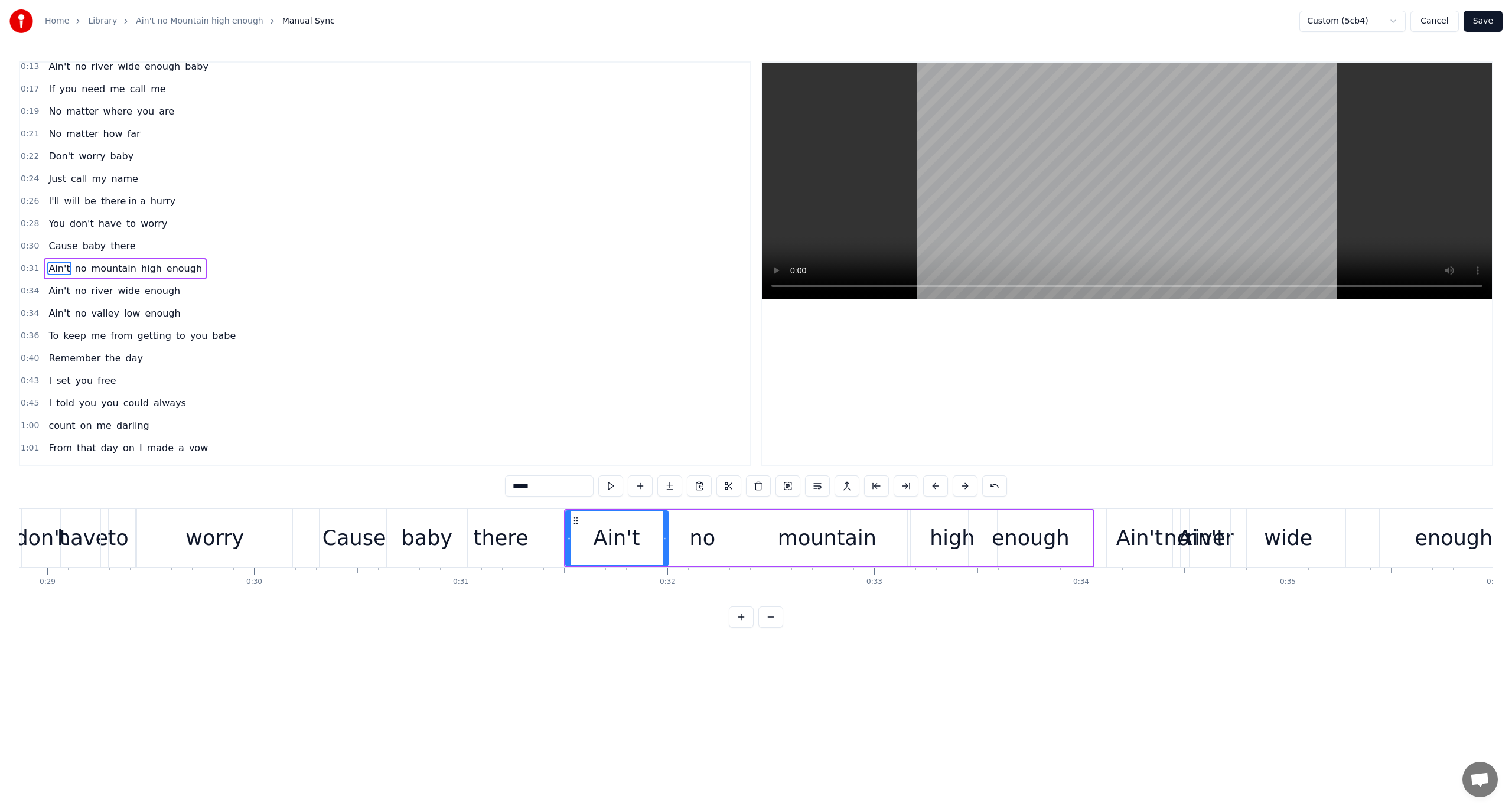
click at [615, 486] on button at bounding box center [610, 486] width 25 height 22
click at [678, 527] on div "no" at bounding box center [703, 538] width 82 height 56
click at [613, 486] on button at bounding box center [610, 486] width 25 height 22
click at [768, 537] on div "mountain" at bounding box center [827, 538] width 166 height 56
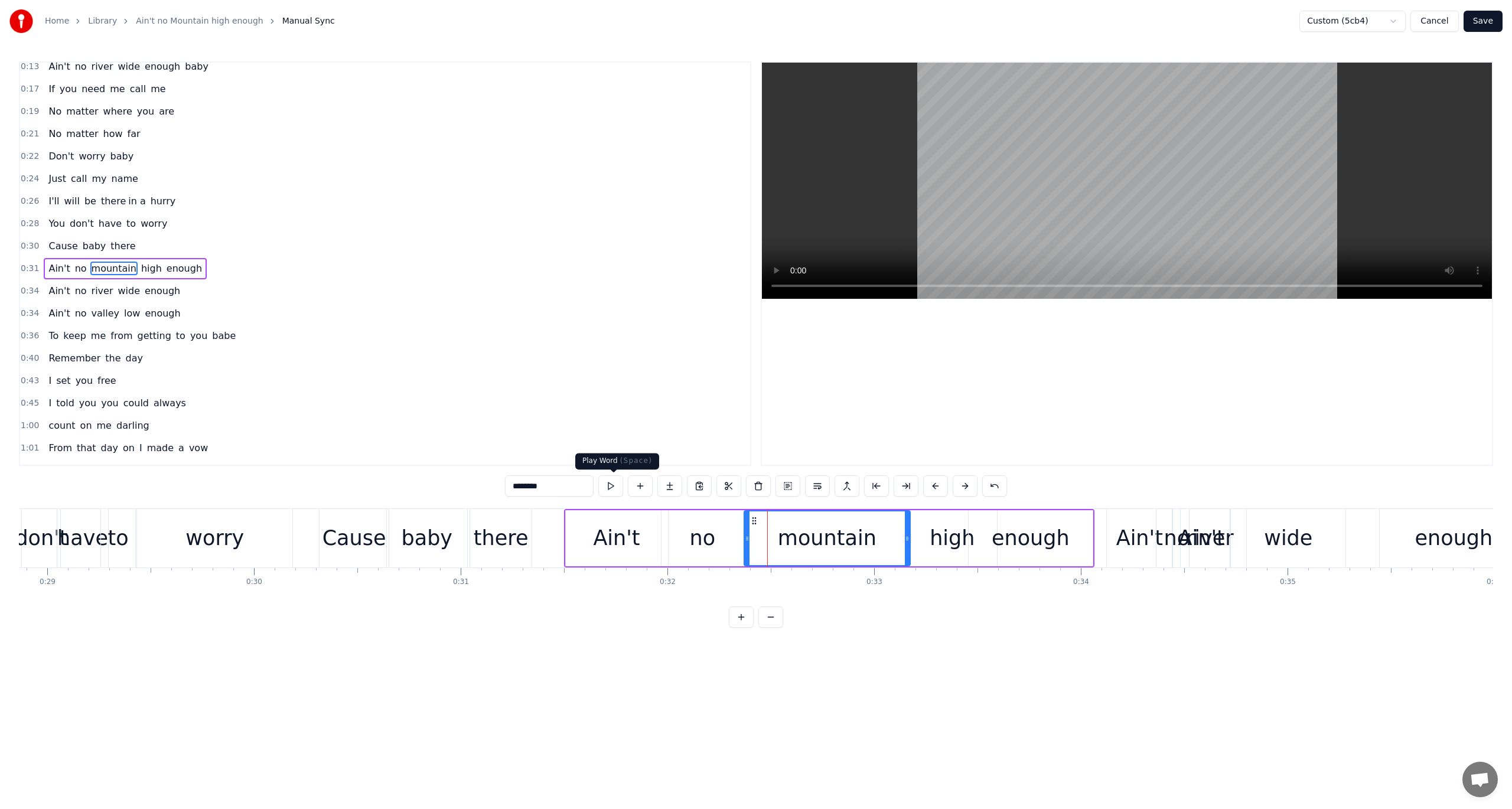
click at [614, 482] on button at bounding box center [610, 486] width 25 height 22
click at [922, 530] on div "high" at bounding box center [952, 538] width 89 height 56
drag, startPoint x: 908, startPoint y: 537, endPoint x: 898, endPoint y: 539, distance: 10.2
click at [898, 539] on icon at bounding box center [900, 539] width 4 height 9
click at [615, 482] on button at bounding box center [610, 486] width 25 height 22
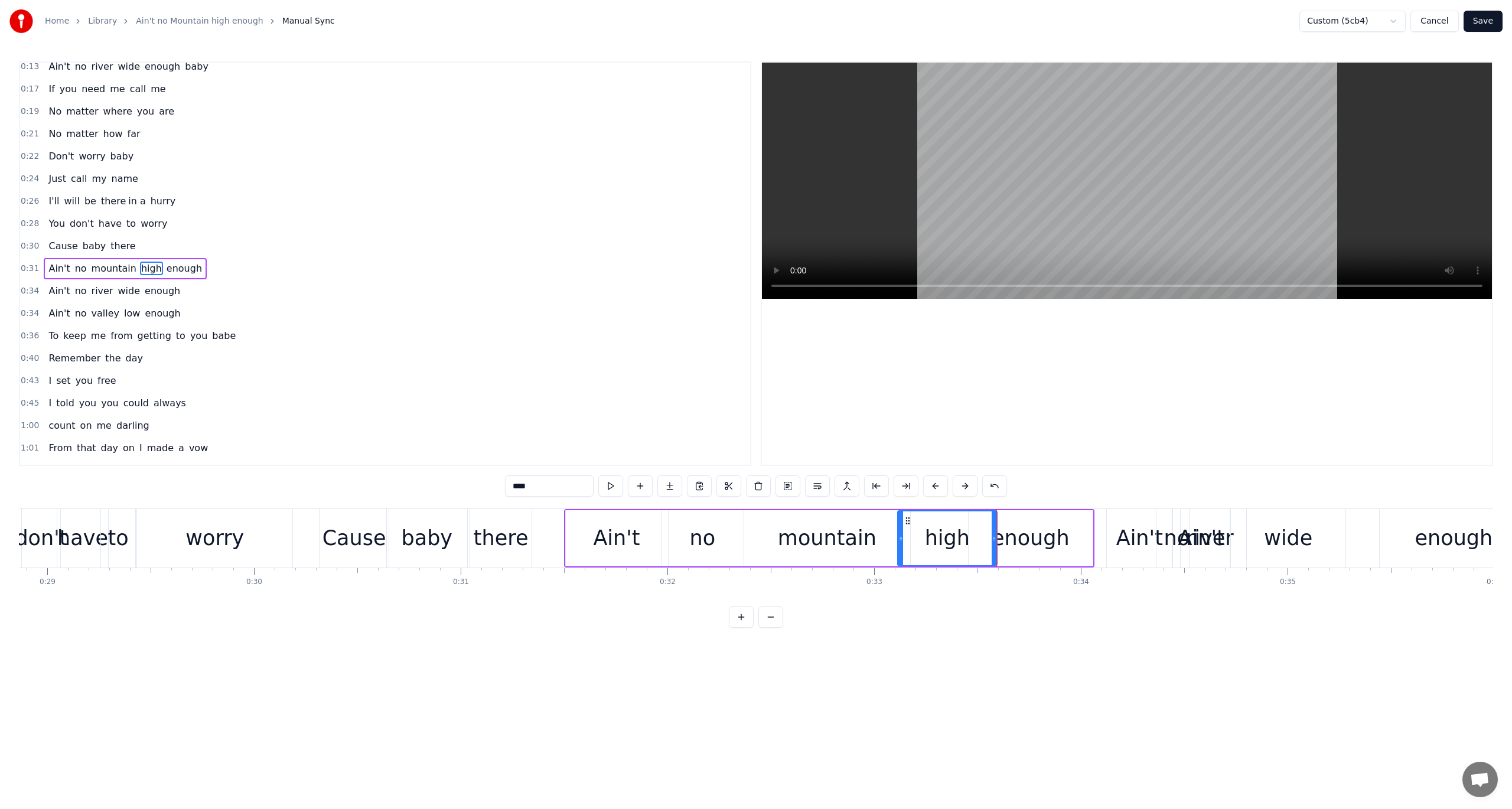
click at [1009, 541] on div "enough" at bounding box center [1030, 538] width 78 height 31
type input "******"
click at [613, 483] on button at bounding box center [610, 486] width 25 height 22
click at [614, 483] on button at bounding box center [610, 486] width 25 height 22
click at [27, 286] on span "0:34" at bounding box center [30, 291] width 18 height 12
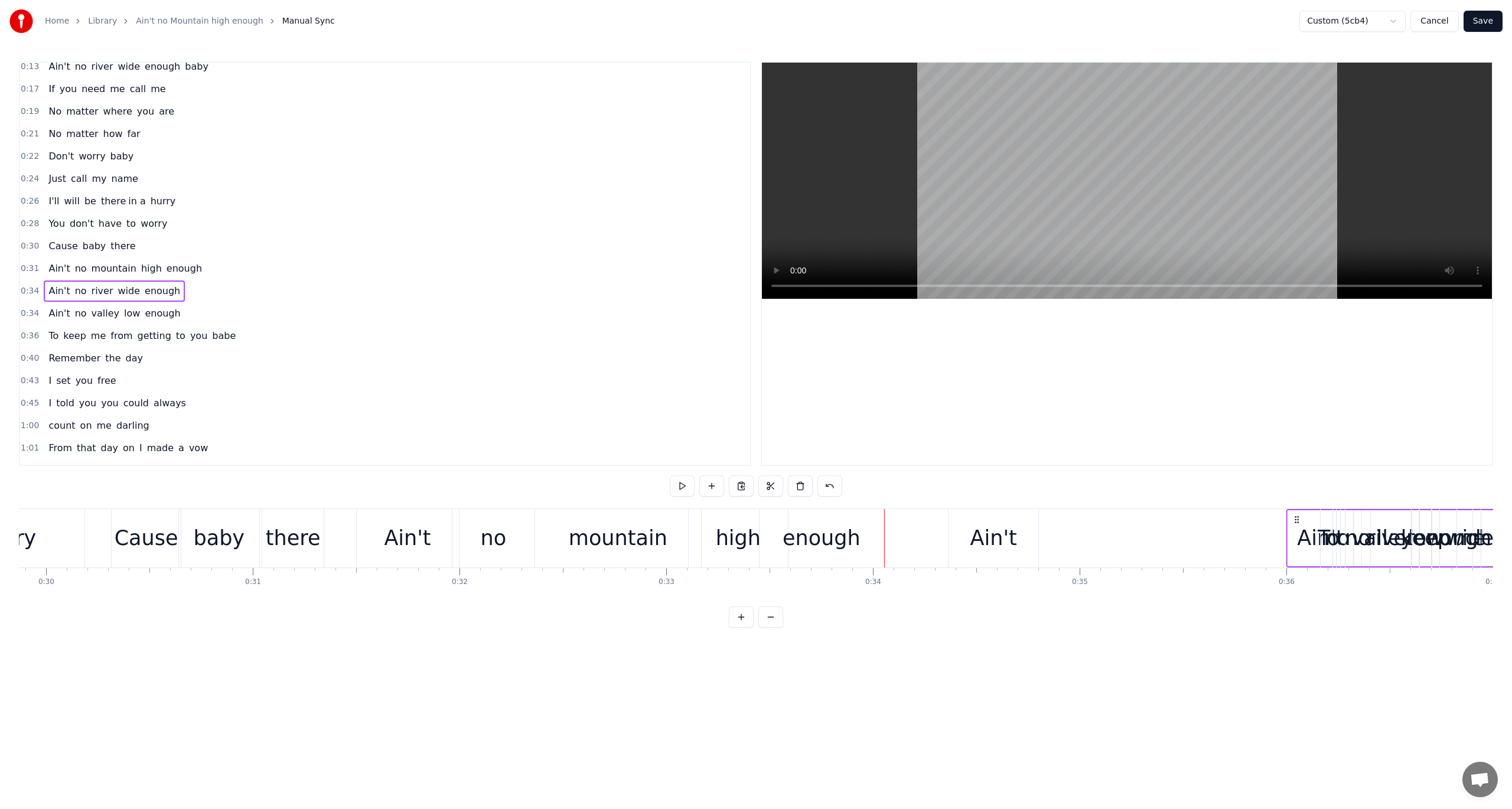
scroll to position [0, 6190]
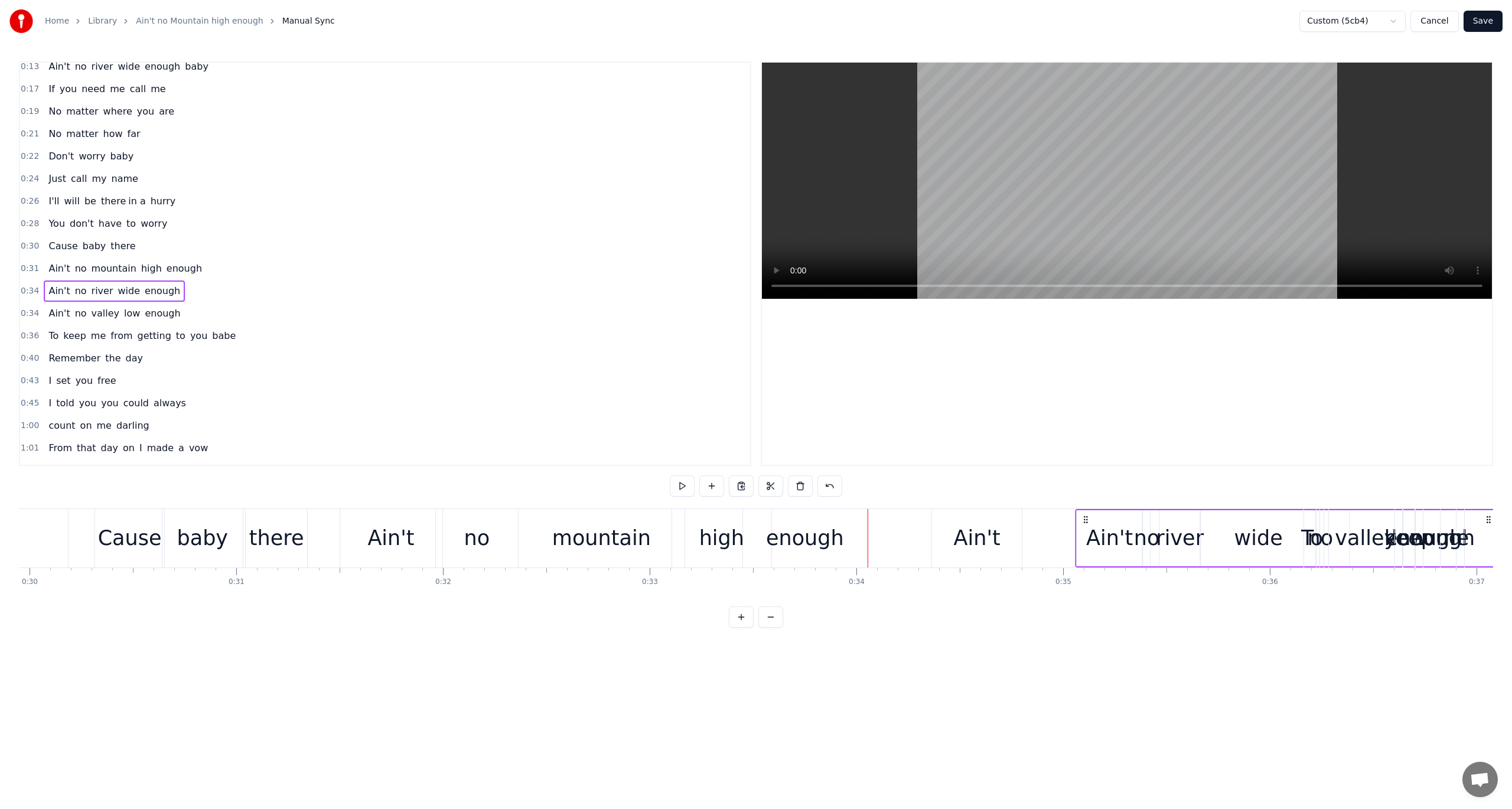
drag, startPoint x: 1116, startPoint y: 517, endPoint x: 1084, endPoint y: 522, distance: 32.4
drag, startPoint x: 893, startPoint y: 518, endPoint x: 1072, endPoint y: 551, distance: 182.0
click at [788, 537] on div "enough" at bounding box center [804, 538] width 78 height 31
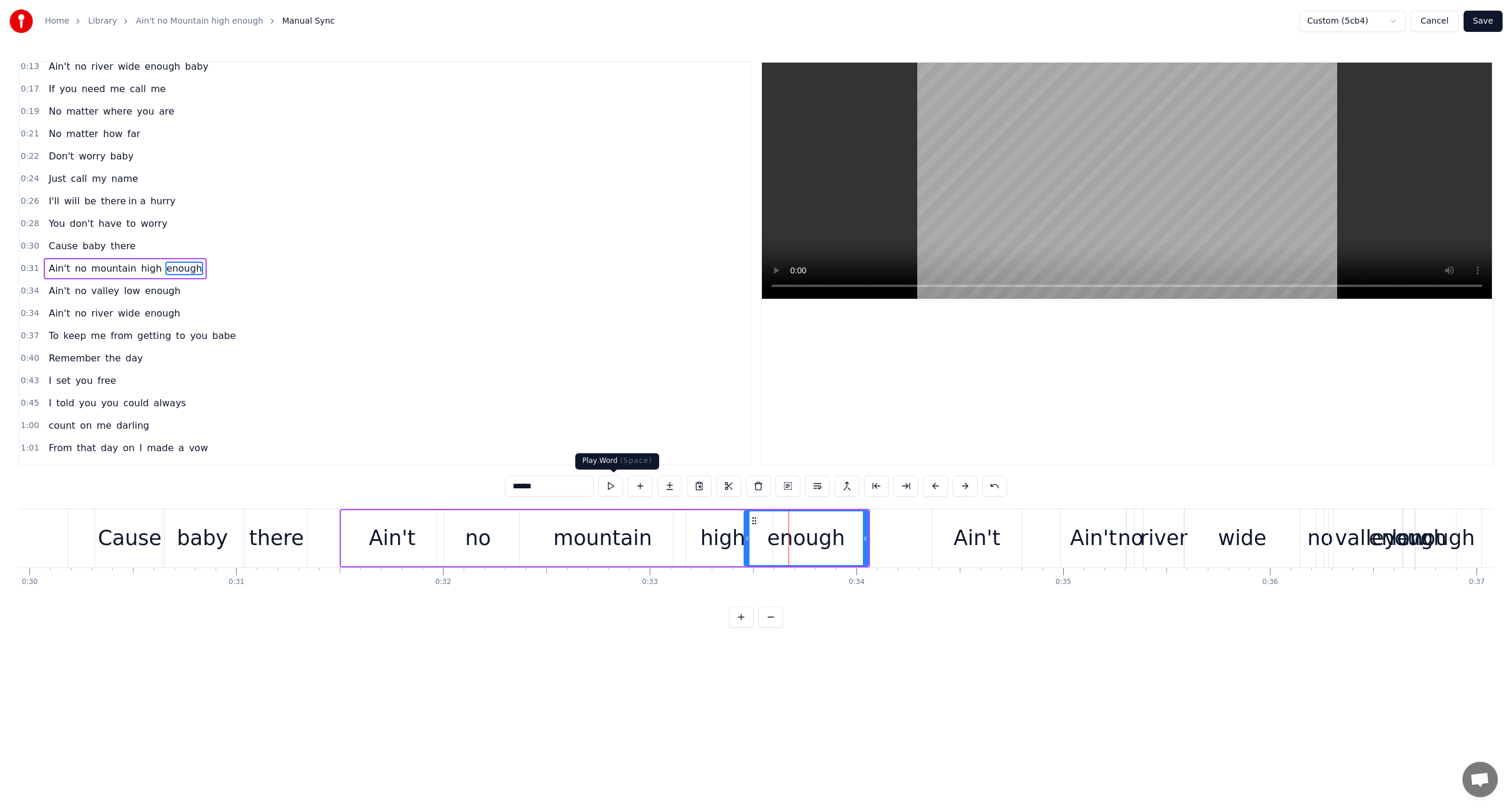
click at [612, 482] on button at bounding box center [610, 486] width 25 height 22
click at [613, 482] on button at bounding box center [610, 486] width 25 height 22
click at [990, 552] on div "Ain't" at bounding box center [977, 538] width 47 height 31
type input "*****"
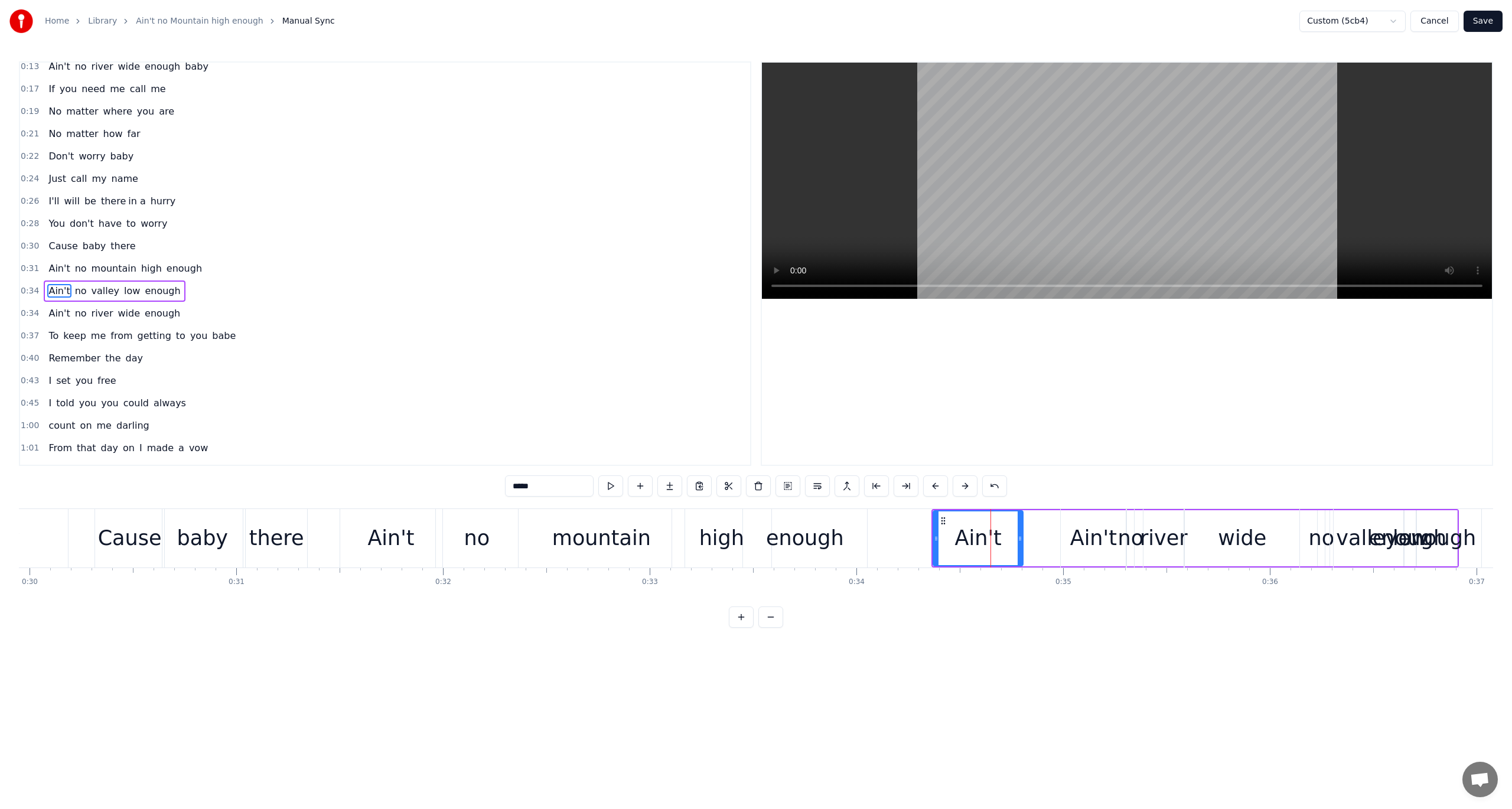
scroll to position [96, 0]
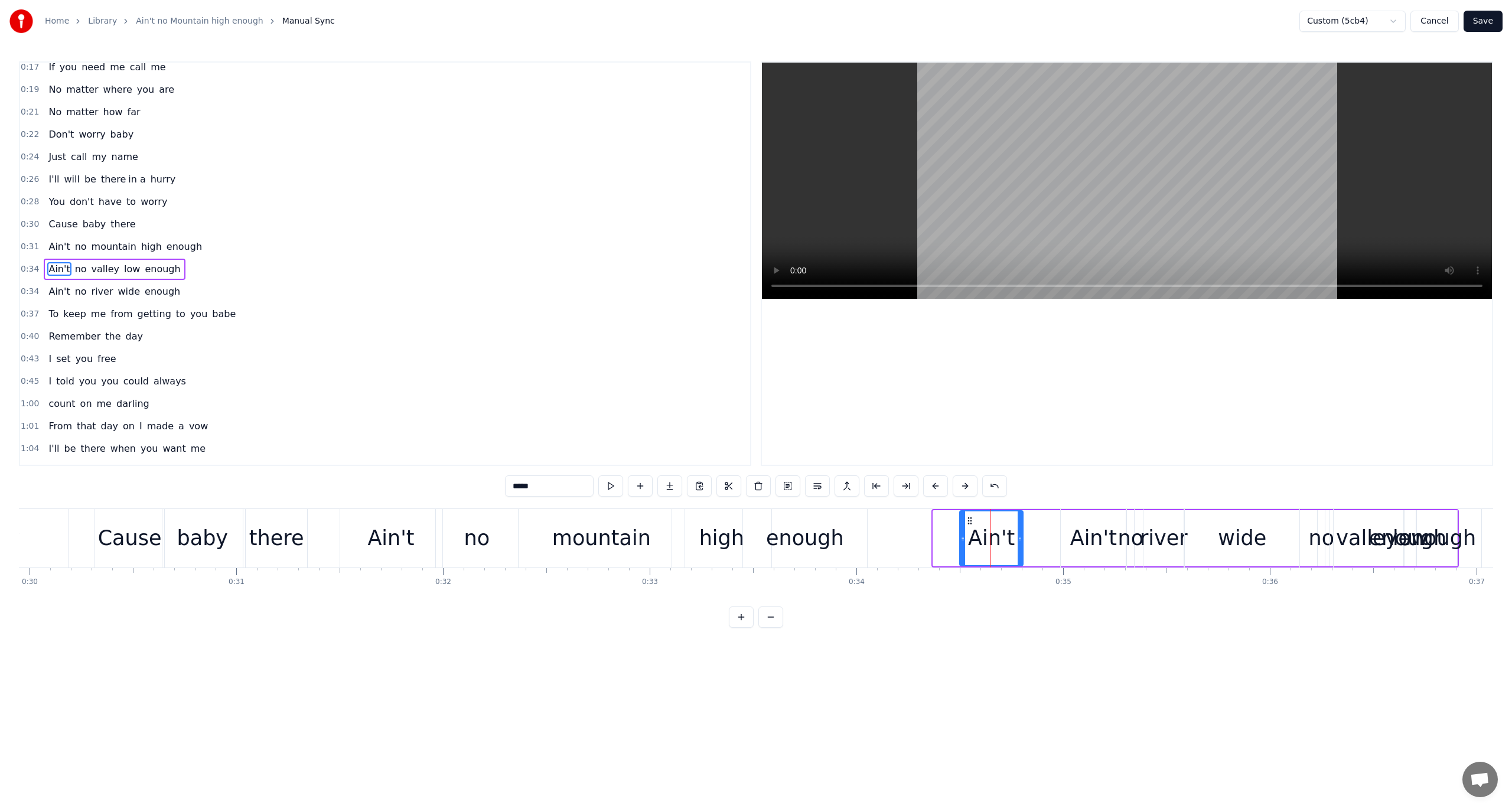
drag, startPoint x: 935, startPoint y: 537, endPoint x: 962, endPoint y: 544, distance: 27.9
click at [962, 544] on div at bounding box center [962, 538] width 4 height 54
drag, startPoint x: 966, startPoint y: 519, endPoint x: 1052, endPoint y: 541, distance: 88.8
click at [1052, 541] on div "Ain't" at bounding box center [1078, 538] width 62 height 54
click at [30, 242] on span "0:31" at bounding box center [30, 247] width 18 height 12
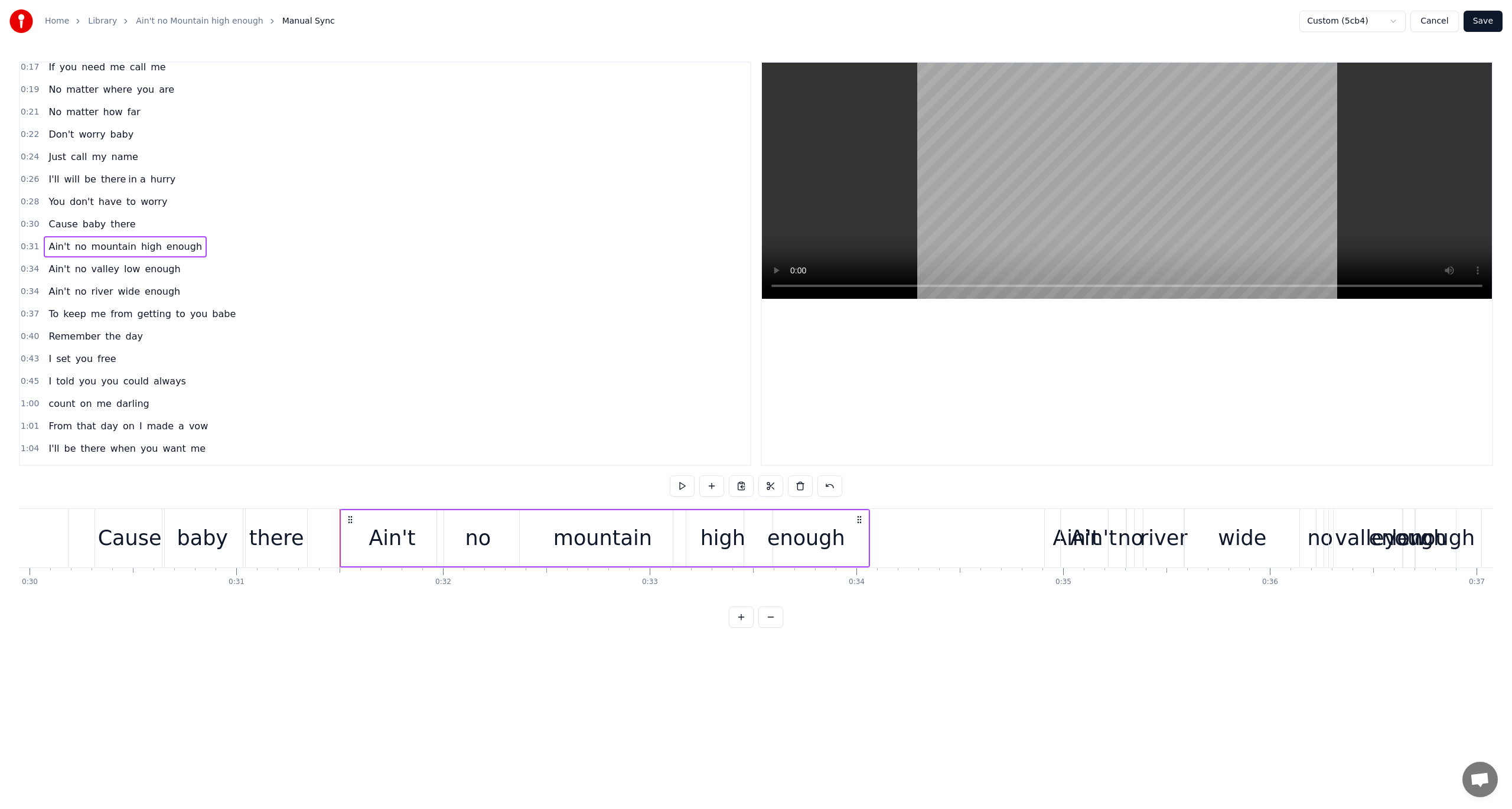
drag, startPoint x: 825, startPoint y: 538, endPoint x: 850, endPoint y: 541, distance: 25.2
click at [850, 541] on div "enough" at bounding box center [806, 538] width 124 height 56
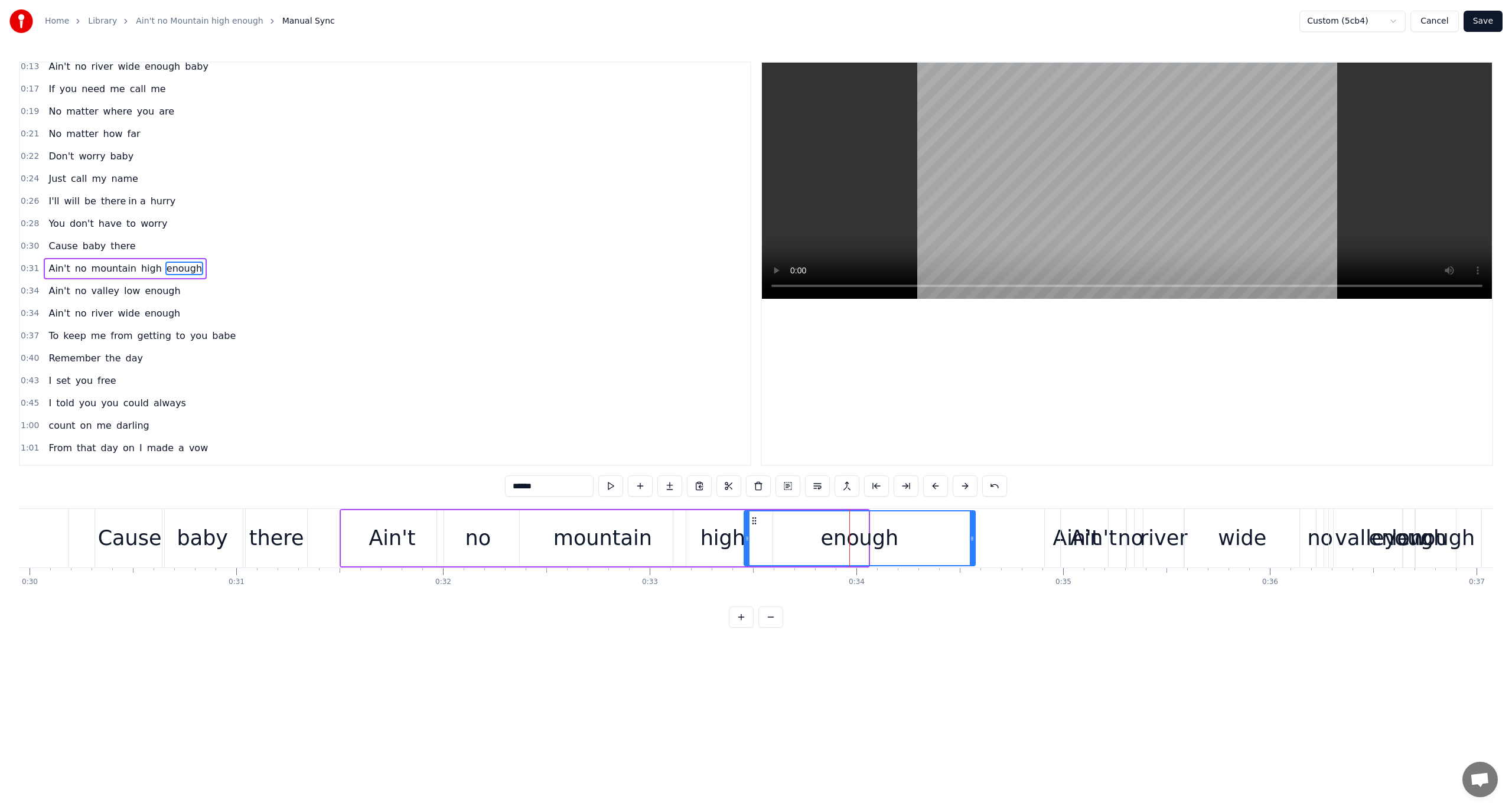
drag, startPoint x: 865, startPoint y: 537, endPoint x: 973, endPoint y: 559, distance: 110.2
click at [973, 559] on div at bounding box center [972, 538] width 4 height 54
click at [615, 482] on button at bounding box center [610, 486] width 25 height 22
drag, startPoint x: 747, startPoint y: 537, endPoint x: 855, endPoint y: 559, distance: 110.2
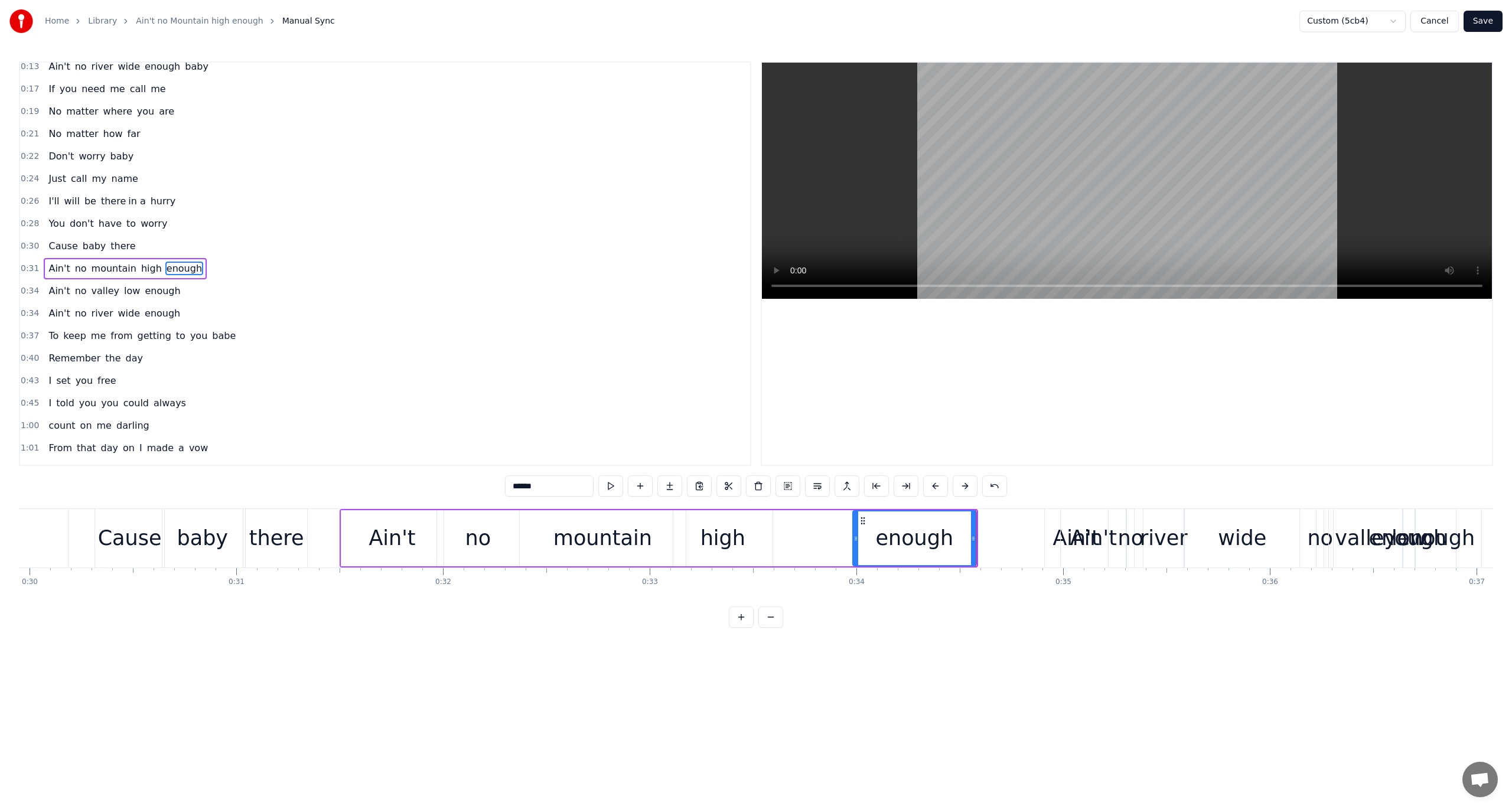
click at [855, 559] on div at bounding box center [855, 538] width 4 height 54
click at [611, 482] on button at bounding box center [610, 486] width 25 height 22
click at [849, 541] on icon at bounding box center [851, 539] width 4 height 9
click at [617, 486] on button at bounding box center [610, 486] width 25 height 22
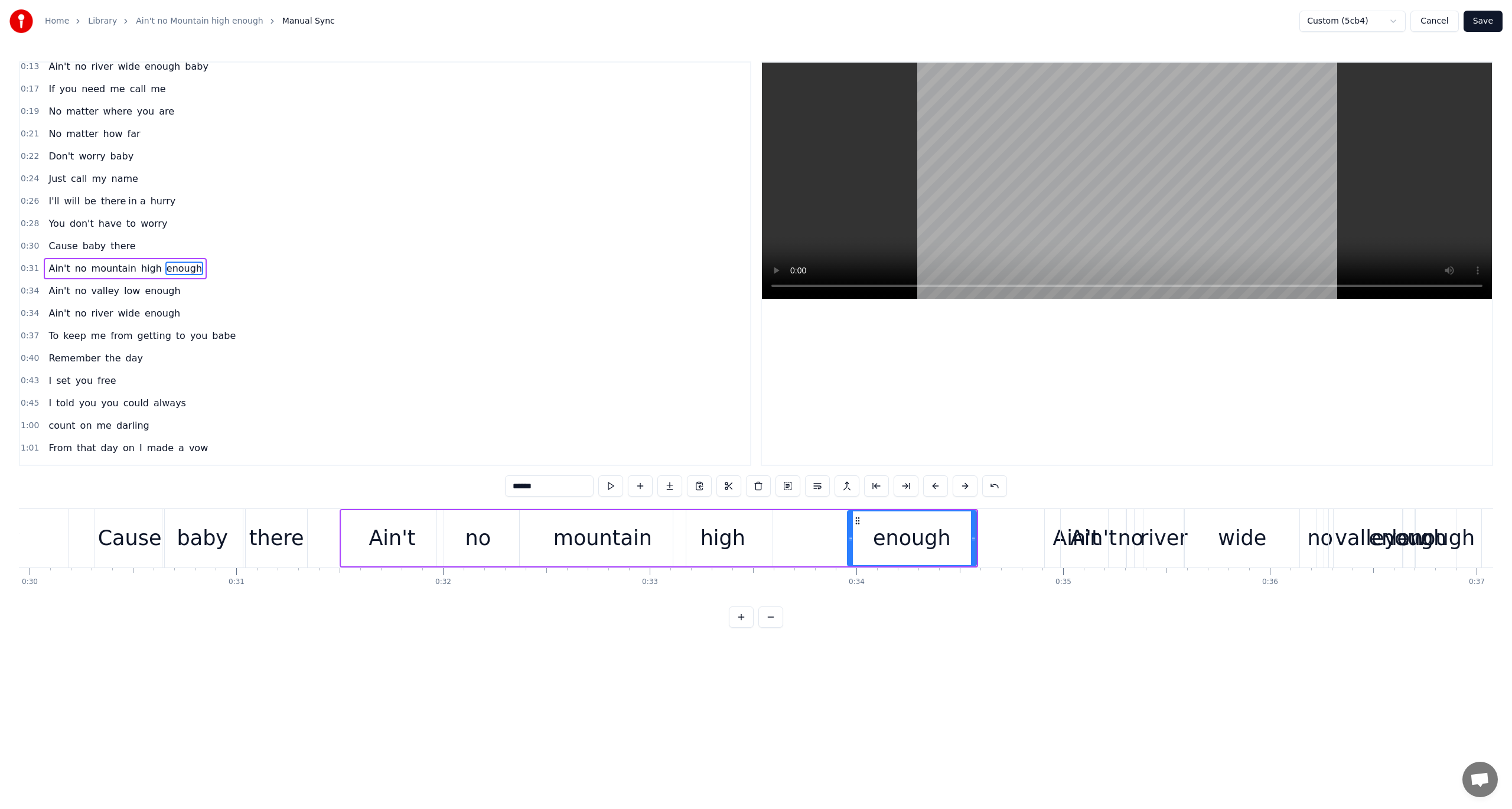
click at [719, 538] on div "high" at bounding box center [723, 538] width 45 height 31
drag, startPoint x: 770, startPoint y: 539, endPoint x: 846, endPoint y: 549, distance: 76.7
click at [846, 549] on div at bounding box center [845, 538] width 4 height 54
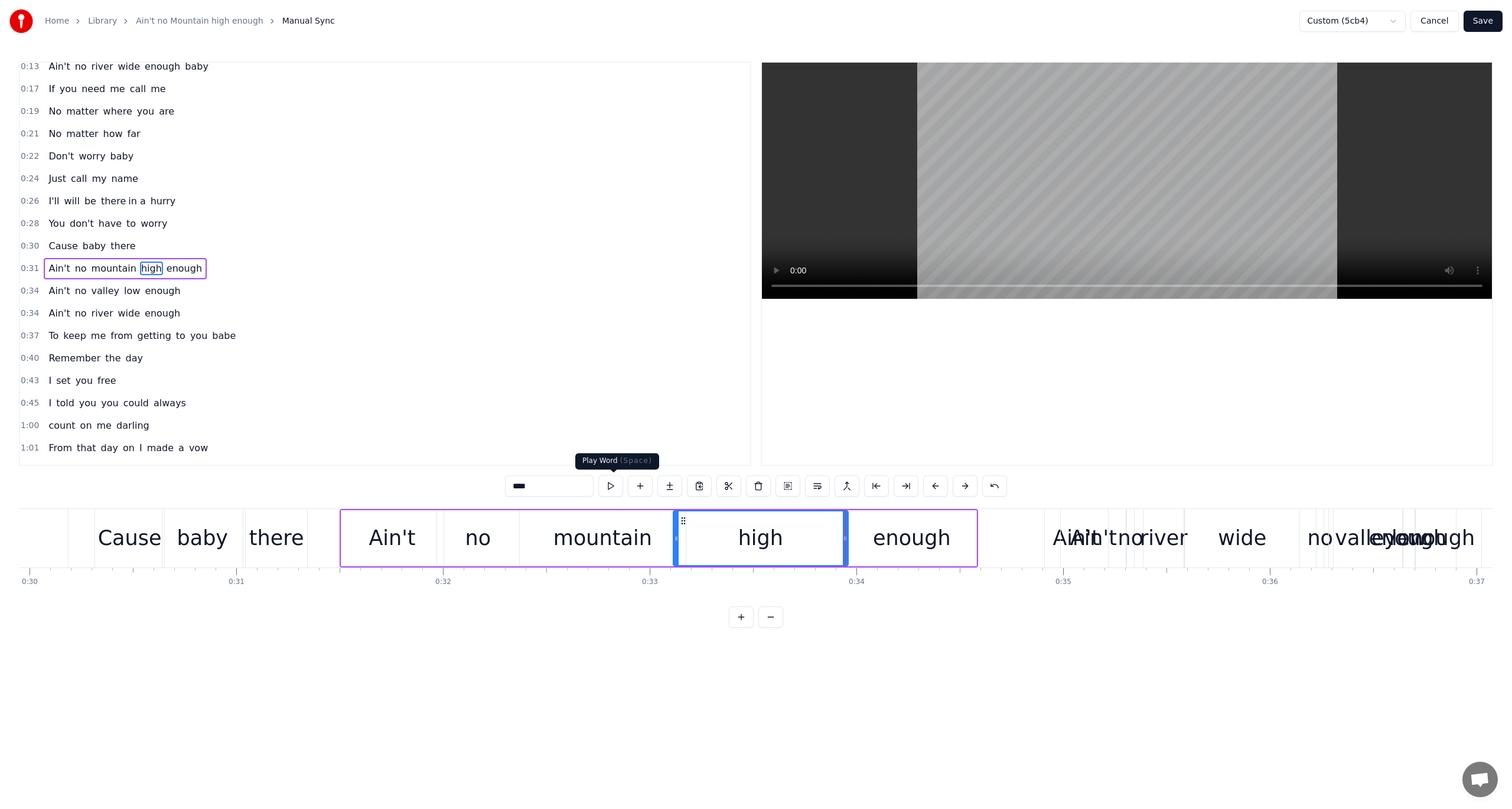
click at [611, 482] on button at bounding box center [610, 486] width 25 height 22
click at [611, 483] on button at bounding box center [610, 486] width 25 height 22
click at [596, 530] on div "mountain" at bounding box center [603, 538] width 99 height 31
type input "********"
click at [613, 486] on button at bounding box center [610, 486] width 25 height 22
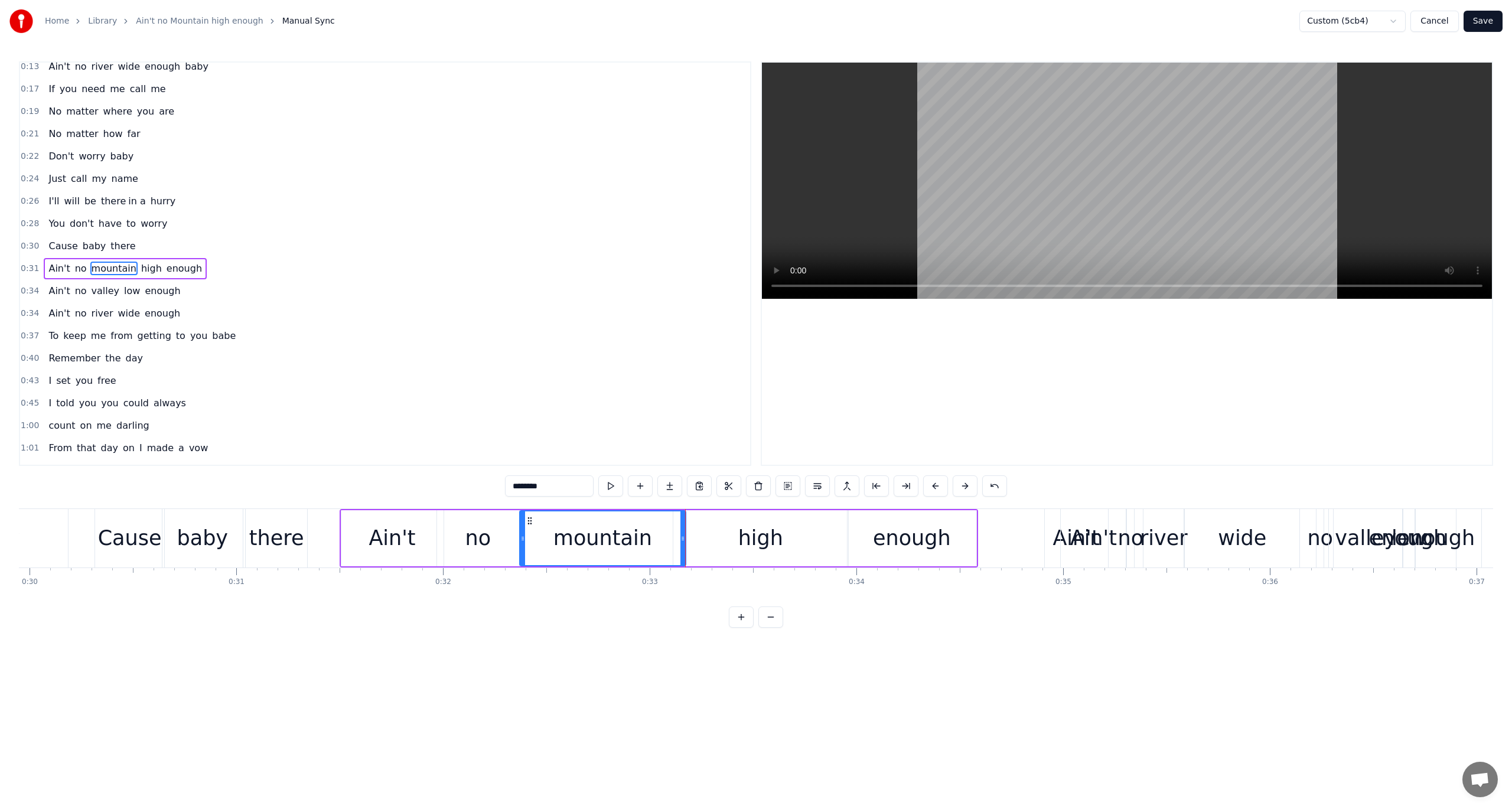
click at [23, 265] on span "0:31" at bounding box center [30, 268] width 18 height 12
click at [679, 484] on button at bounding box center [682, 486] width 25 height 22
click at [680, 484] on button at bounding box center [682, 486] width 25 height 22
click at [922, 537] on div "enough" at bounding box center [911, 538] width 78 height 31
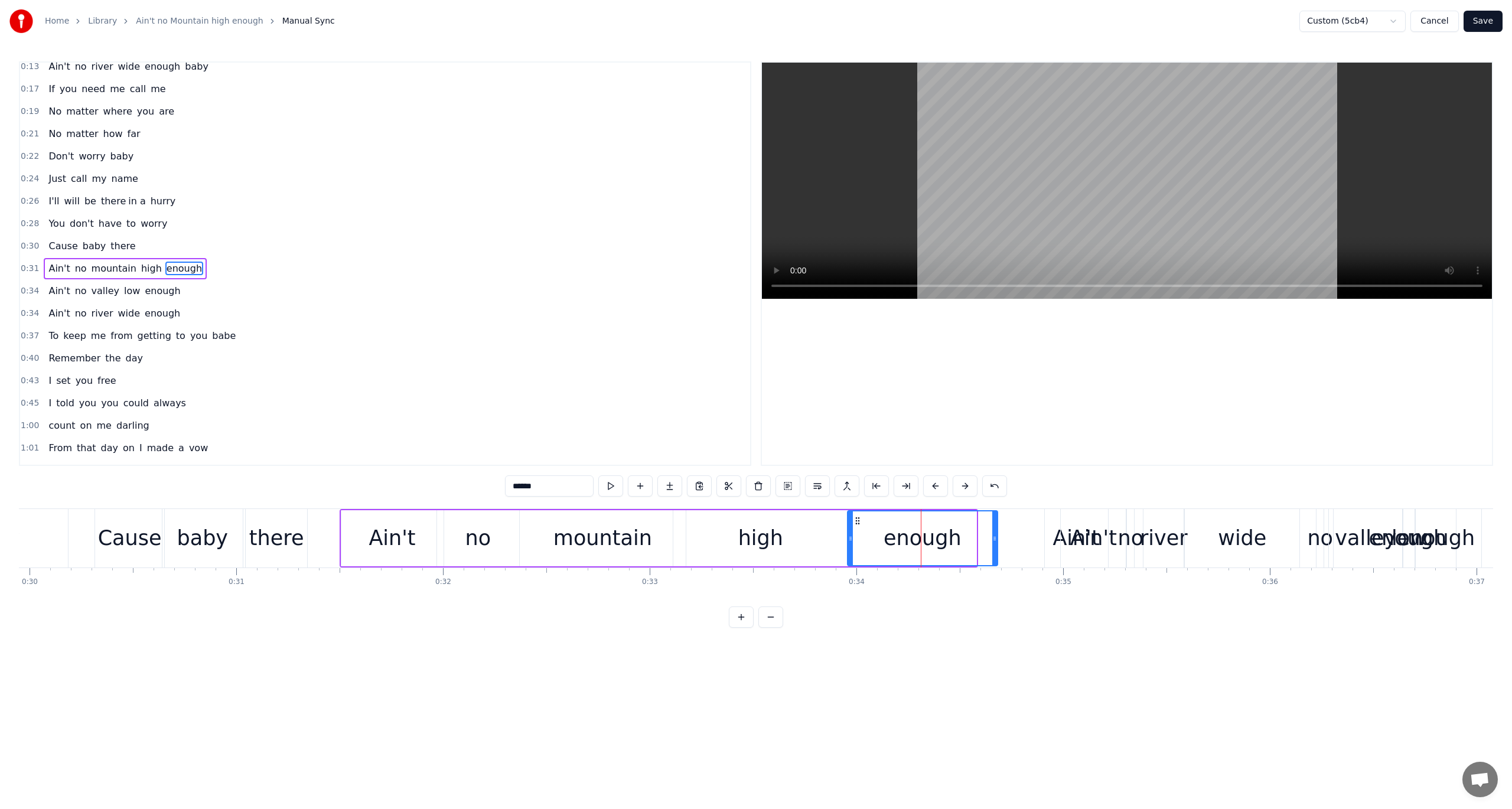
drag, startPoint x: 975, startPoint y: 534, endPoint x: 996, endPoint y: 540, distance: 21.8
click at [996, 540] on icon at bounding box center [994, 539] width 4 height 9
click at [611, 488] on button at bounding box center [610, 486] width 25 height 22
drag, startPoint x: 997, startPoint y: 536, endPoint x: 1011, endPoint y: 536, distance: 14.0
click at [1011, 536] on icon at bounding box center [1011, 539] width 4 height 9
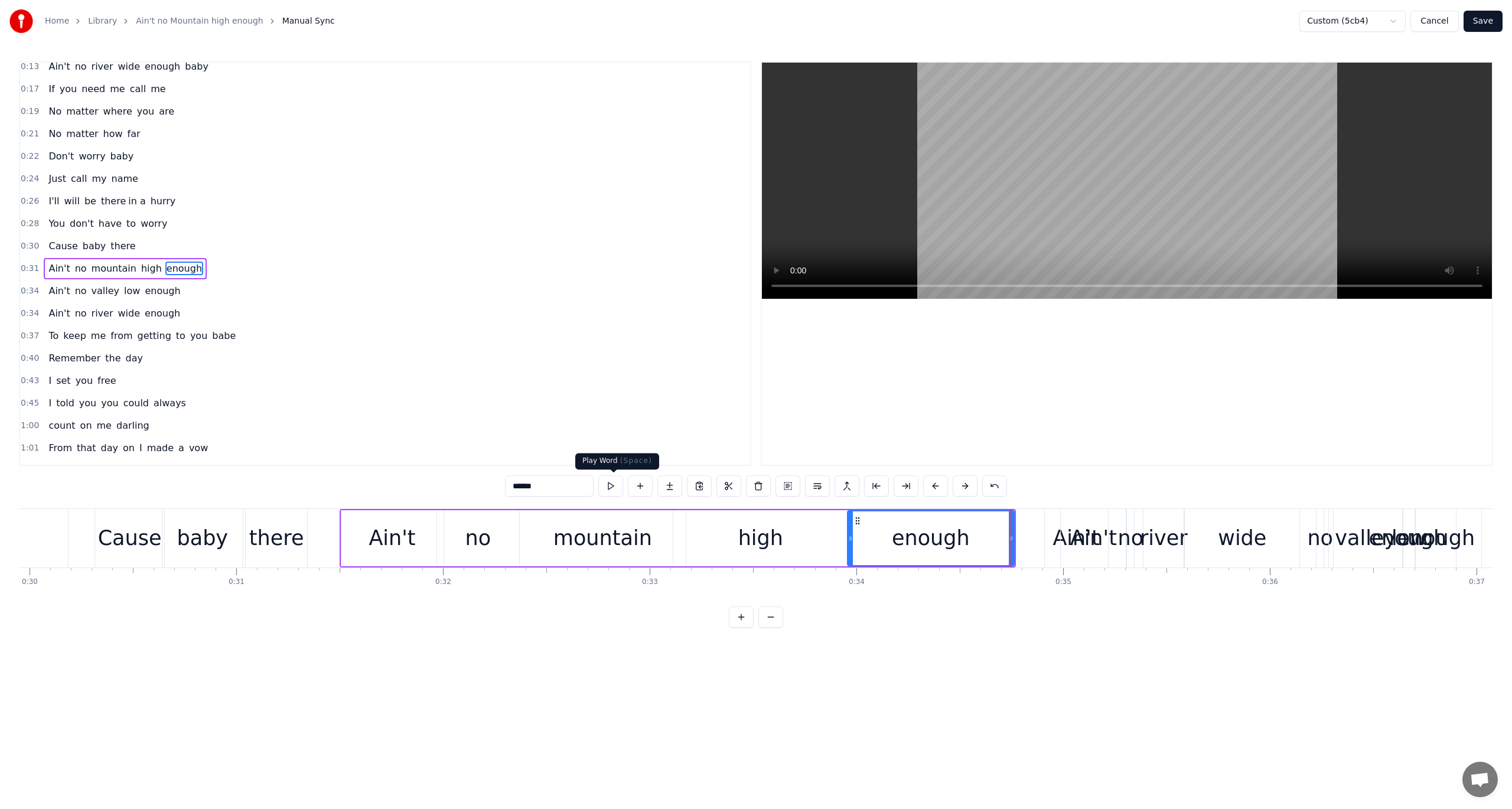
click at [608, 485] on button at bounding box center [610, 486] width 25 height 22
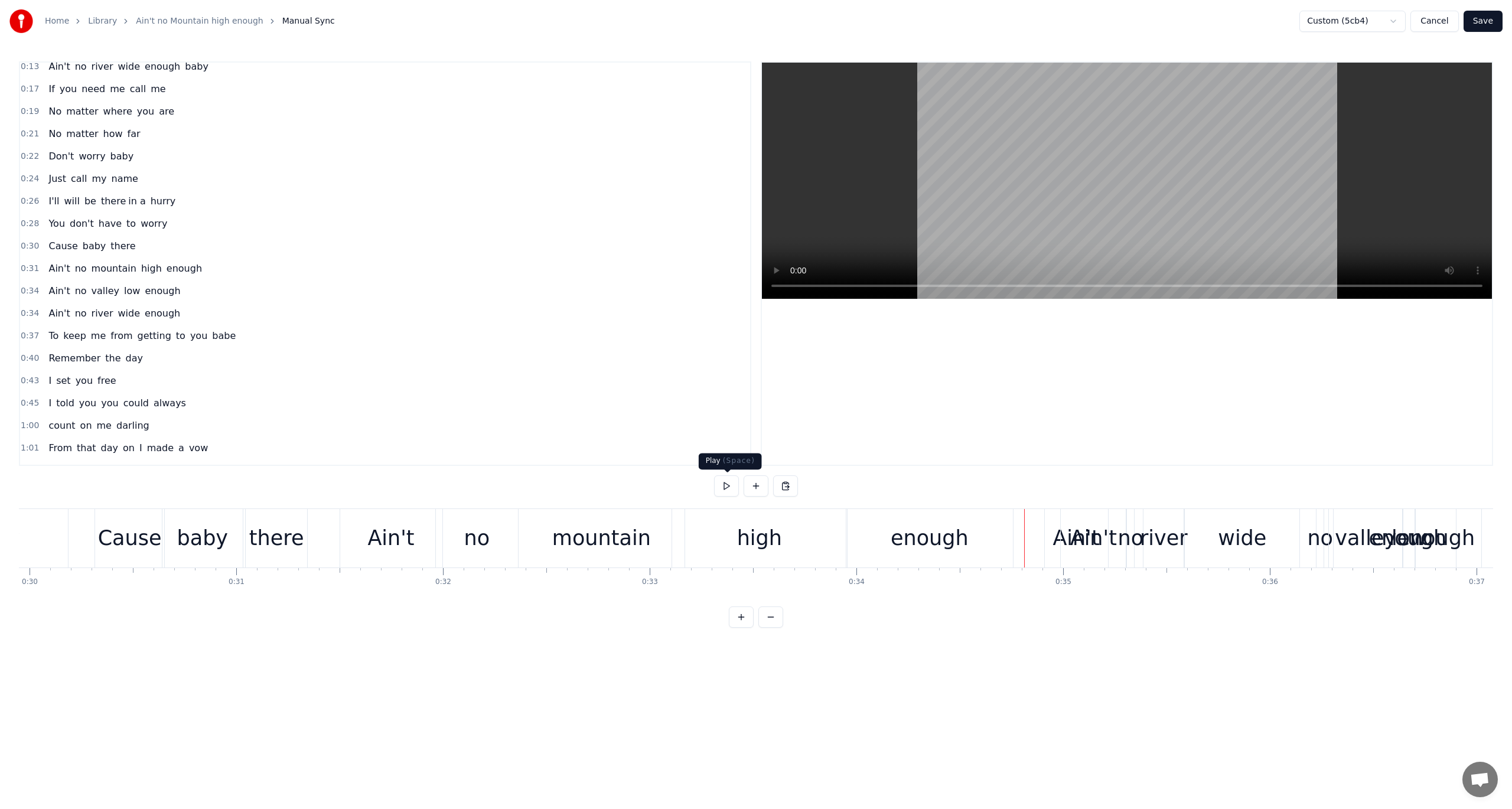
click at [725, 483] on button at bounding box center [726, 486] width 25 height 22
click at [416, 509] on div "Ain't" at bounding box center [391, 538] width 103 height 58
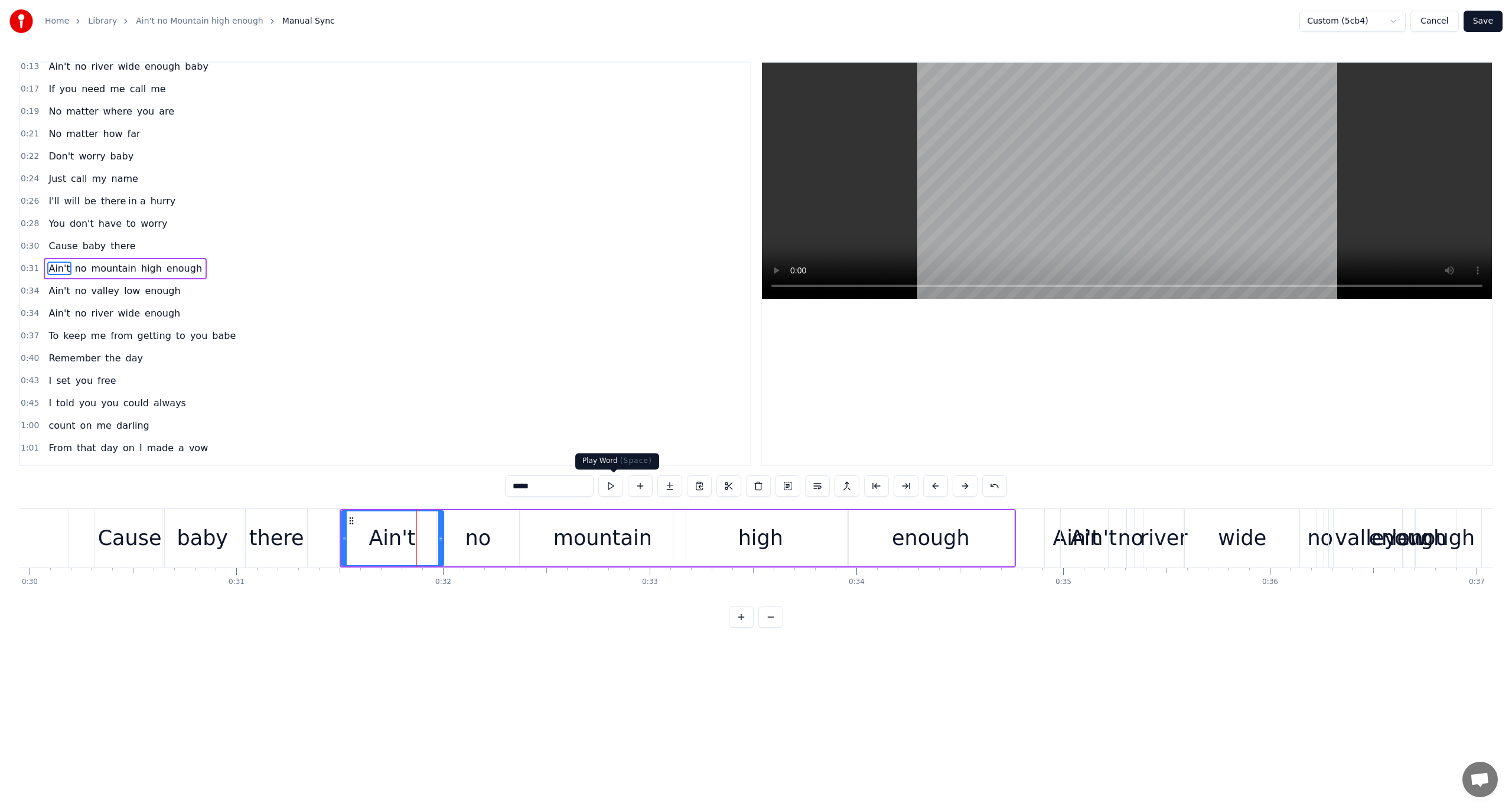
click at [616, 482] on button at bounding box center [610, 486] width 25 height 22
click at [30, 263] on span "0:31" at bounding box center [30, 268] width 18 height 12
click at [686, 486] on button at bounding box center [682, 486] width 25 height 22
click at [54, 284] on span "Ain't" at bounding box center [59, 291] width 23 height 13
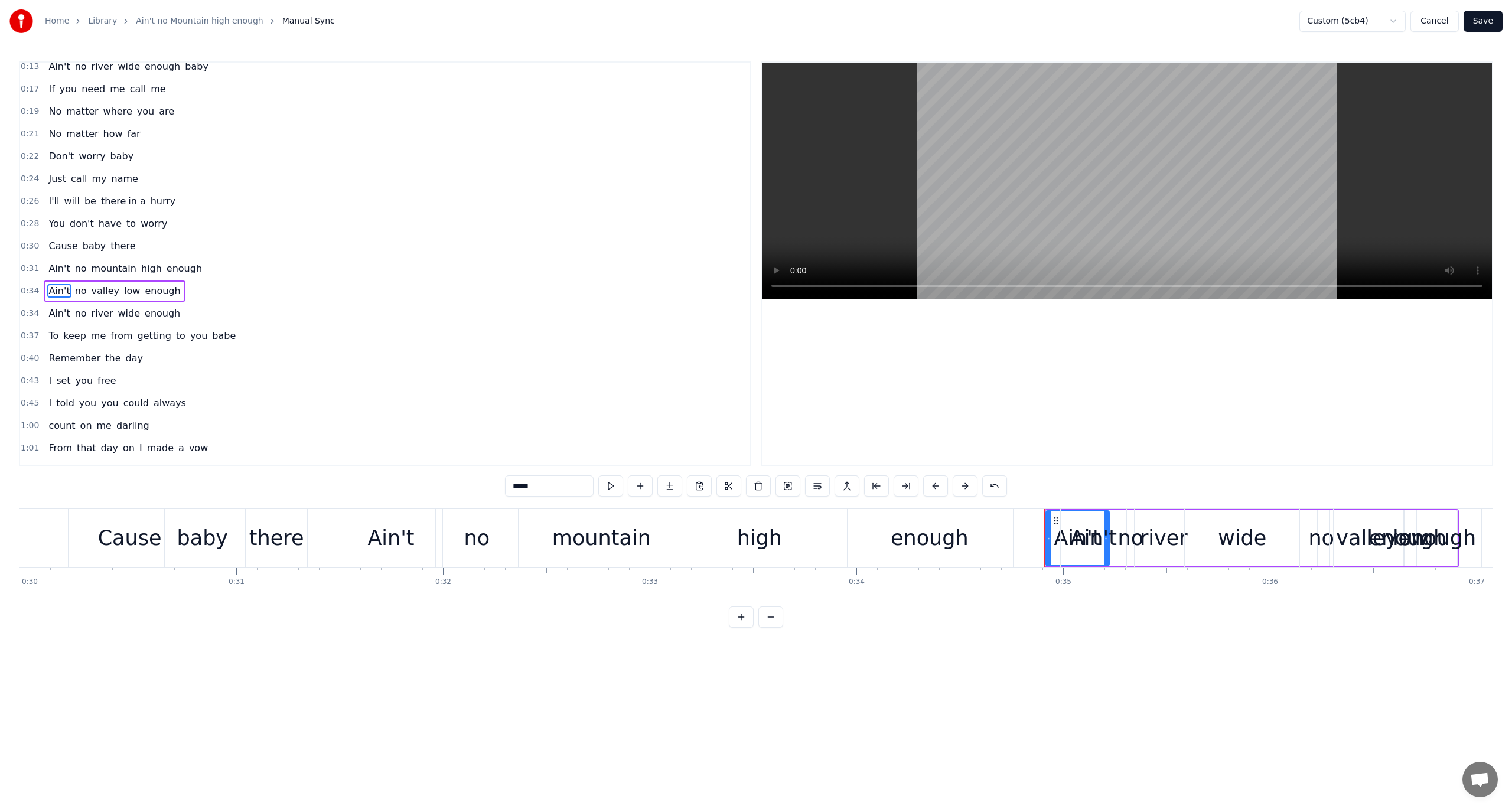
scroll to position [96, 0]
click at [75, 329] on div "Split Line Ctrl+L" at bounding box center [127, 334] width 146 height 19
click at [31, 241] on span "0:31" at bounding box center [30, 247] width 18 height 12
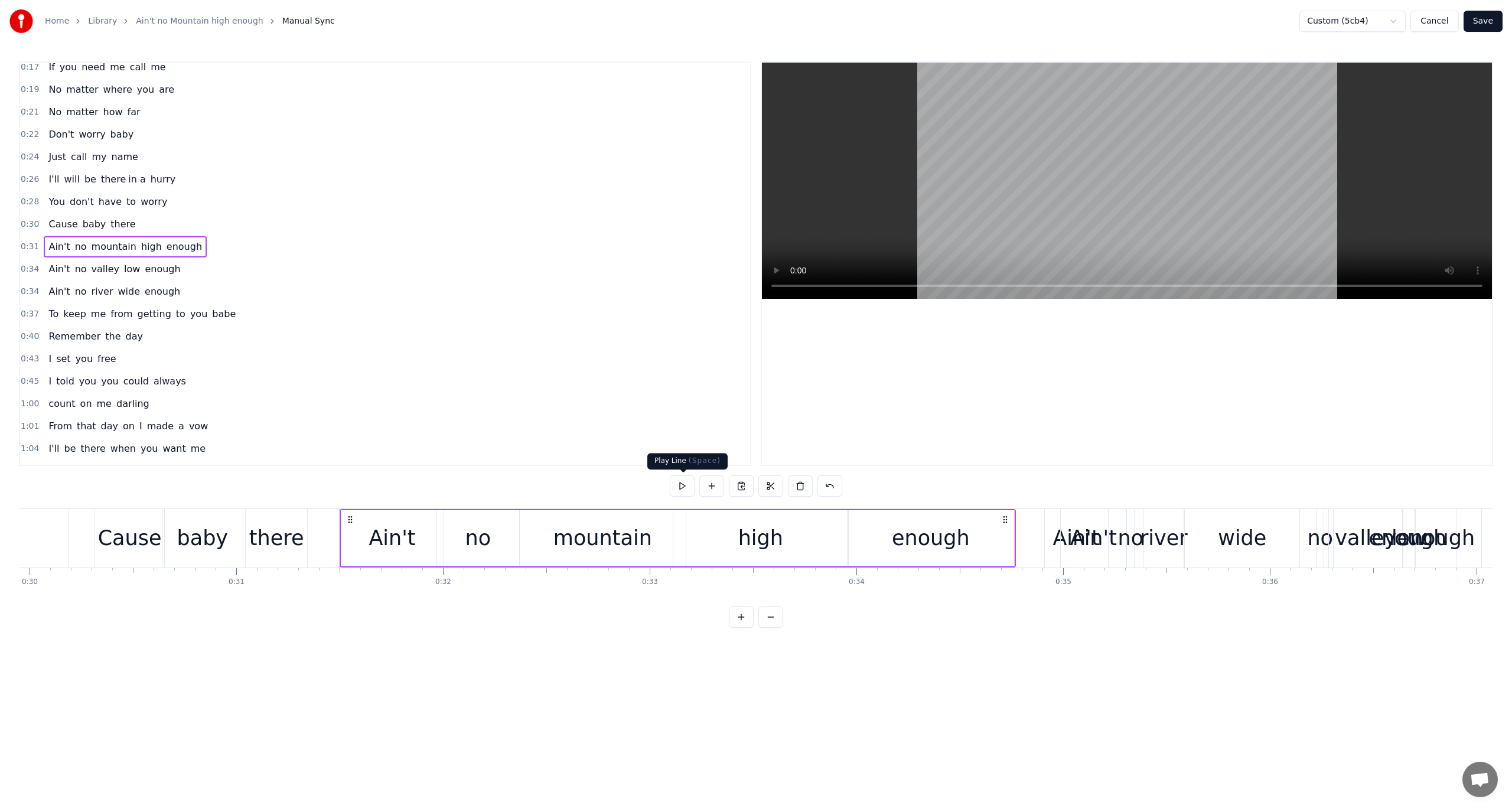
click at [684, 480] on button at bounding box center [682, 486] width 25 height 22
click at [1051, 533] on div "Ain't" at bounding box center [1077, 538] width 63 height 58
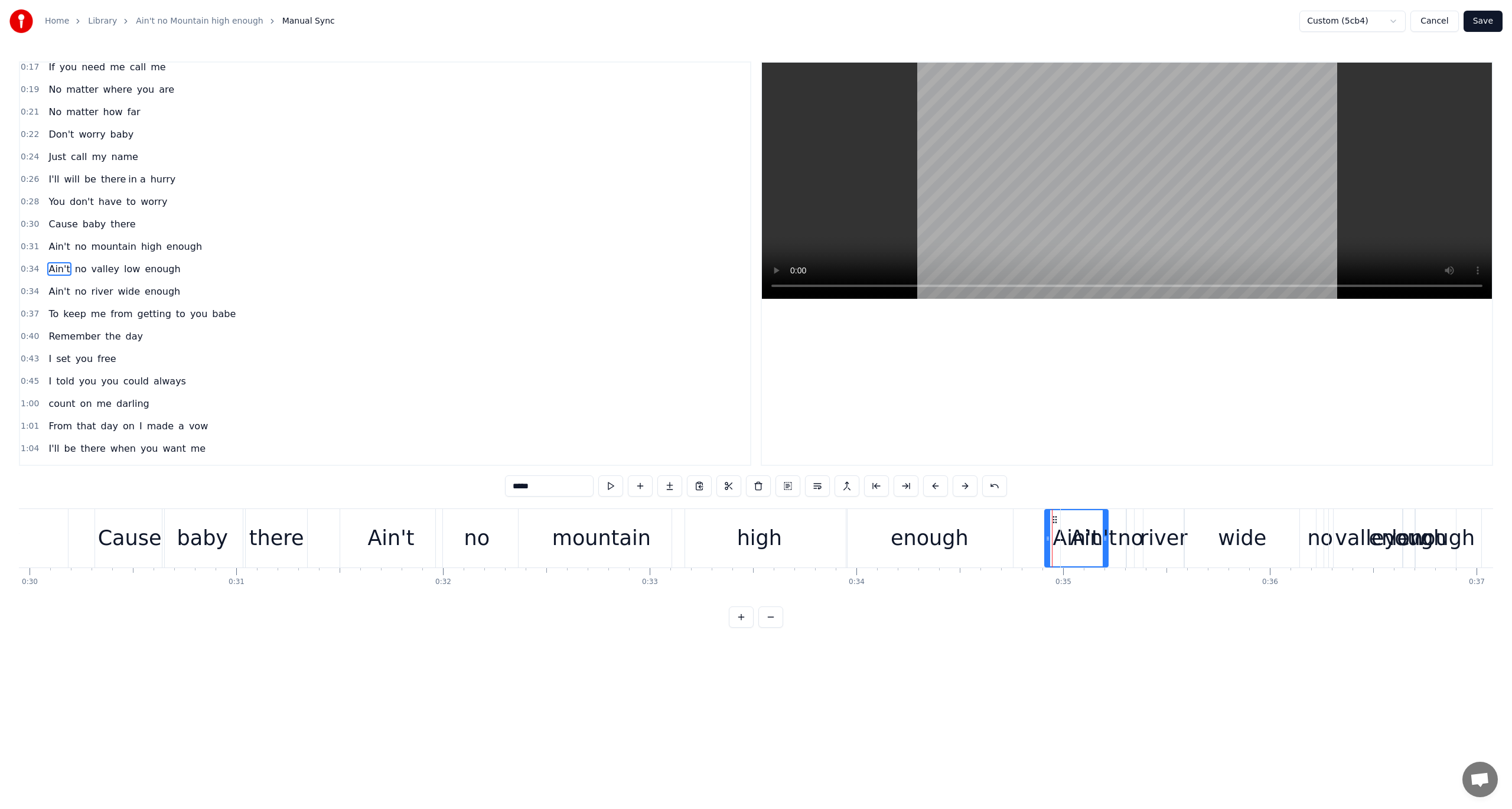
click at [91, 262] on span "valley" at bounding box center [106, 268] width 30 height 13
type input "******"
click at [25, 263] on span "0:34" at bounding box center [30, 269] width 18 height 12
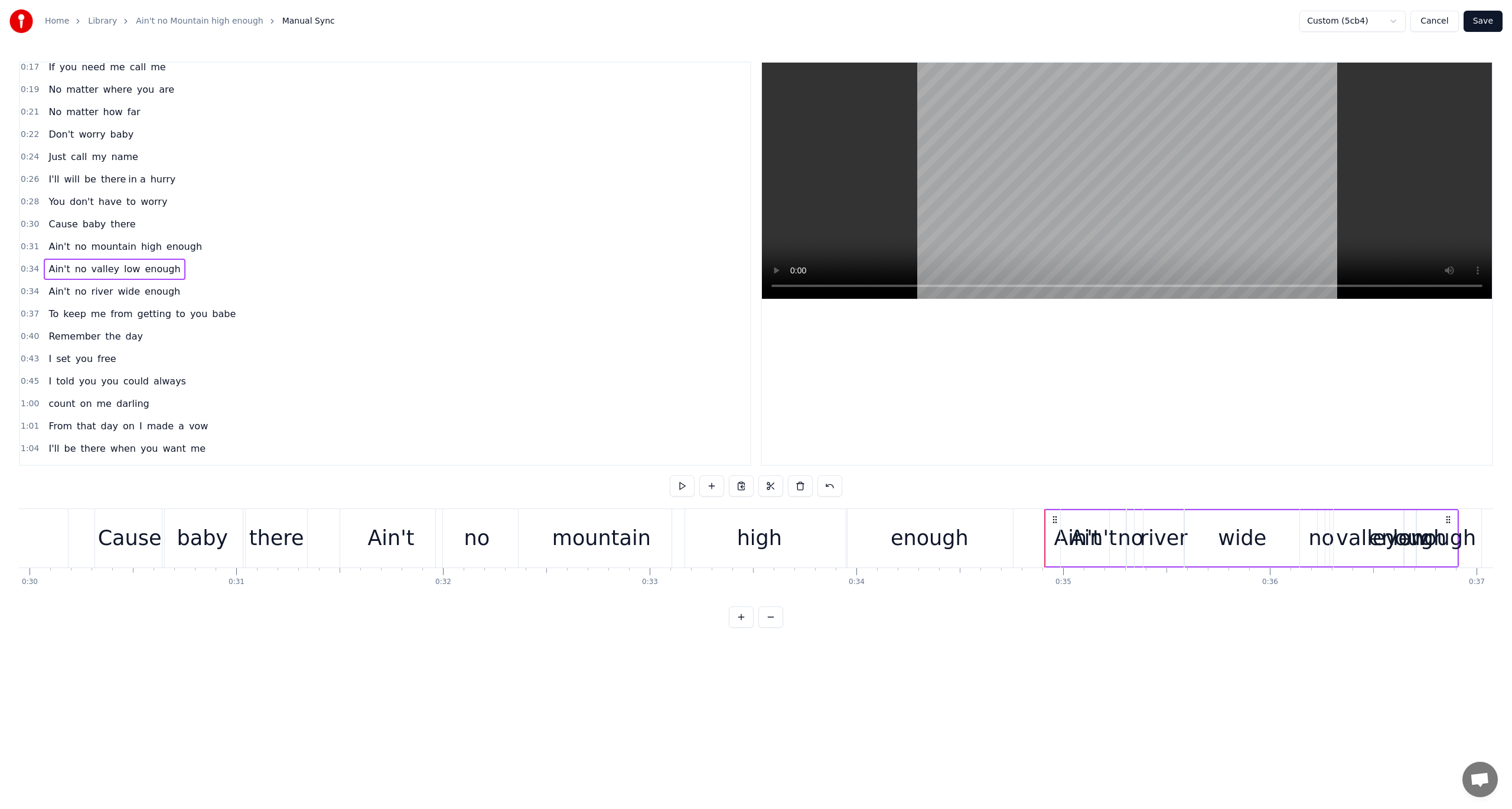
click at [33, 287] on span "0:34" at bounding box center [30, 292] width 18 height 12
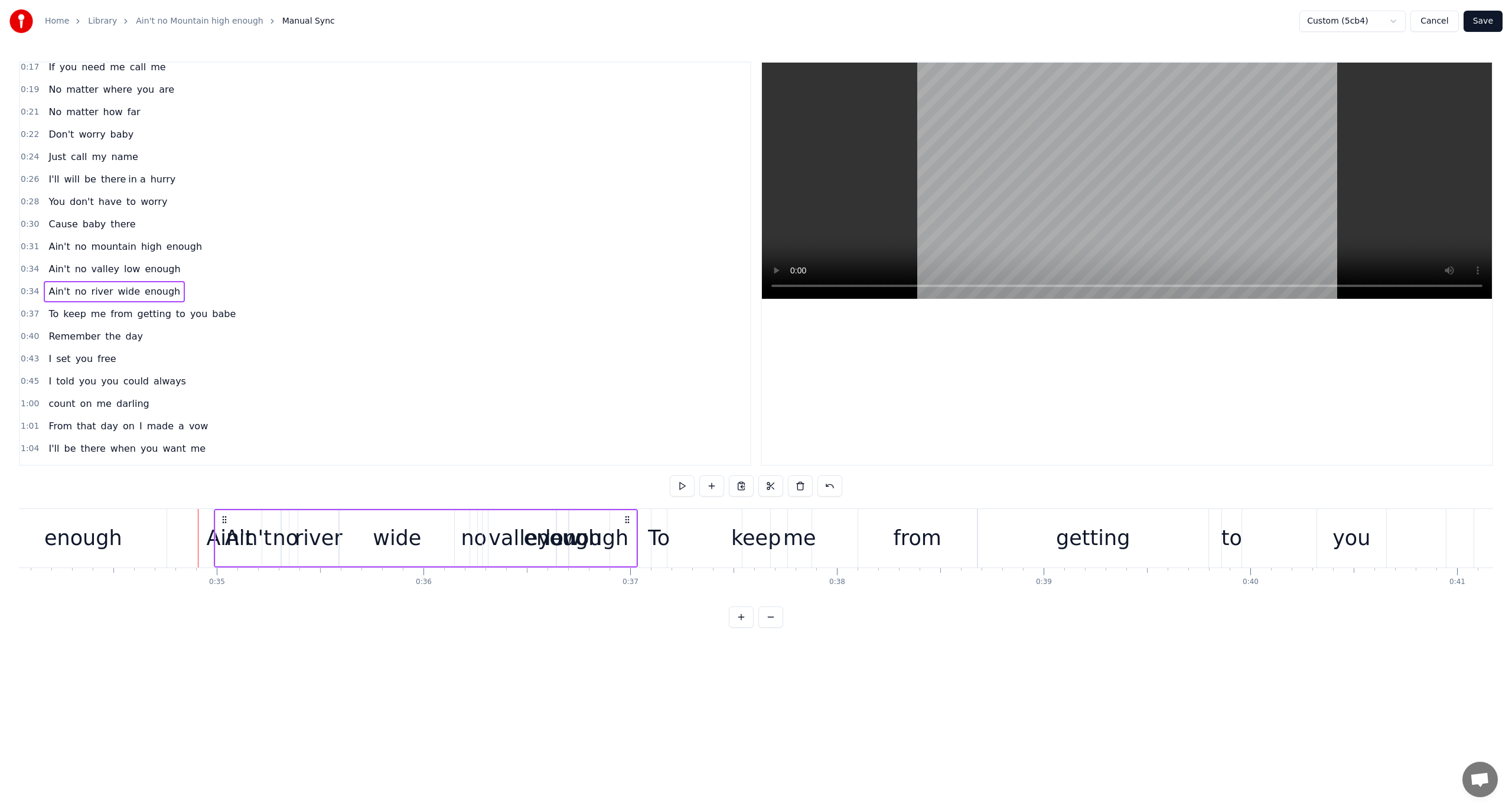
scroll to position [0, 7029]
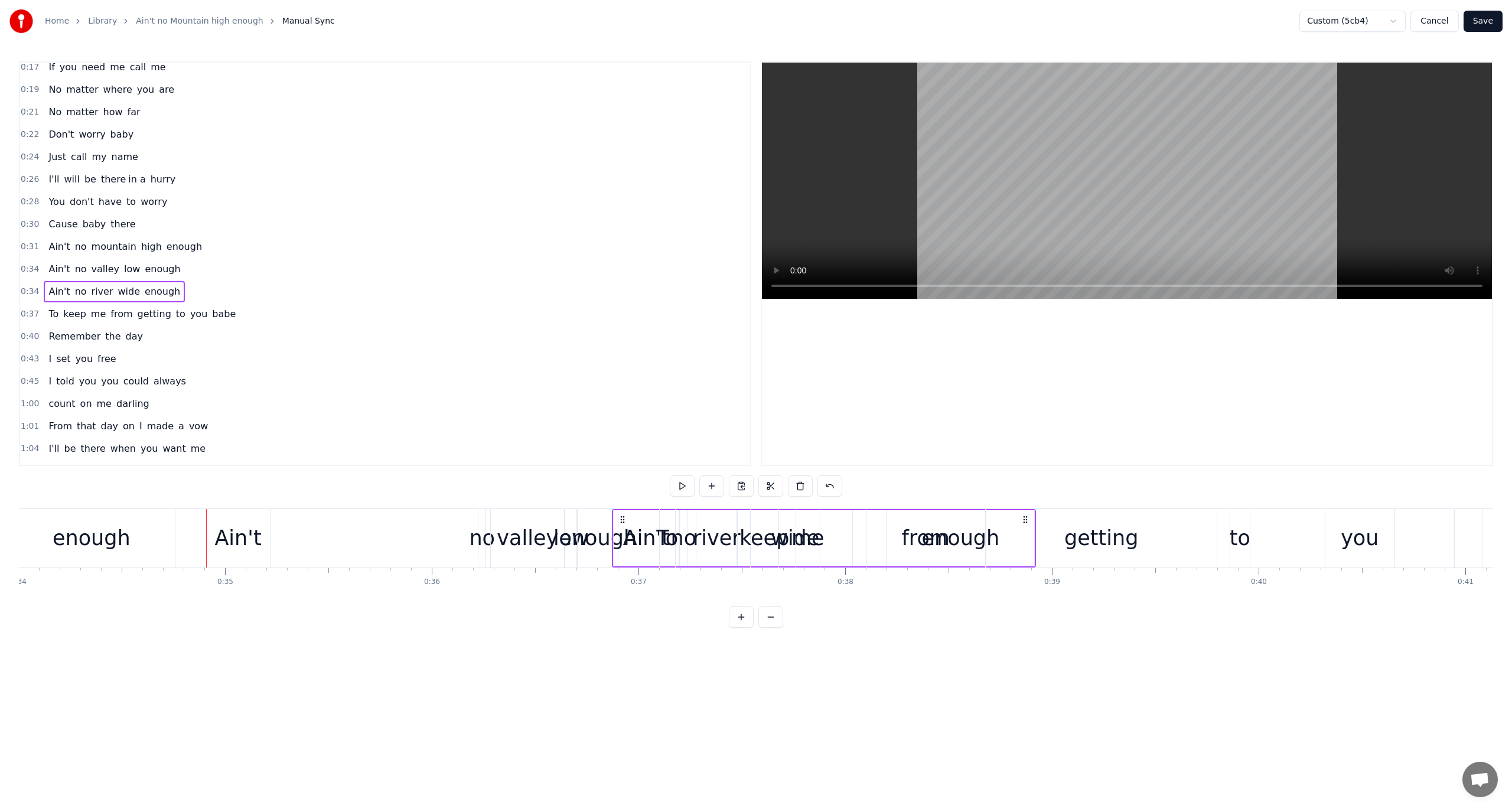
drag, startPoint x: 230, startPoint y: 518, endPoint x: 620, endPoint y: 574, distance: 394.0
click at [620, 574] on div "Listen baby Ain't no mountain high Ain't no valley low Ain't no river wide enou…" at bounding box center [756, 553] width 1474 height 89
drag, startPoint x: 232, startPoint y: 518, endPoint x: 615, endPoint y: 566, distance: 386.0
click at [615, 566] on div "Ain't no river wide enough" at bounding box center [818, 538] width 424 height 58
click at [237, 520] on div "Ain't" at bounding box center [239, 538] width 63 height 58
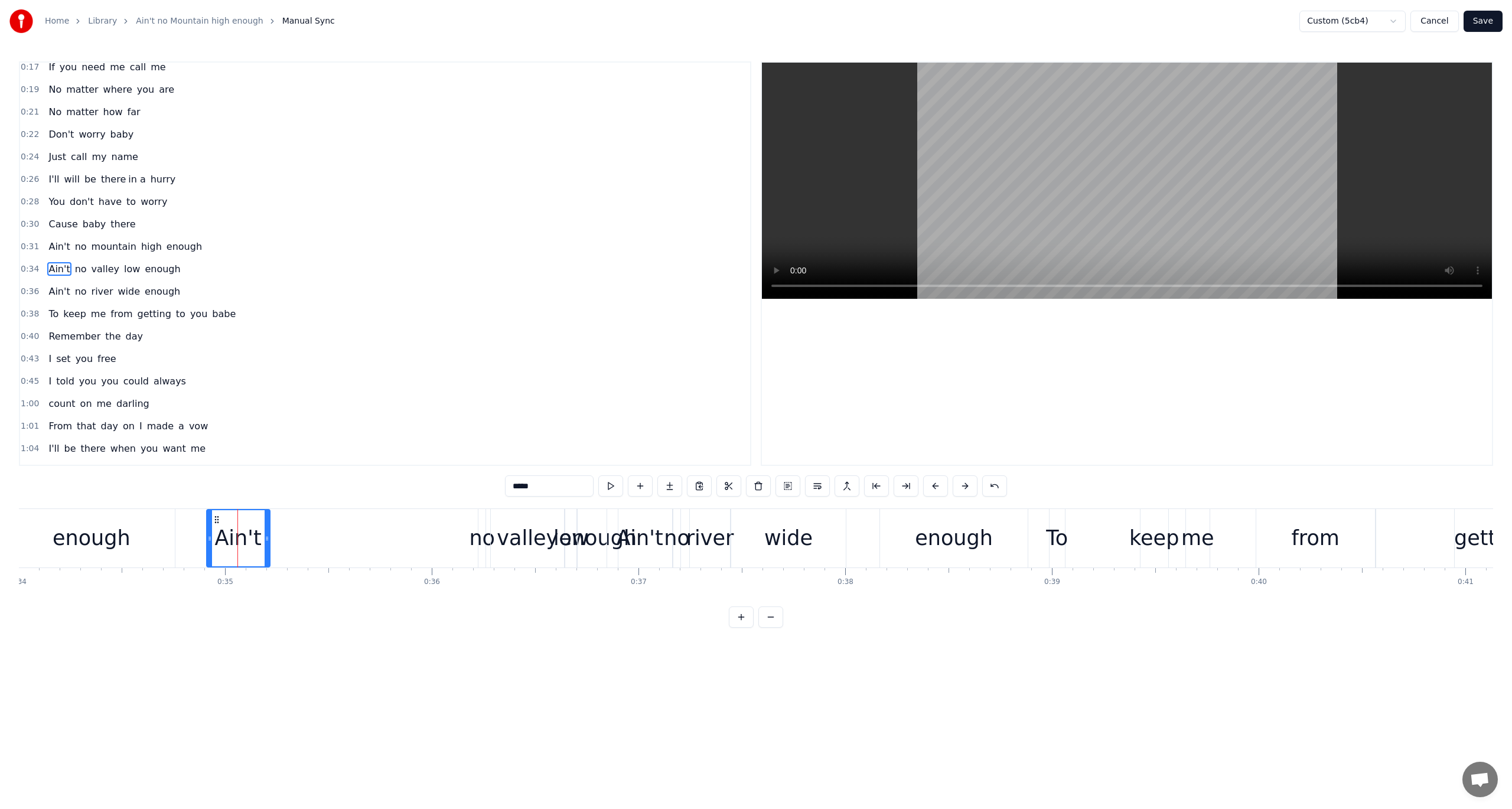
click at [23, 242] on span "0:31" at bounding box center [30, 247] width 18 height 12
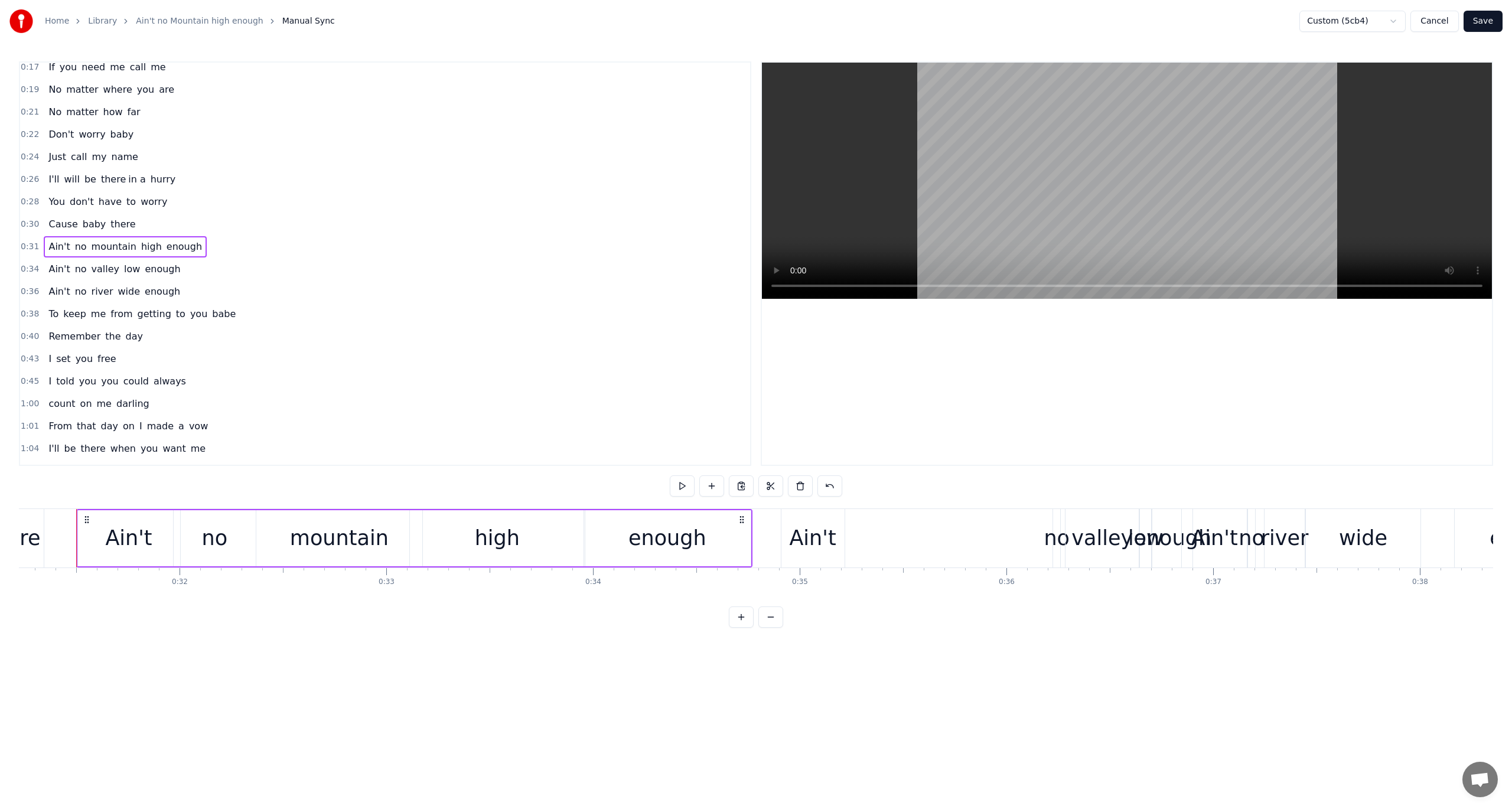
scroll to position [0, 6452]
click at [27, 263] on span "0:34" at bounding box center [30, 269] width 18 height 12
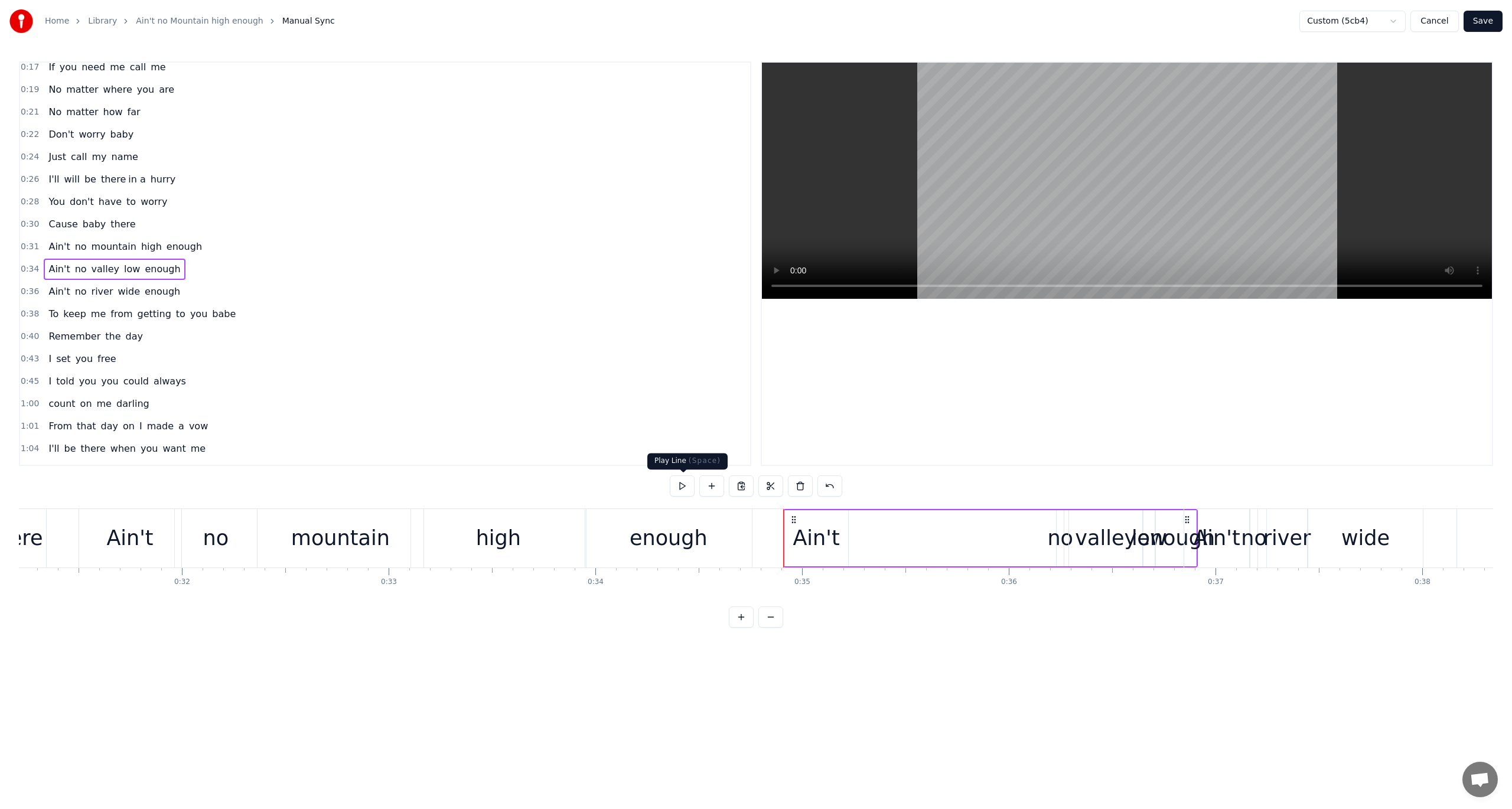
click at [680, 486] on button at bounding box center [682, 486] width 25 height 22
click at [792, 517] on icon at bounding box center [794, 520] width 9 height 9
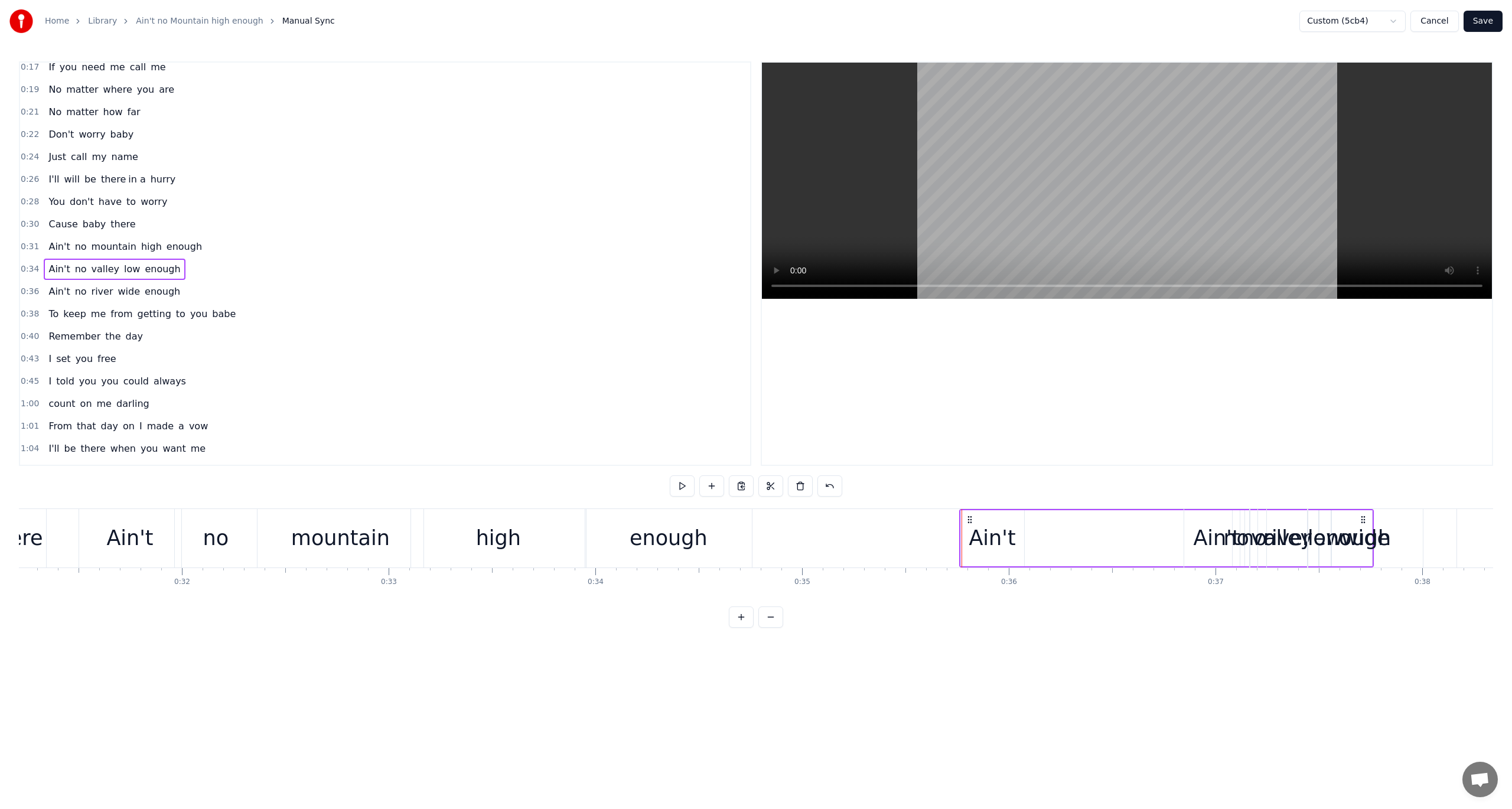
drag, startPoint x: 790, startPoint y: 519, endPoint x: 966, endPoint y: 549, distance: 178.5
click at [966, 549] on div "Ain't no valley low enough" at bounding box center [1166, 538] width 415 height 58
drag, startPoint x: 789, startPoint y: 517, endPoint x: 906, endPoint y: 538, distance: 118.9
click at [906, 538] on div "Ain't no valley low enough" at bounding box center [1108, 538] width 415 height 58
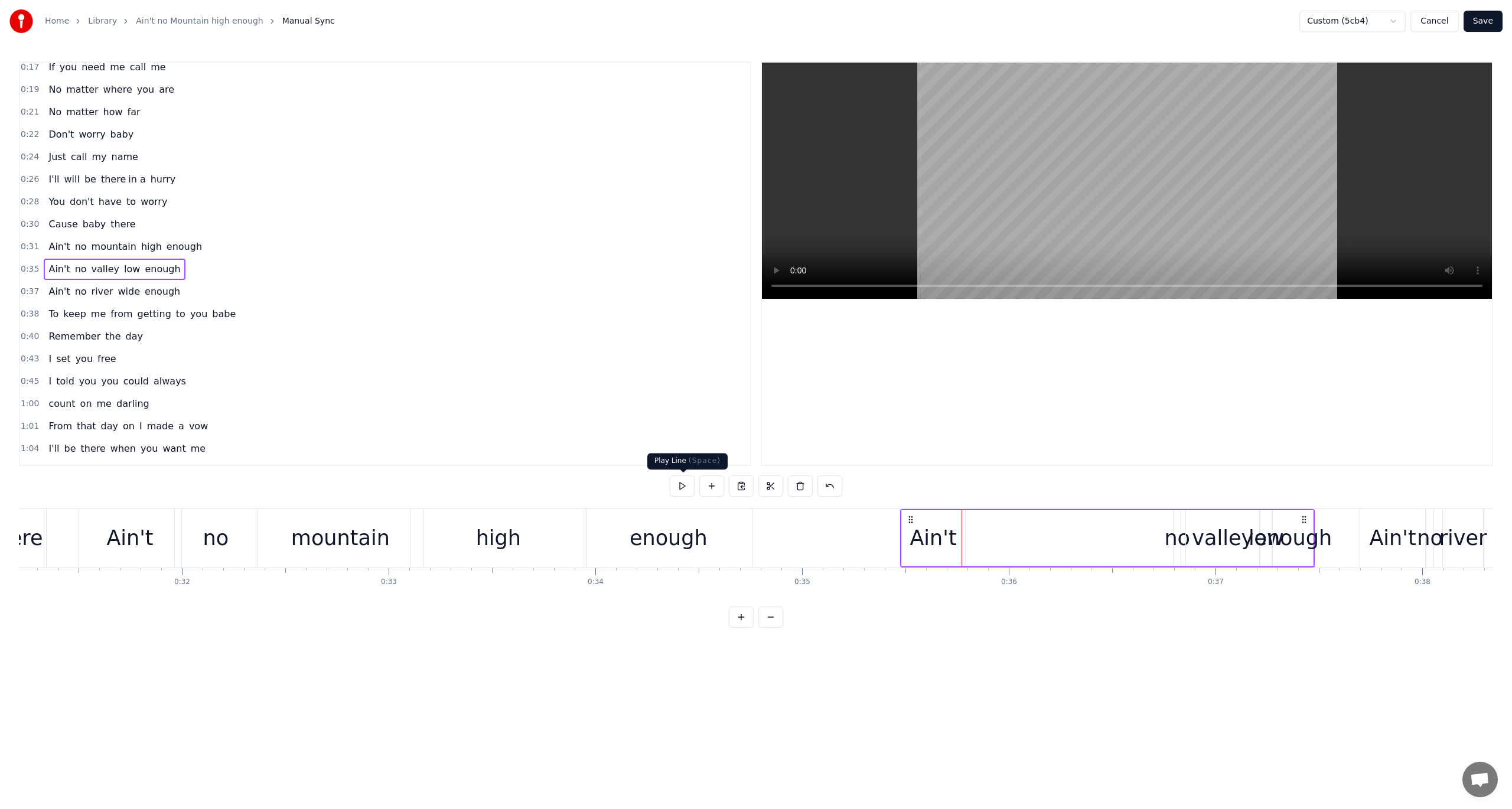
click at [681, 489] on button at bounding box center [682, 486] width 25 height 22
click at [941, 544] on div "Ain't" at bounding box center [933, 538] width 47 height 31
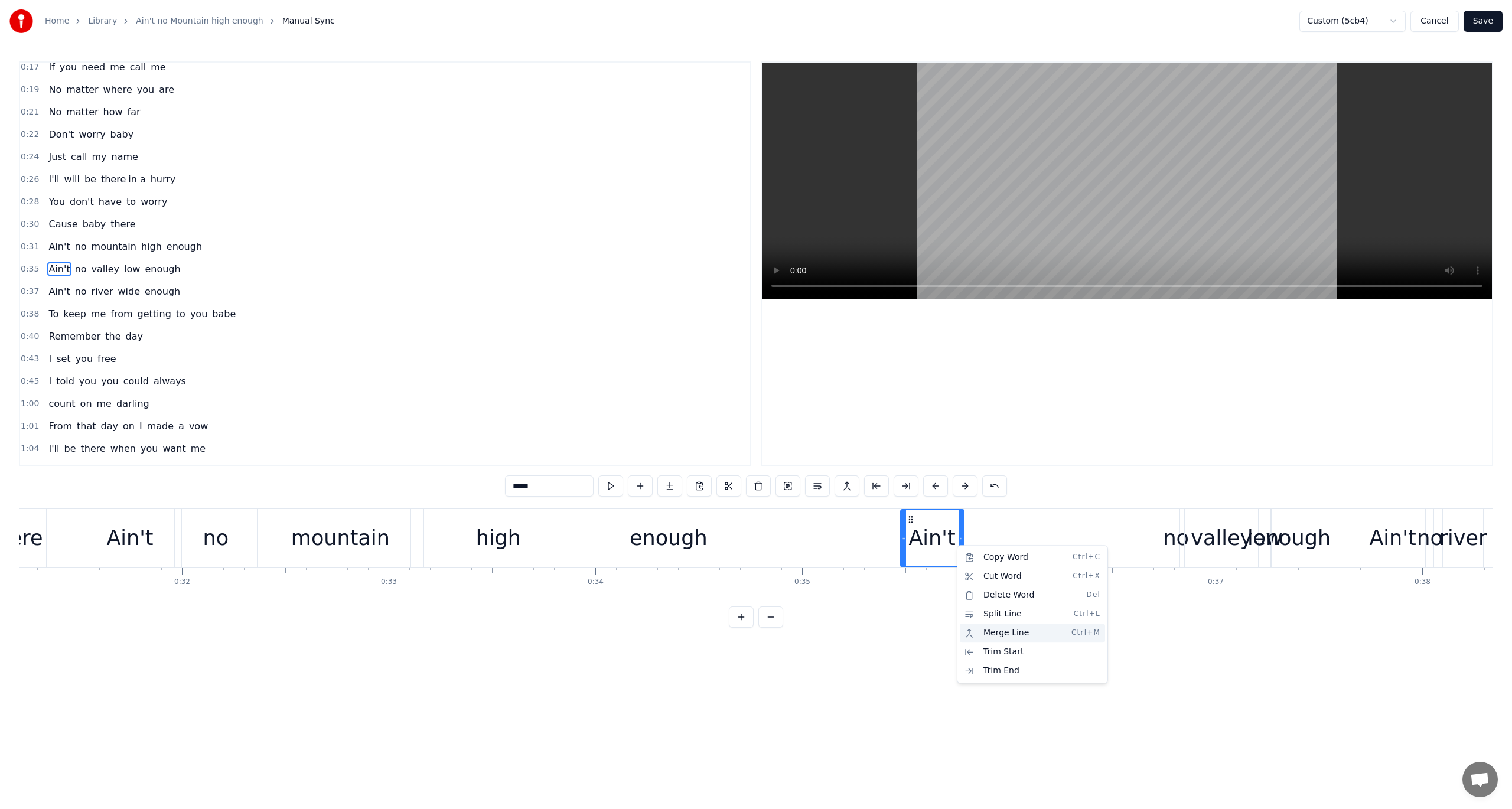
click at [982, 596] on div "Merge Line Ctrl+M" at bounding box center [1032, 633] width 146 height 19
click at [1034, 548] on div "Ain't no valley low enough" at bounding box center [1108, 538] width 415 height 58
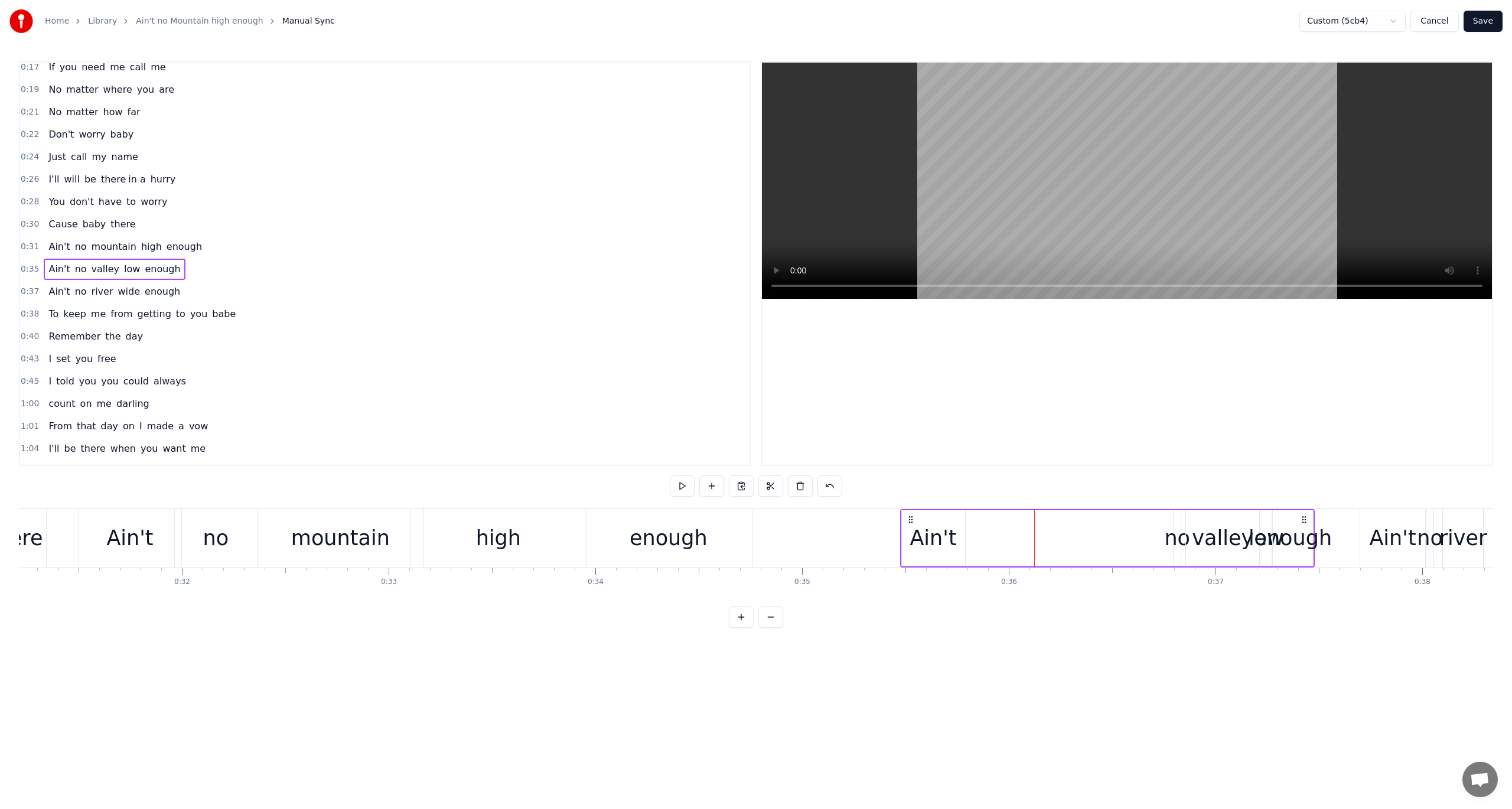
click at [74, 262] on span "no" at bounding box center [81, 268] width 14 height 13
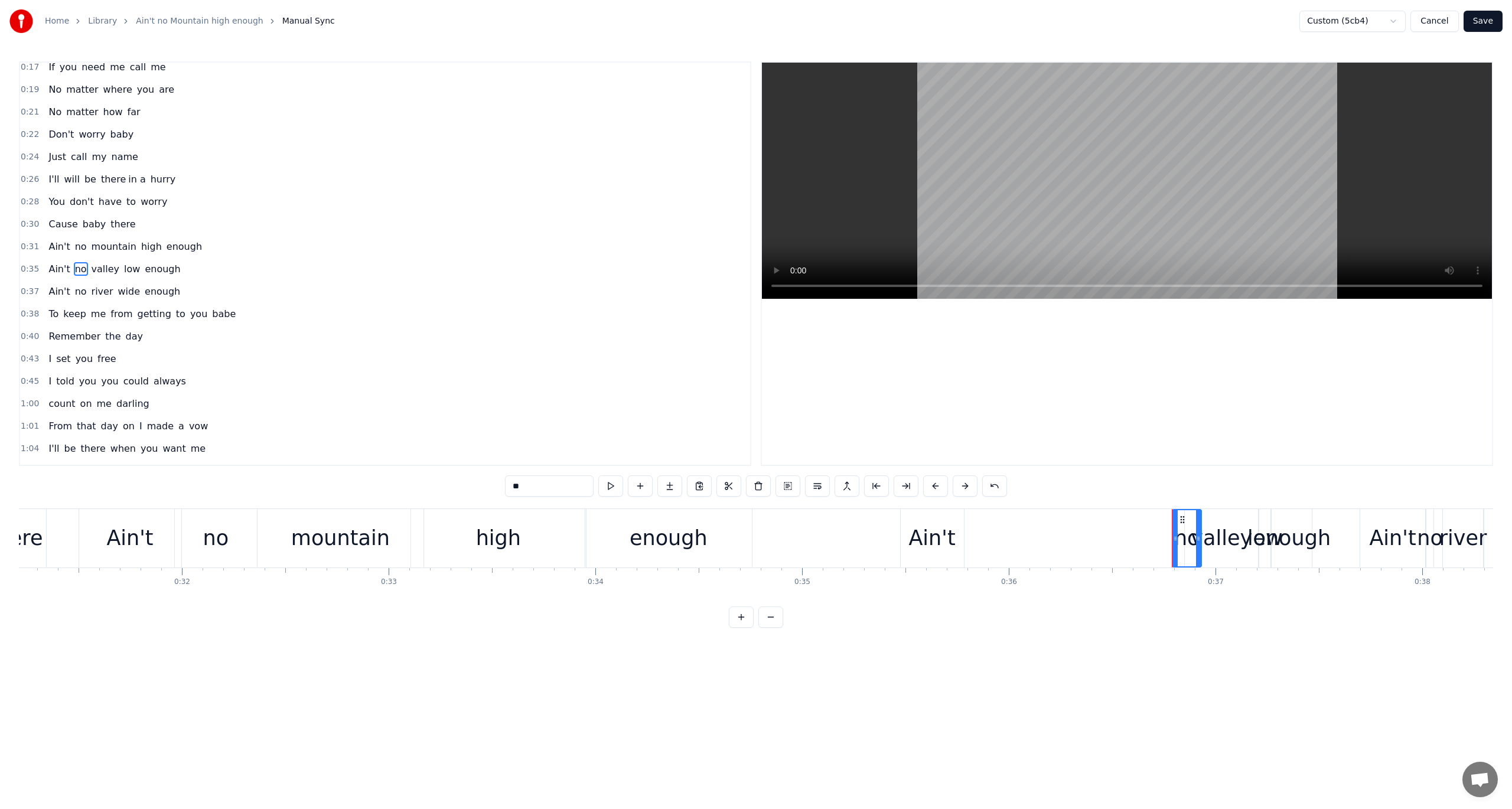
drag, startPoint x: 1175, startPoint y: 539, endPoint x: 1197, endPoint y: 541, distance: 22.1
click at [1134, 541] on icon at bounding box center [1198, 539] width 4 height 9
drag, startPoint x: 1175, startPoint y: 541, endPoint x: 1125, endPoint y: 532, distance: 50.8
click at [1119, 538] on icon at bounding box center [1120, 539] width 4 height 9
drag, startPoint x: 1127, startPoint y: 517, endPoint x: 973, endPoint y: 520, distance: 154.0
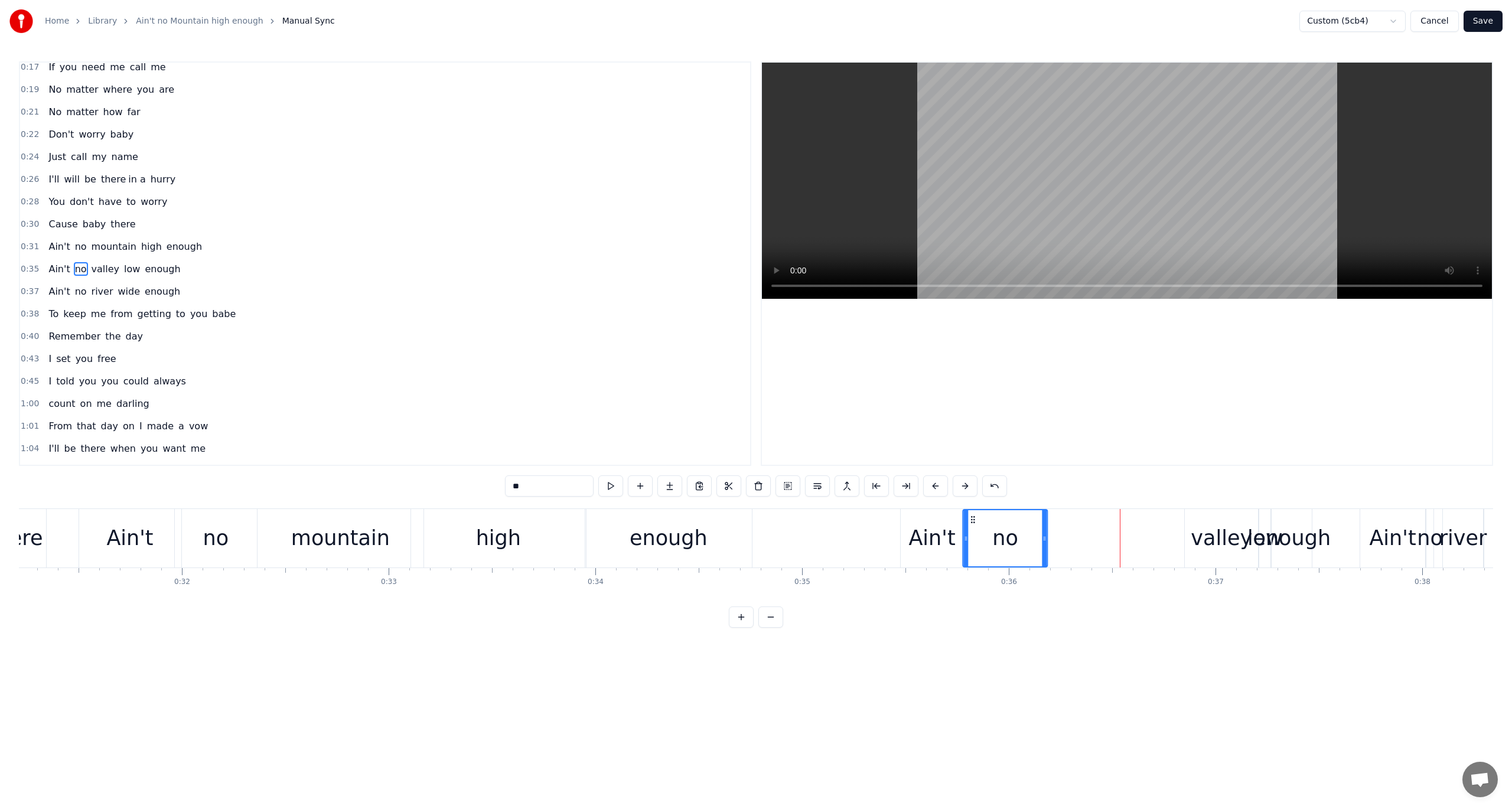
click at [973, 520] on icon at bounding box center [973, 520] width 9 height 9
click at [1134, 540] on div "valley" at bounding box center [1221, 538] width 61 height 31
drag, startPoint x: 1191, startPoint y: 518, endPoint x: 1048, endPoint y: 524, distance: 143.1
click at [1048, 524] on icon at bounding box center [1051, 520] width 9 height 9
click at [123, 265] on span "low" at bounding box center [132, 268] width 18 height 13
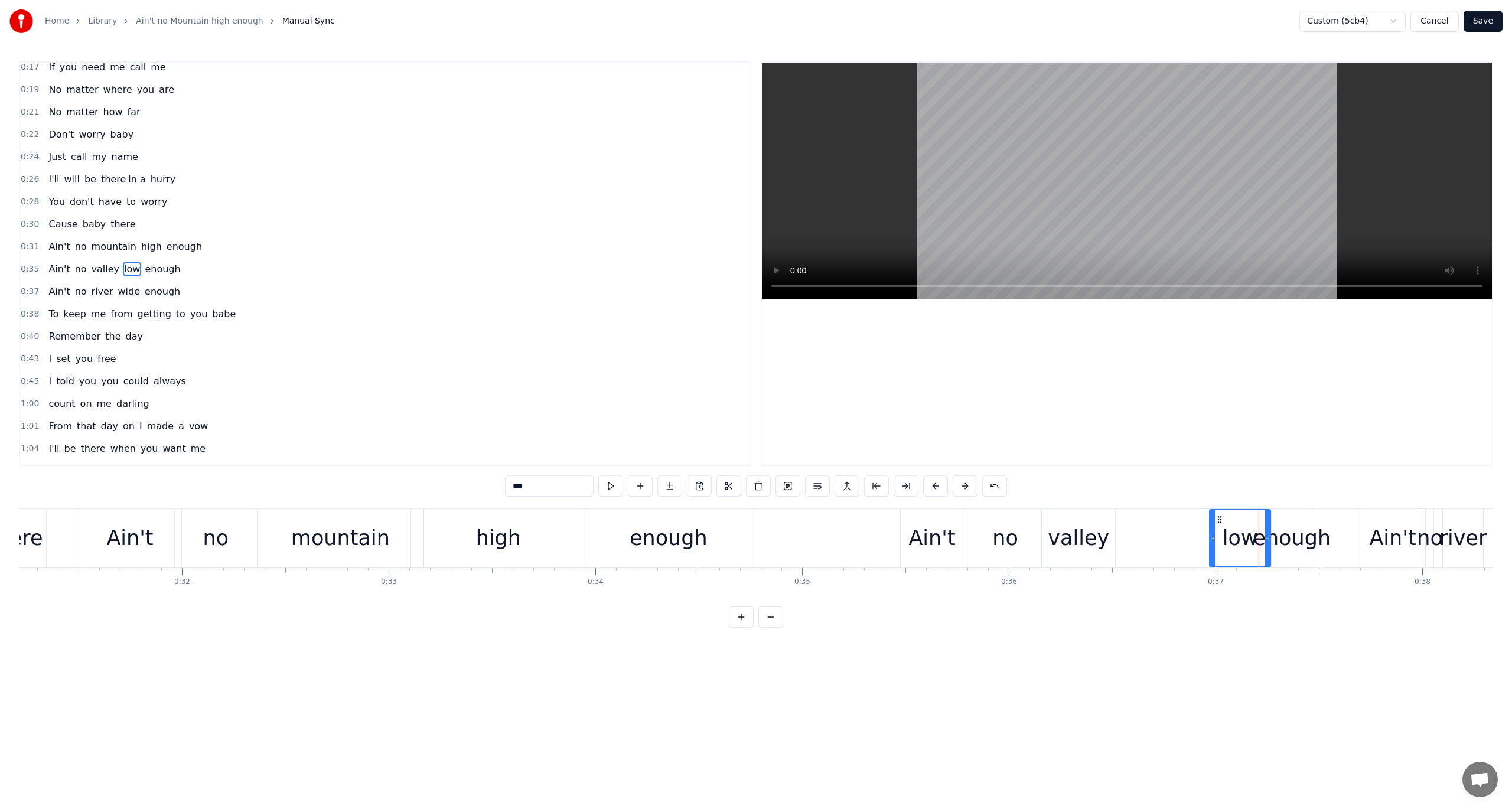
drag, startPoint x: 1261, startPoint y: 536, endPoint x: 1212, endPoint y: 534, distance: 49.0
click at [1134, 534] on icon at bounding box center [1212, 539] width 4 height 9
drag, startPoint x: 1218, startPoint y: 518, endPoint x: 1118, endPoint y: 529, distance: 100.6
click at [1118, 529] on div "low" at bounding box center [1140, 538] width 59 height 56
click at [1134, 530] on div "enough" at bounding box center [1291, 538] width 78 height 31
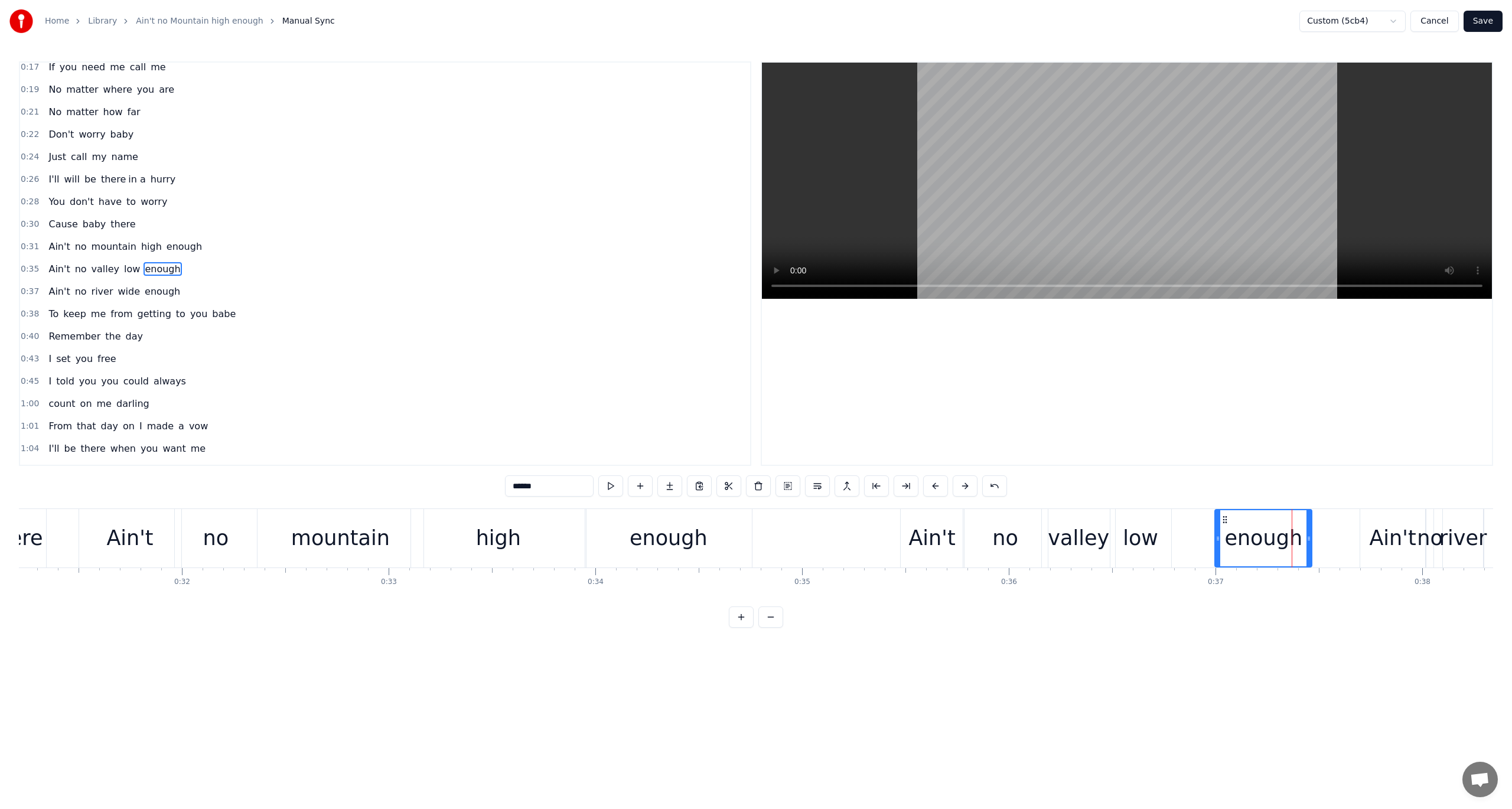
drag, startPoint x: 1273, startPoint y: 541, endPoint x: 1216, endPoint y: 539, distance: 57.0
click at [1134, 539] on icon at bounding box center [1217, 539] width 4 height 9
drag, startPoint x: 1224, startPoint y: 518, endPoint x: 1178, endPoint y: 527, distance: 46.9
click at [1134, 527] on div "enough" at bounding box center [1218, 538] width 96 height 56
click at [920, 519] on div "Ain't" at bounding box center [932, 538] width 63 height 58
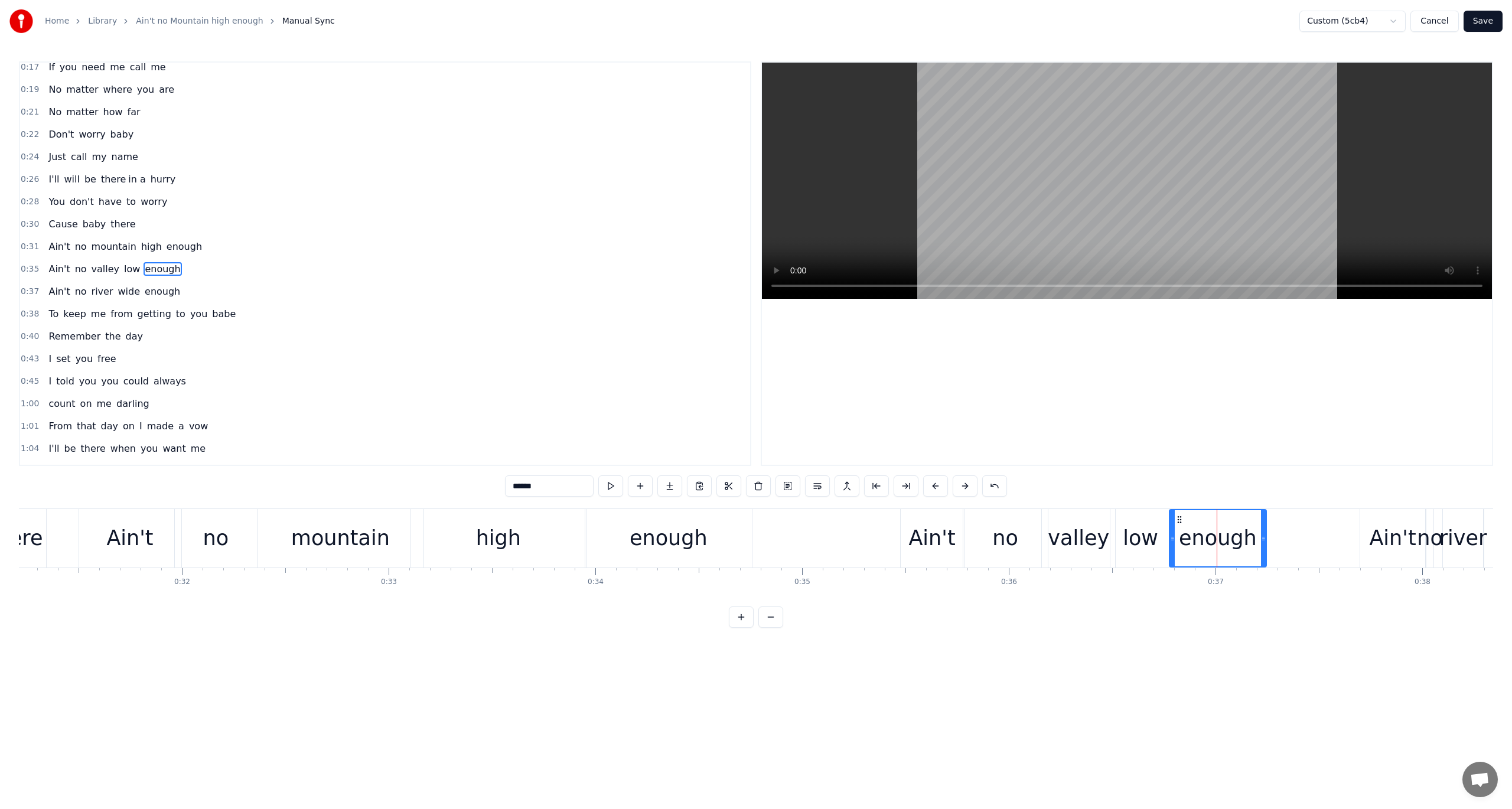
type input "*****"
click at [22, 263] on span "0:35" at bounding box center [30, 269] width 18 height 12
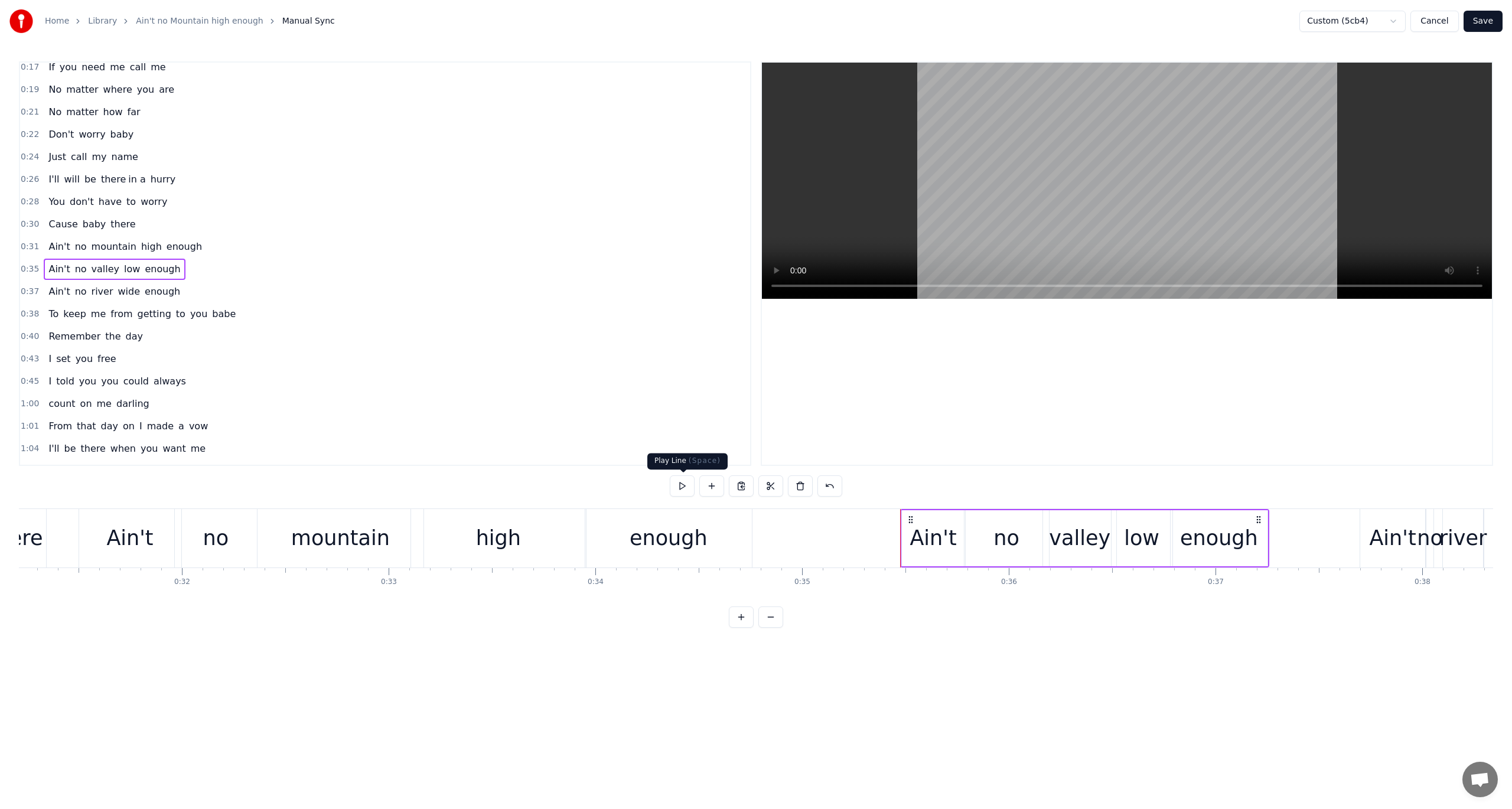
click at [682, 485] on button at bounding box center [682, 486] width 25 height 22
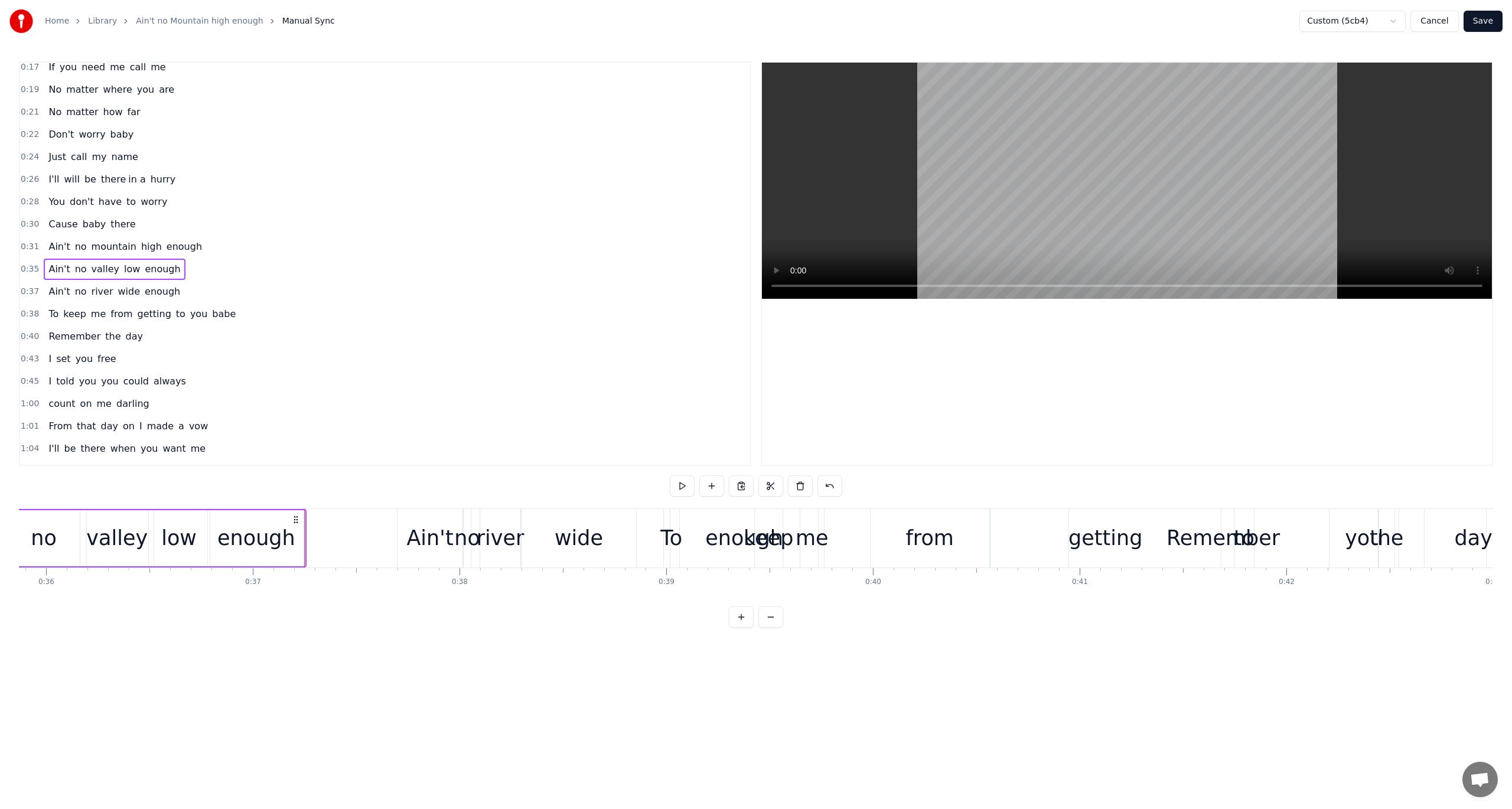
scroll to position [0, 7472]
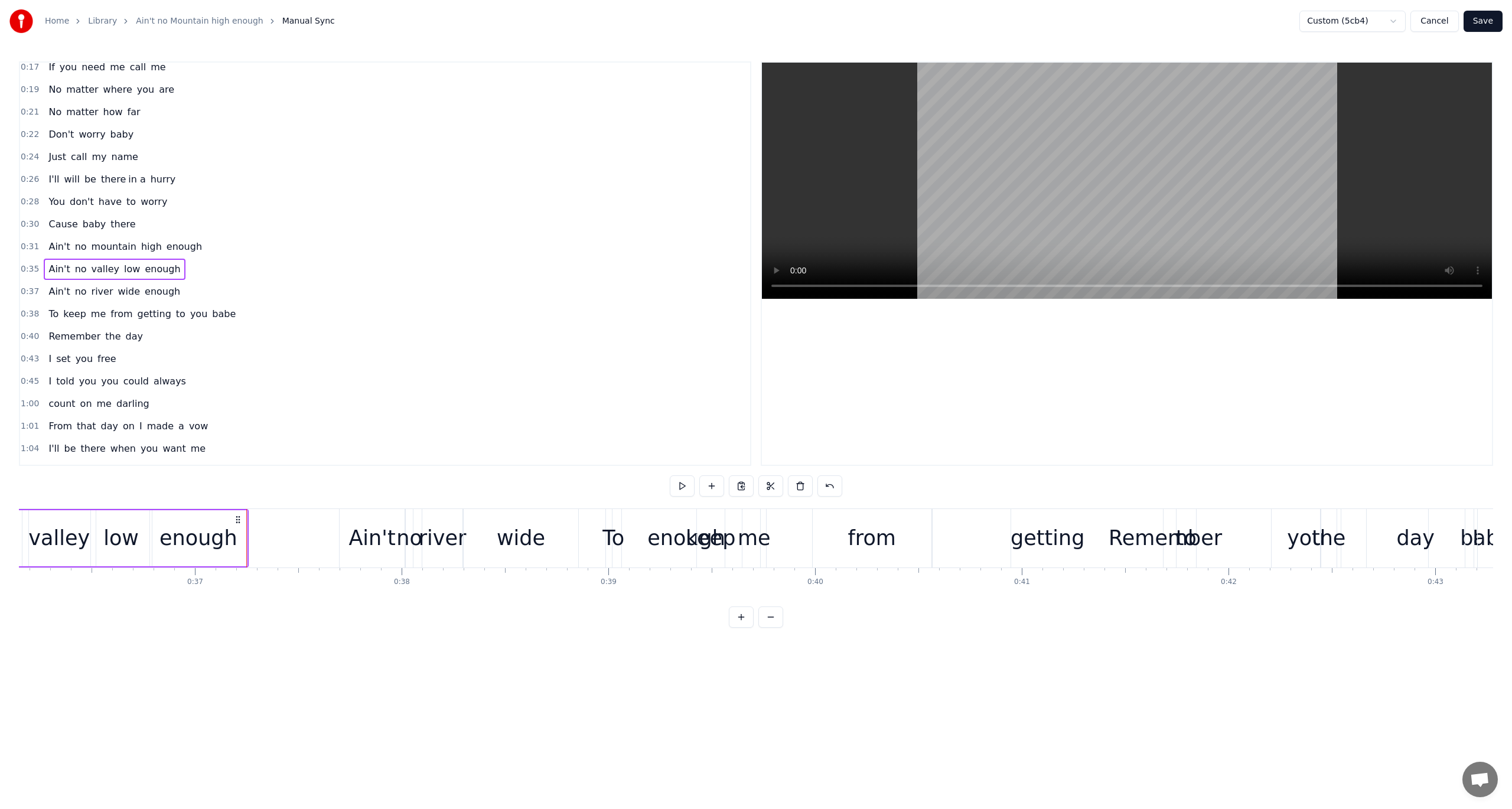
click at [22, 286] on span "0:37" at bounding box center [30, 292] width 18 height 12
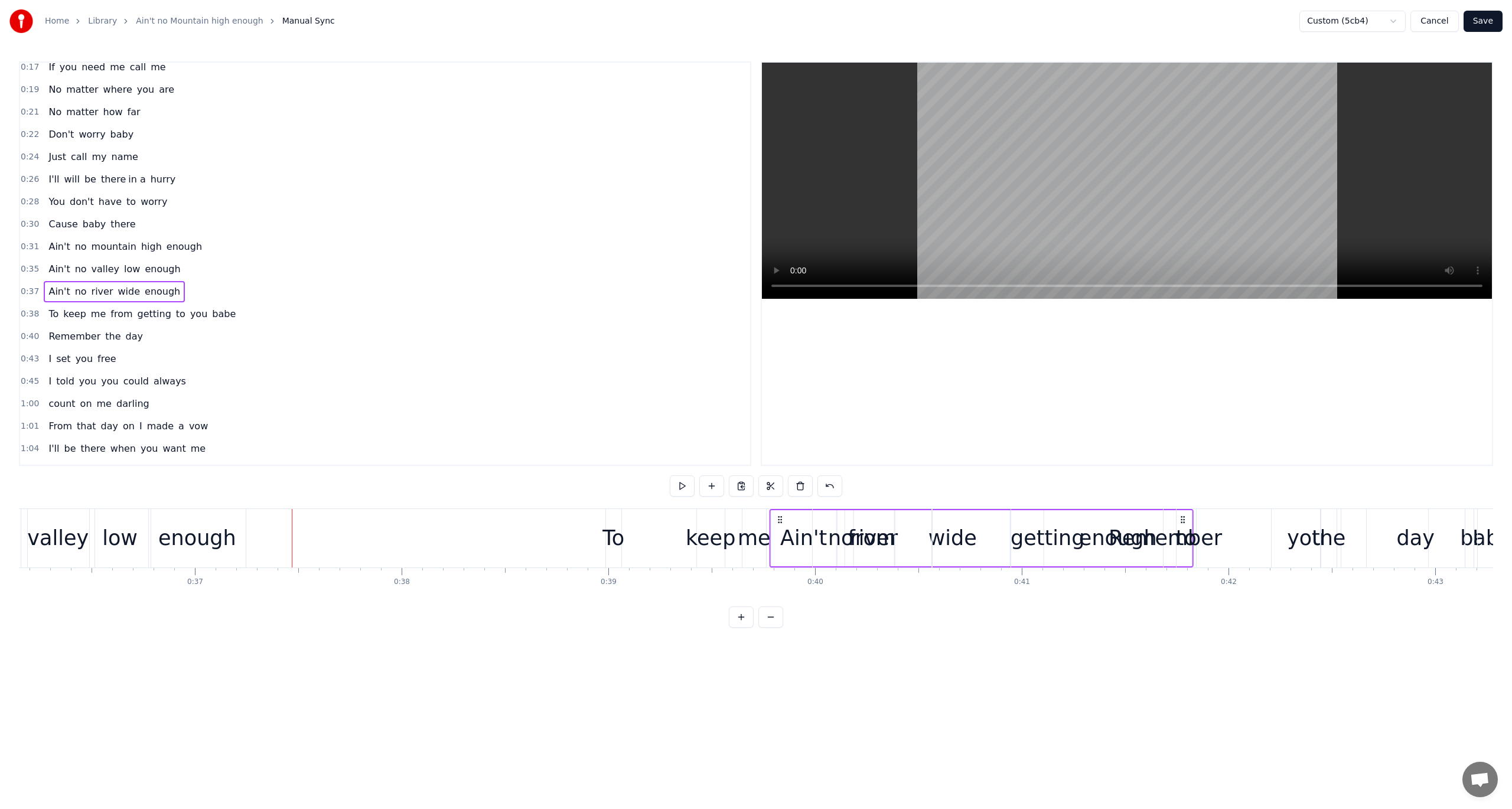
drag, startPoint x: 348, startPoint y: 518, endPoint x: 778, endPoint y: 591, distance: 436.2
click at [778, 591] on div "Listen baby Ain't no mountain high Ain't no valley low Ain't no river wide enou…" at bounding box center [756, 553] width 1474 height 89
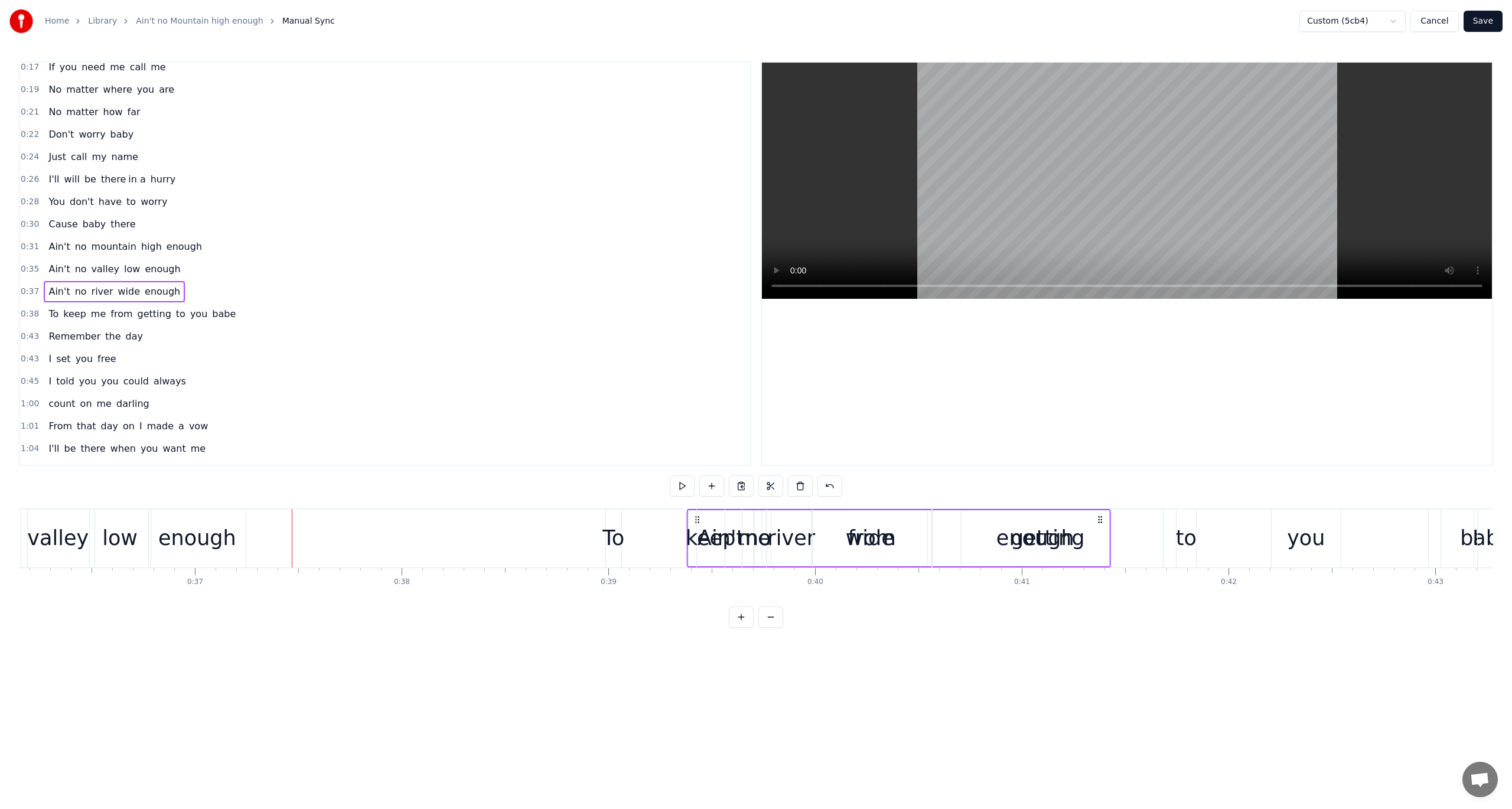
drag, startPoint x: 347, startPoint y: 517, endPoint x: 695, endPoint y: 568, distance: 351.7
click at [695, 568] on div "Listen baby Ain't no mountain high Ain't no valley low Ain't no river wide enou…" at bounding box center [756, 553] width 1474 height 89
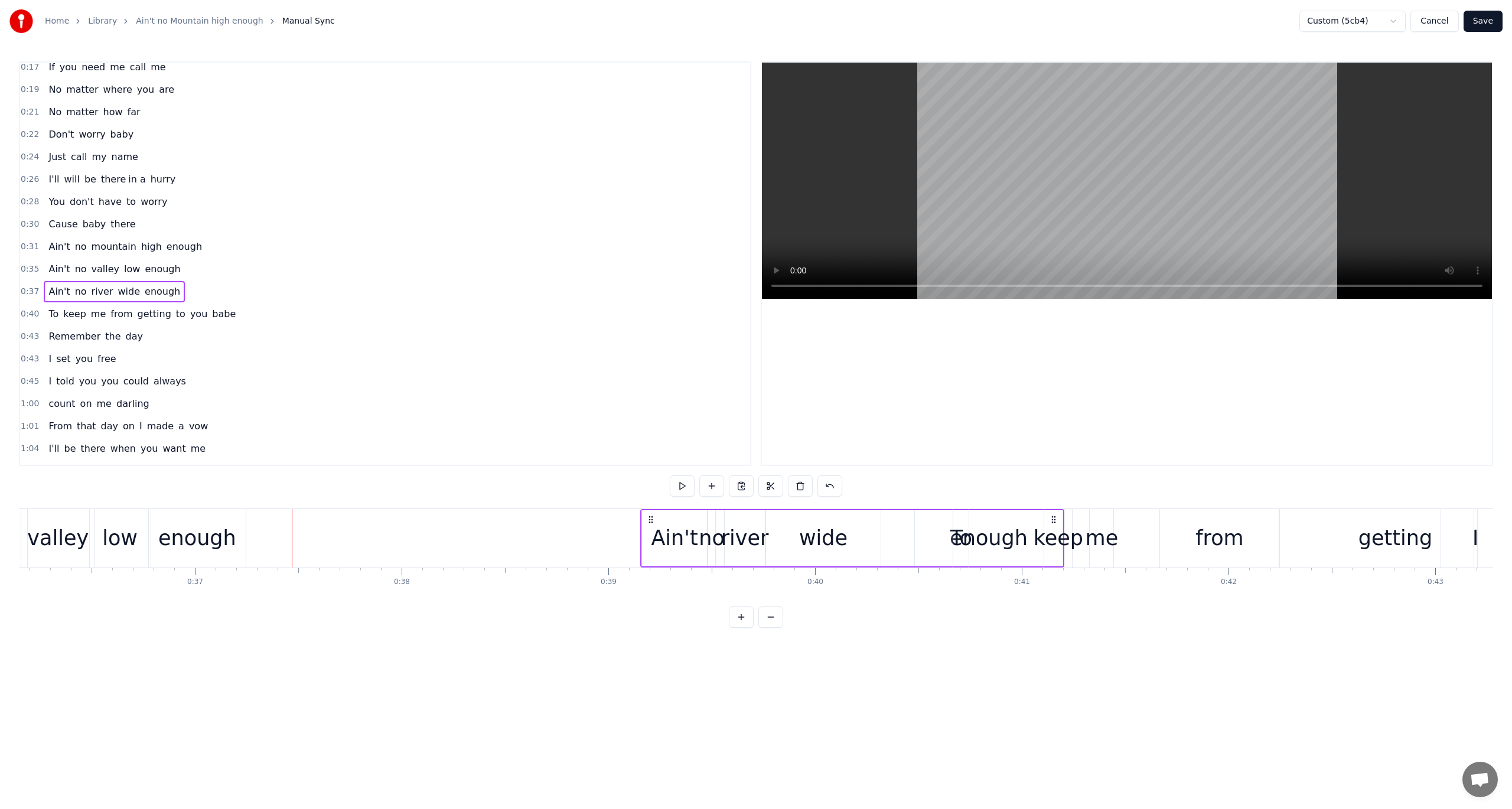
drag, startPoint x: 347, startPoint y: 515, endPoint x: 649, endPoint y: 567, distance: 306.4
click at [649, 567] on div "Ain't no river wide enough" at bounding box center [853, 538] width 424 height 58
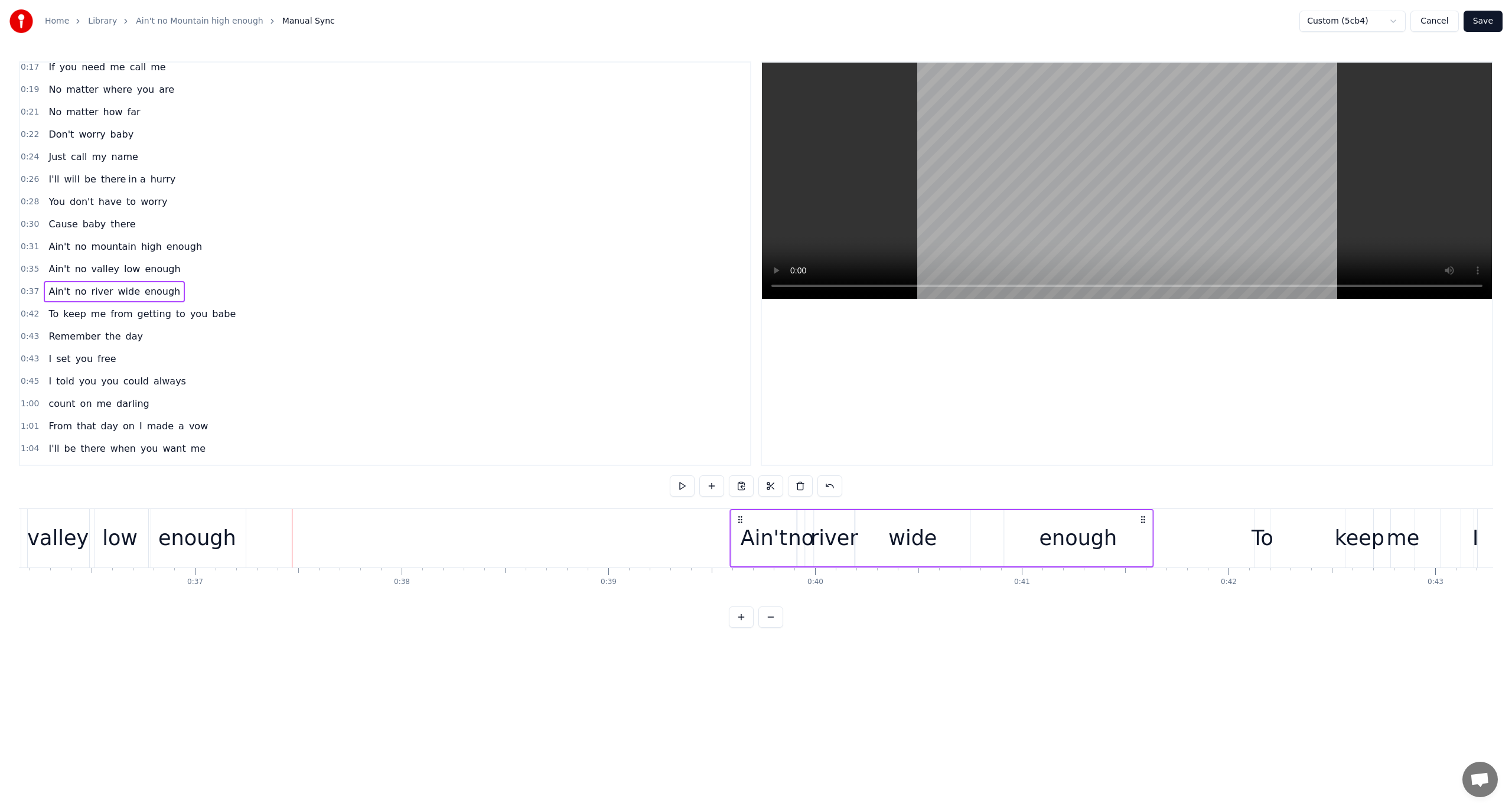
drag, startPoint x: 349, startPoint y: 517, endPoint x: 739, endPoint y: 568, distance: 393.3
click at [739, 568] on div "Listen baby Ain't no mountain high Ain't no valley low Ain't no river wide enou…" at bounding box center [756, 553] width 1474 height 89
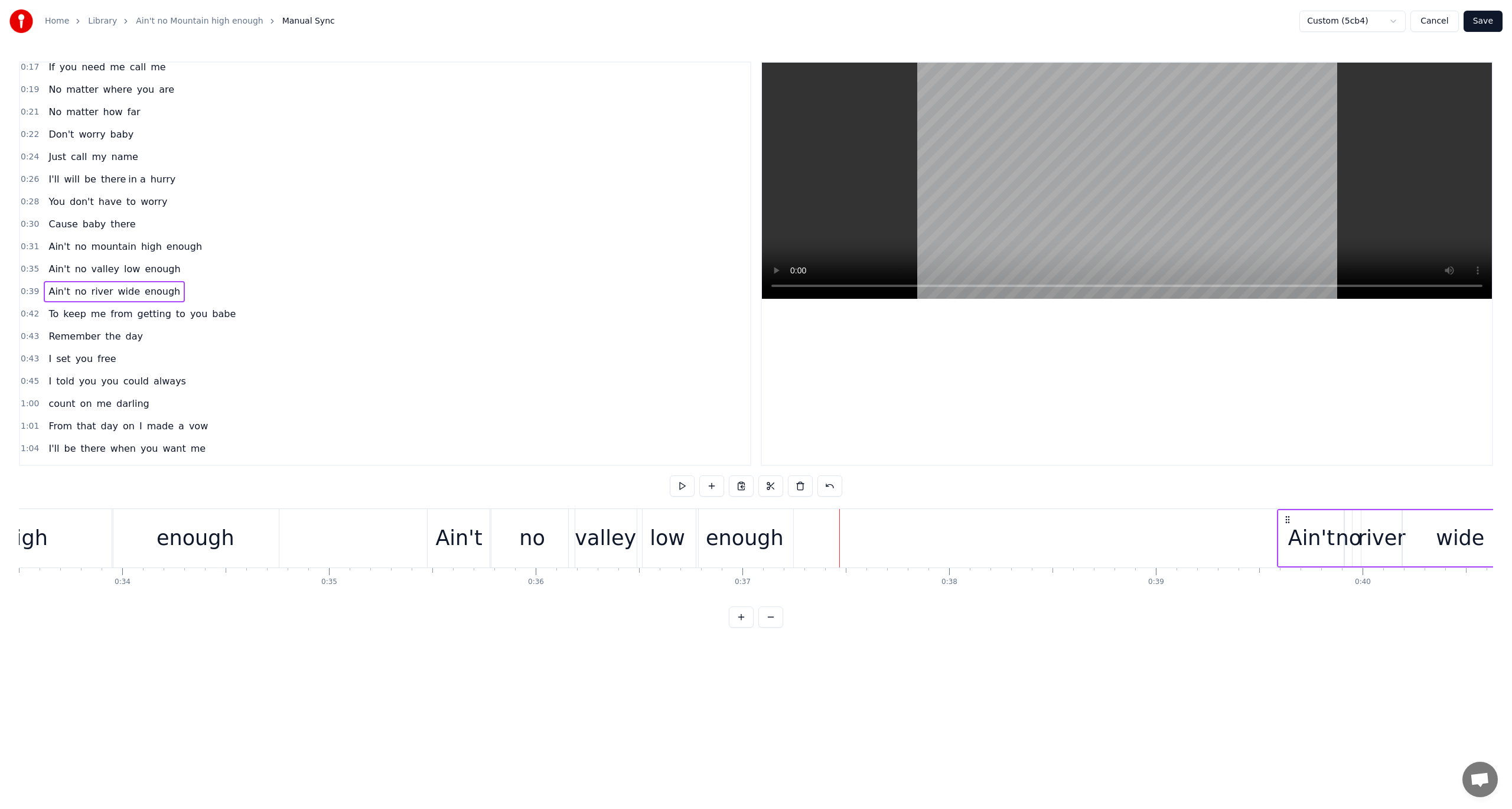
scroll to position [0, 6759]
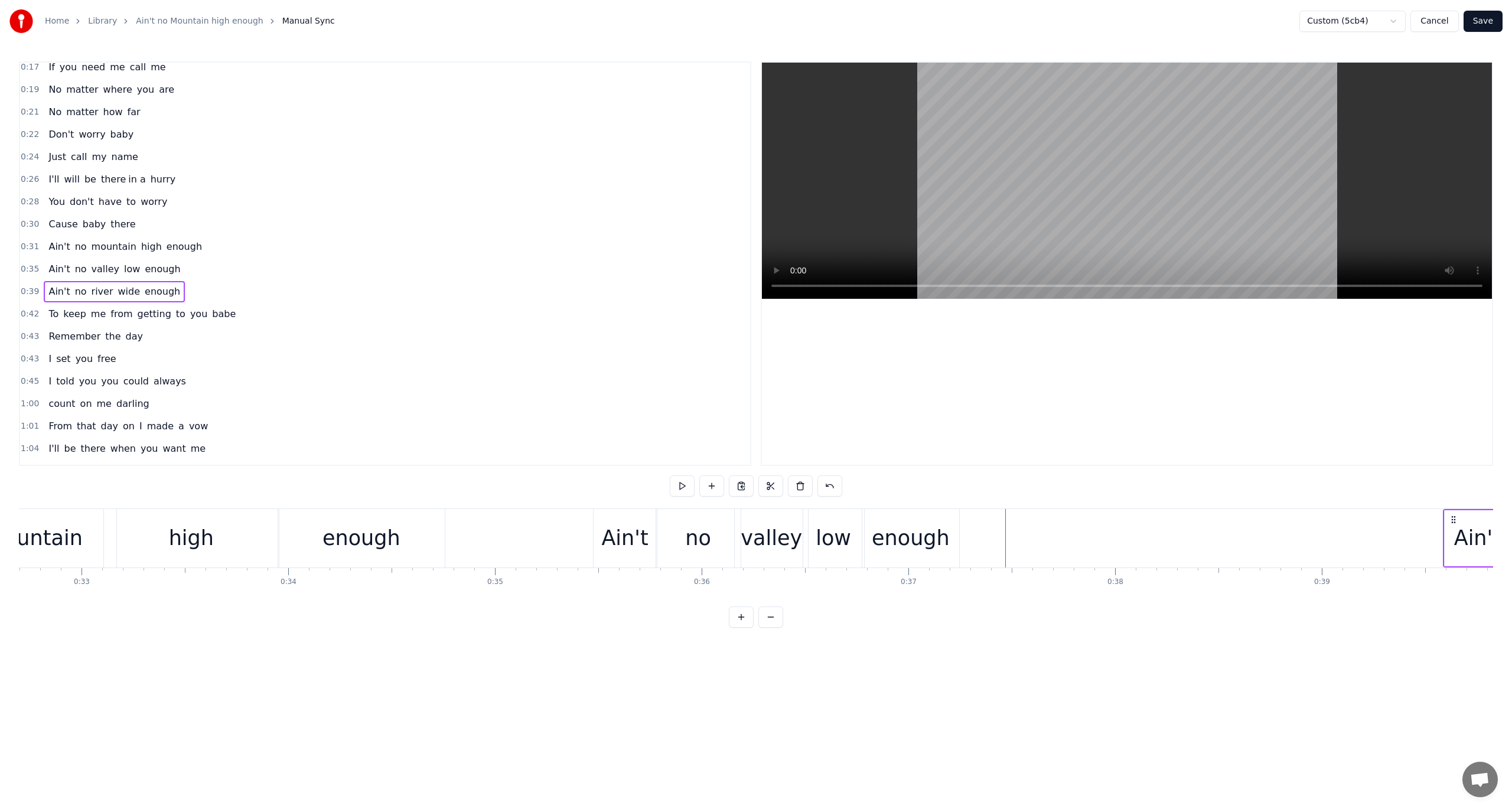
click at [25, 264] on span "0:35" at bounding box center [30, 269] width 18 height 12
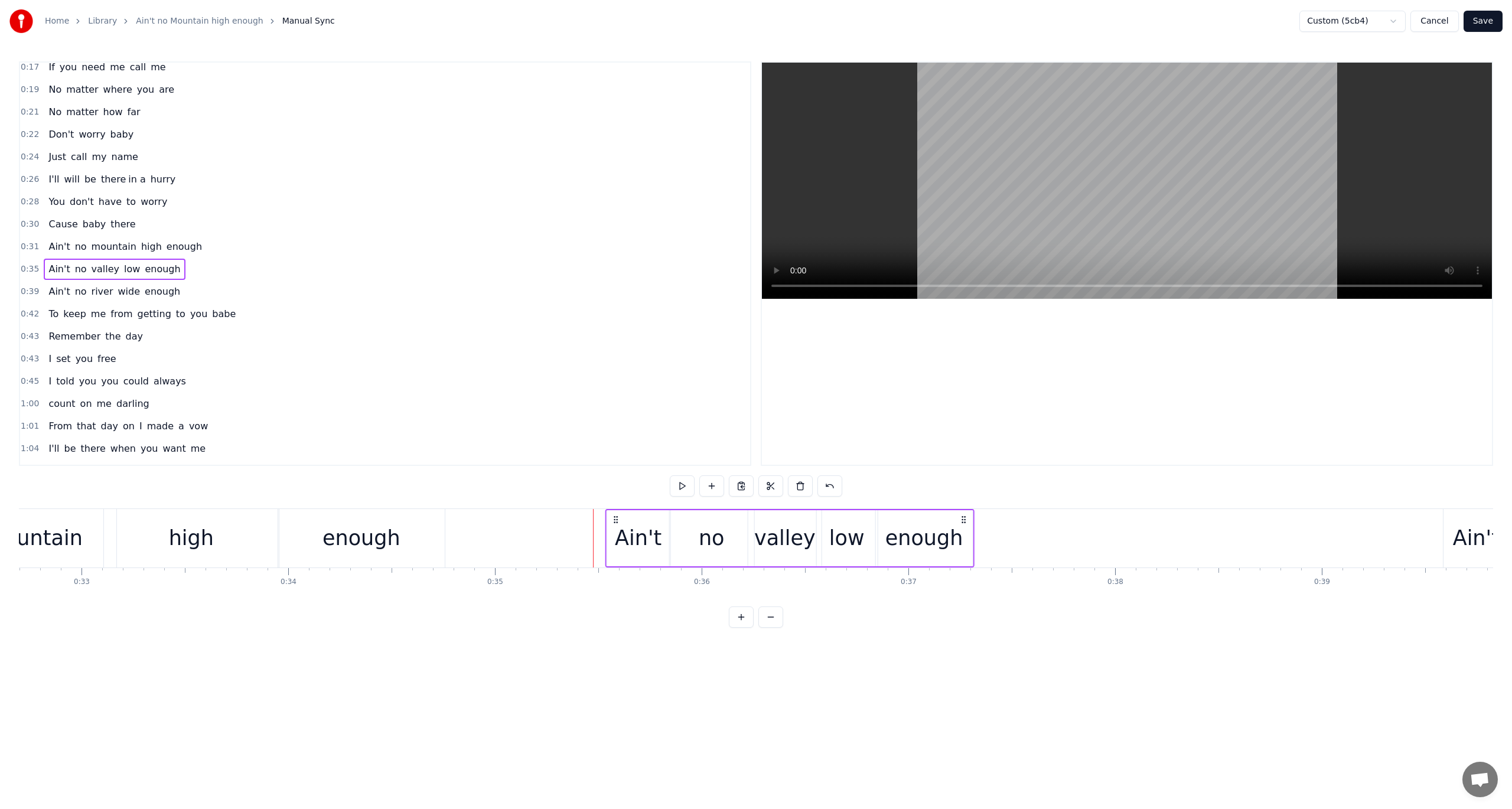
drag, startPoint x: 952, startPoint y: 518, endPoint x: 965, endPoint y: 518, distance: 13.0
click at [965, 518] on icon at bounding box center [963, 520] width 9 height 9
click at [614, 517] on circle at bounding box center [614, 517] width 1 height 1
click at [614, 521] on icon at bounding box center [615, 520] width 9 height 9
click at [633, 539] on div "Ain't" at bounding box center [638, 538] width 47 height 31
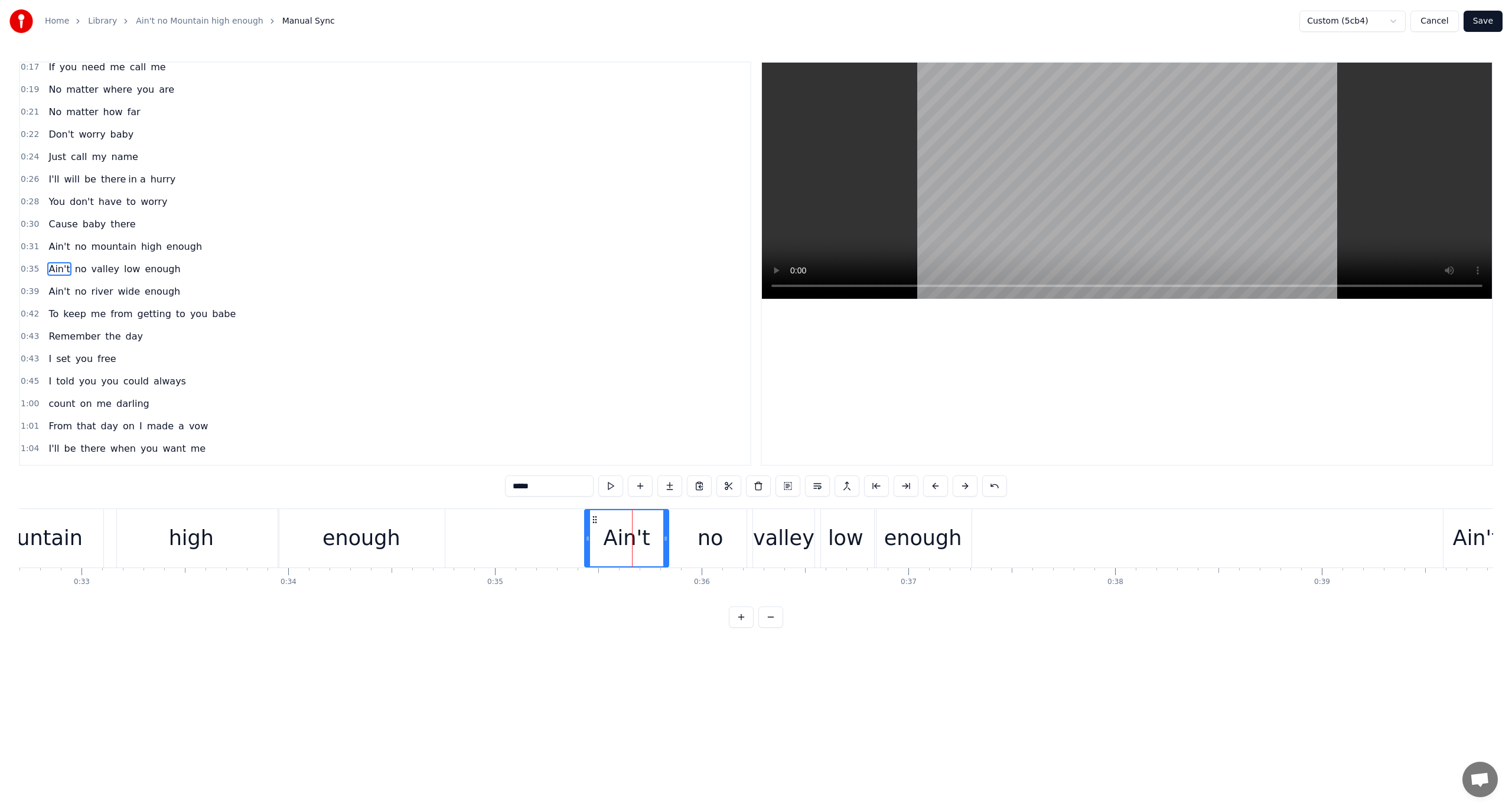
drag, startPoint x: 607, startPoint y: 536, endPoint x: 587, endPoint y: 536, distance: 20.0
click at [587, 536] on icon at bounding box center [587, 539] width 4 height 9
click at [613, 483] on button at bounding box center [610, 486] width 25 height 22
drag, startPoint x: 587, startPoint y: 538, endPoint x: 578, endPoint y: 537, distance: 9.1
click at [578, 537] on icon at bounding box center [577, 539] width 4 height 9
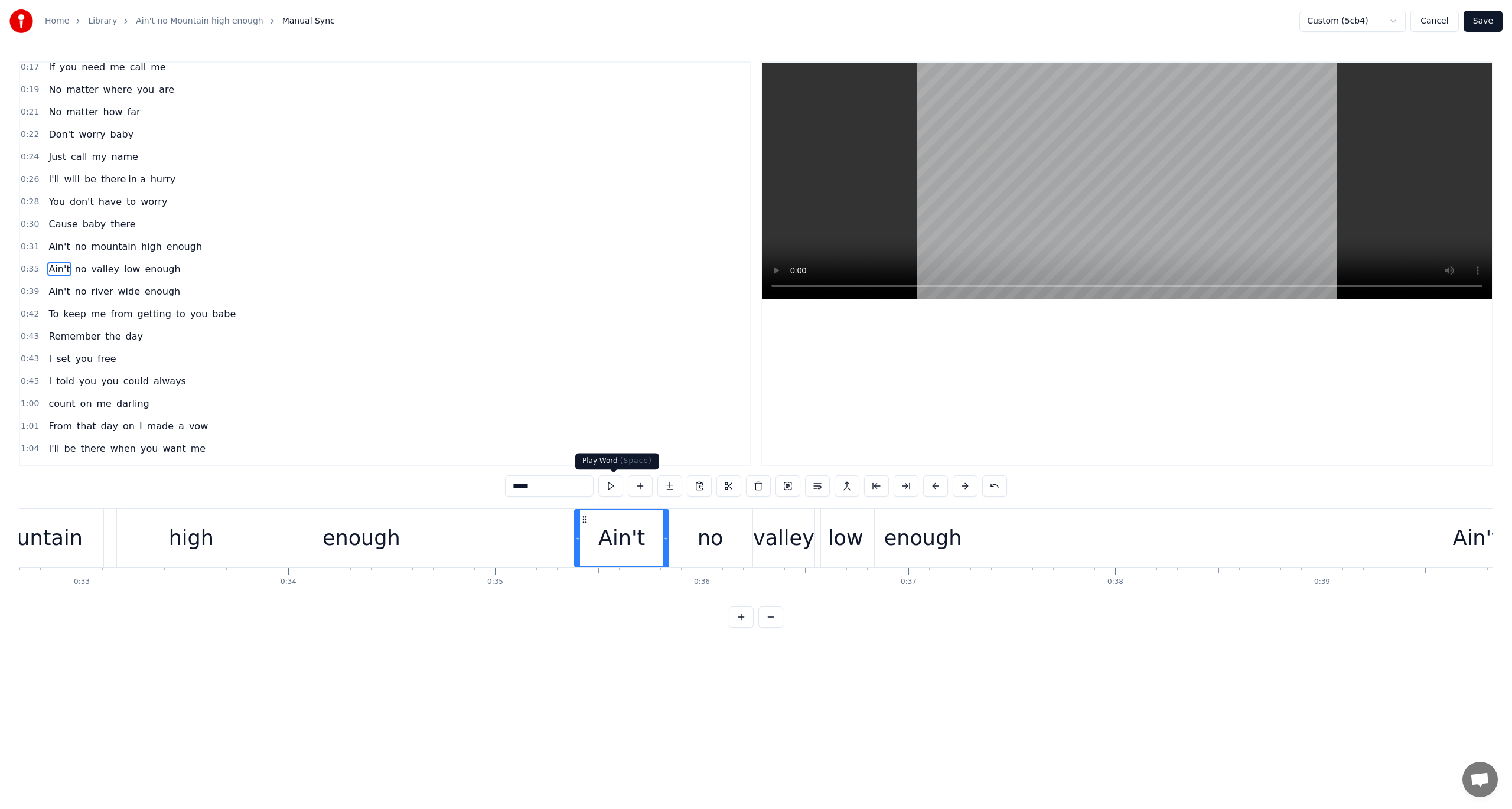
click at [611, 485] on button at bounding box center [610, 486] width 25 height 22
drag, startPoint x: 666, startPoint y: 539, endPoint x: 649, endPoint y: 538, distance: 17.0
click at [649, 538] on icon at bounding box center [649, 539] width 4 height 9
click at [611, 488] on button at bounding box center [610, 486] width 25 height 22
drag, startPoint x: 649, startPoint y: 536, endPoint x: 628, endPoint y: 536, distance: 21.0
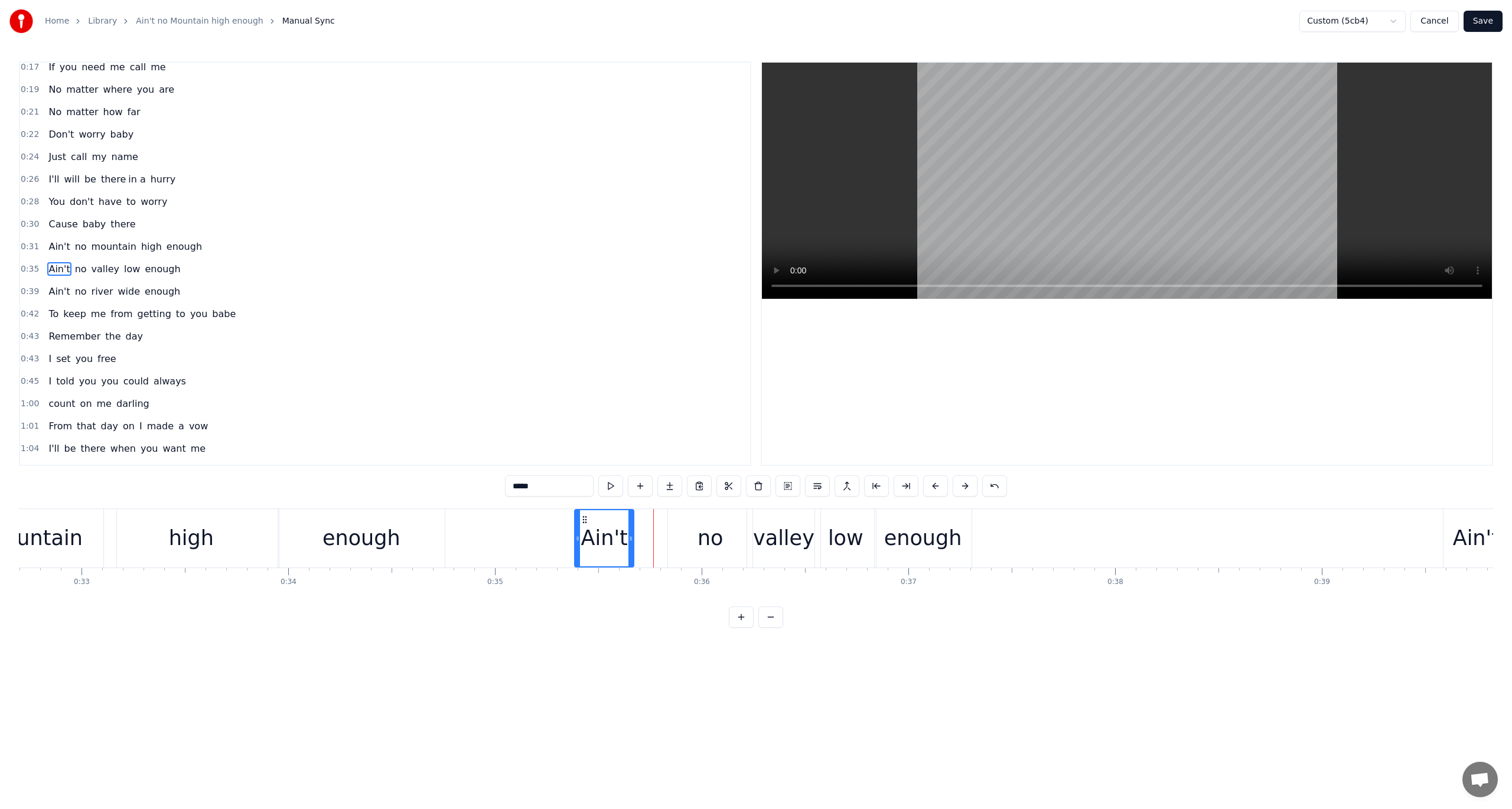
click at [628, 536] on icon at bounding box center [630, 539] width 4 height 9
click at [612, 488] on button at bounding box center [610, 486] width 25 height 22
drag, startPoint x: 628, startPoint y: 536, endPoint x: 638, endPoint y: 537, distance: 10.0
click at [639, 537] on circle at bounding box center [639, 537] width 1 height 1
click at [611, 487] on button at bounding box center [610, 486] width 25 height 22
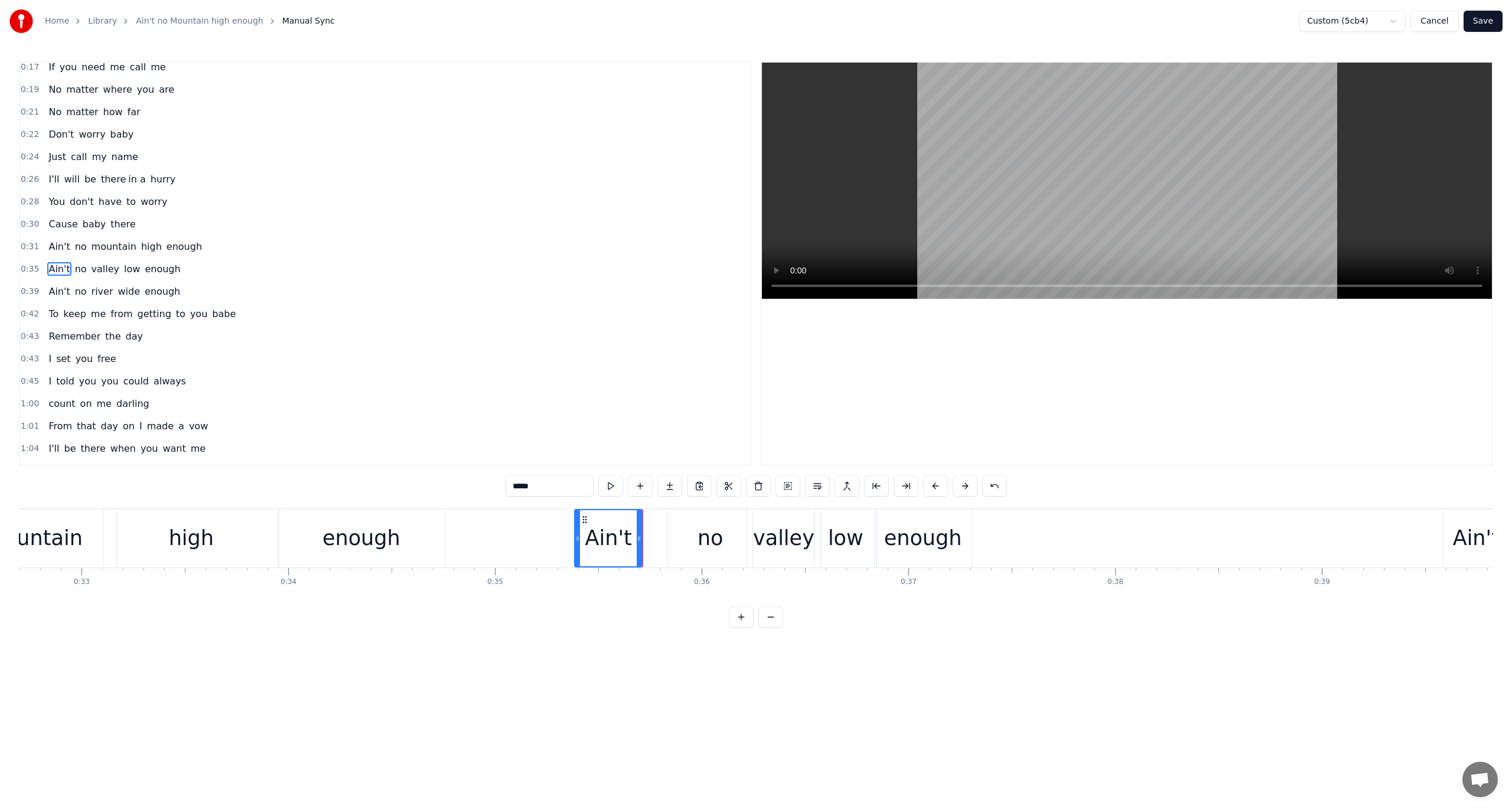
drag, startPoint x: 698, startPoint y: 536, endPoint x: 681, endPoint y: 537, distance: 17.0
click at [681, 537] on div "no" at bounding box center [709, 538] width 84 height 58
drag, startPoint x: 677, startPoint y: 516, endPoint x: 650, endPoint y: 519, distance: 27.2
click at [650, 519] on icon at bounding box center [652, 520] width 9 height 9
click at [612, 486] on button at bounding box center [610, 486] width 25 height 22
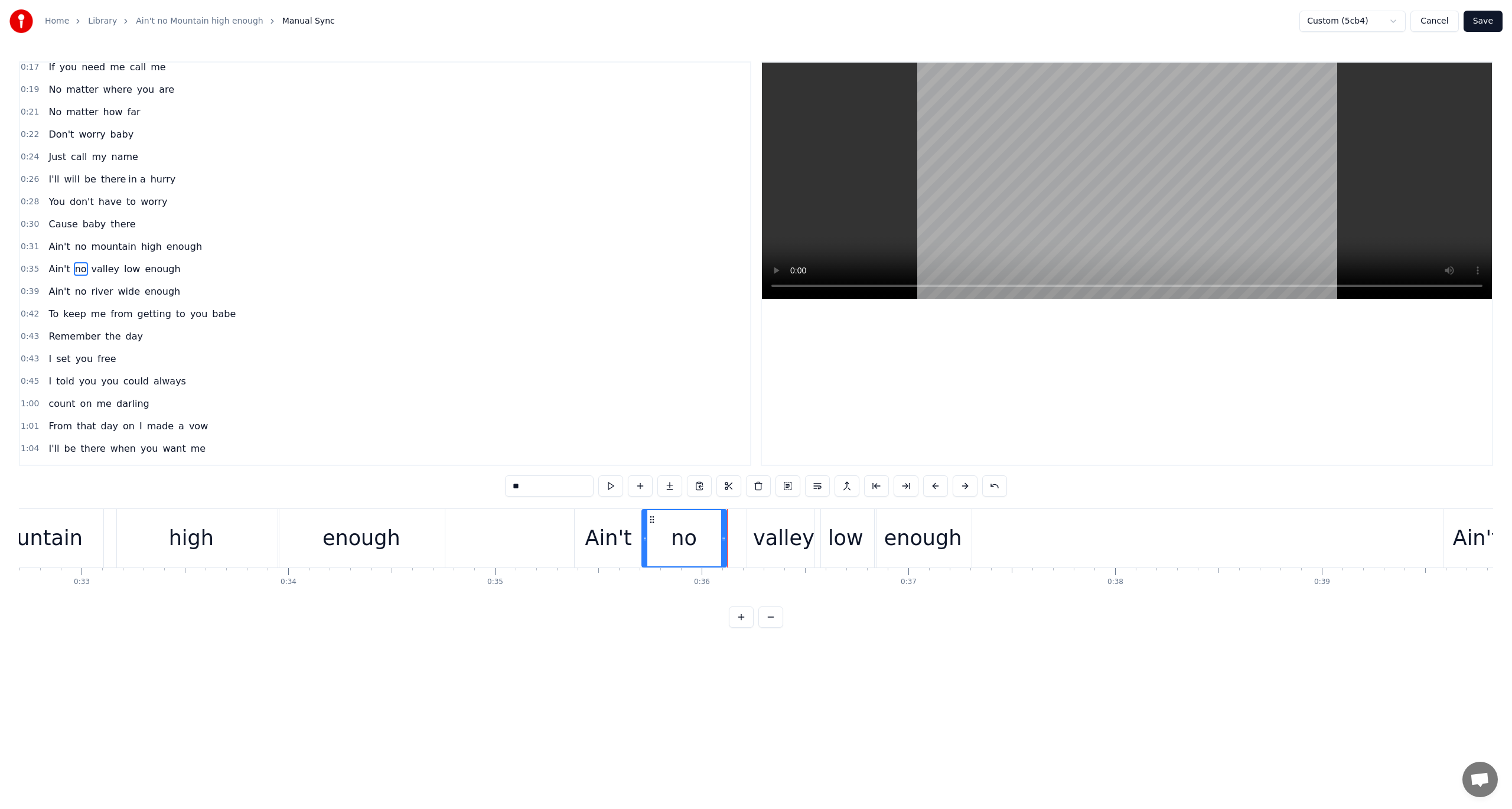
click at [765, 527] on div "valley" at bounding box center [784, 538] width 61 height 31
type input "******"
click at [761, 529] on div at bounding box center [761, 538] width 1 height 58
click at [773, 524] on div "valley" at bounding box center [784, 538] width 61 height 31
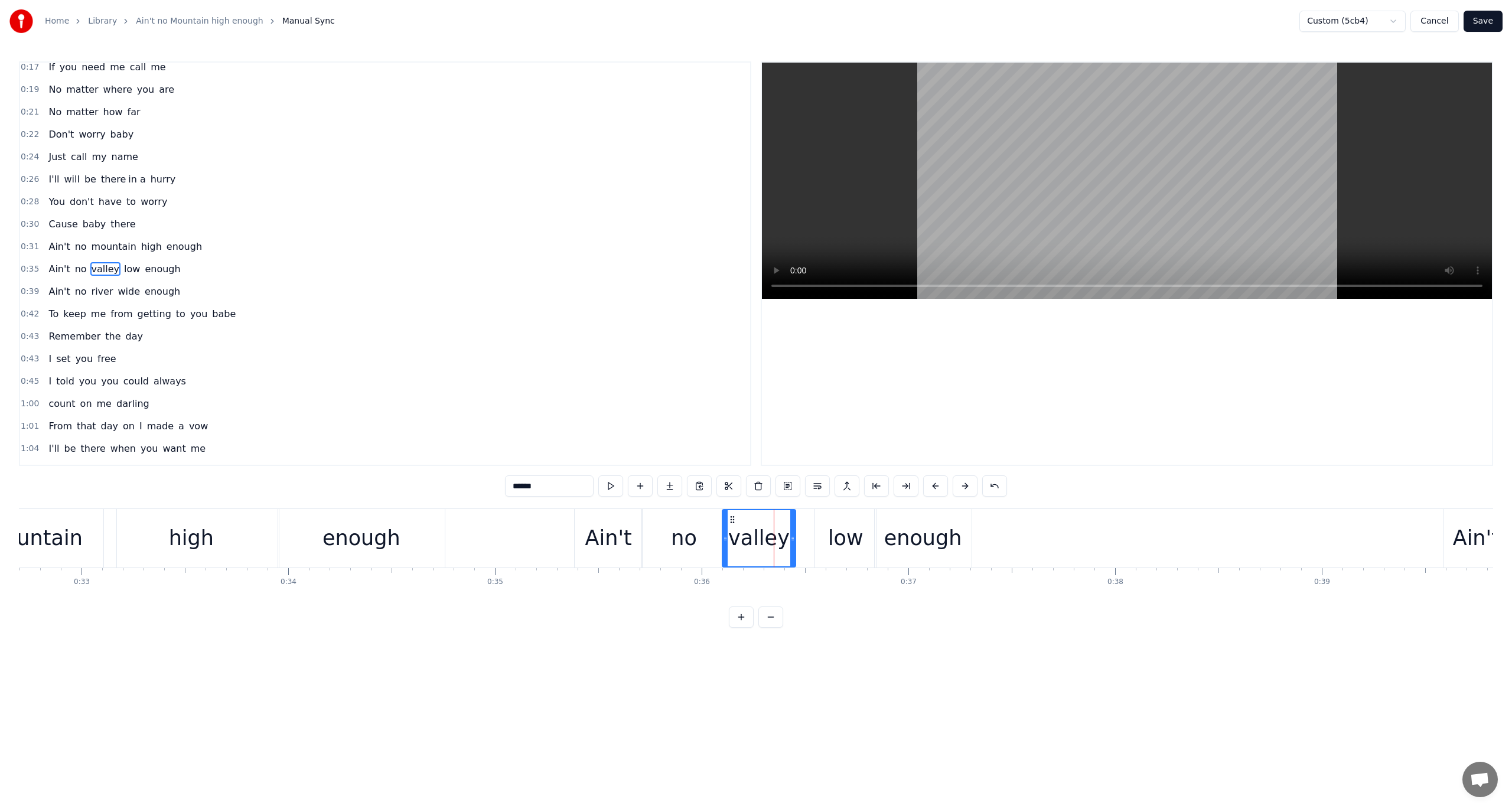
drag, startPoint x: 757, startPoint y: 518, endPoint x: 732, endPoint y: 519, distance: 25.0
click at [732, 519] on icon at bounding box center [732, 520] width 9 height 9
click at [611, 484] on button at bounding box center [610, 486] width 25 height 22
drag, startPoint x: 793, startPoint y: 537, endPoint x: 816, endPoint y: 537, distance: 23.0
click at [816, 537] on icon at bounding box center [815, 539] width 4 height 9
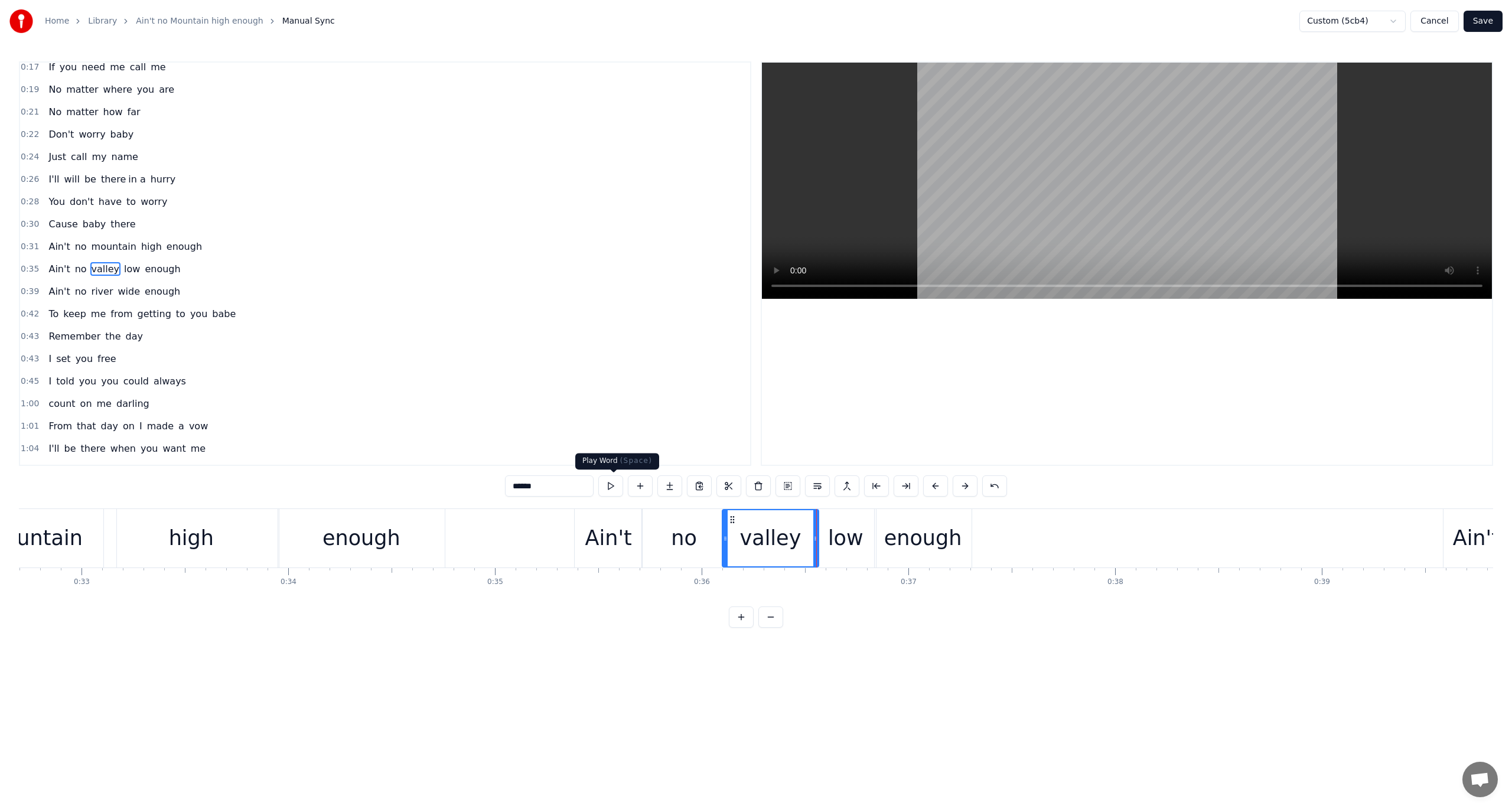
click at [611, 486] on button at bounding box center [610, 486] width 25 height 22
drag, startPoint x: 910, startPoint y: 537, endPoint x: 940, endPoint y: 544, distance: 30.8
click at [940, 544] on div "enough" at bounding box center [923, 538] width 78 height 31
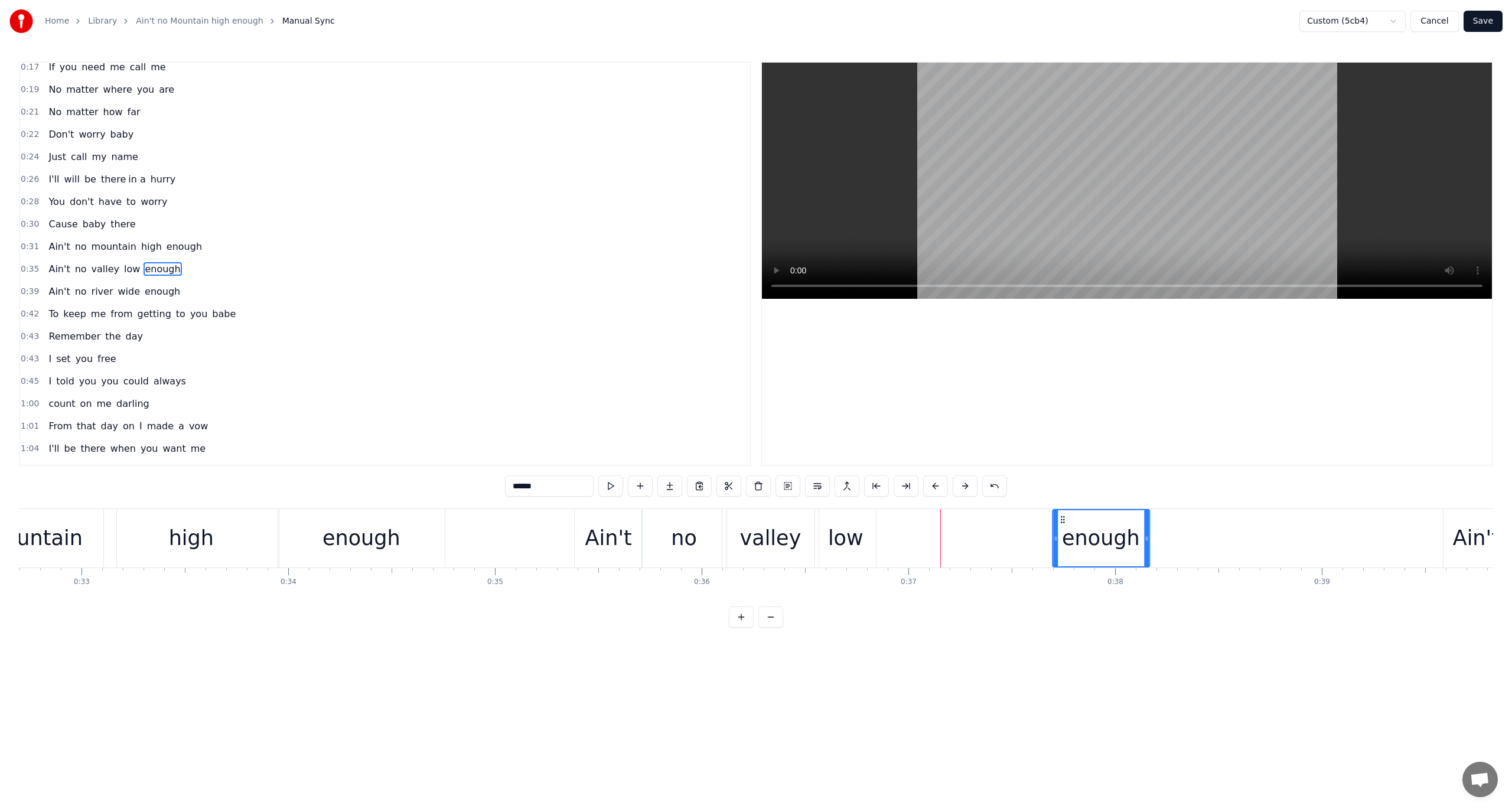
drag, startPoint x: 887, startPoint y: 518, endPoint x: 1090, endPoint y: 541, distance: 204.3
click at [1090, 542] on div "enough" at bounding box center [1101, 538] width 96 height 56
click at [827, 521] on div "low" at bounding box center [846, 538] width 61 height 58
drag, startPoint x: 827, startPoint y: 518, endPoint x: 1010, endPoint y: 552, distance: 186.1
click at [1010, 552] on div "low" at bounding box center [1028, 538] width 59 height 56
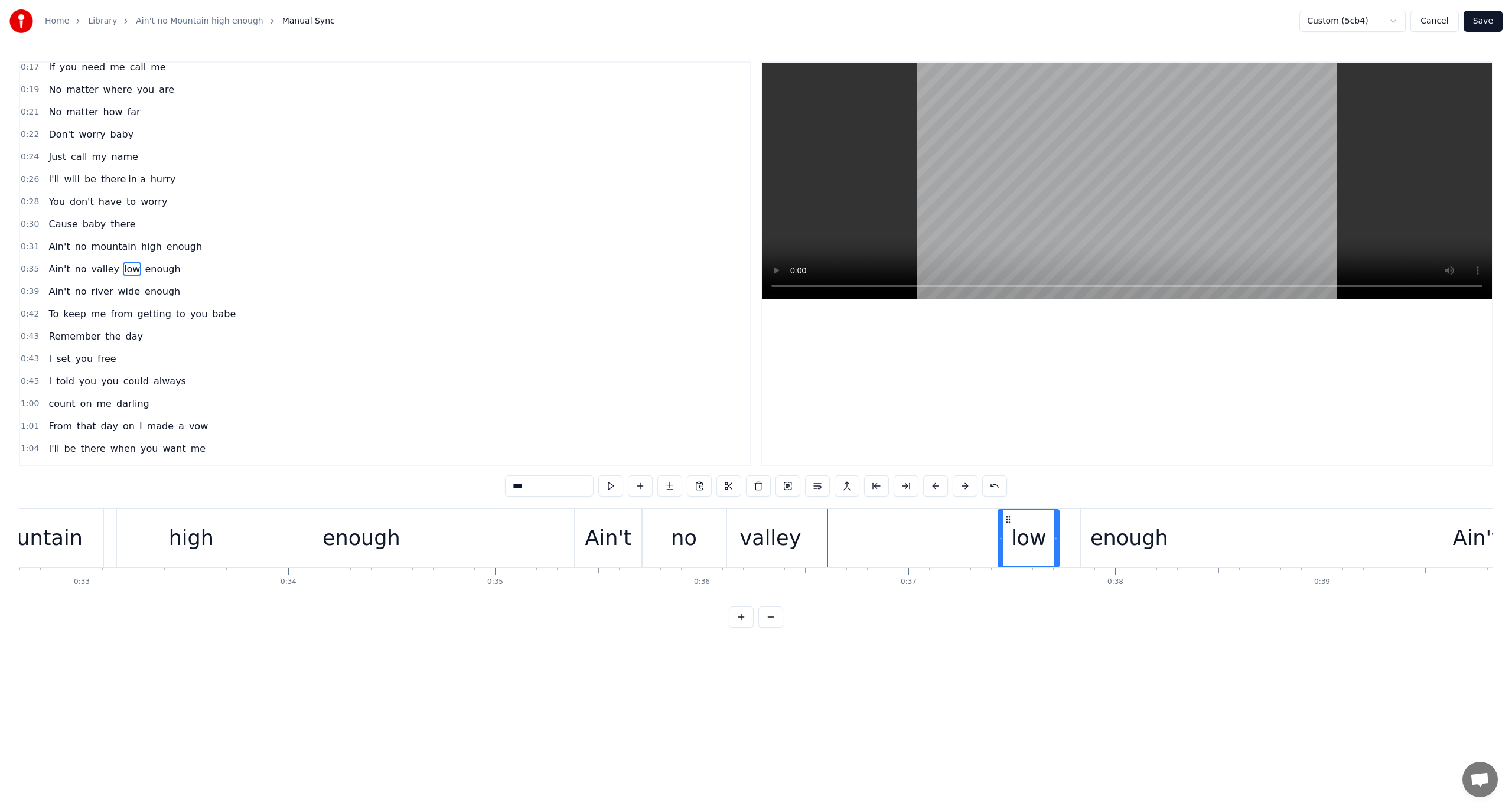
click at [773, 534] on div "valley" at bounding box center [770, 538] width 61 height 31
drag, startPoint x: 816, startPoint y: 538, endPoint x: 860, endPoint y: 544, distance: 44.4
click at [860, 544] on div at bounding box center [857, 538] width 4 height 56
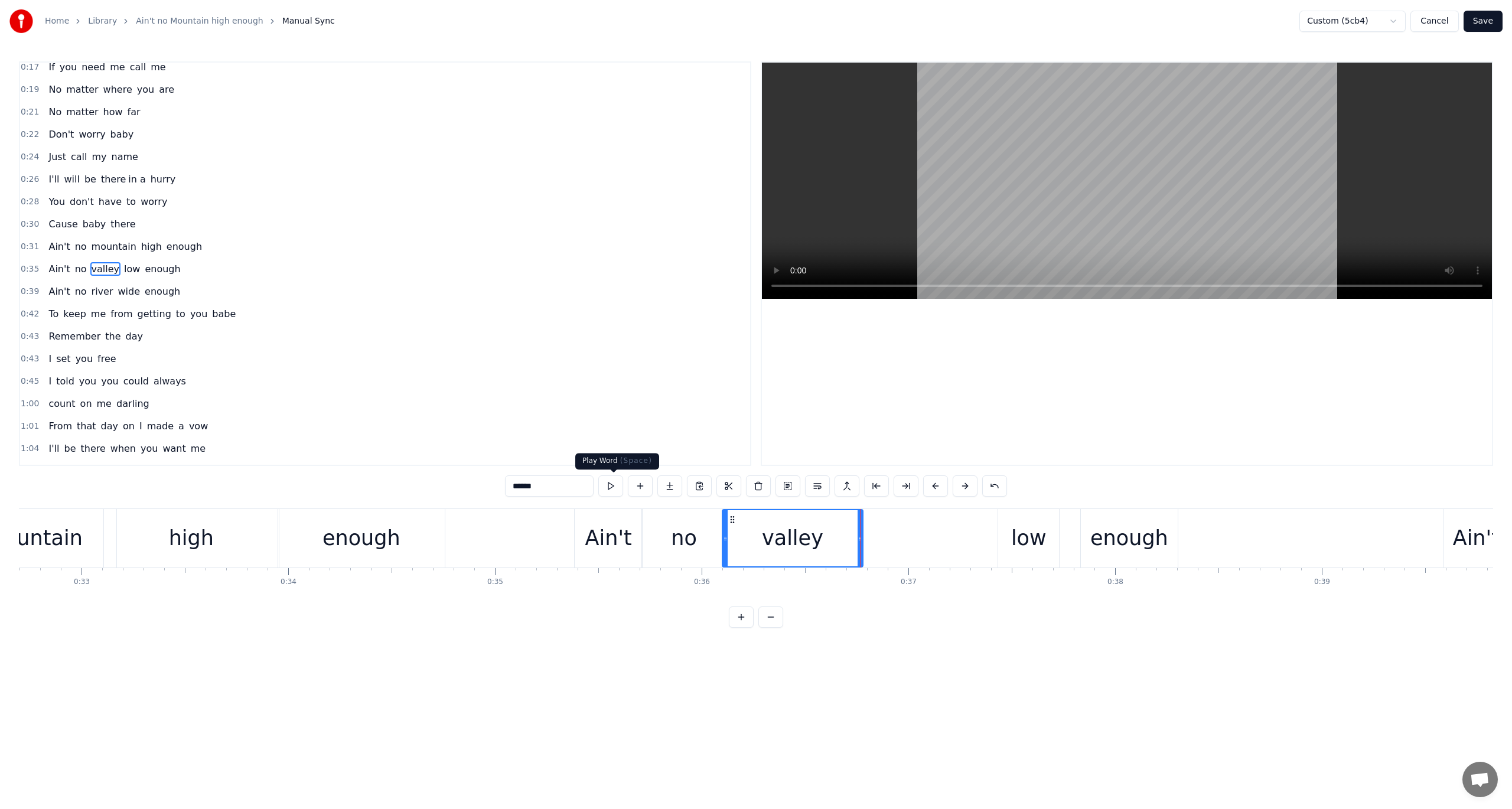
click at [611, 484] on button at bounding box center [610, 486] width 25 height 22
drag, startPoint x: 861, startPoint y: 538, endPoint x: 903, endPoint y: 547, distance: 43.0
click at [903, 547] on div at bounding box center [901, 538] width 4 height 56
click at [614, 481] on button at bounding box center [610, 486] width 25 height 22
drag, startPoint x: 899, startPoint y: 540, endPoint x: 882, endPoint y: 541, distance: 17.0
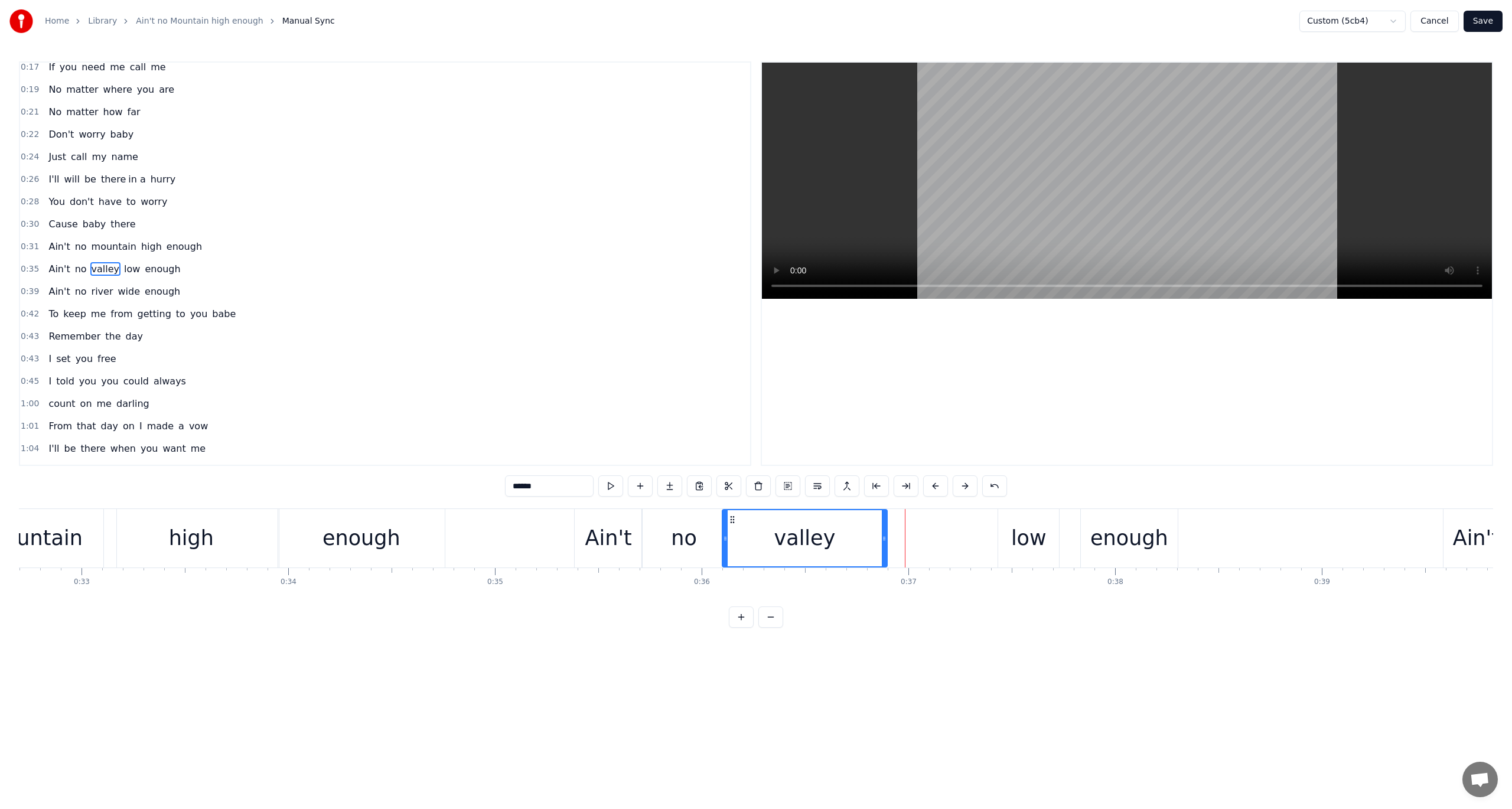
click at [882, 541] on icon at bounding box center [884, 539] width 4 height 9
click at [1027, 534] on div "low" at bounding box center [1029, 538] width 35 height 31
drag, startPoint x: 1008, startPoint y: 518, endPoint x: 894, endPoint y: 520, distance: 114.0
click at [894, 520] on icon at bounding box center [894, 520] width 9 height 9
drag, startPoint x: 942, startPoint y: 537, endPoint x: 1020, endPoint y: 548, distance: 78.8
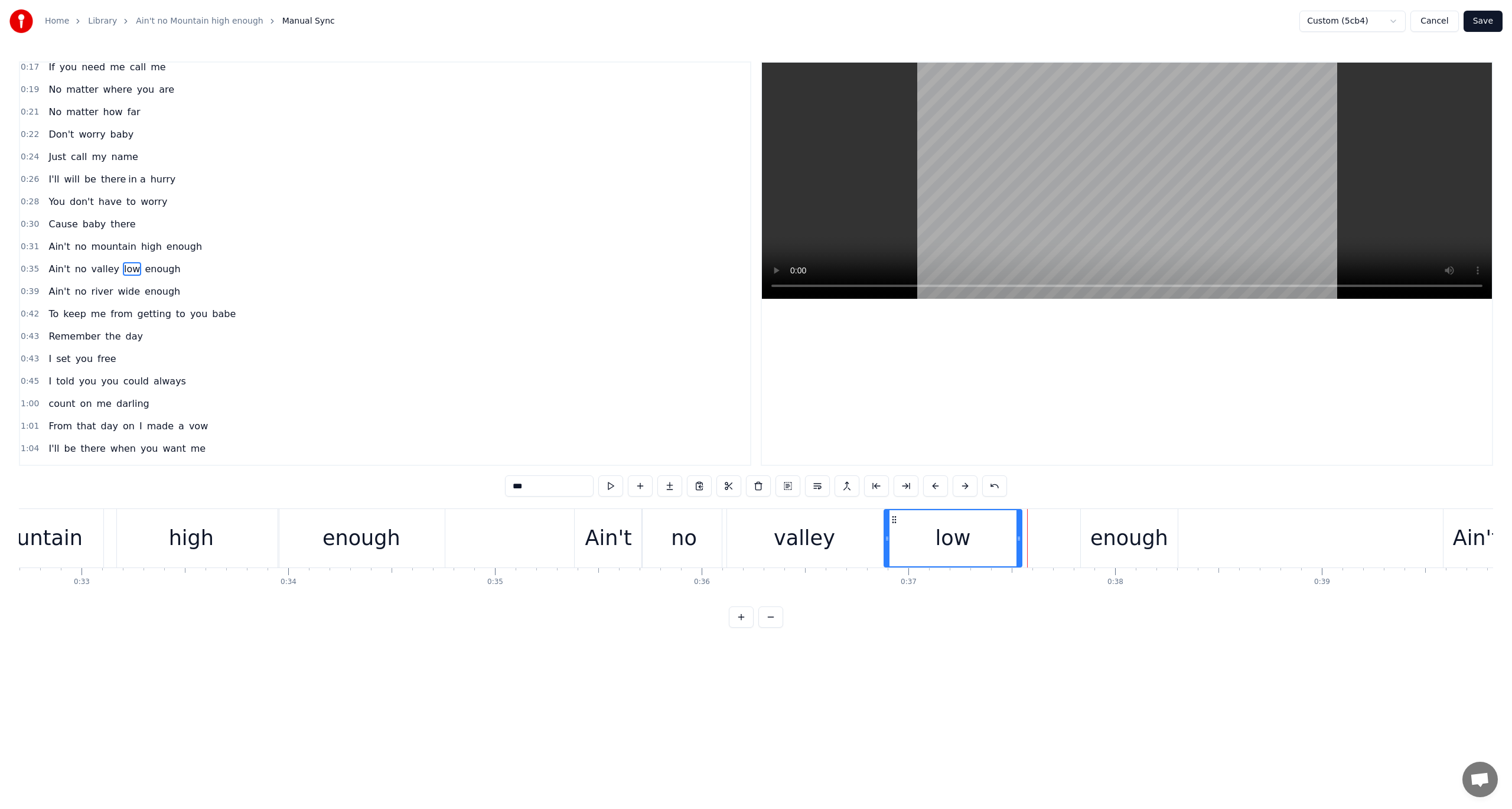
click at [1020, 548] on div at bounding box center [1018, 538] width 4 height 56
click at [612, 484] on button at bounding box center [610, 486] width 25 height 22
click at [781, 533] on div "valley" at bounding box center [804, 538] width 61 height 31
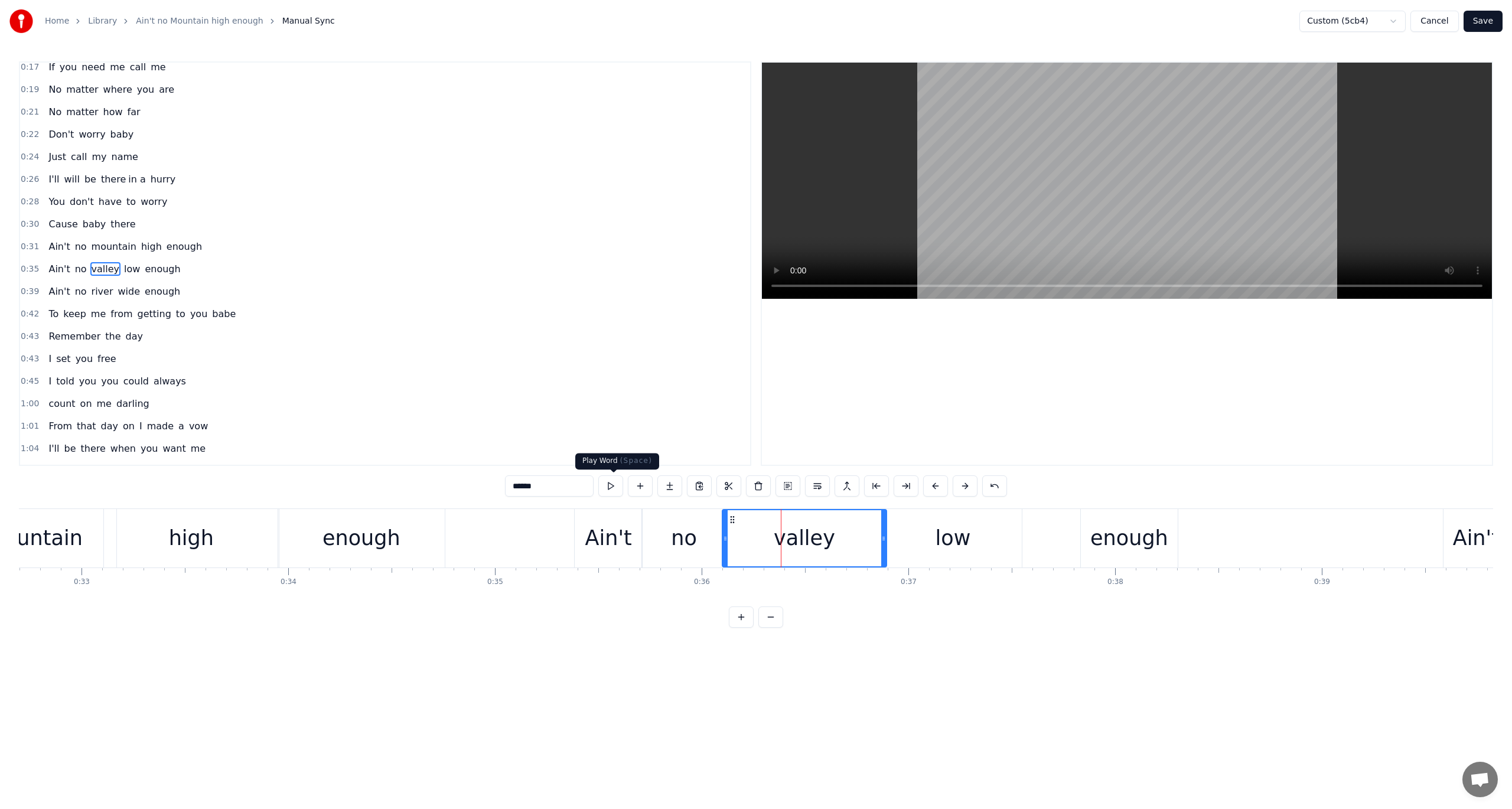
click at [616, 487] on button at bounding box center [610, 486] width 25 height 22
drag, startPoint x: 884, startPoint y: 537, endPoint x: 867, endPoint y: 536, distance: 17.0
click at [867, 537] on circle at bounding box center [867, 537] width 1 height 1
drag, startPoint x: 957, startPoint y: 540, endPoint x: 947, endPoint y: 541, distance: 10.0
click at [947, 541] on div "low" at bounding box center [953, 538] width 35 height 31
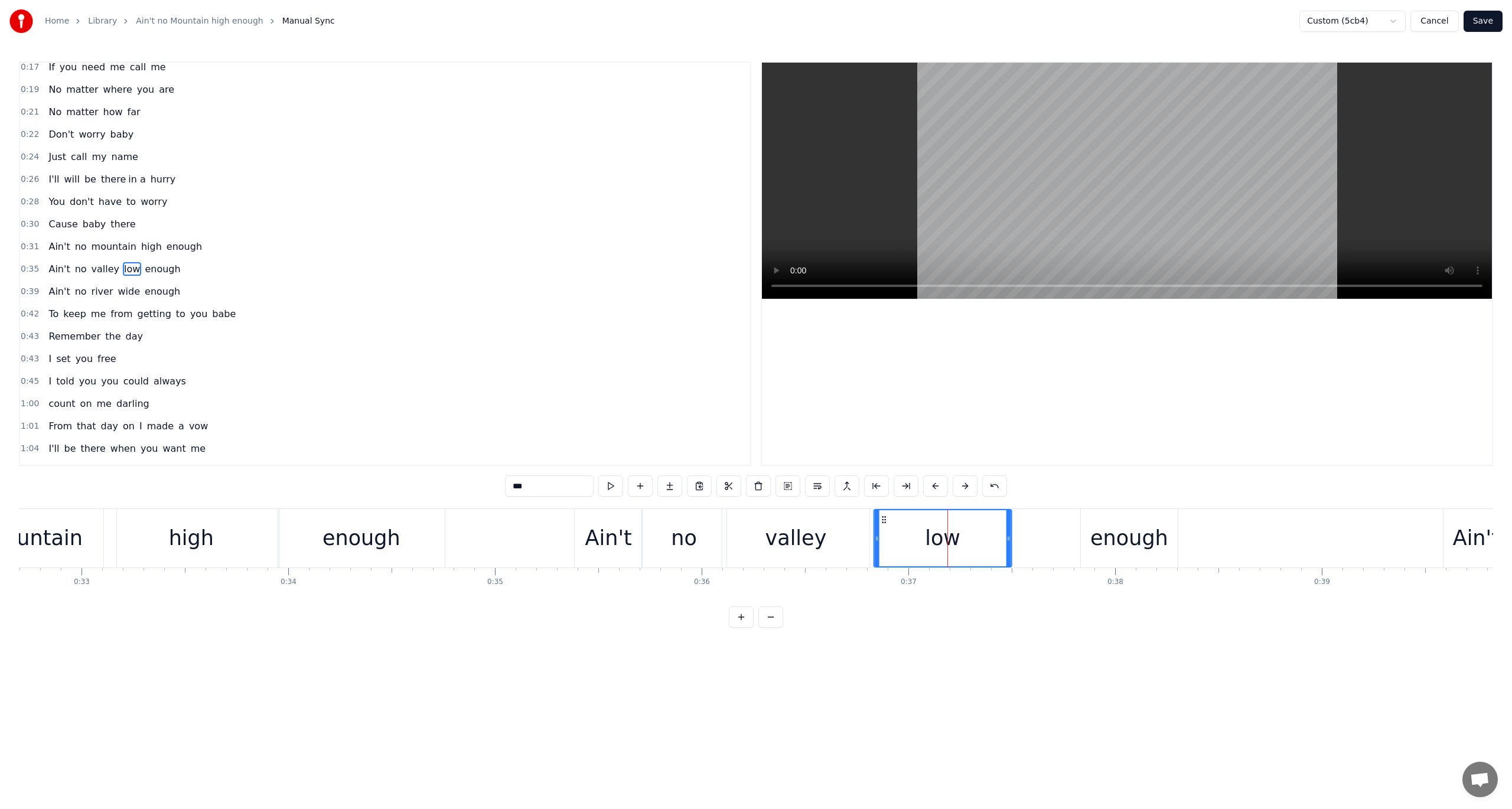
drag, startPoint x: 894, startPoint y: 518, endPoint x: 884, endPoint y: 519, distance: 10.0
click at [884, 519] on icon at bounding box center [884, 520] width 9 height 9
click at [1117, 544] on div "enough" at bounding box center [1129, 538] width 78 height 31
drag, startPoint x: 1089, startPoint y: 515, endPoint x: 1019, endPoint y: 517, distance: 70.0
click at [1019, 517] on icon at bounding box center [1020, 520] width 9 height 9
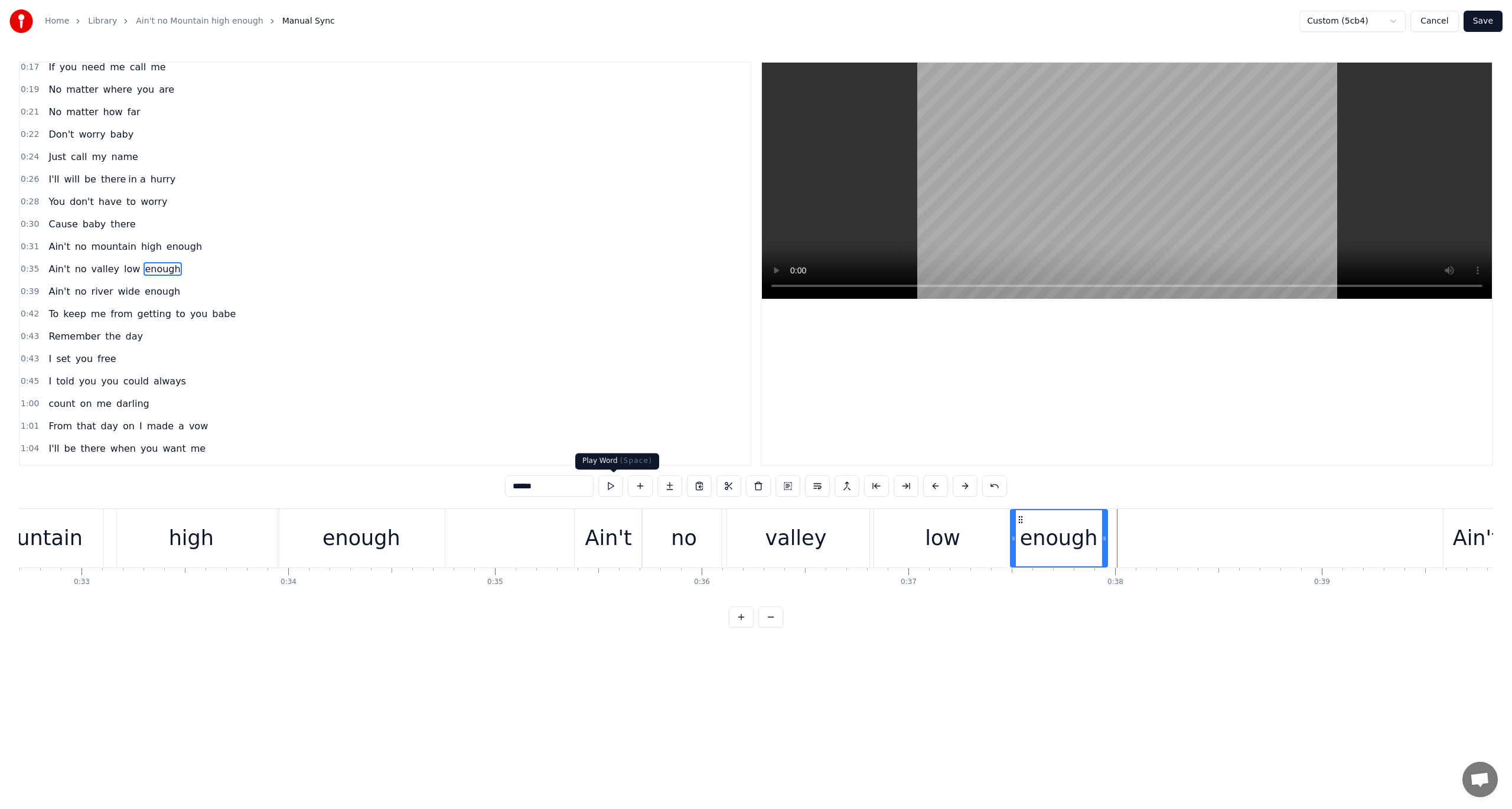
click at [613, 482] on button at bounding box center [610, 486] width 25 height 22
click at [614, 482] on button at bounding box center [610, 486] width 25 height 22
drag, startPoint x: 1020, startPoint y: 517, endPoint x: 1099, endPoint y: 524, distance: 79.3
click at [1099, 524] on icon at bounding box center [1099, 520] width 9 height 9
click at [959, 527] on div "low" at bounding box center [942, 538] width 137 height 58
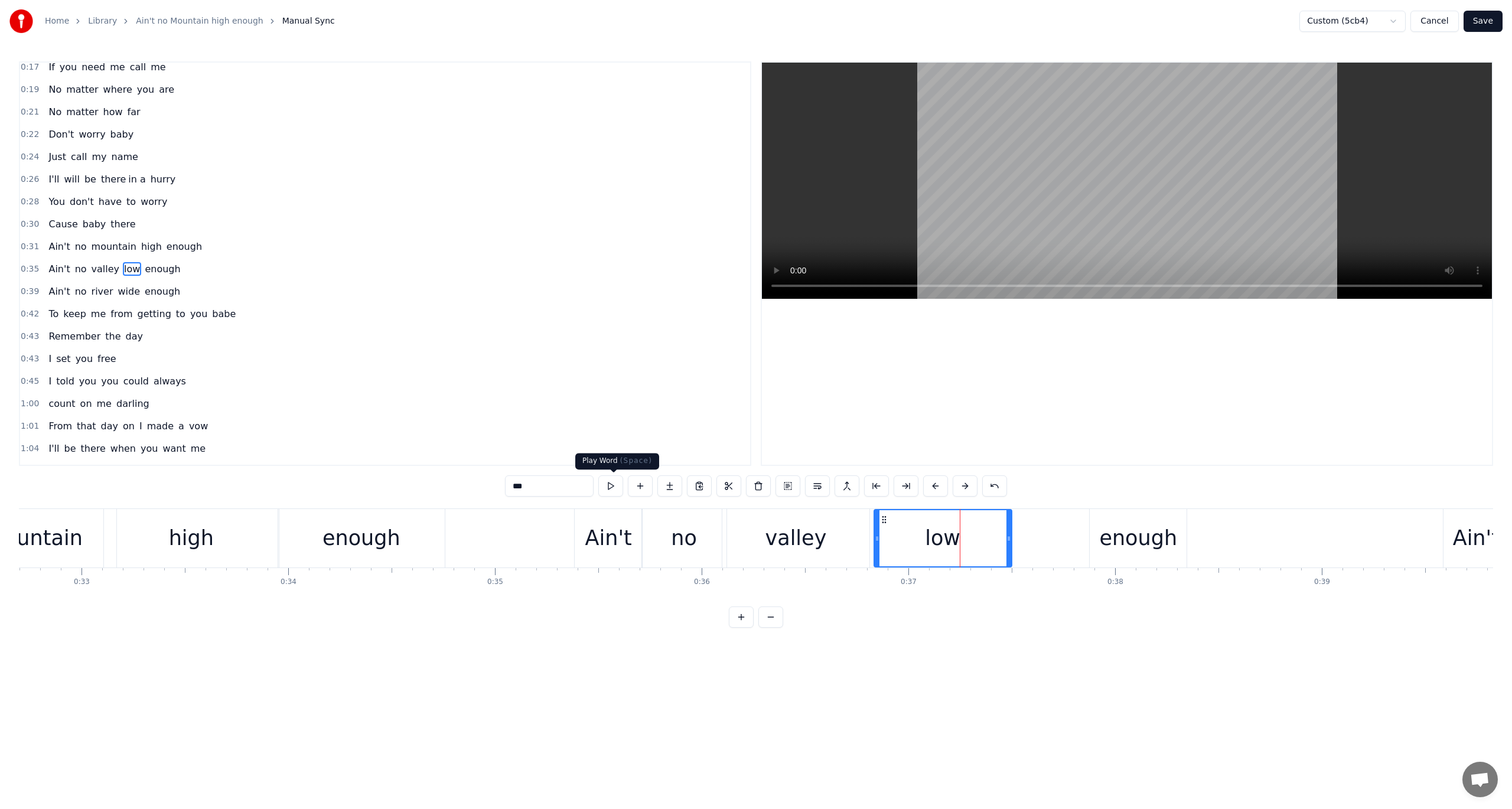
click at [613, 486] on button at bounding box center [610, 486] width 25 height 22
click at [1109, 537] on div "enough" at bounding box center [1138, 538] width 78 height 31
type input "******"
click at [609, 488] on button at bounding box center [610, 486] width 25 height 22
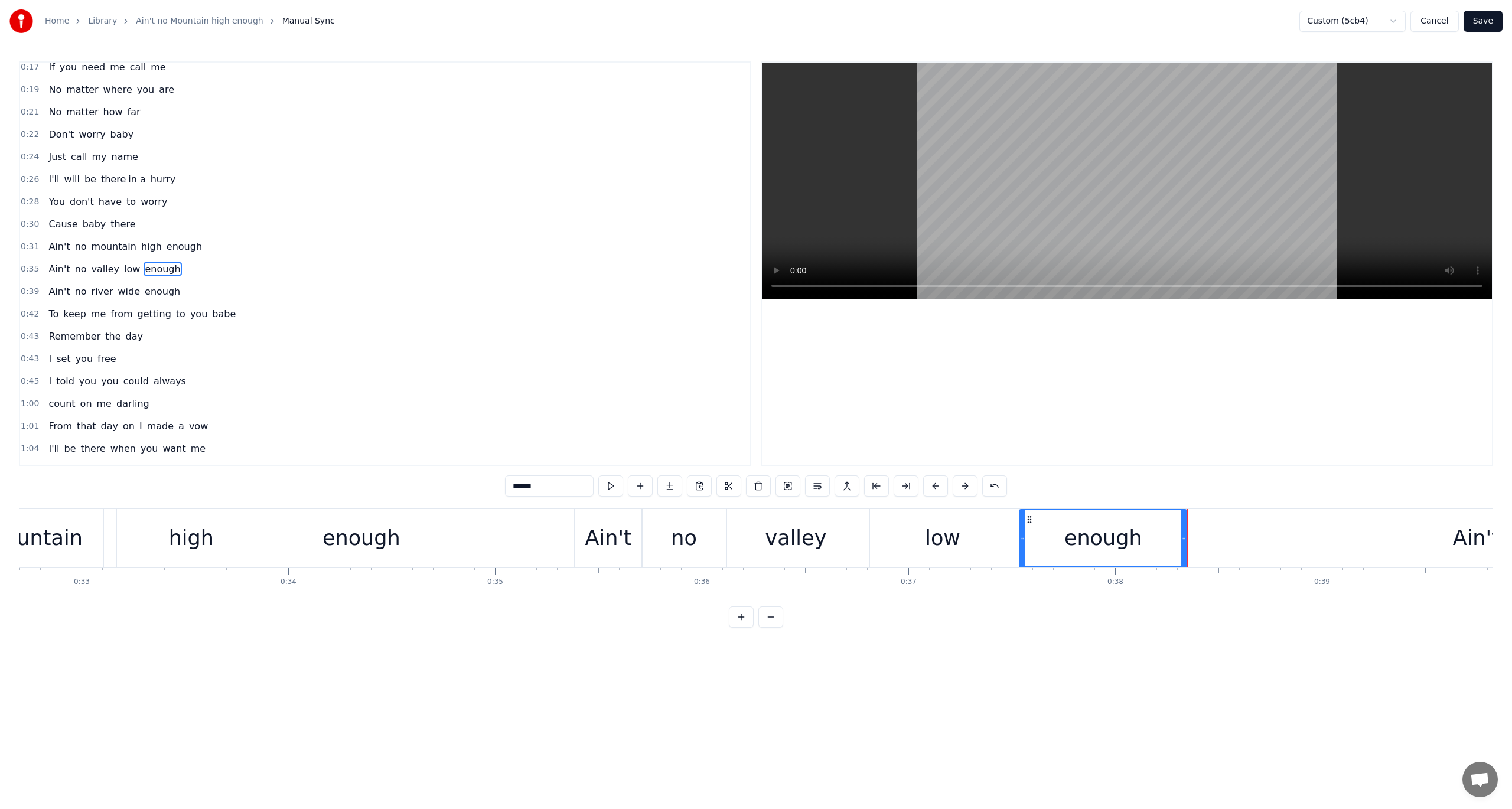
drag, startPoint x: 1092, startPoint y: 530, endPoint x: 1022, endPoint y: 534, distance: 70.1
click at [1022, 534] on div at bounding box center [1022, 538] width 4 height 56
click at [616, 482] on button at bounding box center [610, 486] width 25 height 22
drag, startPoint x: 1022, startPoint y: 537, endPoint x: 1010, endPoint y: 539, distance: 12.2
click at [1010, 539] on icon at bounding box center [1010, 539] width 4 height 9
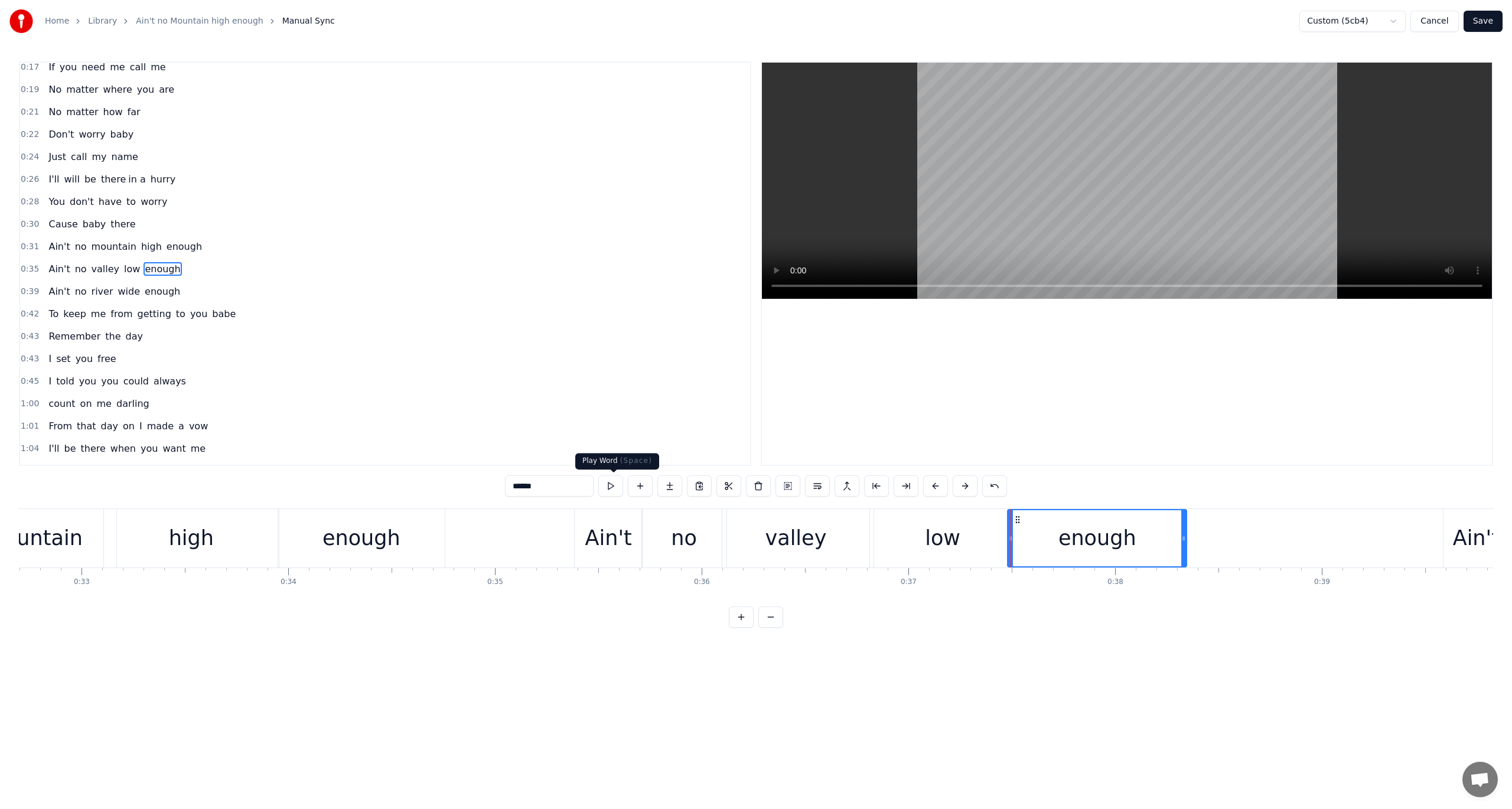
click at [614, 485] on button at bounding box center [610, 486] width 25 height 22
click at [28, 263] on span "0:35" at bounding box center [30, 269] width 18 height 12
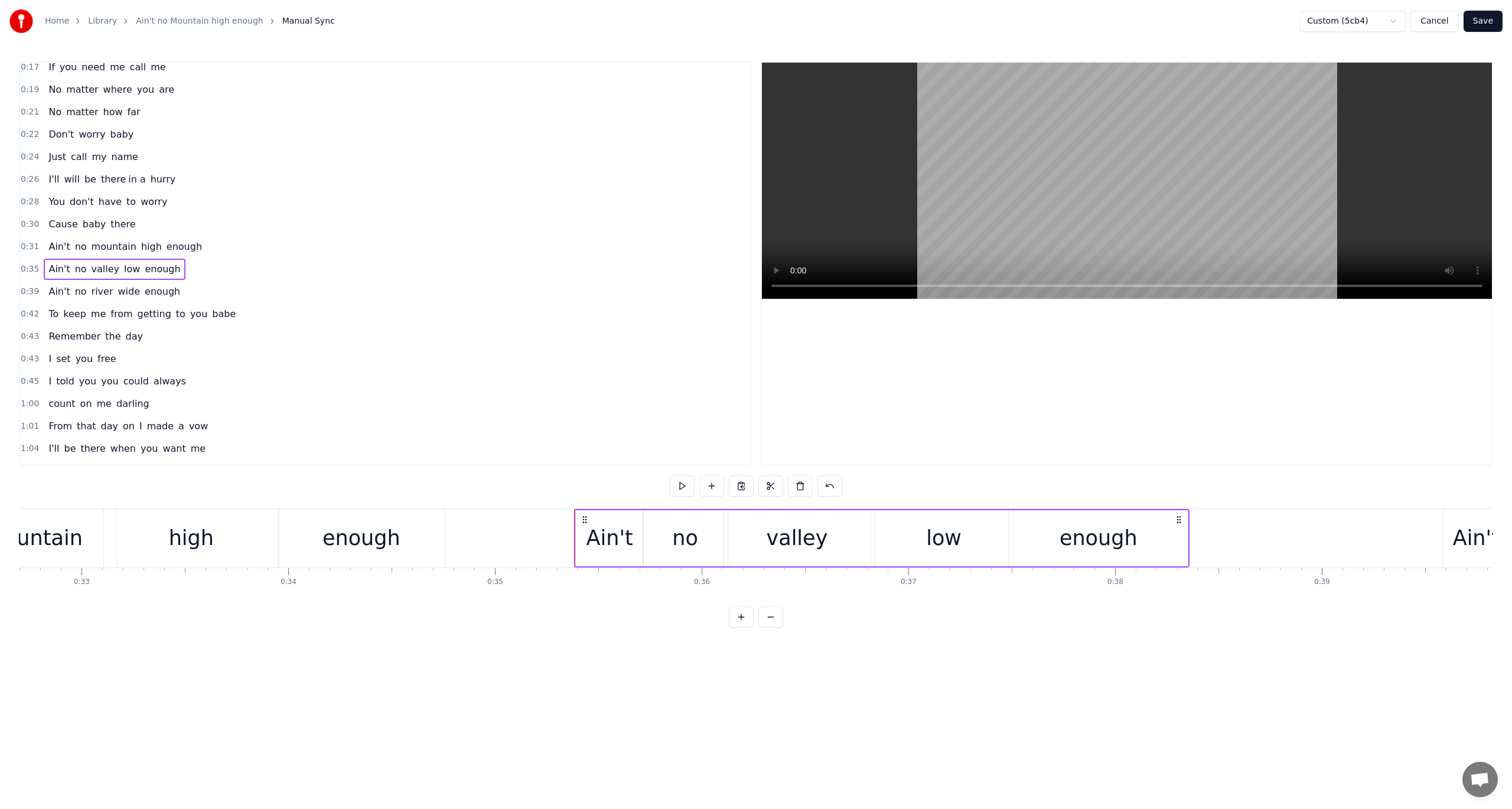
click at [682, 484] on button at bounding box center [682, 486] width 25 height 22
click at [28, 286] on span "0:39" at bounding box center [30, 292] width 18 height 12
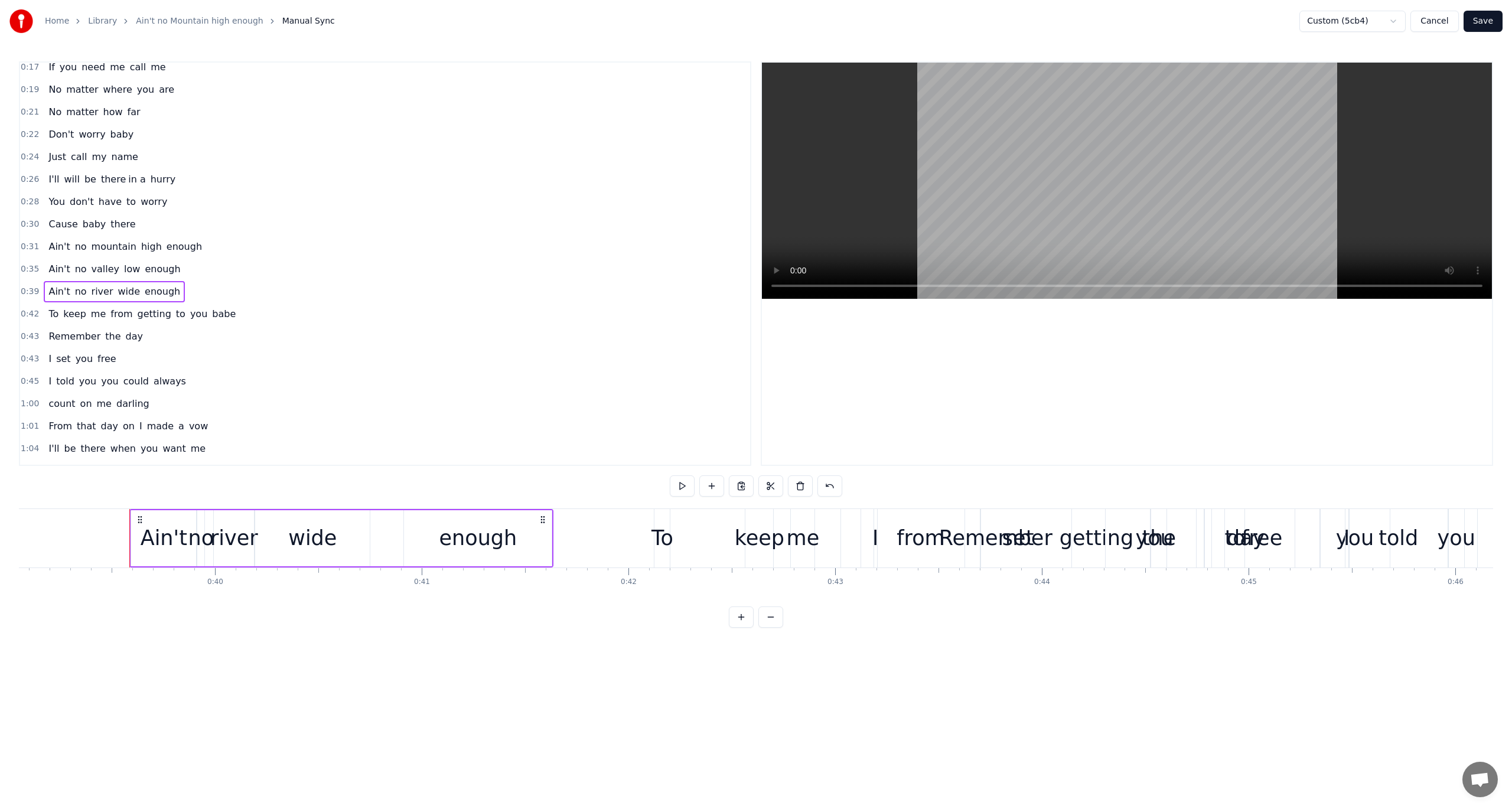
scroll to position [0, 8124]
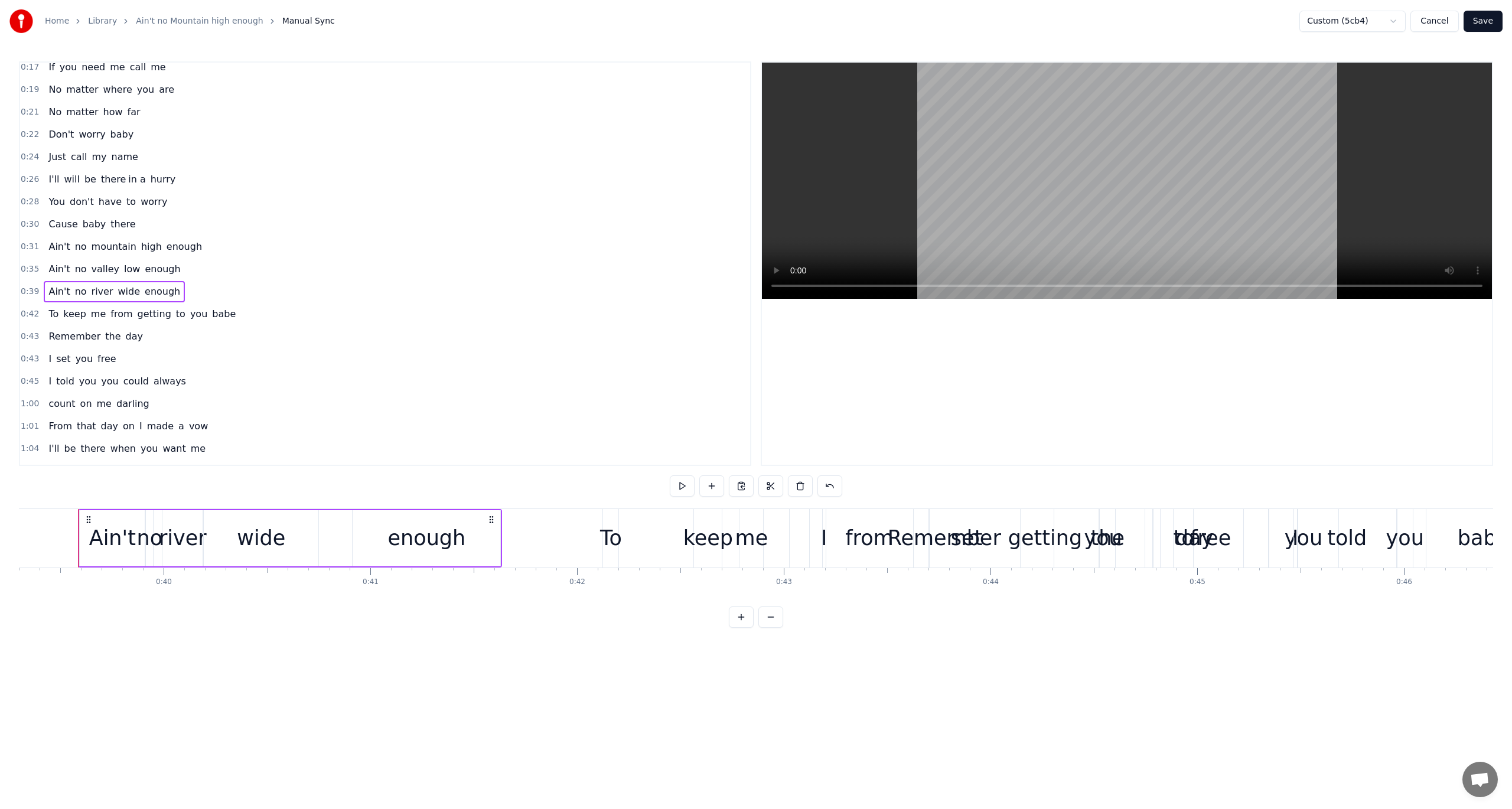
click at [22, 286] on span "0:39" at bounding box center [30, 292] width 18 height 12
click at [803, 486] on button at bounding box center [800, 486] width 25 height 22
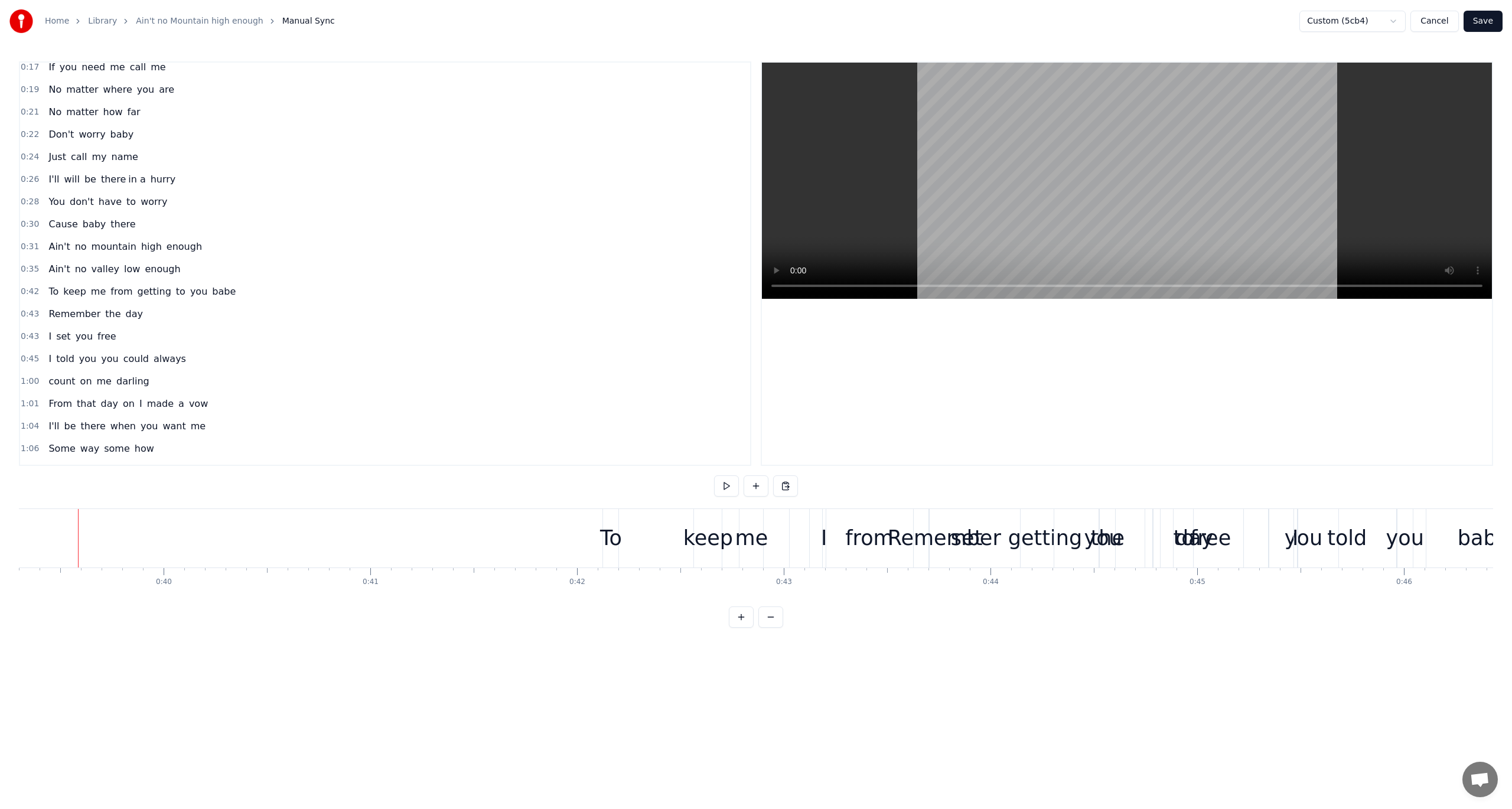
click at [26, 263] on span "0:35" at bounding box center [30, 269] width 18 height 12
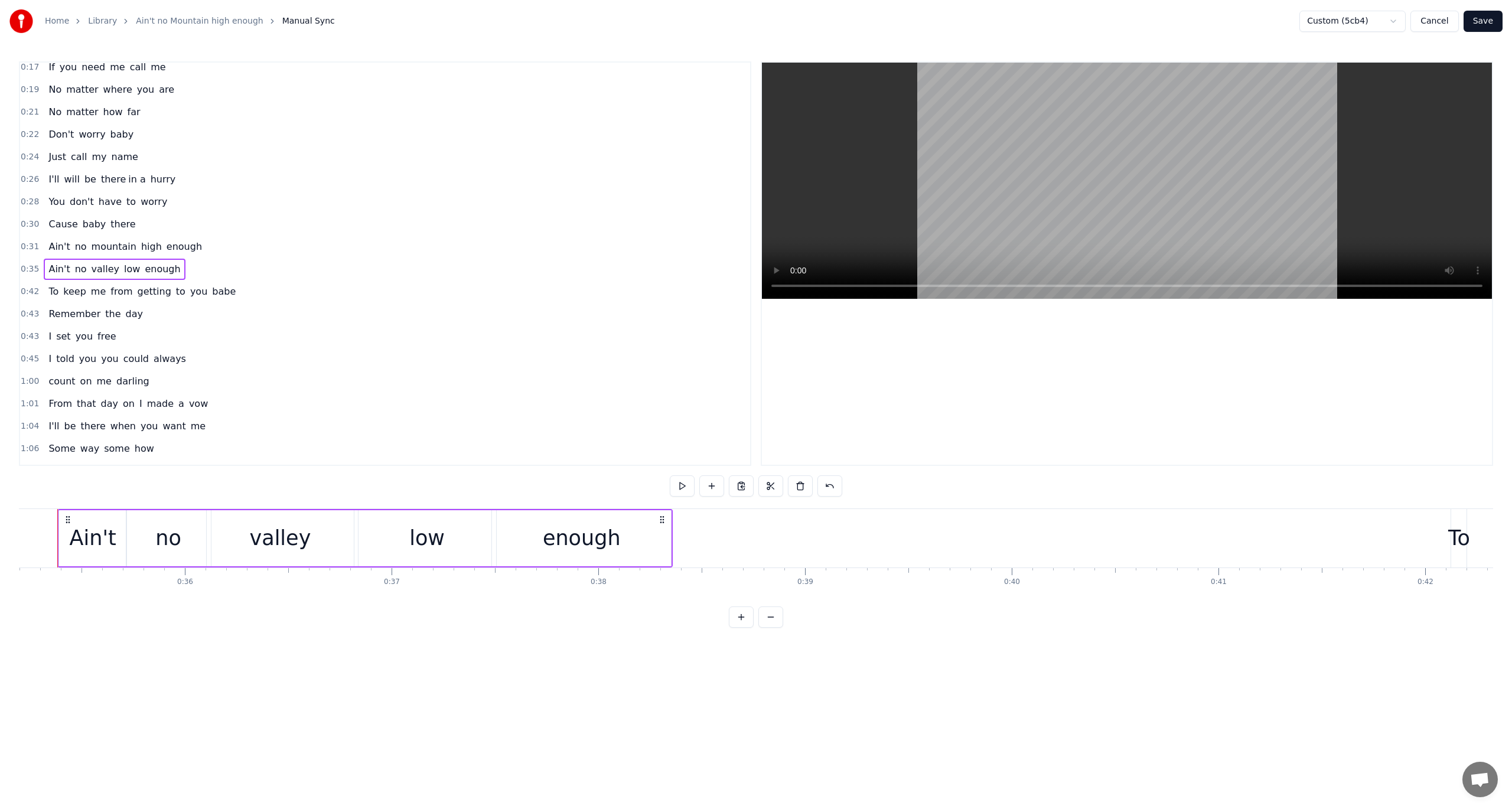
scroll to position [0, 7255]
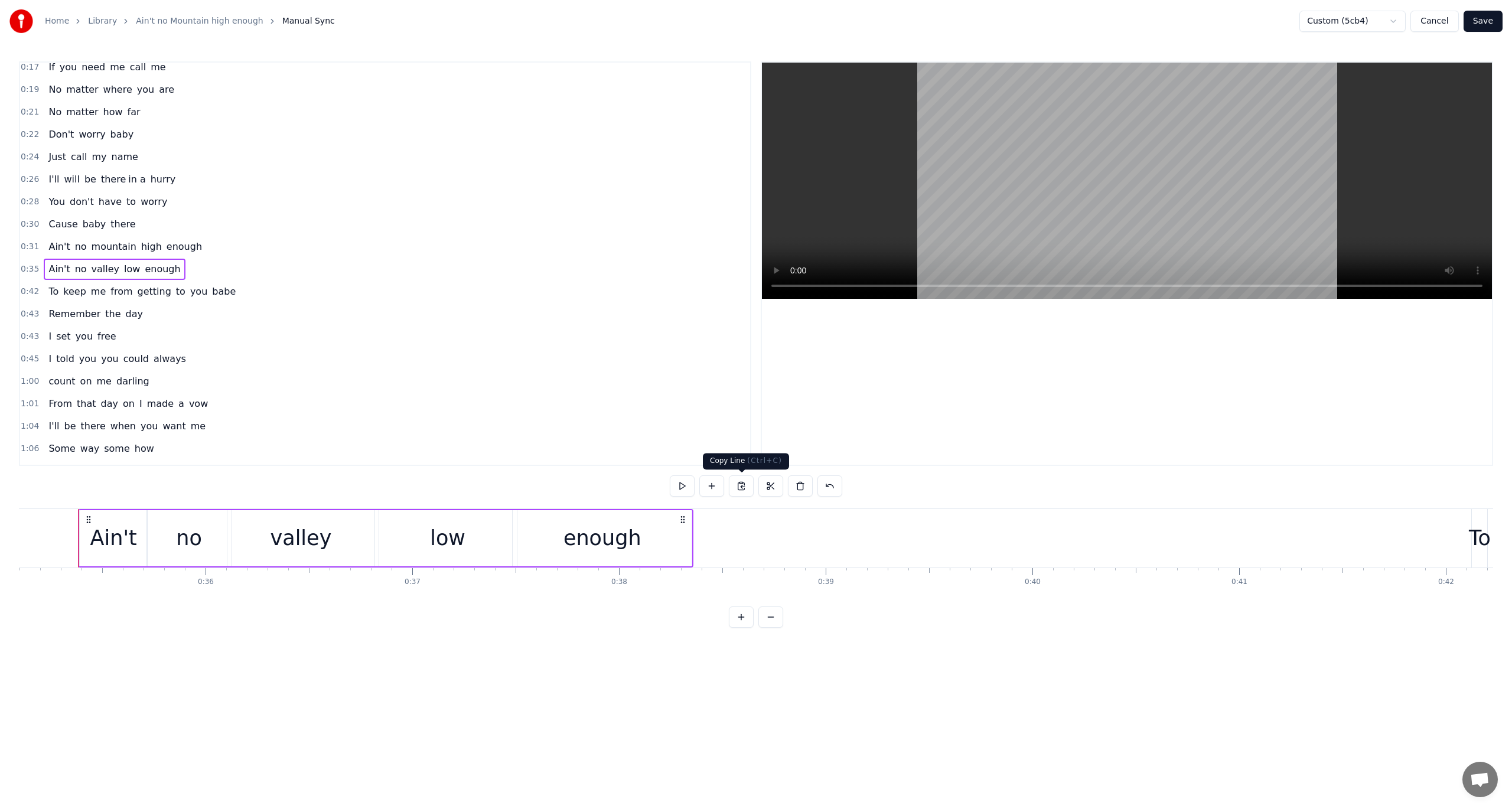
click at [744, 482] on button at bounding box center [741, 486] width 25 height 22
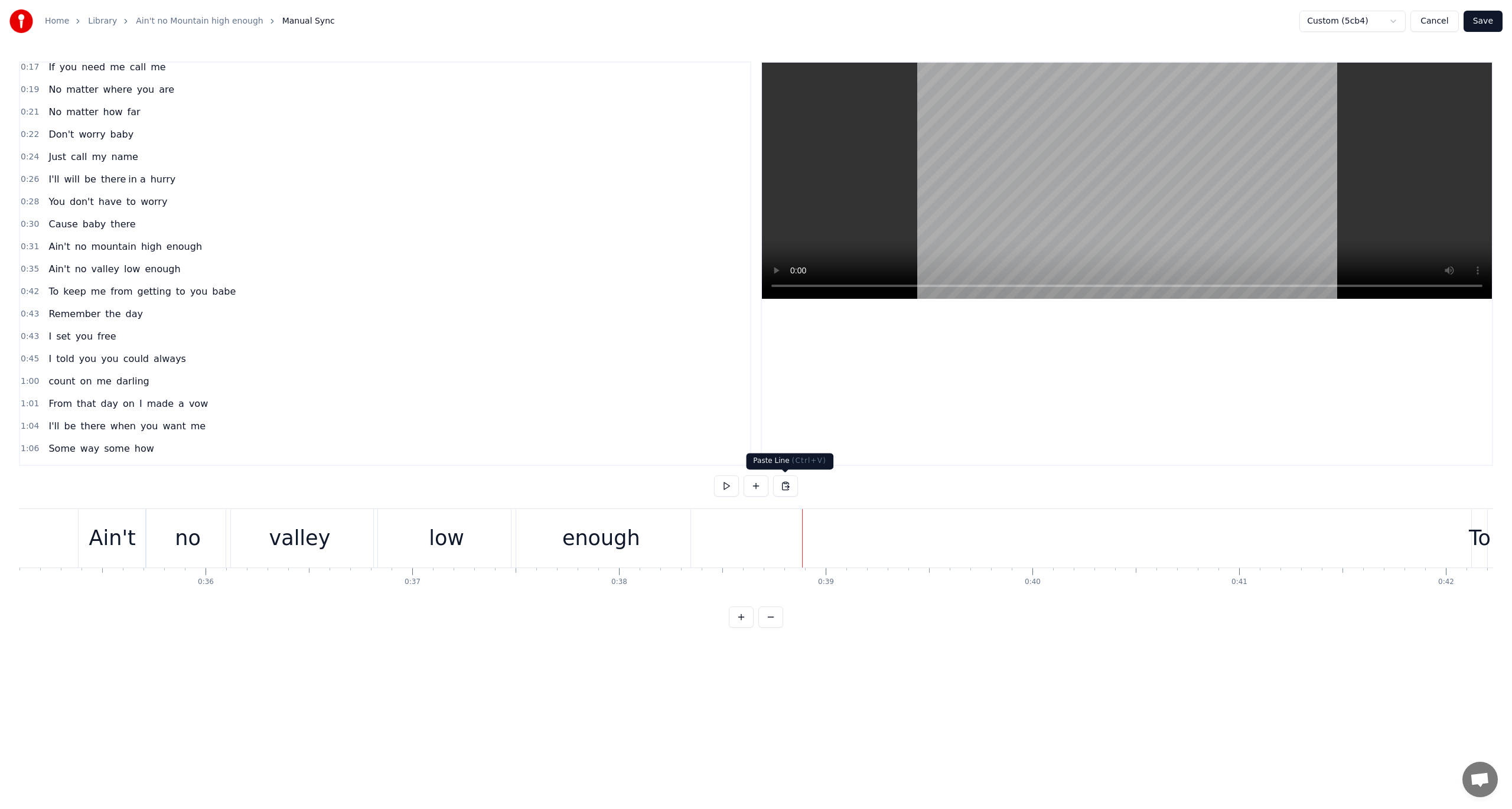
click at [783, 487] on button at bounding box center [785, 486] width 25 height 22
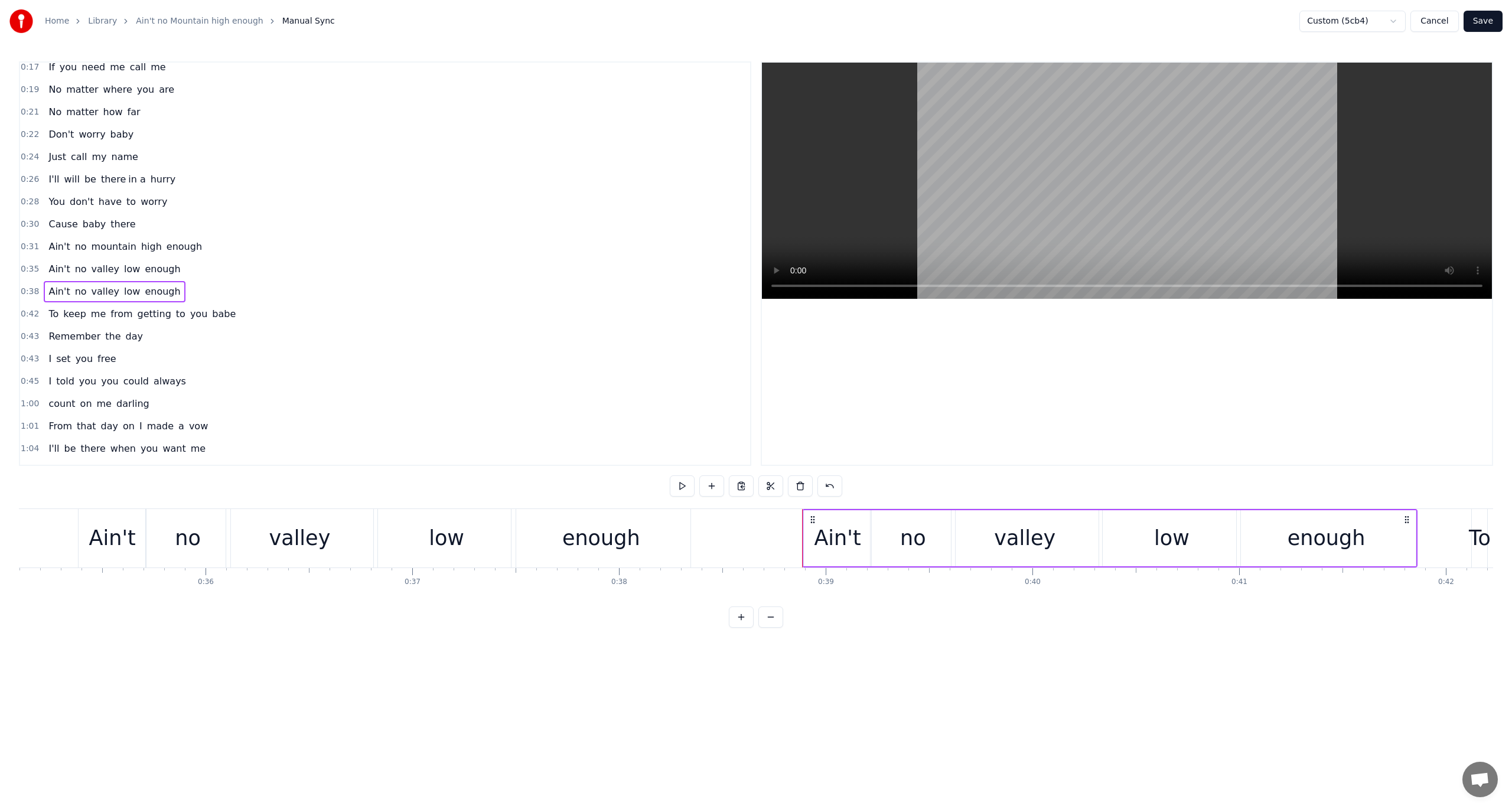
click at [1021, 543] on div "valley" at bounding box center [1025, 538] width 61 height 31
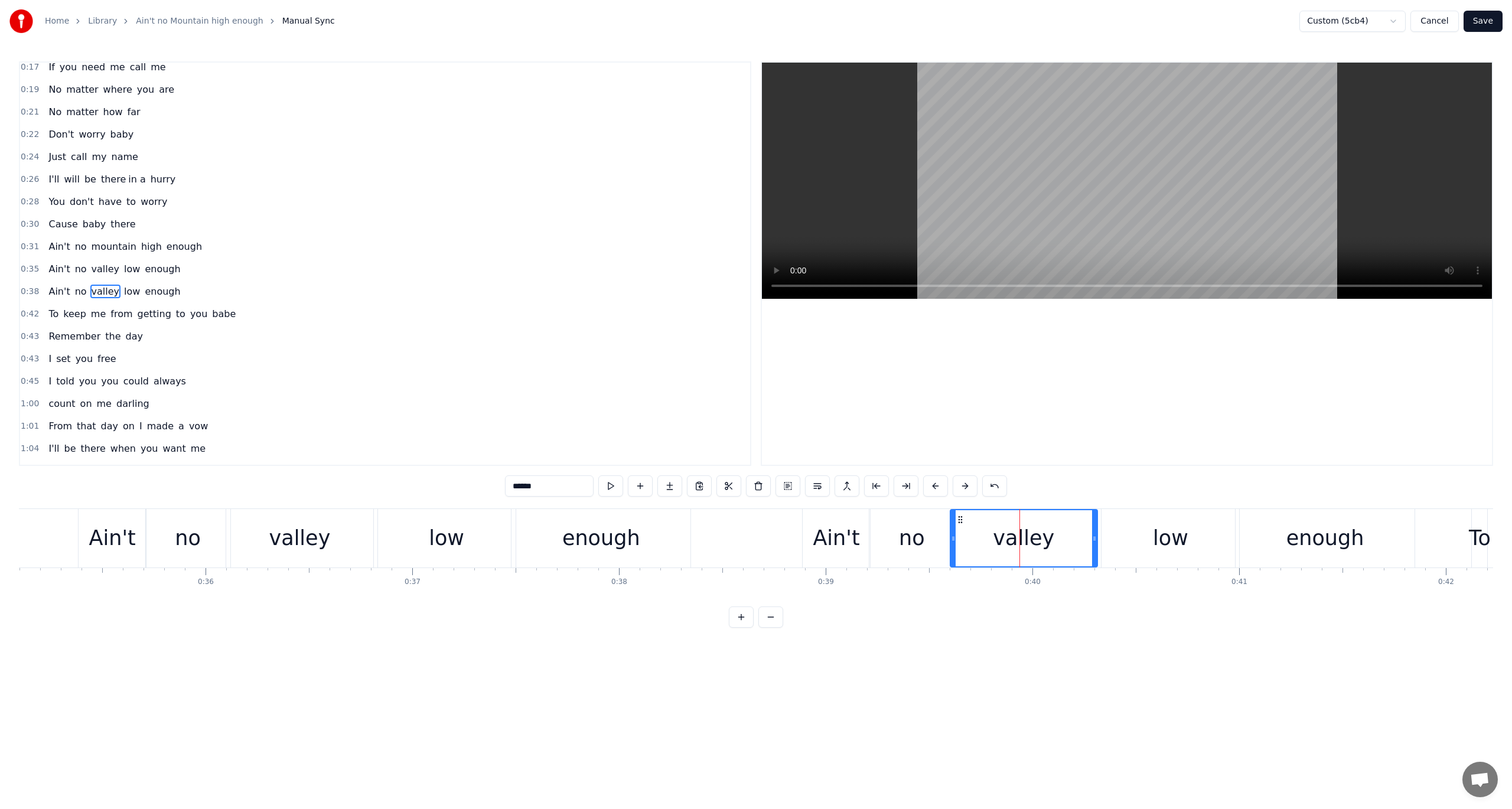
scroll to position [118, 0]
click at [1021, 543] on div "valley" at bounding box center [1023, 538] width 61 height 31
click at [532, 486] on input "******" at bounding box center [549, 486] width 89 height 22
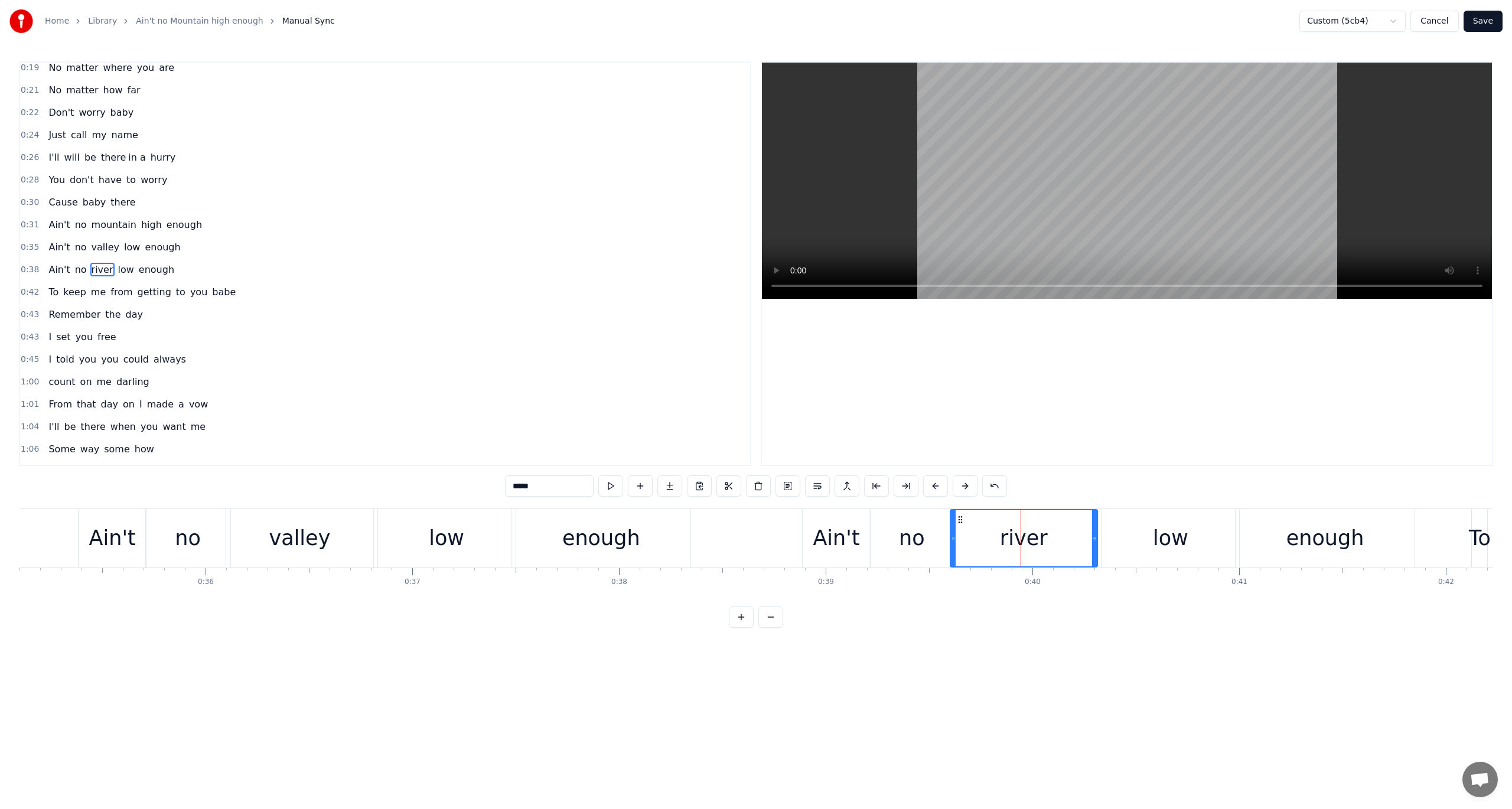
click at [1134, 548] on div "low" at bounding box center [1171, 538] width 35 height 31
type input "***"
click at [1134, 548] on div at bounding box center [1166, 538] width 1 height 58
click at [1134, 535] on div "low" at bounding box center [1171, 538] width 35 height 31
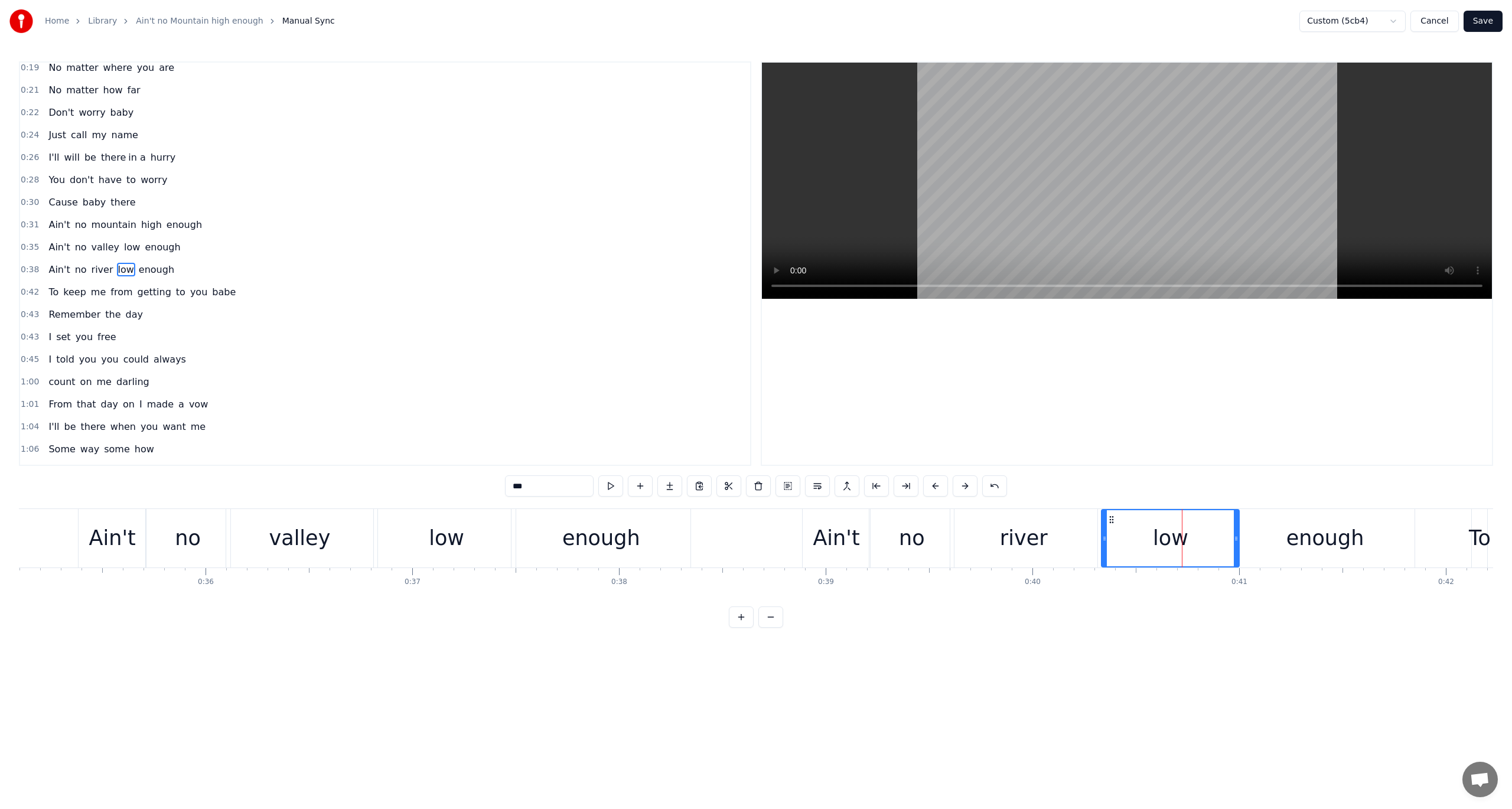
click at [552, 484] on input "***" at bounding box center [549, 486] width 89 height 22
type input "****"
click at [535, 397] on div "1:01 From that day on I made a vow" at bounding box center [385, 404] width 730 height 22
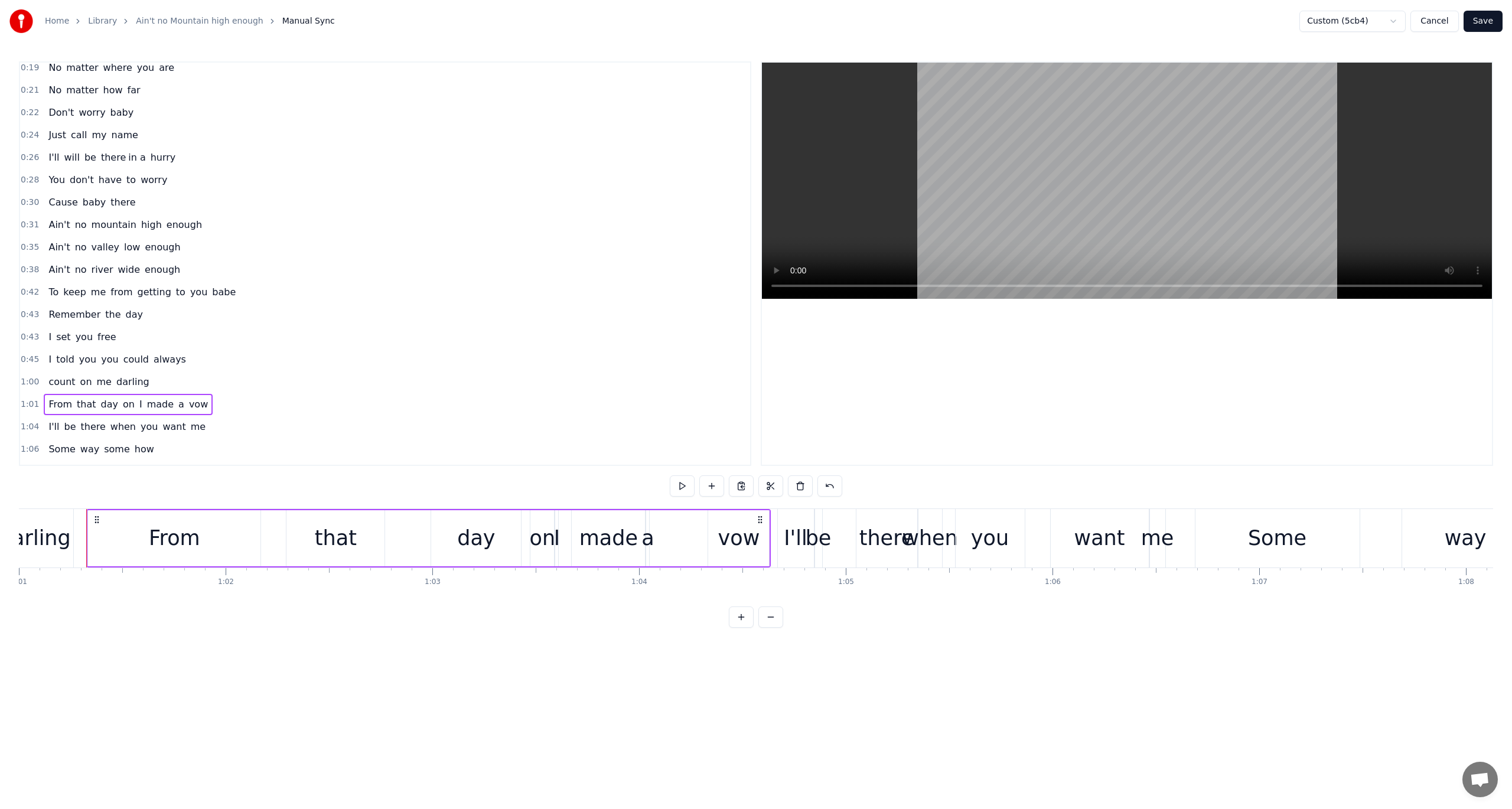
scroll to position [0, 12618]
click at [80, 218] on span "no" at bounding box center [81, 224] width 14 height 13
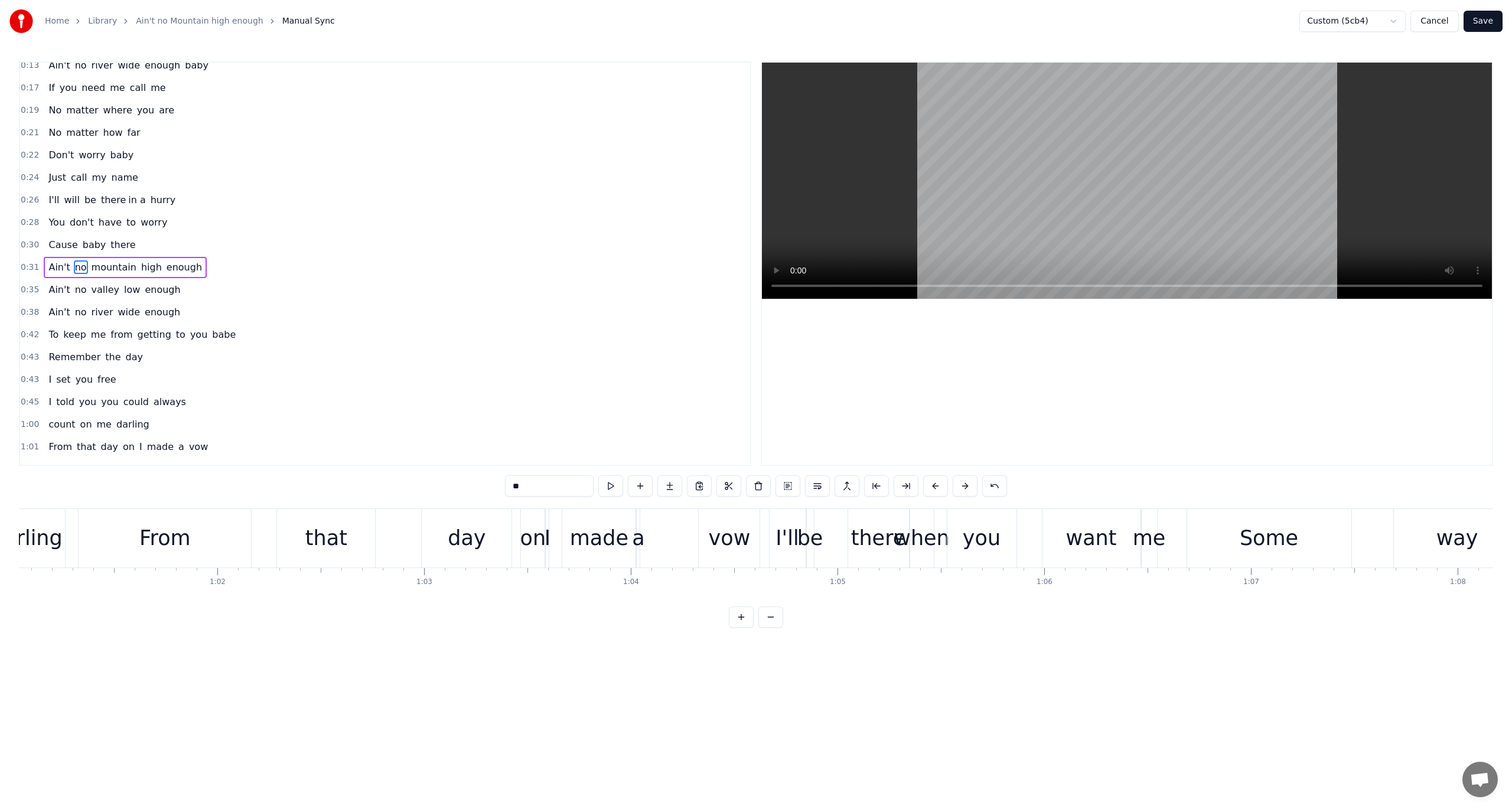
scroll to position [75, 0]
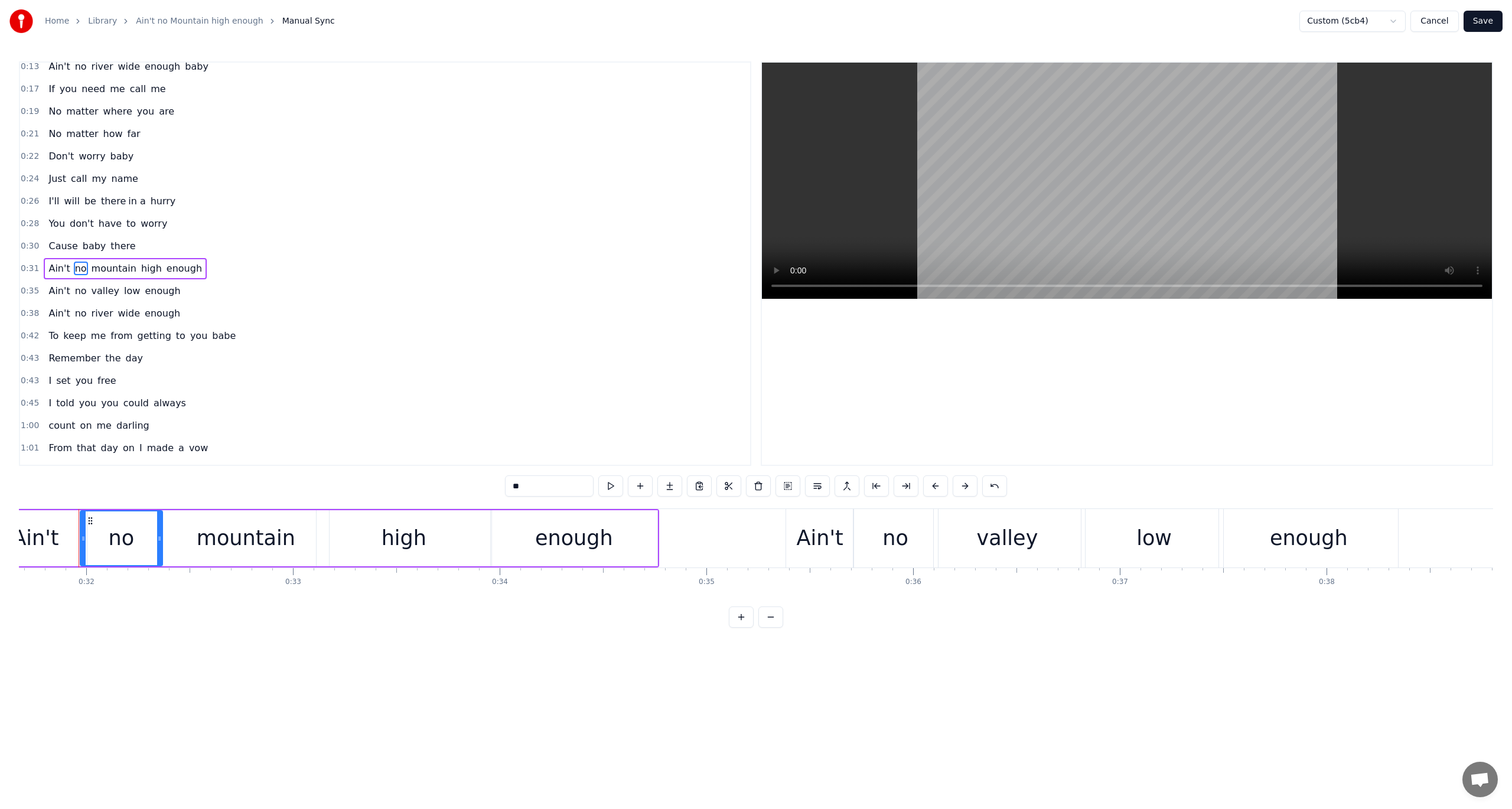
click at [24, 265] on span "0:31" at bounding box center [30, 268] width 18 height 12
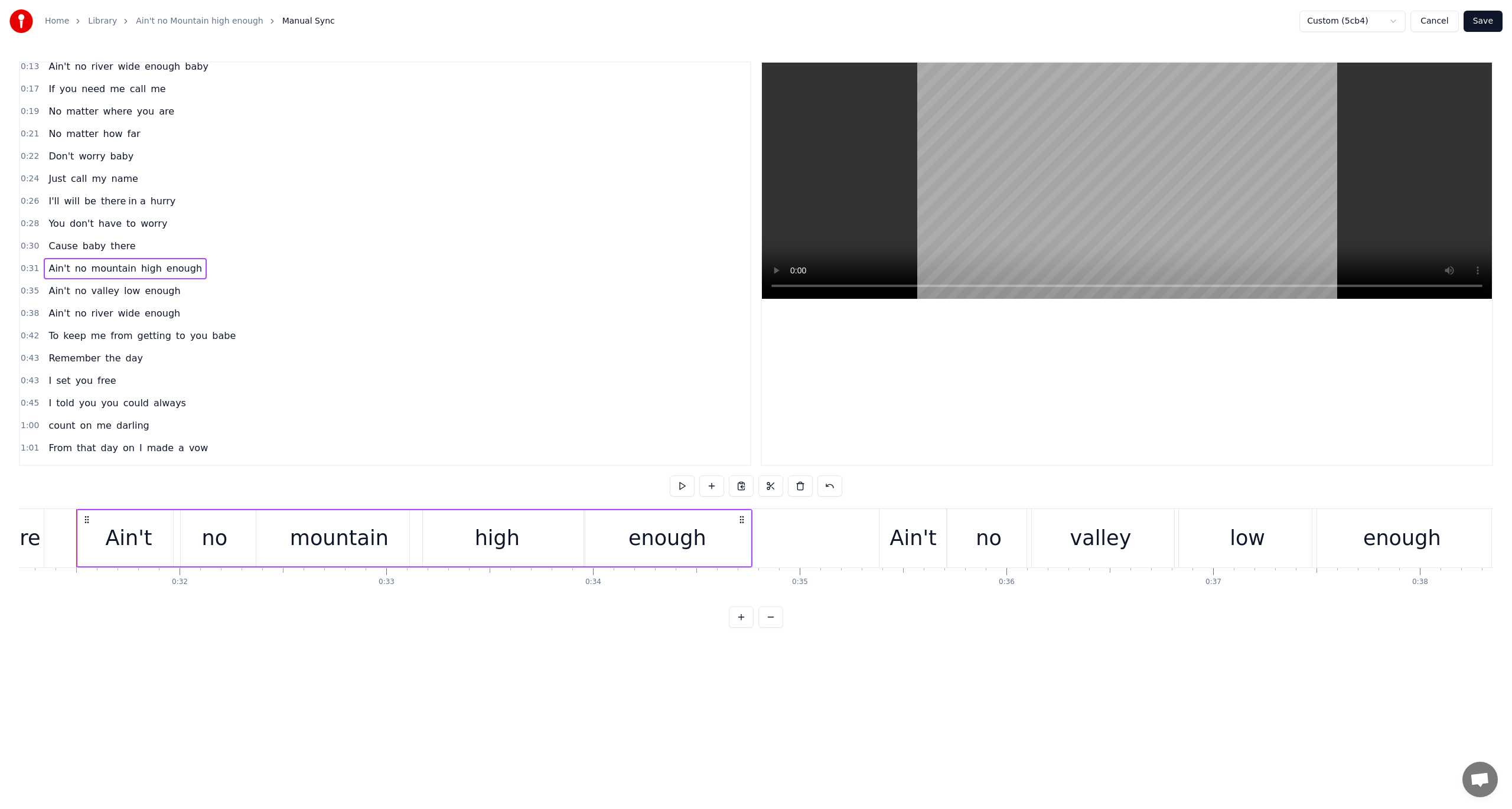
scroll to position [0, 6452]
click at [22, 308] on span "0:38" at bounding box center [30, 313] width 18 height 12
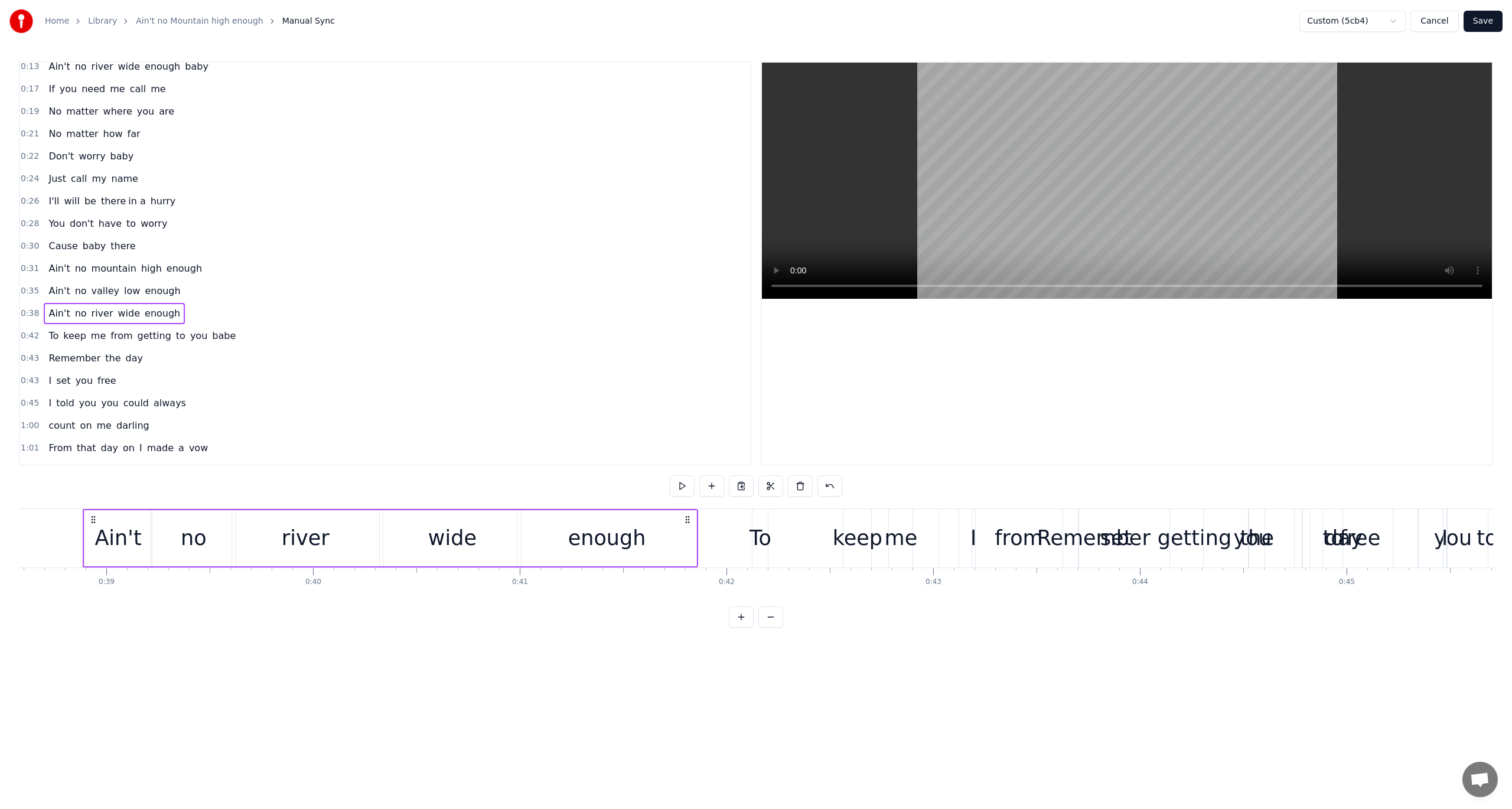
scroll to position [0, 7979]
click at [685, 487] on button at bounding box center [682, 486] width 25 height 22
click at [636, 540] on div "enough" at bounding box center [602, 538] width 78 height 31
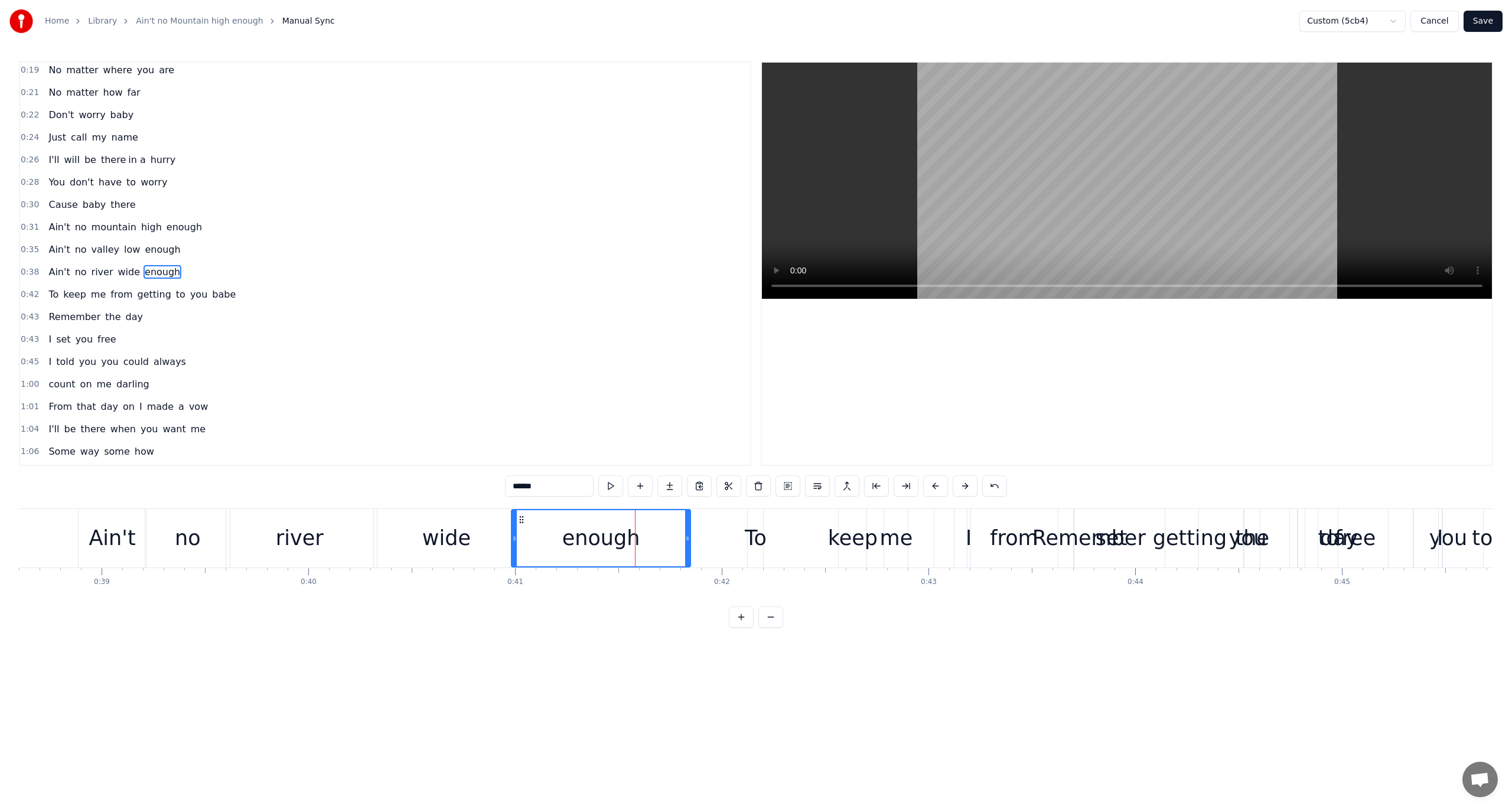
scroll to position [118, 0]
drag, startPoint x: 687, startPoint y: 537, endPoint x: 728, endPoint y: 540, distance: 41.1
click at [728, 540] on icon at bounding box center [727, 539] width 4 height 9
click at [610, 485] on button at bounding box center [610, 486] width 25 height 22
drag, startPoint x: 516, startPoint y: 538, endPoint x: 542, endPoint y: 540, distance: 26.1
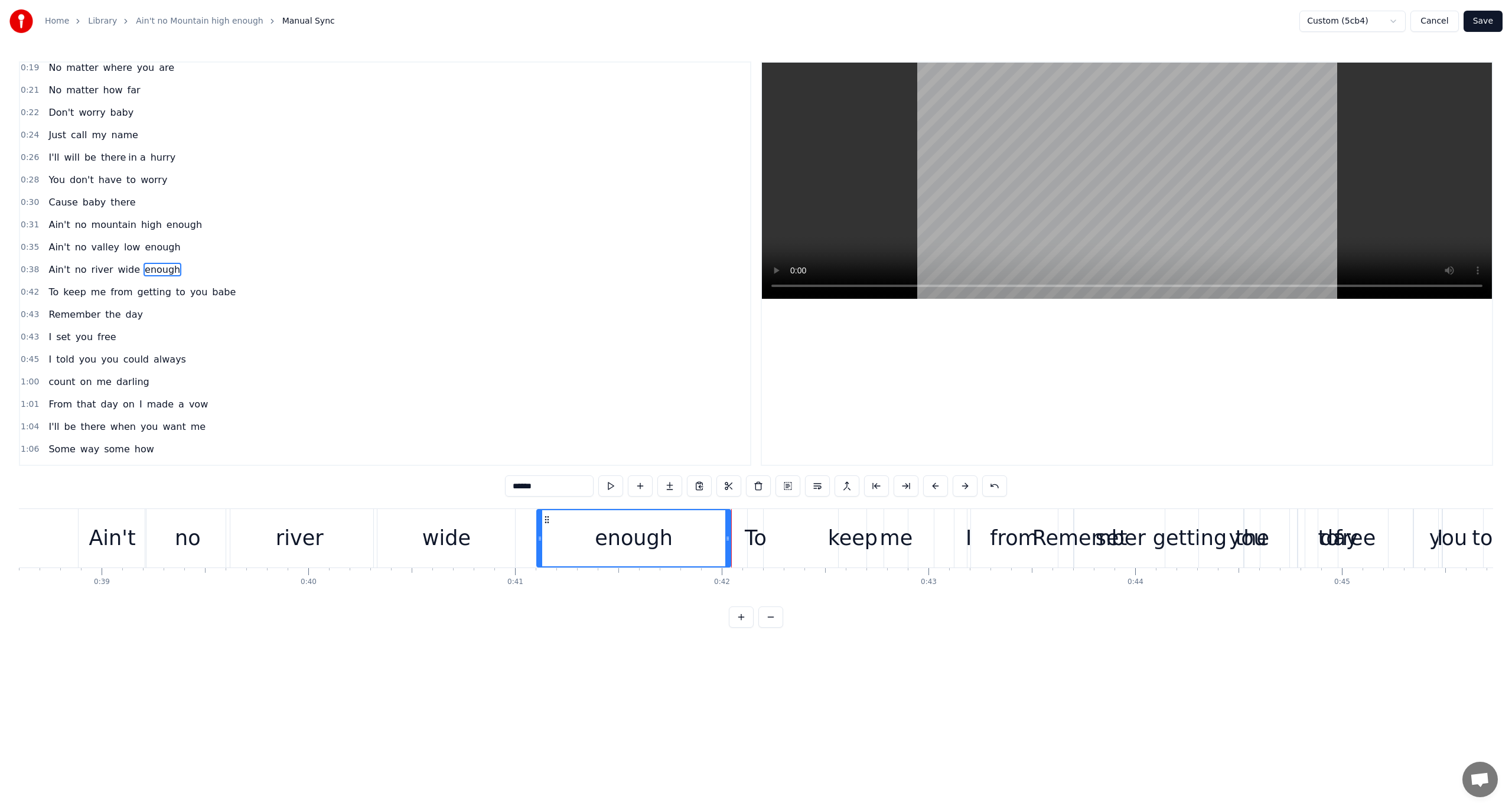
click at [542, 540] on icon at bounding box center [539, 539] width 4 height 9
click at [613, 486] on button at bounding box center [610, 486] width 25 height 22
click at [438, 525] on div "wide" at bounding box center [446, 538] width 49 height 31
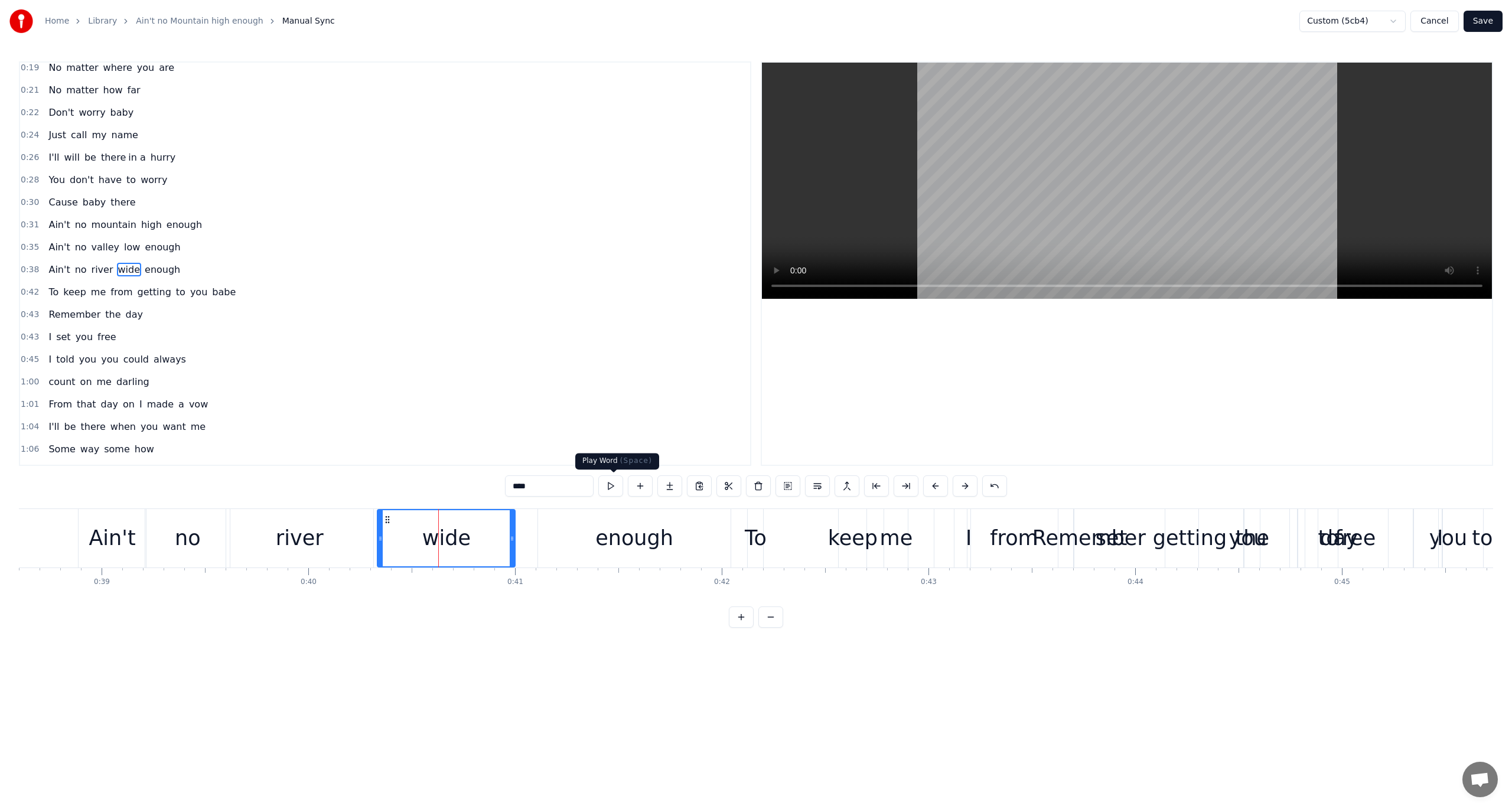
click at [612, 487] on button at bounding box center [610, 486] width 25 height 22
drag, startPoint x: 385, startPoint y: 518, endPoint x: 410, endPoint y: 520, distance: 25.1
click at [410, 520] on icon at bounding box center [411, 520] width 9 height 9
click at [613, 488] on button at bounding box center [610, 486] width 25 height 22
click at [348, 526] on div "river" at bounding box center [299, 538] width 147 height 58
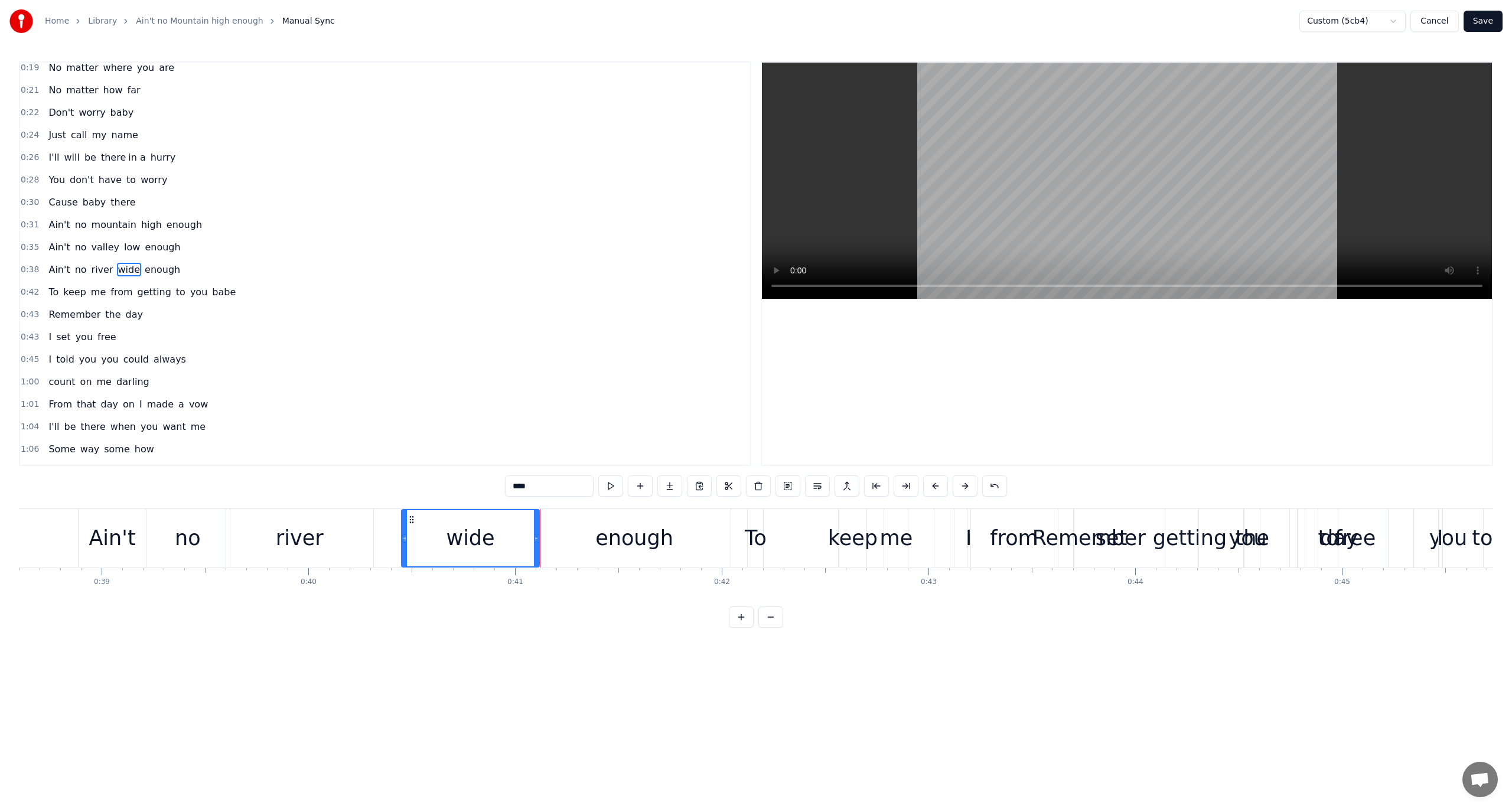
type input "*****"
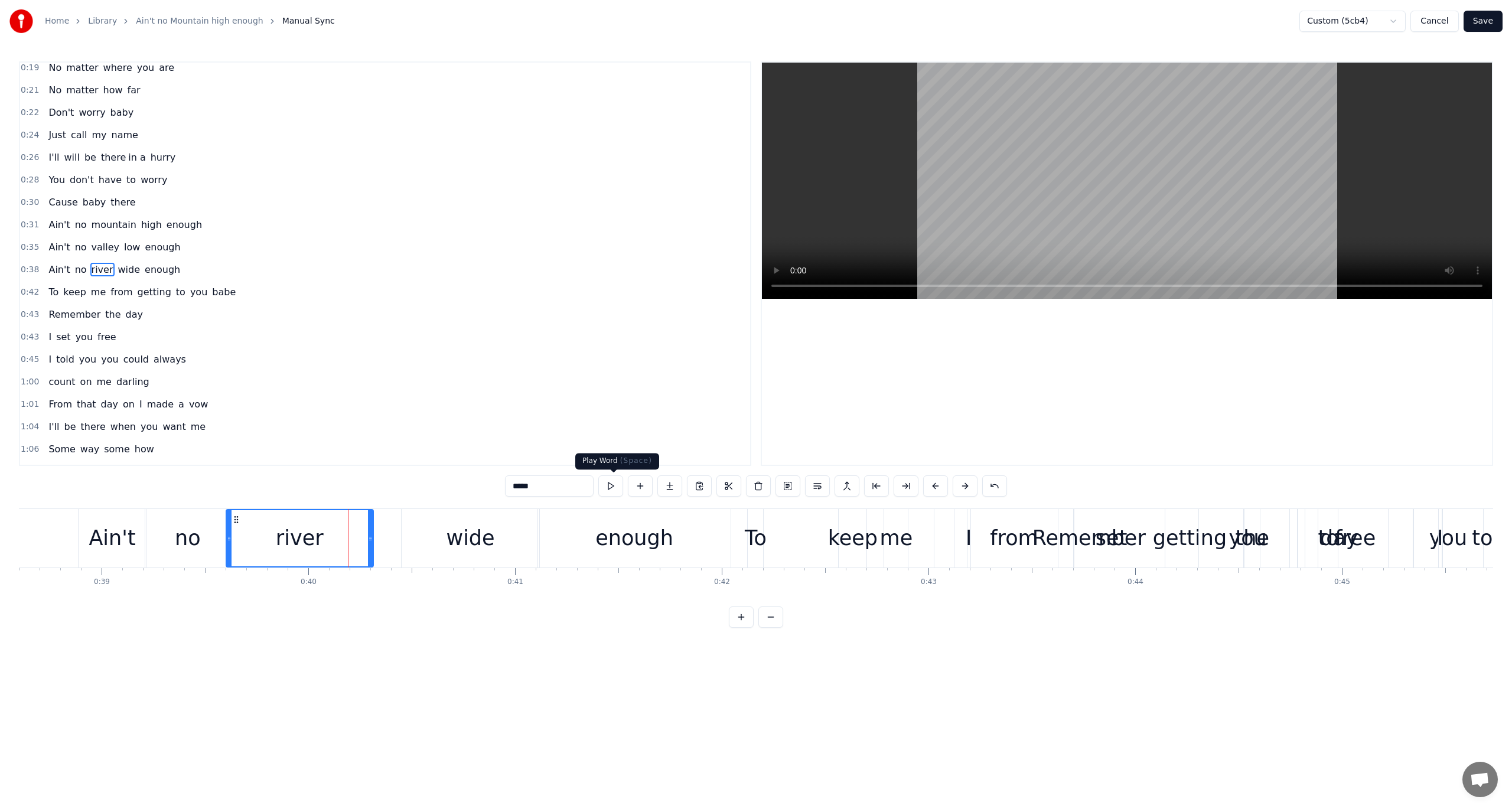
click at [611, 486] on button at bounding box center [610, 486] width 25 height 22
drag, startPoint x: 228, startPoint y: 536, endPoint x: 237, endPoint y: 537, distance: 9.1
click at [237, 537] on icon at bounding box center [237, 539] width 4 height 9
drag, startPoint x: 372, startPoint y: 539, endPoint x: 402, endPoint y: 543, distance: 30.3
click at [402, 543] on div at bounding box center [399, 538] width 4 height 56
